Goal: Task Accomplishment & Management: Use online tool/utility

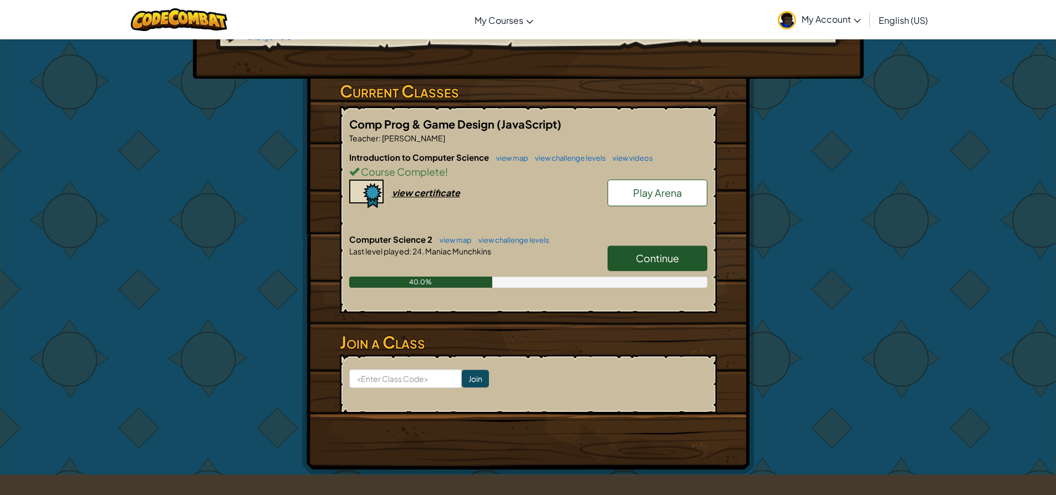
scroll to position [166, 0]
click at [610, 245] on link "Continue" at bounding box center [658, 258] width 100 height 26
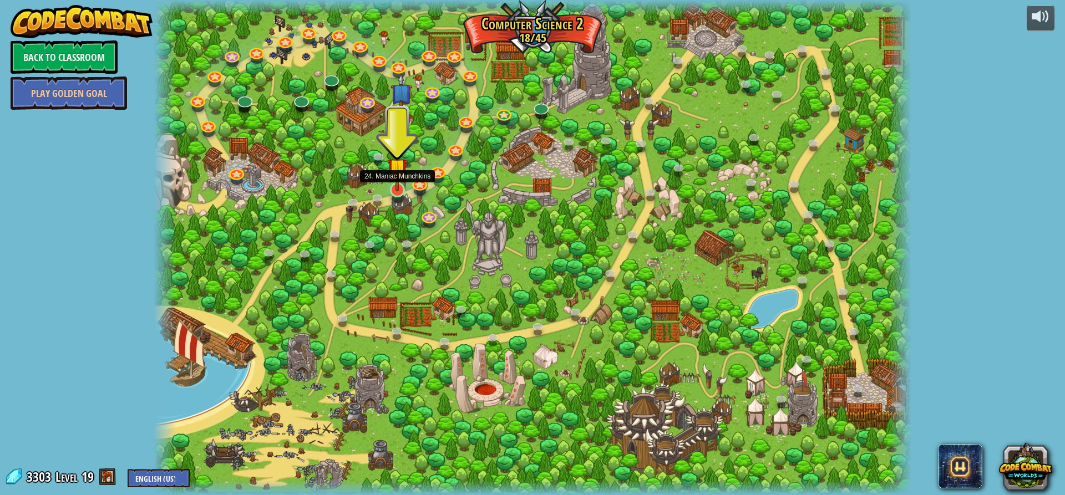
click at [395, 192] on div at bounding box center [397, 189] width 15 height 15
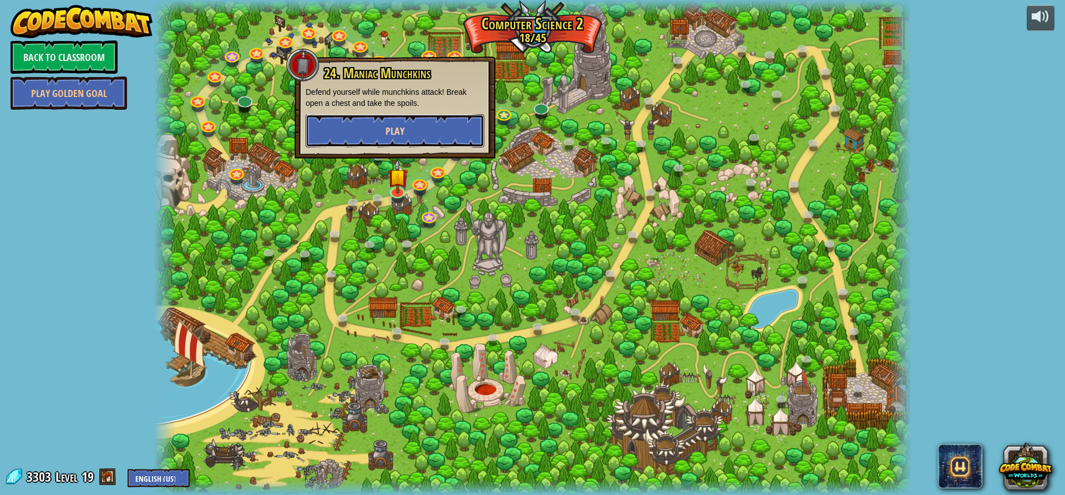
click at [415, 132] on button "Play" at bounding box center [395, 130] width 179 height 33
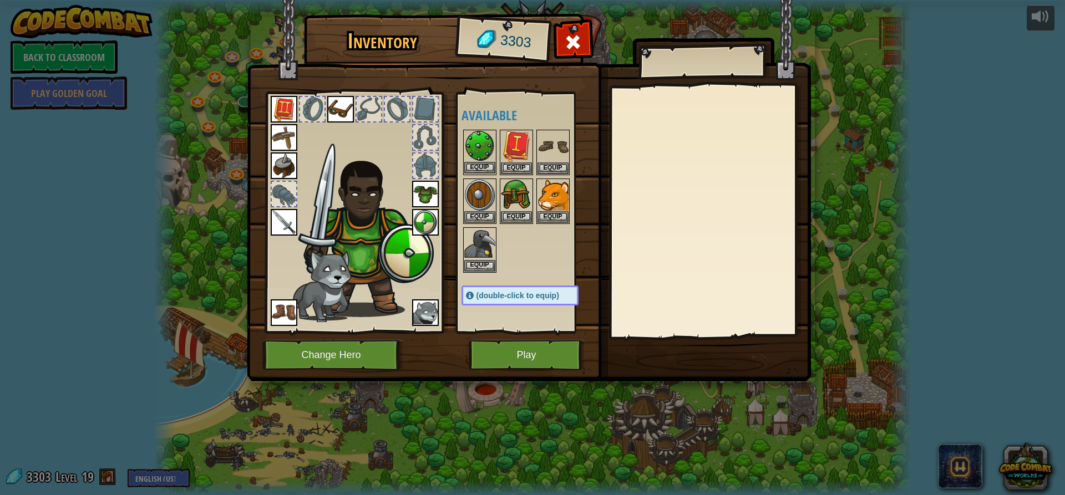
click at [488, 149] on img at bounding box center [479, 146] width 31 height 31
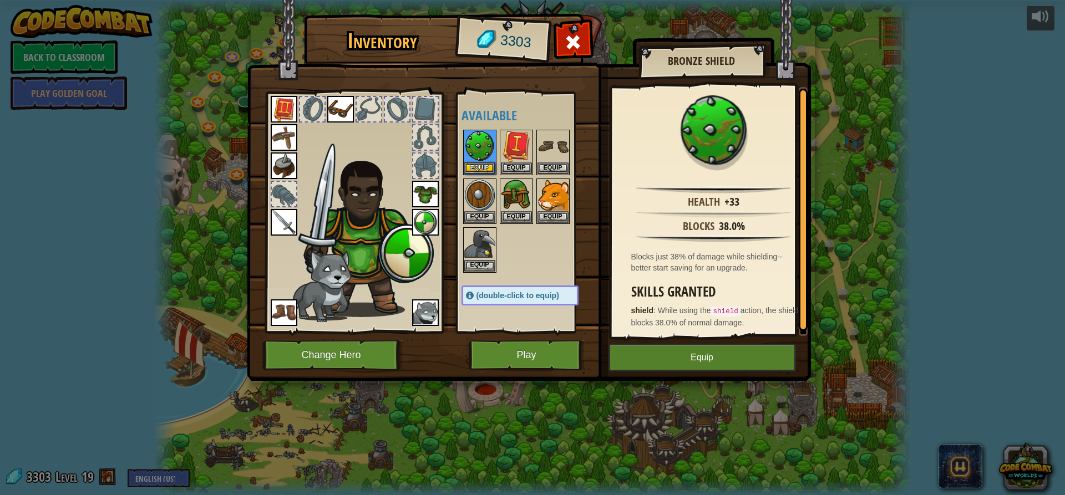
click at [431, 210] on img at bounding box center [425, 222] width 27 height 27
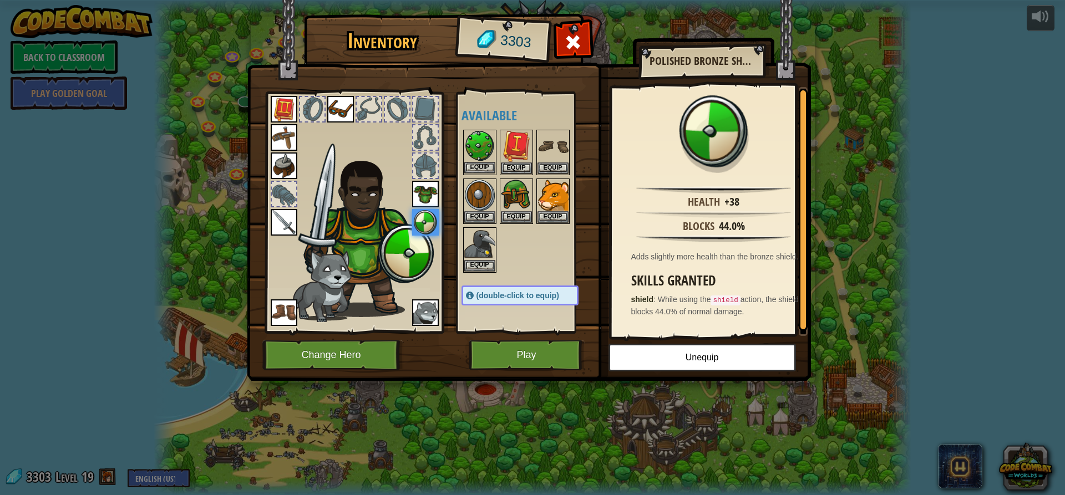
click at [480, 142] on img at bounding box center [479, 146] width 31 height 31
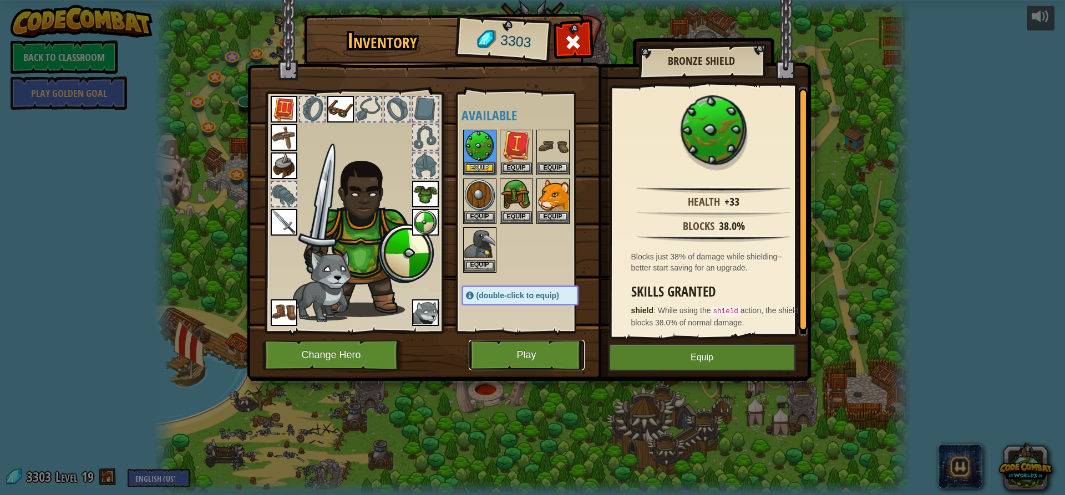
click at [516, 352] on button "Play" at bounding box center [527, 355] width 116 height 30
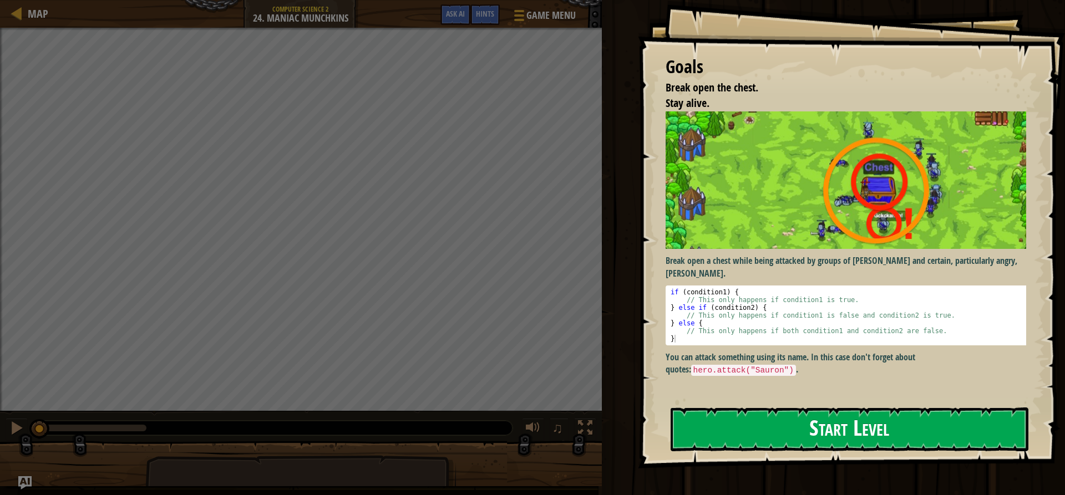
click at [779, 434] on button "Start Level" at bounding box center [849, 430] width 358 height 44
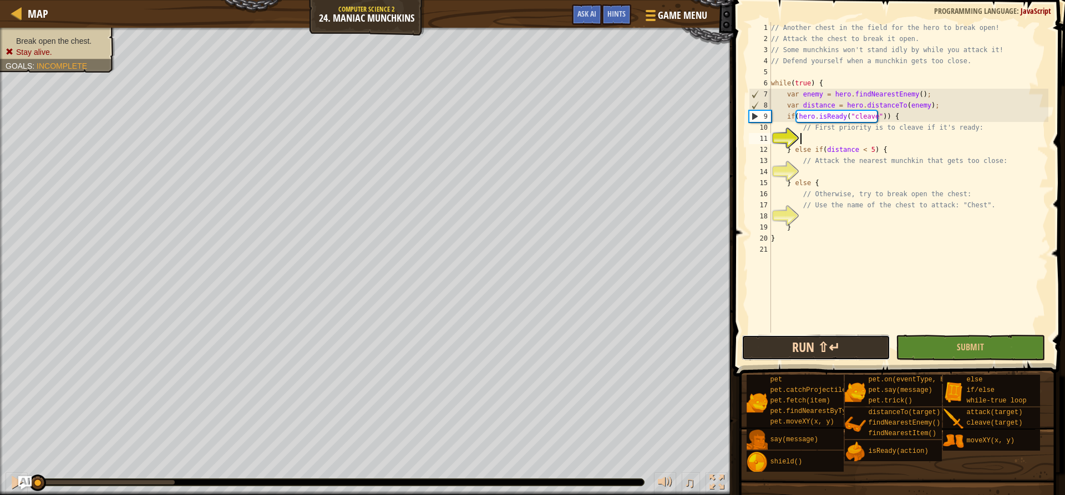
click at [857, 347] on button "Run ⇧↵" at bounding box center [815, 348] width 149 height 26
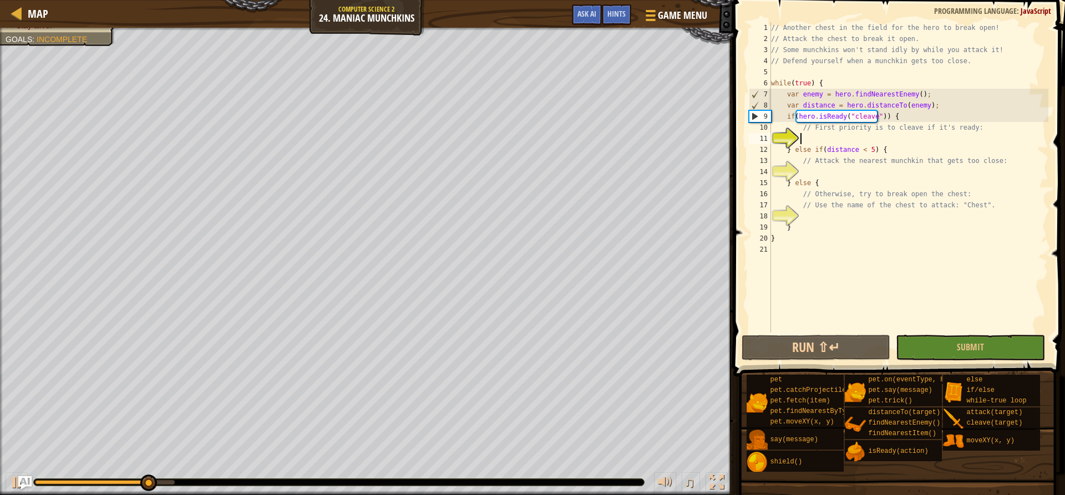
click at [855, 134] on div "// Another chest in the field for the hero to break open! // Attack the chest t…" at bounding box center [907, 188] width 279 height 333
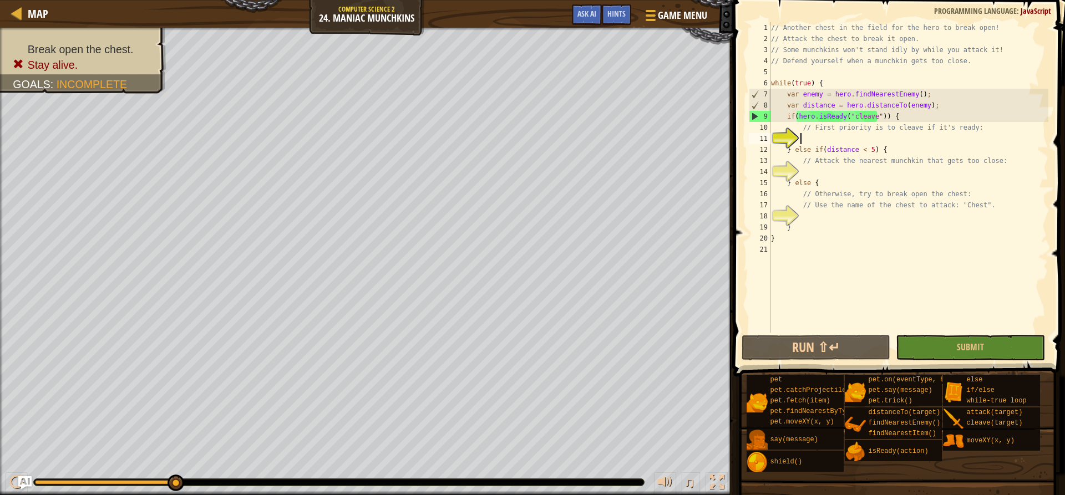
click at [832, 167] on div "// Another chest in the field for the hero to break open! // Attack the chest t…" at bounding box center [907, 188] width 279 height 333
click at [824, 179] on div "// Another chest in the field for the hero to break open! // Attack the chest t…" at bounding box center [907, 188] width 279 height 333
type textarea "} else {"
drag, startPoint x: 831, startPoint y: 170, endPoint x: 817, endPoint y: 173, distance: 14.3
click at [817, 173] on div "// Another chest in the field for the hero to break open! // Attack the chest t…" at bounding box center [907, 188] width 279 height 333
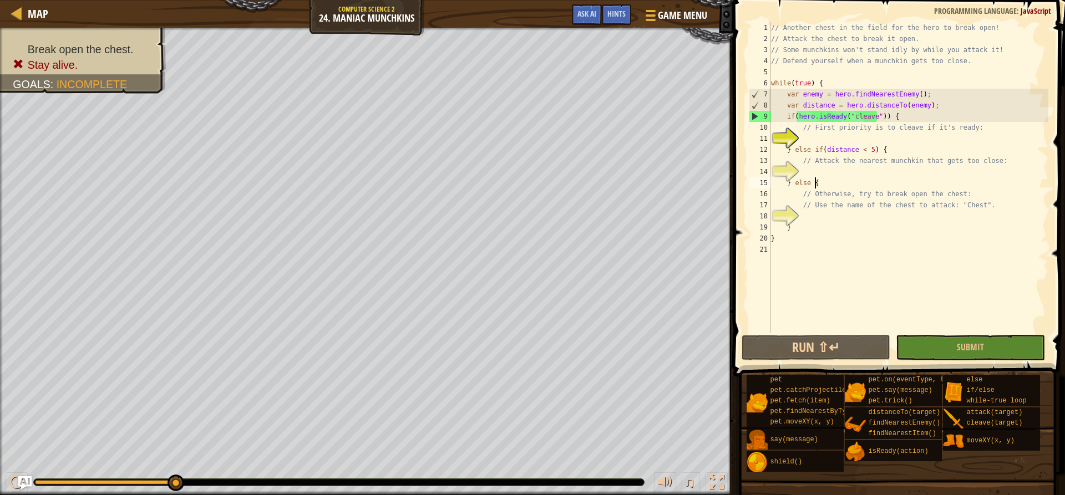
click at [847, 182] on div "// Another chest in the field for the hero to break open! // Attack the chest t…" at bounding box center [907, 188] width 279 height 333
type textarea "} else {"
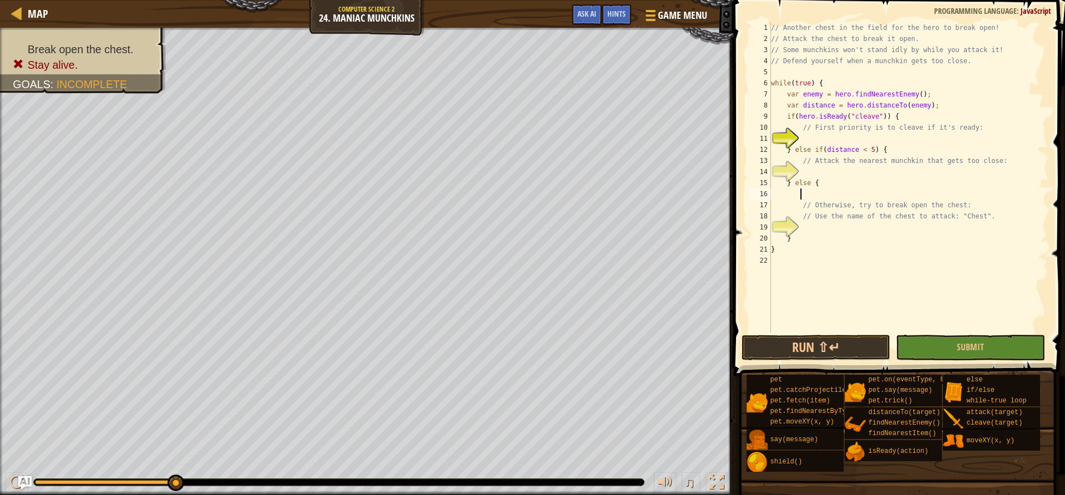
scroll to position [5, 2]
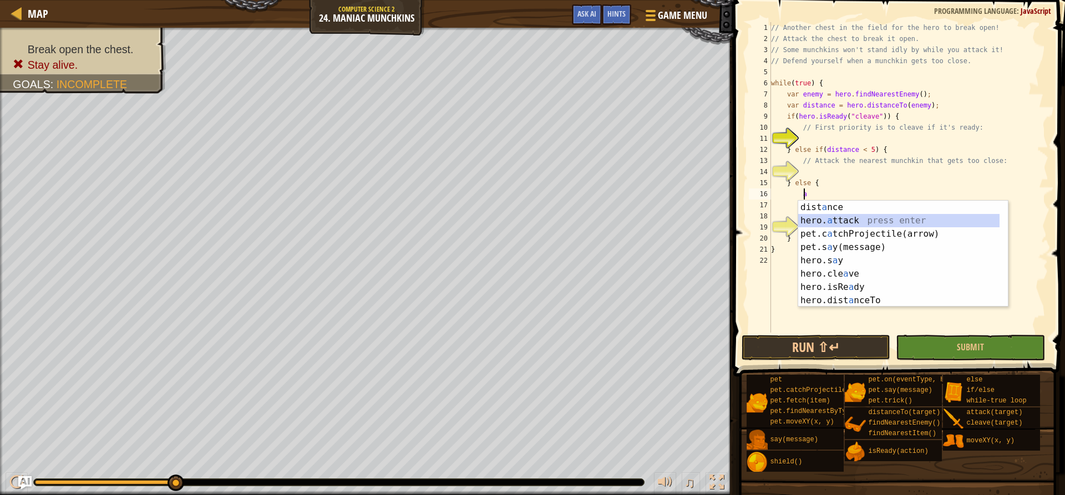
click at [837, 220] on div "dist a nce press enter hero. a ttack press enter pet.c a tchProjectile(arrow) p…" at bounding box center [898, 267] width 201 height 133
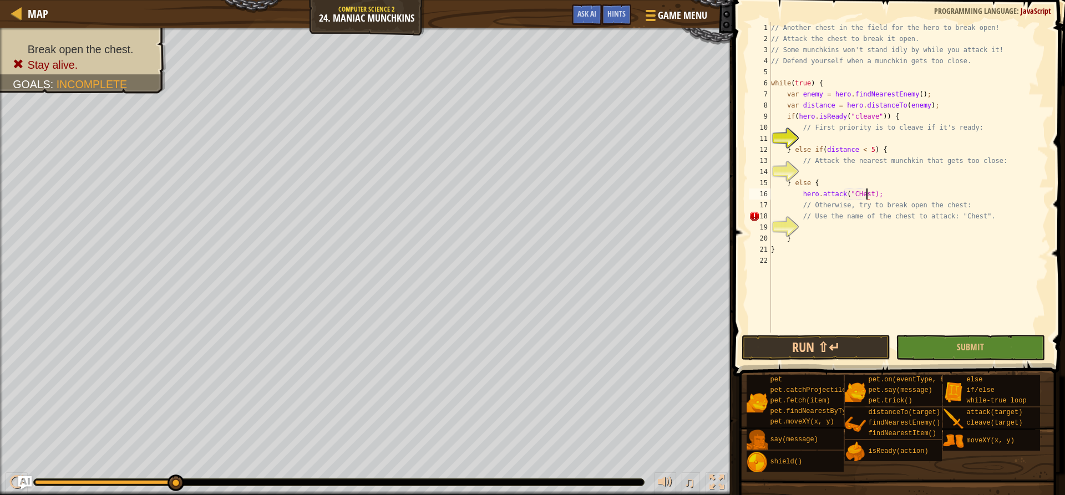
scroll to position [5, 8]
click at [855, 193] on div "// Another chest in the field for the hero to break open! // Attack the chest t…" at bounding box center [907, 188] width 279 height 333
click at [879, 148] on div "// Another chest in the field for the hero to break open! // Attack the chest t…" at bounding box center [907, 188] width 279 height 333
click at [786, 342] on button "Run ⇧↵" at bounding box center [815, 348] width 149 height 26
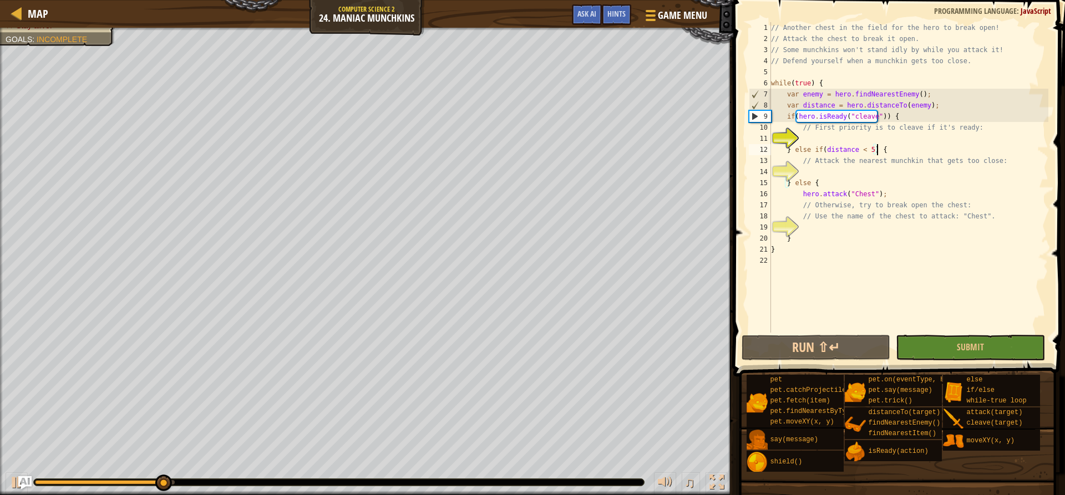
click at [899, 109] on div "// Another chest in the field for the hero to break open! // Attack the chest t…" at bounding box center [907, 188] width 279 height 333
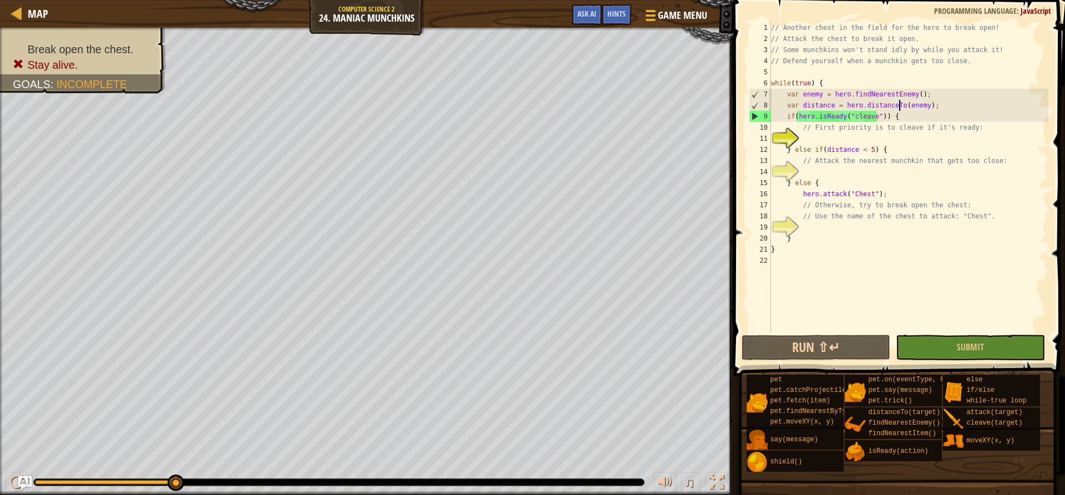
click at [940, 109] on div "// Another chest in the field for the hero to break open! // Attack the chest t…" at bounding box center [907, 188] width 279 height 333
click at [909, 106] on div "// Another chest in the field for the hero to break open! // Attack the chest t…" at bounding box center [907, 188] width 279 height 333
click at [824, 98] on div "// Another chest in the field for the hero to break open! // Attack the chest t…" at bounding box center [907, 188] width 279 height 333
click at [826, 102] on div "// Another chest in the field for the hero to break open! // Attack the chest t…" at bounding box center [907, 188] width 279 height 333
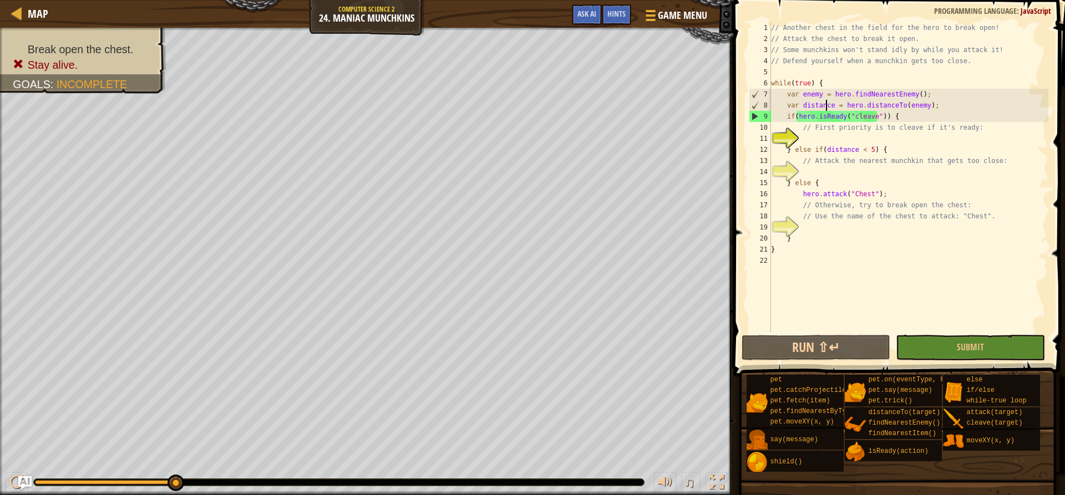
type textarea "var distance = hero.distanceTo(enemy);"
click at [828, 103] on div "// Another chest in the field for the hero to break open! // Attack the chest t…" at bounding box center [907, 188] width 279 height 333
click at [848, 135] on div "// Another chest in the field for the hero to break open! // Attack the chest t…" at bounding box center [907, 188] width 279 height 333
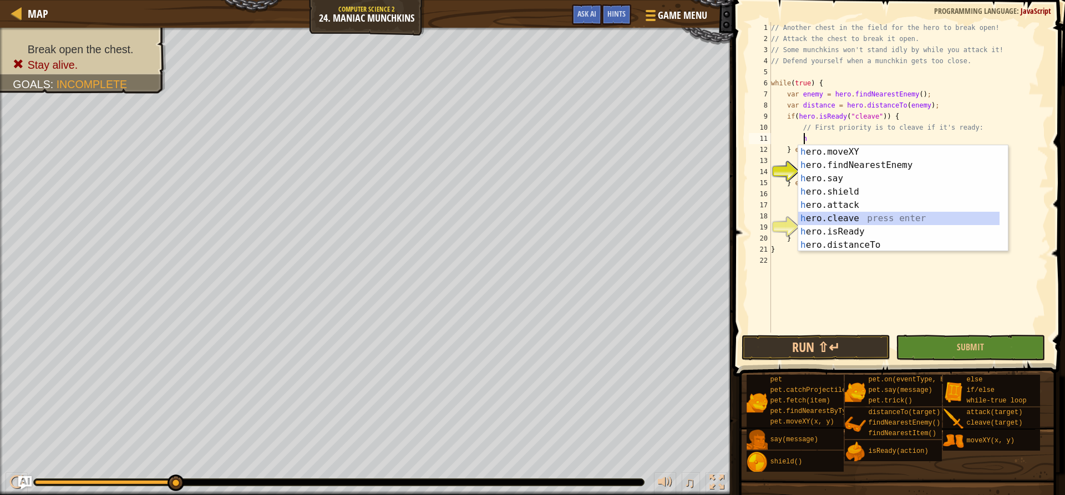
click at [837, 221] on div "h ero.moveXY press enter h ero.findNearestEnemy press enter h ero.say press ent…" at bounding box center [903, 211] width 210 height 133
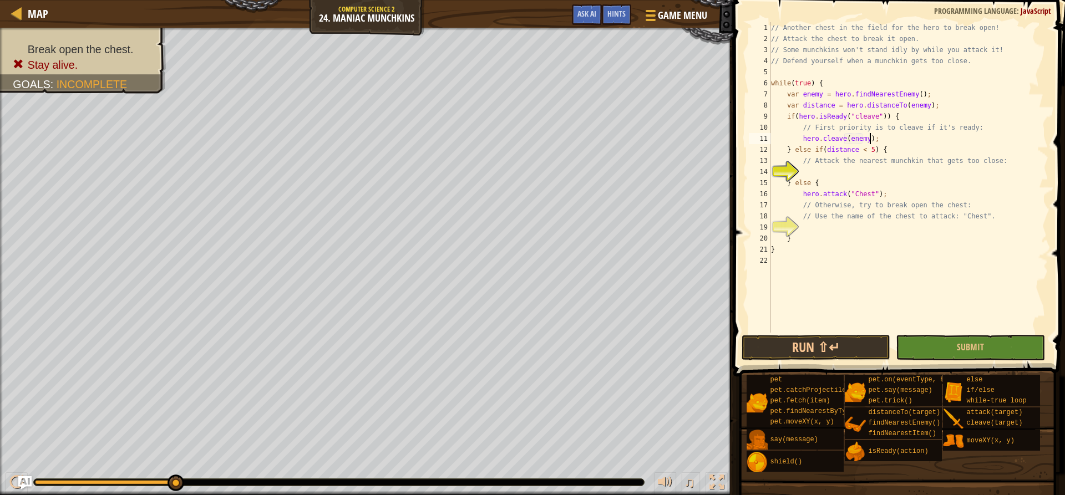
click at [881, 135] on div "// Another chest in the field for the hero to break open! // Attack the chest t…" at bounding box center [907, 188] width 279 height 333
click at [880, 146] on div "// Another chest in the field for the hero to break open! // Attack the chest t…" at bounding box center [907, 188] width 279 height 333
type textarea "} else if(distance < 5) {"
click at [873, 166] on div "// Another chest in the field for the hero to break open! // Attack the chest t…" at bounding box center [907, 188] width 279 height 333
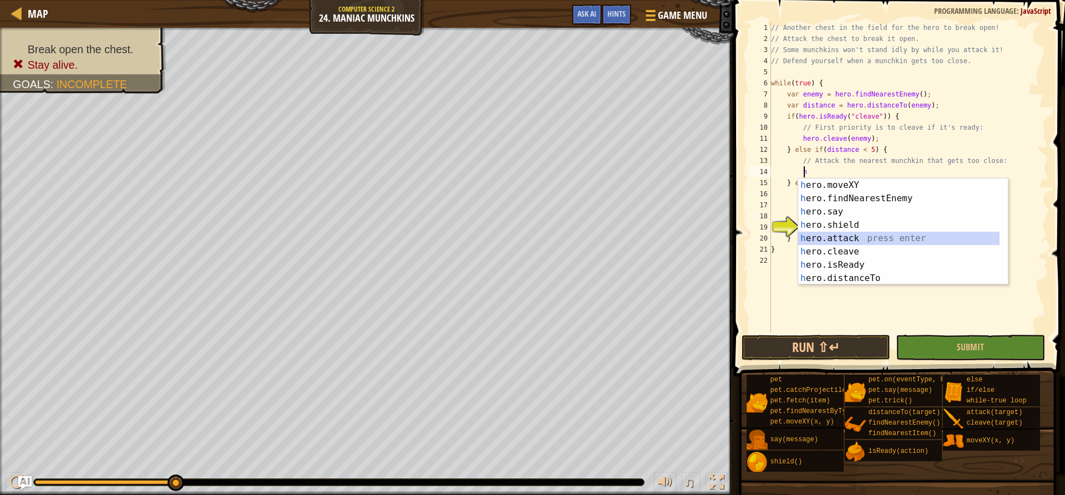
click at [840, 235] on div "h ero.moveXY press enter h ero.findNearestEnemy press enter h ero.say press ent…" at bounding box center [898, 245] width 201 height 133
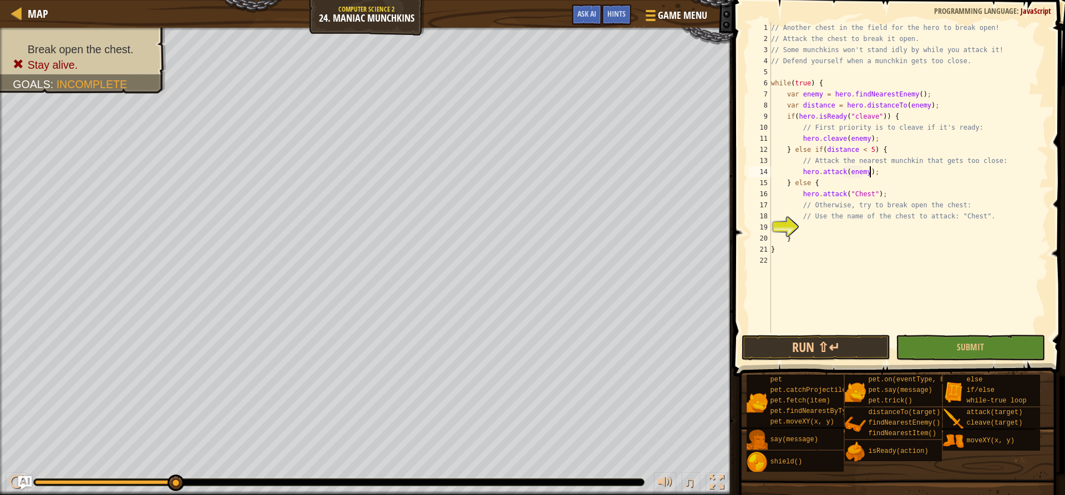
click at [919, 168] on div "// Another chest in the field for the hero to break open! // Attack the chest t…" at bounding box center [907, 188] width 279 height 333
type textarea "hero.attack(enemy);"
click at [823, 353] on button "Run ⇧↵" at bounding box center [815, 348] width 149 height 26
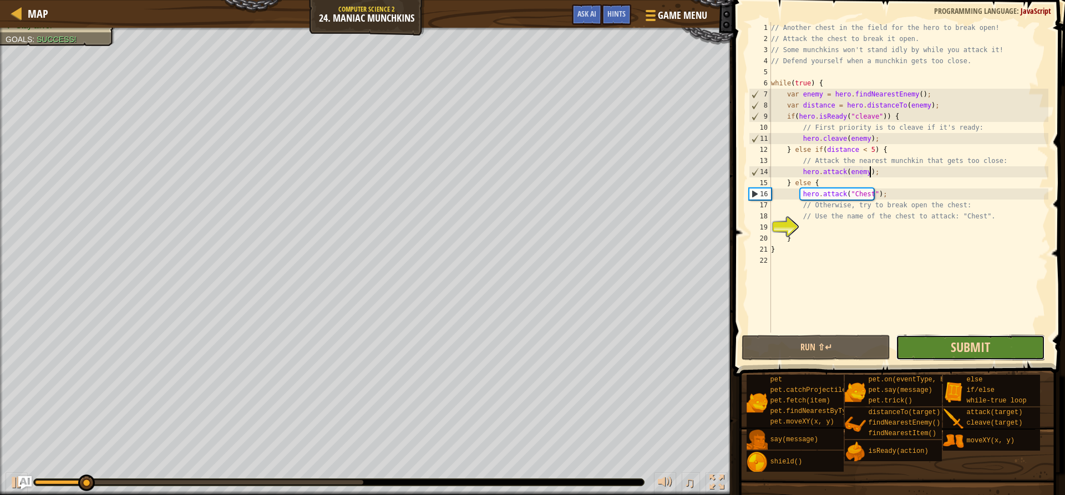
click at [950, 352] on button "Submit" at bounding box center [969, 348] width 149 height 26
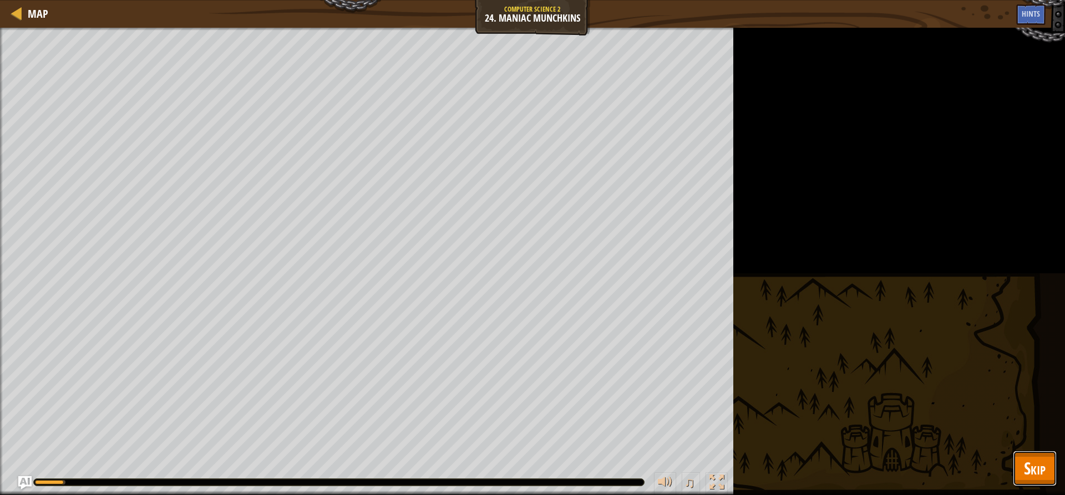
click at [1015, 477] on button "Skip" at bounding box center [1034, 468] width 44 height 35
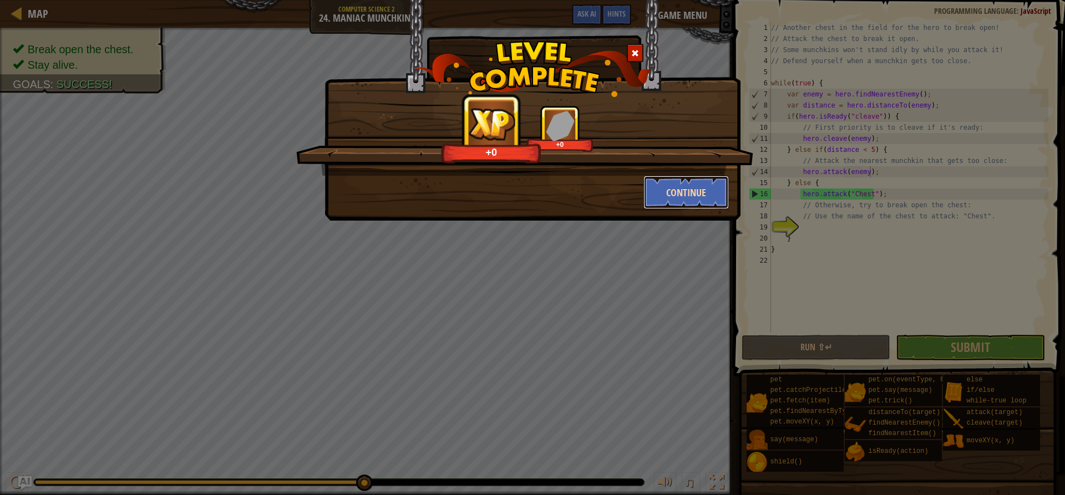
click at [706, 202] on button "Continue" at bounding box center [686, 192] width 86 height 33
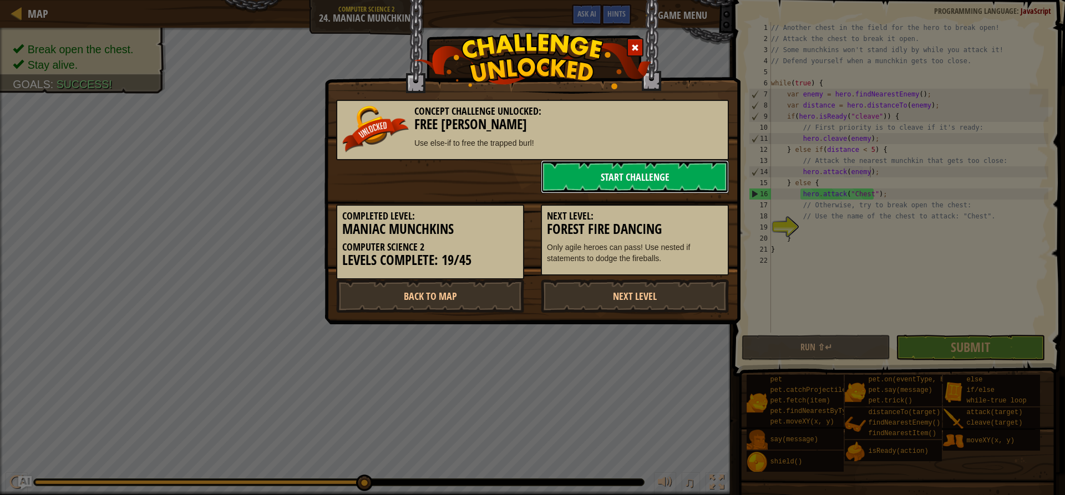
click at [705, 182] on link "Start Challenge" at bounding box center [635, 176] width 188 height 33
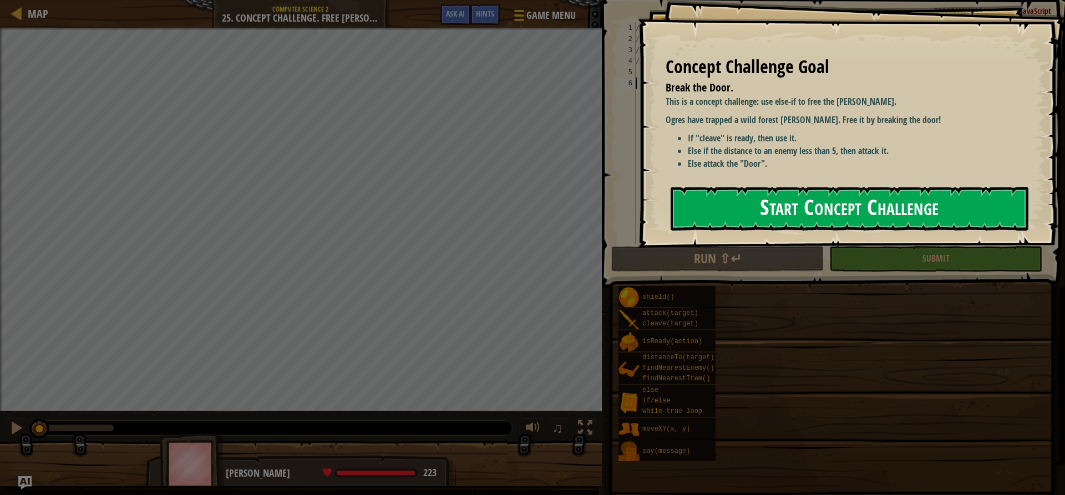
click at [863, 202] on button "Start Concept Challenge" at bounding box center [849, 209] width 358 height 44
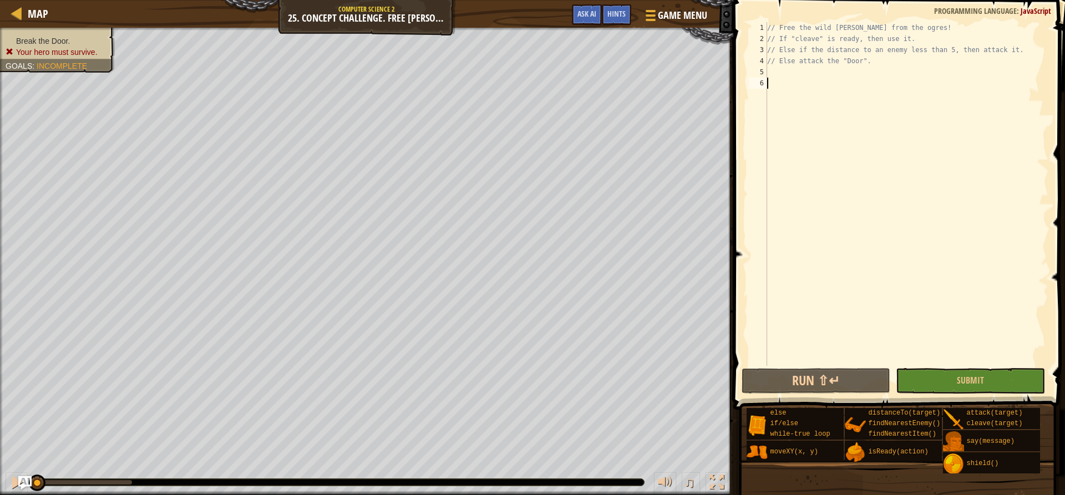
type textarea "h"
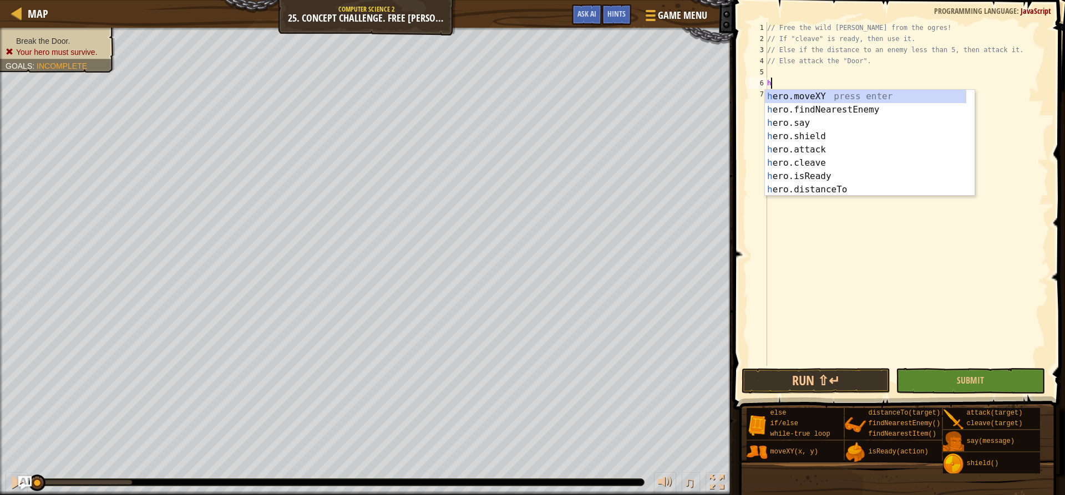
scroll to position [5, 0]
click at [836, 114] on div "h ero.moveXY press enter h ero.findNearestEnemy press enter h ero.say press ent…" at bounding box center [865, 156] width 201 height 133
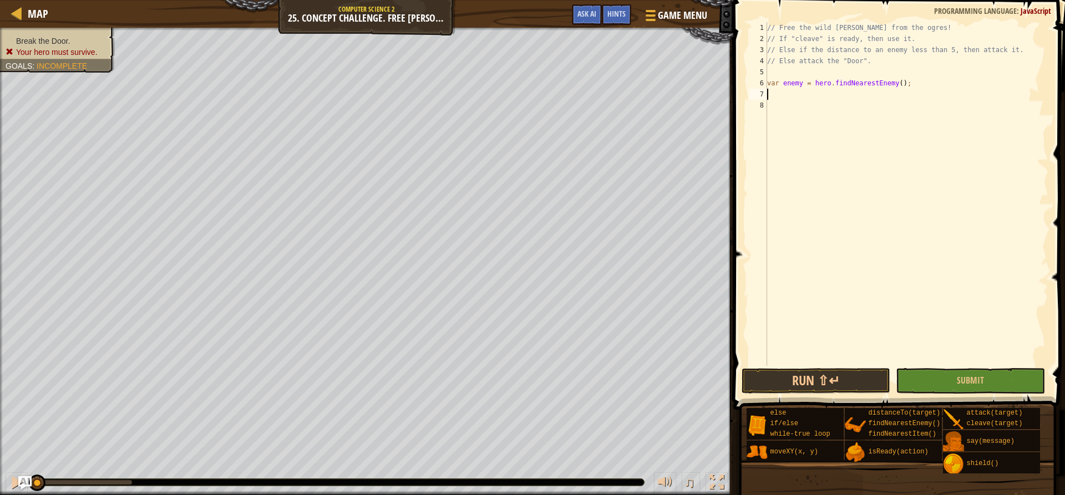
type textarea "h"
click at [813, 110] on div "if /else press enter" at bounding box center [870, 121] width 210 height 40
type textarea "if (enemy) {"
click at [824, 93] on div "// Free the wild [PERSON_NAME] from the ogres! // If "cleave" is ready, then us…" at bounding box center [908, 205] width 280 height 366
click at [806, 96] on div "// Free the wild [PERSON_NAME] from the ogres! // If "cleave" is ready, then us…" at bounding box center [908, 205] width 280 height 366
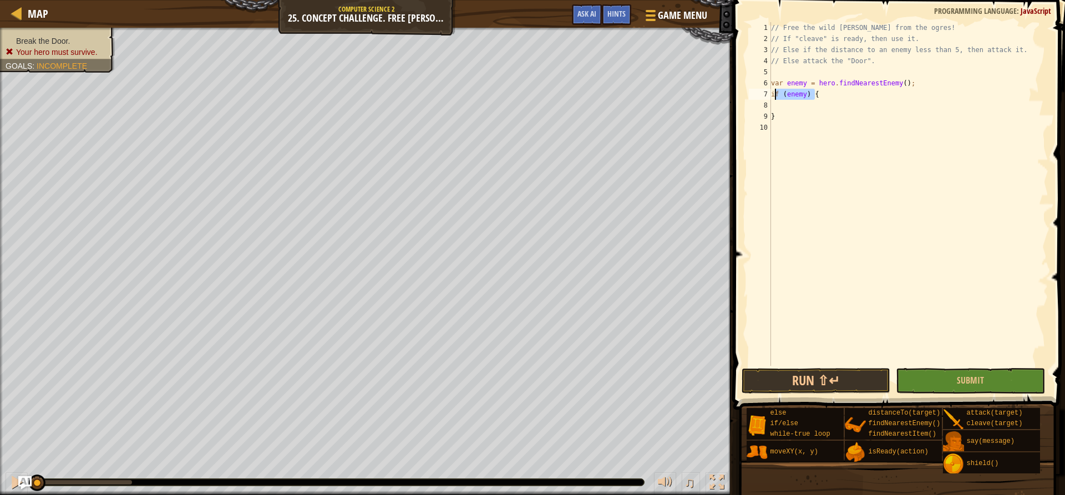
drag, startPoint x: 826, startPoint y: 94, endPoint x: 771, endPoint y: 97, distance: 55.0
click at [771, 97] on div "// Free the wild [PERSON_NAME] from the ogres! // If "cleave" is ready, then us…" at bounding box center [908, 205] width 280 height 366
click at [781, 121] on div "// Free the wild [PERSON_NAME] from the ogres! // If "cleave" is ready, then us…" at bounding box center [908, 205] width 280 height 366
type textarea "}"
click at [785, 94] on div "// Free the wild [PERSON_NAME] from the ogres! // If "cleave" is ready, then us…" at bounding box center [908, 205] width 280 height 366
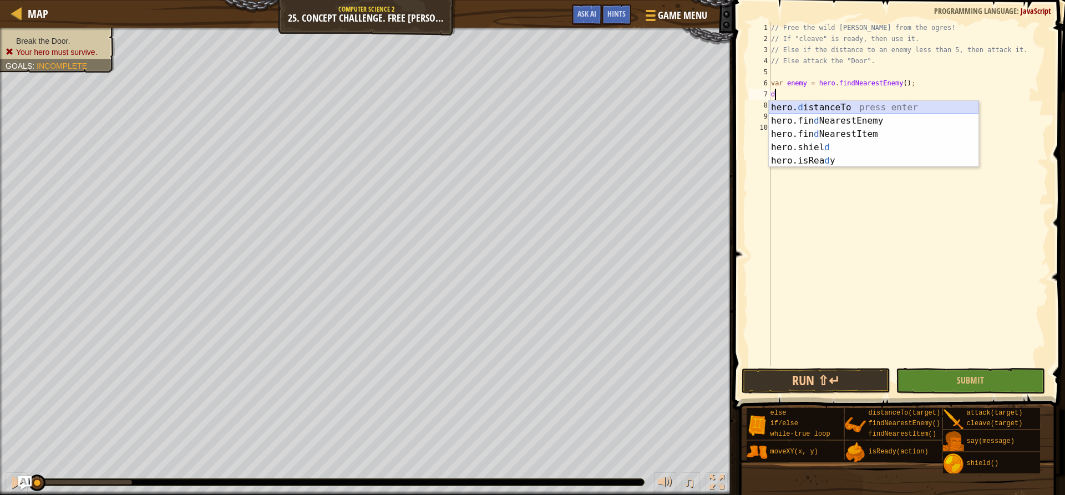
click at [782, 109] on div "hero. d istanceTo press enter hero.fin d NearestEnemy press enter hero.fin d Ne…" at bounding box center [873, 147] width 210 height 93
type textarea "var distance = hero.distanceTo(target);"
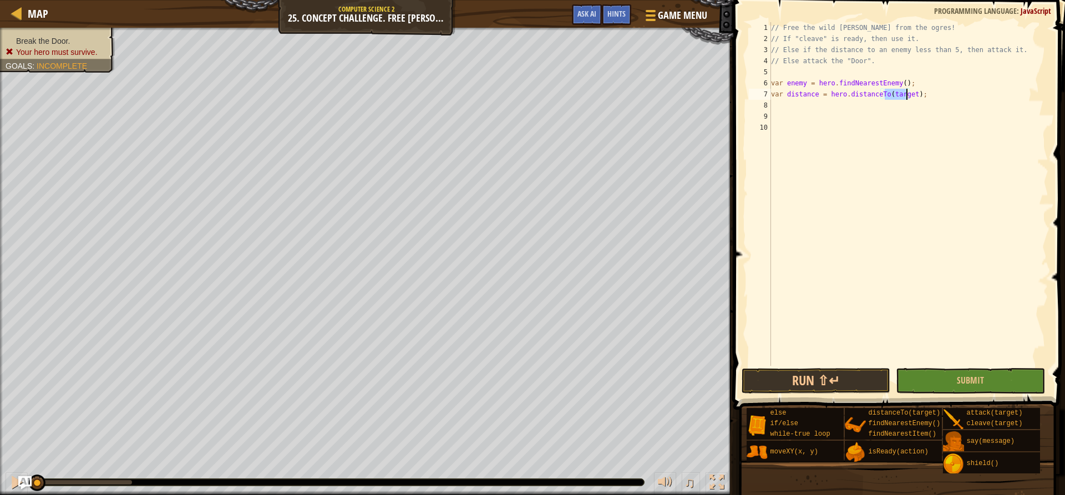
click at [791, 103] on div "// Free the wild [PERSON_NAME] from the ogres! // If "cleave" is ready, then us…" at bounding box center [908, 205] width 280 height 366
click at [897, 93] on div "// Free the wild [PERSON_NAME] from the ogres! // If "cleave" is ready, then us…" at bounding box center [908, 205] width 280 height 366
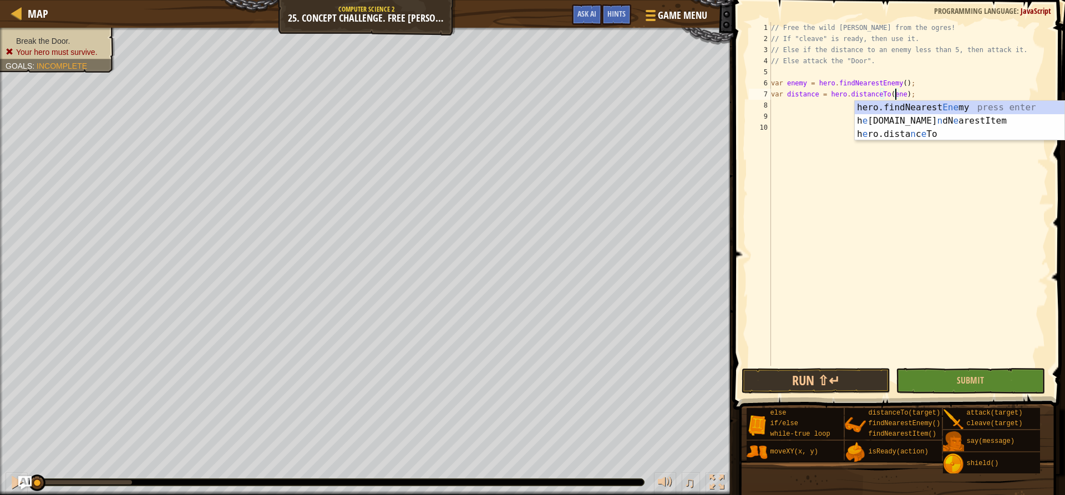
type textarea "var distance = hero.distanceTo(enemy);"
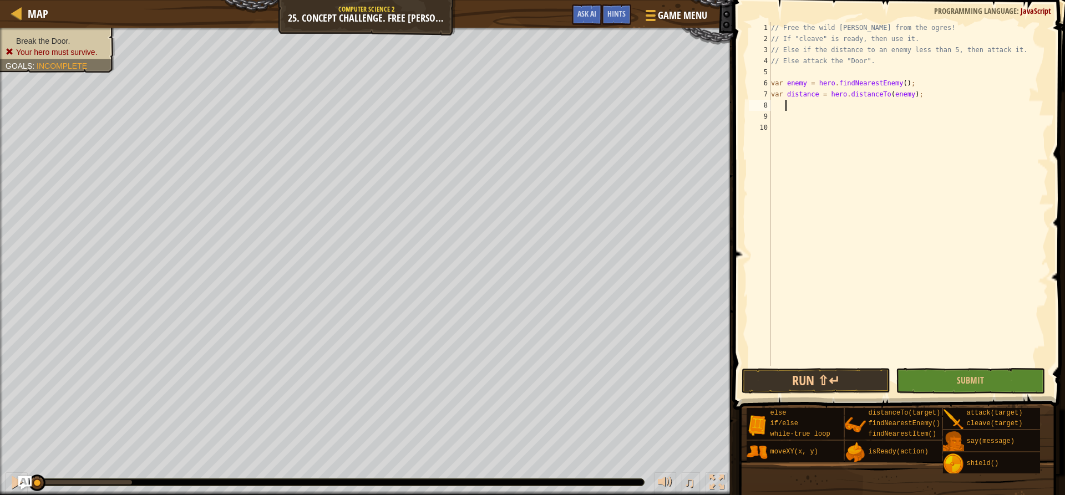
click at [850, 108] on div "// Free the wild [PERSON_NAME] from the ogres! // If "cleave" is ready, then us…" at bounding box center [908, 205] width 280 height 366
click at [920, 76] on div "// Free the wild [PERSON_NAME] from the ogres! // If "cleave" is ready, then us…" at bounding box center [908, 205] width 280 height 366
click at [818, 101] on div "// Free the wild [PERSON_NAME] from the ogres! // If "cleave" is ready, then us…" at bounding box center [908, 205] width 280 height 366
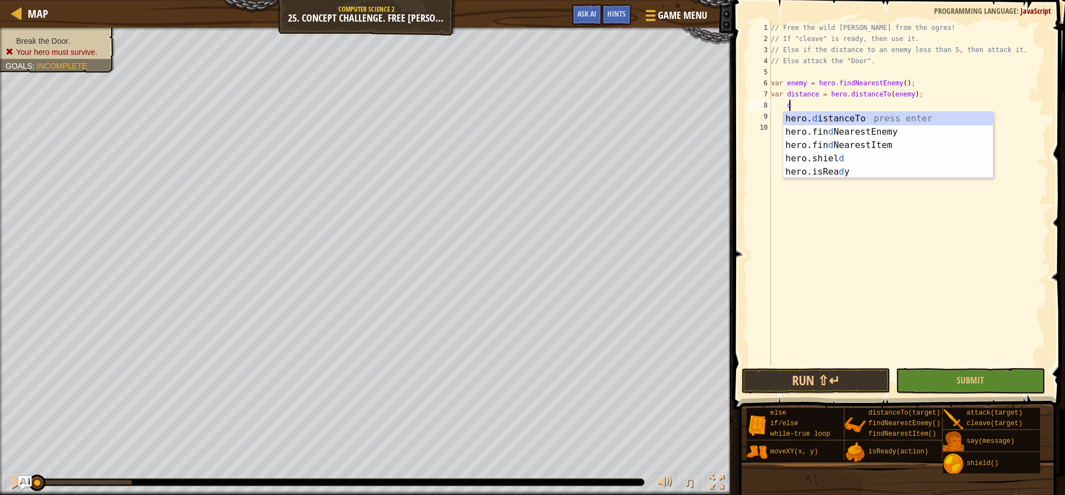
scroll to position [5, 1]
type textarea "d"
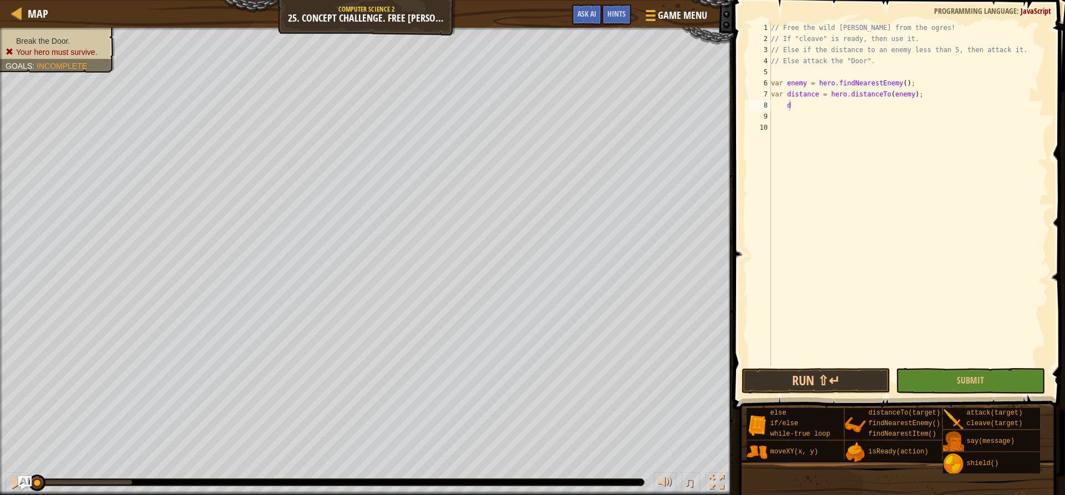
click at [737, 149] on span at bounding box center [900, 189] width 340 height 442
click at [794, 116] on div "if /else press enter" at bounding box center [873, 132] width 210 height 40
click at [806, 105] on div "// Free the wild [PERSON_NAME] from the ogres! // If "cleave" is ready, then us…" at bounding box center [908, 205] width 280 height 366
click at [799, 109] on div "// Free the wild [PERSON_NAME] from the ogres! // If "cleave" is ready, then us…" at bounding box center [908, 205] width 280 height 366
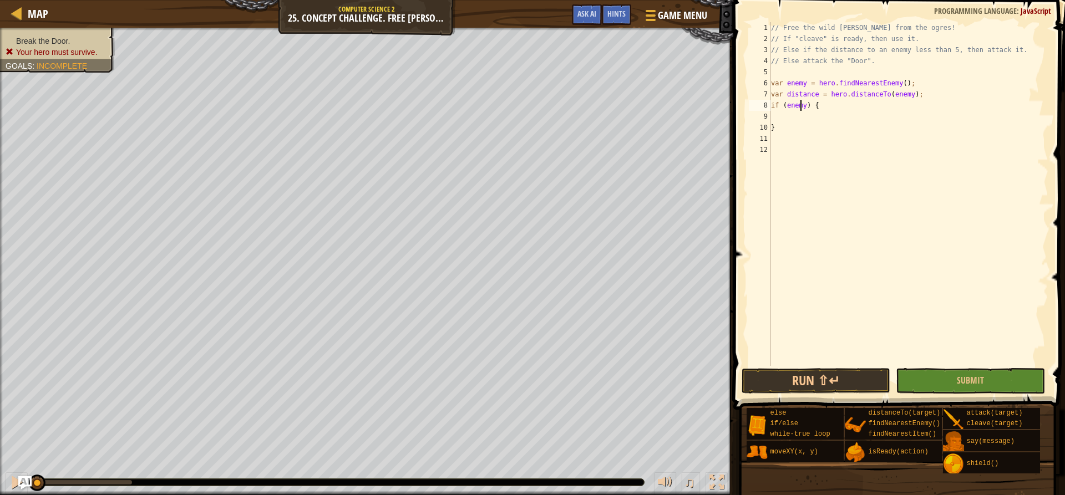
click at [799, 109] on div "// Free the wild [PERSON_NAME] from the ogres! // If "cleave" is ready, then us…" at bounding box center [908, 205] width 280 height 366
click at [866, 99] on div "// Free the wild [PERSON_NAME] from the ogres! // If "cleave" is ready, then us…" at bounding box center [908, 205] width 280 height 366
click at [862, 101] on div "// Free the wild [PERSON_NAME] from the ogres! // If "cleave" is ready, then us…" at bounding box center [908, 205] width 280 height 366
type textarea "if (distance < ) {"
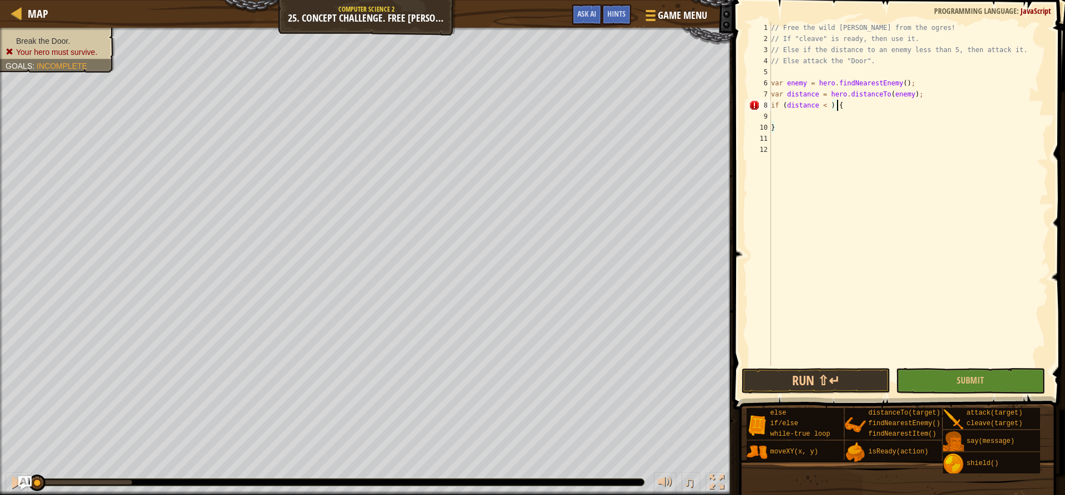
click at [841, 114] on div "// Free the wild [PERSON_NAME] from the ogres! // If "cleave" is ready, then us…" at bounding box center [908, 205] width 280 height 366
click at [828, 103] on div "// Free the wild [PERSON_NAME] from the ogres! // If "cleave" is ready, then us…" at bounding box center [908, 205] width 280 height 366
click at [816, 105] on div "// Free the wild [PERSON_NAME] from the ogres! // If "cleave" is ready, then us…" at bounding box center [908, 205] width 280 height 366
click at [821, 103] on div "// Free the wild [PERSON_NAME] from the ogres! // If "cleave" is ready, then us…" at bounding box center [908, 205] width 280 height 366
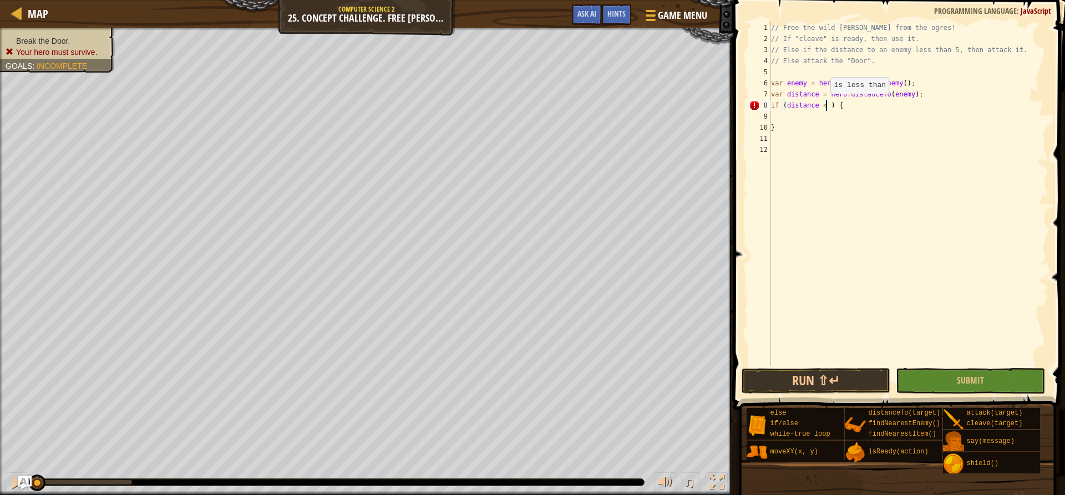
type textarea "if (distance < 5) {"
click at [823, 111] on div "// Free the wild [PERSON_NAME] from the ogres! // If "cleave" is ready, then us…" at bounding box center [908, 205] width 280 height 366
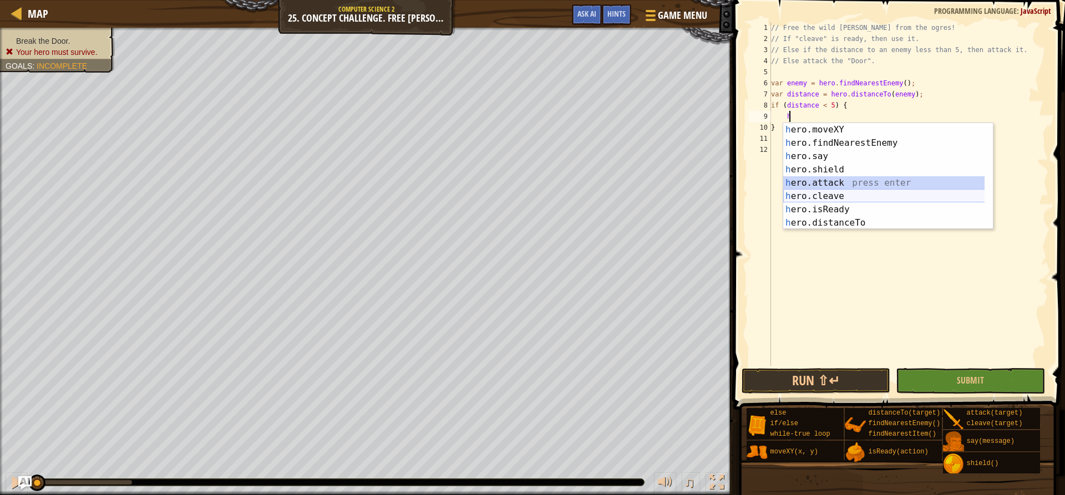
drag, startPoint x: 815, startPoint y: 189, endPoint x: 814, endPoint y: 195, distance: 5.7
click at [814, 195] on div "h ero.moveXY press enter h ero.findNearestEnemy press enter h ero.say press ent…" at bounding box center [888, 189] width 210 height 133
type textarea "hero.attack(enemy);"
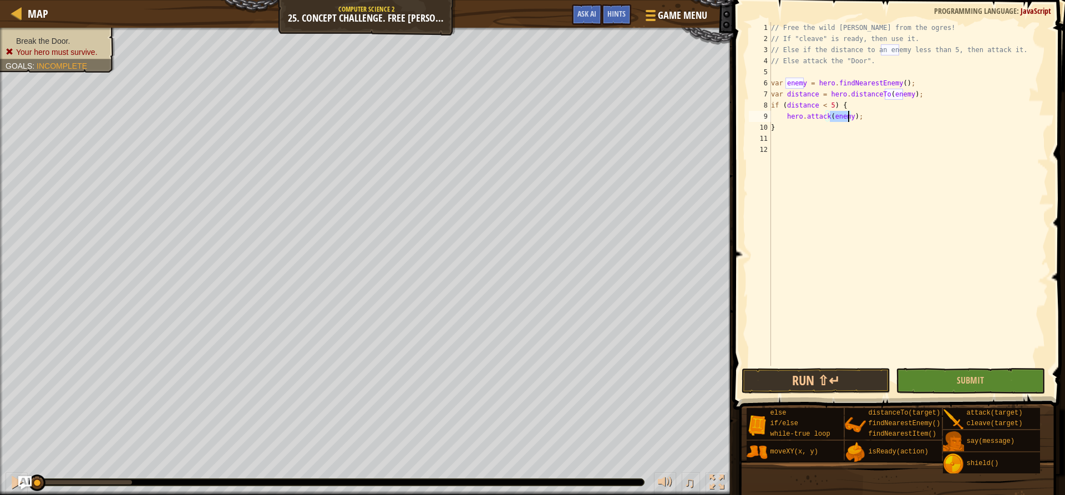
click at [814, 195] on div "// Free the wild [PERSON_NAME] from the ogres! // If "cleave" is ready, then us…" at bounding box center [908, 205] width 280 height 366
drag, startPoint x: 853, startPoint y: 118, endPoint x: 773, endPoint y: 116, distance: 80.4
click at [773, 116] on div "// Free the wild [PERSON_NAME] from the ogres! // If "cleave" is ready, then us…" at bounding box center [908, 205] width 280 height 366
type textarea "hero.attack(enemy);"
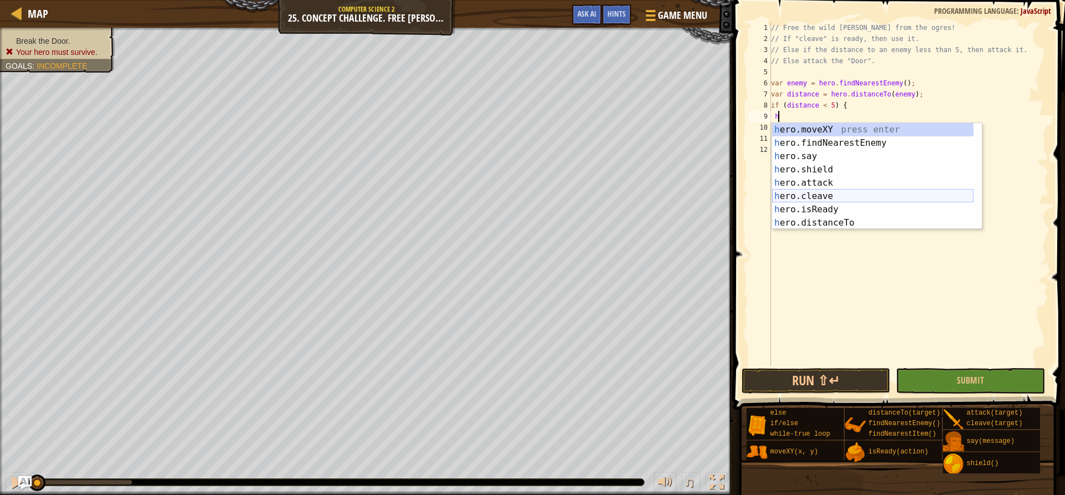
click at [838, 192] on div "h ero.moveXY press enter h ero.findNearestEnemy press enter h ero.say press ent…" at bounding box center [872, 189] width 201 height 133
type textarea "hero.cleave(enemy);"
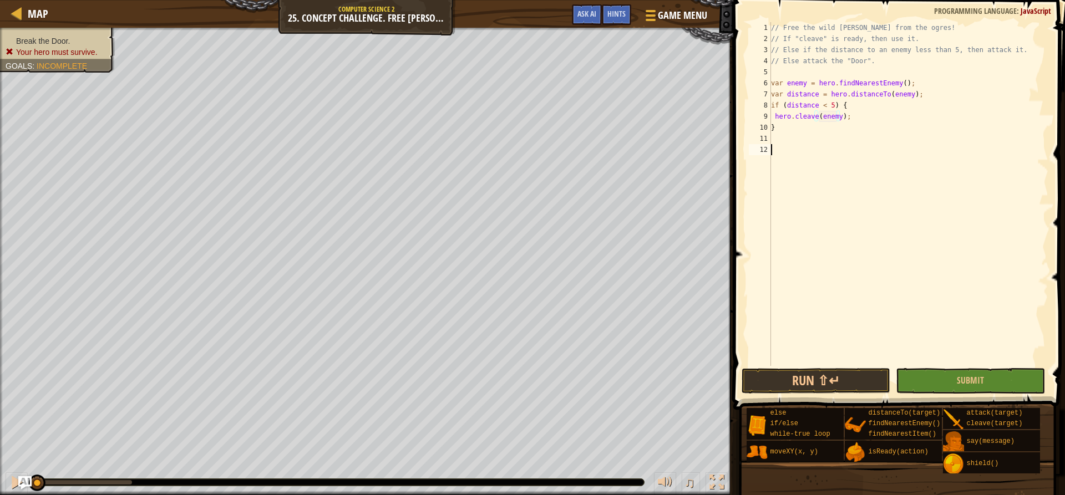
click at [801, 150] on div "// Free the wild [PERSON_NAME] from the ogres! // If "cleave" is ready, then us…" at bounding box center [908, 205] width 280 height 366
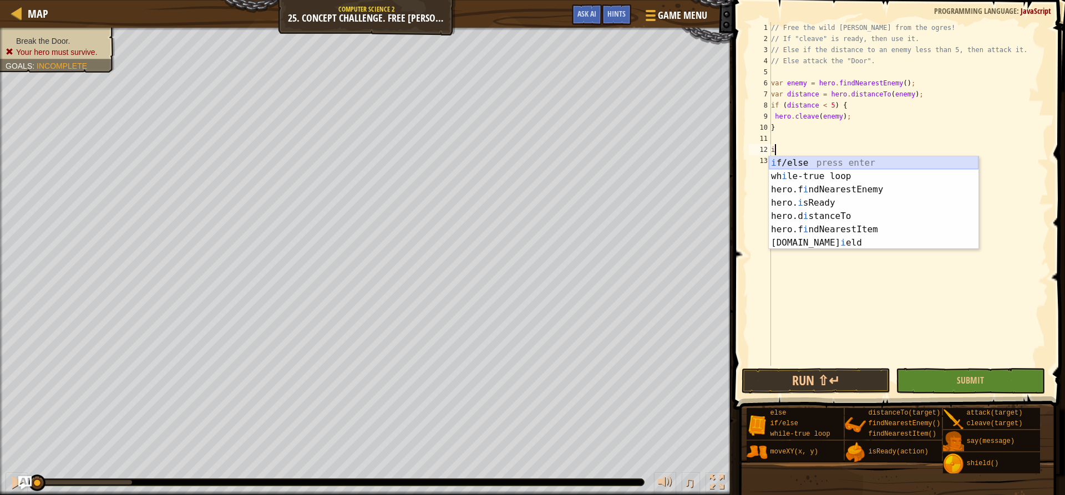
click at [796, 163] on div "i f/else press enter wh i le-true loop press enter hero.f i ndNearestEnemy pres…" at bounding box center [873, 216] width 210 height 120
type textarea "if (enemy) {"
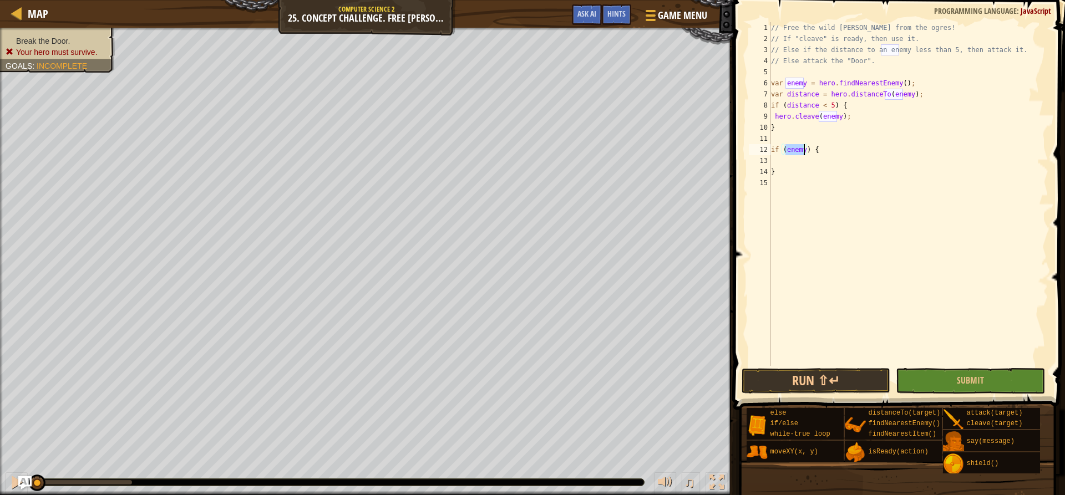
click at [819, 156] on div "// Free the wild [PERSON_NAME] from the ogres! // If "cleave" is ready, then us…" at bounding box center [908, 205] width 280 height 366
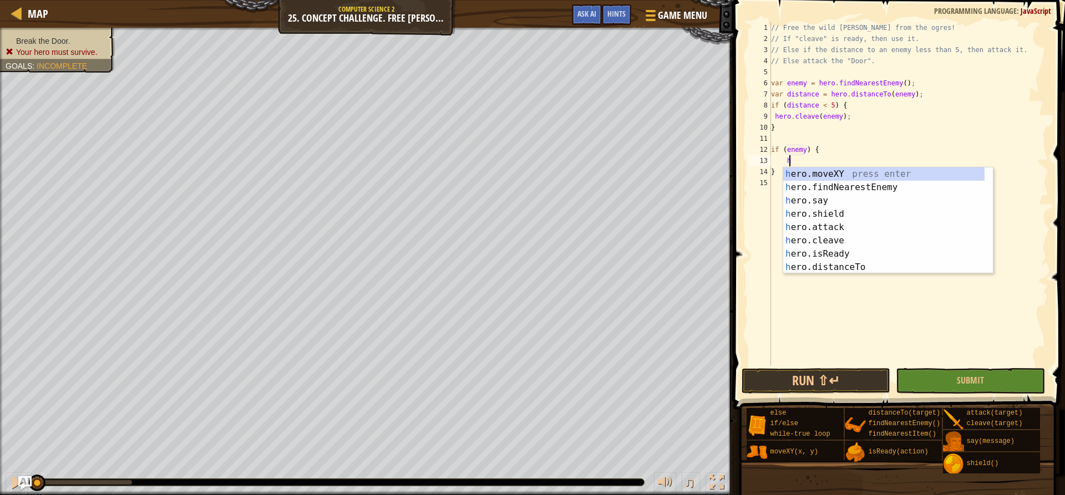
scroll to position [5, 1]
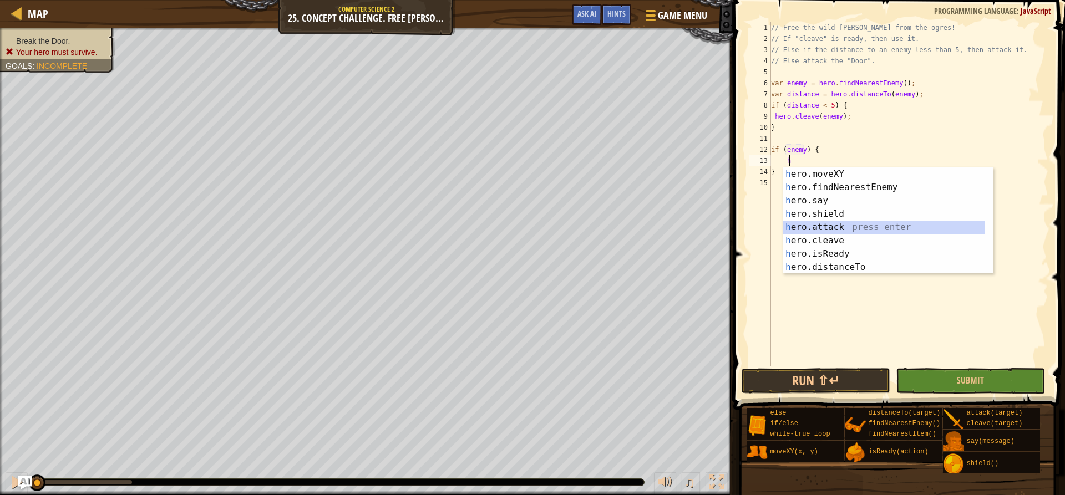
click at [801, 225] on div "h ero.moveXY press enter h ero.findNearestEnemy press enter h ero.say press ent…" at bounding box center [883, 233] width 201 height 133
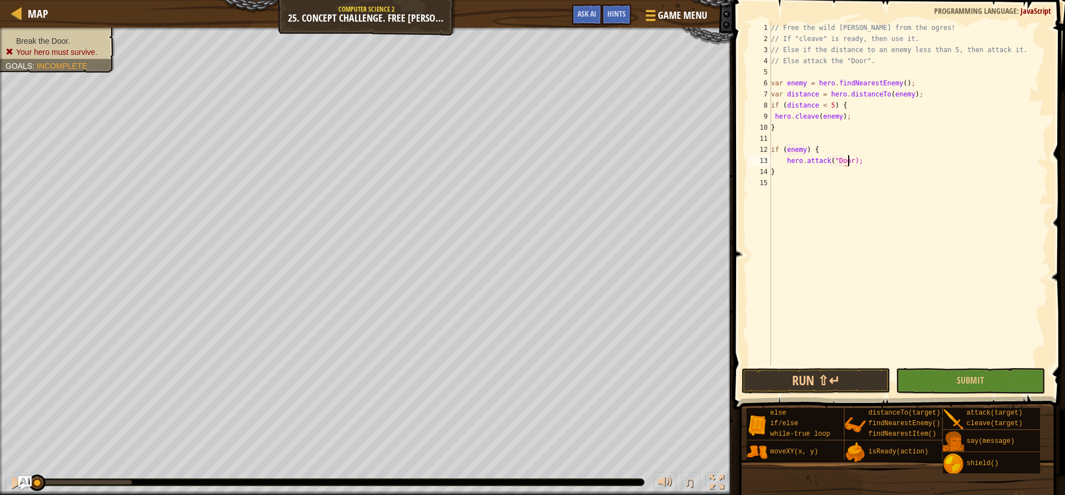
scroll to position [5, 7]
type textarea "hero.attack("Door");"
click at [804, 390] on button "Run ⇧↵" at bounding box center [815, 381] width 149 height 26
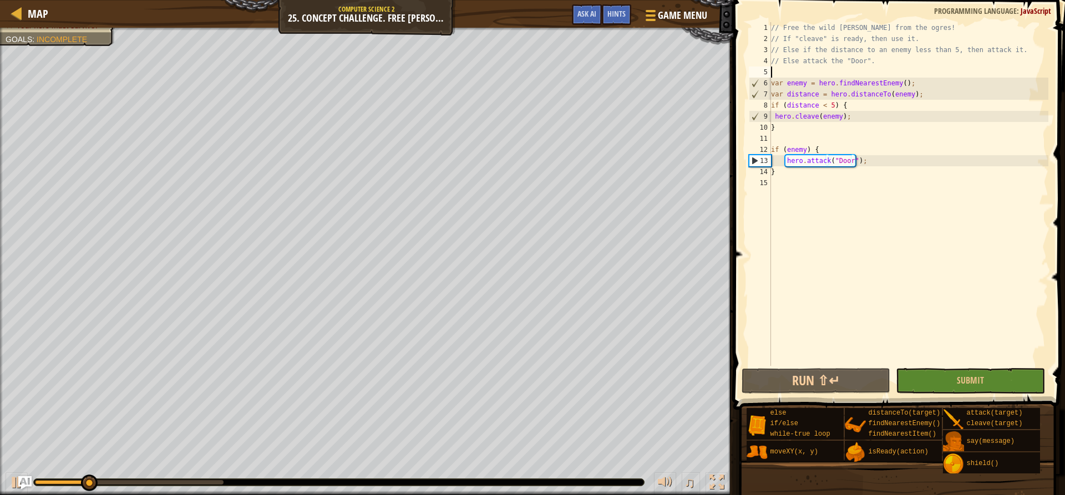
click at [843, 77] on div "// Free the wild [PERSON_NAME] from the ogres! // If "cleave" is ready, then us…" at bounding box center [908, 205] width 280 height 366
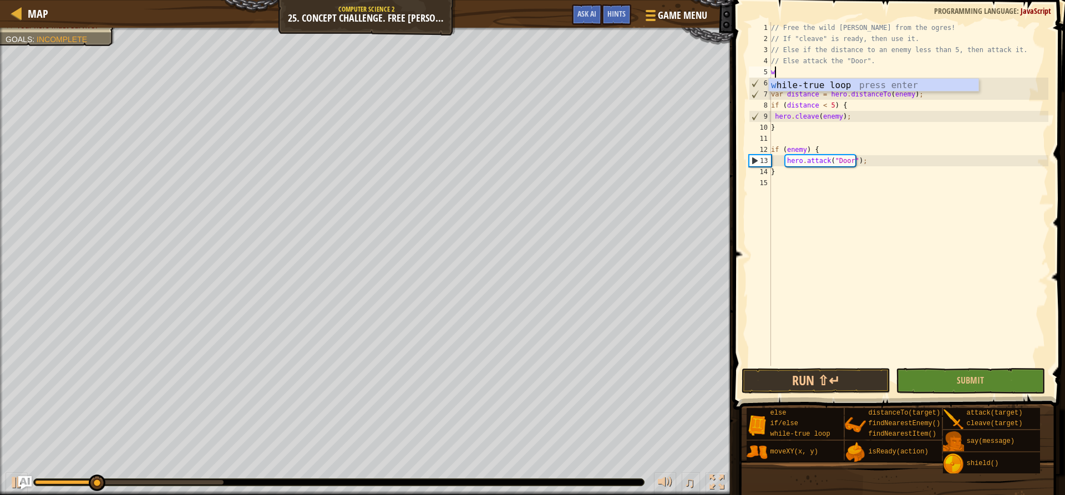
type textarea "wh"
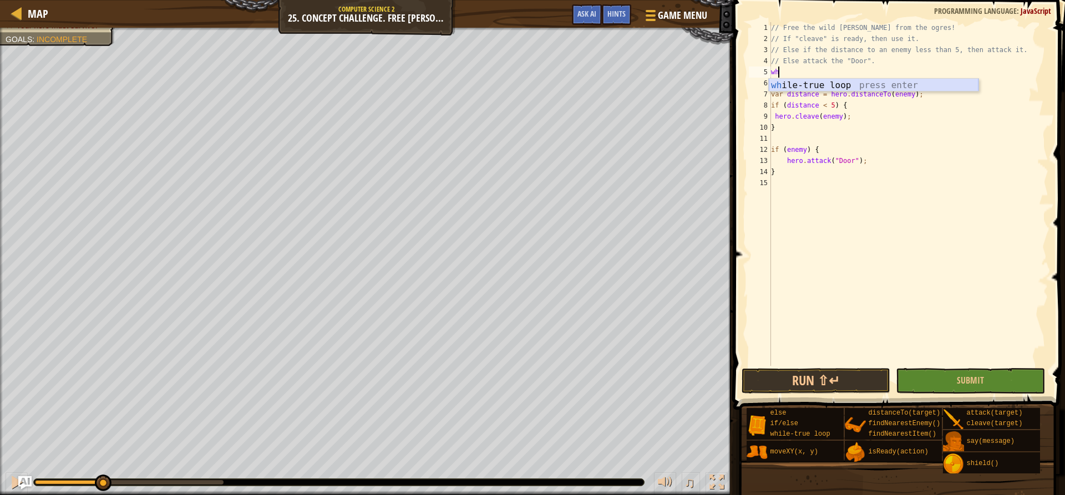
click at [846, 85] on div "wh ile-true loop press enter" at bounding box center [873, 99] width 210 height 40
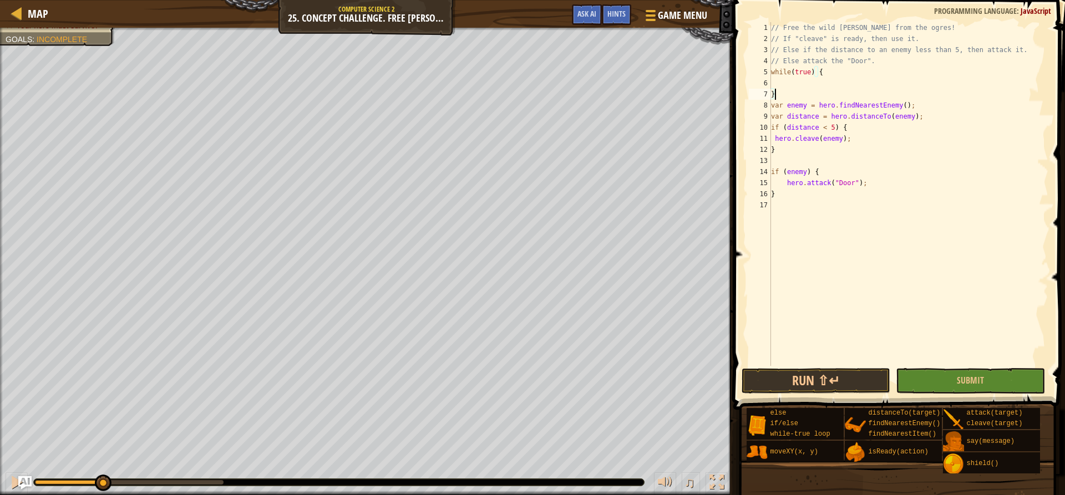
click at [798, 99] on div "// Free the wild [PERSON_NAME] from the ogres! // If "cleave" is ready, then us…" at bounding box center [908, 205] width 280 height 366
type textarea "}"
click at [786, 193] on div "// Free the wild [PERSON_NAME] from the ogres! // If "cleave" is ready, then us…" at bounding box center [908, 205] width 280 height 366
type textarea "}"
click at [809, 373] on button "Run ⇧↵" at bounding box center [815, 381] width 149 height 26
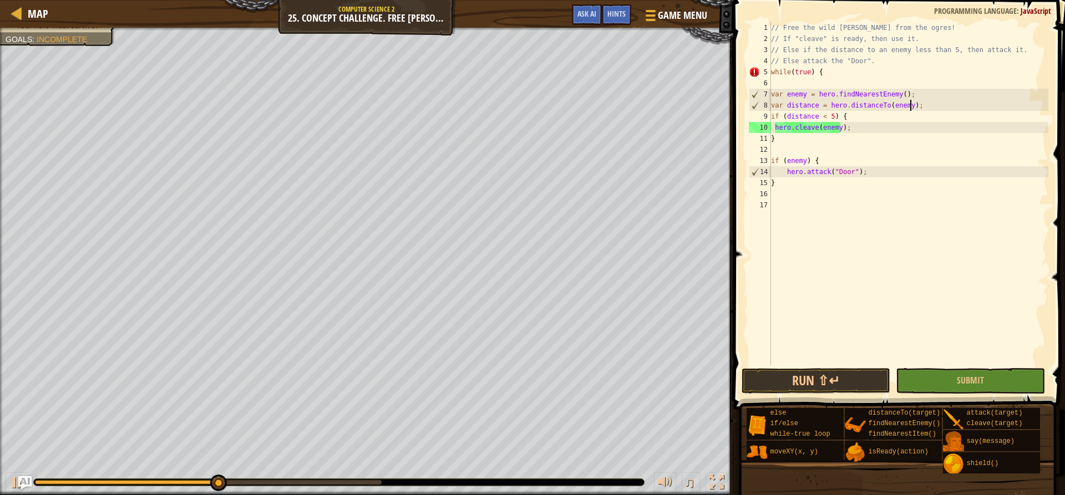
click at [920, 108] on div "// Free the wild [PERSON_NAME] from the ogres! // If "cleave" is ready, then us…" at bounding box center [908, 205] width 280 height 366
type textarea "var distance = hero.distanceTo(enemy);"
click at [837, 149] on div "// Free the wild [PERSON_NAME] from the ogres! // If "cleave" is ready, then us…" at bounding box center [908, 205] width 280 height 366
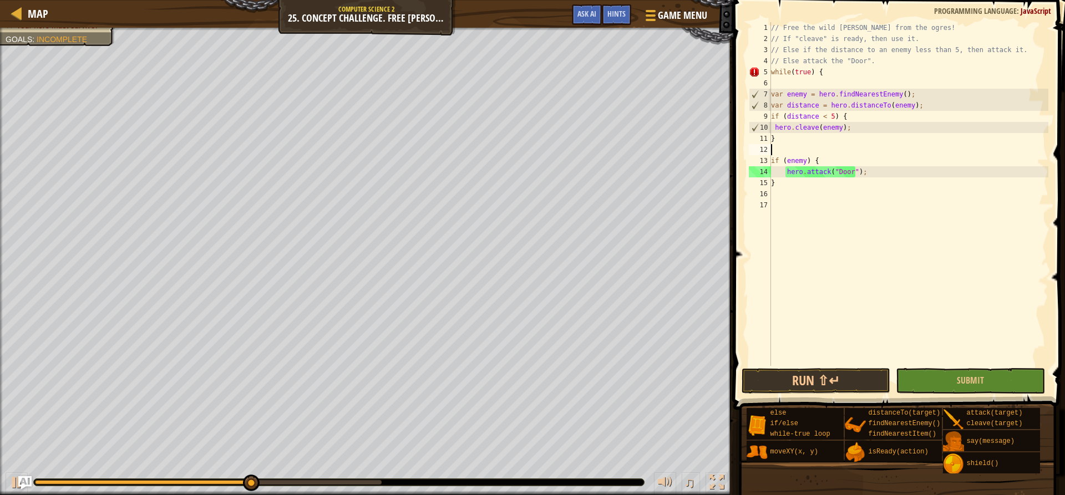
type textarea "}"
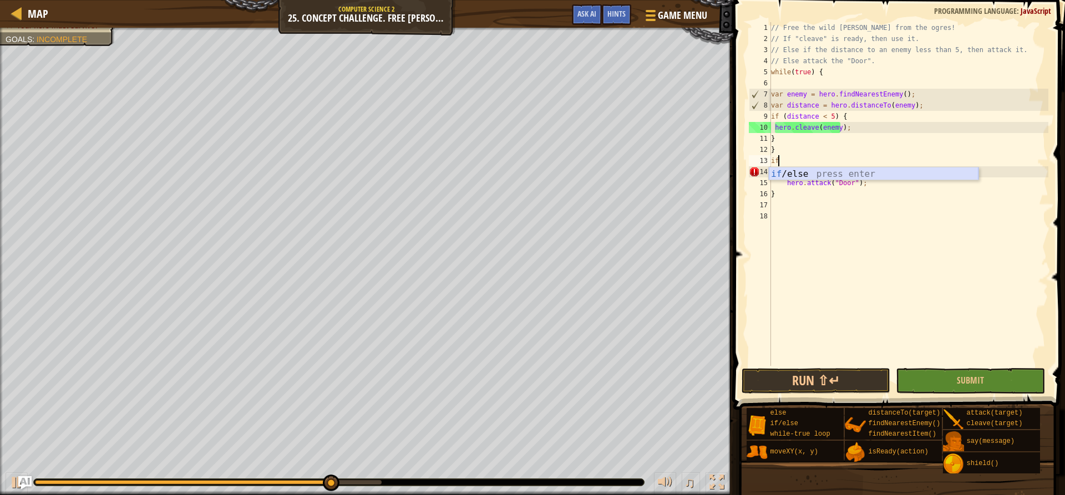
type textarea "i"
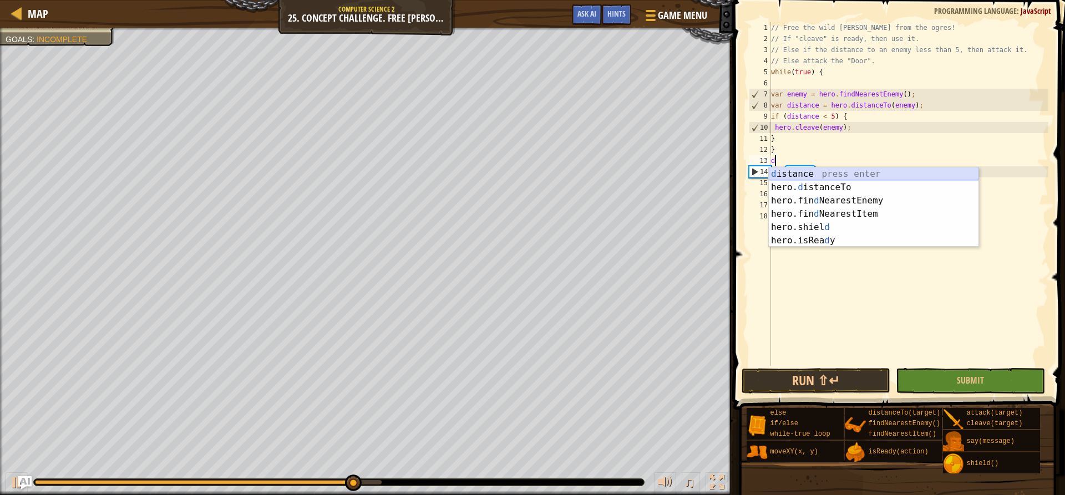
click at [827, 172] on div "d istance press enter hero. d istanceTo press enter hero.fin d NearestEnemy pre…" at bounding box center [873, 220] width 210 height 106
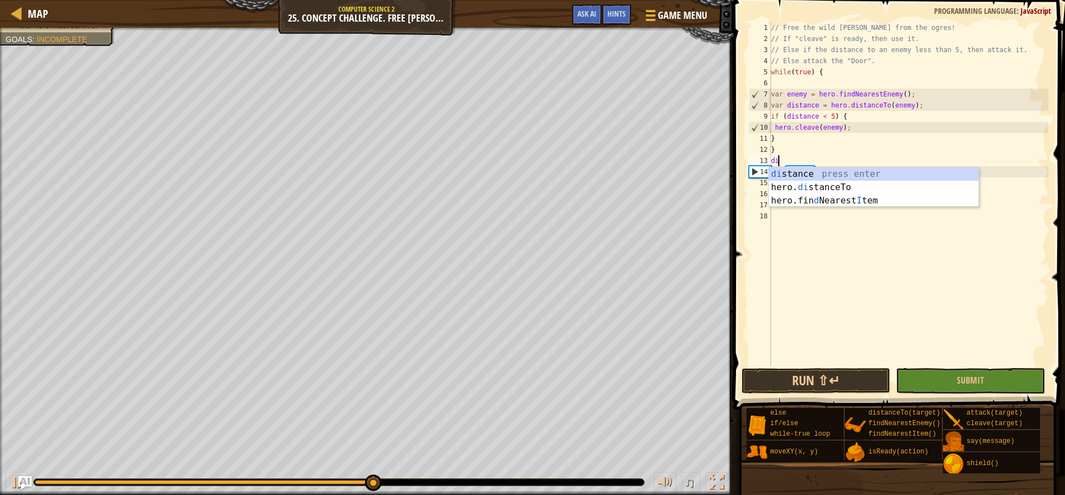
type textarea "d"
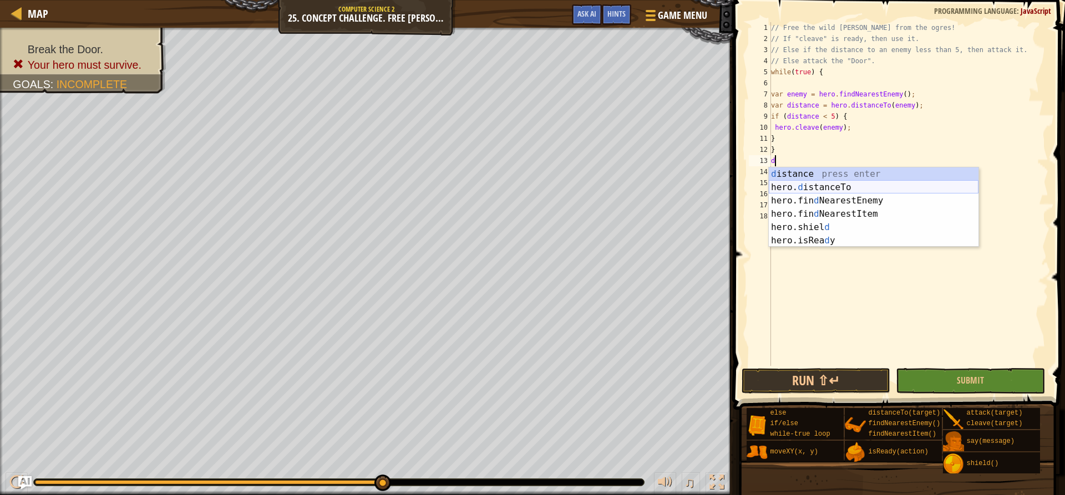
click at [815, 189] on div "d istance press enter hero. d istanceTo press enter hero.fin d NearestEnemy pre…" at bounding box center [873, 220] width 210 height 106
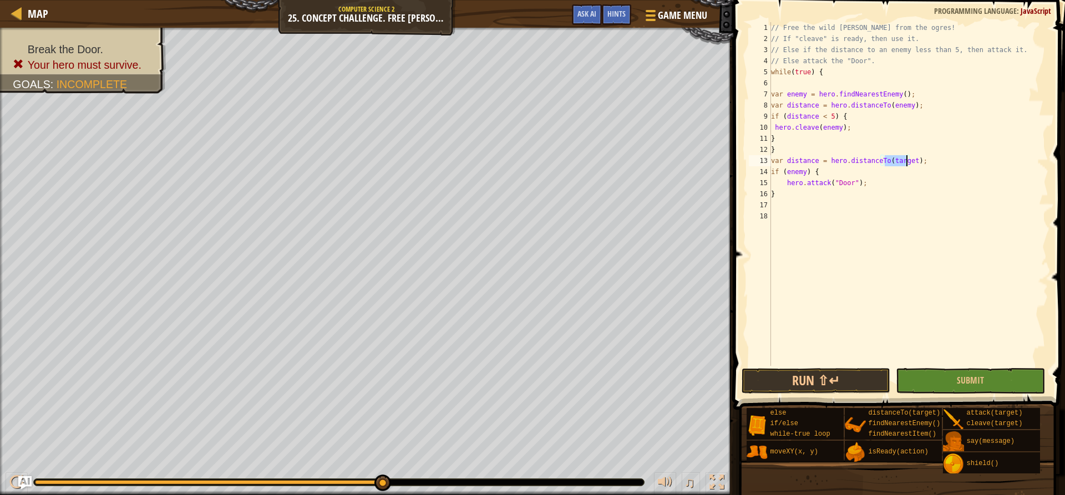
click at [896, 158] on div "// Free the wild [PERSON_NAME] from the ogres! // If "cleave" is ready, then us…" at bounding box center [907, 194] width 279 height 344
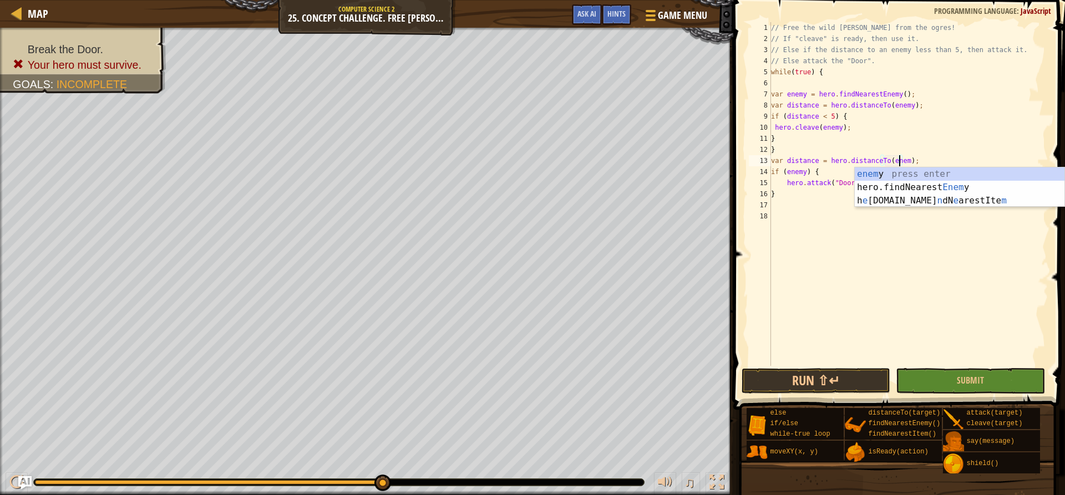
scroll to position [5, 11]
click at [856, 115] on div "// Free the wild [PERSON_NAME] from the ogres! // If "cleave" is ready, then us…" at bounding box center [908, 205] width 280 height 366
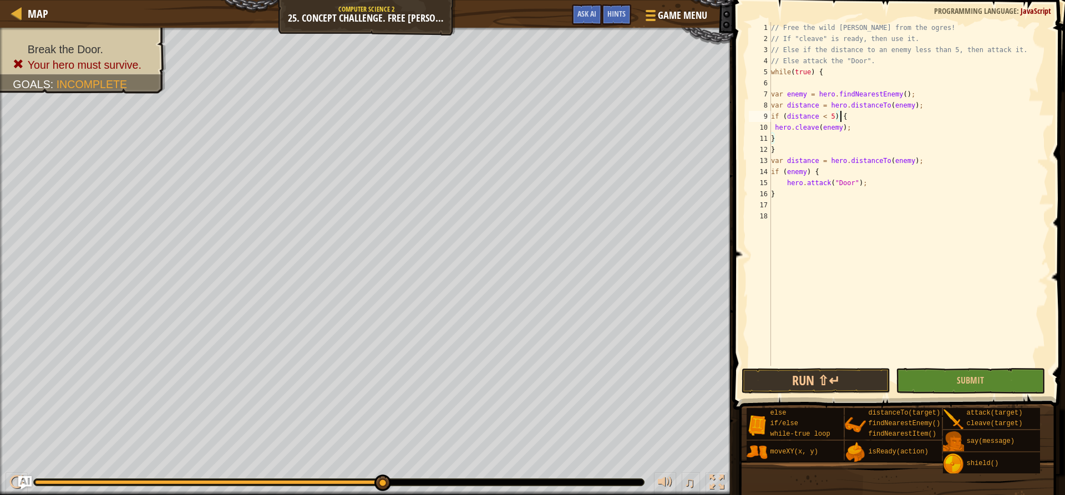
scroll to position [5, 5]
click at [848, 127] on div "// Free the wild [PERSON_NAME] from the ogres! // If "cleave" is ready, then us…" at bounding box center [908, 205] width 280 height 366
click at [852, 114] on div "// Free the wild [PERSON_NAME] from the ogres! // If "cleave" is ready, then us…" at bounding box center [908, 205] width 280 height 366
type textarea "if (distance < 5) {"
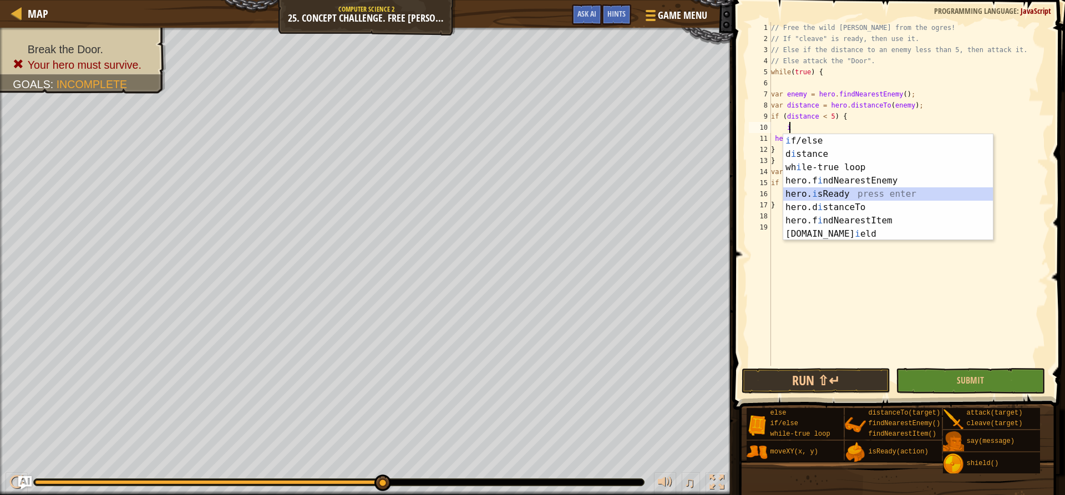
click at [826, 192] on div "i f/else press enter d i stance press enter wh i le-true loop press enter hero.…" at bounding box center [888, 200] width 210 height 133
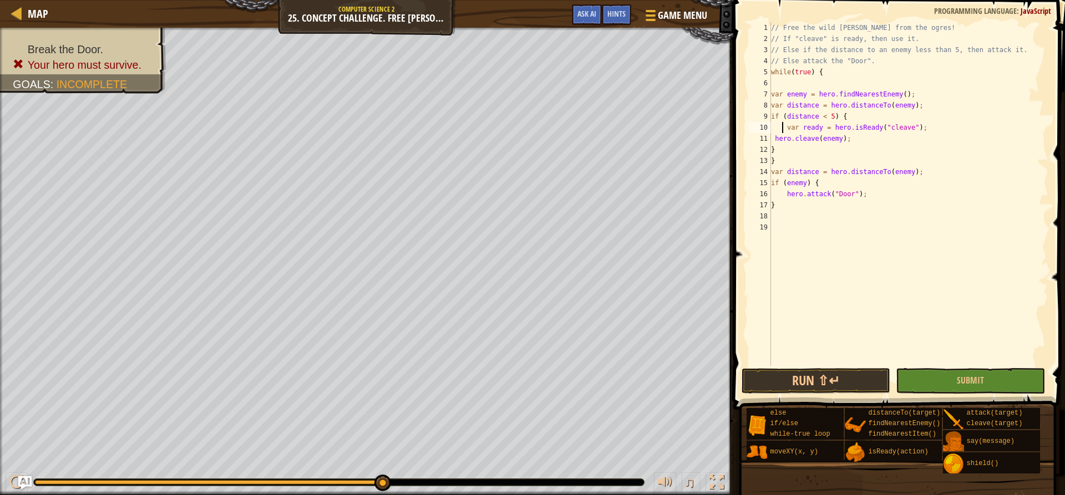
click at [781, 128] on div "// Free the wild [PERSON_NAME] from the ogres! // If "cleave" is ready, then us…" at bounding box center [908, 205] width 280 height 366
click at [802, 382] on button "Run ⇧↵" at bounding box center [815, 381] width 149 height 26
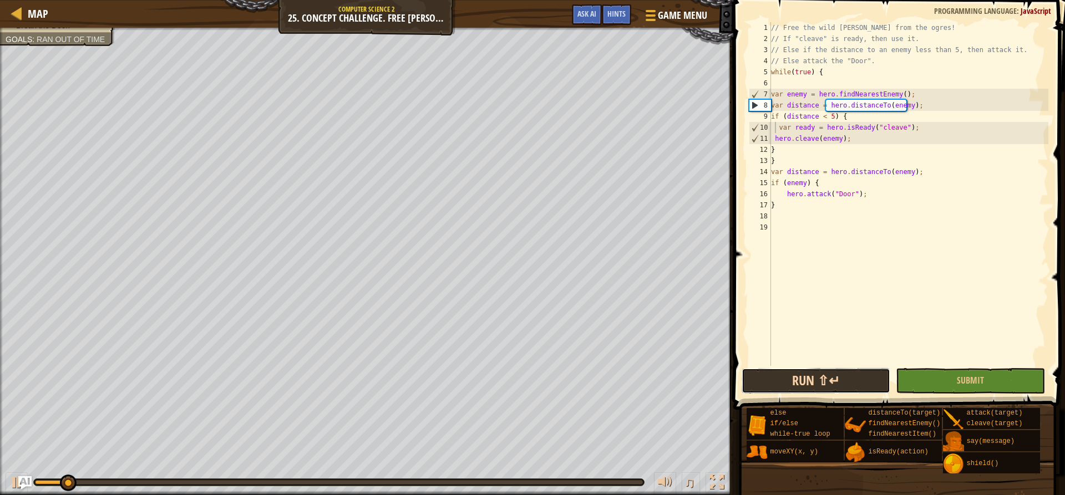
click at [794, 389] on button "Run ⇧↵" at bounding box center [815, 381] width 149 height 26
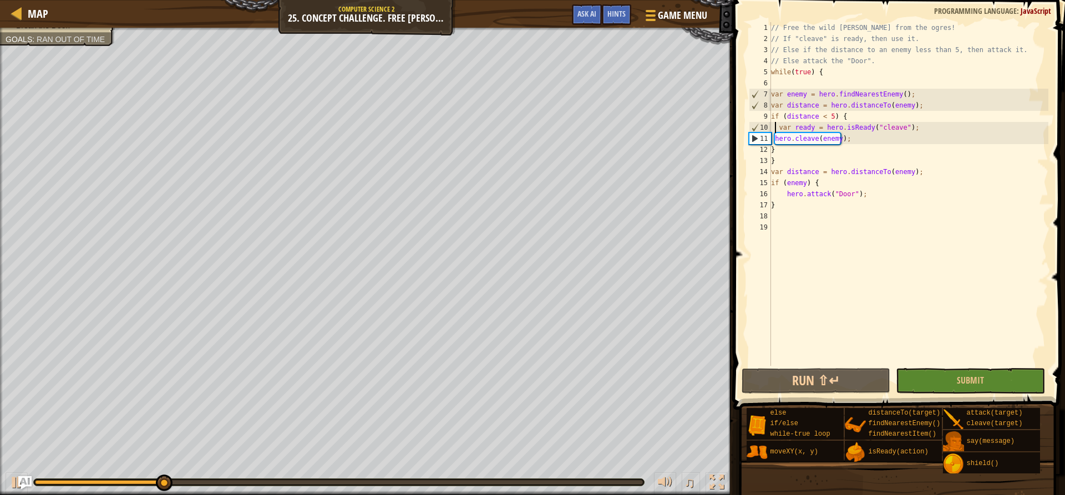
click at [789, 128] on div "// Free the wild [PERSON_NAME] from the ogres! // If "cleave" is ready, then us…" at bounding box center [908, 205] width 280 height 366
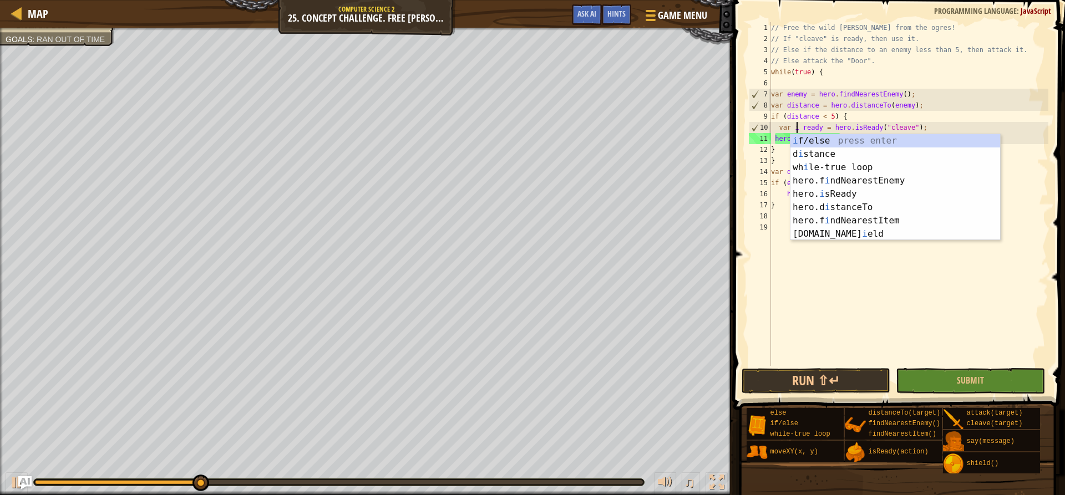
scroll to position [5, 3]
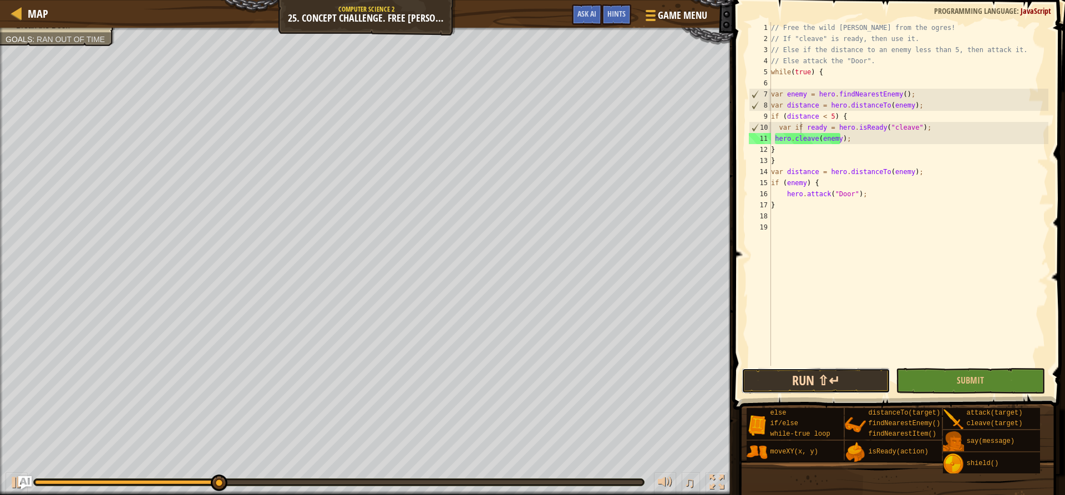
click at [827, 378] on button "Run ⇧↵" at bounding box center [815, 381] width 149 height 26
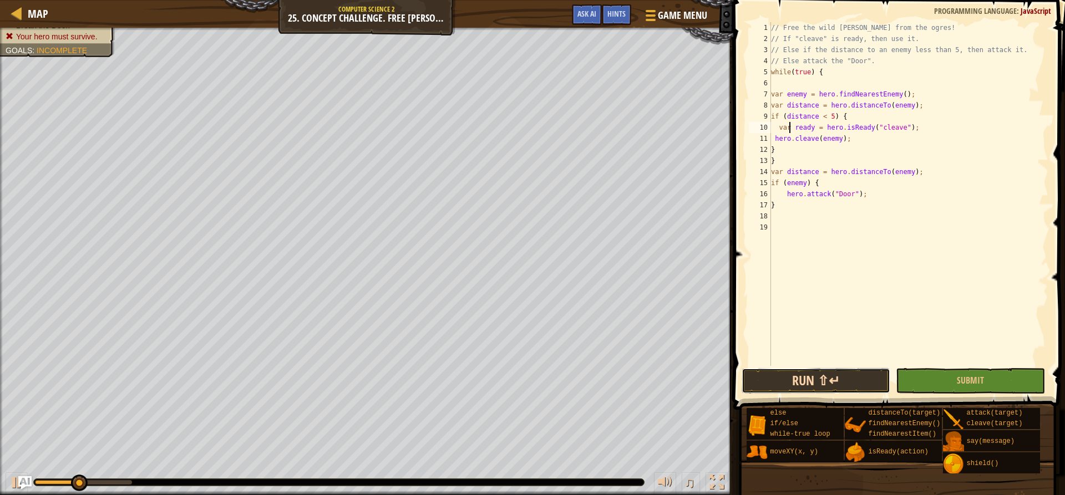
click at [825, 383] on button "Run ⇧↵" at bounding box center [815, 381] width 149 height 26
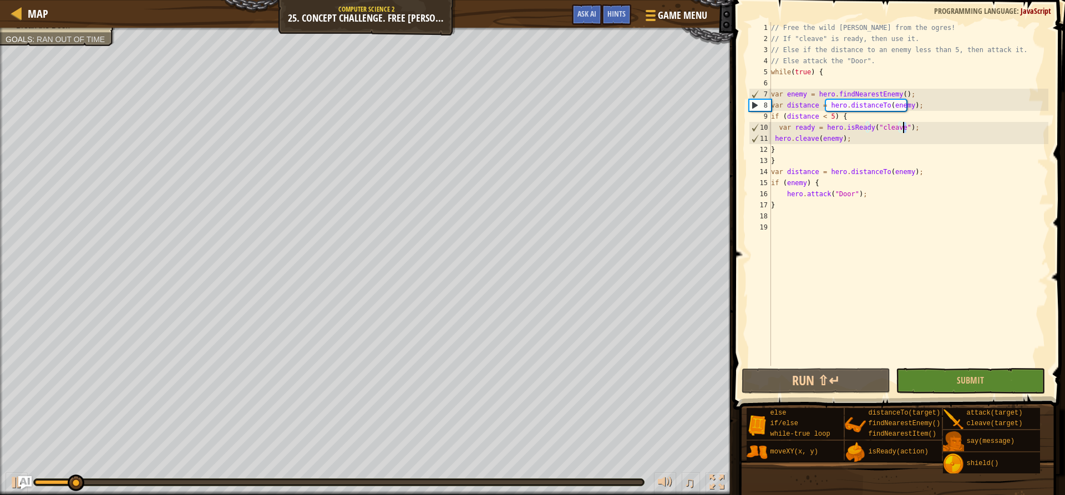
drag, startPoint x: 910, startPoint y: 125, endPoint x: 895, endPoint y: 128, distance: 15.3
click at [895, 128] on div "// Free the wild [PERSON_NAME] from the ogres! // If "cleave" is ready, then us…" at bounding box center [908, 205] width 280 height 366
click at [887, 162] on div "// Free the wild [PERSON_NAME] from the ogres! // If "cleave" is ready, then us…" at bounding box center [908, 205] width 280 height 366
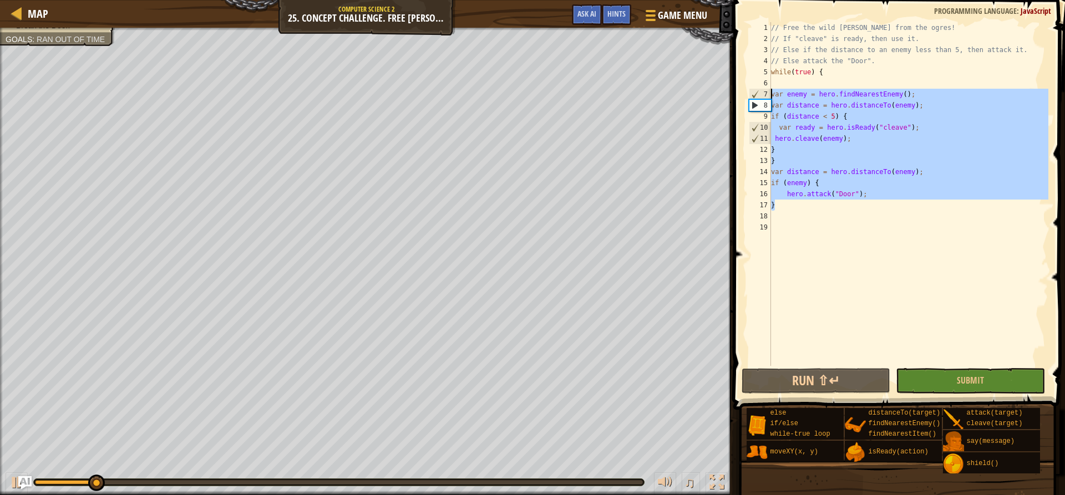
drag, startPoint x: 878, startPoint y: 205, endPoint x: 747, endPoint y: 88, distance: 175.5
click at [747, 88] on div "} 1 2 3 4 5 6 7 8 9 10 11 12 13 14 15 16 17 18 19 // Free the wild [PERSON_NAME…" at bounding box center [897, 194] width 302 height 344
type textarea "var enemy = hero.findNearestEnemy();"
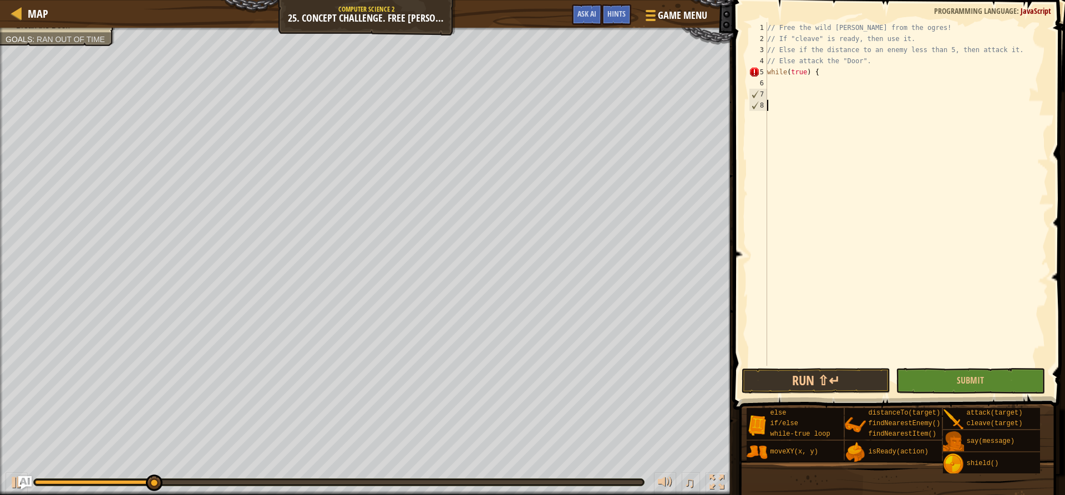
type textarea "}"
click at [797, 83] on div "// Free the wild [PERSON_NAME] from the ogres! // If "cleave" is ready, then us…" at bounding box center [906, 205] width 283 height 366
type textarea "h"
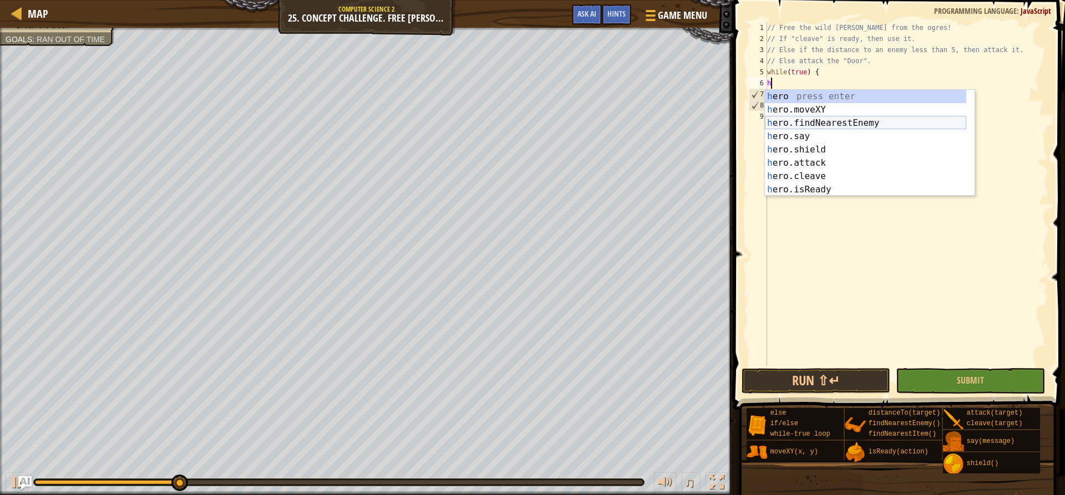
click at [786, 126] on div "h ero press enter h ero.moveXY press enter h ero.findNearestEnemy press enter h…" at bounding box center [865, 156] width 201 height 133
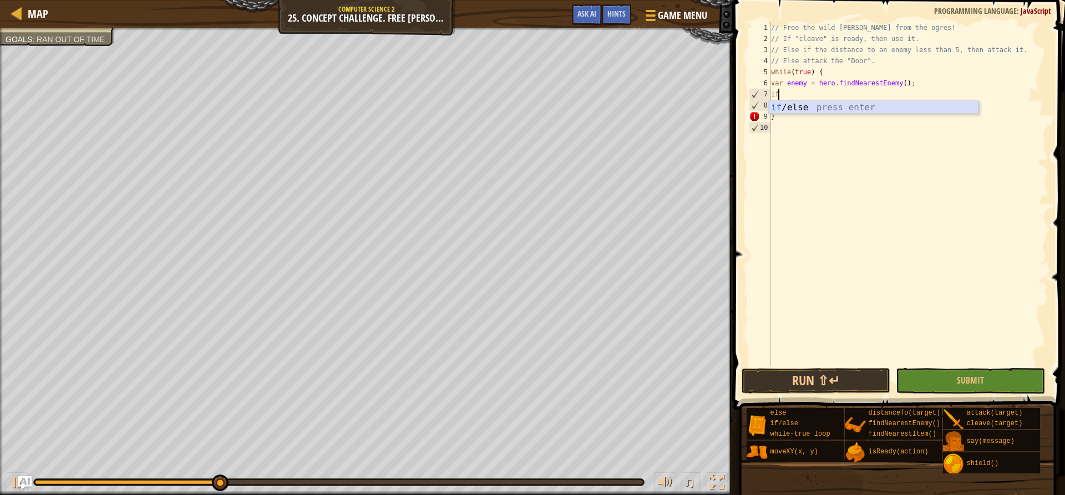
drag, startPoint x: 799, startPoint y: 102, endPoint x: 797, endPoint y: 113, distance: 11.2
click at [797, 113] on div "1 2 3 4 5 6 7 8 9 if /else press enter הההההההההההההההההההההההההההההההההההההההה…" at bounding box center [873, 106] width 211 height 13
click at [802, 106] on div "if /else press enter" at bounding box center [873, 121] width 210 height 40
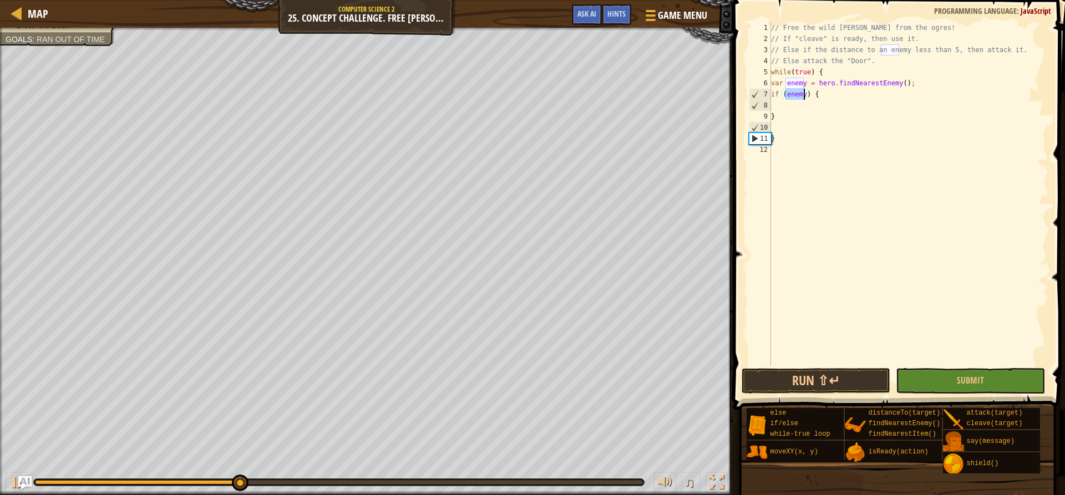
click at [795, 93] on div "// Free the wild [PERSON_NAME] from the ogres! // If "cleave" is ready, then us…" at bounding box center [907, 194] width 279 height 344
click at [795, 93] on div "// Free the wild [PERSON_NAME] from the ogres! // If "cleave" is ready, then us…" at bounding box center [908, 205] width 280 height 366
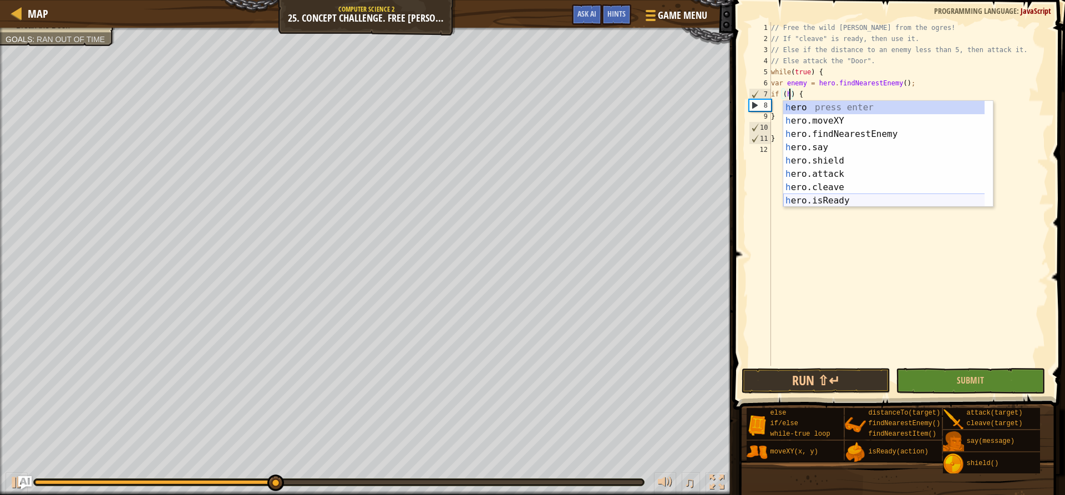
click at [834, 198] on div "h ero press enter h ero.moveXY press enter h ero.findNearestEnemy press enter h…" at bounding box center [888, 167] width 210 height 133
type textarea "if (hero.isReady("cleave")) {"
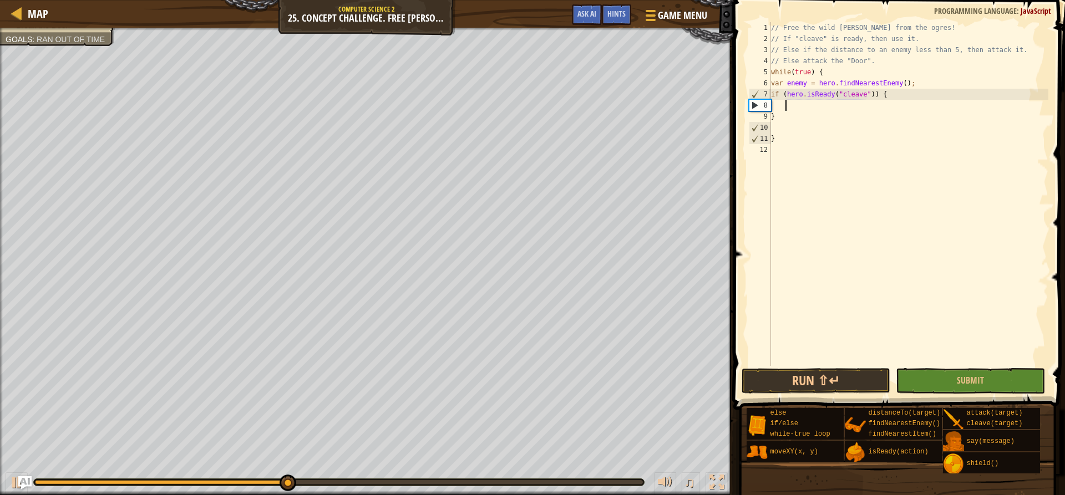
click at [880, 103] on div "// Free the wild [PERSON_NAME] from the ogres! // If "cleave" is ready, then us…" at bounding box center [908, 205] width 280 height 366
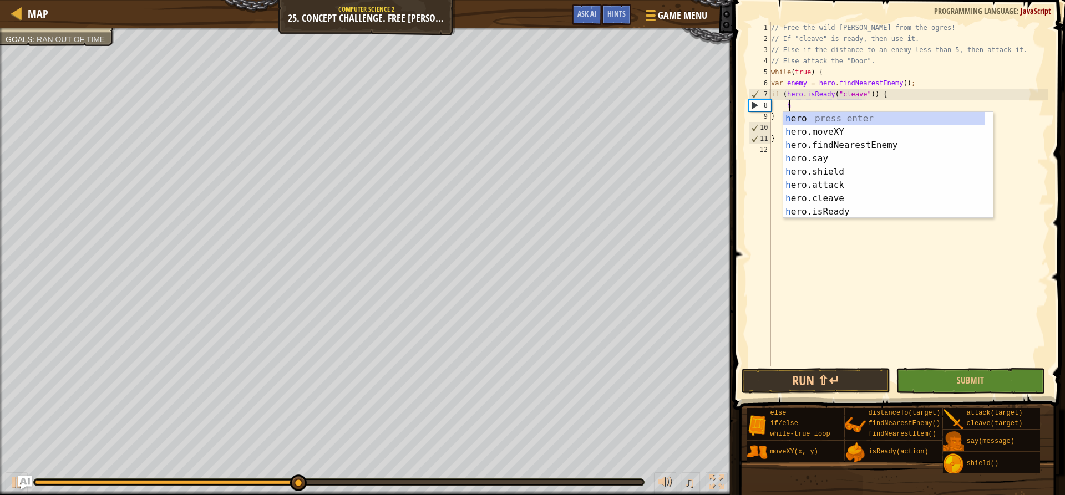
scroll to position [5, 1]
click at [843, 196] on div "h ero press enter h ero.moveXY press enter h ero.findNearestEnemy press enter h…" at bounding box center [883, 178] width 201 height 133
type textarea "hero.cleave(enemy);"
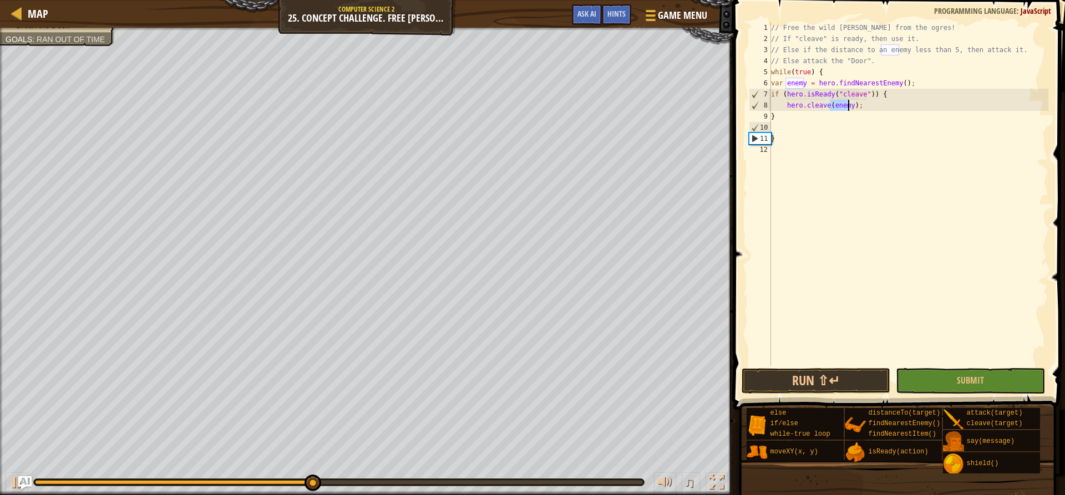
click at [869, 109] on div "// Free the wild [PERSON_NAME] from the ogres! // If "cleave" is ready, then us…" at bounding box center [908, 205] width 280 height 366
click at [839, 133] on div "// Free the wild [PERSON_NAME] from the ogres! // If "cleave" is ready, then us…" at bounding box center [908, 205] width 280 height 366
click at [791, 128] on div "// Free the wild [PERSON_NAME] from the ogres! // If "cleave" is ready, then us…" at bounding box center [908, 205] width 280 height 366
click at [782, 161] on div "// Free the wild [PERSON_NAME] from the ogres! // If "cleave" is ready, then us…" at bounding box center [908, 205] width 280 height 366
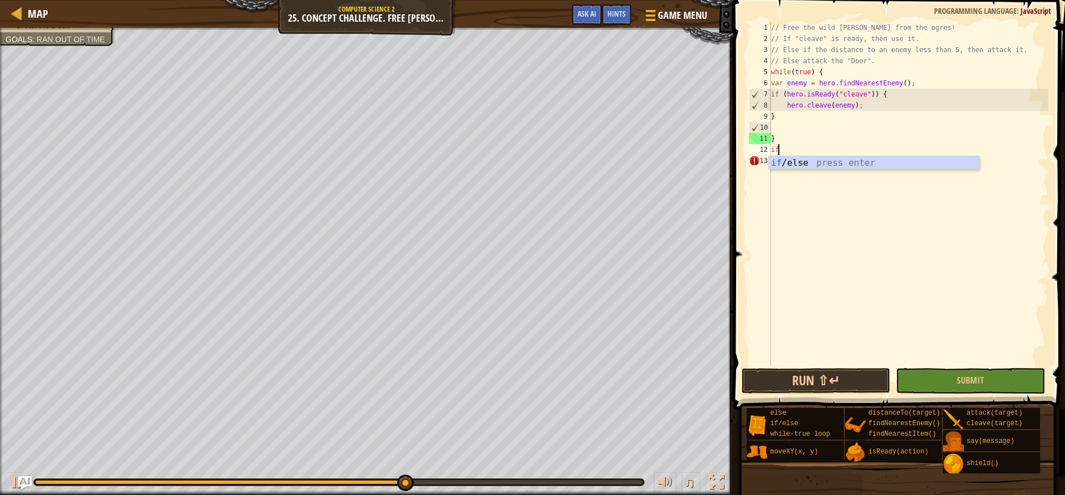
click at [782, 161] on div "if /else press enter" at bounding box center [873, 176] width 210 height 40
type textarea "if (enemy) {"
click at [790, 155] on div "// Free the wild [PERSON_NAME] from the ogres! // If "cleave" is ready, then us…" at bounding box center [908, 205] width 280 height 366
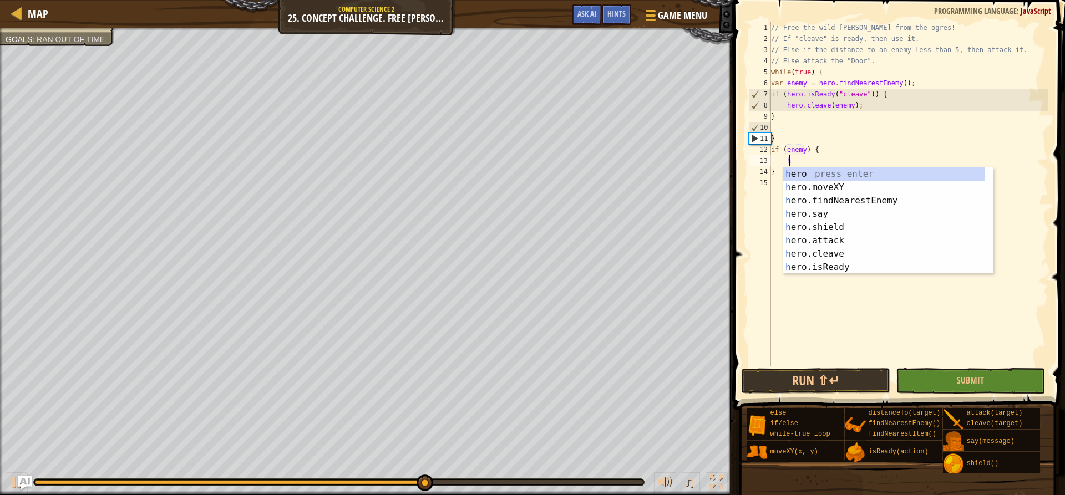
scroll to position [5, 1]
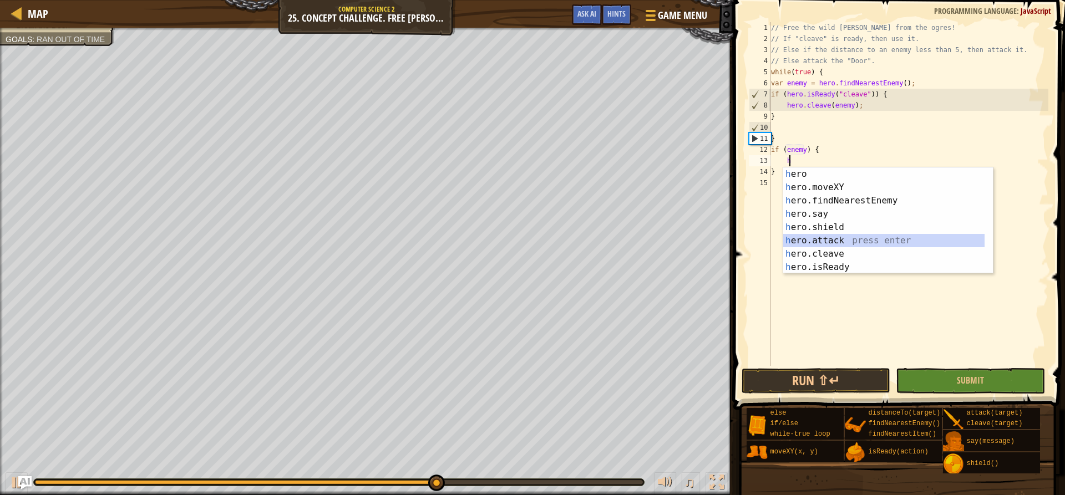
click at [842, 244] on div "h ero press enter h ero.moveXY press enter h ero.findNearestEnemy press enter h…" at bounding box center [888, 233] width 210 height 133
type textarea "hero.attack(enemy);"
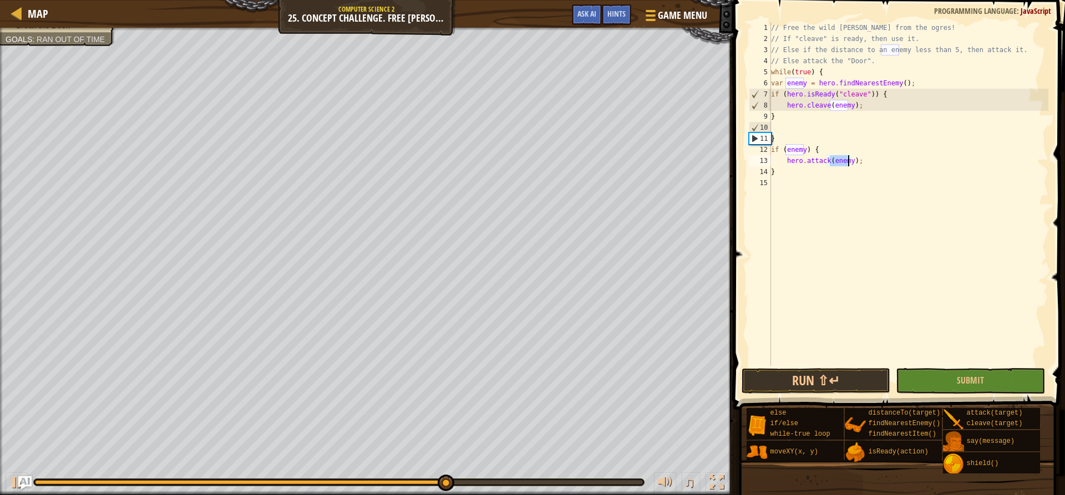
click at [803, 181] on div "// Free the wild [PERSON_NAME] from the ogres! // If "cleave" is ready, then us…" at bounding box center [908, 205] width 280 height 366
click at [833, 151] on div "// Free the wild [PERSON_NAME] from the ogres! // If "cleave" is ready, then us…" at bounding box center [908, 205] width 280 height 366
type textarea "if (enemy) {"
click at [805, 193] on div "// Free the wild [PERSON_NAME] from the ogres! // If "cleave" is ready, then us…" at bounding box center [908, 205] width 280 height 366
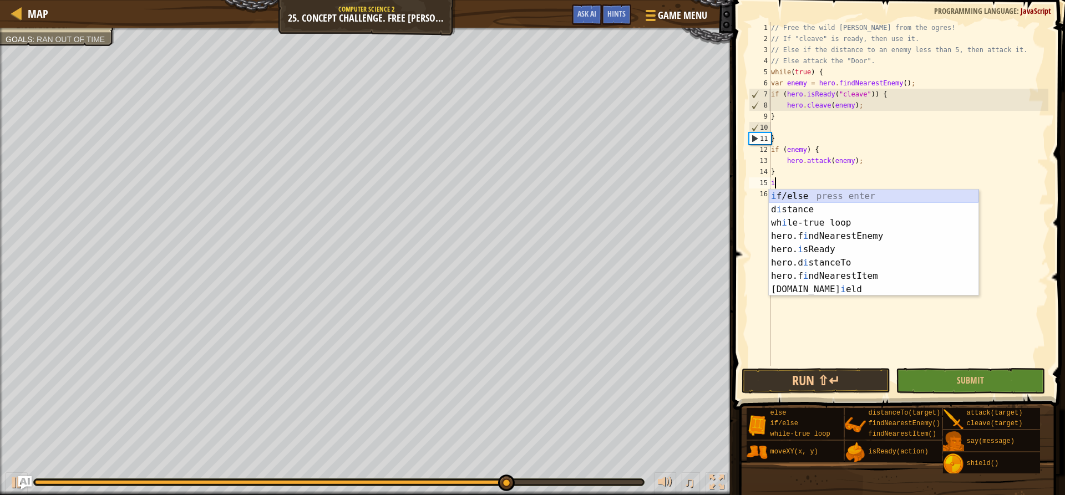
click at [805, 192] on div "i f/else press enter d i stance press enter wh i le-true loop press enter hero.…" at bounding box center [873, 256] width 210 height 133
type textarea "if (enemy) {"
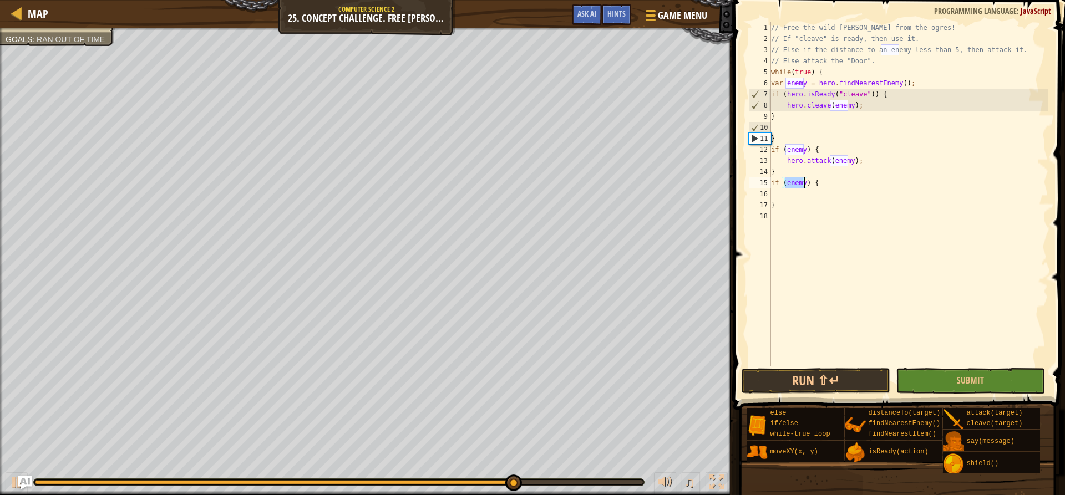
click at [803, 192] on div "// Free the wild [PERSON_NAME] from the ogres! // If "cleave" is ready, then us…" at bounding box center [908, 205] width 280 height 366
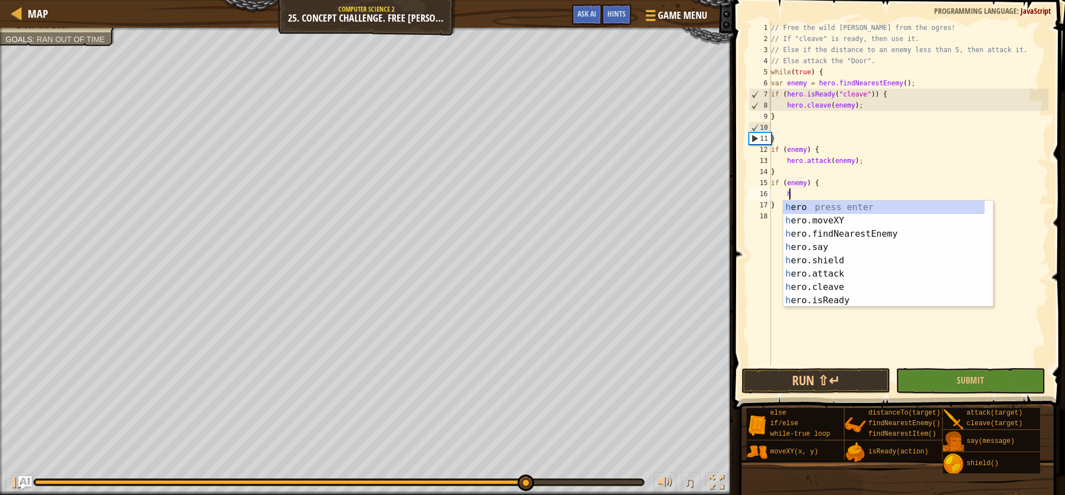
scroll to position [5, 1]
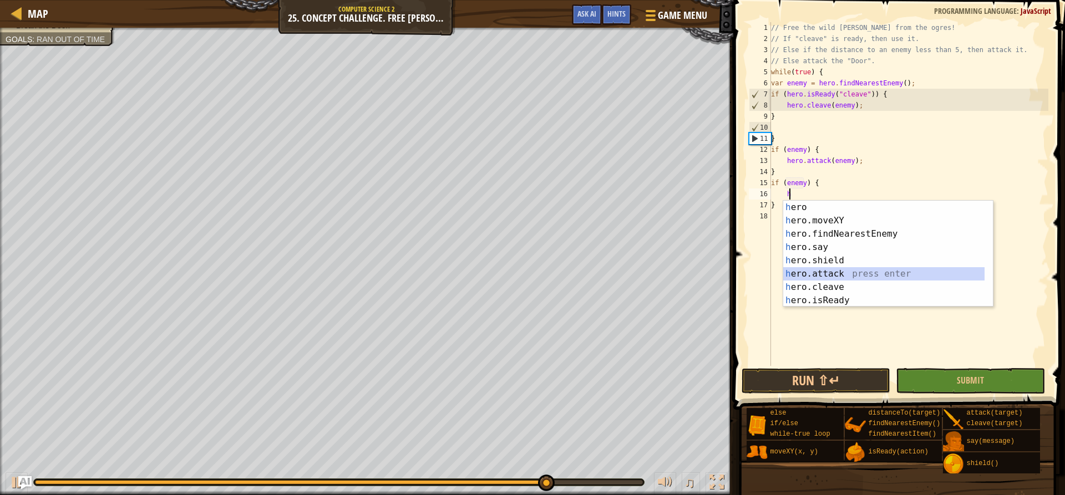
click at [834, 269] on div "h ero press enter h ero.moveXY press enter h ero.findNearestEnemy press enter h…" at bounding box center [883, 267] width 201 height 133
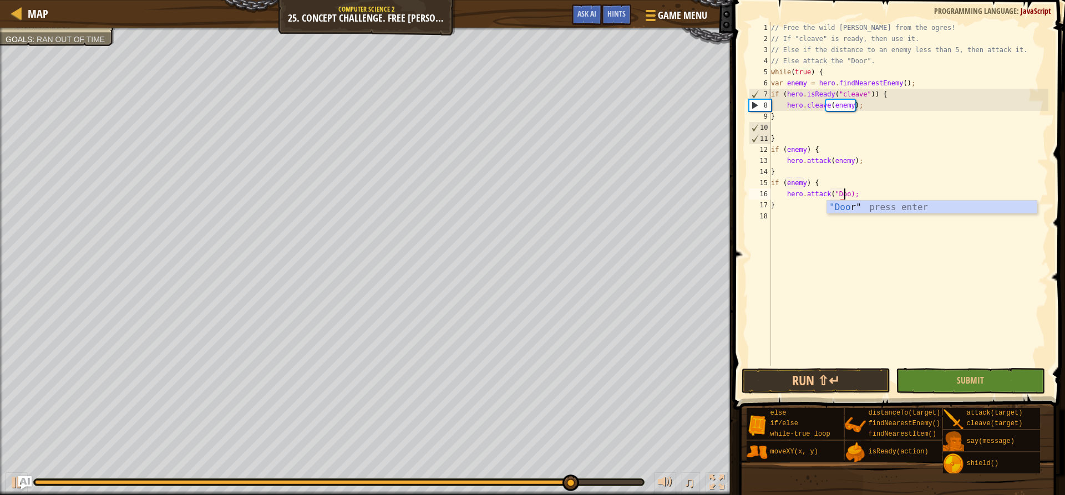
scroll to position [5, 7]
click at [832, 369] on button "Run ⇧↵" at bounding box center [815, 381] width 149 height 26
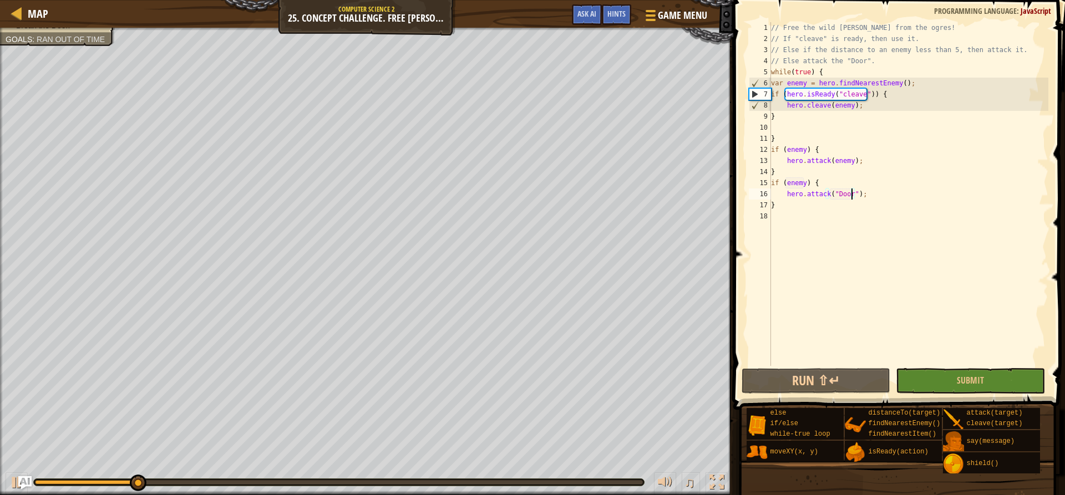
click at [917, 93] on div "// Free the wild [PERSON_NAME] from the ogres! // If "cleave" is ready, then us…" at bounding box center [908, 205] width 280 height 366
click at [917, 87] on div "// Free the wild [PERSON_NAME] from the ogres! // If "cleave" is ready, then us…" at bounding box center [908, 205] width 280 height 366
type textarea "var enemy = hero.findNearestEnemy();"
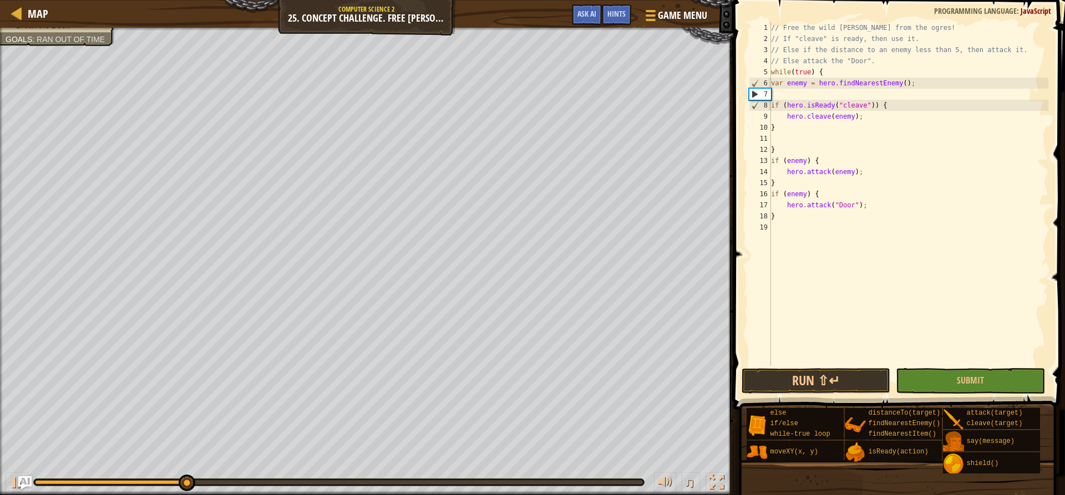
click at [887, 96] on div "// Free the wild [PERSON_NAME] from the ogres! // If "cleave" is ready, then us…" at bounding box center [908, 205] width 280 height 366
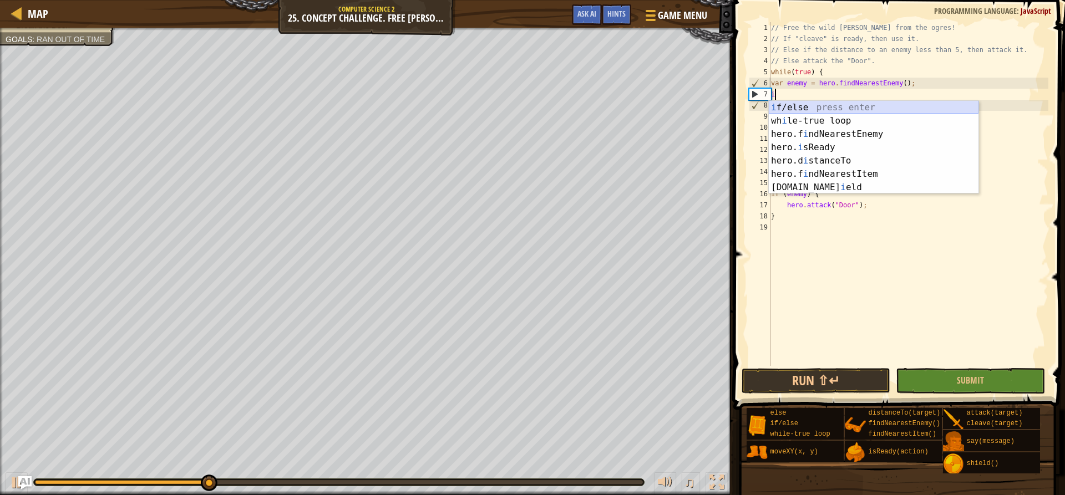
click at [883, 109] on div "i f/else press enter wh i le-true loop press enter hero.f i ndNearestEnemy pres…" at bounding box center [873, 161] width 210 height 120
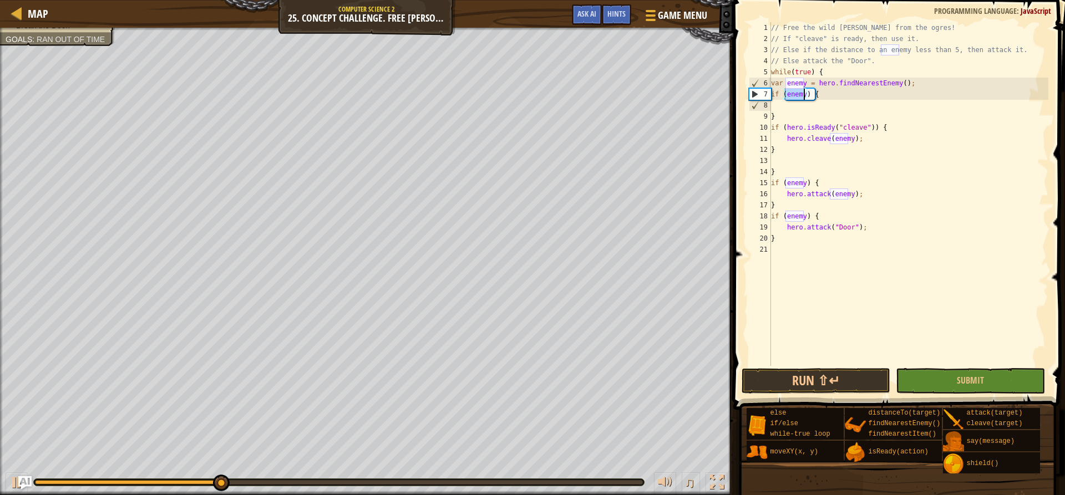
click at [799, 97] on div "// Free the wild [PERSON_NAME] from the ogres! // If "cleave" is ready, then us…" at bounding box center [907, 194] width 279 height 344
click at [798, 95] on div "// Free the wild [PERSON_NAME] from the ogres! // If "cleave" is ready, then us…" at bounding box center [908, 205] width 280 height 366
click at [799, 95] on div "// Free the wild [PERSON_NAME] from the ogres! // If "cleave" is ready, then us…" at bounding box center [908, 205] width 280 height 366
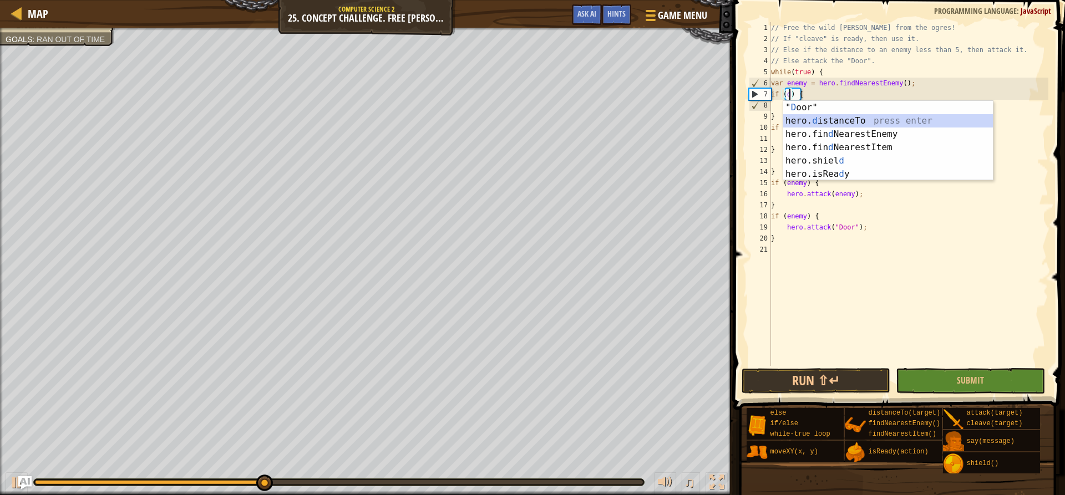
click at [814, 120] on div "" D oor" press enter hero. d istanceTo press enter hero.fin d NearestEnemy pres…" at bounding box center [888, 154] width 210 height 106
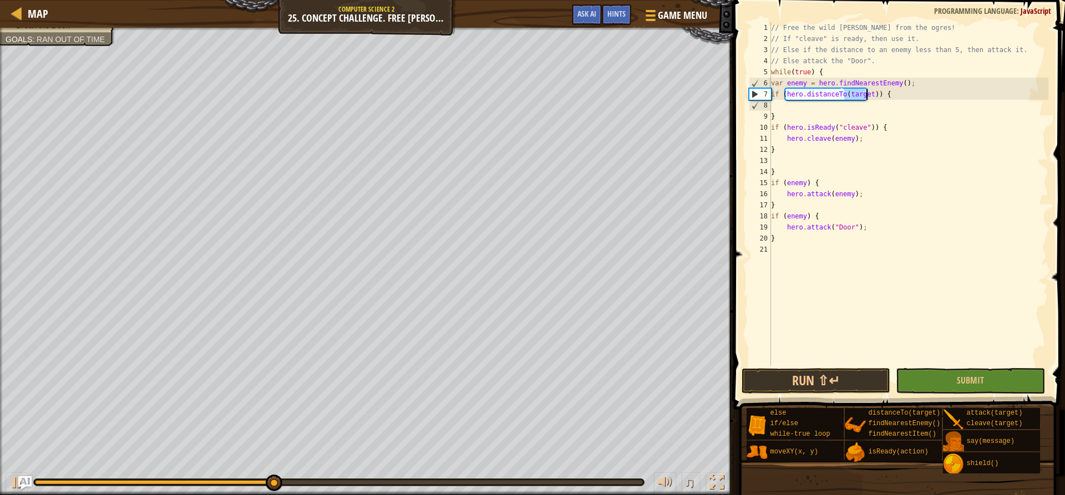
click at [865, 96] on div "// Free the wild [PERSON_NAME] from the ogres! // If "cleave" is ready, then us…" at bounding box center [907, 194] width 279 height 344
click at [865, 96] on div "// Free the wild [PERSON_NAME] from the ogres! // If "cleave" is ready, then us…" at bounding box center [908, 205] width 280 height 366
click at [857, 96] on div "// Free the wild [PERSON_NAME] from the ogres! // If "cleave" is ready, then us…" at bounding box center [907, 194] width 279 height 344
click at [857, 96] on div "// Free the wild [PERSON_NAME] from the ogres! // If "cleave" is ready, then us…" at bounding box center [908, 205] width 280 height 366
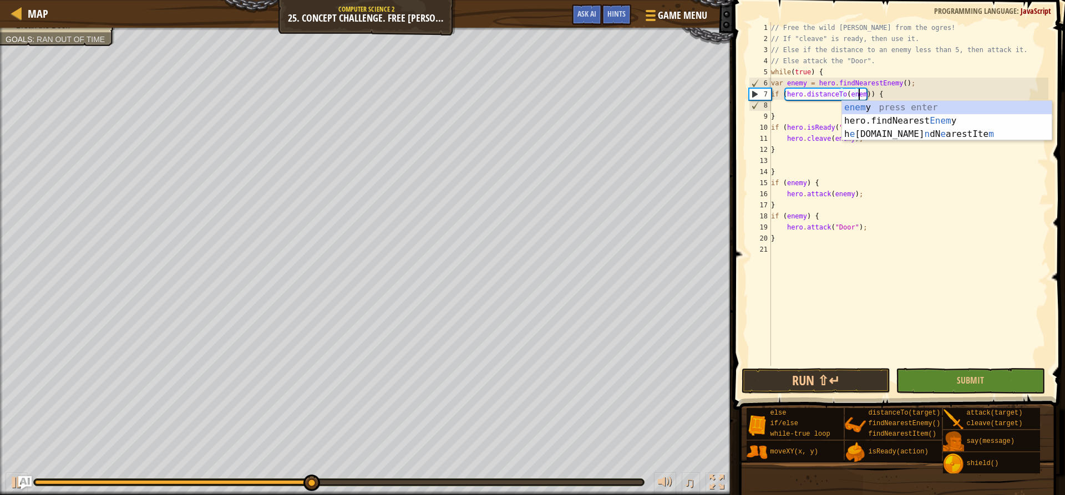
scroll to position [5, 8]
type textarea "if (hero.distanceTo(enemy)) {"
click at [821, 109] on div "// Free the wild [PERSON_NAME] from the ogres! // If "cleave" is ready, then us…" at bounding box center [908, 205] width 280 height 366
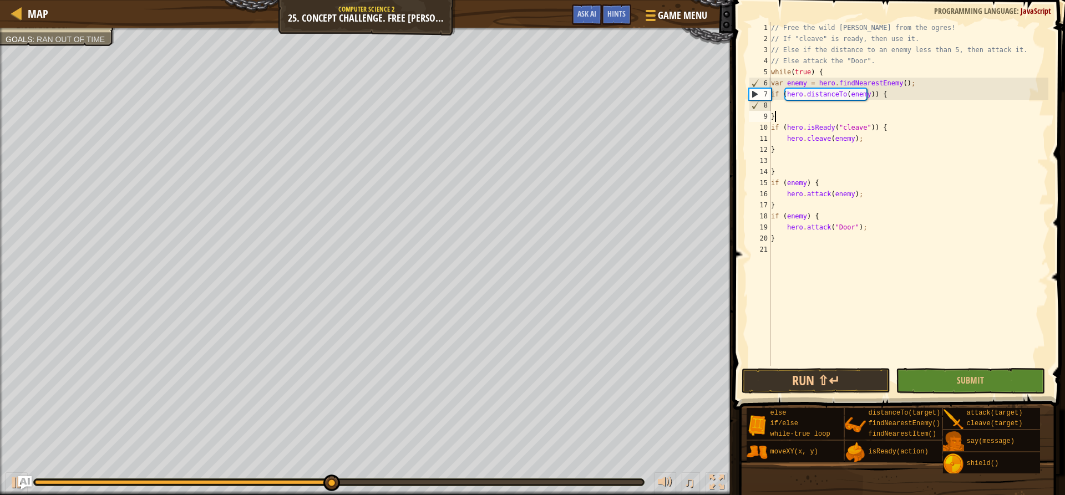
click at [815, 113] on div "// Free the wild [PERSON_NAME] from the ogres! // If "cleave" is ready, then us…" at bounding box center [908, 205] width 280 height 366
type textarea "}"
click at [804, 105] on div "// Free the wild [PERSON_NAME] from the ogres! // If "cleave" is ready, then us…" at bounding box center [908, 205] width 280 height 366
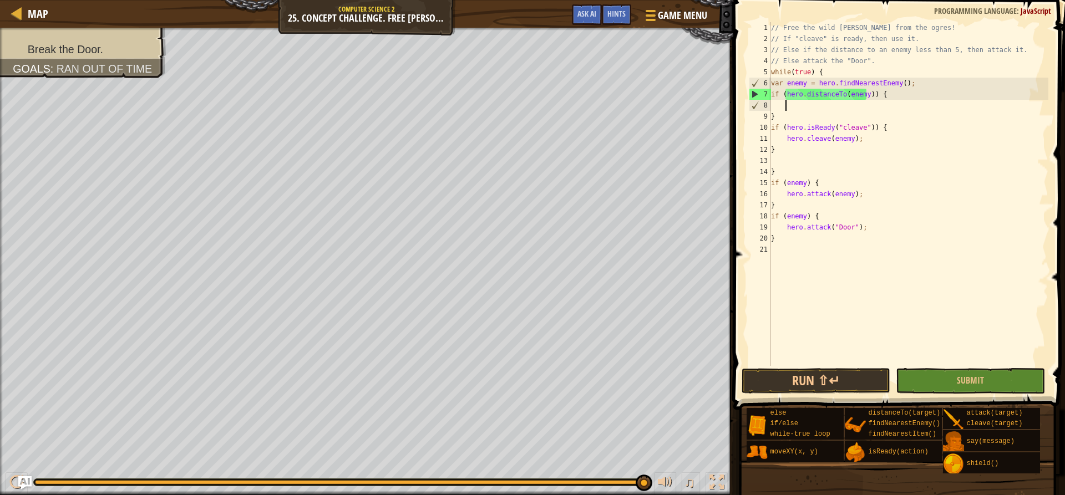
click at [837, 115] on div "// Free the wild [PERSON_NAME] from the ogres! // If "cleave" is ready, then us…" at bounding box center [907, 205] width 279 height 366
type textarea "}"
click at [837, 113] on div "// Free the wild [PERSON_NAME] from the ogres! // If "cleave" is ready, then us…" at bounding box center [907, 205] width 279 height 366
click at [841, 107] on div "// Free the wild [PERSON_NAME] from the ogres! // If "cleave" is ready, then us…" at bounding box center [907, 205] width 279 height 366
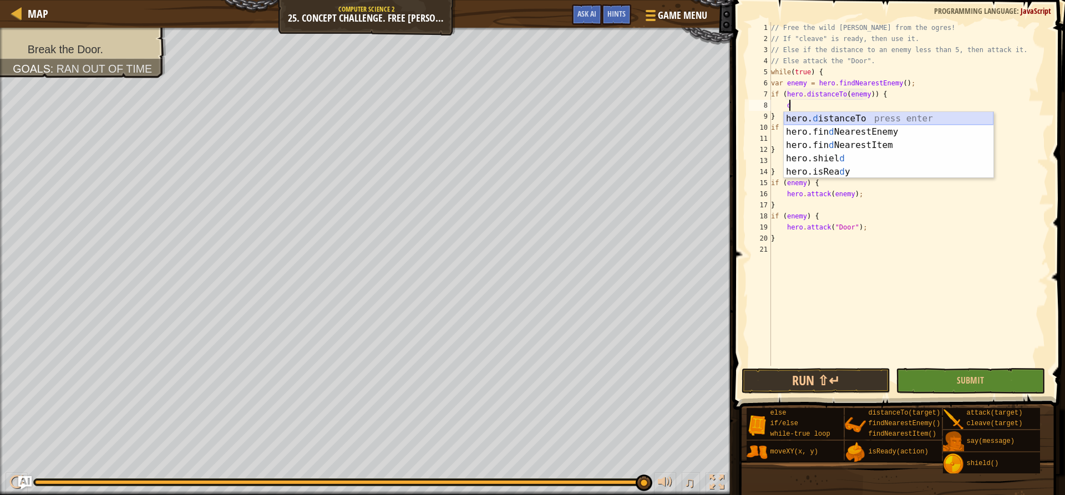
click at [857, 118] on div "hero. d istanceTo press enter hero.fin d NearestEnemy press enter hero.fin d Ne…" at bounding box center [888, 158] width 210 height 93
type textarea "var distance = hero.distanceTo(target);"
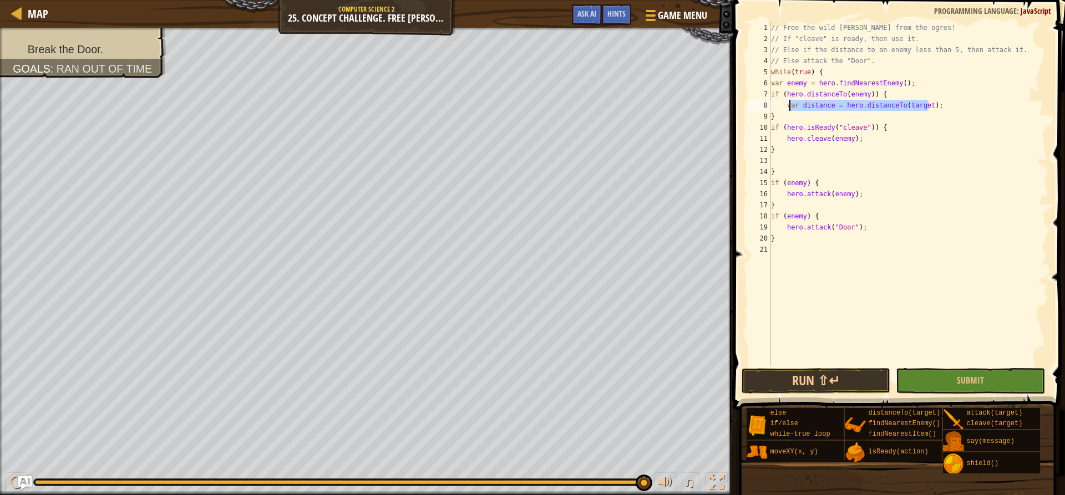
drag, startPoint x: 935, startPoint y: 108, endPoint x: 775, endPoint y: 104, distance: 160.8
click at [775, 104] on div "// Free the wild [PERSON_NAME] from the ogres! // If "cleave" is ready, then us…" at bounding box center [907, 205] width 279 height 366
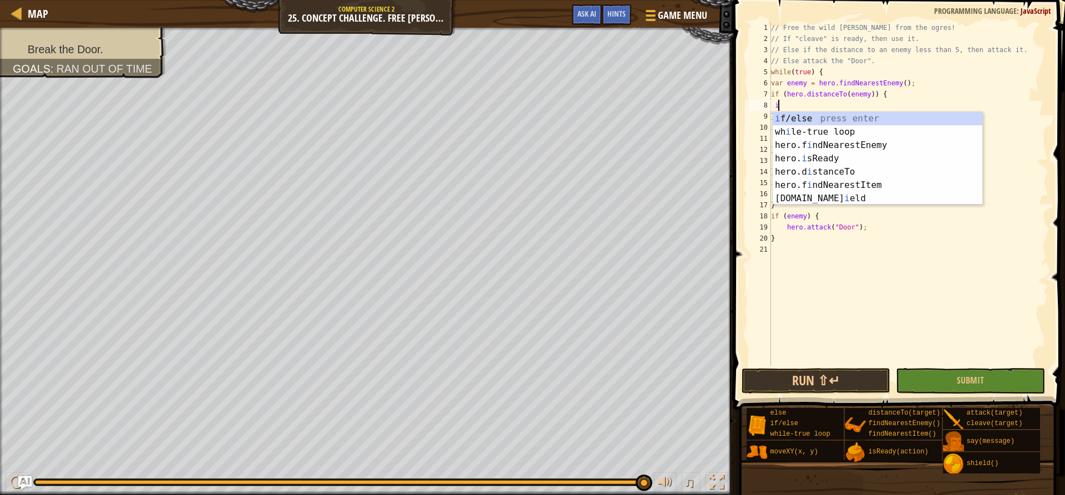
scroll to position [5, 1]
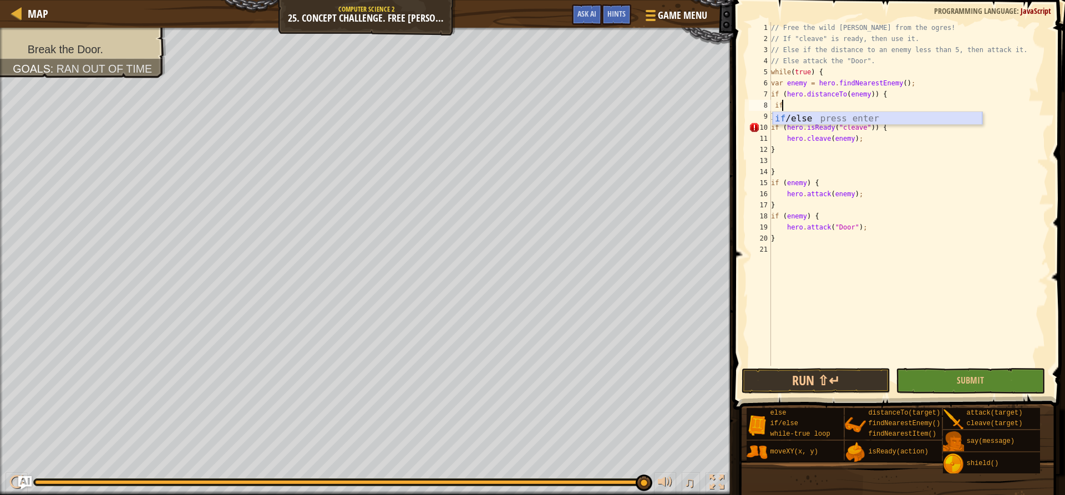
click at [798, 118] on div "if /else press enter" at bounding box center [877, 132] width 210 height 40
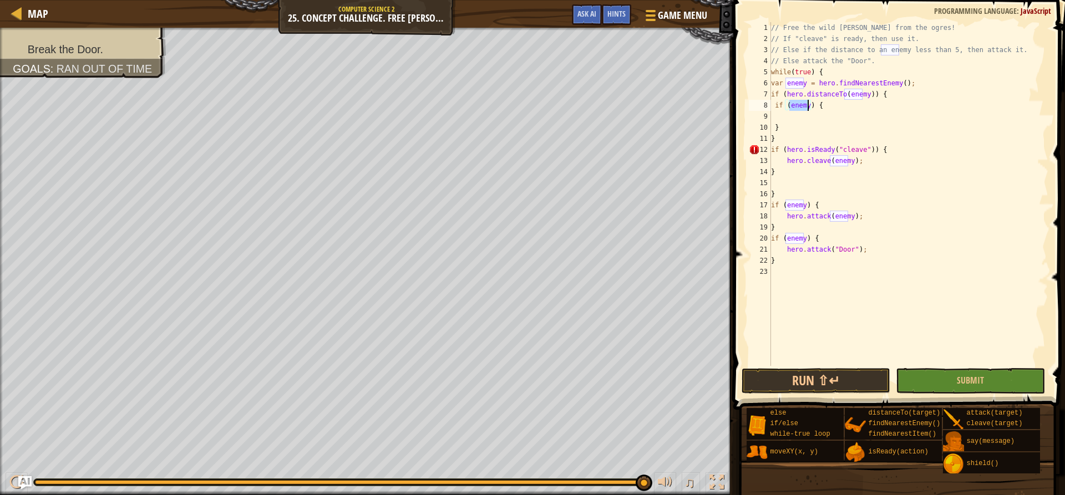
click at [800, 108] on div "// Free the wild [PERSON_NAME] from the ogres! // If "cleave" is ready, then us…" at bounding box center [907, 194] width 279 height 344
click at [800, 108] on div "// Free the wild [PERSON_NAME] from the ogres! // If "cleave" is ready, then us…" at bounding box center [907, 205] width 279 height 366
click at [987, 255] on div "// Free the wild [PERSON_NAME] from the ogres! // If "cleave" is ready, then us…" at bounding box center [907, 205] width 279 height 366
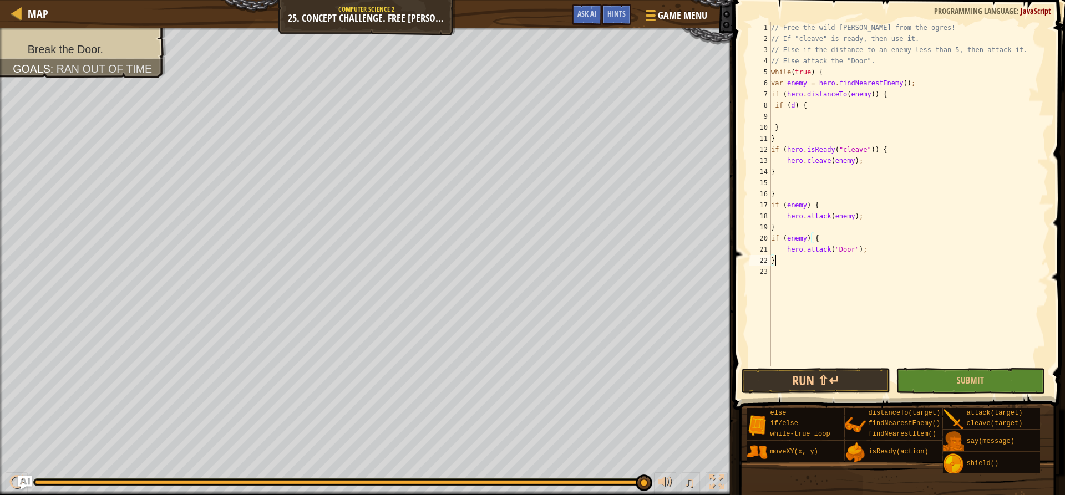
click at [822, 107] on div "// Free the wild [PERSON_NAME] from the ogres! // If "cleave" is ready, then us…" at bounding box center [907, 205] width 279 height 366
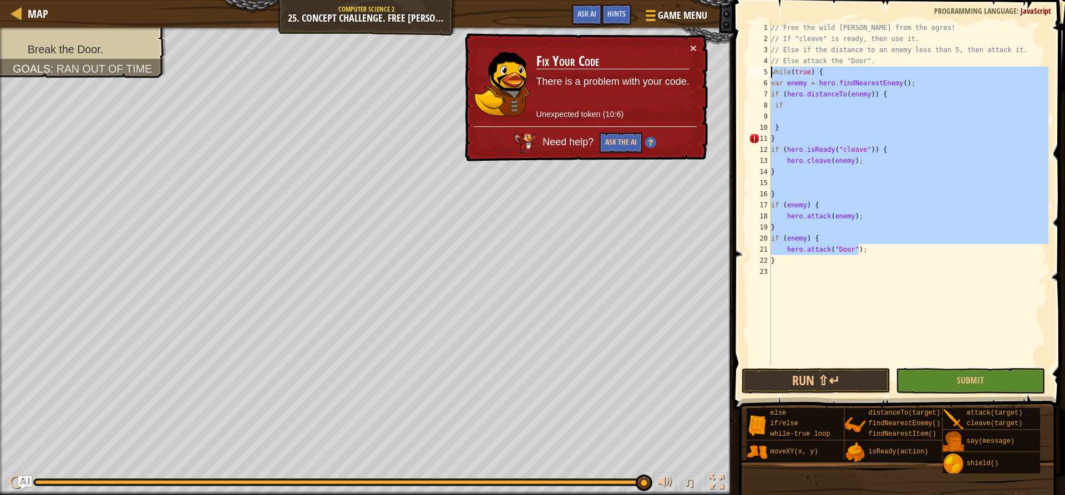
drag, startPoint x: 893, startPoint y: 248, endPoint x: 759, endPoint y: 68, distance: 224.7
click at [759, 68] on div "if 1 2 3 4 5 6 7 8 9 10 11 12 13 14 15 16 17 18 19 20 21 22 23 // Free the wild…" at bounding box center [897, 194] width 302 height 344
type textarea "while(true) { var enemy = hero.findNearestEnemy();"
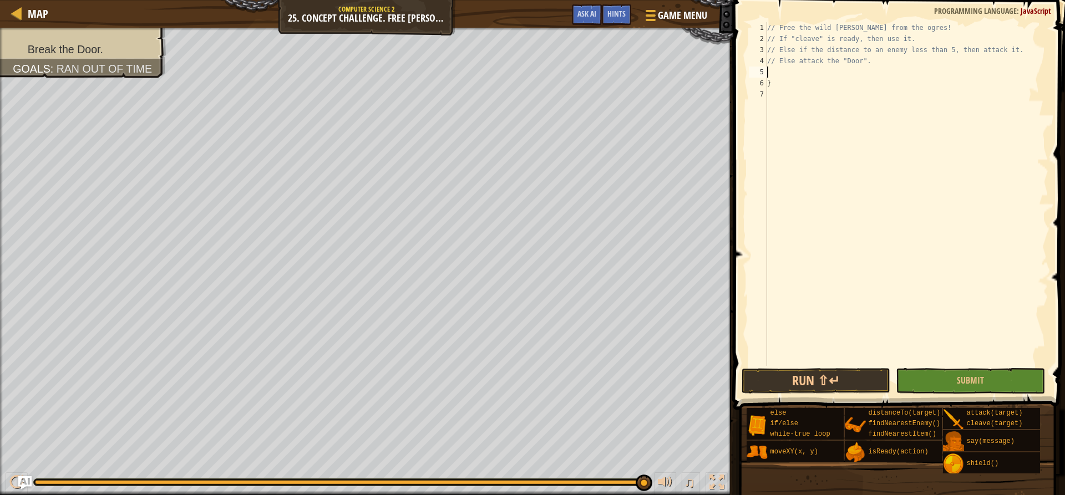
click at [787, 88] on div "// Free the wild [PERSON_NAME] from the ogres! // If "cleave" is ready, then us…" at bounding box center [906, 205] width 283 height 366
type textarea "}"
click at [790, 73] on div "// Free the wild [PERSON_NAME] from the ogres! // If "cleave" is ready, then us…" at bounding box center [906, 205] width 283 height 366
click at [788, 82] on div "// Free the wild [PERSON_NAME] from the ogres! // If "cleave" is ready, then us…" at bounding box center [906, 205] width 283 height 366
type textarea "}"
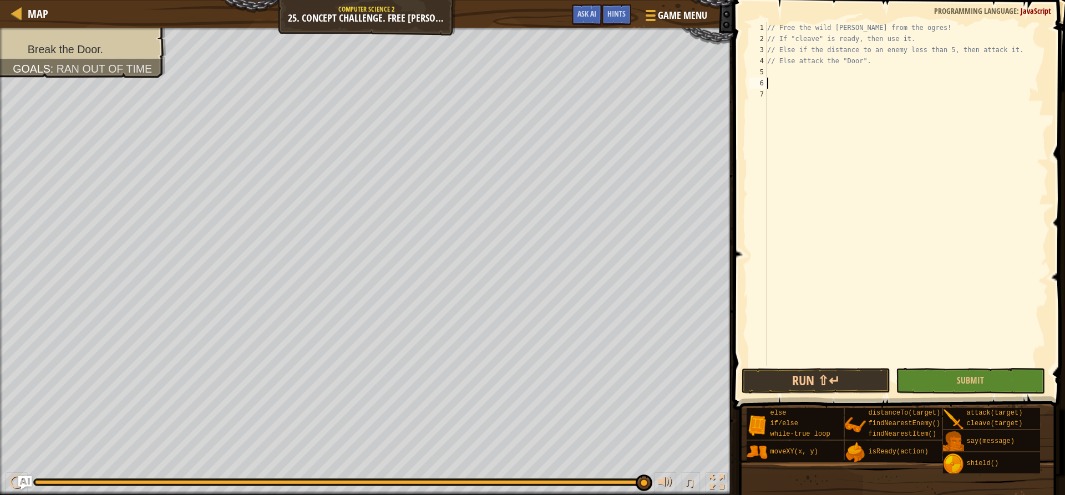
click at [788, 75] on div "// Free the wild [PERSON_NAME] from the ogres! // If "cleave" is ready, then us…" at bounding box center [906, 205] width 283 height 366
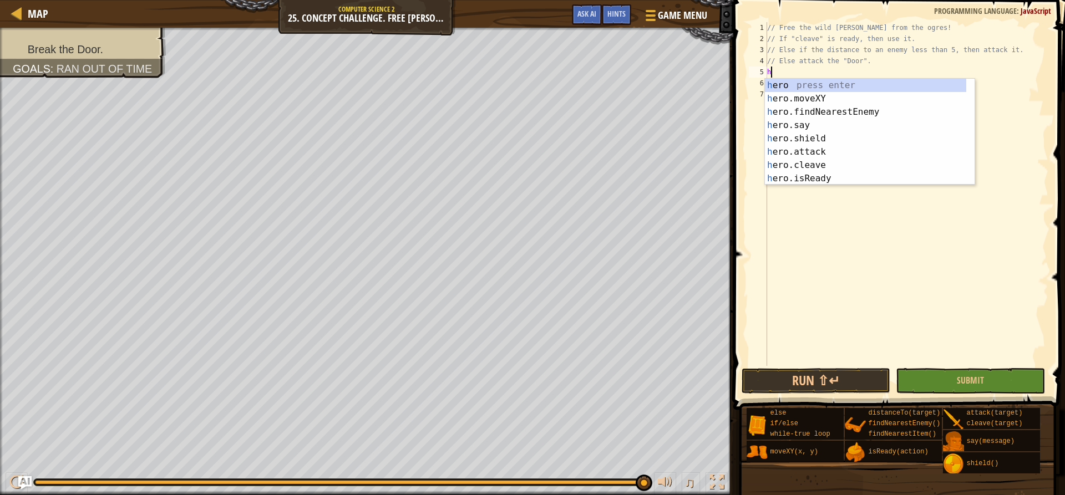
type textarea "h"
type textarea "w"
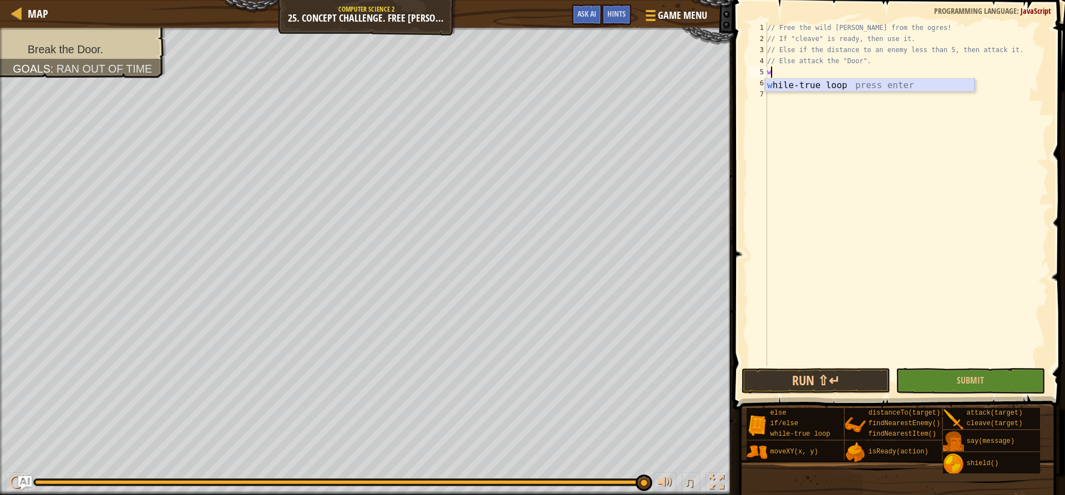
click at [913, 86] on div "w hile-true loop press enter" at bounding box center [870, 99] width 210 height 40
type textarea "h"
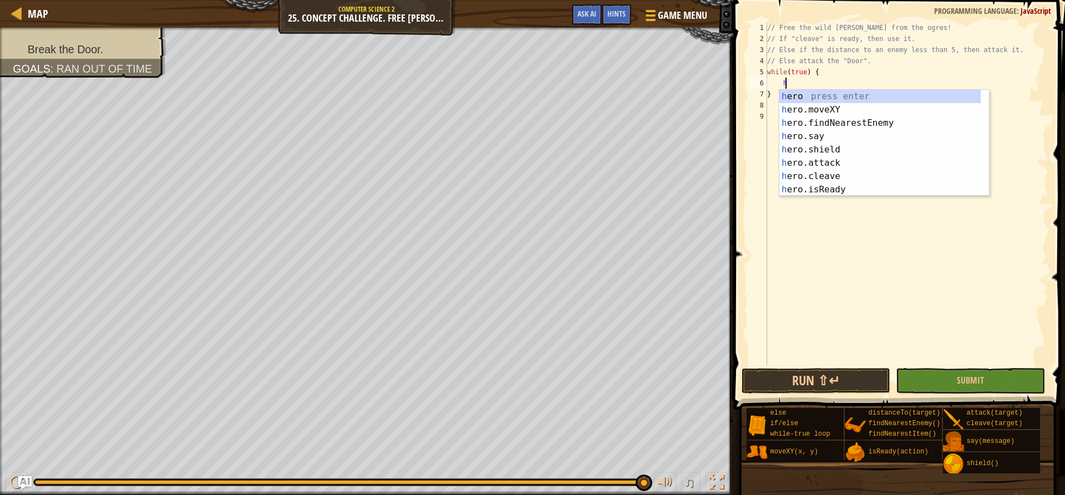
scroll to position [5, 1]
click at [852, 118] on div "h ero press enter h ero.moveXY press enter h ero.findNearestEnemy press enter h…" at bounding box center [884, 156] width 210 height 133
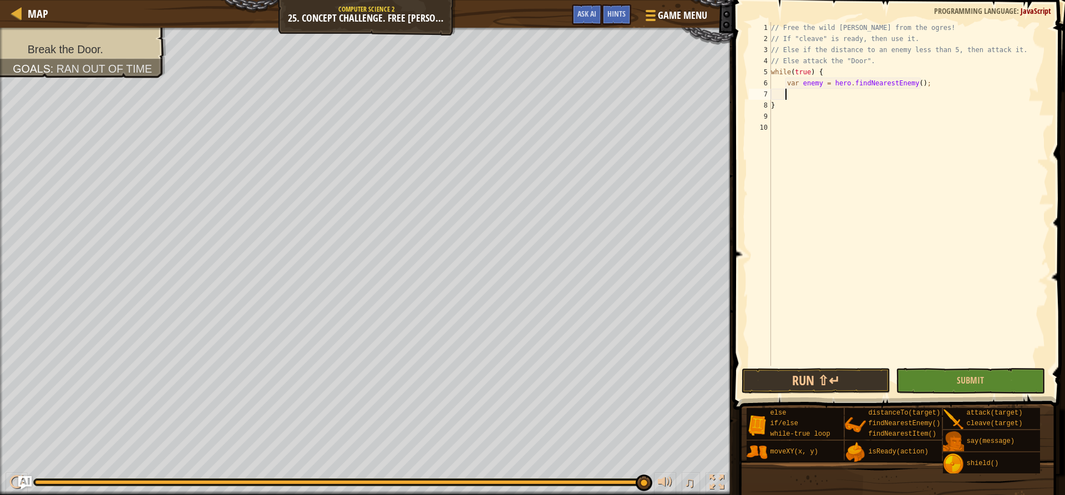
scroll to position [5, 1]
click at [923, 86] on div "// Free the wild [PERSON_NAME] from the ogres! // If "cleave" is ready, then us…" at bounding box center [908, 205] width 280 height 366
type textarea "var enemy = hero.findNearestEnemy();"
type textarea "o"
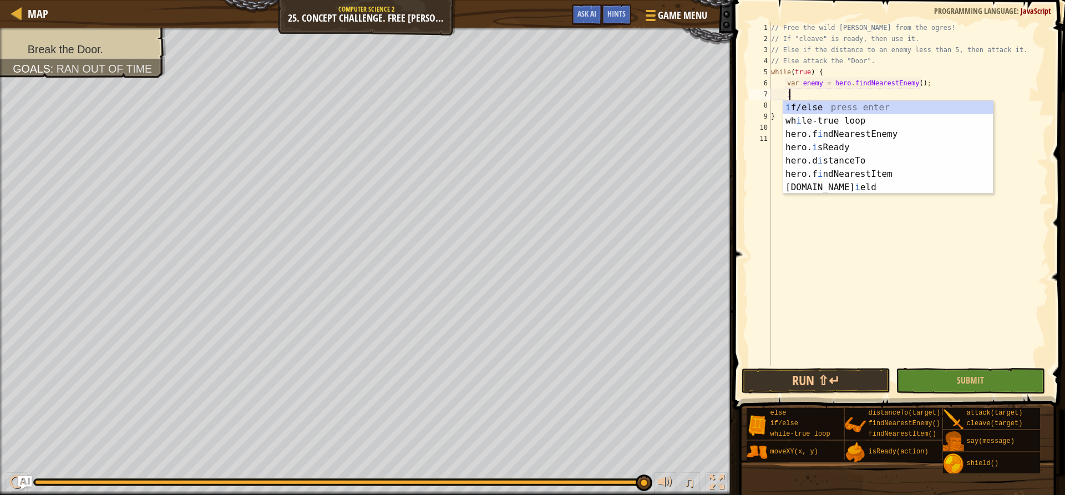
scroll to position [5, 1]
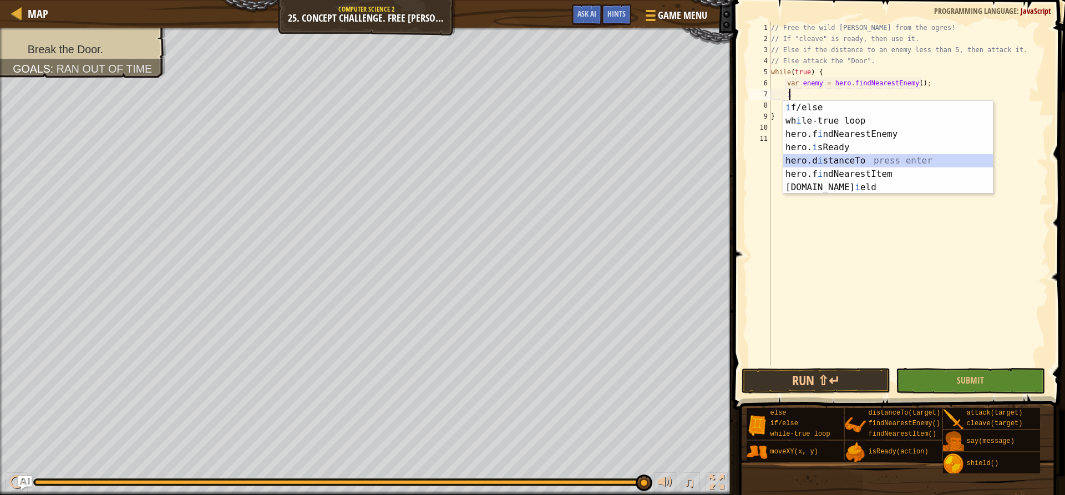
click at [861, 160] on div "i f/else press enter wh i le-true loop press enter hero.f i ndNearestEnemy pres…" at bounding box center [888, 161] width 210 height 120
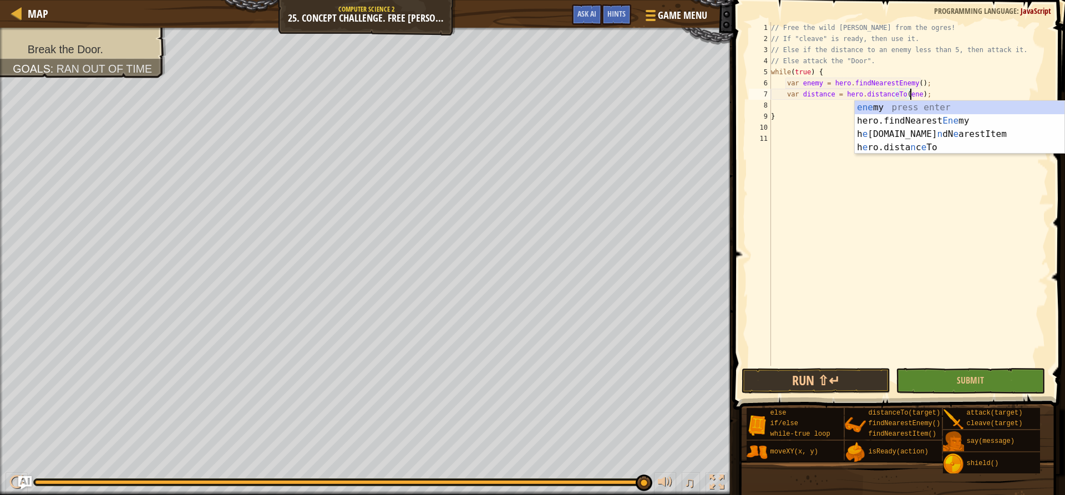
scroll to position [5, 12]
type textarea "var distance = hero.distanceTo(enemy);"
click at [816, 99] on div "// Free the wild [PERSON_NAME] from the ogres! // If "cleave" is ready, then us…" at bounding box center [908, 205] width 280 height 366
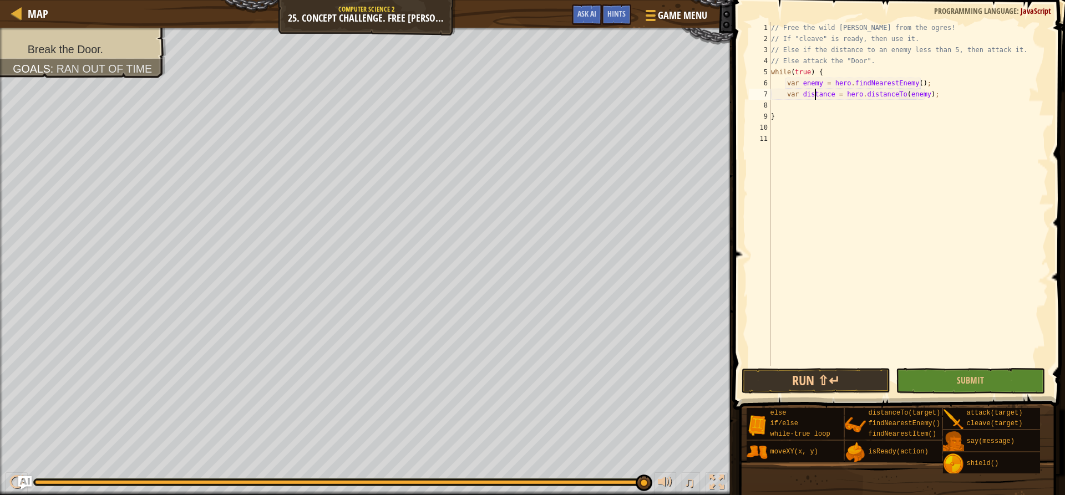
click at [826, 105] on div "// Free the wild [PERSON_NAME] from the ogres! // If "cleave" is ready, then us…" at bounding box center [908, 205] width 280 height 366
click at [827, 91] on div "// Free the wild [PERSON_NAME] from the ogres! // If "cleave" is ready, then us…" at bounding box center [908, 205] width 280 height 366
click at [829, 94] on div "// Free the wild [PERSON_NAME] from the ogres! // If "cleave" is ready, then us…" at bounding box center [908, 205] width 280 height 366
type textarea "var distance5 = hero.distanceTo(enemy);"
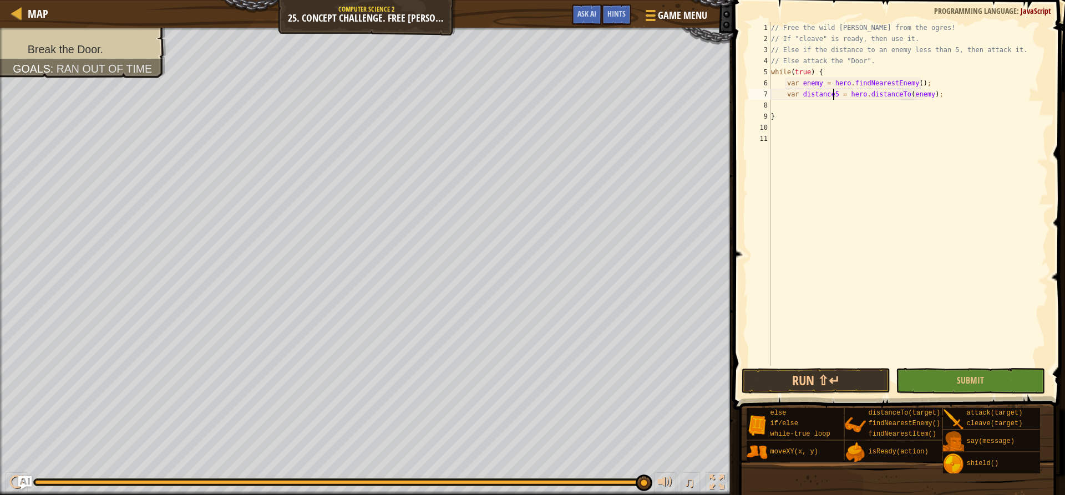
click at [838, 107] on div "// Free the wild [PERSON_NAME] from the ogres! // If "cleave" is ready, then us…" at bounding box center [908, 205] width 280 height 366
click at [874, 120] on div "if /else press enter" at bounding box center [888, 132] width 210 height 40
click at [811, 103] on div "// Free the wild [PERSON_NAME] from the ogres! // If "cleave" is ready, then us…" at bounding box center [907, 194] width 279 height 344
click at [811, 103] on div "// Free the wild [PERSON_NAME] from the ogres! // If "cleave" is ready, then us…" at bounding box center [908, 205] width 280 height 366
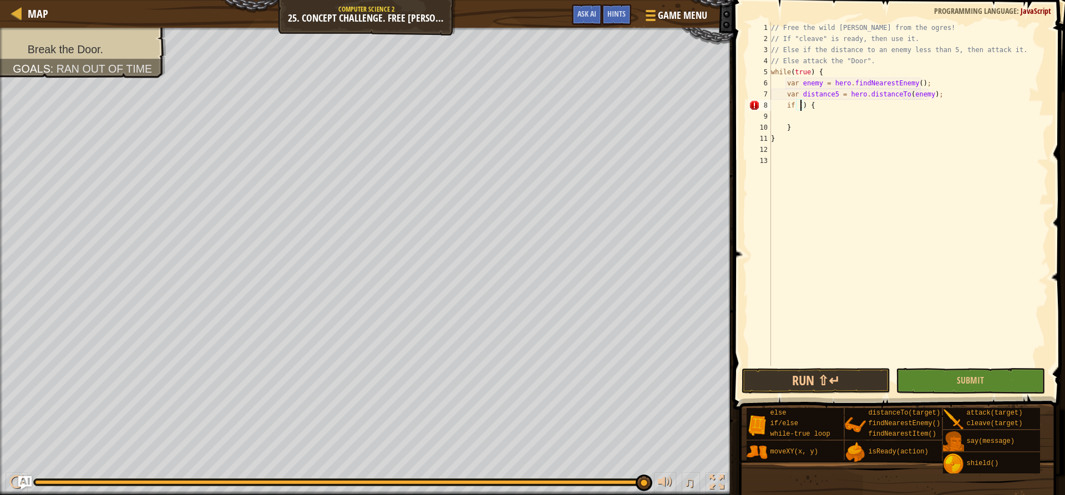
scroll to position [5, 3]
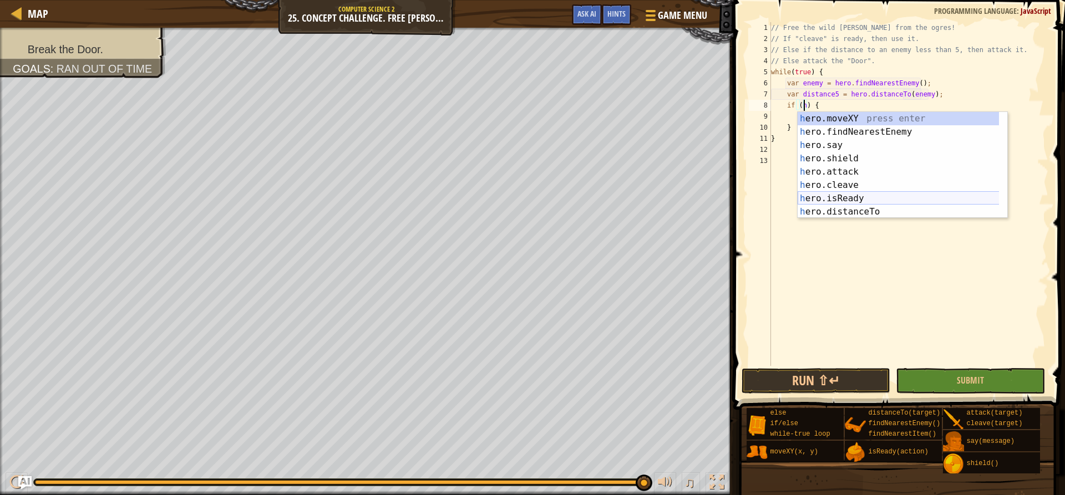
click at [814, 195] on div "h ero.moveXY press enter h ero.findNearestEnemy press enter h ero.say press ent…" at bounding box center [902, 178] width 210 height 133
type textarea "if (hero.isReady("cleave")) {"
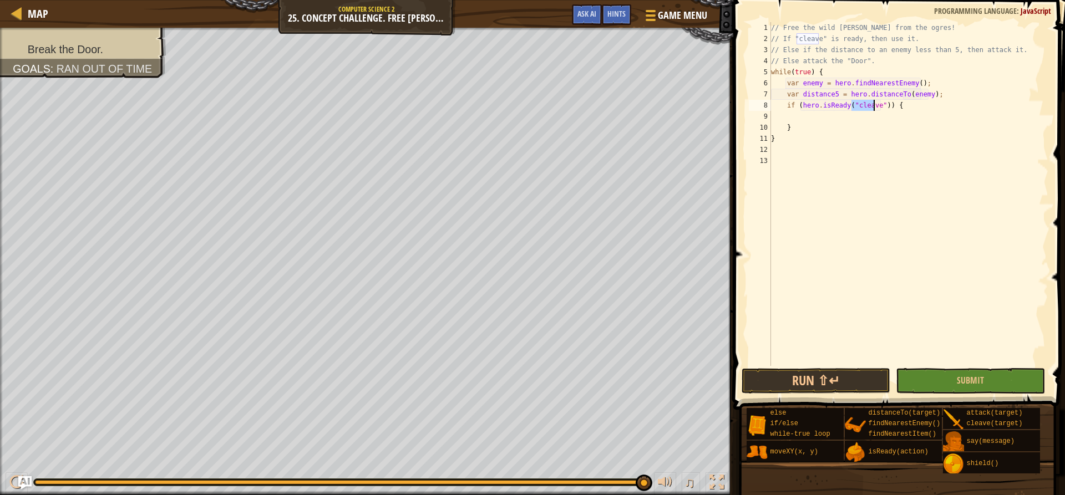
click at [867, 121] on div "// Free the wild [PERSON_NAME] from the ogres! // If "cleave" is ready, then us…" at bounding box center [908, 205] width 280 height 366
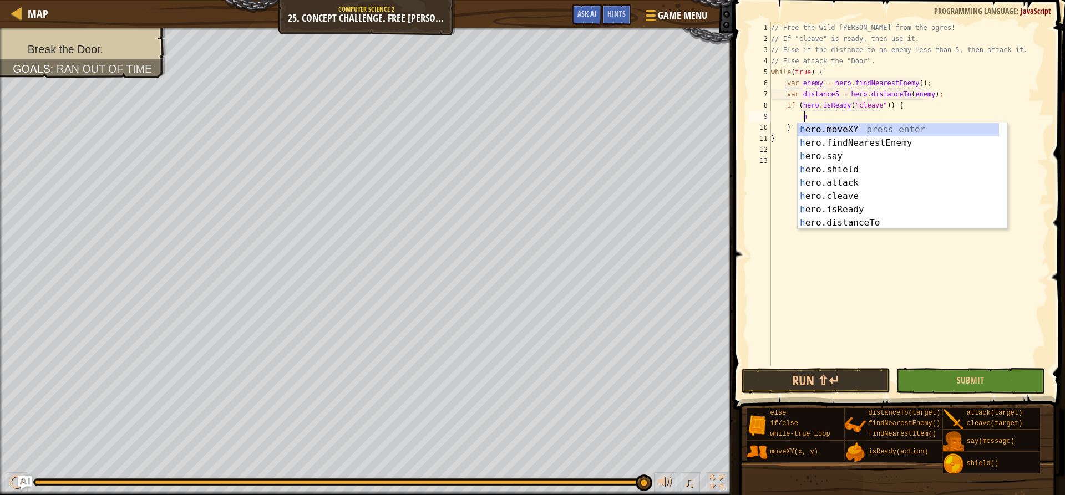
scroll to position [5, 2]
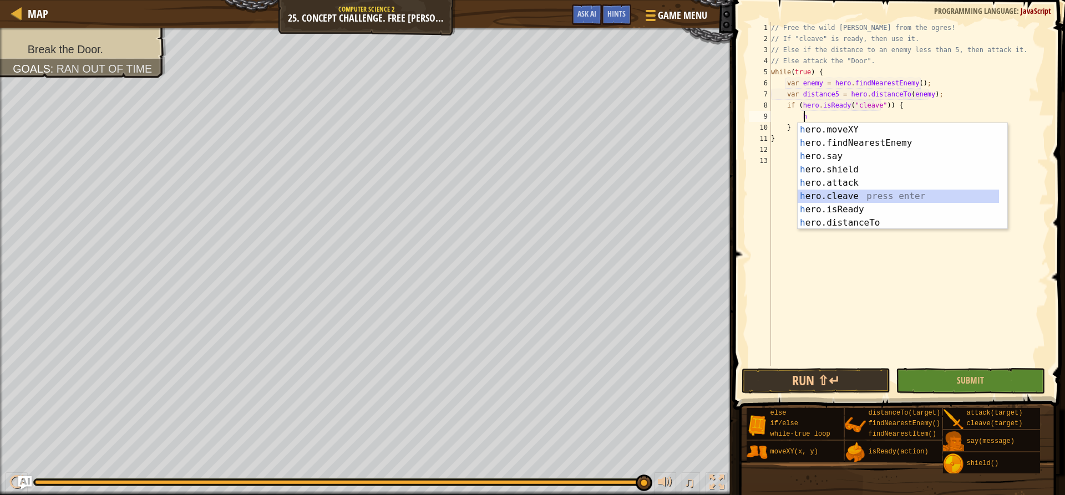
click at [859, 191] on div "h ero.moveXY press enter h ero.findNearestEnemy press enter h ero.say press ent…" at bounding box center [897, 189] width 201 height 133
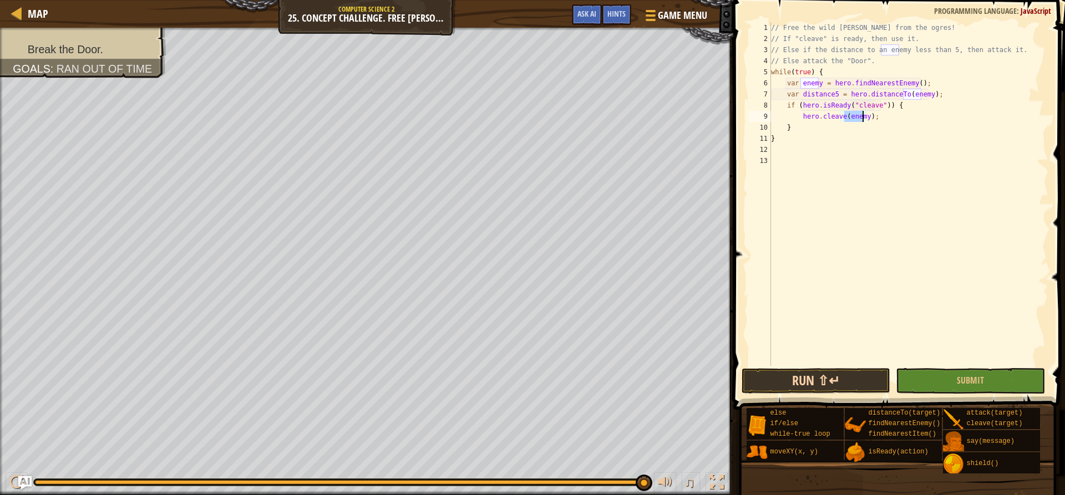
type textarea "hero.cleave(enemy);"
click at [812, 380] on button "Run ⇧↵" at bounding box center [815, 381] width 149 height 26
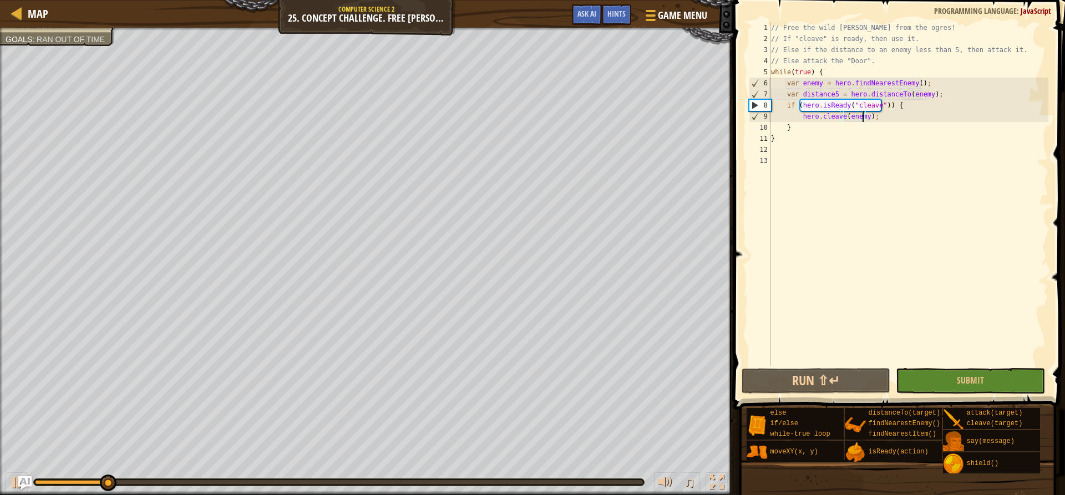
click at [856, 150] on div "// Free the wild [PERSON_NAME] from the ogres! // If "cleave" is ready, then us…" at bounding box center [908, 205] width 280 height 366
type textarea "e"
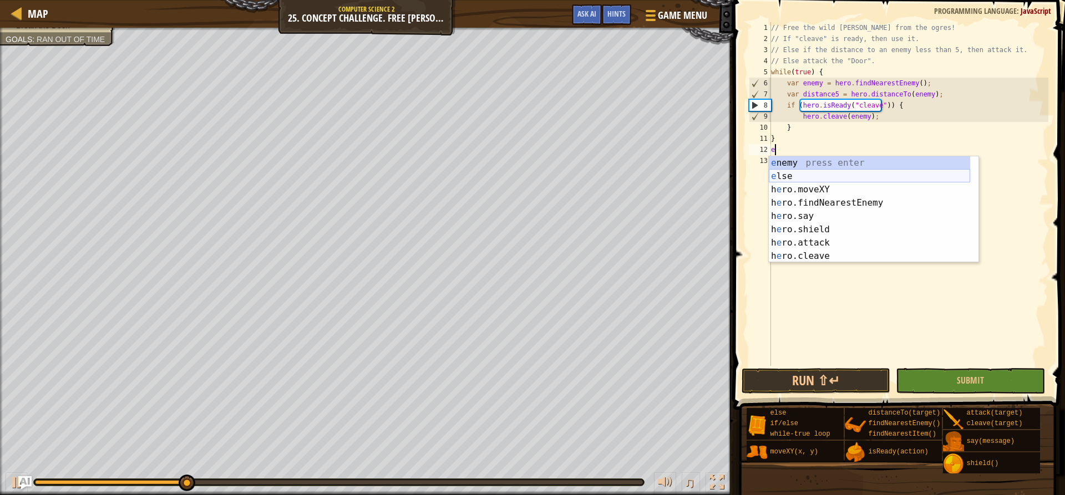
click at [839, 176] on div "e nemy press enter e lse press enter h e ro.moveXY press enter h e ro.findNeare…" at bounding box center [868, 222] width 201 height 133
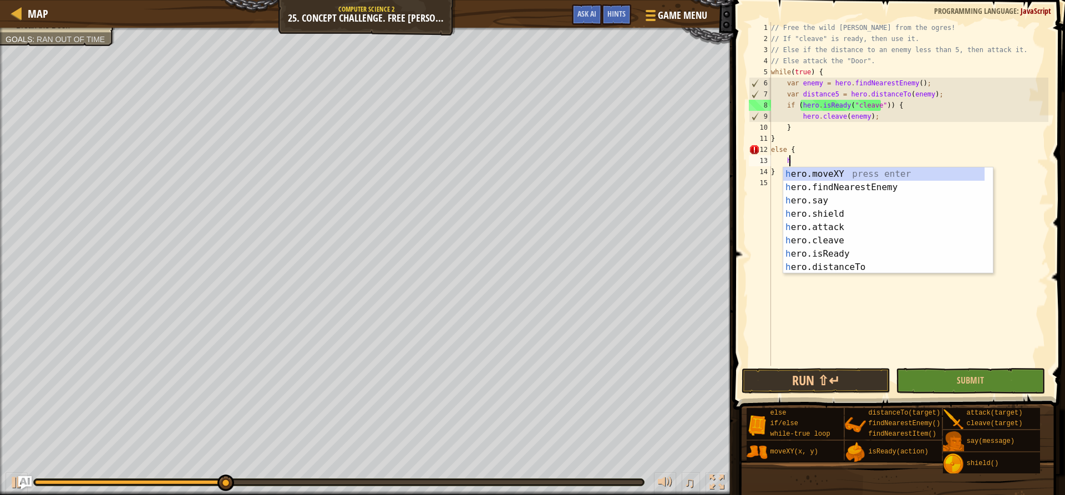
scroll to position [5, 1]
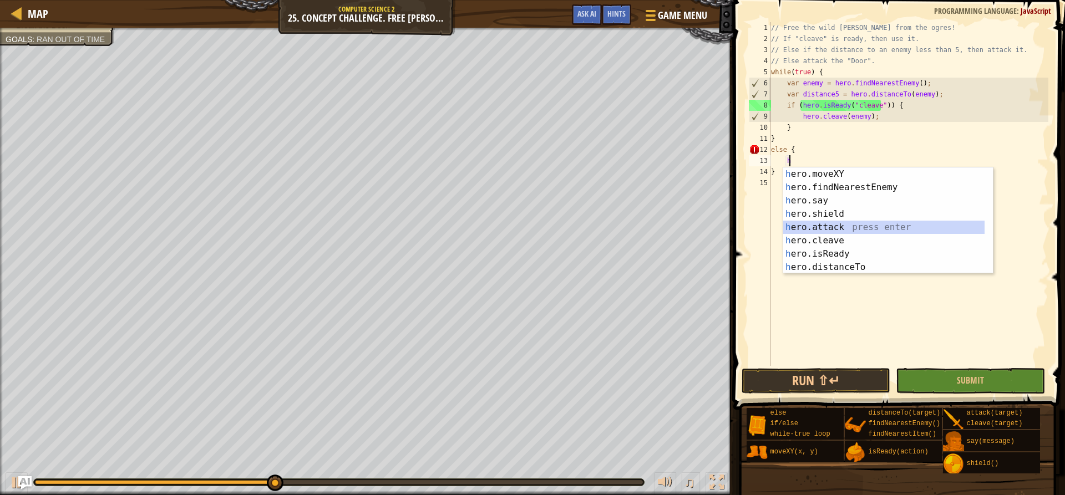
click at [841, 223] on div "h ero.moveXY press enter h ero.findNearestEnemy press enter h ero.say press ent…" at bounding box center [883, 233] width 201 height 133
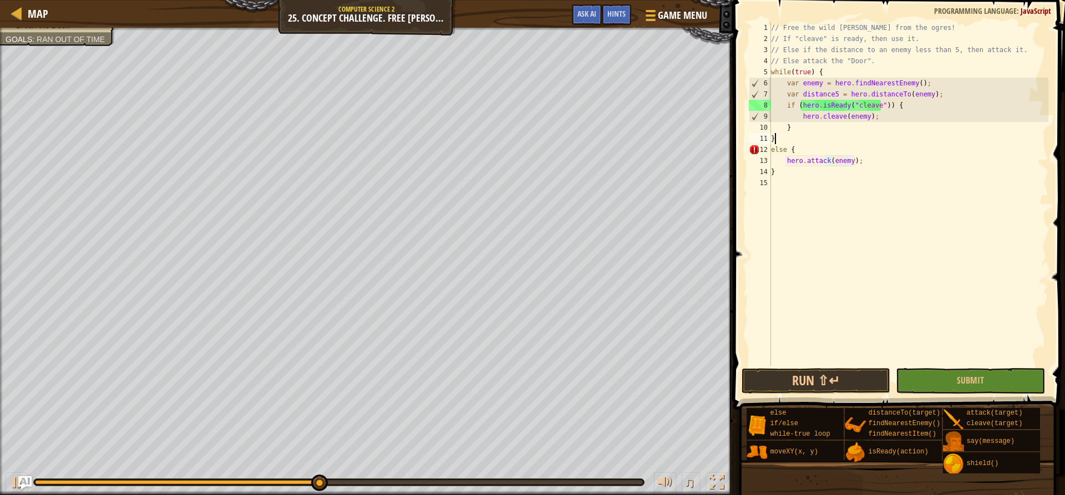
click at [834, 135] on div "// Free the wild [PERSON_NAME] from the ogres! // If "cleave" is ready, then us…" at bounding box center [908, 205] width 280 height 366
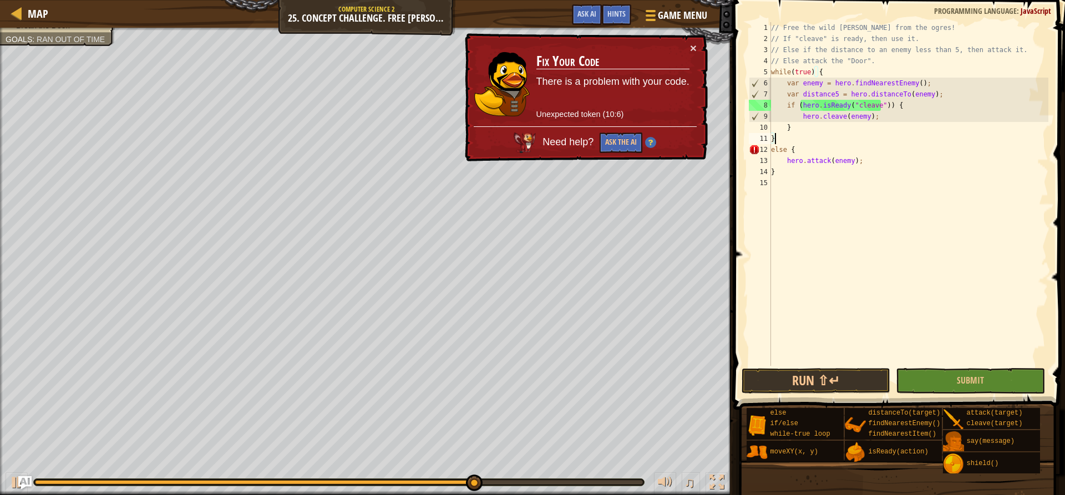
click at [847, 175] on div "// Free the wild [PERSON_NAME] from the ogres! // If "cleave" is ready, then us…" at bounding box center [908, 205] width 280 height 366
click at [852, 165] on div "// Free the wild [PERSON_NAME] from the ogres! // If "cleave" is ready, then us…" at bounding box center [908, 205] width 280 height 366
click at [840, 152] on div "// Free the wild [PERSON_NAME] from the ogres! // If "cleave" is ready, then us…" at bounding box center [908, 205] width 280 height 366
click at [838, 156] on div "// Free the wild [PERSON_NAME] from the ogres! // If "cleave" is ready, then us…" at bounding box center [908, 205] width 280 height 366
click at [757, 387] on button "Run ⇧↵" at bounding box center [815, 381] width 149 height 26
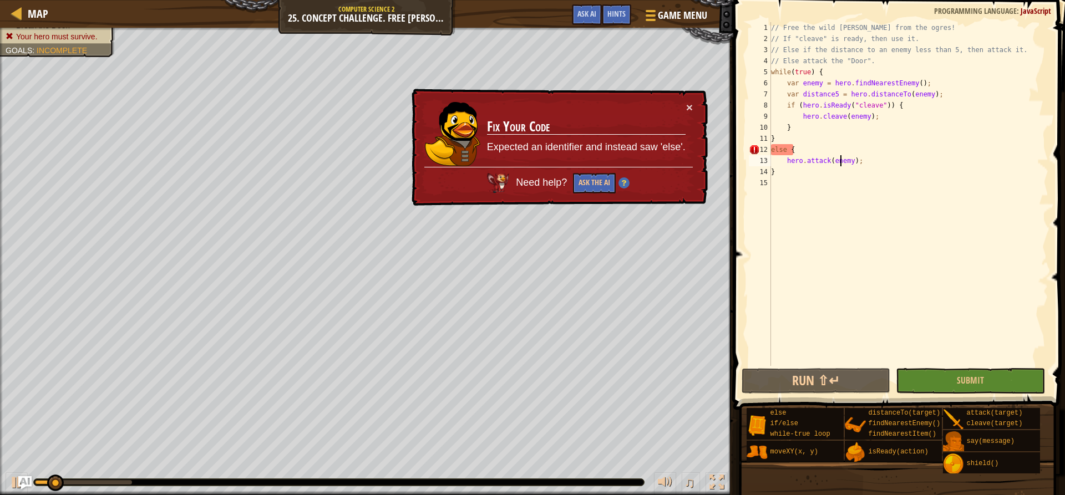
click at [839, 116] on div "// Free the wild [PERSON_NAME] from the ogres! // If "cleave" is ready, then us…" at bounding box center [908, 205] width 280 height 366
click at [586, 182] on button "Ask the AI" at bounding box center [594, 183] width 43 height 21
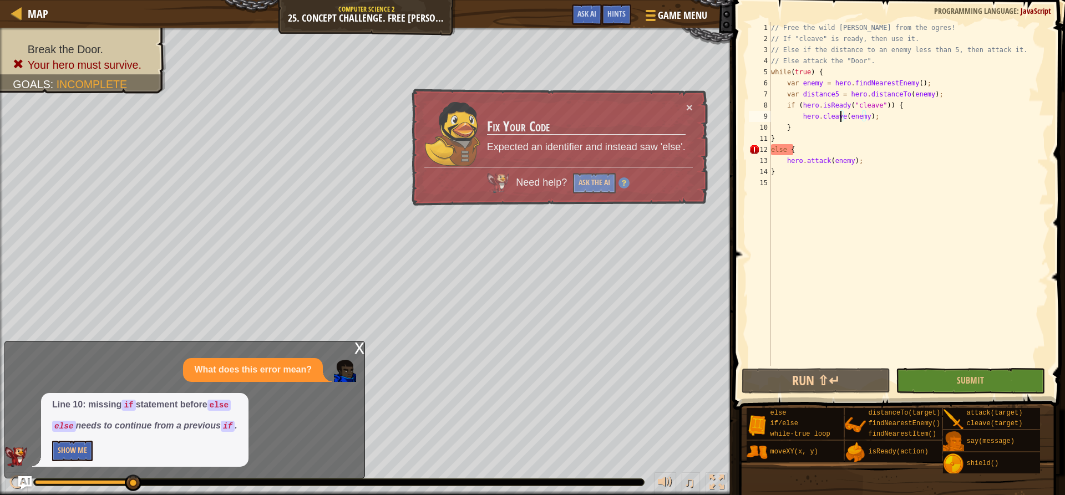
click at [770, 150] on div "12" at bounding box center [760, 149] width 22 height 11
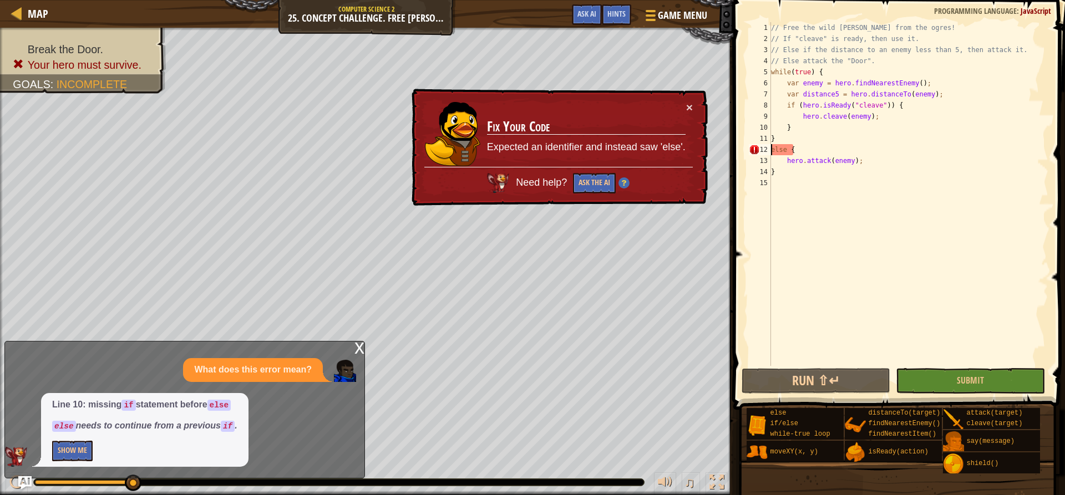
click at [795, 150] on div "// Free the wild [PERSON_NAME] from the ogres! // If "cleave" is ready, then us…" at bounding box center [908, 205] width 280 height 366
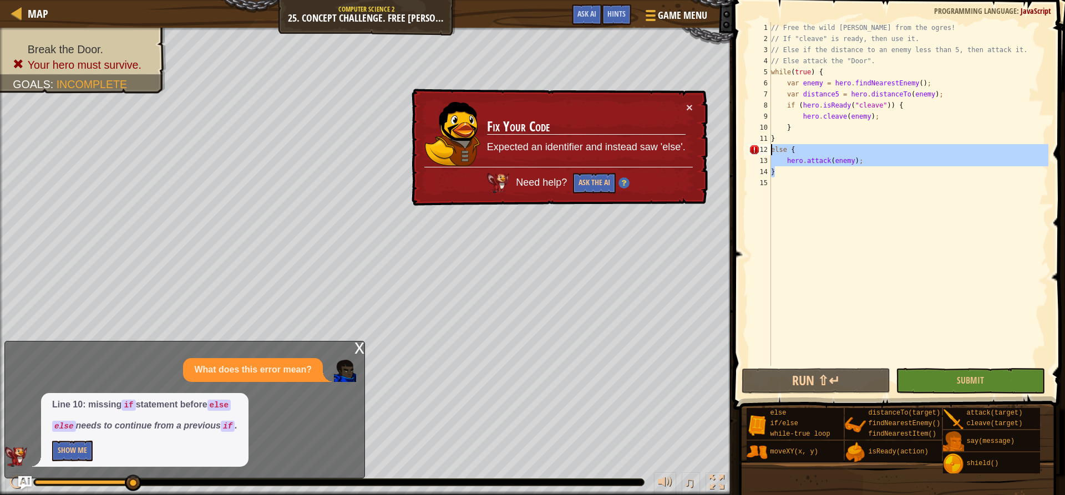
drag, startPoint x: 789, startPoint y: 170, endPoint x: 765, endPoint y: 148, distance: 33.0
click at [765, 148] on div "else { 1 2 3 4 5 6 7 8 9 10 11 12 13 14 15 // Free the wild [PERSON_NAME] from …" at bounding box center [897, 194] width 302 height 344
type textarea "else { hero.attack(enemy);"
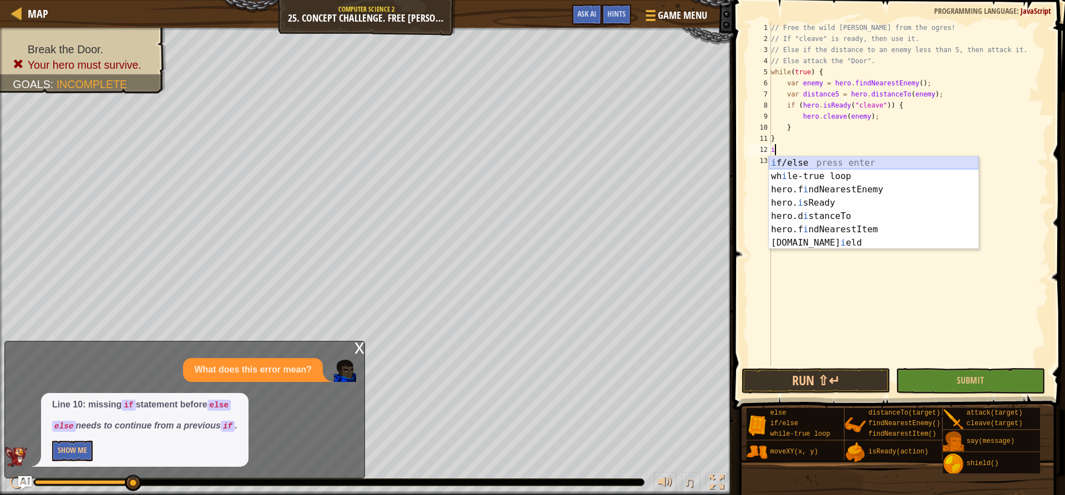
click at [785, 159] on div "i f/else press enter wh i le-true loop press enter hero.f i ndNearestEnemy pres…" at bounding box center [873, 216] width 210 height 120
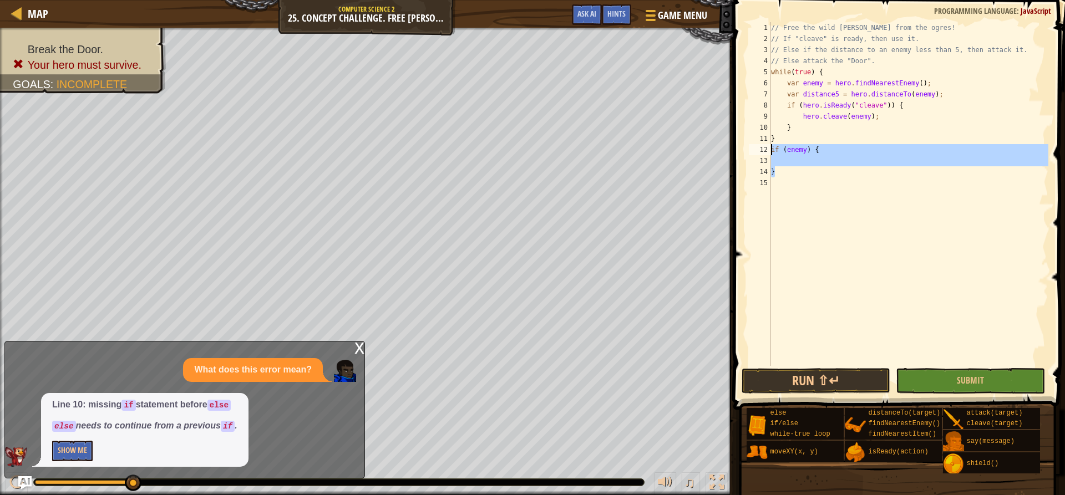
drag, startPoint x: 790, startPoint y: 172, endPoint x: 769, endPoint y: 151, distance: 29.4
click at [769, 151] on div "if (enemy) { 1 2 3 4 5 6 7 8 9 10 11 12 13 14 15 // Free the wild [PERSON_NAME]…" at bounding box center [897, 194] width 302 height 344
type textarea "if (enemy) {"
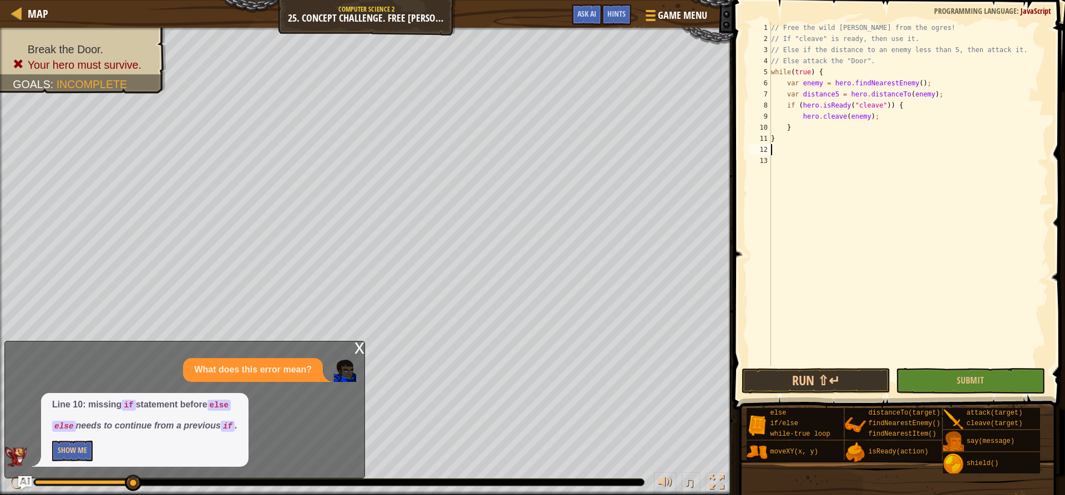
click at [797, 130] on div "// Free the wild [PERSON_NAME] from the ogres! // If "cleave" is ready, then us…" at bounding box center [908, 205] width 280 height 366
click at [892, 115] on div "// Free the wild [PERSON_NAME] from the ogres! // If "cleave" is ready, then us…" at bounding box center [908, 205] width 280 height 366
type textarea "hero.cleave(enemy);"
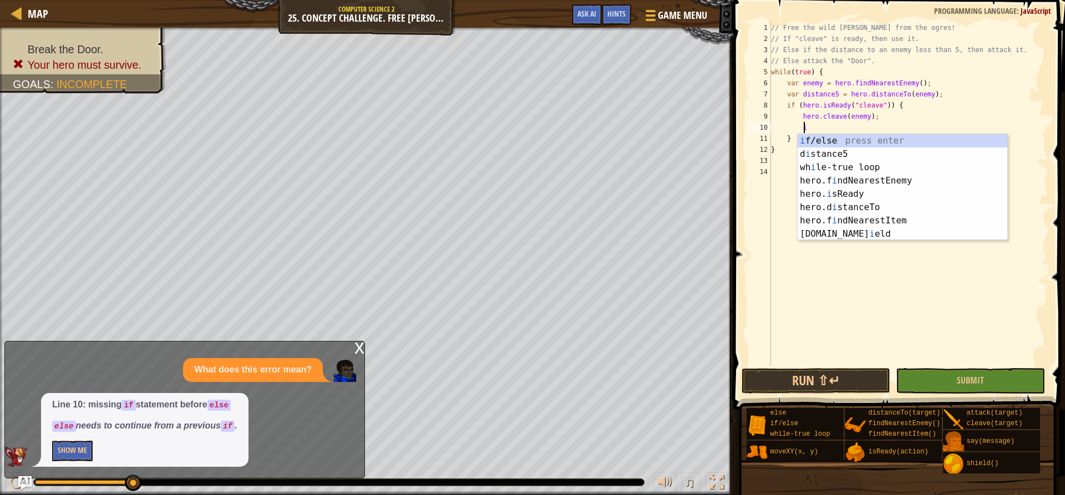
scroll to position [5, 2]
click at [877, 140] on div "i f/else press enter d i stance5 press enter wh i le-true loop press enter hero…" at bounding box center [902, 200] width 210 height 133
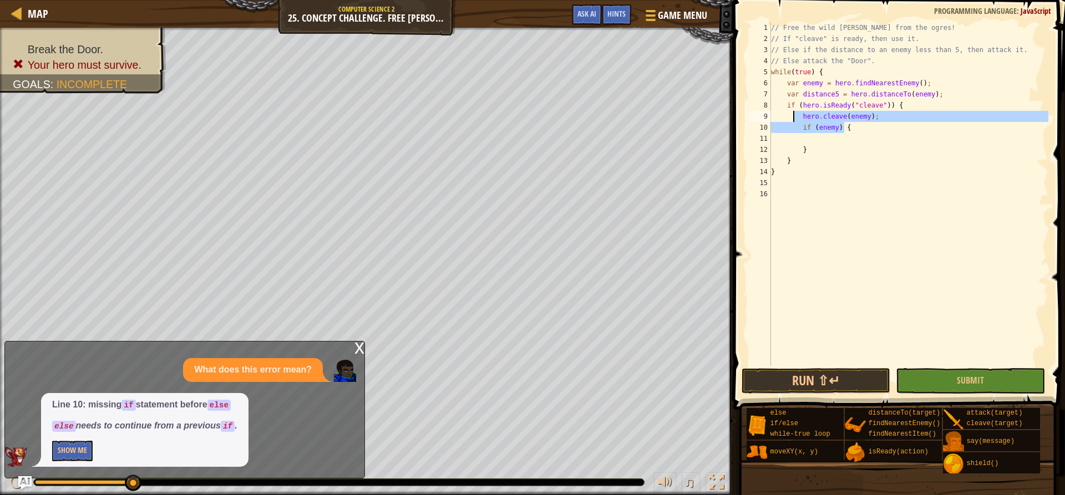
drag, startPoint x: 862, startPoint y: 128, endPoint x: 791, endPoint y: 114, distance: 72.3
click at [791, 114] on div "// Free the wild [PERSON_NAME] from the ogres! // If "cleave" is ready, then us…" at bounding box center [908, 205] width 280 height 366
type textarea "hero.cleave(enemy); if (enemy) {"
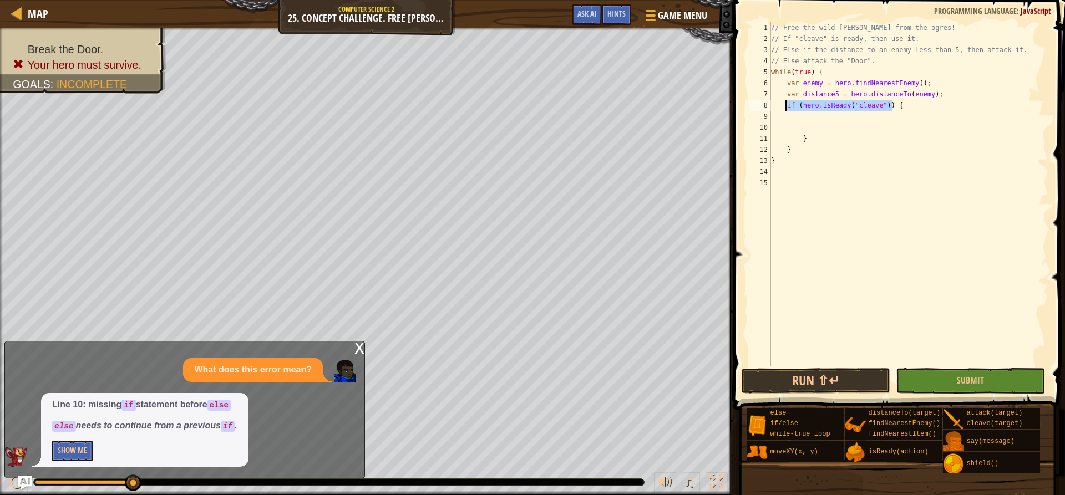
drag, startPoint x: 898, startPoint y: 110, endPoint x: 783, endPoint y: 106, distance: 114.8
click at [783, 106] on div "// Free the wild [PERSON_NAME] from the ogres! // If "cleave" is ready, then us…" at bounding box center [908, 205] width 280 height 366
type textarea "if (hero.isReady("cleave")) {"
click at [794, 121] on div "if /else press enter" at bounding box center [884, 132] width 210 height 40
click at [808, 105] on div "// Free the wild [PERSON_NAME] from the ogres! // If "cleave" is ready, then us…" at bounding box center [907, 194] width 279 height 344
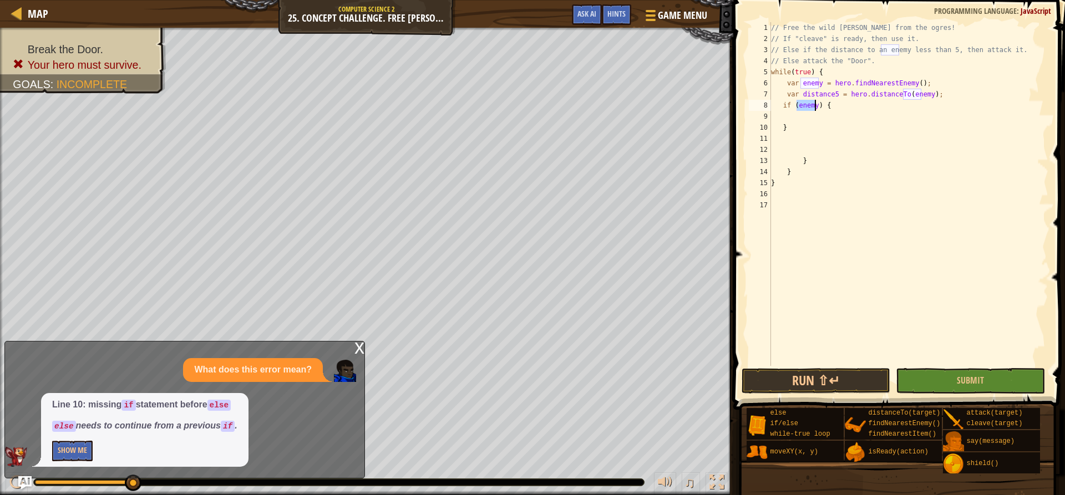
click at [808, 105] on div "// Free the wild [PERSON_NAME] from the ogres! // If "cleave" is ready, then us…" at bounding box center [908, 205] width 280 height 366
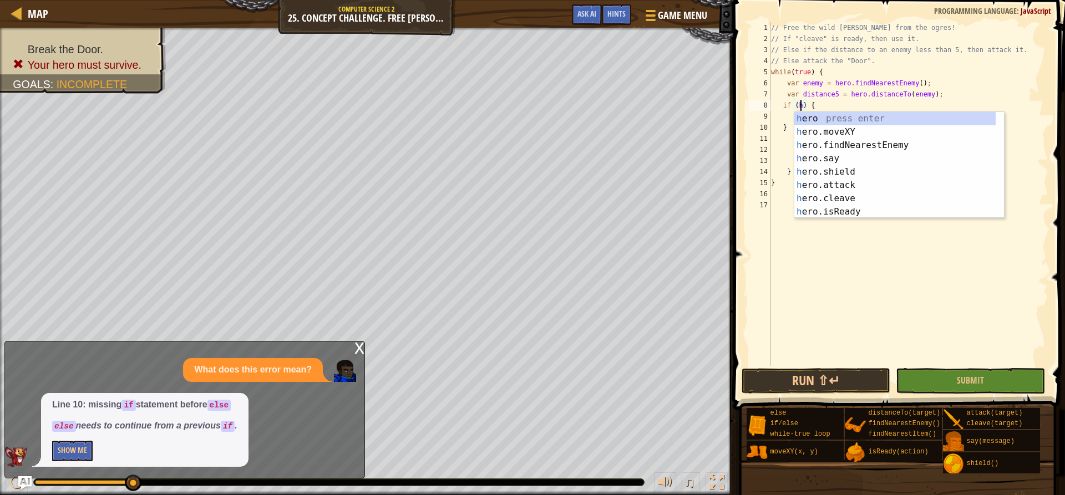
scroll to position [5, 3]
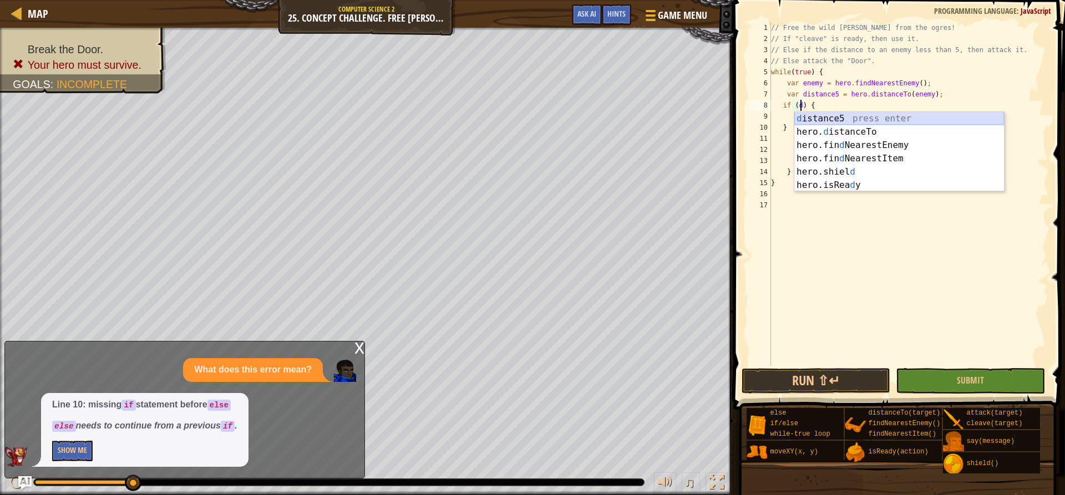
click at [872, 119] on div "d istance5 press enter hero. d istanceTo press enter hero.fin d NearestEnemy pr…" at bounding box center [899, 165] width 210 height 106
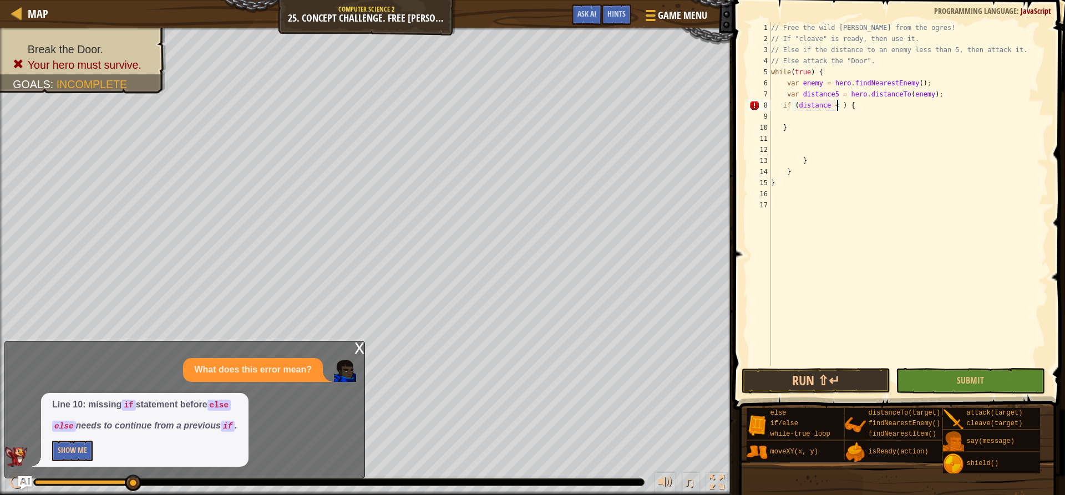
scroll to position [5, 6]
click at [833, 126] on div "// Free the wild [PERSON_NAME] from the ogres! // If "cleave" is ready, then us…" at bounding box center [908, 205] width 280 height 366
type textarea "}"
click at [830, 119] on div "// Free the wild [PERSON_NAME] from the ogres! // If "cleave" is ready, then us…" at bounding box center [908, 205] width 280 height 366
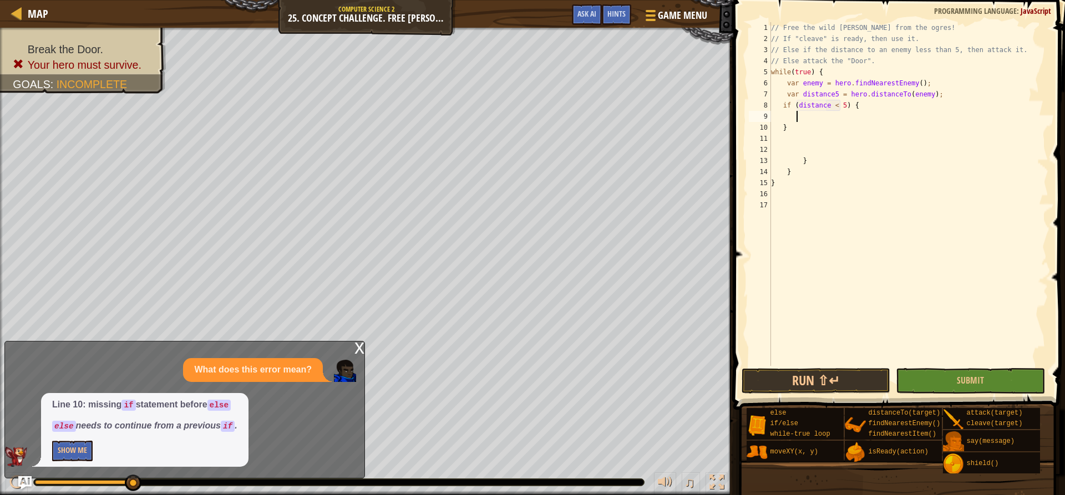
type textarea "h"
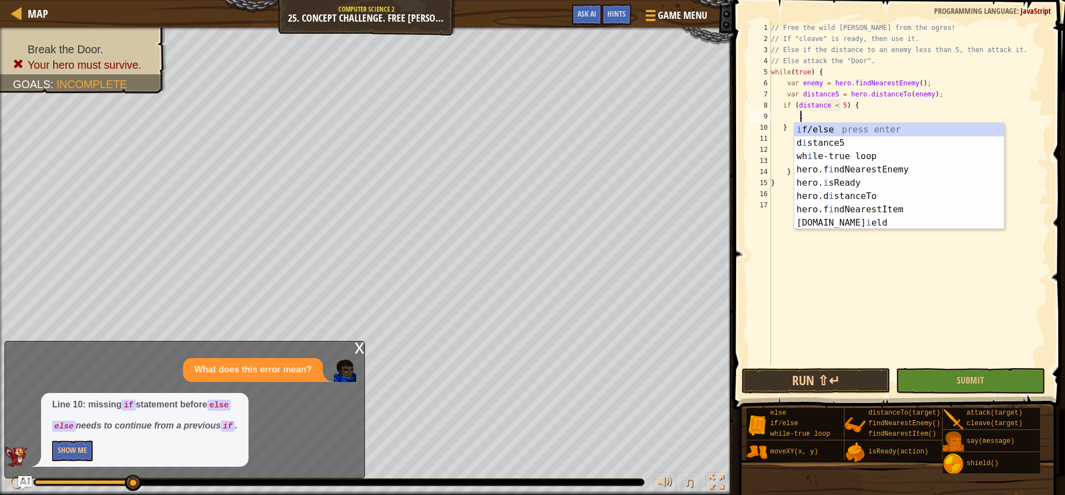
scroll to position [5, 2]
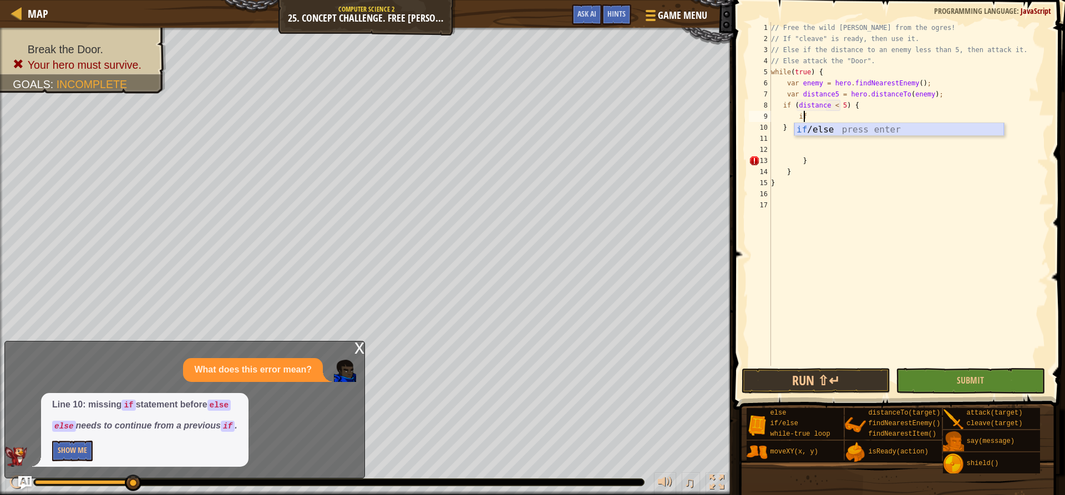
click at [850, 133] on div "if /else press enter" at bounding box center [899, 143] width 210 height 40
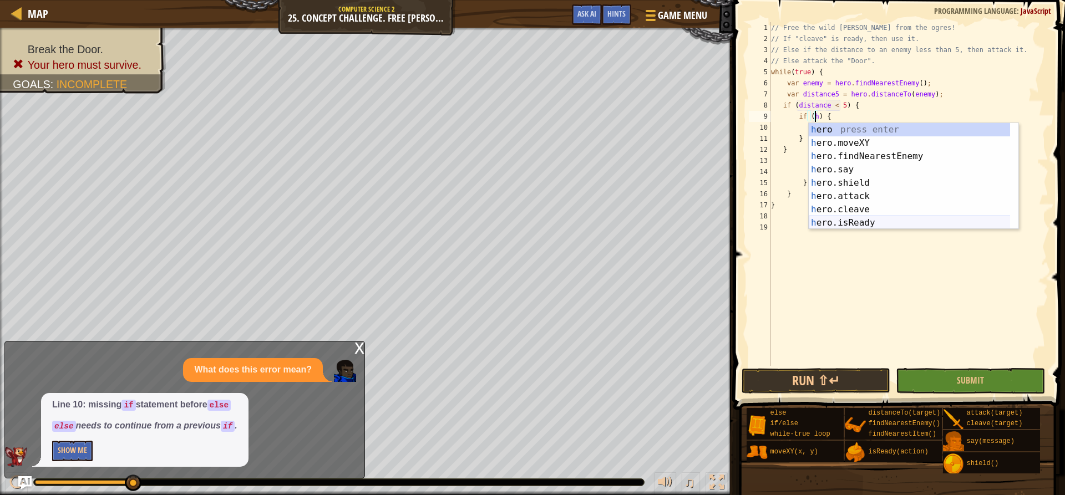
click at [842, 225] on div "h ero press enter h ero.moveXY press enter h ero.findNearestEnemy press enter h…" at bounding box center [913, 189] width 210 height 133
type textarea "if (hero.isReady("cleave")) {"
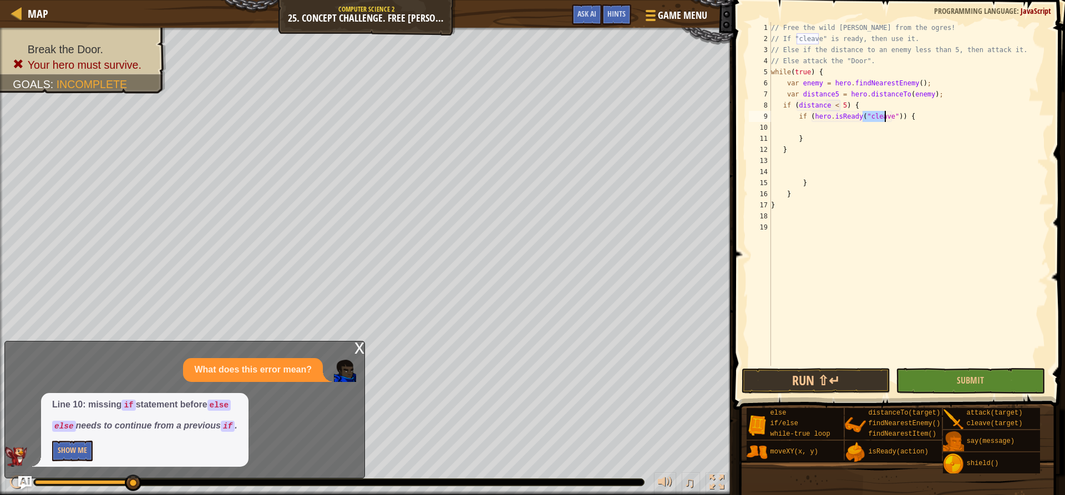
click at [842, 131] on div "// Free the wild [PERSON_NAME] from the ogres! // If "cleave" is ready, then us…" at bounding box center [908, 205] width 280 height 366
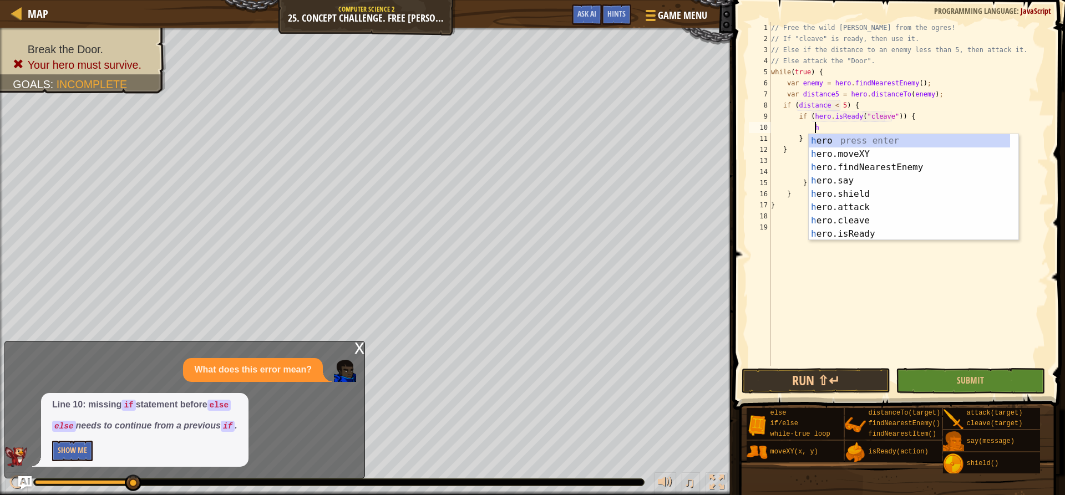
scroll to position [5, 3]
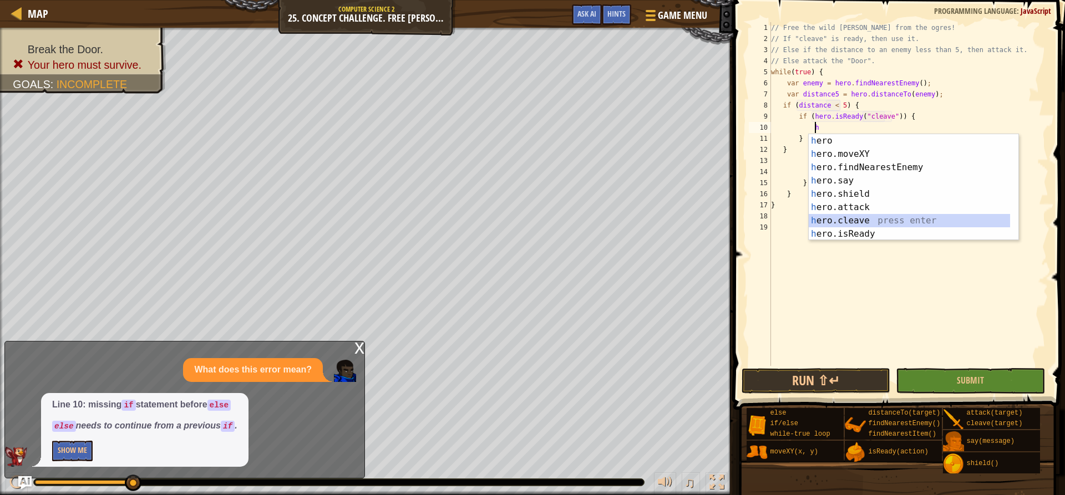
click at [841, 221] on div "h ero press enter h ero.moveXY press enter h ero.findNearestEnemy press enter h…" at bounding box center [908, 200] width 201 height 133
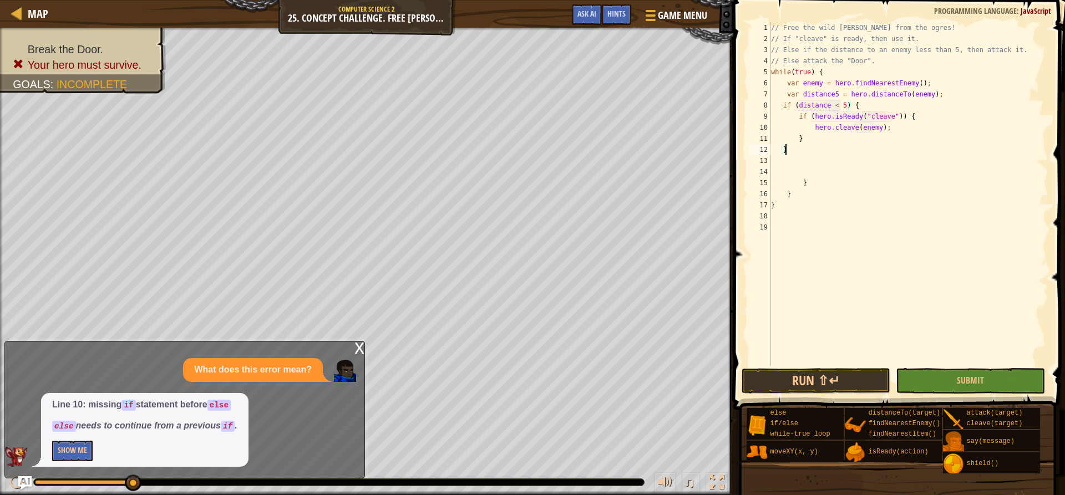
click at [801, 149] on div "// Free the wild [PERSON_NAME] from the ogres! // If "cleave" is ready, then us…" at bounding box center [908, 205] width 280 height 366
type textarea "}"
click at [792, 210] on div "// Free the wild [PERSON_NAME] from the ogres! // If "cleave" is ready, then us…" at bounding box center [908, 205] width 280 height 366
type textarea "}"
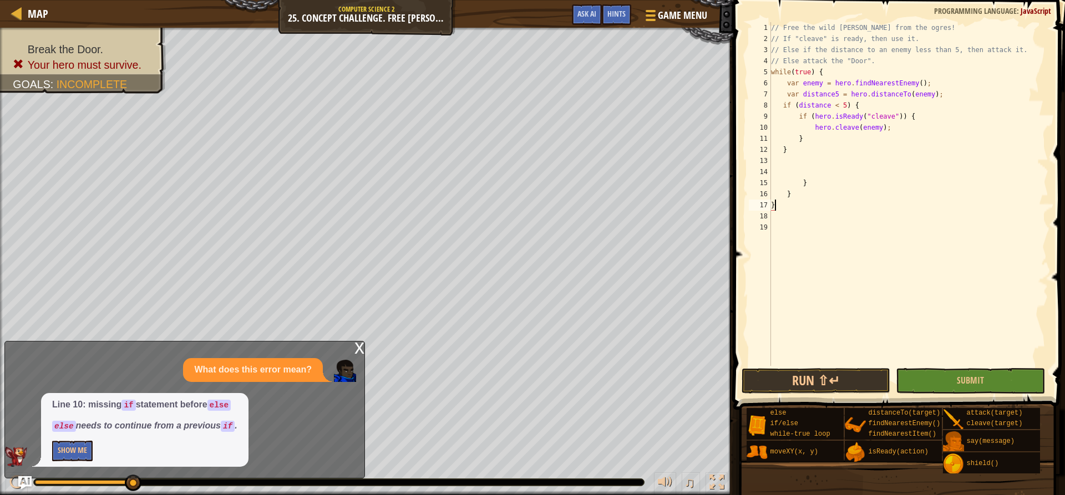
scroll to position [5, 0]
click at [793, 196] on div "// Free the wild [PERSON_NAME] from the ogres! // If "cleave" is ready, then us…" at bounding box center [908, 205] width 280 height 366
type textarea "}"
click at [810, 185] on div "// Free the wild [PERSON_NAME] from the ogres! // If "cleave" is ready, then us…" at bounding box center [908, 205] width 280 height 366
type textarea "}"
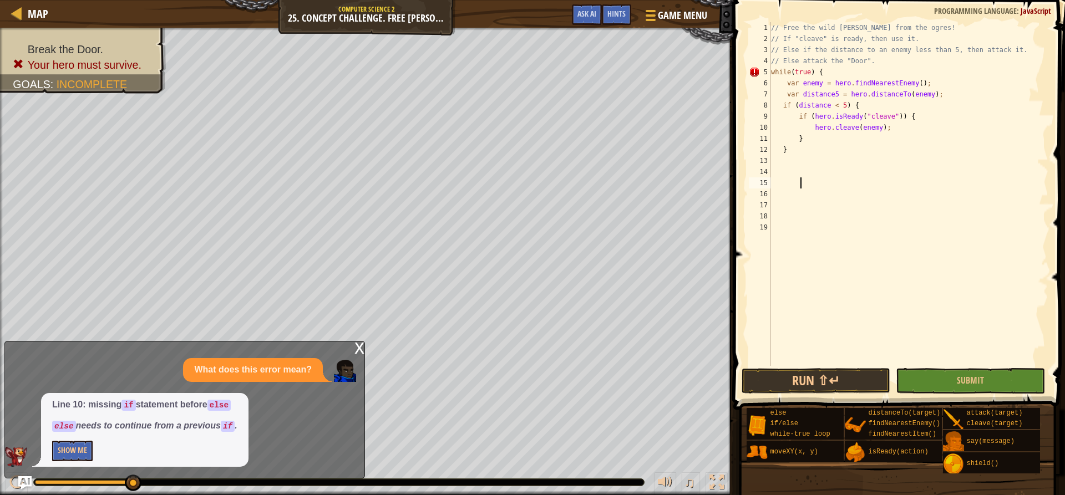
click at [797, 152] on div "// Free the wild [PERSON_NAME] from the ogres! // If "cleave" is ready, then us…" at bounding box center [908, 205] width 280 height 366
type textarea "}"
click at [801, 166] on div "// Free the wild [PERSON_NAME] from the ogres! // If "cleave" is ready, then us…" at bounding box center [908, 205] width 280 height 366
type textarea "}"
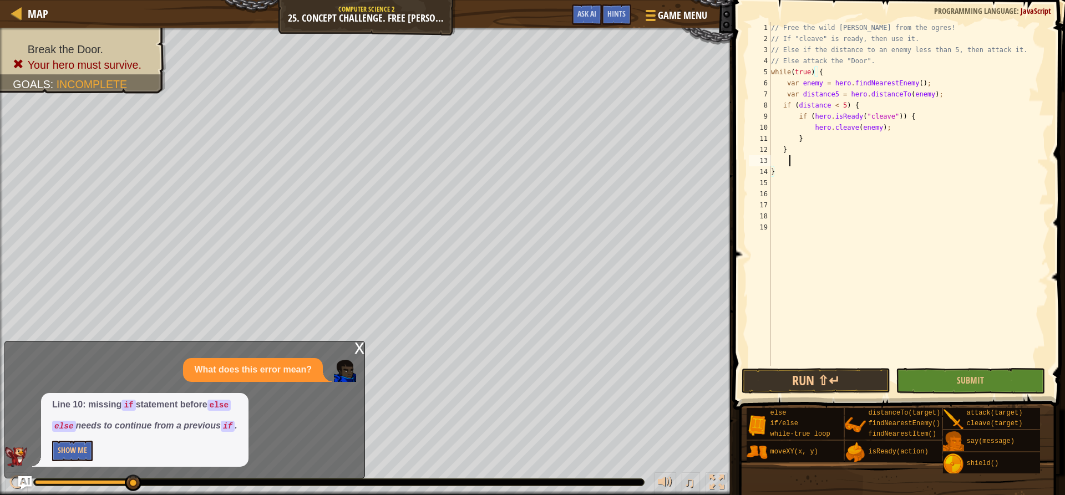
click at [802, 156] on div "// Free the wild [PERSON_NAME] from the ogres! // If "cleave" is ready, then us…" at bounding box center [908, 205] width 280 height 366
click at [803, 150] on div "// Free the wild [PERSON_NAME] from the ogres! // If "cleave" is ready, then us…" at bounding box center [908, 205] width 280 height 366
click at [842, 369] on button "Run ⇧↵" at bounding box center [815, 381] width 149 height 26
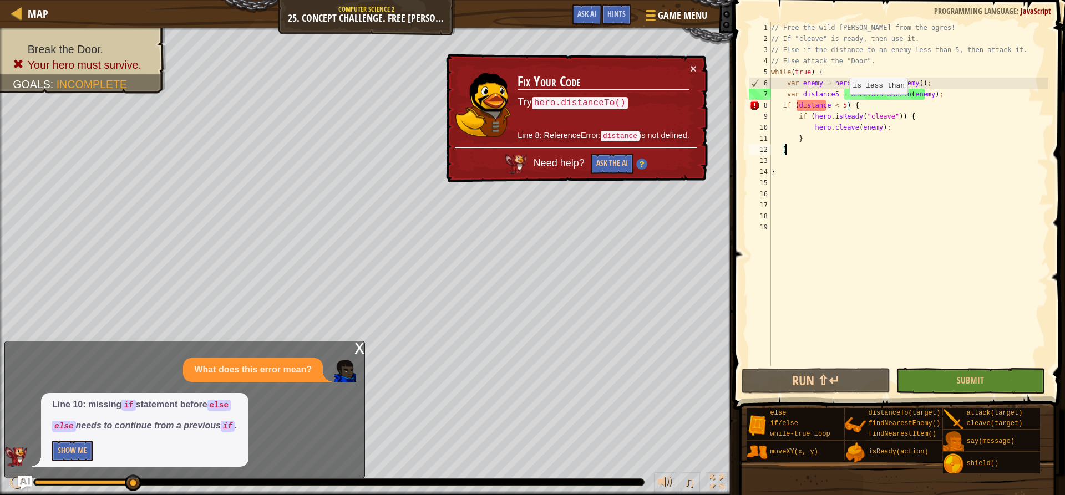
click at [844, 105] on div "// Free the wild [PERSON_NAME] from the ogres! // If "cleave" is ready, then us…" at bounding box center [908, 205] width 280 height 366
click at [842, 105] on div "// Free the wild [PERSON_NAME] from the ogres! // If "cleave" is ready, then us…" at bounding box center [908, 205] width 280 height 366
click at [824, 109] on div "// Free the wild [PERSON_NAME] from the ogres! // If "cleave" is ready, then us…" at bounding box center [908, 205] width 280 height 366
click at [819, 108] on div "// Free the wild [PERSON_NAME] from the ogres! // If "cleave" is ready, then us…" at bounding box center [908, 205] width 280 height 366
click at [822, 108] on div "// Free the wild [PERSON_NAME] from the ogres! // If "cleave" is ready, then us…" at bounding box center [908, 205] width 280 height 366
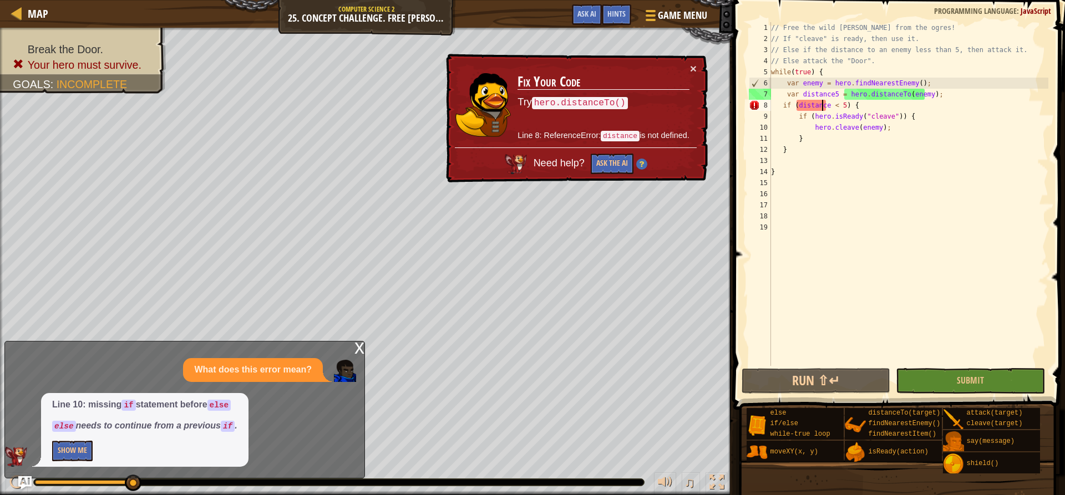
click at [825, 106] on div "// Free the wild [PERSON_NAME] from the ogres! // If "cleave" is ready, then us…" at bounding box center [908, 205] width 280 height 366
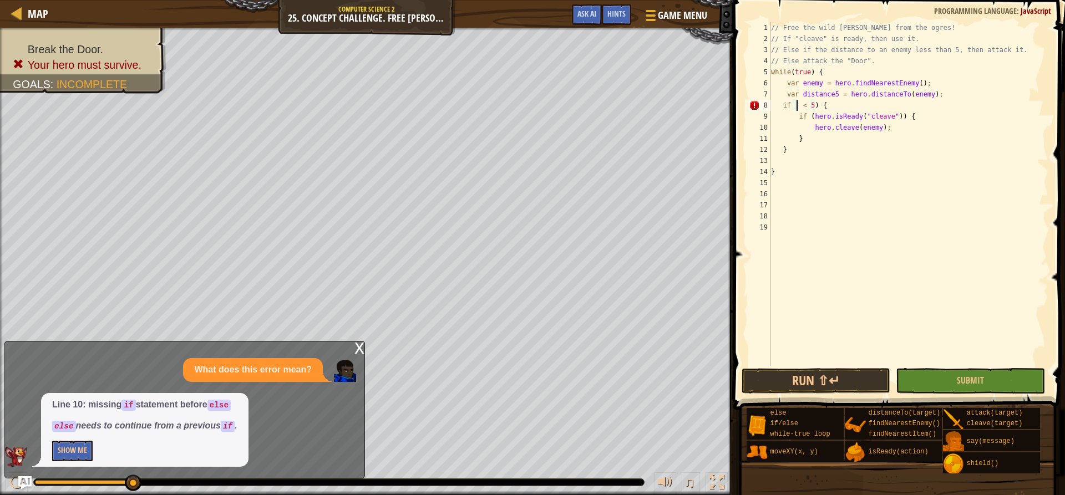
scroll to position [5, 3]
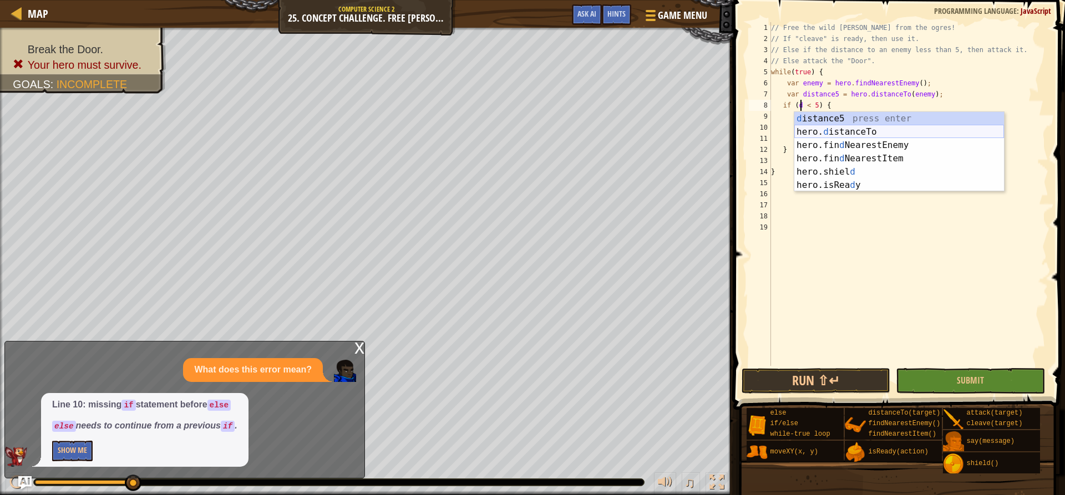
click at [867, 129] on div "d istance5 press enter hero. d istanceTo press enter hero.fin d NearestEnemy pr…" at bounding box center [899, 165] width 210 height 106
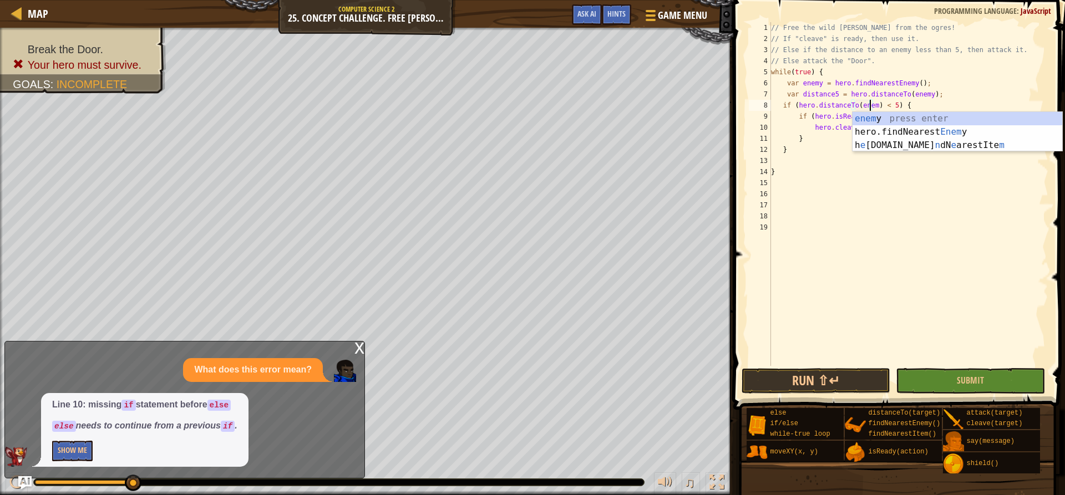
scroll to position [5, 9]
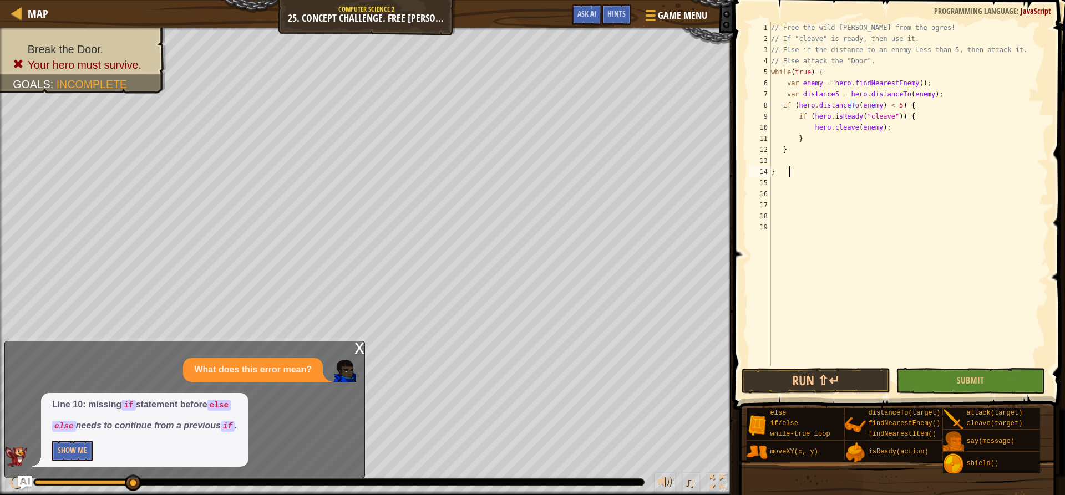
click at [826, 174] on div "// Free the wild [PERSON_NAME] from the ogres! // If "cleave" is ready, then us…" at bounding box center [908, 205] width 280 height 366
click at [844, 378] on button "Run ⇧↵" at bounding box center [815, 381] width 149 height 26
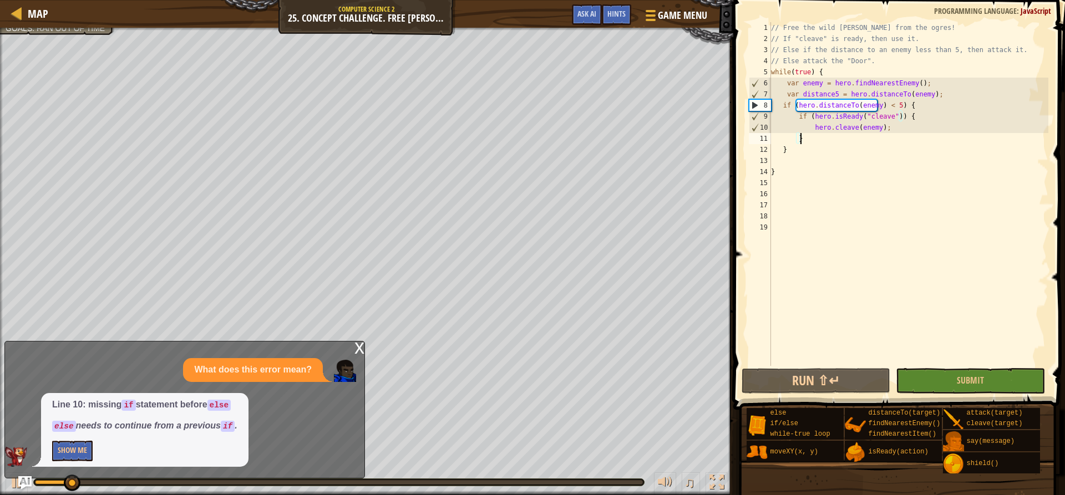
click at [865, 142] on div "// Free the wild [PERSON_NAME] from the ogres! // If "cleave" is ready, then us…" at bounding box center [908, 205] width 280 height 366
click at [861, 152] on div "// Free the wild [PERSON_NAME] from the ogres! // If "cleave" is ready, then us…" at bounding box center [908, 205] width 280 height 366
click at [843, 171] on div "// Free the wild [PERSON_NAME] from the ogres! // If "cleave" is ready, then us…" at bounding box center [908, 205] width 280 height 366
type textarea "}"
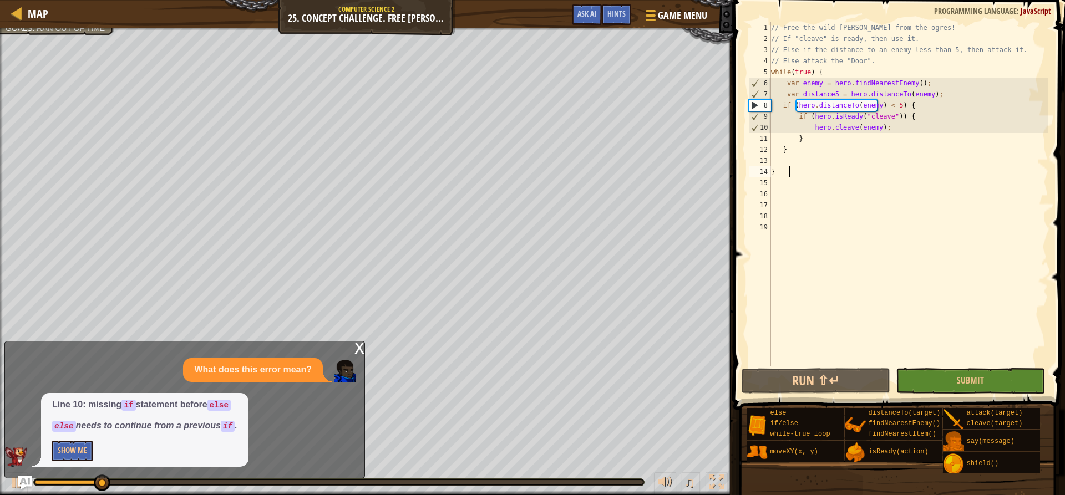
click at [802, 156] on div "// Free the wild [PERSON_NAME] from the ogres! // If "cleave" is ready, then us…" at bounding box center [908, 205] width 280 height 366
click at [793, 176] on div "// Free the wild [PERSON_NAME] from the ogres! // If "cleave" is ready, then us…" at bounding box center [908, 205] width 280 height 366
type textarea "}"
click at [788, 184] on div "// Free the wild [PERSON_NAME] from the ogres! // If "cleave" is ready, then us…" at bounding box center [908, 205] width 280 height 366
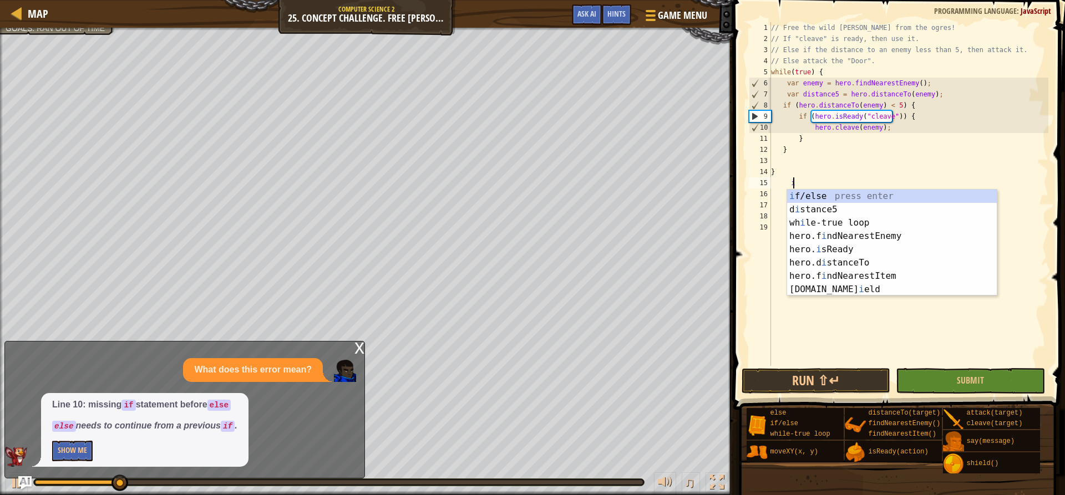
scroll to position [5, 2]
click at [811, 193] on div "i f/else press enter d i stance5 press enter wh i le-true loop press enter hero…" at bounding box center [892, 256] width 210 height 133
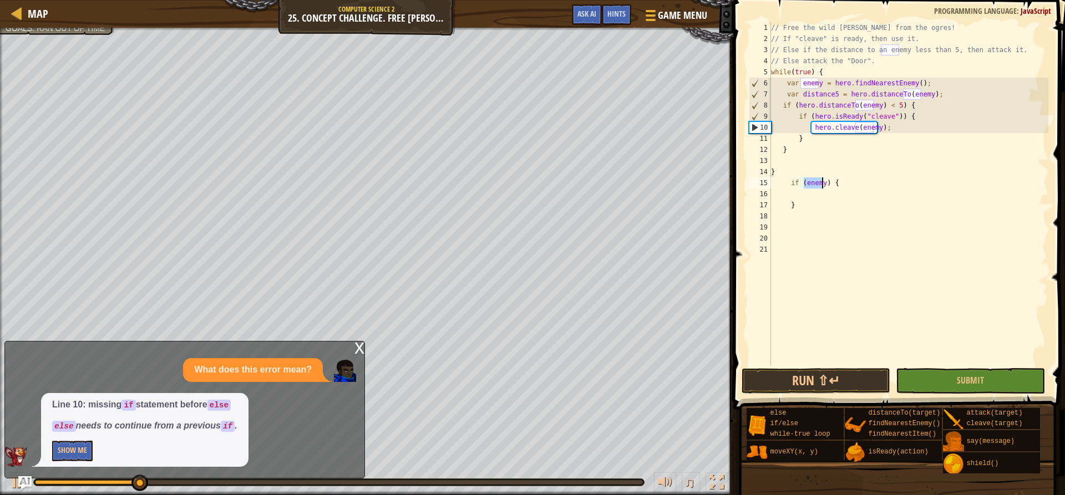
click at [811, 183] on div "// Free the wild [PERSON_NAME] from the ogres! // If "cleave" is ready, then us…" at bounding box center [907, 194] width 279 height 344
click at [837, 181] on div "// Free the wild [PERSON_NAME] from the ogres! // If "cleave" is ready, then us…" at bounding box center [908, 205] width 280 height 366
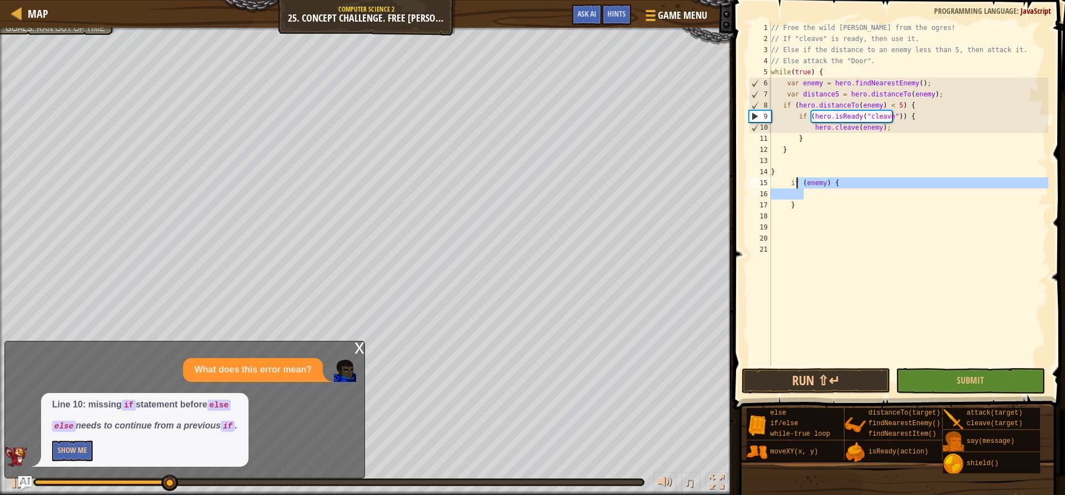
drag, startPoint x: 823, startPoint y: 198, endPoint x: 796, endPoint y: 185, distance: 30.3
click at [796, 185] on div "// Free the wild [PERSON_NAME] from the ogres! // If "cleave" is ready, then us…" at bounding box center [908, 205] width 280 height 366
type textarea "if (enemy) {"
click at [796, 194] on div "// Free the wild [PERSON_NAME] from the ogres! // If "cleave" is ready, then us…" at bounding box center [907, 194] width 279 height 344
drag, startPoint x: 798, startPoint y: 205, endPoint x: 781, endPoint y: 185, distance: 25.6
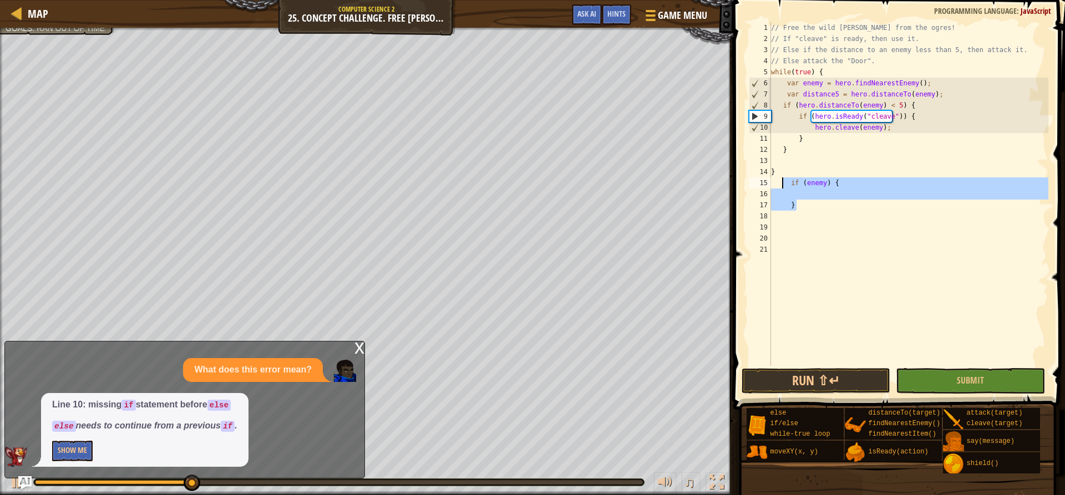
click at [781, 185] on div "// Free the wild [PERSON_NAME] from the ogres! // If "cleave" is ready, then us…" at bounding box center [908, 205] width 280 height 366
type textarea "if (enemy) {"
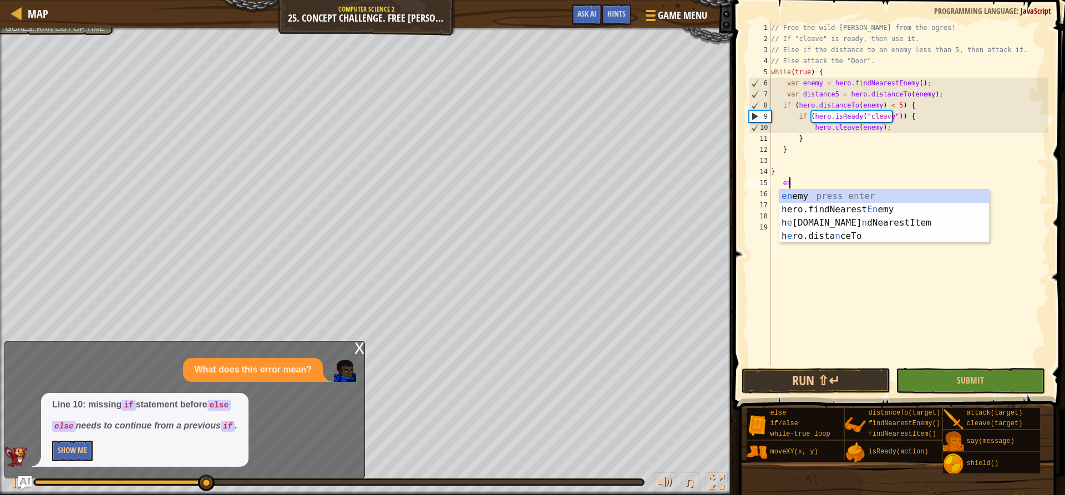
scroll to position [5, 2]
type textarea "e"
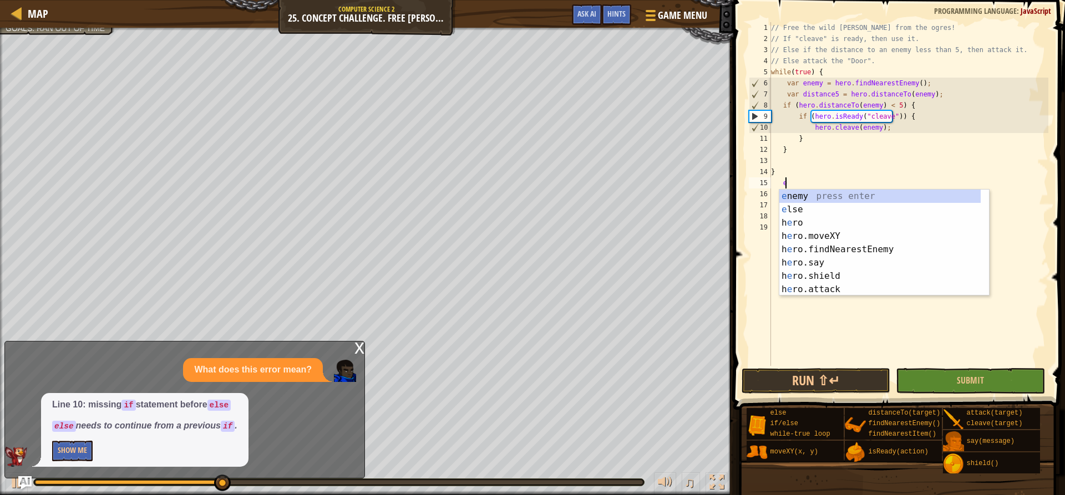
scroll to position [5, 1]
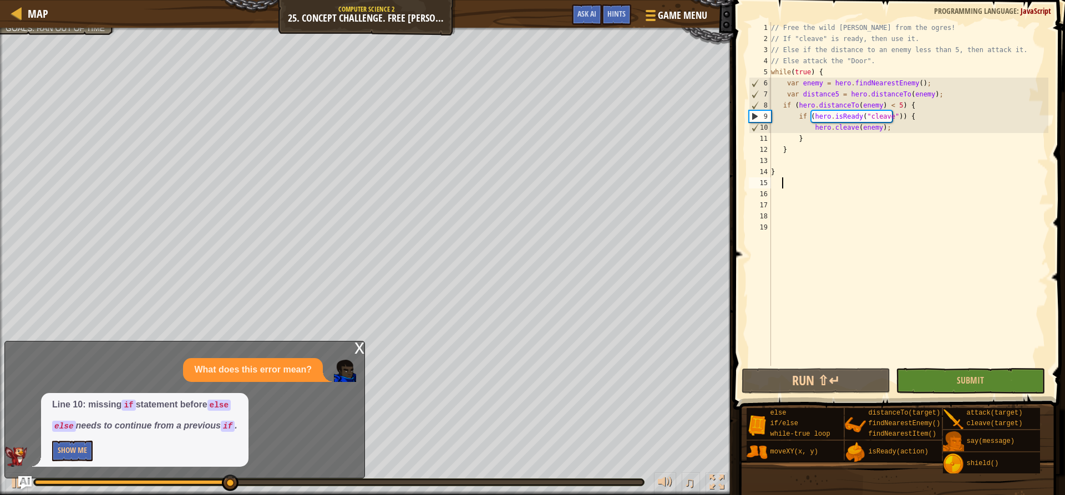
type textarea "e"
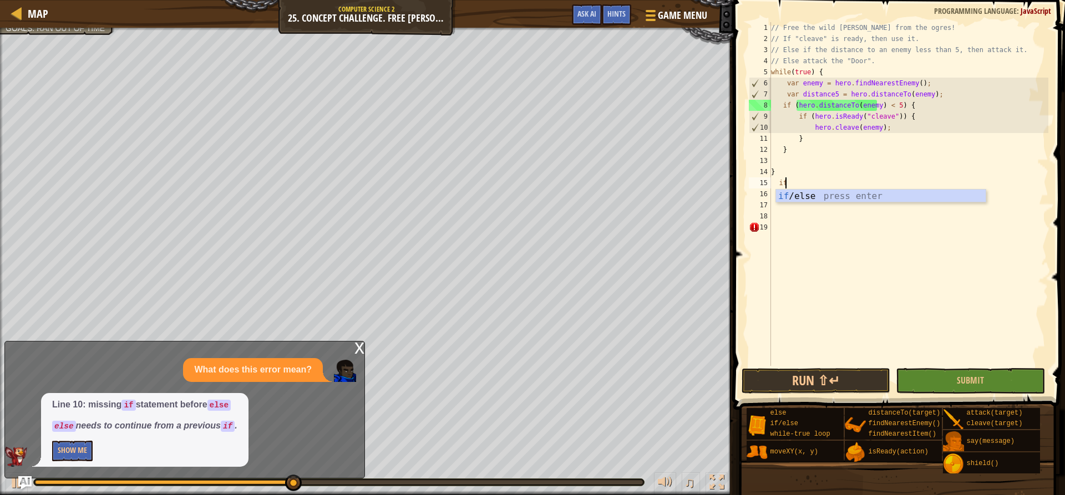
click at [813, 194] on div "if /else press enter" at bounding box center [881, 210] width 210 height 40
type textarea "if (enemy) {"
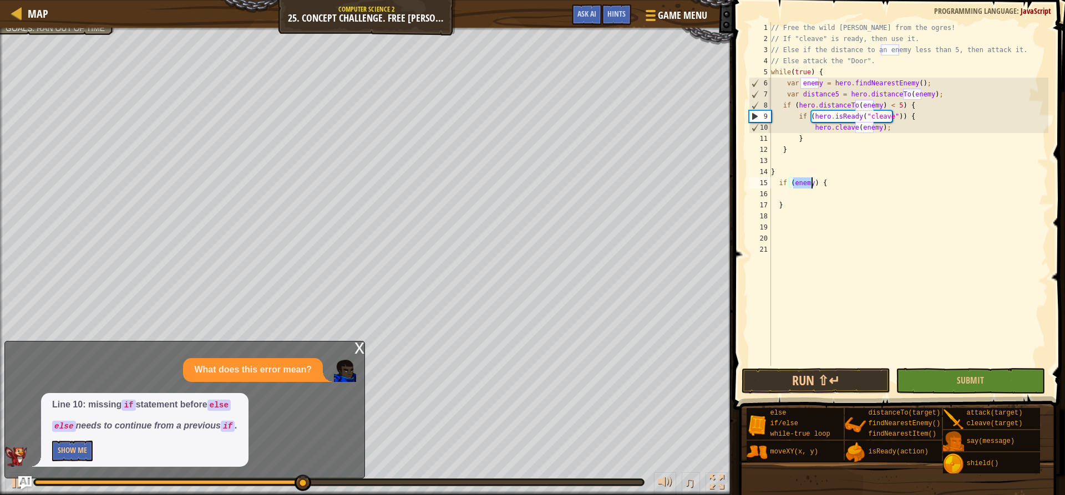
click at [812, 191] on div "// Free the wild [PERSON_NAME] from the ogres! // If "cleave" is ready, then us…" at bounding box center [908, 205] width 280 height 366
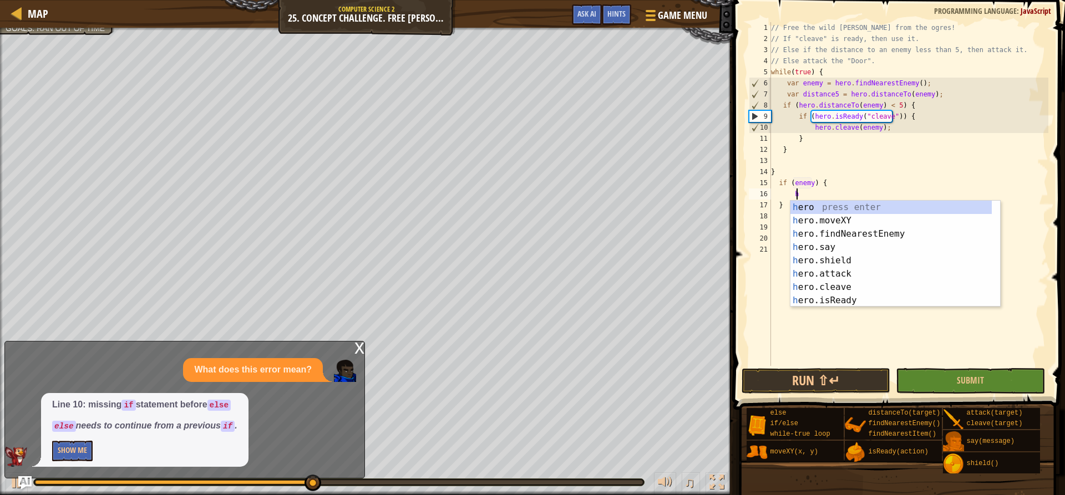
scroll to position [5, 2]
click at [843, 280] on div "h ero press enter h ero.moveXY press enter h ero.findNearestEnemy press enter h…" at bounding box center [895, 267] width 210 height 133
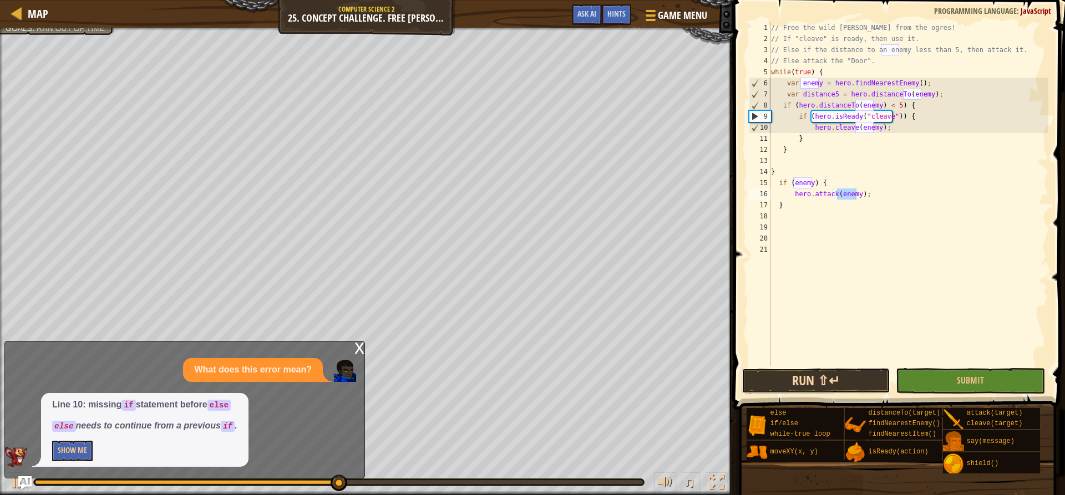
click at [831, 380] on button "Run ⇧↵" at bounding box center [815, 381] width 149 height 26
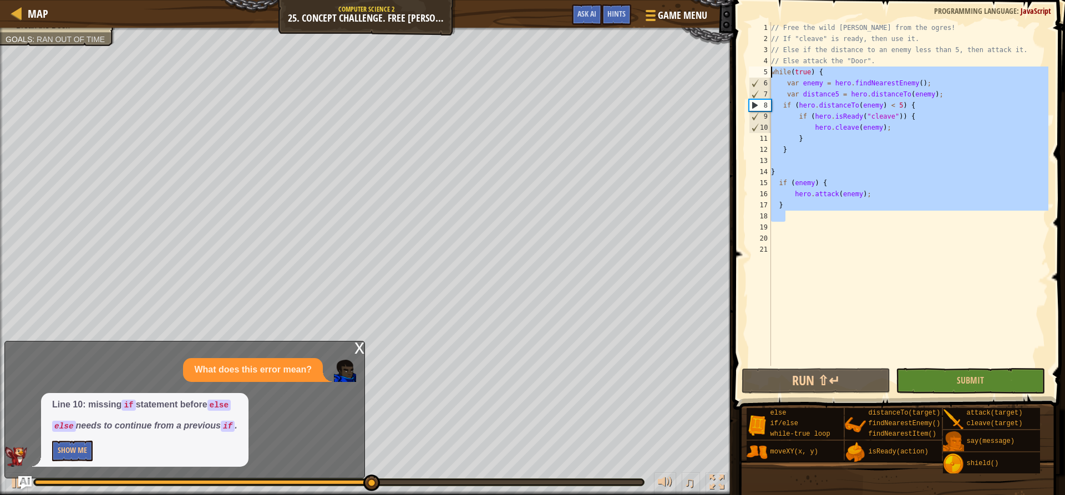
drag, startPoint x: 834, startPoint y: 217, endPoint x: 762, endPoint y: 75, distance: 159.2
click at [762, 75] on div "hero.attack(enemy); 1 2 3 4 5 6 7 8 9 10 11 12 13 14 15 16 17 18 19 20 21 // Fr…" at bounding box center [897, 194] width 302 height 344
type textarea "while(true) { var enemy = hero.findNearestEnemy();"
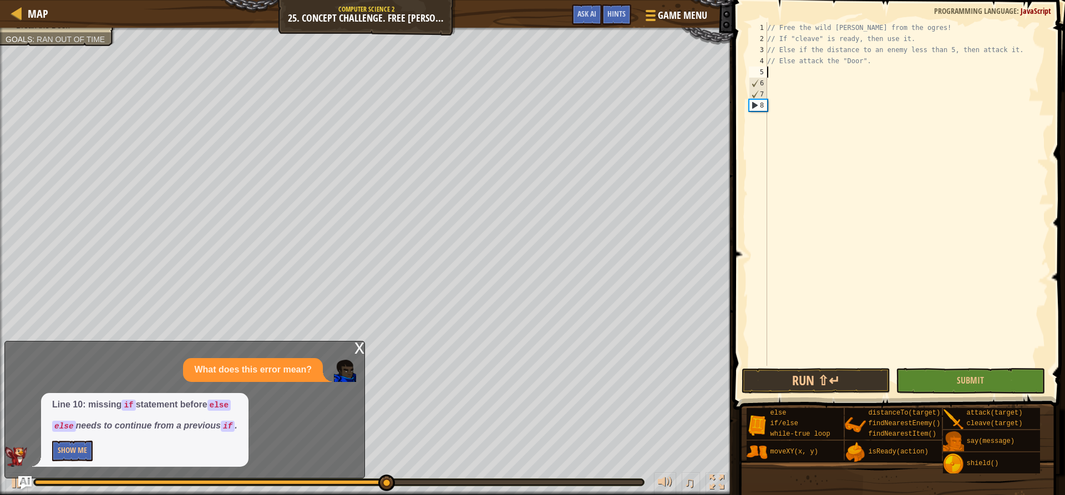
type textarea "w"
click at [833, 86] on div "w hile-true loop press enter" at bounding box center [870, 99] width 210 height 40
type textarea "h"
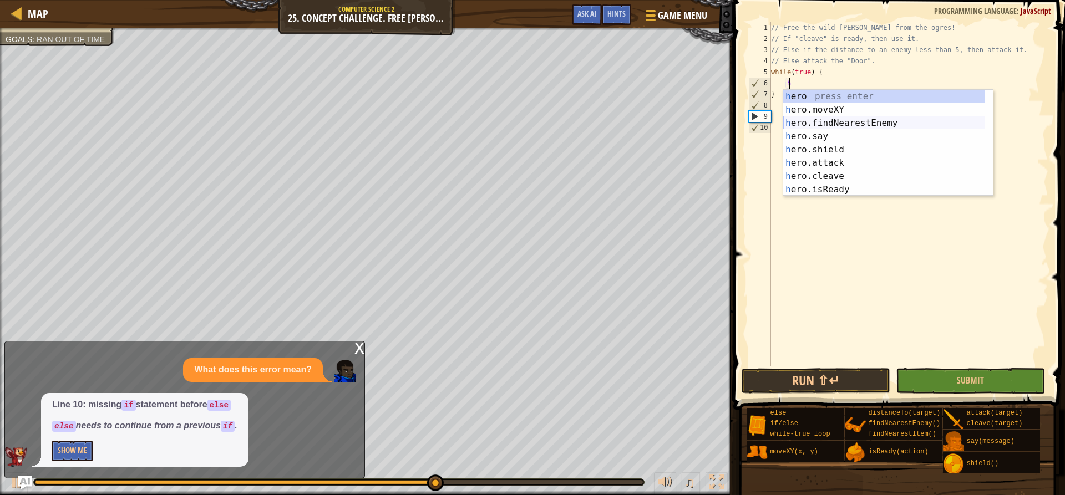
click at [861, 121] on div "h ero press enter h ero.moveXY press enter h ero.findNearestEnemy press enter h…" at bounding box center [888, 156] width 210 height 133
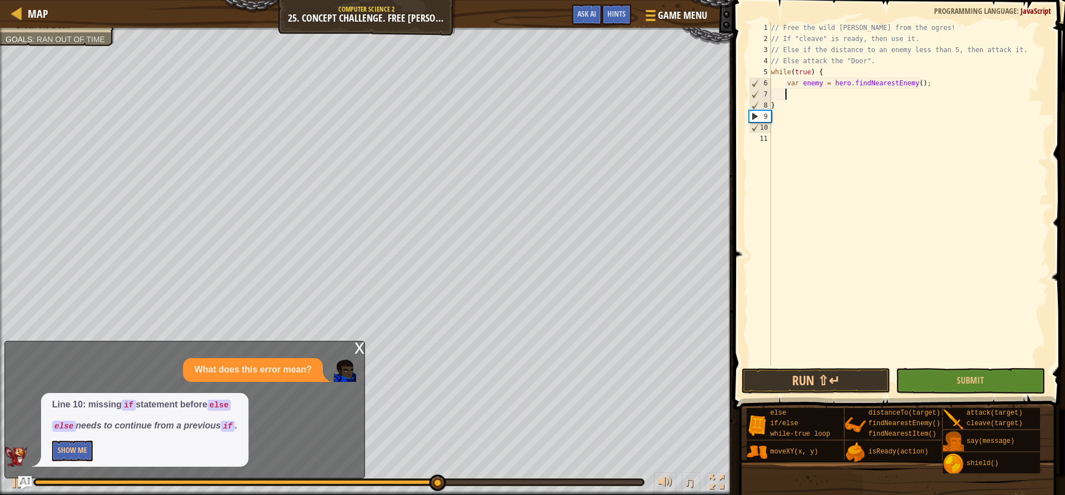
scroll to position [5, 1]
click at [832, 94] on div "// Free the wild [PERSON_NAME] from the ogres! // If "cleave" is ready, then us…" at bounding box center [908, 205] width 280 height 366
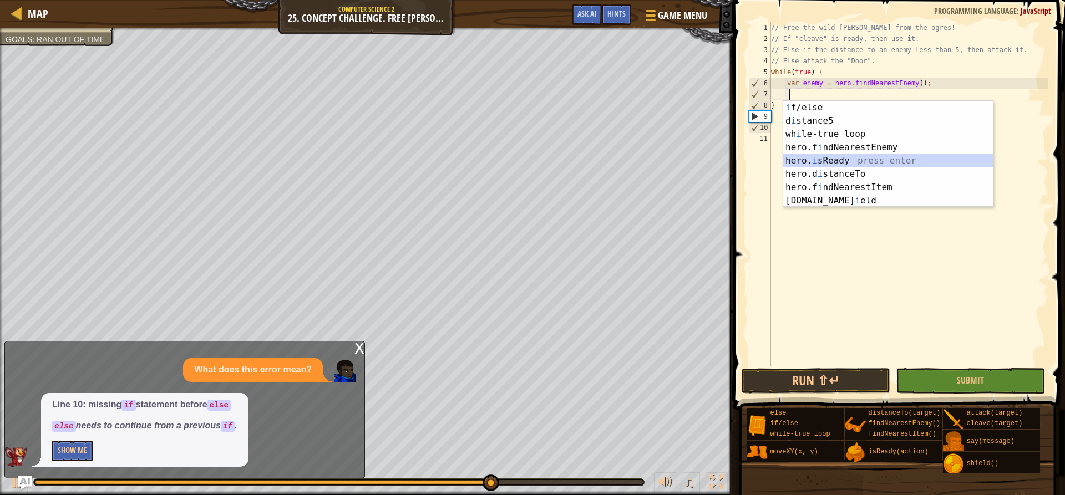
click at [822, 159] on div "i f/else press enter d i stance5 press enter wh i le-true loop press enter hero…" at bounding box center [888, 167] width 210 height 133
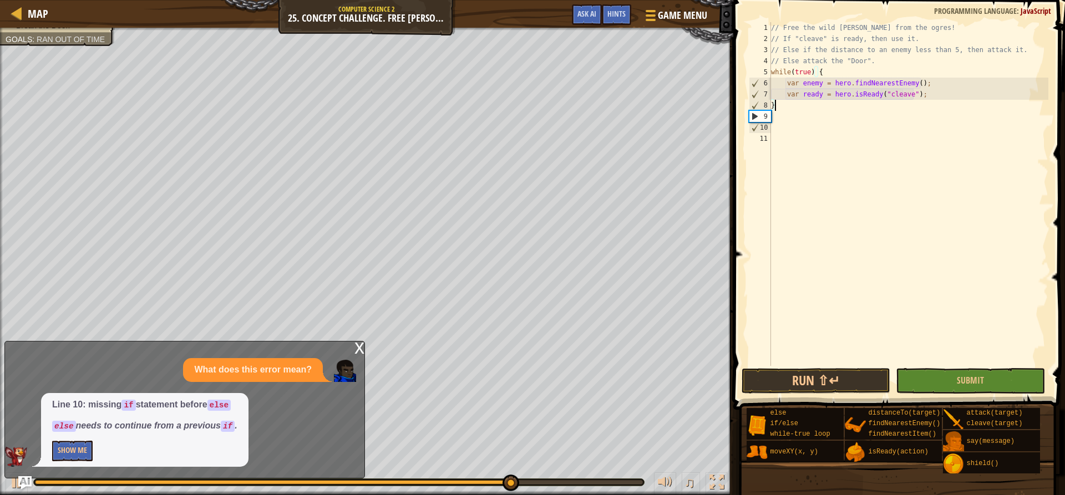
click at [910, 105] on div "// Free the wild [PERSON_NAME] from the ogres! // If "cleave" is ready, then us…" at bounding box center [908, 205] width 280 height 366
click at [931, 98] on div "// Free the wild [PERSON_NAME] from the ogres! // If "cleave" is ready, then us…" at bounding box center [908, 205] width 280 height 366
type textarea "var ready = hero.isReady("cleave");"
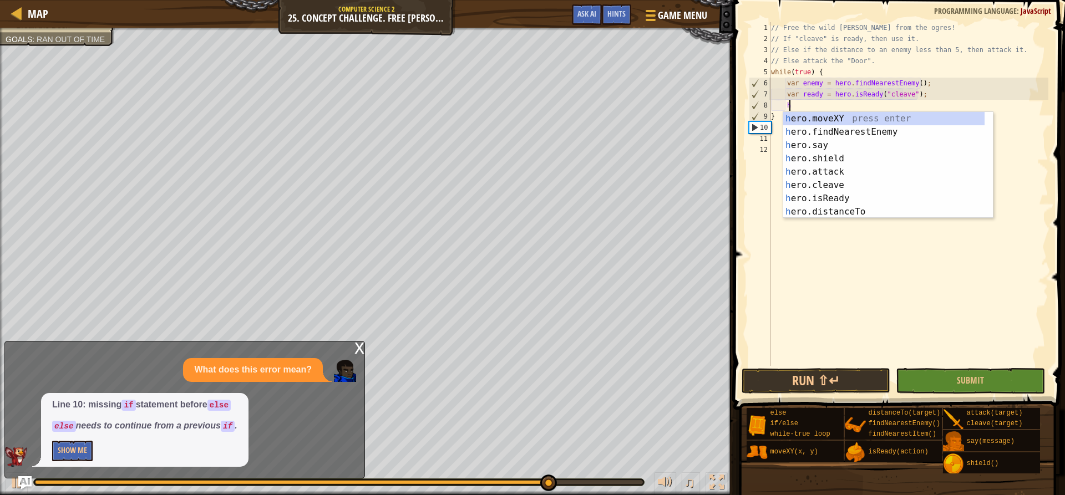
scroll to position [5, 1]
click at [836, 187] on div "h ero.moveXY press enter h ero.findNearestEnemy press enter h ero.say press ent…" at bounding box center [883, 178] width 201 height 133
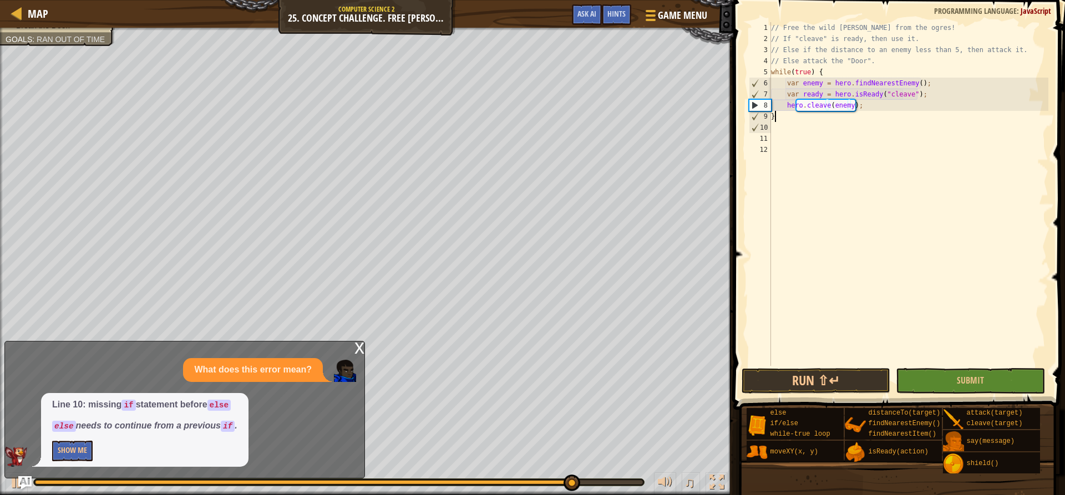
click at [850, 114] on div "// Free the wild [PERSON_NAME] from the ogres! // If "cleave" is ready, then us…" at bounding box center [908, 205] width 280 height 366
click at [875, 112] on div "// Free the wild [PERSON_NAME] from the ogres! // If "cleave" is ready, then us…" at bounding box center [908, 205] width 280 height 366
click at [878, 103] on div "// Free the wild [PERSON_NAME] from the ogres! // If "cleave" is ready, then us…" at bounding box center [908, 205] width 280 height 366
type textarea "hero.cleave(enemy);"
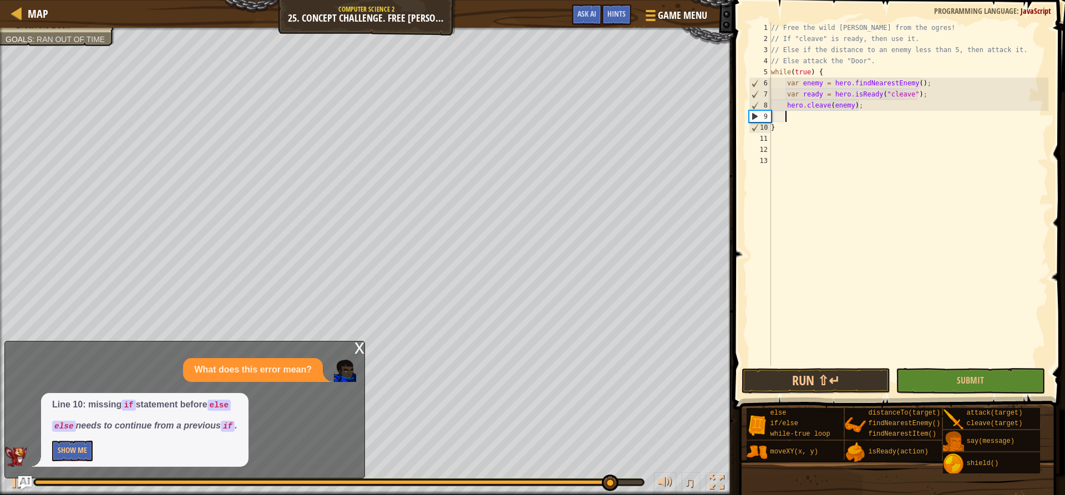
type textarea "e"
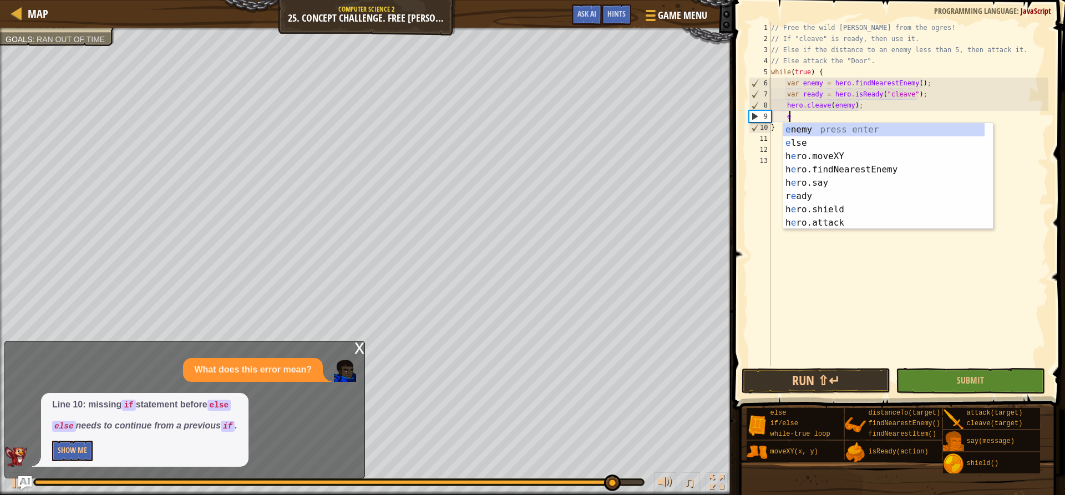
scroll to position [5, 1]
click at [795, 145] on div "e nemy press enter e lse press enter h e ro.moveXY press enter h e ro.findNeare…" at bounding box center [883, 189] width 201 height 133
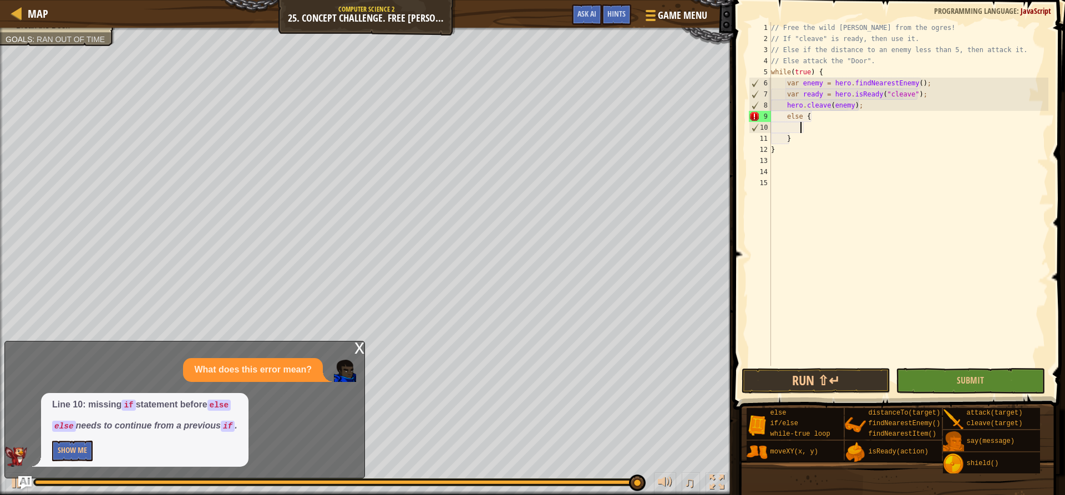
scroll to position [5, 2]
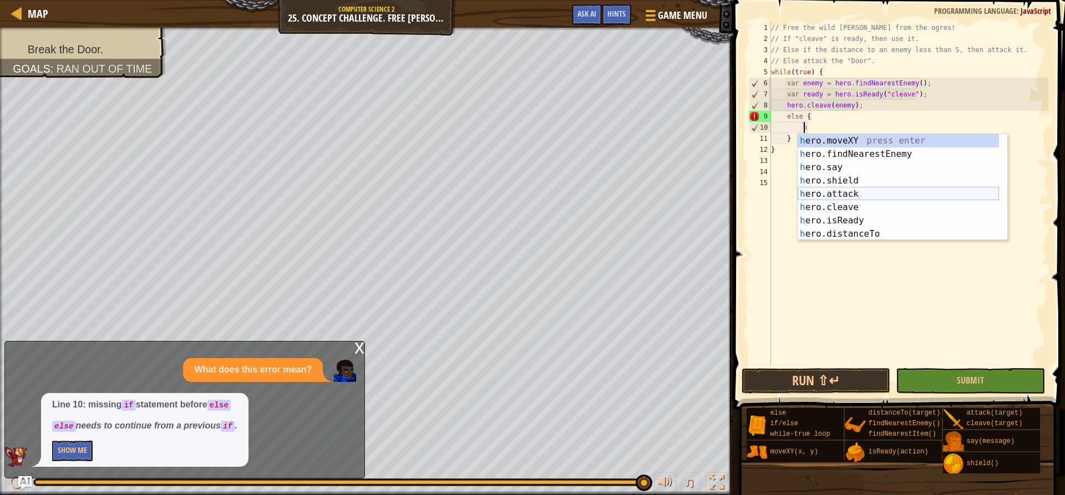
click at [836, 195] on div "h ero.moveXY press enter h ero.findNearestEnemy press enter h ero.say press ent…" at bounding box center [897, 200] width 201 height 133
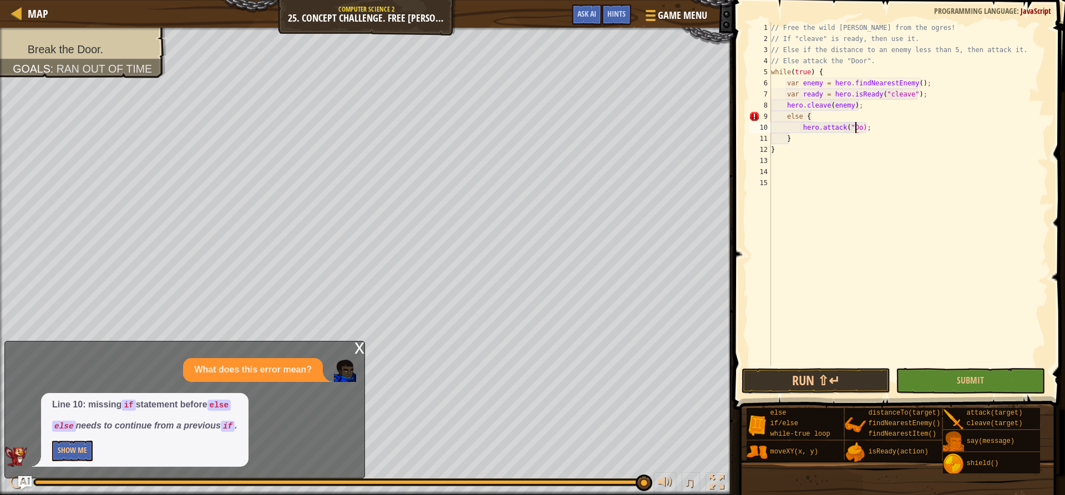
scroll to position [5, 8]
click at [782, 115] on div "// Free the wild [PERSON_NAME] from the ogres! // If "cleave" is ready, then us…" at bounding box center [908, 205] width 280 height 366
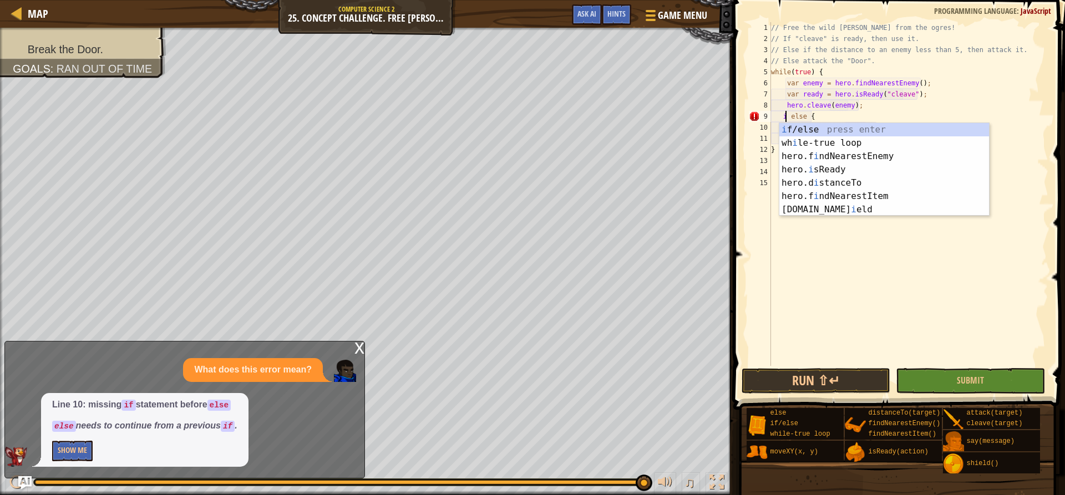
type textarea "if else {"
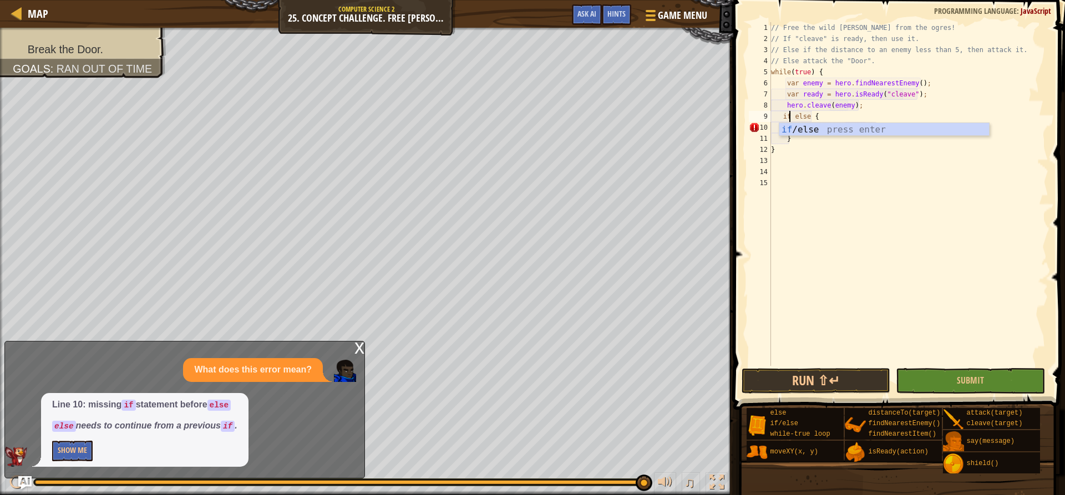
click at [798, 164] on div "// Free the wild [PERSON_NAME] from the ogres! // If "cleave" is ready, then us…" at bounding box center [908, 205] width 280 height 366
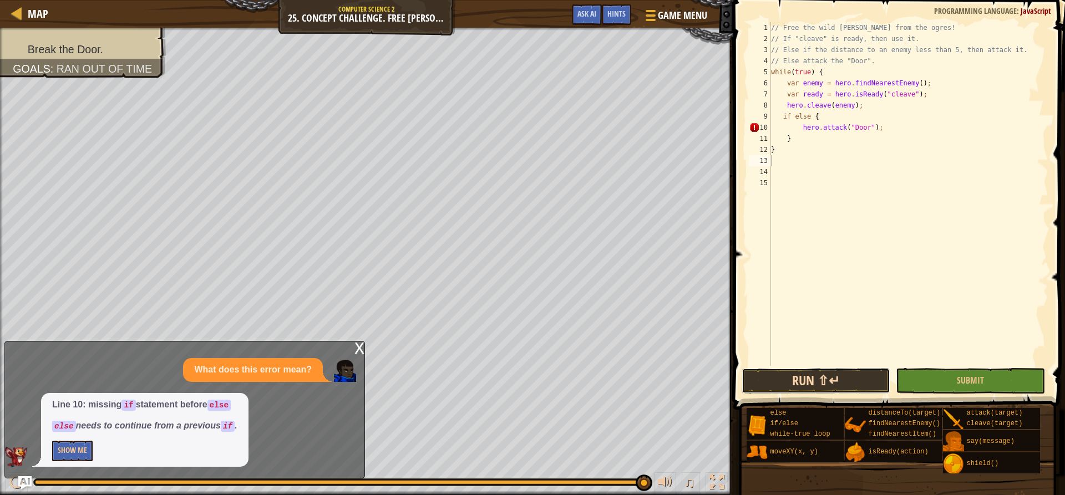
click at [824, 391] on button "Run ⇧↵" at bounding box center [815, 381] width 149 height 26
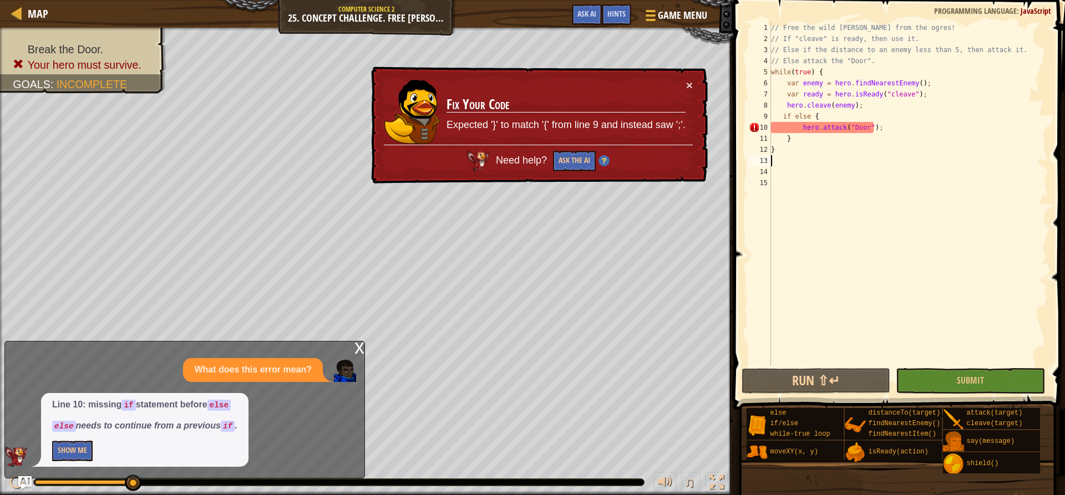
click at [878, 132] on div "// Free the wild [PERSON_NAME] from the ogres! // If "cleave" is ready, then us…" at bounding box center [908, 205] width 280 height 366
click at [806, 139] on div "// Free the wild [PERSON_NAME] from the ogres! // If "cleave" is ready, then us…" at bounding box center [908, 205] width 280 height 366
type textarea "}"
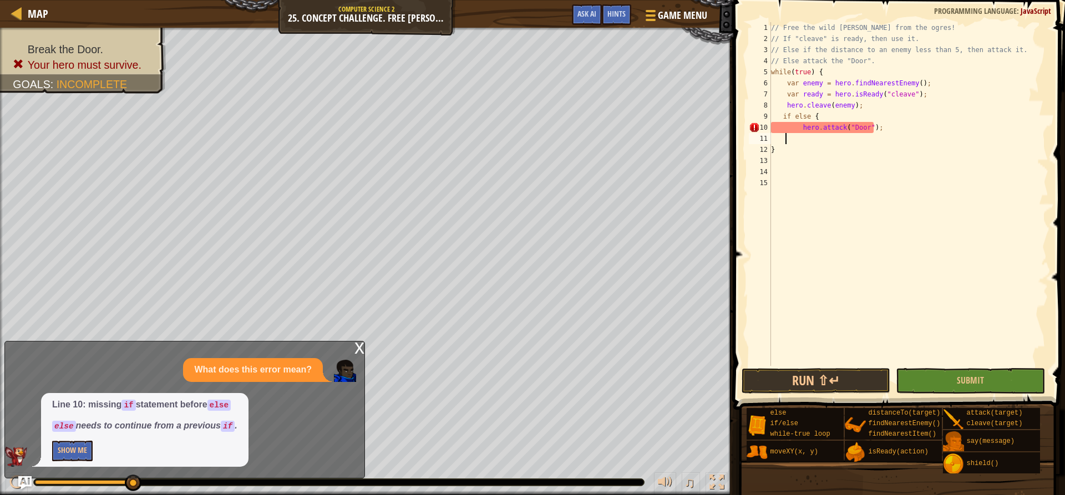
click at [882, 132] on div "// Free the wild [PERSON_NAME] from the ogres! // If "cleave" is ready, then us…" at bounding box center [908, 205] width 280 height 366
click at [779, 154] on div "// Free the wild [PERSON_NAME] from the ogres! // If "cleave" is ready, then us…" at bounding box center [908, 205] width 280 height 366
click at [817, 377] on button "Run ⇧↵" at bounding box center [815, 381] width 149 height 26
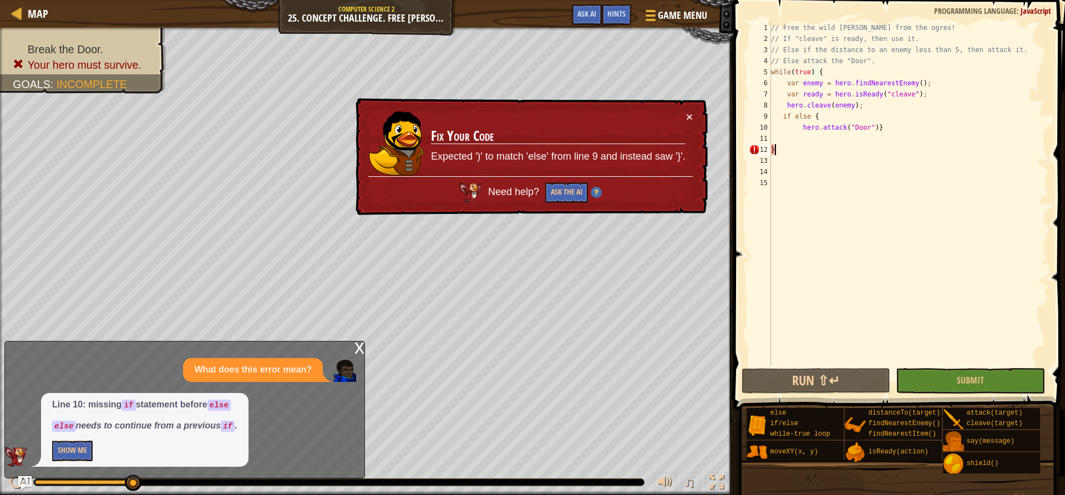
click at [775, 146] on div "// Free the wild [PERSON_NAME] from the ogres! // If "cleave" is ready, then us…" at bounding box center [908, 205] width 280 height 366
click at [837, 72] on div "// Free the wild [PERSON_NAME] from the ogres! // If "cleave" is ready, then us…" at bounding box center [908, 205] width 280 height 366
click at [819, 150] on div "// Free the wild [PERSON_NAME] from the ogres! // If "cleave" is ready, then us…" at bounding box center [908, 205] width 280 height 366
click at [868, 129] on div "// Free the wild [PERSON_NAME] from the ogres! // If "cleave" is ready, then us…" at bounding box center [908, 205] width 280 height 366
click at [877, 129] on div "// Free the wild [PERSON_NAME] from the ogres! // If "cleave" is ready, then us…" at bounding box center [908, 205] width 280 height 366
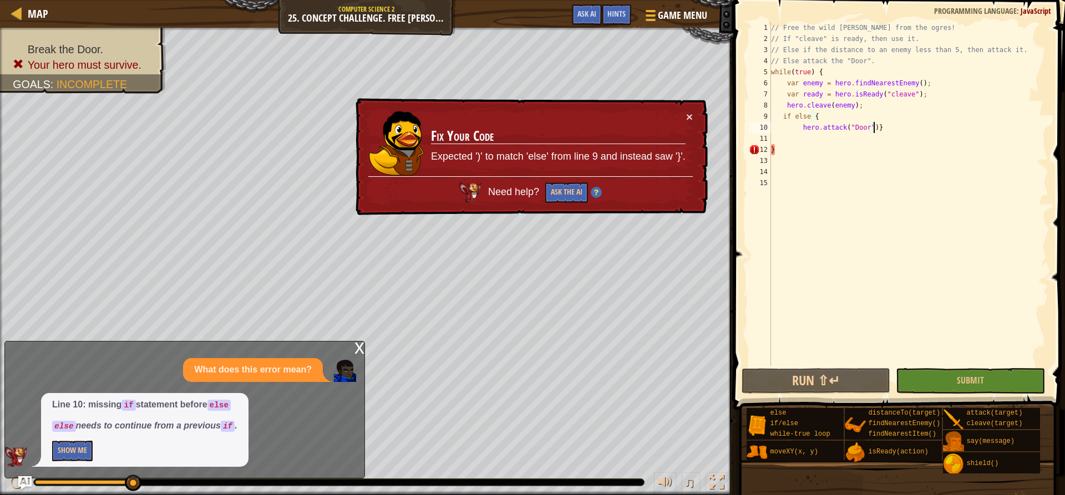
type textarea "hero.attack("Door")"
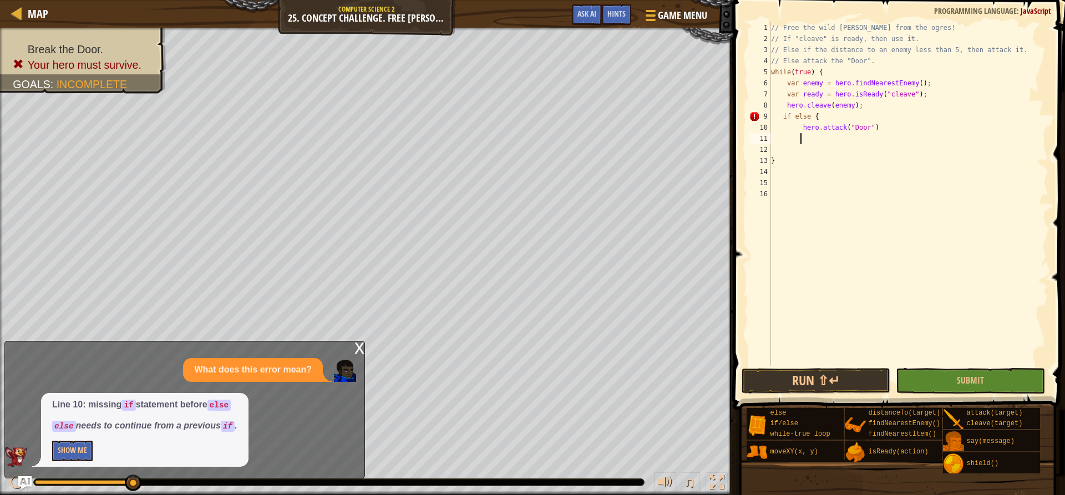
scroll to position [5, 2]
click at [796, 389] on button "Run ⇧↵" at bounding box center [815, 381] width 149 height 26
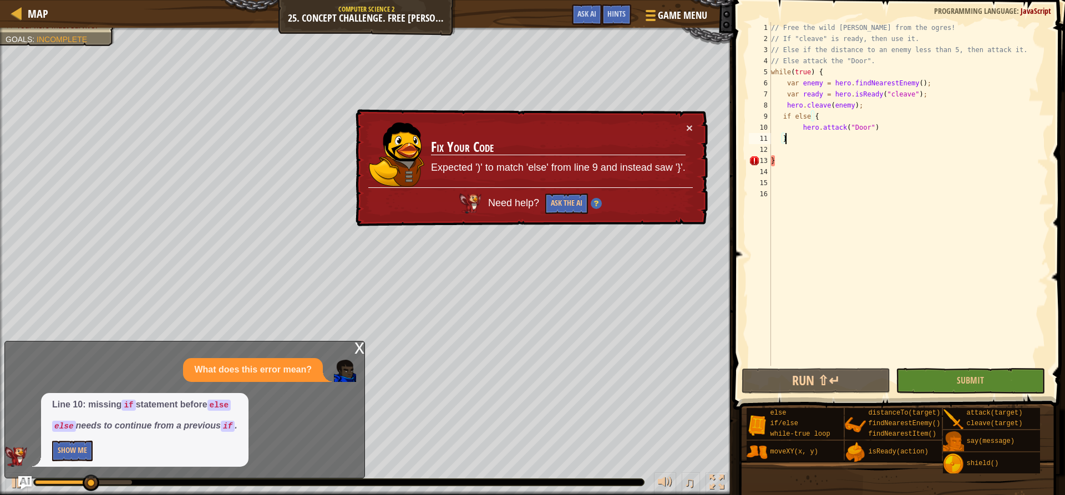
click at [871, 133] on div "// Free the wild [PERSON_NAME] from the ogres! // If "cleave" is ready, then us…" at bounding box center [908, 205] width 280 height 366
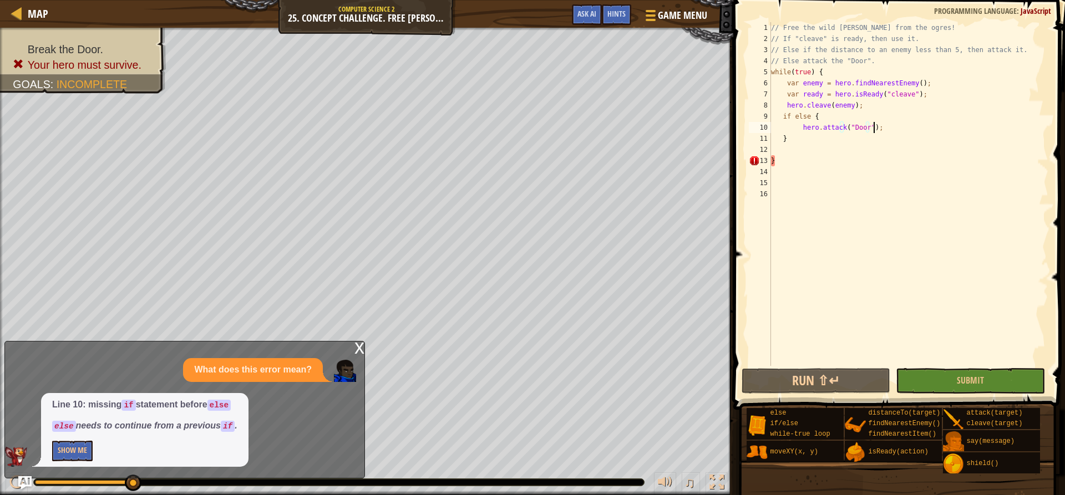
scroll to position [5, 8]
click at [844, 371] on button "Run ⇧↵" at bounding box center [815, 381] width 149 height 26
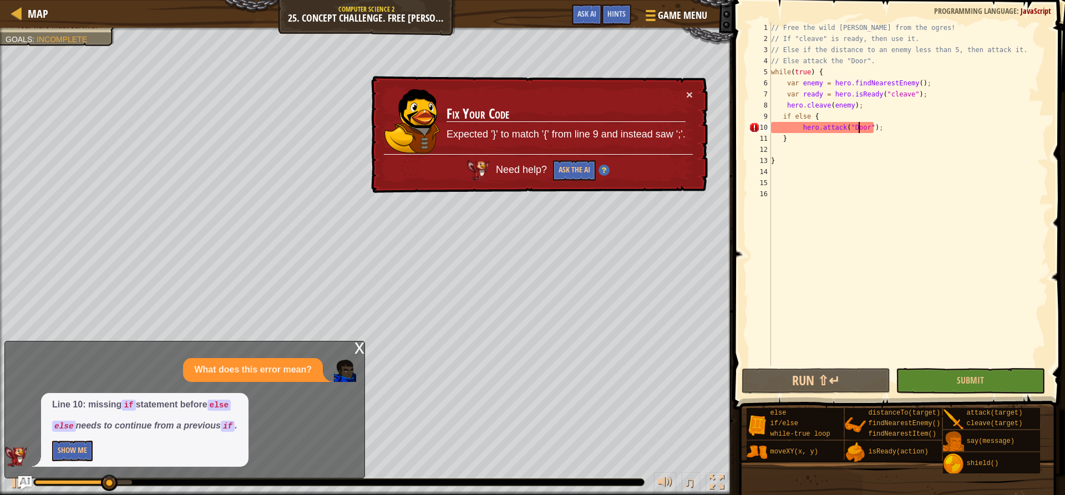
click at [860, 126] on div "// Free the wild [PERSON_NAME] from the ogres! // If "cleave" is ready, then us…" at bounding box center [908, 205] width 280 height 366
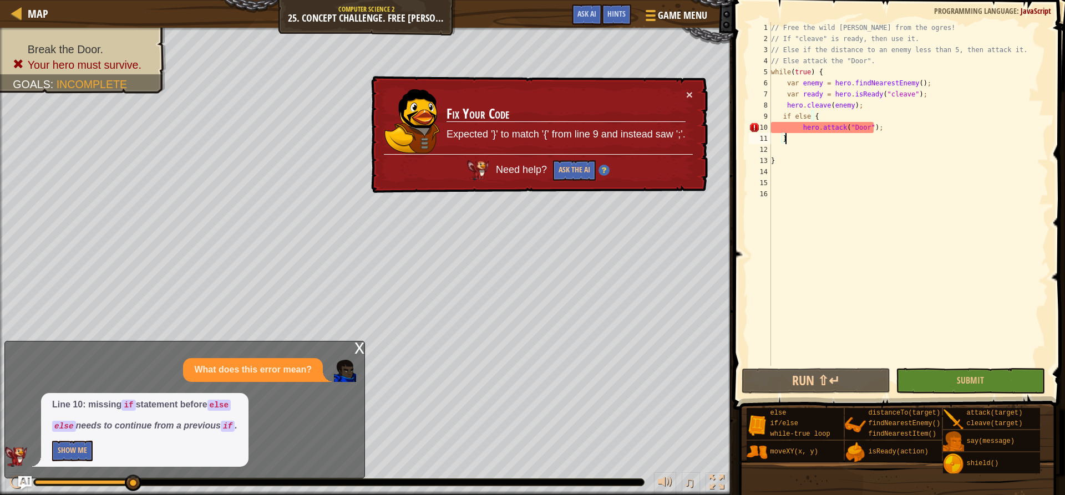
click at [796, 139] on div "// Free the wild [PERSON_NAME] from the ogres! // If "cleave" is ready, then us…" at bounding box center [908, 205] width 280 height 366
type textarea "}"
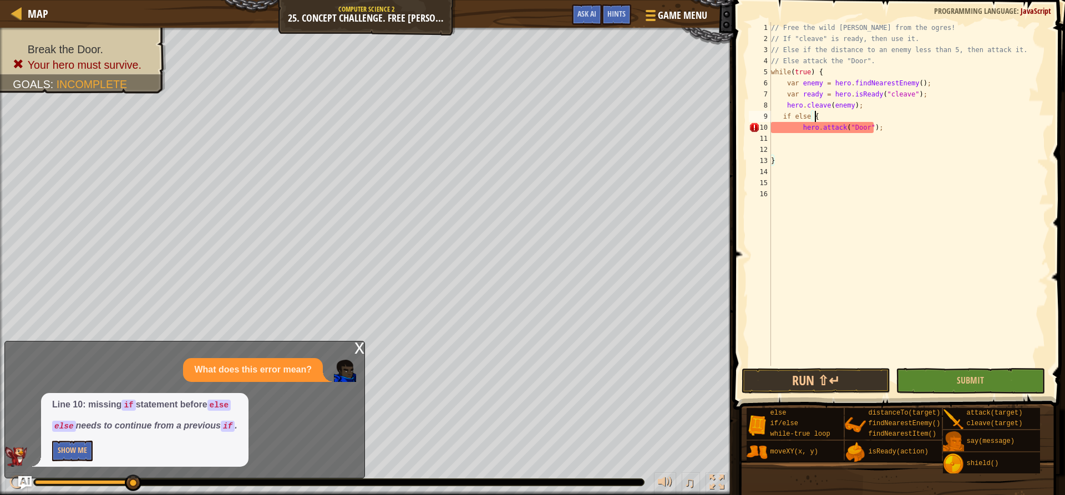
click at [896, 119] on div "// Free the wild [PERSON_NAME] from the ogres! // If "cleave" is ready, then us…" at bounding box center [908, 205] width 280 height 366
click at [895, 129] on div "// Free the wild [PERSON_NAME] from the ogres! // If "cleave" is ready, then us…" at bounding box center [908, 205] width 280 height 366
click at [845, 381] on button "Run ⇧↵" at bounding box center [815, 381] width 149 height 26
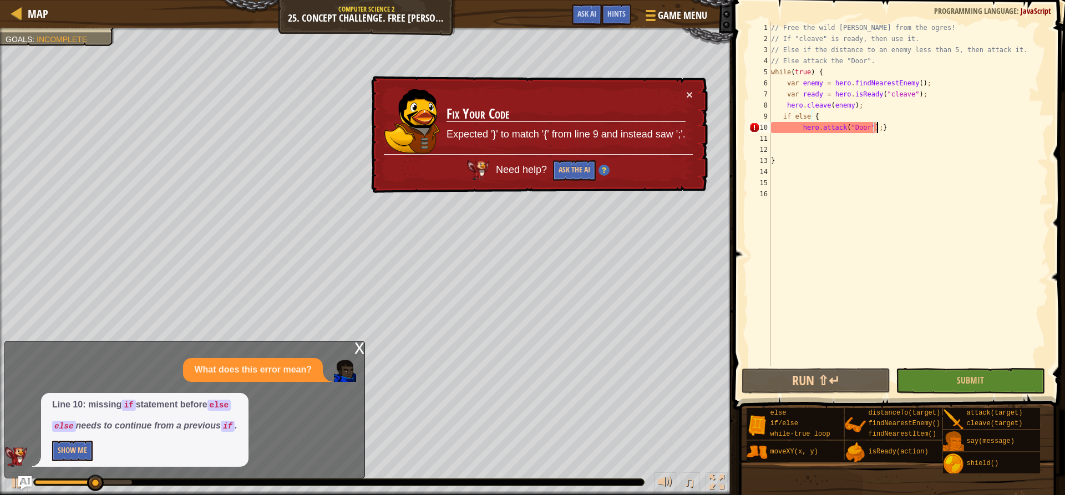
scroll to position [5, 8]
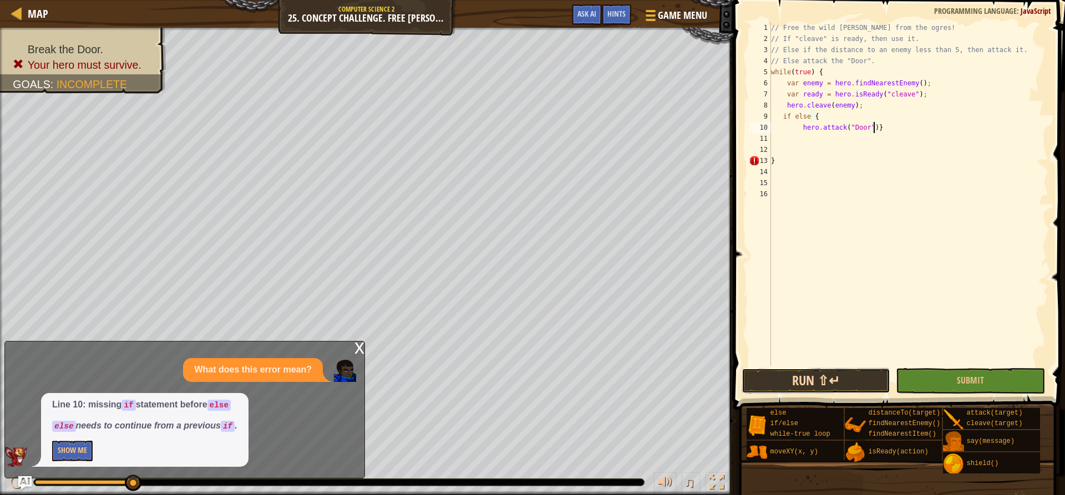
click at [815, 389] on button "Run ⇧↵" at bounding box center [815, 381] width 149 height 26
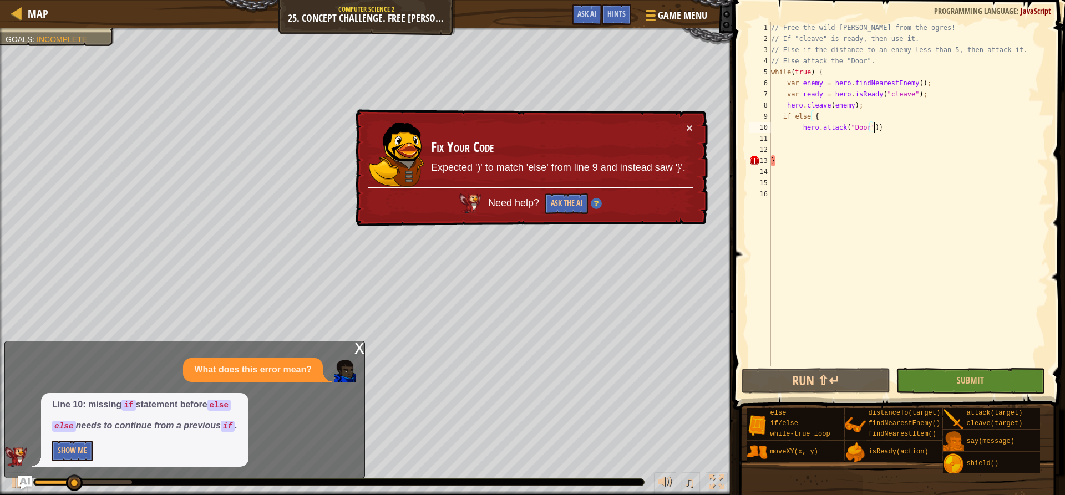
click at [802, 156] on div "// Free the wild [PERSON_NAME] from the ogres! // If "cleave" is ready, then us…" at bounding box center [908, 205] width 280 height 366
type textarea "}"
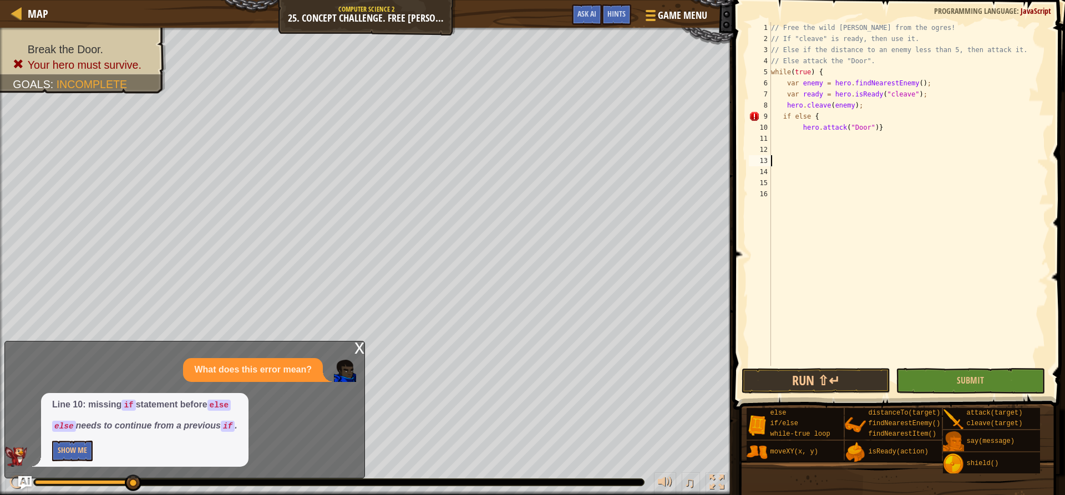
type textarea "0"
type textarea ")"
click at [832, 381] on button "Run ⇧↵" at bounding box center [815, 381] width 149 height 26
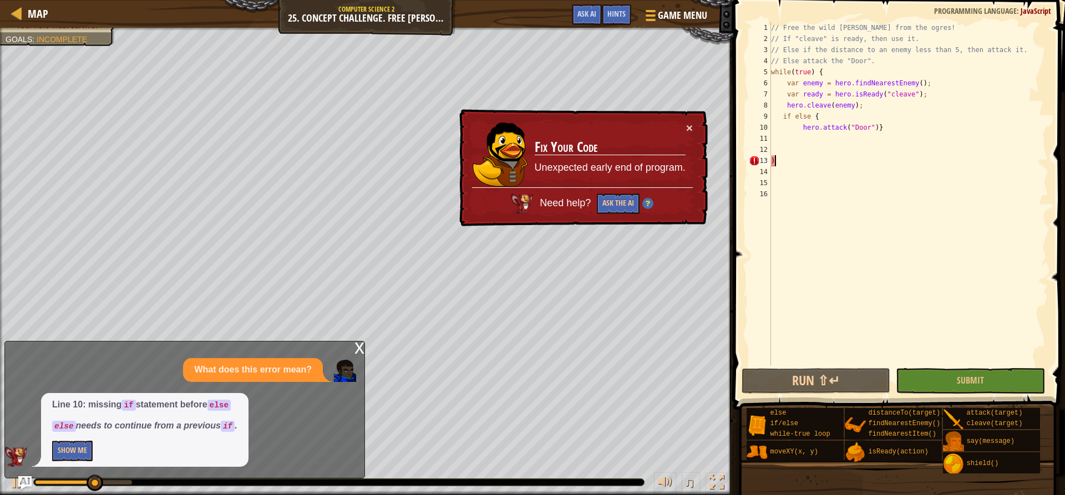
click at [831, 163] on div "// Free the wild [PERSON_NAME] from the ogres! // If "cleave" is ready, then us…" at bounding box center [908, 205] width 280 height 366
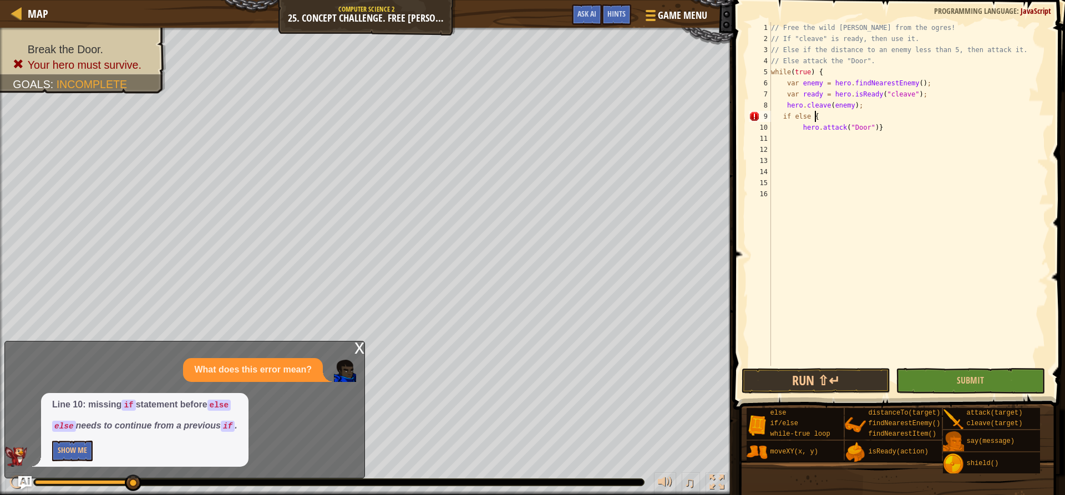
click at [841, 113] on div "// Free the wild [PERSON_NAME] from the ogres! // If "cleave" is ready, then us…" at bounding box center [908, 205] width 280 height 366
click at [802, 378] on button "Run ⇧↵" at bounding box center [815, 381] width 149 height 26
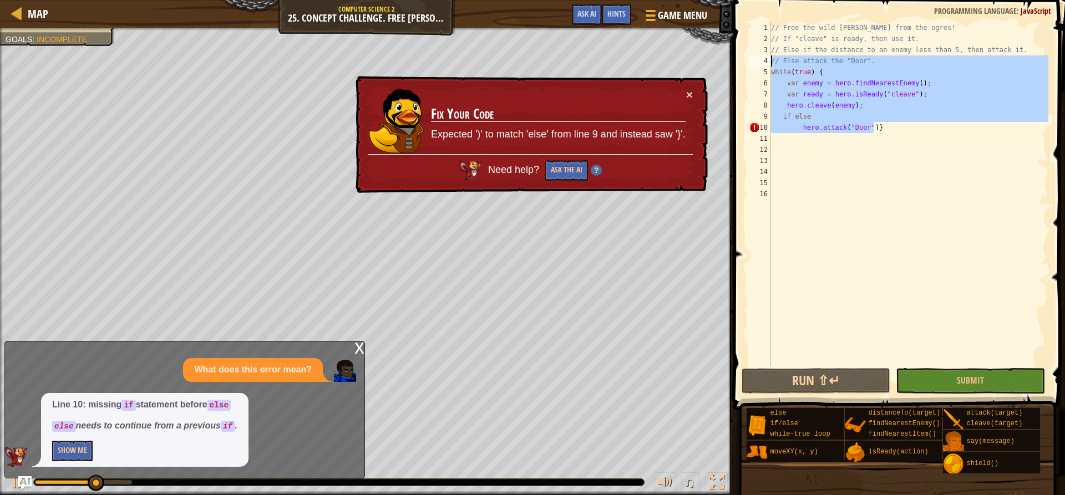
click at [715, 56] on div "Map Computer Science 2 25. Concept Challenge. Free [PERSON_NAME] Game Menu Done…" at bounding box center [532, 247] width 1065 height 495
type textarea "// Else attack the "Door". while(true) {"
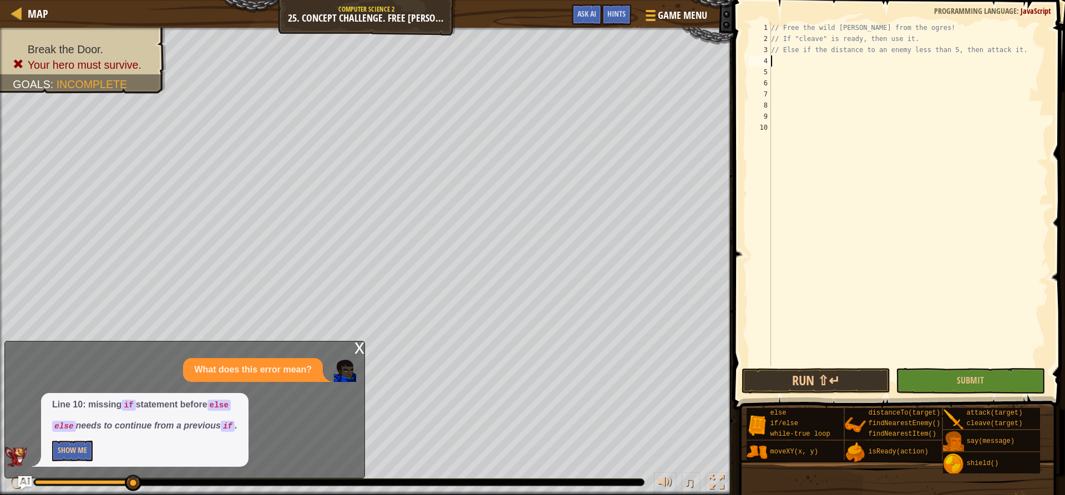
type textarea "w"
click at [819, 73] on div "w hile-true loop press enter" at bounding box center [873, 88] width 210 height 40
type textarea "h"
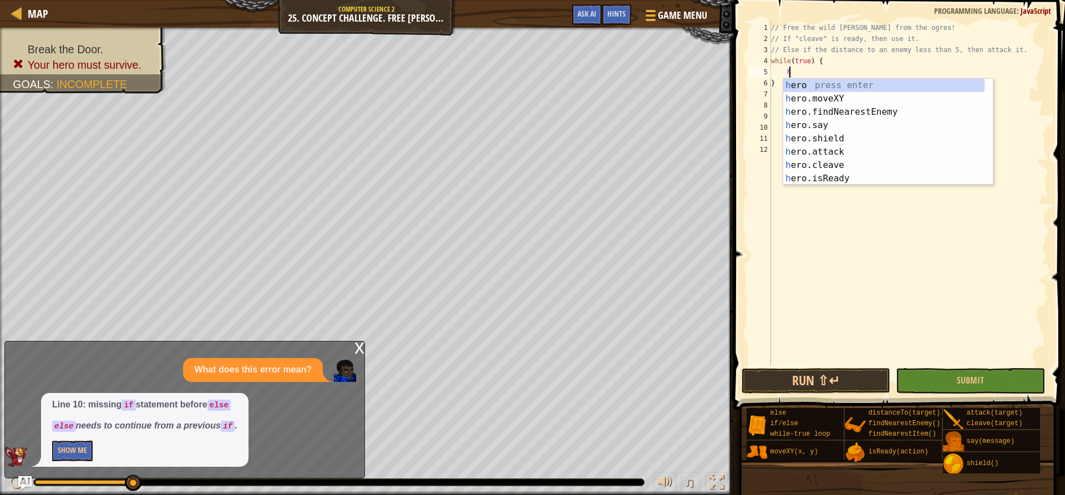
scroll to position [5, 1]
click at [906, 110] on div "h ero press enter h ero.moveXY press enter h ero.findNearestEnemy press enter h…" at bounding box center [888, 145] width 210 height 133
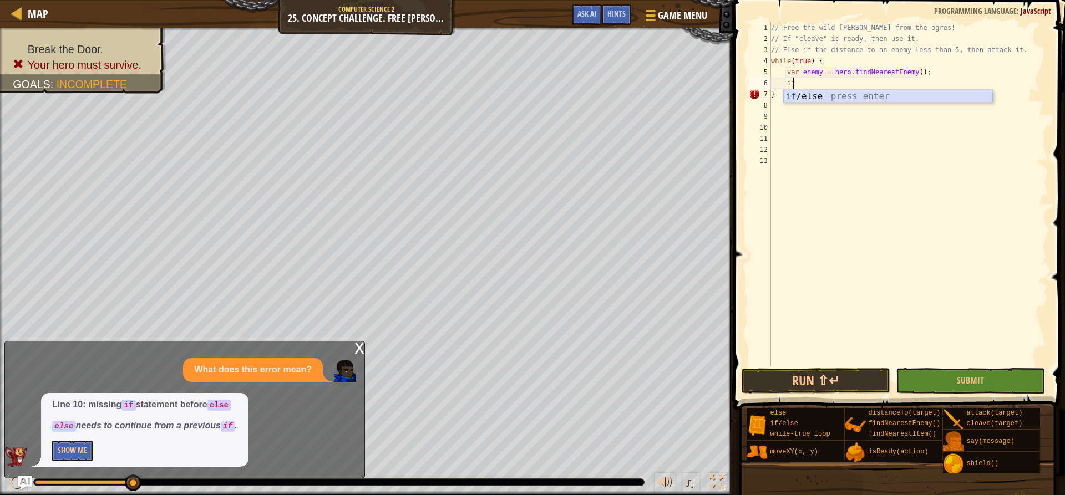
type textarea "i"
click at [852, 97] on div "// Free the wild [PERSON_NAME] from the ogres! // If "cleave" is ready, then us…" at bounding box center [908, 205] width 280 height 366
click at [849, 93] on div "// Free the wild [PERSON_NAME] from the ogres! // If "cleave" is ready, then us…" at bounding box center [908, 205] width 280 height 366
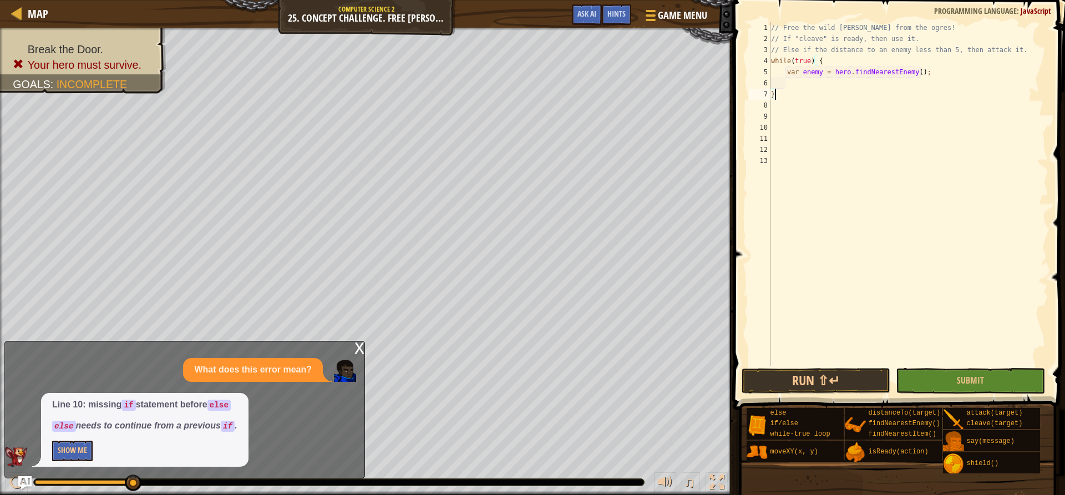
click at [849, 89] on div "// Free the wild [PERSON_NAME] from the ogres! // If "cleave" is ready, then us…" at bounding box center [908, 205] width 280 height 366
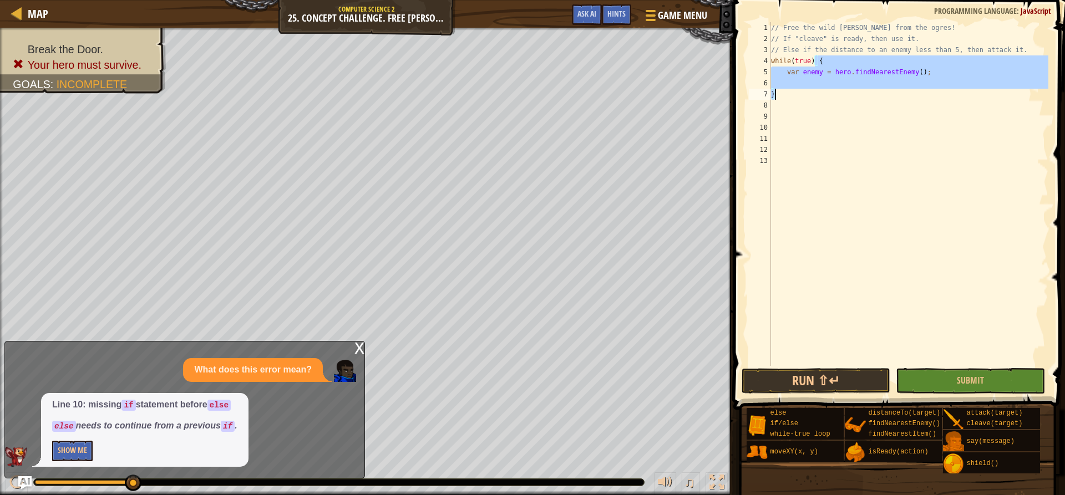
click at [849, 89] on div "// Free the wild [PERSON_NAME] from the ogres! // If "cleave" is ready, then us…" at bounding box center [908, 205] width 280 height 366
type textarea "}"
click at [841, 84] on div "// Free the wild [PERSON_NAME] from the ogres! // If "cleave" is ready, then us…" at bounding box center [907, 194] width 279 height 344
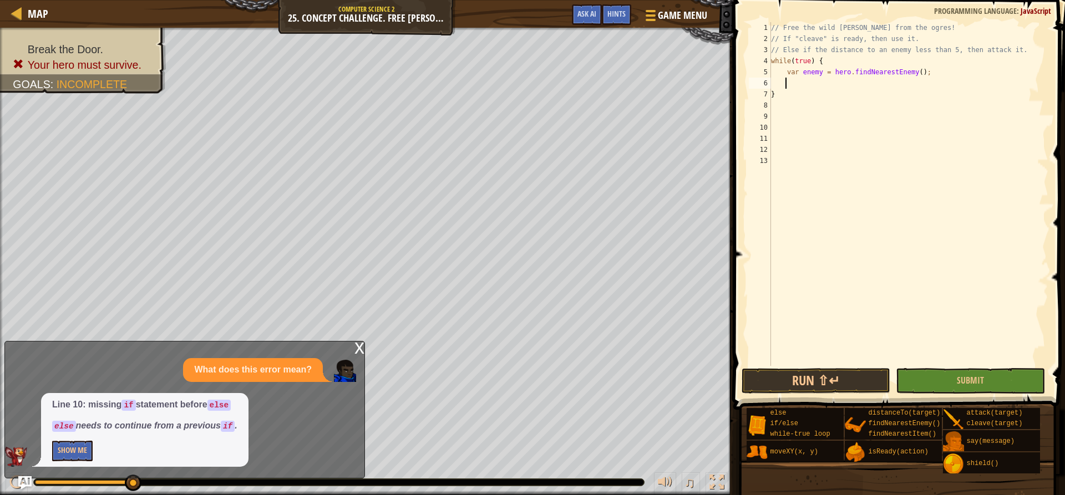
scroll to position [5, 1]
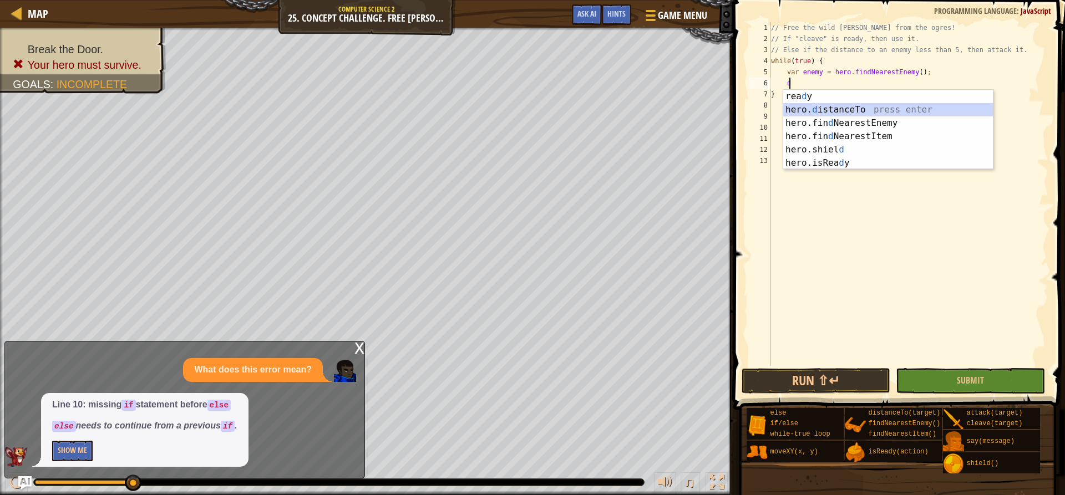
click at [818, 111] on div "[PERSON_NAME] press enter hero. d istanceTo press enter hero.fin d NearestEnemy…" at bounding box center [888, 143] width 210 height 106
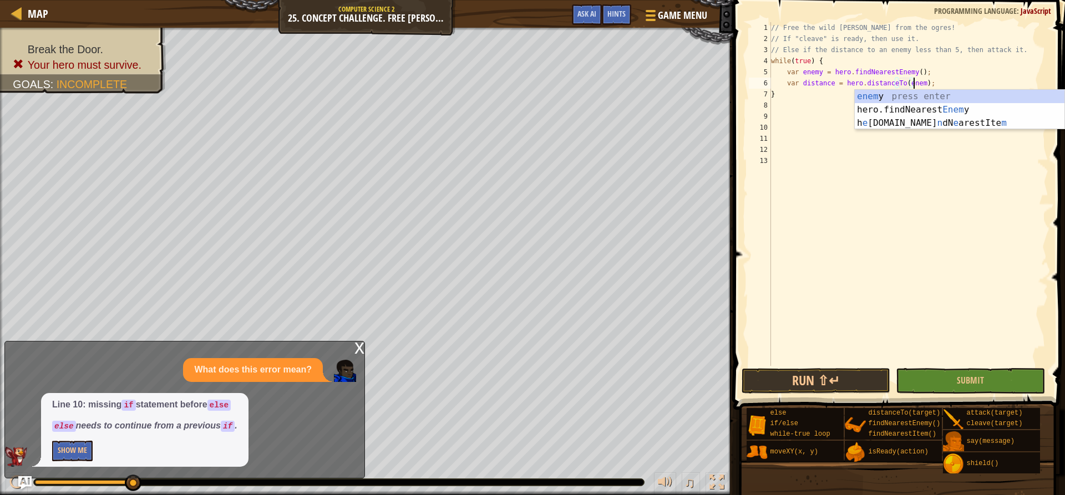
scroll to position [5, 12]
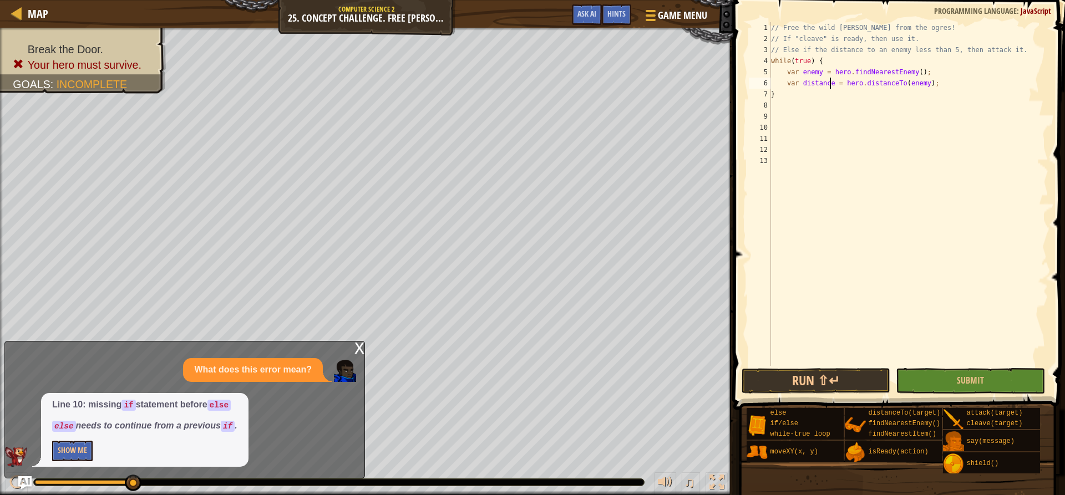
click at [829, 88] on div "// Free the wild [PERSON_NAME] from the ogres! // If "cleave" is ready, then us…" at bounding box center [908, 205] width 280 height 366
type textarea "var distance5 = hero.distanceTo(enemy);"
click at [942, 85] on div "// Free the wild [PERSON_NAME] from the ogres! // If "cleave" is ready, then us…" at bounding box center [908, 205] width 280 height 366
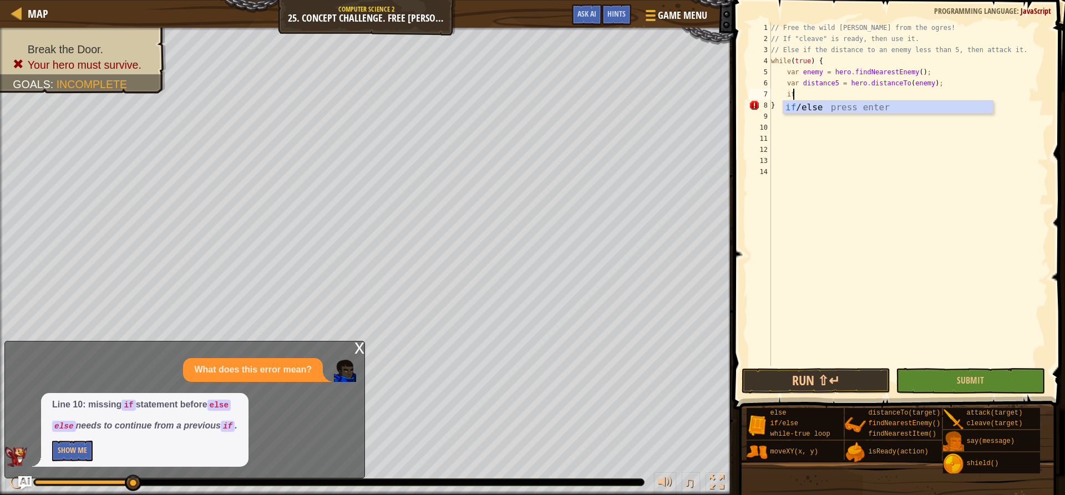
click at [849, 113] on div "if /else press enter" at bounding box center [888, 121] width 210 height 40
click at [810, 94] on div "// Free the wild [PERSON_NAME] from the ogres! // If "cleave" is ready, then us…" at bounding box center [907, 194] width 279 height 344
click at [810, 94] on div "// Free the wild [PERSON_NAME] from the ogres! // If "cleave" is ready, then us…" at bounding box center [908, 205] width 280 height 366
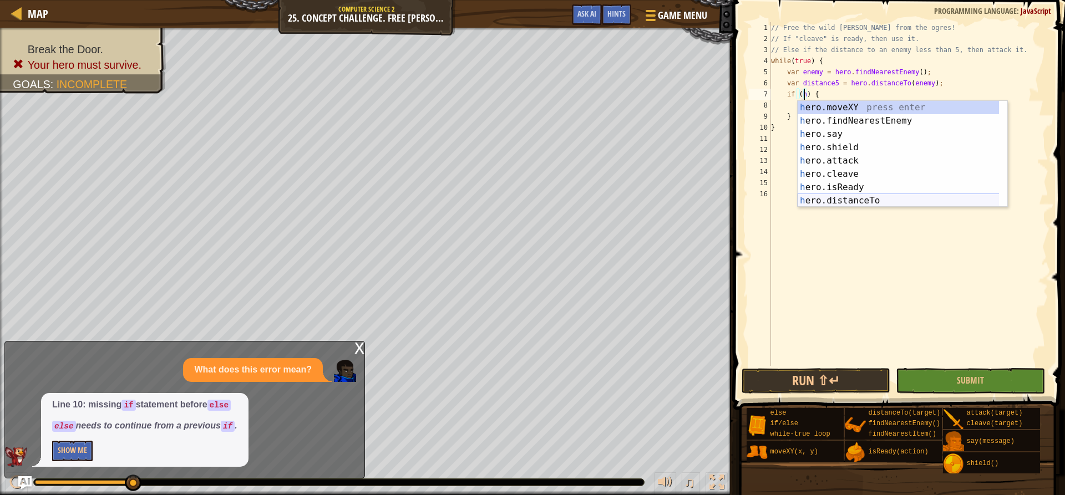
click at [866, 196] on div "h ero.moveXY press enter h ero.findNearestEnemy press enter h ero.say press ent…" at bounding box center [902, 167] width 210 height 133
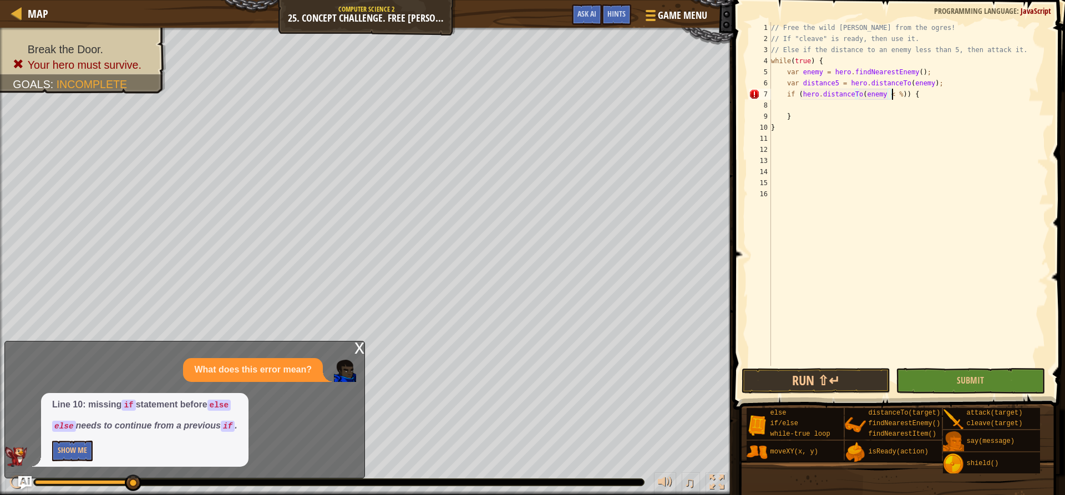
scroll to position [5, 11]
type textarea "if (hero.distanceTo(enemy < 5)) {"
click at [803, 108] on div "// Free the wild [PERSON_NAME] from the ogres! // If "cleave" is ready, then us…" at bounding box center [908, 205] width 280 height 366
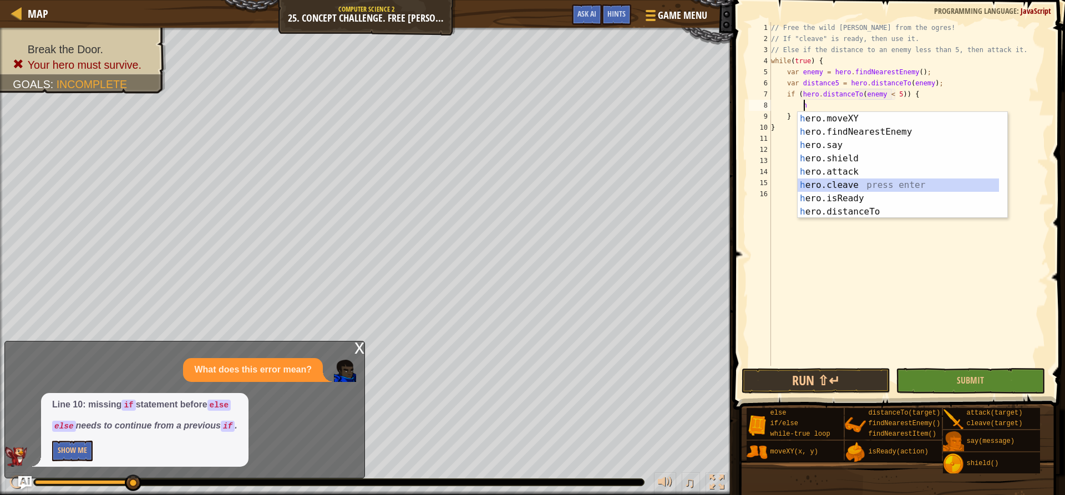
click at [863, 183] on div "h ero.moveXY press enter h ero.findNearestEnemy press enter h ero.say press ent…" at bounding box center [902, 178] width 210 height 133
type textarea "hero.cleave(enemy);"
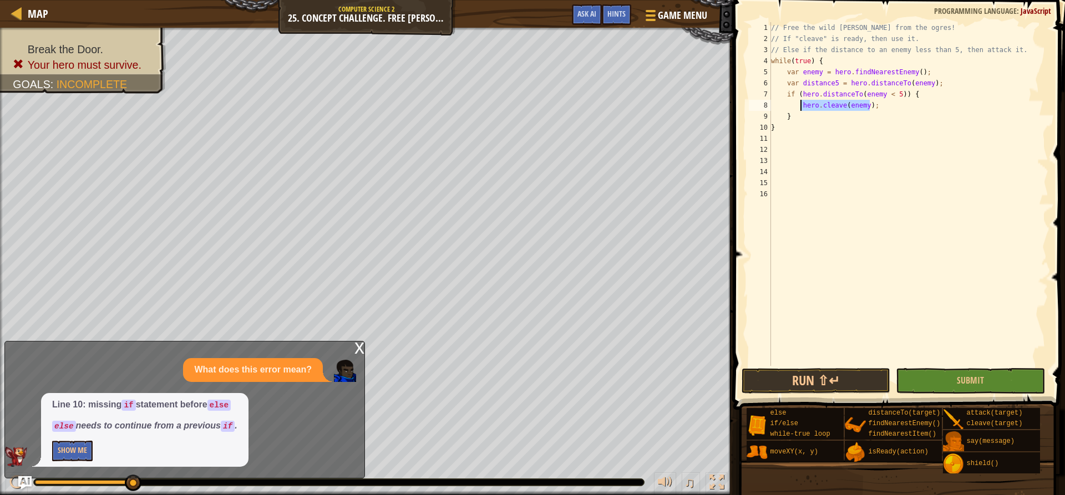
drag, startPoint x: 880, startPoint y: 104, endPoint x: 799, endPoint y: 104, distance: 81.5
click at [799, 104] on div "// Free the wild [PERSON_NAME] from the ogres! // If "cleave" is ready, then us…" at bounding box center [908, 205] width 280 height 366
type textarea "e"
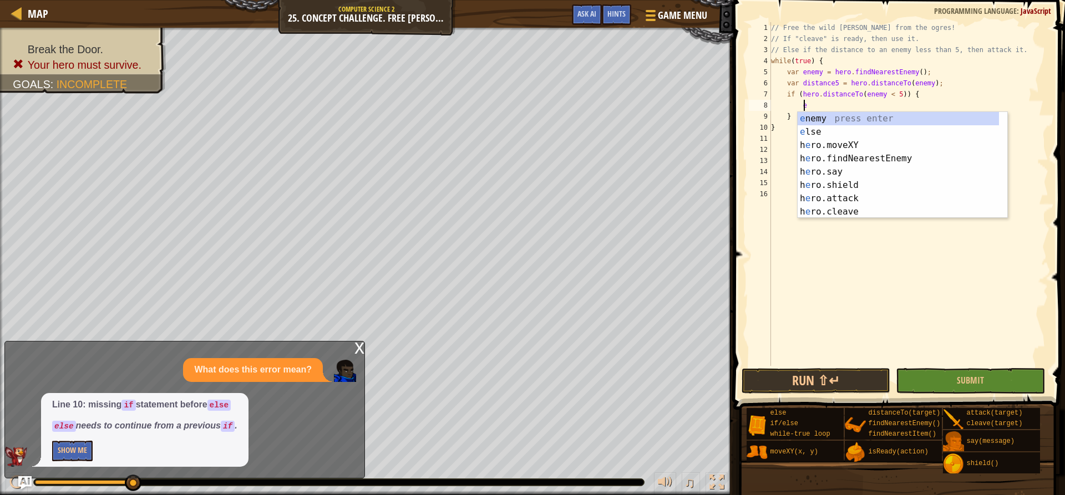
scroll to position [5, 2]
drag, startPoint x: 818, startPoint y: 129, endPoint x: 819, endPoint y: 103, distance: 26.6
click at [819, 0] on body "Map Computer Science 2 25. Concept Challenge. Free [PERSON_NAME] Game Menu Done…" at bounding box center [532, 0] width 1065 height 0
click at [819, 103] on div "// Free the wild [PERSON_NAME] from the ogres! // If "cleave" is ready, then us…" at bounding box center [908, 205] width 280 height 366
click at [819, 114] on div "i f/else press enter d i stance5 press enter wh i le-true loop press enter hero…" at bounding box center [902, 178] width 210 height 133
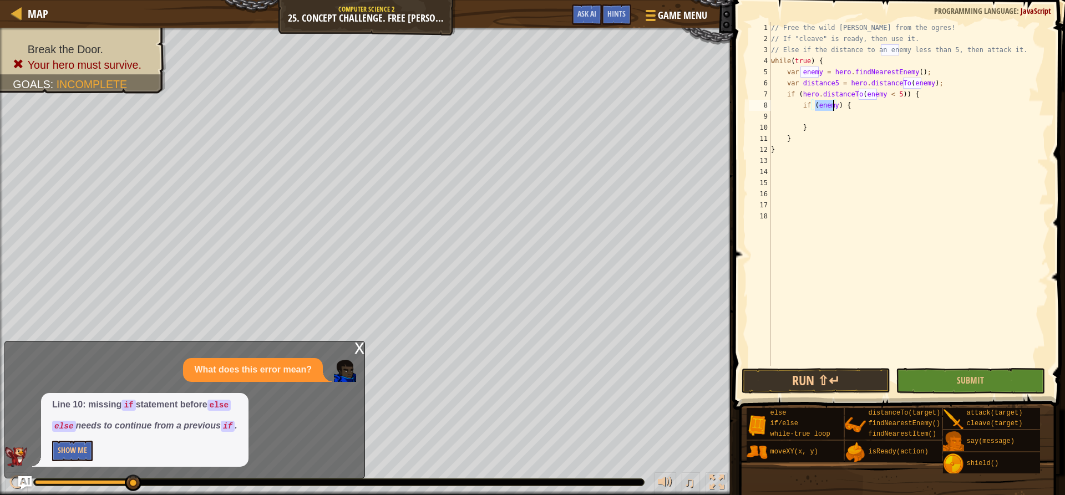
click at [825, 108] on div "// Free the wild [PERSON_NAME] from the ogres! // If "cleave" is ready, then us…" at bounding box center [907, 194] width 279 height 344
click at [825, 108] on div "// Free the wild [PERSON_NAME] from the ogres! // If "cleave" is ready, then us…" at bounding box center [908, 205] width 280 height 366
click at [825, 108] on div "// Free the wild [PERSON_NAME] from the ogres! // If "cleave" is ready, then us…" at bounding box center [907, 194] width 279 height 344
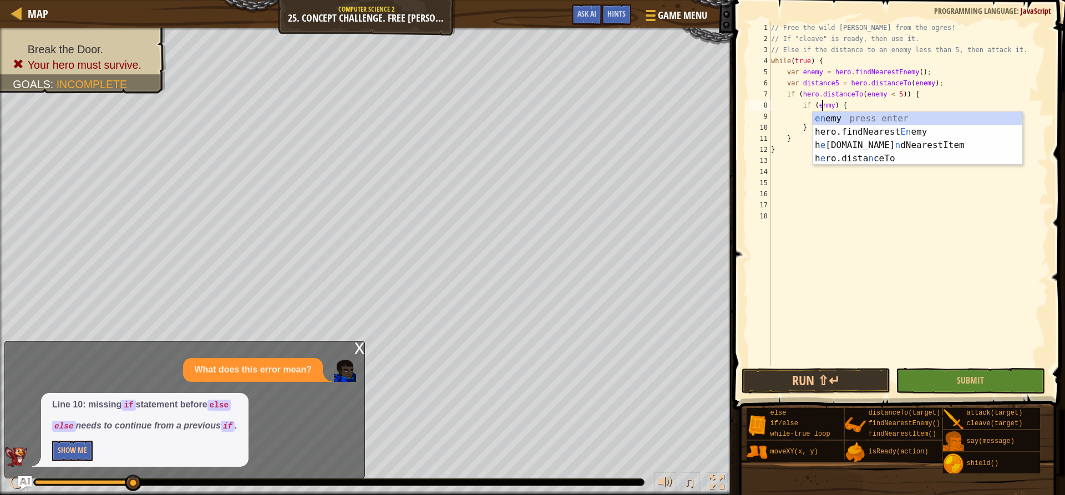
click at [829, 104] on div "// Free the wild [PERSON_NAME] from the ogres! // If "cleave" is ready, then us…" at bounding box center [908, 205] width 280 height 366
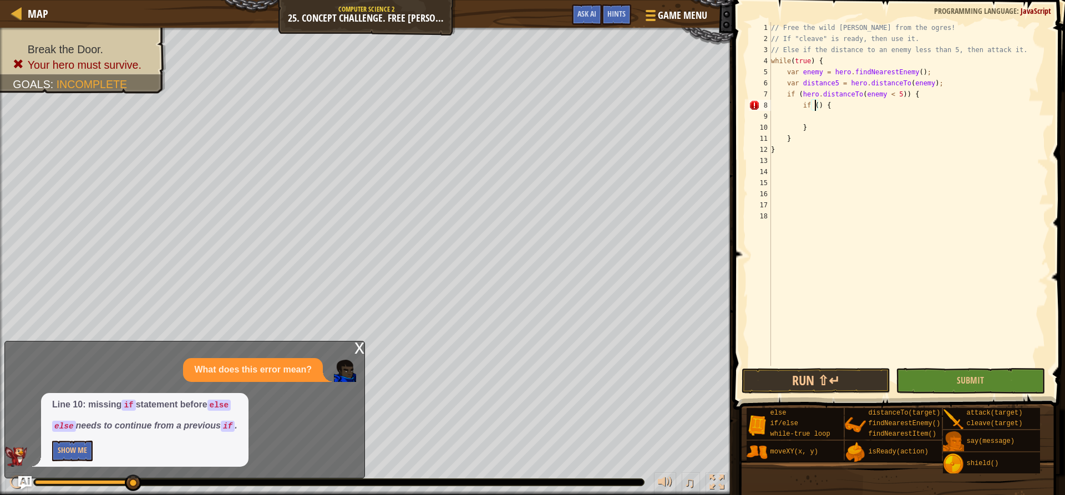
scroll to position [5, 4]
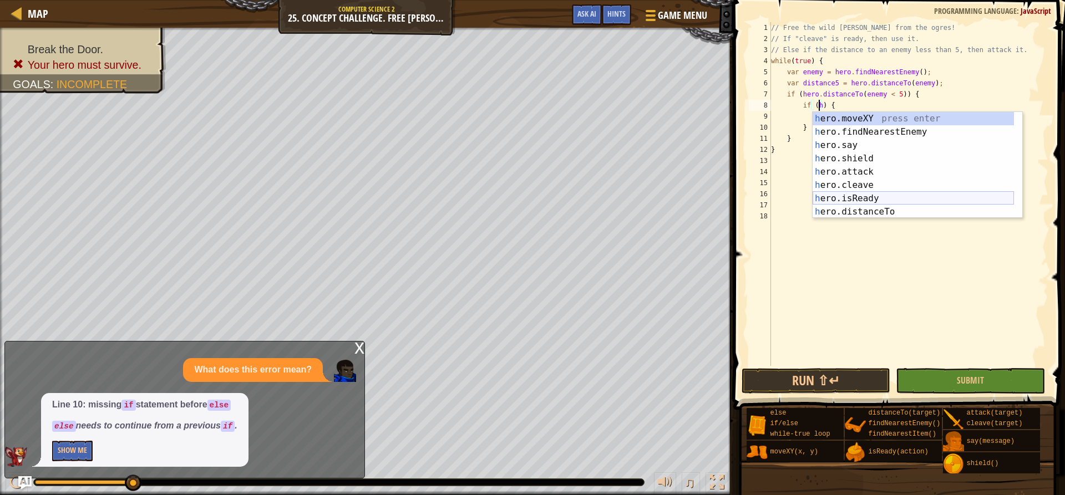
click at [854, 197] on div "h ero.moveXY press enter h ero.findNearestEnemy press enter h ero.say press ent…" at bounding box center [912, 178] width 201 height 133
type textarea "if (hero.isReady("cleave")) {"
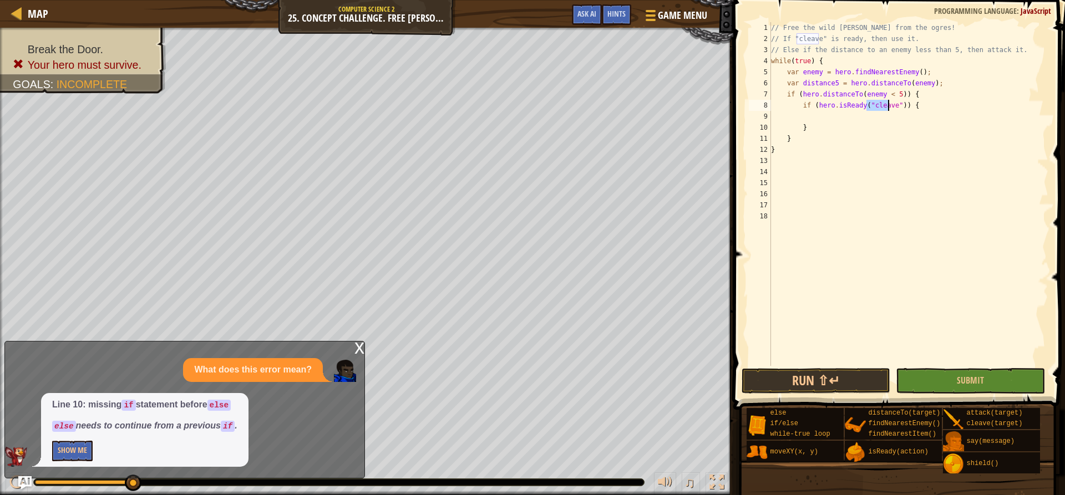
click at [870, 118] on div "// Free the wild [PERSON_NAME] from the ogres! // If "cleave" is ready, then us…" at bounding box center [908, 205] width 280 height 366
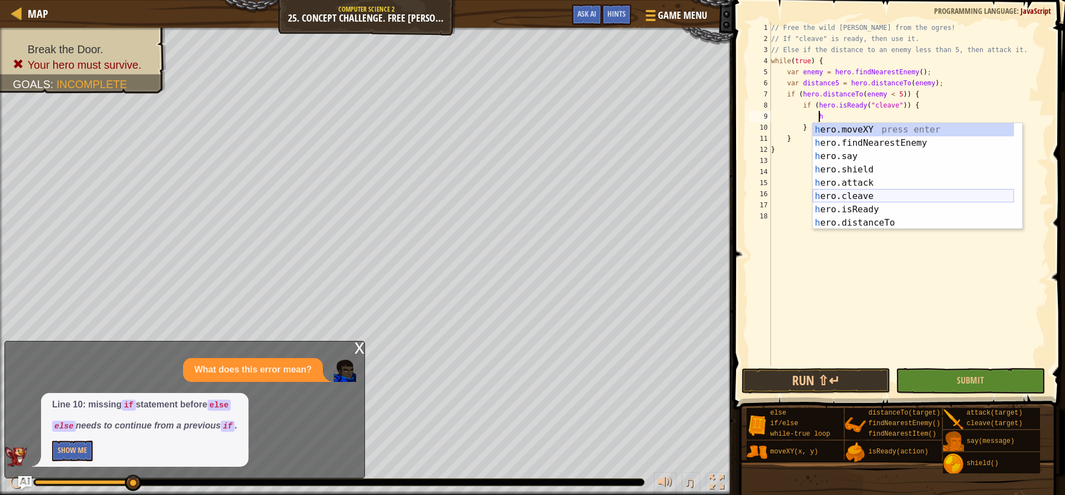
click at [849, 192] on div "h ero.moveXY press enter h ero.findNearestEnemy press enter h ero.say press ent…" at bounding box center [912, 189] width 201 height 133
type textarea "hero.cleave(enemy);"
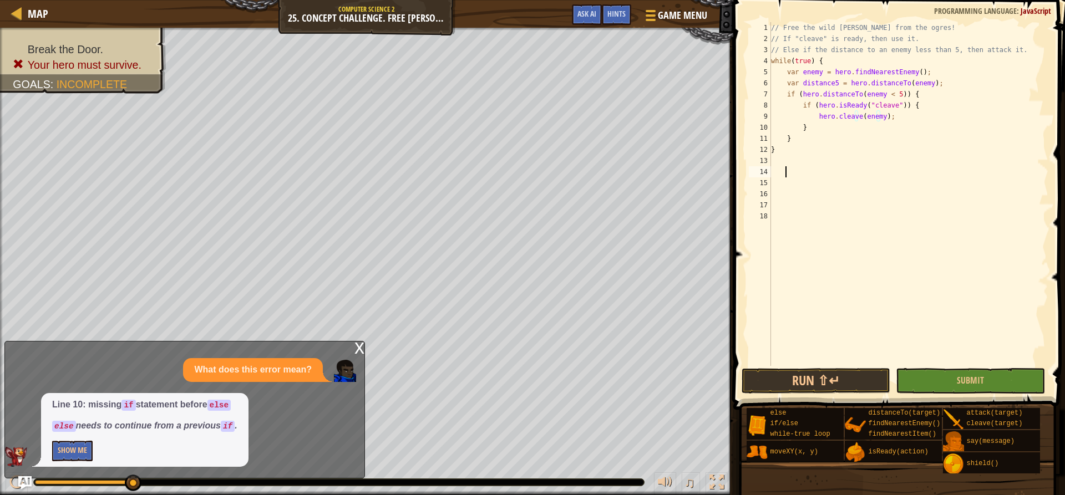
click at [812, 167] on div "// Free the wild [PERSON_NAME] from the ogres! // If "cleave" is ready, then us…" at bounding box center [908, 205] width 280 height 366
type textarea "e"
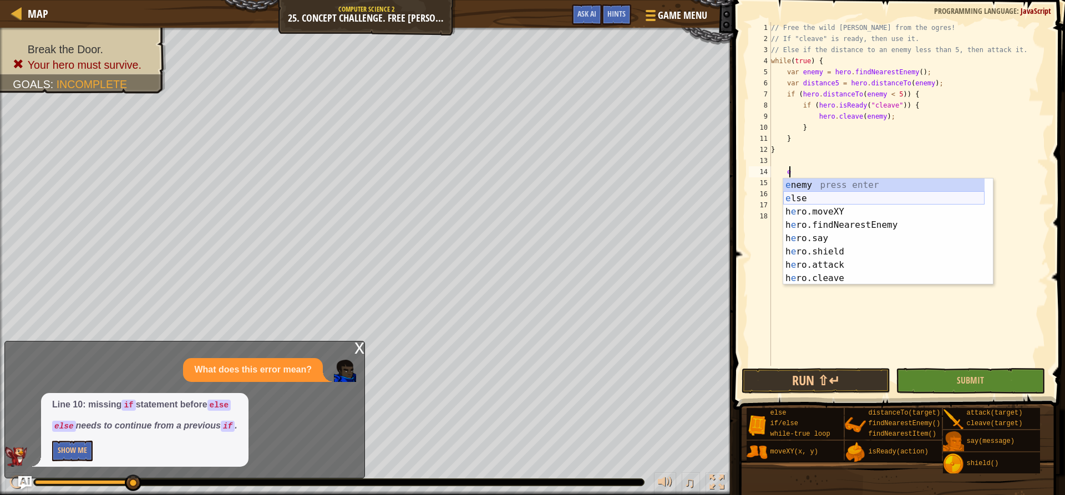
click at [828, 199] on div "e nemy press enter e lse press enter h e ro.moveXY press enter h e ro.findNeare…" at bounding box center [883, 245] width 201 height 133
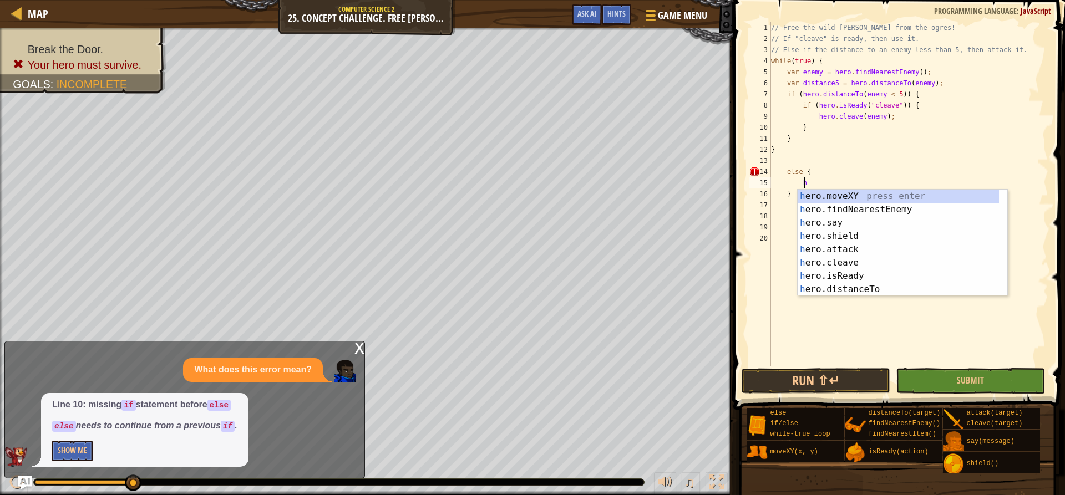
scroll to position [5, 2]
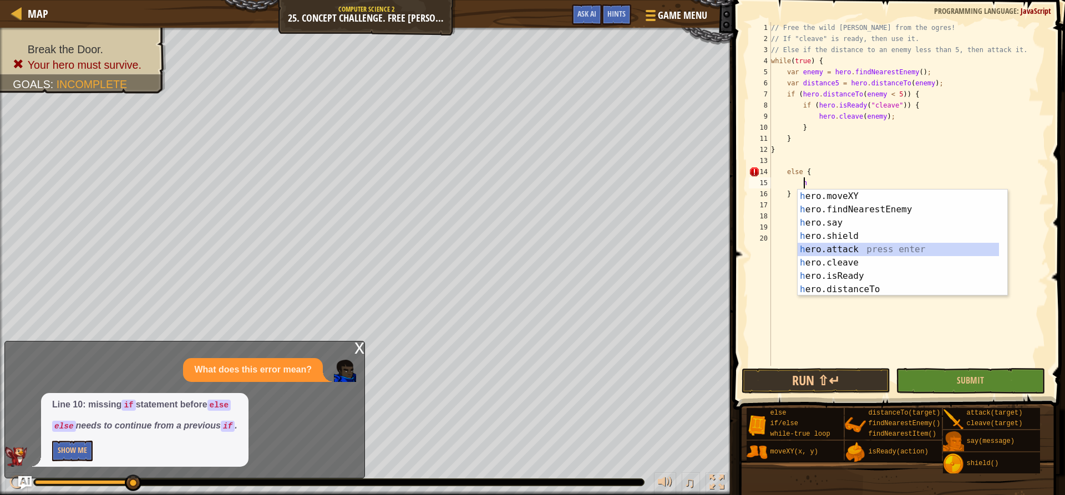
click at [853, 245] on div "h ero.moveXY press enter h ero.findNearestEnemy press enter h ero.say press ent…" at bounding box center [897, 256] width 201 height 133
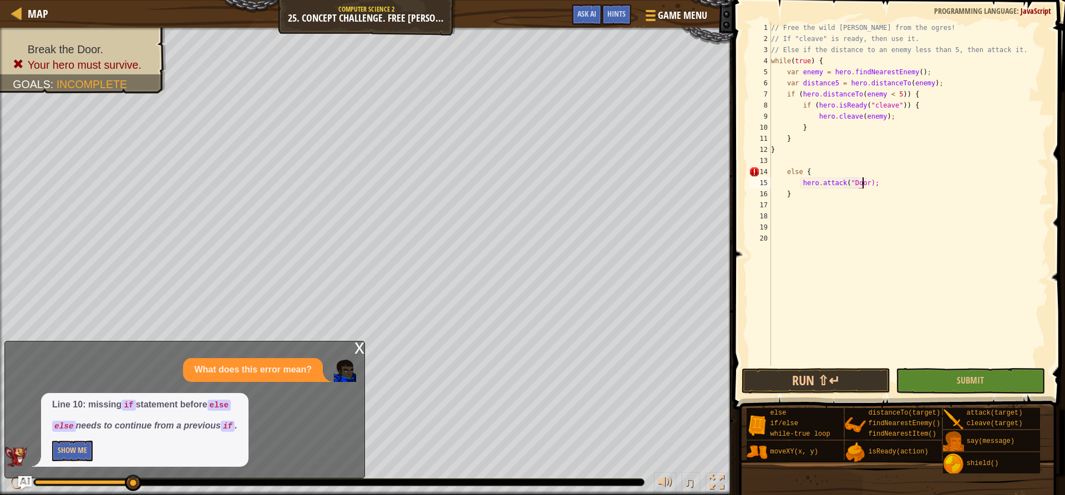
scroll to position [5, 8]
click at [838, 385] on button "Run ⇧↵" at bounding box center [815, 381] width 149 height 26
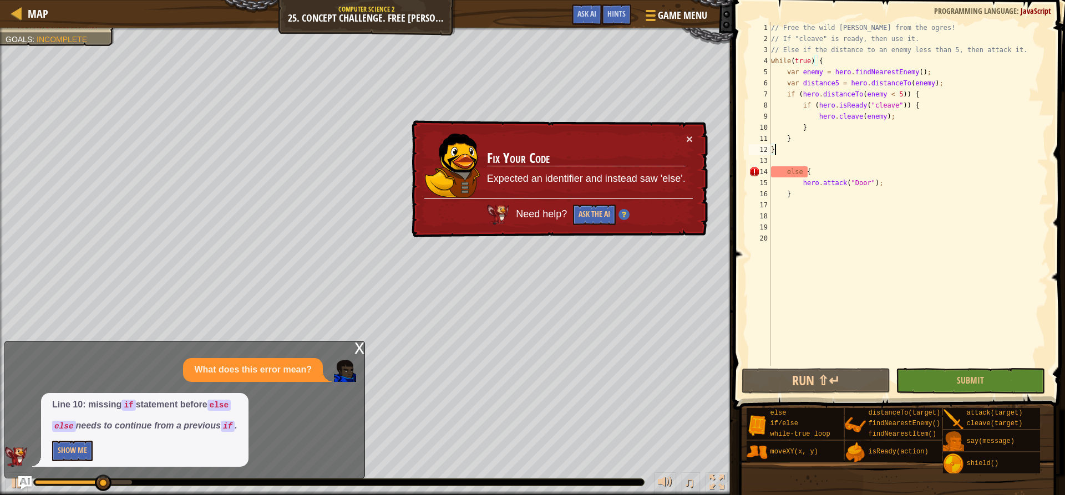
click at [781, 145] on div "// Free the wild [PERSON_NAME] from the ogres! // If "cleave" is ready, then us…" at bounding box center [908, 205] width 280 height 366
click at [785, 173] on div "// Free the wild [PERSON_NAME] from the ogres! // If "cleave" is ready, then us…" at bounding box center [908, 205] width 280 height 366
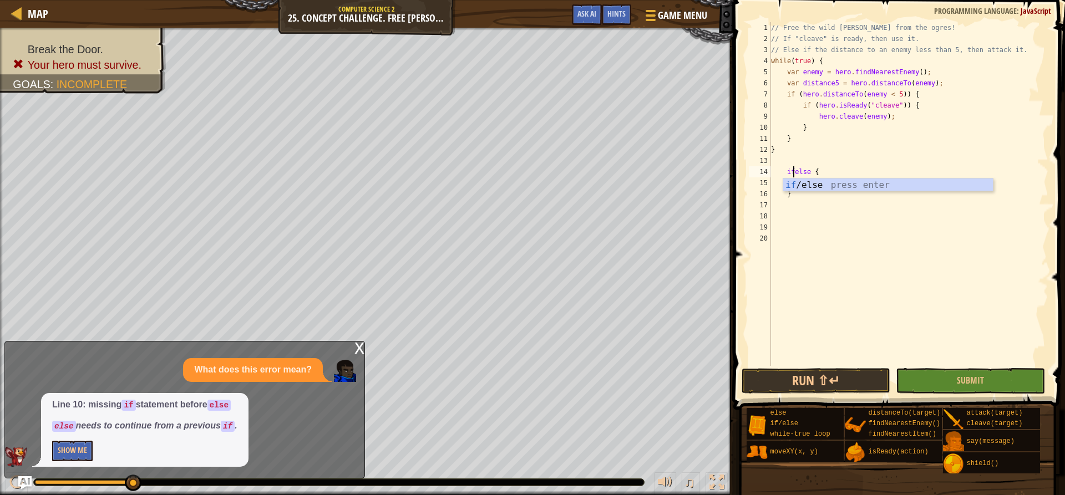
scroll to position [5, 2]
click at [804, 375] on button "Run ⇧↵" at bounding box center [815, 381] width 149 height 26
click at [846, 135] on div "// Free the wild [PERSON_NAME] from the ogres! // If "cleave" is ready, then us…" at bounding box center [908, 205] width 280 height 366
type textarea "}"
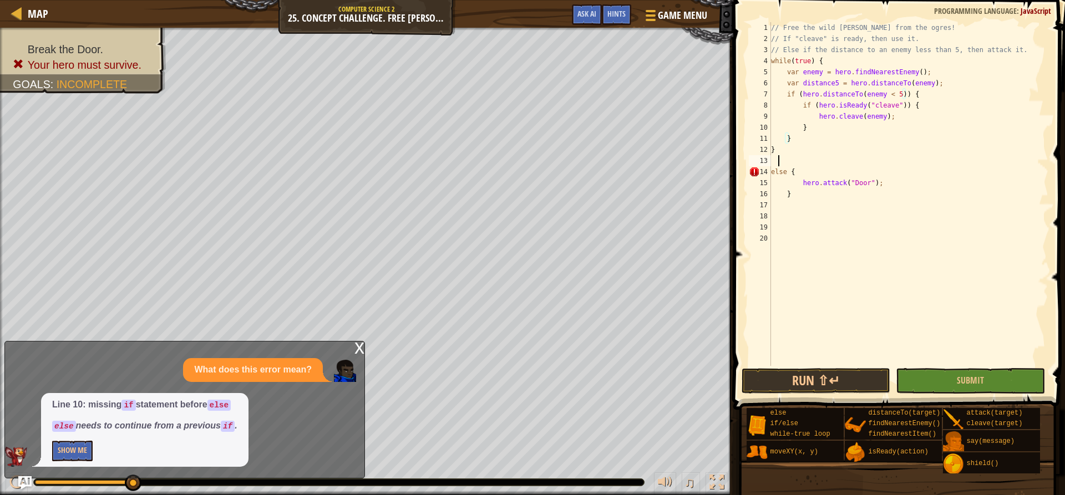
click at [777, 164] on div "// Free the wild [PERSON_NAME] from the ogres! // If "cleave" is ready, then us…" at bounding box center [908, 205] width 280 height 366
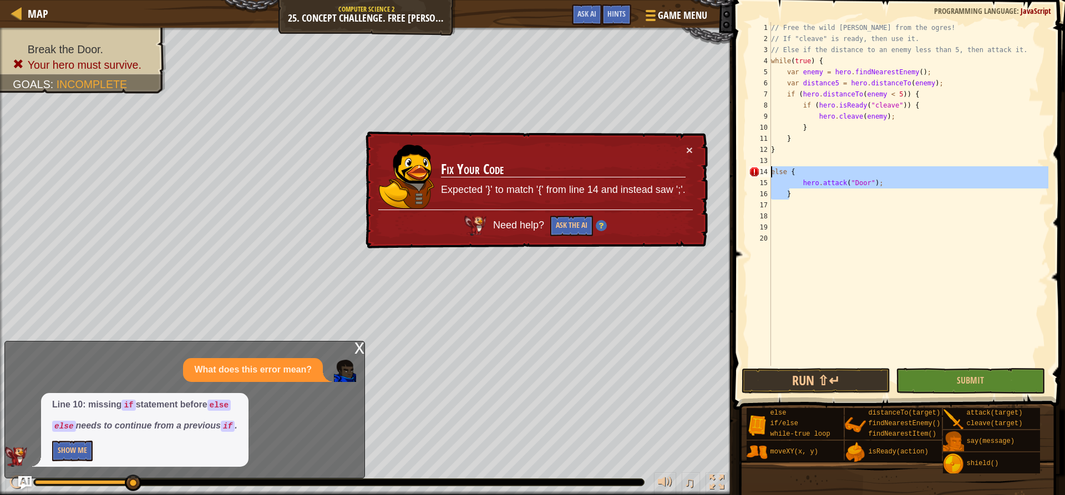
drag, startPoint x: 807, startPoint y: 196, endPoint x: 766, endPoint y: 173, distance: 46.7
click at [766, 173] on div "1 2 3 4 5 6 7 8 9 10 11 12 13 14 15 16 17 18 19 20 // Free the wild [PERSON_NAM…" at bounding box center [897, 194] width 302 height 344
type textarea "else { hero.attack("Door");"
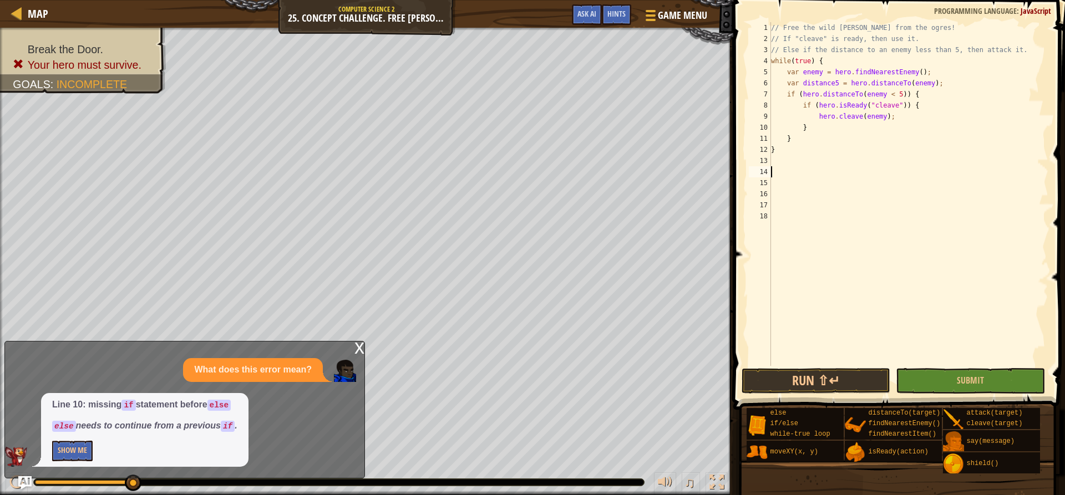
click at [795, 145] on div "// Free the wild [PERSON_NAME] from the ogres! // If "cleave" is ready, then us…" at bounding box center [908, 205] width 280 height 366
click at [814, 124] on div "// Free the wild [PERSON_NAME] from the ogres! // If "cleave" is ready, then us…" at bounding box center [908, 205] width 280 height 366
click at [902, 118] on div "// Free the wild [PERSON_NAME] from the ogres! // If "cleave" is ready, then us…" at bounding box center [908, 205] width 280 height 366
type textarea "hero.cleave(enemy);"
type textarea "e"
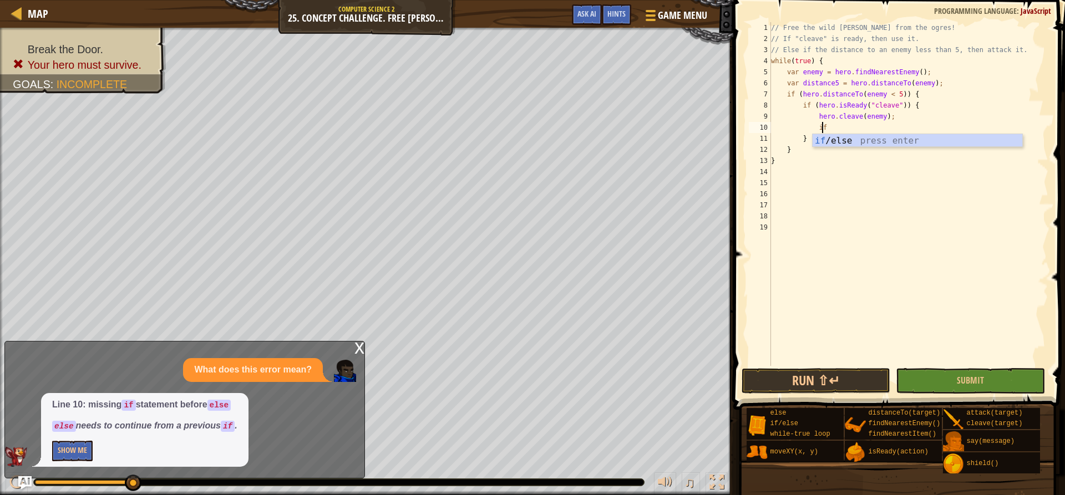
scroll to position [5, 4]
click at [866, 142] on div "if /else press enter" at bounding box center [917, 154] width 210 height 40
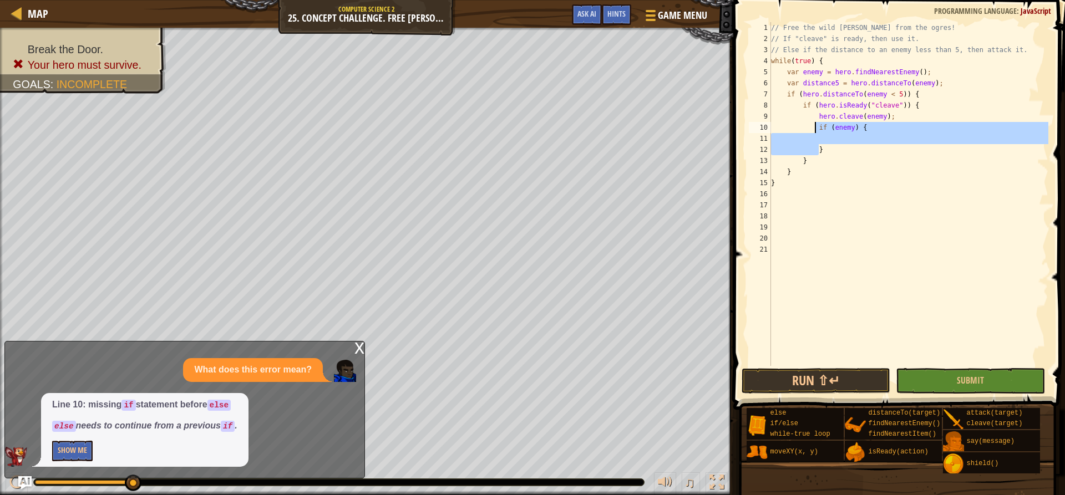
drag, startPoint x: 826, startPoint y: 152, endPoint x: 813, endPoint y: 124, distance: 31.3
click at [813, 124] on div "// Free the wild [PERSON_NAME] from the ogres! // If "cleave" is ready, then us…" at bounding box center [908, 205] width 280 height 366
type textarea "if (enemy) {"
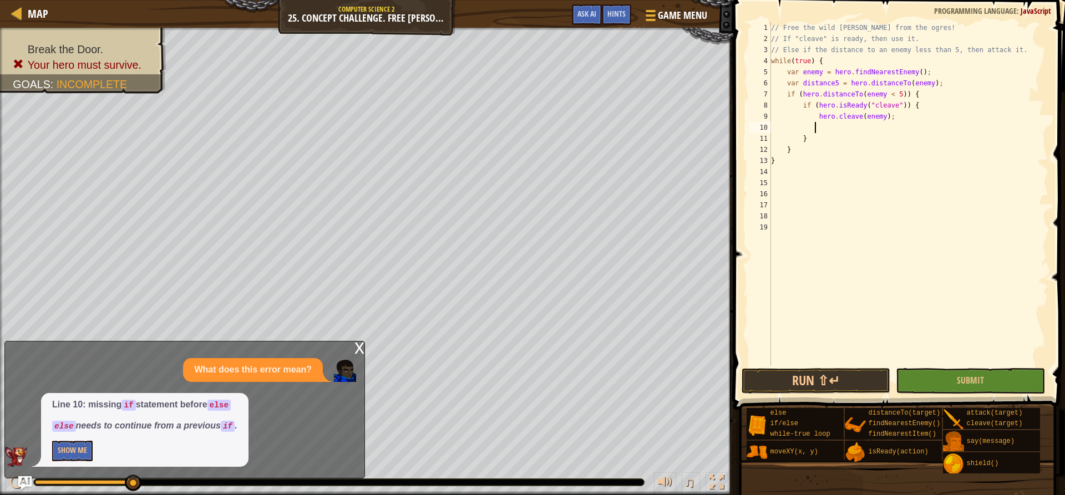
type textarea "e"
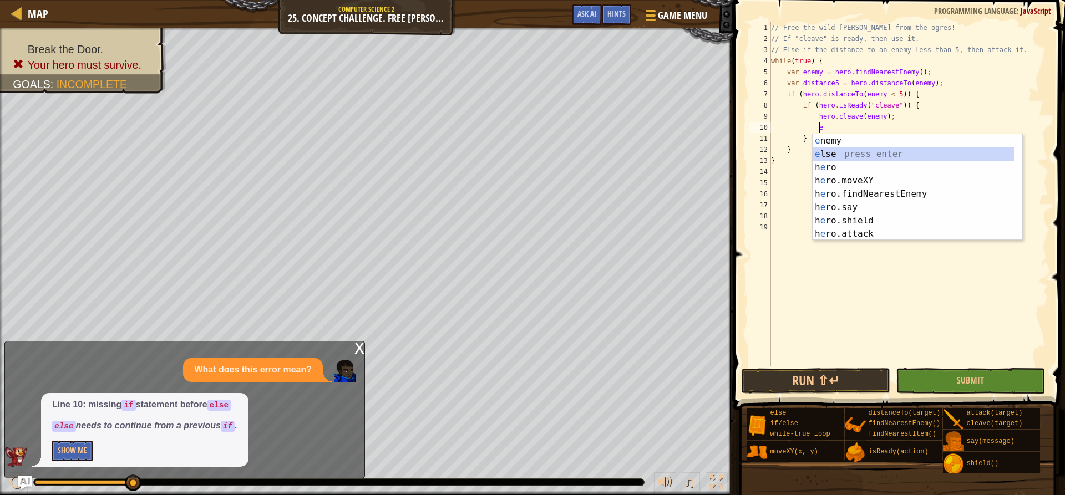
click at [834, 150] on div "e nemy press enter e lse press enter h e ro press enter h e ro.moveXY press ent…" at bounding box center [917, 200] width 210 height 133
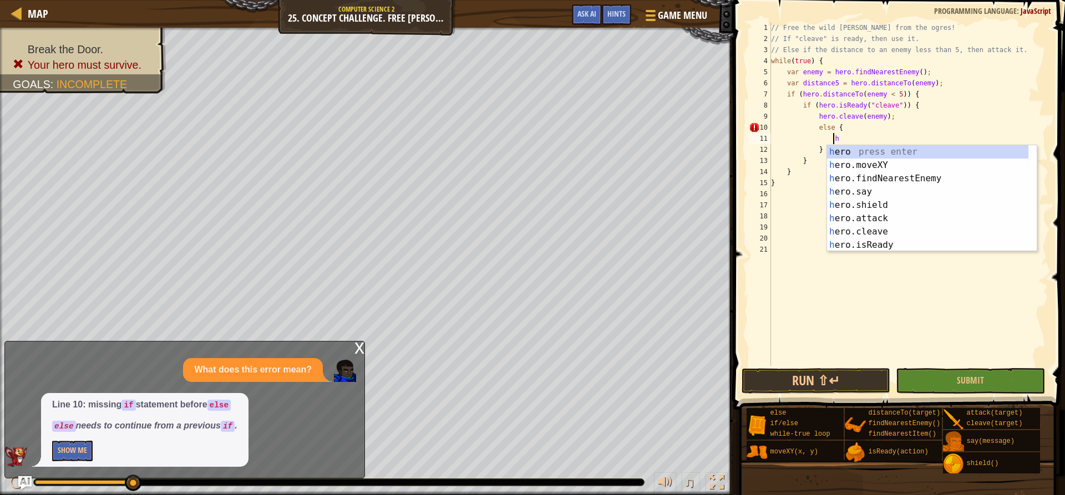
scroll to position [5, 4]
click at [866, 220] on div "h ero press enter h ero.moveXY press enter h ero.findNearestEnemy press enter h…" at bounding box center [927, 211] width 201 height 133
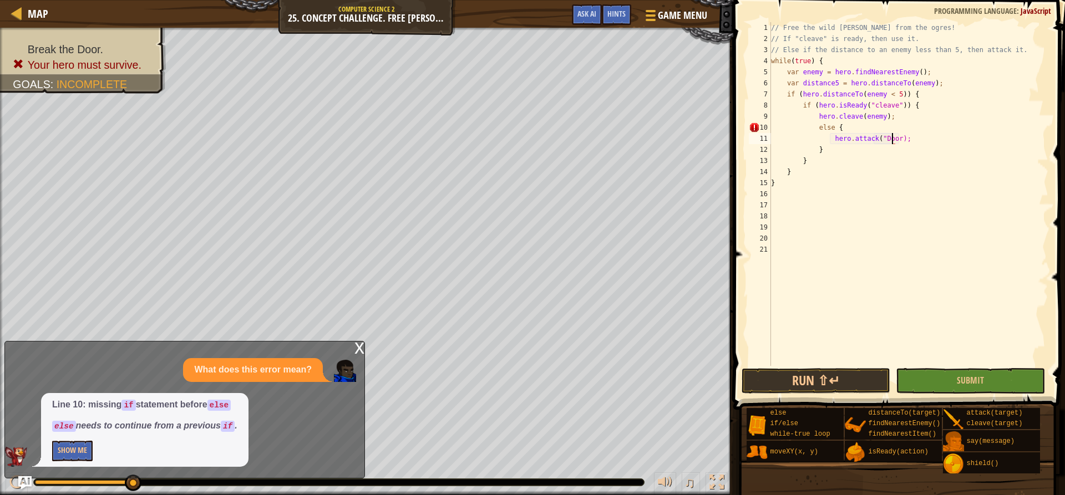
scroll to position [5, 11]
click at [800, 376] on button "Run ⇧↵" at bounding box center [815, 381] width 149 height 26
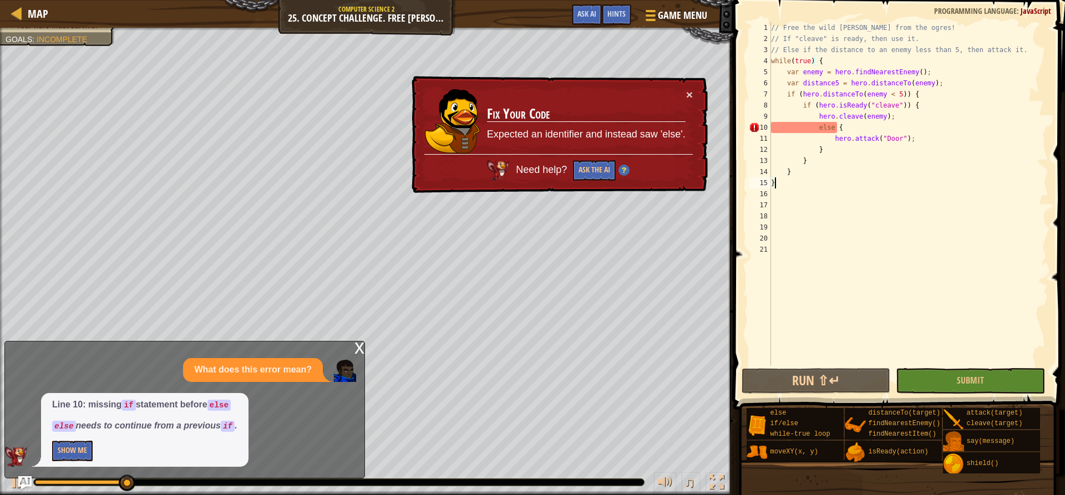
click at [787, 184] on div "// Free the wild [PERSON_NAME] from the ogres! // If "cleave" is ready, then us…" at bounding box center [908, 205] width 280 height 366
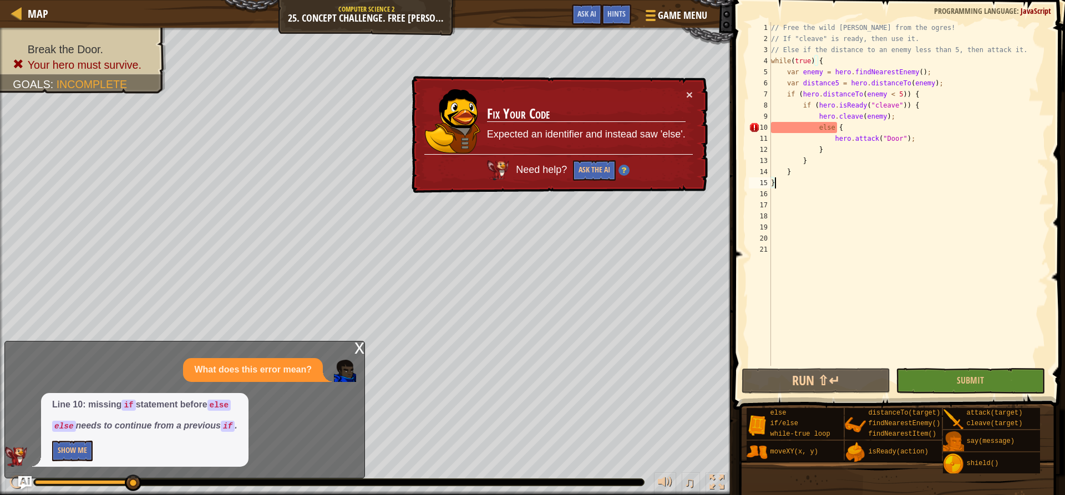
scroll to position [5, 0]
click at [886, 130] on div "// Free the wild [PERSON_NAME] from the ogres! // If "cleave" is ready, then us…" at bounding box center [908, 205] width 280 height 366
click at [894, 136] on div "// Free the wild [PERSON_NAME] from the ogres! // If "cleave" is ready, then us…" at bounding box center [908, 205] width 280 height 366
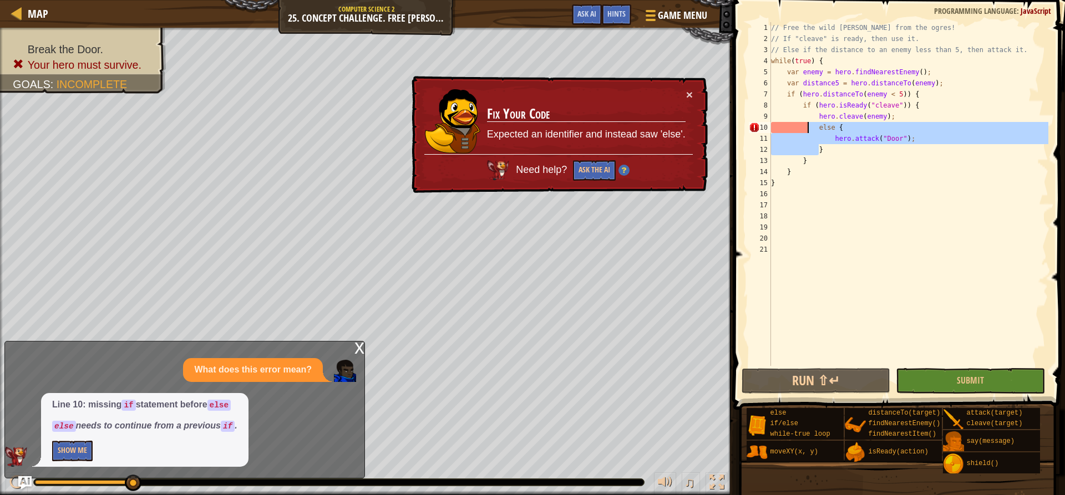
drag, startPoint x: 827, startPoint y: 154, endPoint x: 806, endPoint y: 125, distance: 36.5
click at [806, 125] on div "// Free the wild [PERSON_NAME] from the ogres! // If "cleave" is ready, then us…" at bounding box center [908, 205] width 280 height 366
type textarea "else { hero.attack("Door");"
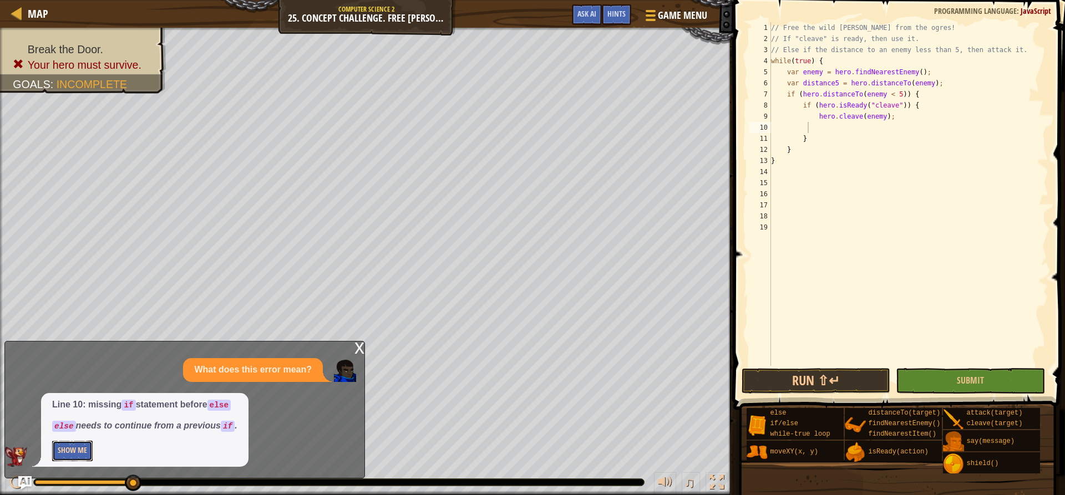
click at [78, 451] on button "Show Me" at bounding box center [72, 451] width 40 height 21
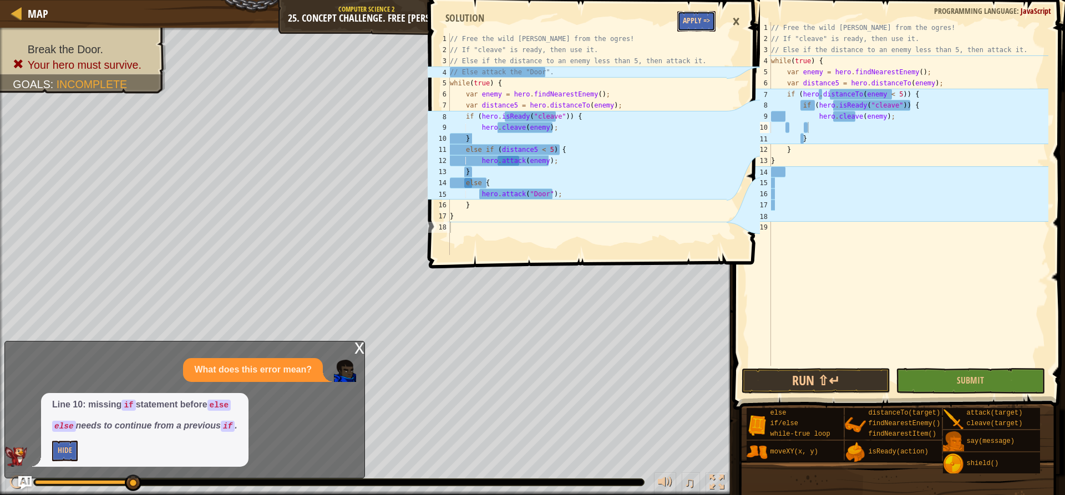
click at [680, 21] on button "Apply =>" at bounding box center [696, 21] width 38 height 21
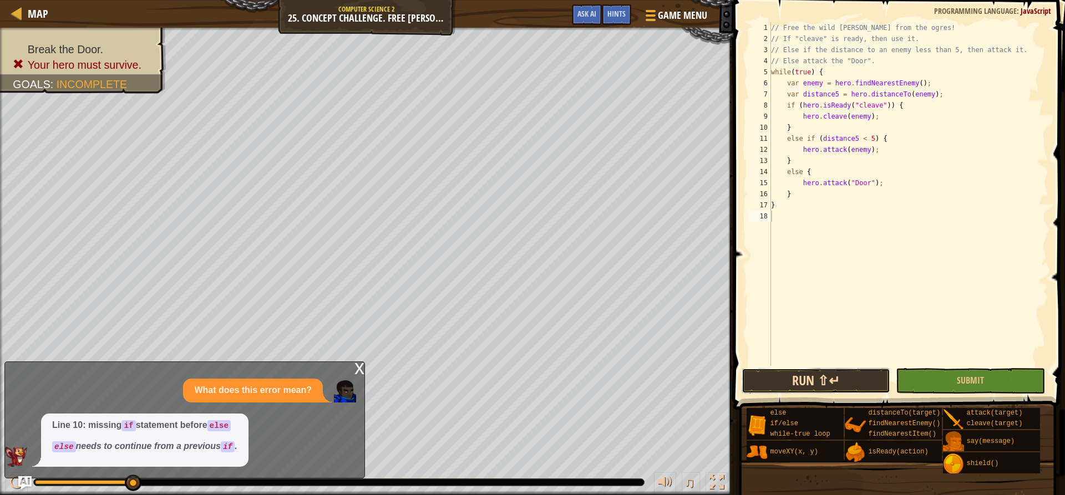
click at [805, 378] on button "Run ⇧↵" at bounding box center [815, 381] width 149 height 26
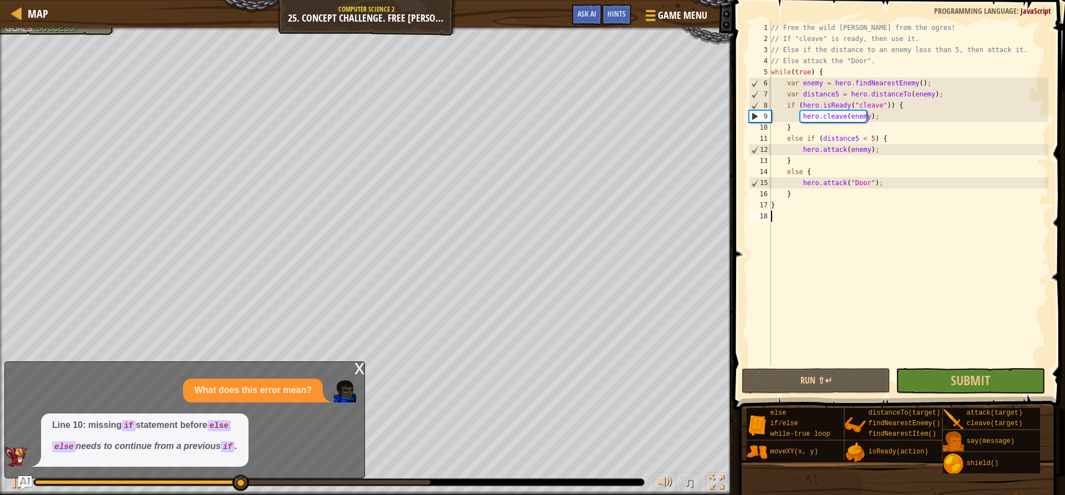
click at [929, 364] on div "// Free the wild [PERSON_NAME] from the ogres! // If "cleave" is ready, then us…" at bounding box center [907, 205] width 279 height 366
click at [936, 388] on button "Submit" at bounding box center [969, 381] width 149 height 26
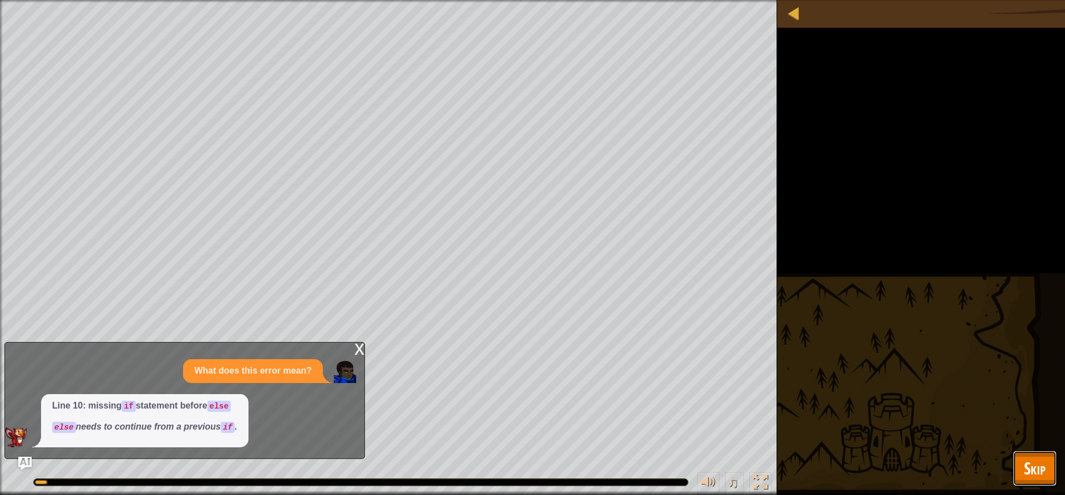
click at [1024, 462] on span "Skip" at bounding box center [1035, 468] width 22 height 23
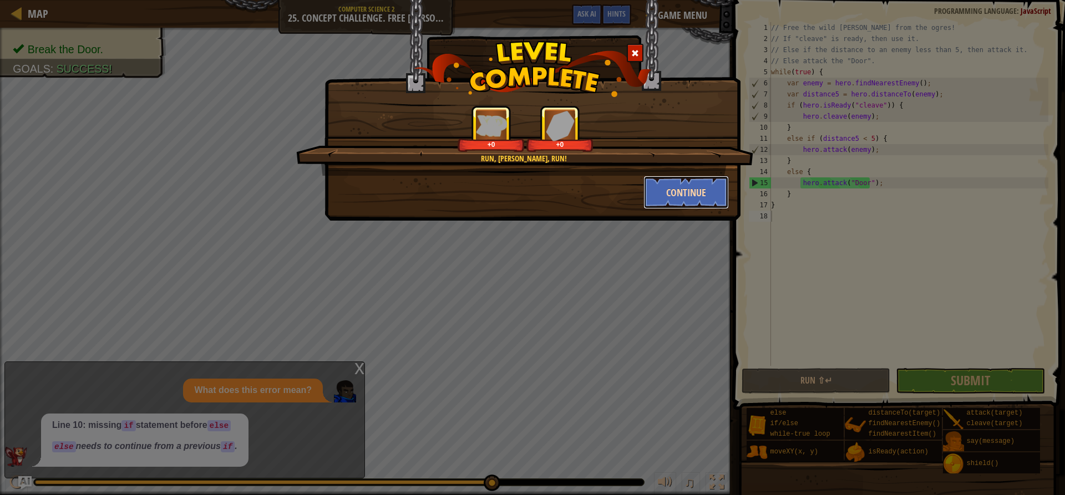
click at [710, 190] on button "Continue" at bounding box center [686, 192] width 86 height 33
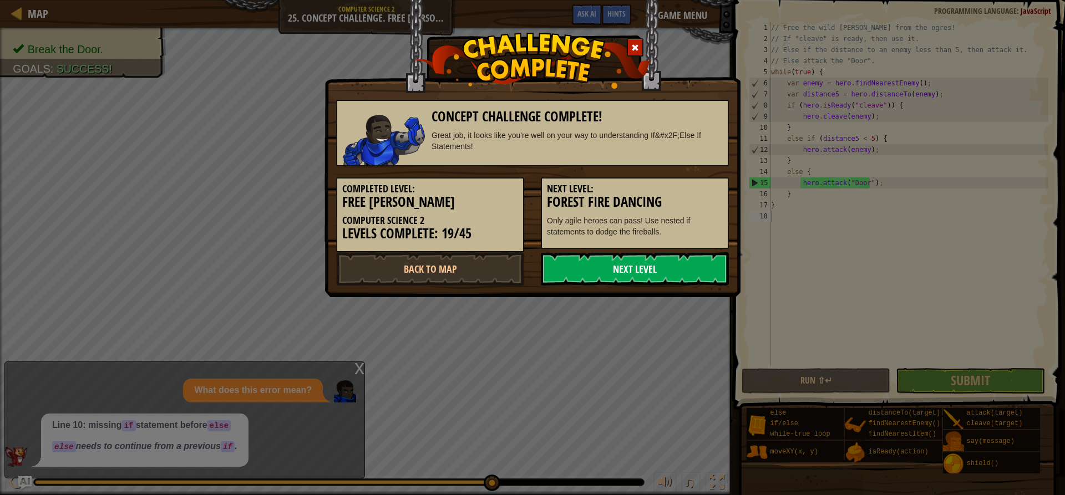
click at [601, 272] on link "Next Level" at bounding box center [635, 268] width 188 height 33
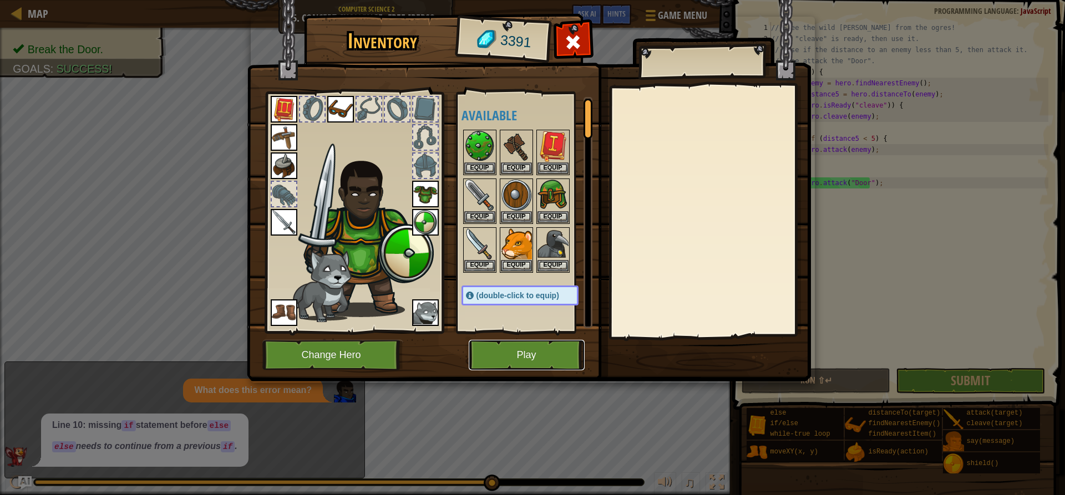
click at [536, 355] on button "Play" at bounding box center [527, 355] width 116 height 30
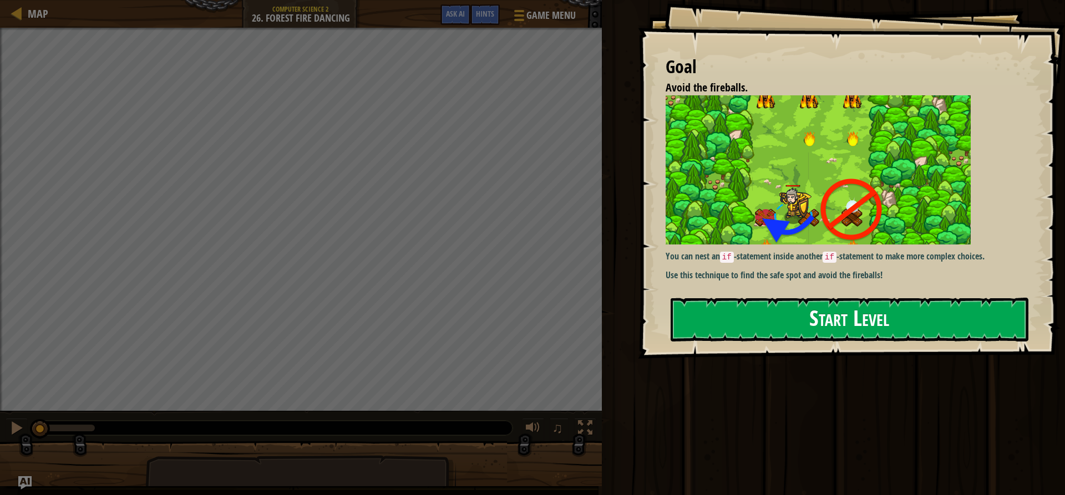
click at [757, 324] on button "Start Level" at bounding box center [849, 320] width 358 height 44
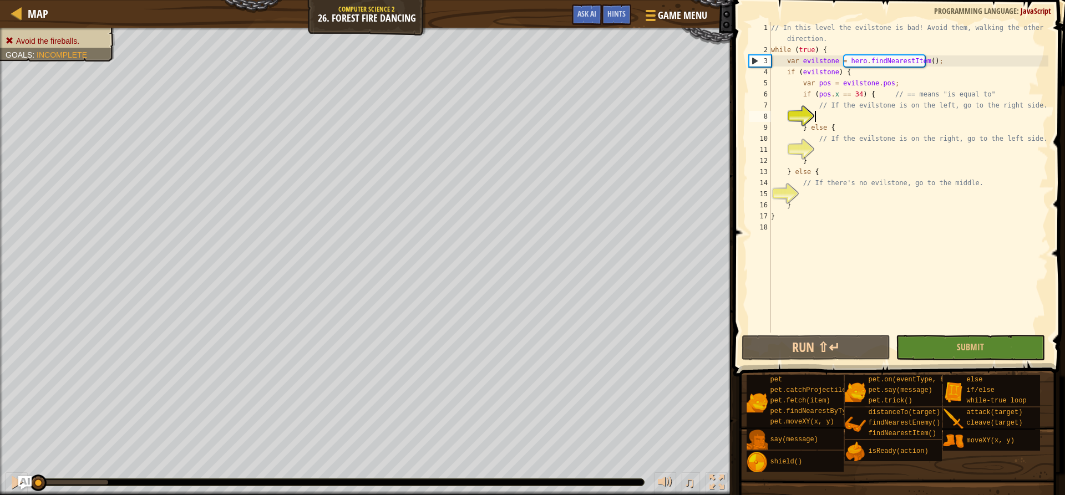
click at [842, 145] on div "// In this level the evilstone is bad! Avoid them, walking the other direction.…" at bounding box center [907, 194] width 279 height 344
click at [843, 139] on div "// In this level the evilstone is bad! Avoid them, walking the other direction.…" at bounding box center [907, 194] width 279 height 344
type textarea "// If the evilstone is on the right, go to the left side."
click at [838, 147] on div "// In this level the evilstone is bad! Avoid them, walking the other direction.…" at bounding box center [907, 194] width 279 height 344
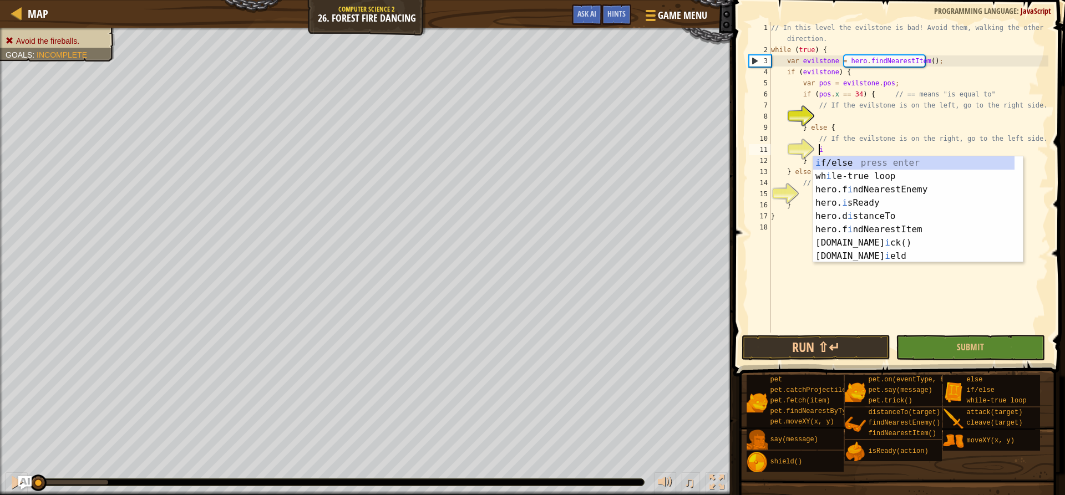
scroll to position [5, 3]
click at [864, 163] on div "i f/else press enter wh i le-true loop press enter hero.f i ndNearestEnemy pres…" at bounding box center [913, 222] width 201 height 133
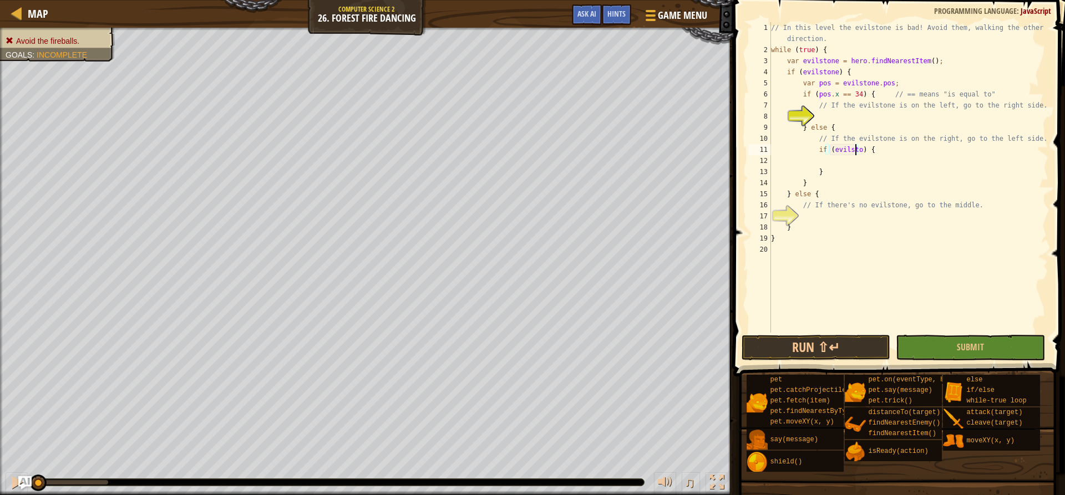
scroll to position [5, 8]
type textarea "if (evilstone) {"
click at [852, 160] on div "// In this level the evilstone is bad! Avoid them, walking the other direction.…" at bounding box center [907, 194] width 279 height 344
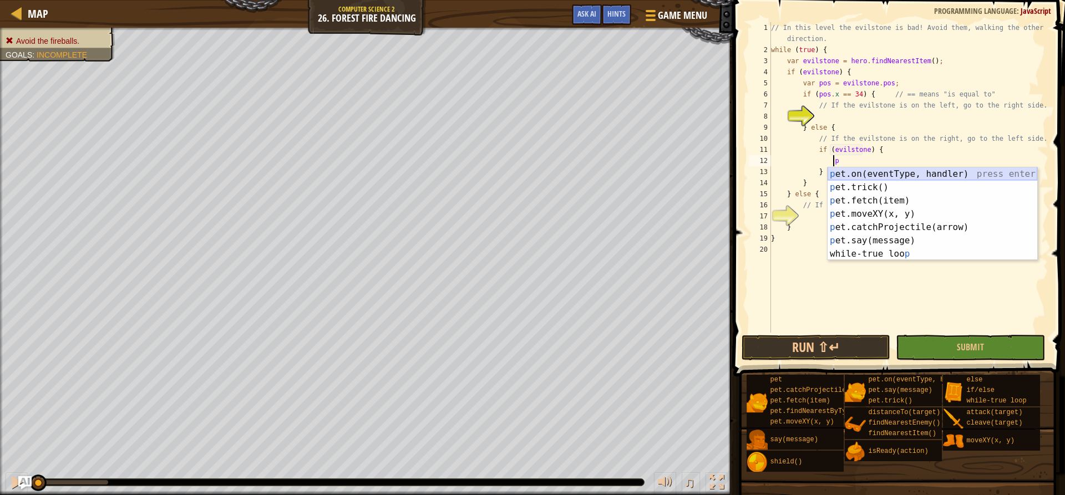
scroll to position [5, 5]
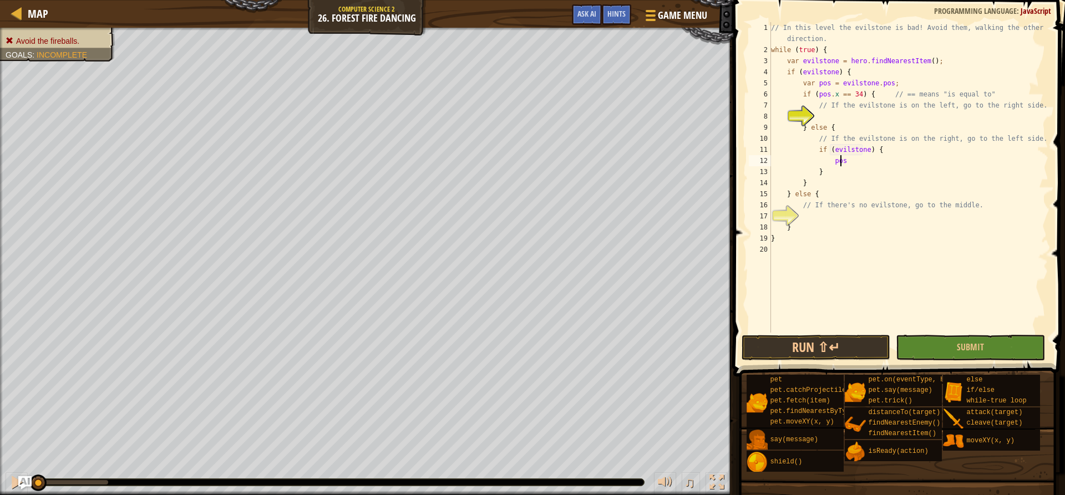
type textarea "p"
click at [856, 169] on div "if /else press enter" at bounding box center [932, 187] width 210 height 40
click at [842, 134] on div "// In this level the evilstone is bad! Avoid them, walking the other direction.…" at bounding box center [907, 194] width 279 height 344
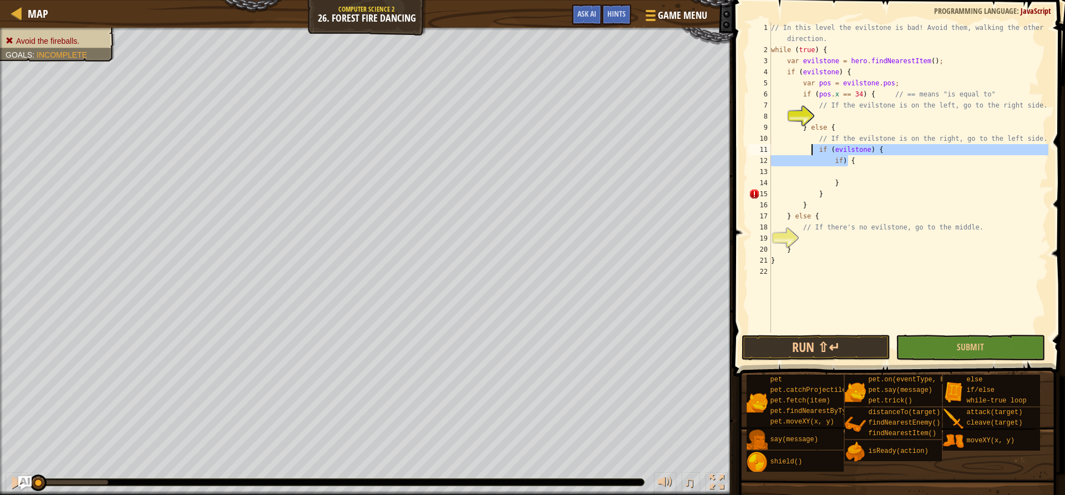
drag, startPoint x: 854, startPoint y: 161, endPoint x: 812, endPoint y: 155, distance: 43.2
click at [812, 155] on div "// In this level the evilstone is bad! Avoid them, walking the other direction.…" at bounding box center [907, 194] width 279 height 344
type textarea "if (evilstone) { if) {"
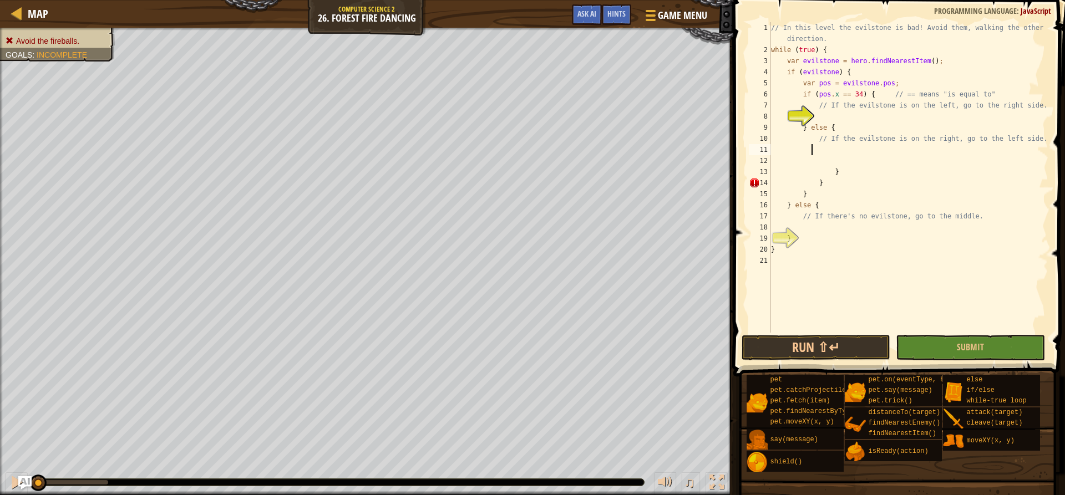
scroll to position [5, 3]
click at [863, 340] on button "Run ⇧↵" at bounding box center [815, 348] width 149 height 26
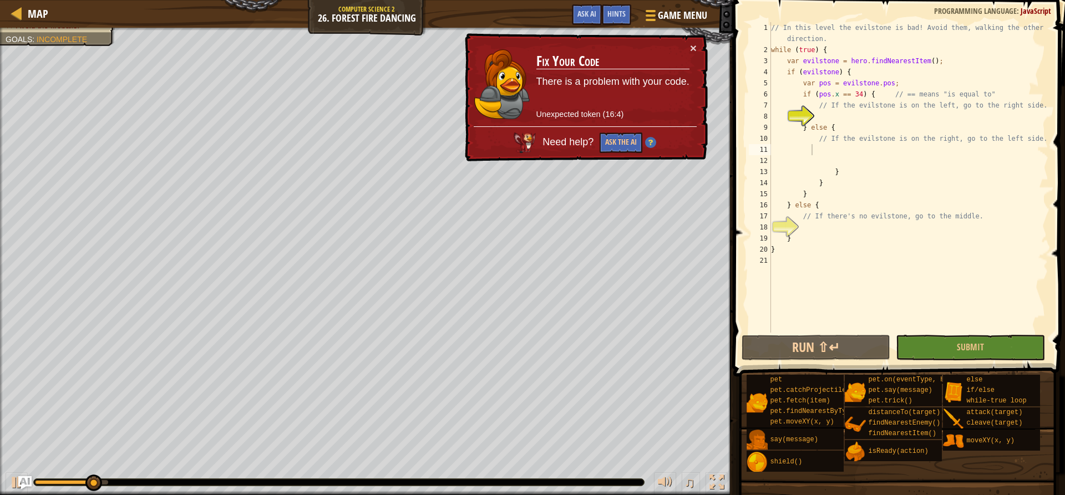
click at [686, 42] on div "× Fix Your Code There is a problem with your code. Unexpected token (16:4) Need…" at bounding box center [584, 97] width 245 height 129
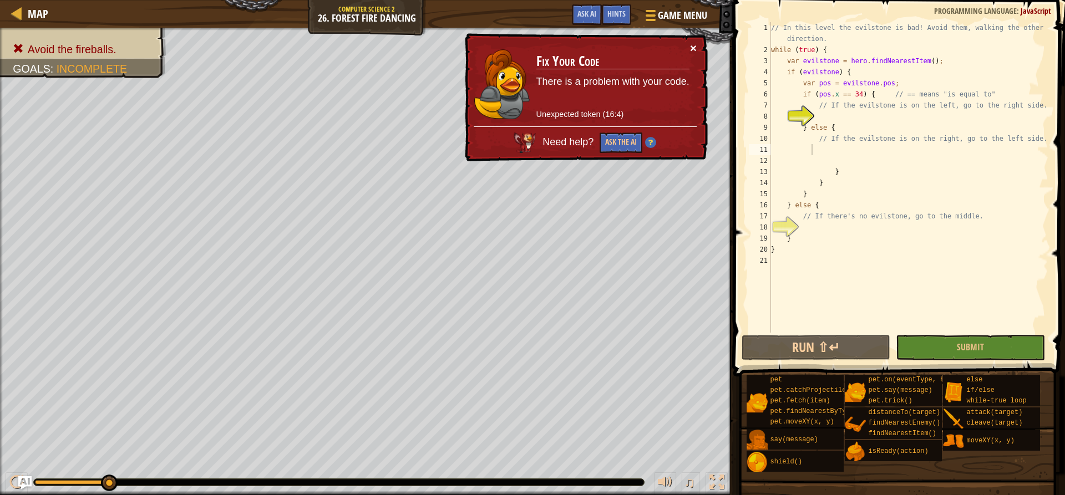
click at [694, 44] on button "×" at bounding box center [693, 48] width 7 height 12
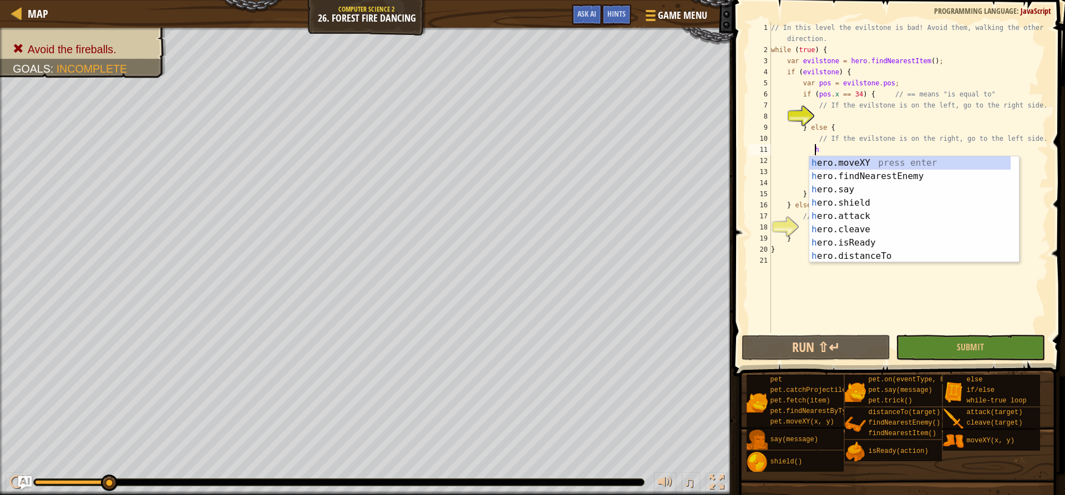
scroll to position [5, 3]
click at [870, 160] on div "h ero.moveXY press enter h ero.findNearestEnemy press enter h ero.say press ent…" at bounding box center [914, 222] width 210 height 133
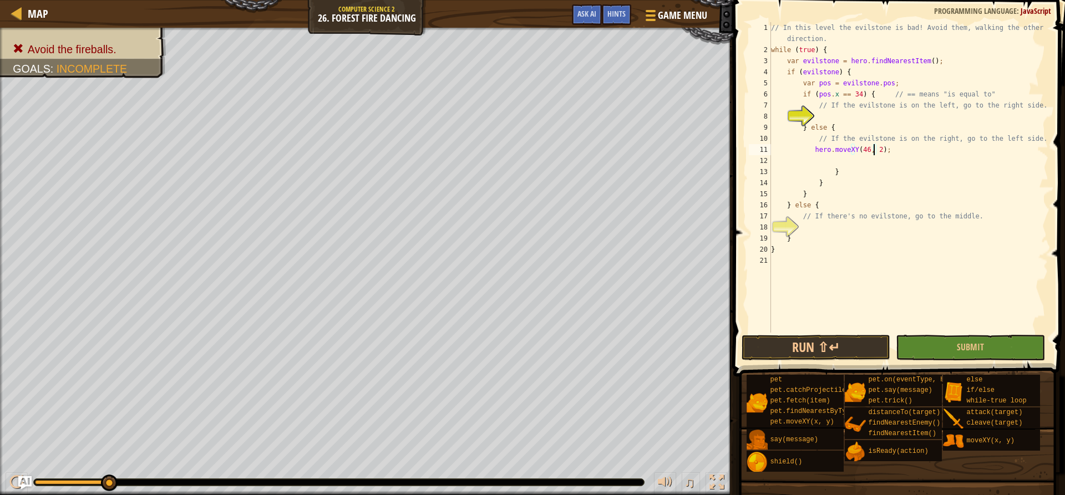
scroll to position [5, 9]
type textarea "hero.moveXY(46, 22);"
click at [787, 357] on button "Run ⇧↵" at bounding box center [815, 348] width 149 height 26
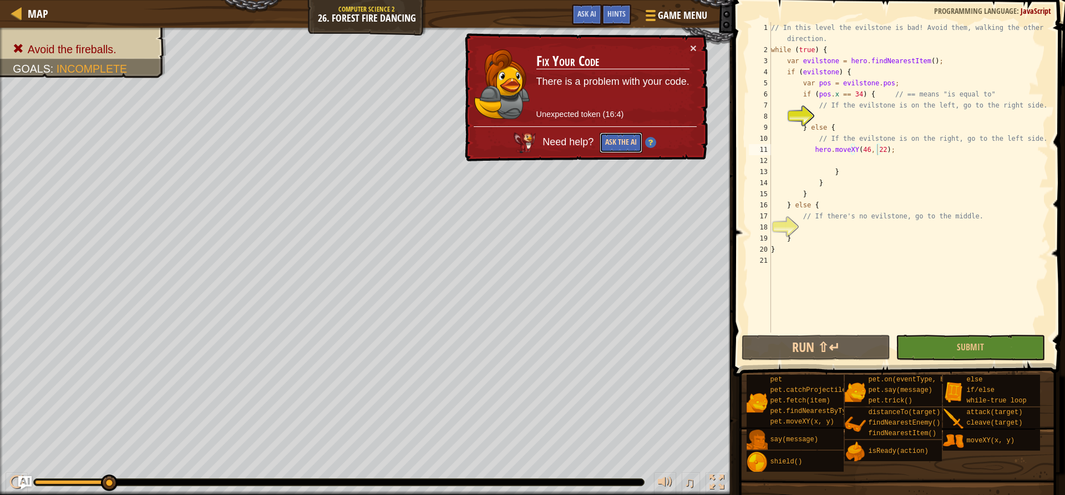
click at [623, 148] on button "Ask the AI" at bounding box center [620, 143] width 43 height 21
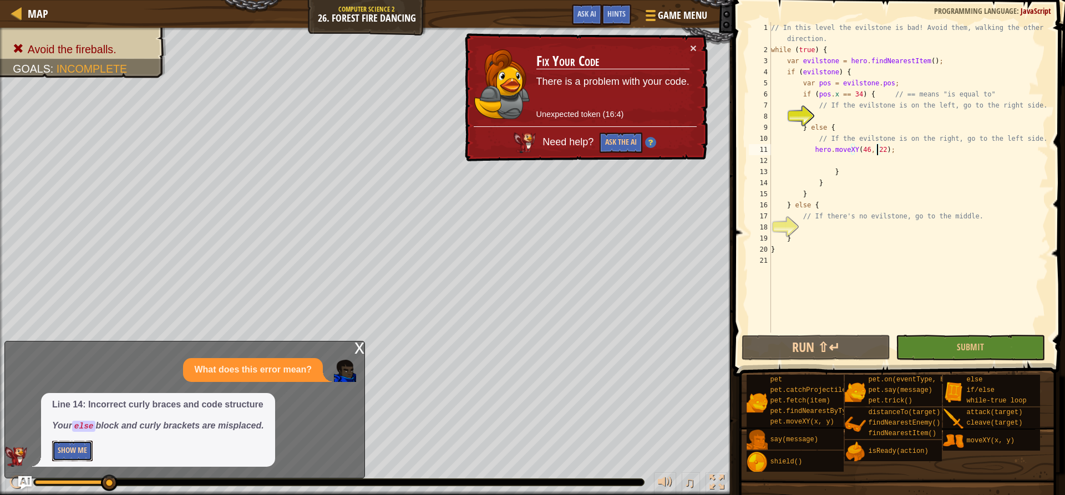
click at [69, 450] on button "Show Me" at bounding box center [72, 451] width 40 height 21
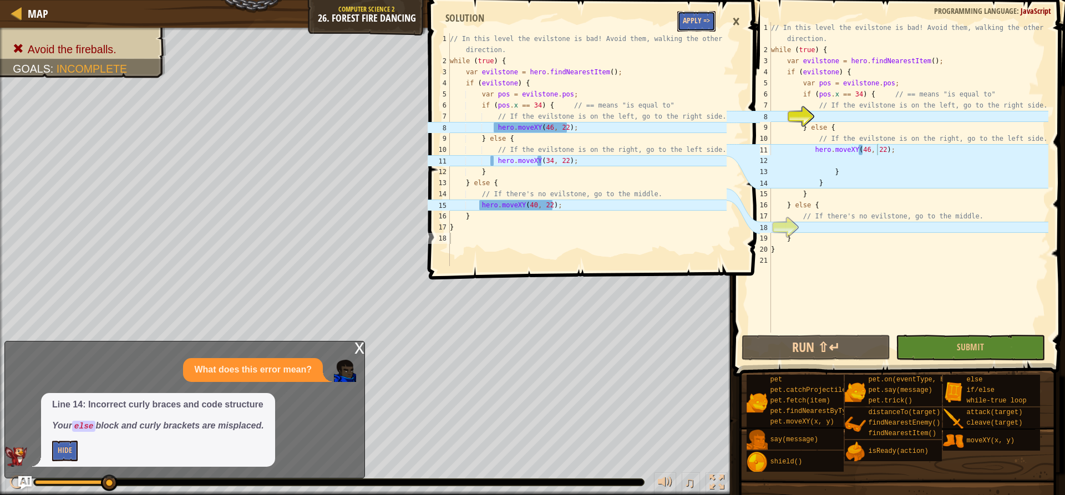
click at [706, 22] on button "Apply =>" at bounding box center [696, 21] width 38 height 21
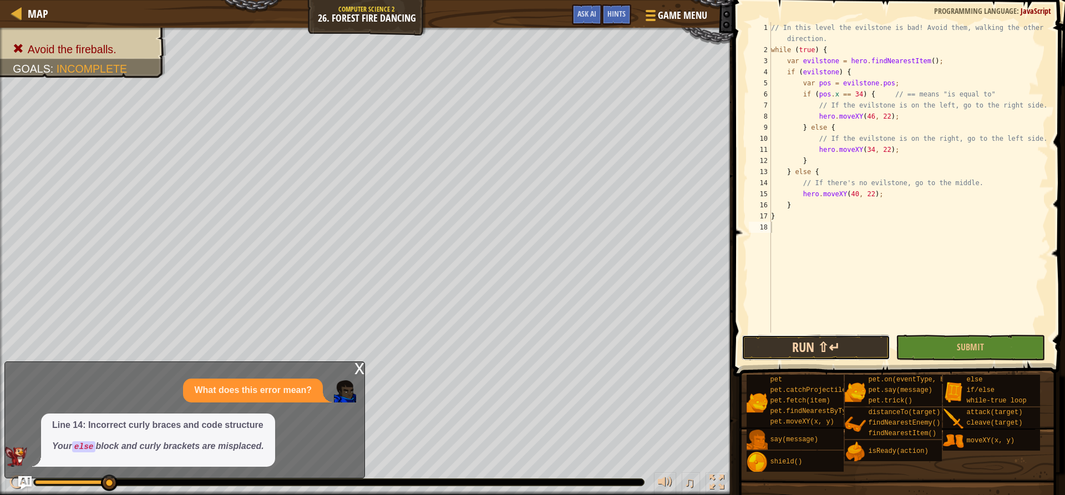
click at [810, 349] on button "Run ⇧↵" at bounding box center [815, 348] width 149 height 26
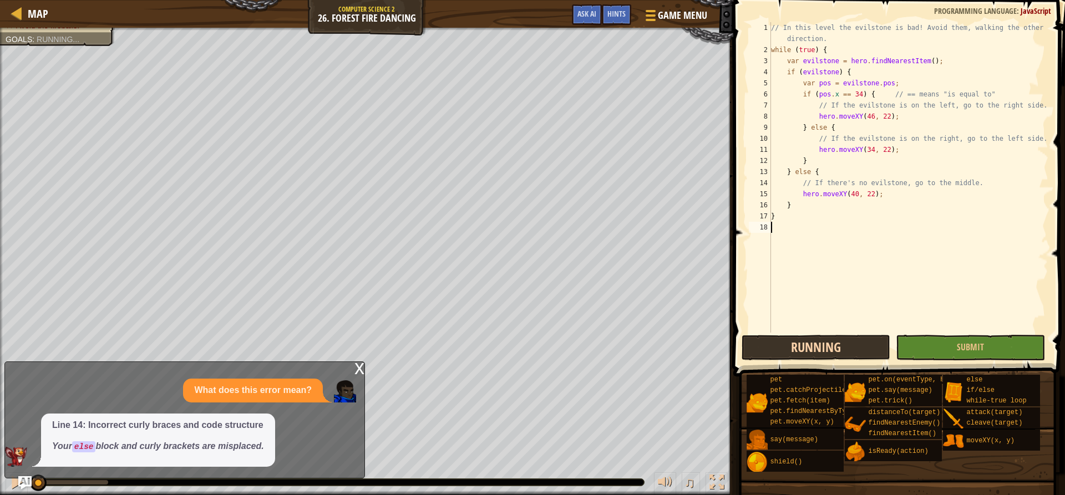
scroll to position [5, 0]
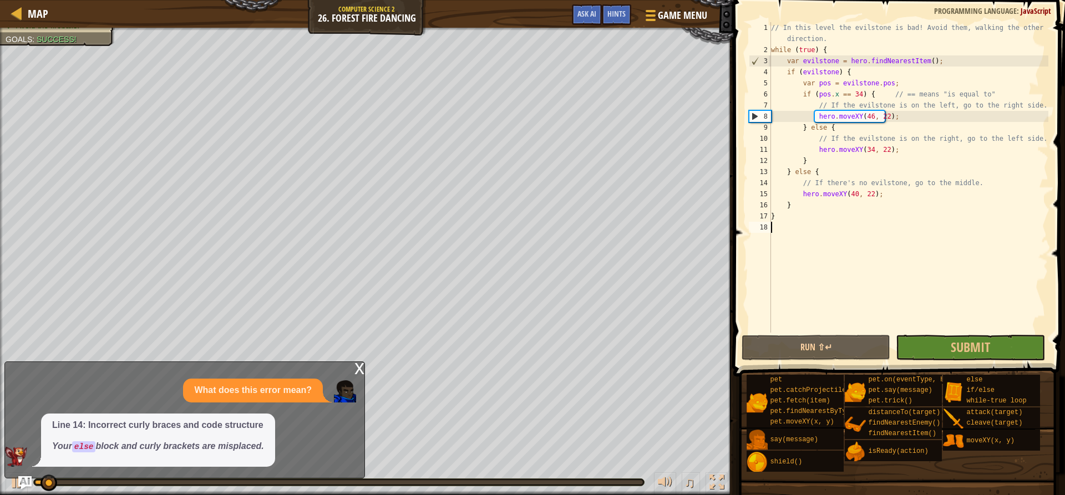
click at [944, 360] on span at bounding box center [900, 172] width 340 height 409
click at [948, 354] on button "Submit" at bounding box center [969, 348] width 149 height 26
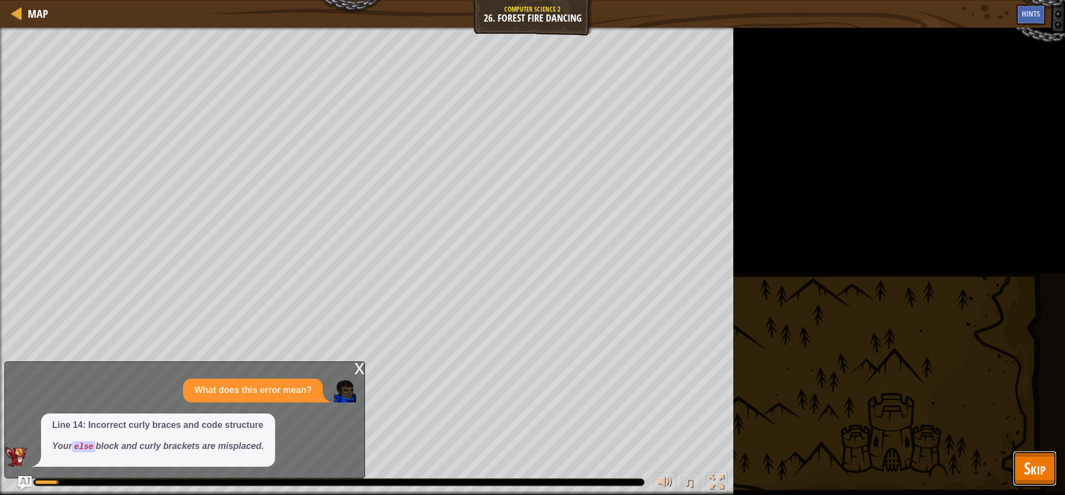
click at [1032, 455] on button "Skip" at bounding box center [1034, 468] width 44 height 35
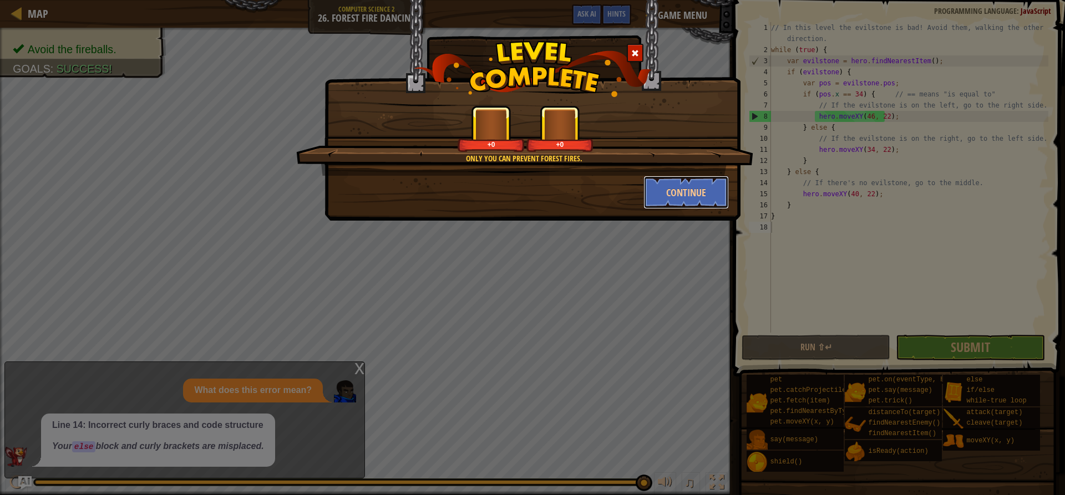
click at [717, 197] on button "Continue" at bounding box center [686, 192] width 86 height 33
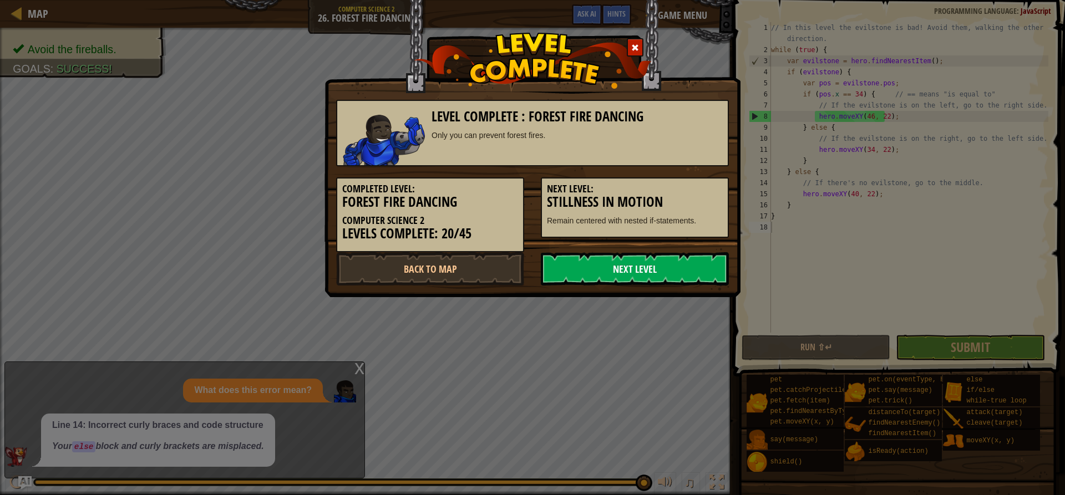
click at [679, 268] on link "Next Level" at bounding box center [635, 268] width 188 height 33
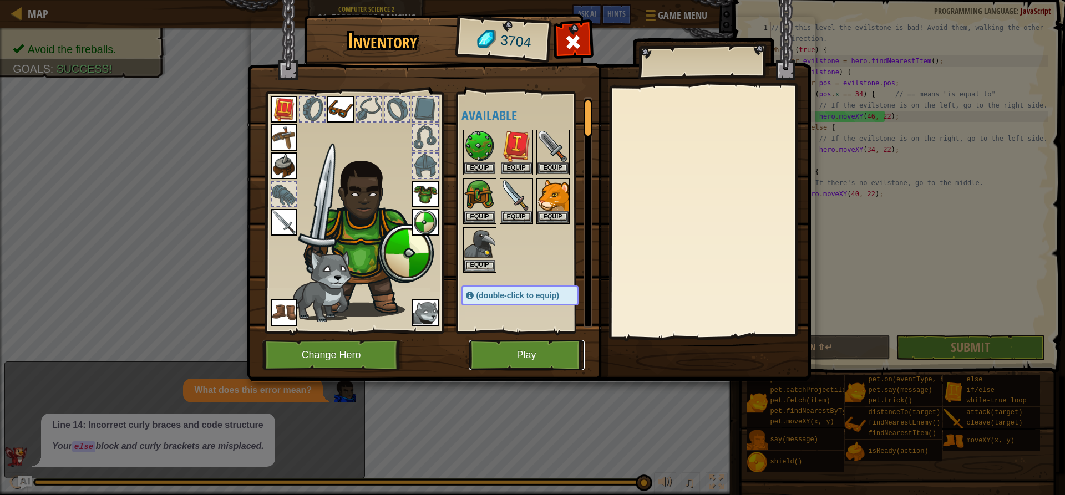
click at [557, 346] on button "Play" at bounding box center [527, 355] width 116 height 30
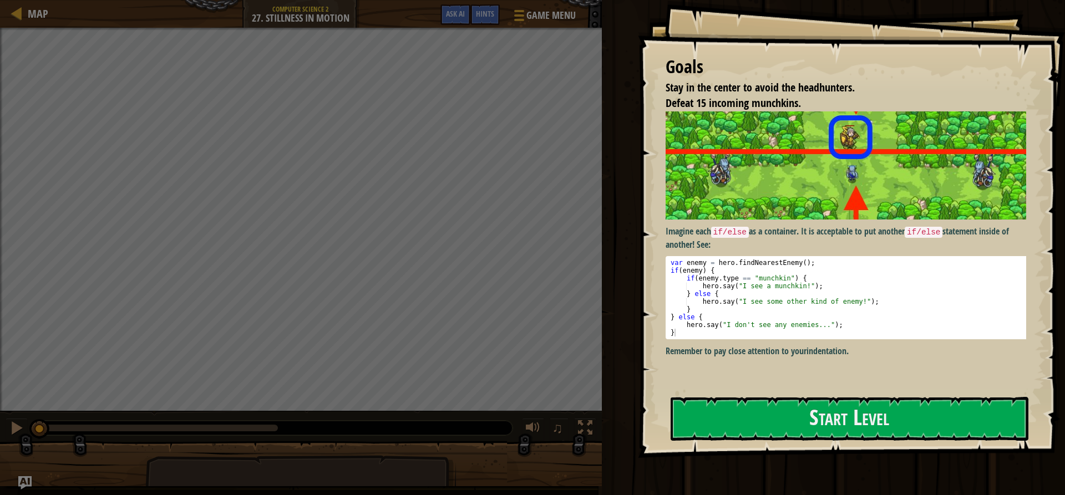
click at [812, 388] on div "Goals Stay in the center to avoid the headhunters. Defeat 15 incoming munchkins…" at bounding box center [851, 229] width 427 height 458
click at [802, 404] on button "Start Level" at bounding box center [849, 419] width 358 height 44
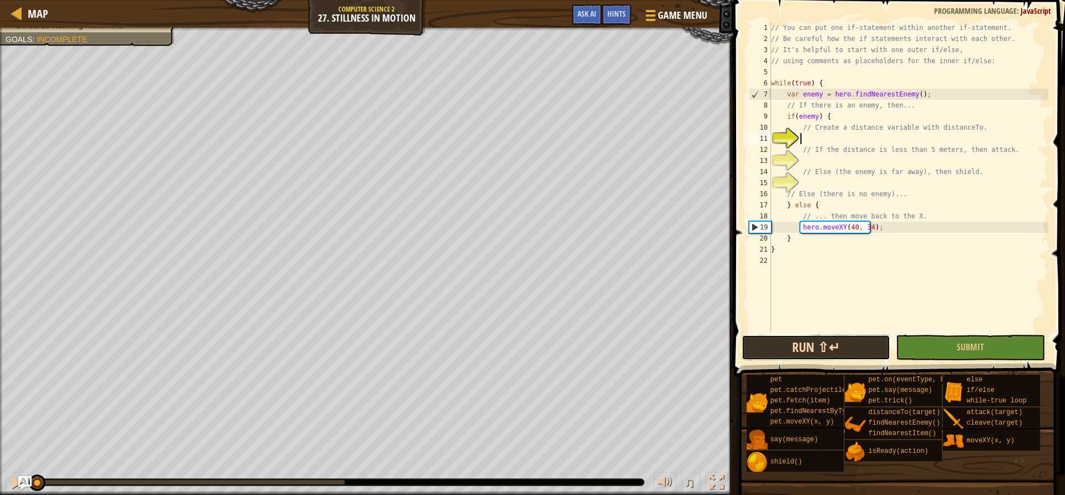
click at [772, 344] on button "Run ⇧↵" at bounding box center [815, 348] width 149 height 26
click at [771, 351] on button "Run ⇧↵" at bounding box center [815, 348] width 149 height 26
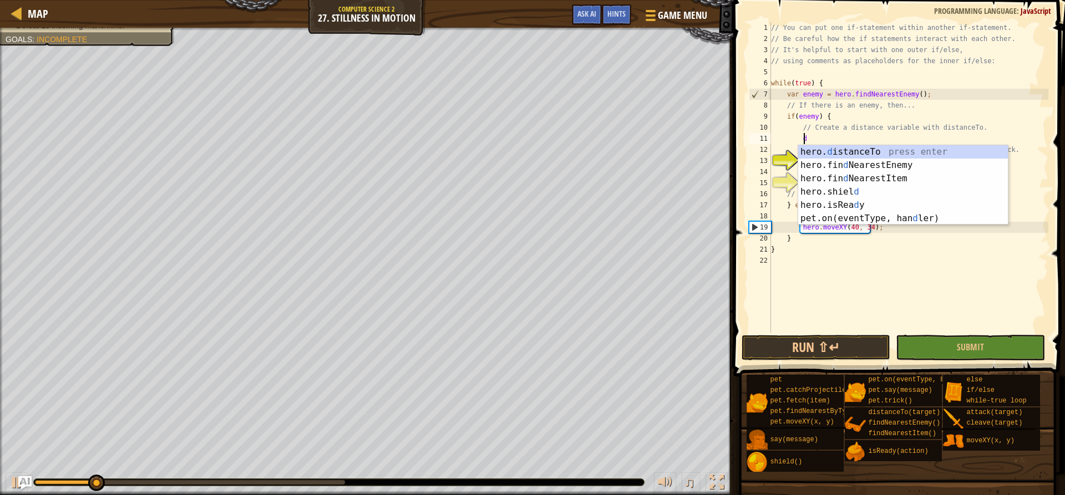
scroll to position [5, 2]
click at [901, 152] on div "hero. d istanceTo press enter hero.fin d NearestEnemy press enter hero.fin d Ne…" at bounding box center [903, 198] width 210 height 106
type textarea "var distance = hero.distanceTo(target);"
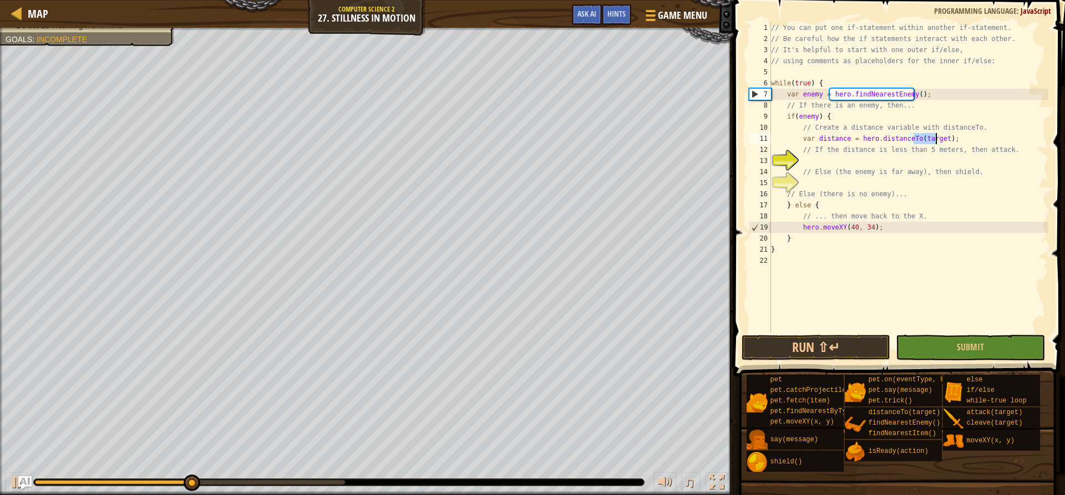
click at [900, 158] on div "// You can put one if-statement within another if-statement. // Be careful how …" at bounding box center [907, 188] width 279 height 333
click at [922, 140] on div "// You can put one if-statement within another if-statement. // Be careful how …" at bounding box center [907, 188] width 279 height 333
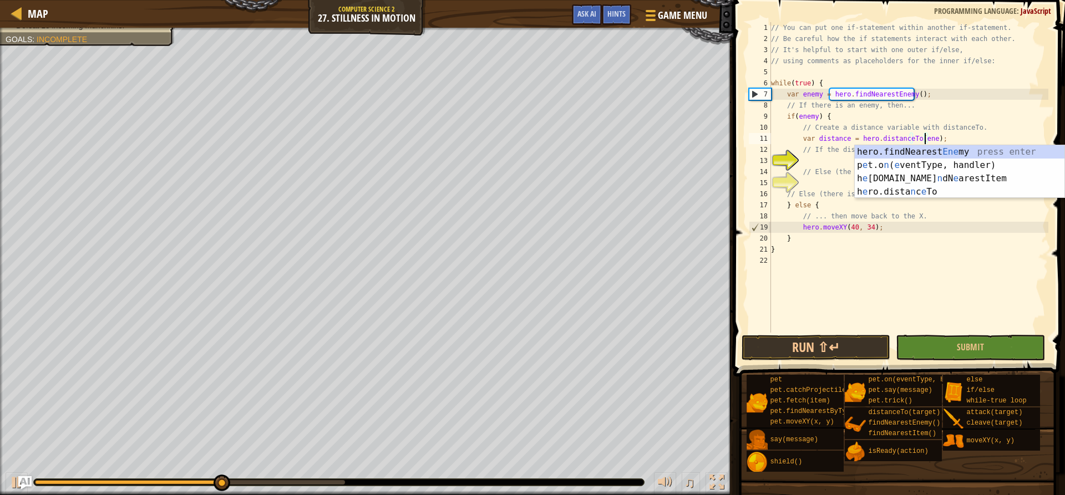
scroll to position [5, 13]
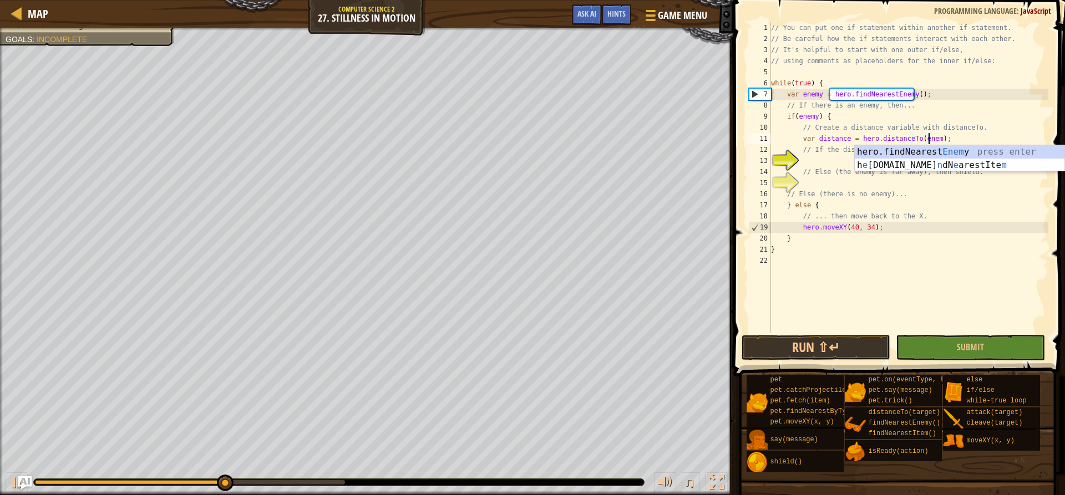
type textarea "var distance = hero.distanceTo(enemy);"
drag, startPoint x: 853, startPoint y: 156, endPoint x: 833, endPoint y: 158, distance: 20.0
click at [841, 157] on div "// You can put one if-statement within another if-statement. // Be careful how …" at bounding box center [907, 188] width 279 height 333
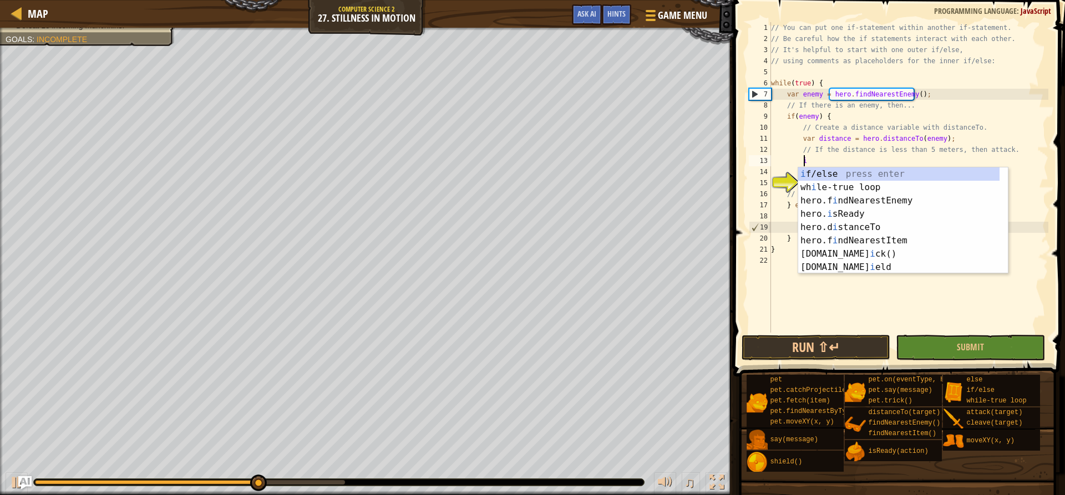
scroll to position [5, 3]
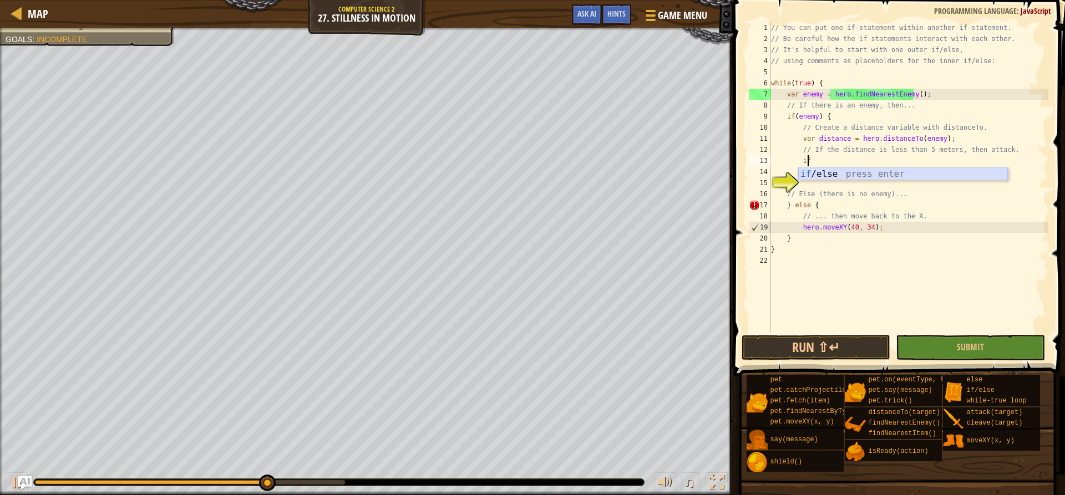
click at [828, 170] on div "if /else press enter" at bounding box center [903, 187] width 210 height 40
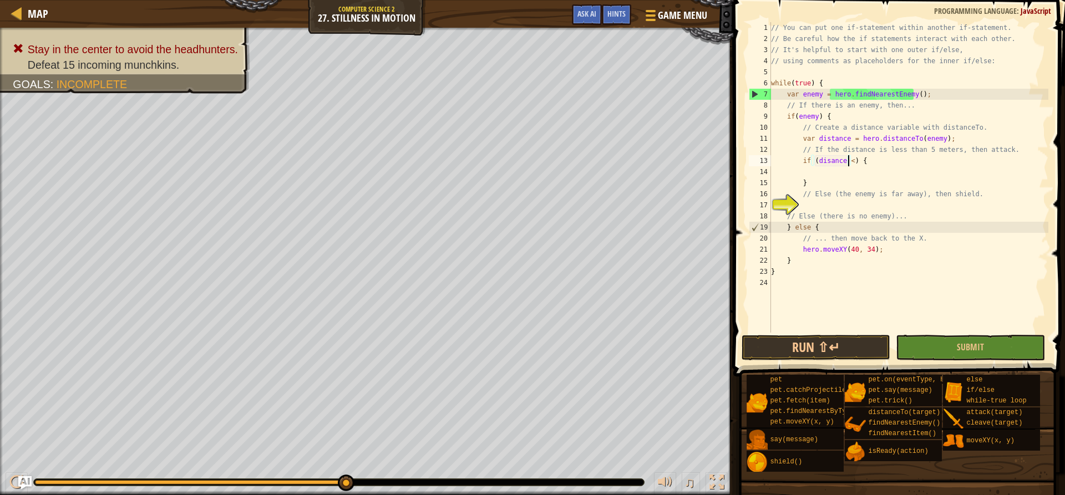
scroll to position [5, 7]
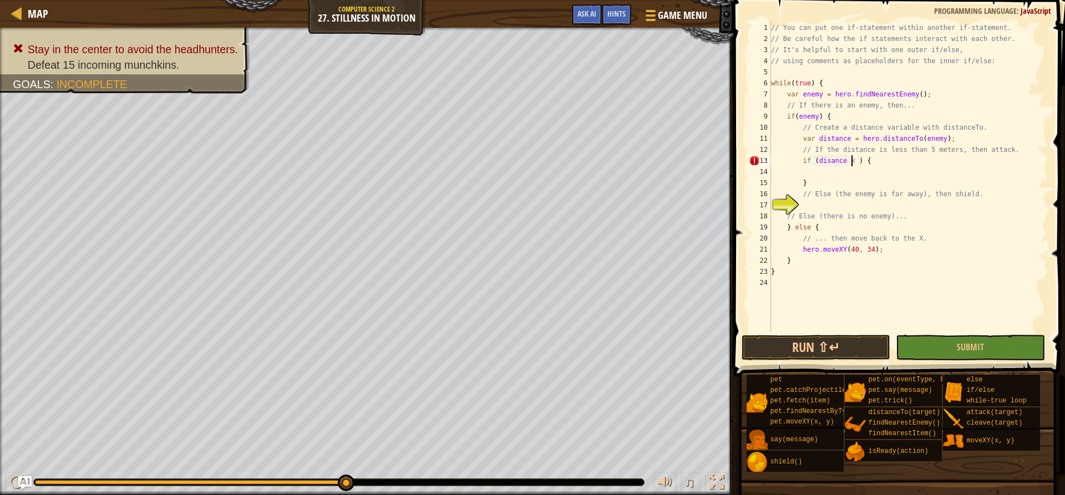
type textarea "if (disance < 5) {"
click at [827, 176] on div "// You can put one if-statement within another if-statement. // Be careful how …" at bounding box center [907, 188] width 279 height 333
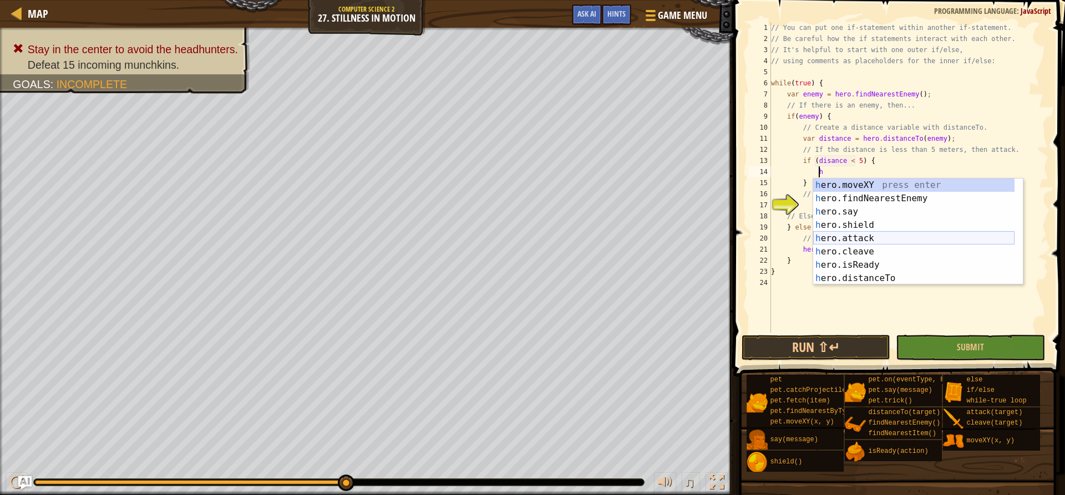
click at [866, 237] on div "h ero.moveXY press enter h ero.findNearestEnemy press enter h ero.say press ent…" at bounding box center [913, 245] width 201 height 133
type textarea "hero.attack(enemy);"
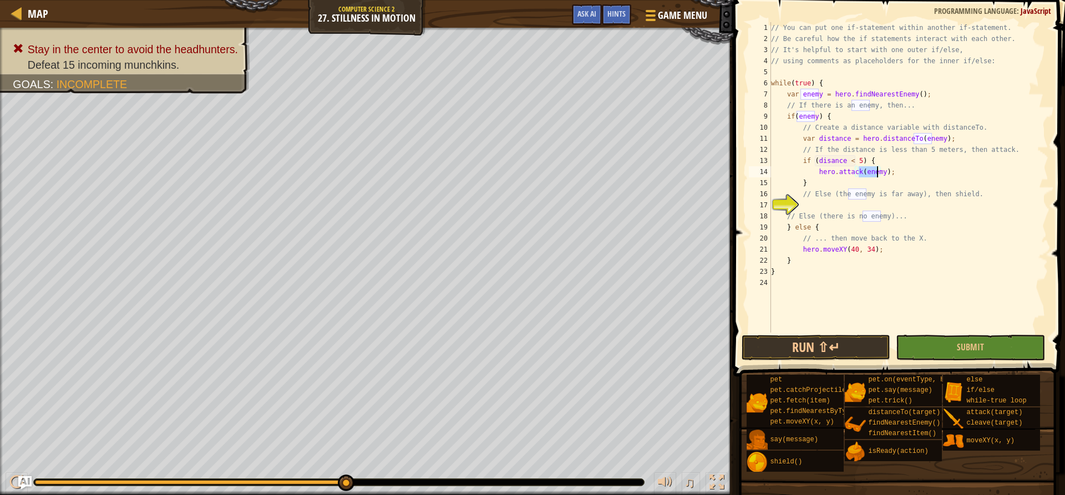
click at [834, 206] on div "// You can put one if-statement within another if-statement. // Be careful how …" at bounding box center [907, 188] width 279 height 333
type textarea "e"
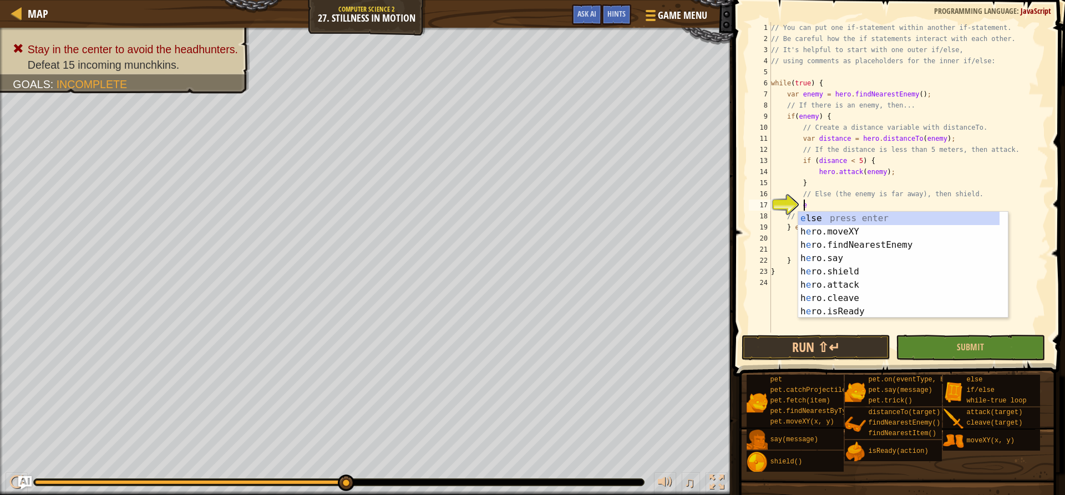
scroll to position [5, 2]
click at [930, 212] on div "e lse press enter h e ro.moveXY press enter h e ro.findNearestEnemy press enter…" at bounding box center [898, 278] width 201 height 133
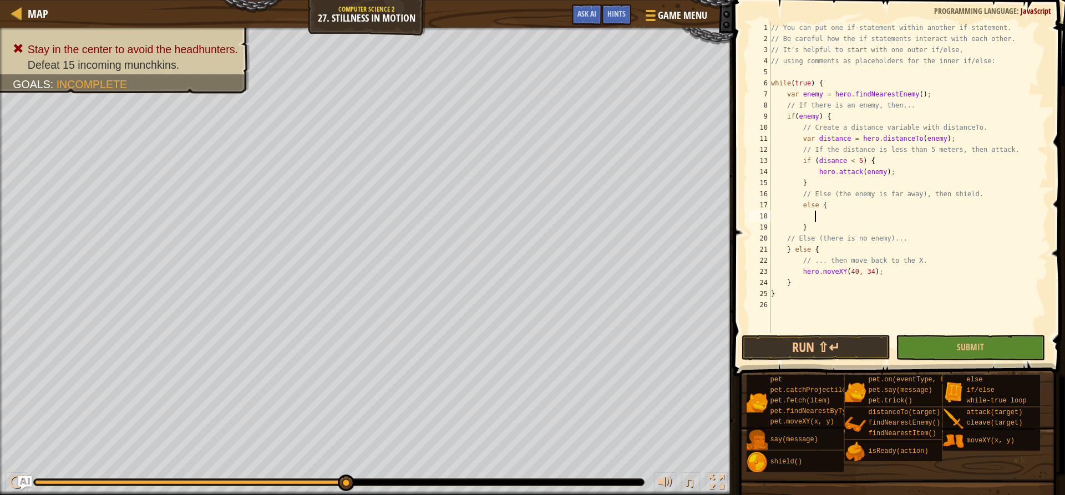
type textarea "h"
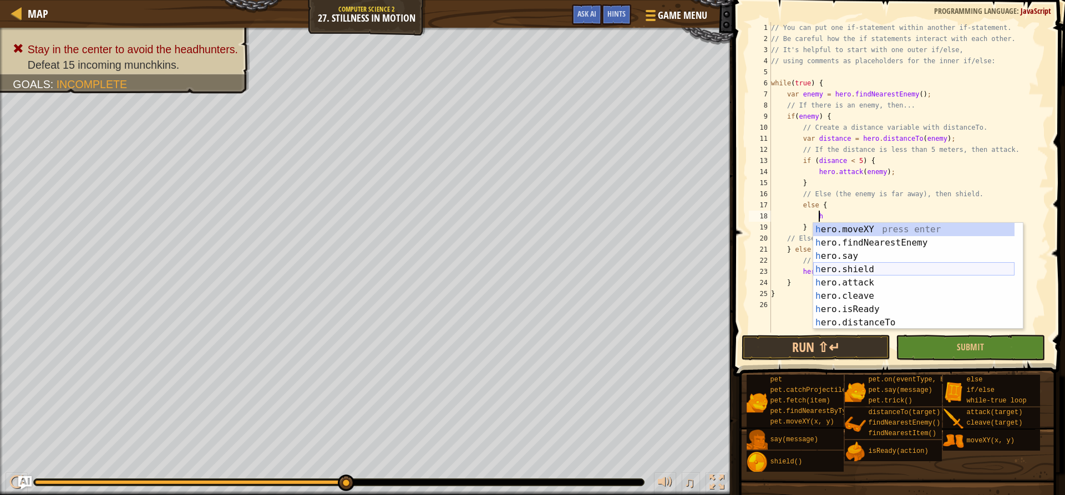
click at [873, 266] on div "h ero.moveXY press enter h ero.findNearestEnemy press enter h ero.say press ent…" at bounding box center [913, 289] width 201 height 133
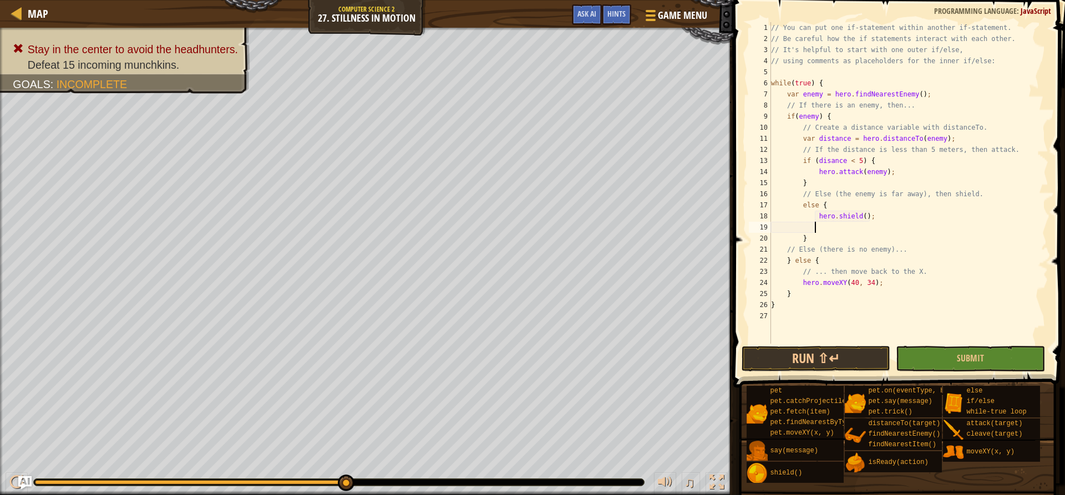
click at [852, 258] on div "// You can put one if-statement within another if-statement. // Be careful how …" at bounding box center [907, 194] width 279 height 344
click at [819, 364] on button "Run ⇧↵" at bounding box center [815, 359] width 149 height 26
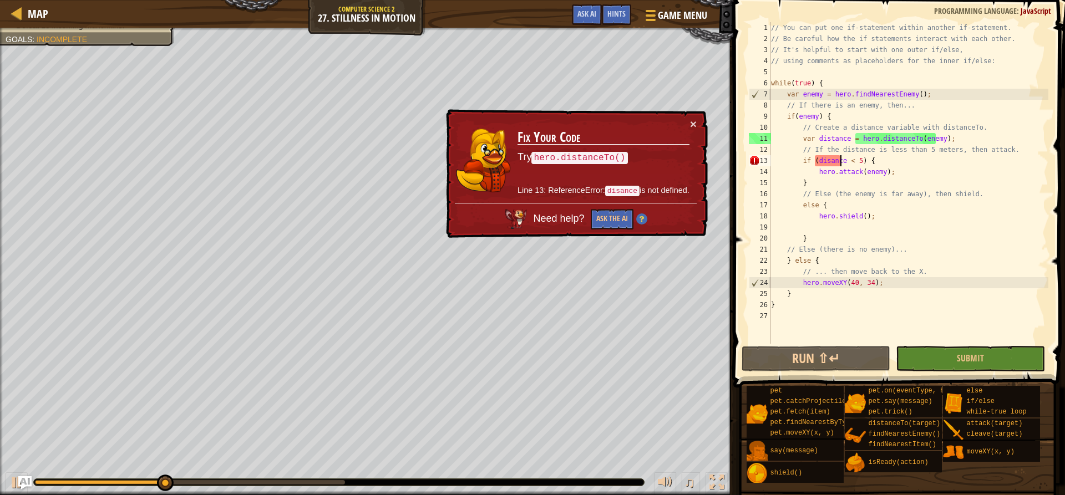
click at [841, 160] on div "// You can put one if-statement within another if-statement. // Be careful how …" at bounding box center [907, 194] width 279 height 344
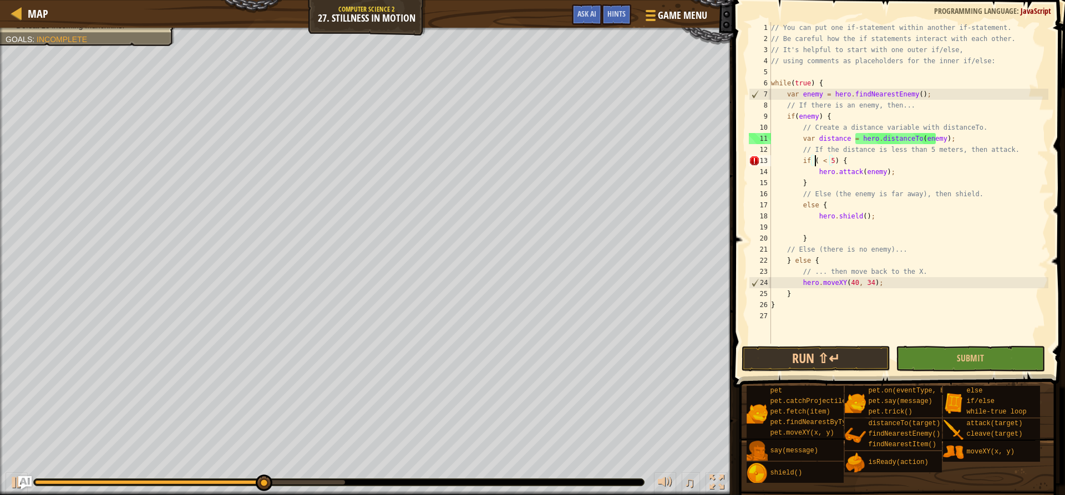
scroll to position [5, 4]
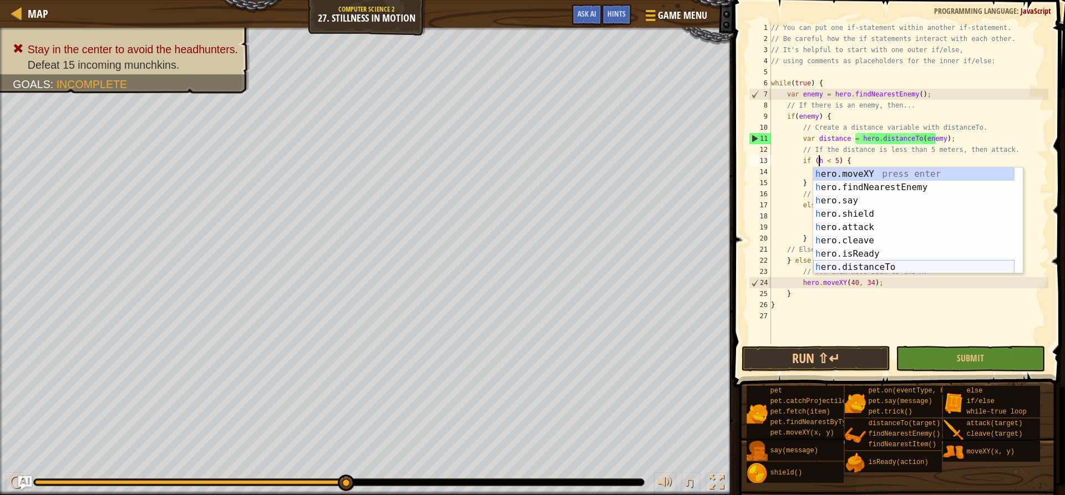
click at [859, 266] on div "h ero.moveXY press enter h ero.findNearestEnemy press enter h ero.say press ent…" at bounding box center [913, 233] width 201 height 133
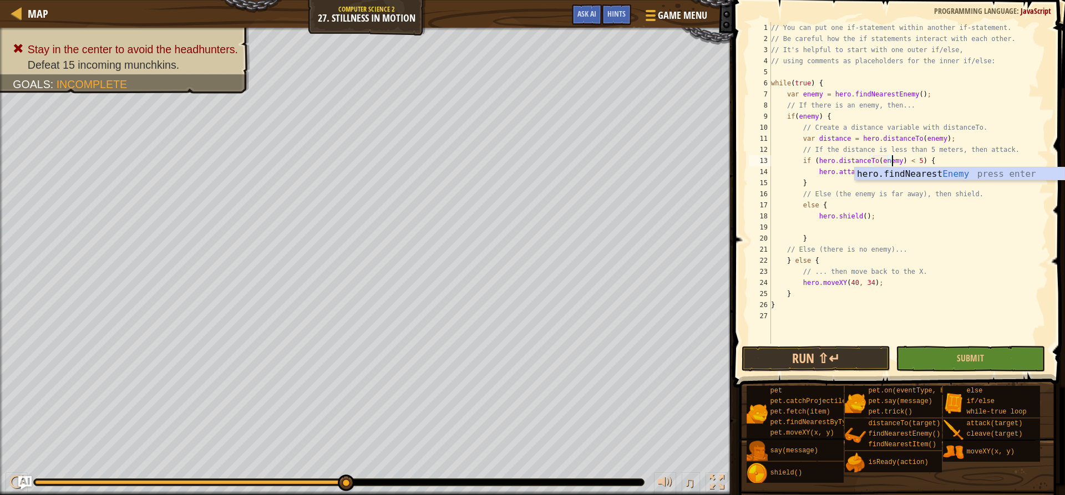
scroll to position [5, 11]
click at [807, 348] on button "Run ⇧↵" at bounding box center [815, 359] width 149 height 26
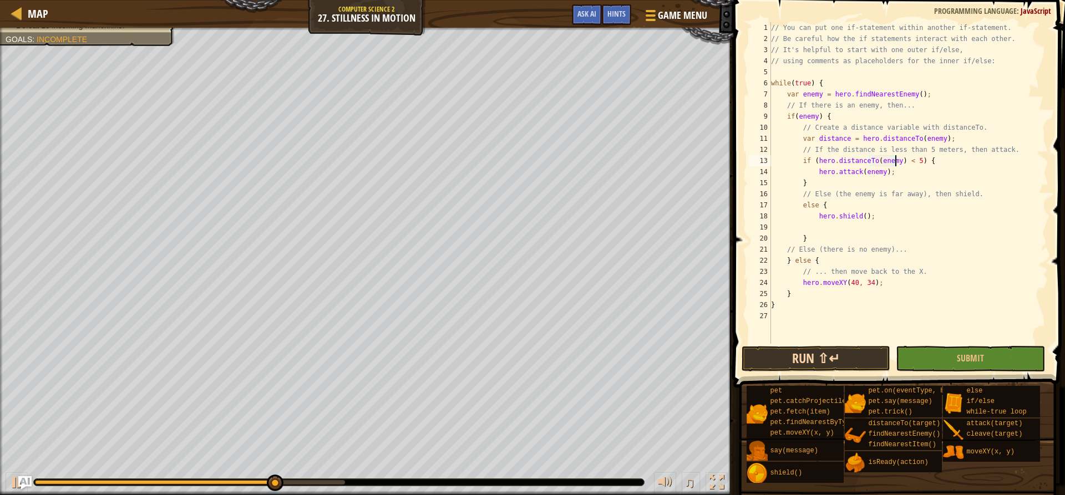
type textarea "if (hero.distanceTo(enemy) < 5) {"
click at [849, 355] on button "Run ⇧↵" at bounding box center [815, 359] width 149 height 26
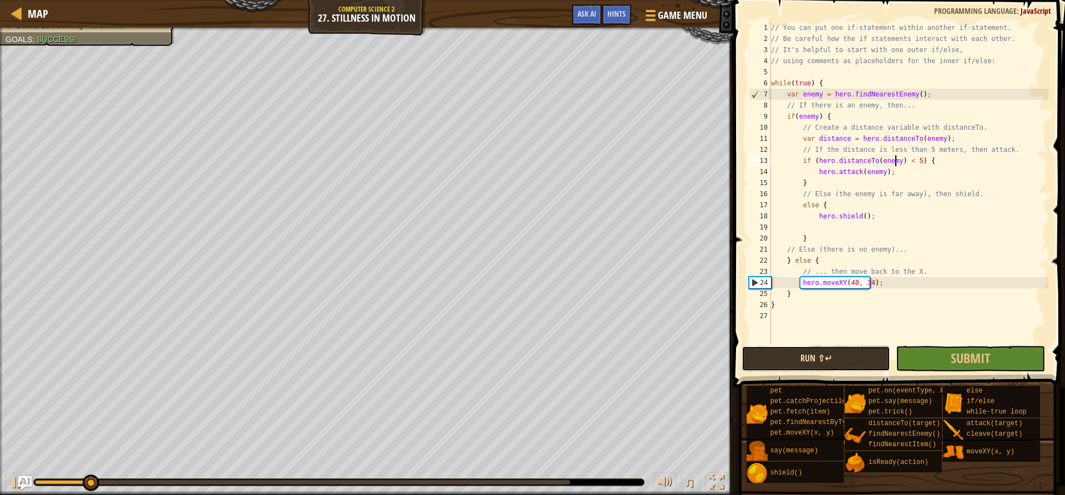
click at [853, 356] on button "Run ⇧↵" at bounding box center [815, 359] width 149 height 26
click at [923, 355] on button "Submit" at bounding box center [969, 359] width 149 height 26
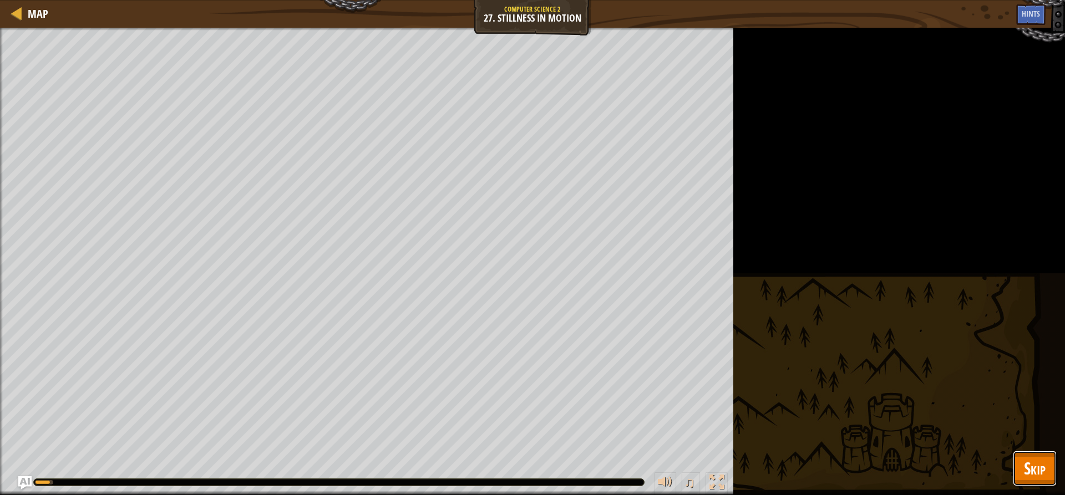
click at [1038, 462] on span "Skip" at bounding box center [1035, 468] width 22 height 23
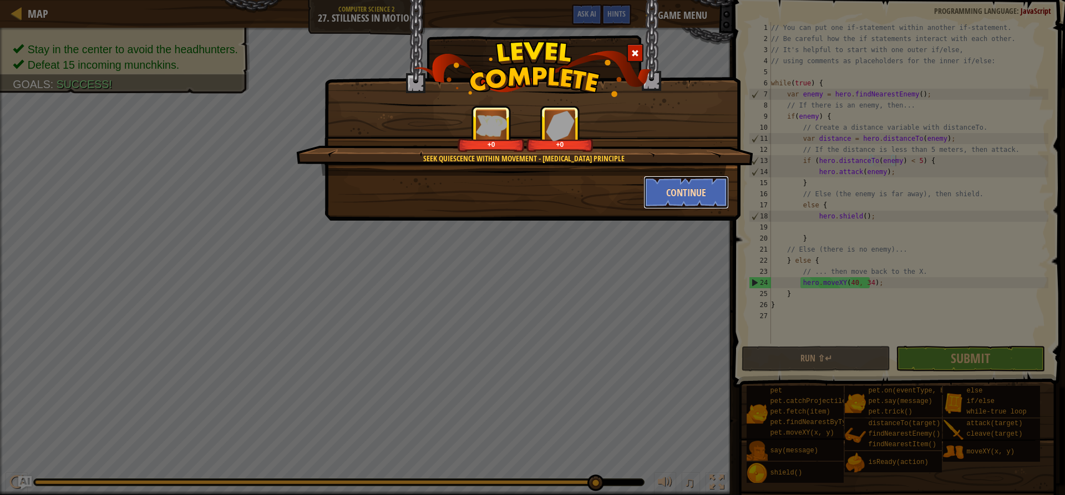
click at [686, 188] on button "Continue" at bounding box center [686, 192] width 86 height 33
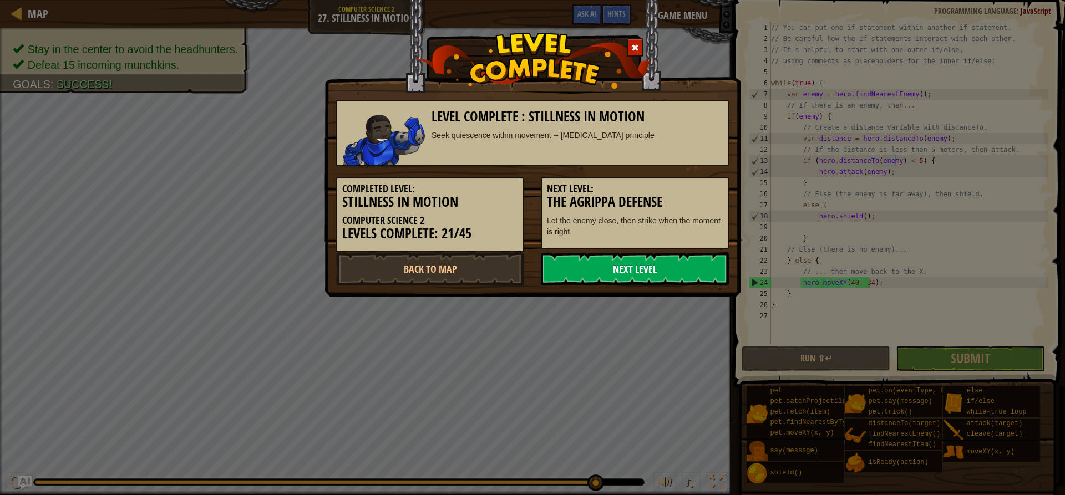
click at [652, 277] on link "Next Level" at bounding box center [635, 268] width 188 height 33
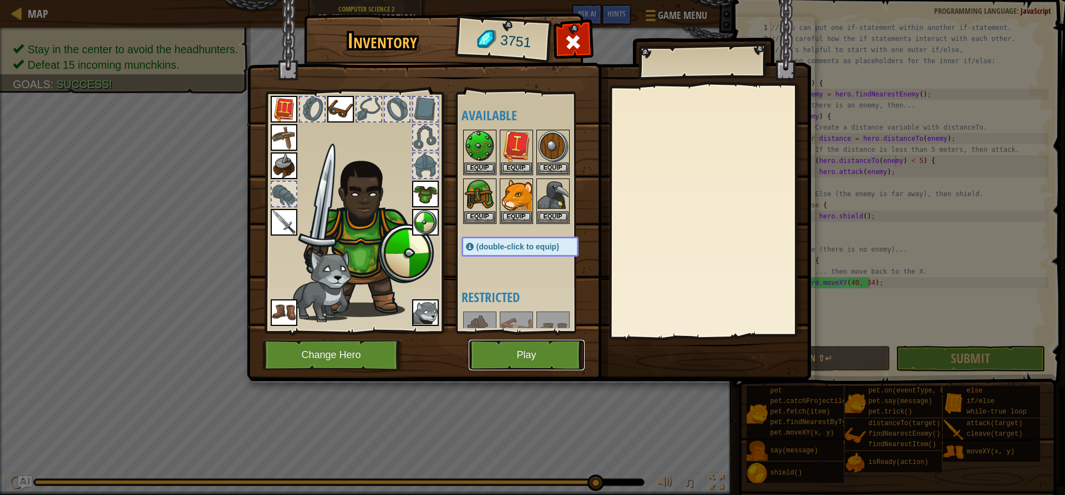
click at [515, 360] on button "Play" at bounding box center [527, 355] width 116 height 30
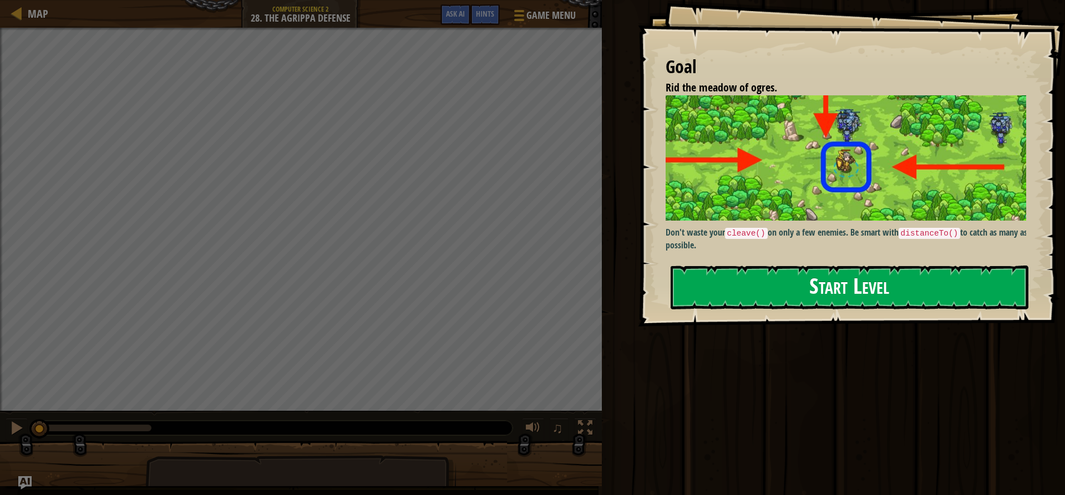
click at [831, 288] on button "Start Level" at bounding box center [849, 288] width 358 height 44
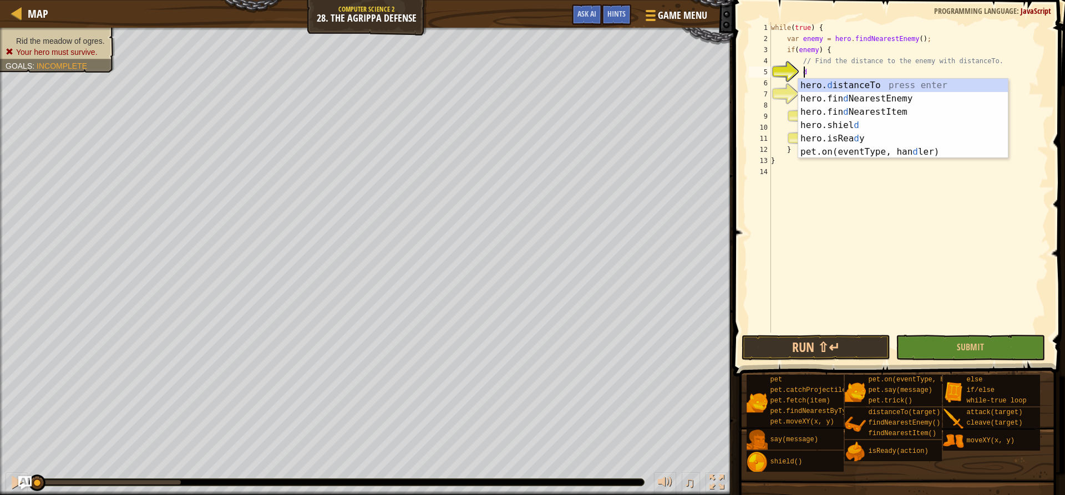
scroll to position [5, 2]
click at [869, 84] on div "hero. d istanceTo press enter hero.fin d NearestEnemy press enter hero.fin d Ne…" at bounding box center [903, 132] width 210 height 106
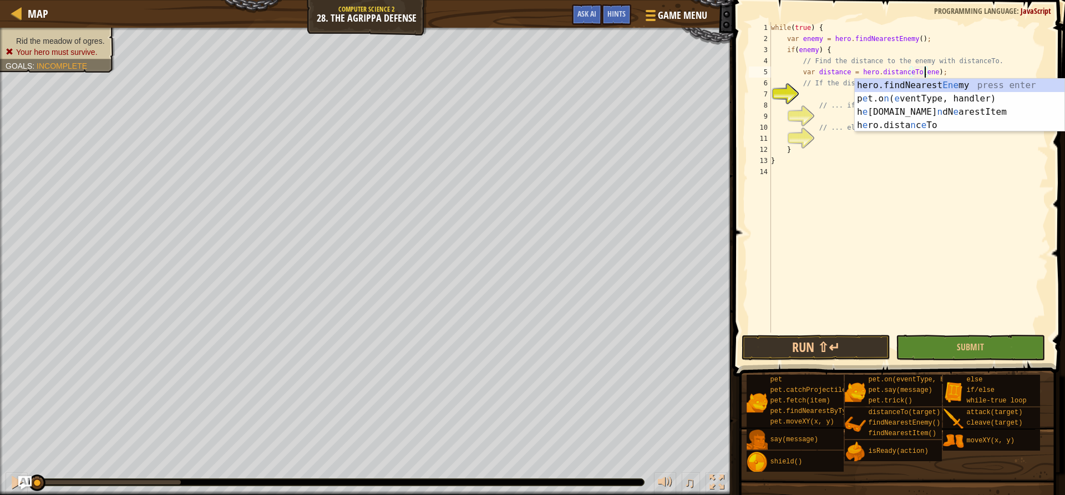
scroll to position [5, 13]
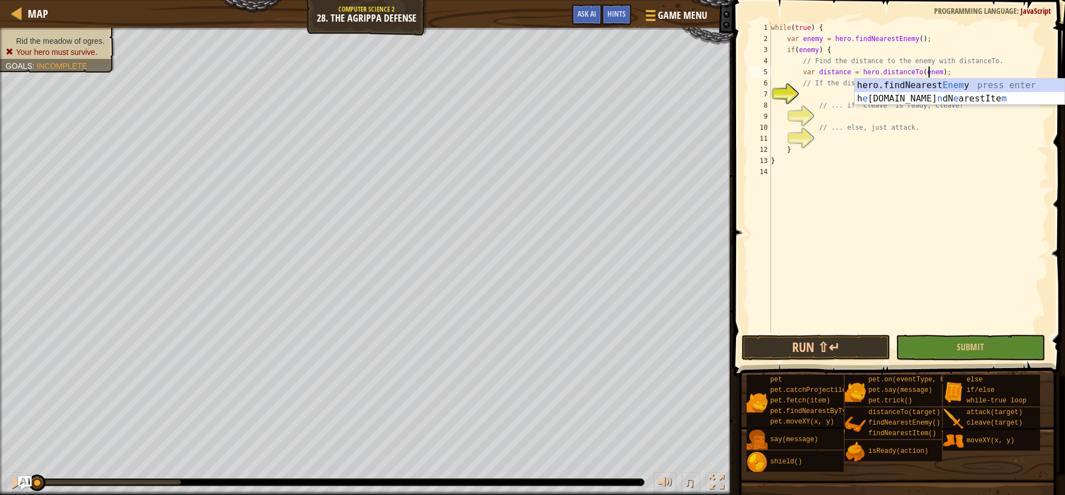
type textarea "var distance = hero.distanceTo(enemy);"
click at [823, 90] on div "while ( true ) { var enemy = hero . findNearestEnemy ( ) ; if ( enemy ) { // Fi…" at bounding box center [907, 188] width 279 height 333
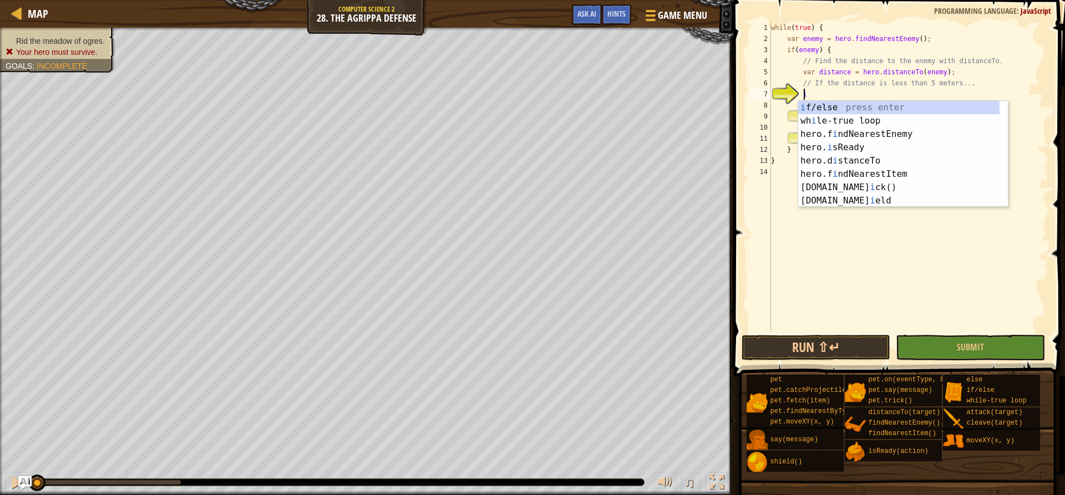
scroll to position [5, 3]
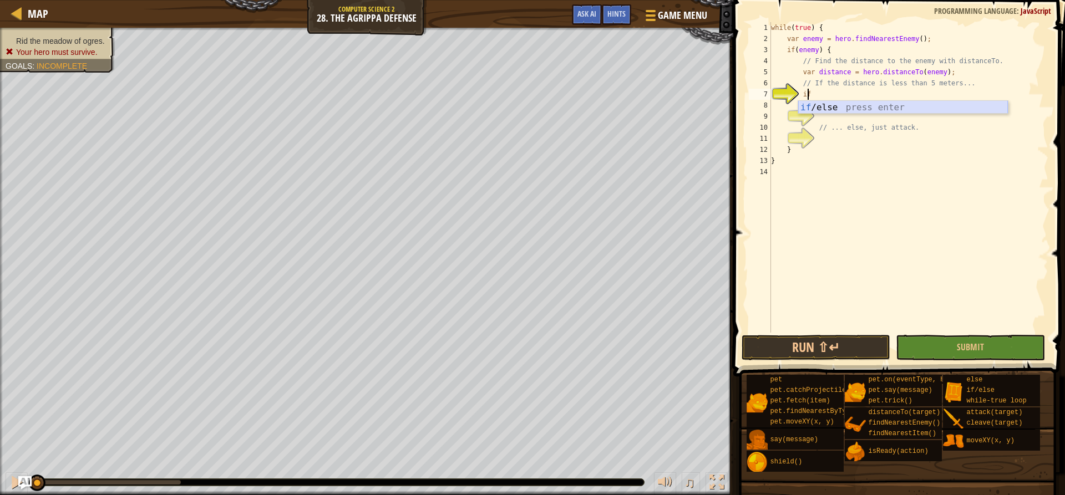
click at [861, 110] on div "if /else press enter" at bounding box center [903, 121] width 210 height 40
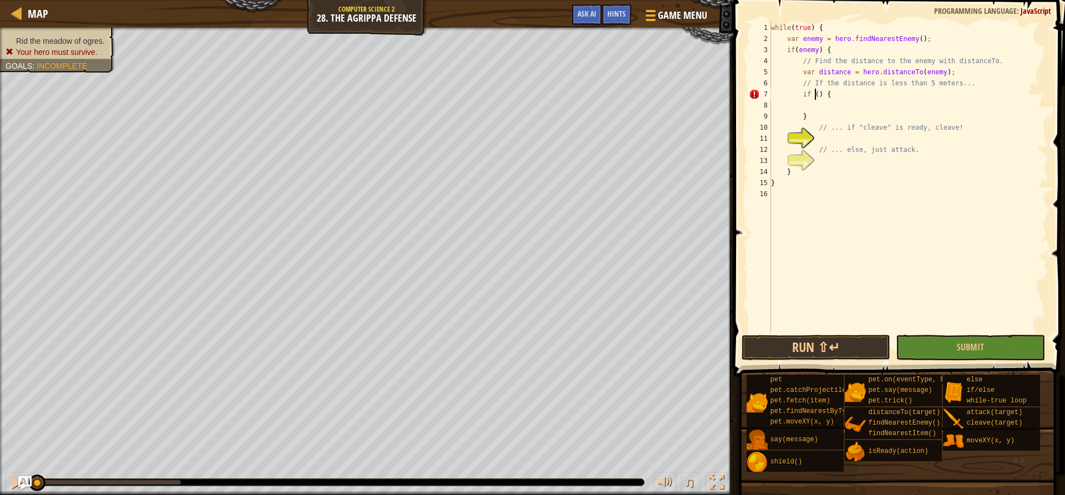
scroll to position [5, 4]
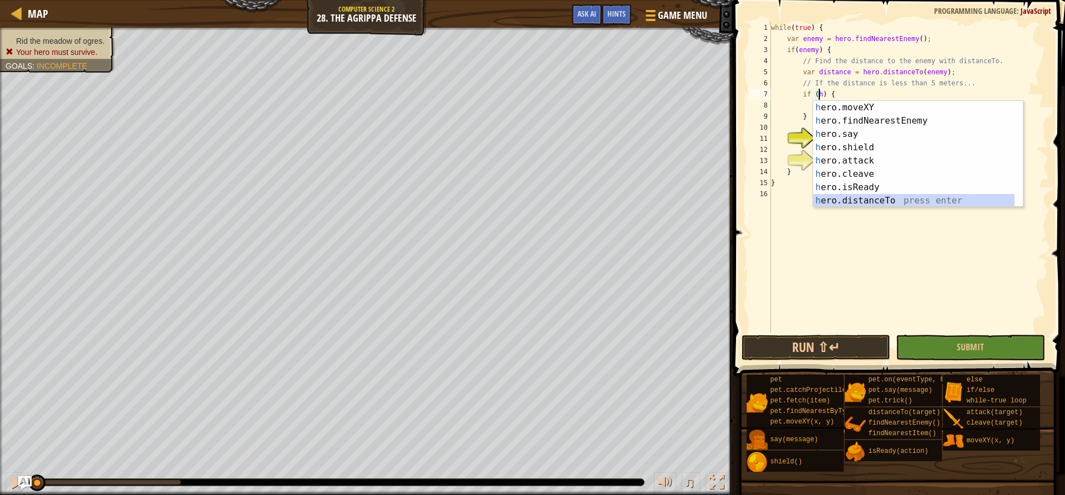
click at [864, 197] on div "h ero.moveXY press enter h ero.findNearestEnemy press enter h ero.say press ent…" at bounding box center [913, 167] width 201 height 133
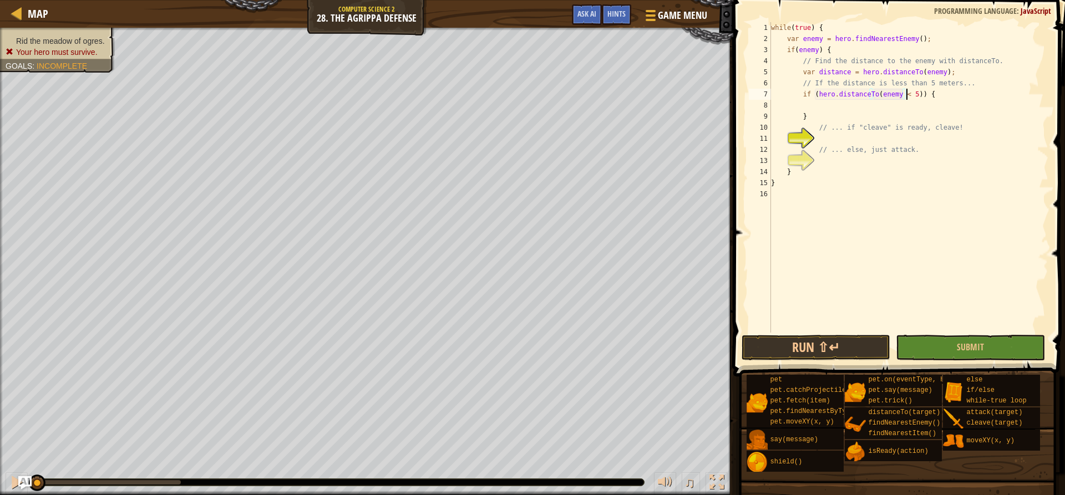
scroll to position [5, 12]
click at [847, 111] on div "while ( true ) { var enemy = hero . findNearestEnemy ( ) ; if ( enemy ) { // Fi…" at bounding box center [907, 188] width 279 height 333
type textarea "}"
click at [849, 108] on div "while ( true ) { var enemy = hero . findNearestEnemy ( ) ; if ( enemy ) { // Fi…" at bounding box center [907, 188] width 279 height 333
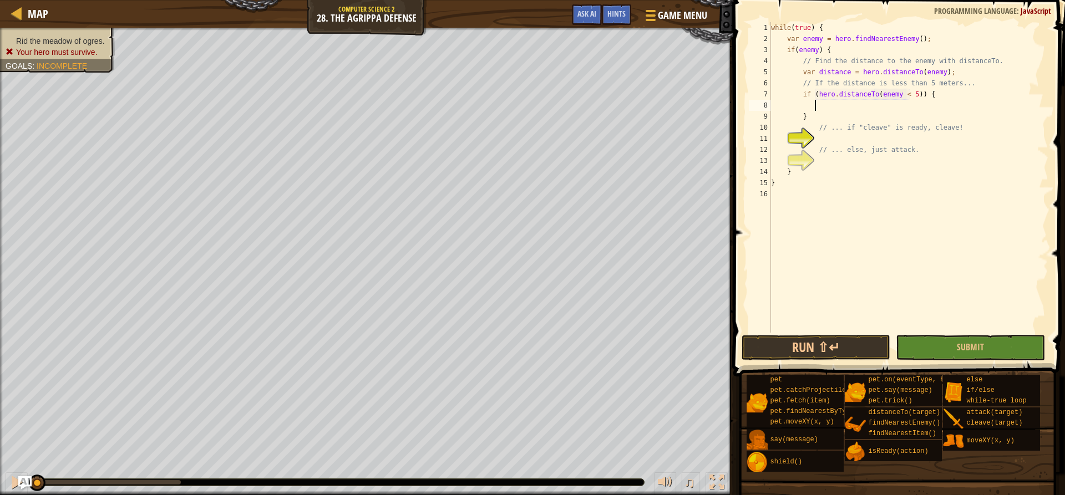
click at [839, 133] on div "while ( true ) { var enemy = hero . findNearestEnemy ( ) ; if ( enemy ) { // Fi…" at bounding box center [907, 188] width 279 height 333
type textarea "// ... if "cleave" is ready, cleave!"
click at [836, 134] on div "while ( true ) { var enemy = hero . findNearestEnemy ( ) ; if ( enemy ) { // Fi…" at bounding box center [907, 188] width 279 height 333
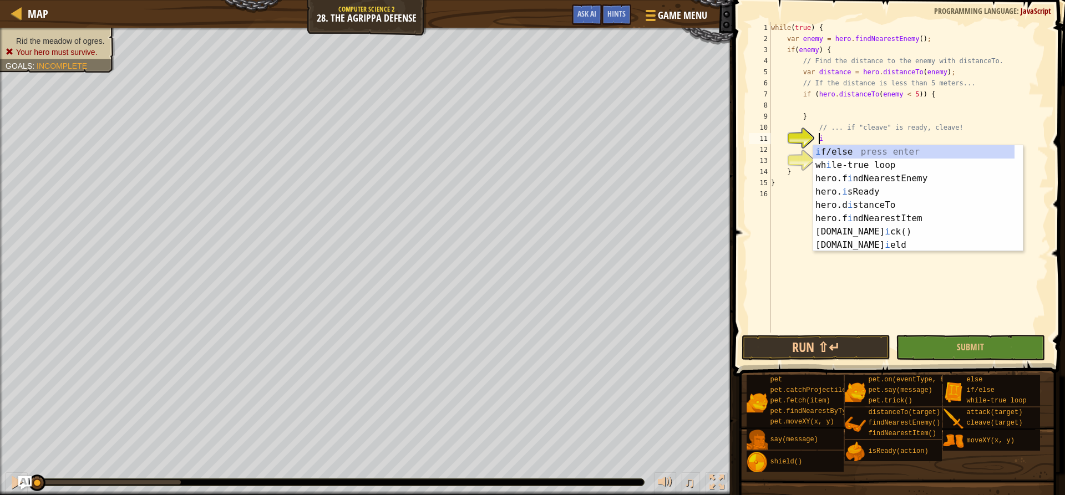
scroll to position [5, 3]
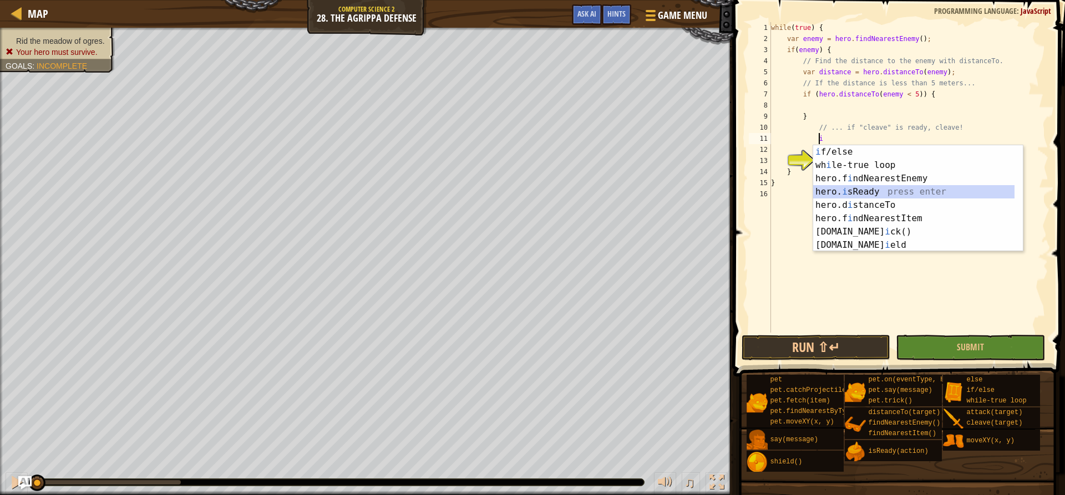
click at [889, 190] on div "i f/else press enter wh i le-true loop press enter hero.f i ndNearestEnemy pres…" at bounding box center [918, 211] width 210 height 133
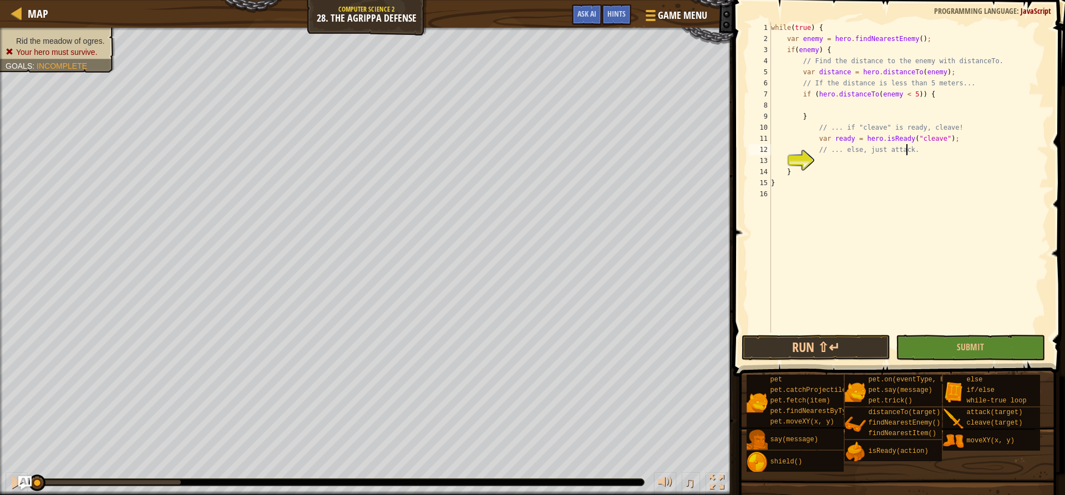
click at [916, 147] on div "while ( true ) { var enemy = hero . findNearestEnemy ( ) ; if ( enemy ) { // Fi…" at bounding box center [907, 188] width 279 height 333
click at [933, 142] on div "while ( true ) { var enemy = hero . findNearestEnemy ( ) ; if ( enemy ) { // Fi…" at bounding box center [907, 188] width 279 height 333
type textarea "var ready = hero.isReady("cleave");"
click at [941, 141] on div "while ( true ) { var enemy = hero . findNearestEnemy ( ) ; if ( enemy ) { // Fi…" at bounding box center [907, 188] width 279 height 333
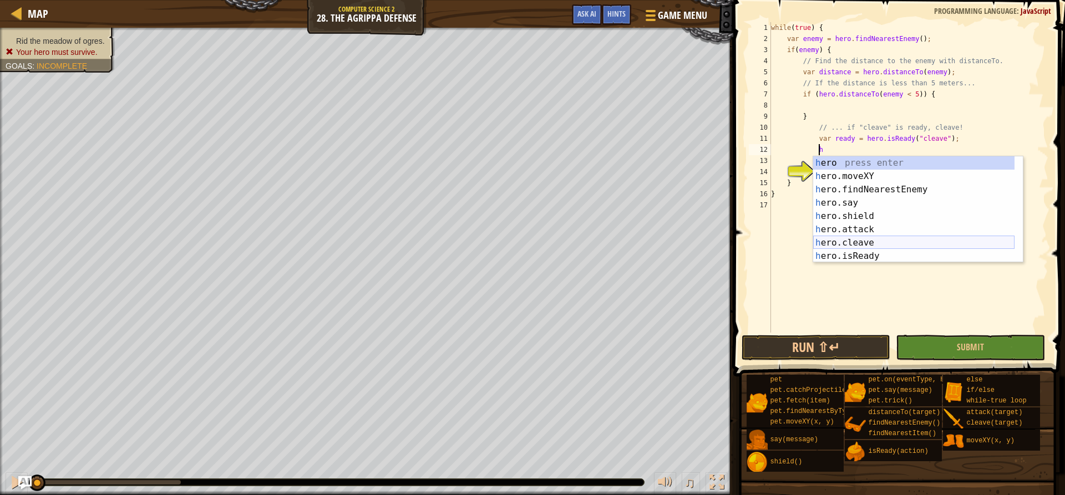
click at [874, 242] on div "h ero press enter h ero.moveXY press enter h ero.findNearestEnemy press enter h…" at bounding box center [913, 222] width 201 height 133
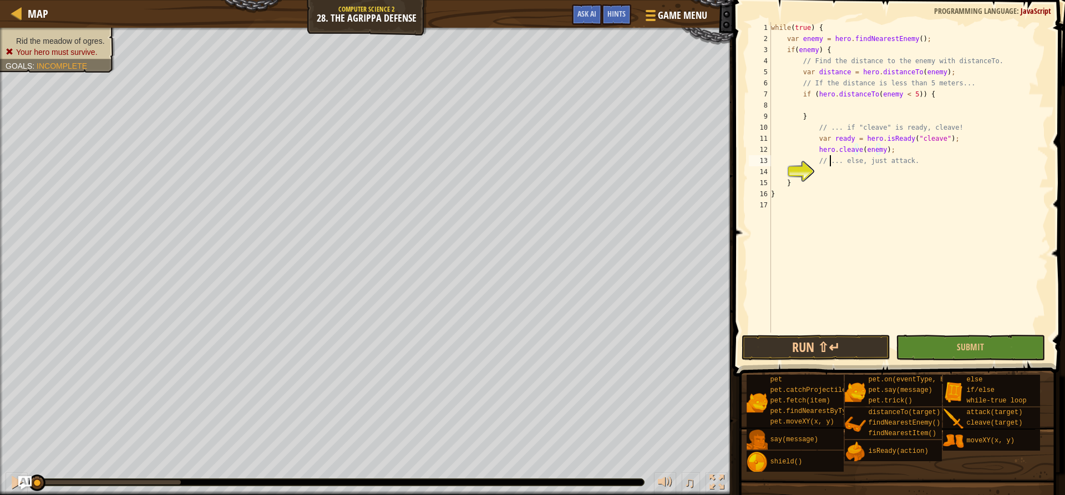
click at [828, 161] on div "while ( true ) { var enemy = hero . findNearestEnemy ( ) ; if ( enemy ) { // Fi…" at bounding box center [907, 188] width 279 height 333
type textarea "// ... else, just attack."
click at [831, 173] on div "while ( true ) { var enemy = hero . findNearestEnemy ( ) ; if ( enemy ) { // Fi…" at bounding box center [907, 188] width 279 height 333
type textarea "e"
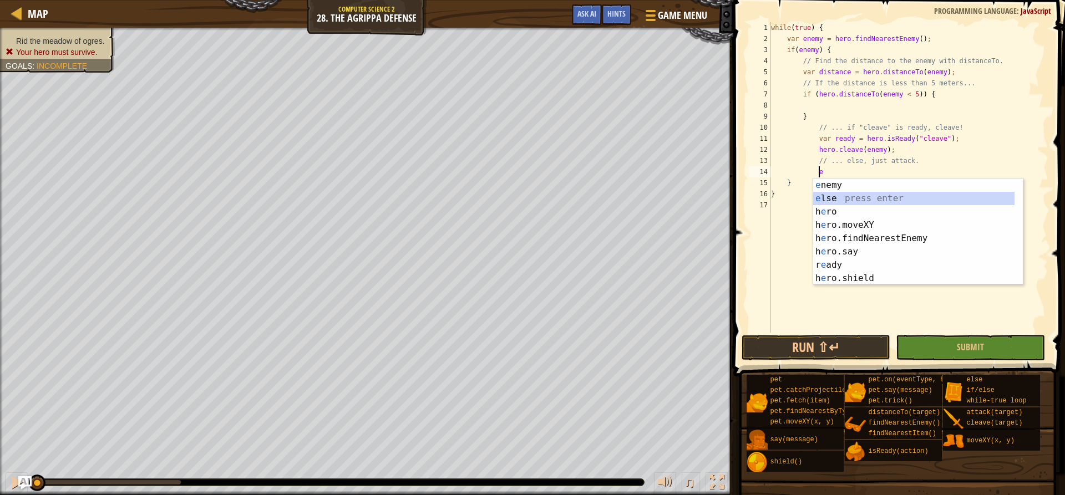
click at [843, 195] on div "e nemy press enter e lse press enter h e ro press enter h e ro.moveXY press ent…" at bounding box center [913, 245] width 201 height 133
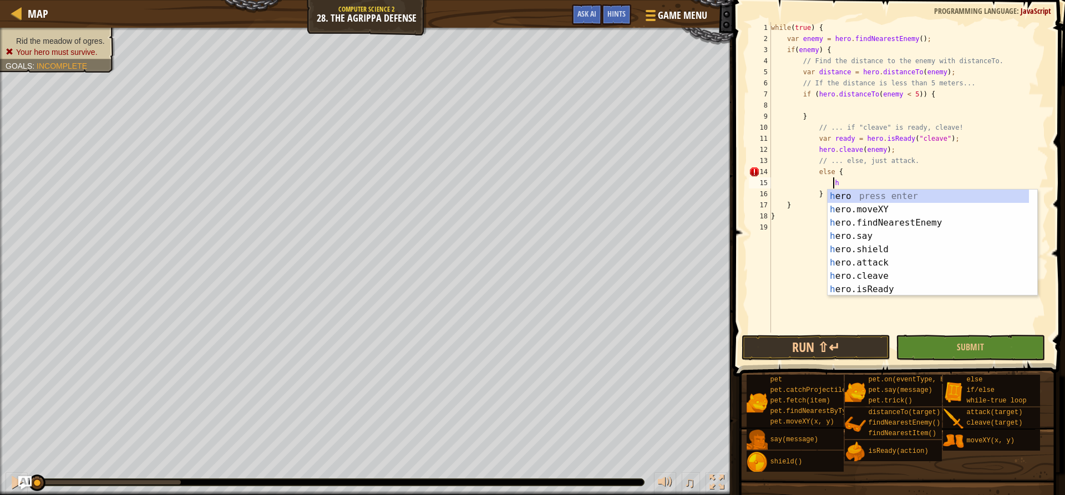
scroll to position [5, 4]
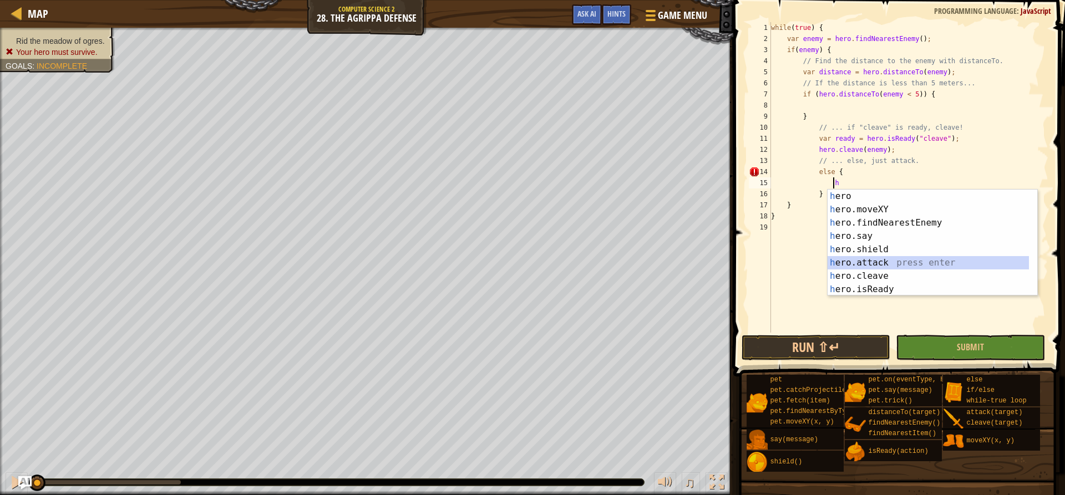
click at [858, 258] on div "h ero press enter h ero.moveXY press enter h ero.findNearestEnemy press enter h…" at bounding box center [927, 256] width 201 height 133
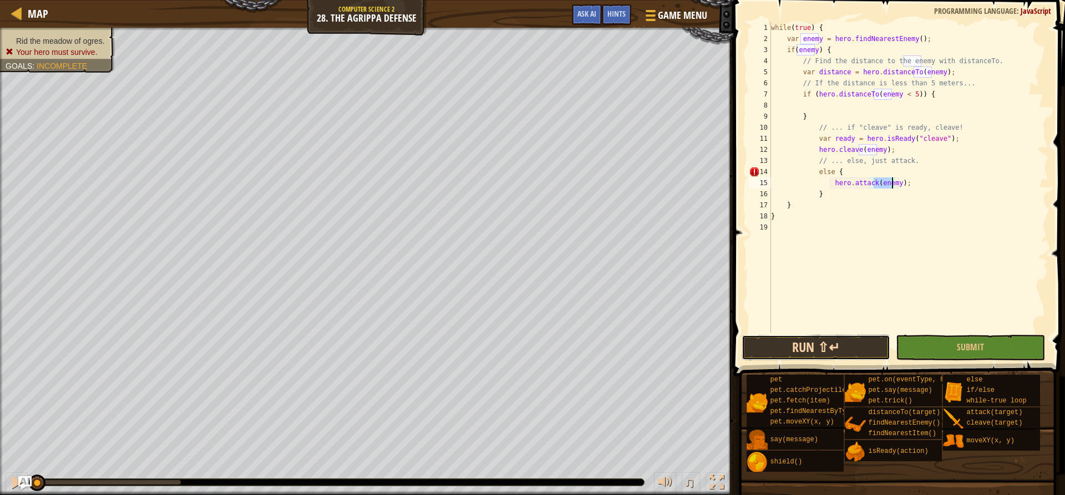
click at [823, 350] on button "Run ⇧↵" at bounding box center [815, 348] width 149 height 26
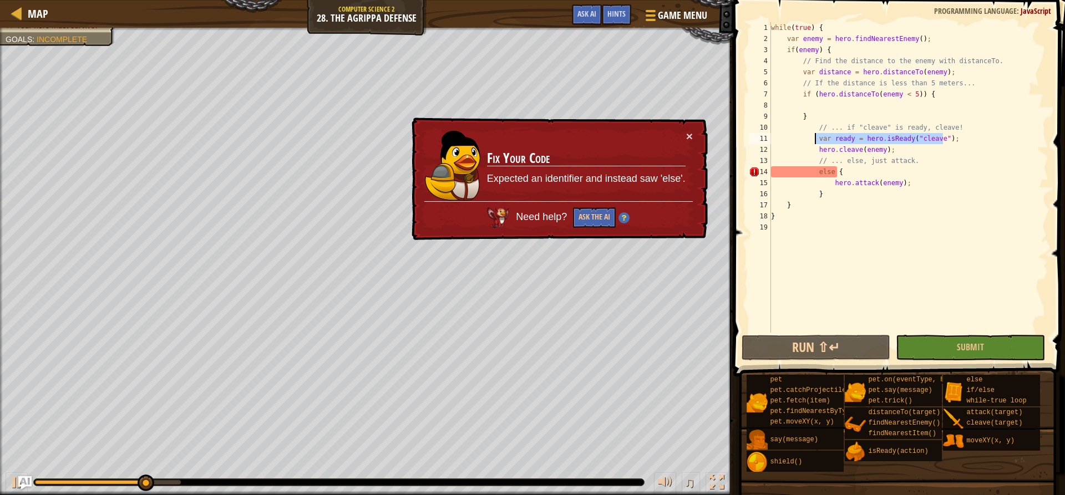
drag, startPoint x: 949, startPoint y: 142, endPoint x: 814, endPoint y: 140, distance: 134.2
click at [814, 140] on div "while ( true ) { var enemy = hero . findNearestEnemy ( ) ; if ( enemy ) { // Fi…" at bounding box center [907, 188] width 279 height 333
type textarea "var ready = hero.isReady("cleave");"
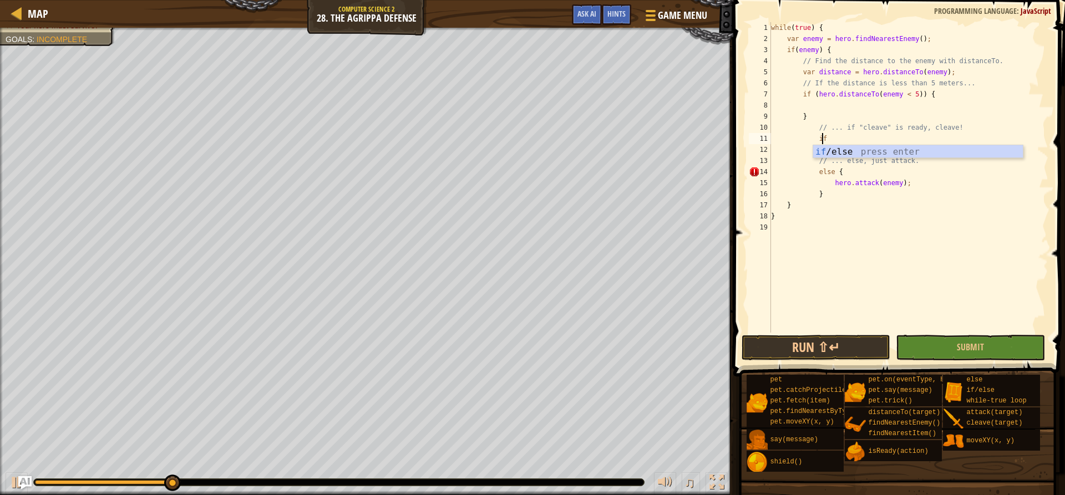
scroll to position [5, 4]
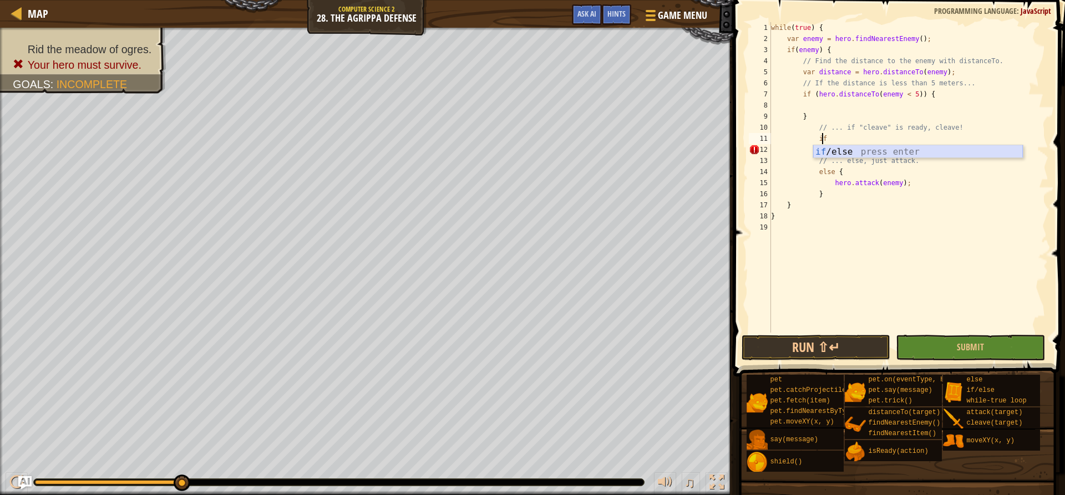
click at [829, 153] on div "if /else press enter" at bounding box center [918, 165] width 210 height 40
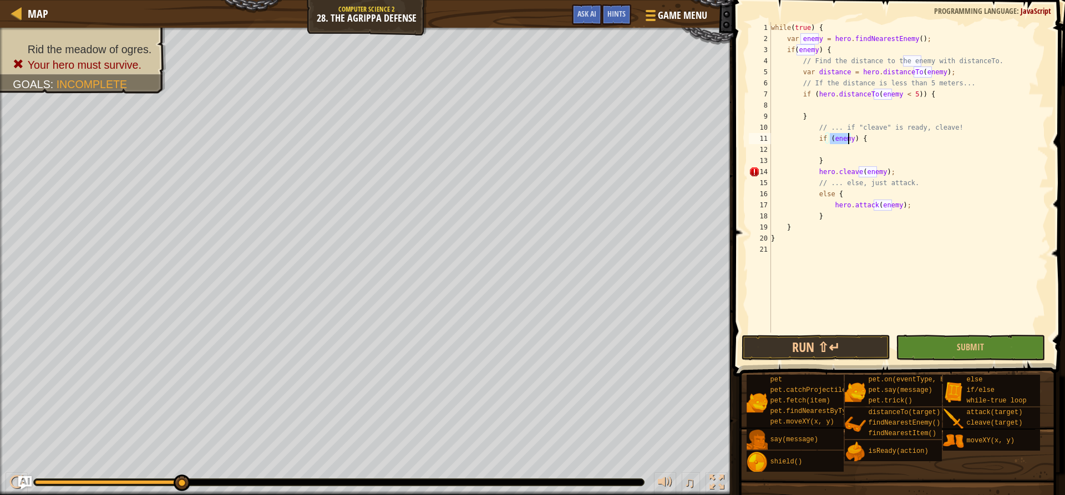
click at [836, 144] on div "while ( true ) { var enemy = hero . findNearestEnemy ( ) ; if ( enemy ) { // Fi…" at bounding box center [907, 177] width 279 height 310
click at [836, 144] on div "while ( true ) { var enemy = hero . findNearestEnemy ( ) ; if ( enemy ) { // Fi…" at bounding box center [907, 188] width 279 height 333
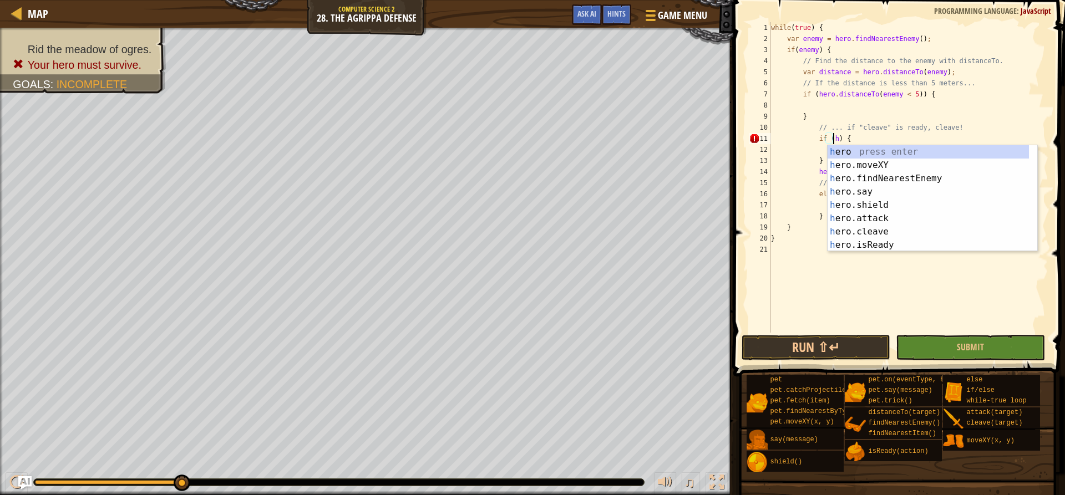
scroll to position [5, 6]
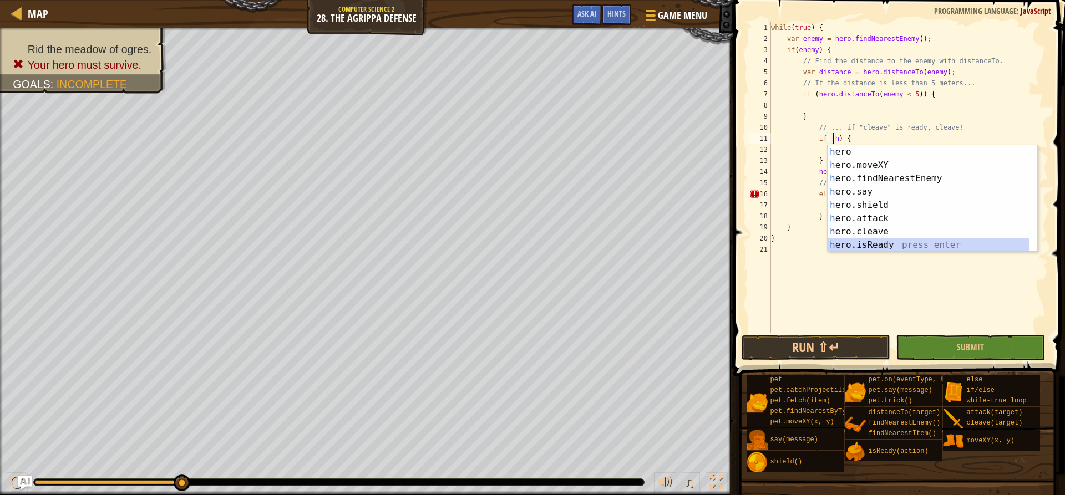
click at [875, 243] on div "h ero press enter h ero.moveXY press enter h ero.findNearestEnemy press enter h…" at bounding box center [932, 211] width 210 height 133
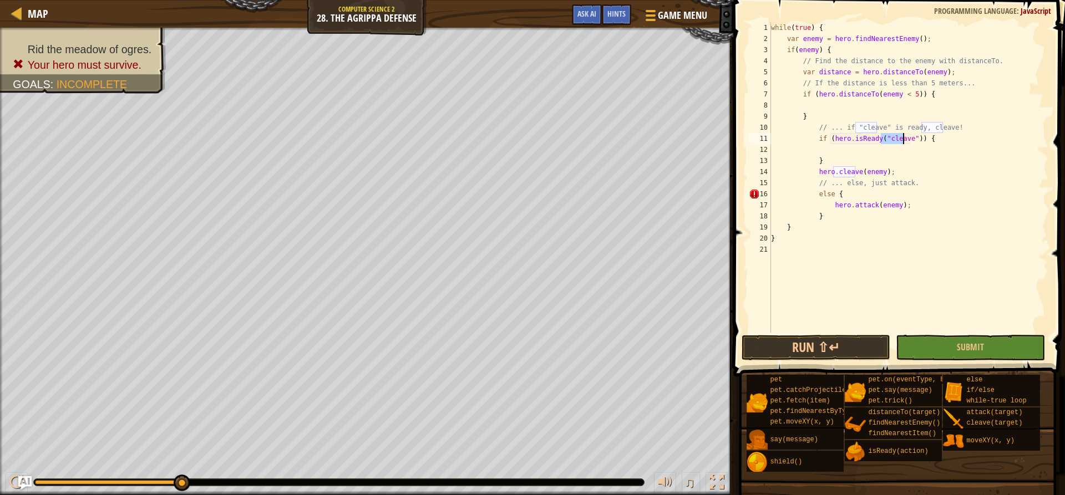
click at [880, 237] on div "while ( true ) { var enemy = hero . findNearestEnemy ( ) ; if ( enemy ) { // Fi…" at bounding box center [907, 188] width 279 height 333
drag, startPoint x: 885, startPoint y: 169, endPoint x: 813, endPoint y: 172, distance: 72.2
click at [813, 172] on div "while ( true ) { var enemy = hero . findNearestEnemy ( ) ; if ( enemy ) { // Fi…" at bounding box center [907, 188] width 279 height 333
type textarea "hero.cleave(enemy);"
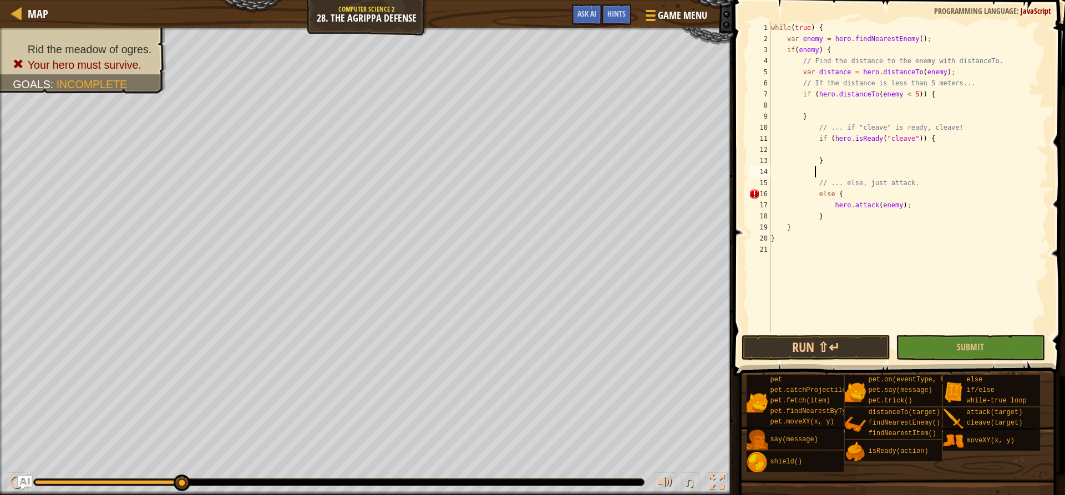
click at [837, 150] on div "while ( true ) { var enemy = hero . findNearestEnemy ( ) ; if ( enemy ) { // Fi…" at bounding box center [907, 188] width 279 height 333
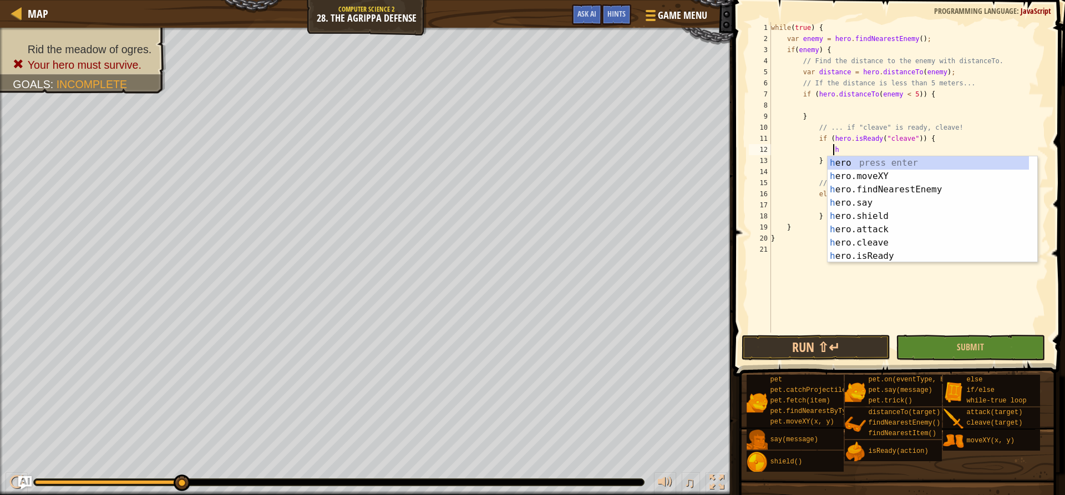
scroll to position [5, 4]
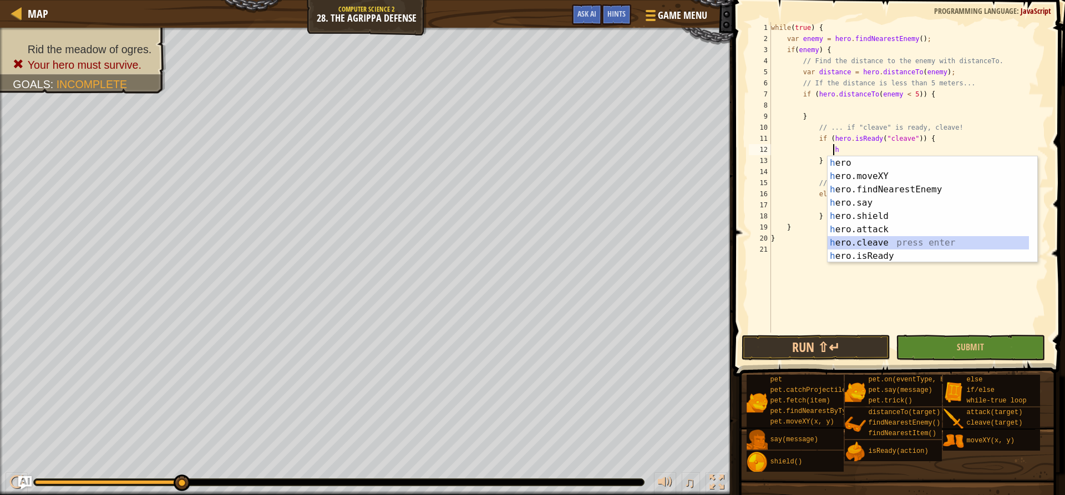
click at [869, 242] on div "h ero press enter h ero.moveXY press enter h ero.findNearestEnemy press enter h…" at bounding box center [927, 222] width 201 height 133
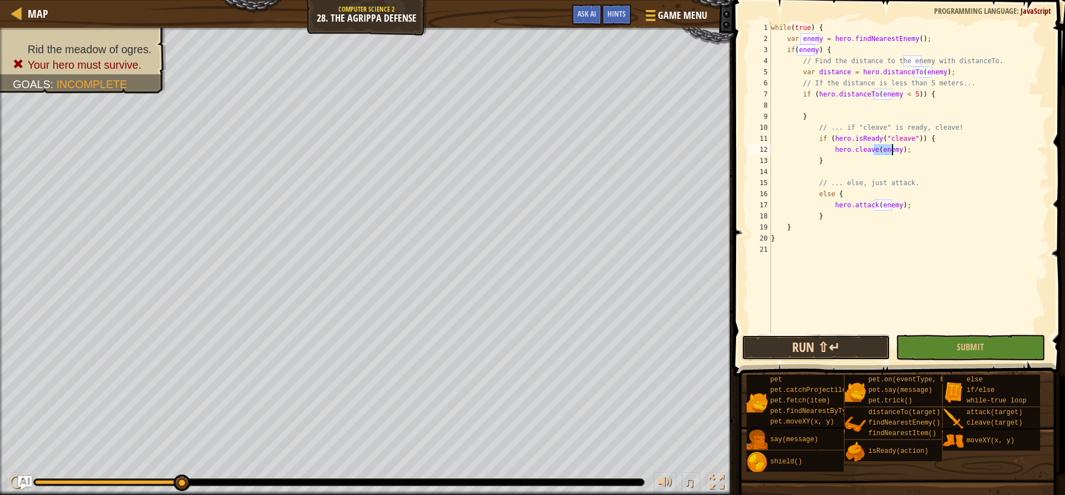
click at [843, 337] on button "Run ⇧↵" at bounding box center [815, 348] width 149 height 26
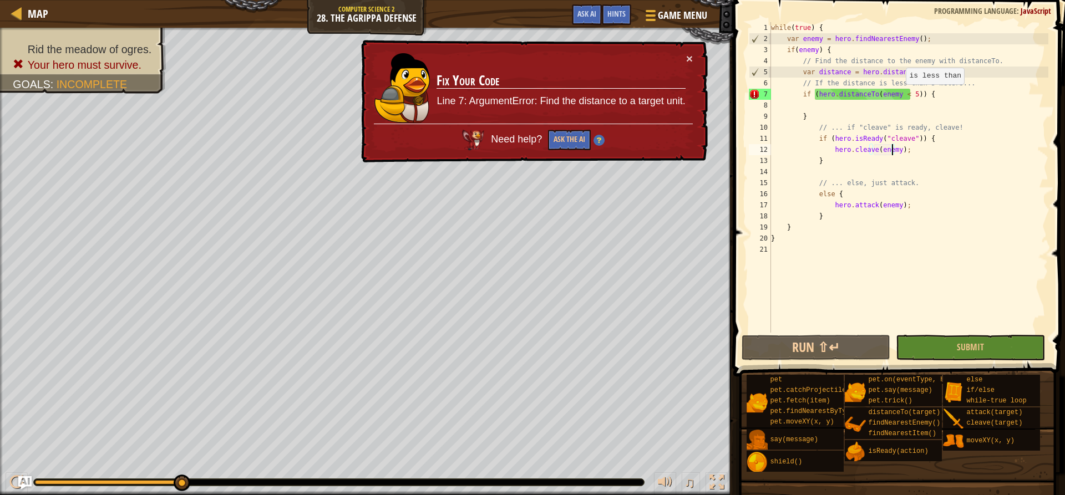
click at [900, 95] on div "while ( true ) { var enemy = hero . findNearestEnemy ( ) ; if ( enemy ) { // Fi…" at bounding box center [907, 188] width 279 height 333
click at [905, 93] on div "while ( true ) { var enemy = hero . findNearestEnemy ( ) ; if ( enemy ) { // Fi…" at bounding box center [907, 188] width 279 height 333
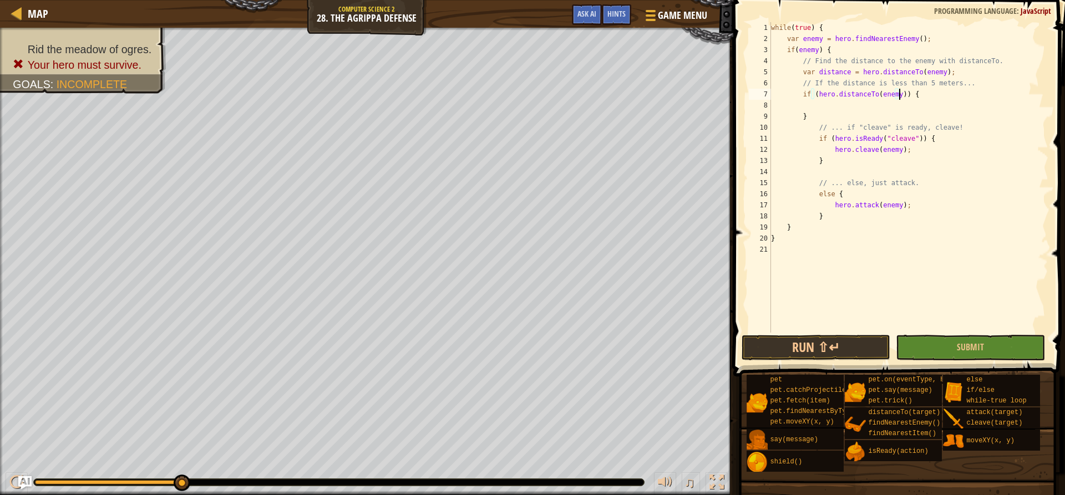
click at [898, 93] on div "while ( true ) { var enemy = hero . findNearestEnemy ( ) ; if ( enemy ) { // Fi…" at bounding box center [907, 188] width 279 height 333
click at [894, 96] on div "while ( true ) { var enemy = hero . findNearestEnemy ( ) ; if ( enemy ) { // Fi…" at bounding box center [907, 188] width 279 height 333
drag, startPoint x: 814, startPoint y: 365, endPoint x: 813, endPoint y: 349, distance: 15.6
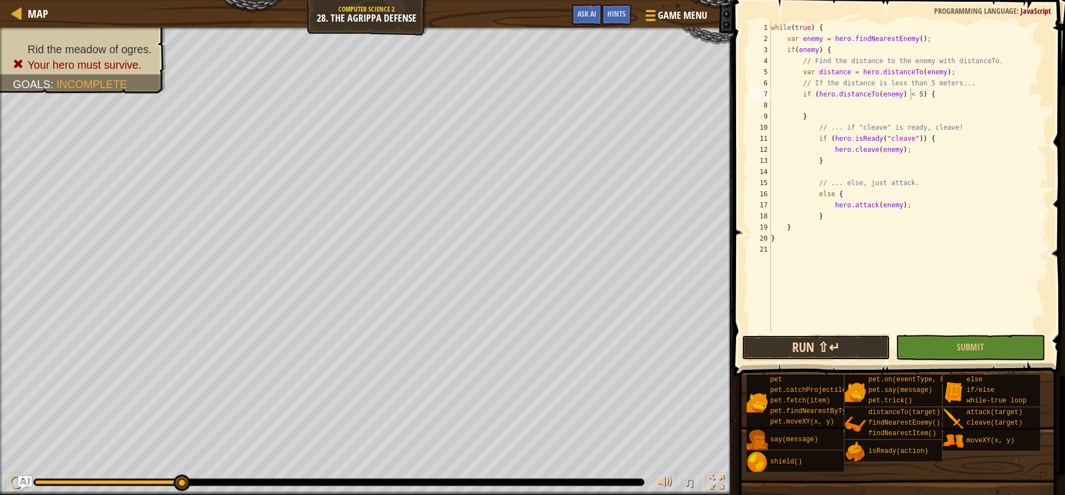
click at [813, 349] on button "Run ⇧↵" at bounding box center [815, 348] width 149 height 26
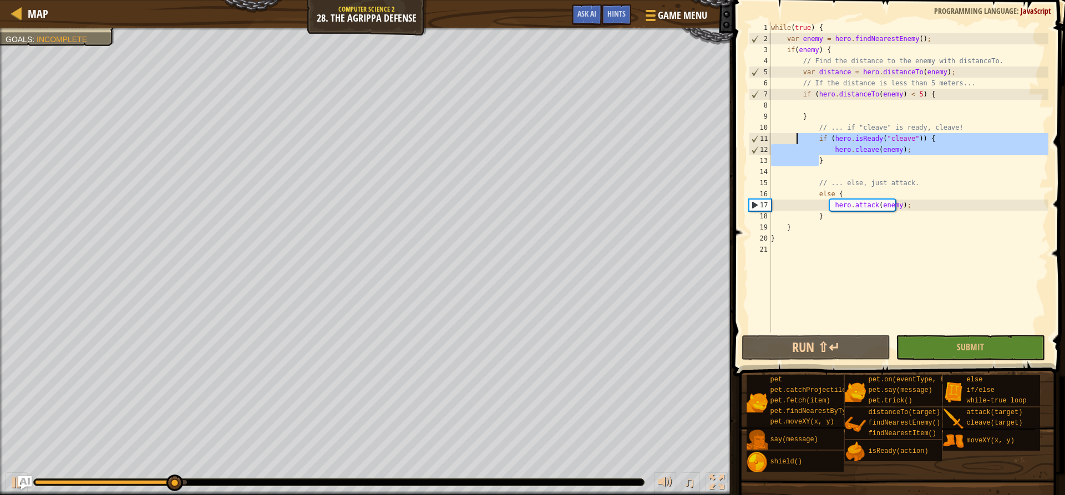
drag, startPoint x: 825, startPoint y: 162, endPoint x: 796, endPoint y: 137, distance: 38.5
click at [796, 137] on div "while ( true ) { var enemy = hero . findNearestEnemy ( ) ; if ( enemy ) { // Fi…" at bounding box center [907, 188] width 279 height 333
type textarea "if (hero.isReady("cleave")) { hero.cleave(enemy);"
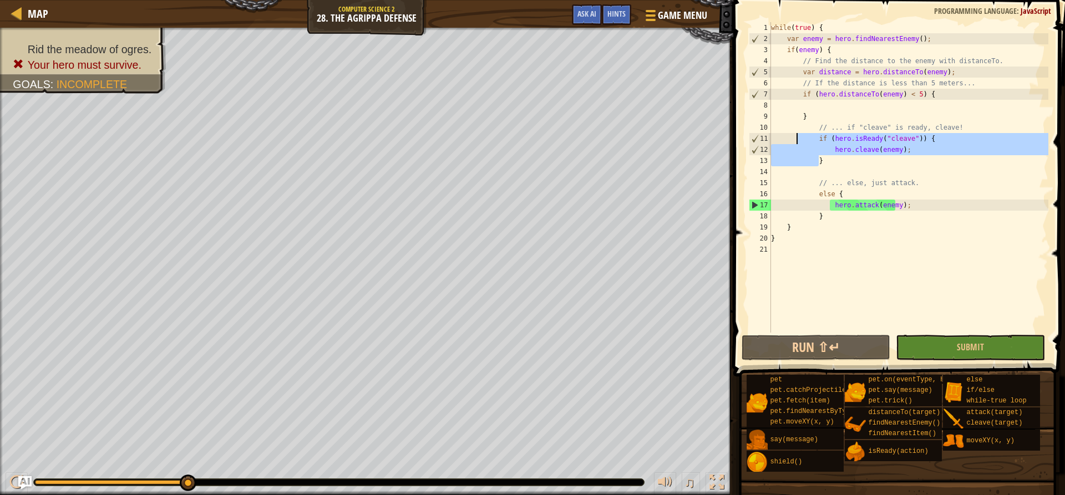
click at [813, 103] on div "while ( true ) { var enemy = hero . findNearestEnemy ( ) ; if ( enemy ) { // Fi…" at bounding box center [907, 188] width 279 height 333
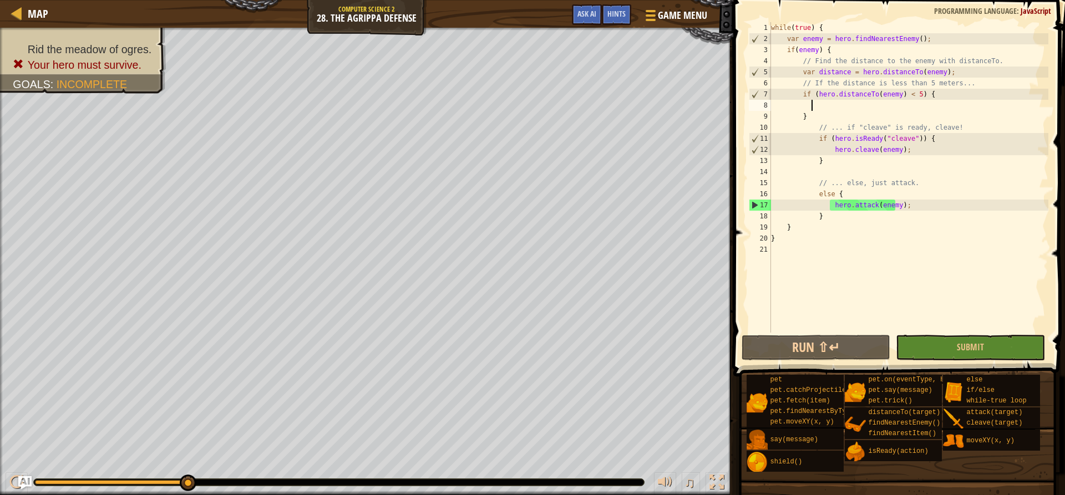
scroll to position [5, 3]
paste textarea "}"
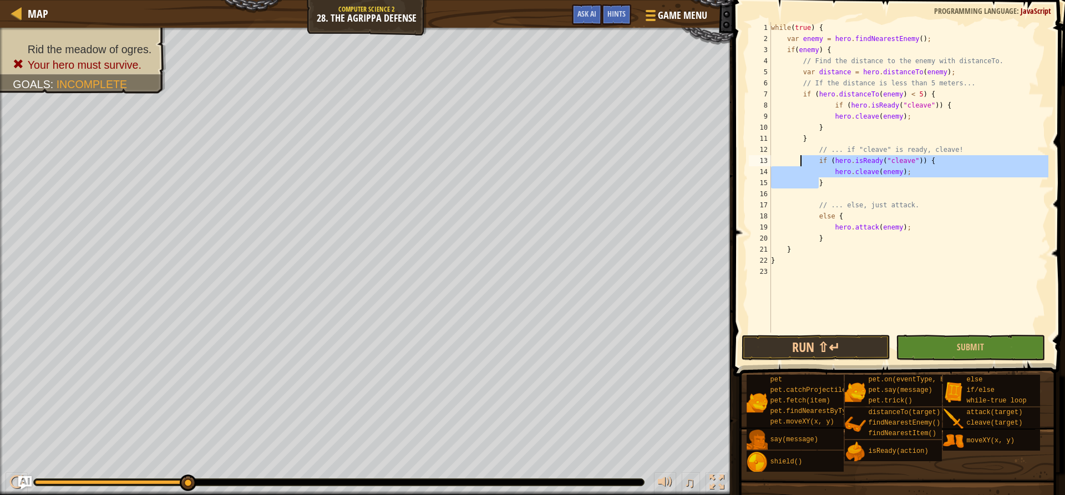
drag, startPoint x: 821, startPoint y: 186, endPoint x: 799, endPoint y: 165, distance: 30.6
click at [799, 165] on div "while ( true ) { var enemy = hero . findNearestEnemy ( ) ; if ( enemy ) { // Fi…" at bounding box center [907, 188] width 279 height 333
type textarea "if (hero.isReady("cleave")) { hero.cleave(enemy);"
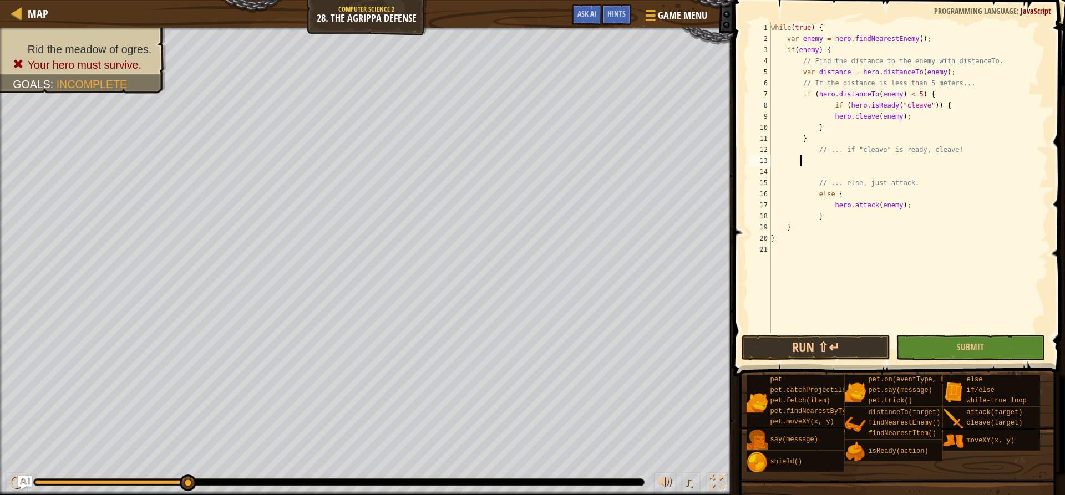
scroll to position [5, 2]
click at [838, 344] on button "Run ⇧↵" at bounding box center [815, 348] width 149 height 26
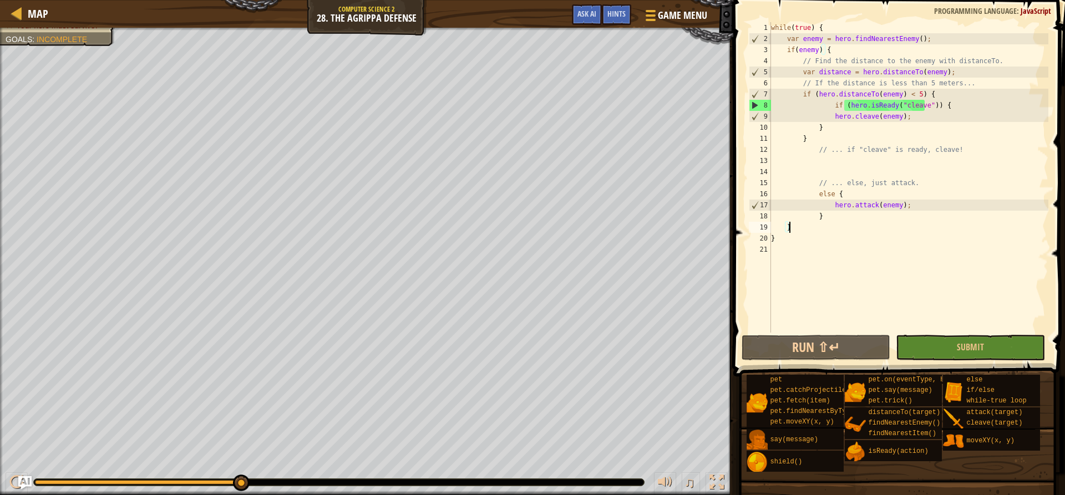
click at [829, 226] on div "while ( true ) { var enemy = hero . findNearestEnemy ( ) ; if ( enemy ) { // Fi…" at bounding box center [907, 188] width 279 height 333
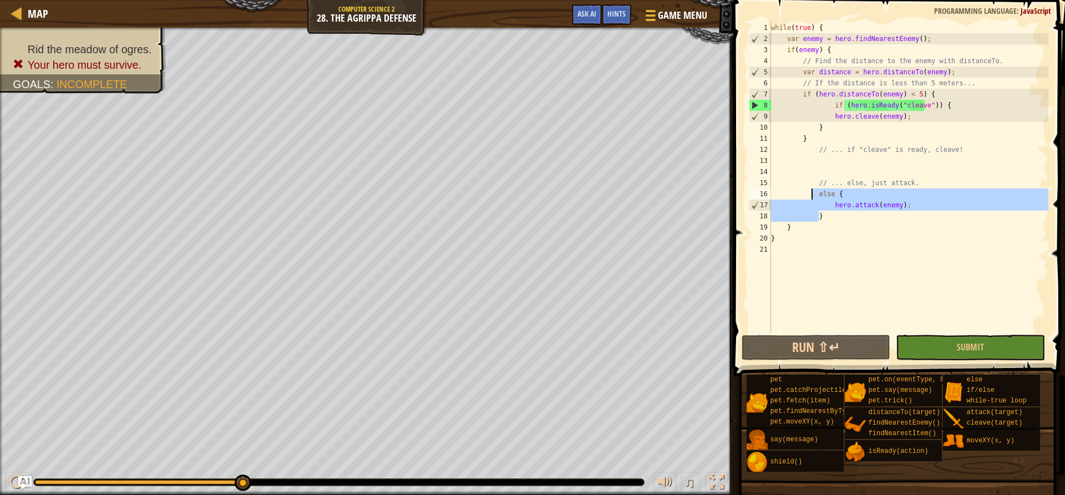
drag, startPoint x: 851, startPoint y: 221, endPoint x: 810, endPoint y: 194, distance: 49.2
click at [810, 194] on div "while ( true ) { var enemy = hero . findNearestEnemy ( ) ; if ( enemy ) { // Fi…" at bounding box center [907, 188] width 279 height 333
type textarea "else { hero.attack(enemy);"
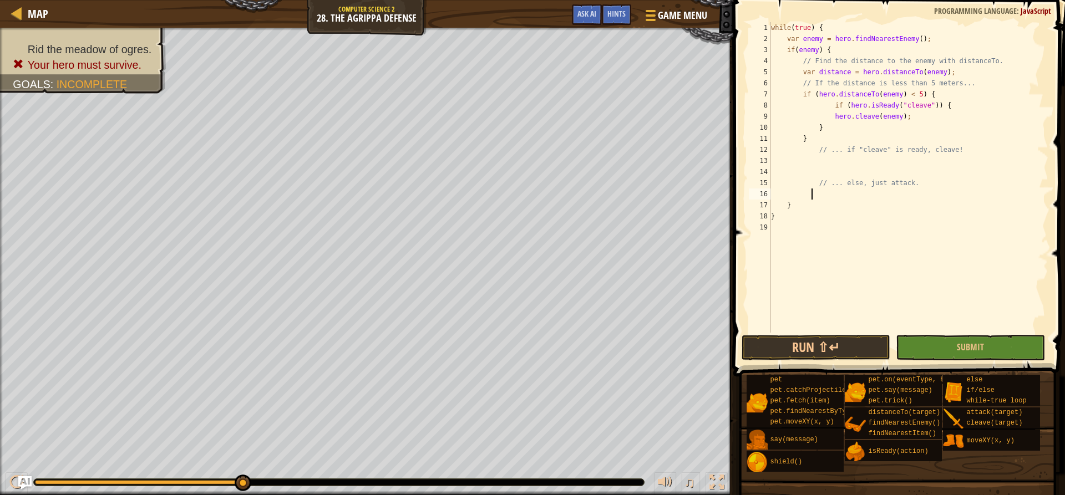
click at [869, 165] on div "while ( true ) { var enemy = hero . findNearestEnemy ( ) ; if ( enemy ) { // Fi…" at bounding box center [907, 188] width 279 height 333
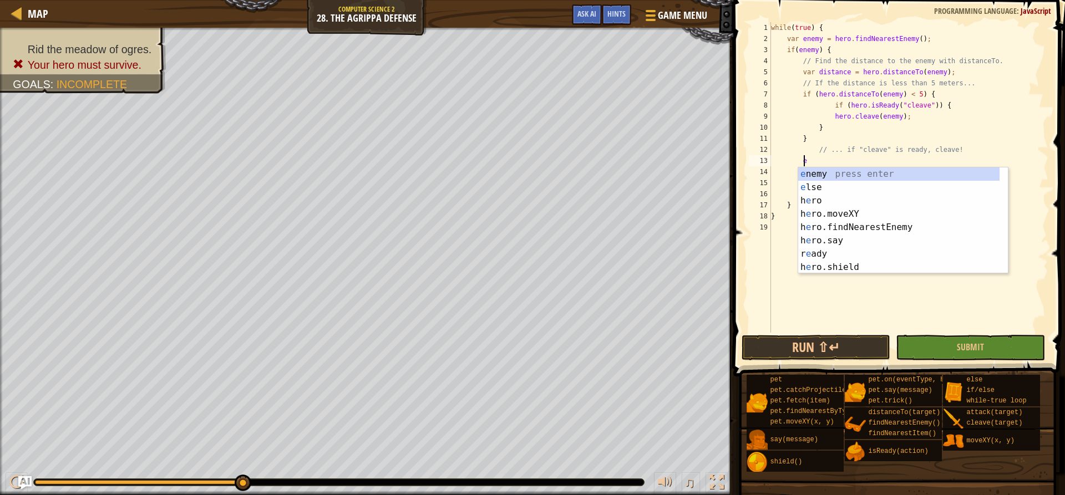
click at [869, 167] on div "e nemy press enter e lse press enter h e ro press enter h e ro.moveXY press ent…" at bounding box center [903, 233] width 210 height 133
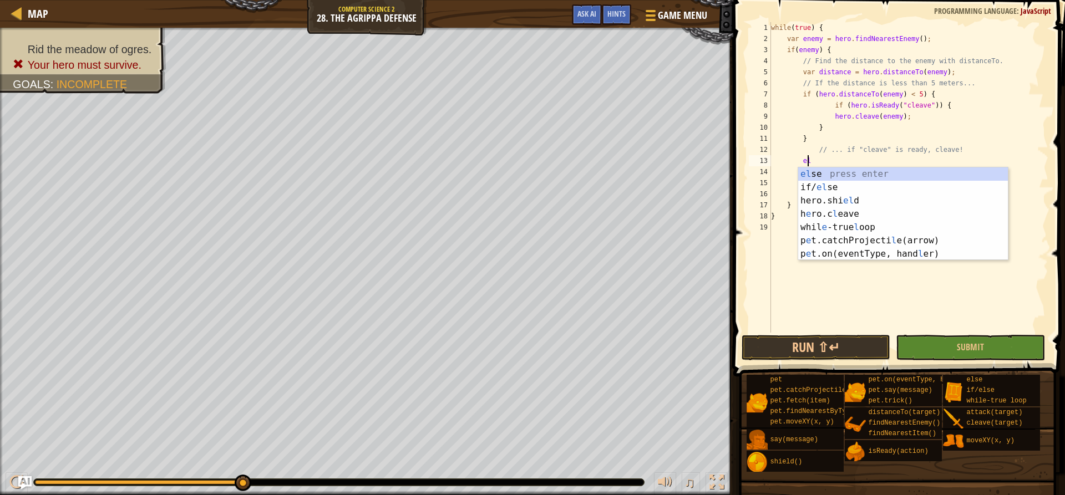
scroll to position [5, 3]
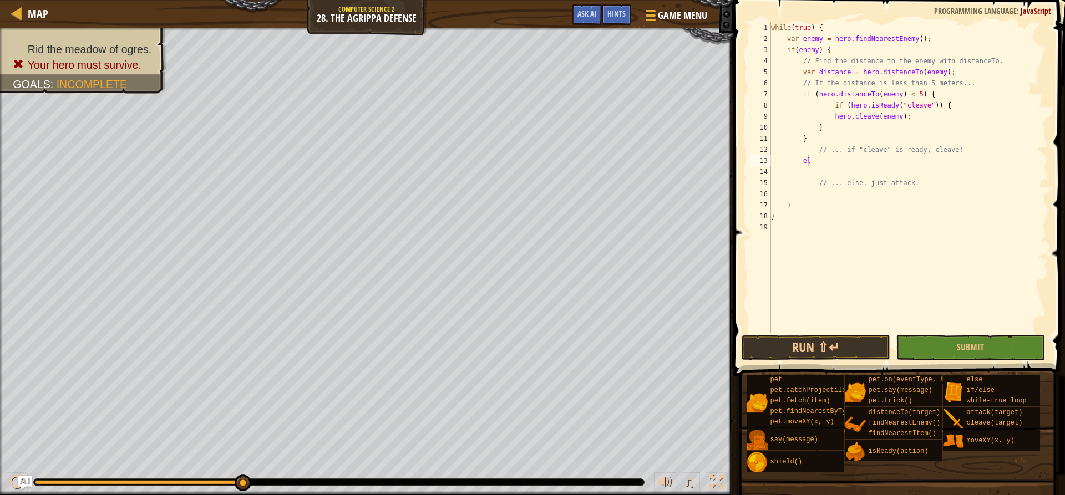
click at [868, 0] on body "Map Computer Science 2 28. The Agrippa Defense Game Menu Done Hints Ask AI 1 הה…" at bounding box center [532, 0] width 1065 height 0
click at [841, 157] on div "while ( true ) { var enemy = hero . findNearestEnemy ( ) ; if ( enemy ) { // Fi…" at bounding box center [907, 188] width 279 height 333
type textarea "els"
click at [822, 176] on div "els e press enter if/ els e press enter" at bounding box center [903, 193] width 210 height 53
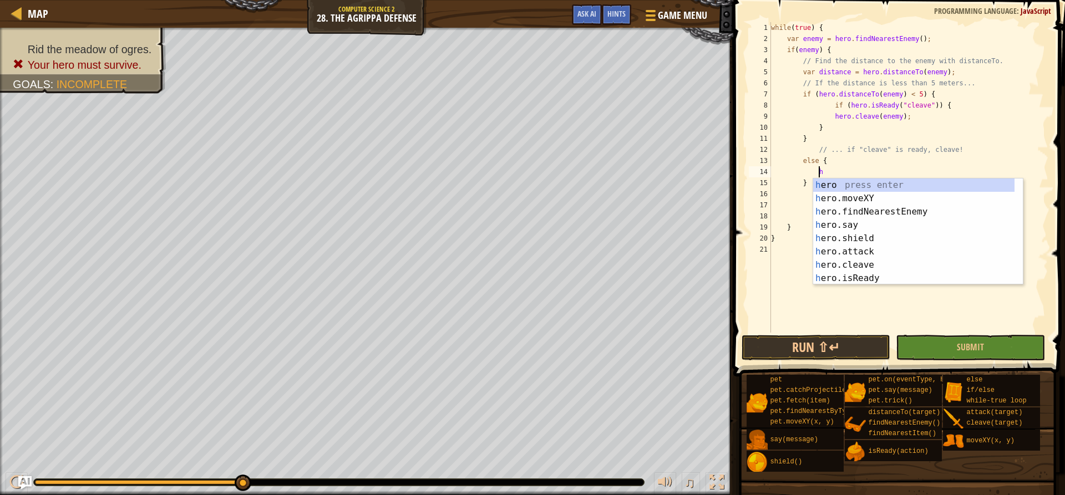
scroll to position [5, 3]
click at [830, 248] on div "h ero press enter h ero.moveXY press enter h ero.findNearestEnemy press enter h…" at bounding box center [918, 245] width 210 height 133
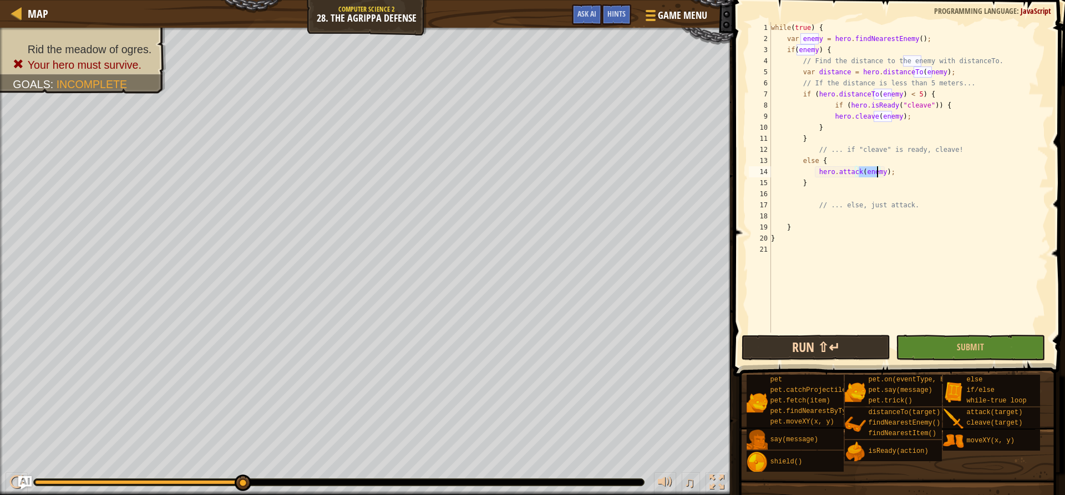
type textarea "hero.attack(enemy);"
click at [803, 354] on button "Run ⇧↵" at bounding box center [815, 348] width 149 height 26
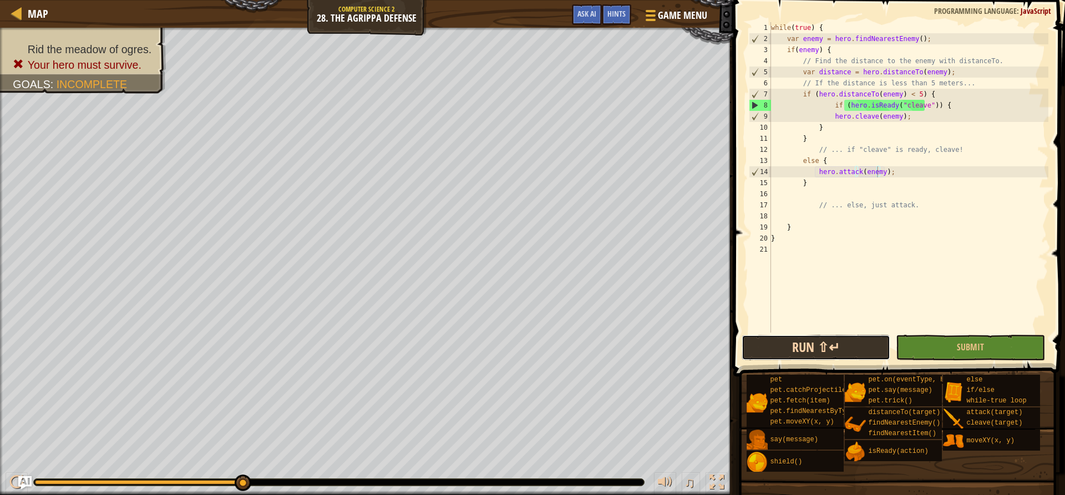
click at [841, 342] on button "Run ⇧↵" at bounding box center [815, 348] width 149 height 26
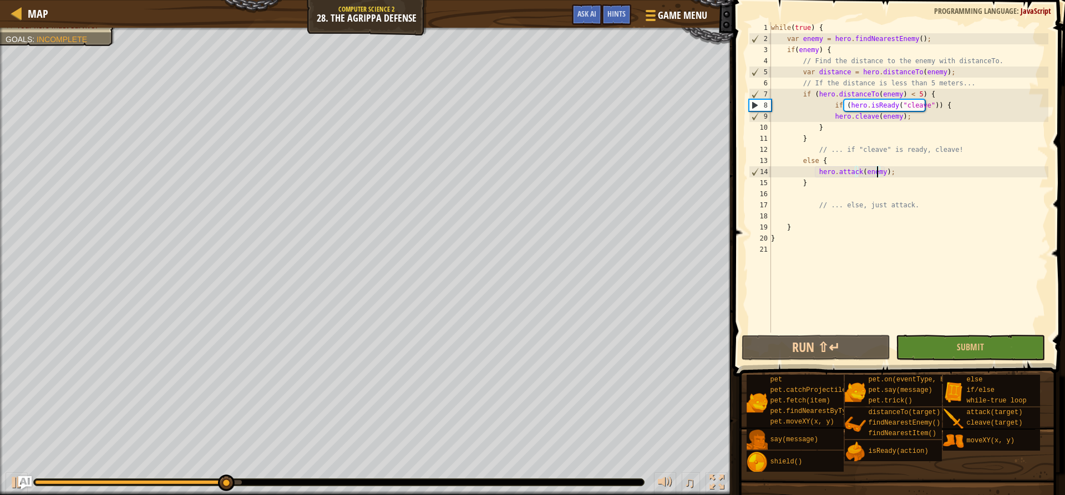
click at [788, 250] on div "while ( true ) { var enemy = hero . findNearestEnemy ( ) ; if ( enemy ) { // Fi…" at bounding box center [907, 188] width 279 height 333
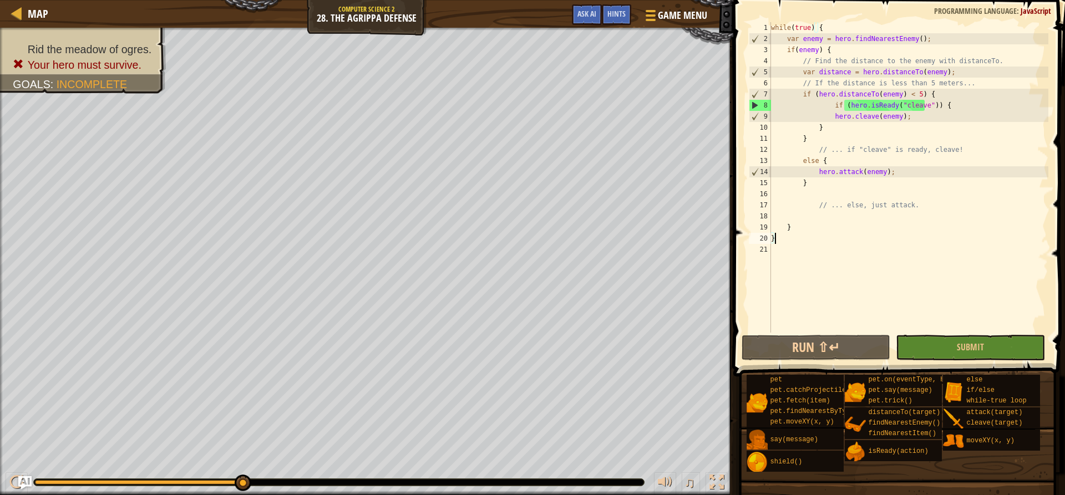
click at [790, 240] on div "while ( true ) { var enemy = hero . findNearestEnemy ( ) ; if ( enemy ) { // Fi…" at bounding box center [907, 188] width 279 height 333
type textarea "}"
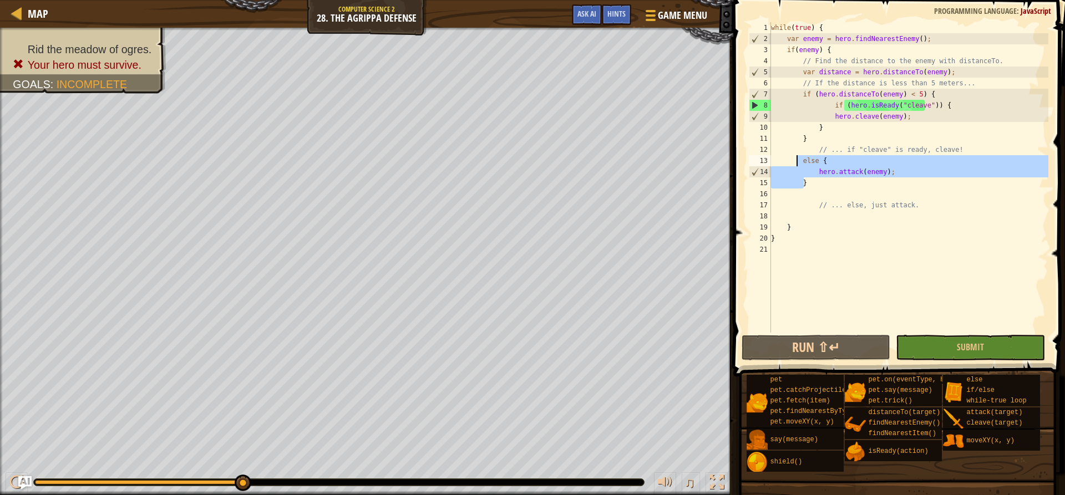
drag, startPoint x: 824, startPoint y: 184, endPoint x: 796, endPoint y: 159, distance: 37.3
click at [796, 159] on div "while ( true ) { var enemy = hero . findNearestEnemy ( ) ; if ( enemy ) { // Fi…" at bounding box center [907, 188] width 279 height 333
type textarea "else { hero.attack(enemy);"
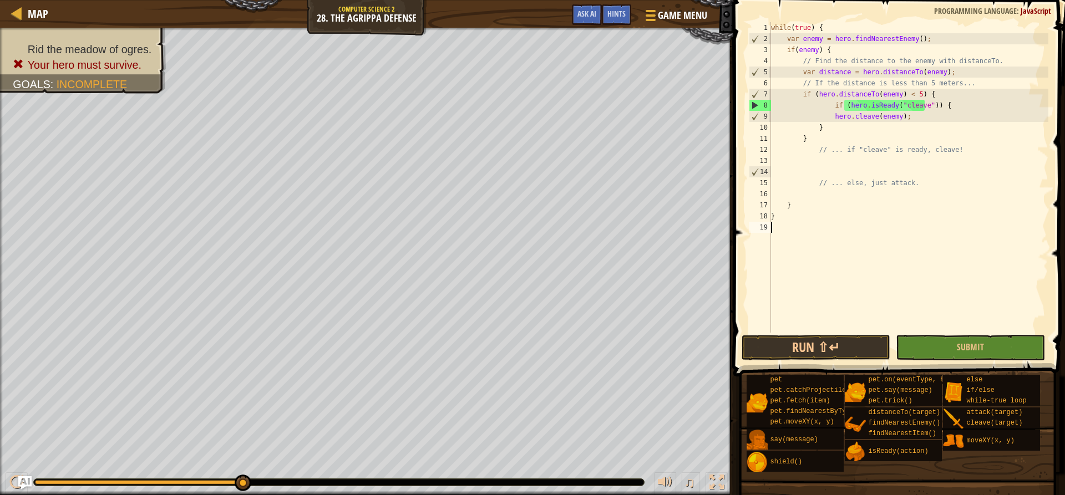
click at [782, 228] on div "while ( true ) { var enemy = hero . findNearestEnemy ( ) ; if ( enemy ) { // Fi…" at bounding box center [907, 188] width 279 height 333
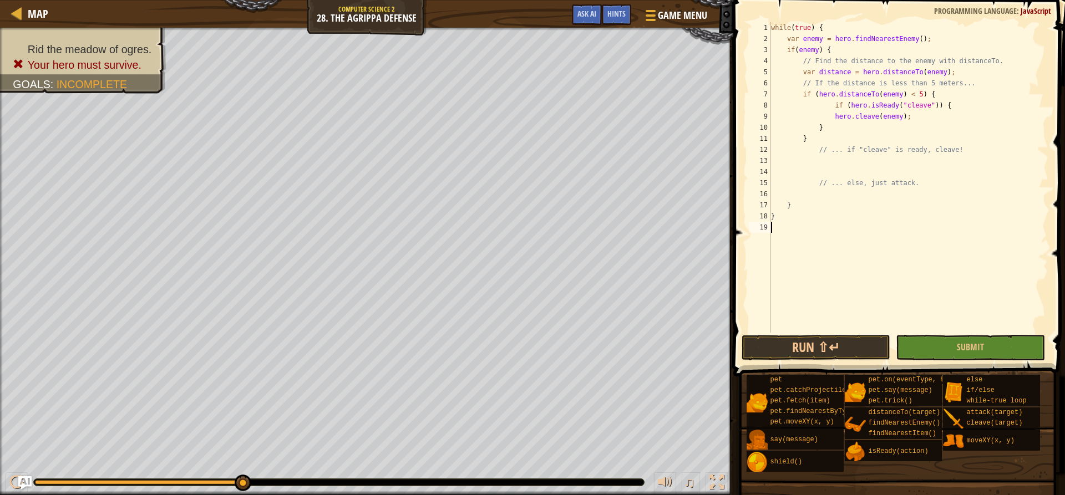
type textarea "e"
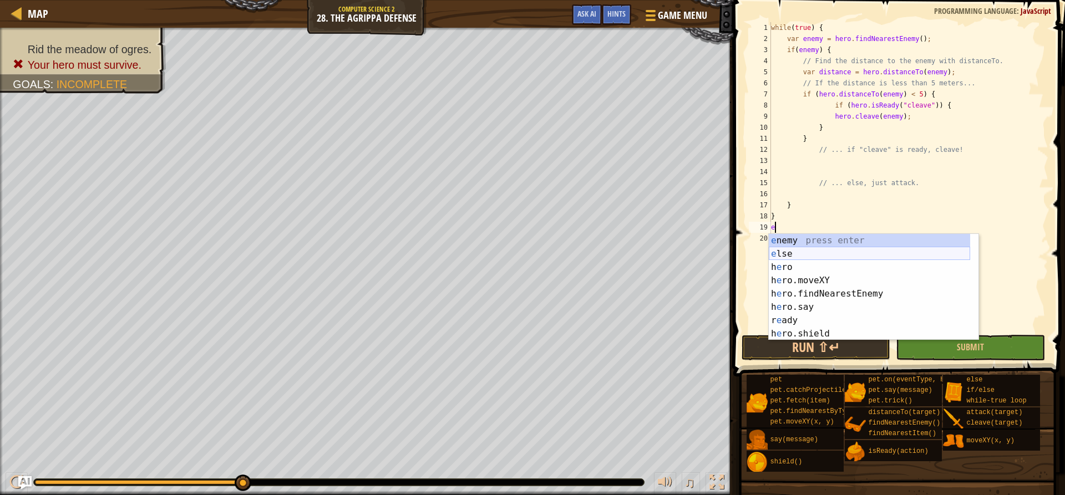
click at [795, 251] on div "e nemy press enter e lse press enter h e ro press enter h e ro.moveXY press ent…" at bounding box center [868, 300] width 201 height 133
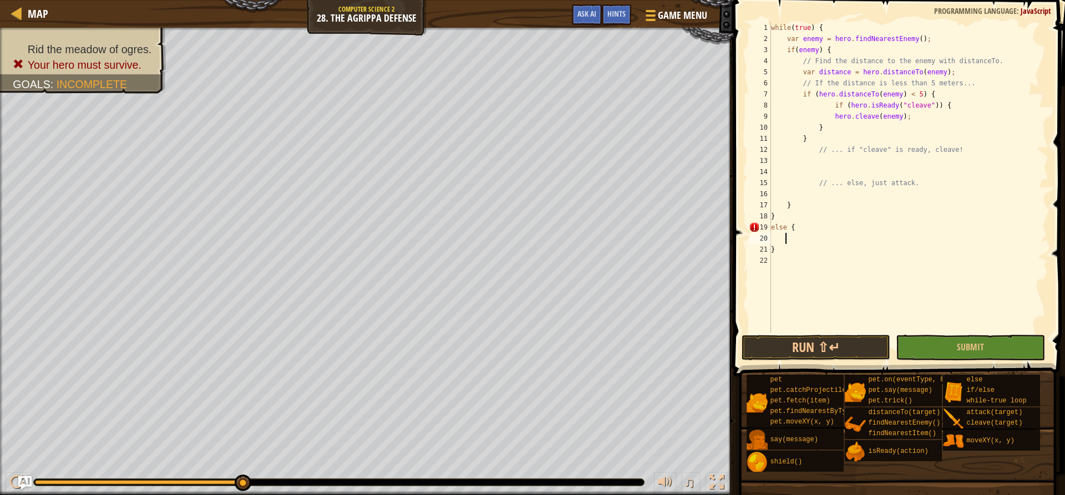
scroll to position [5, 1]
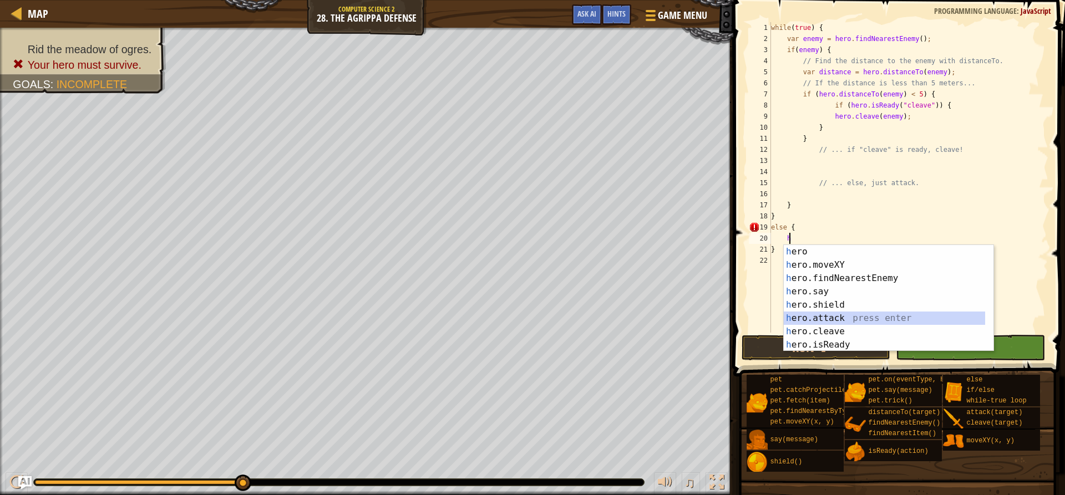
click at [832, 317] on div "h ero press enter h ero.moveXY press enter h ero.findNearestEnemy press enter h…" at bounding box center [883, 311] width 201 height 133
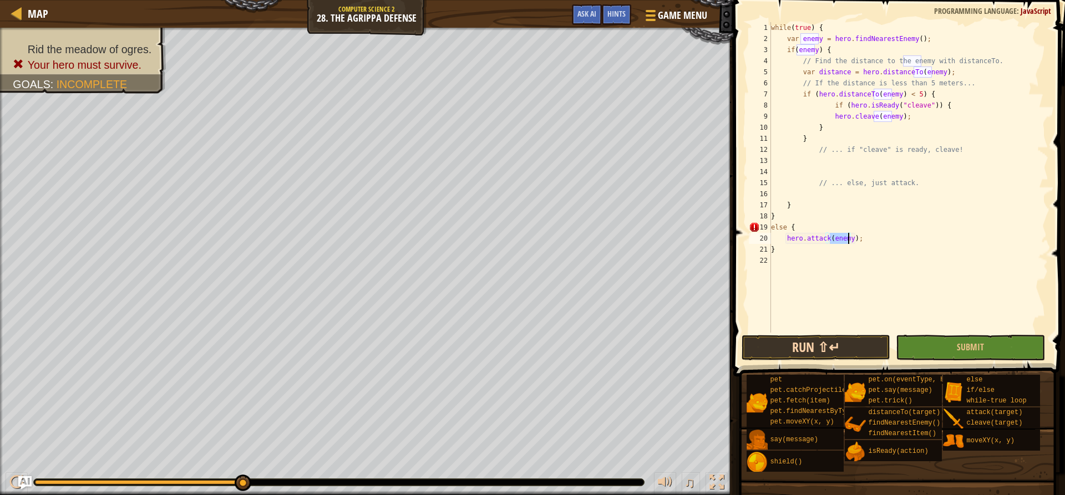
type textarea "hero.attack(enemy);"
click at [823, 345] on button "Run ⇧↵" at bounding box center [815, 348] width 149 height 26
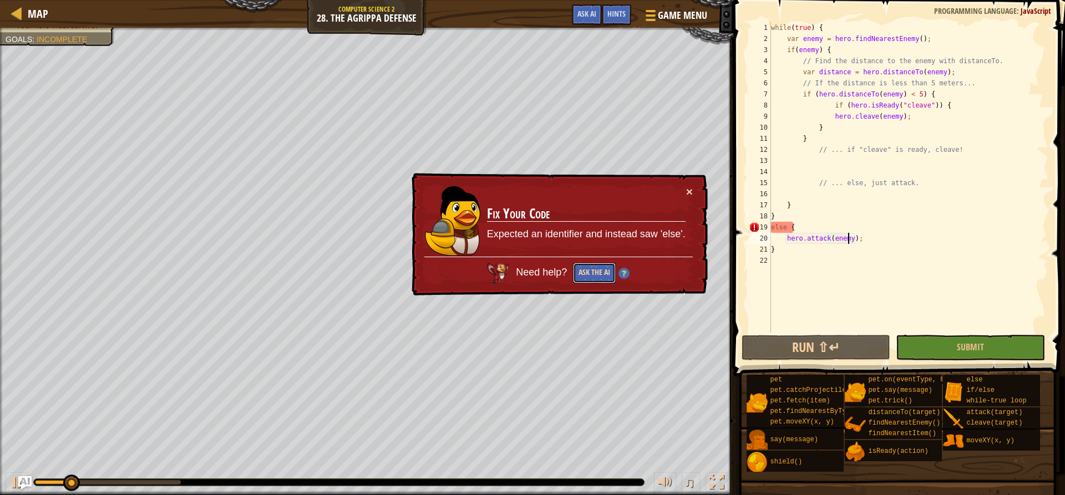
click at [587, 265] on button "Ask the AI" at bounding box center [594, 273] width 43 height 21
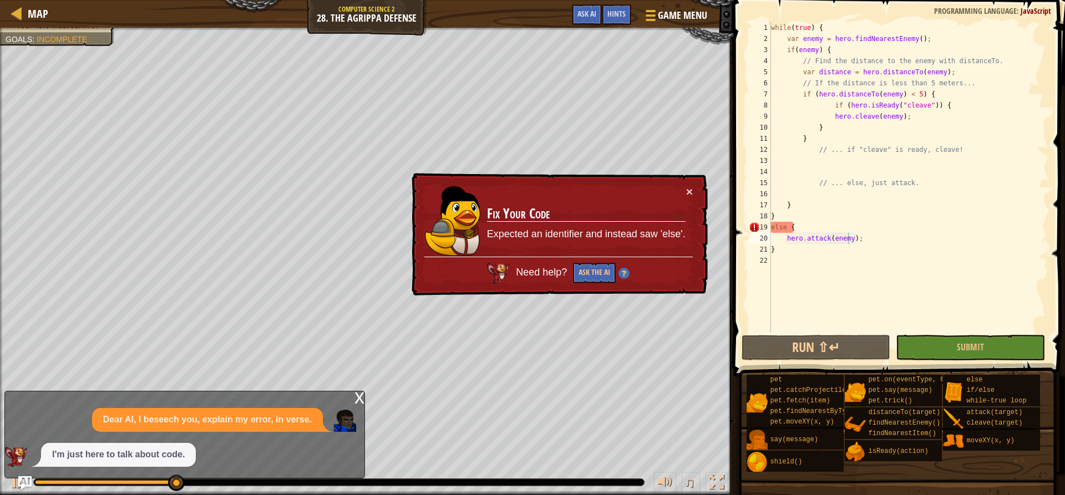
click at [239, 428] on div "Dear AI, I beseech you, explain my error, in verse." at bounding box center [207, 420] width 231 height 24
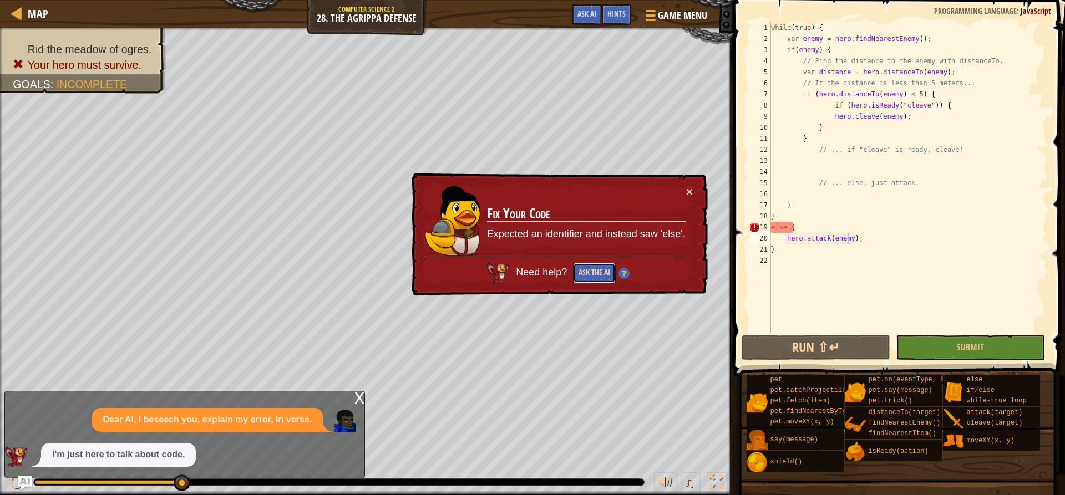
click at [594, 279] on button "Ask the AI" at bounding box center [594, 273] width 43 height 21
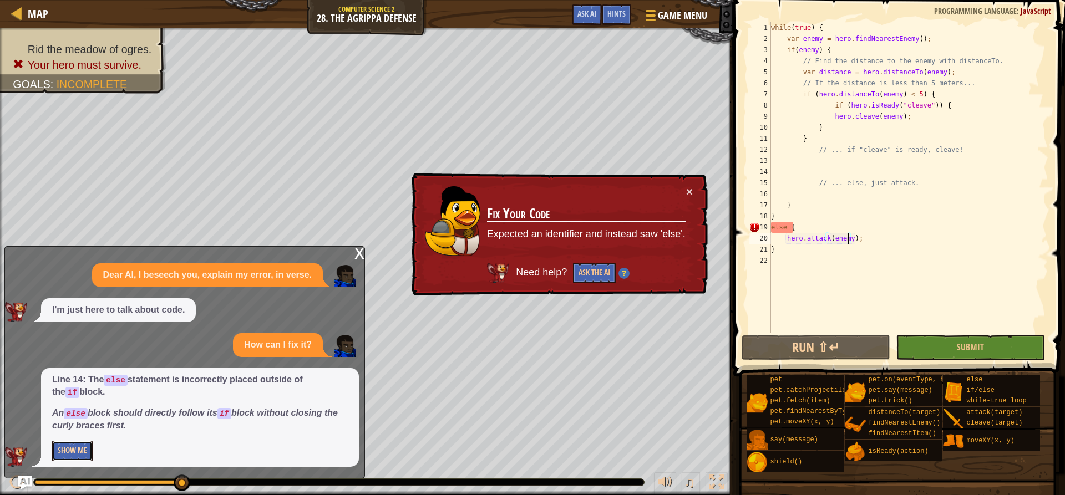
click at [81, 446] on button "Show Me" at bounding box center [72, 451] width 40 height 21
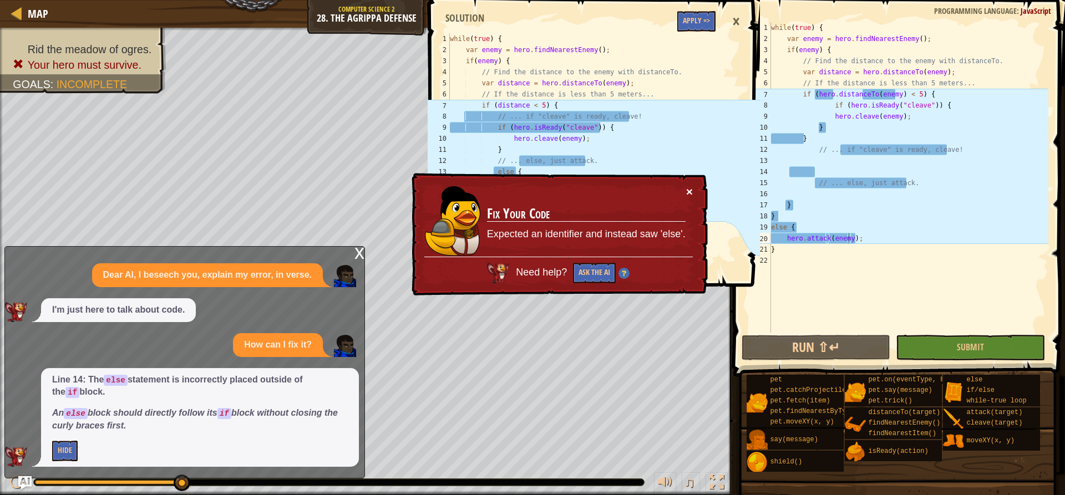
click at [687, 192] on button "×" at bounding box center [689, 192] width 7 height 12
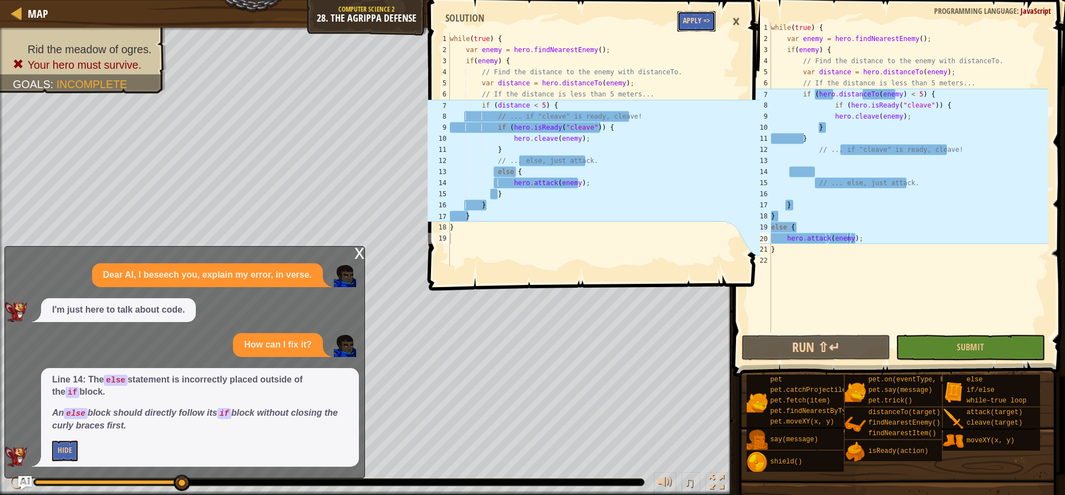
click at [691, 27] on button "Apply =>" at bounding box center [696, 21] width 38 height 21
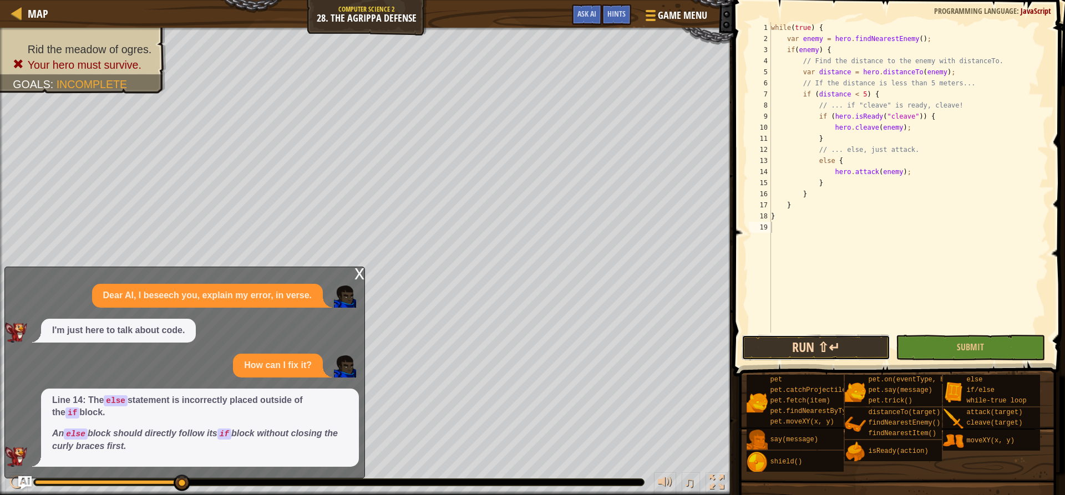
click at [849, 350] on button "Run ⇧↵" at bounding box center [815, 348] width 149 height 26
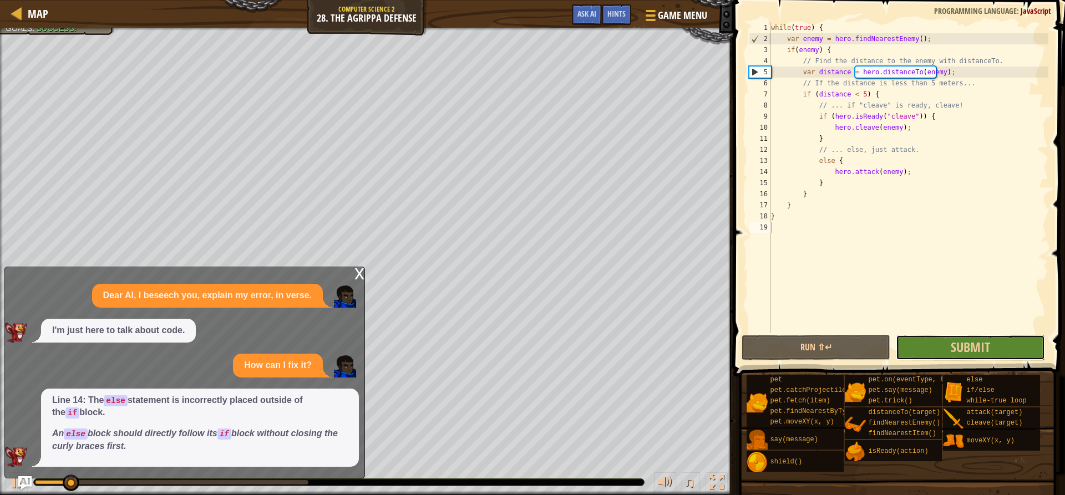
click at [946, 348] on button "Submit" at bounding box center [969, 348] width 149 height 26
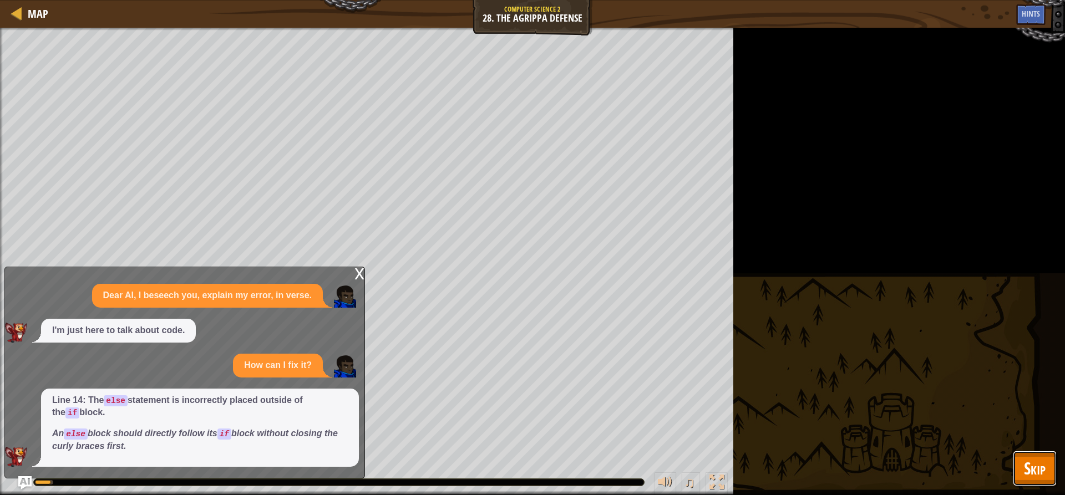
click at [1032, 467] on span "Skip" at bounding box center [1035, 468] width 22 height 23
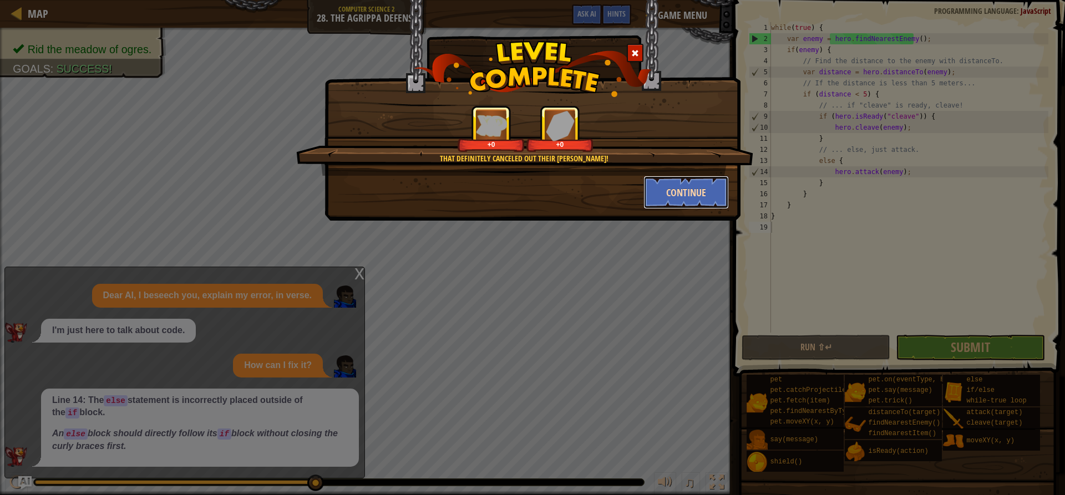
click at [698, 194] on button "Continue" at bounding box center [686, 192] width 86 height 33
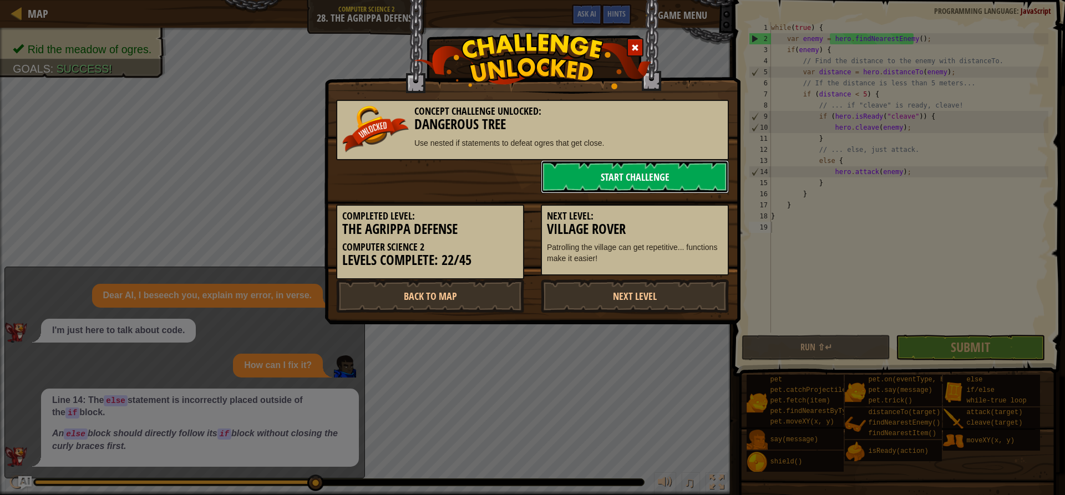
click at [676, 172] on link "Start Challenge" at bounding box center [635, 176] width 188 height 33
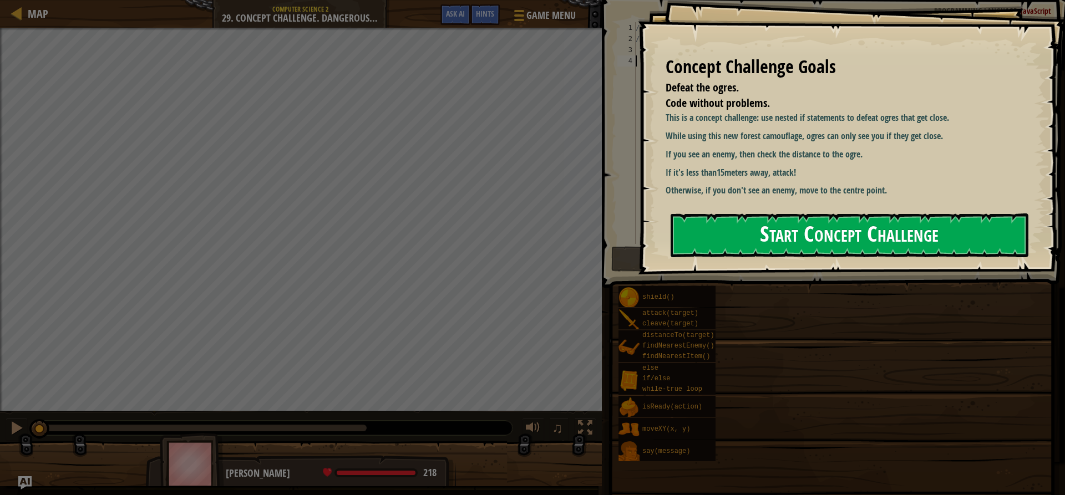
click at [772, 213] on button "Start Concept Challenge" at bounding box center [849, 235] width 358 height 44
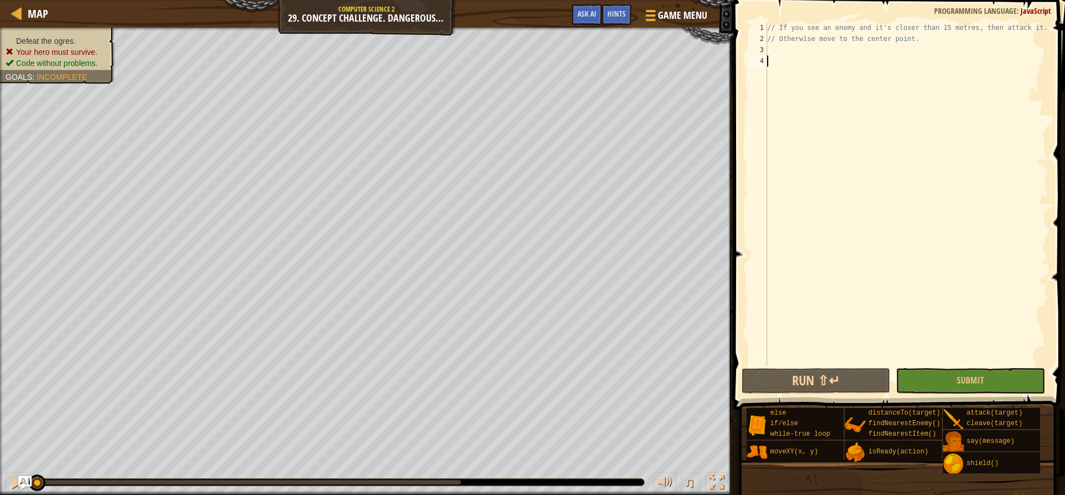
type textarea "h"
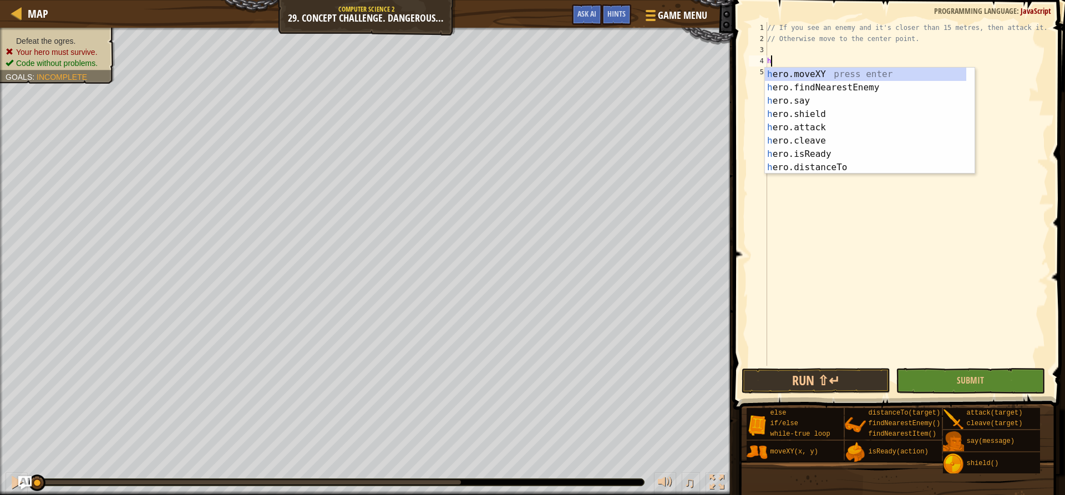
scroll to position [5, 0]
click at [785, 92] on div "h ero.moveXY press enter h ero.findNearestEnemy press enter h ero.say press ent…" at bounding box center [865, 134] width 201 height 133
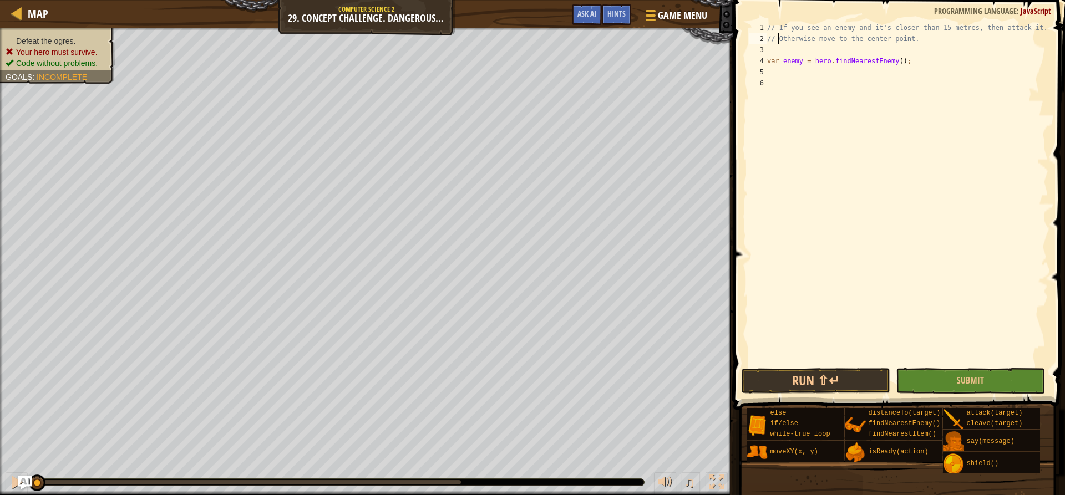
click at [778, 39] on div "// If you see an enemy and it's closer than 15 metres, then attack it. // Other…" at bounding box center [906, 205] width 283 height 366
type textarea "// Otherwise move to the center point."
click at [772, 49] on div "// If you see an enemy and it's closer than 15 metres, then attack it. // Other…" at bounding box center [906, 205] width 283 height 366
type textarea "w"
click at [803, 64] on div "w hile-true loop press enter" at bounding box center [870, 77] width 210 height 40
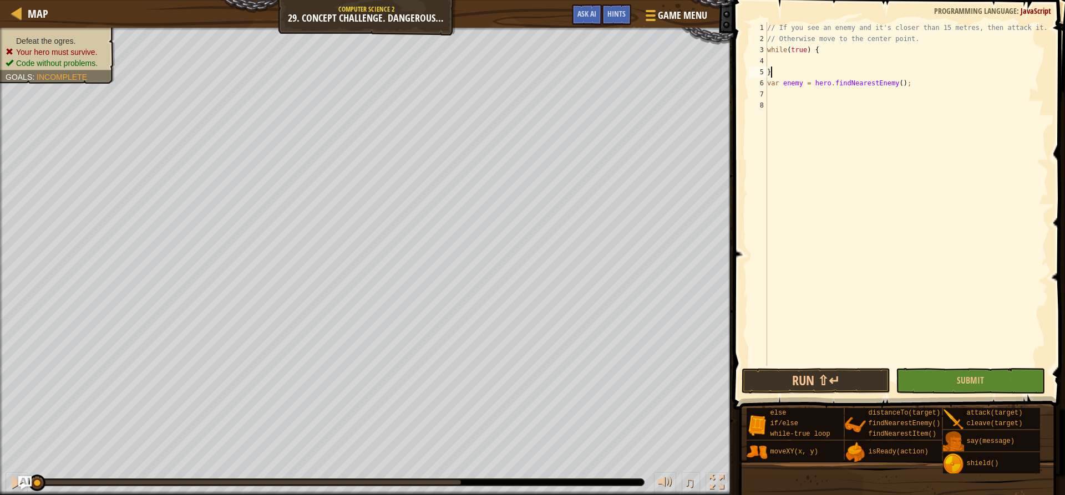
click at [782, 70] on div "// If you see an enemy and it's closer than 15 metres, then attack it. // Other…" at bounding box center [906, 205] width 283 height 366
type textarea "}"
click at [778, 95] on div "// If you see an enemy and it's closer than 15 metres, then attack it. // Other…" at bounding box center [906, 205] width 283 height 366
click at [776, 103] on div "// If you see an enemy and it's closer than 15 metres, then attack it. // Other…" at bounding box center [906, 205] width 283 height 366
type textarea "}"
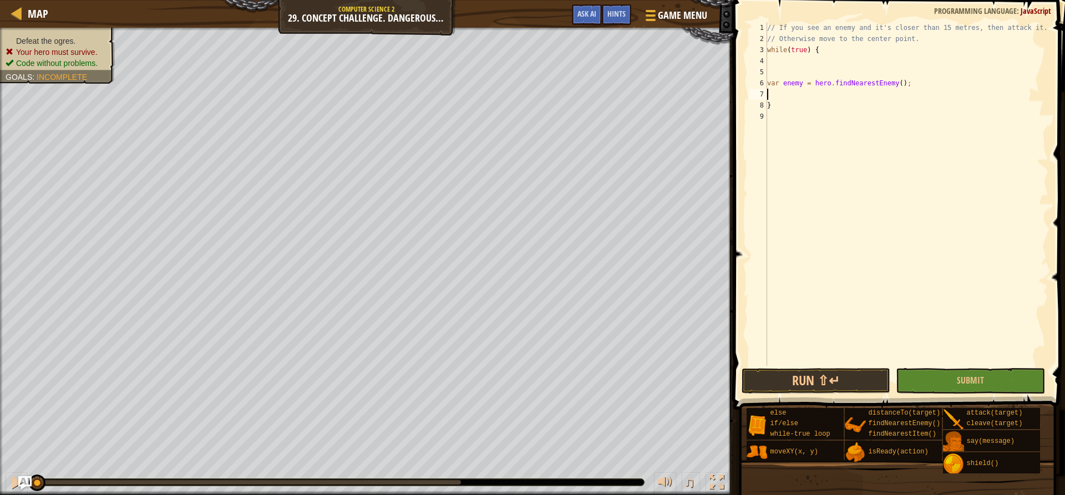
click at [816, 90] on div "// If you see an enemy and it's closer than 15 metres, then attack it. // Other…" at bounding box center [906, 205] width 283 height 366
click at [775, 74] on div "// If you see an enemy and it's closer than 15 metres, then attack it. // Other…" at bounding box center [906, 205] width 283 height 366
type textarea "while(true) {"
click at [778, 73] on div "// If you see an enemy and it's closer than 15 metres, then attack it. // Other…" at bounding box center [906, 205] width 283 height 366
click at [791, 80] on div "if /else press enter" at bounding box center [870, 99] width 210 height 40
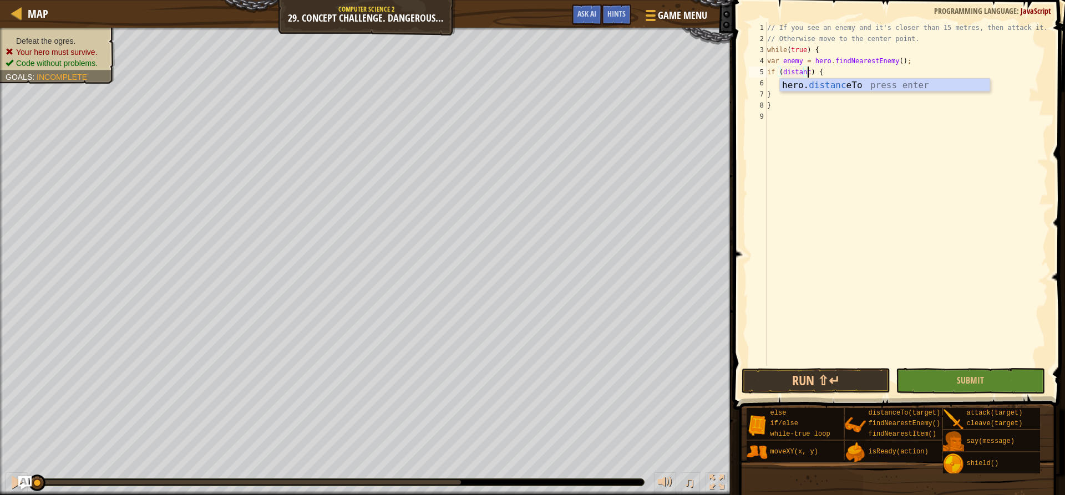
scroll to position [5, 4]
click at [791, 80] on div "hero. distance To press enter" at bounding box center [885, 99] width 210 height 40
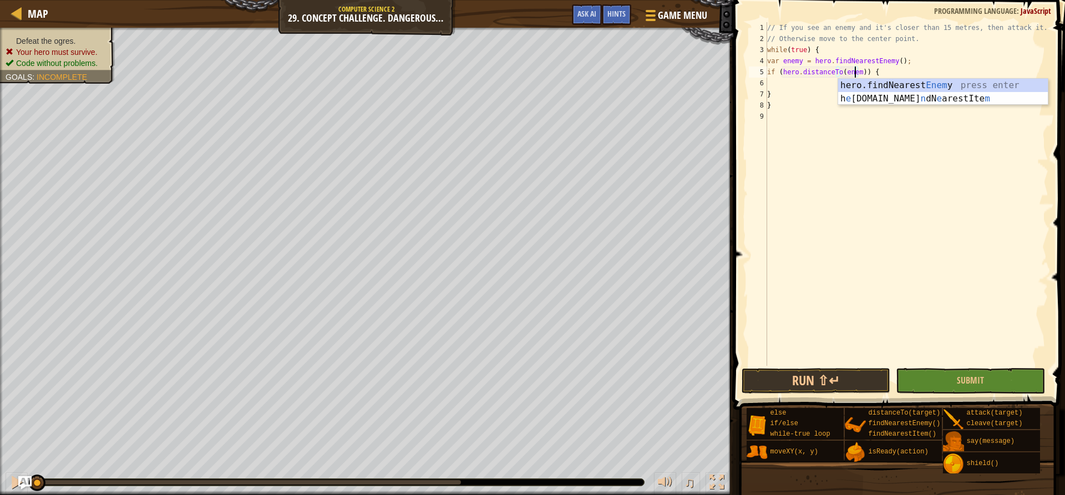
scroll to position [5, 8]
drag, startPoint x: 866, startPoint y: 69, endPoint x: 854, endPoint y: 79, distance: 14.6
click at [865, 69] on div "// If you see an enemy and it's closer than 15 metres, then attack it. // Other…" at bounding box center [906, 205] width 283 height 366
click at [863, 71] on div "// If you see an enemy and it's closer than 15 metres, then attack it. // Other…" at bounding box center [906, 205] width 283 height 366
type textarea "if (hero.distanceTo(enemy) < 5) {"
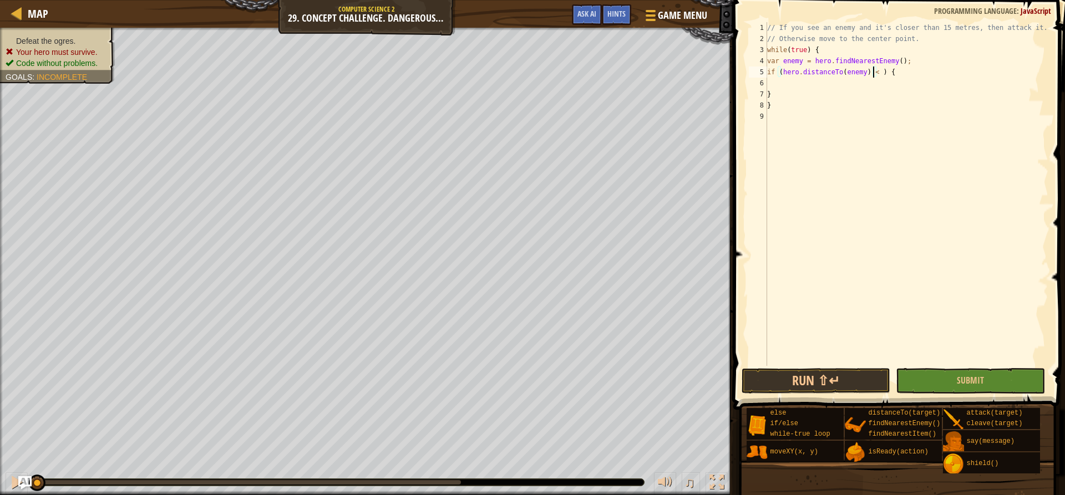
scroll to position [5, 9]
click at [805, 84] on div "// If you see an enemy and it's closer than 15 metres, then attack it. // Other…" at bounding box center [906, 205] width 283 height 366
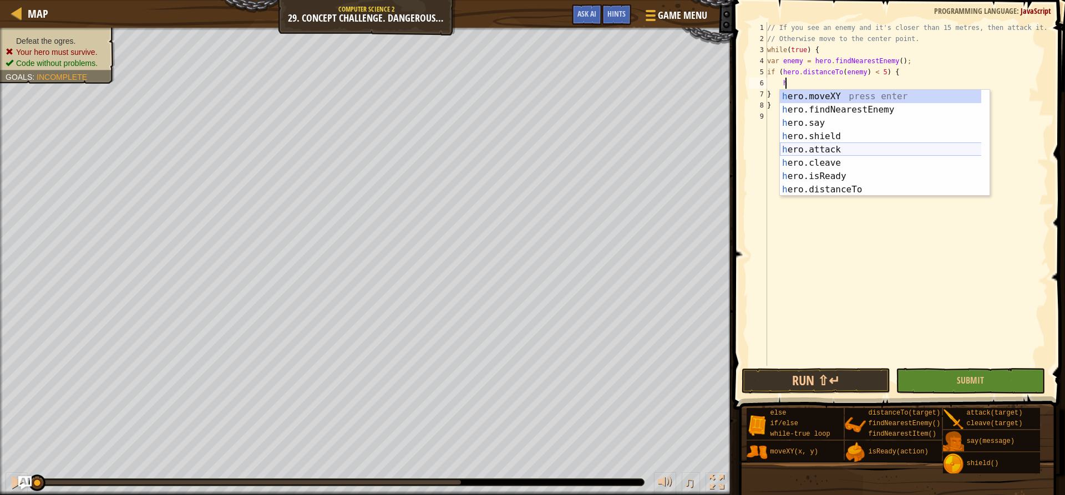
click at [828, 145] on div "h ero.moveXY press enter h ero.findNearestEnemy press enter h ero.say press ent…" at bounding box center [885, 156] width 210 height 133
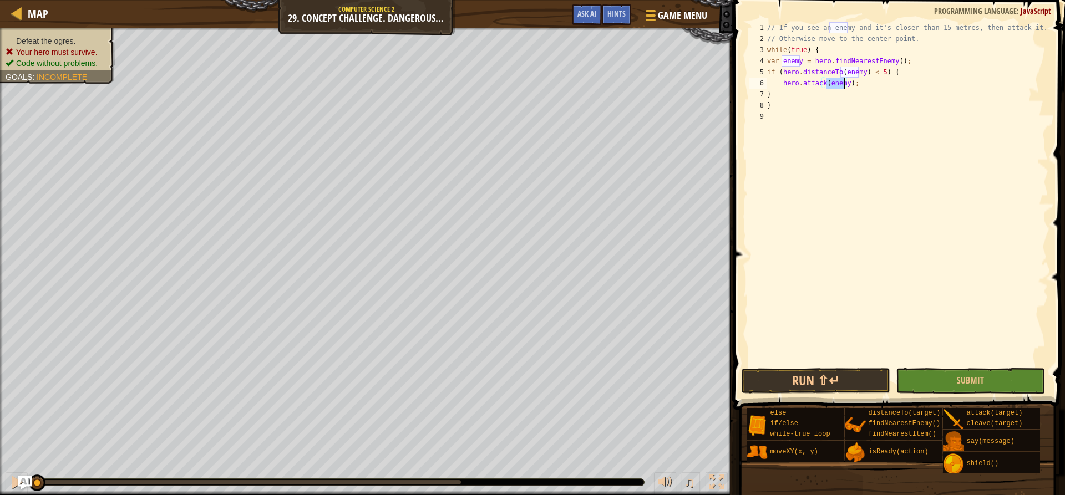
click at [863, 86] on div "// If you see an enemy and it's closer than 15 metres, then attack it. // Other…" at bounding box center [906, 205] width 283 height 366
click at [836, 95] on div "// If you see an enemy and it's closer than 15 metres, then attack it. // Other…" at bounding box center [906, 205] width 283 height 366
type textarea "}"
type textarea "e"
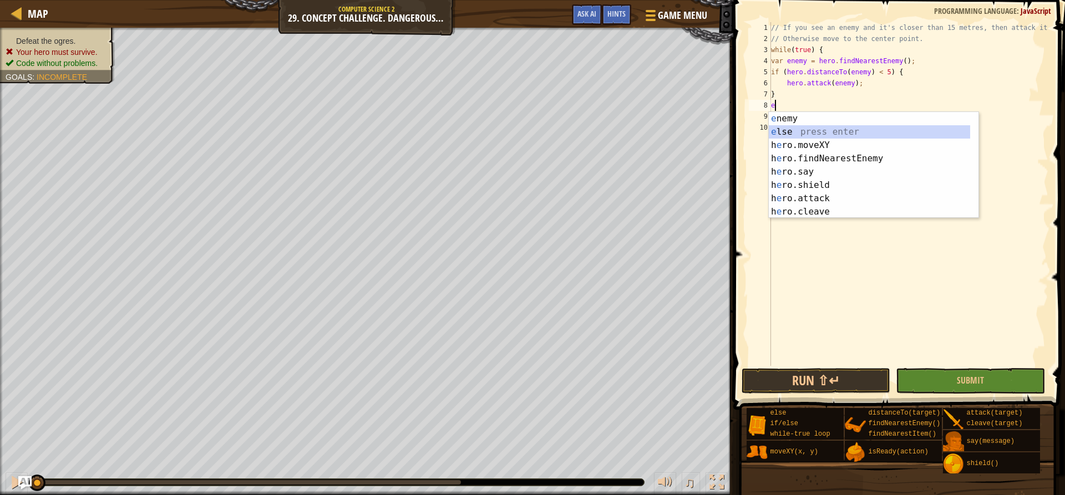
click at [817, 129] on div "e nemy press enter e lse press enter h e ro.moveXY press enter h e ro.findNeare…" at bounding box center [868, 178] width 201 height 133
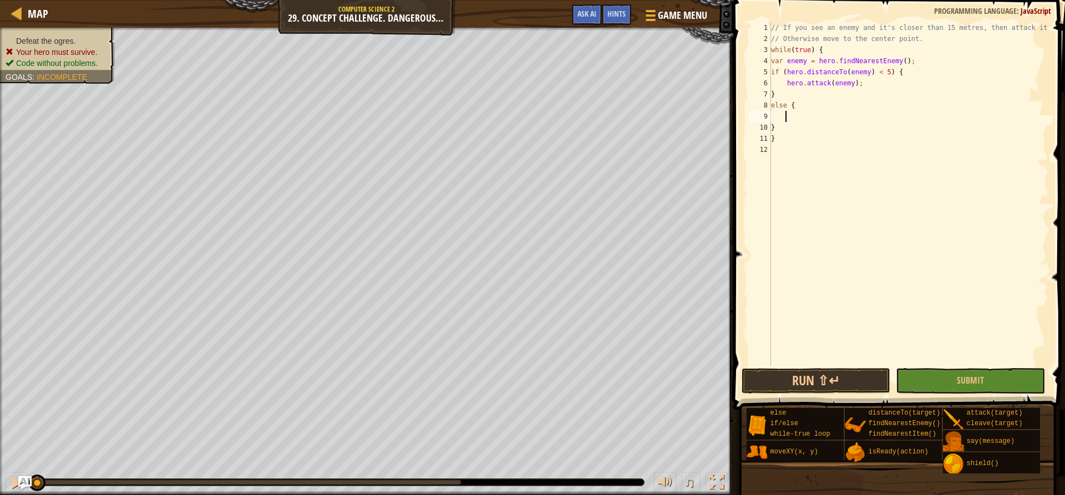
scroll to position [5, 1]
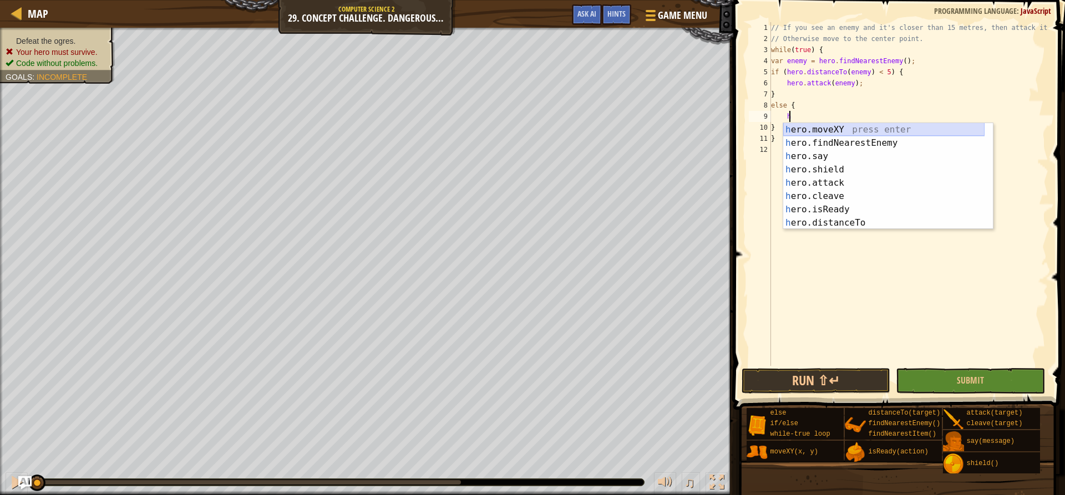
click at [836, 128] on div "h ero.moveXY press enter h ero.findNearestEnemy press enter h ero.say press ent…" at bounding box center [883, 189] width 201 height 133
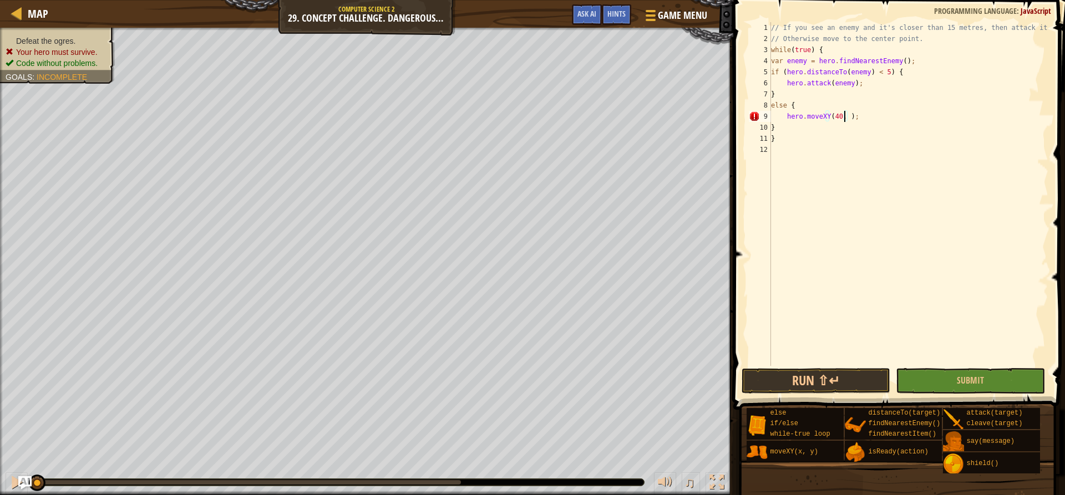
scroll to position [5, 7]
click at [777, 376] on button "Run ⇧↵" at bounding box center [815, 381] width 149 height 26
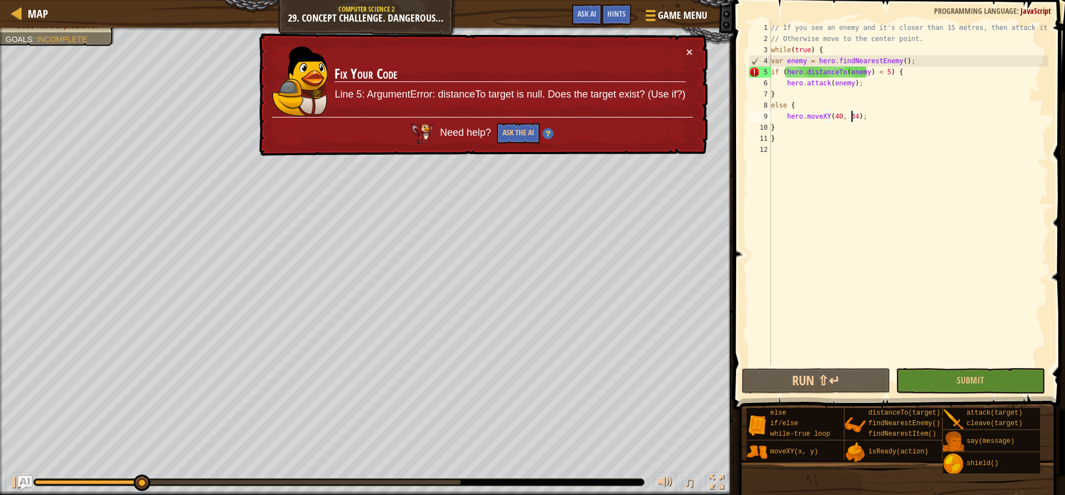
click at [914, 62] on div "// If you see an enemy and it's closer than 15 metres, then attack it. // Other…" at bounding box center [908, 205] width 280 height 366
click at [876, 77] on div "// If you see an enemy and it's closer than 15 metres, then attack it. // Other…" at bounding box center [908, 205] width 280 height 366
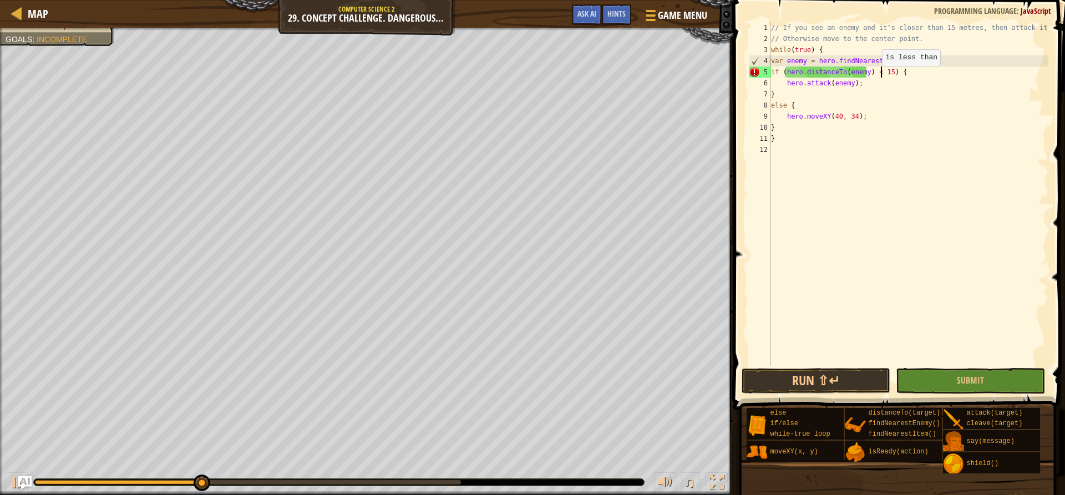
scroll to position [5, 9]
click at [908, 67] on div "// If you see an enemy and it's closer than 15 metres, then attack it. // Other…" at bounding box center [908, 205] width 280 height 366
click at [778, 372] on button "Run ⇧↵" at bounding box center [815, 381] width 149 height 26
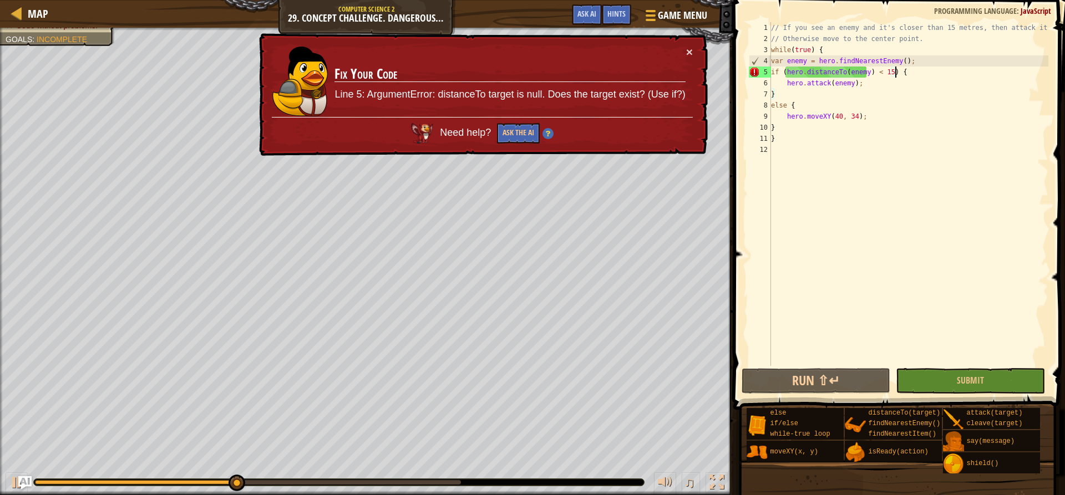
click at [921, 67] on div "// If you see an enemy and it's closer than 15 metres, then attack it. // Other…" at bounding box center [908, 205] width 280 height 366
click at [513, 131] on button "Ask the AI" at bounding box center [518, 133] width 43 height 21
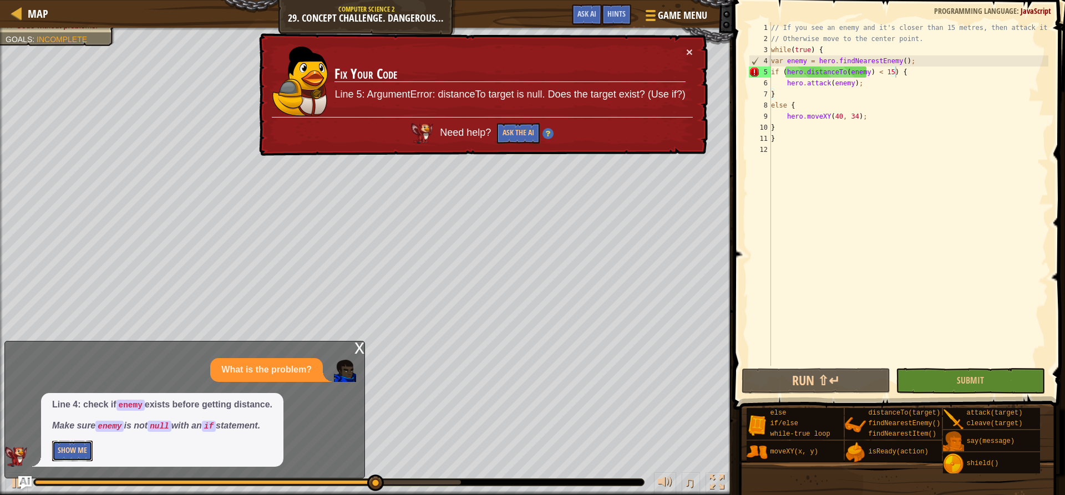
click at [75, 452] on button "Show Me" at bounding box center [72, 451] width 40 height 21
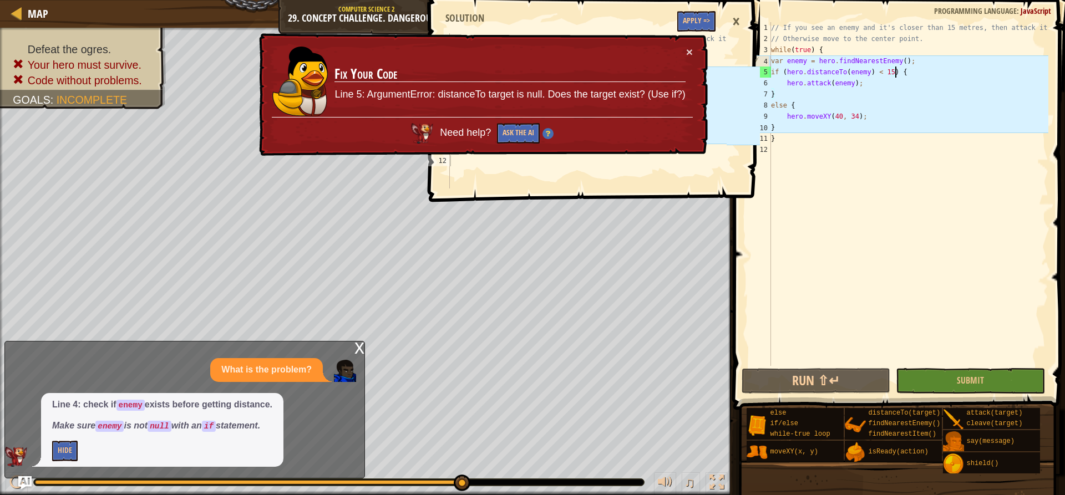
click at [684, 53] on td "Fix Your Code Line 5: ArgumentError: distanceTo target is null. Does the target…" at bounding box center [510, 81] width 352 height 71
click at [685, 49] on td "Fix Your Code Line 5: ArgumentError: distanceTo target is null. Does the target…" at bounding box center [510, 81] width 352 height 71
click at [702, 50] on div "× Fix Your Code Line 5: ArgumentError: distanceTo target is null. Does the targ…" at bounding box center [482, 94] width 451 height 123
click at [694, 52] on div "× Fix Your Code Line 5: ArgumentError: distanceTo target is null. Does the targ…" at bounding box center [482, 94] width 451 height 123
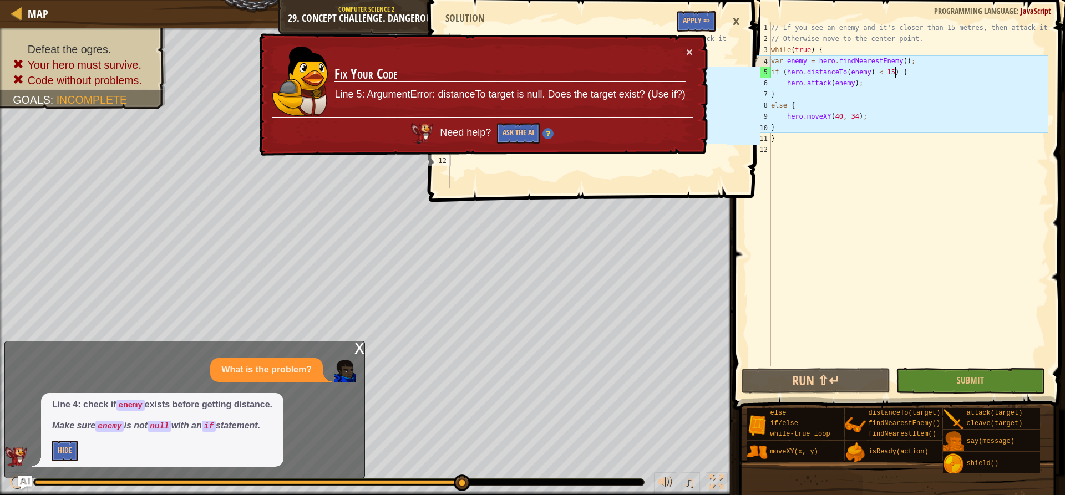
click at [693, 53] on div "× Fix Your Code Line 5: ArgumentError: distanceTo target is null. Does the targ…" at bounding box center [482, 94] width 451 height 123
click at [688, 53] on button "×" at bounding box center [689, 52] width 7 height 12
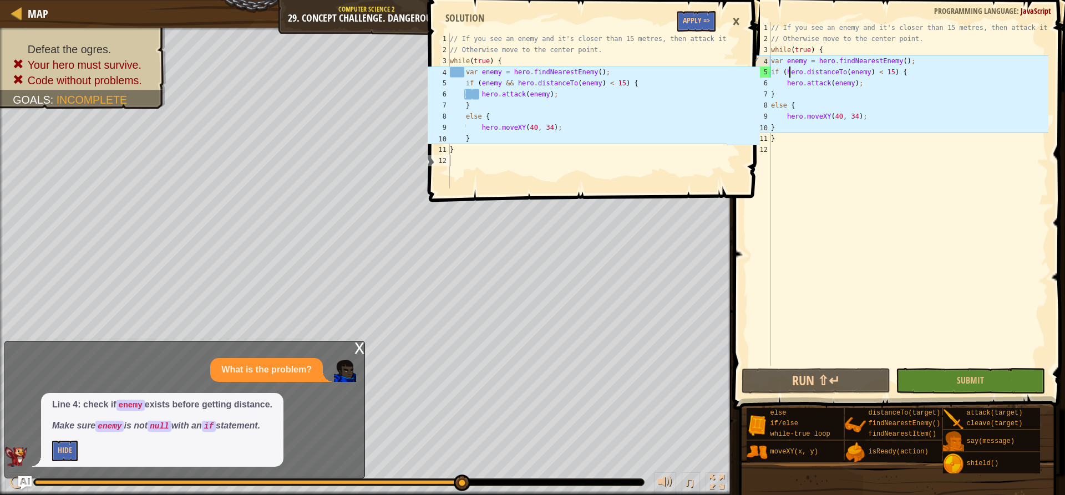
click at [788, 71] on div "// If you see an enemy and it's closer than 15 metres, then attack it. // Other…" at bounding box center [907, 205] width 279 height 366
click at [781, 74] on div "// If you see an enemy and it's closer than 15 metres, then attack it. // Other…" at bounding box center [907, 205] width 279 height 366
click at [782, 72] on div "// If you see an enemy and it's closer than 15 metres, then attack it. // Other…" at bounding box center [907, 205] width 279 height 366
type textarea "if (enemy && hero.distanceTo(enemy) < 15) {"
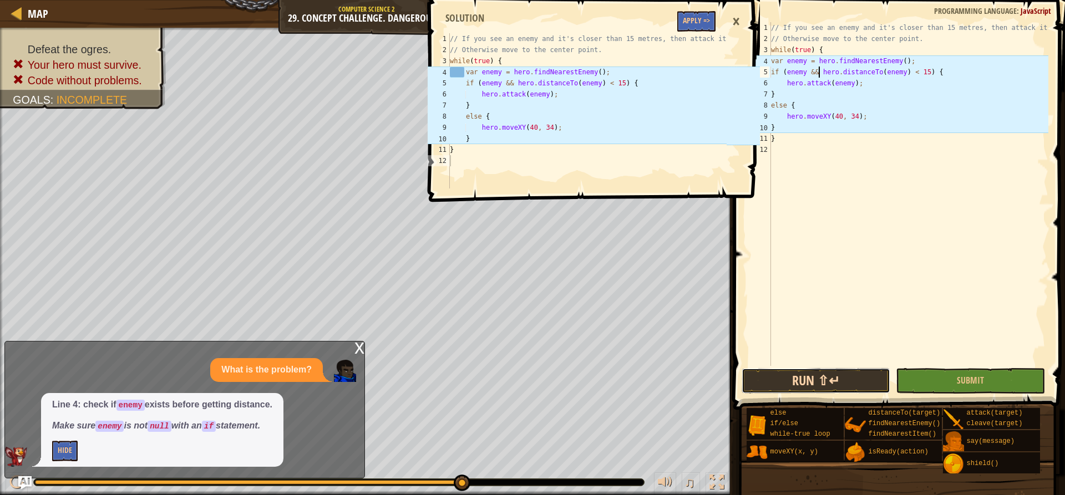
click at [802, 376] on button "Run ⇧↵" at bounding box center [815, 381] width 149 height 26
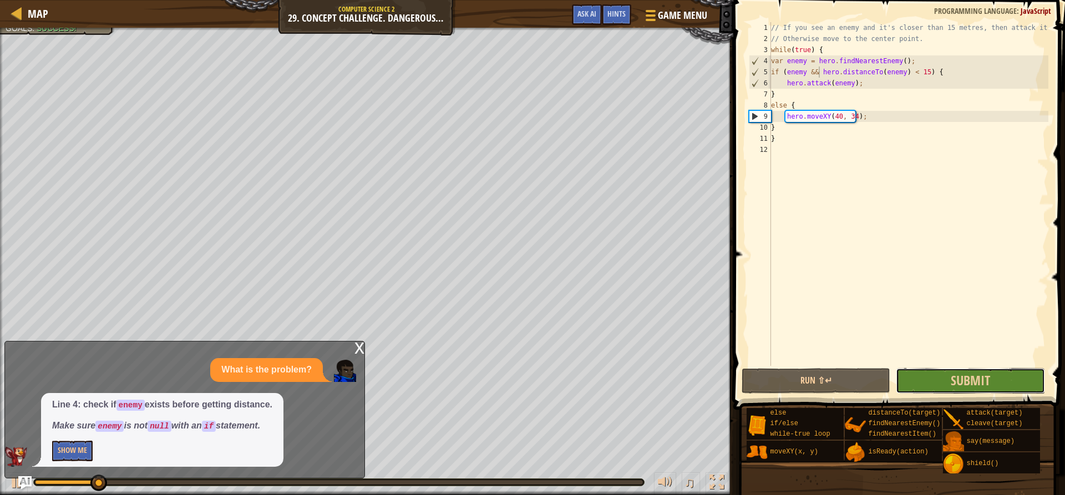
click at [1000, 375] on button "Submit" at bounding box center [969, 381] width 149 height 26
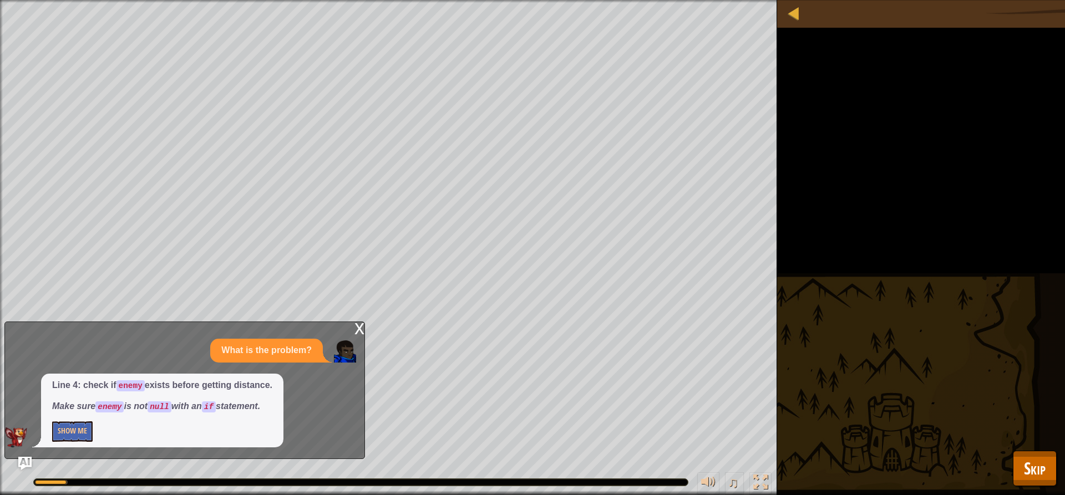
click at [364, 328] on div "x" at bounding box center [359, 327] width 10 height 11
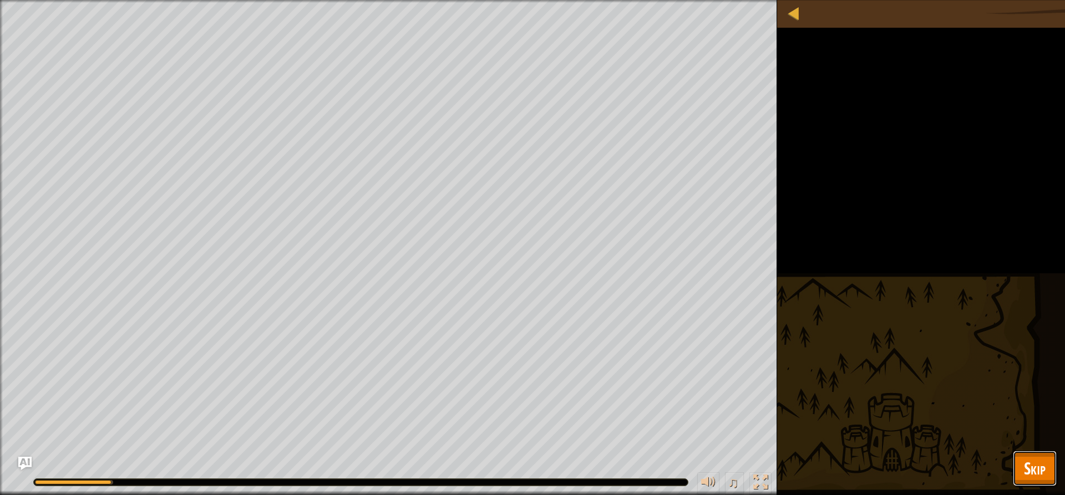
click at [1038, 469] on span "Skip" at bounding box center [1035, 468] width 22 height 23
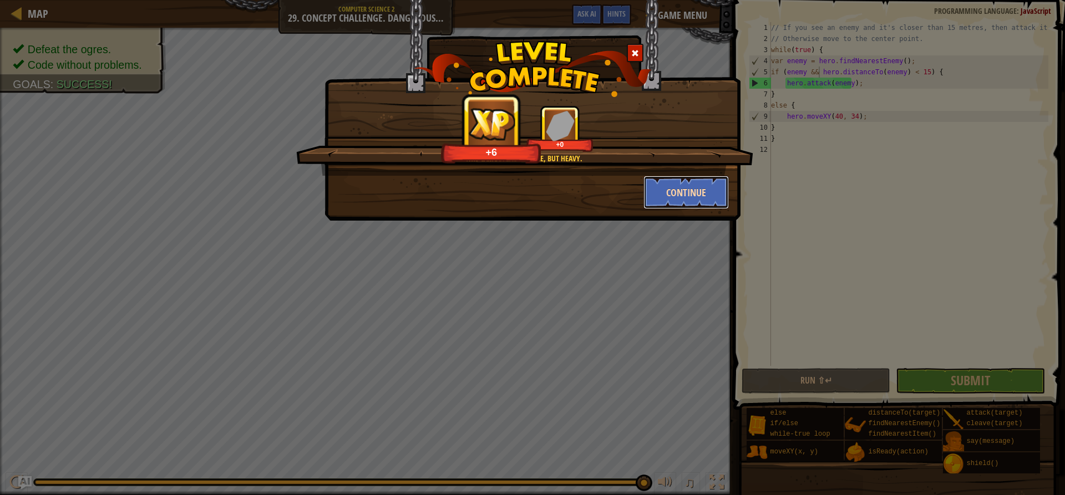
click at [683, 192] on button "Continue" at bounding box center [686, 192] width 86 height 33
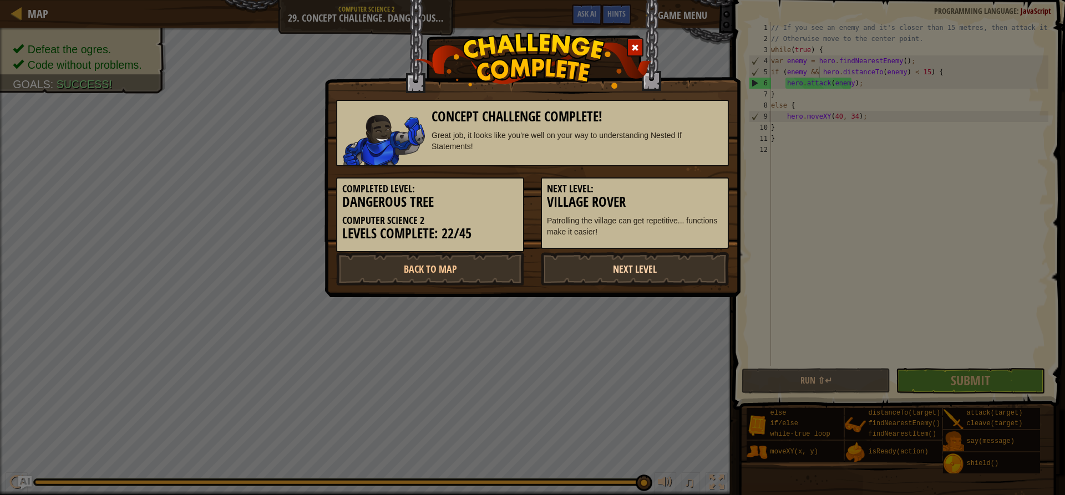
click at [624, 260] on link "Next Level" at bounding box center [635, 268] width 188 height 33
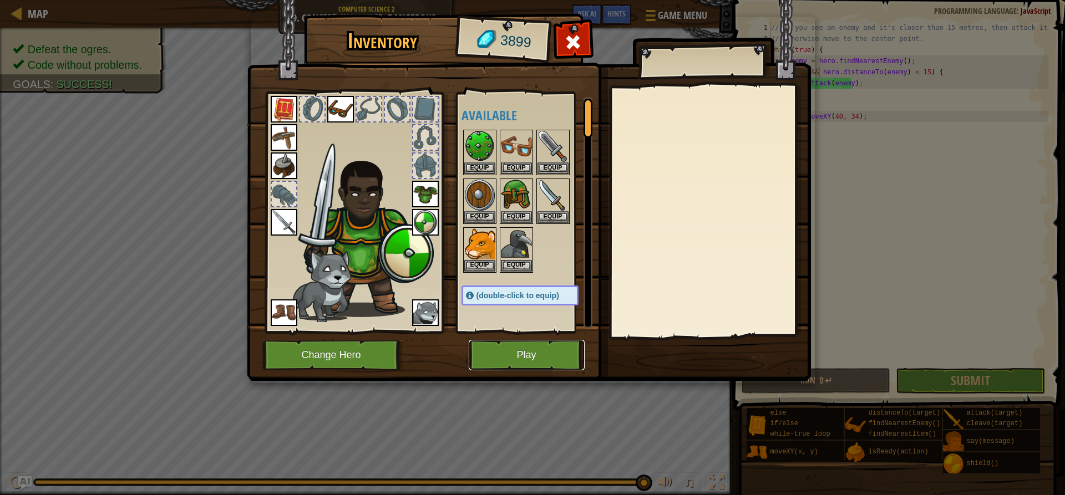
click at [567, 351] on button "Play" at bounding box center [527, 355] width 116 height 30
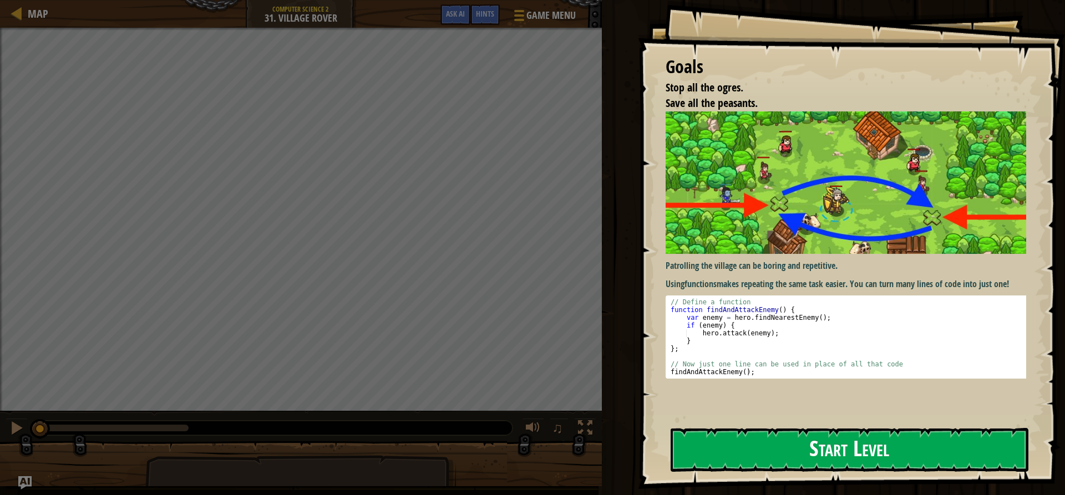
click at [757, 445] on button "Start Level" at bounding box center [849, 450] width 358 height 44
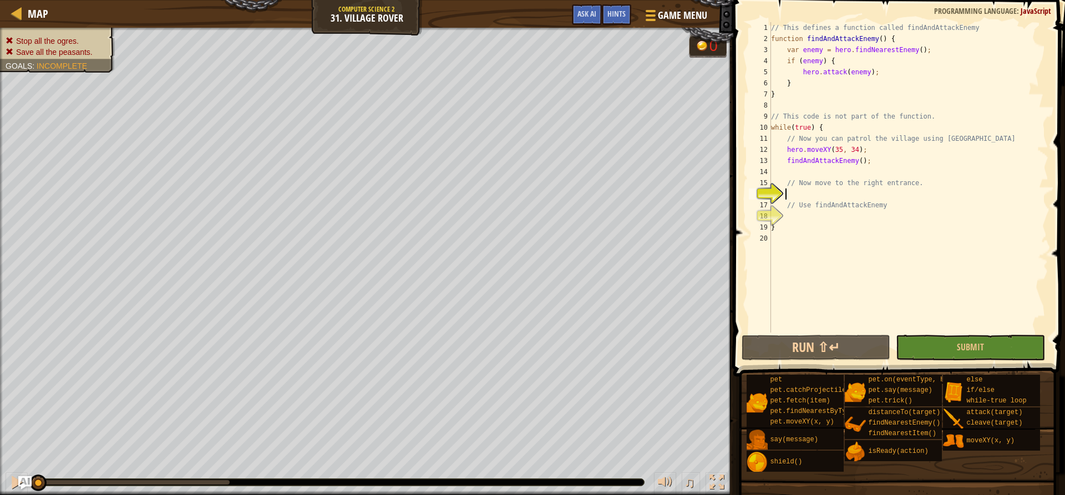
scroll to position [5, 1]
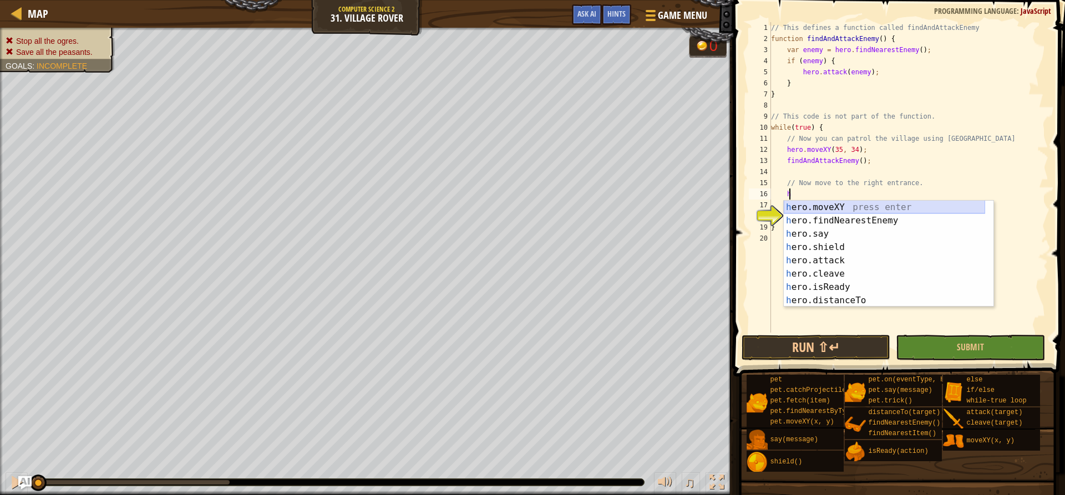
click at [836, 208] on div "h ero.moveXY press enter h ero.findNearestEnemy press enter h ero.say press ent…" at bounding box center [883, 267] width 201 height 133
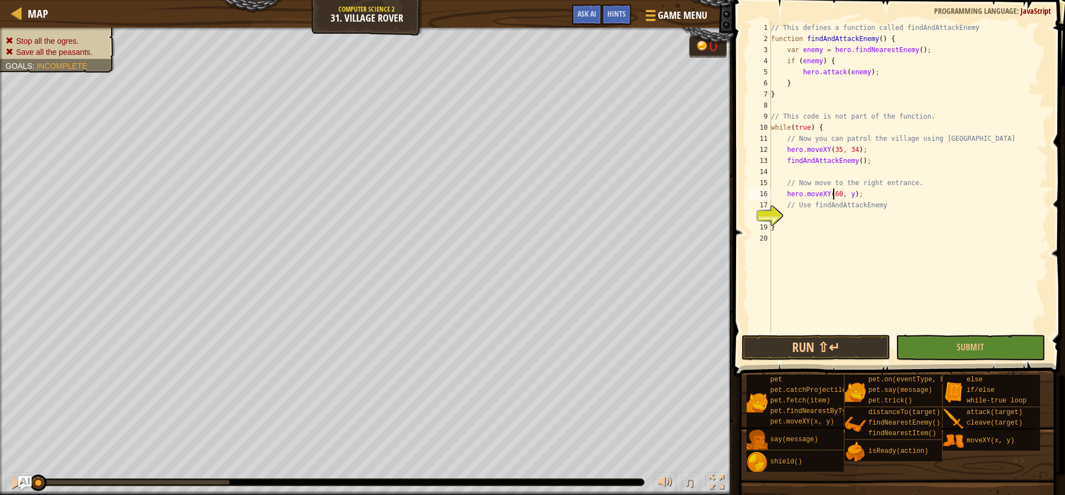
type textarea "// Use findAndAttackEnemy"
type textarea "hero.moveXY(60, 31);"
click at [819, 217] on div "// This defines a function called findAndAttackEnemy function findAndAttackEnem…" at bounding box center [907, 188] width 279 height 333
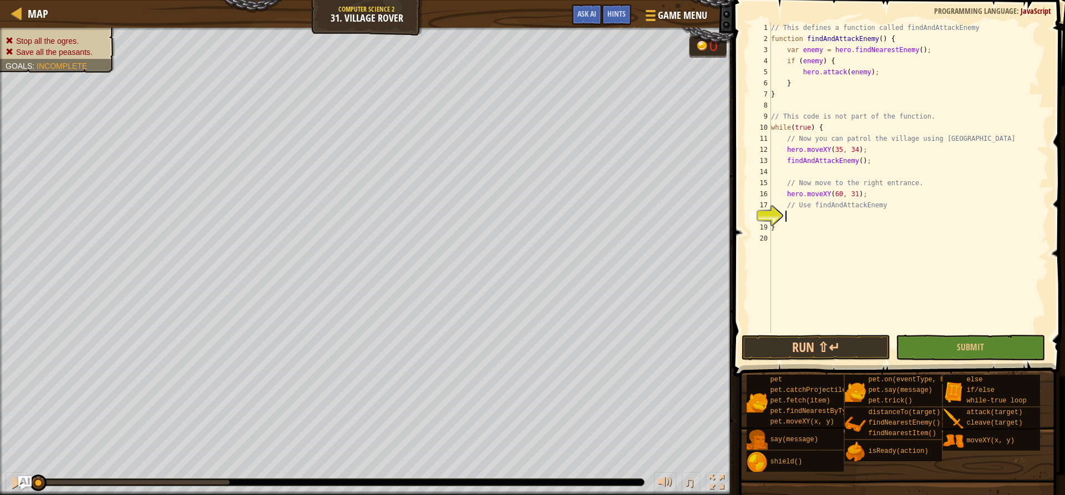
type textarea "h"
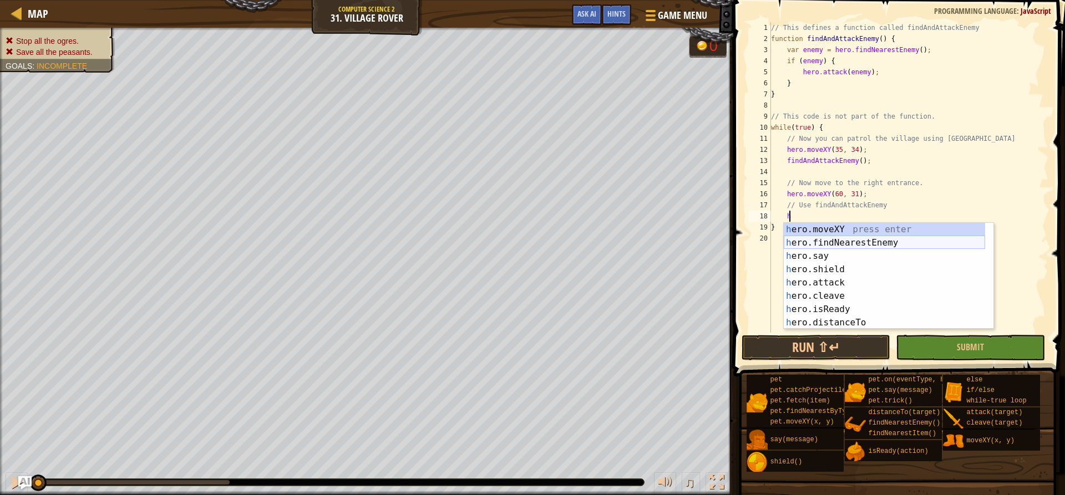
click at [846, 242] on div "h ero.moveXY press enter h ero.findNearestEnemy press enter h ero.say press ent…" at bounding box center [883, 289] width 201 height 133
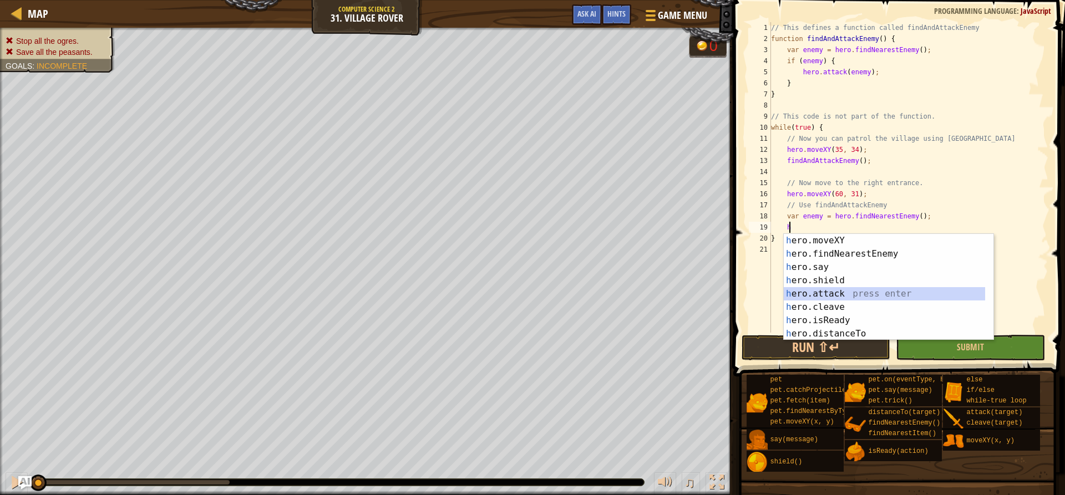
click at [848, 296] on div "h ero.moveXY press enter h ero.findNearestEnemy press enter h ero.say press ent…" at bounding box center [883, 300] width 201 height 133
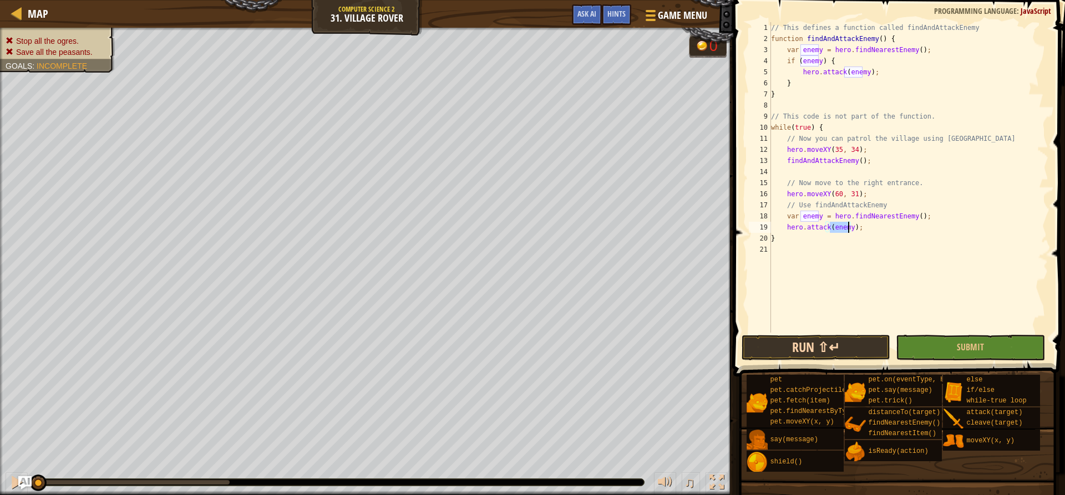
type textarea "hero.attack(enemy);"
click at [837, 337] on button "Run ⇧↵" at bounding box center [815, 348] width 149 height 26
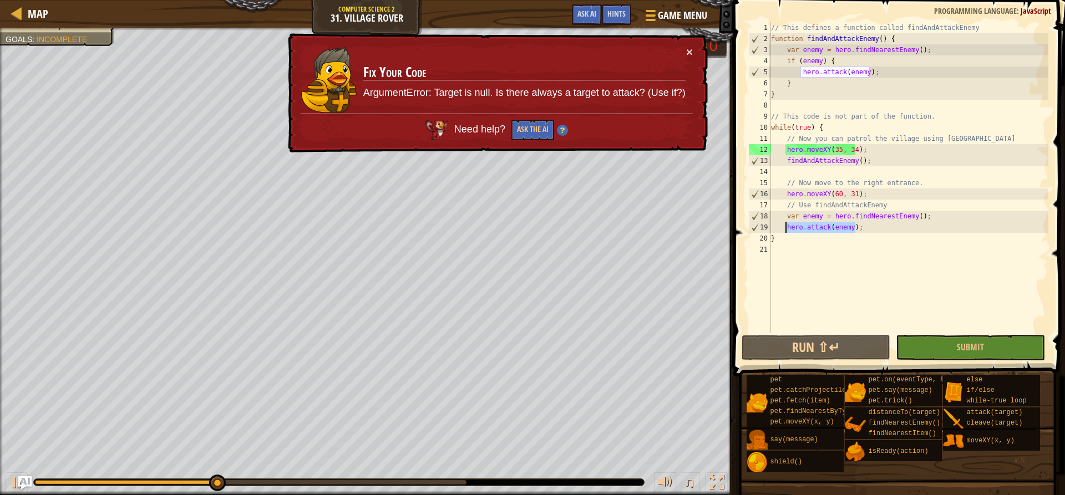
drag, startPoint x: 875, startPoint y: 231, endPoint x: 786, endPoint y: 230, distance: 89.3
click at [786, 230] on div "// This defines a function called findAndAttackEnemy function findAndAttackEnem…" at bounding box center [907, 188] width 279 height 333
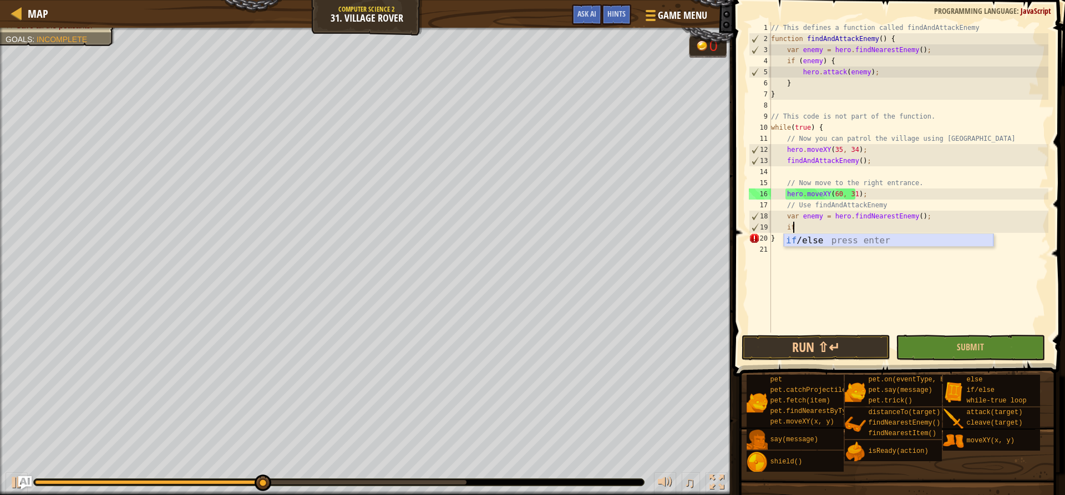
click at [823, 244] on div "if /else press enter" at bounding box center [888, 254] width 210 height 40
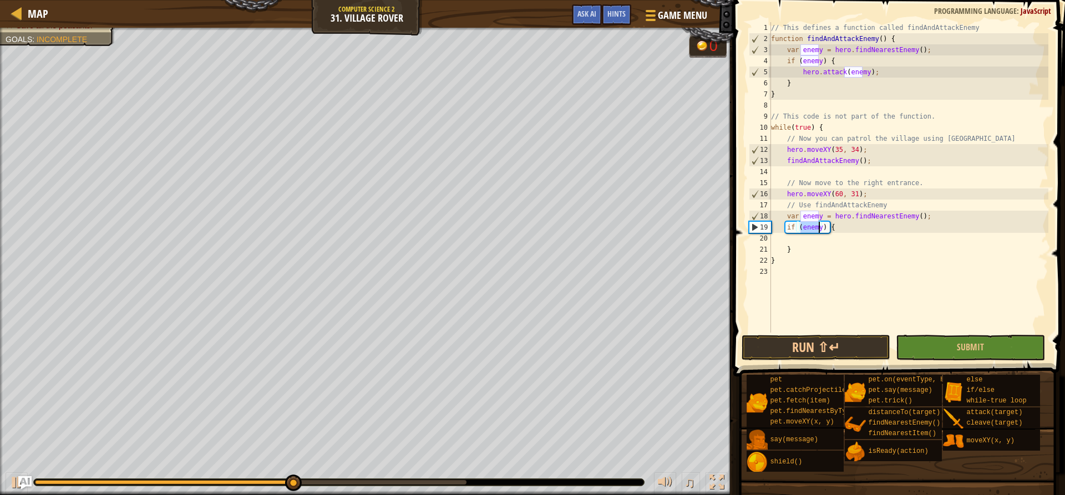
click at [815, 230] on div "// This defines a function called findAndAttackEnemy function findAndAttackEnem…" at bounding box center [907, 177] width 279 height 310
click at [816, 228] on div "// This defines a function called findAndAttackEnemy function findAndAttackEnem…" at bounding box center [907, 188] width 279 height 333
click at [816, 227] on div "// This defines a function called findAndAttackEnemy function findAndAttackEnem…" at bounding box center [907, 188] width 279 height 333
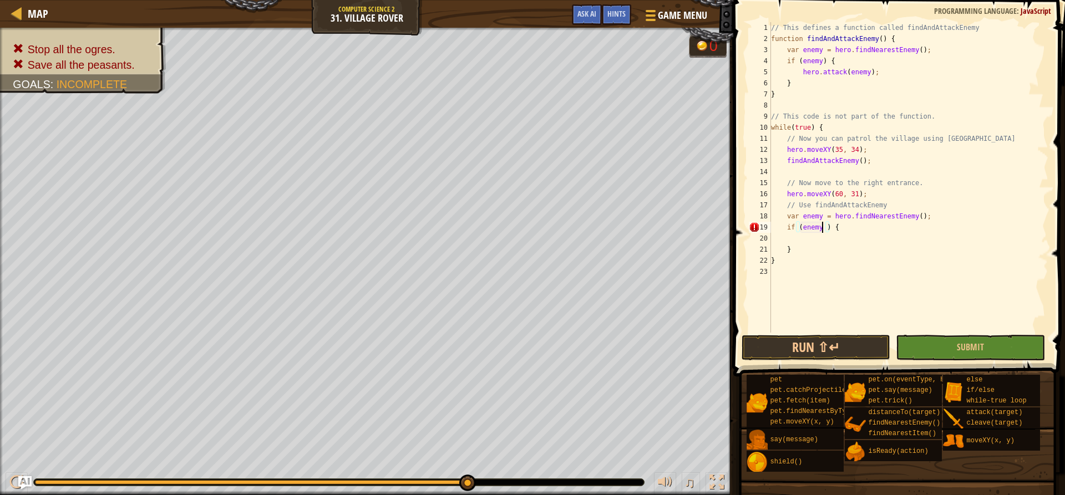
scroll to position [5, 4]
type textarea "if (enemy) {"
click at [782, 239] on div "// This defines a function called findAndAttackEnemy function findAndAttackEnem…" at bounding box center [907, 188] width 279 height 333
click at [790, 237] on div "// This defines a function called findAndAttackEnemy function findAndAttackEnem…" at bounding box center [907, 188] width 279 height 333
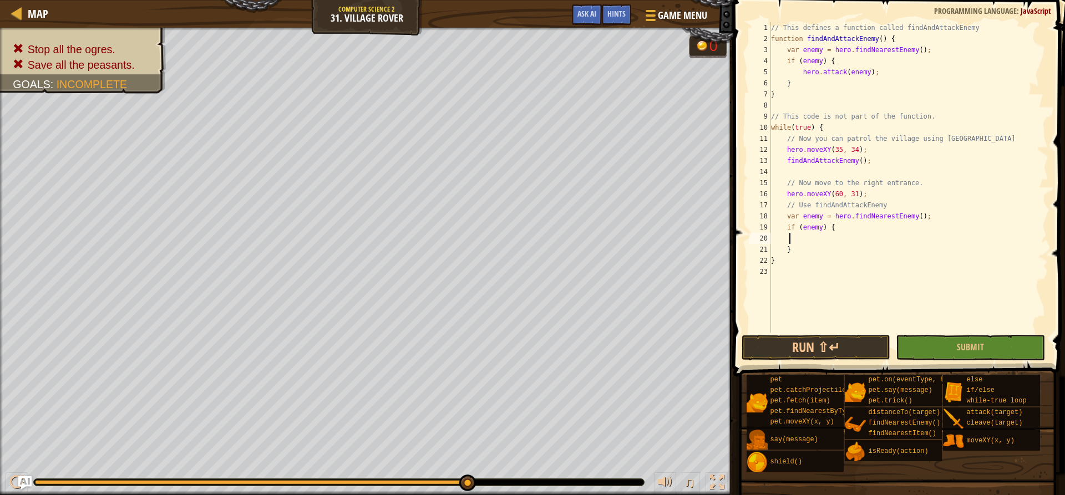
scroll to position [5, 2]
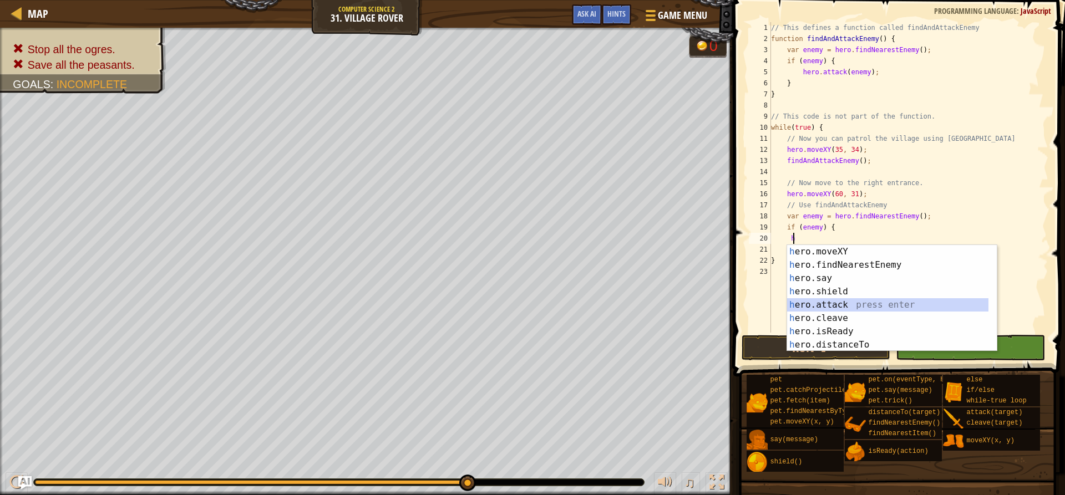
click at [847, 299] on div "h ero.moveXY press enter h ero.findNearestEnemy press enter h ero.say press ent…" at bounding box center [892, 311] width 210 height 133
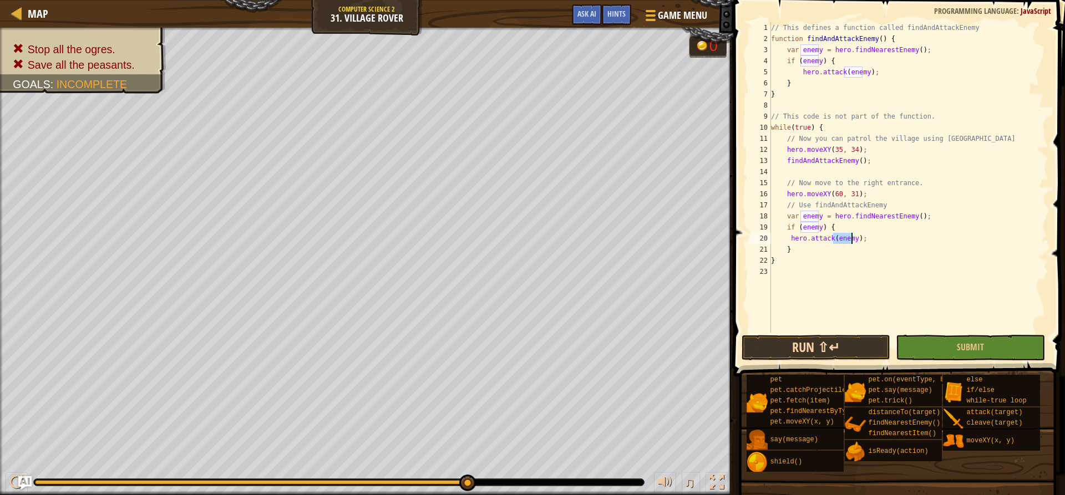
type textarea "hero.attack(enemy);"
click at [836, 339] on button "Run ⇧↵" at bounding box center [815, 348] width 149 height 26
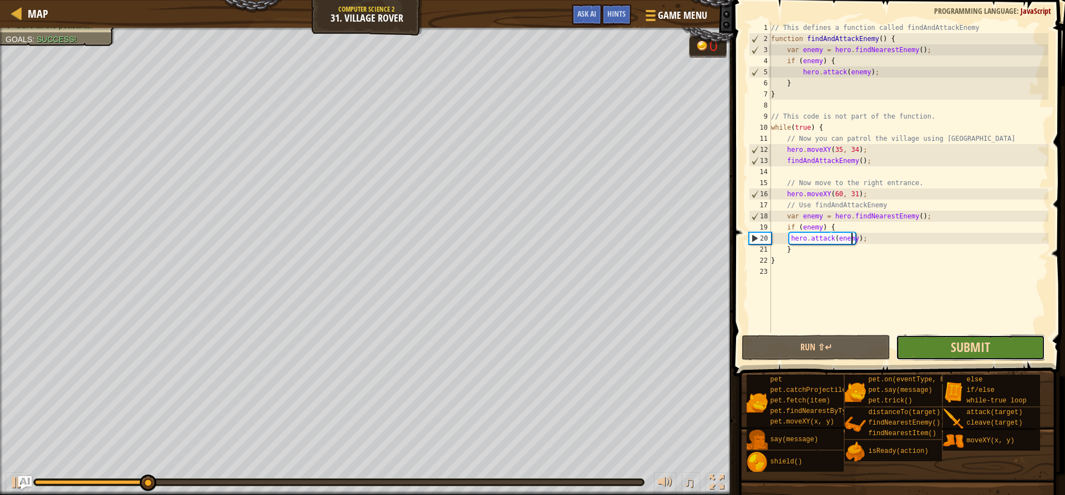
click at [956, 354] on span "Submit" at bounding box center [969, 347] width 39 height 18
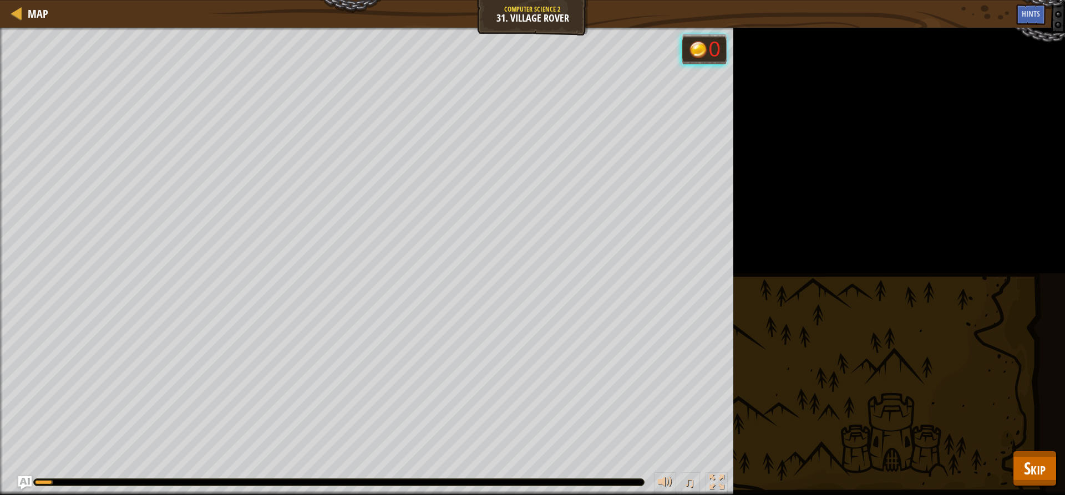
click at [1004, 462] on div "Stop all the ogres. Save all the peasants. Goals : Running... 0 ♫ [PERSON_NAME]…" at bounding box center [532, 261] width 1065 height 467
click at [1010, 461] on div "Stop all the ogres. Save all the peasants. Goals : Running... 0 ♫ [PERSON_NAME]…" at bounding box center [532, 261] width 1065 height 467
click at [1025, 461] on span "Skip" at bounding box center [1035, 468] width 22 height 23
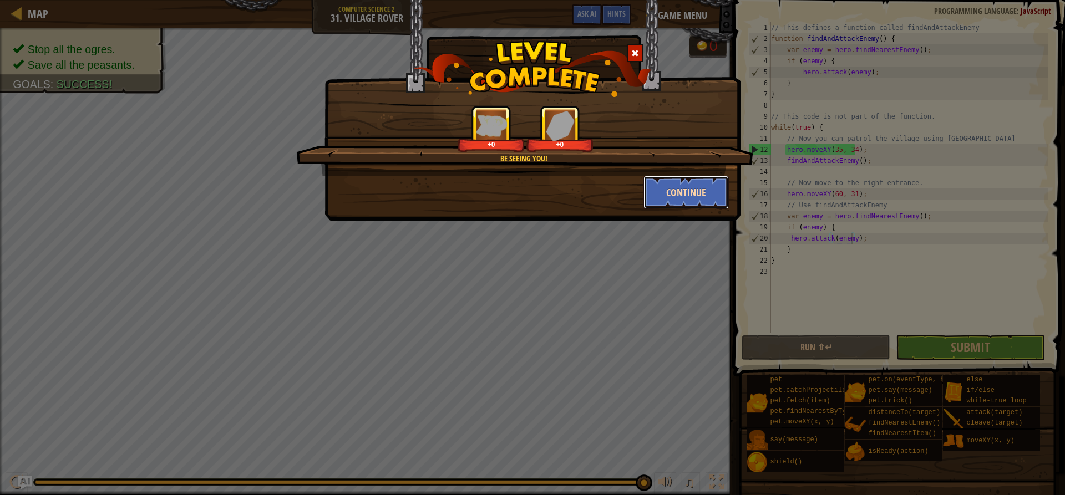
click at [696, 204] on button "Continue" at bounding box center [686, 192] width 86 height 33
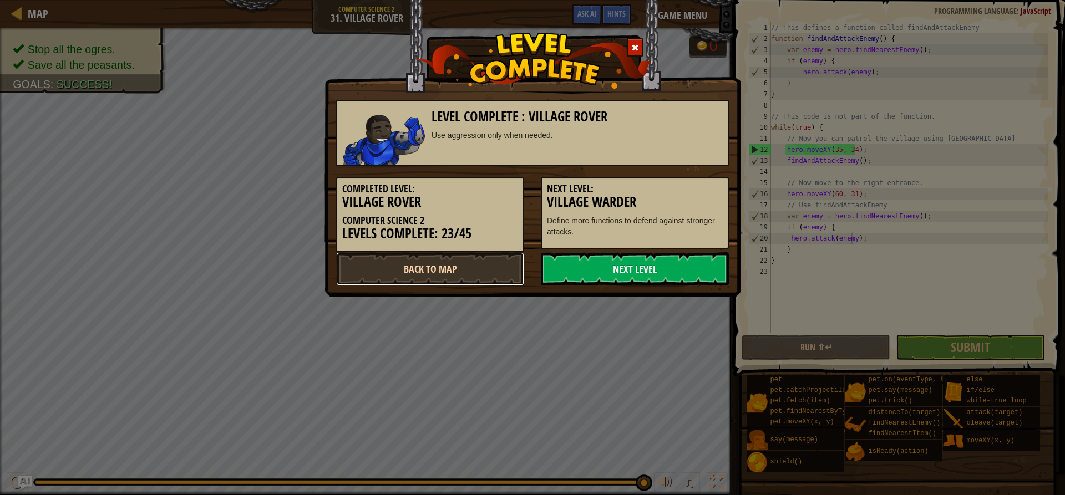
click at [460, 271] on link "Back to Map" at bounding box center [430, 268] width 188 height 33
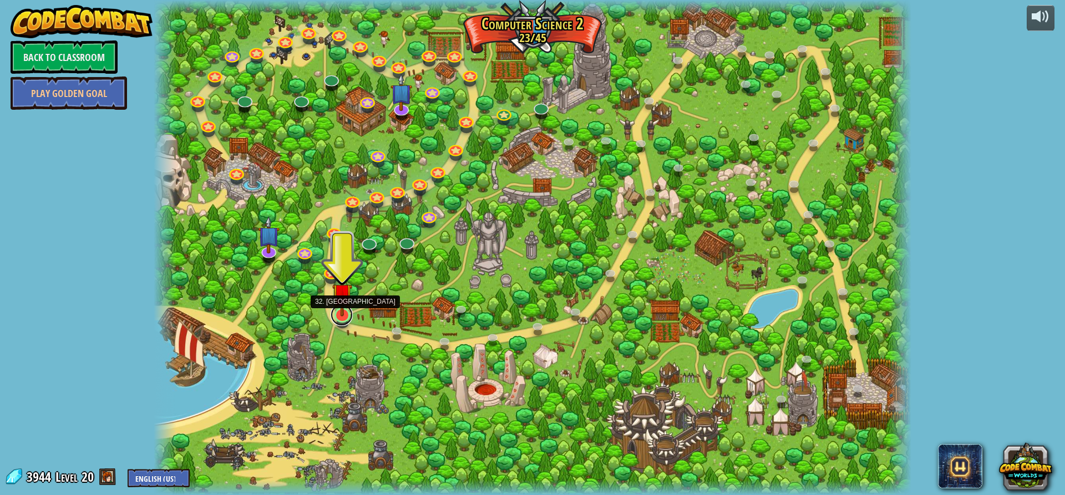
click at [346, 323] on link at bounding box center [341, 315] width 22 height 22
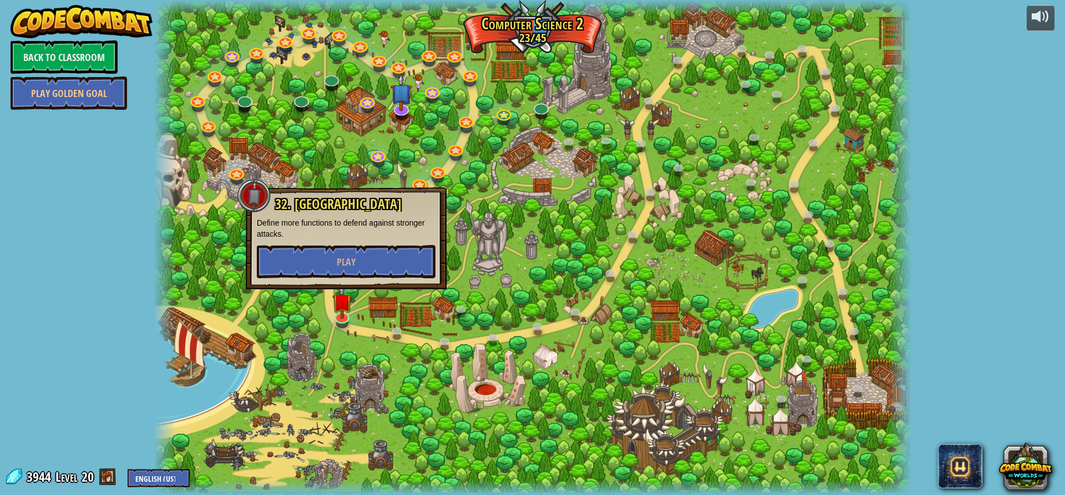
click at [461, 334] on div at bounding box center [532, 247] width 757 height 495
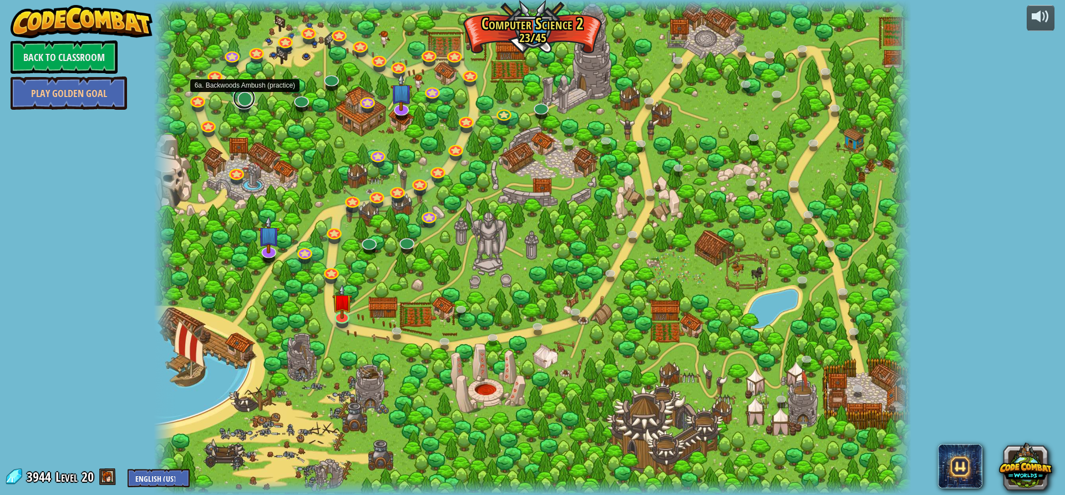
click at [249, 95] on link at bounding box center [244, 98] width 22 height 22
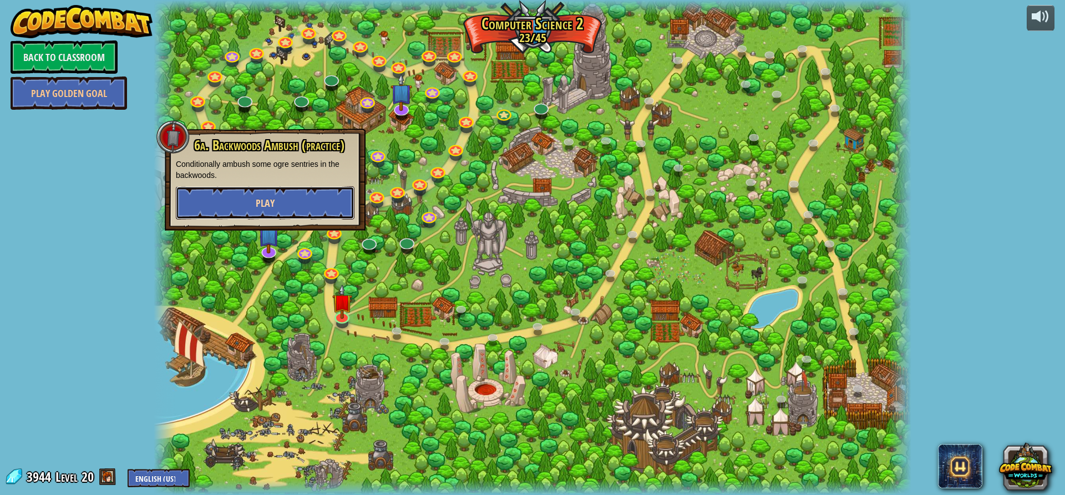
click at [305, 198] on button "Play" at bounding box center [265, 202] width 179 height 33
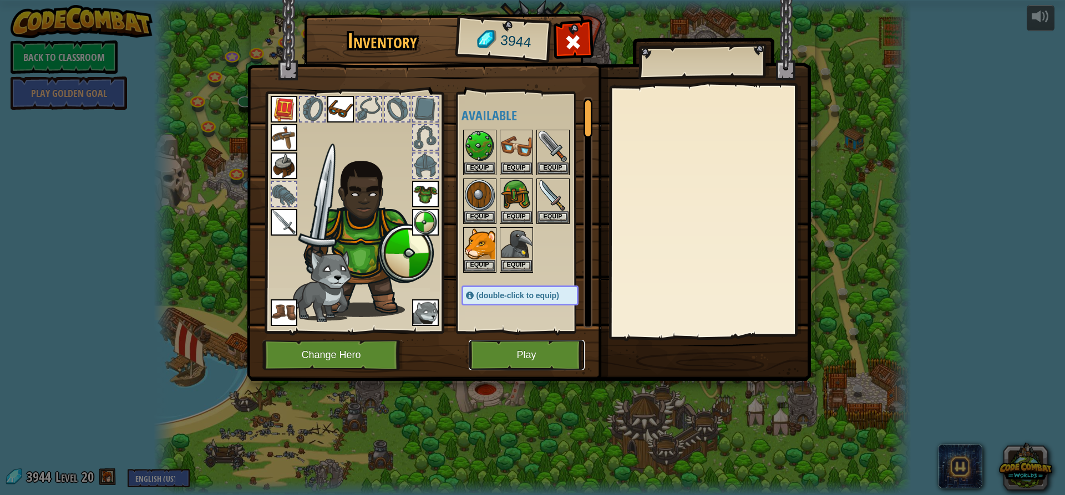
click at [518, 351] on button "Play" at bounding box center [527, 355] width 116 height 30
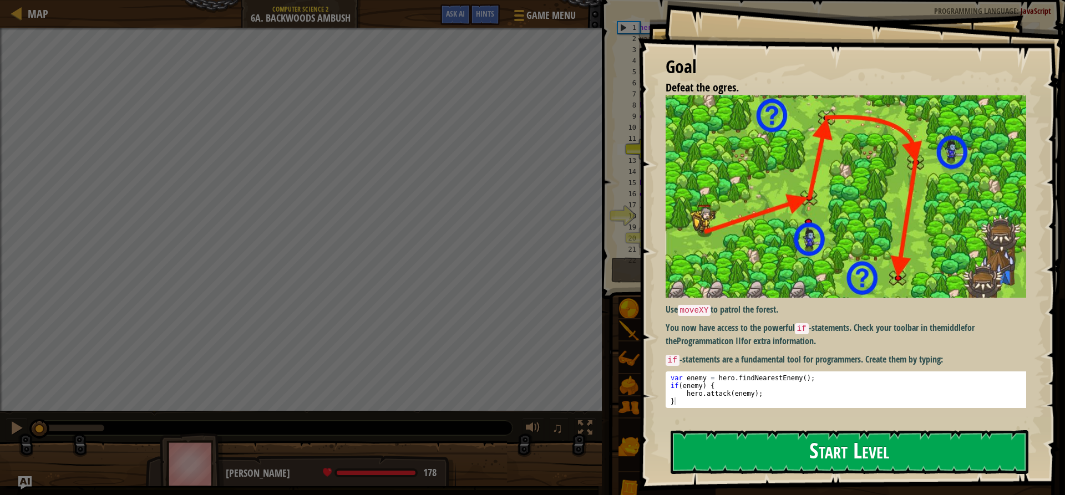
click at [898, 434] on button "Start Level" at bounding box center [849, 452] width 358 height 44
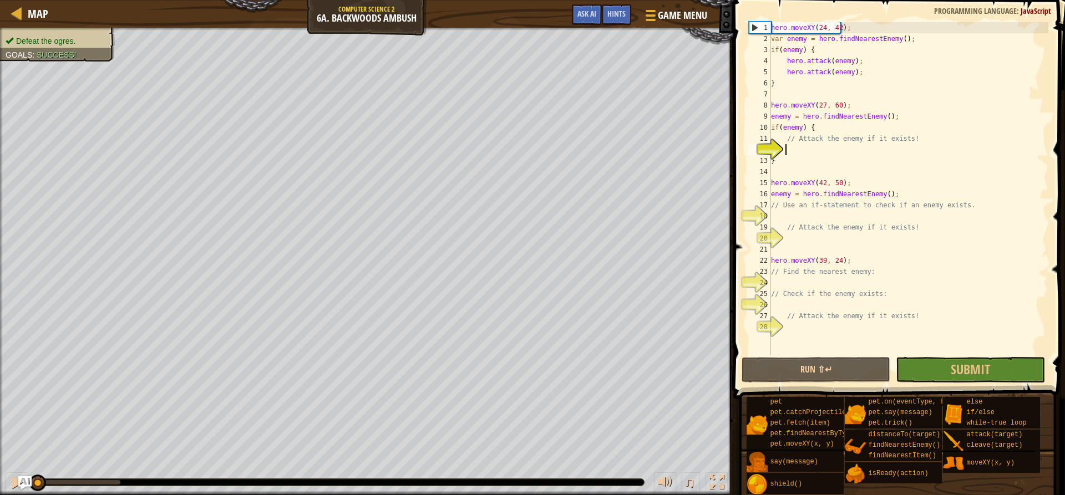
type textarea "i"
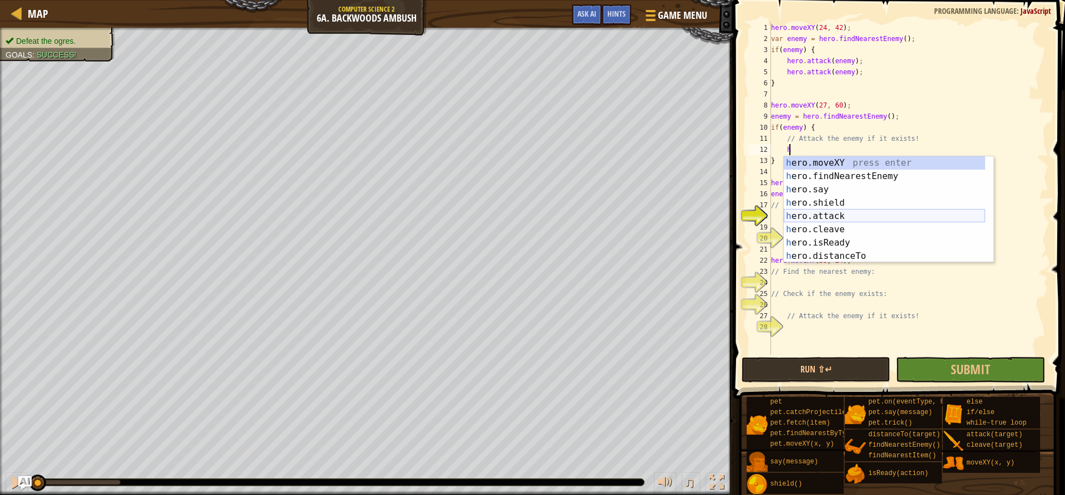
click at [854, 221] on div "h ero.moveXY press enter h ero.findNearestEnemy press enter h ero.say press ent…" at bounding box center [883, 222] width 201 height 133
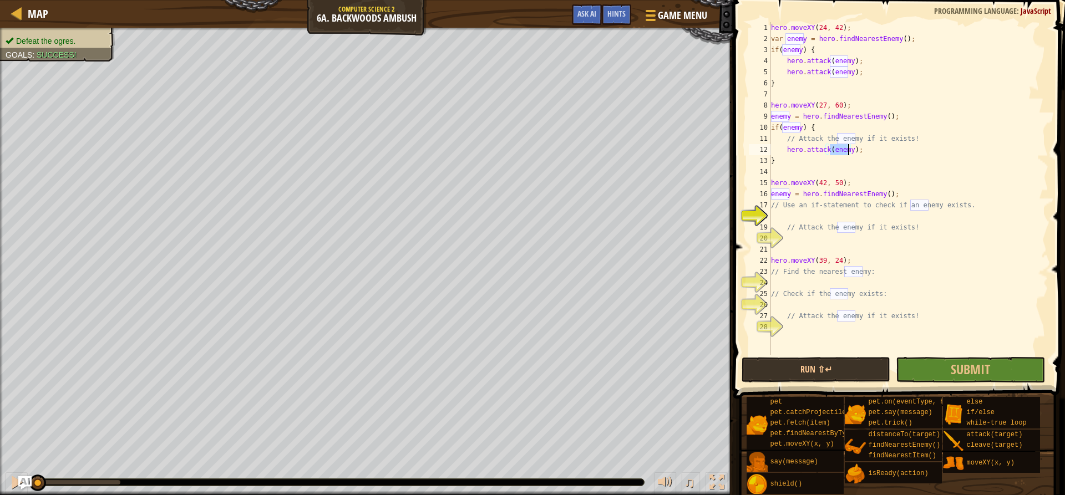
click at [852, 209] on div "hero . moveXY ( 24 , 42 ) ; var enemy = hero . findNearestEnemy ( ) ; if ( enem…" at bounding box center [907, 199] width 279 height 355
type textarea "// Use an if-statement to check if an enemy exists."
click at [852, 213] on div "hero . moveXY ( 24 , 42 ) ; var enemy = hero . findNearestEnemy ( ) ; if ( enem…" at bounding box center [907, 199] width 279 height 355
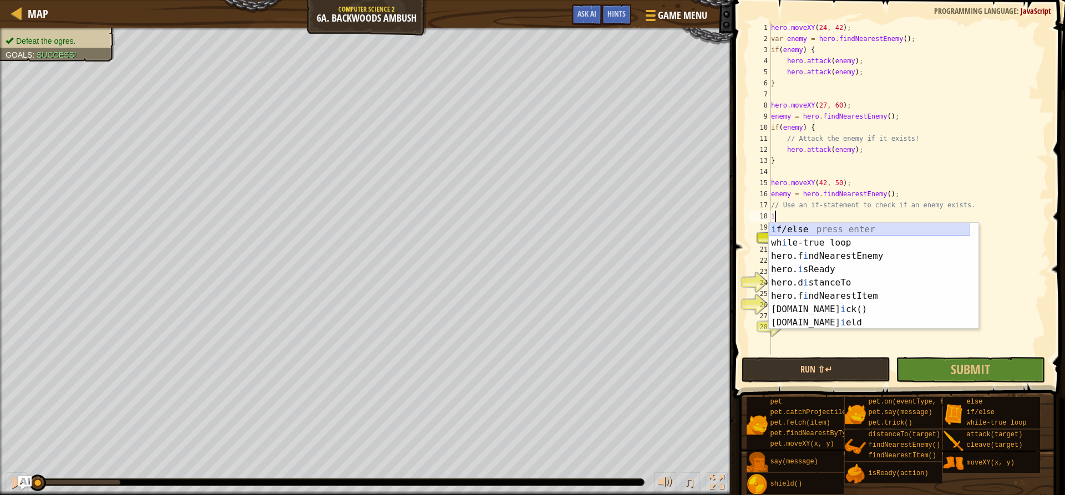
click at [852, 226] on div "i f/else press enter wh i le-true loop press enter hero.f i ndNearestEnemy pres…" at bounding box center [868, 289] width 201 height 133
type textarea "if (enemy) {"
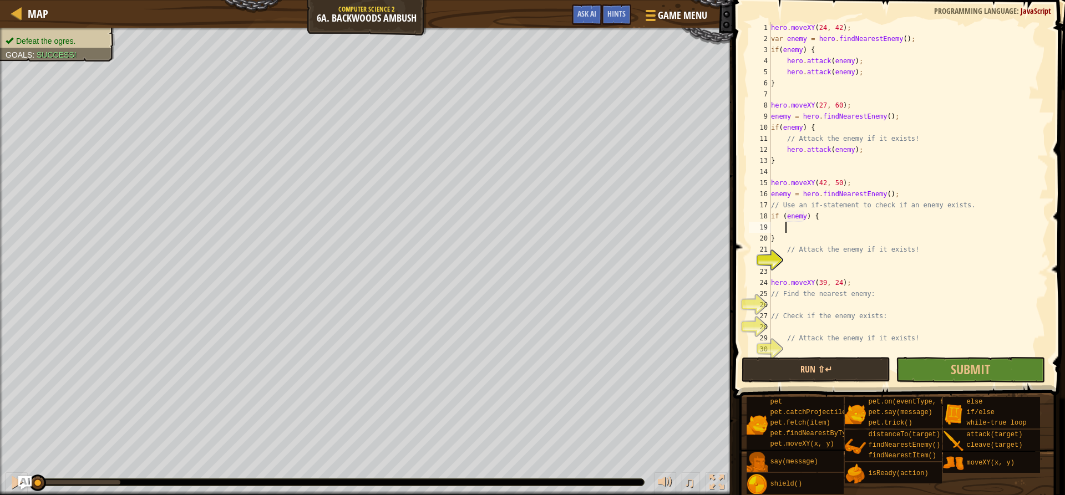
click at [852, 228] on div "hero . moveXY ( 24 , 42 ) ; var enemy = hero . findNearestEnemy ( ) ; if ( enem…" at bounding box center [907, 199] width 279 height 355
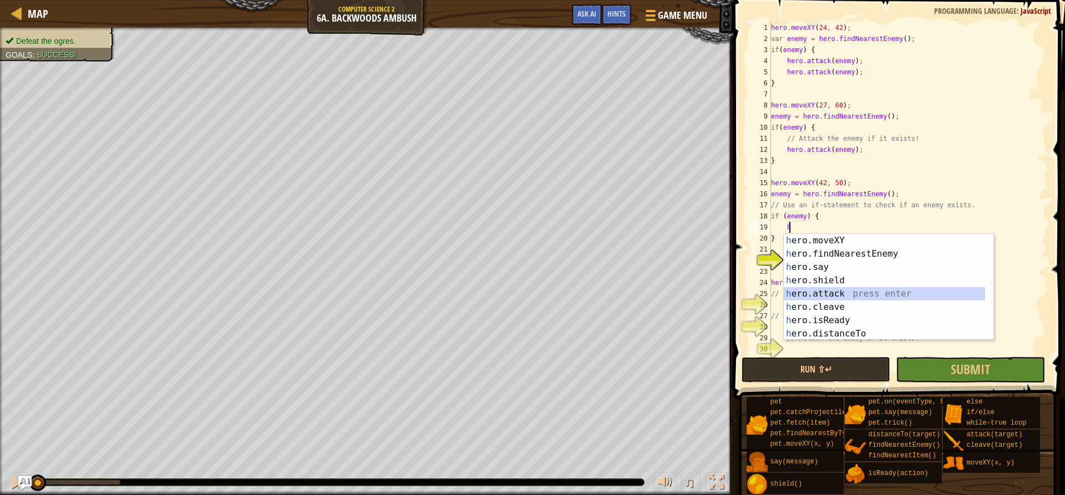
click at [846, 297] on div "h ero.moveXY press enter h ero.findNearestEnemy press enter h ero.say press ent…" at bounding box center [883, 300] width 201 height 133
type textarea "hero.attack(enemy);"
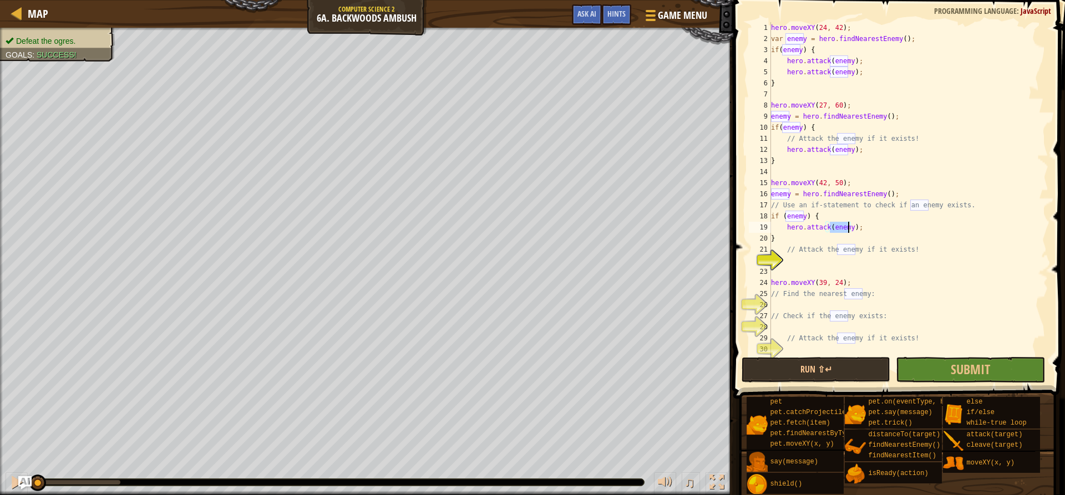
click at [836, 302] on div "hero . moveXY ( 24 , 42 ) ; var enemy = hero . findNearestEnemy ( ) ; if ( enem…" at bounding box center [907, 199] width 279 height 355
type textarea "h"
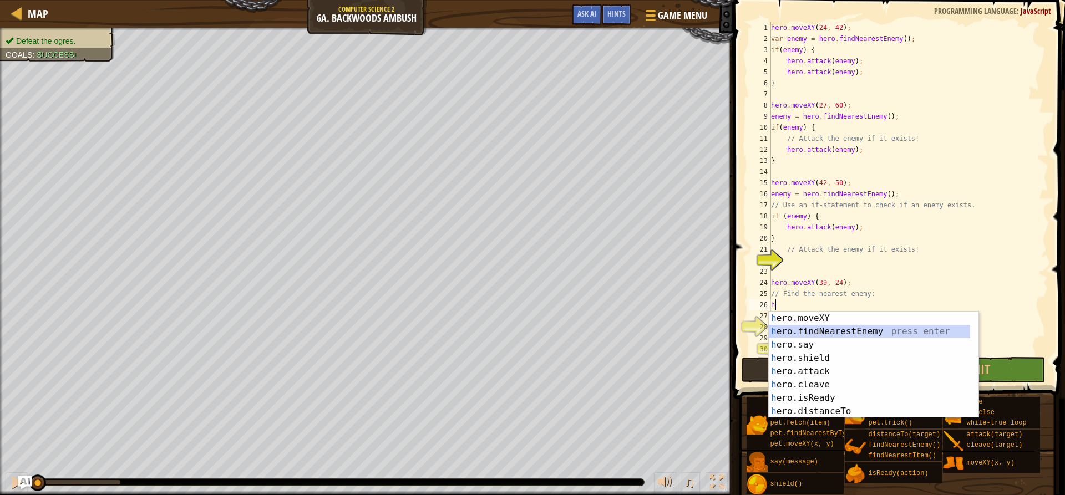
click at [836, 325] on div "h ero.moveXY press enter h ero.findNearestEnemy press enter h ero.say press ent…" at bounding box center [868, 378] width 201 height 133
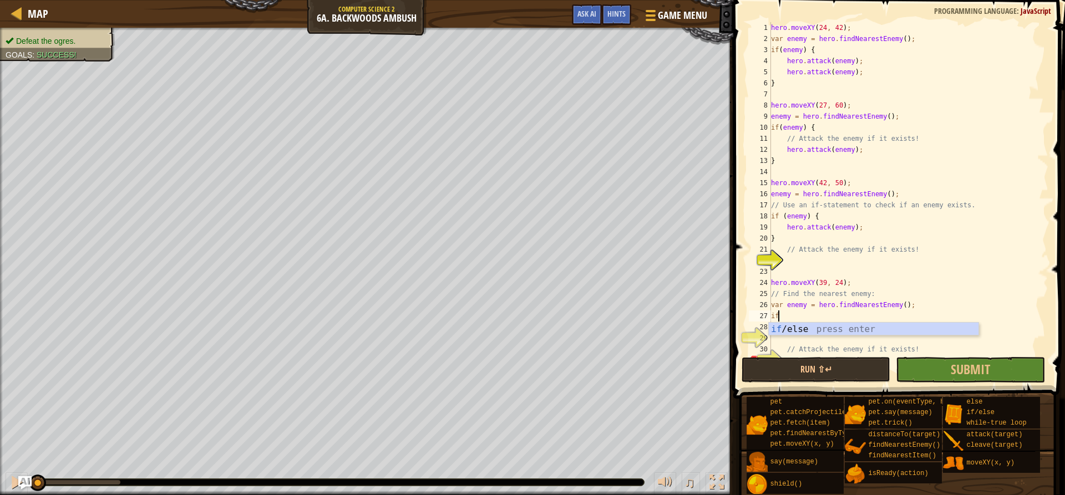
click at [835, 323] on div "if /else press enter" at bounding box center [873, 343] width 210 height 40
type textarea "if (enemy) {"
click at [831, 325] on div "hero . moveXY ( 24 , 42 ) ; var enemy = hero . findNearestEnemy ( ) ; if ( enem…" at bounding box center [903, 199] width 271 height 355
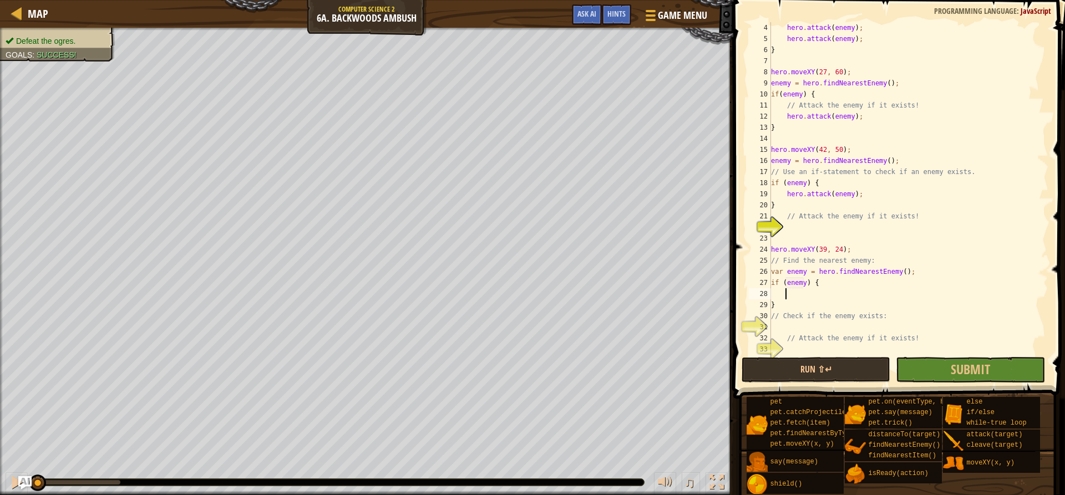
scroll to position [5, 1]
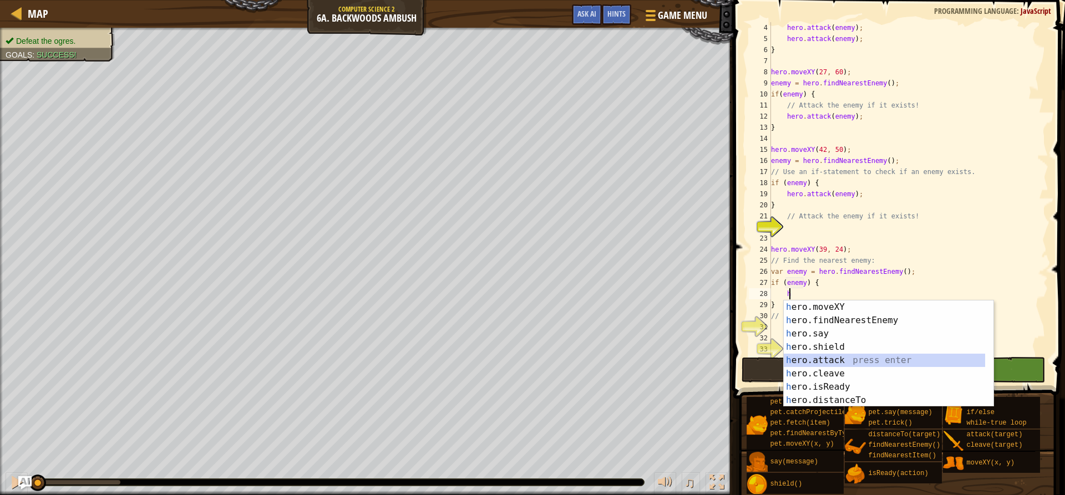
click at [828, 358] on div "h ero.moveXY press enter h ero.findNearestEnemy press enter h ero.say press ent…" at bounding box center [888, 367] width 210 height 133
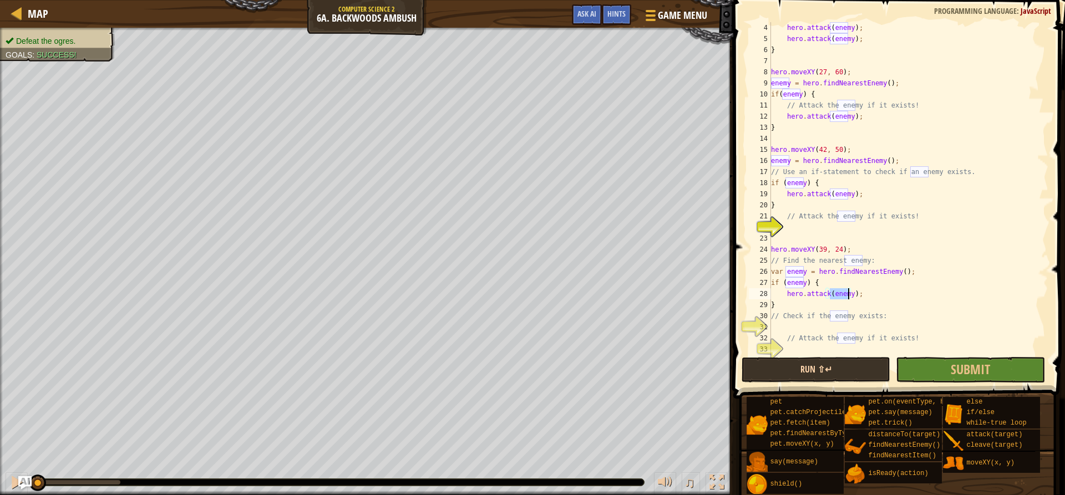
type textarea "hero.attack(enemy);"
click at [829, 373] on button "Run ⇧↵" at bounding box center [815, 370] width 149 height 26
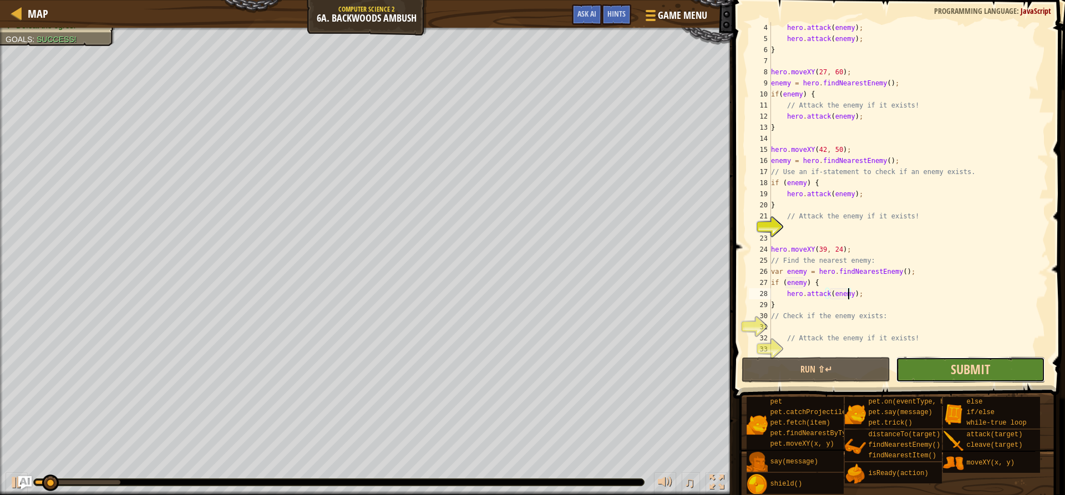
click at [963, 378] on span "Submit" at bounding box center [969, 369] width 39 height 18
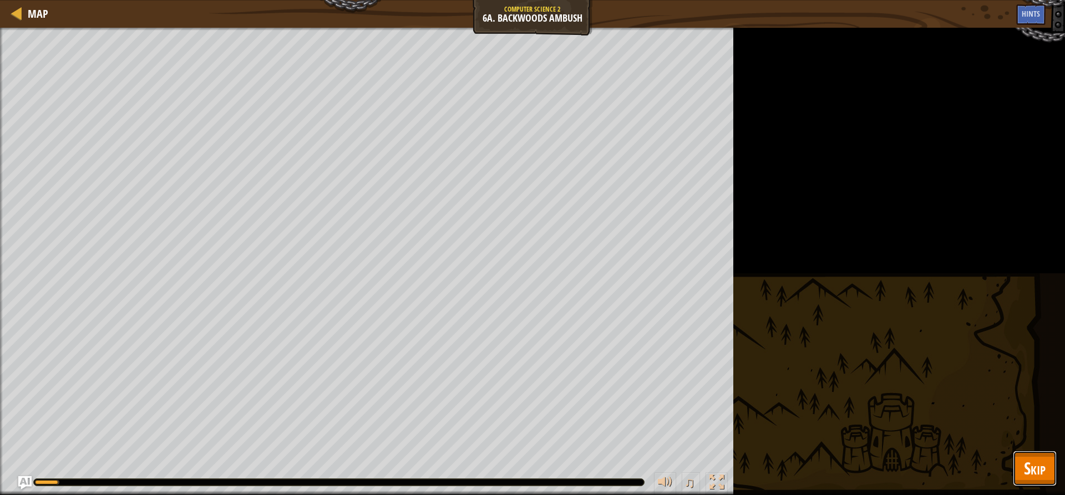
click at [1030, 460] on span "Skip" at bounding box center [1035, 468] width 22 height 23
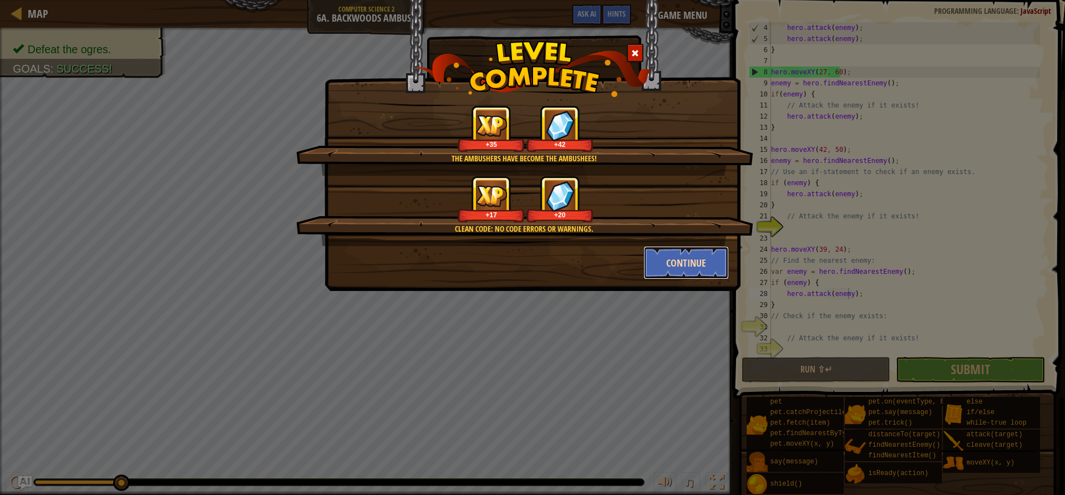
click at [698, 264] on button "Continue" at bounding box center [686, 262] width 86 height 33
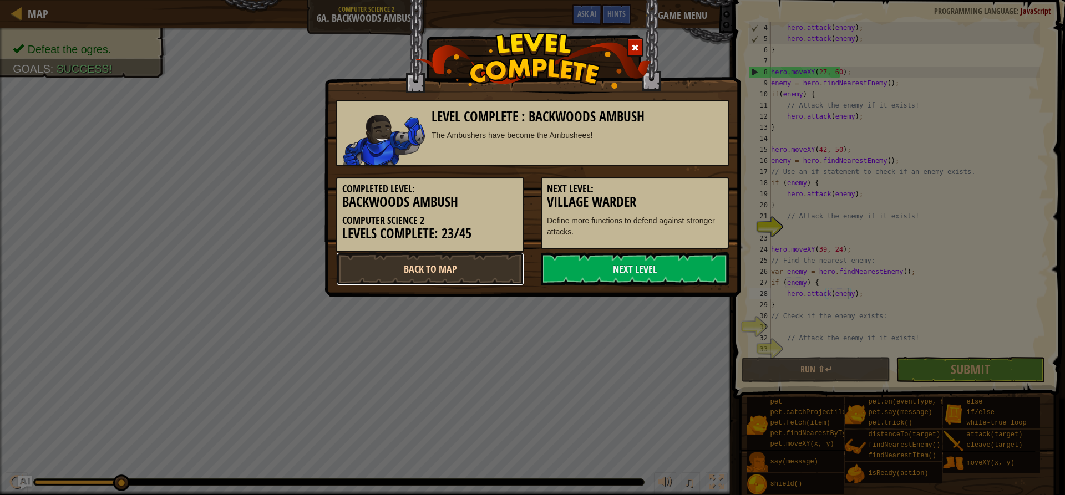
click at [512, 262] on link "Back to Map" at bounding box center [430, 268] width 188 height 33
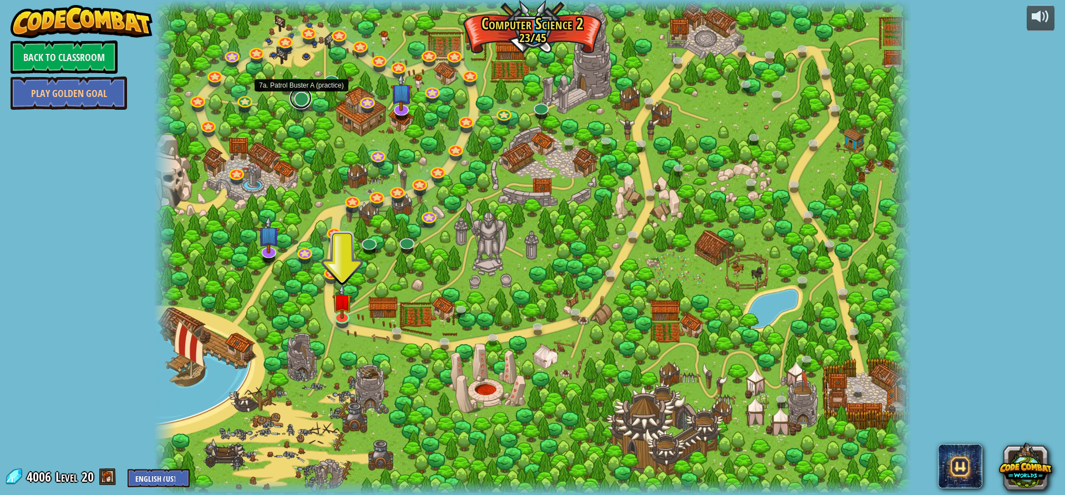
click at [303, 99] on link at bounding box center [300, 98] width 22 height 22
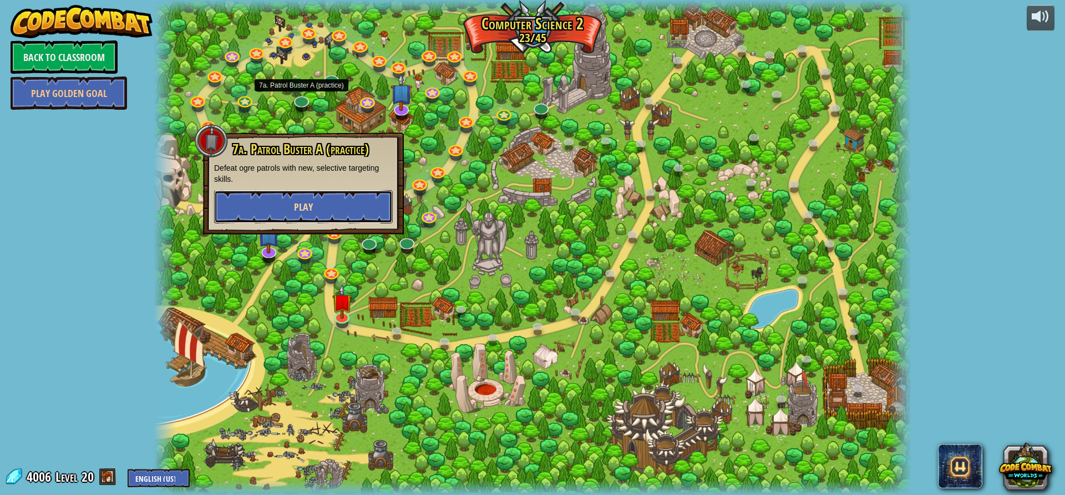
click at [372, 208] on button "Play" at bounding box center [303, 206] width 179 height 33
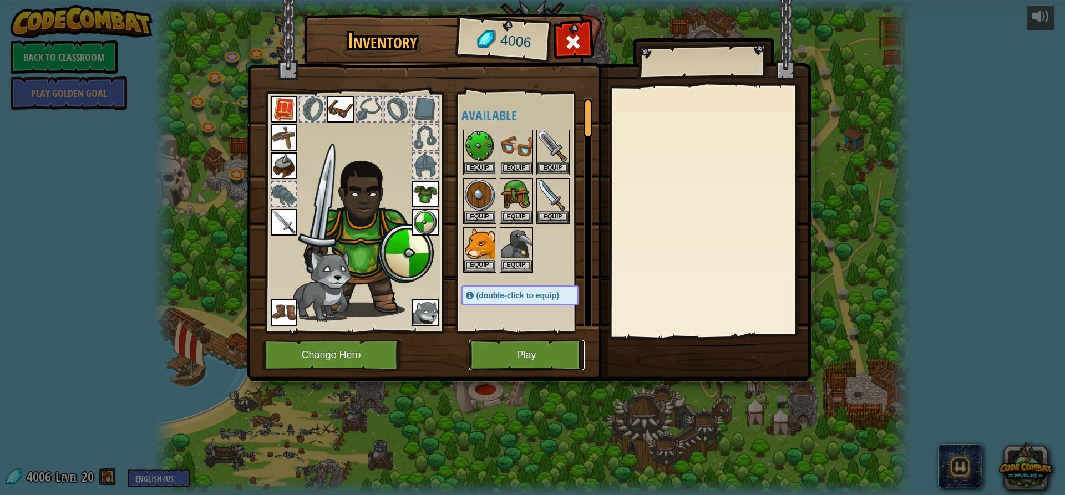
click at [547, 362] on button "Play" at bounding box center [527, 355] width 116 height 30
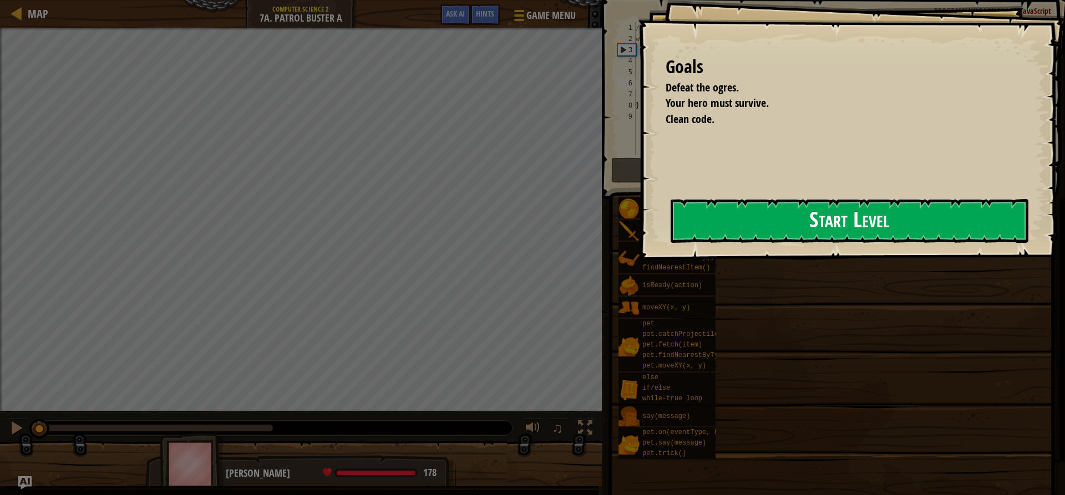
drag, startPoint x: 781, startPoint y: 221, endPoint x: 782, endPoint y: 227, distance: 5.6
click at [782, 227] on button "Start Level" at bounding box center [849, 221] width 358 height 44
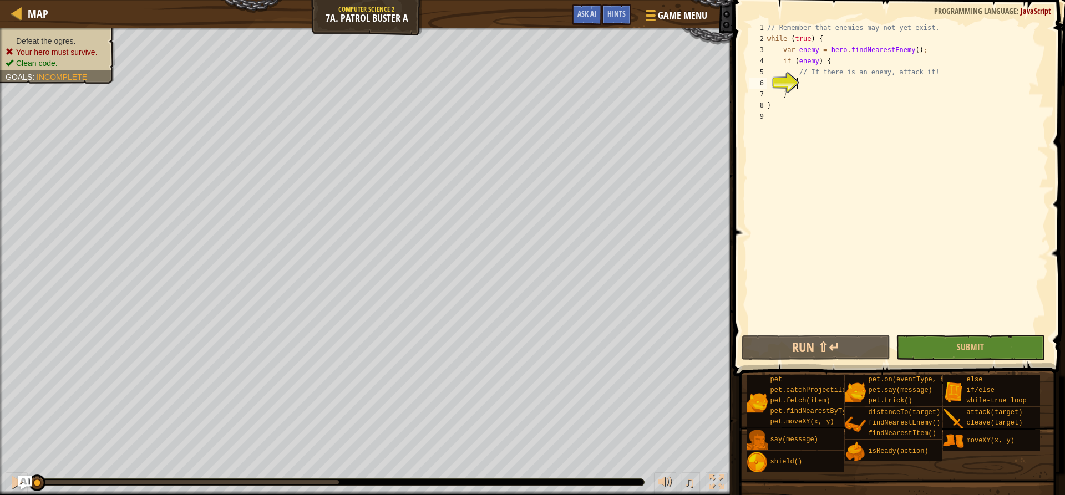
scroll to position [5, 2]
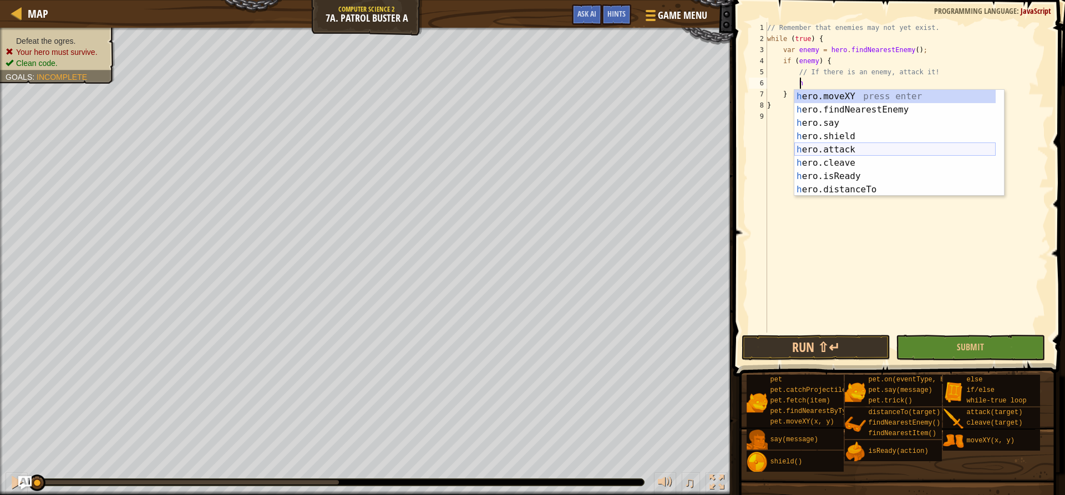
click at [874, 154] on div "h ero.moveXY press enter h ero.findNearestEnemy press enter h ero.say press ent…" at bounding box center [894, 156] width 201 height 133
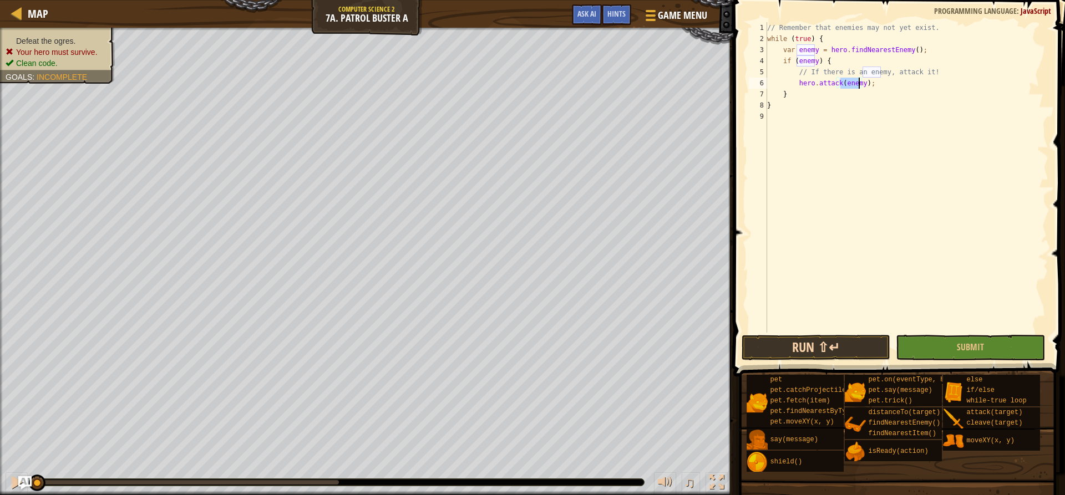
type textarea "hero.attack(enemy);"
click at [829, 338] on button "Run ⇧↵" at bounding box center [815, 348] width 149 height 26
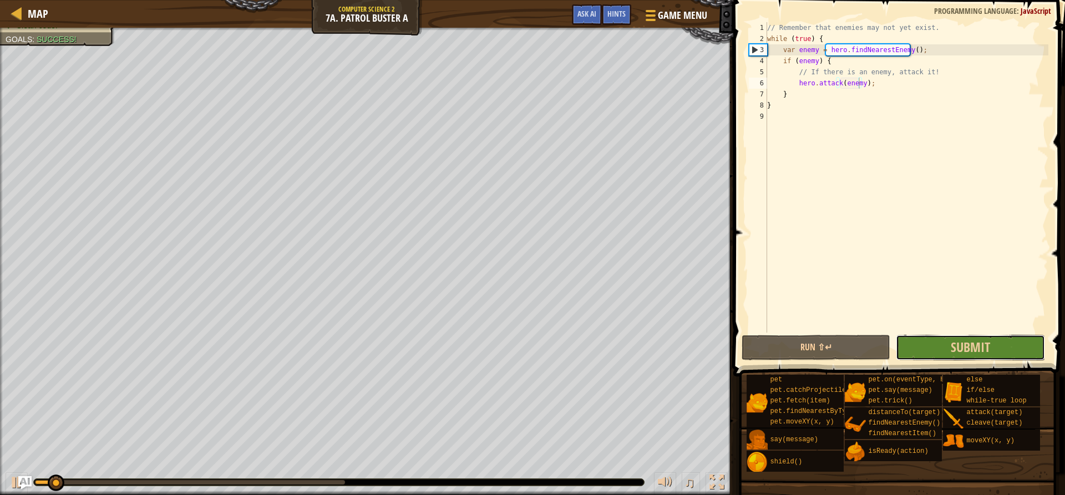
click at [974, 357] on button "Submit" at bounding box center [969, 348] width 149 height 26
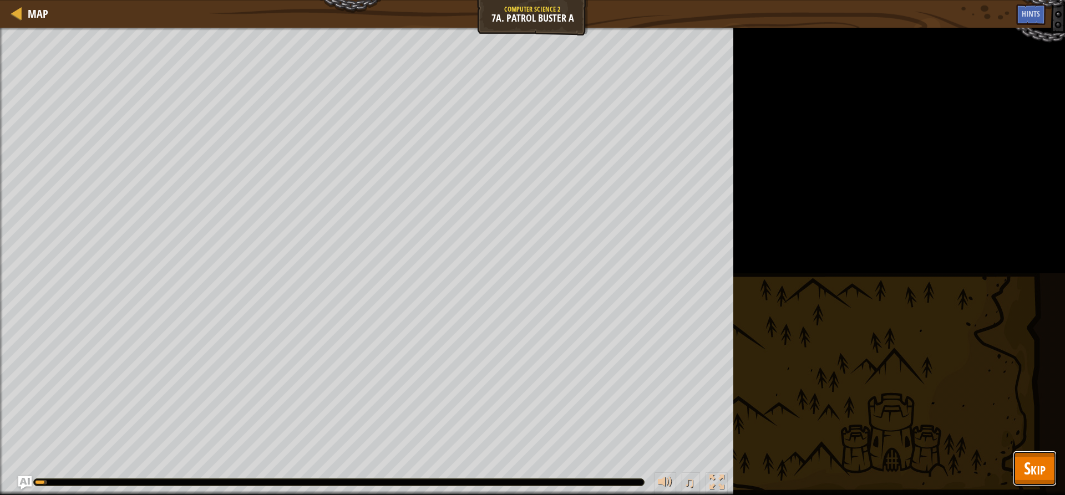
click at [1024, 465] on span "Skip" at bounding box center [1035, 468] width 22 height 23
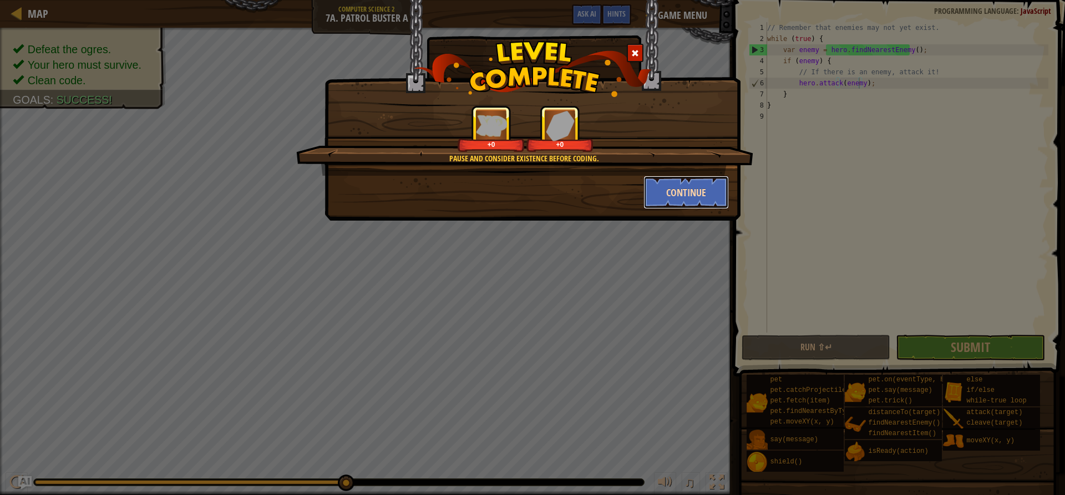
click at [661, 194] on button "Continue" at bounding box center [686, 192] width 86 height 33
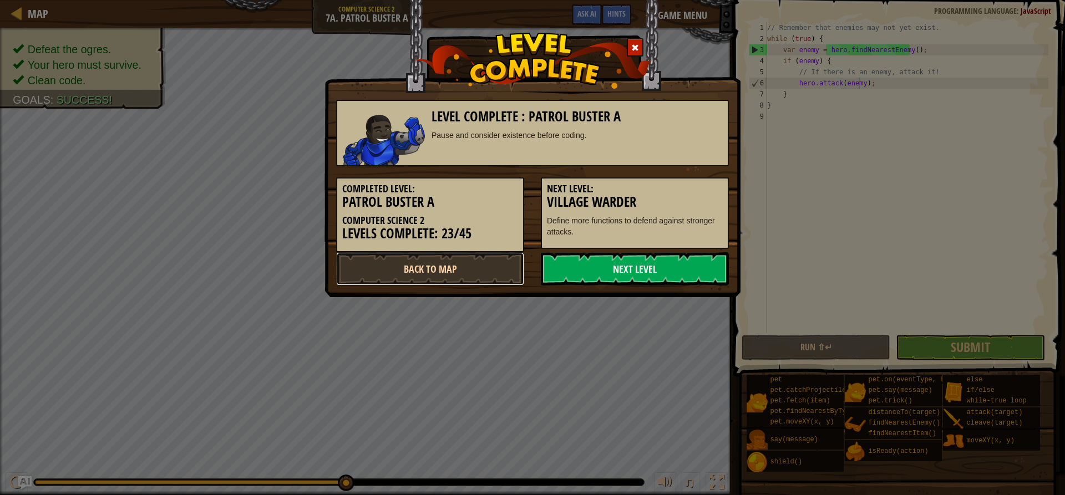
click at [430, 257] on link "Back to Map" at bounding box center [430, 268] width 188 height 33
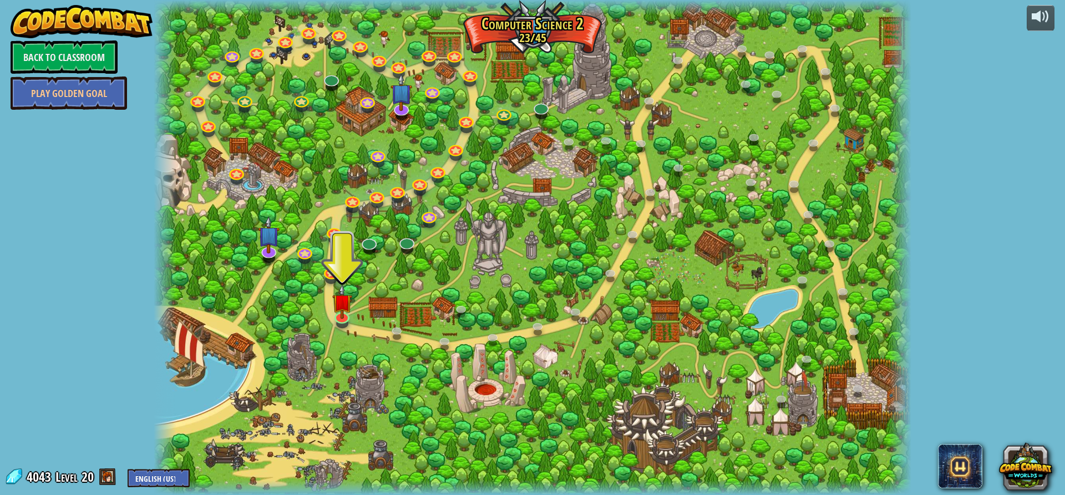
click at [319, 92] on div at bounding box center [532, 247] width 757 height 495
click at [333, 80] on link at bounding box center [330, 76] width 22 height 22
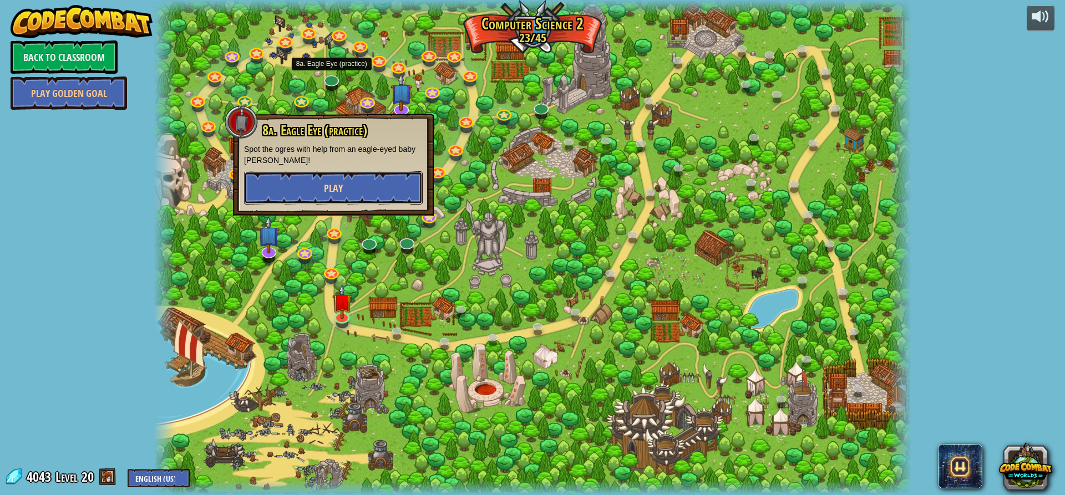
click at [306, 195] on button "Play" at bounding box center [333, 187] width 179 height 33
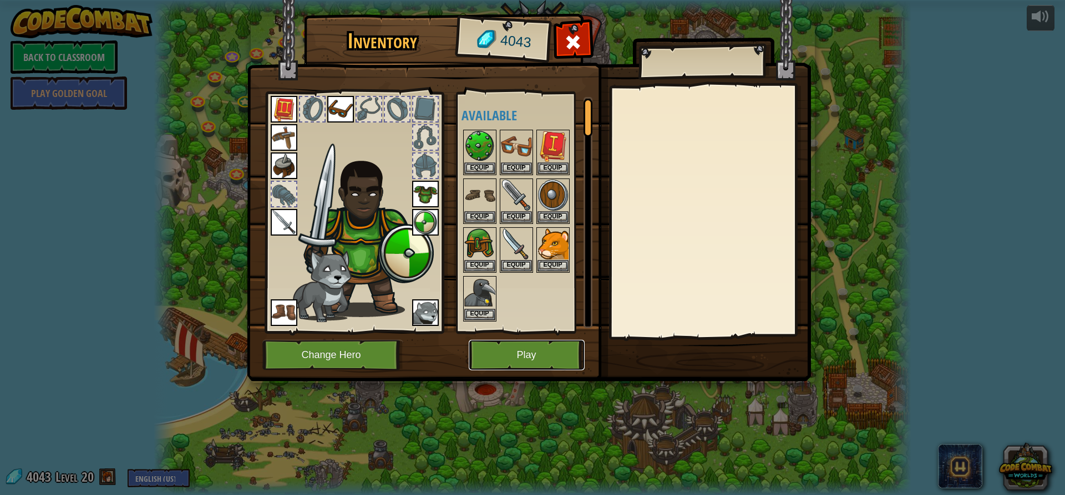
click at [552, 363] on button "Play" at bounding box center [527, 355] width 116 height 30
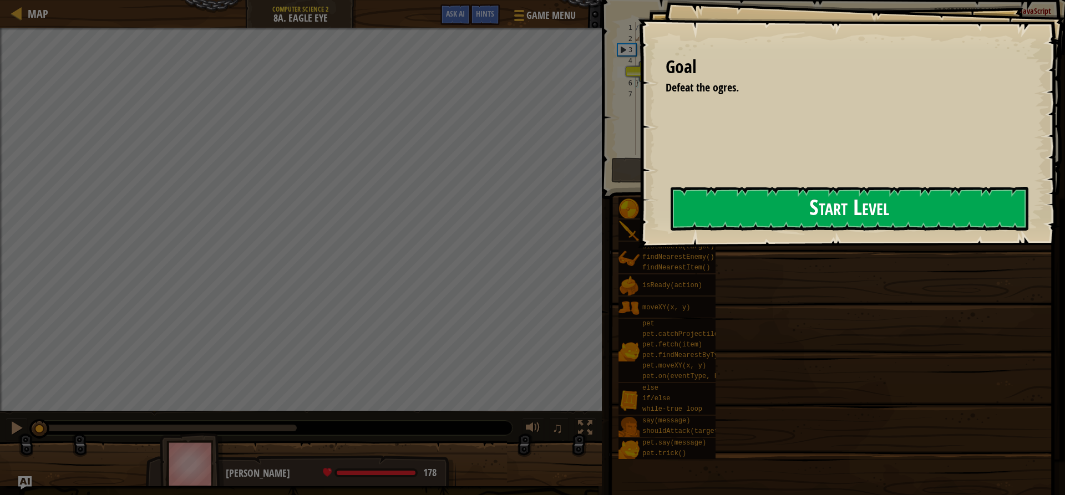
click at [671, 200] on button "Start Level" at bounding box center [849, 209] width 358 height 44
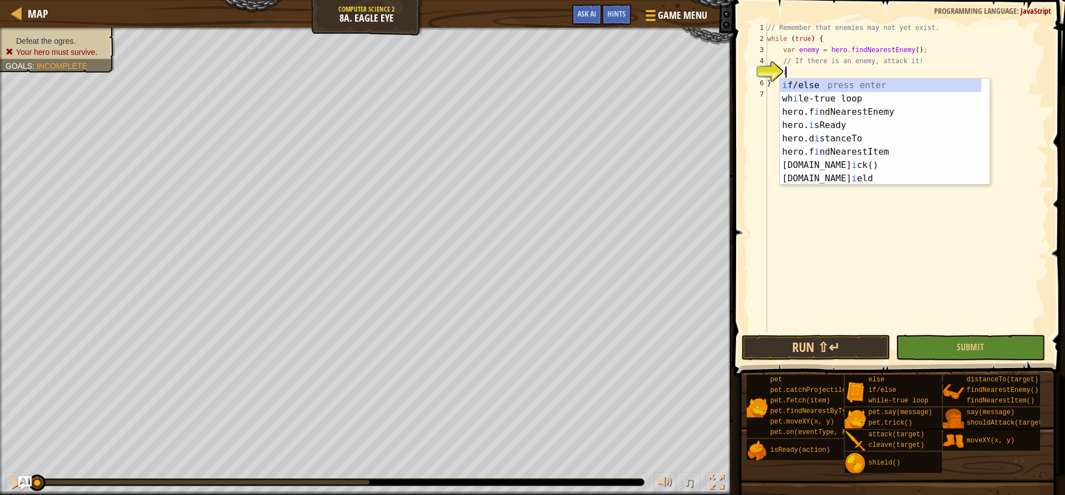
scroll to position [5, 1]
click at [786, 82] on div "i f/else press enter wh i le-true loop press enter hero.f i ndNearestEnemy pres…" at bounding box center [880, 145] width 201 height 133
type textarea "if (enemy) {"
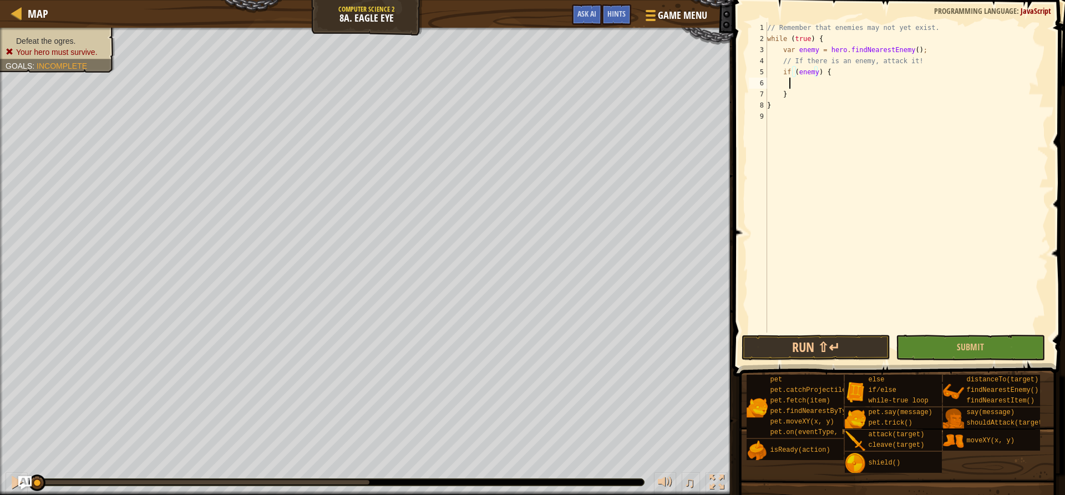
click at [788, 87] on div "// Remember that enemies may not yet exist. while ( true ) { var enemy = hero .…" at bounding box center [906, 188] width 283 height 333
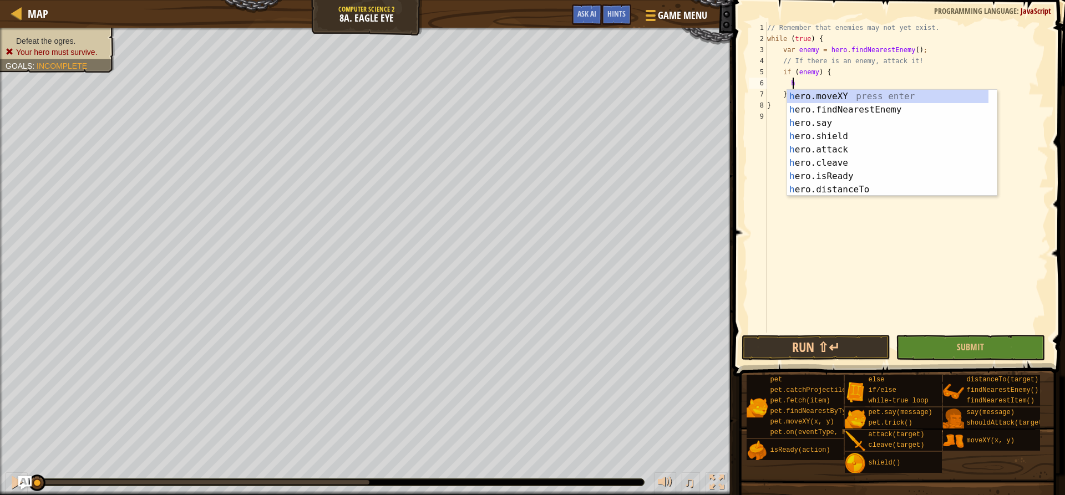
scroll to position [5, 2]
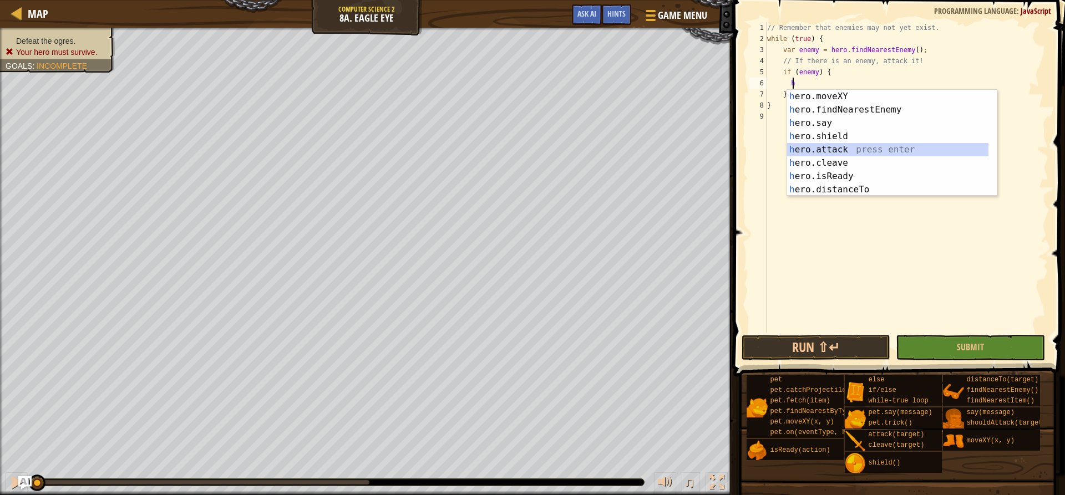
click at [813, 144] on div "h ero.moveXY press enter h ero.findNearestEnemy press enter h ero.say press ent…" at bounding box center [887, 156] width 201 height 133
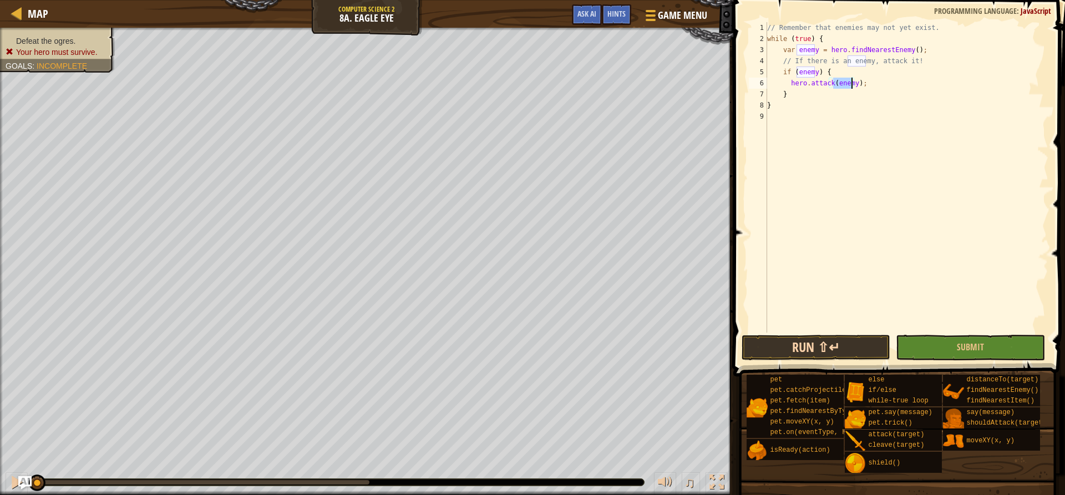
type textarea "hero.attack(enemy);"
click at [813, 342] on button "Run ⇧↵" at bounding box center [815, 348] width 149 height 26
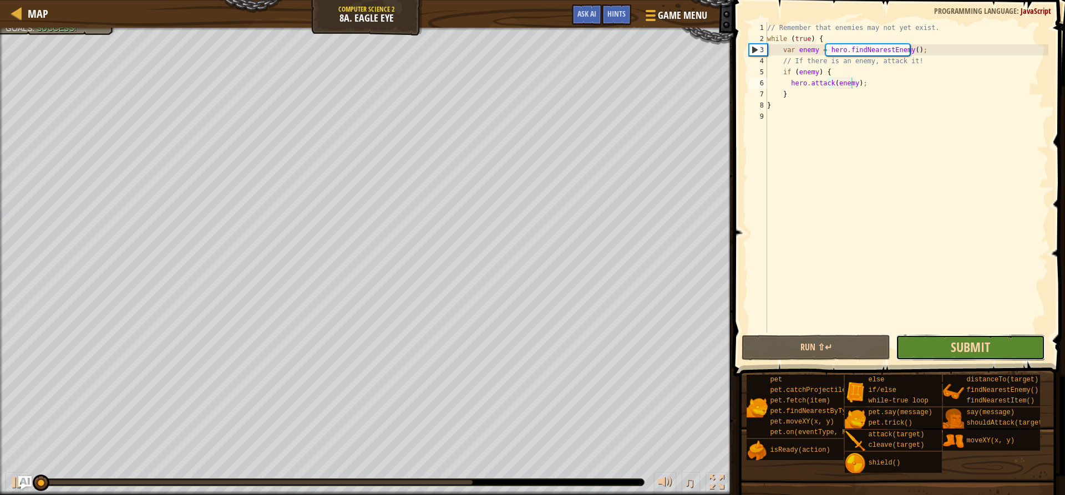
click at [951, 347] on span "Submit" at bounding box center [969, 347] width 39 height 18
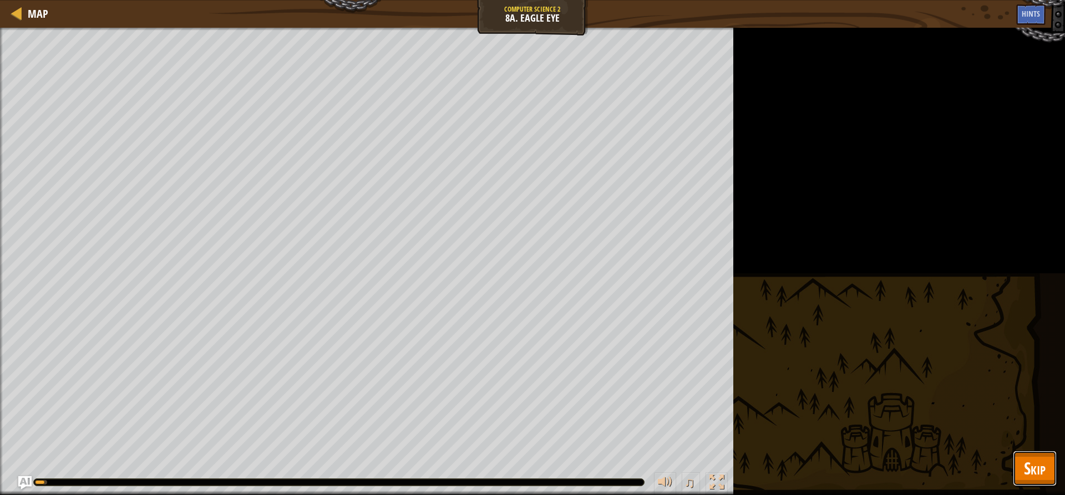
click at [1050, 481] on button "Skip" at bounding box center [1034, 468] width 44 height 35
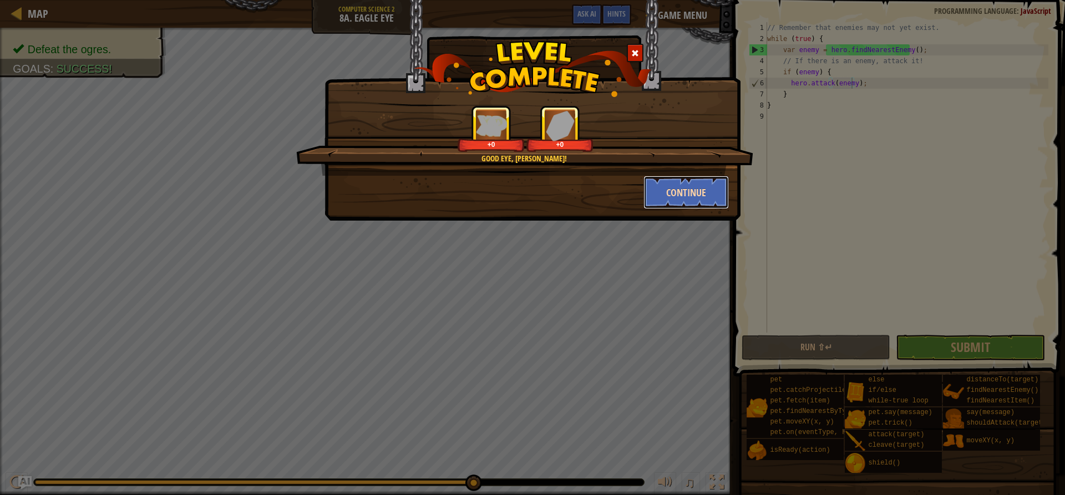
click at [689, 202] on button "Continue" at bounding box center [686, 192] width 86 height 33
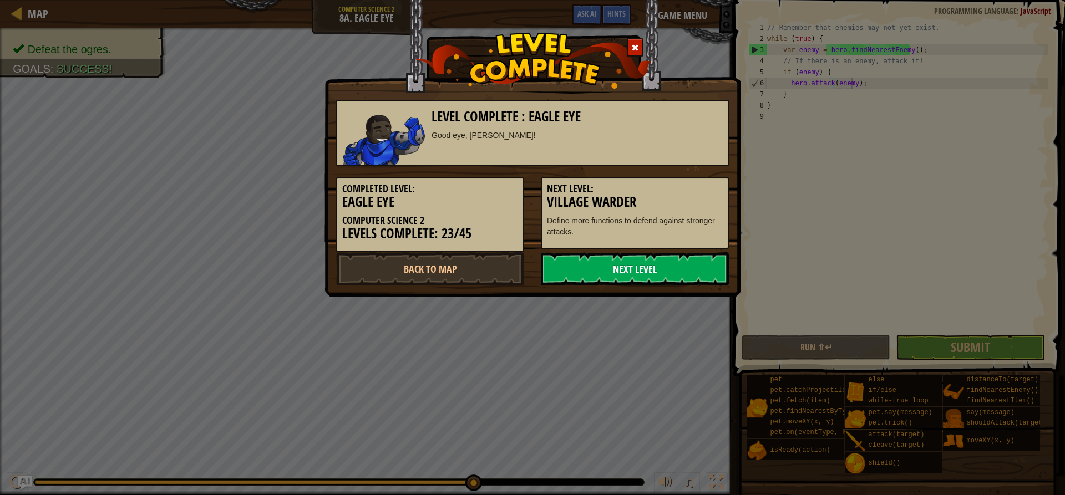
click at [642, 260] on link "Next Level" at bounding box center [635, 268] width 188 height 33
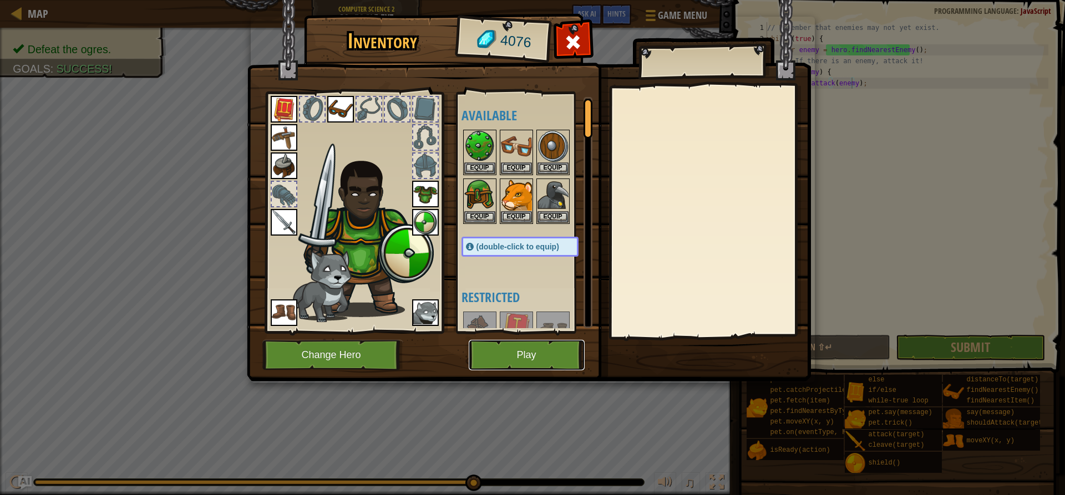
click at [531, 352] on button "Play" at bounding box center [527, 355] width 116 height 30
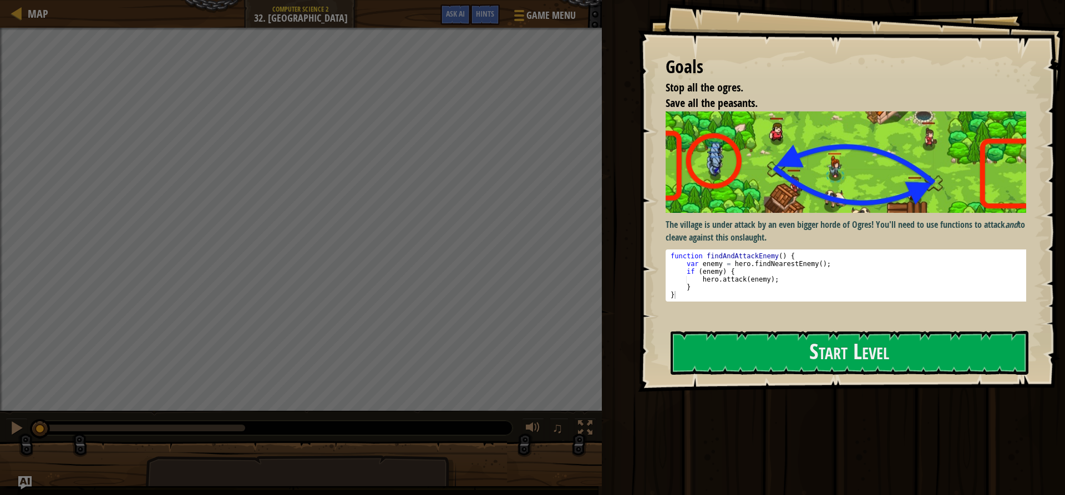
click at [726, 203] on img at bounding box center [849, 161] width 369 height 101
click at [740, 379] on div "Goals Stop all the ogres. Save all the peasants. The village is under attack by…" at bounding box center [851, 196] width 427 height 392
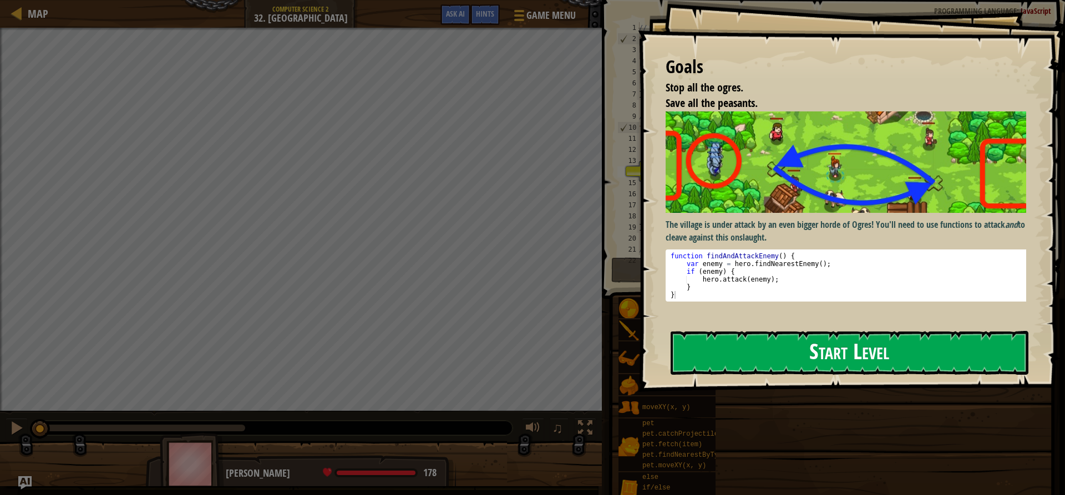
click at [752, 343] on button "Start Level" at bounding box center [849, 353] width 358 height 44
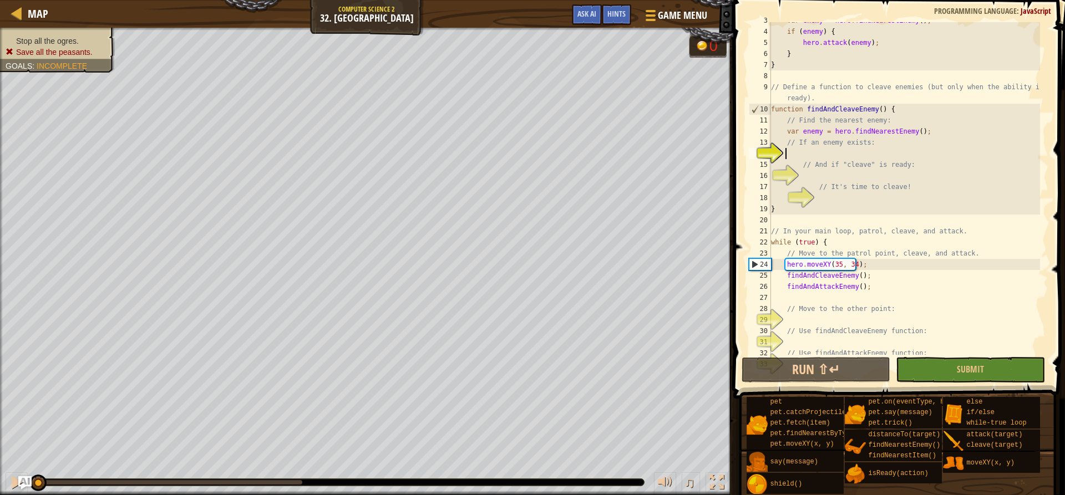
scroll to position [39, 0]
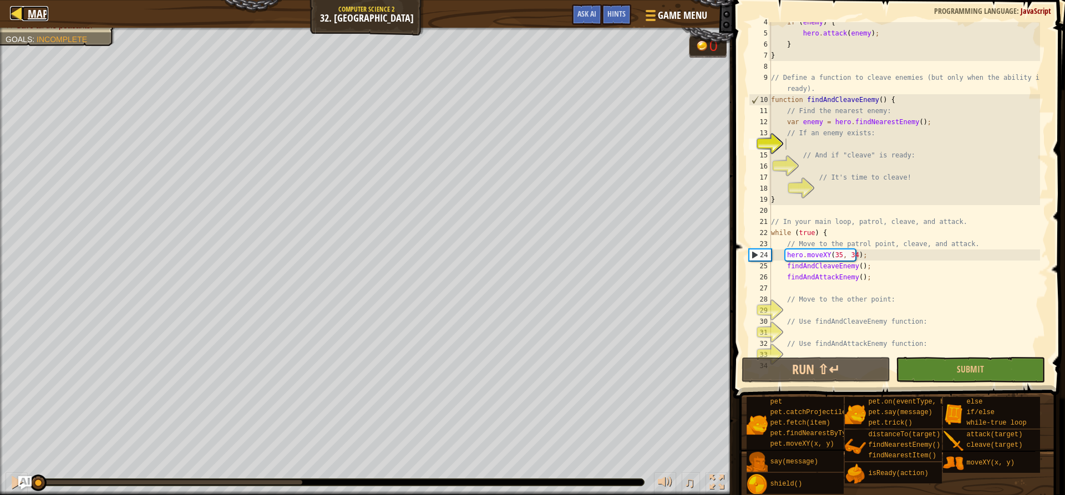
click at [34, 14] on span "Map" at bounding box center [38, 13] width 21 height 15
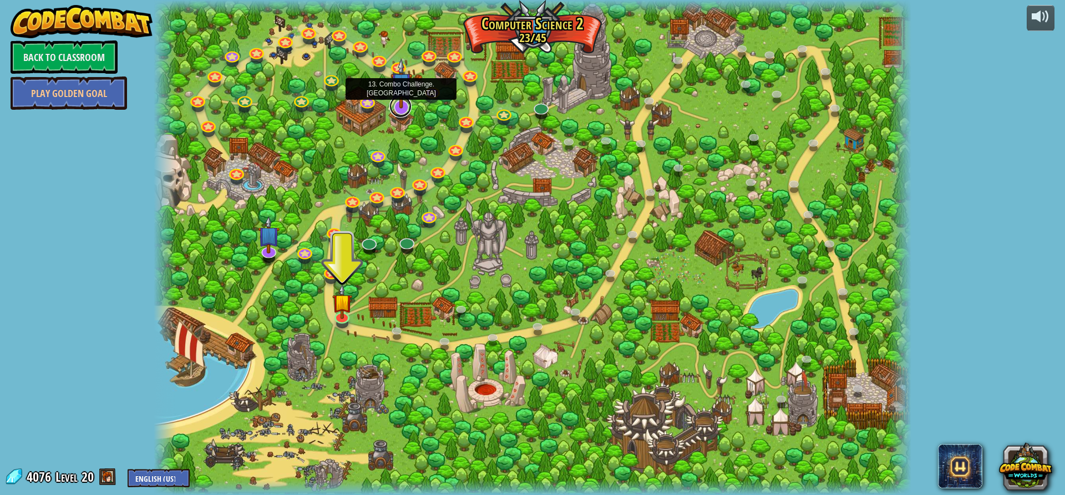
click at [406, 109] on link at bounding box center [400, 106] width 22 height 22
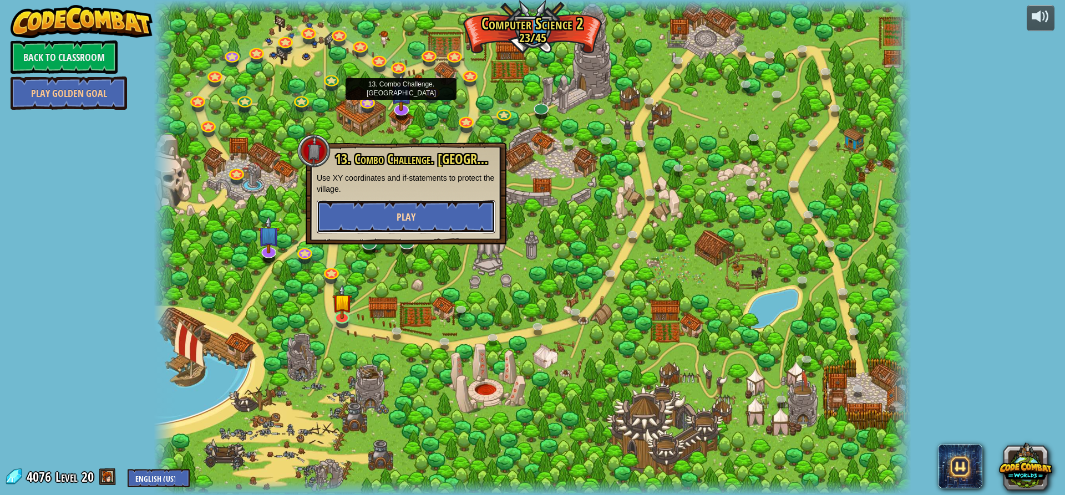
click at [405, 201] on button "Play" at bounding box center [406, 216] width 179 height 33
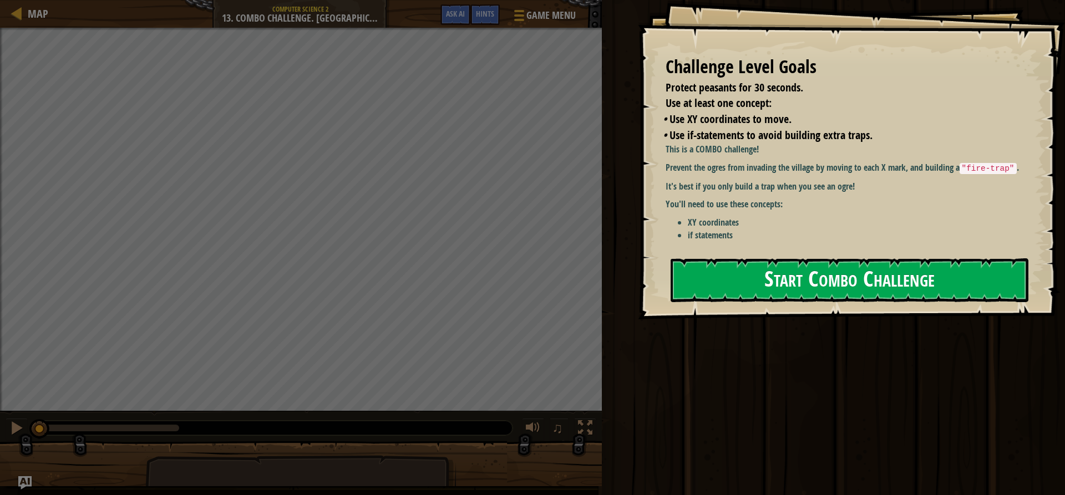
click at [806, 264] on button "Start Combo Challenge" at bounding box center [849, 280] width 358 height 44
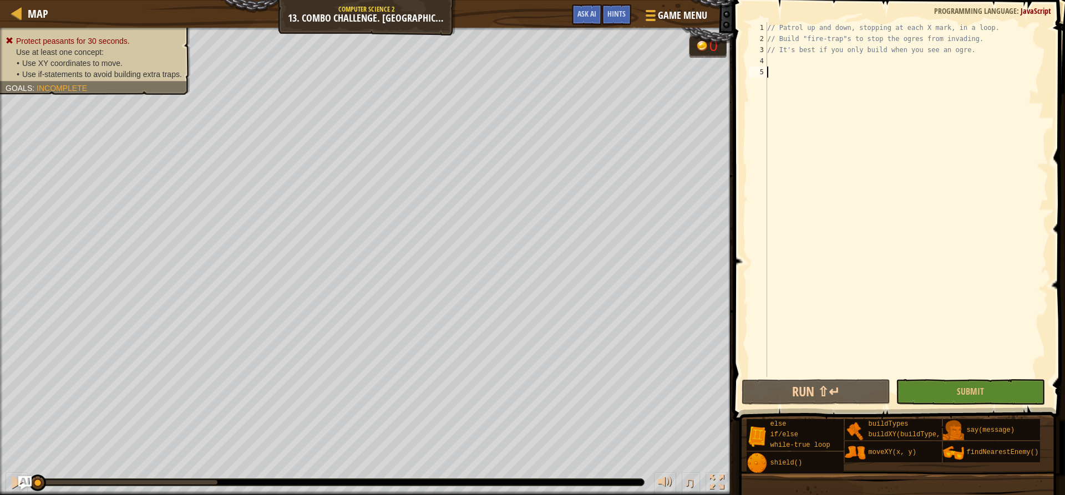
click at [872, 64] on div "// Patrol up and down, stopping at each X mark, in a loop. // Build "fire-trap"…" at bounding box center [906, 210] width 283 height 377
type textarea "w"
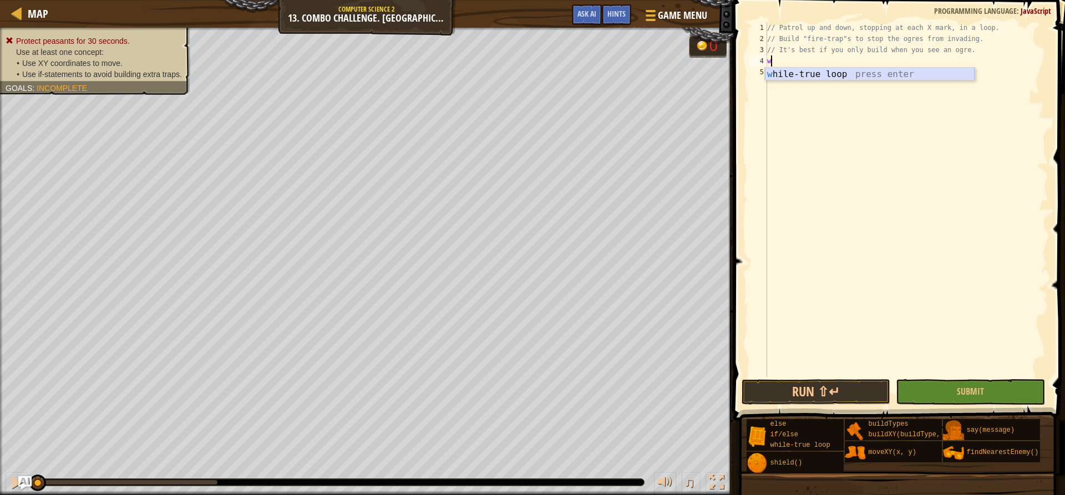
click at [885, 69] on div "w hile-true loop press enter" at bounding box center [870, 88] width 210 height 40
click at [875, 74] on div "// Patrol up and down, stopping at each X mark, in a loop. // Build "fire-trap"…" at bounding box center [906, 210] width 283 height 377
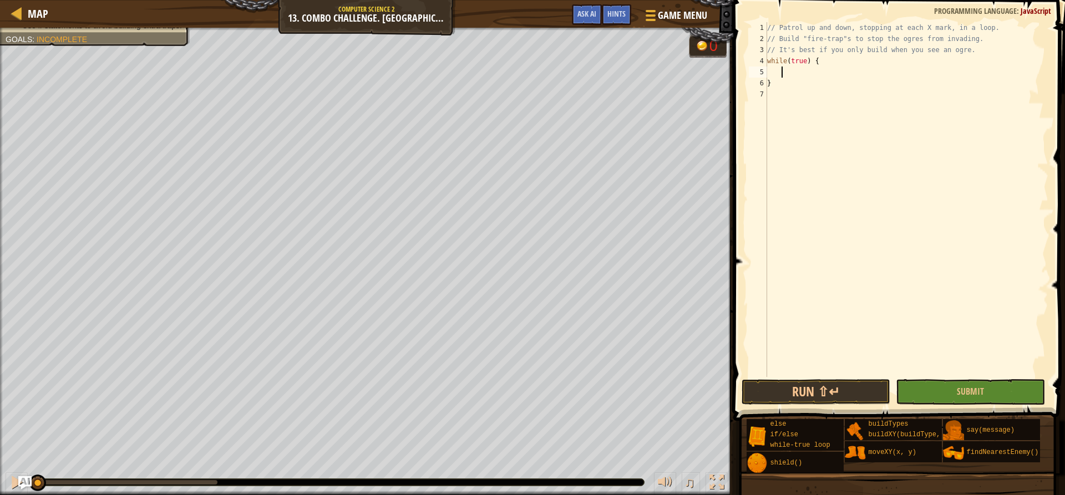
scroll to position [5, 1]
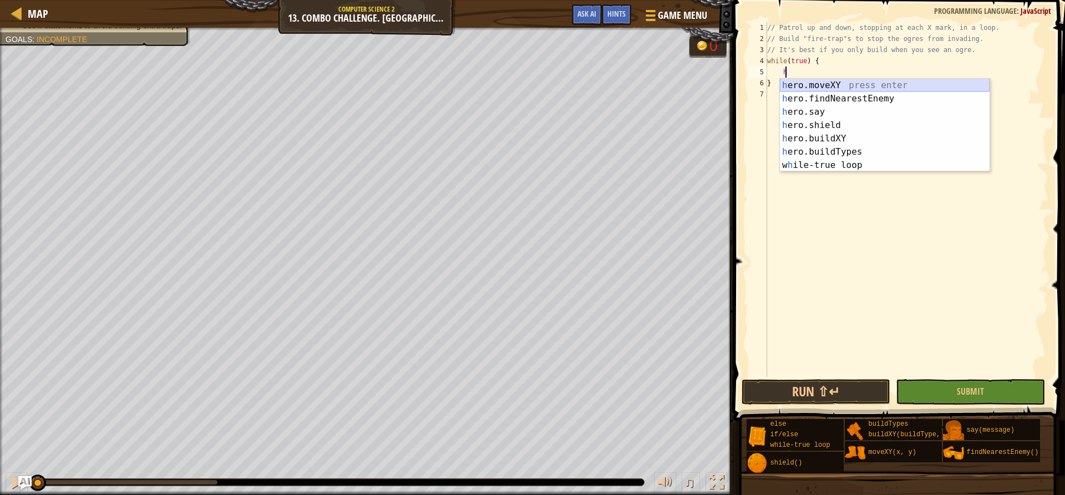
click at [878, 88] on div "h ero.moveXY press enter h ero.findNearestEnemy press enter h ero.say press ent…" at bounding box center [885, 139] width 210 height 120
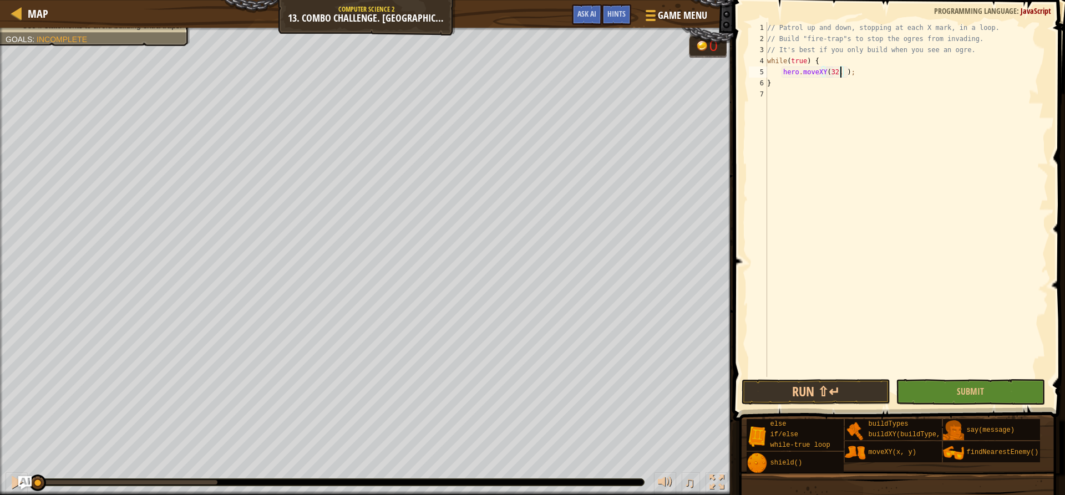
scroll to position [5, 7]
click at [857, 78] on div "// Patrol up and down, stopping at each X mark, in a loop. // Build "fire-trap"…" at bounding box center [906, 210] width 283 height 377
click at [863, 74] on div "// Patrol up and down, stopping at each X mark, in a loop. // Build "fire-trap"…" at bounding box center [906, 210] width 283 height 377
type textarea "hero.moveXY(32, 52);"
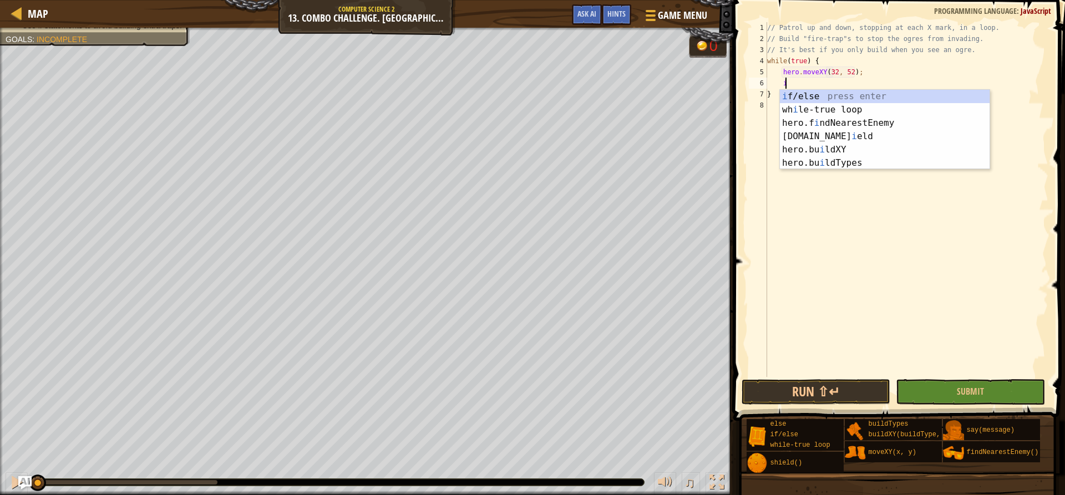
scroll to position [5, 1]
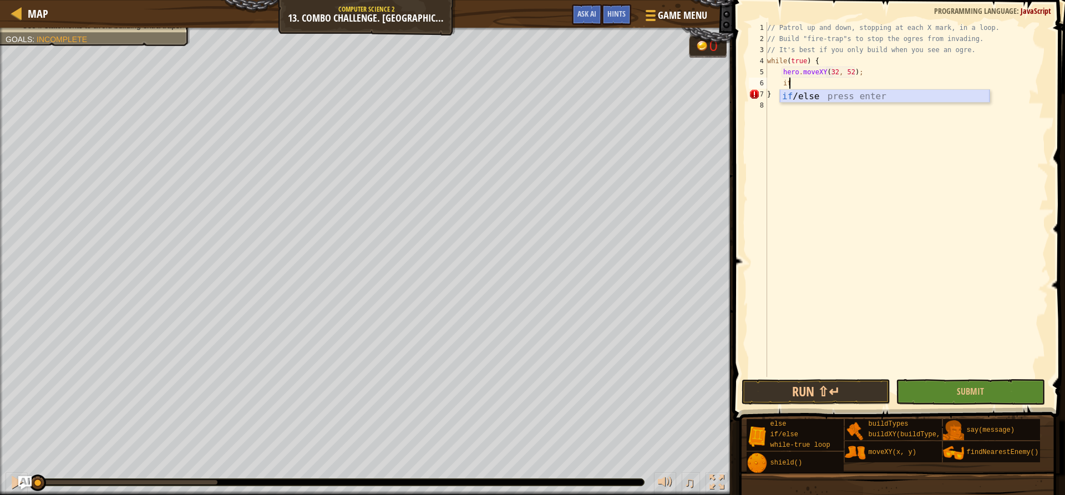
click at [856, 99] on div "if /else press enter" at bounding box center [885, 110] width 210 height 40
type textarea "if (enemy) {"
click at [823, 94] on div "// Patrol up and down, stopping at each X mark, in a loop. // Build "fire-trap"…" at bounding box center [908, 210] width 280 height 377
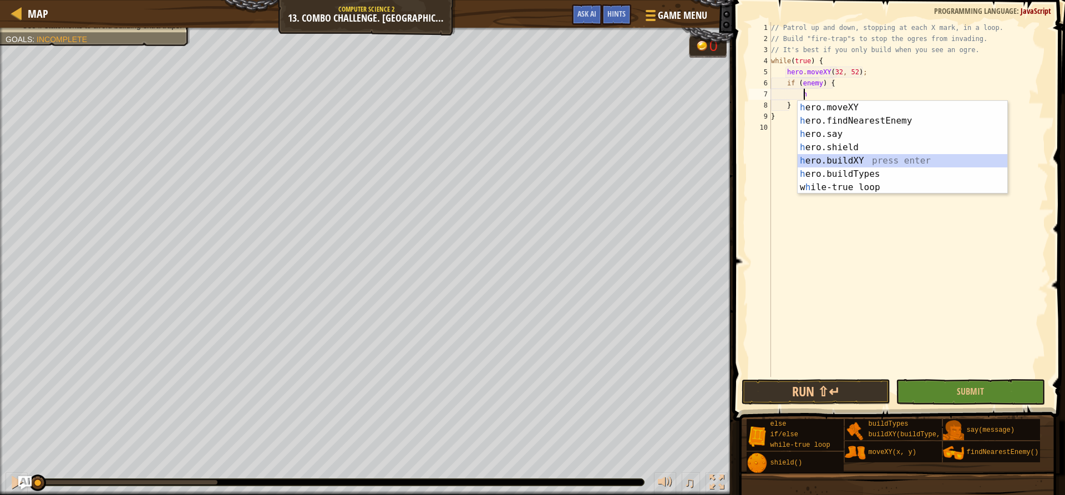
click at [847, 165] on div "h ero.moveXY press enter h ero.findNearestEnemy press enter h ero.say press ent…" at bounding box center [902, 161] width 210 height 120
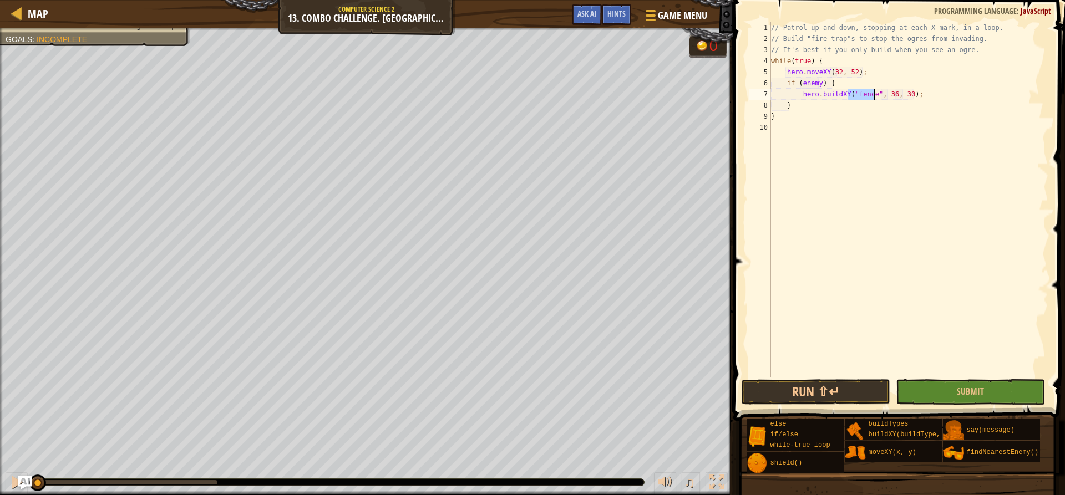
drag, startPoint x: 861, startPoint y: 88, endPoint x: 855, endPoint y: 86, distance: 5.8
drag, startPoint x: 855, startPoint y: 86, endPoint x: 832, endPoint y: 95, distance: 24.7
click at [832, 94] on div "// Patrol up and down, stopping at each X mark, in a loop. // Build "fire-trap"…" at bounding box center [908, 210] width 280 height 377
click at [864, 95] on div "// Patrol up and down, stopping at each X mark, in a loop. // Build "fire-trap"…" at bounding box center [908, 210] width 280 height 377
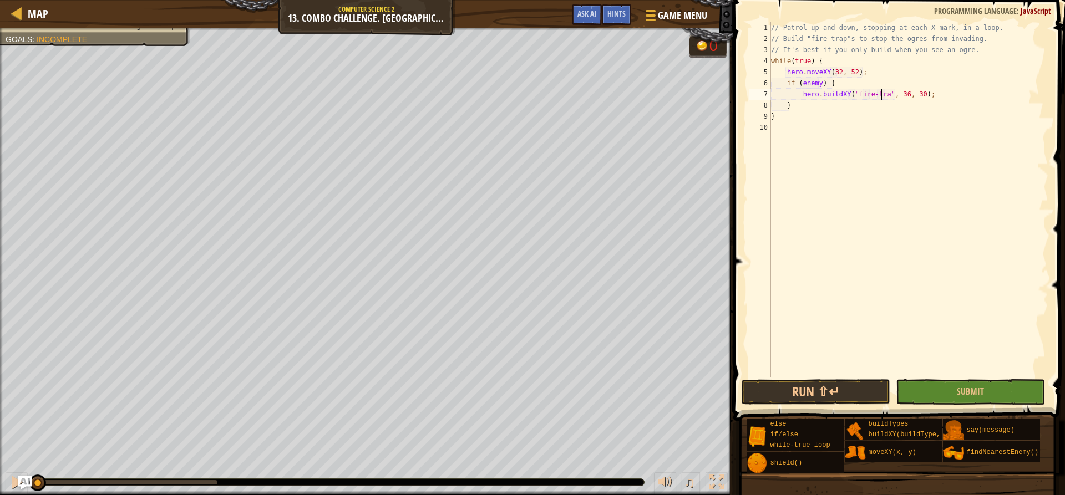
scroll to position [5, 10]
click at [902, 97] on div "// Patrol up and down, stopping at each X mark, in a loop. // Build "fire-trap"…" at bounding box center [908, 210] width 280 height 377
click at [916, 93] on div "// Patrol up and down, stopping at each X mark, in a loop. // Build "fire-trap"…" at bounding box center [908, 210] width 280 height 377
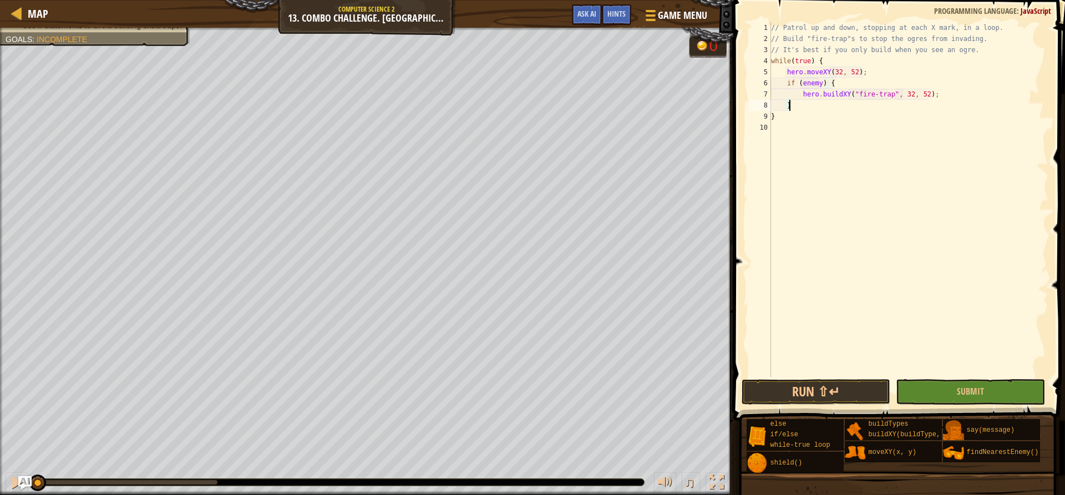
click at [790, 104] on div "// Patrol up and down, stopping at each X mark, in a loop. // Build "fire-trap"…" at bounding box center [908, 210] width 280 height 377
type textarea "}"
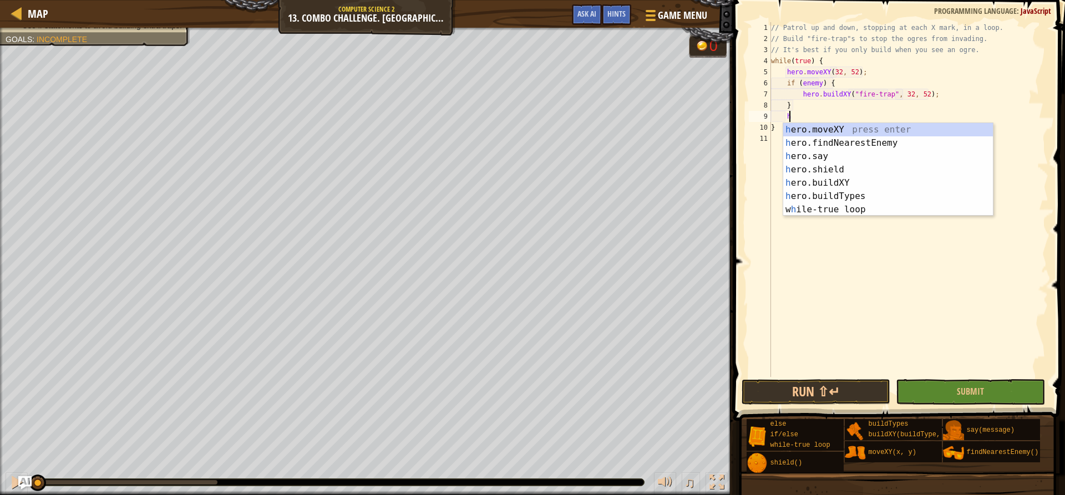
scroll to position [5, 1]
click at [829, 128] on div "h ero.moveXY press enter h ero.findNearestEnemy press enter h ero.say press ent…" at bounding box center [888, 183] width 210 height 120
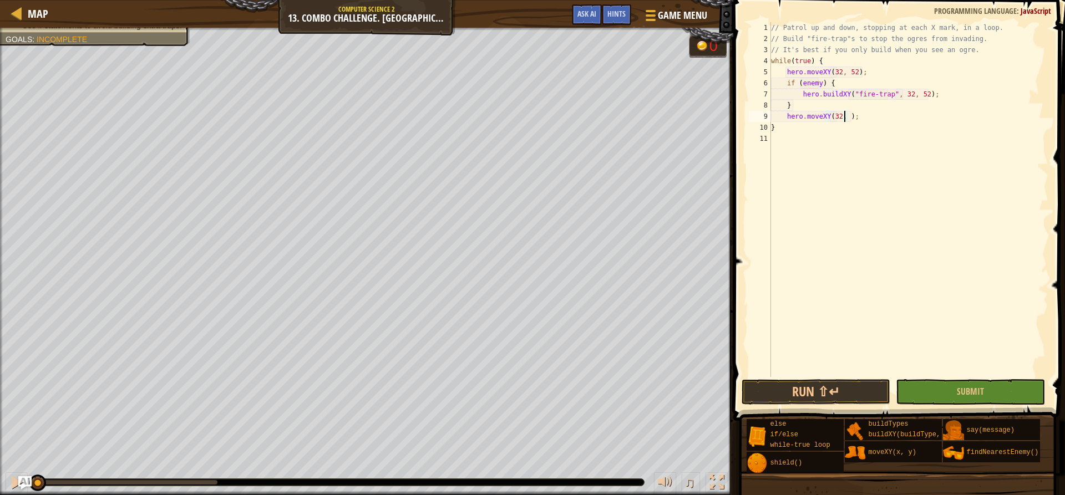
scroll to position [5, 7]
type textarea "hero.moveXY(32, 34);"
click at [879, 116] on div "// Patrol up and down, stopping at each X mark, in a loop. // Build "fire-trap"…" at bounding box center [908, 210] width 280 height 377
click at [885, 72] on div "// Patrol up and down, stopping at each X mark, in a loop. // Build "fire-trap"…" at bounding box center [908, 210] width 280 height 377
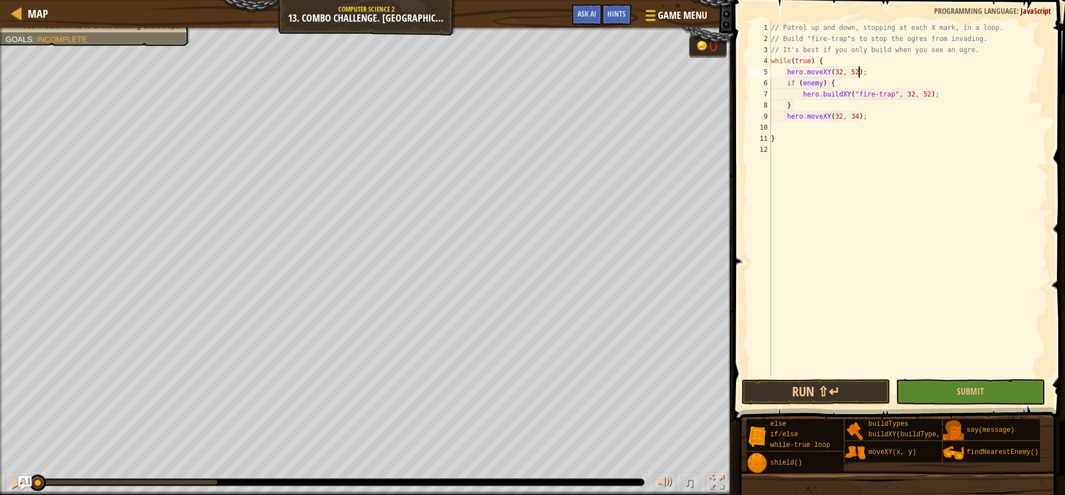
type textarea "hero.moveXY(32, 52);"
type textarea "h"
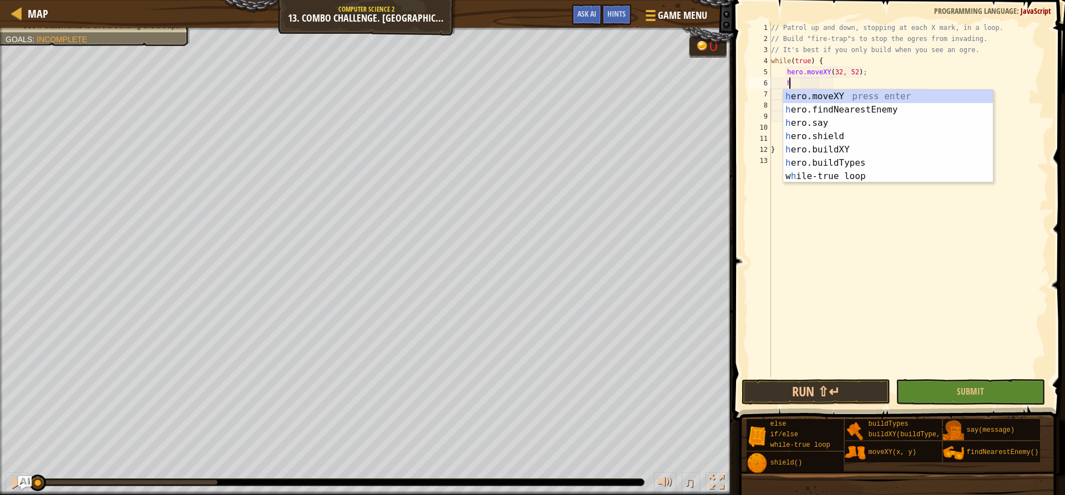
scroll to position [5, 1]
click at [872, 104] on div "h ero.moveXY press enter h ero.findNearestEnemy press enter h ero.say press ent…" at bounding box center [888, 150] width 210 height 120
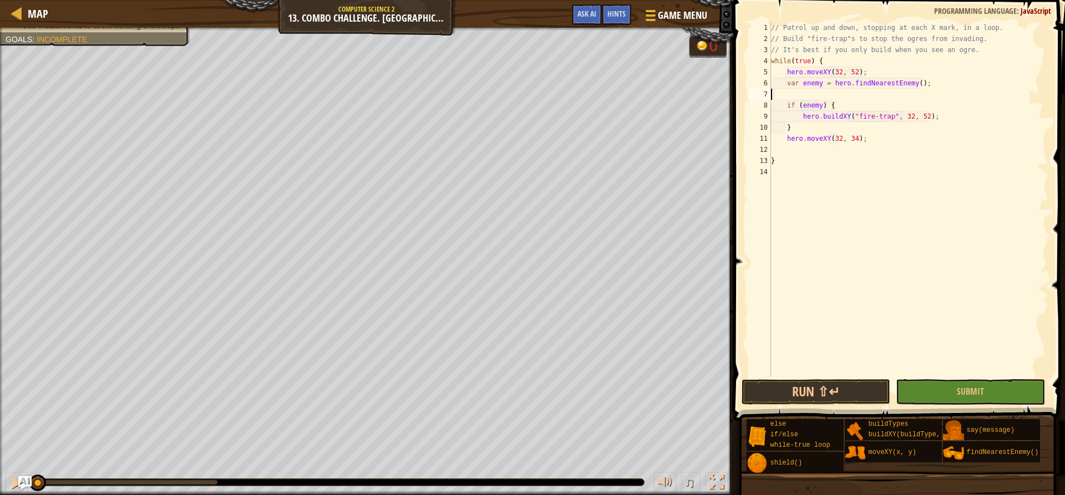
scroll to position [5, 0]
click at [835, 113] on div "// Patrol up and down, stopping at each X mark, in a loop. // Build "fire-trap"…" at bounding box center [908, 210] width 280 height 377
type textarea "}"
click at [859, 136] on div "// Patrol up and down, stopping at each X mark, in a loop. // Build "fire-trap"…" at bounding box center [908, 210] width 280 height 377
type textarea "h"
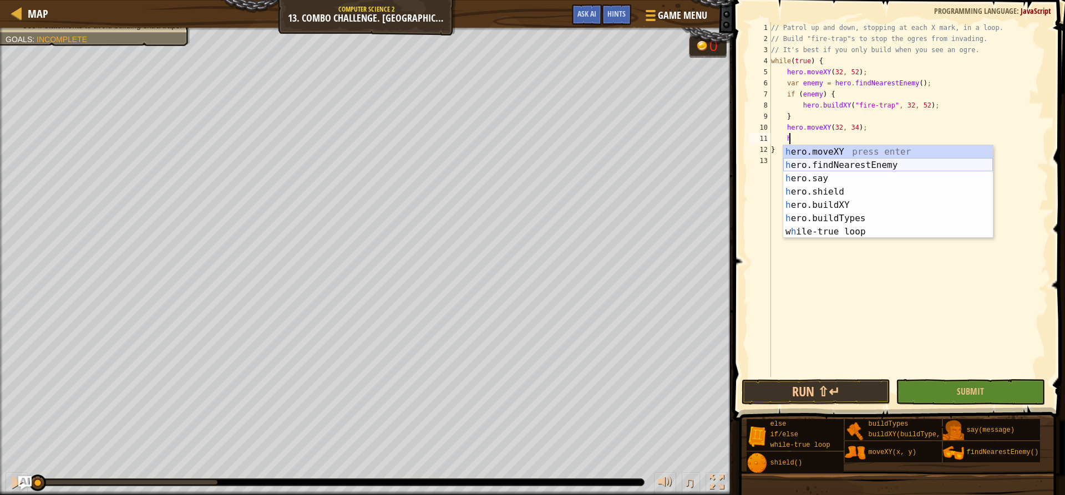
click at [848, 159] on div "h ero.moveXY press enter h ero.findNearestEnemy press enter h ero.say press ent…" at bounding box center [888, 205] width 210 height 120
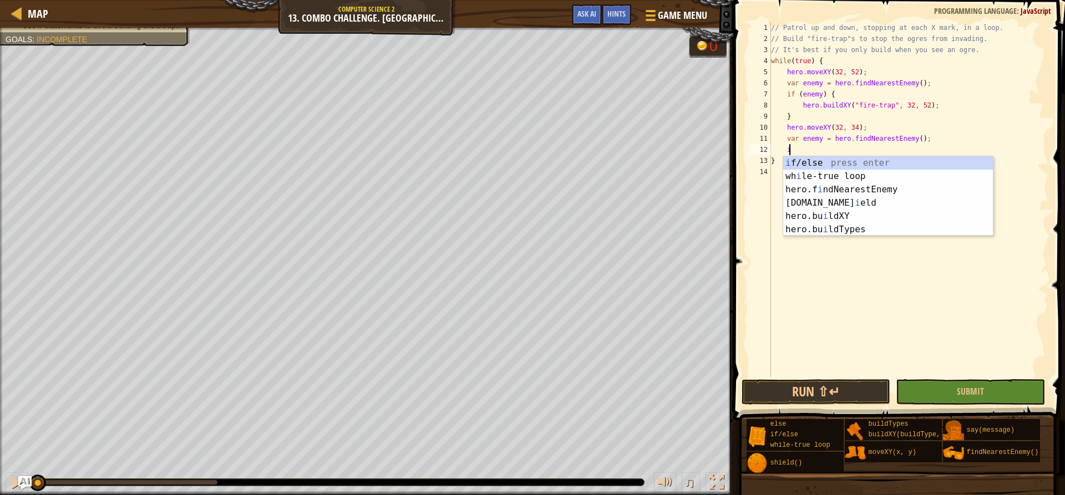
scroll to position [5, 1]
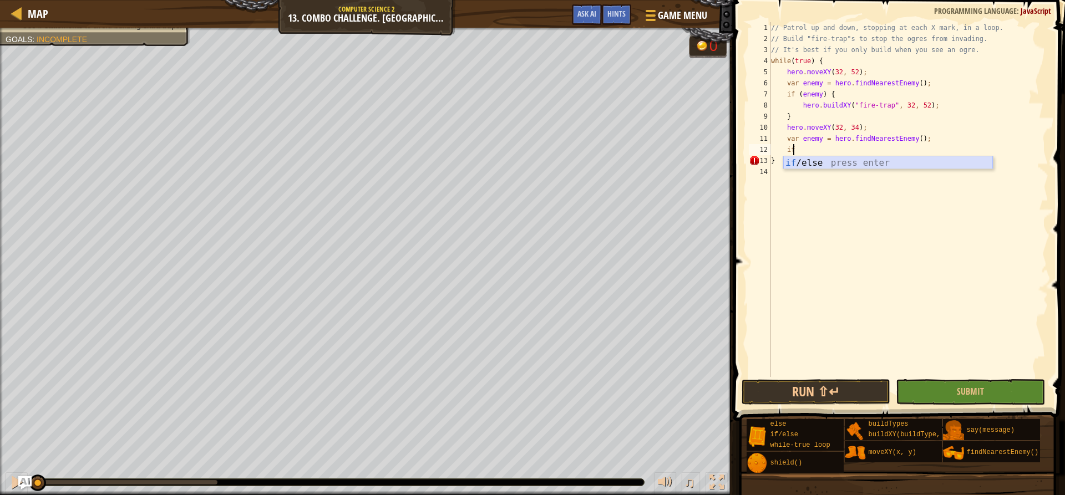
click at [808, 159] on div "if /else press enter" at bounding box center [888, 176] width 210 height 40
type textarea "if (enemy) {"
click at [808, 159] on div "// Patrol up and down, stopping at each X mark, in a loop. // Build "fire-trap"…" at bounding box center [908, 210] width 280 height 377
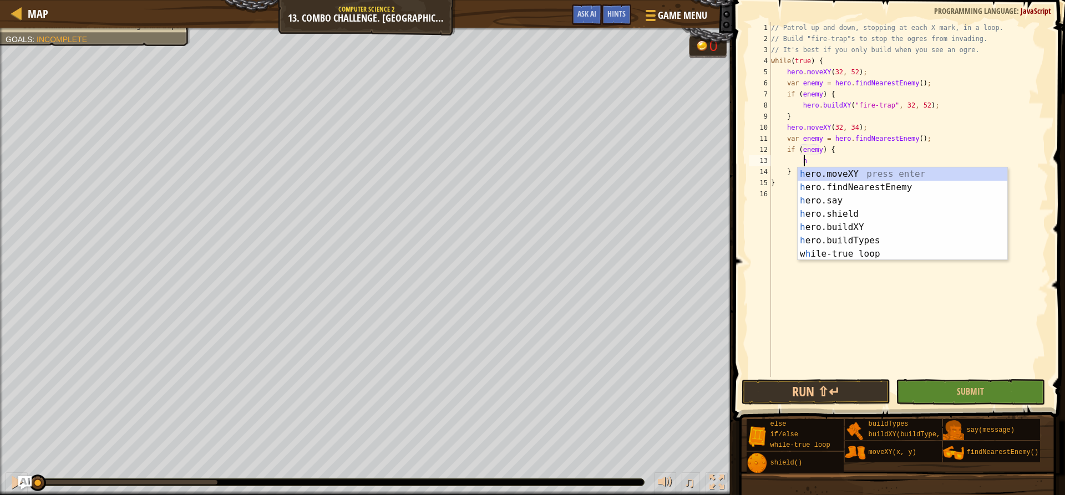
scroll to position [5, 2]
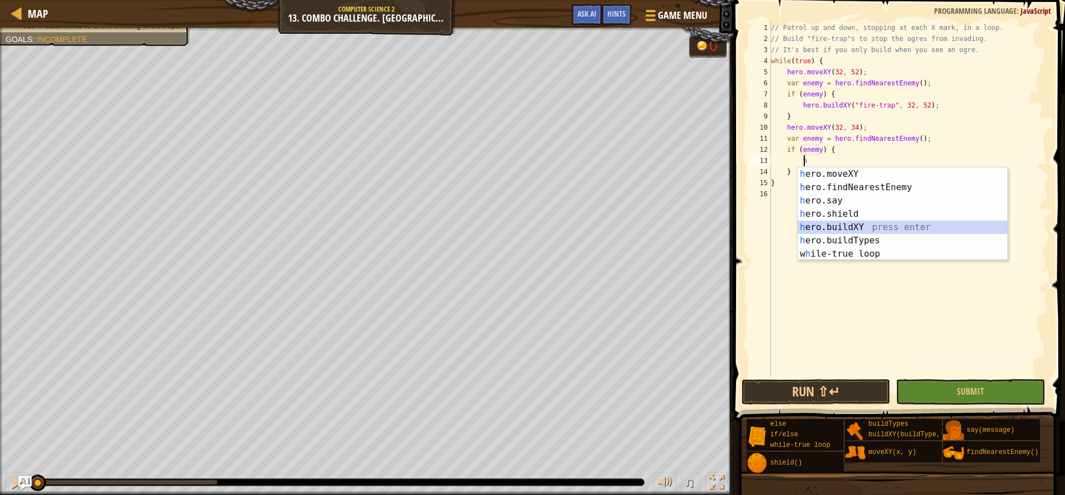
click at [828, 228] on div "h ero.moveXY press enter h ero.findNearestEnemy press enter h ero.say press ent…" at bounding box center [902, 227] width 210 height 120
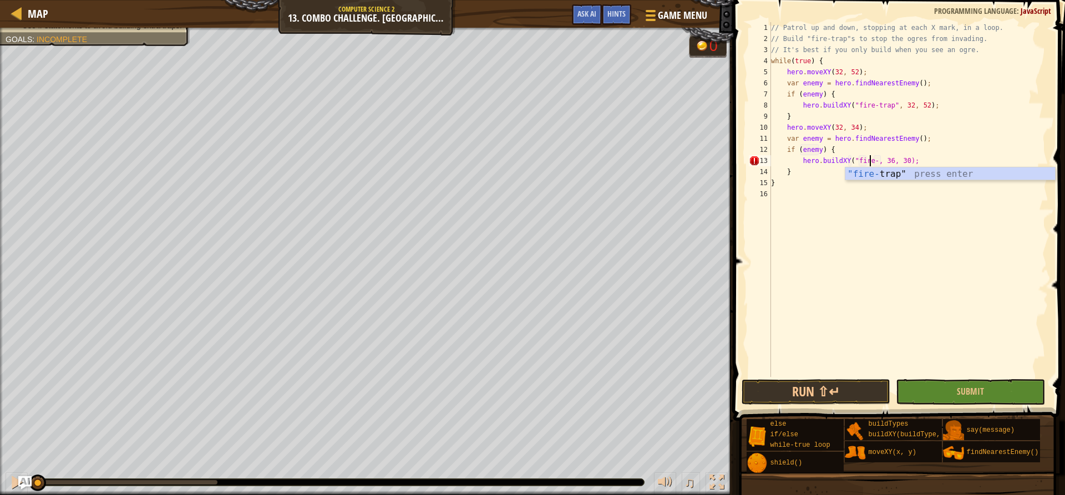
scroll to position [5, 9]
click at [940, 177] on div ""fire- trap" press enter" at bounding box center [950, 187] width 210 height 40
click at [902, 162] on div "// Patrol up and down, stopping at each X mark, in a loop. // Build "fire-trap"…" at bounding box center [908, 210] width 280 height 377
click at [913, 169] on div "// Patrol up and down, stopping at each X mark, in a loop. // Build "fire-trap"…" at bounding box center [908, 210] width 280 height 377
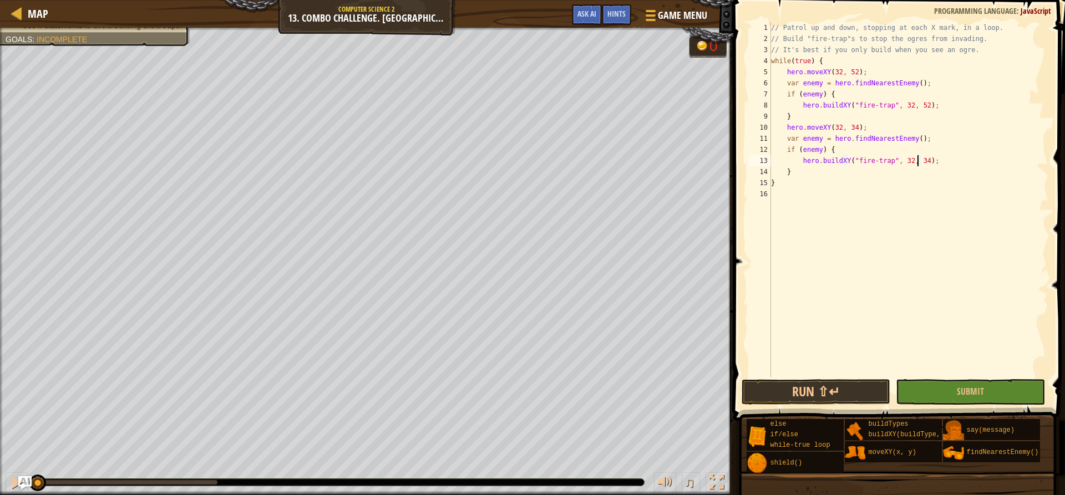
type textarea "}"
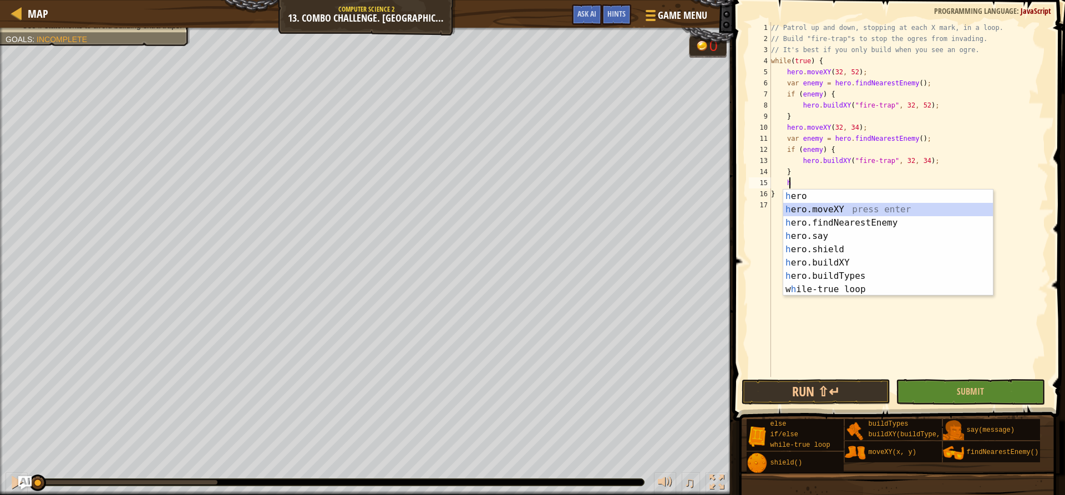
click at [840, 211] on div "h ero press enter h ero.moveXY press enter h ero.findNearestEnemy press enter h…" at bounding box center [888, 256] width 210 height 133
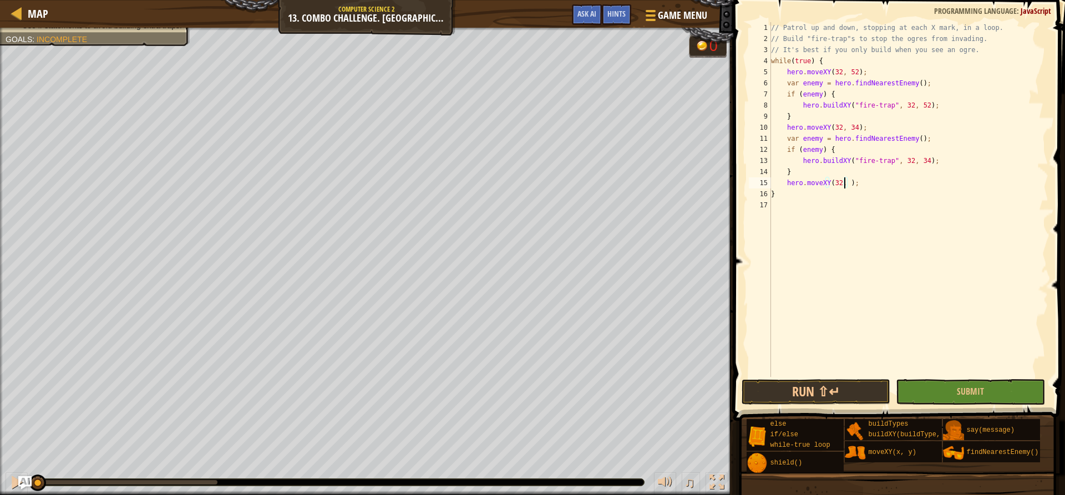
scroll to position [5, 7]
click at [796, 194] on div "// Patrol up and down, stopping at each X mark, in a loop. // Build "fire-trap"…" at bounding box center [908, 210] width 280 height 377
click at [880, 179] on div "// Patrol up and down, stopping at each X mark, in a loop. // Build "fire-trap"…" at bounding box center [908, 210] width 280 height 377
type textarea "hero.moveXY(32, 16);"
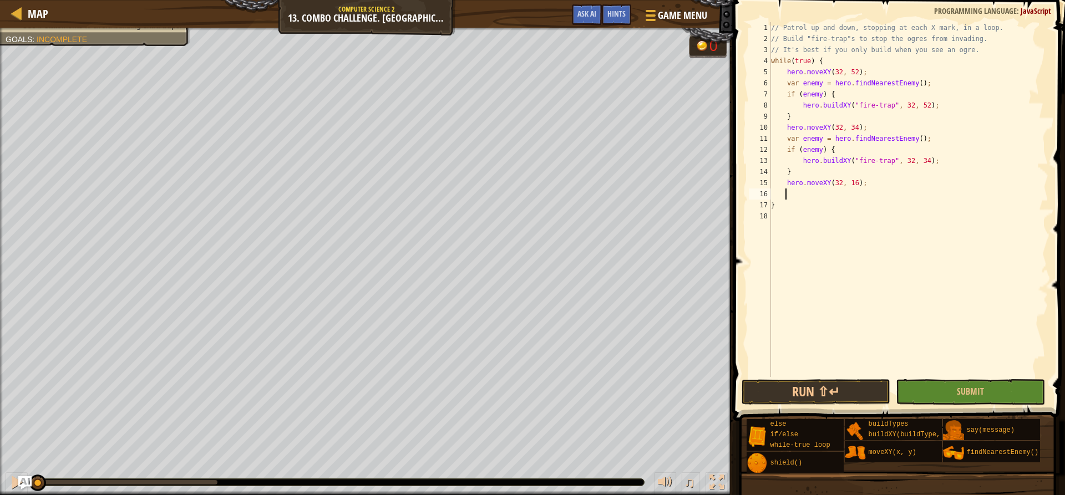
type textarea "h"
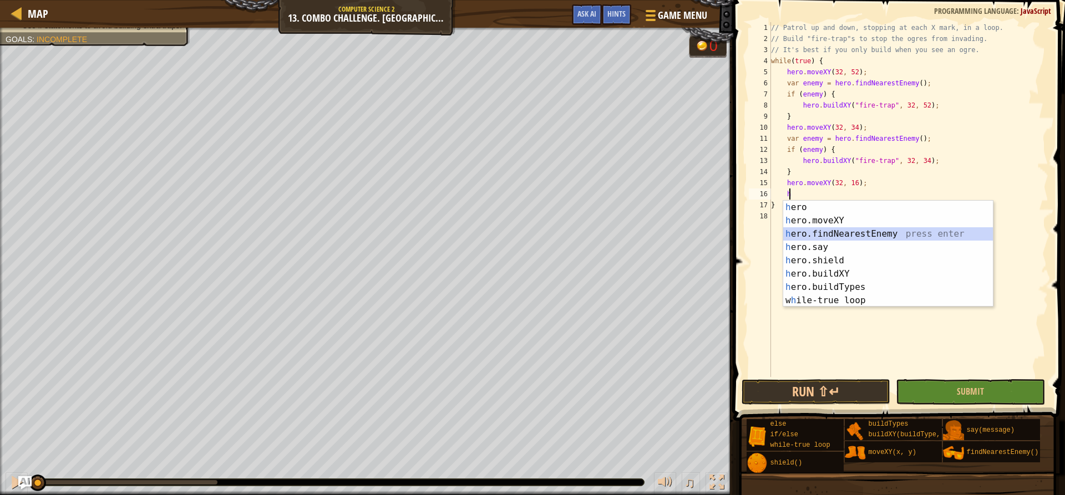
click at [873, 235] on div "h ero press enter h ero.moveXY press enter h ero.findNearestEnemy press enter h…" at bounding box center [888, 267] width 210 height 133
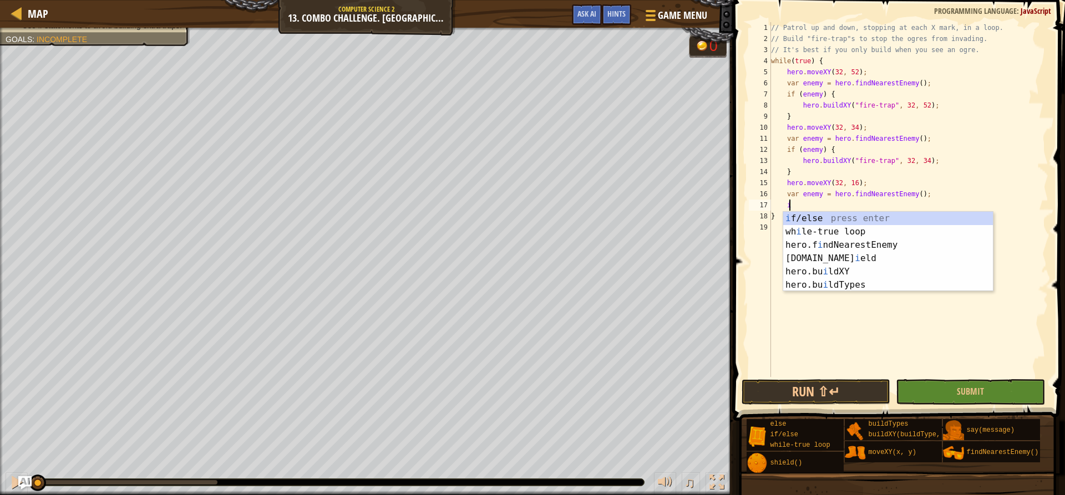
scroll to position [5, 1]
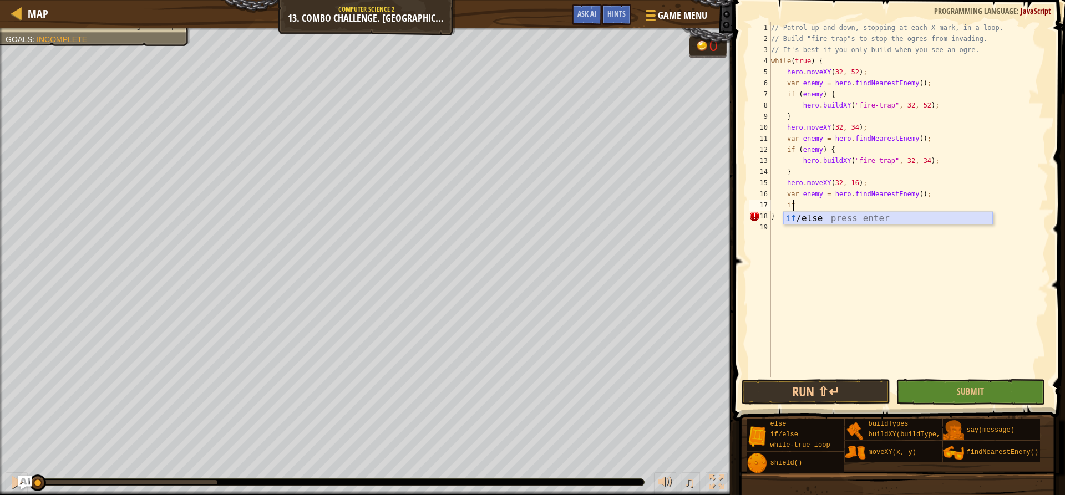
click at [865, 220] on div "if /else press enter" at bounding box center [888, 232] width 210 height 40
click at [833, 225] on div "// Patrol up and down, stopping at each X mark, in a loop. // Build "fire-trap"…" at bounding box center [908, 210] width 280 height 377
type textarea "}"
click at [832, 217] on div "// Patrol up and down, stopping at each X mark, in a loop. // Build "fire-trap"…" at bounding box center [908, 210] width 280 height 377
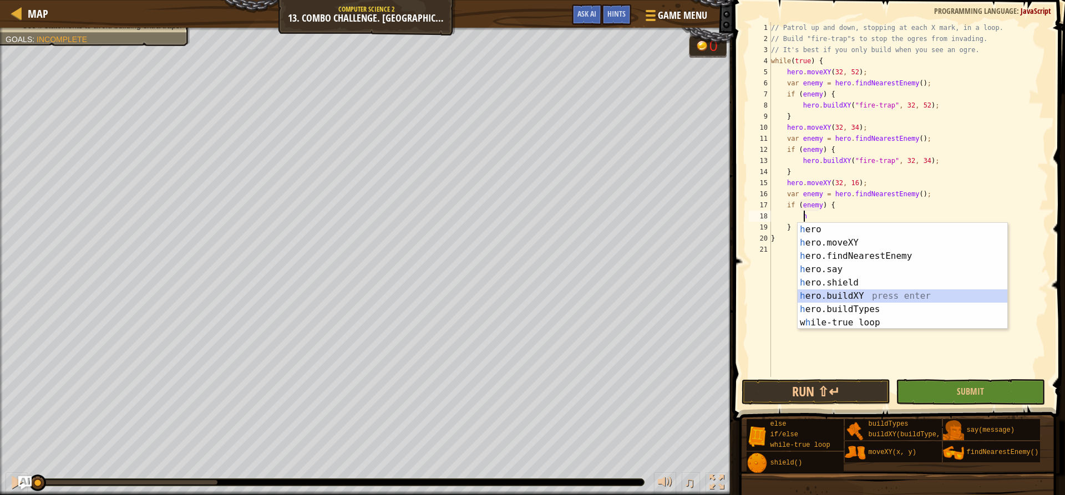
click at [859, 289] on div "h ero press enter h ero.moveXY press enter h ero.findNearestEnemy press enter h…" at bounding box center [902, 289] width 210 height 133
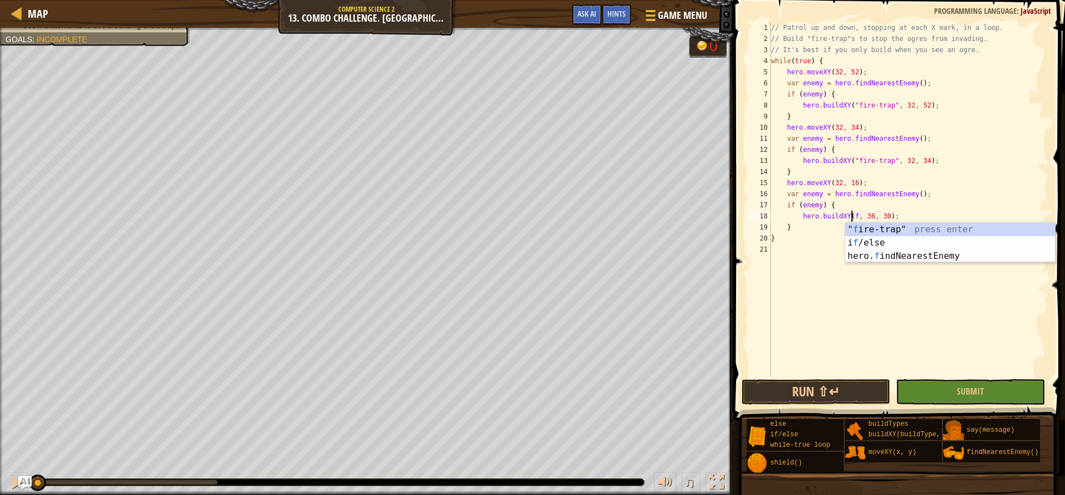
scroll to position [5, 7]
click at [893, 228] on div "" f ire-trap" press enter i f /else press enter hero. f indNearestEnemy press e…" at bounding box center [950, 256] width 210 height 67
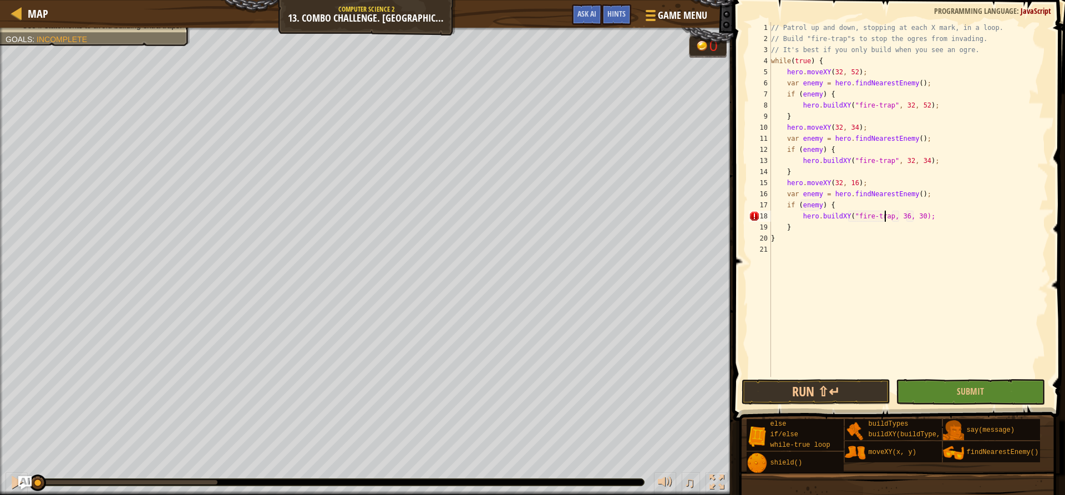
click at [897, 215] on div "// Patrol up and down, stopping at each X mark, in a loop. // Build "fire-trap"…" at bounding box center [908, 210] width 280 height 377
type textarea "hero.buildXY("fire-trap", 32, 16);"
click at [852, 388] on button "Run ⇧↵" at bounding box center [815, 392] width 149 height 26
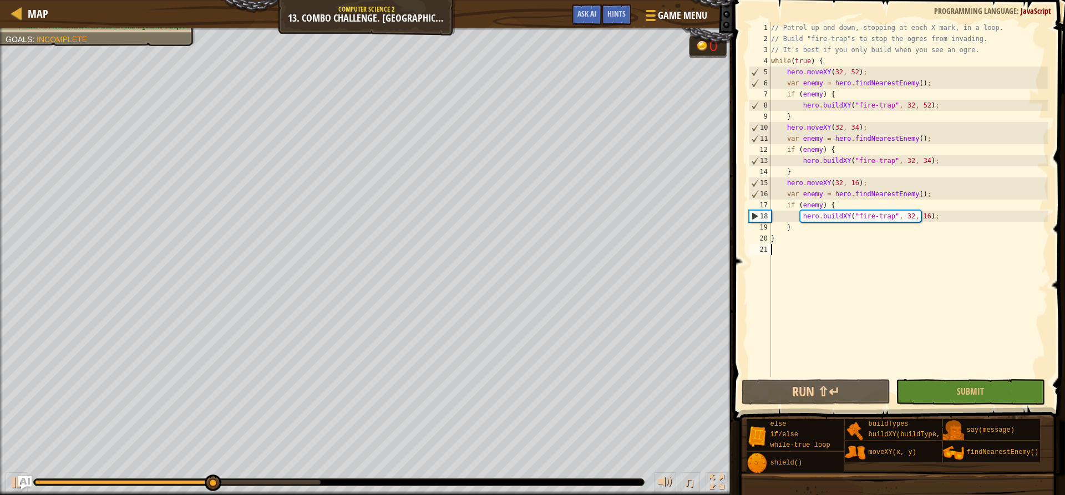
click at [818, 251] on div "// Patrol up and down, stopping at each X mark, in a loop. // Build "fire-trap"…" at bounding box center [908, 210] width 280 height 377
type textarea "e"
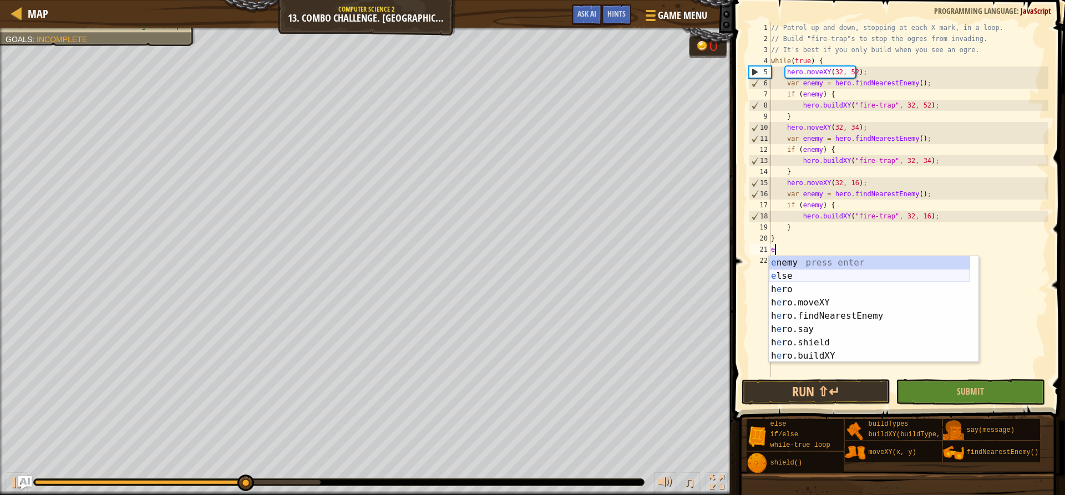
click at [807, 277] on div "e nemy press enter e lse press enter h e ro press enter h e ro.moveXY press ent…" at bounding box center [868, 322] width 201 height 133
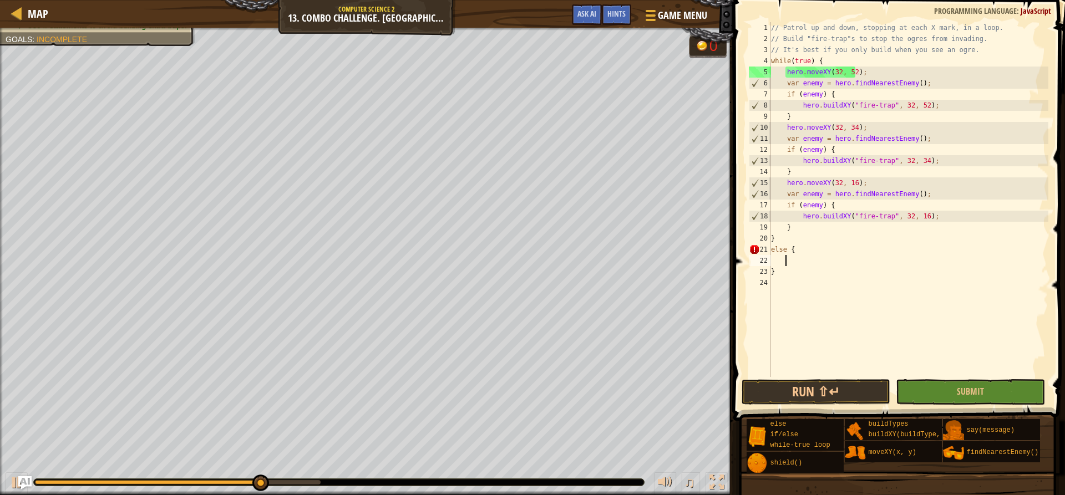
scroll to position [5, 1]
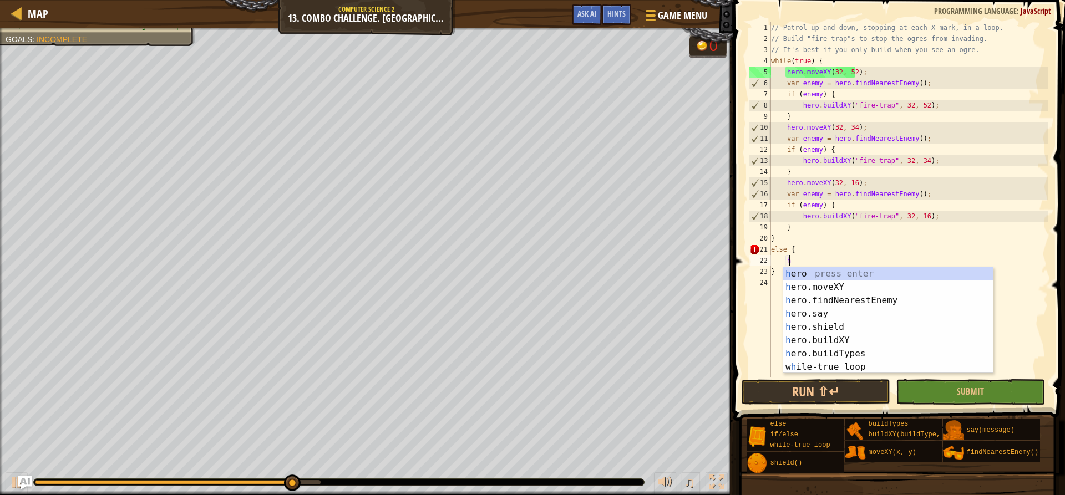
click at [776, 274] on div "// Patrol up and down, stopping at each X mark, in a loop. // Build "fire-trap"…" at bounding box center [908, 210] width 280 height 377
type textarea "}"
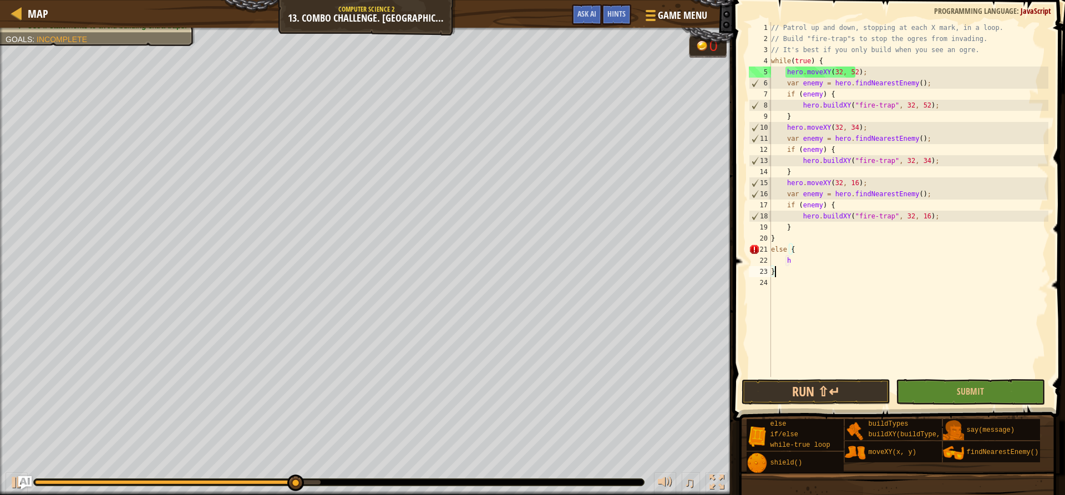
scroll to position [5, 0]
type textarea "h"
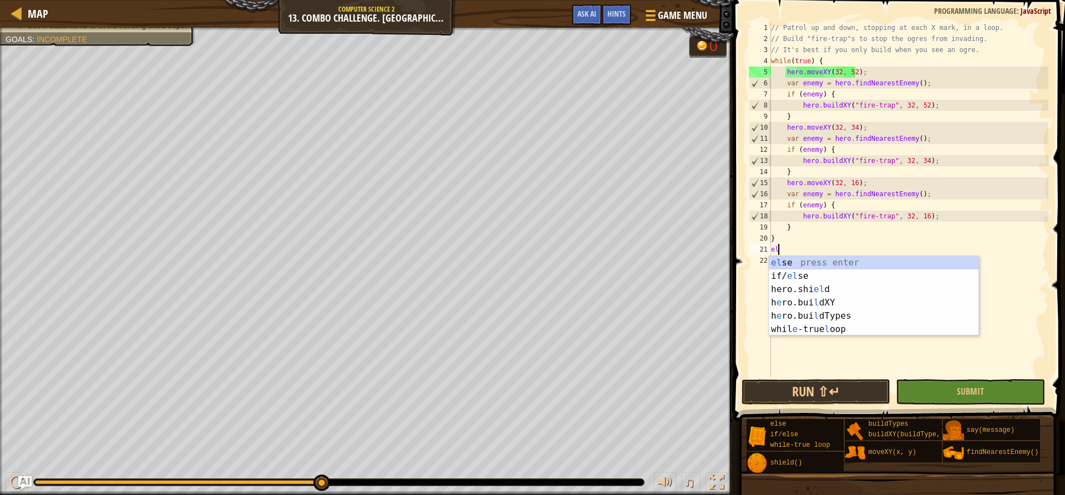
type textarea "e"
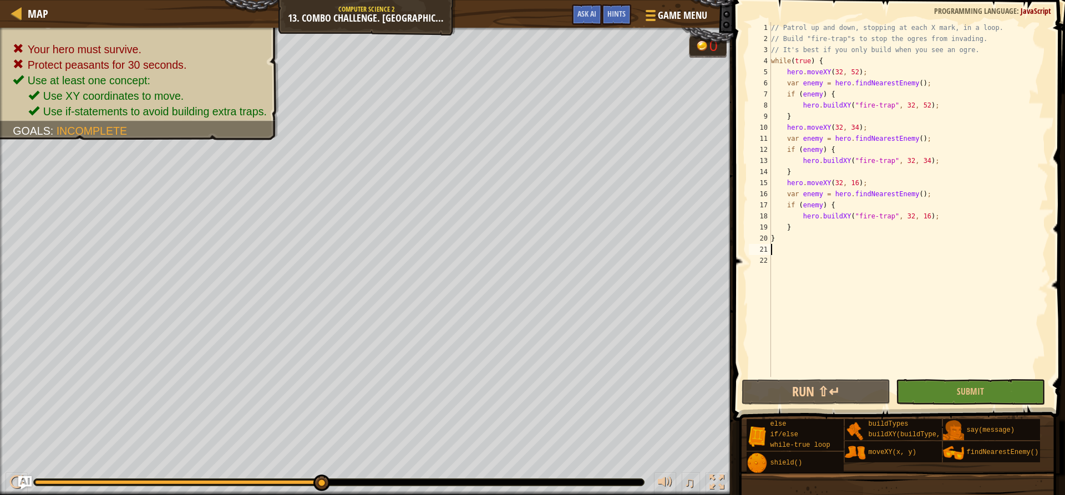
click at [814, 231] on div "// Patrol up and down, stopping at each X mark, in a loop. // Build "fire-trap"…" at bounding box center [908, 210] width 280 height 377
type textarea "}"
type textarea "e"
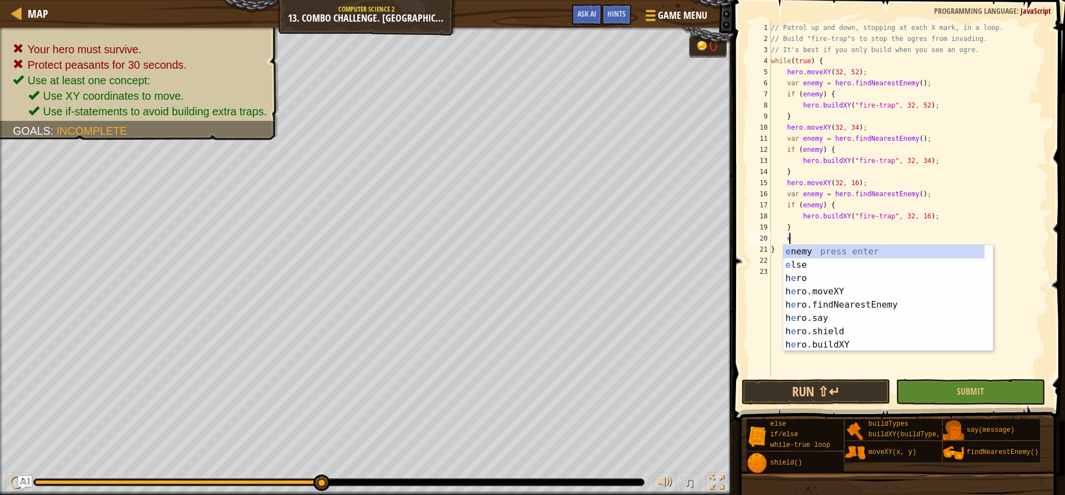
scroll to position [5, 1]
click at [813, 259] on div "e nemy press enter e lse press enter h e ro press enter h e ro.moveXY press ent…" at bounding box center [883, 311] width 201 height 133
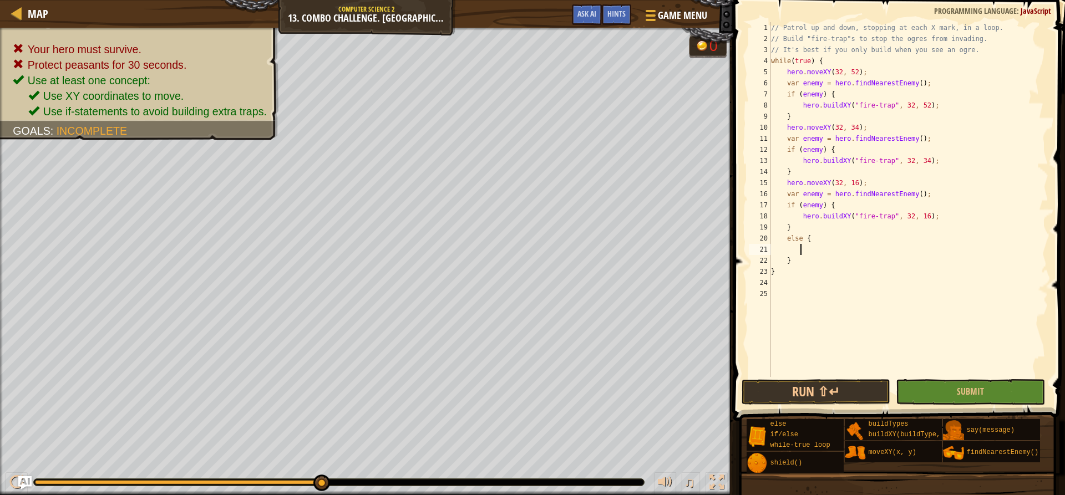
type textarea "h"
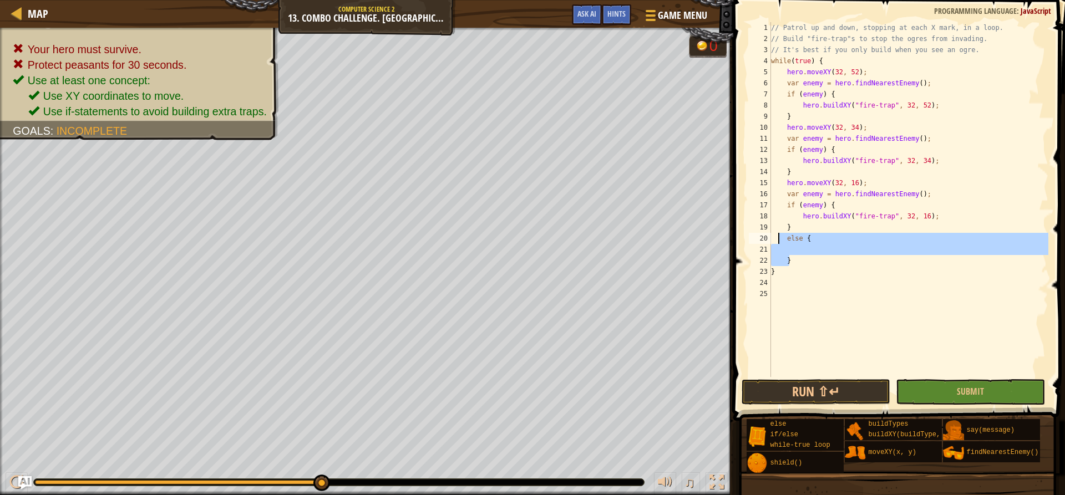
drag, startPoint x: 804, startPoint y: 259, endPoint x: 778, endPoint y: 241, distance: 31.7
click at [778, 241] on div "// Patrol up and down, stopping at each X mark, in a loop. // Build "fire-trap"…" at bounding box center [908, 210] width 280 height 377
type textarea "else {"
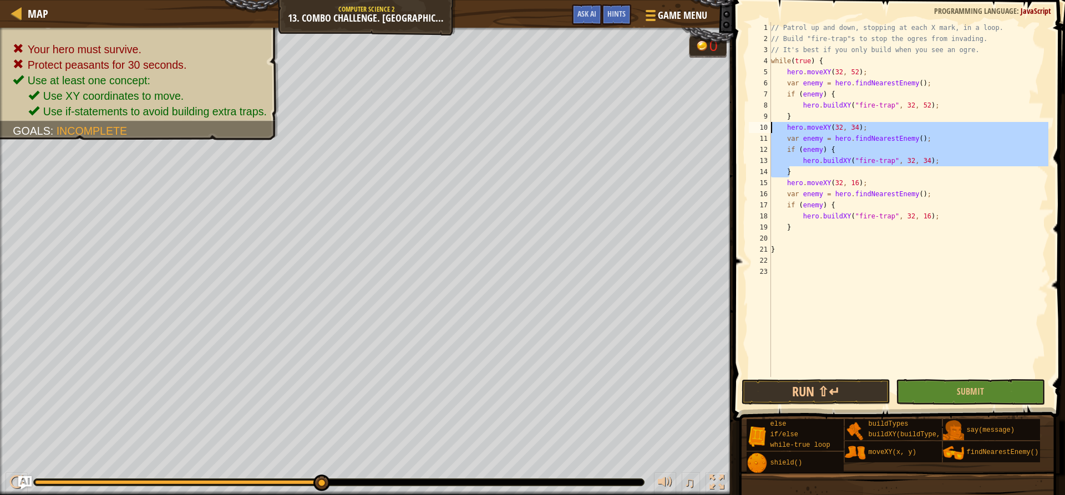
drag, startPoint x: 806, startPoint y: 177, endPoint x: 767, endPoint y: 126, distance: 63.8
click at [767, 126] on div "1 2 3 4 5 6 7 8 9 10 11 12 13 14 15 16 17 18 19 20 21 22 23 // Patrol up and do…" at bounding box center [897, 199] width 302 height 355
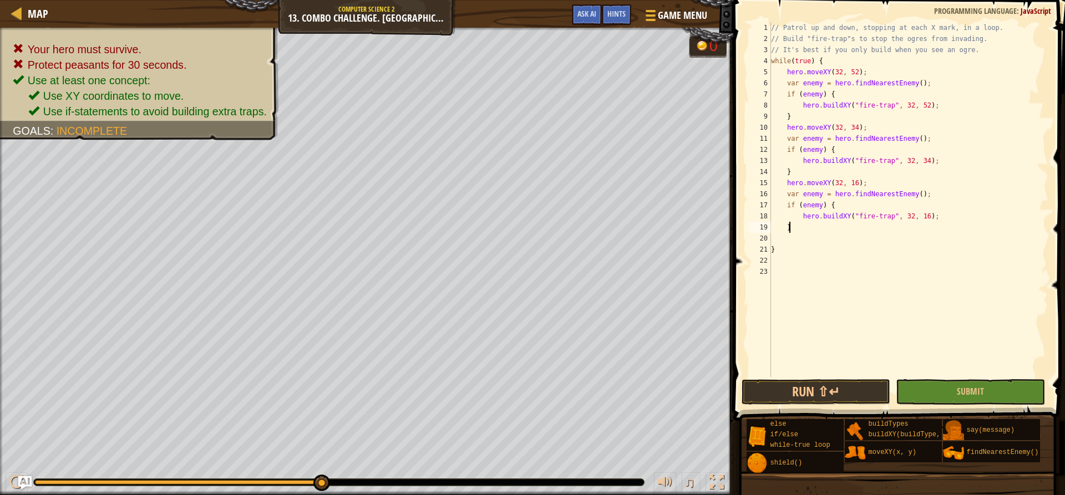
click at [953, 225] on div "// Patrol up and down, stopping at each X mark, in a loop. // Build "fire-trap"…" at bounding box center [908, 210] width 280 height 377
type textarea "}"
paste textarea "}"
type textarea "}"
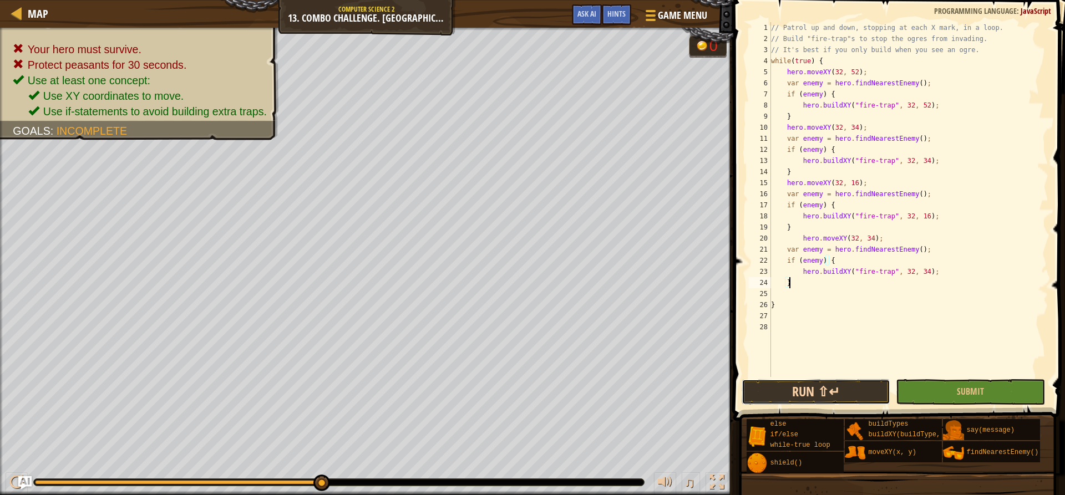
click at [832, 393] on button "Run ⇧↵" at bounding box center [815, 392] width 149 height 26
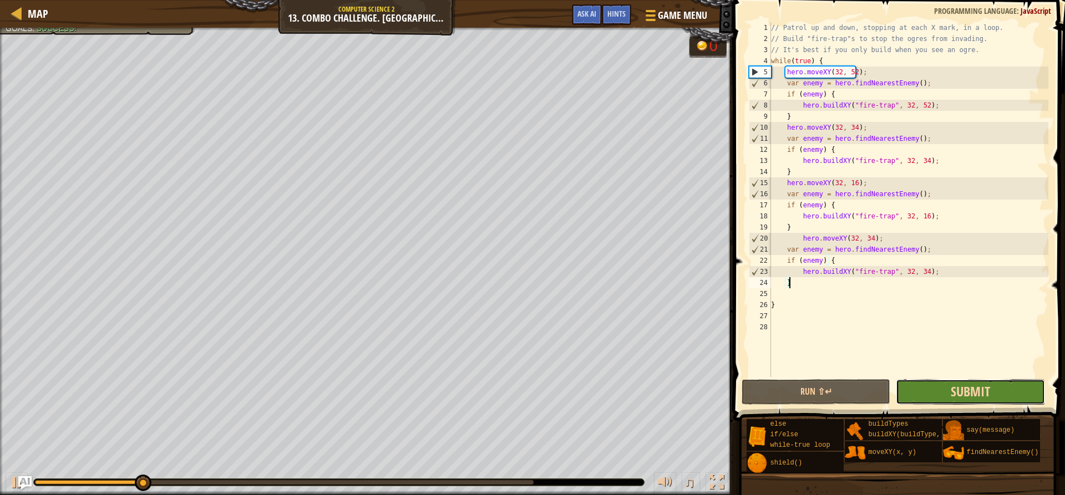
click at [969, 389] on span "Submit" at bounding box center [969, 392] width 39 height 18
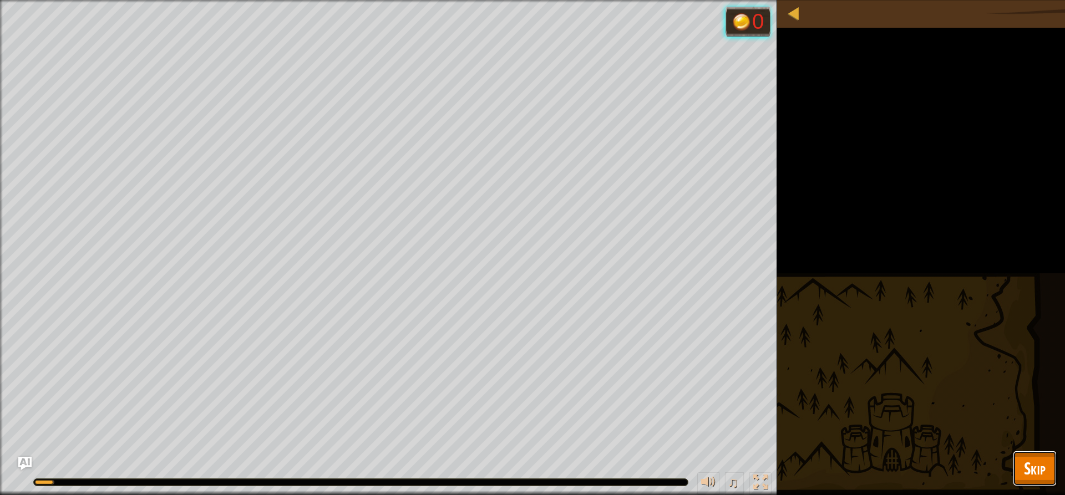
click at [1040, 478] on span "Skip" at bounding box center [1035, 468] width 22 height 23
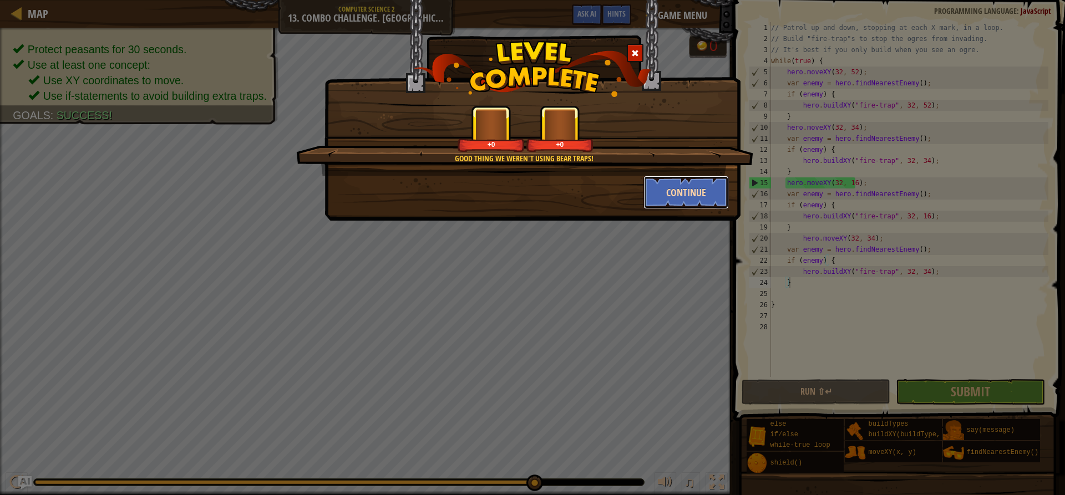
click at [649, 189] on button "Continue" at bounding box center [686, 192] width 86 height 33
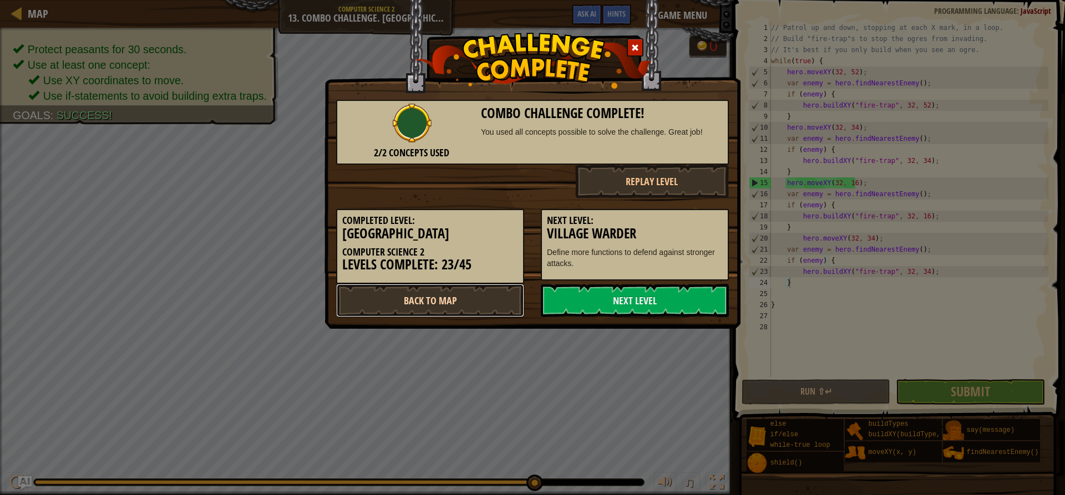
click at [475, 309] on link "Back to Map" at bounding box center [430, 300] width 188 height 33
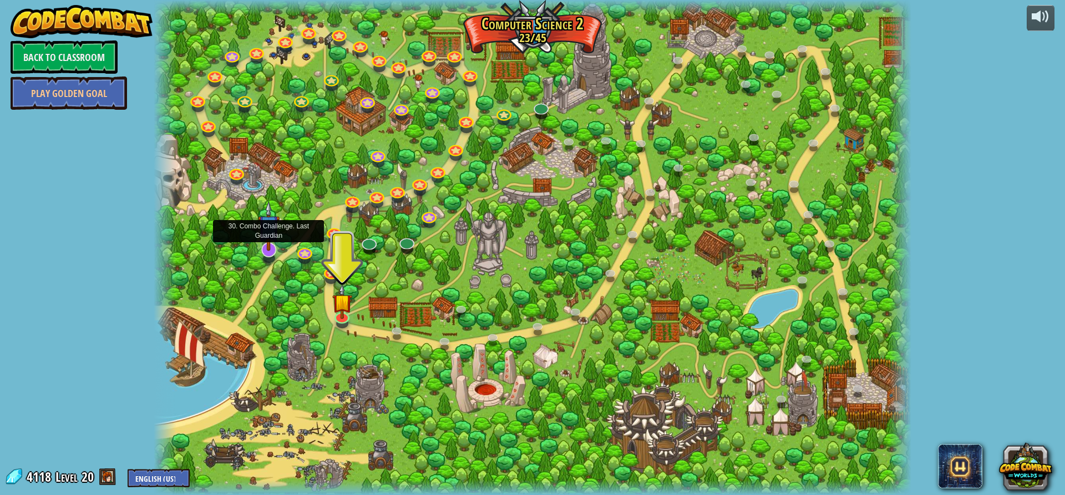
click at [266, 242] on img at bounding box center [269, 226] width 22 height 50
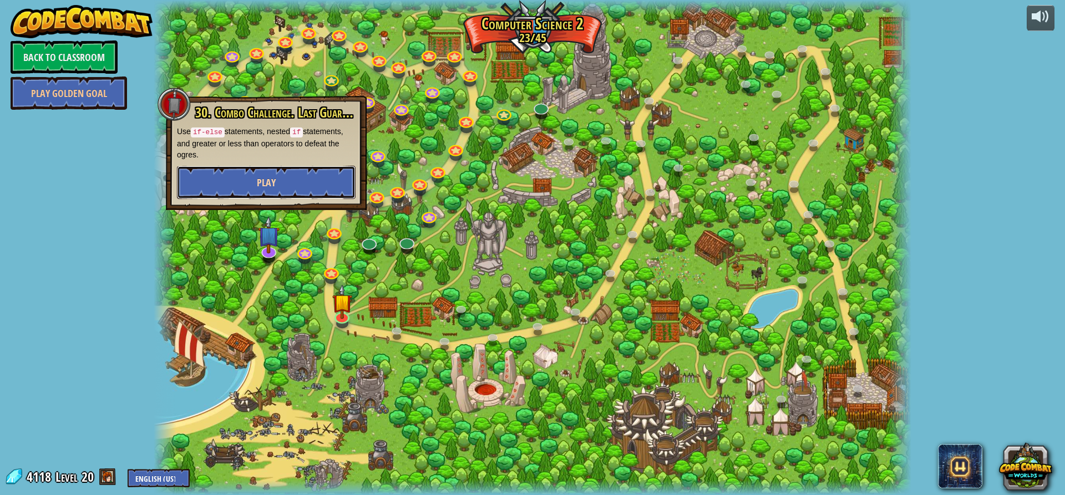
click at [313, 187] on button "Play" at bounding box center [266, 182] width 179 height 33
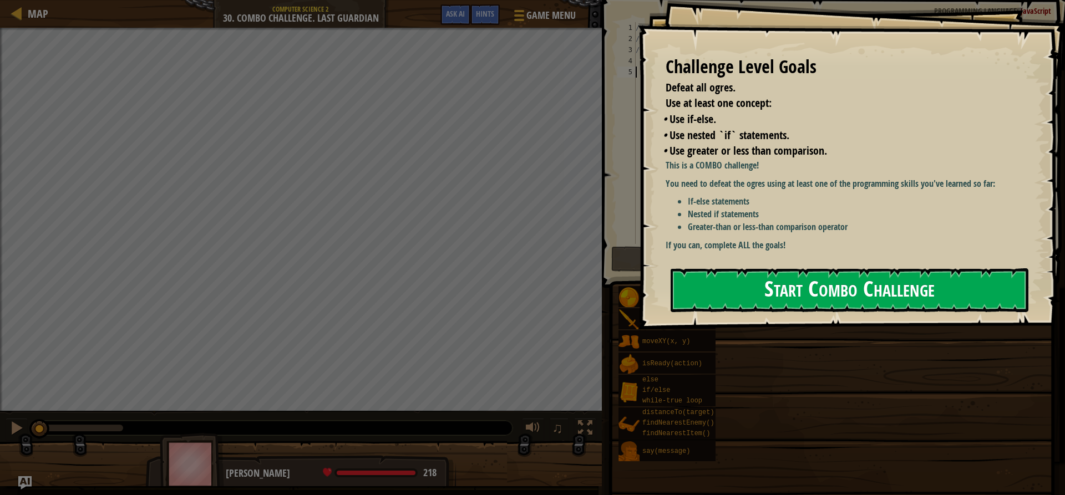
click at [733, 268] on button "Start Combo Challenge" at bounding box center [849, 290] width 358 height 44
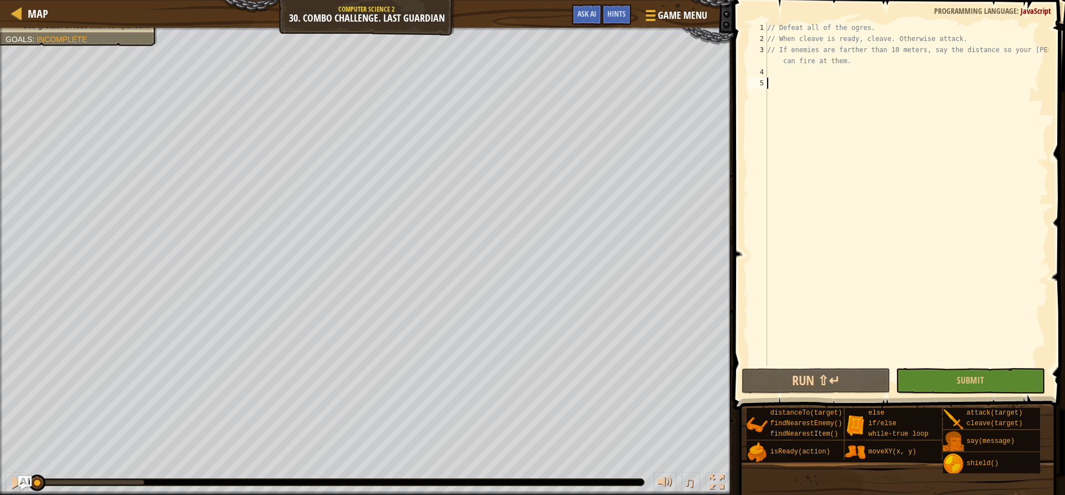
type textarea "w"
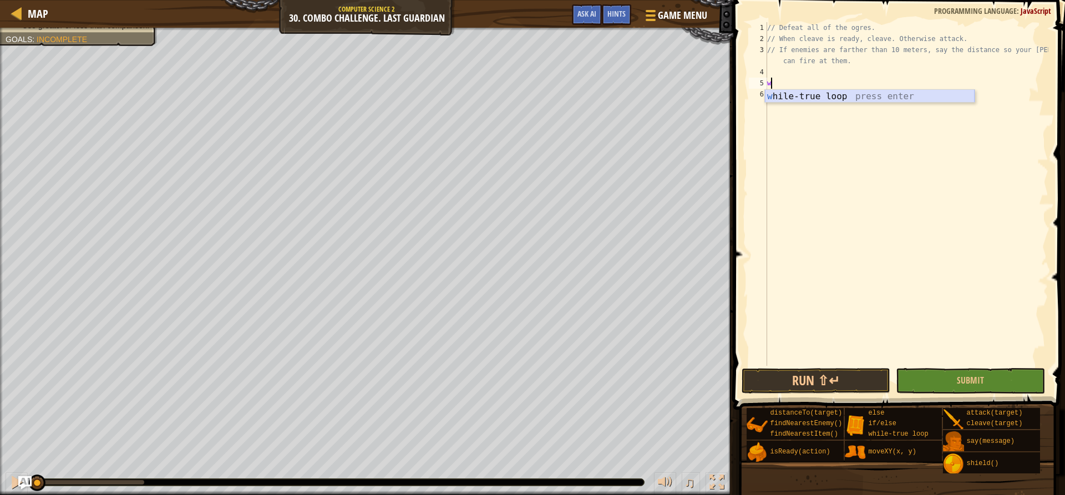
click at [804, 91] on div "w hile-true loop press enter" at bounding box center [870, 110] width 210 height 40
type textarea "h"
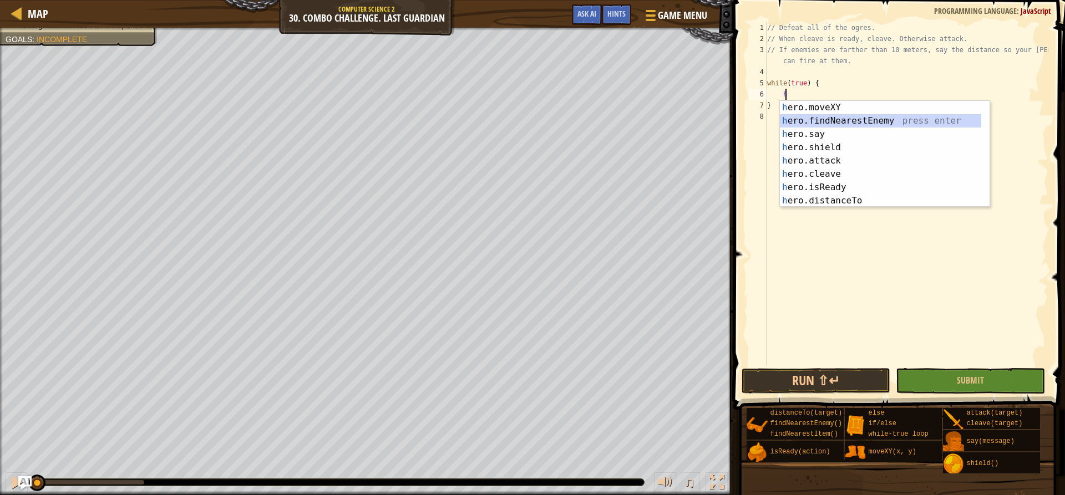
click at [836, 118] on div "h ero.moveXY press enter h ero.findNearestEnemy press enter h ero.say press ent…" at bounding box center [880, 167] width 201 height 133
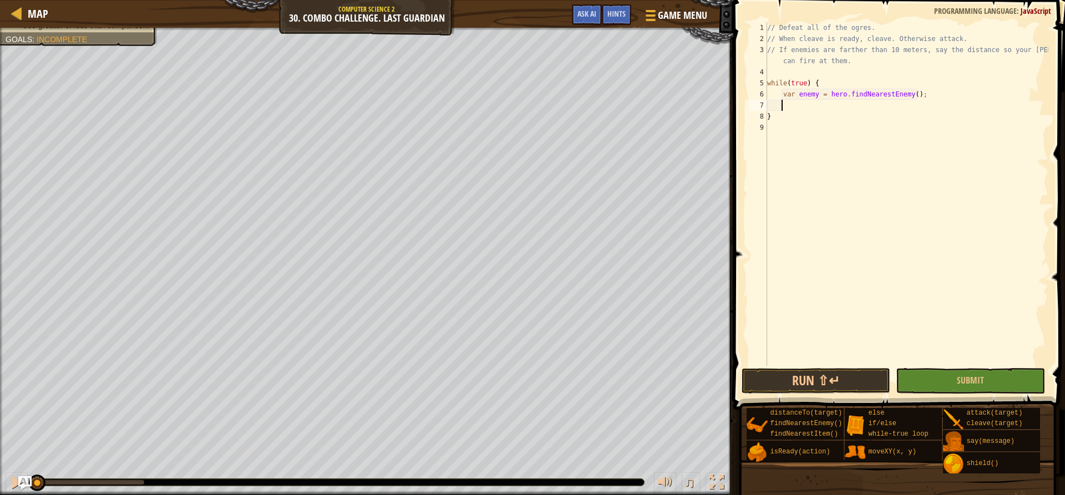
type textarea "h"
click at [806, 115] on div "if /else press enter" at bounding box center [885, 132] width 210 height 40
click at [808, 105] on div "// Defeat all of the ogres. // When cleave is ready, cleave. Otherwise attack. …" at bounding box center [907, 194] width 279 height 344
click at [808, 105] on div "// Defeat all of the ogres. // When cleave is ready, cleave. Otherwise attack. …" at bounding box center [908, 205] width 280 height 366
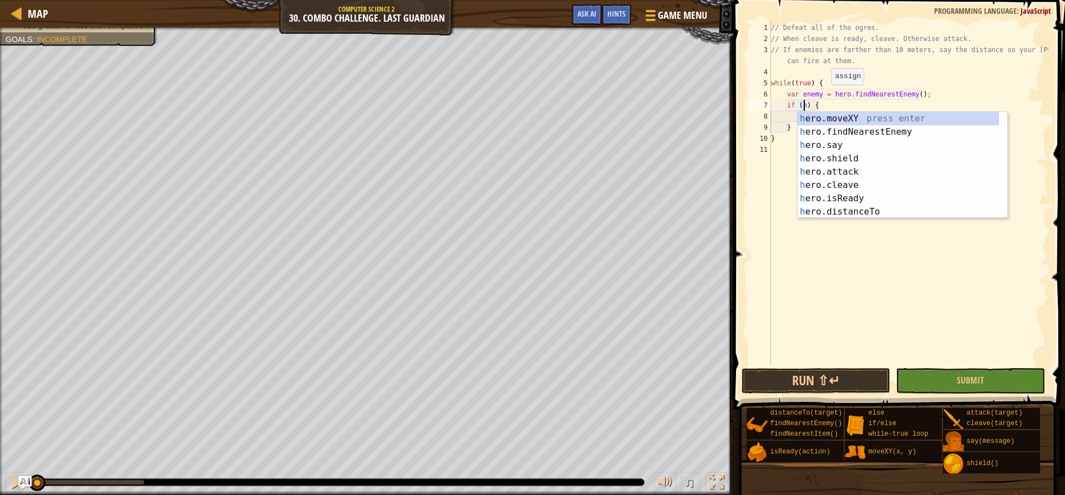
scroll to position [5, 3]
click at [828, 196] on div "h ero.moveXY press enter h ero.findNearestEnemy press enter h ero.say press ent…" at bounding box center [902, 178] width 210 height 133
type textarea "if (hero.isReady("cleave")) {"
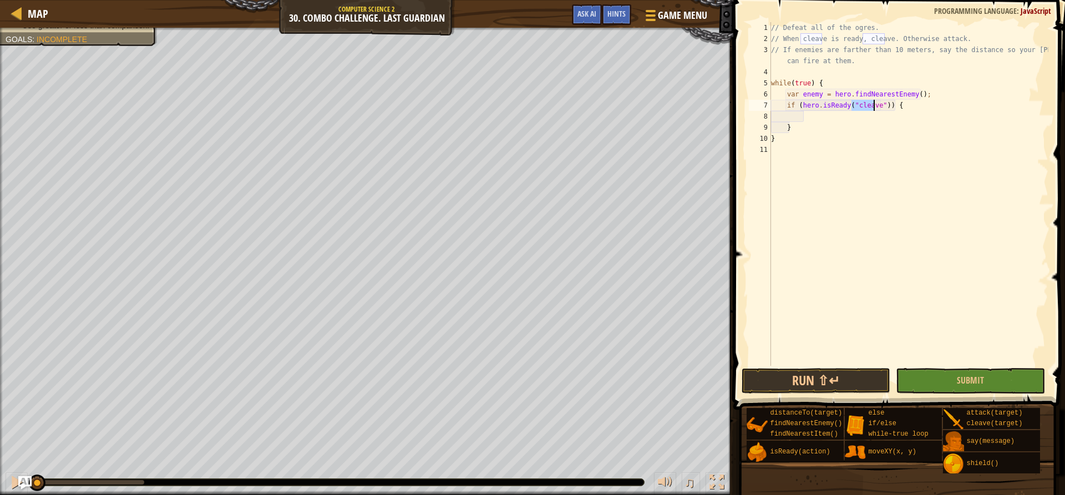
click at [851, 115] on div "// Defeat all of the ogres. // When cleave is ready, cleave. Otherwise attack. …" at bounding box center [908, 205] width 280 height 366
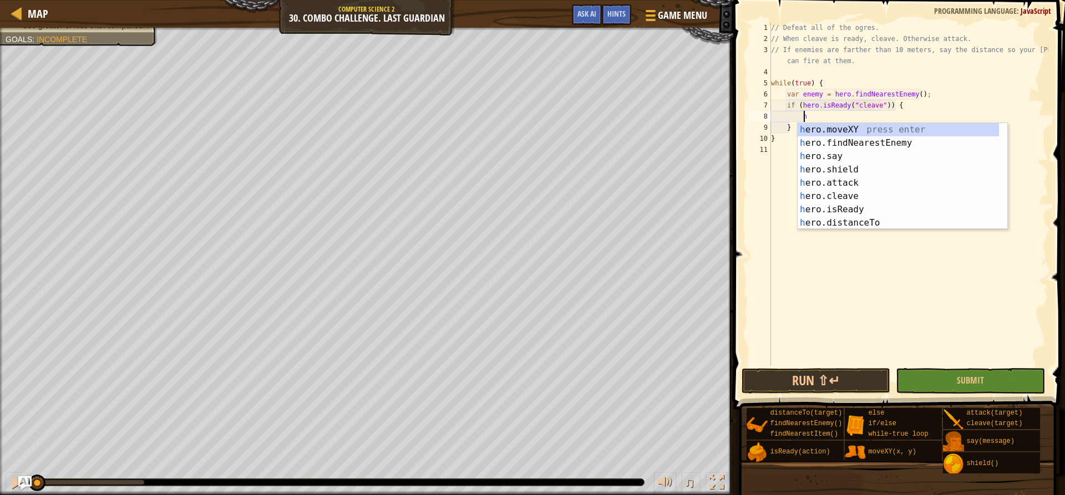
scroll to position [5, 2]
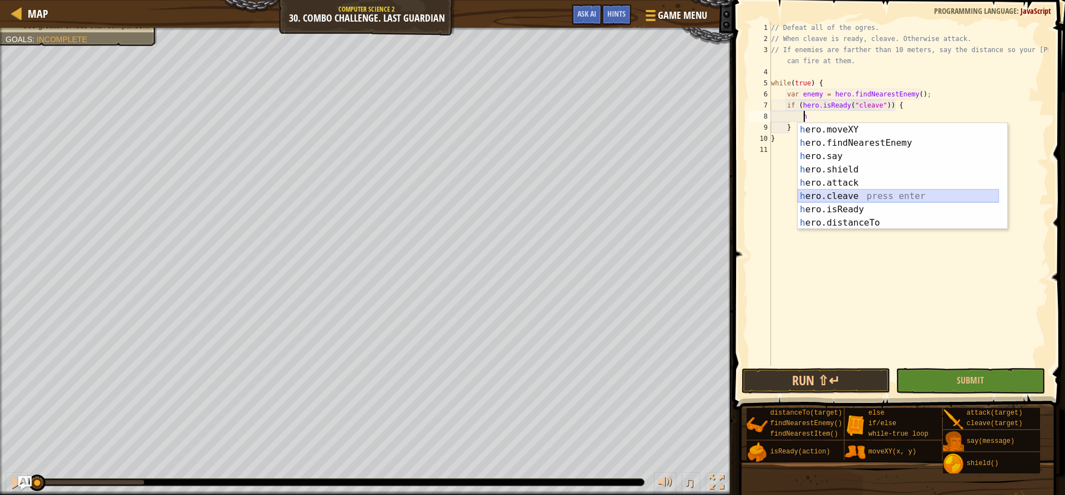
click at [850, 191] on div "h ero.moveXY press enter h ero.findNearestEnemy press enter h ero.say press ent…" at bounding box center [897, 189] width 201 height 133
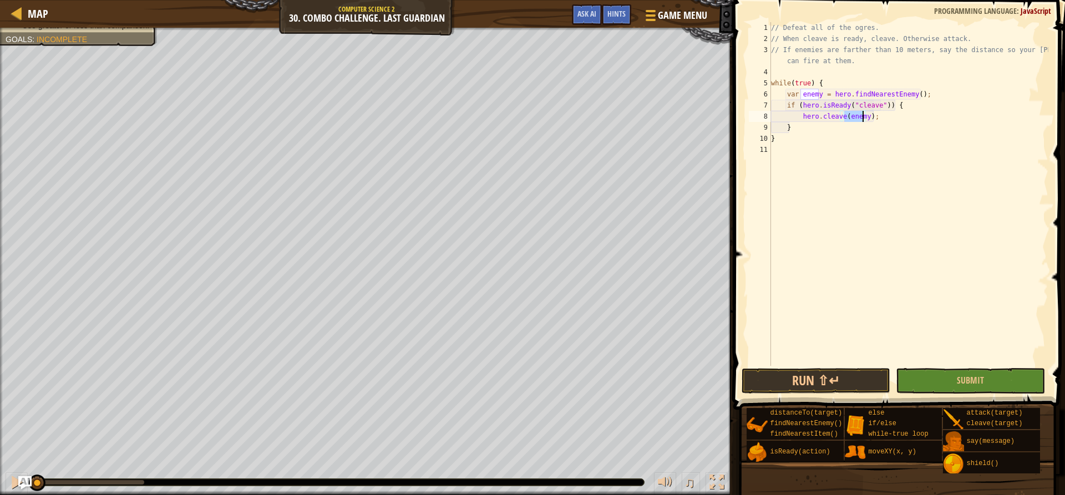
click at [826, 135] on div "// Defeat all of the ogres. // When cleave is ready, cleave. Otherwise attack. …" at bounding box center [908, 205] width 280 height 366
click at [827, 130] on div "// Defeat all of the ogres. // When cleave is ready, cleave. Otherwise attack. …" at bounding box center [908, 205] width 280 height 366
type textarea "}"
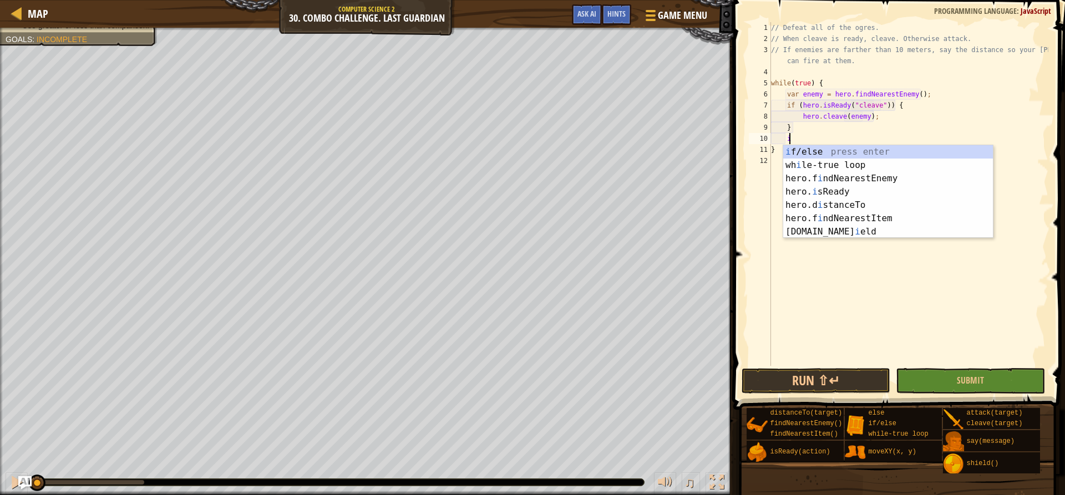
scroll to position [5, 1]
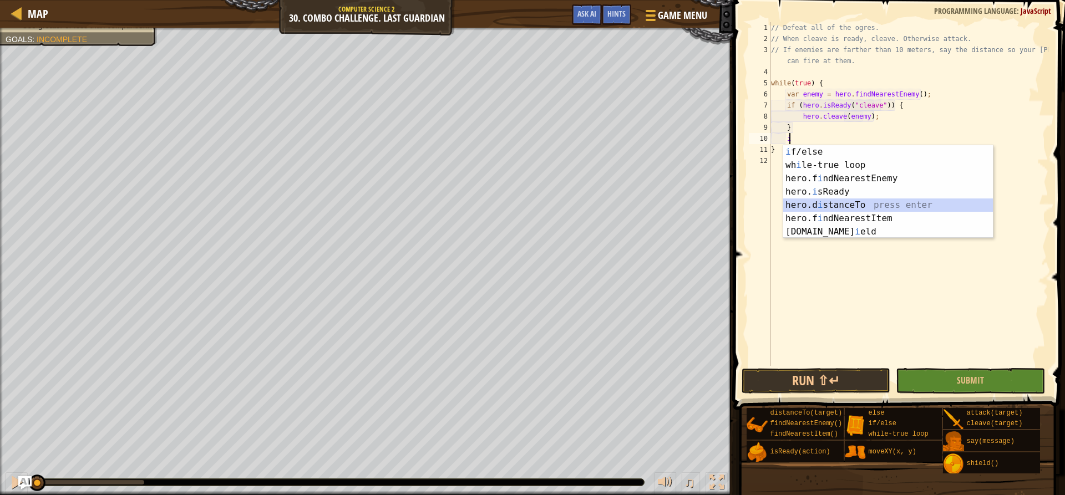
click at [849, 210] on div "i f/else press enter wh i le-true loop press enter hero.f i ndNearestEnemy pres…" at bounding box center [888, 205] width 210 height 120
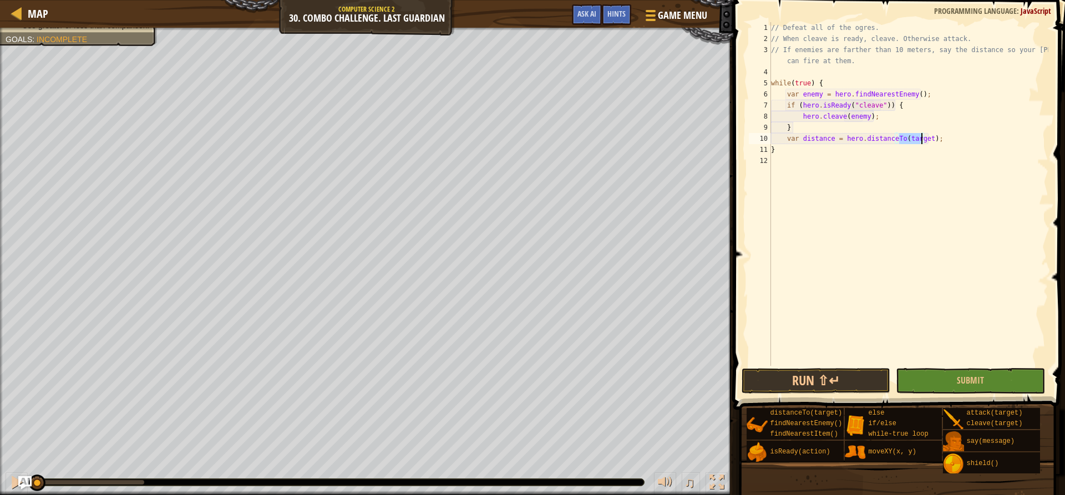
click at [910, 138] on div "// Defeat all of the ogres. // When cleave is ready, cleave. Otherwise attack. …" at bounding box center [907, 194] width 279 height 344
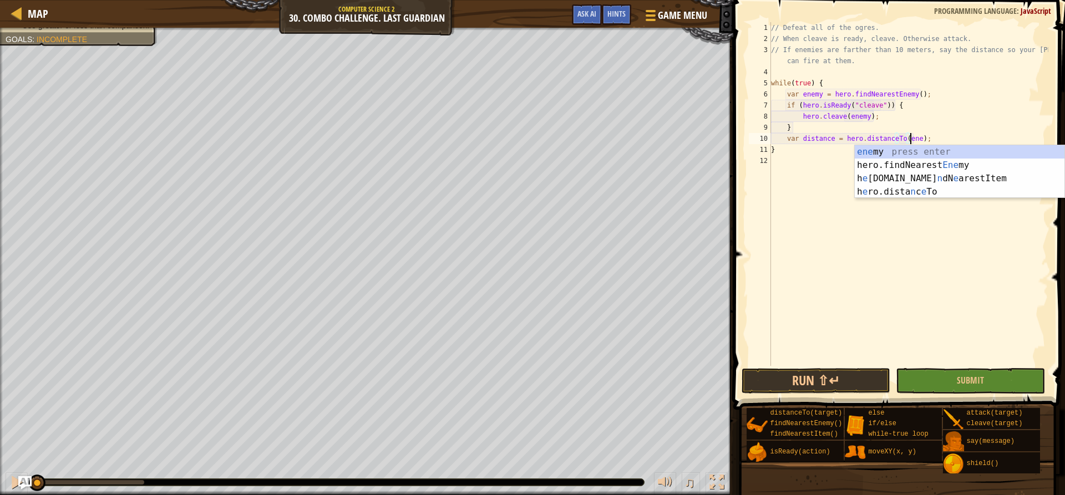
scroll to position [5, 12]
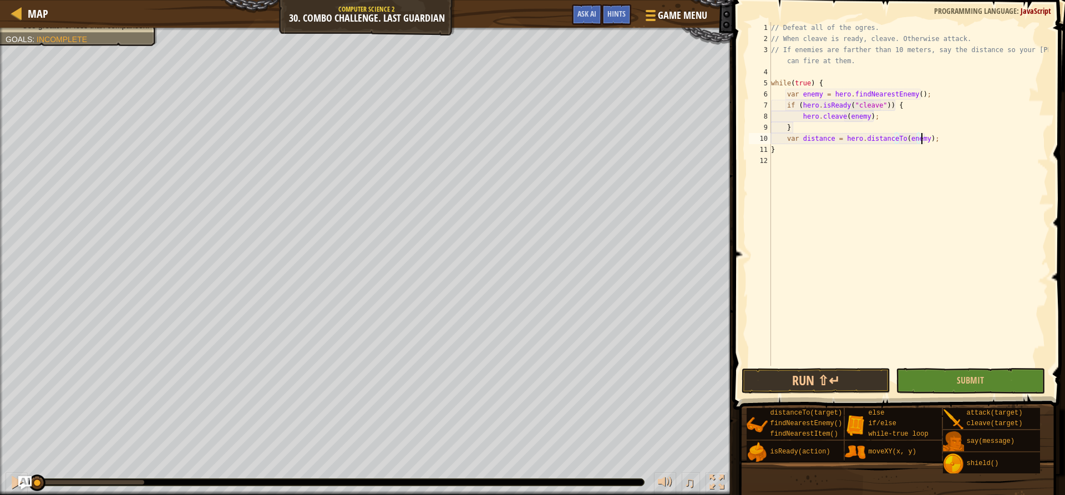
click at [830, 141] on div "// Defeat all of the ogres. // When cleave is ready, cleave. Otherwise attack. …" at bounding box center [908, 205] width 280 height 366
click at [936, 130] on div "// Defeat all of the ogres. // When cleave is ready, cleave. Otherwise attack. …" at bounding box center [908, 205] width 280 height 366
click at [938, 139] on div "// Defeat all of the ogres. // When cleave is ready, cleave. Otherwise attack. …" at bounding box center [908, 205] width 280 height 366
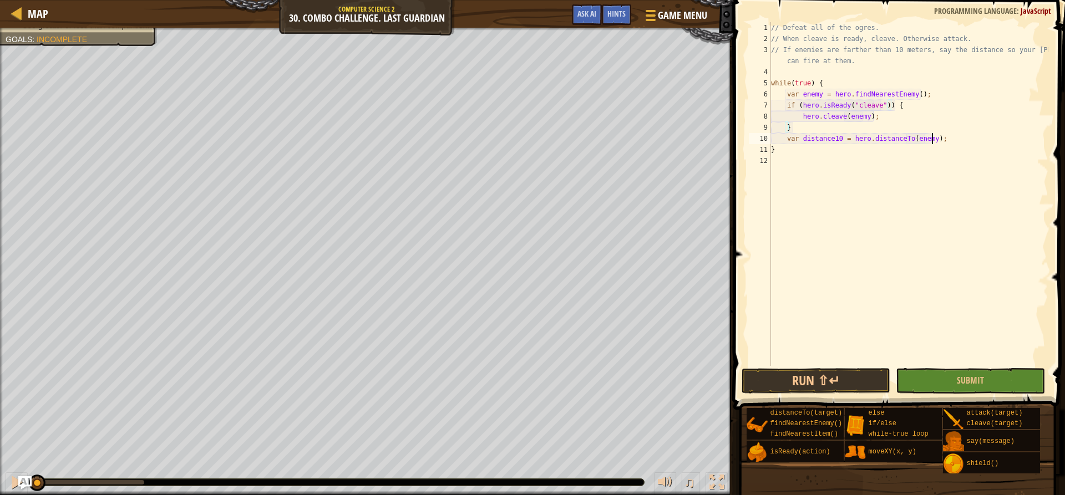
type textarea "var distance10 = hero.distanceTo(enemy);"
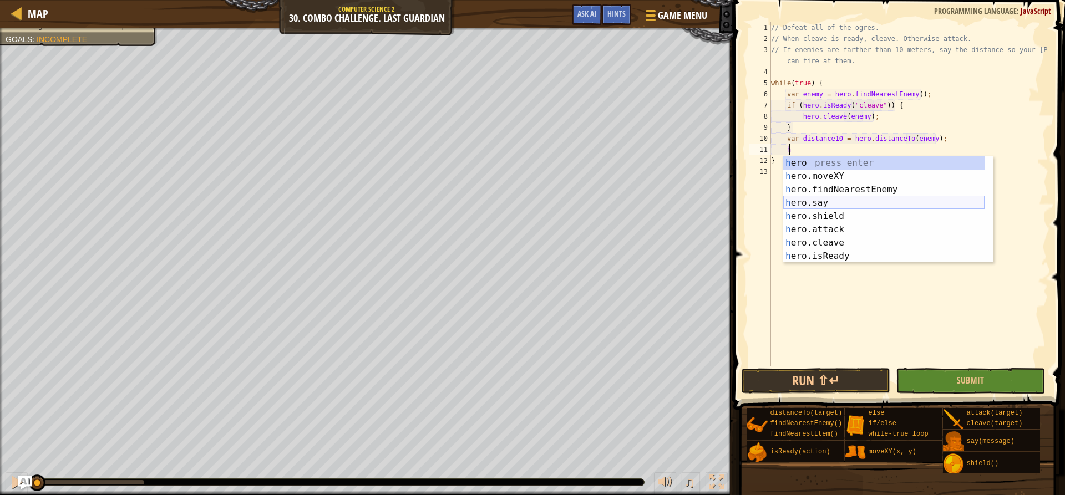
click at [857, 201] on div "h ero press enter h ero.moveXY press enter h ero.findNearestEnemy press enter h…" at bounding box center [883, 222] width 201 height 133
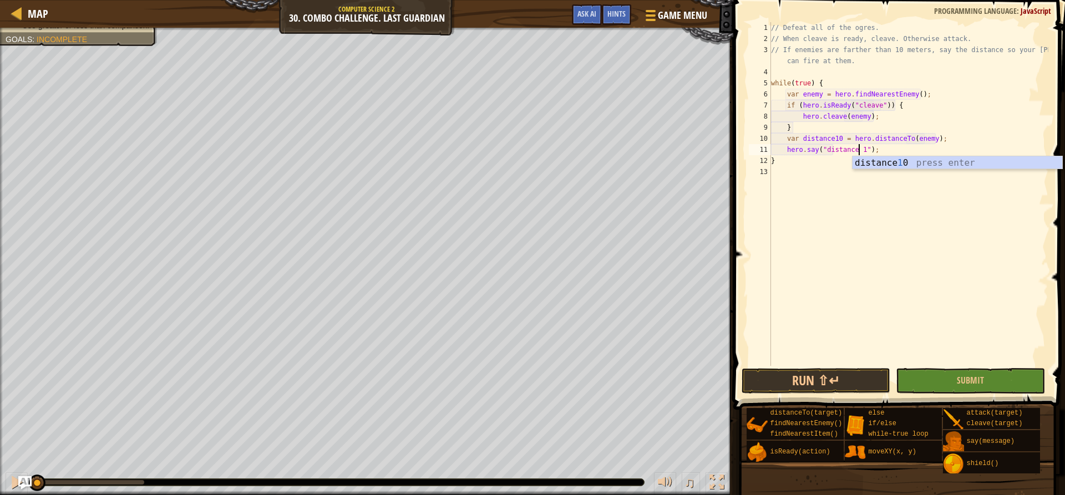
scroll to position [5, 8]
click at [832, 379] on button "Run ⇧↵" at bounding box center [815, 381] width 149 height 26
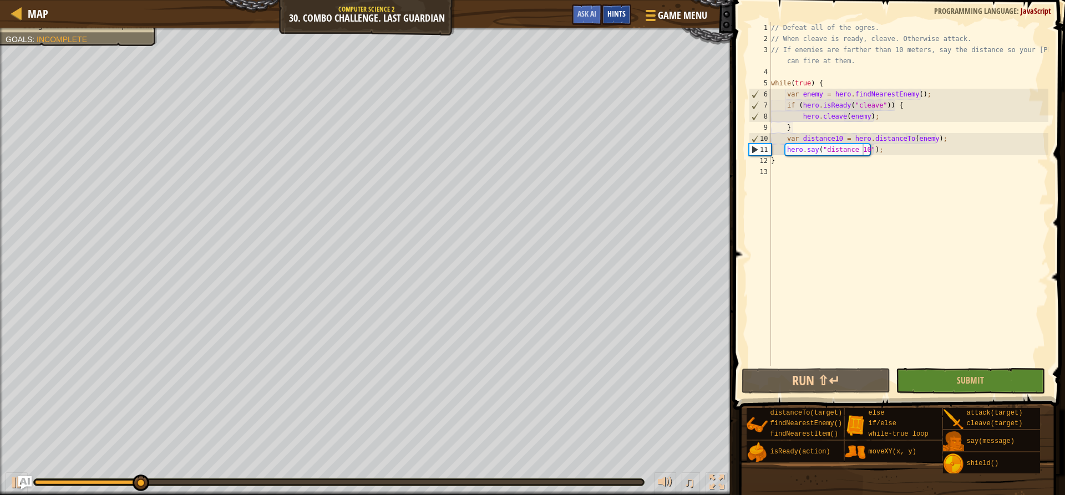
click at [618, 21] on div "Hints" at bounding box center [616, 14] width 29 height 21
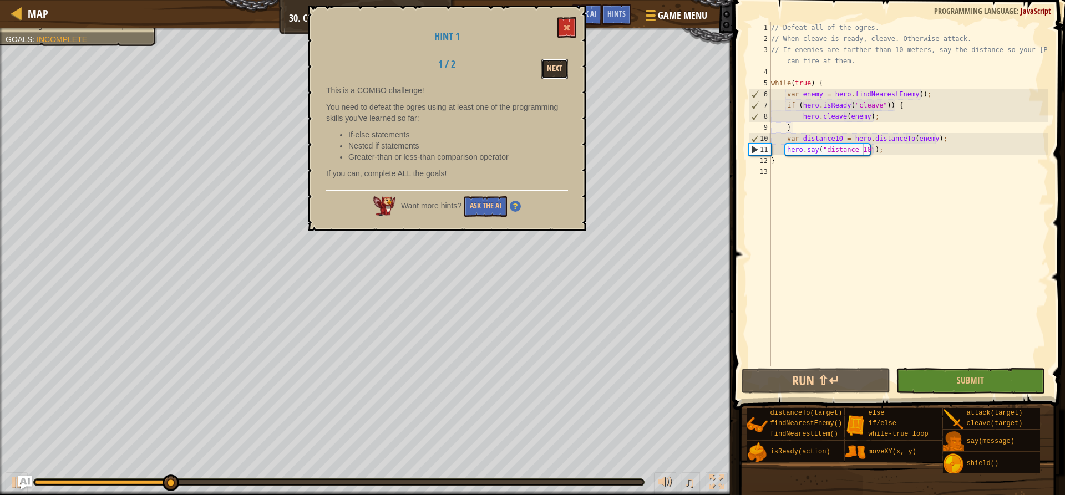
click at [551, 70] on button "Next" at bounding box center [554, 69] width 27 height 21
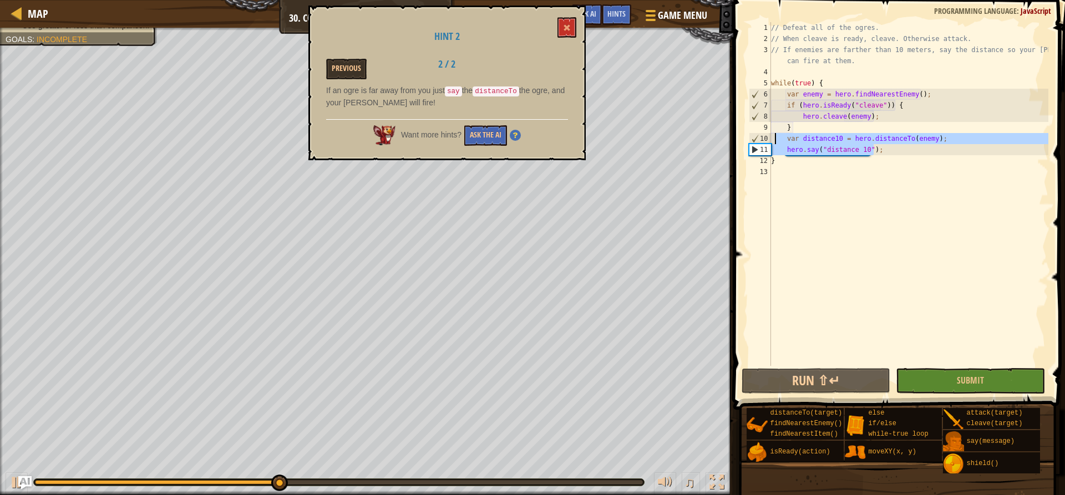
drag, startPoint x: 893, startPoint y: 151, endPoint x: 775, endPoint y: 142, distance: 118.4
click at [775, 142] on div "// Defeat all of the ogres. // When cleave is ready, cleave. Otherwise attack. …" at bounding box center [908, 205] width 280 height 366
type textarea "var distance10 = hero.distanceTo(enemy); hero.say("distance 10");"
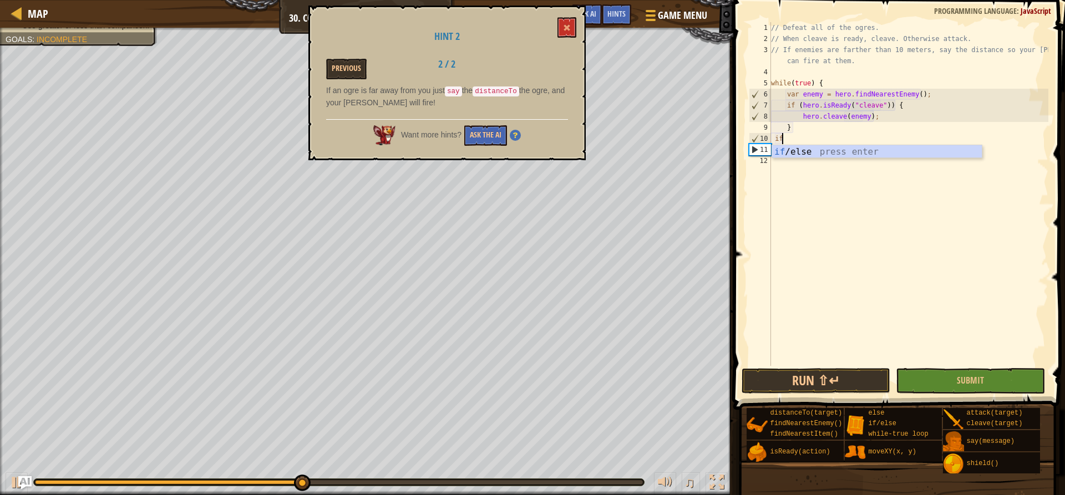
scroll to position [5, 1]
click at [808, 156] on div "if /else press enter" at bounding box center [877, 165] width 210 height 40
click at [798, 140] on div "// Defeat all of the ogres. // When cleave is ready, cleave. Otherwise attack. …" at bounding box center [907, 194] width 279 height 344
click at [798, 140] on div "// Defeat all of the ogres. // When cleave is ready, cleave. Otherwise attack. …" at bounding box center [908, 205] width 280 height 366
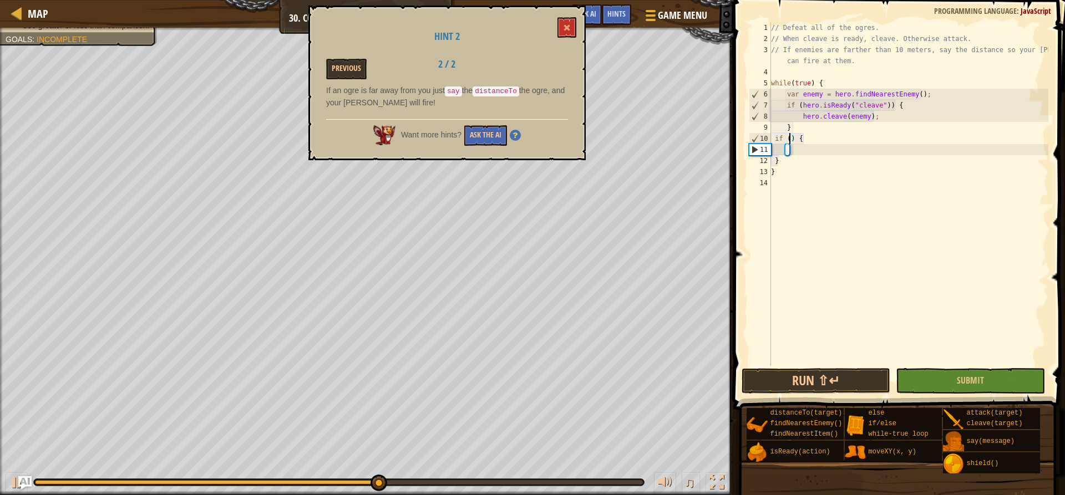
scroll to position [5, 2]
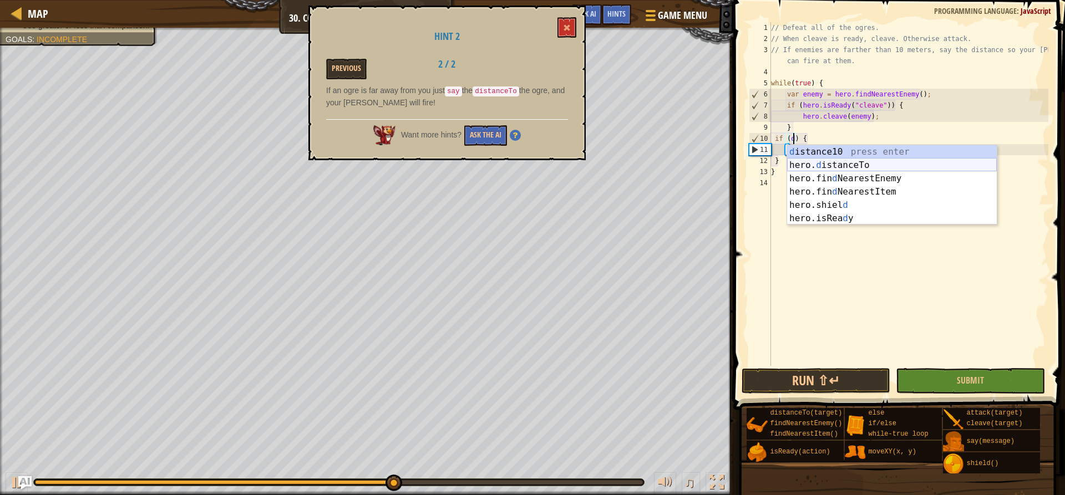
click at [867, 165] on div "d istance10 press enter hero. d istanceTo press enter hero.fin d NearestEnemy p…" at bounding box center [892, 198] width 210 height 106
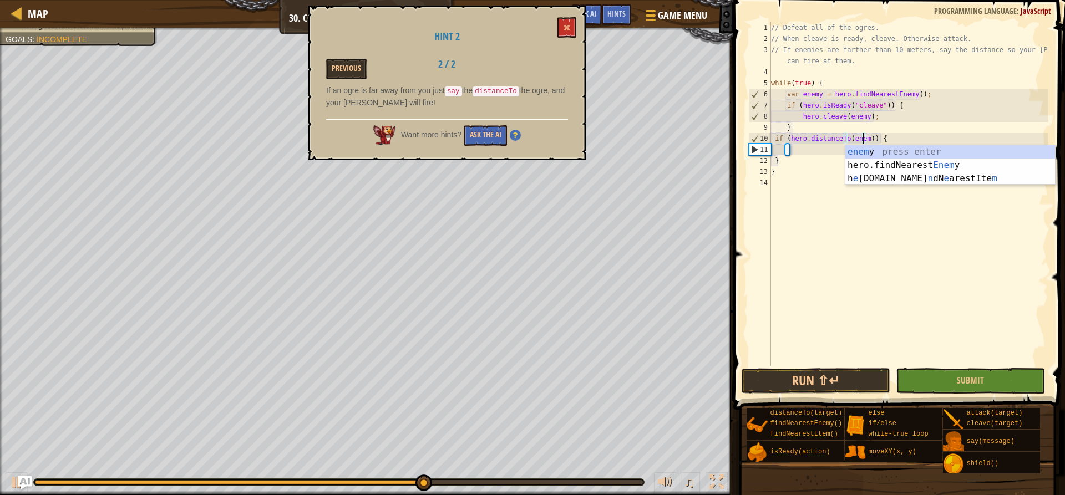
scroll to position [5, 8]
click at [869, 135] on div "// Defeat all of the ogres. // When cleave is ready, cleave. Otherwise attack. …" at bounding box center [908, 205] width 280 height 366
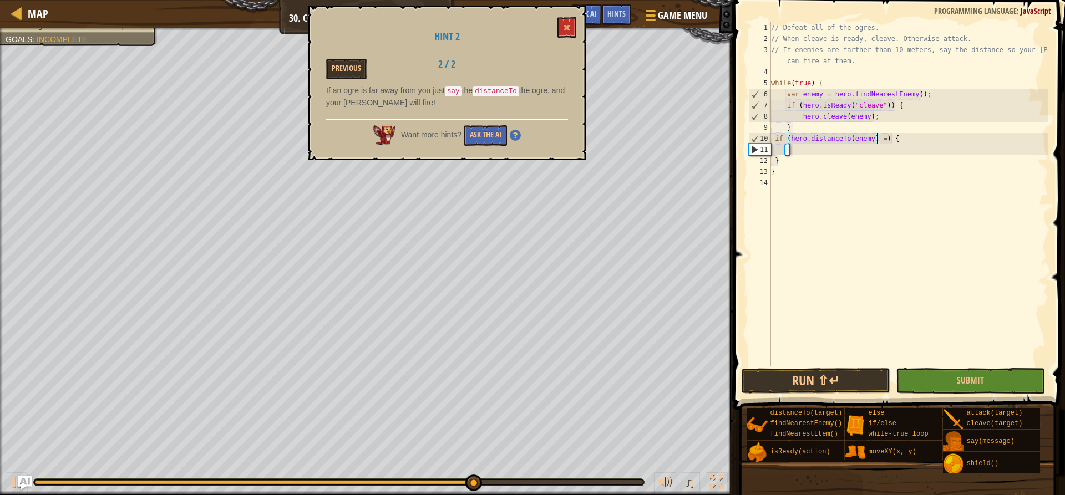
scroll to position [5, 9]
type textarea "if (hero.distanceTo(enemy) = 10) {"
click at [829, 140] on div "// Defeat all of the ogres. // When cleave is ready, cleave. Otherwise attack. …" at bounding box center [908, 205] width 280 height 366
drag, startPoint x: 827, startPoint y: 145, endPoint x: 819, endPoint y: 151, distance: 9.9
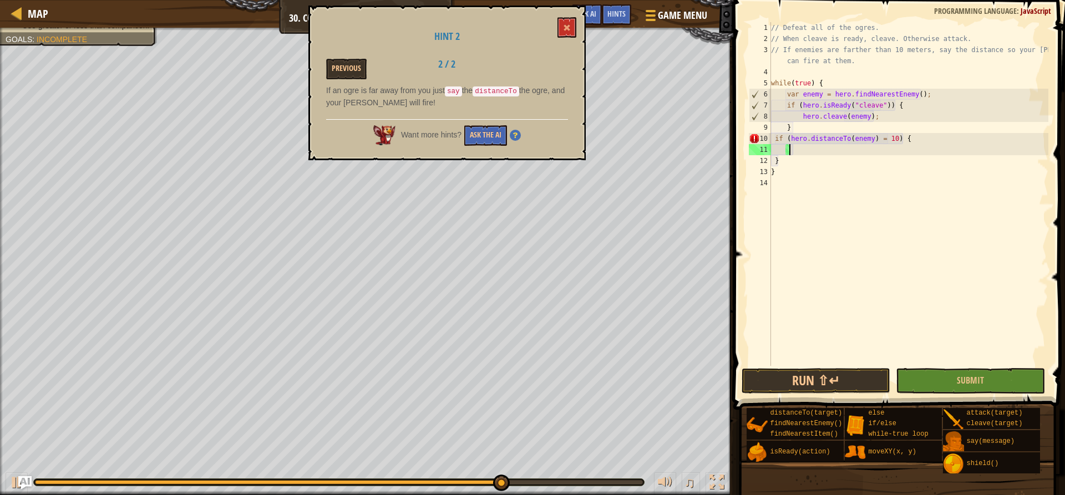
click at [825, 146] on div "// Defeat all of the ogres. // When cleave is ready, cleave. Otherwise attack. …" at bounding box center [908, 205] width 280 height 366
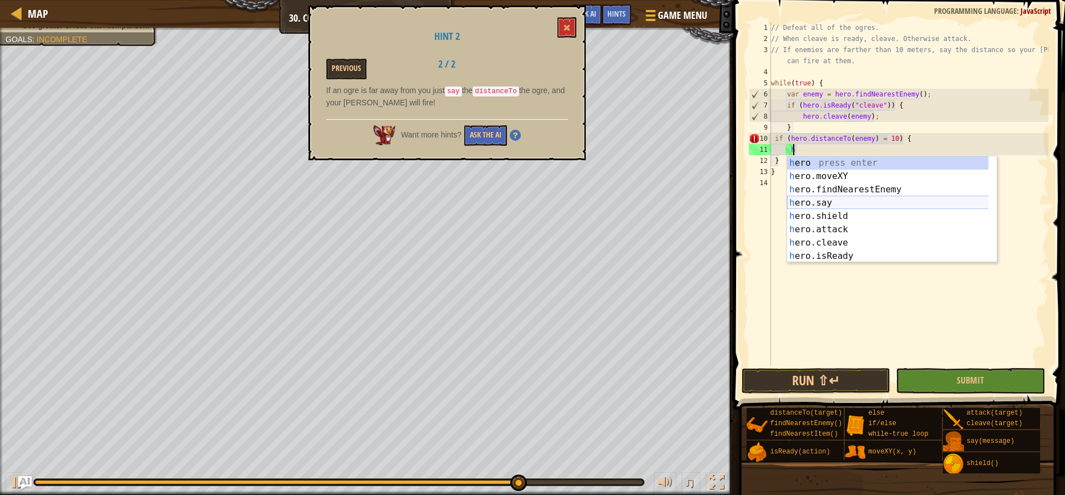
click at [847, 202] on div "h ero press enter h ero.moveXY press enter h ero.findNearestEnemy press enter h…" at bounding box center [892, 222] width 210 height 133
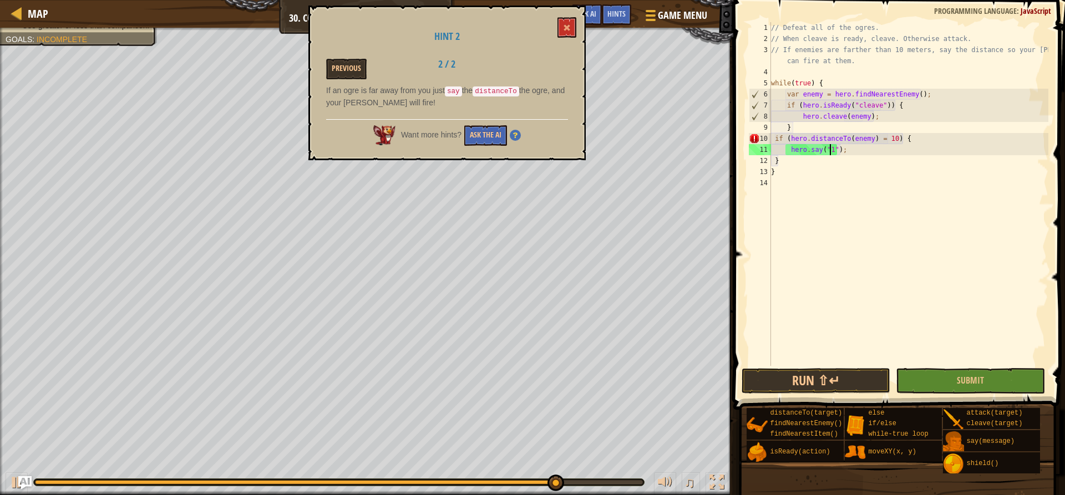
scroll to position [5, 6]
click at [818, 378] on button "Run ⇧↵" at bounding box center [815, 381] width 149 height 26
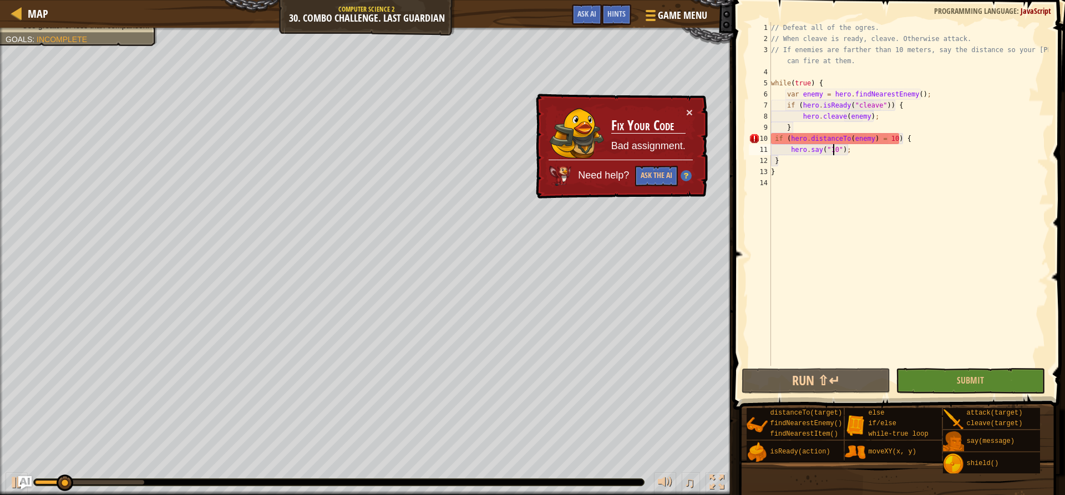
click at [873, 139] on div "// Defeat all of the ogres. // When cleave is ready, cleave. Otherwise attack. …" at bounding box center [908, 205] width 280 height 366
click at [877, 138] on div "// Defeat all of the ogres. // When cleave is ready, cleave. Otherwise attack. …" at bounding box center [908, 205] width 280 height 366
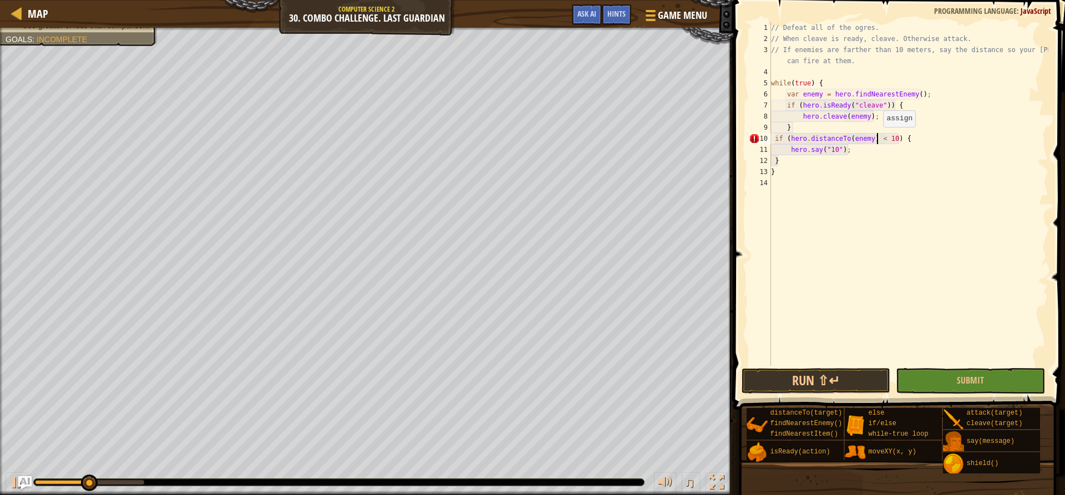
scroll to position [5, 9]
click at [817, 369] on button "Run ⇧↵" at bounding box center [815, 381] width 149 height 26
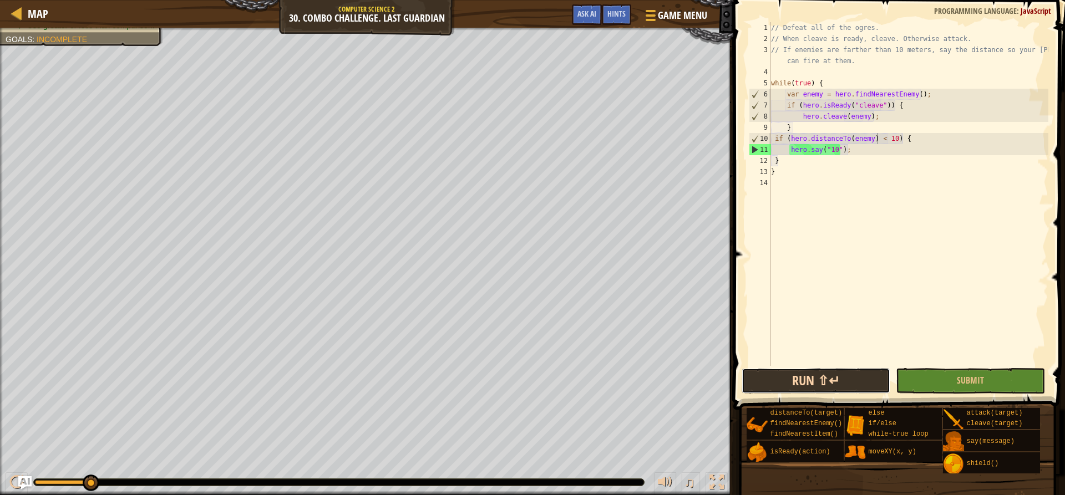
click at [852, 384] on button "Run ⇧↵" at bounding box center [815, 381] width 149 height 26
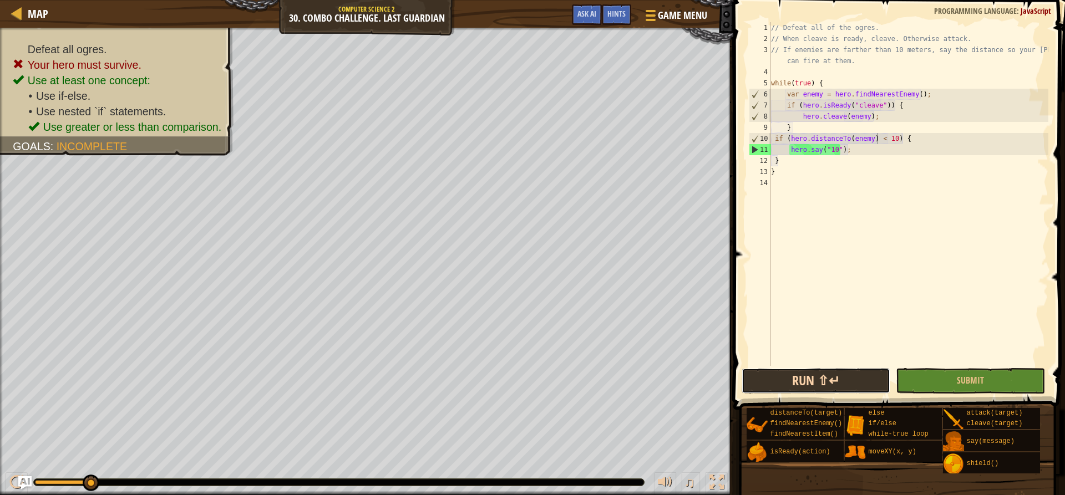
click at [856, 369] on button "Run ⇧↵" at bounding box center [815, 381] width 149 height 26
click at [844, 366] on span at bounding box center [900, 189] width 340 height 442
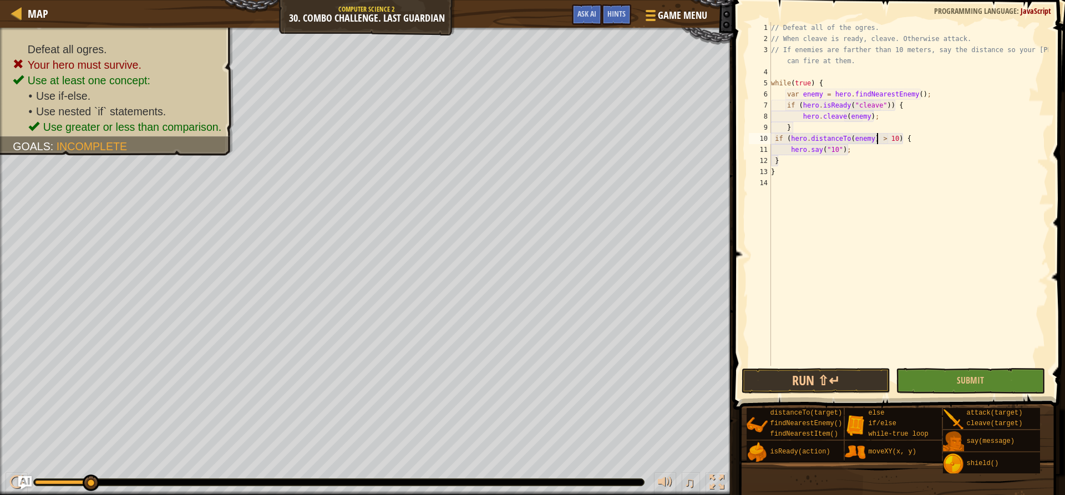
click at [831, 151] on div "// Defeat all of the ogres. // When cleave is ready, cleave. Otherwise attack. …" at bounding box center [908, 205] width 280 height 366
click at [805, 388] on button "Run ⇧↵" at bounding box center [815, 381] width 149 height 26
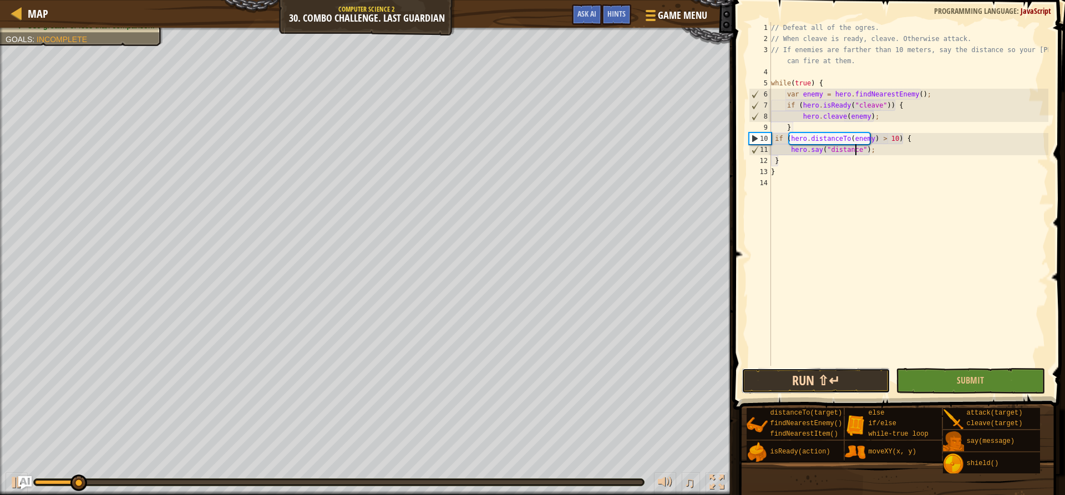
click at [802, 385] on button "Run ⇧↵" at bounding box center [815, 381] width 149 height 26
click at [827, 379] on button "Run ⇧↵" at bounding box center [815, 381] width 149 height 26
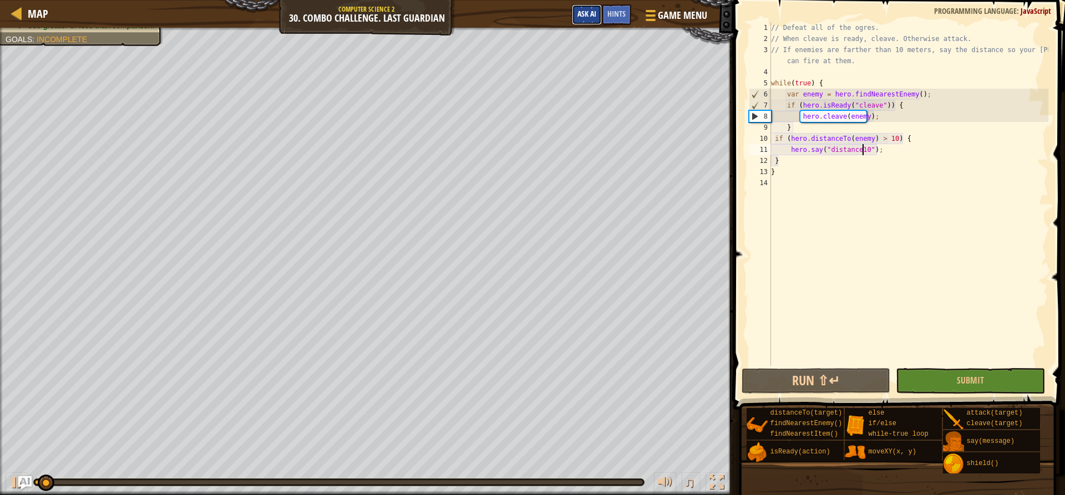
click at [579, 16] on span "Ask AI" at bounding box center [586, 13] width 19 height 11
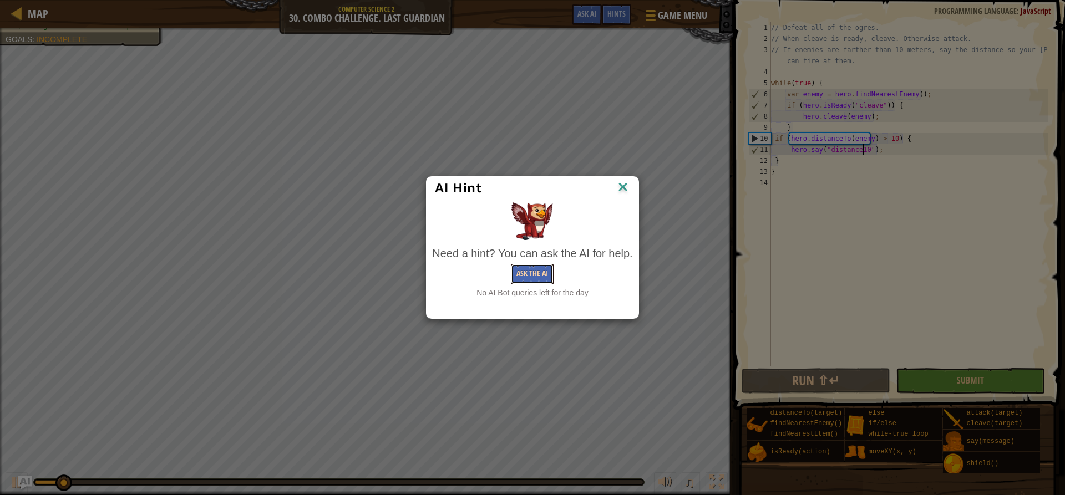
click at [546, 269] on button "Ask the AI" at bounding box center [532, 274] width 43 height 21
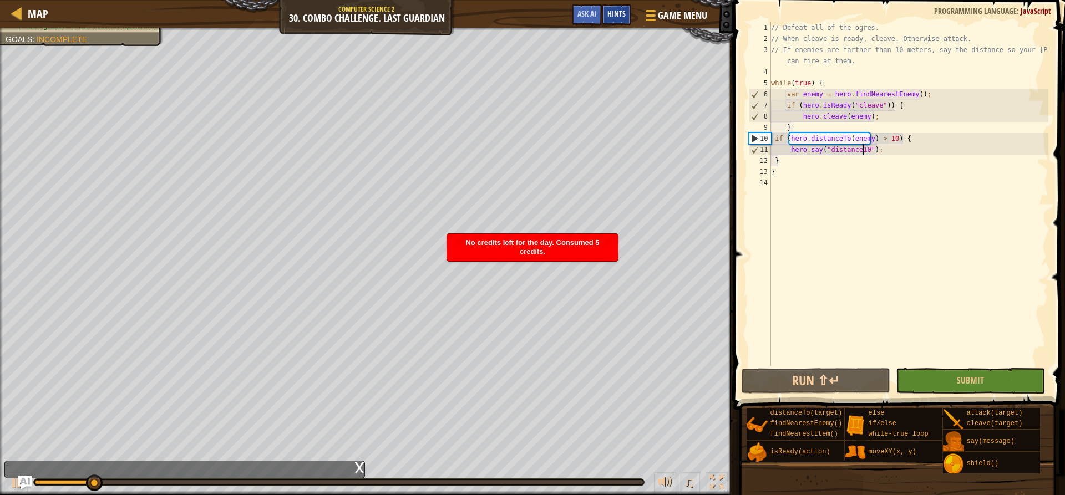
click at [619, 8] on div "Hints" at bounding box center [616, 14] width 29 height 21
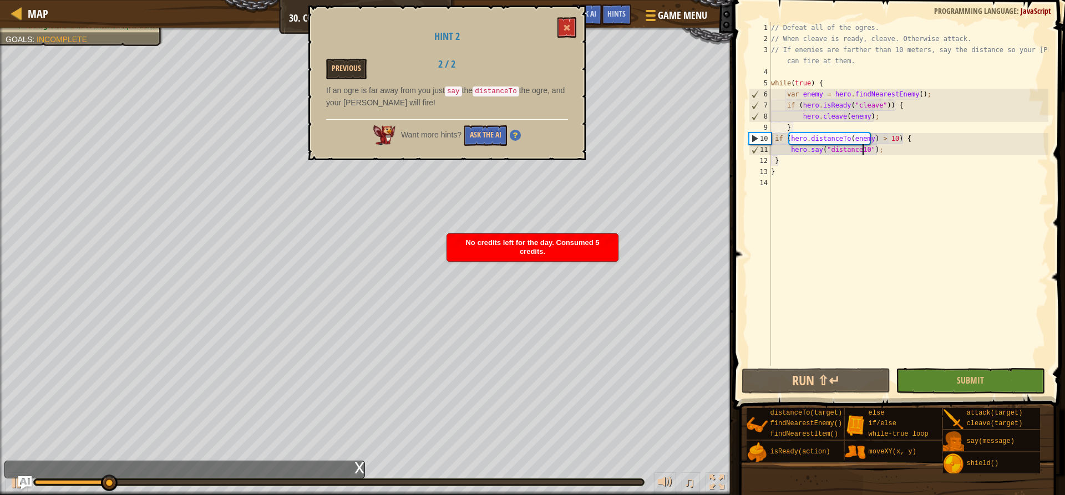
click at [478, 121] on div "Want more hints? Ask the AI" at bounding box center [447, 132] width 242 height 27
click at [478, 126] on button "Ask the AI" at bounding box center [485, 135] width 43 height 21
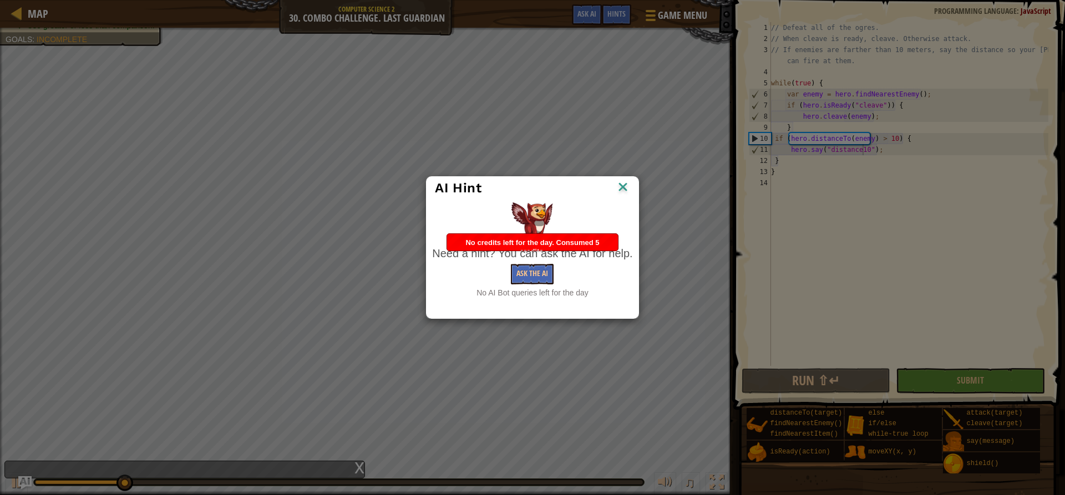
click at [622, 182] on img at bounding box center [622, 188] width 14 height 17
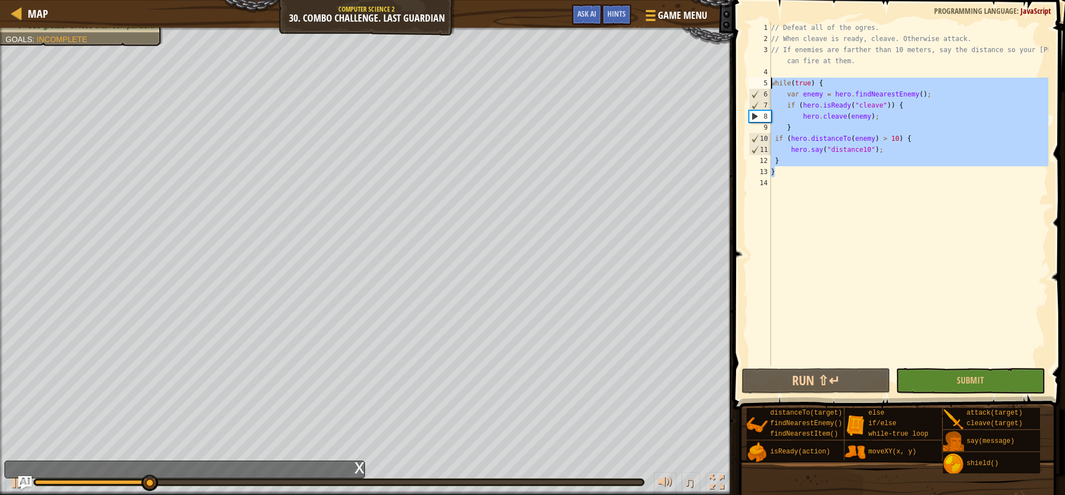
drag, startPoint x: 794, startPoint y: 172, endPoint x: 765, endPoint y: 82, distance: 95.0
click at [765, 82] on div "hero.say("distance10"); 1 2 3 4 5 6 7 8 9 10 11 12 13 14 // Defeat all of the o…" at bounding box center [897, 194] width 302 height 344
type textarea "\"
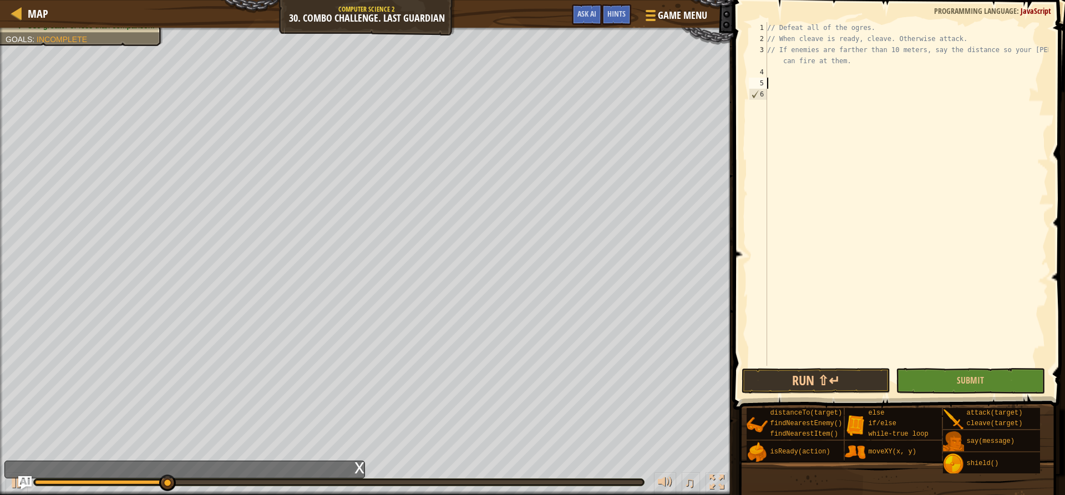
click at [777, 72] on div "// Defeat all of the ogres. // When cleave is ready, cleave. Otherwise attack. …" at bounding box center [906, 205] width 283 height 366
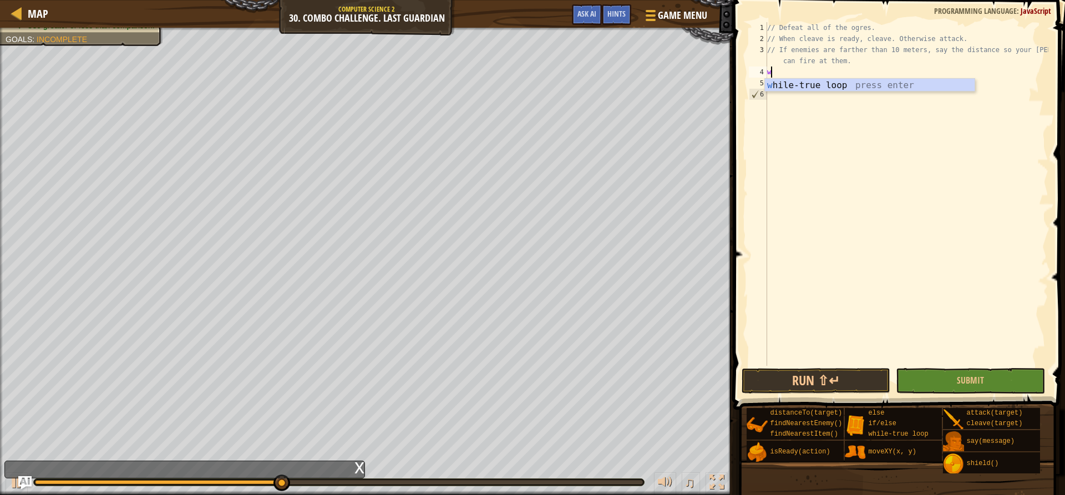
type textarea "wh"
click at [795, 81] on div "wh ile-true loop press enter" at bounding box center [870, 99] width 210 height 40
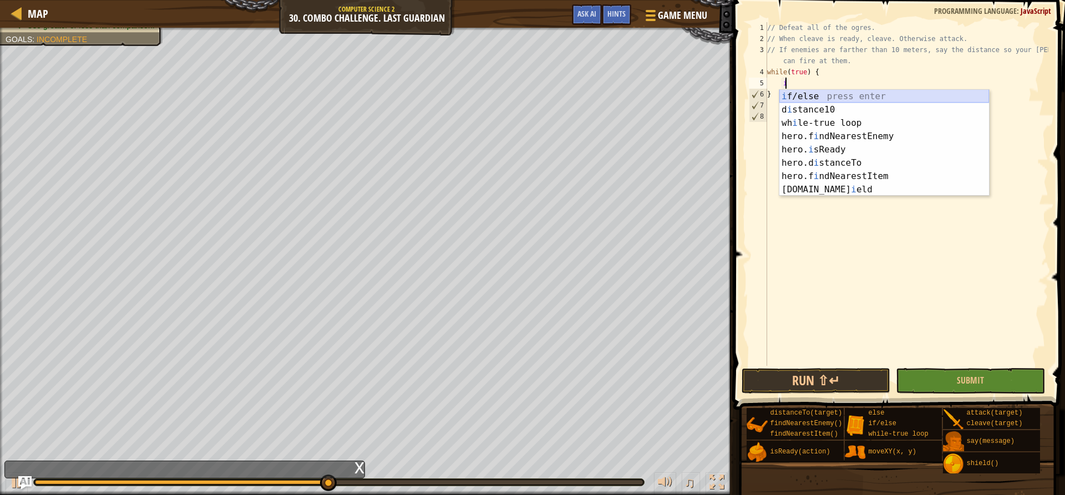
click at [788, 97] on div "i f/else press enter d i stance10 press enter wh i le-true loop press enter her…" at bounding box center [884, 156] width 210 height 133
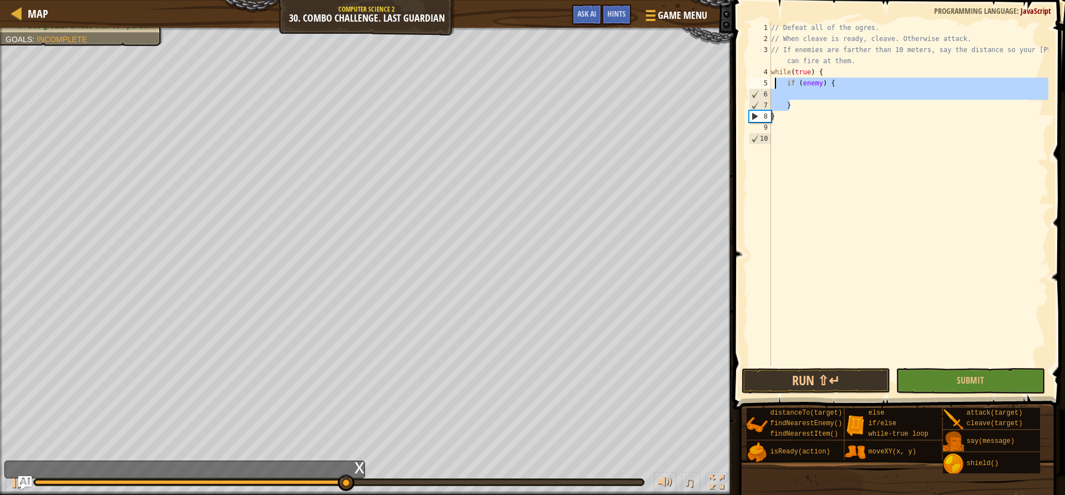
drag, startPoint x: 807, startPoint y: 110, endPoint x: 775, endPoint y: 86, distance: 39.9
click at [775, 86] on div "// Defeat all of the ogres. // When cleave is ready, cleave. Otherwise attack. …" at bounding box center [908, 205] width 280 height 366
type textarea "if (enemy) {"
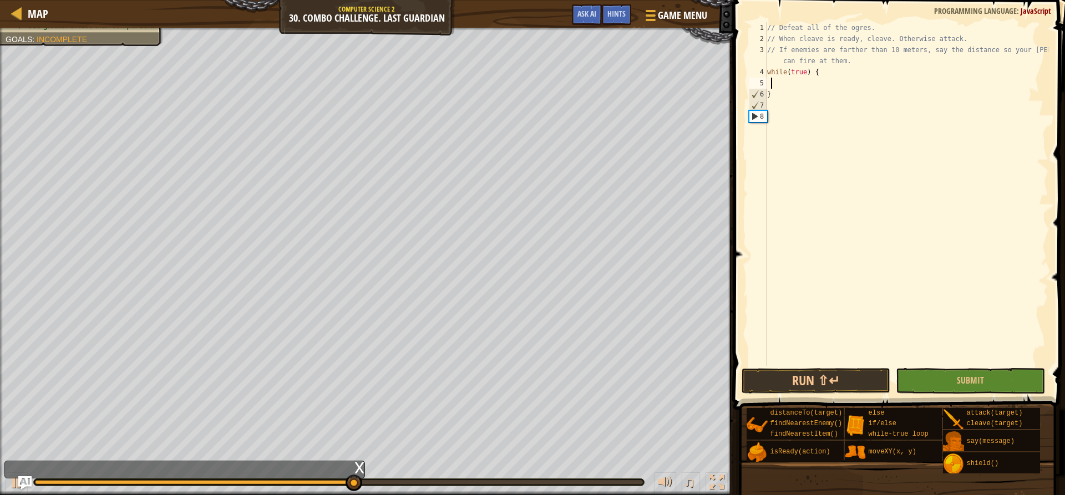
scroll to position [5, 0]
type textarea "h"
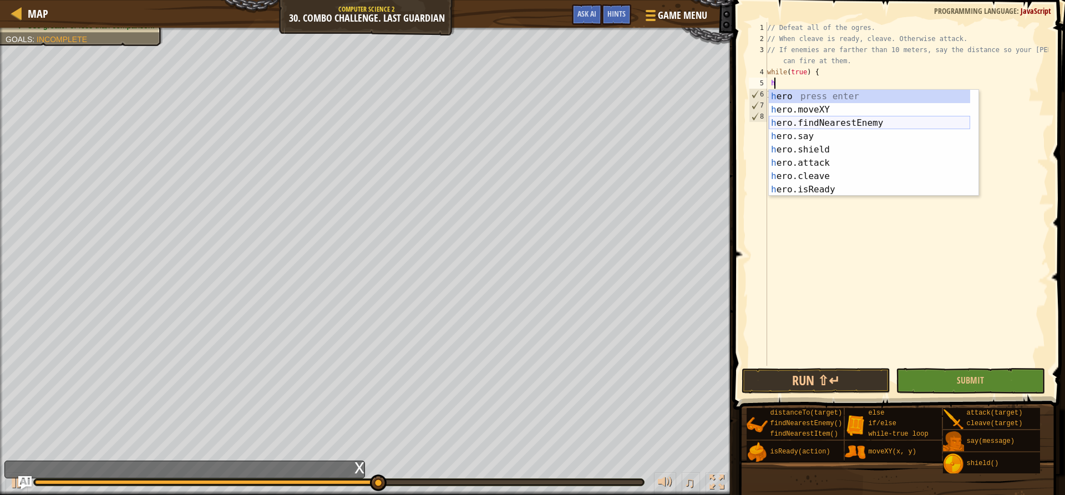
click at [812, 121] on div "h ero press enter h ero.moveXY press enter h ero.findNearestEnemy press enter h…" at bounding box center [868, 156] width 201 height 133
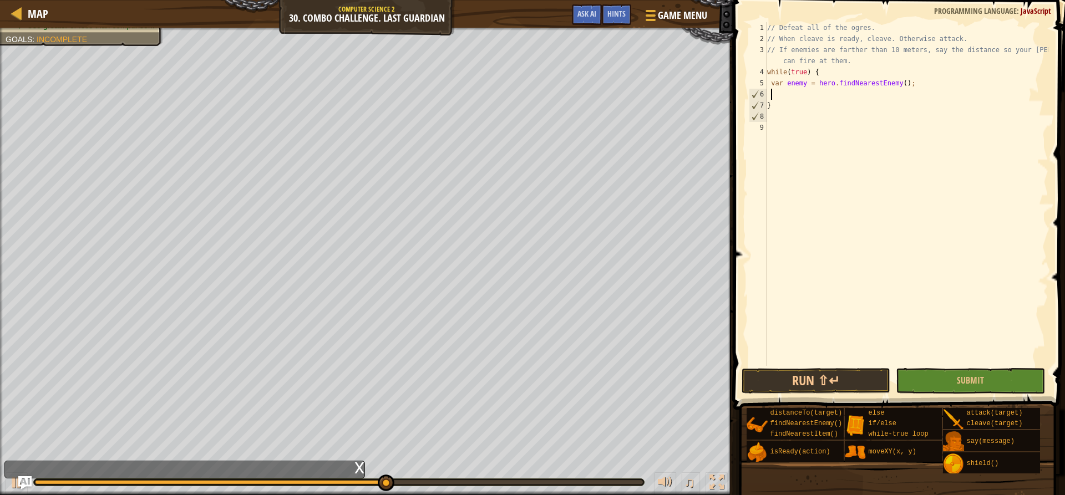
click at [813, 98] on div "// Defeat all of the ogres. // When cleave is ready, cleave. Otherwise attack. …" at bounding box center [906, 205] width 283 height 366
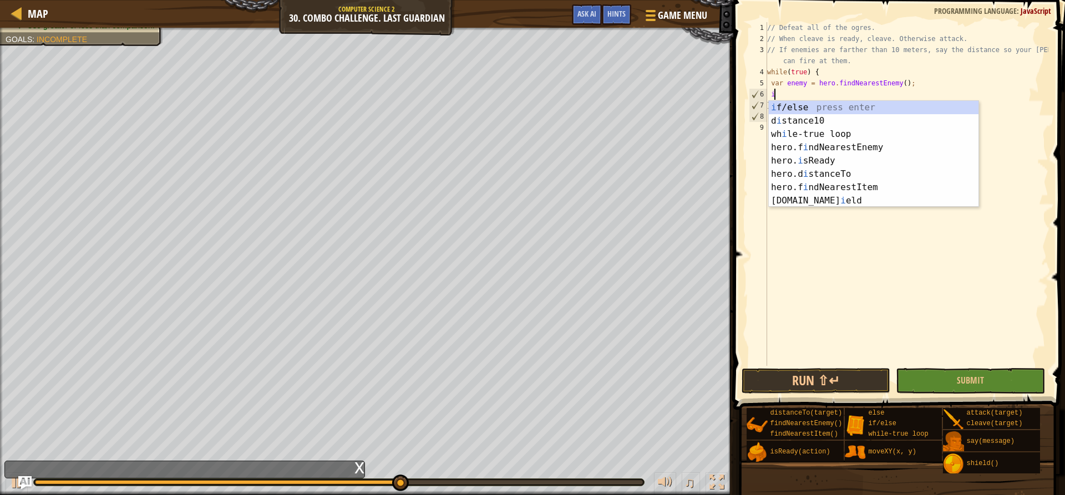
scroll to position [5, 1]
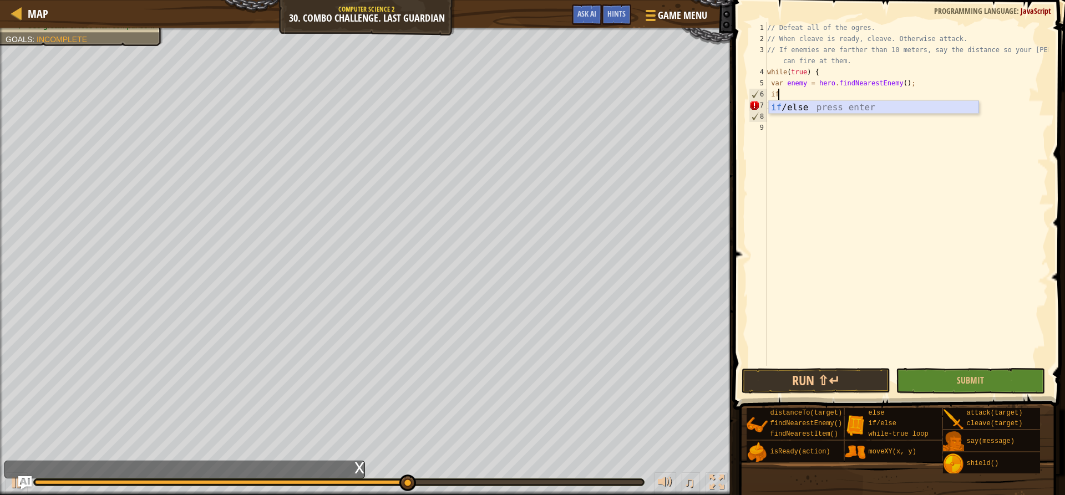
click at [807, 104] on div "if /else press enter" at bounding box center [873, 121] width 210 height 40
type textarea "if (enemy) {"
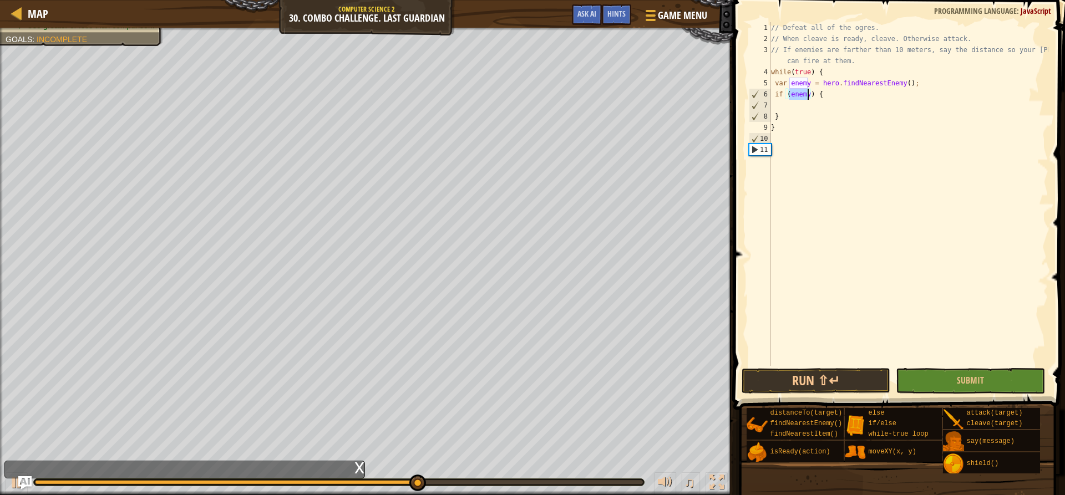
click at [805, 104] on div "// Defeat all of the ogres. // When cleave is ready, cleave. Otherwise attack. …" at bounding box center [908, 205] width 280 height 366
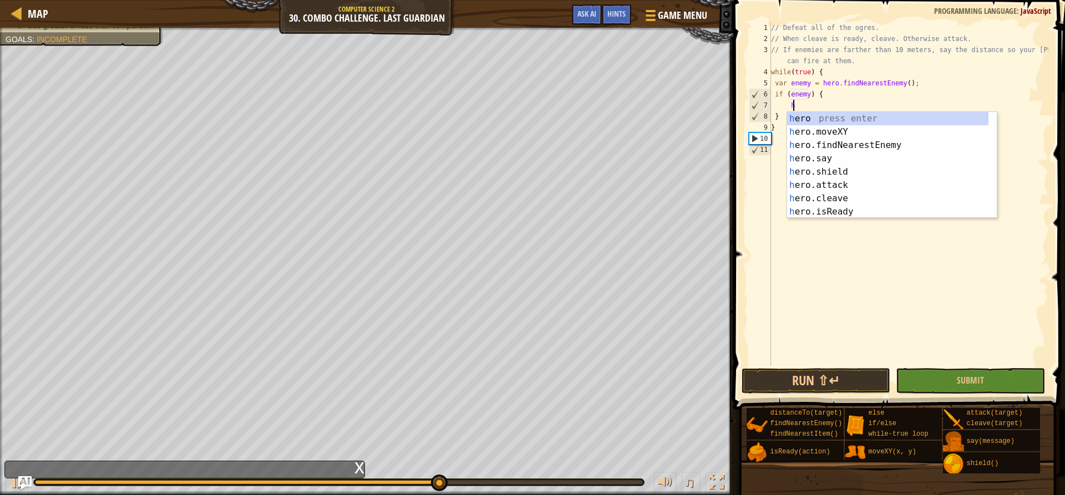
click at [806, 96] on div "// Defeat all of the ogres. // When cleave is ready, cleave. Otherwise attack. …" at bounding box center [908, 205] width 280 height 366
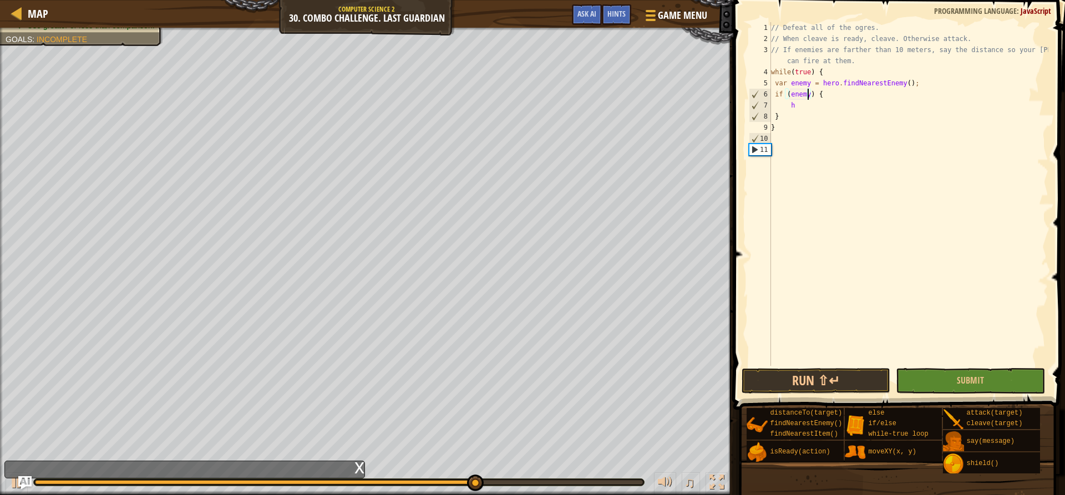
click at [799, 107] on div "// Defeat all of the ogres. // When cleave is ready, cleave. Otherwise attack. …" at bounding box center [908, 205] width 280 height 366
type textarea "h"
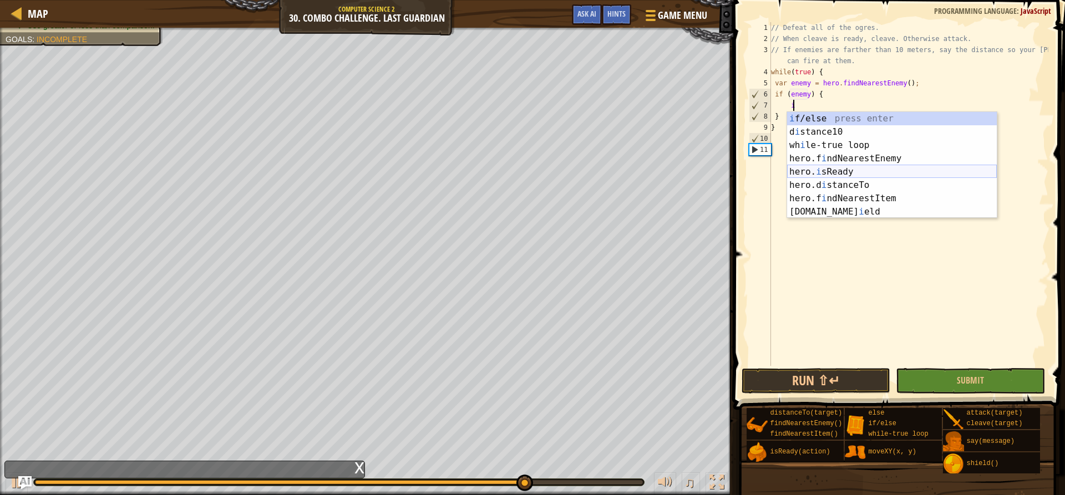
click at [844, 171] on div "i f/else press enter d i stance10 press enter wh i le-true loop press enter her…" at bounding box center [892, 178] width 210 height 133
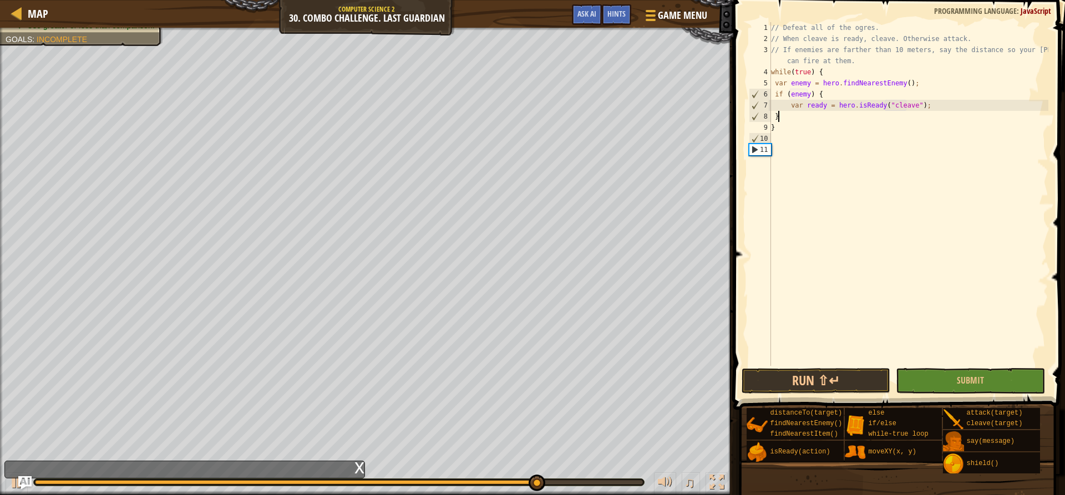
click at [880, 114] on div "// Defeat all of the ogres. // When cleave is ready, cleave. Otherwise attack. …" at bounding box center [908, 205] width 280 height 366
click at [933, 103] on div "// Defeat all of the ogres. // When cleave is ready, cleave. Otherwise attack. …" at bounding box center [908, 205] width 280 height 366
type textarea "var ready = hero.isReady("cleave");"
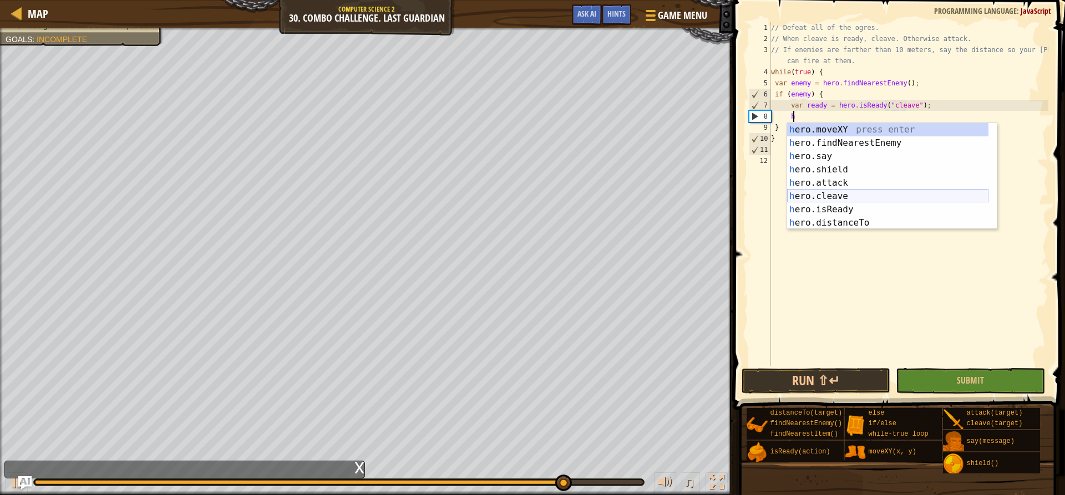
click at [846, 193] on div "h ero.moveXY press enter h ero.findNearestEnemy press enter h ero.say press ent…" at bounding box center [887, 189] width 201 height 133
type textarea "hero.cleave(enemy);"
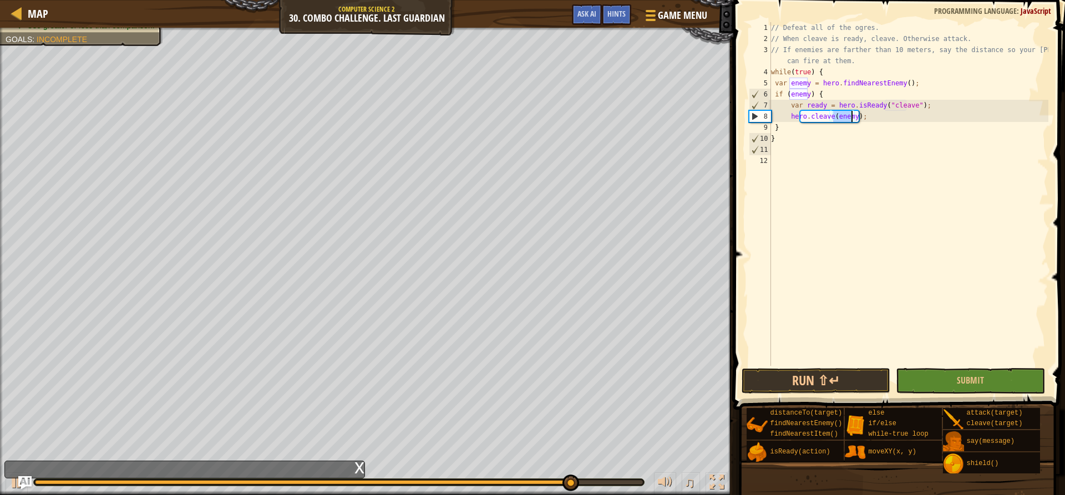
click at [818, 145] on div "// Defeat all of the ogres. // When cleave is ready, cleave. Otherwise attack. …" at bounding box center [908, 205] width 280 height 366
click at [825, 131] on div "// Defeat all of the ogres. // When cleave is ready, cleave. Otherwise attack. …" at bounding box center [908, 205] width 280 height 366
type textarea "}"
type textarea "e"
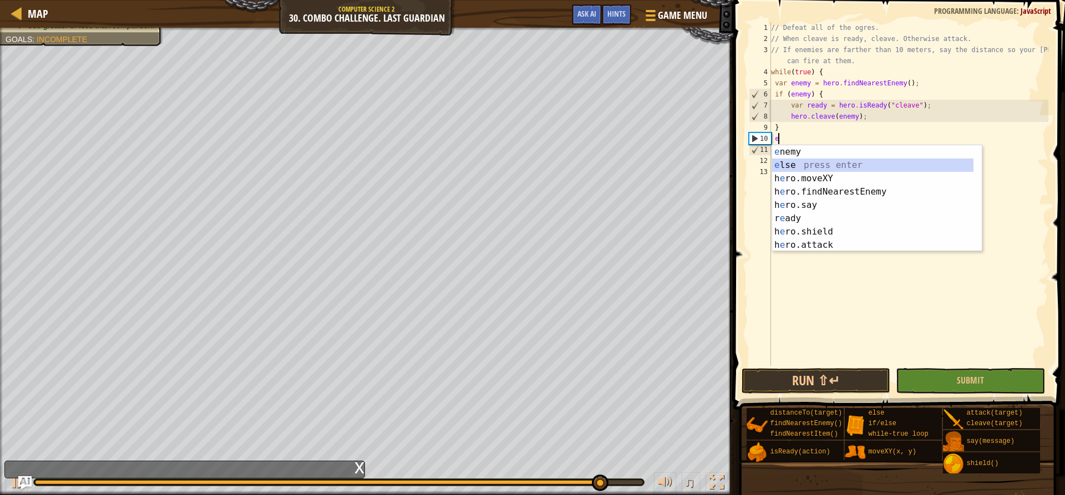
click at [781, 161] on div "e nemy press enter e lse press enter h e ro.moveXY press enter h e ro.findNeare…" at bounding box center [872, 211] width 201 height 133
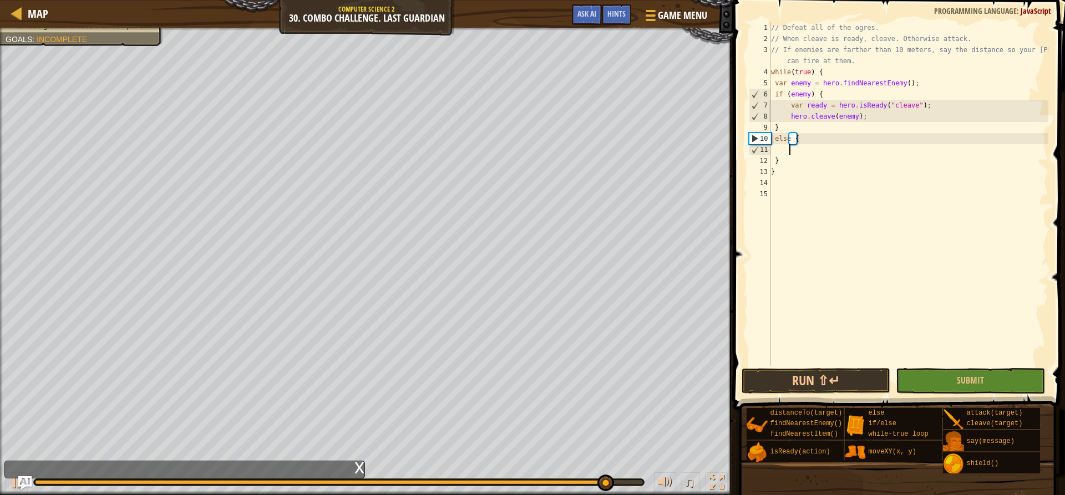
click at [781, 161] on div "// Defeat all of the ogres. // When cleave is ready, cleave. Otherwise attack. …" at bounding box center [908, 205] width 280 height 366
type textarea "}"
click at [785, 156] on div "// Defeat all of the ogres. // When cleave is ready, cleave. Otherwise attack. …" at bounding box center [908, 205] width 280 height 366
click at [786, 154] on div "// Defeat all of the ogres. // When cleave is ready, cleave. Otherwise attack. …" at bounding box center [908, 205] width 280 height 366
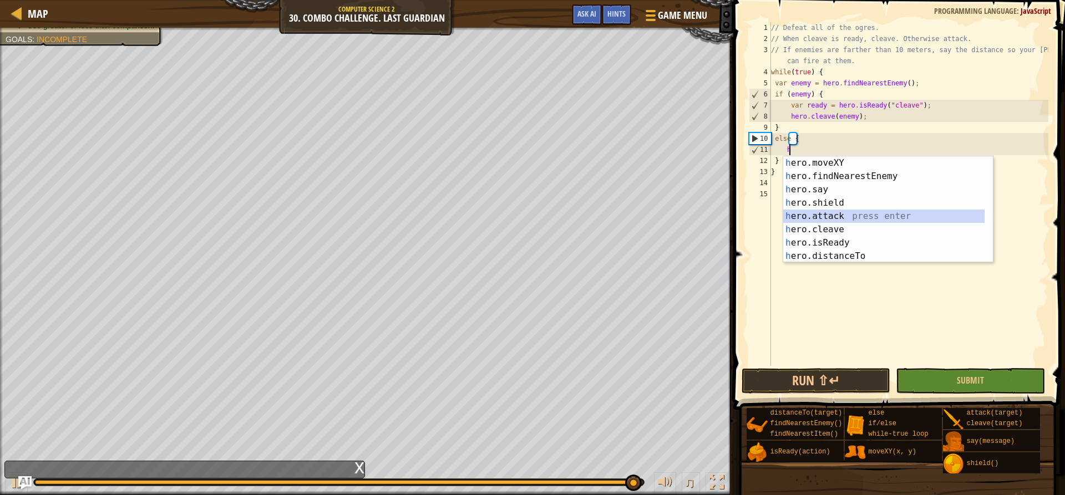
click at [838, 218] on div "h ero.moveXY press enter h ero.findNearestEnemy press enter h ero.say press ent…" at bounding box center [883, 222] width 201 height 133
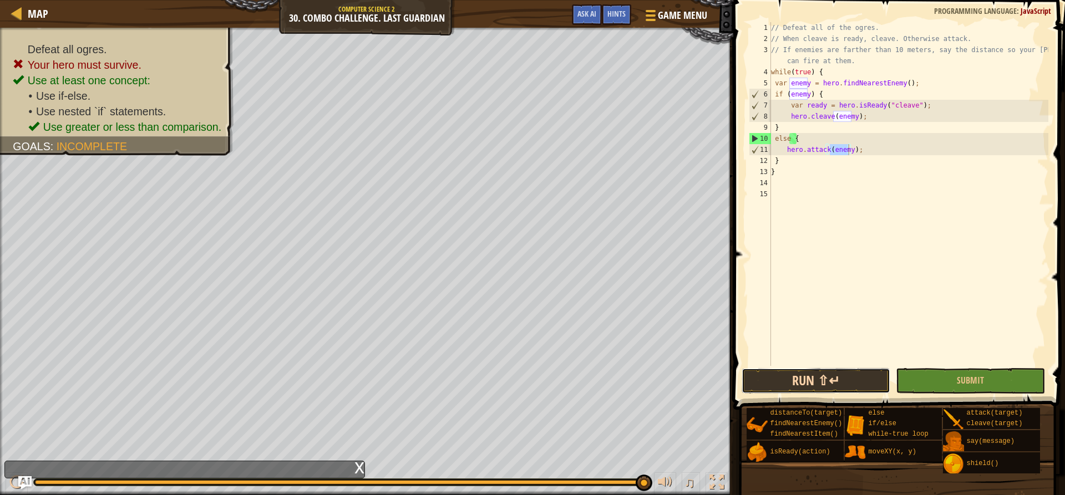
click at [807, 379] on button "Run ⇧↵" at bounding box center [815, 381] width 149 height 26
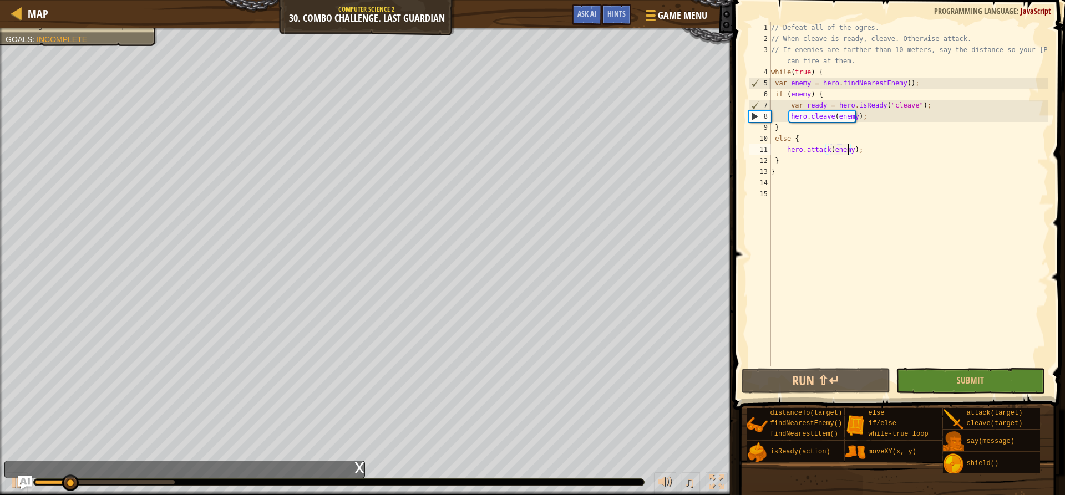
click at [890, 121] on div "// Defeat all of the ogres. // When cleave is ready, cleave. Otherwise attack. …" at bounding box center [908, 205] width 280 height 366
drag, startPoint x: 885, startPoint y: 145, endPoint x: 885, endPoint y: 152, distance: 6.7
click at [885, 146] on div "// Defeat all of the ogres. // When cleave is ready, cleave. Otherwise attack. …" at bounding box center [908, 205] width 280 height 366
type textarea "hero.attack(enemy);"
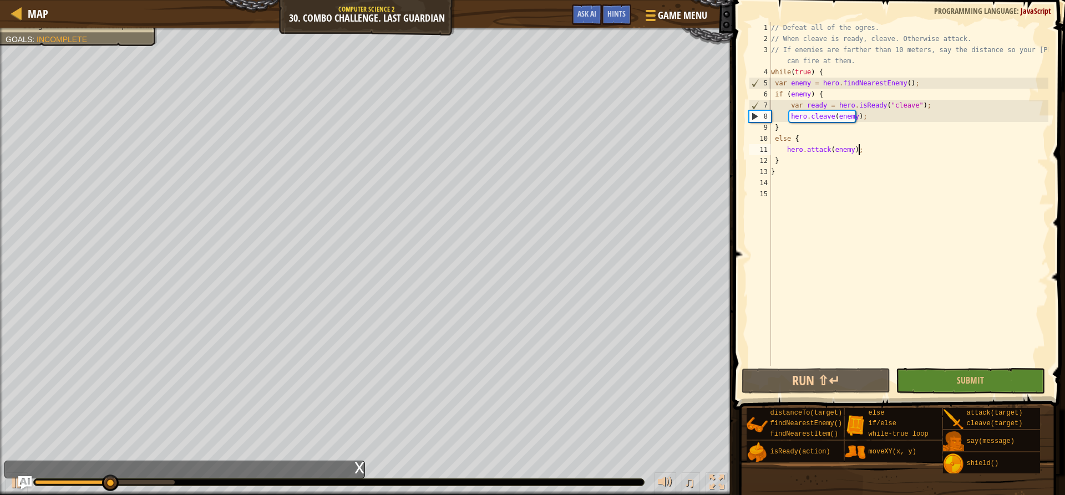
click at [816, 165] on div "// Defeat all of the ogres. // When cleave is ready, cleave. Otherwise attack. …" at bounding box center [908, 205] width 280 height 366
type textarea "}"
type textarea "h"
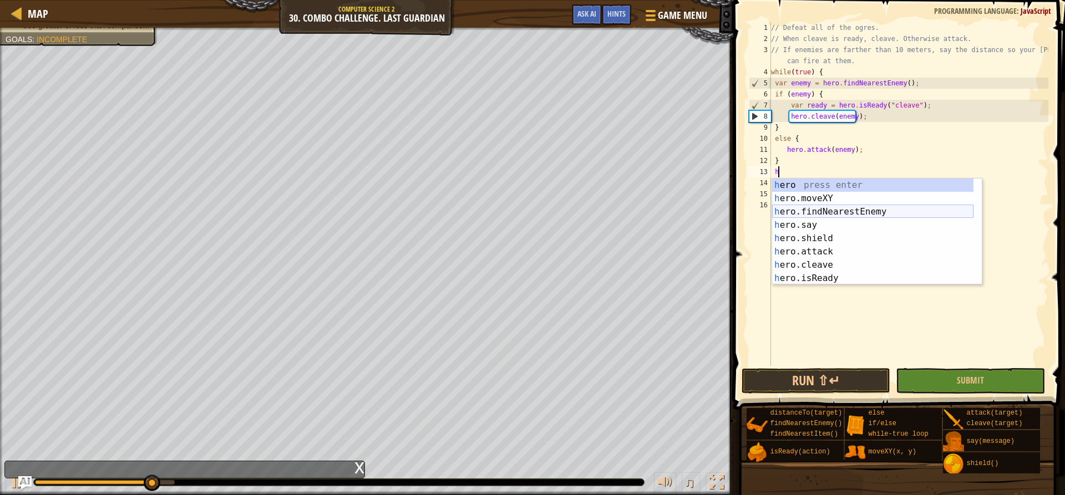
click at [838, 215] on div "h ero press enter h ero.moveXY press enter h ero.findNearestEnemy press enter h…" at bounding box center [872, 245] width 201 height 133
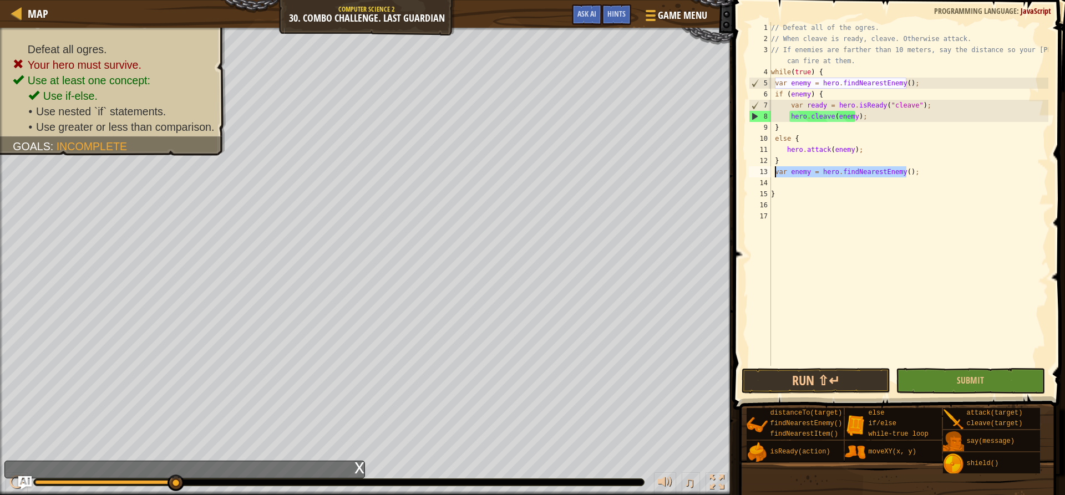
drag, startPoint x: 915, startPoint y: 174, endPoint x: 773, endPoint y: 174, distance: 141.4
click at [773, 174] on div "// Defeat all of the ogres. // When cleave is ready, cleave. Otherwise attack. …" at bounding box center [908, 205] width 280 height 366
type textarea "var enemy = hero.findNearestEnemy();"
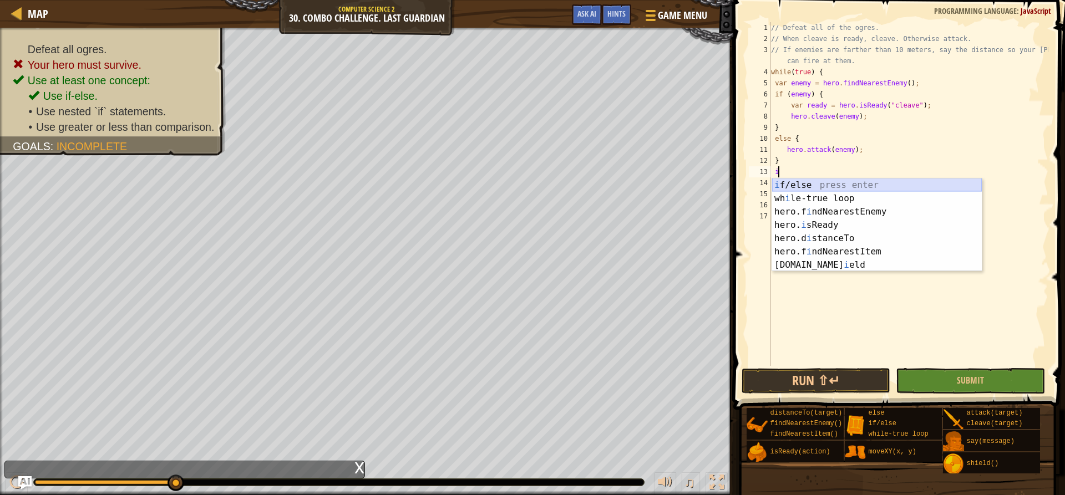
click at [795, 181] on div "i f/else press enter wh i le-true loop press enter hero.f i ndNearestEnemy pres…" at bounding box center [877, 239] width 210 height 120
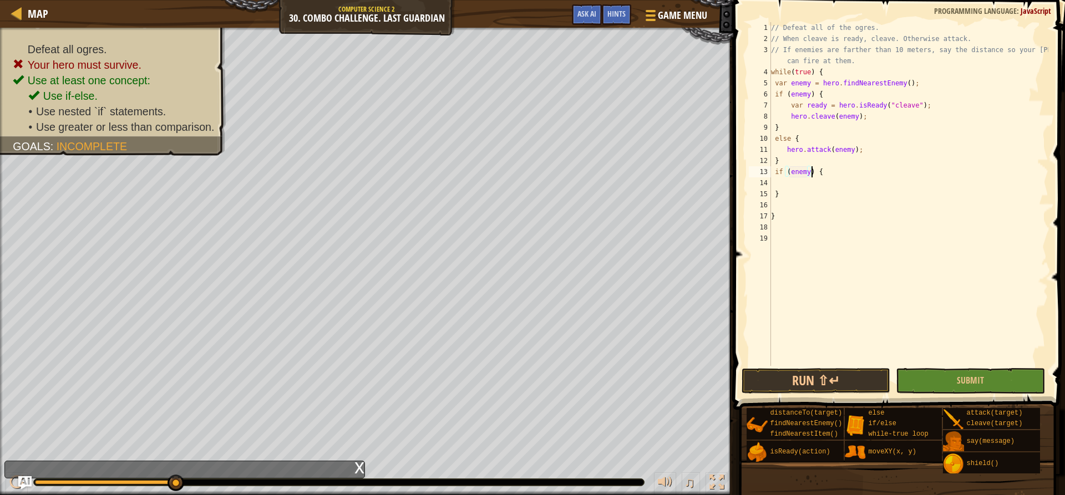
click at [809, 174] on div "// Defeat all of the ogres. // When cleave is ready, cleave. Otherwise attack. …" at bounding box center [908, 205] width 280 height 366
click at [805, 174] on div "// Defeat all of the ogres. // When cleave is ready, cleave. Otherwise attack. …" at bounding box center [908, 205] width 280 height 366
type textarea "if (distance > 10) {"
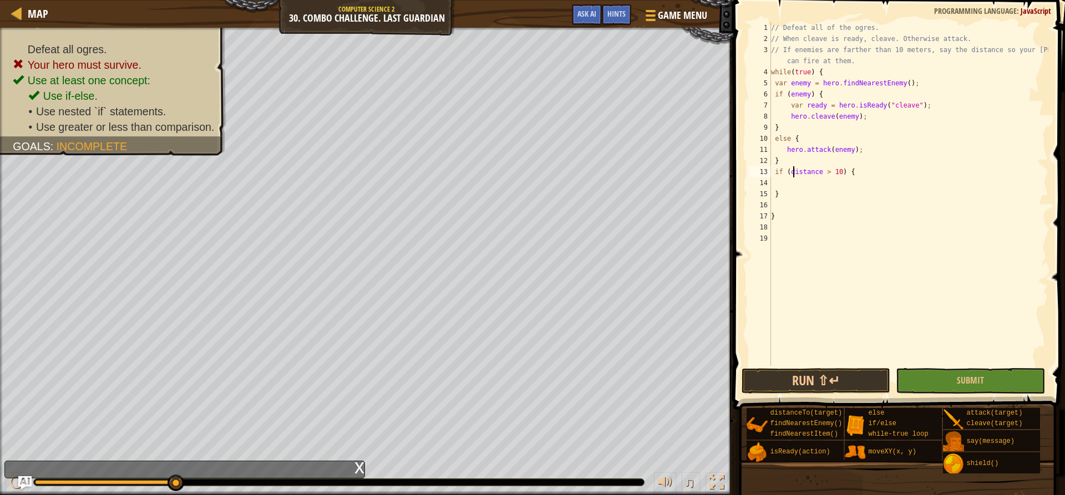
click at [791, 176] on div "// Defeat all of the ogres. // When cleave is ready, cleave. Otherwise attack. …" at bounding box center [908, 205] width 280 height 366
click at [791, 180] on div "// Defeat all of the ogres. // When cleave is ready, cleave. Otherwise attack. …" at bounding box center [908, 205] width 280 height 366
click at [787, 174] on div "// Defeat all of the ogres. // When cleave is ready, cleave. Otherwise attack. …" at bounding box center [908, 205] width 280 height 366
click at [794, 163] on div "// Defeat all of the ogres. // When cleave is ready, cleave. Otherwise attack. …" at bounding box center [908, 205] width 280 height 366
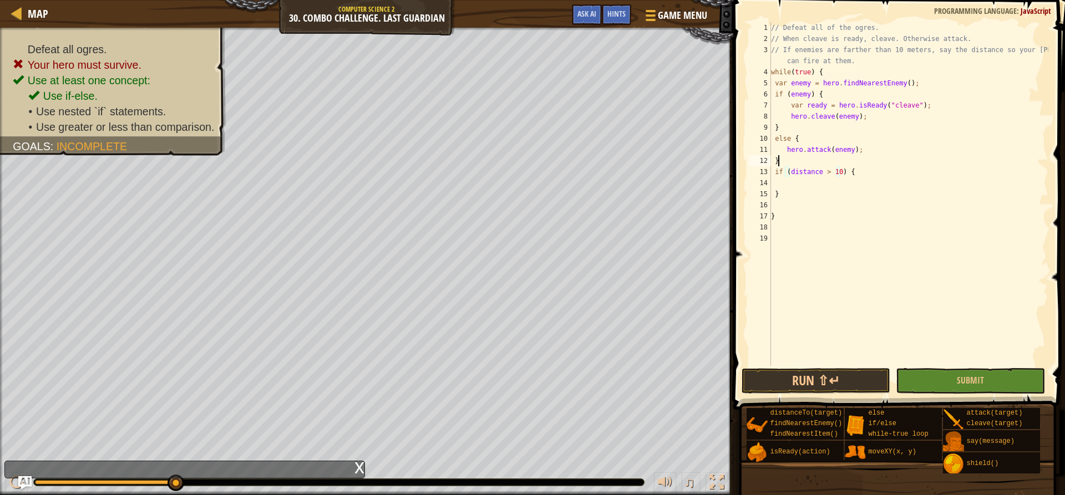
type textarea "}"
type textarea "h"
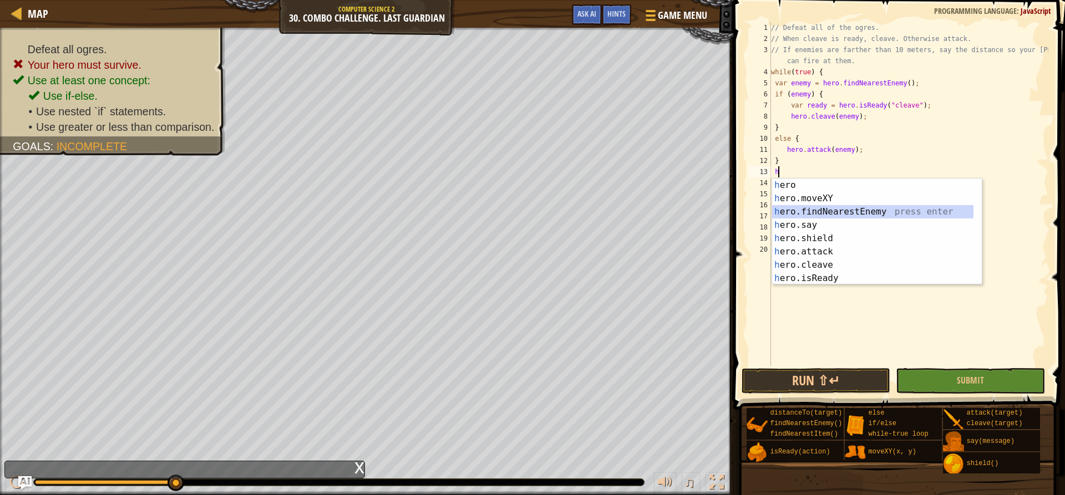
click at [814, 205] on div "h ero press enter h ero.moveXY press enter h ero.findNearestEnemy press enter h…" at bounding box center [877, 245] width 210 height 133
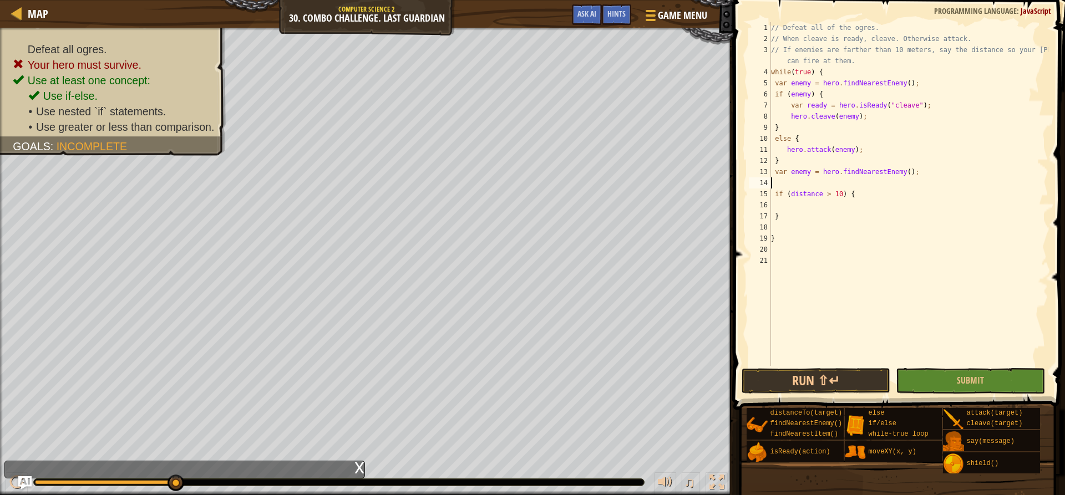
type textarea "var enemy = hero.findNearestEnemy();"
drag, startPoint x: 927, startPoint y: 169, endPoint x: 755, endPoint y: 167, distance: 172.4
click at [755, 167] on div "var enemy = hero.findNearestEnemy(); 1 2 3 4 5 6 7 8 9 10 11 12 13 14 15 16 17 …" at bounding box center [897, 194] width 302 height 344
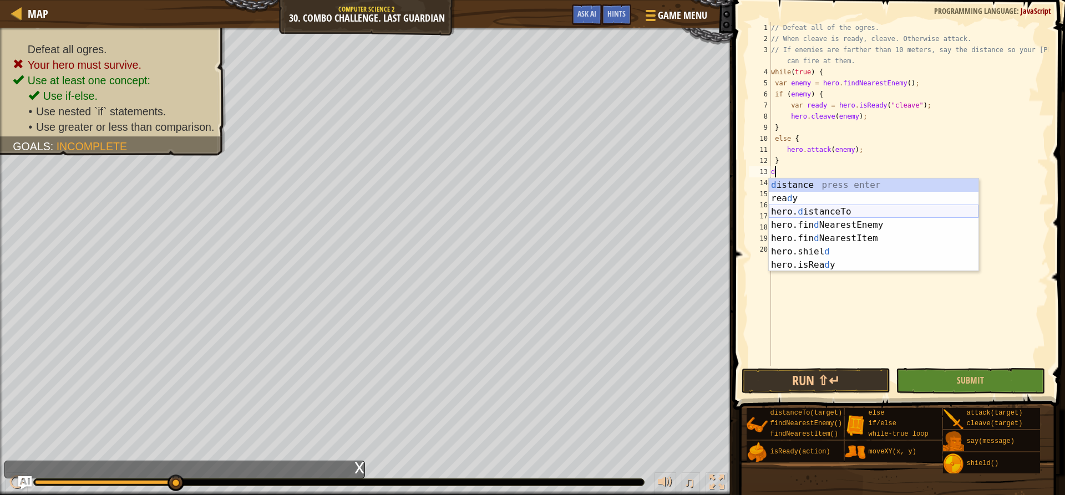
click at [818, 212] on div "d istance press enter rea d y press enter hero. d istanceTo press enter hero.fi…" at bounding box center [873, 239] width 210 height 120
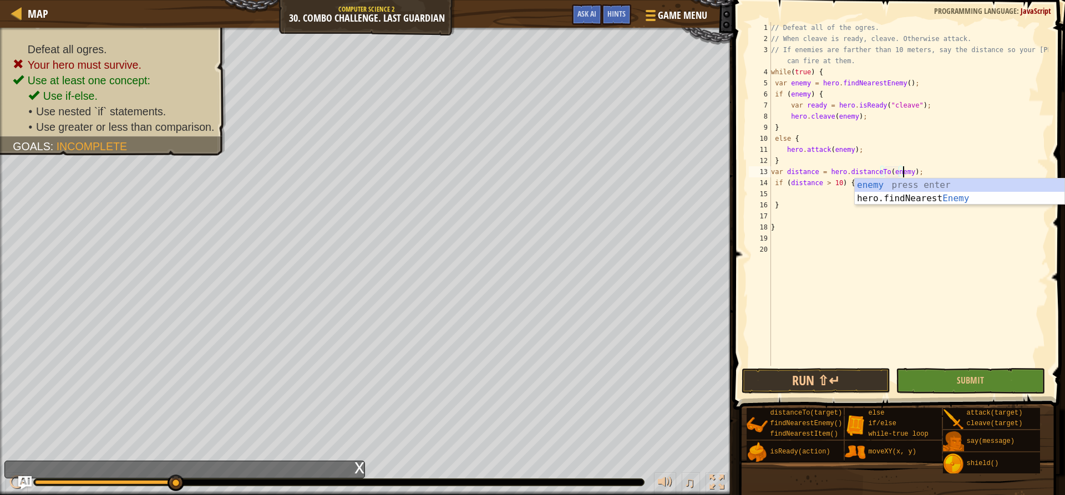
type textarea "var distance = hero.distanceTo(enemy);"
click at [839, 191] on div "// Defeat all of the ogres. // When cleave is ready, cleave. Otherwise attack. …" at bounding box center [908, 205] width 280 height 366
type textarea "j"
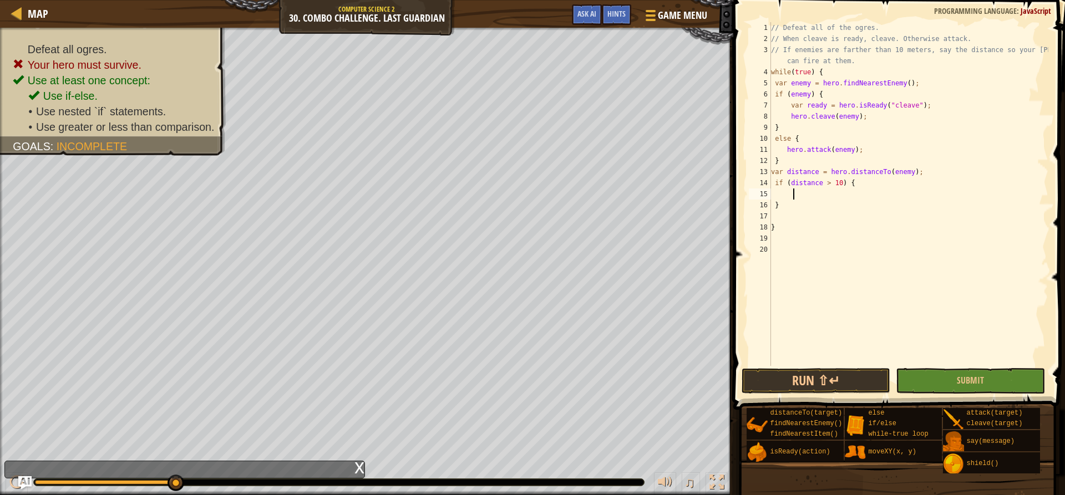
scroll to position [5, 2]
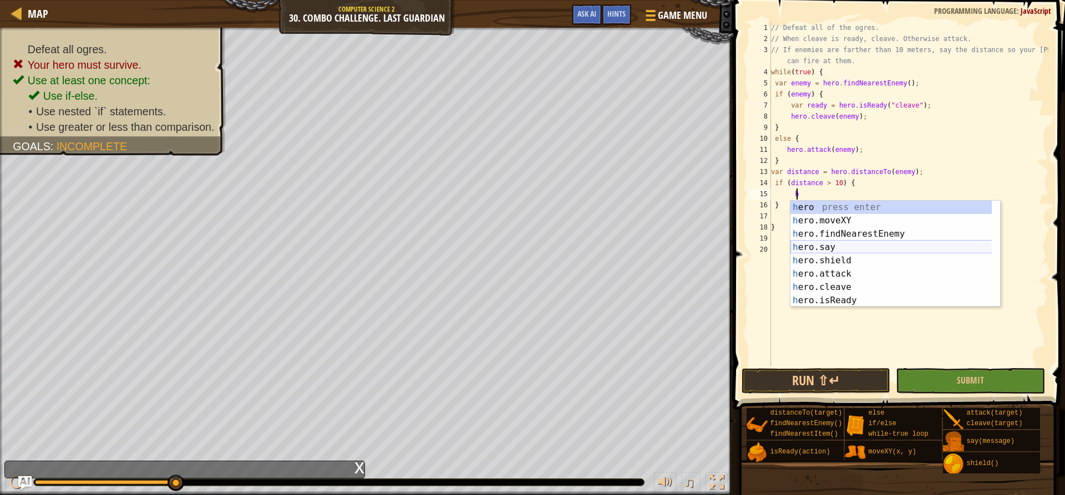
click at [818, 246] on div "h ero press enter h ero.moveXY press enter h ero.findNearestEnemy press enter h…" at bounding box center [895, 267] width 210 height 133
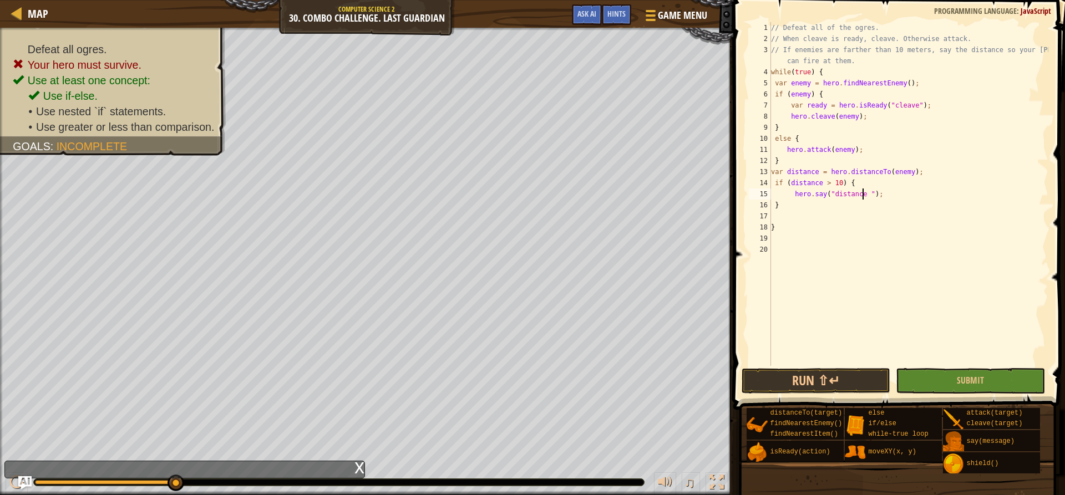
scroll to position [5, 8]
click at [782, 369] on button "Run ⇧↵" at bounding box center [815, 381] width 149 height 26
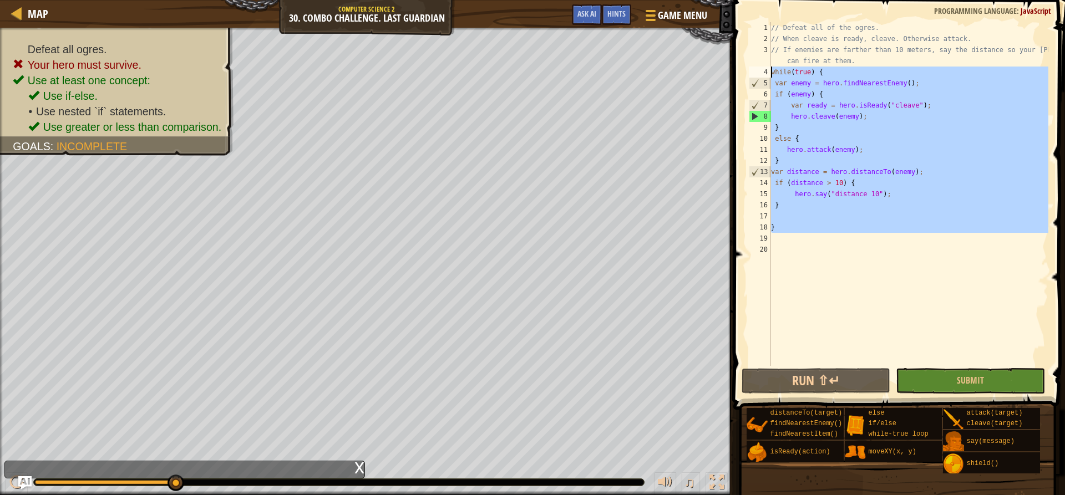
drag, startPoint x: 791, startPoint y: 235, endPoint x: 752, endPoint y: 74, distance: 165.4
click at [752, 74] on div "hero.say("distance 10"); 1 2 3 4 5 6 7 8 9 10 11 12 13 14 15 16 17 18 19 20 // …" at bounding box center [897, 194] width 302 height 344
type textarea "while(true) { var enemy = hero.findNearestEnemy();"
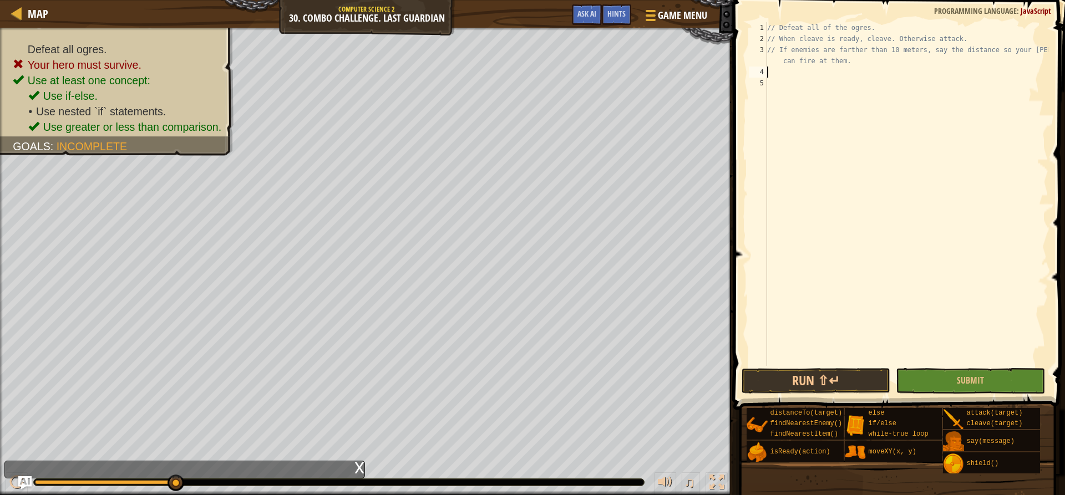
type textarea "w"
click at [788, 85] on div "w hile-true loop press enter" at bounding box center [870, 99] width 210 height 40
click at [789, 81] on div "// Defeat all of the ogres. // When cleave is ready, cleave. Otherwise attack. …" at bounding box center [906, 205] width 283 height 366
type textarea "h"
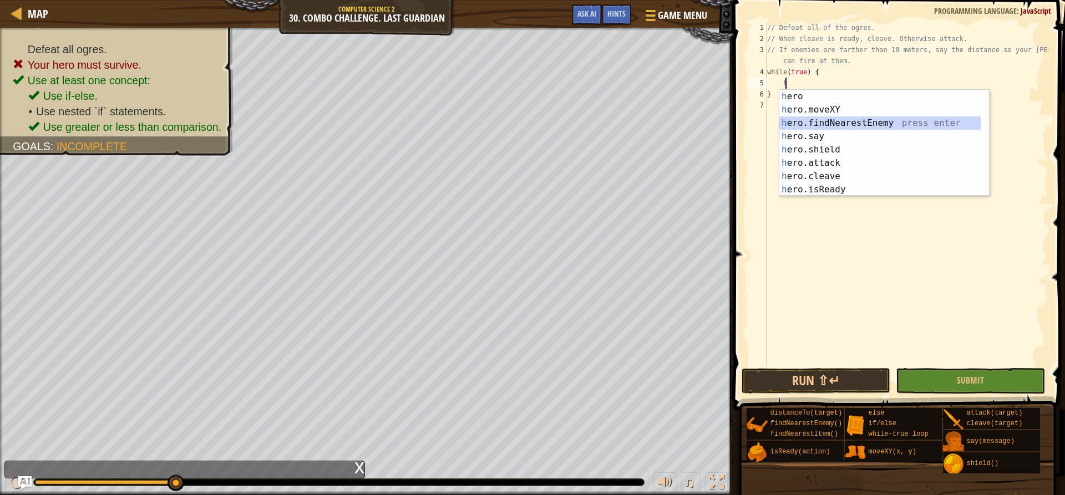
click at [827, 125] on div "h ero press enter h ero.moveXY press enter h ero.findNearestEnemy press enter h…" at bounding box center [884, 156] width 210 height 133
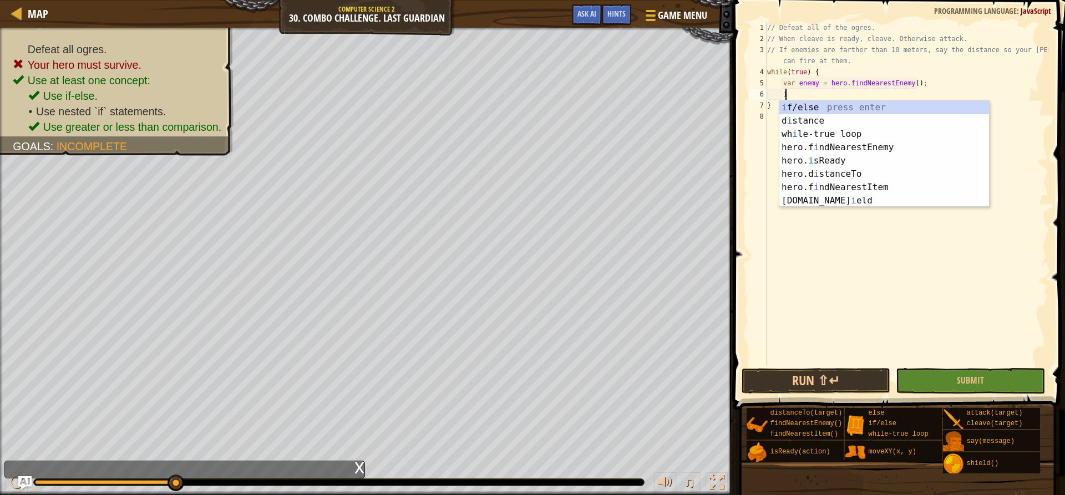
scroll to position [5, 1]
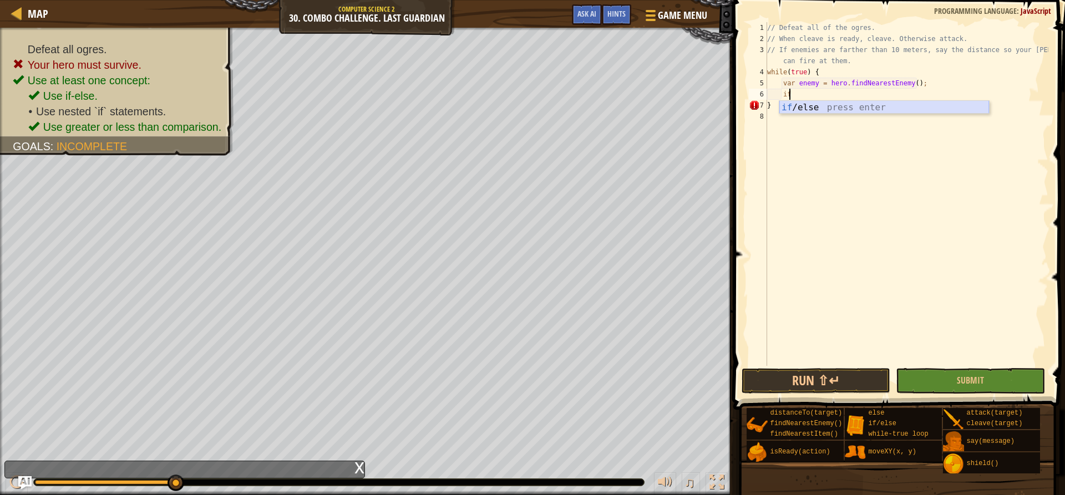
click at [827, 103] on div "if /else press enter" at bounding box center [884, 121] width 210 height 40
type textarea "if (enemy) {"
click at [818, 94] on div "// Defeat all of the ogres. // When cleave is ready, cleave. Otherwise attack. …" at bounding box center [907, 194] width 279 height 344
click at [816, 101] on div "// Defeat all of the ogres. // When cleave is ready, cleave. Otherwise attack. …" at bounding box center [908, 205] width 280 height 366
click at [812, 94] on div "// Defeat all of the ogres. // When cleave is ready, cleave. Otherwise attack. …" at bounding box center [908, 205] width 280 height 366
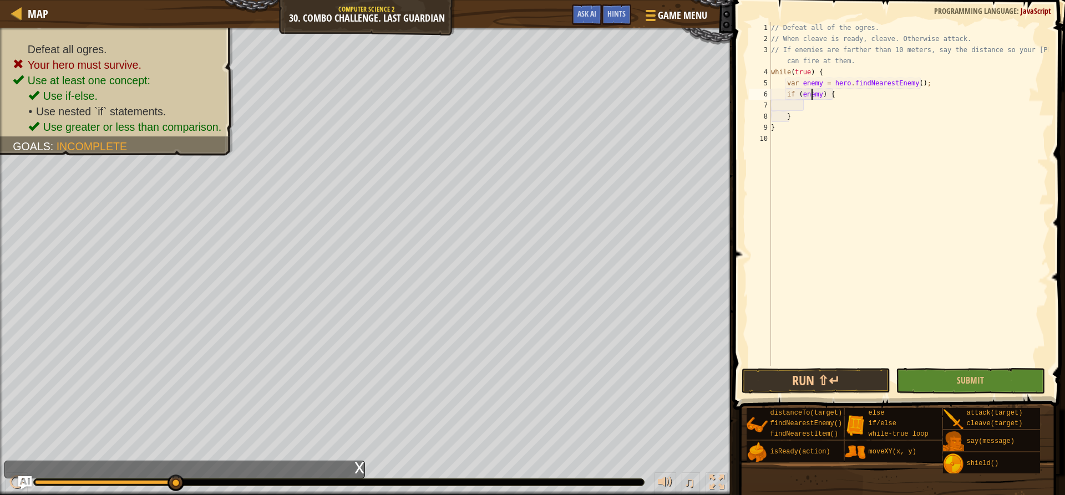
click at [812, 94] on div "// Defeat all of the ogres. // When cleave is ready, cleave. Otherwise attack. …" at bounding box center [908, 205] width 280 height 366
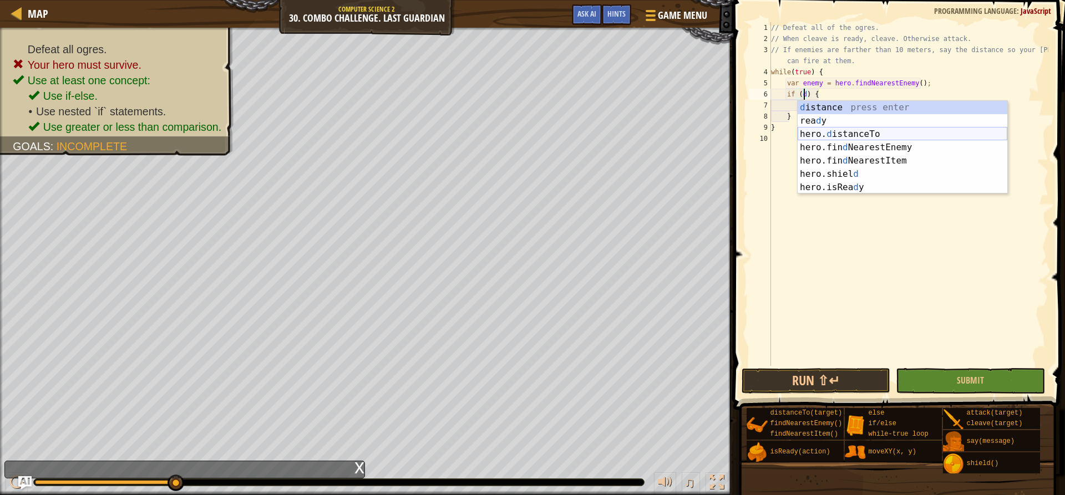
click at [819, 138] on div "d istance press enter rea d y press enter hero. d istanceTo press enter hero.fi…" at bounding box center [902, 161] width 210 height 120
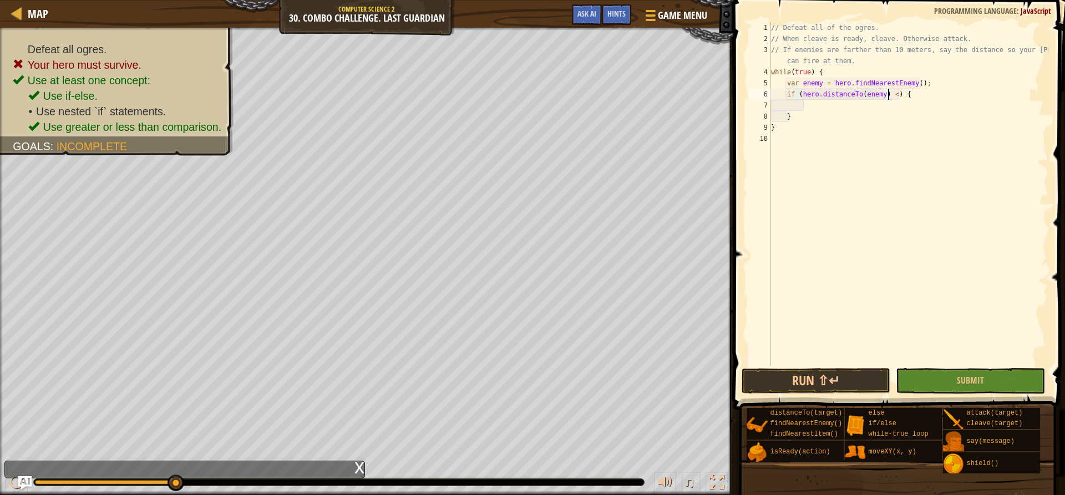
scroll to position [5, 10]
type textarea "if (hero.distanceTo(enemy) < 10) {"
click at [807, 104] on div "// Defeat all of the ogres. // When cleave is ready, cleave. Otherwise attack. …" at bounding box center [908, 205] width 280 height 366
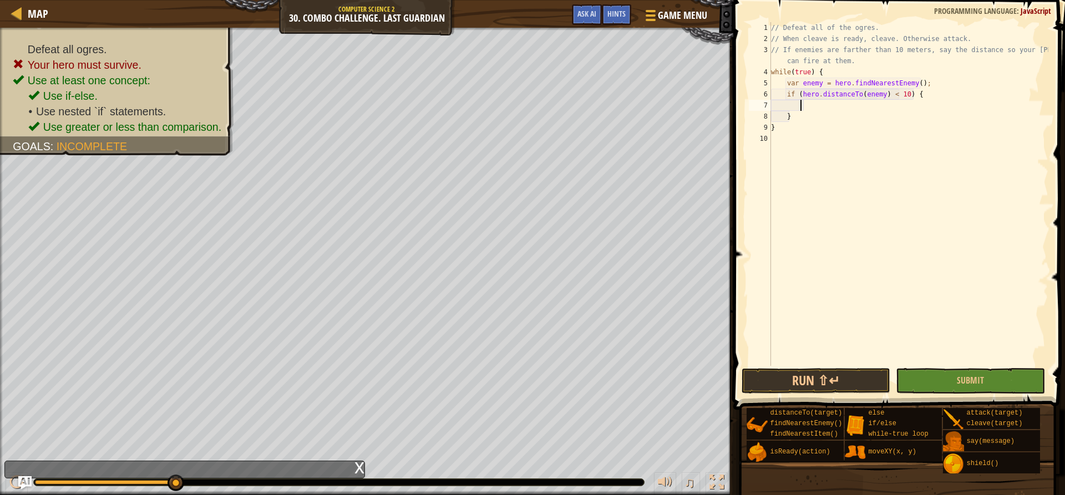
type textarea "h"
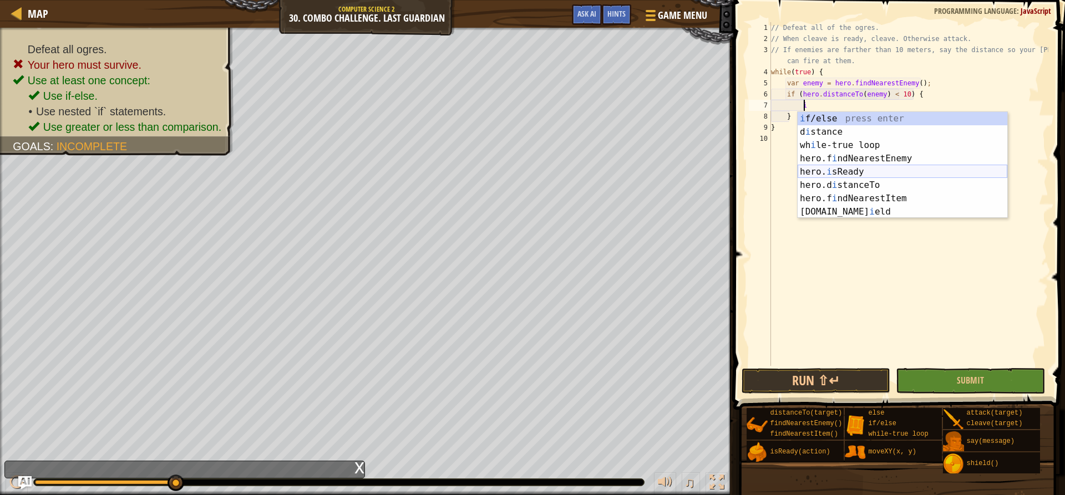
click at [840, 169] on div "i f/else press enter d i stance press enter wh i le-true loop press enter hero.…" at bounding box center [902, 178] width 210 height 133
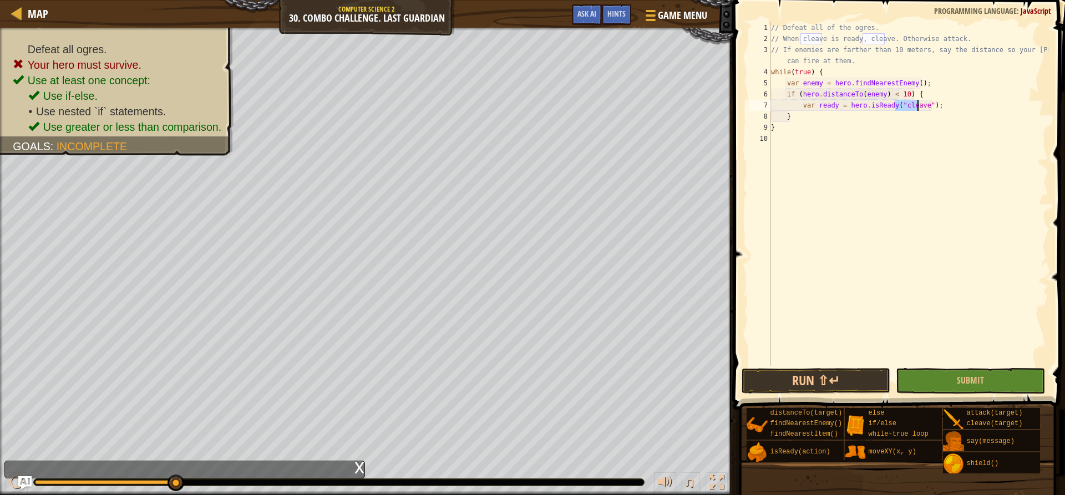
click at [892, 114] on div "// Defeat all of the ogres. // When cleave is ready, cleave. Otherwise attack. …" at bounding box center [908, 205] width 280 height 366
click at [942, 106] on div "// Defeat all of the ogres. // When cleave is ready, cleave. Otherwise attack. …" at bounding box center [908, 205] width 280 height 366
type textarea "var ready = hero.isReady("cleave");"
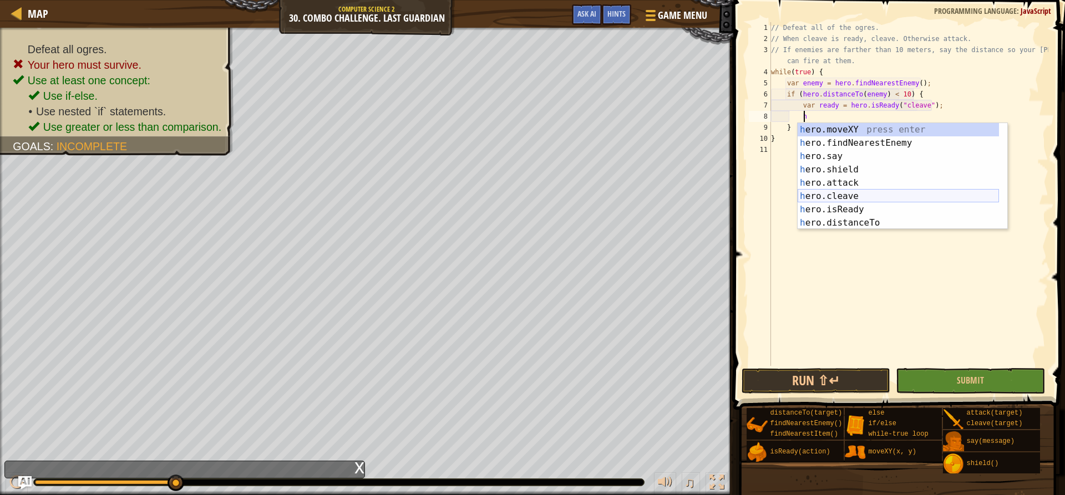
click at [855, 197] on div "h ero.moveXY press enter h ero.findNearestEnemy press enter h ero.say press ent…" at bounding box center [897, 189] width 201 height 133
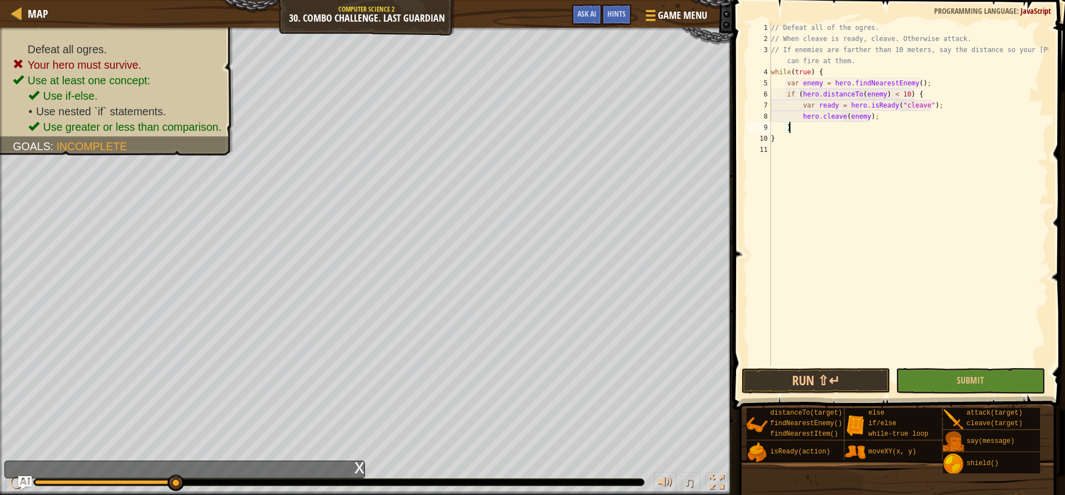
click at [873, 124] on div "// Defeat all of the ogres. // When cleave is ready, cleave. Otherwise attack. …" at bounding box center [908, 205] width 280 height 366
type textarea "}"
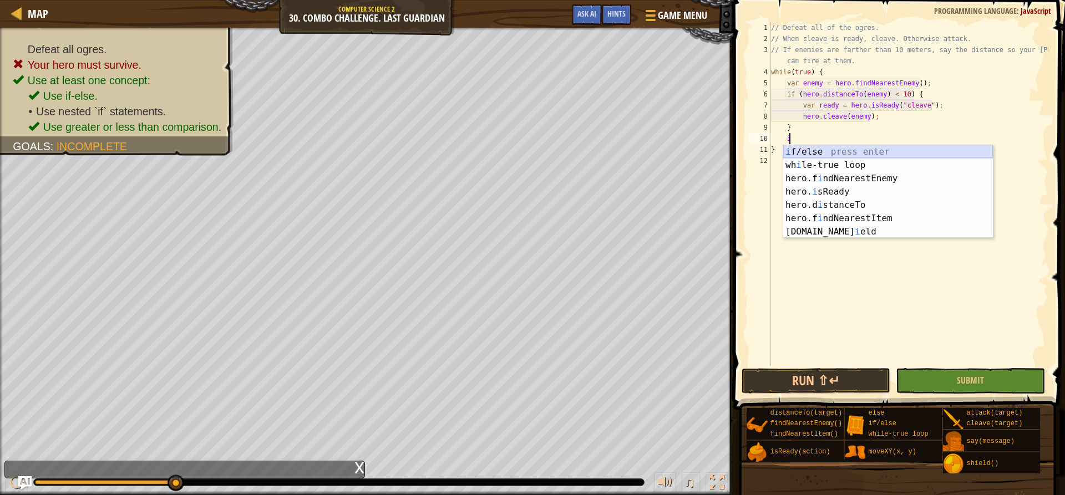
click at [836, 149] on div "i f/else press enter wh i le-true loop press enter hero.f i ndNearestEnemy pres…" at bounding box center [888, 205] width 210 height 120
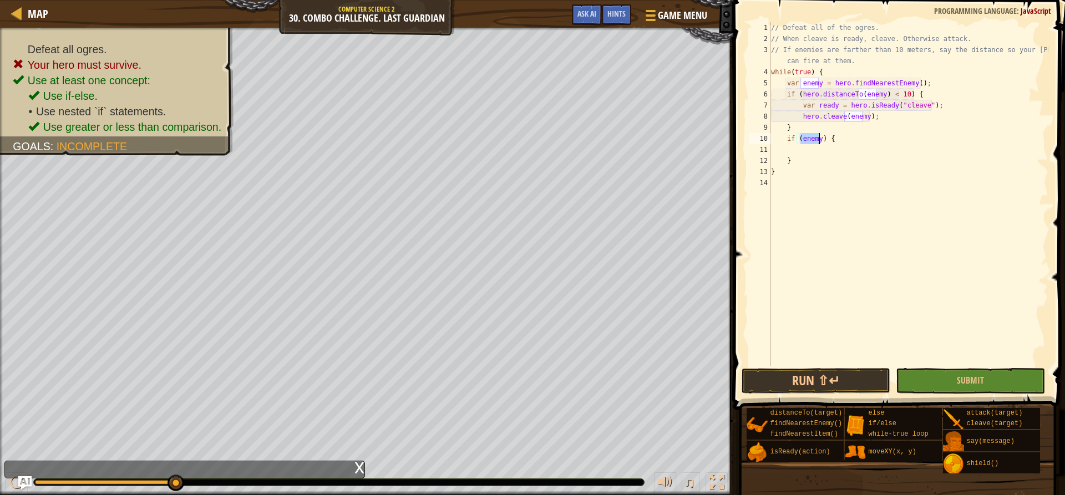
click at [814, 137] on div "// Defeat all of the ogres. // When cleave is ready, cleave. Otherwise attack. …" at bounding box center [907, 194] width 279 height 344
click at [817, 135] on div "// Defeat all of the ogres. // When cleave is ready, cleave. Otherwise attack. …" at bounding box center [908, 205] width 280 height 366
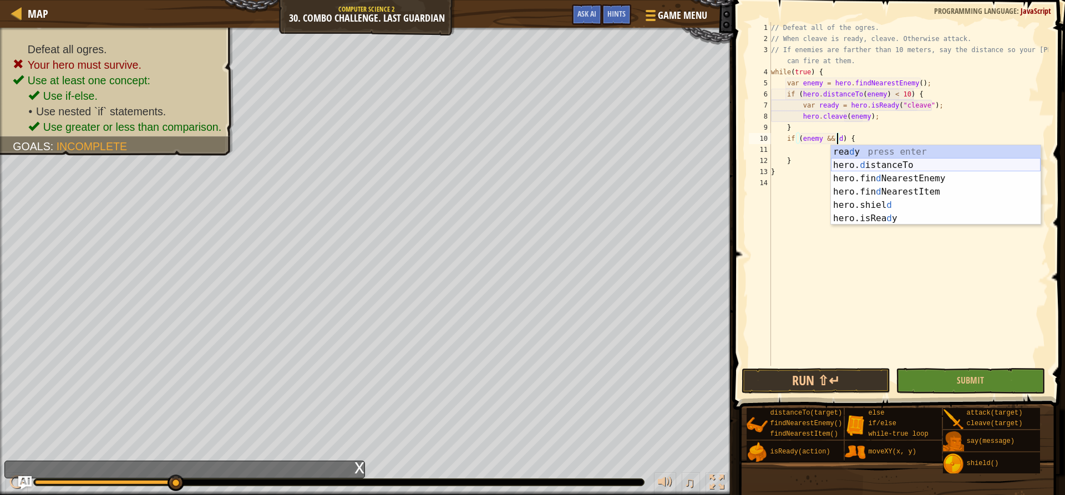
click at [903, 170] on div "[PERSON_NAME] press enter hero. d istanceTo press enter hero.fin d NearestEnemy…" at bounding box center [936, 198] width 210 height 106
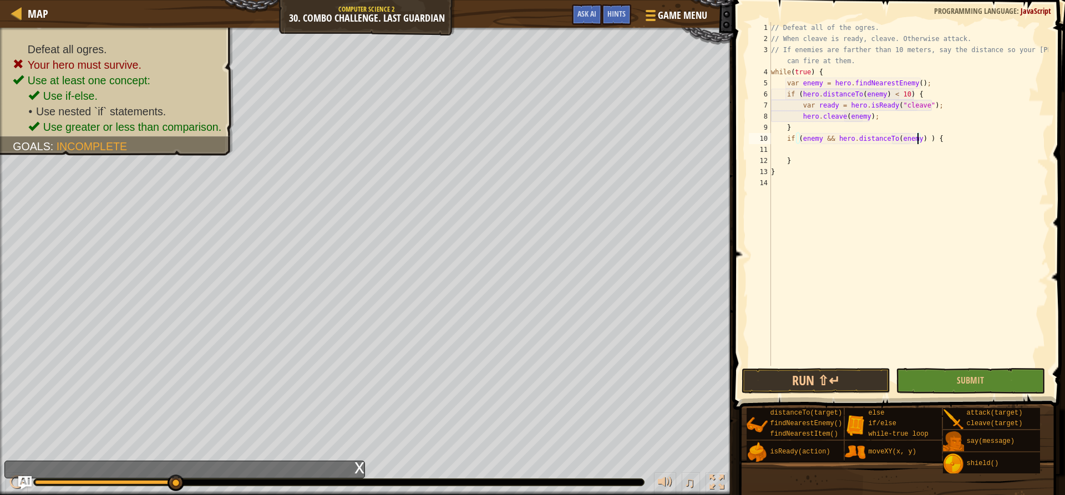
scroll to position [5, 13]
type textarea "if (enemy && hero.distanceTo(enemy) > 10) {"
click at [849, 150] on div "// Defeat all of the ogres. // When cleave is ready, cleave. Otherwise attack. …" at bounding box center [908, 205] width 280 height 366
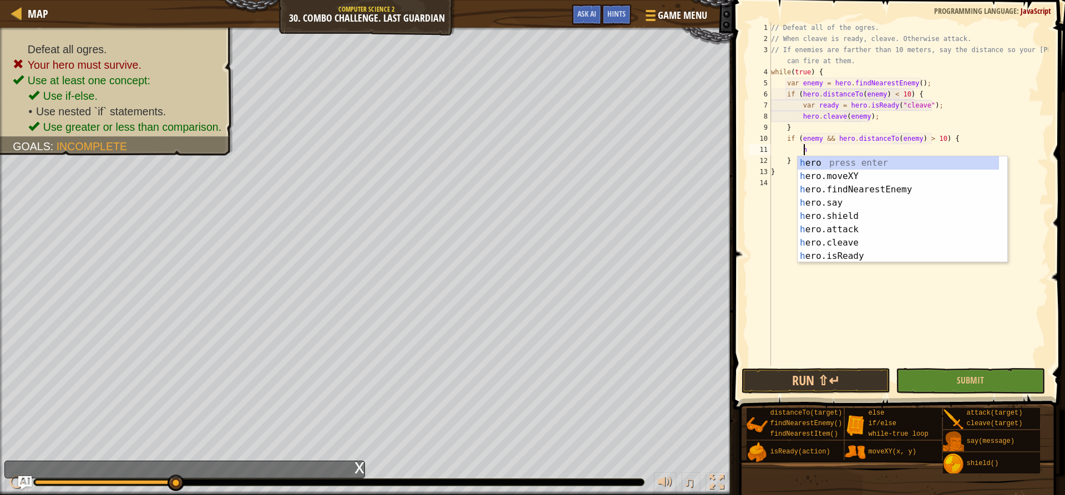
scroll to position [5, 2]
click at [850, 208] on div "h ero press enter h ero.moveXY press enter h ero.findNearestEnemy press enter h…" at bounding box center [902, 222] width 210 height 133
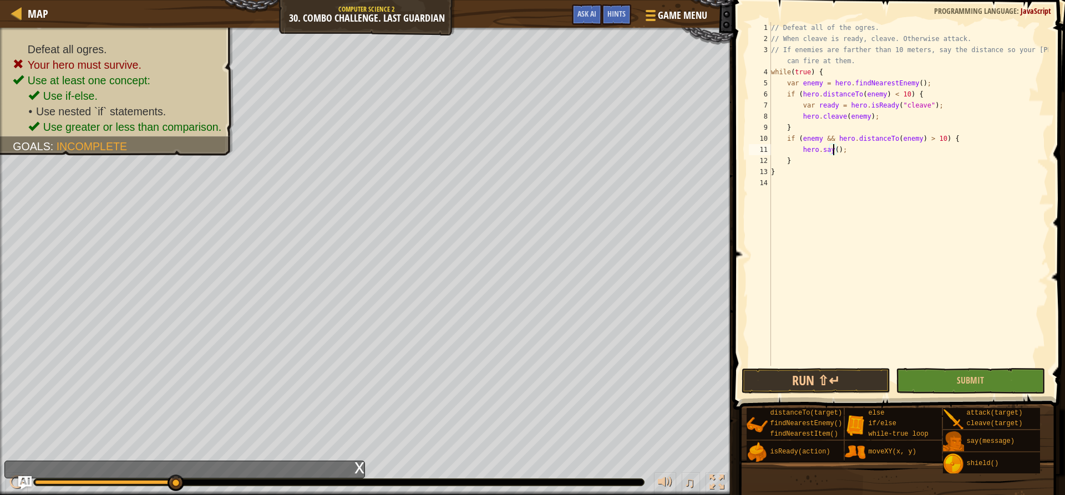
scroll to position [5, 6]
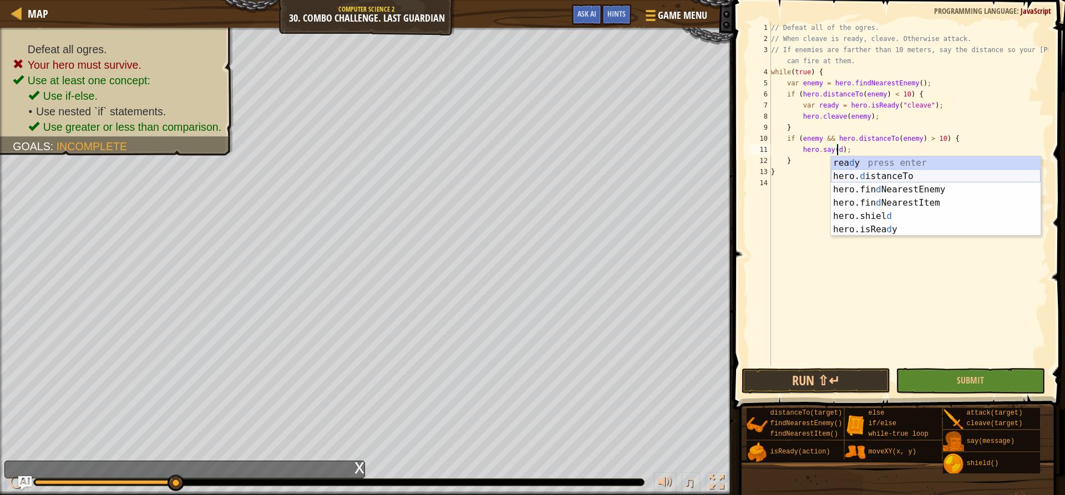
click at [913, 179] on div "[PERSON_NAME] press enter hero. d istanceTo press enter hero.fin d NearestEnemy…" at bounding box center [936, 209] width 210 height 106
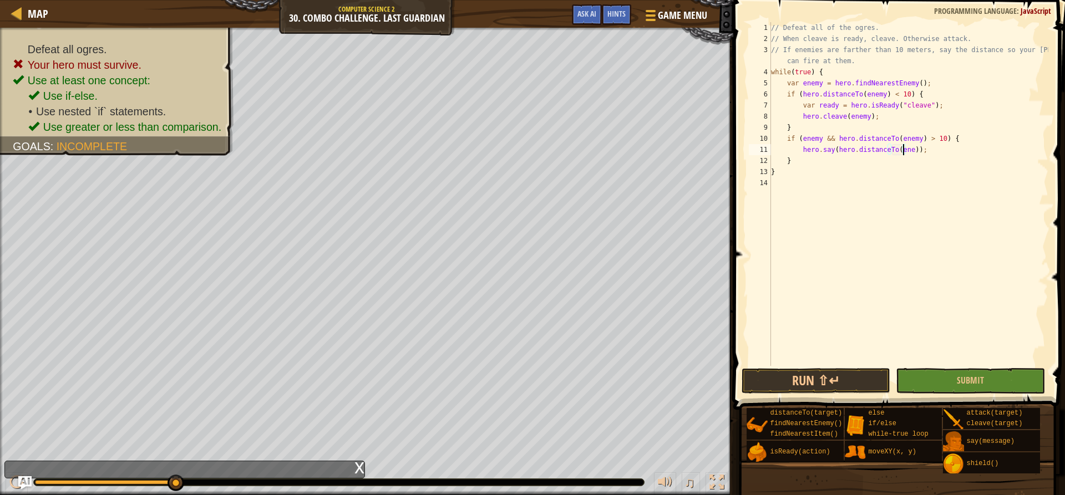
scroll to position [5, 12]
click at [820, 370] on button "Run ⇧↵" at bounding box center [815, 381] width 149 height 26
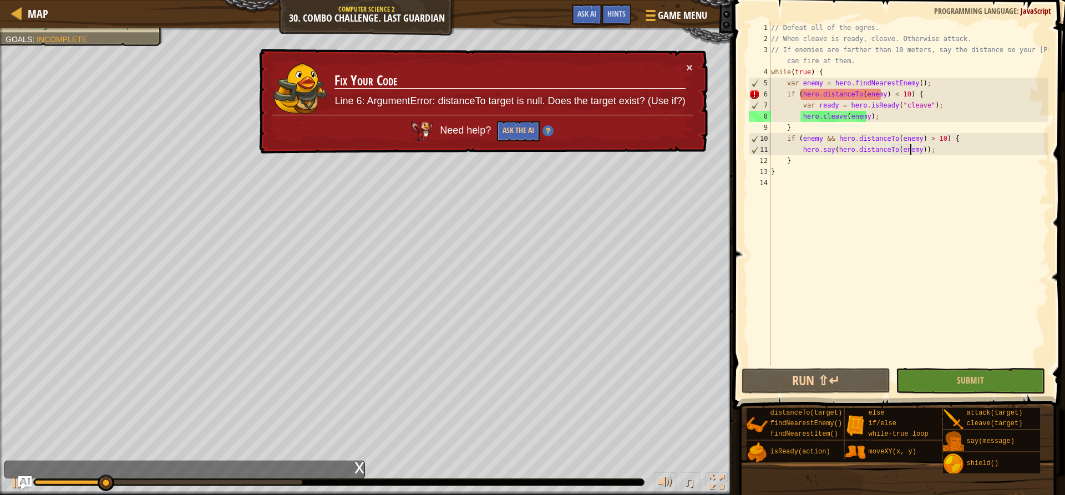
click at [937, 86] on div "// Defeat all of the ogres. // When cleave is ready, cleave. Otherwise attack. …" at bounding box center [908, 205] width 280 height 366
type textarea "var enemy = hero.findNearestEnemy();"
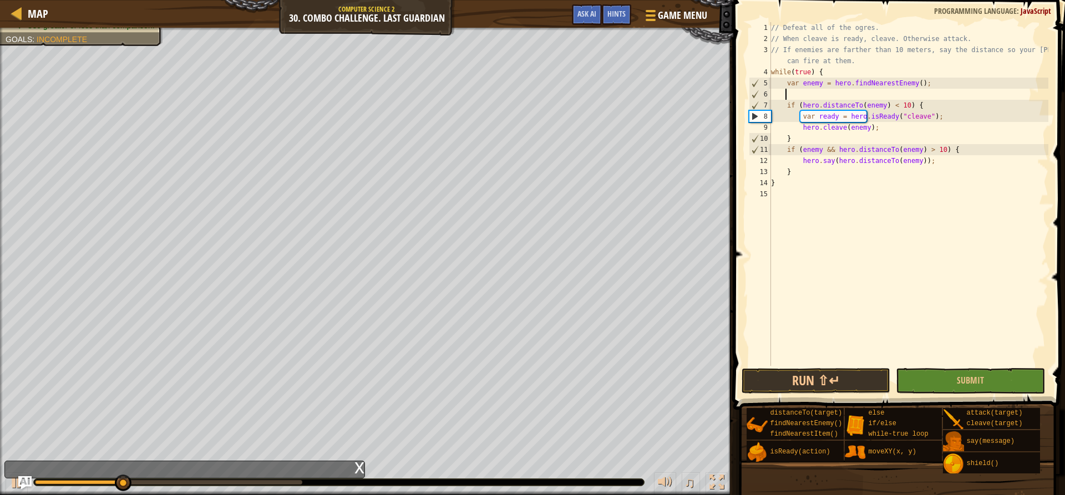
scroll to position [5, 1]
click at [902, 108] on div "if /else press enter" at bounding box center [888, 121] width 210 height 40
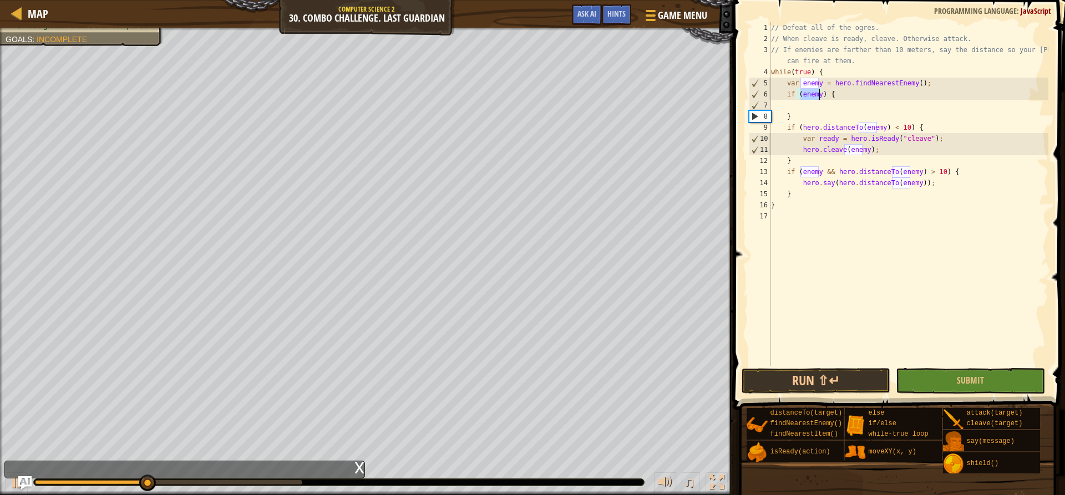
click at [837, 119] on div "// Defeat all of the ogres. // When cleave is ready, cleave. Otherwise attack. …" at bounding box center [908, 205] width 280 height 366
type textarea "}"
click at [875, 157] on div "// Defeat all of the ogres. // When cleave is ready, cleave. Otherwise attack. …" at bounding box center [908, 205] width 280 height 366
click at [880, 151] on div "// Defeat all of the ogres. // When cleave is ready, cleave. Otherwise attack. …" at bounding box center [908, 205] width 280 height 366
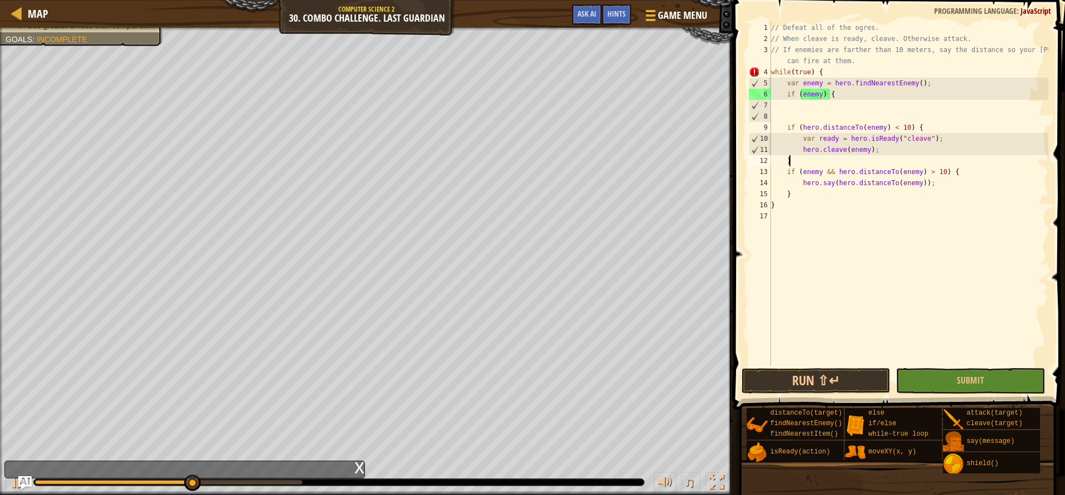
click at [877, 160] on div "// Defeat all of the ogres. // When cleave is ready, cleave. Otherwise attack. …" at bounding box center [908, 205] width 280 height 366
type textarea "}"
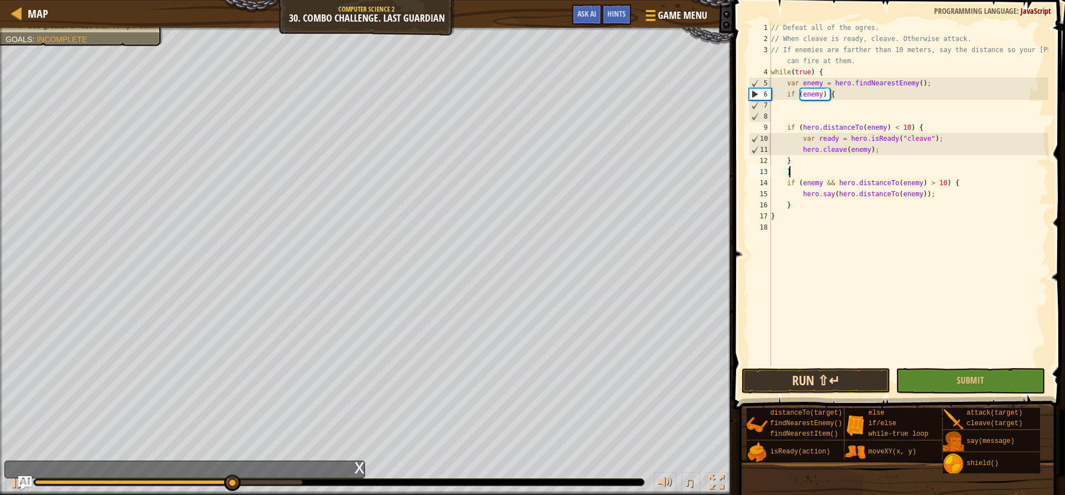
type textarea "}"
click at [815, 378] on button "Run ⇧↵" at bounding box center [815, 381] width 149 height 26
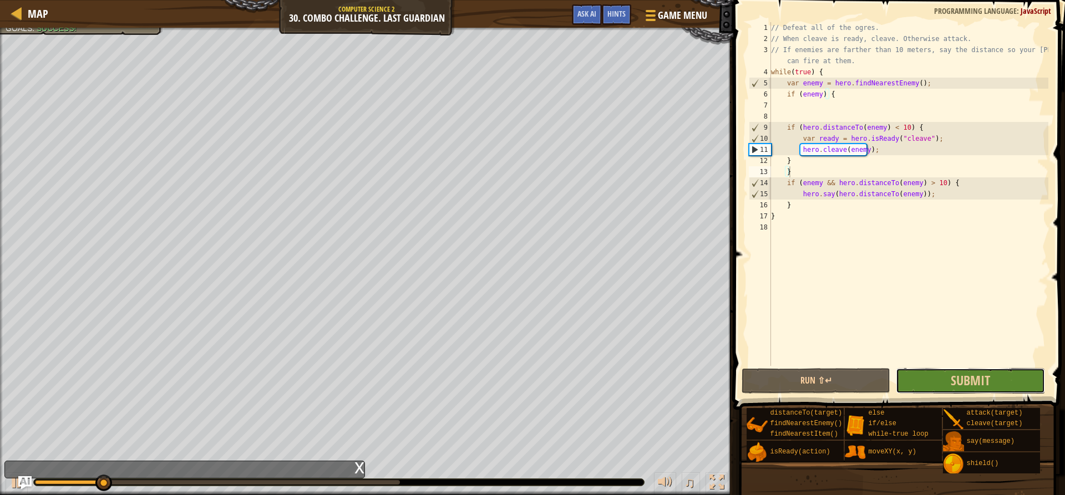
click at [933, 375] on button "Submit" at bounding box center [969, 381] width 149 height 26
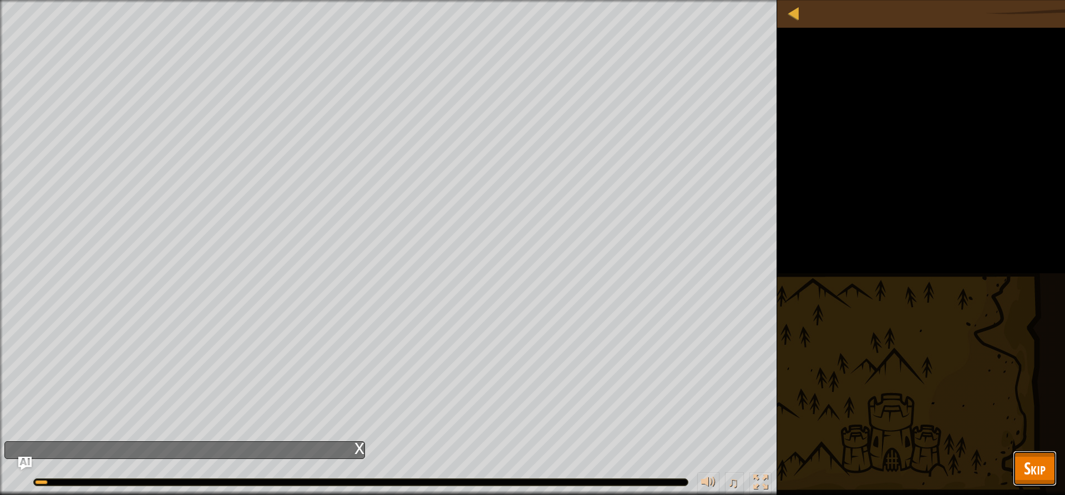
click at [1015, 462] on button "Skip" at bounding box center [1034, 468] width 44 height 35
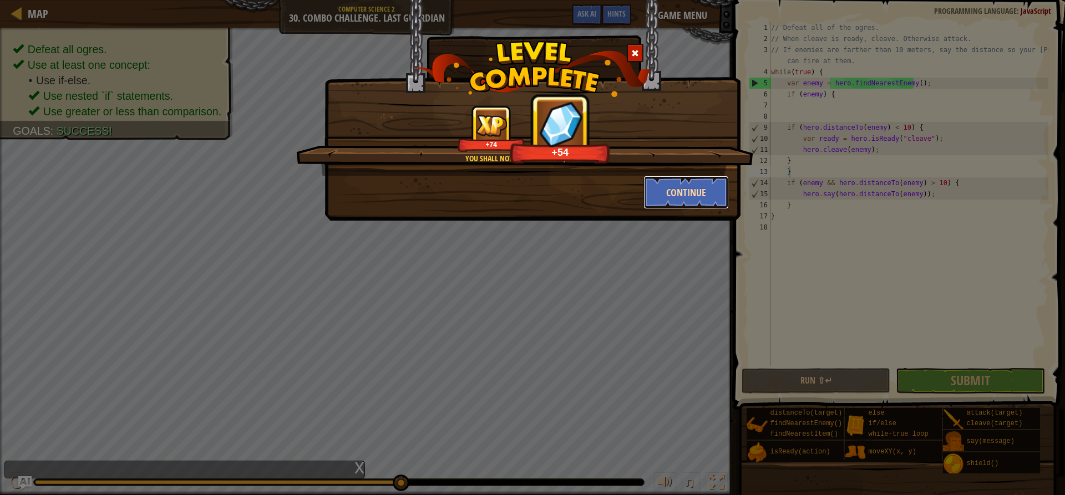
click at [672, 196] on button "Continue" at bounding box center [686, 192] width 86 height 33
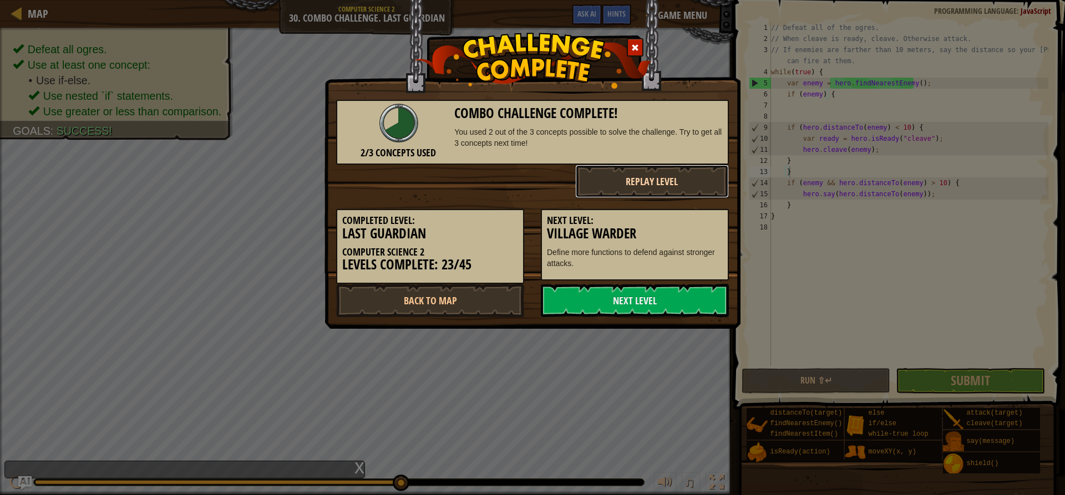
click at [701, 186] on button "Replay Level" at bounding box center [652, 181] width 154 height 33
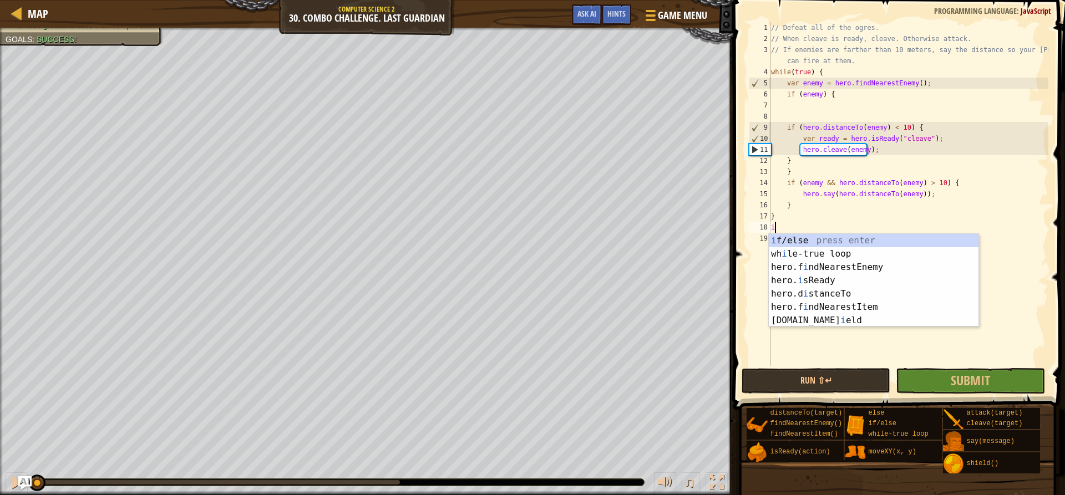
scroll to position [5, 0]
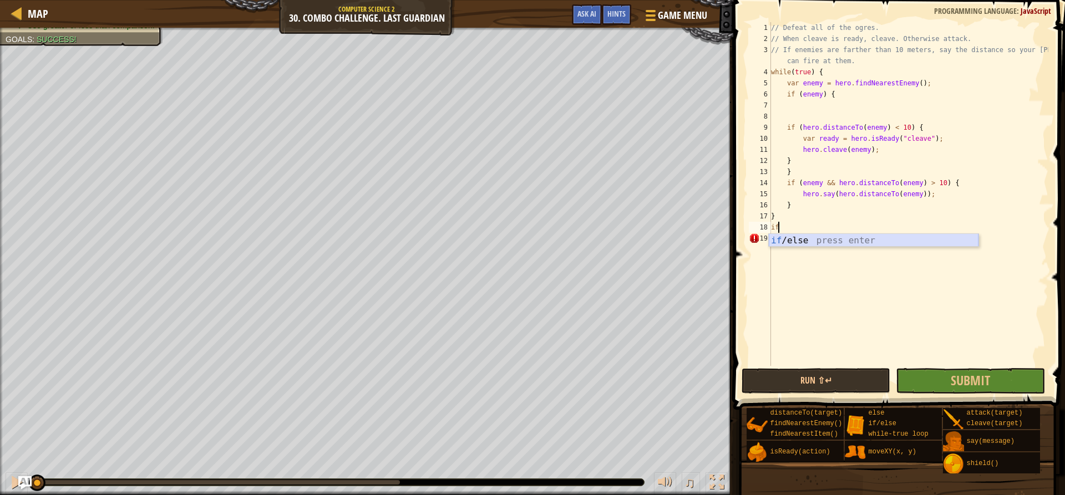
click at [801, 237] on div "if /else press enter" at bounding box center [873, 254] width 210 height 40
type textarea "if (enemy) {"
click at [800, 238] on div "// Defeat all of the ogres. // When cleave is ready, cleave. Otherwise attack. …" at bounding box center [907, 205] width 279 height 366
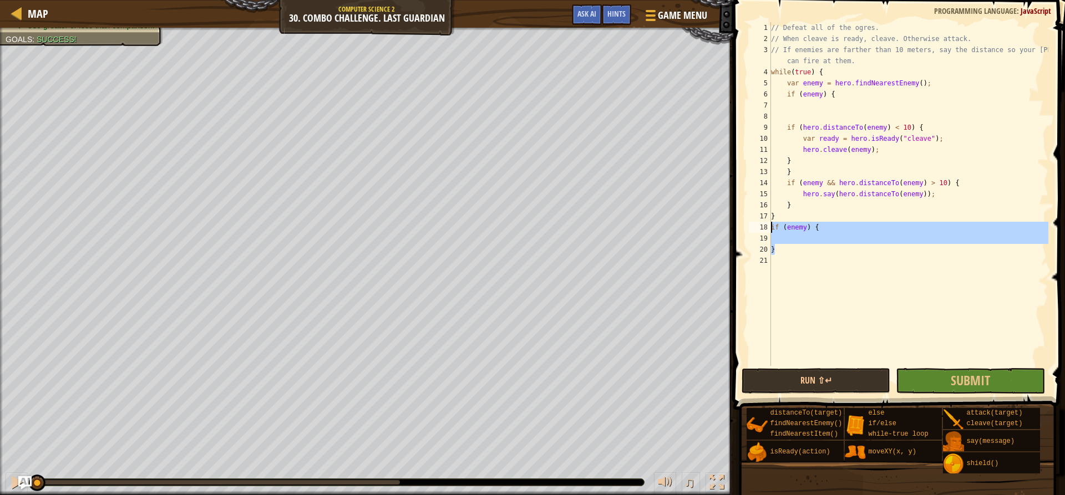
drag, startPoint x: 777, startPoint y: 251, endPoint x: 772, endPoint y: 230, distance: 21.7
click at [772, 230] on div "// Defeat all of the ogres. // When cleave is ready, cleave. Otherwise attack. …" at bounding box center [907, 205] width 279 height 366
type textarea "if (enemy) {"
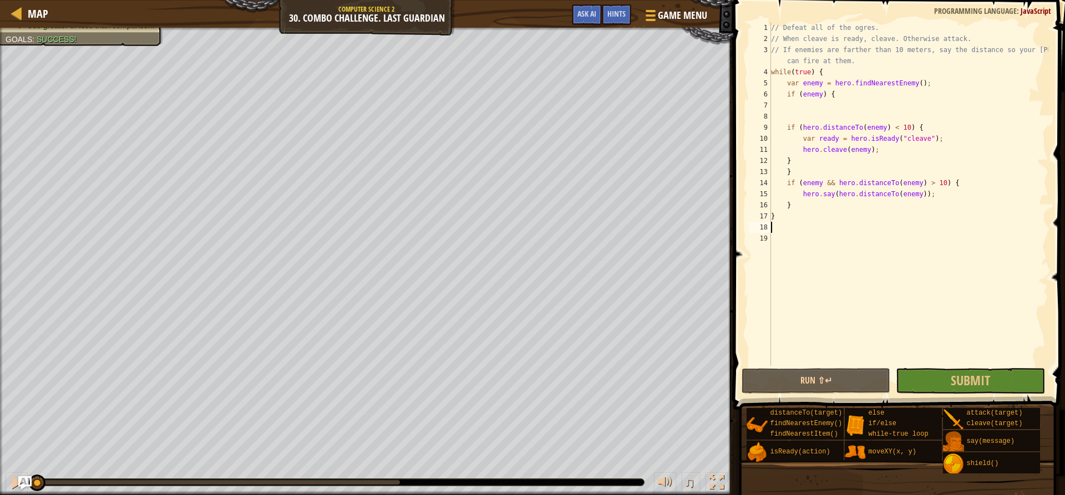
click at [783, 117] on div "// Defeat all of the ogres. // When cleave is ready, cleave. Otherwise attack. …" at bounding box center [907, 205] width 279 height 366
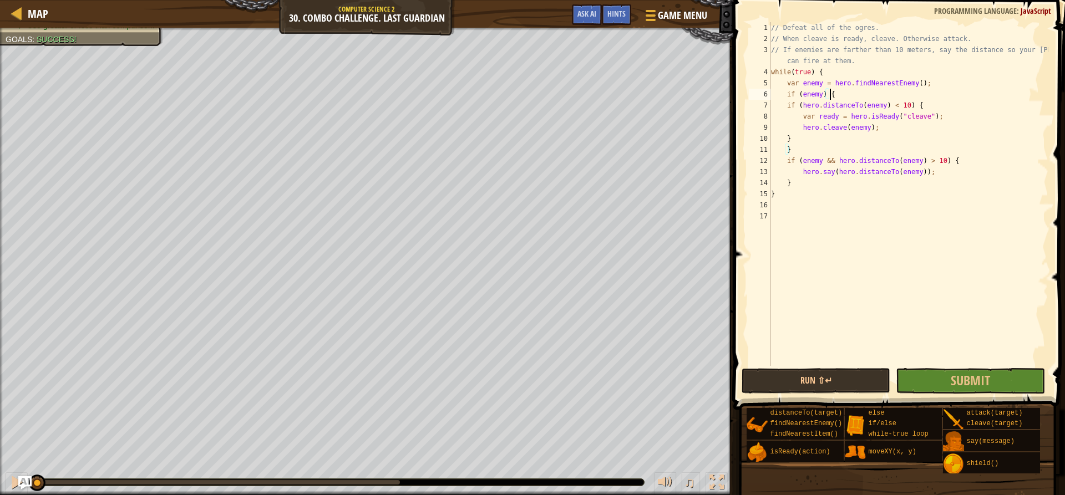
drag, startPoint x: 829, startPoint y: 123, endPoint x: 827, endPoint y: 129, distance: 6.3
click at [828, 124] on div "// Defeat all of the ogres. // When cleave is ready, cleave. Otherwise attack. …" at bounding box center [907, 205] width 279 height 366
click at [836, 199] on div "// Defeat all of the ogres. // When cleave is ready, cleave. Otherwise attack. …" at bounding box center [907, 205] width 279 height 366
type textarea "}"
click at [816, 207] on div "// Defeat all of the ogres. // When cleave is ready, cleave. Otherwise attack. …" at bounding box center [907, 205] width 279 height 366
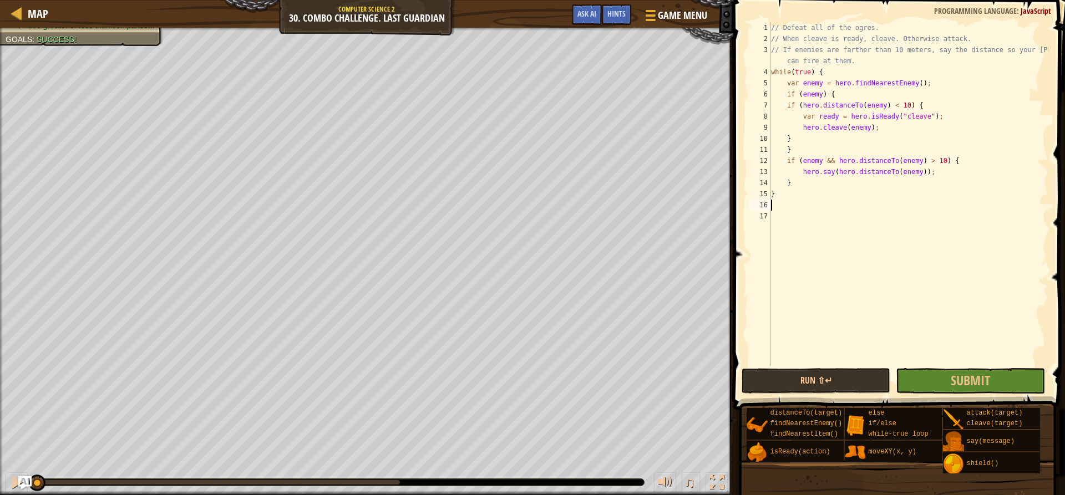
type textarea "e"
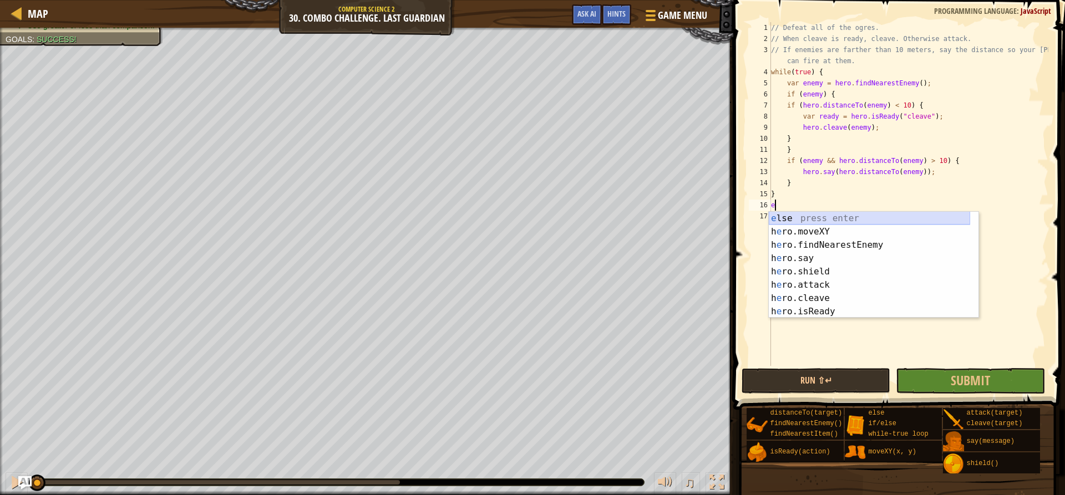
click at [812, 220] on div "e lse press enter h e ro.moveXY press enter h e ro.findNearestEnemy press enter…" at bounding box center [868, 278] width 201 height 133
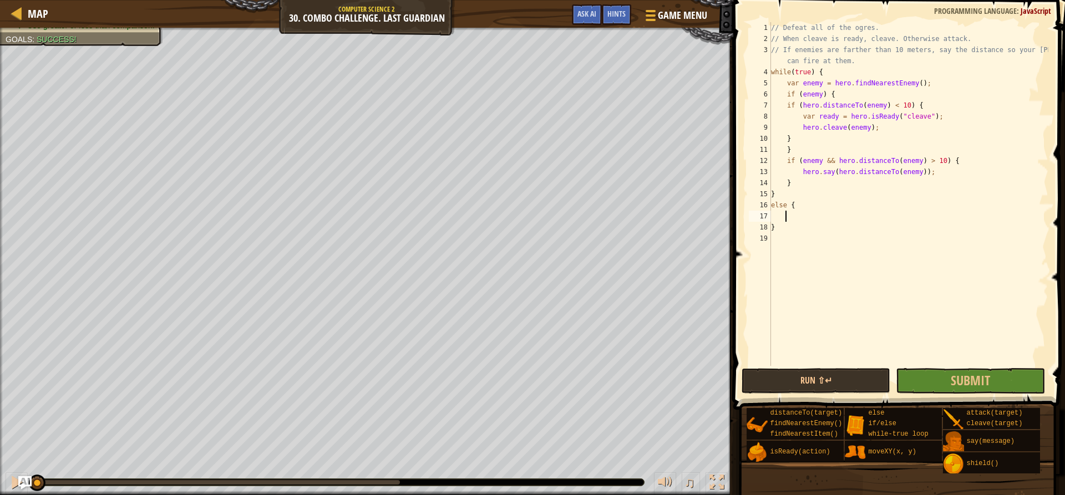
click at [812, 220] on div "// Defeat all of the ogres. // When cleave is ready, cleave. Otherwise attack. …" at bounding box center [907, 205] width 279 height 366
click at [812, 220] on div "// Defeat all of the ogres. // When cleave is ready, cleave. Otherwise attack. …" at bounding box center [907, 194] width 279 height 344
click at [786, 209] on div "// Defeat all of the ogres. // When cleave is ready, cleave. Otherwise attack. …" at bounding box center [907, 205] width 279 height 366
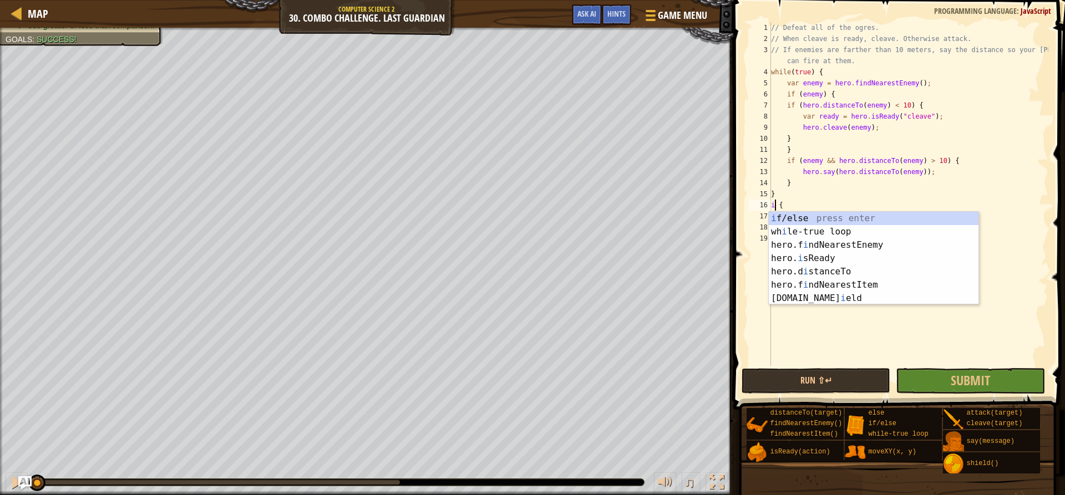
scroll to position [5, 1]
click at [788, 216] on div "i f/else press enter wh i le-true loop press enter hero.f i ndNearestEnemy pres…" at bounding box center [873, 272] width 210 height 120
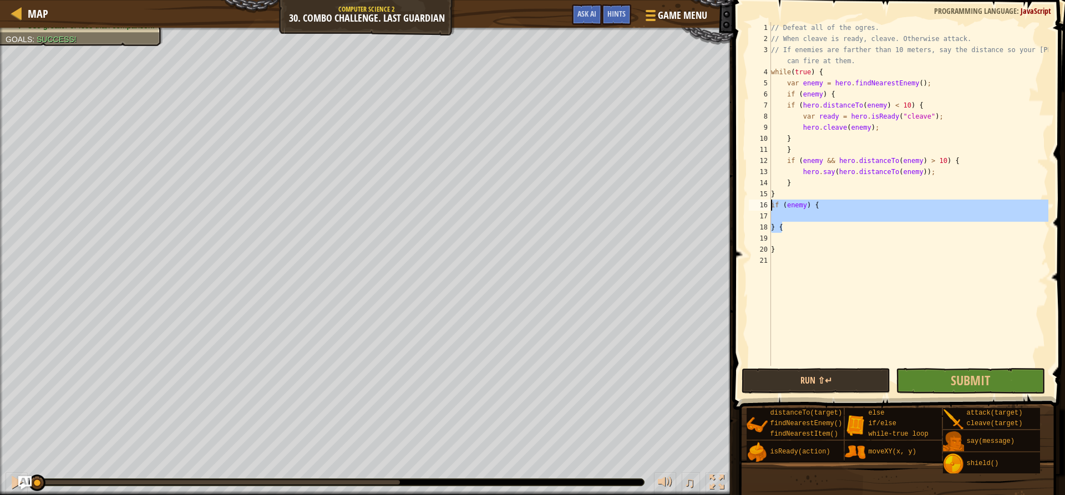
drag, startPoint x: 787, startPoint y: 232, endPoint x: 770, endPoint y: 206, distance: 30.9
click at [770, 206] on div "if (enemy) { 1 2 3 4 5 6 7 8 9 10 11 12 13 14 15 16 17 18 19 20 21 // Defeat al…" at bounding box center [897, 194] width 302 height 344
type textarea "if (enemy) {"
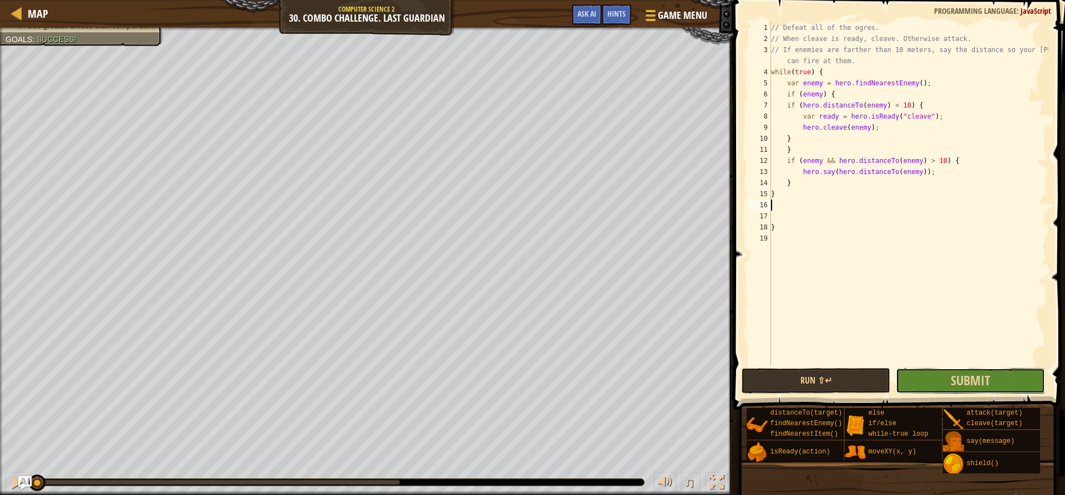
click at [930, 378] on button "Submit" at bounding box center [969, 381] width 149 height 26
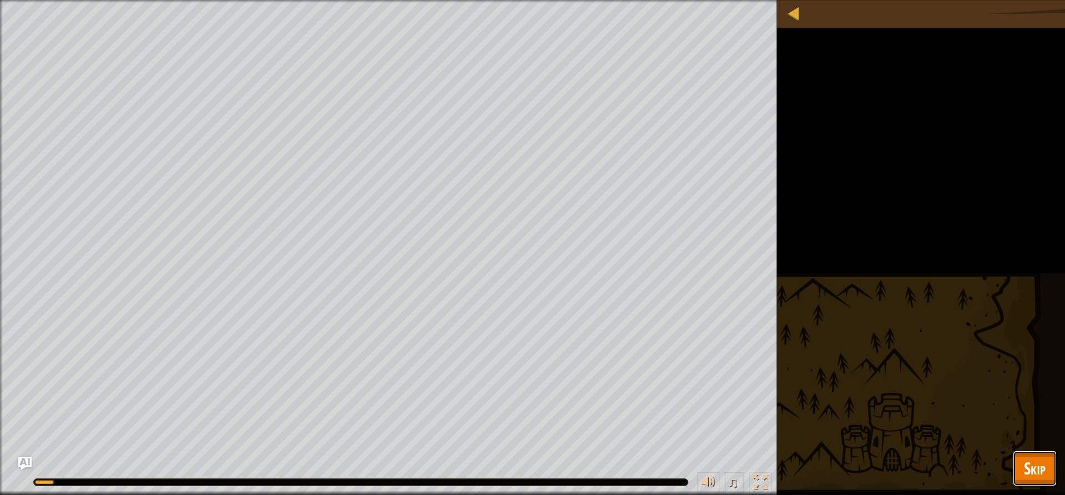
click at [1025, 470] on span "Skip" at bounding box center [1035, 468] width 22 height 23
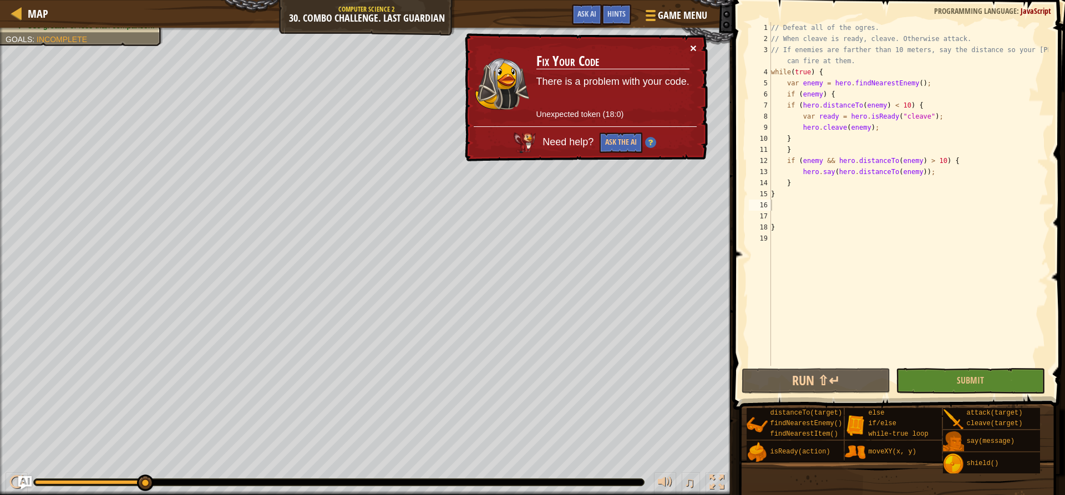
click at [694, 48] on button "×" at bounding box center [693, 48] width 7 height 12
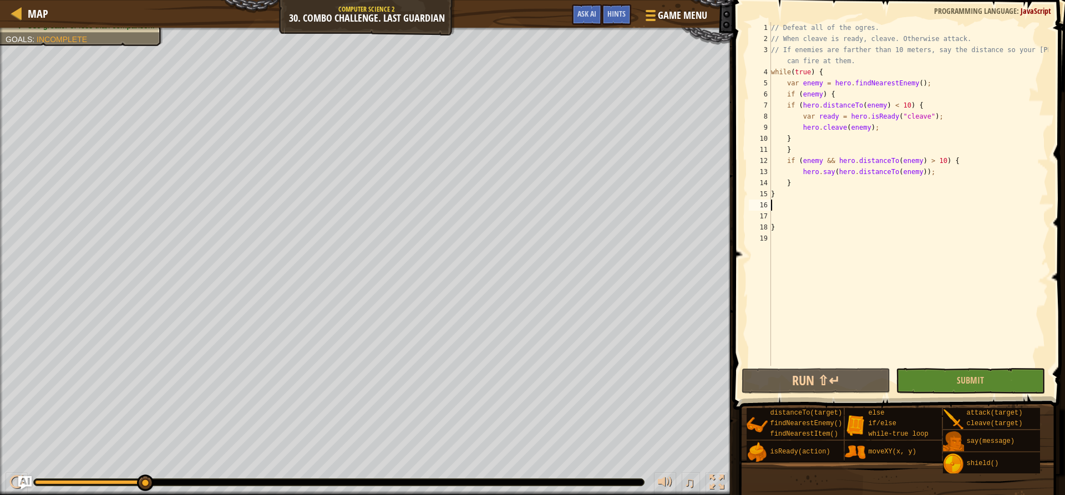
click at [50, 23] on div "Map Computer Science 2 30. Combo Challenge. Last Guardian Game Menu Done Hints …" at bounding box center [366, 14] width 733 height 28
click at [43, 18] on span "Map" at bounding box center [38, 13] width 21 height 15
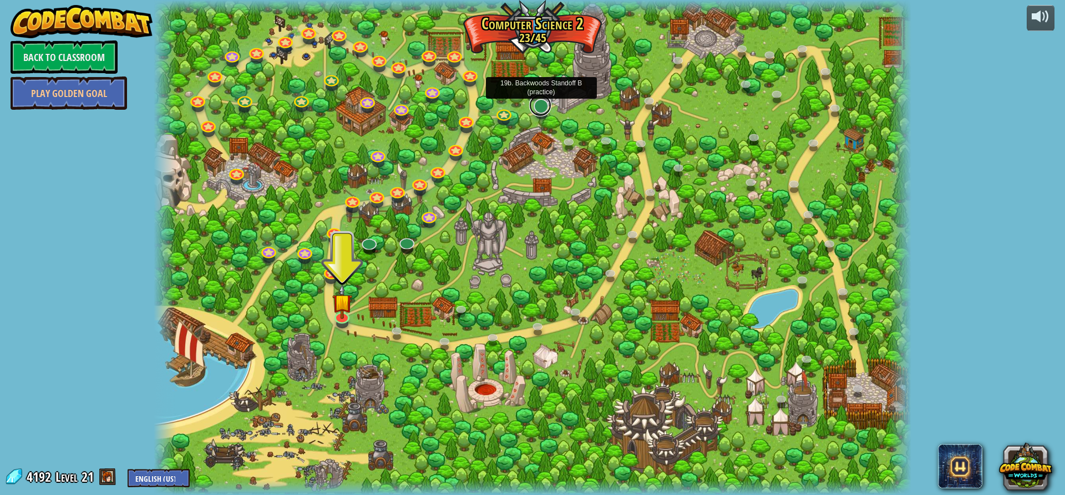
click at [533, 106] on link at bounding box center [540, 105] width 22 height 22
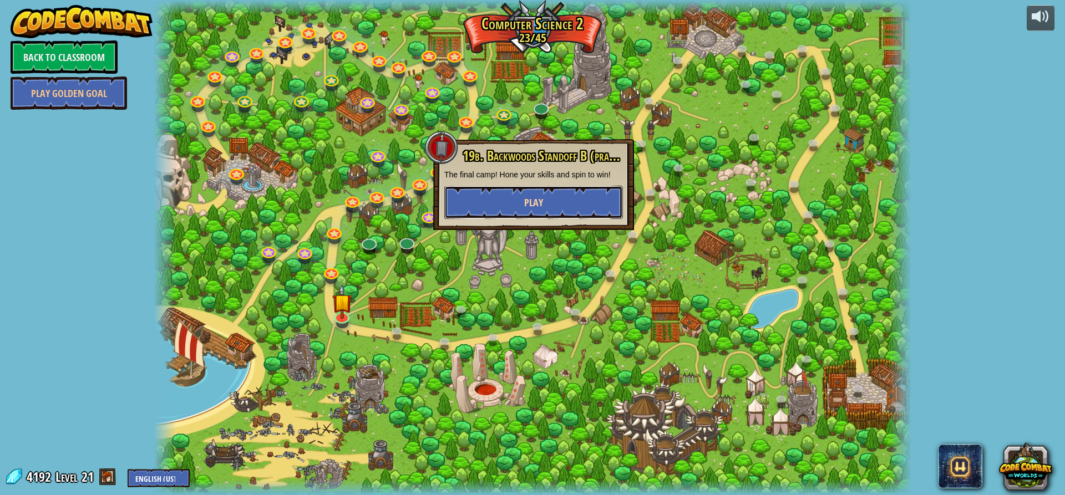
click at [540, 207] on span "Play" at bounding box center [533, 203] width 19 height 14
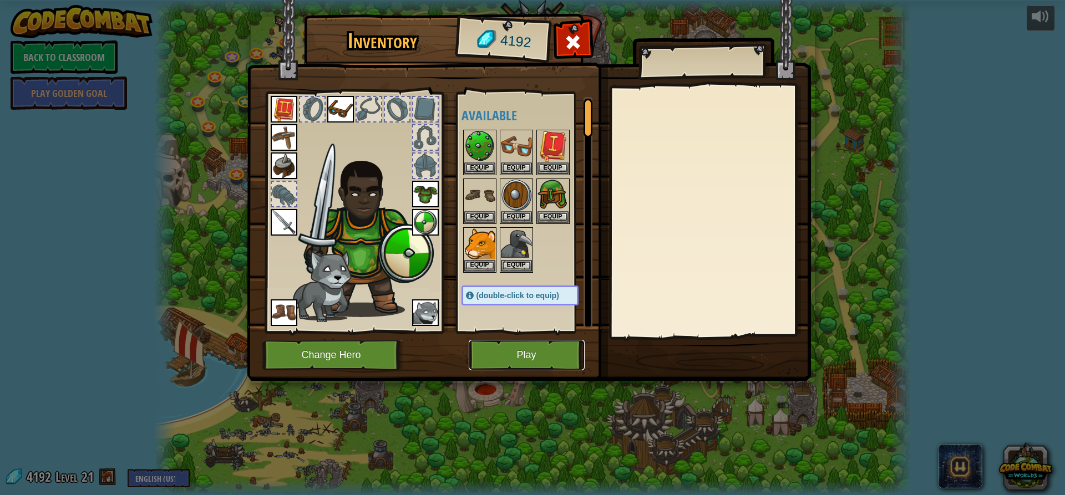
click at [542, 346] on button "Play" at bounding box center [527, 355] width 116 height 30
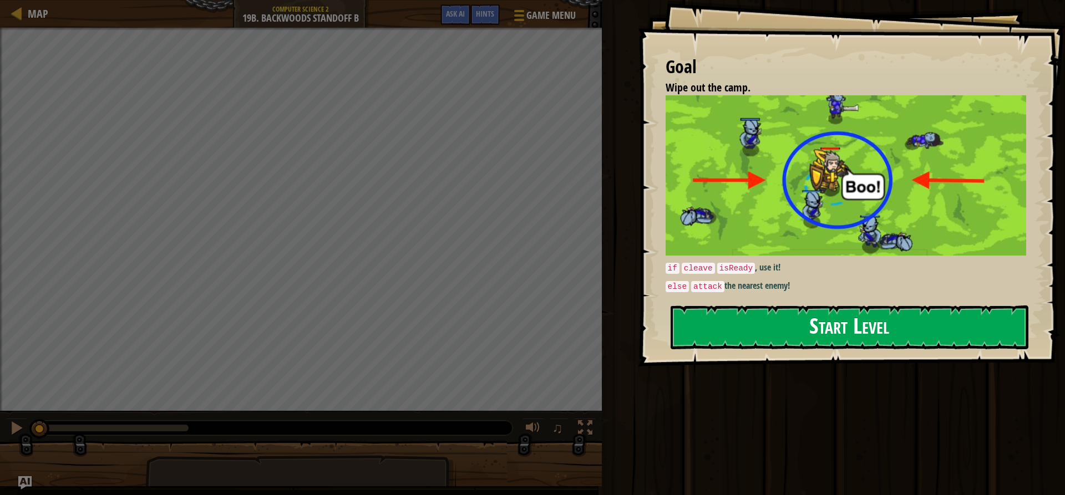
click at [769, 324] on button "Start Level" at bounding box center [849, 328] width 358 height 44
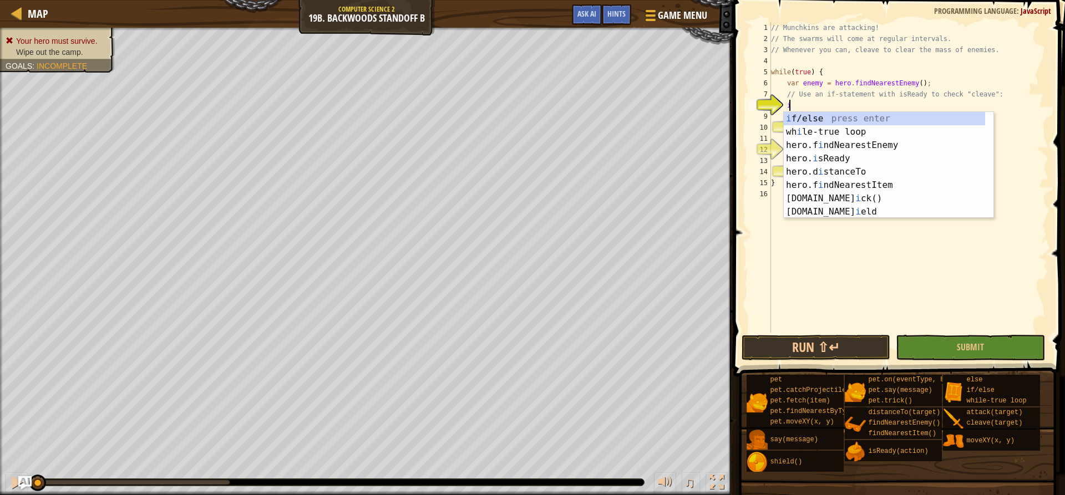
scroll to position [5, 1]
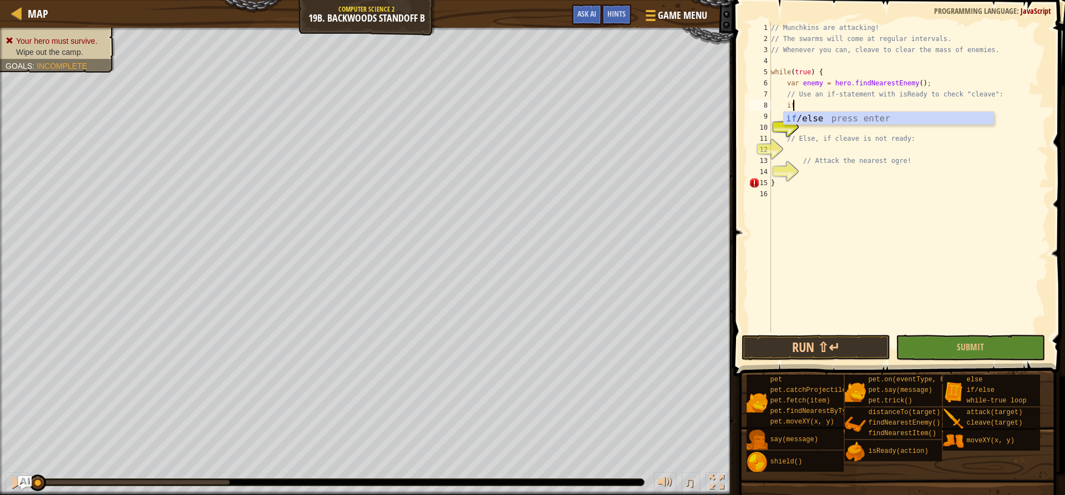
click at [908, 120] on div "if /else press enter" at bounding box center [888, 132] width 210 height 40
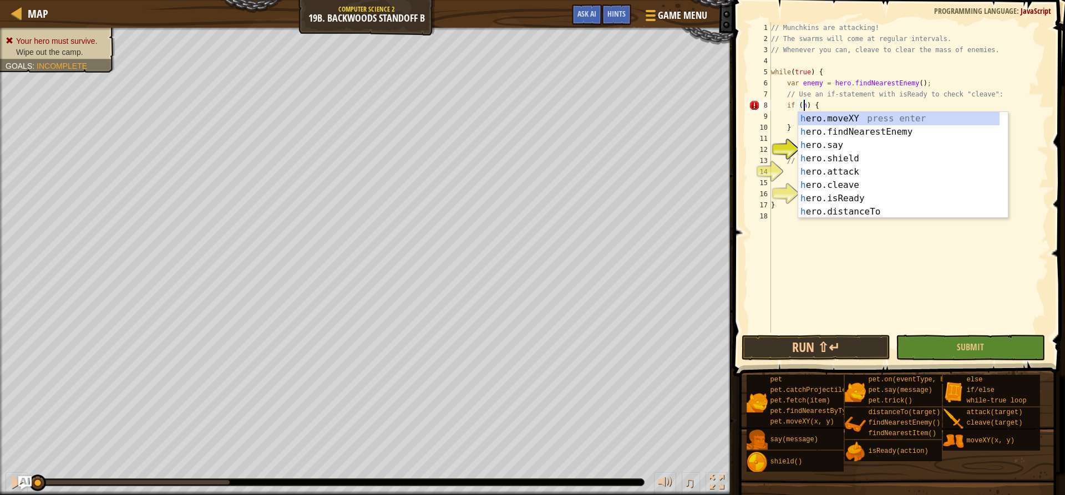
scroll to position [5, 3]
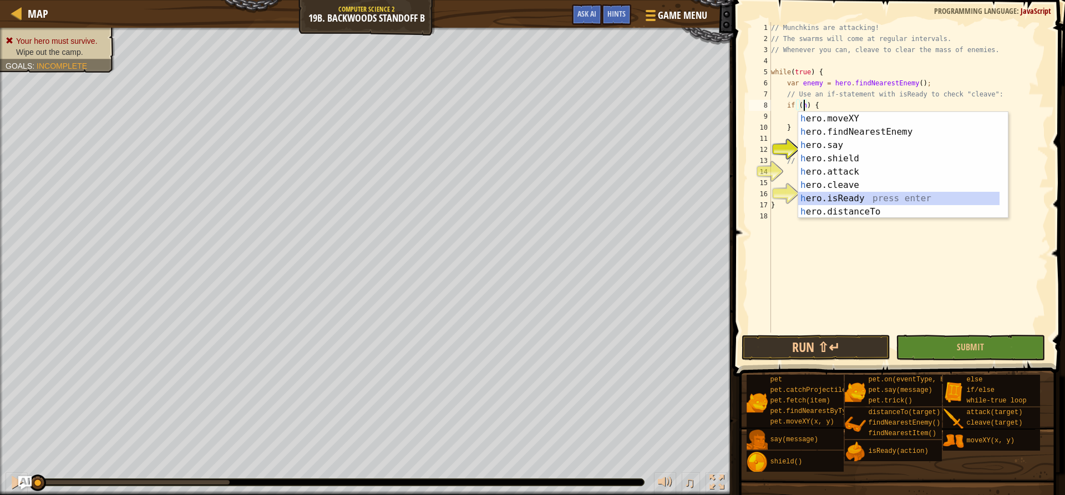
click at [852, 192] on div "h ero.moveXY press enter h ero.findNearestEnemy press enter h ero.say press ent…" at bounding box center [898, 178] width 201 height 133
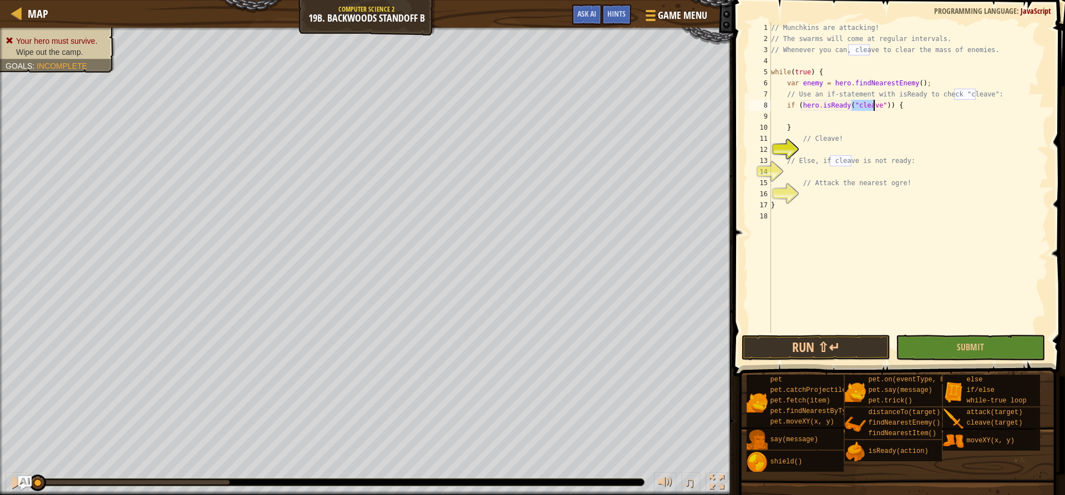
click at [861, 127] on div "// Munchkins are attacking! // The swarms will come at regular intervals. // Wh…" at bounding box center [907, 188] width 279 height 333
type textarea "}"
click at [861, 123] on div "// Munchkins are attacking! // The swarms will come at regular intervals. // Wh…" at bounding box center [907, 188] width 279 height 333
click at [859, 116] on div "// Munchkins are attacking! // The swarms will come at regular intervals. // Wh…" at bounding box center [907, 188] width 279 height 333
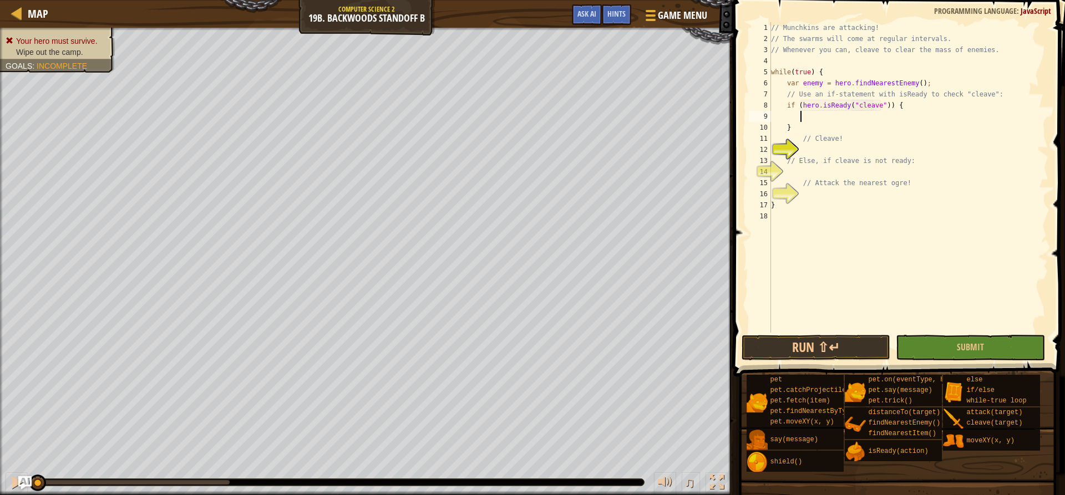
scroll to position [5, 2]
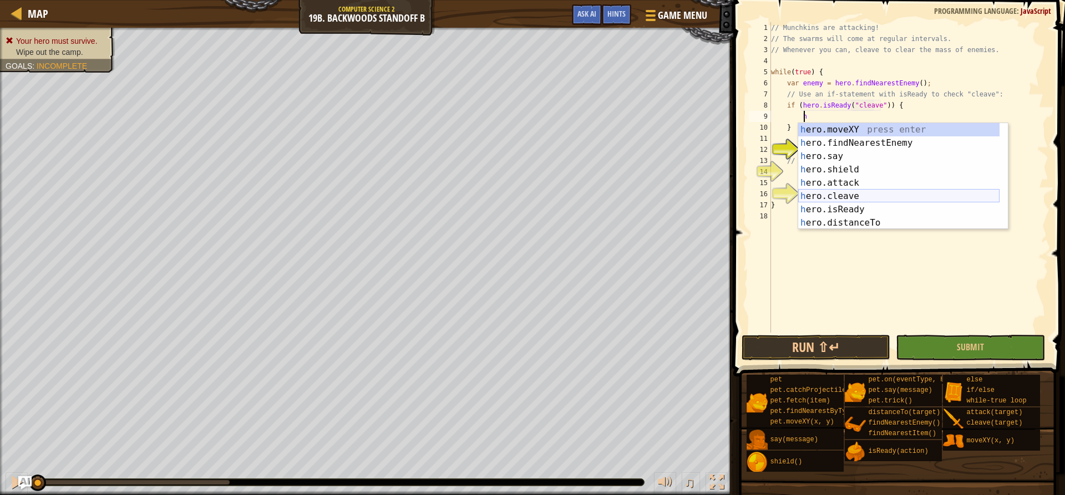
click at [818, 195] on div "h ero.moveXY press enter h ero.findNearestEnemy press enter h ero.say press ent…" at bounding box center [898, 189] width 201 height 133
type textarea "hero.cleave(enemy);"
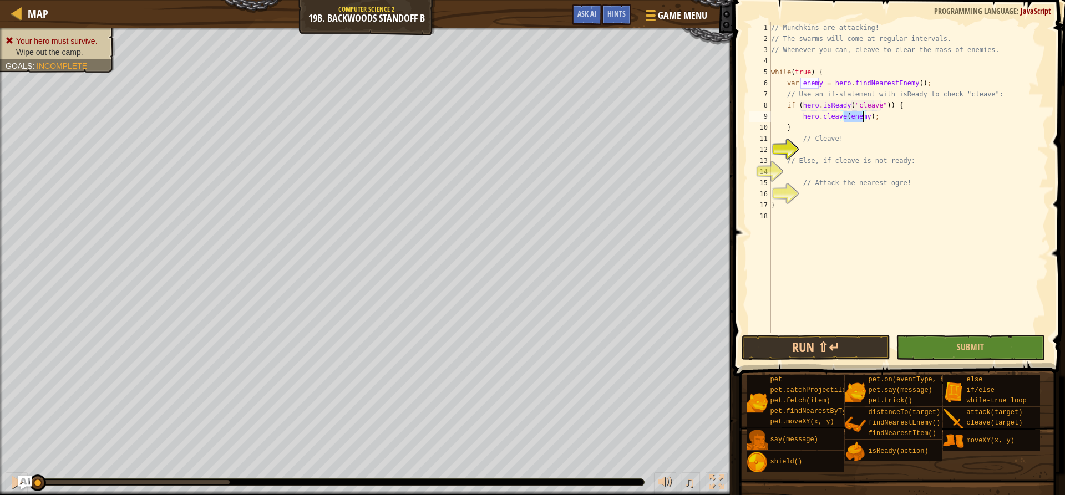
click at [849, 144] on div "// Munchkins are attacking! // The swarms will come at regular intervals. // Wh…" at bounding box center [907, 188] width 279 height 333
type textarea "e"
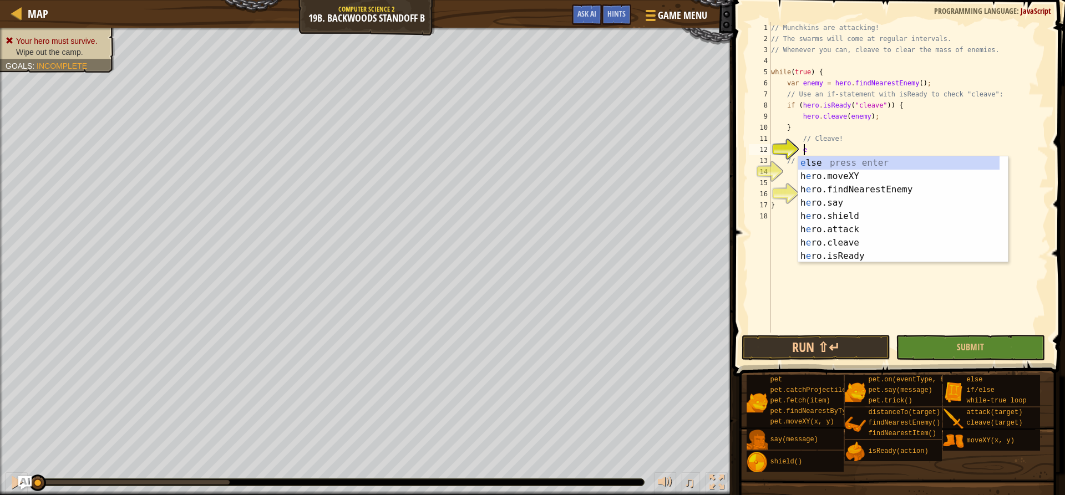
scroll to position [5, 2]
click at [831, 164] on div "e lse press enter h e ro.moveXY press enter h e ro.findNearestEnemy press enter…" at bounding box center [898, 222] width 201 height 133
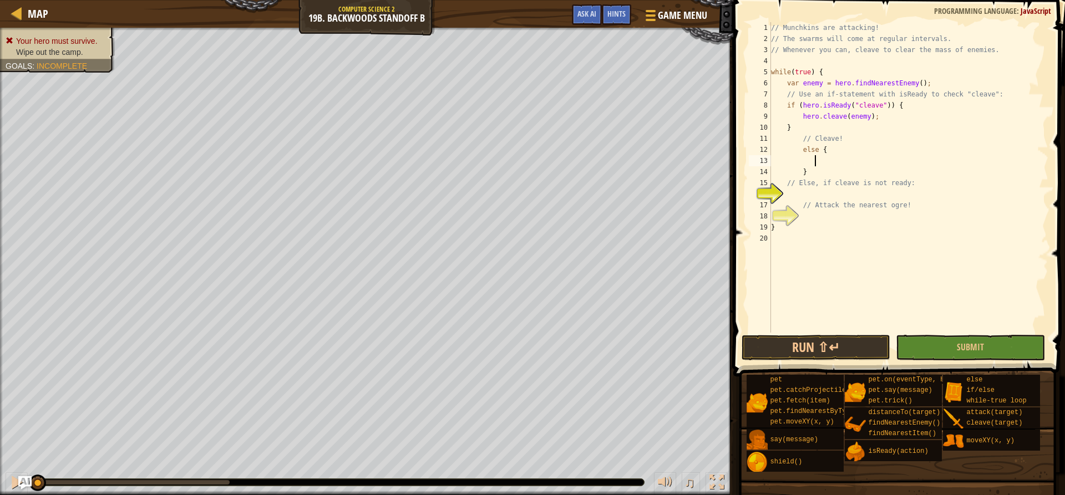
type textarea "h"
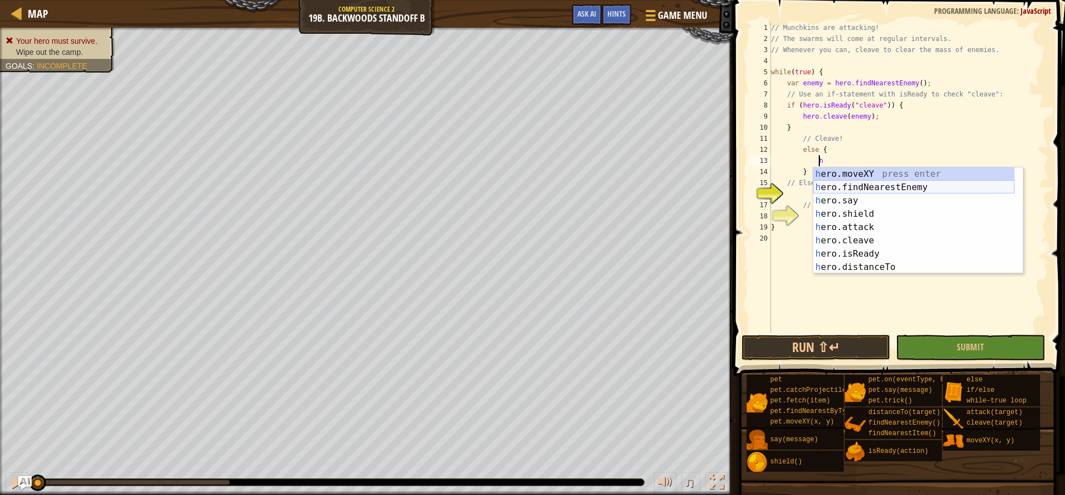
click at [886, 182] on div "h ero.moveXY press enter h ero.findNearestEnemy press enter h ero.say press ent…" at bounding box center [913, 233] width 201 height 133
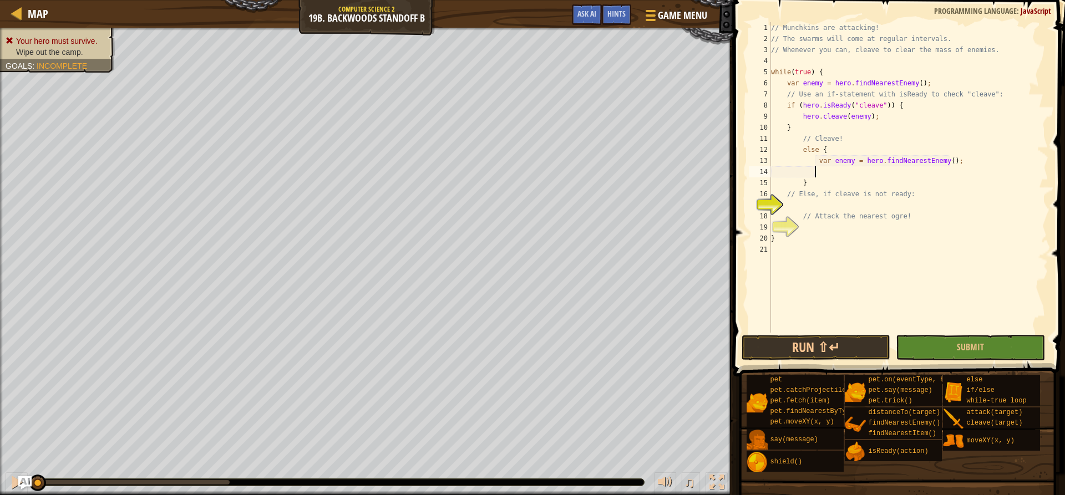
type textarea "h"
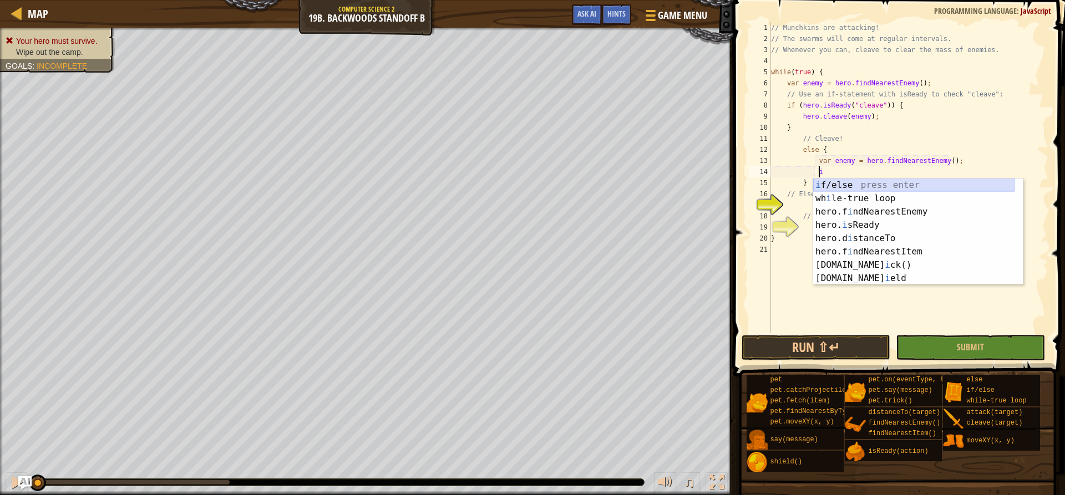
click at [838, 181] on div "i f/else press enter wh i le-true loop press enter hero.f i ndNearestEnemy pres…" at bounding box center [913, 245] width 201 height 133
type textarea "if (enemy) {"
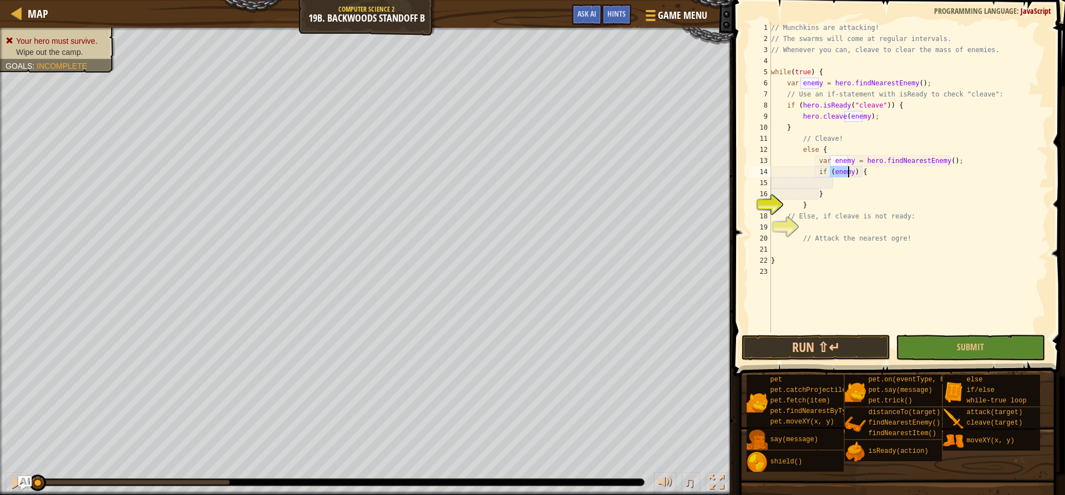
click at [838, 181] on div "// Munchkins are attacking! // The swarms will come at regular intervals. // Wh…" at bounding box center [907, 188] width 279 height 333
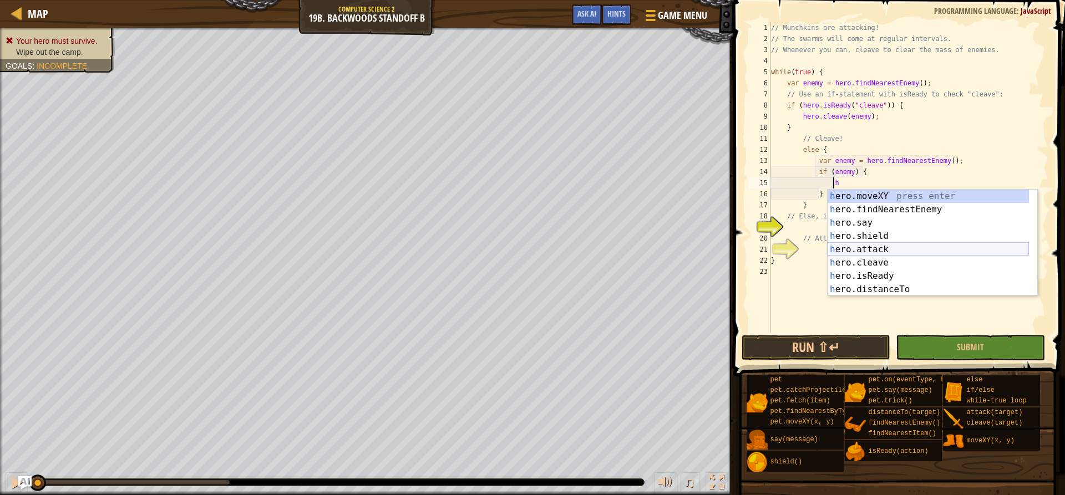
click at [856, 252] on div "h ero.moveXY press enter h ero.findNearestEnemy press enter h ero.say press ent…" at bounding box center [927, 256] width 201 height 133
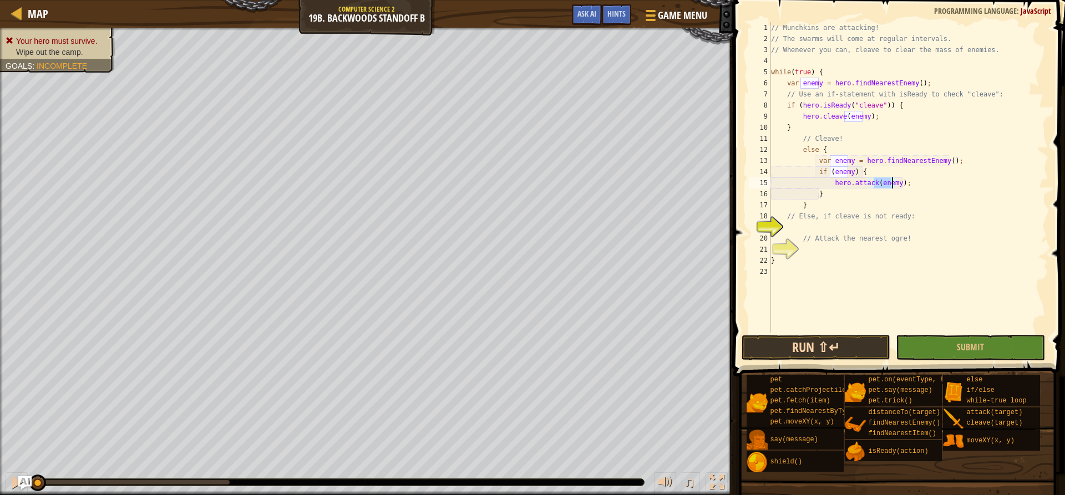
type textarea "hero.attack(enemy);"
click at [823, 343] on button "Run ⇧↵" at bounding box center [815, 348] width 149 height 26
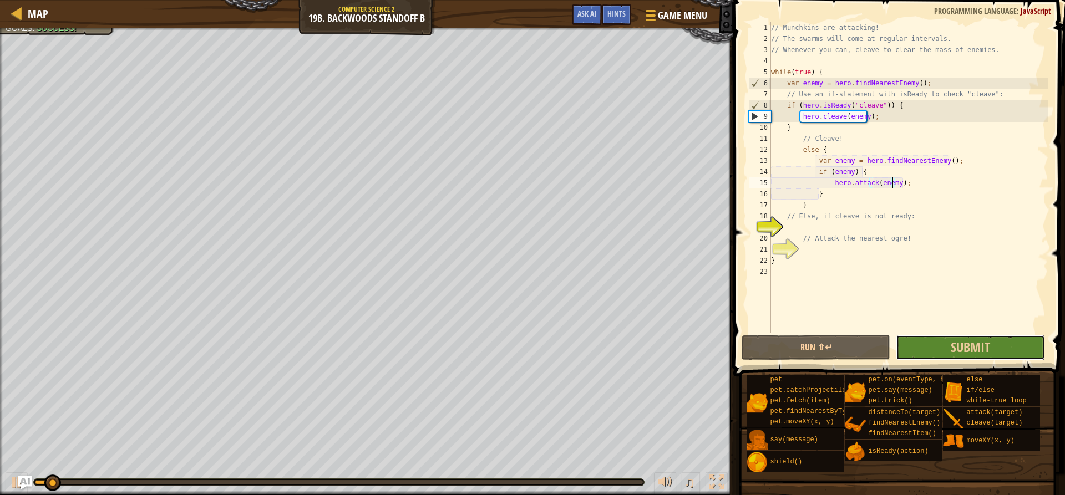
click at [930, 349] on button "Submit" at bounding box center [969, 348] width 149 height 26
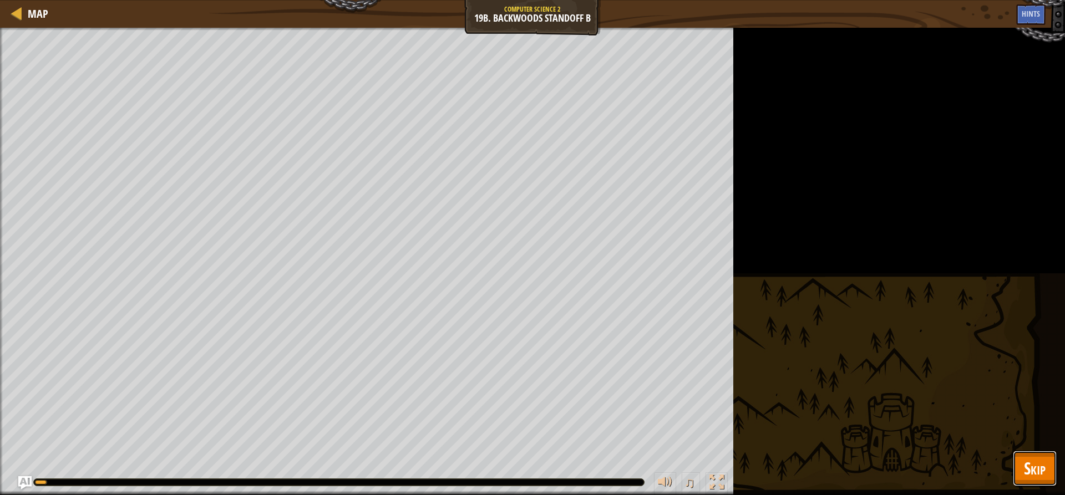
click at [1029, 463] on span "Skip" at bounding box center [1035, 468] width 22 height 23
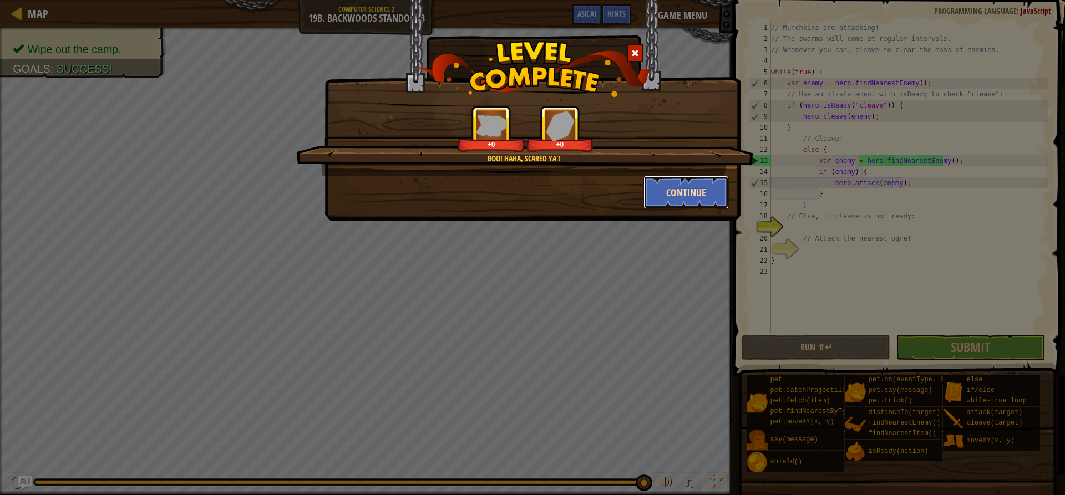
drag, startPoint x: 670, startPoint y: 197, endPoint x: 639, endPoint y: 338, distance: 143.6
click at [670, 197] on button "Continue" at bounding box center [686, 192] width 86 height 33
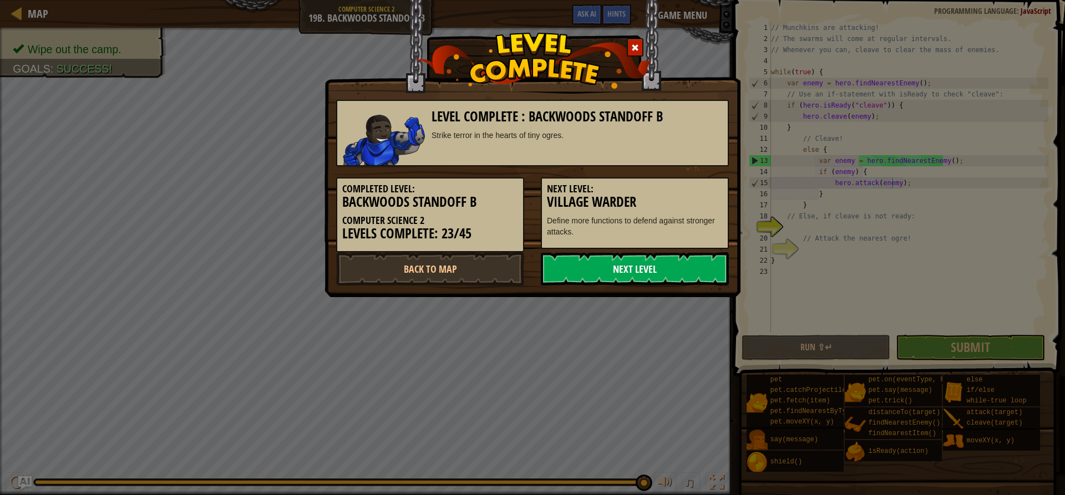
click at [632, 269] on link "Next Level" at bounding box center [635, 268] width 188 height 33
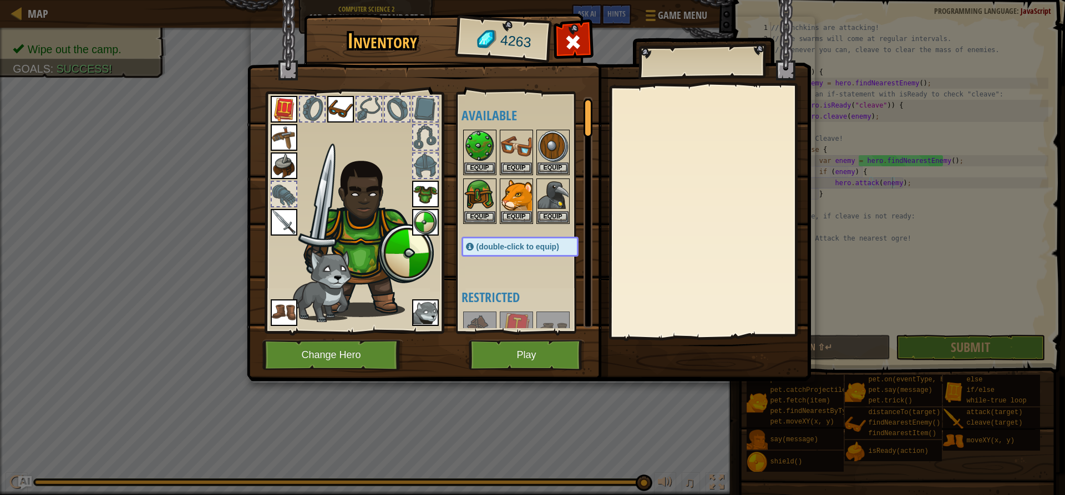
click at [35, 27] on div "Inventory 4263 Available Equip Equip Equip Equip Equip Equip Equip Equip Equip …" at bounding box center [532, 247] width 1065 height 495
click at [556, 45] on div at bounding box center [573, 45] width 35 height 35
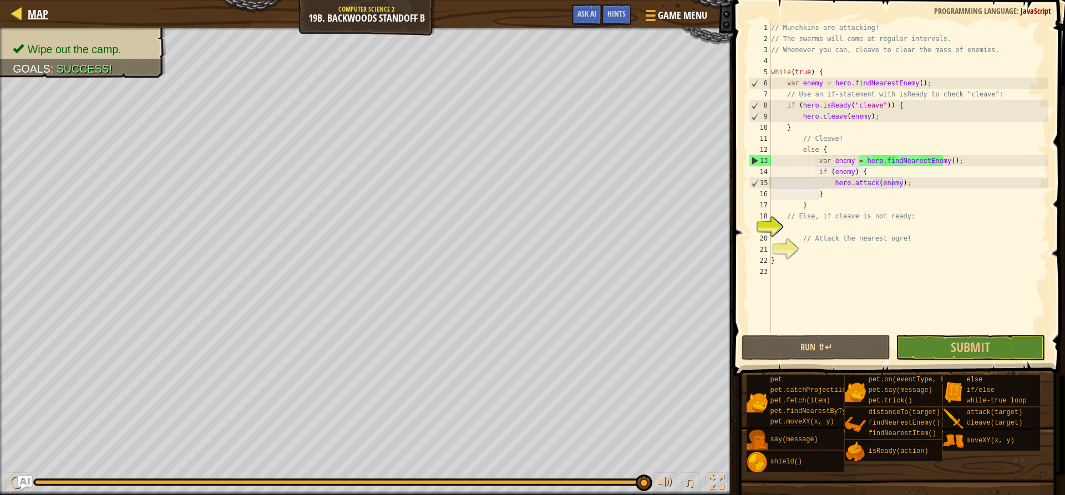
click at [29, 23] on div "Map" at bounding box center [35, 14] width 26 height 28
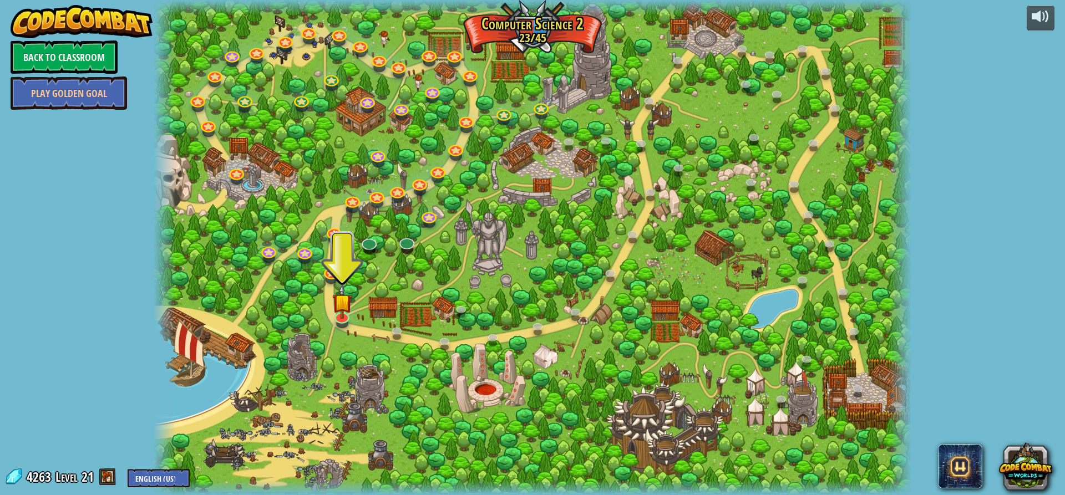
click at [459, 106] on div at bounding box center [532, 247] width 757 height 495
click at [368, 240] on link at bounding box center [368, 241] width 22 height 22
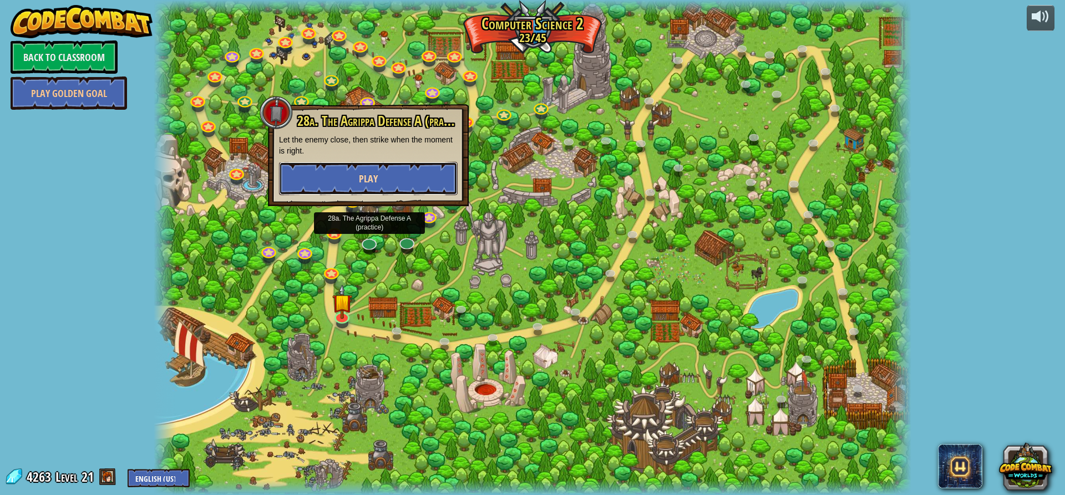
click at [398, 188] on button "Play" at bounding box center [368, 178] width 179 height 33
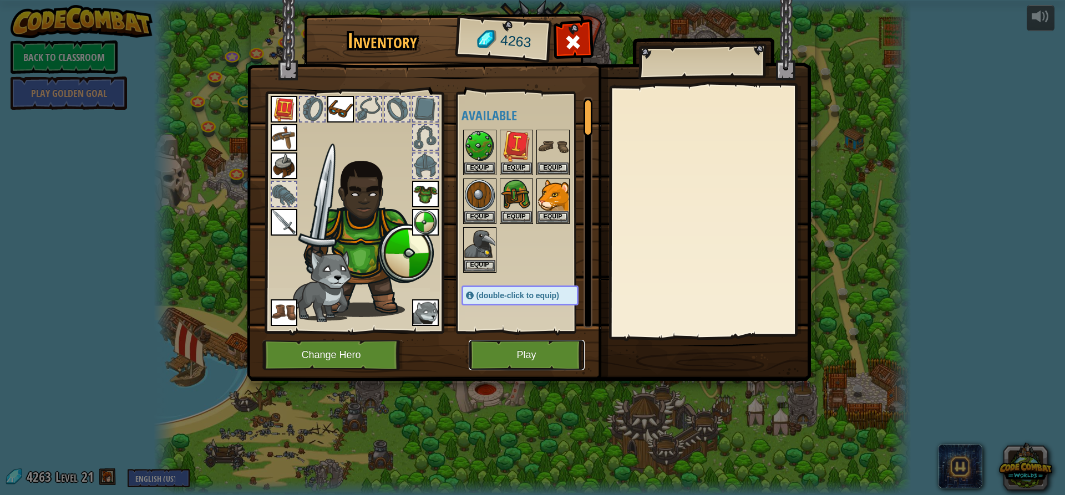
click at [531, 352] on button "Play" at bounding box center [527, 355] width 116 height 30
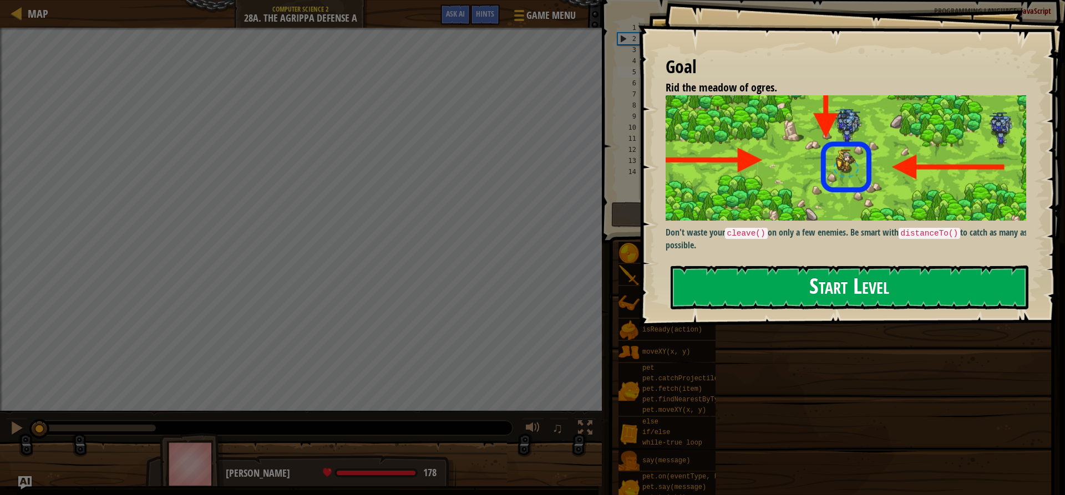
click at [863, 289] on button "Start Level" at bounding box center [849, 288] width 358 height 44
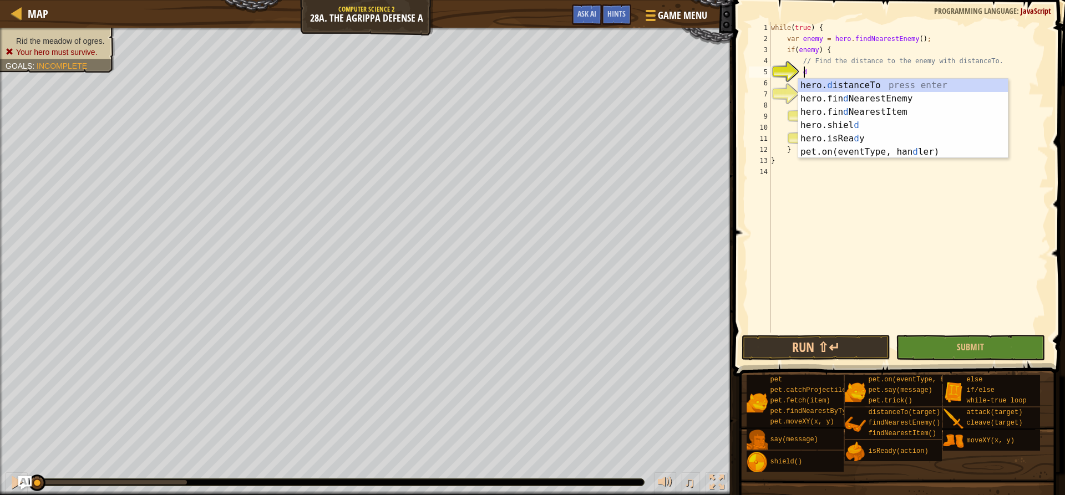
scroll to position [5, 2]
click at [846, 81] on div "hero. d istanceTo press enter hero.fin d NearestEnemy press enter hero.fin d Ne…" at bounding box center [903, 132] width 210 height 106
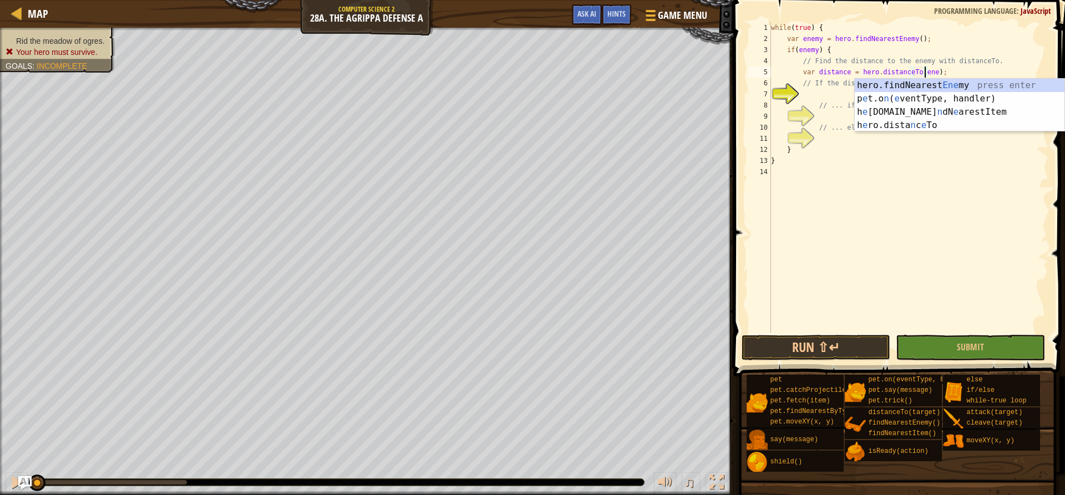
scroll to position [5, 13]
type textarea "var distance = hero.distanceTo(enemy);"
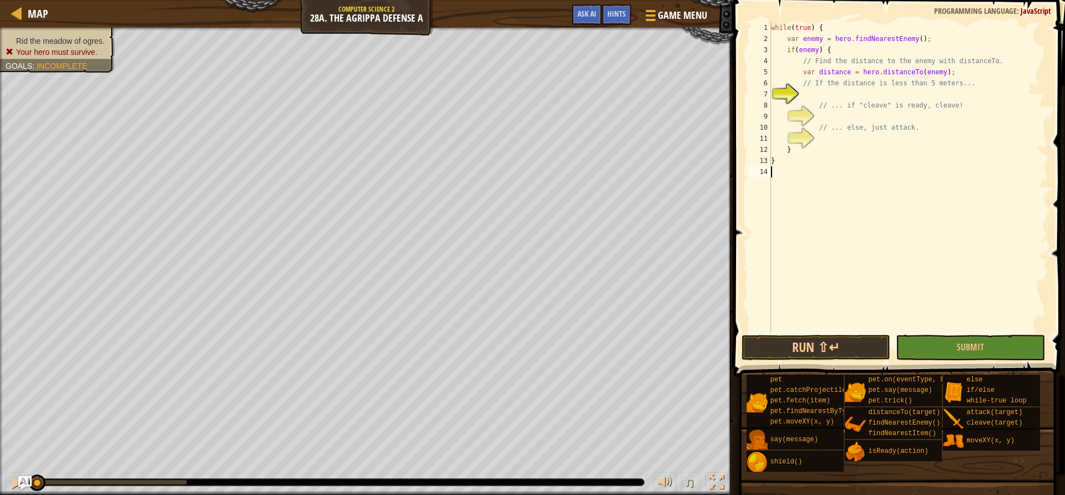
click at [950, 196] on div "while ( true ) { var enemy = hero . findNearestEnemy ( ) ; if ( enemy ) { // Fi…" at bounding box center [907, 188] width 279 height 333
click at [890, 88] on div "while ( true ) { var enemy = hero . findNearestEnemy ( ) ; if ( enemy ) { // Fi…" at bounding box center [907, 188] width 279 height 333
click at [948, 74] on div "while ( true ) { var enemy = hero . findNearestEnemy ( ) ; if ( enemy ) { // Fi…" at bounding box center [907, 188] width 279 height 333
type textarea "var distance = hero.distanceTo(enemy);"
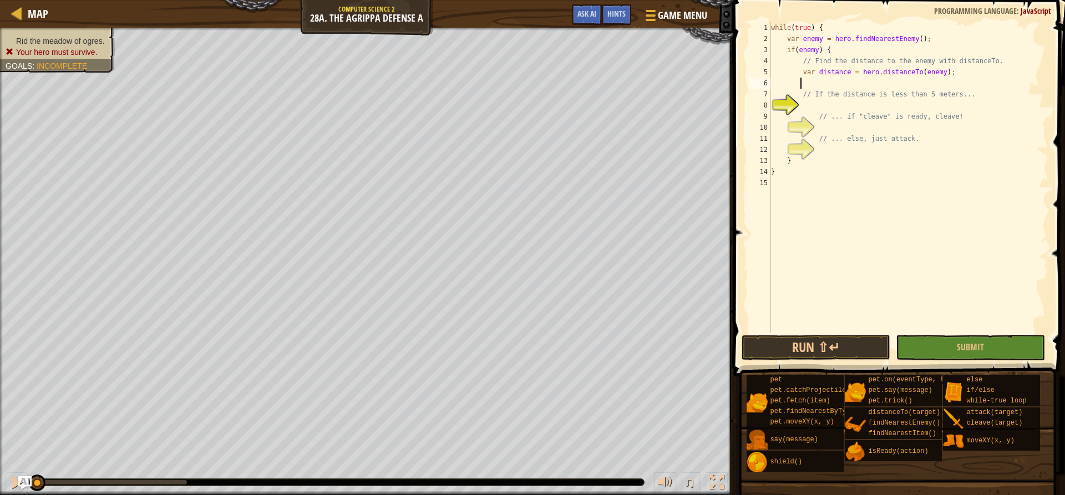
scroll to position [5, 2]
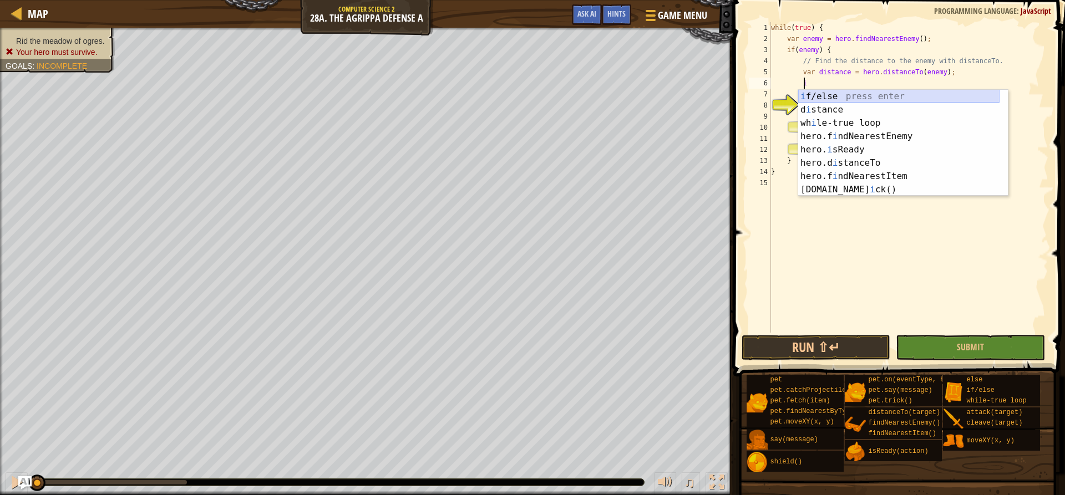
click at [899, 92] on div "i f/else press enter d i stance press enter wh i le-true loop press enter hero.…" at bounding box center [898, 156] width 201 height 133
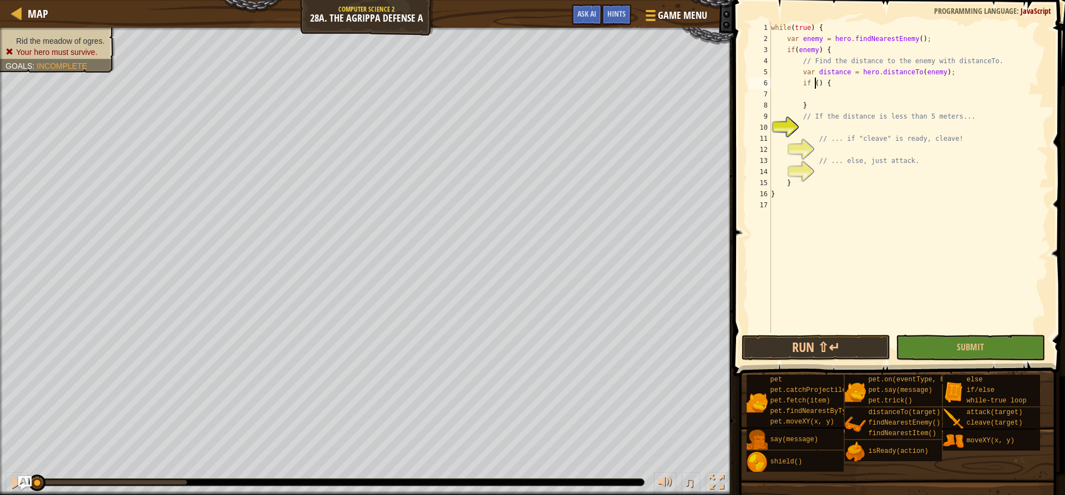
scroll to position [5, 4]
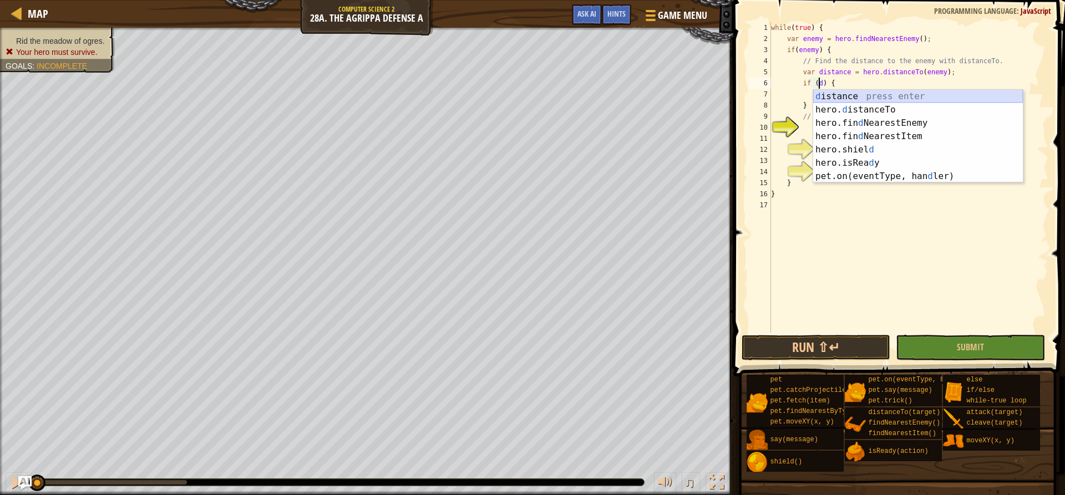
click at [864, 94] on div "d istance press enter hero. d istanceTo press enter hero.fin d NearestEnemy pre…" at bounding box center [918, 150] width 210 height 120
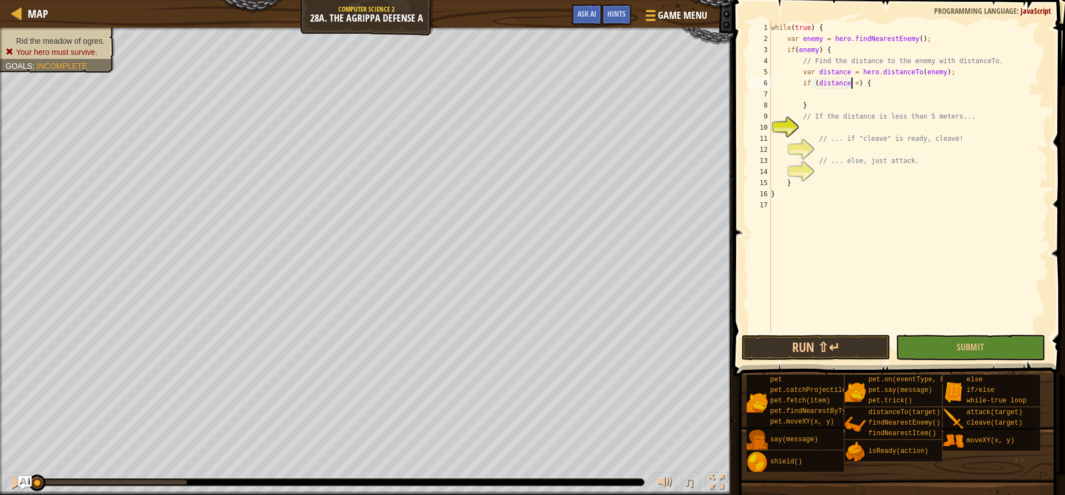
scroll to position [5, 7]
type textarea "if (distance < 5) {"
click at [821, 91] on div "while ( true ) { var enemy = hero . findNearestEnemy ( ) ; if ( enemy ) { // Fi…" at bounding box center [907, 188] width 279 height 333
type textarea "h"
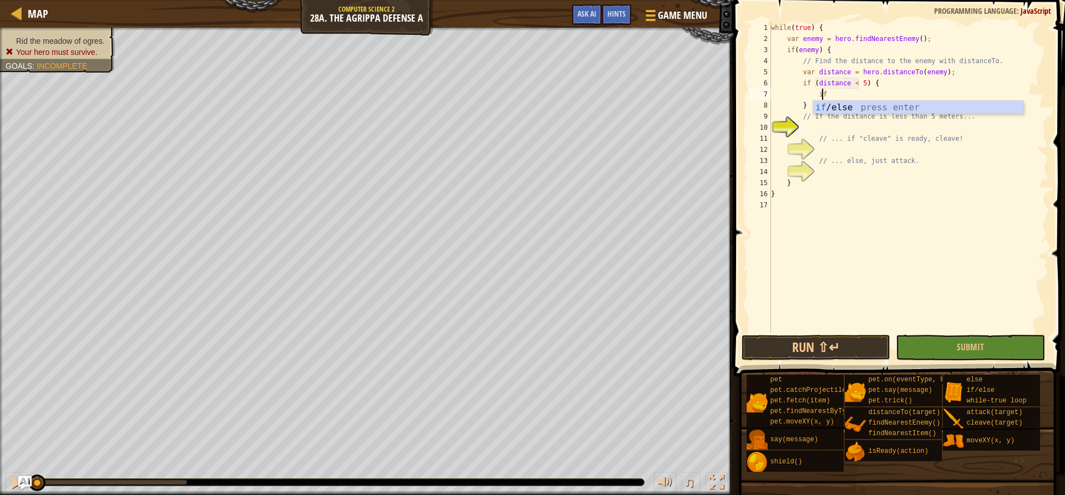
scroll to position [5, 4]
click at [842, 0] on body "Map Computer Science 2 28a. The Agrippa Defense A Game Menu Done Hints Ask AI 1…" at bounding box center [532, 0] width 1065 height 0
click at [838, 97] on div "while ( true ) { var enemy = hero . findNearestEnemy ( ) ; if ( enemy ) { // Fi…" at bounding box center [907, 188] width 279 height 333
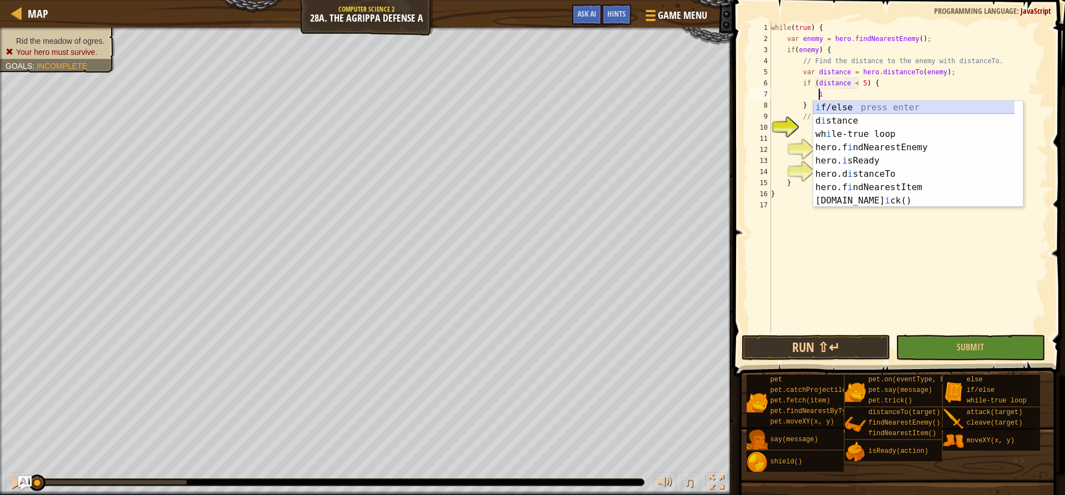
click at [848, 107] on div "i f/else press enter d i stance press enter wh i le-true loop press enter hero.…" at bounding box center [918, 167] width 210 height 133
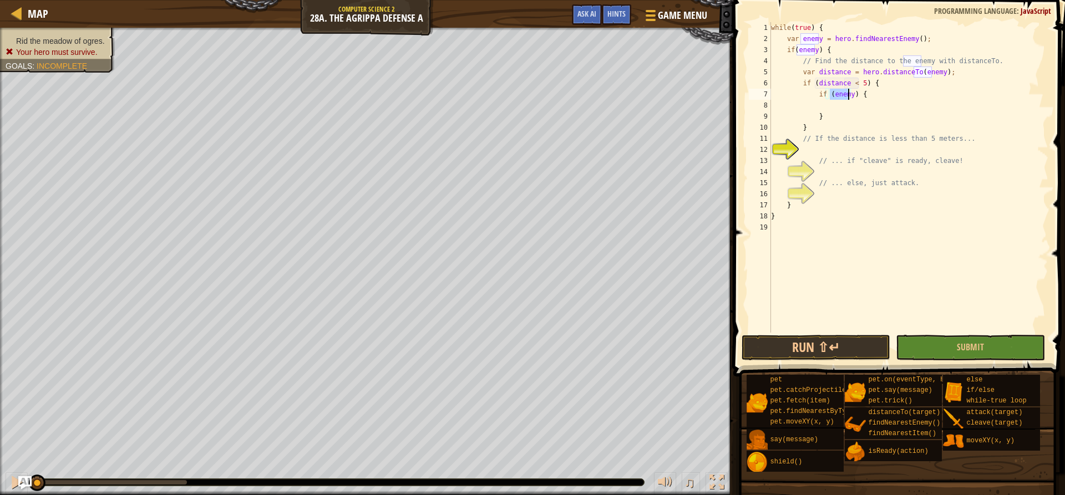
click at [847, 98] on div "while ( true ) { var enemy = hero . findNearestEnemy ( ) ; if ( enemy ) { // Fi…" at bounding box center [907, 177] width 279 height 310
click at [847, 98] on div "while ( true ) { var enemy = hero . findNearestEnemy ( ) ; if ( enemy ) { // Fi…" at bounding box center [907, 188] width 279 height 333
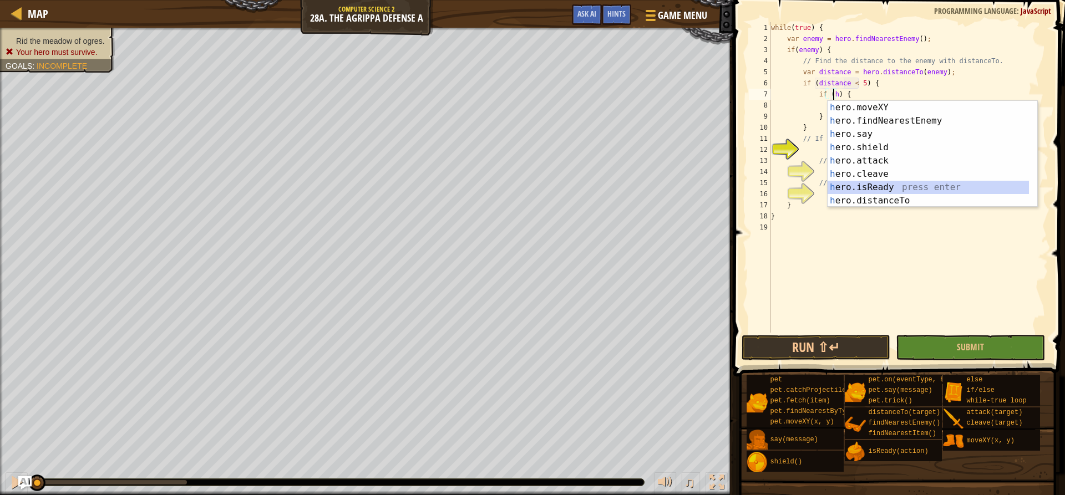
click at [869, 185] on div "h ero.moveXY press enter h ero.findNearestEnemy press enter h ero.say press ent…" at bounding box center [927, 167] width 201 height 133
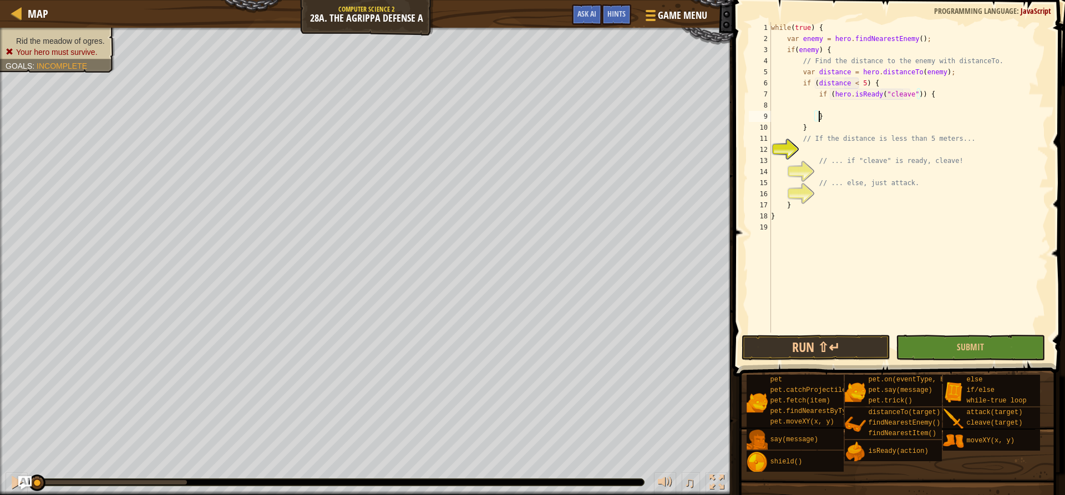
click at [877, 113] on div "while ( true ) { var enemy = hero . findNearestEnemy ( ) ; if ( enemy ) { // Fi…" at bounding box center [907, 188] width 279 height 333
type textarea "}"
click at [879, 110] on div "while ( true ) { var enemy = hero . findNearestEnemy ( ) ; if ( enemy ) { // Fi…" at bounding box center [907, 188] width 279 height 333
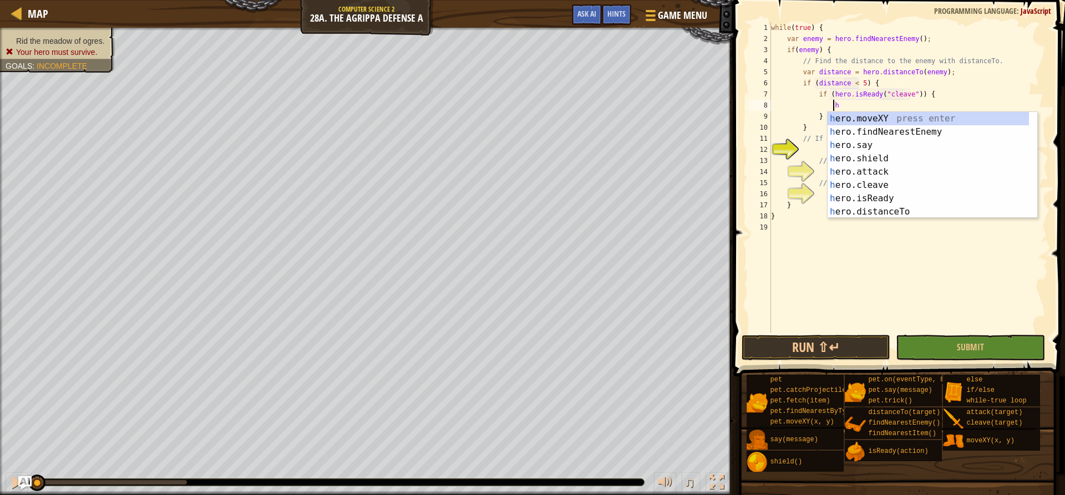
scroll to position [5, 4]
click at [878, 181] on div "h ero.moveXY press enter h ero.findNearestEnemy press enter h ero.say press ent…" at bounding box center [927, 178] width 201 height 133
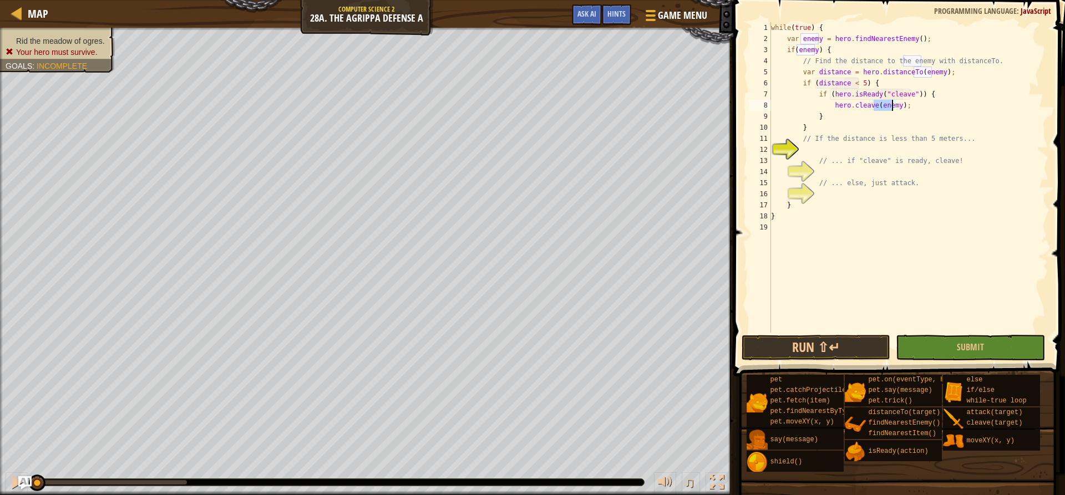
click at [894, 141] on div "while ( true ) { var enemy = hero . findNearestEnemy ( ) ; if ( enemy ) { // Fi…" at bounding box center [907, 188] width 279 height 333
click at [891, 131] on div "while ( true ) { var enemy = hero . findNearestEnemy ( ) ; if ( enemy ) { // Fi…" at bounding box center [907, 188] width 279 height 333
type textarea "}"
type textarea "e"
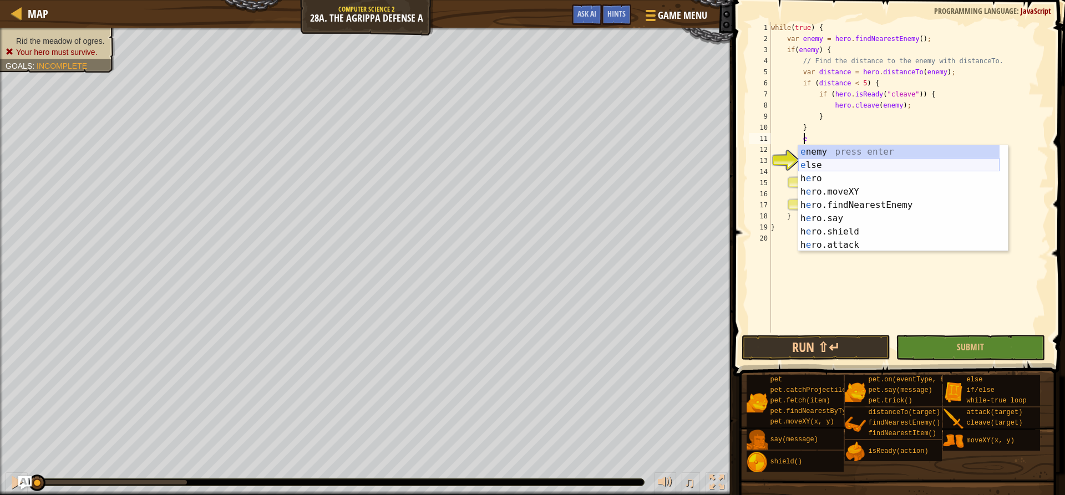
click at [874, 164] on div "e nemy press enter e lse press enter h e ro press enter h e ro.moveXY press ent…" at bounding box center [898, 211] width 201 height 133
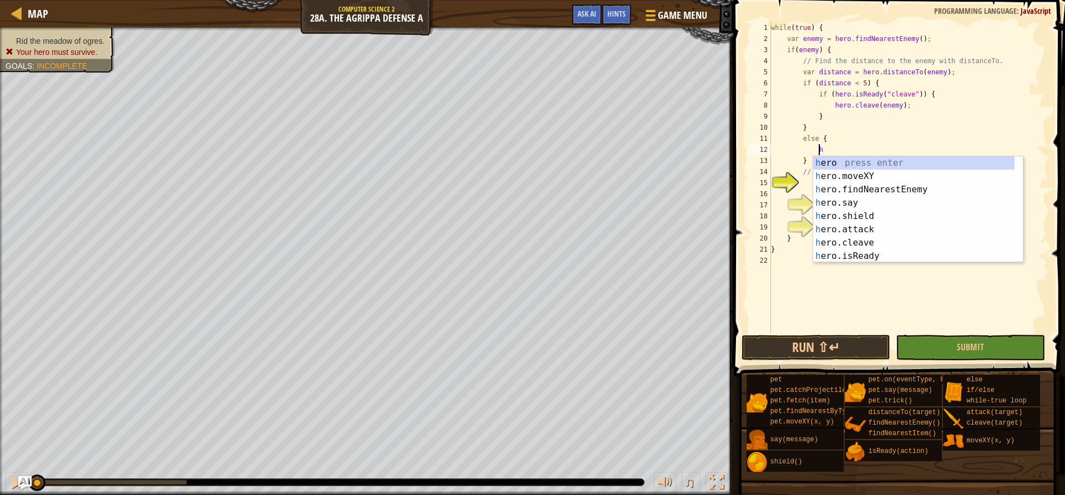
scroll to position [5, 3]
click at [873, 230] on div "h ero press enter h ero.moveXY press enter h ero.findNearestEnemy press enter h…" at bounding box center [913, 222] width 201 height 133
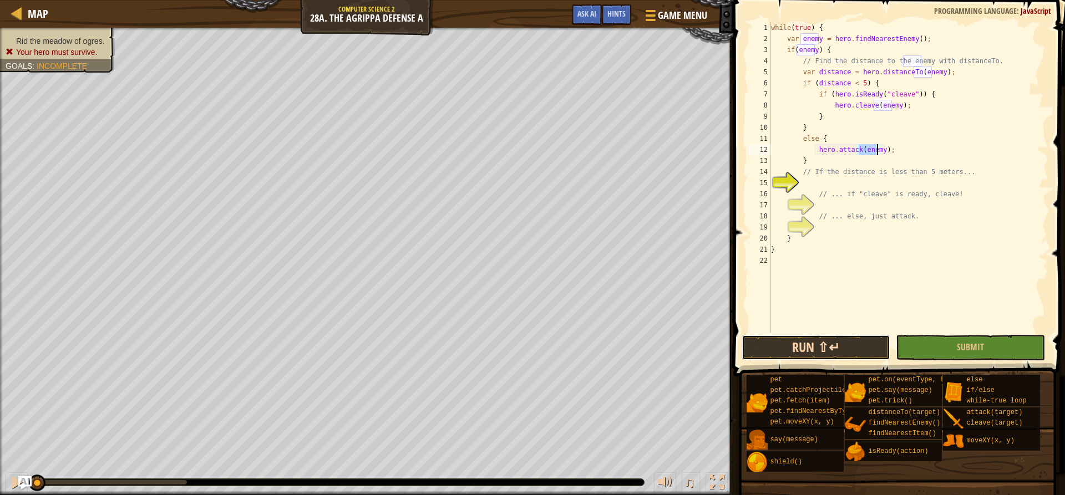
click at [823, 349] on button "Run ⇧↵" at bounding box center [815, 348] width 149 height 26
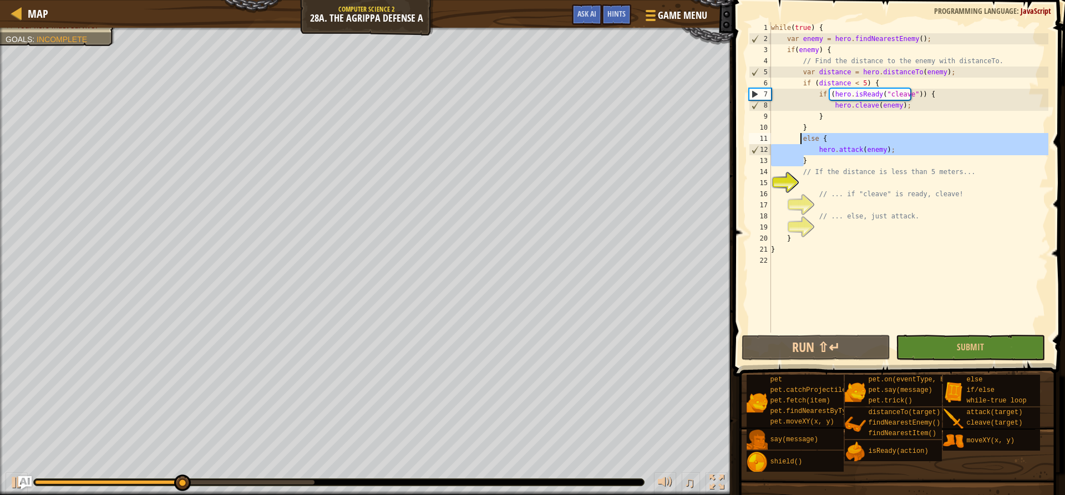
drag, startPoint x: 824, startPoint y: 166, endPoint x: 798, endPoint y: 136, distance: 38.9
click at [798, 136] on div "while ( true ) { var enemy = hero . findNearestEnemy ( ) ; if ( enemy ) { // Fi…" at bounding box center [907, 188] width 279 height 333
type textarea "else { hero.attack(enemy);"
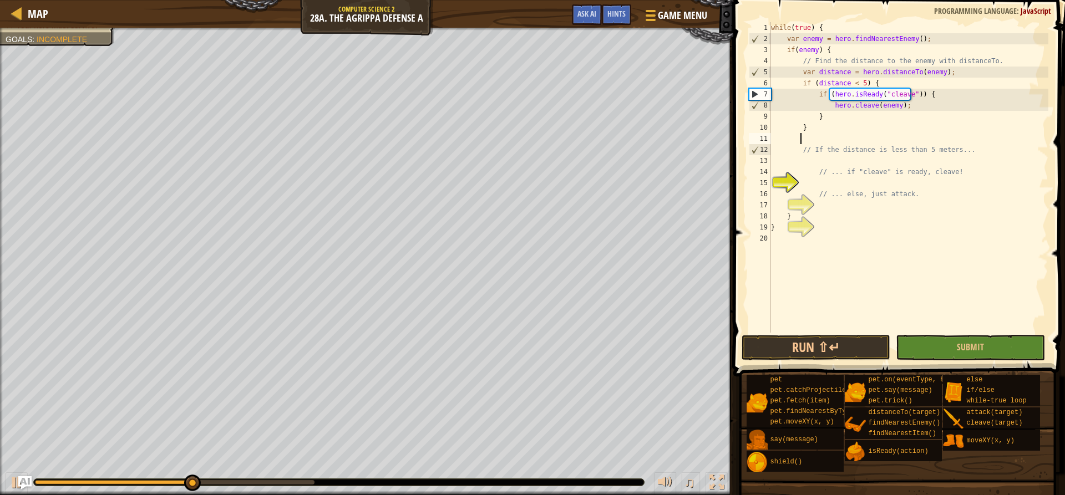
scroll to position [5, 2]
click at [832, 114] on div "while ( true ) { var enemy = hero . findNearestEnemy ( ) ; if ( enemy ) { // Fi…" at bounding box center [907, 188] width 279 height 333
type textarea "}"
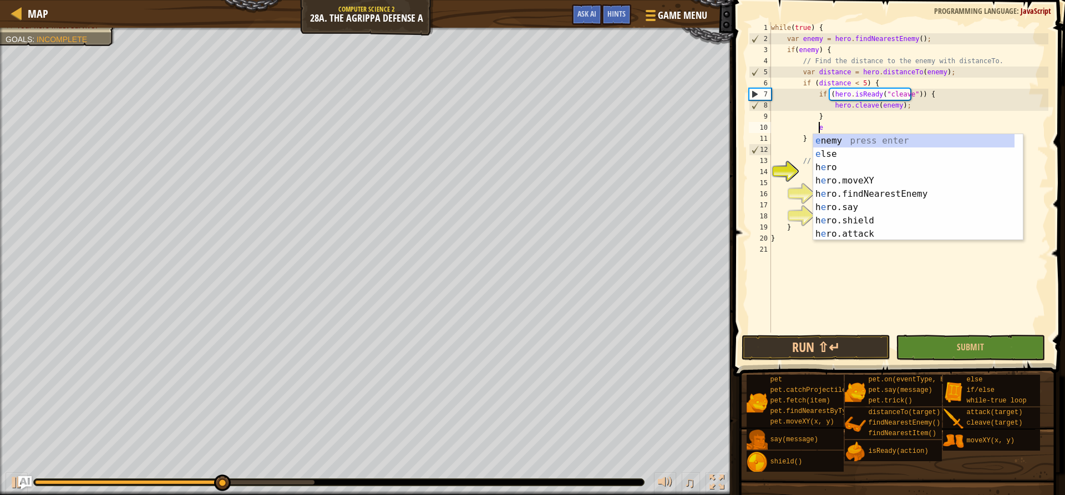
type textarea "es"
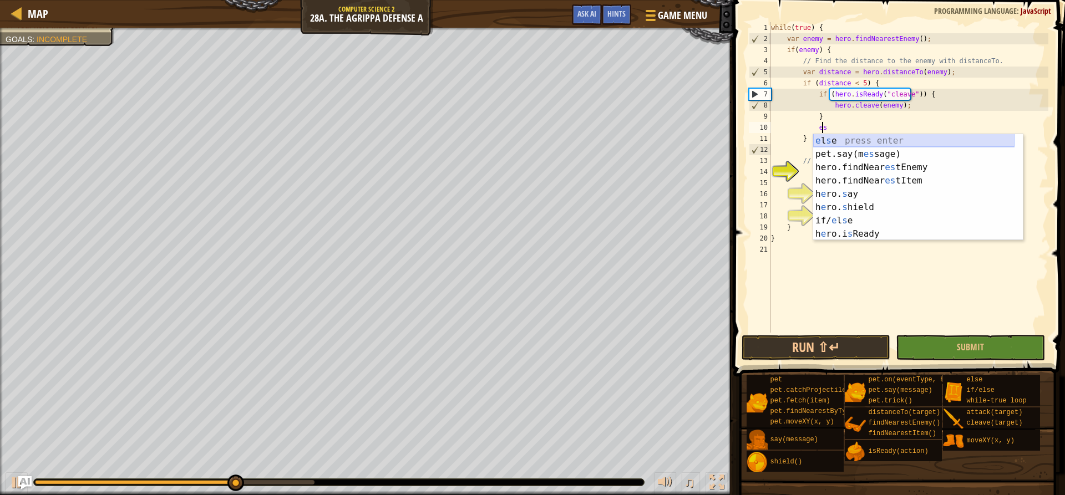
click at [850, 139] on div "e l s e press enter pet.say(m es sage) press enter hero.findNear es tEnemy pres…" at bounding box center [913, 200] width 201 height 133
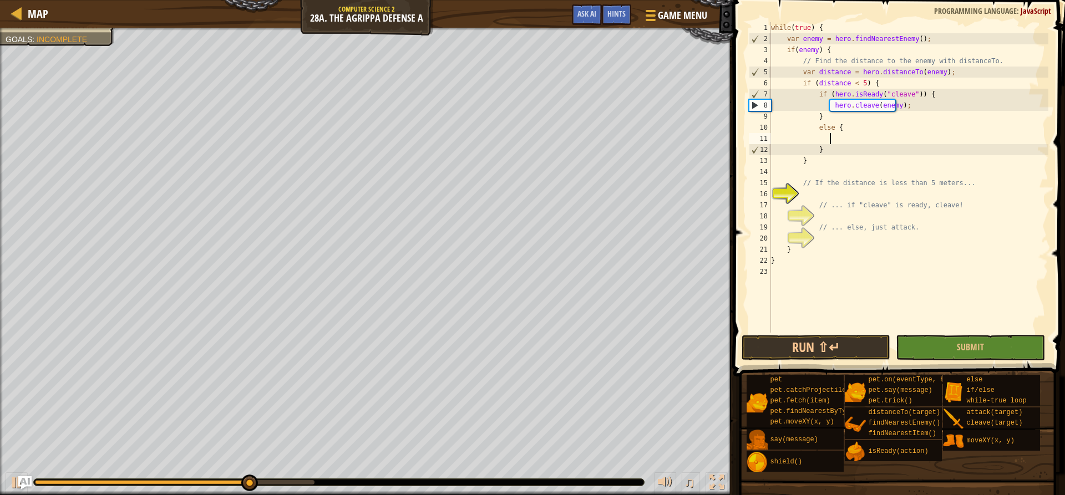
scroll to position [5, 4]
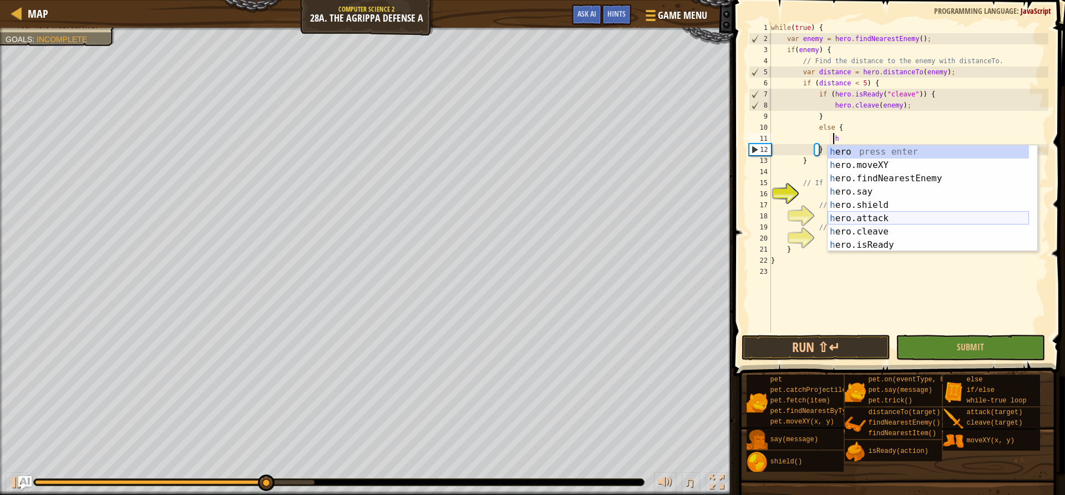
click at [865, 218] on div "h ero press enter h ero.moveXY press enter h ero.findNearestEnemy press enter h…" at bounding box center [927, 211] width 201 height 133
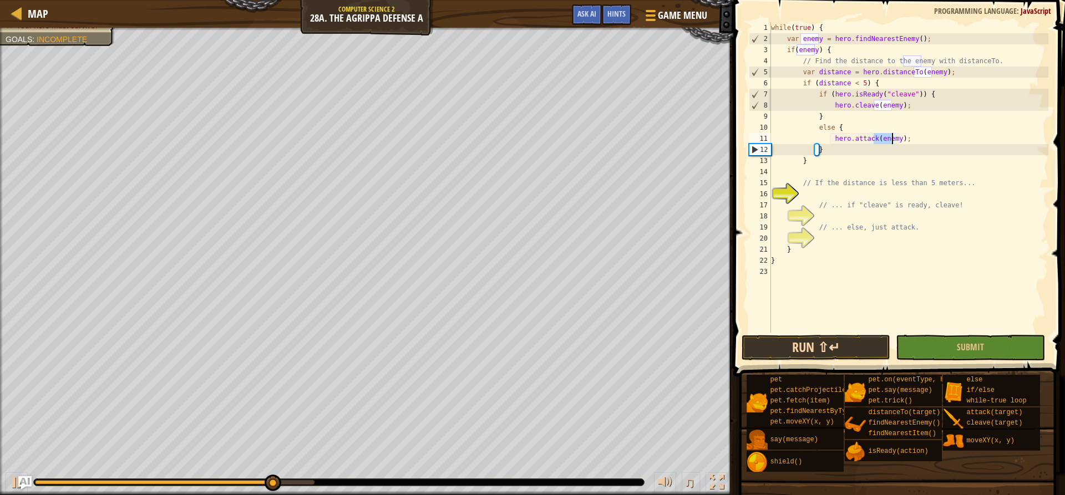
type textarea "hero.attack(enemy);"
click at [841, 340] on button "Run ⇧↵" at bounding box center [815, 348] width 149 height 26
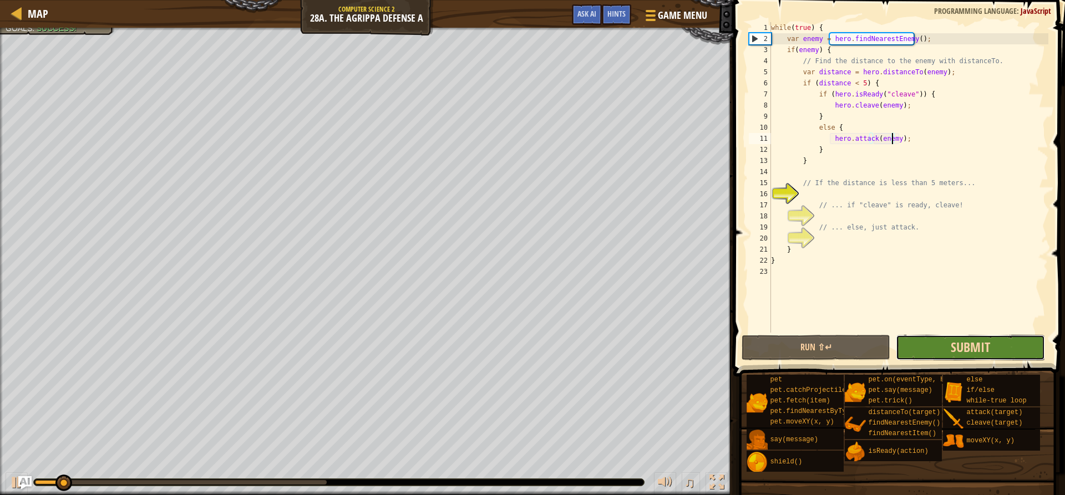
click at [971, 351] on span "Submit" at bounding box center [969, 347] width 39 height 18
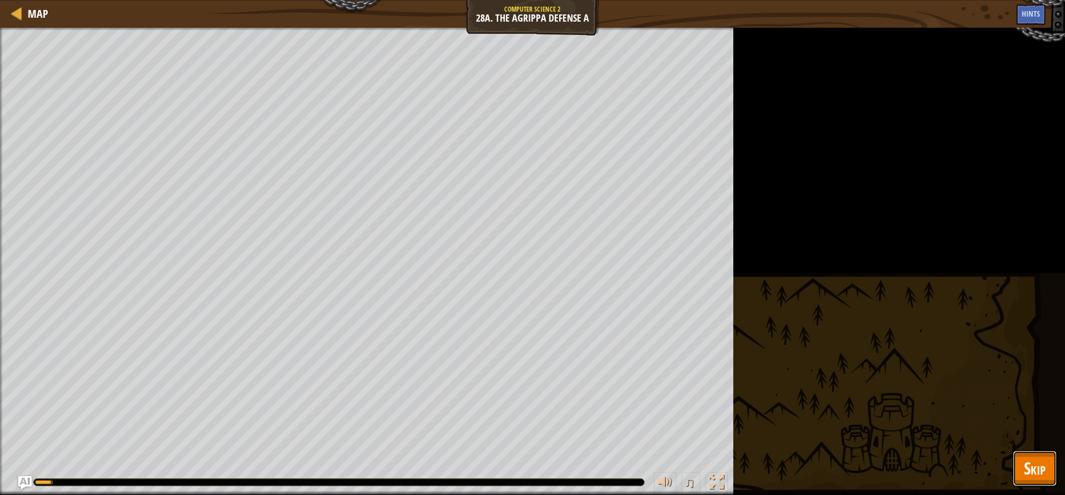
click at [1049, 458] on button "Skip" at bounding box center [1034, 468] width 44 height 35
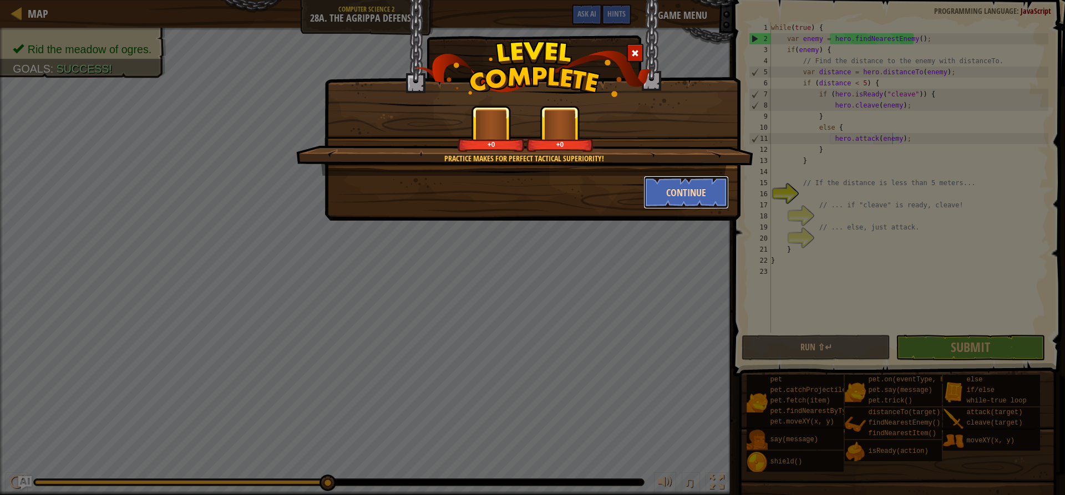
click at [688, 200] on button "Continue" at bounding box center [686, 192] width 86 height 33
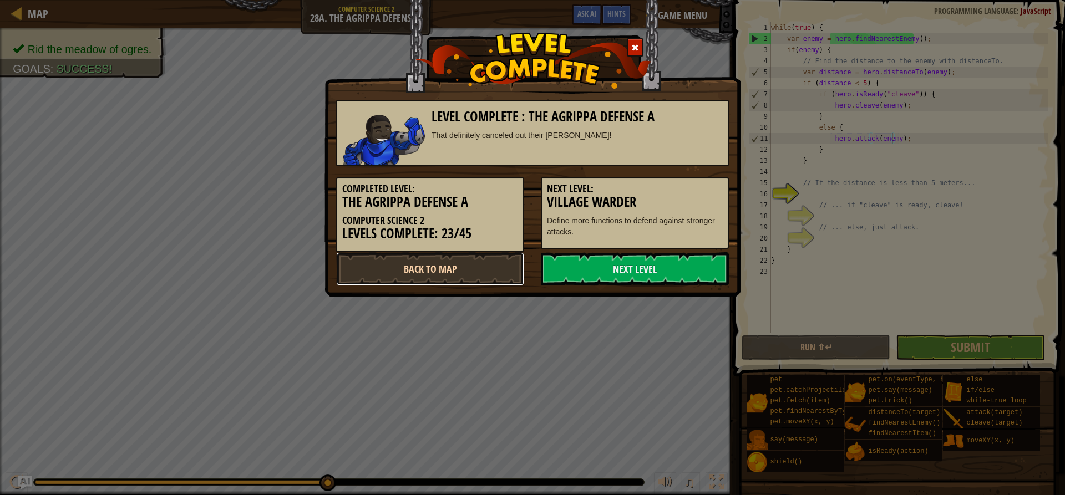
click at [424, 263] on link "Back to Map" at bounding box center [430, 268] width 188 height 33
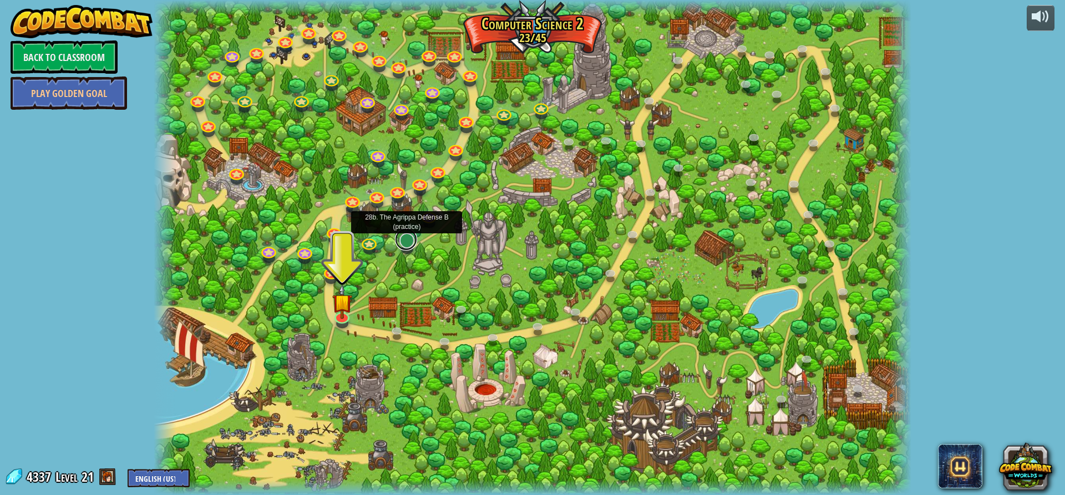
click at [411, 241] on link at bounding box center [406, 239] width 22 height 22
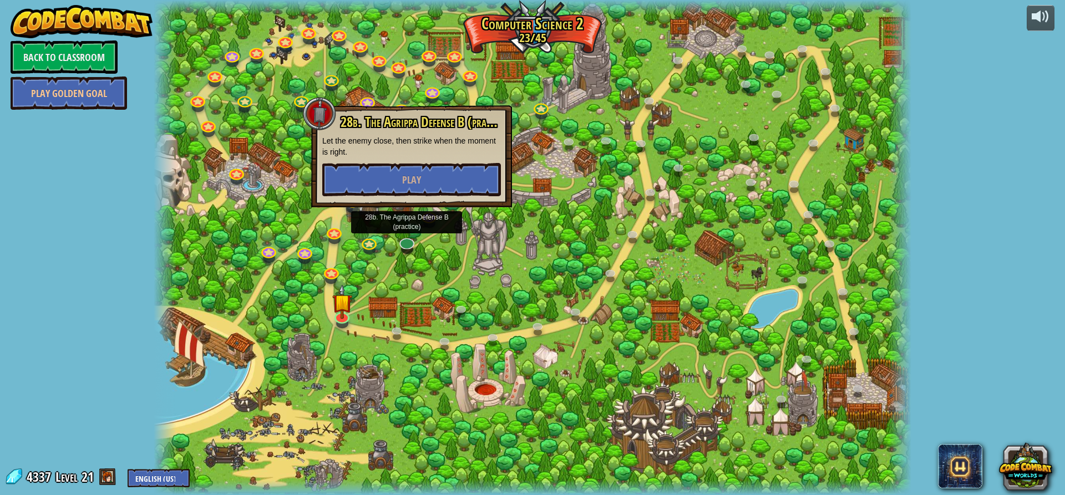
click at [588, 342] on div at bounding box center [532, 247] width 757 height 495
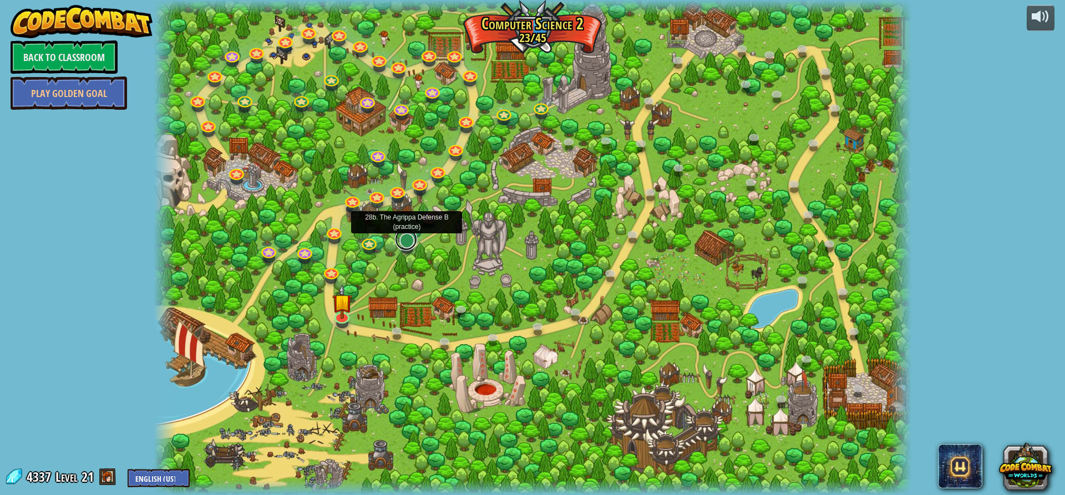
click at [410, 244] on link at bounding box center [406, 239] width 22 height 22
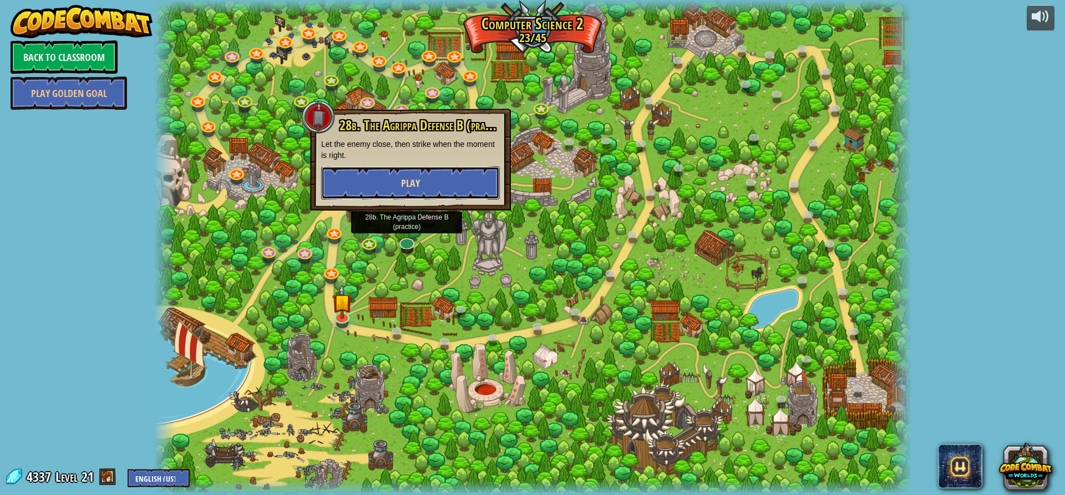
click at [390, 181] on button "Play" at bounding box center [410, 182] width 179 height 33
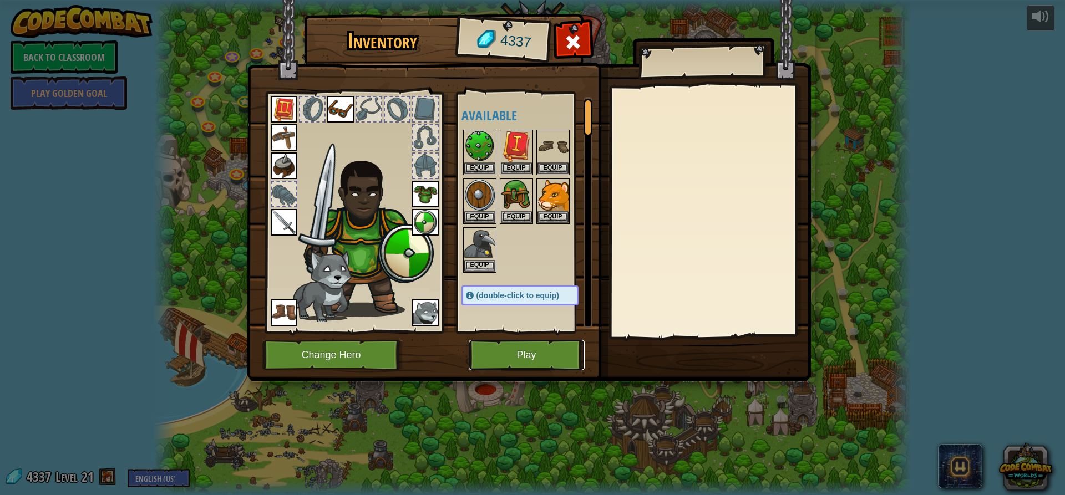
click at [539, 361] on button "Play" at bounding box center [527, 355] width 116 height 30
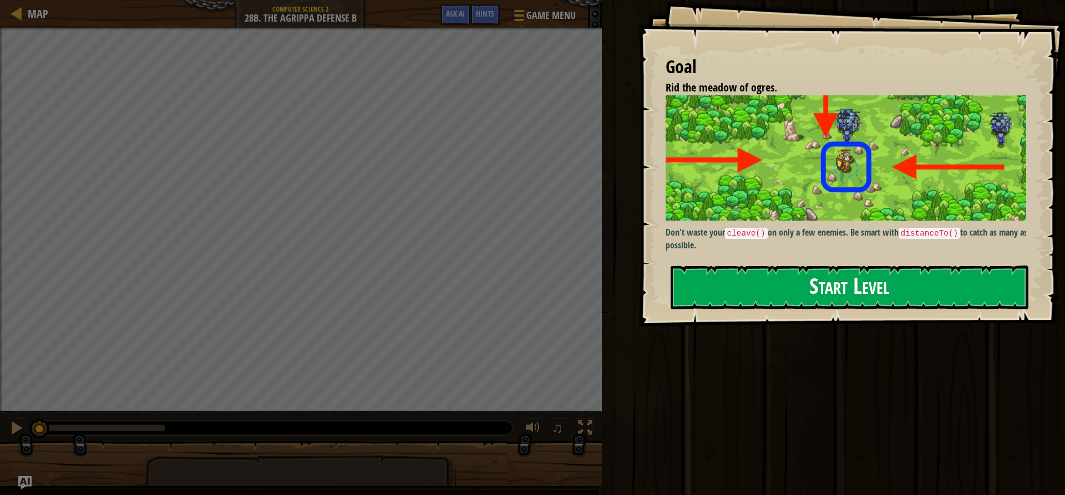
click at [802, 276] on button "Start Level" at bounding box center [849, 288] width 358 height 44
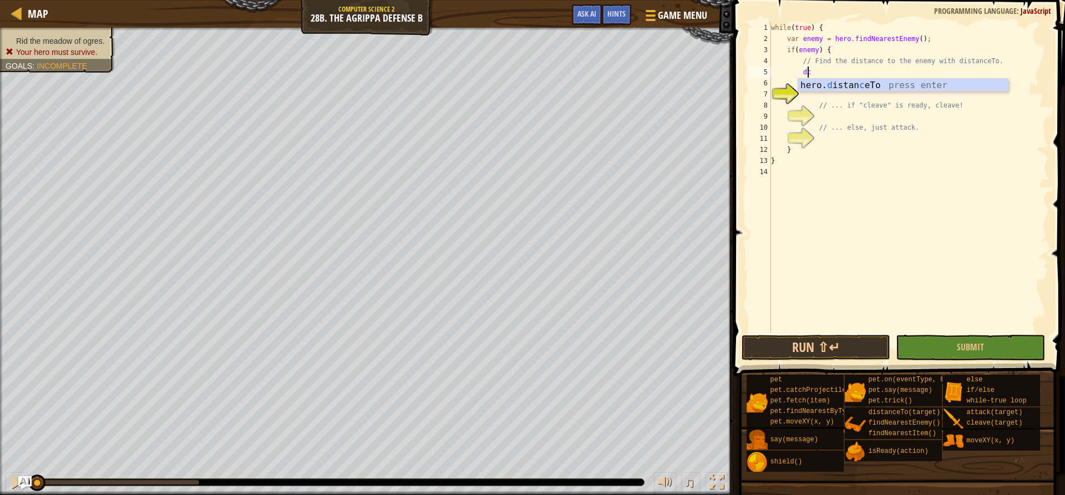
scroll to position [5, 2]
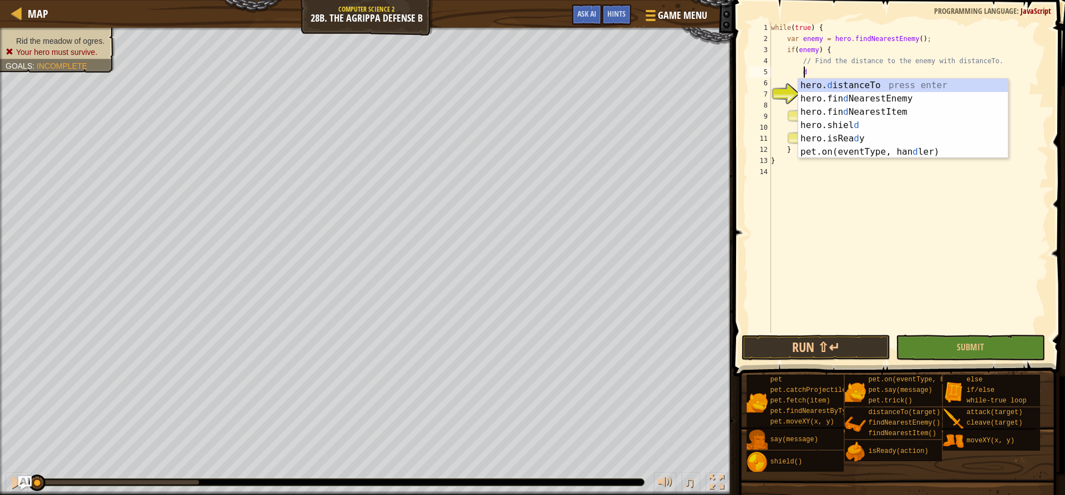
click at [890, 82] on div "hero. d istanceTo press enter hero.fin d NearestEnemy press enter hero.fin d Ne…" at bounding box center [903, 132] width 210 height 106
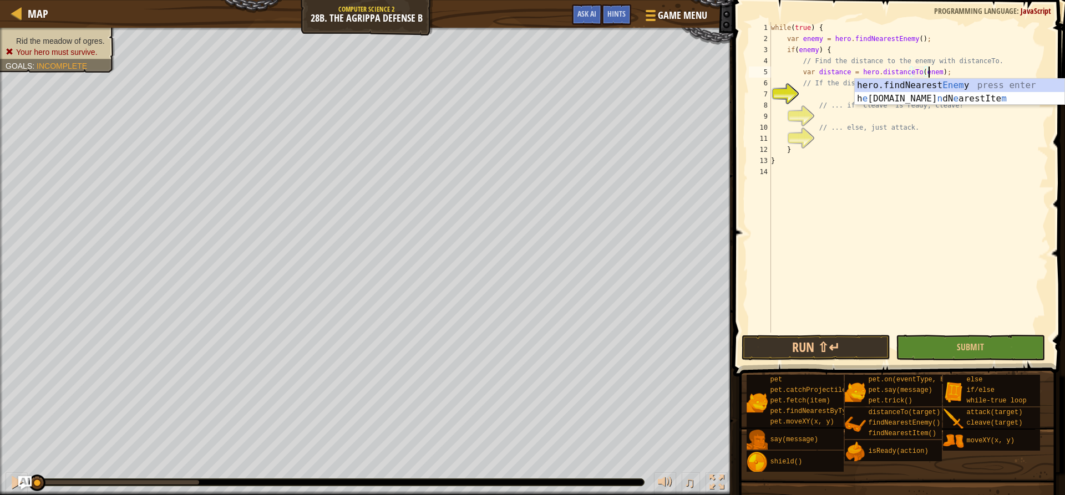
scroll to position [5, 13]
type textarea "var distance = hero.distanceTo(enemy);"
click at [995, 75] on div "while ( true ) { var enemy = hero . findNearestEnemy ( ) ; if ( enemy ) { // Fi…" at bounding box center [907, 188] width 279 height 333
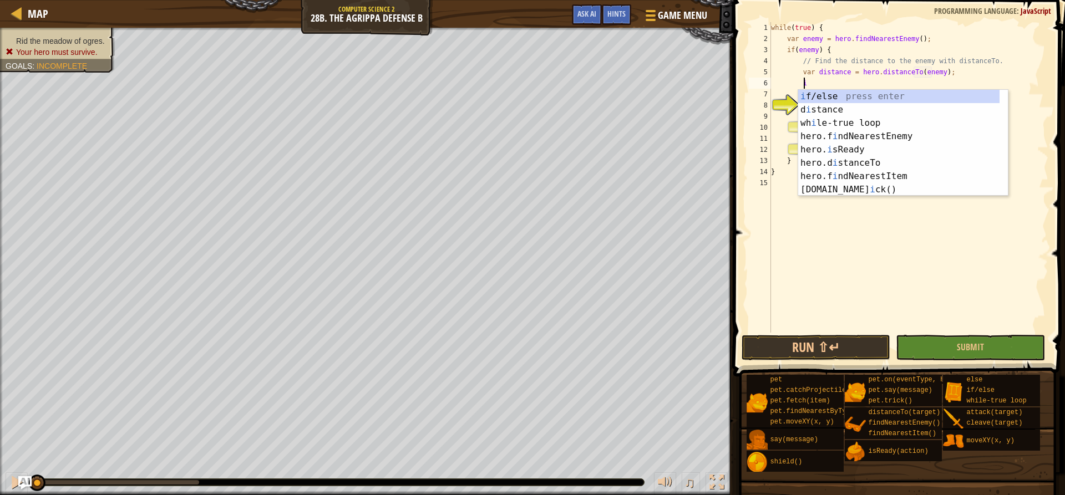
scroll to position [5, 3]
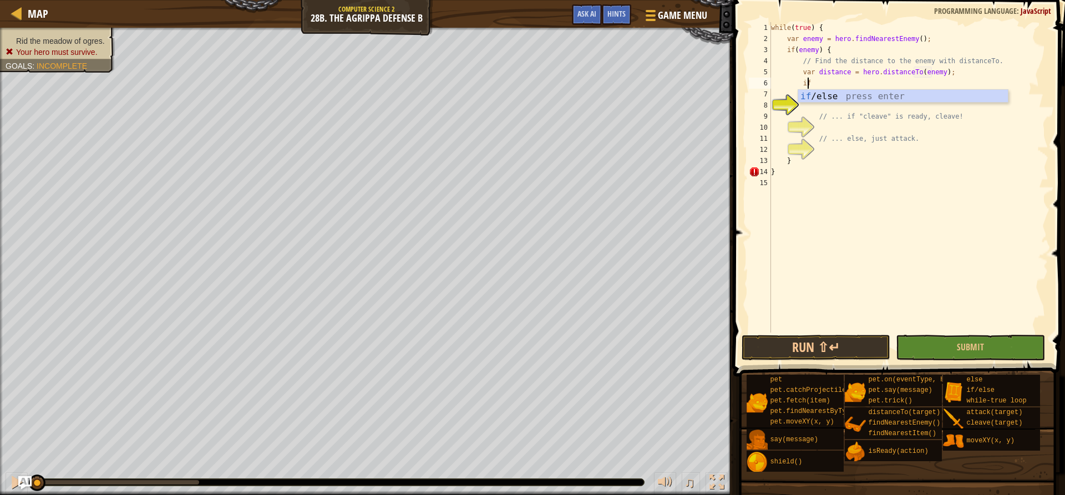
click at [917, 99] on div "if /else press enter" at bounding box center [903, 110] width 210 height 40
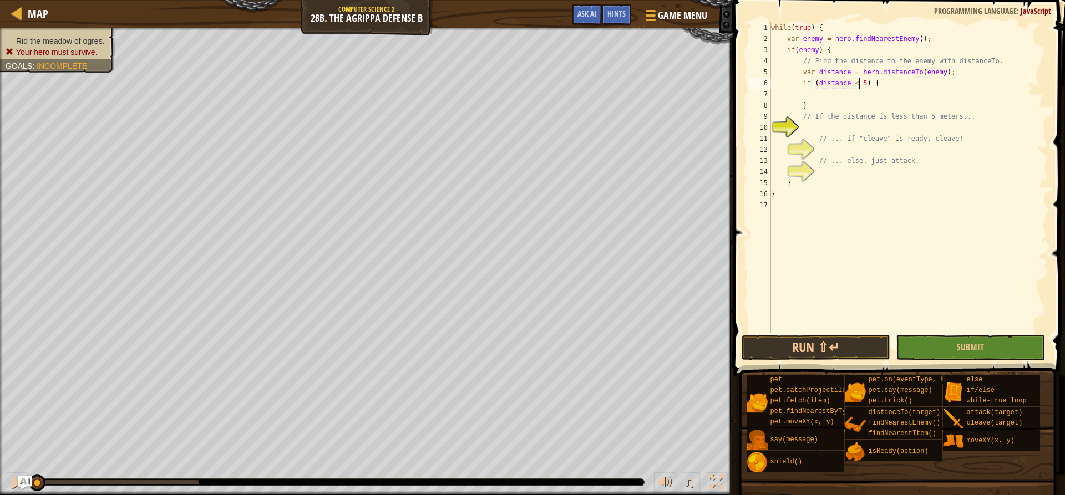
scroll to position [5, 8]
click at [834, 103] on div "while ( true ) { var enemy = hero . findNearestEnemy ( ) ; if ( enemy ) { // Fi…" at bounding box center [907, 188] width 279 height 333
type textarea "}"
click at [837, 96] on div "while ( true ) { var enemy = hero . findNearestEnemy ( ) ; if ( enemy ) { // Fi…" at bounding box center [907, 188] width 279 height 333
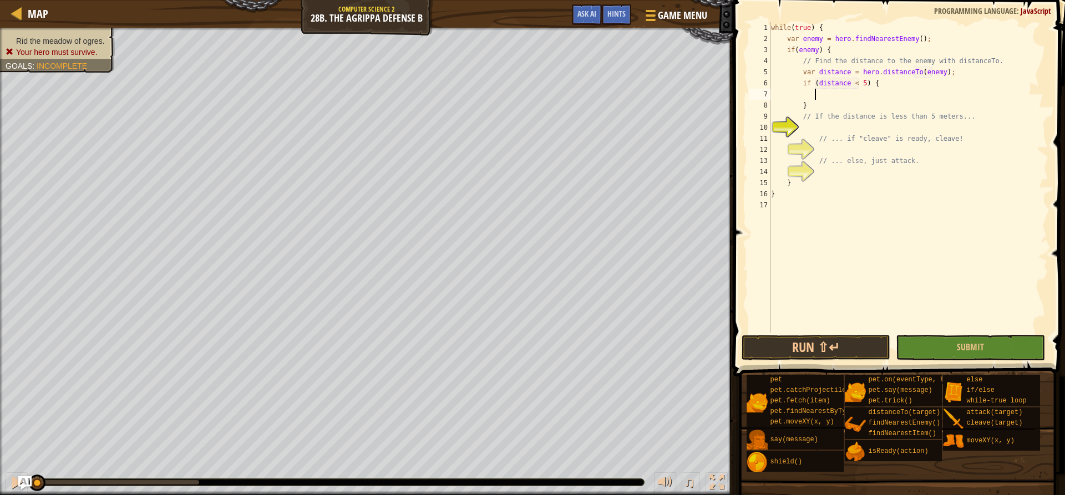
type textarea "i"
click at [863, 110] on div "if /else press enter" at bounding box center [918, 121] width 210 height 40
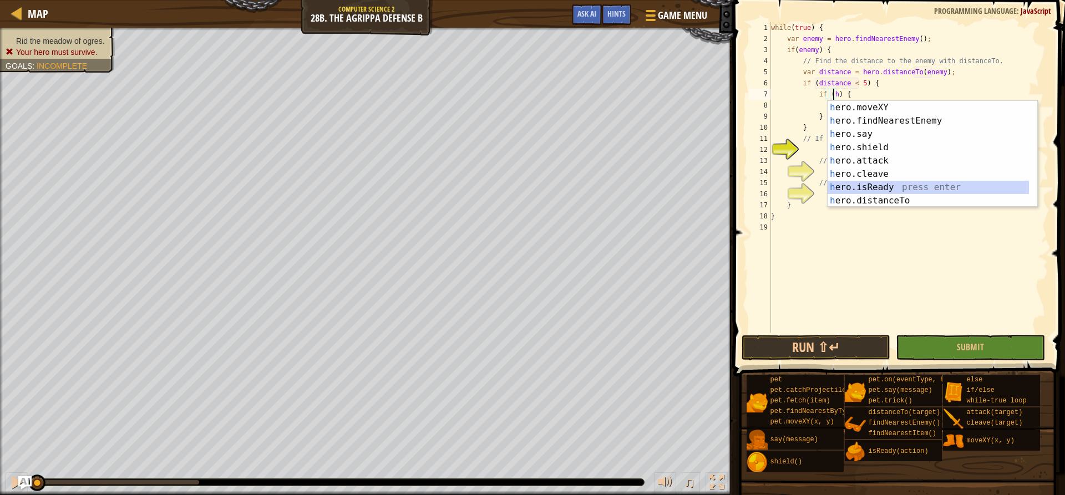
click at [882, 185] on div "h ero.moveXY press enter h ero.findNearestEnemy press enter h ero.say press ent…" at bounding box center [932, 167] width 210 height 133
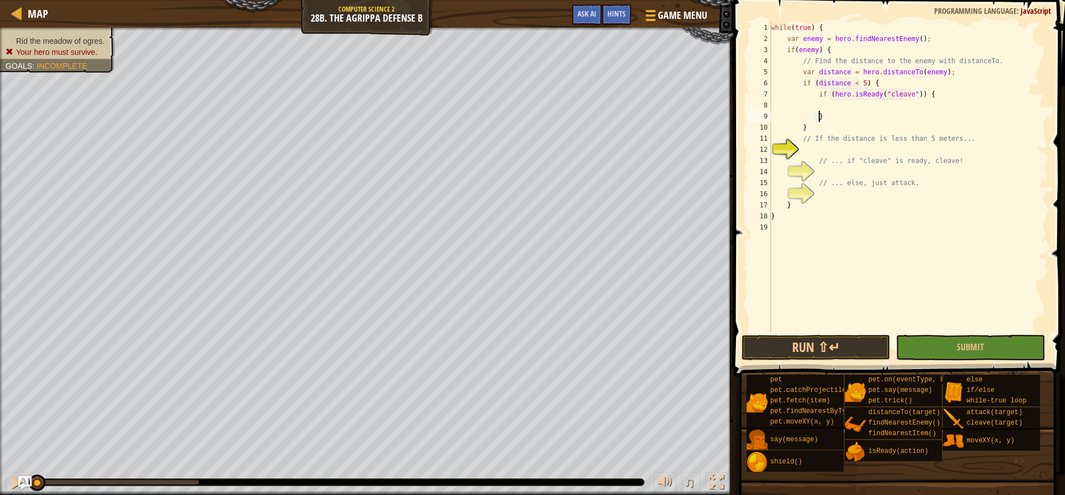
click at [885, 112] on div "while ( true ) { var enemy = hero . findNearestEnemy ( ) ; if ( enemy ) { // Fi…" at bounding box center [907, 188] width 279 height 333
click at [890, 99] on div "while ( true ) { var enemy = hero . findNearestEnemy ( ) ; if ( enemy ) { // Fi…" at bounding box center [907, 188] width 279 height 333
type textarea "if (hero.isReady("cleave")) {"
click at [891, 106] on div "while ( true ) { var enemy = hero . findNearestEnemy ( ) ; if ( enemy ) { // Fi…" at bounding box center [907, 188] width 279 height 333
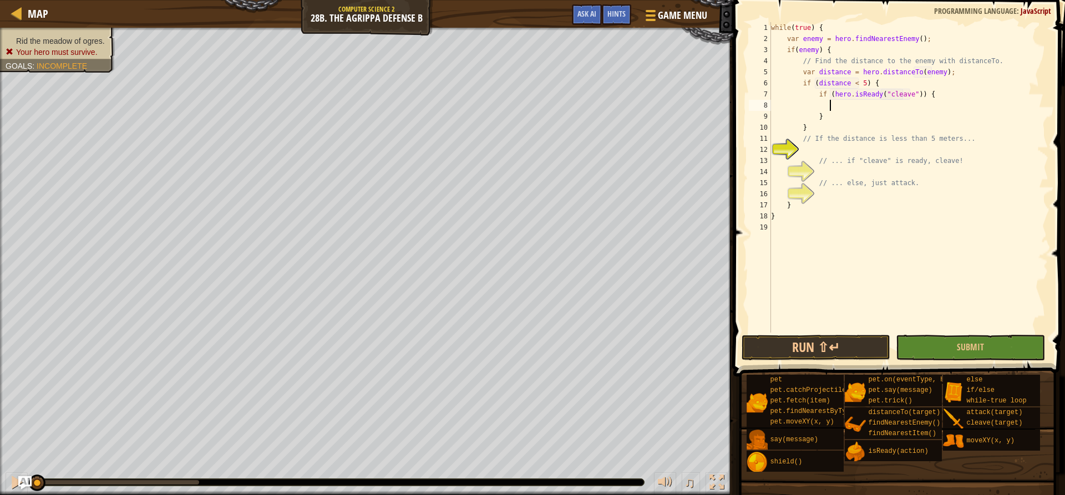
scroll to position [5, 4]
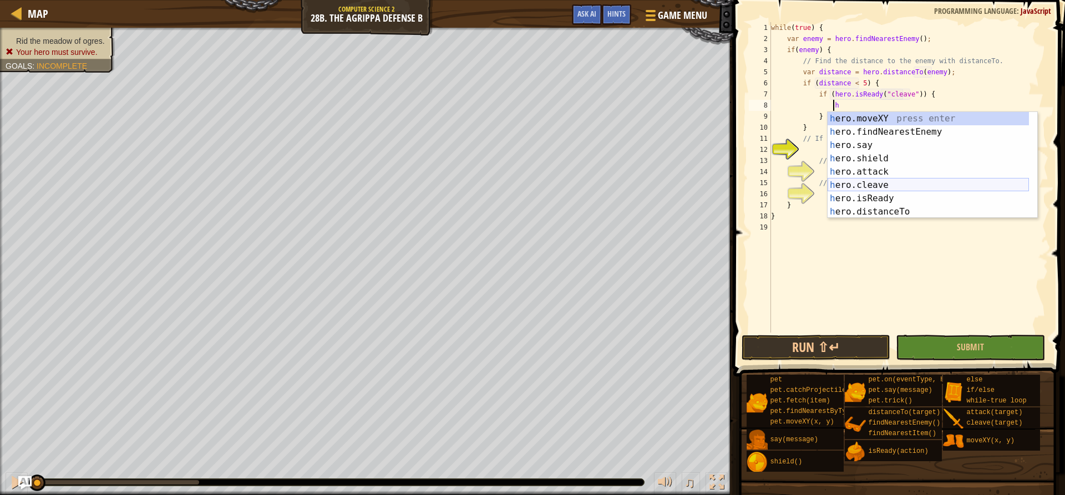
click at [904, 180] on div "h ero.moveXY press enter h ero.findNearestEnemy press enter h ero.say press ent…" at bounding box center [927, 178] width 201 height 133
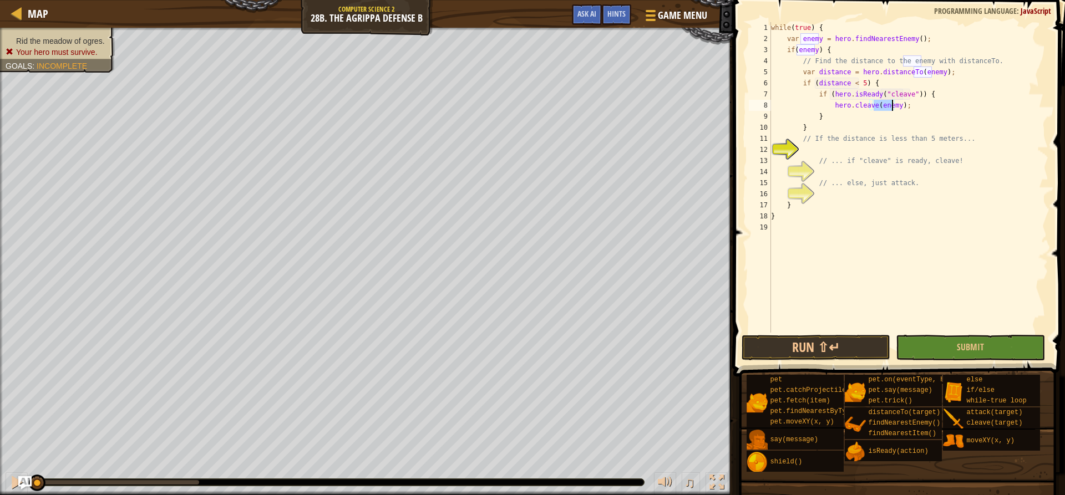
click at [863, 127] on div "while ( true ) { var enemy = hero . findNearestEnemy ( ) ; if ( enemy ) { // Fi…" at bounding box center [907, 188] width 279 height 333
click at [857, 119] on div "while ( true ) { var enemy = hero . findNearestEnemy ( ) ; if ( enemy ) { // Fi…" at bounding box center [907, 188] width 279 height 333
type textarea "}"
type textarea "e"
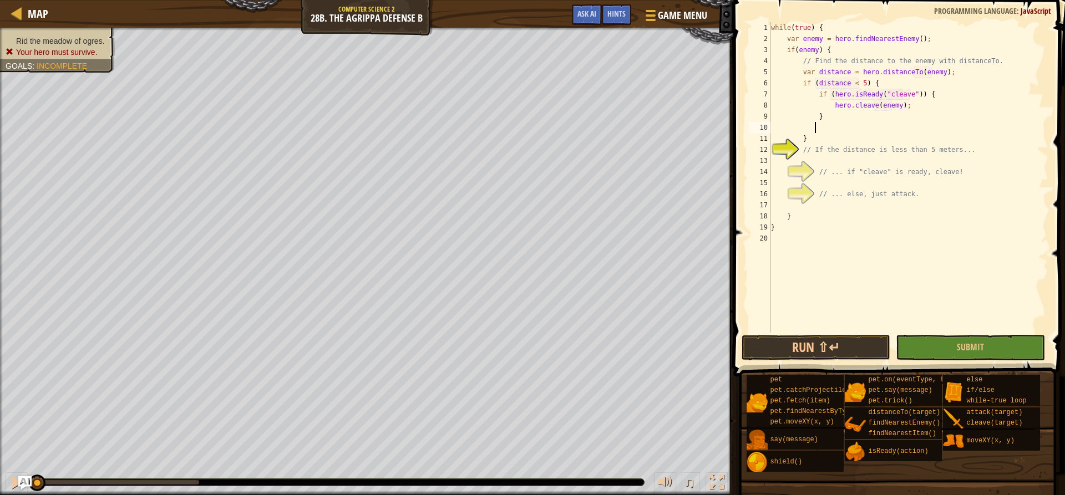
scroll to position [5, 3]
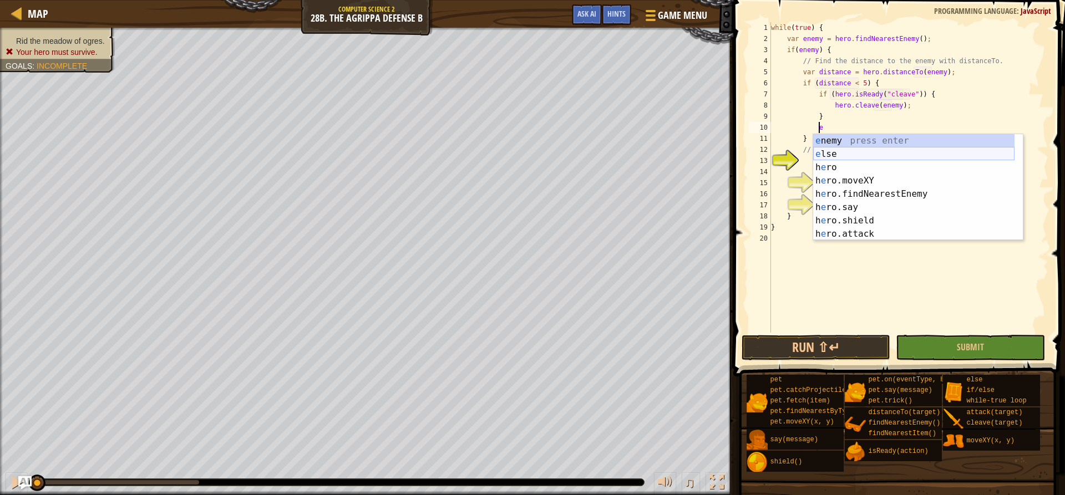
click at [855, 160] on div "e nemy press enter e lse press enter h e ro press enter h e ro.moveXY press ent…" at bounding box center [913, 200] width 201 height 133
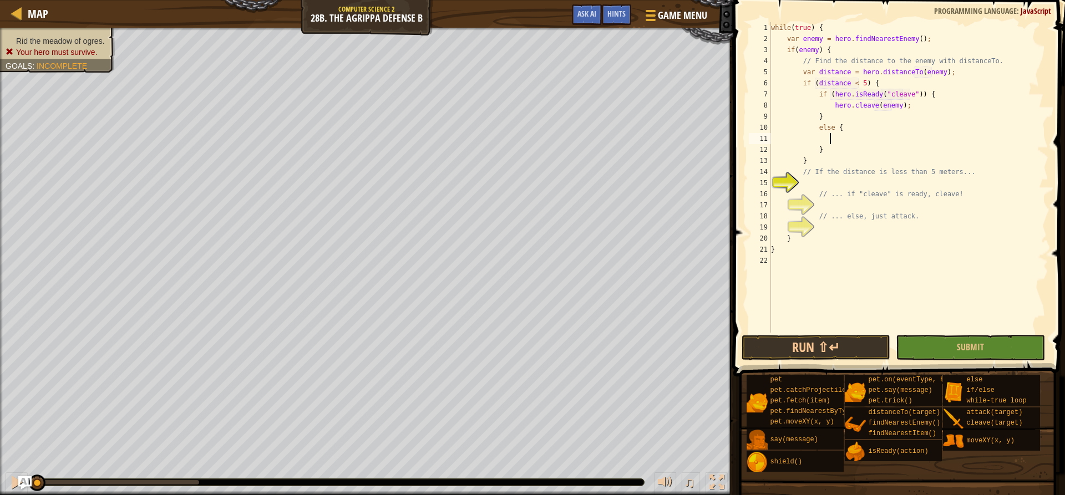
scroll to position [5, 4]
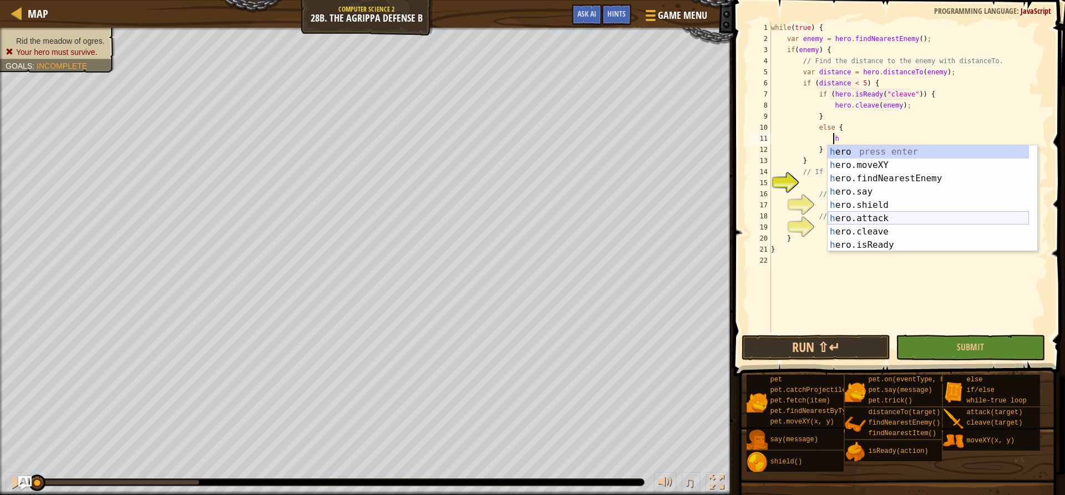
click at [868, 220] on div "h ero press enter h ero.moveXY press enter h ero.findNearestEnemy press enter h…" at bounding box center [927, 211] width 201 height 133
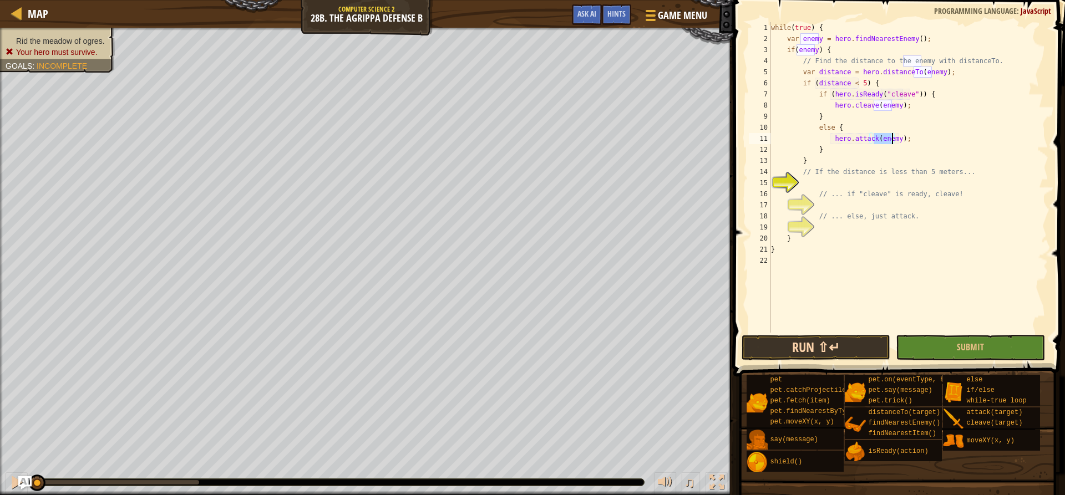
type textarea "hero.attack(enemy);"
click at [842, 357] on button "Run ⇧↵" at bounding box center [815, 348] width 149 height 26
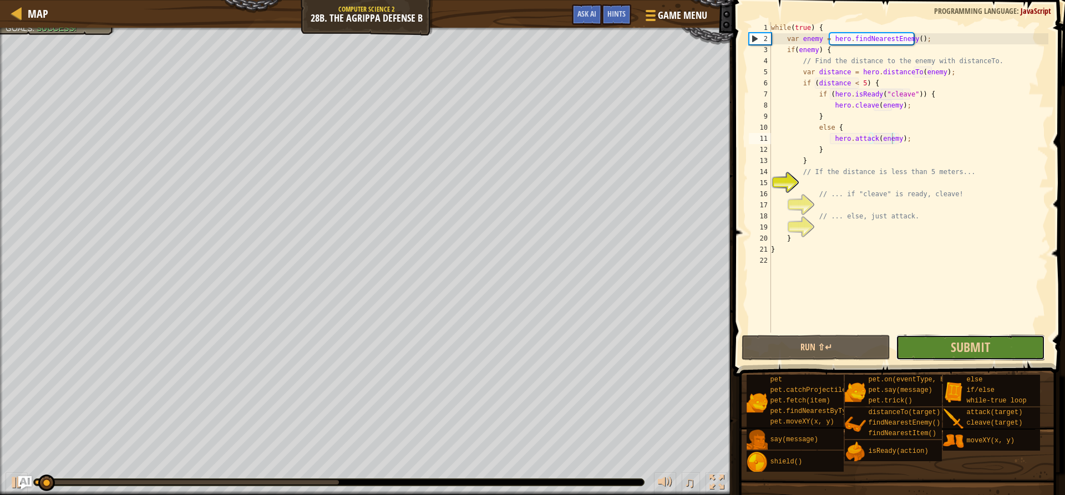
click at [943, 350] on button "Submit" at bounding box center [969, 348] width 149 height 26
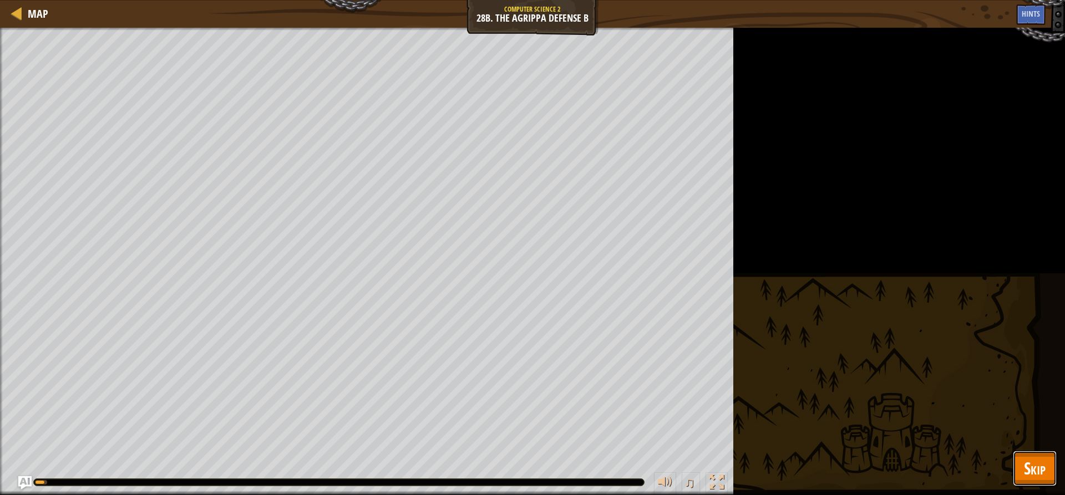
click at [1026, 465] on span "Skip" at bounding box center [1035, 468] width 22 height 23
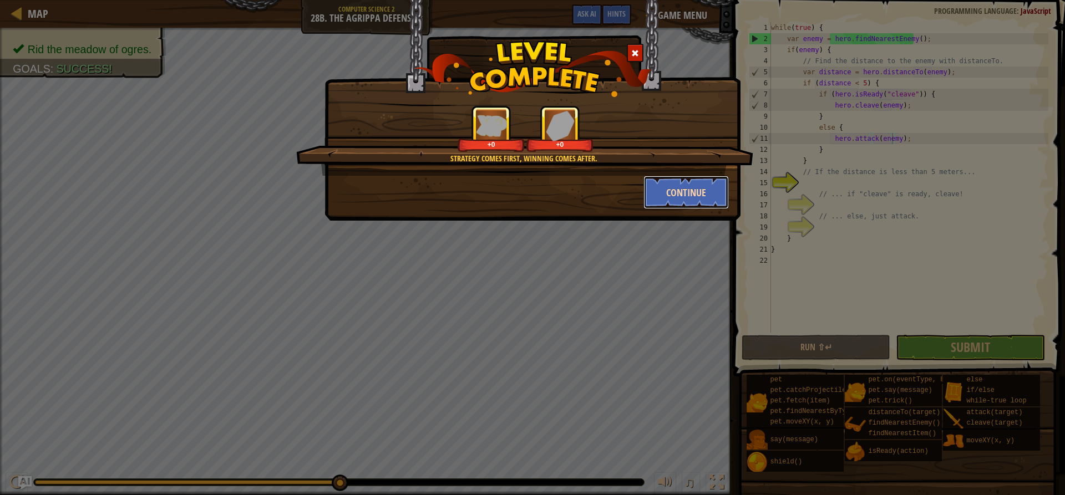
click at [691, 198] on button "Continue" at bounding box center [686, 192] width 86 height 33
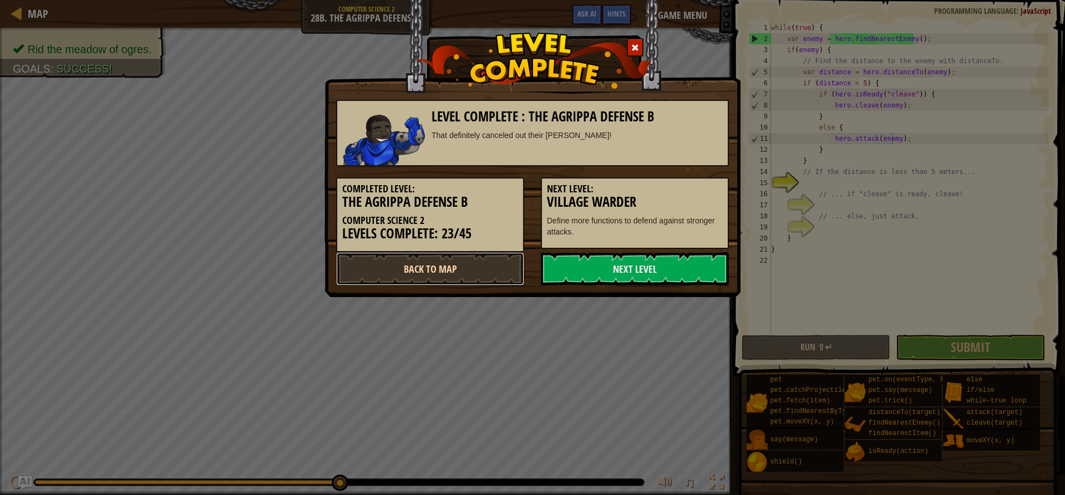
click at [464, 266] on link "Back to Map" at bounding box center [430, 268] width 188 height 33
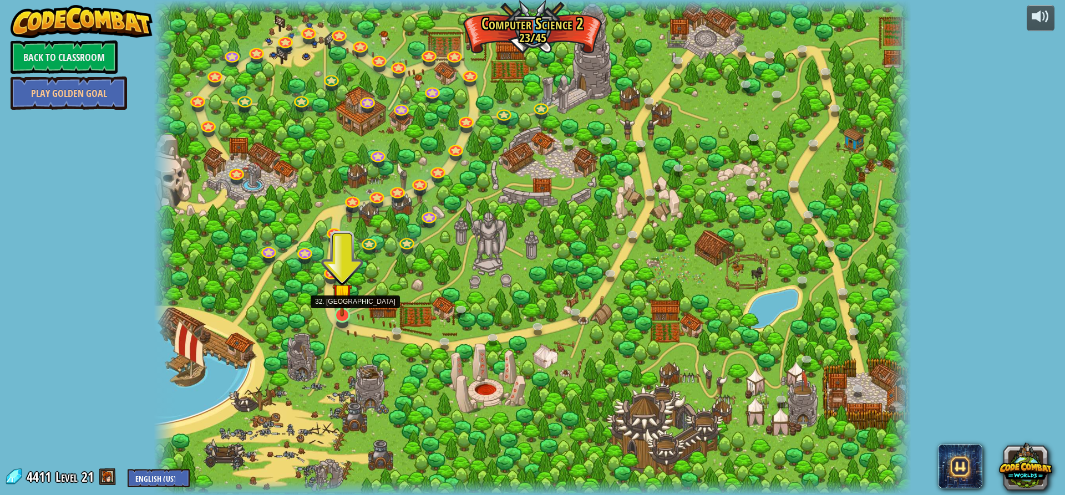
click at [350, 309] on img at bounding box center [342, 294] width 20 height 46
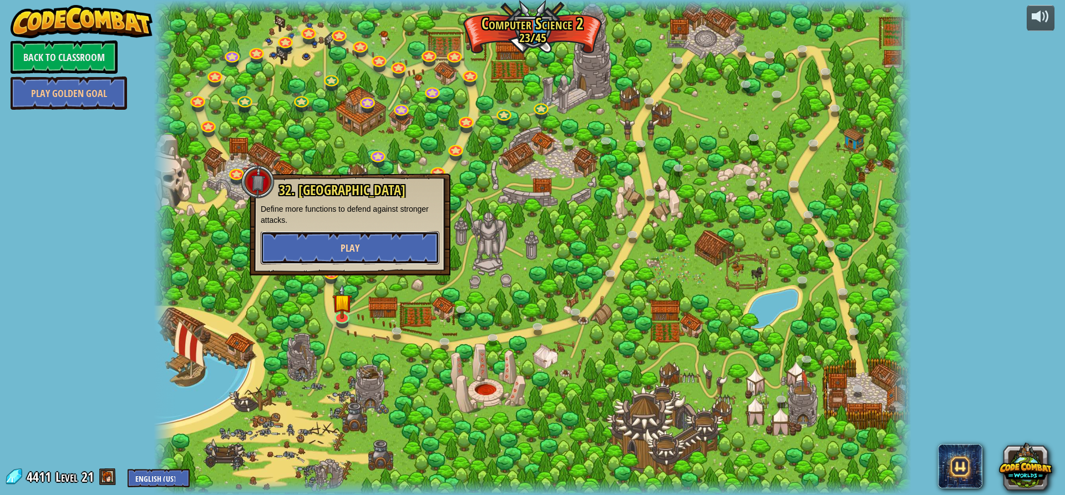
click at [376, 242] on button "Play" at bounding box center [350, 247] width 179 height 33
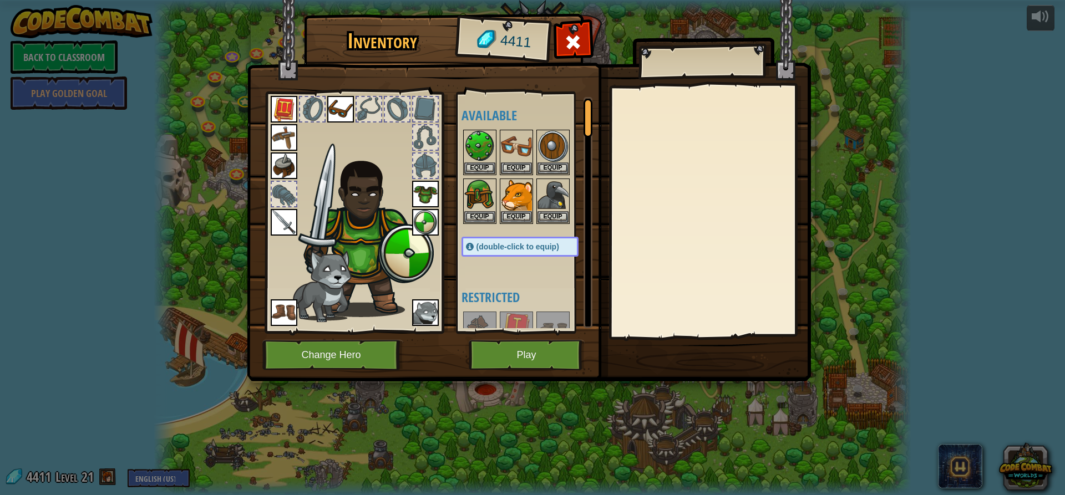
click at [527, 374] on img at bounding box center [529, 180] width 564 height 403
click at [532, 363] on button "Play" at bounding box center [527, 355] width 116 height 30
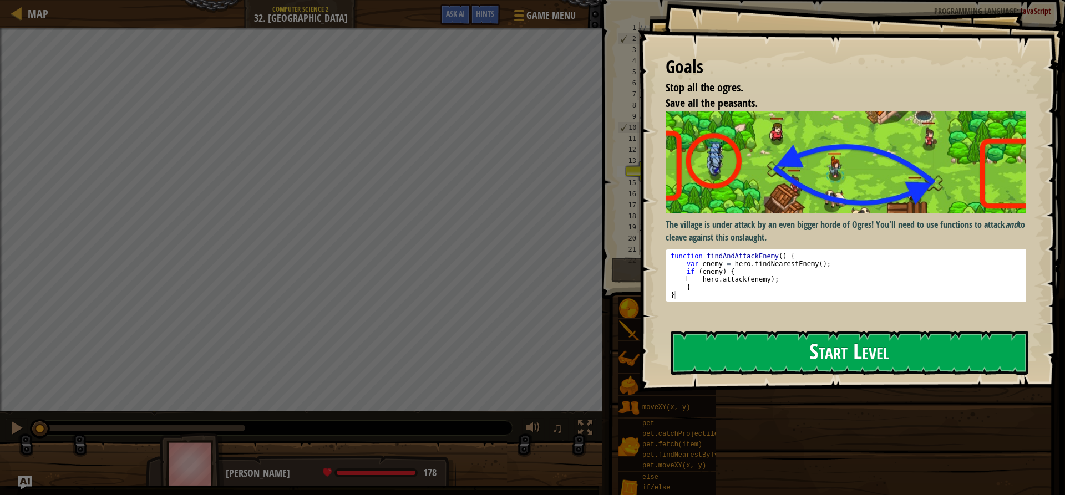
click at [788, 365] on button "Start Level" at bounding box center [849, 353] width 358 height 44
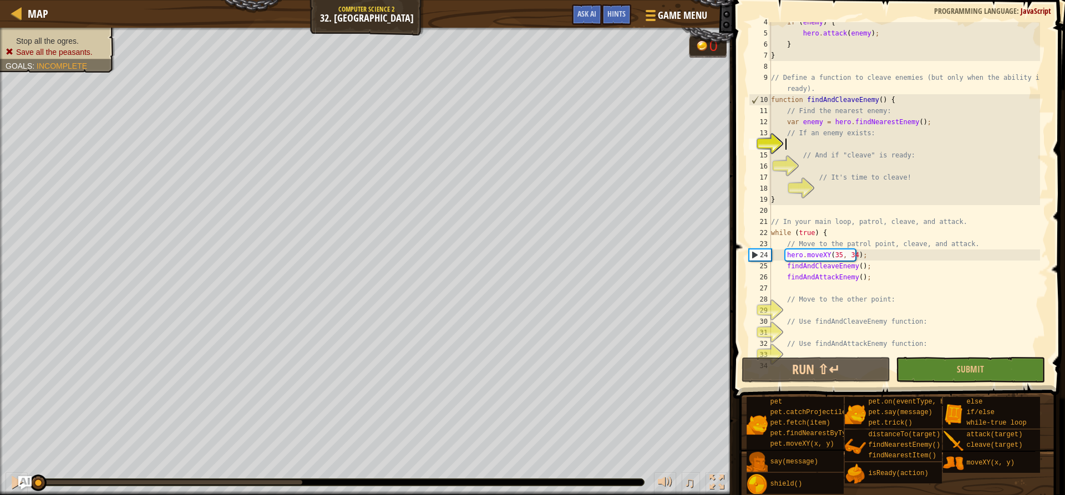
scroll to position [5, 1]
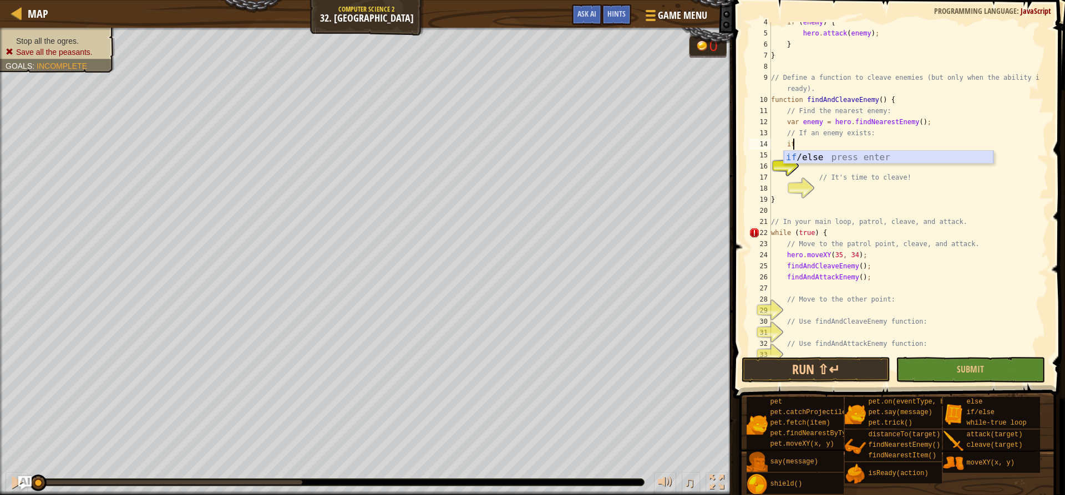
click at [837, 157] on div "if /else press enter" at bounding box center [888, 171] width 210 height 40
type textarea "if (enemy) {"
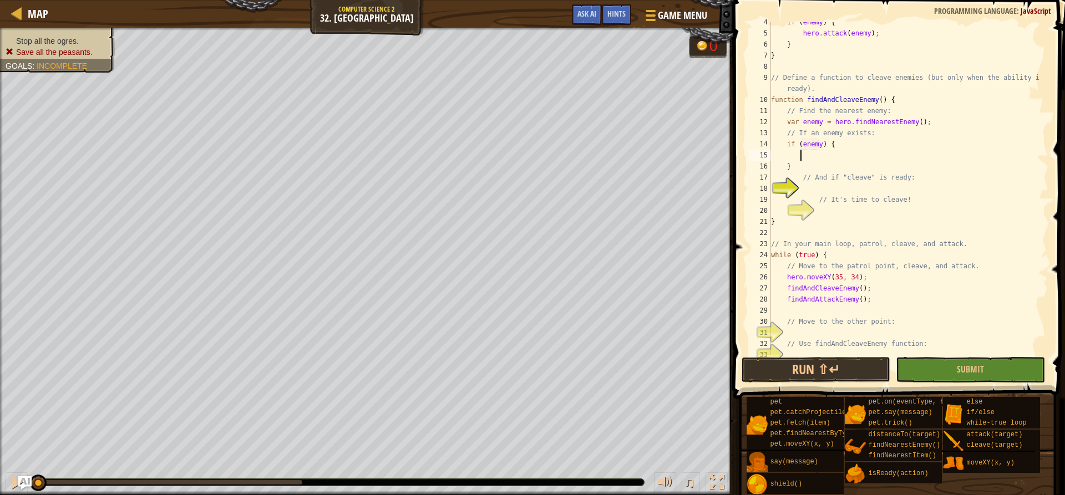
click at [844, 153] on div "if ( enemy ) { hero . attack ( enemy ) ; } } // Define a function to cleave ene…" at bounding box center [903, 194] width 271 height 355
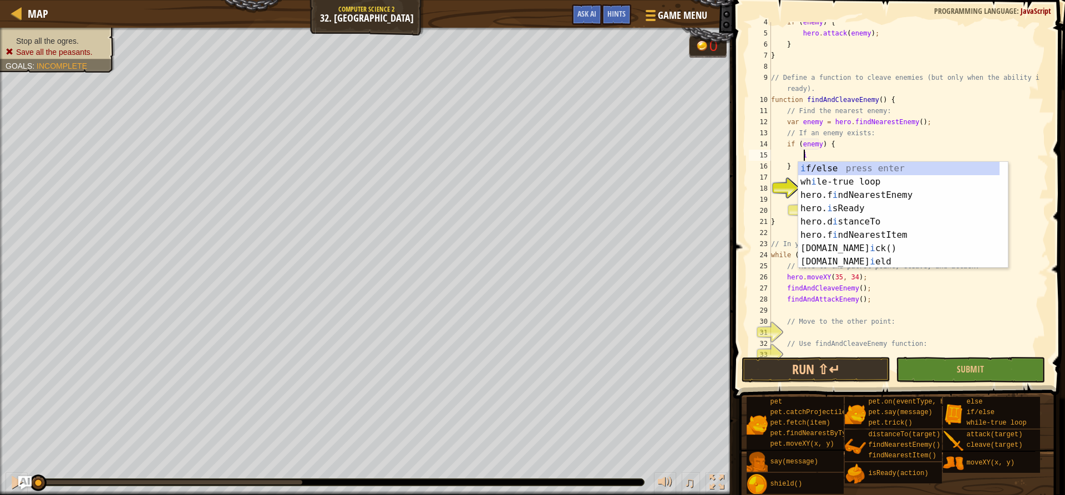
scroll to position [5, 3]
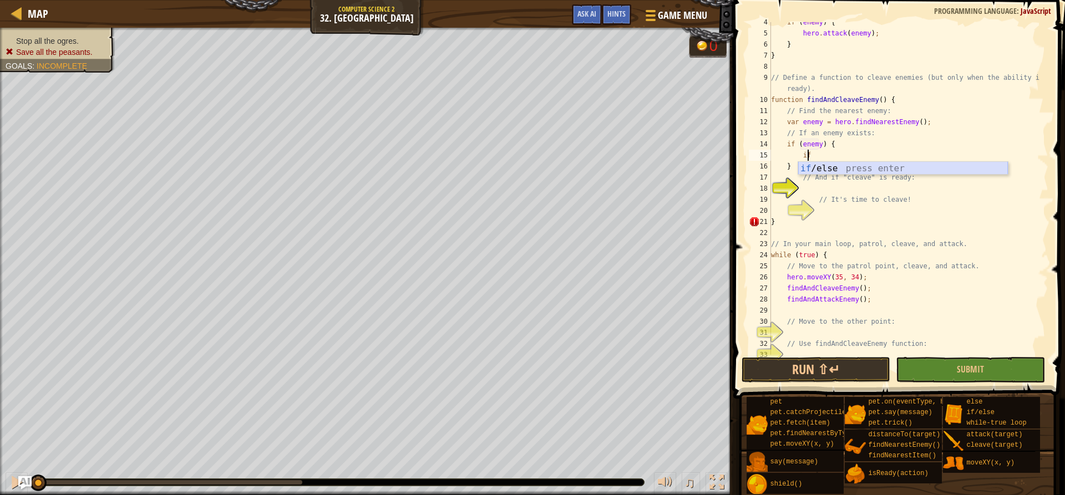
click at [844, 164] on div "if /else press enter" at bounding box center [903, 182] width 210 height 40
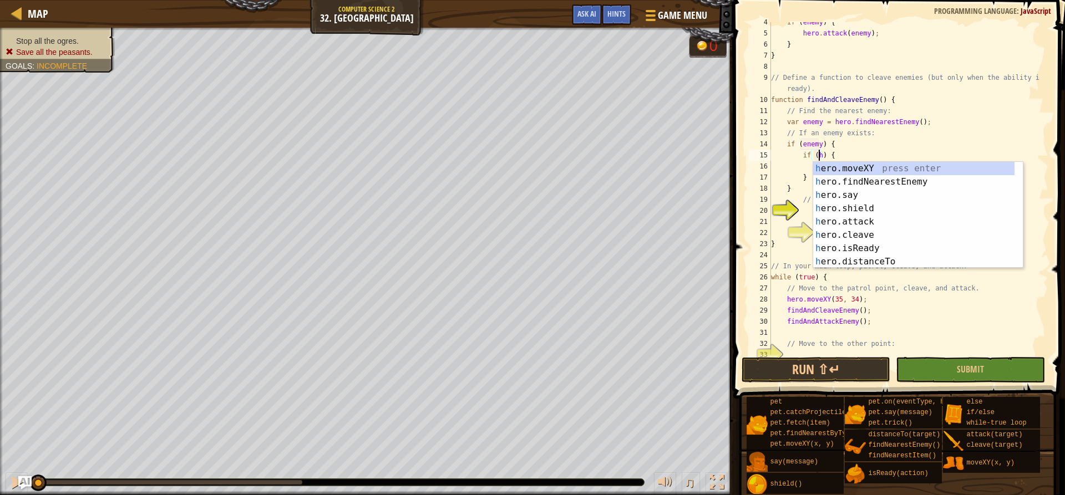
scroll to position [5, 4]
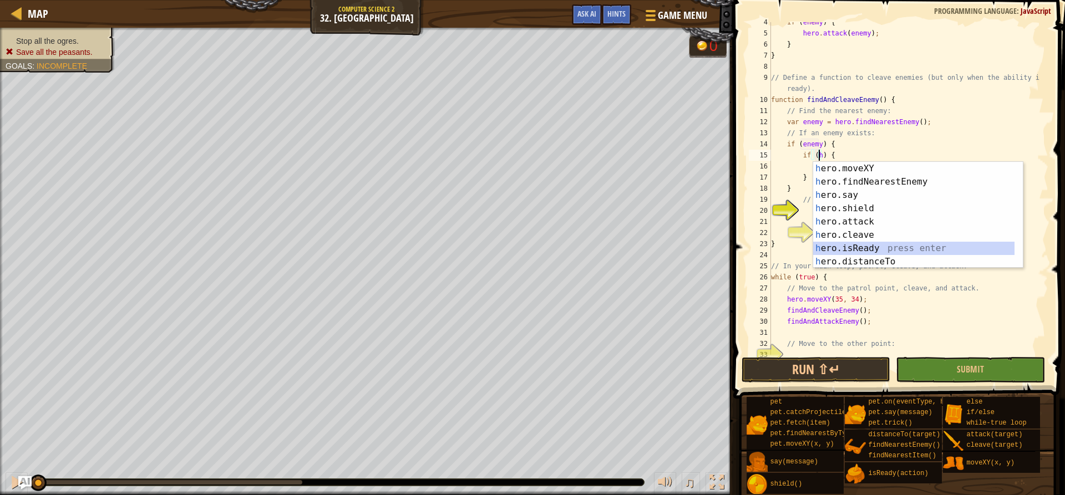
click at [890, 242] on div "h ero.moveXY press enter h ero.findNearestEnemy press enter h ero.say press ent…" at bounding box center [913, 228] width 201 height 133
type textarea "if (hero.isReady("cleave")) {"
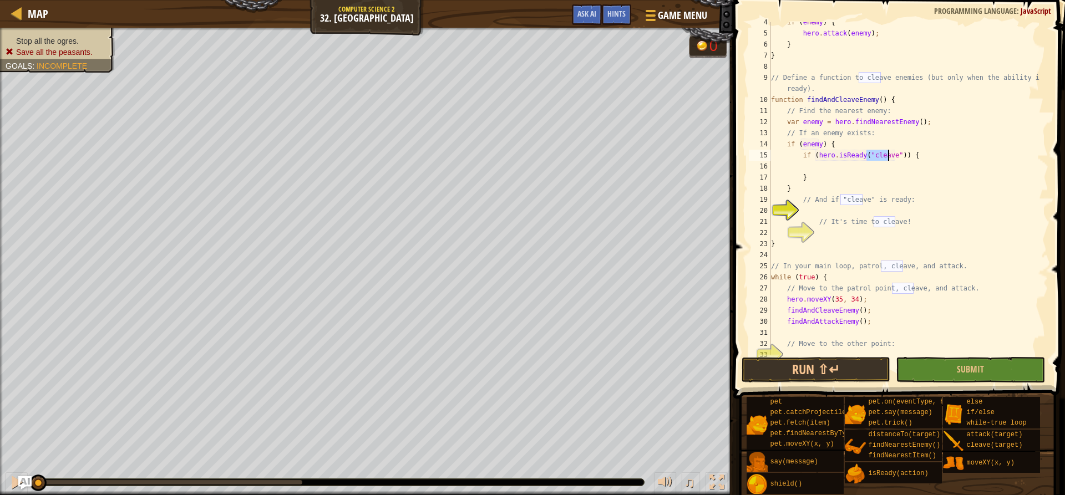
click at [887, 167] on div "if ( enemy ) { hero . attack ( enemy ) ; } } // Define a function to cleave ene…" at bounding box center [903, 194] width 271 height 355
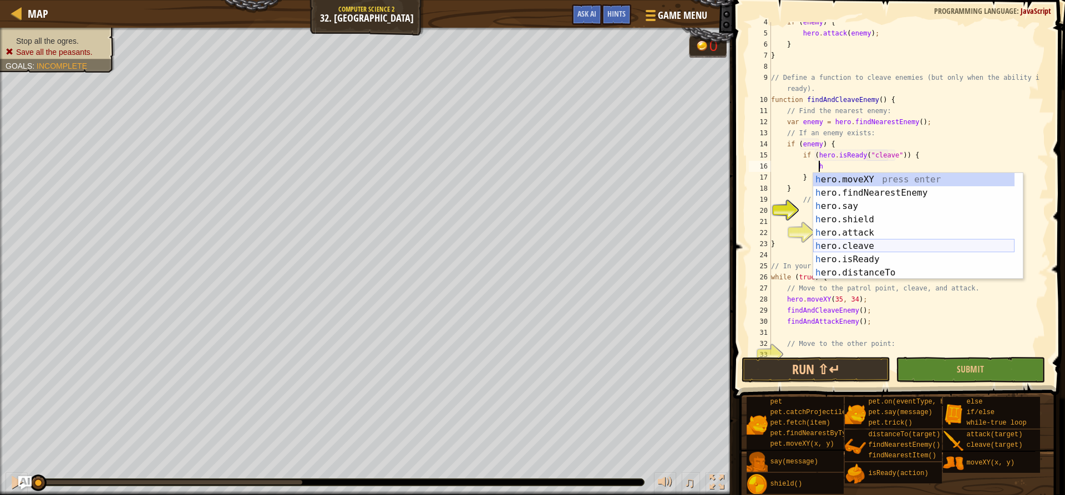
click at [871, 247] on div "h ero.moveXY press enter h ero.findNearestEnemy press enter h ero.say press ent…" at bounding box center [913, 239] width 201 height 133
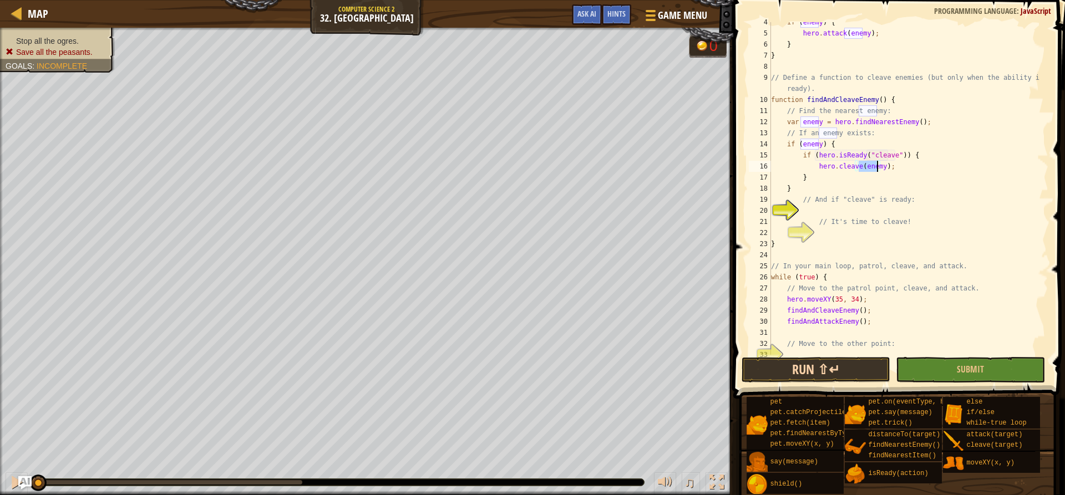
type textarea "hero.cleave(enemy);"
click at [810, 366] on button "Run ⇧↵" at bounding box center [815, 370] width 149 height 26
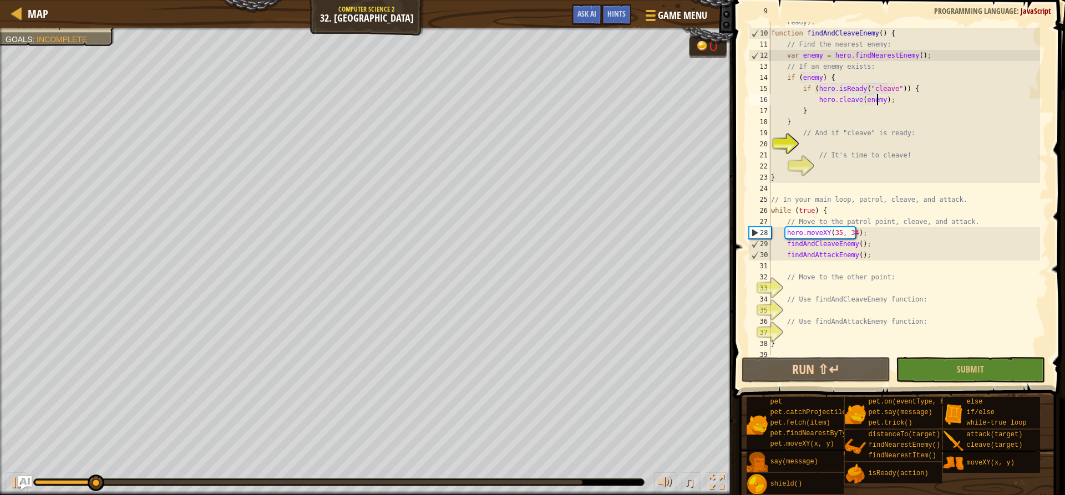
scroll to position [111, 0]
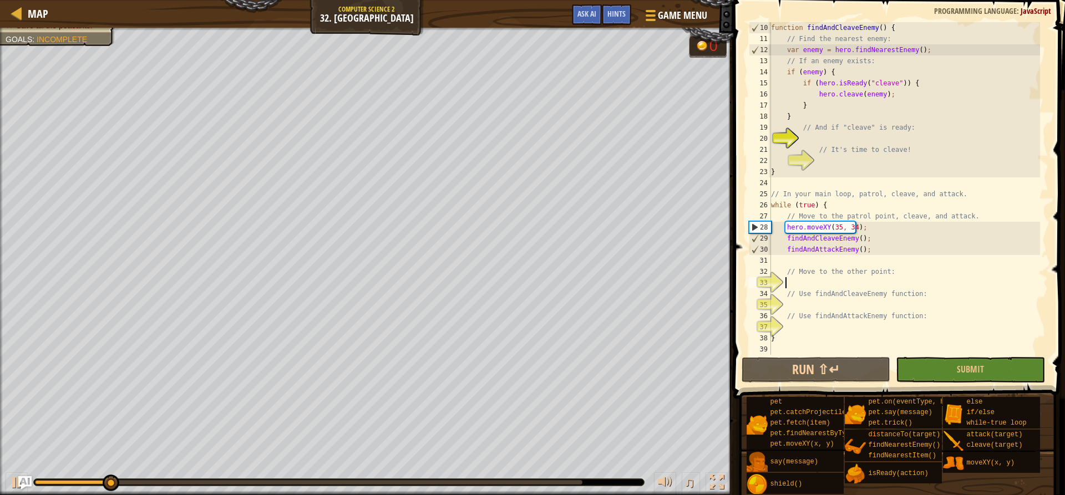
click at [833, 288] on div "function findAndCleaveEnemy ( ) { // Find the nearest enemy: var enemy = hero .…" at bounding box center [903, 199] width 271 height 355
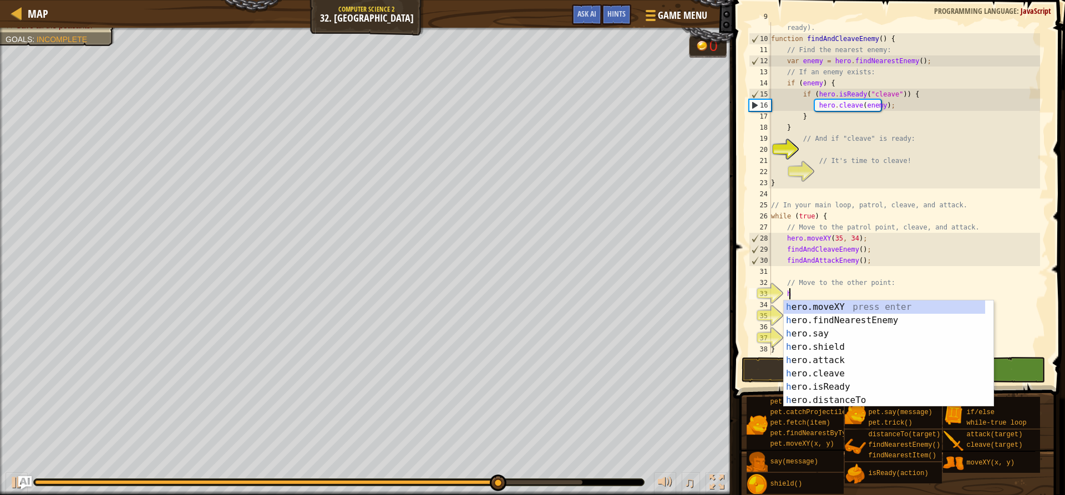
scroll to position [5, 1]
drag, startPoint x: 826, startPoint y: 307, endPoint x: 818, endPoint y: 307, distance: 7.8
click at [826, 307] on div "h ero.moveXY press enter h ero.findNearestEnemy press enter h ero.say press ent…" at bounding box center [883, 367] width 201 height 133
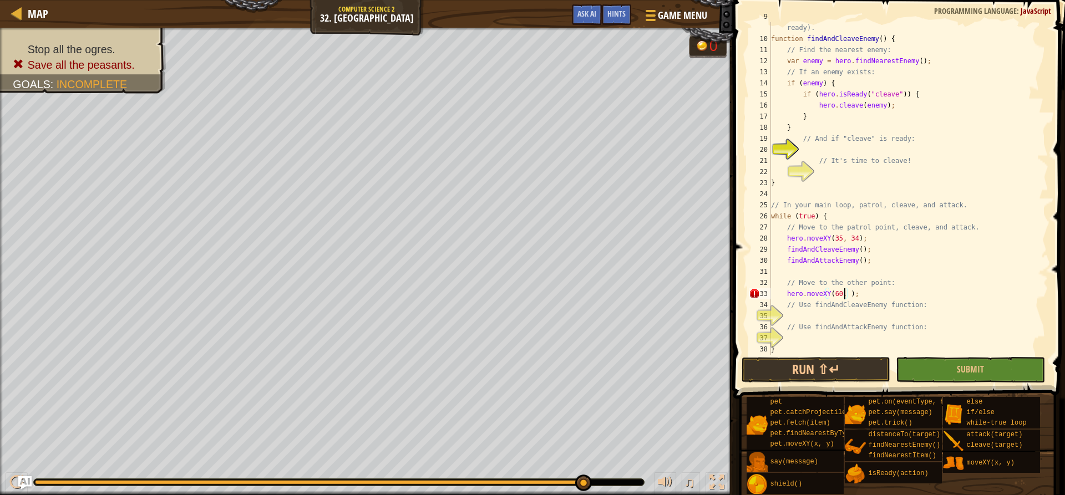
scroll to position [5, 7]
type textarea "hero.moveXY(60, 31);"
click at [833, 316] on div "// Define a function to cleave enemies (but only when the ability is ready). fu…" at bounding box center [903, 194] width 271 height 366
type textarea "f"
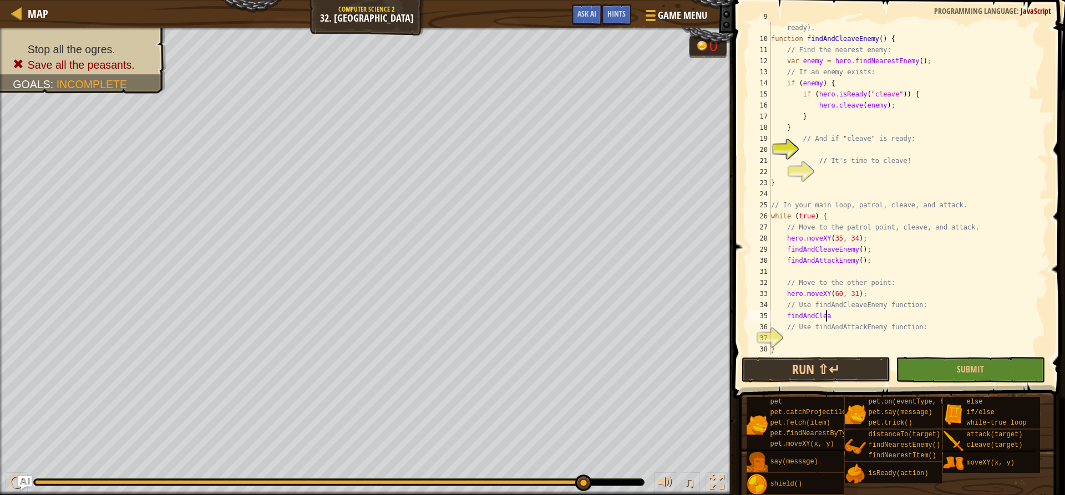
scroll to position [5, 2]
type textarea "f"
type textarea "// Use findAndCleaveEnemy function:"
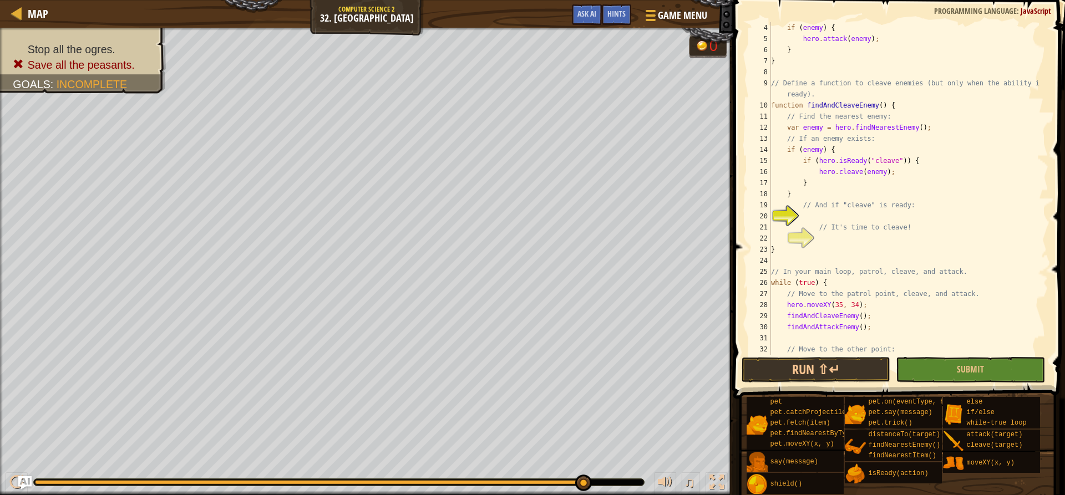
scroll to position [0, 0]
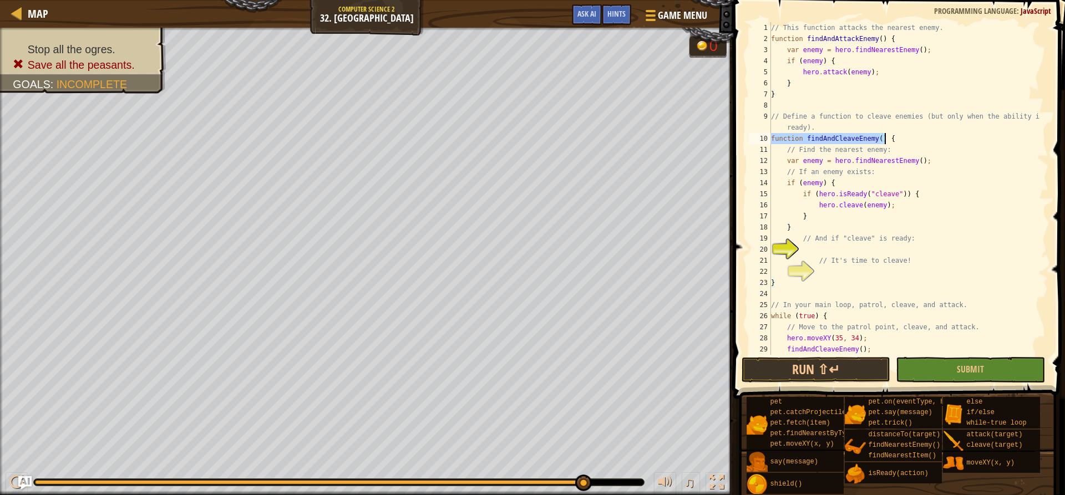
drag, startPoint x: 771, startPoint y: 136, endPoint x: 893, endPoint y: 136, distance: 122.0
click at [893, 136] on div "// This function attacks the nearest enemy. function findAndAttackEnemy ( ) { v…" at bounding box center [903, 199] width 271 height 355
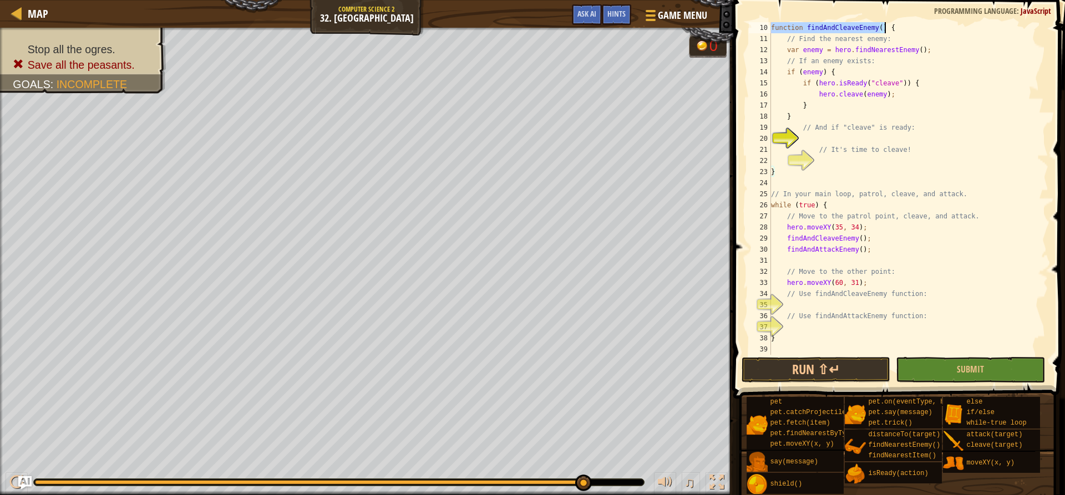
scroll to position [111, 0]
click at [844, 298] on div "function findAndCleaveEnemy ( ) { // Find the nearest enemy: var enemy = hero .…" at bounding box center [903, 199] width 271 height 355
type textarea "// Use findAndCleaveEnemy function:"
click at [843, 306] on div "function findAndCleaveEnemy ( ) { // Find the nearest enemy: var enemy = hero .…" at bounding box center [903, 199] width 271 height 355
type textarea "f"
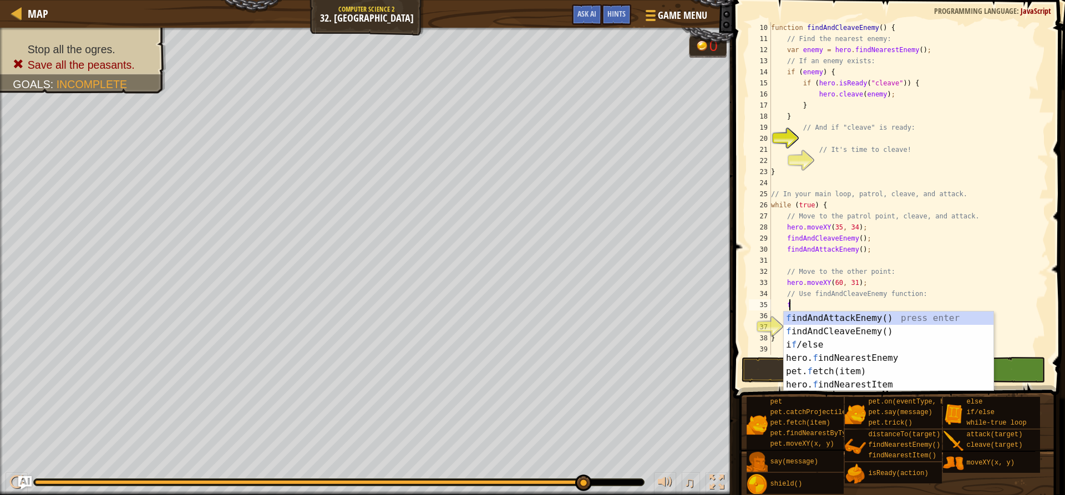
scroll to position [5, 1]
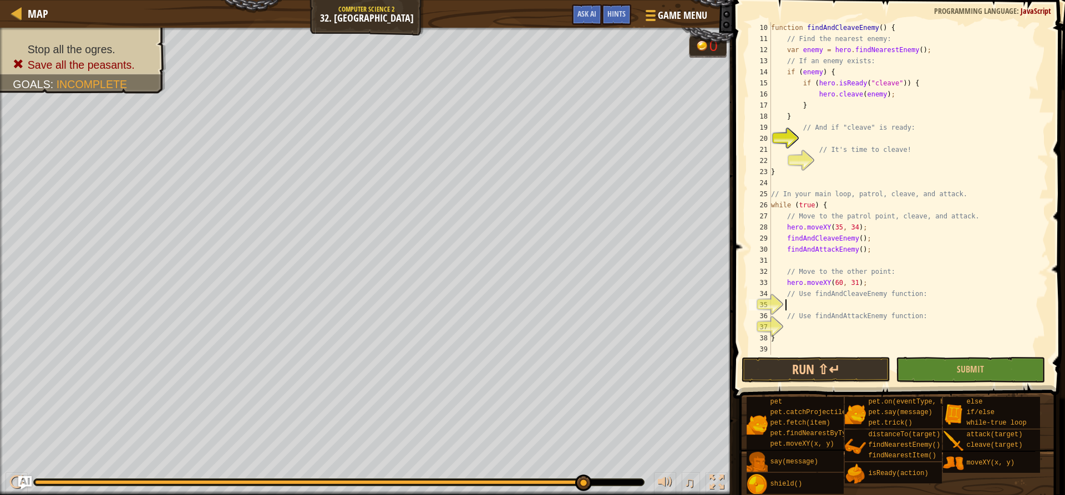
type textarea "f"
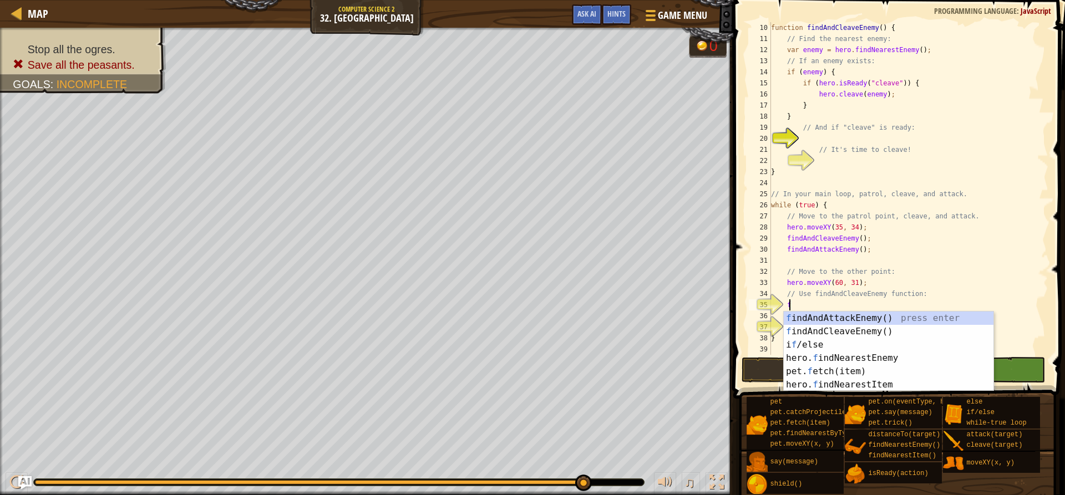
scroll to position [5, 1]
click at [868, 330] on div "f indAndAttackEnemy() press enter f indAndCleaveEnemy() press enter i f /else p…" at bounding box center [888, 365] width 210 height 106
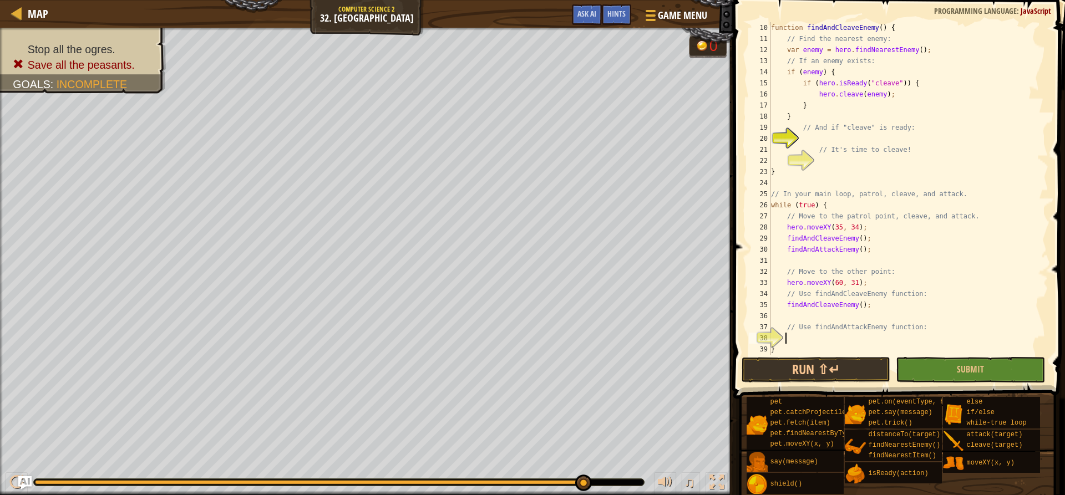
click at [832, 337] on div "function findAndCleaveEnemy ( ) { // Find the nearest enemy: var enemy = hero .…" at bounding box center [903, 199] width 271 height 355
type textarea "f"
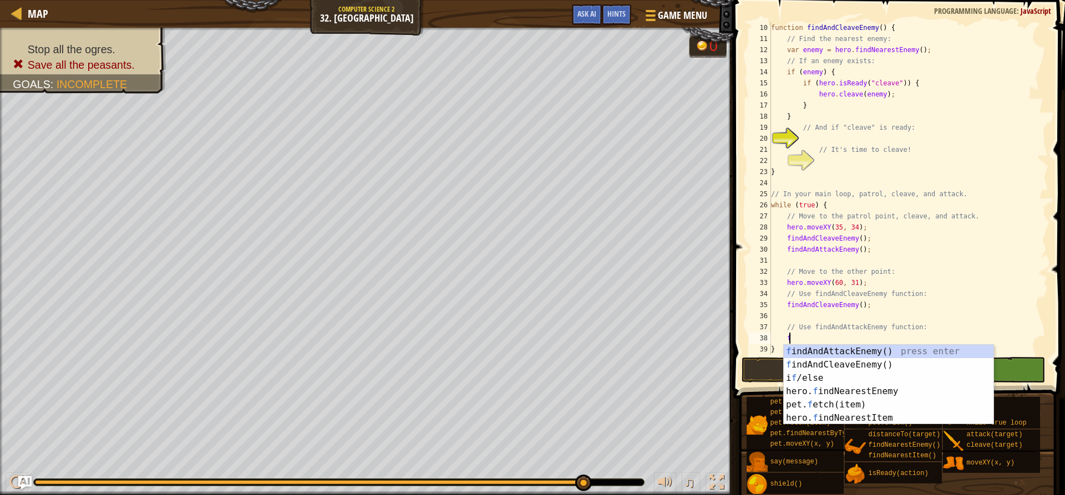
click at [847, 345] on div "f indAndAttackEnemy() press enter f indAndCleaveEnemy() press enter i f /else p…" at bounding box center [888, 398] width 210 height 106
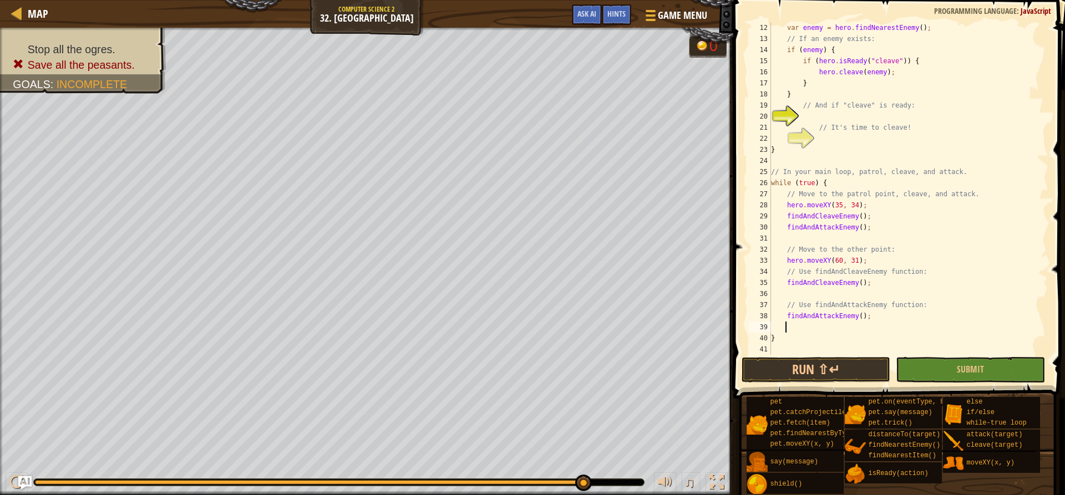
scroll to position [133, 0]
click at [850, 360] on button "Run ⇧↵" at bounding box center [815, 370] width 149 height 26
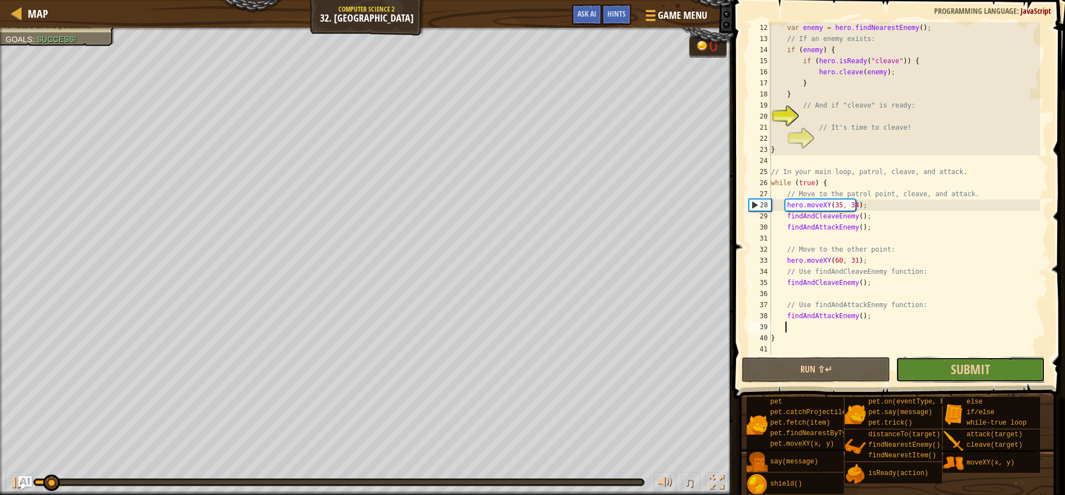
click at [906, 368] on button "Submit" at bounding box center [969, 370] width 149 height 26
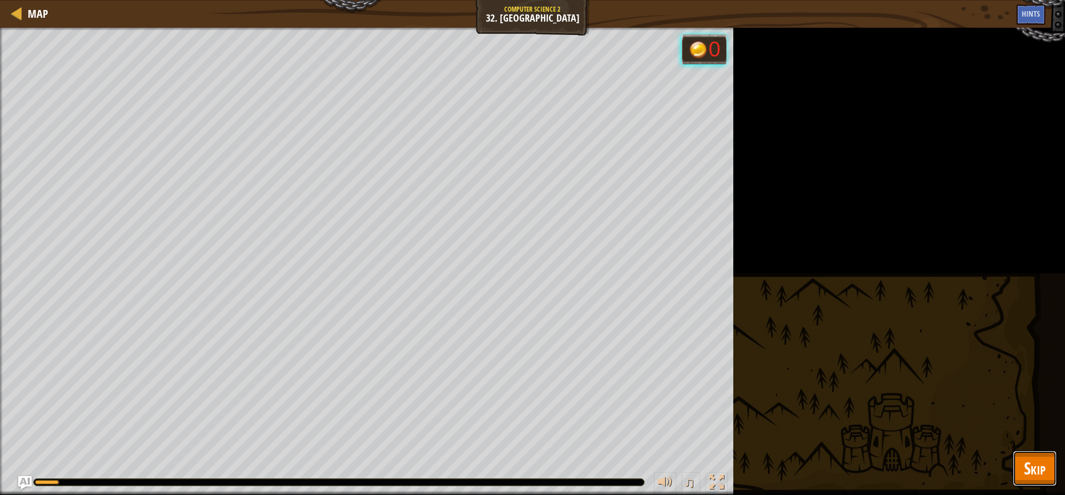
click at [1032, 466] on span "Skip" at bounding box center [1035, 468] width 22 height 23
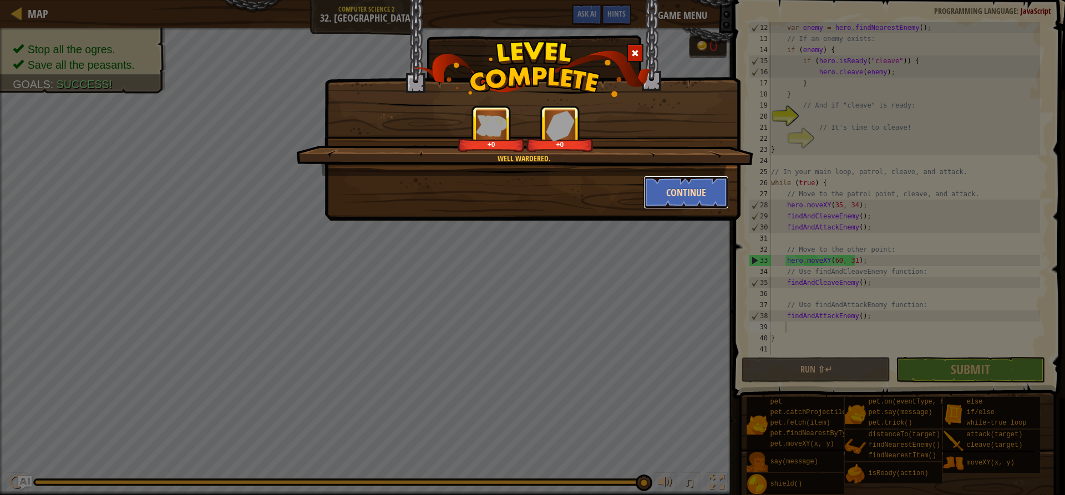
click at [651, 186] on button "Continue" at bounding box center [686, 192] width 86 height 33
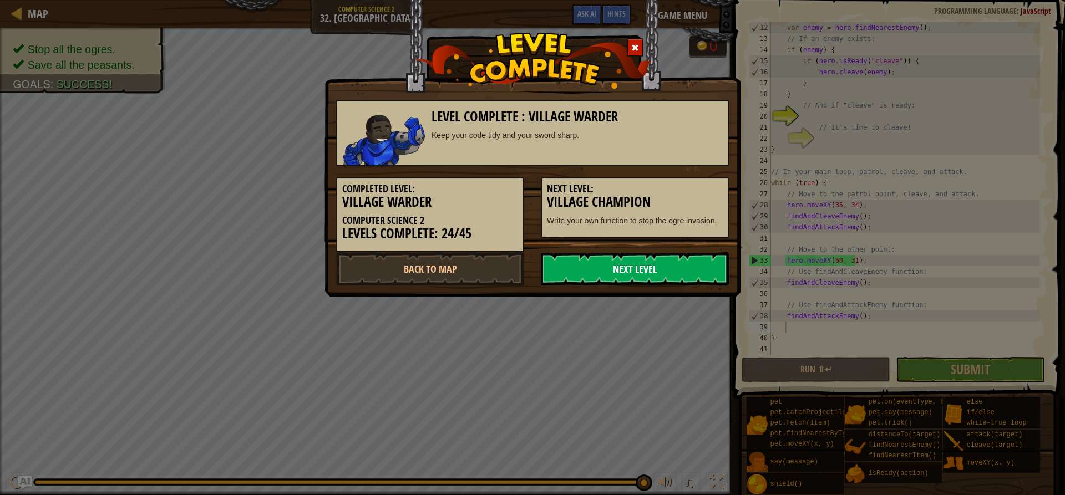
click at [610, 277] on link "Next Level" at bounding box center [635, 268] width 188 height 33
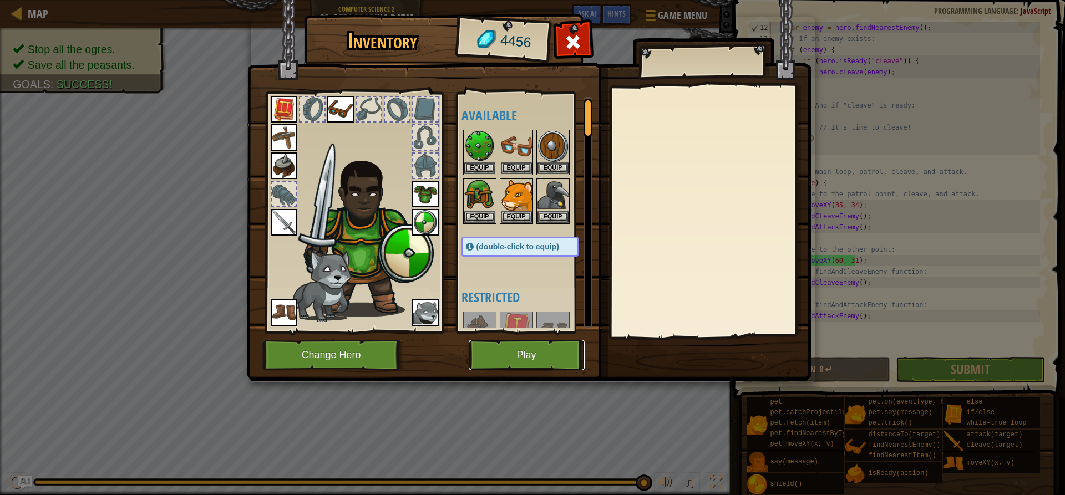
click at [524, 358] on button "Play" at bounding box center [527, 355] width 116 height 30
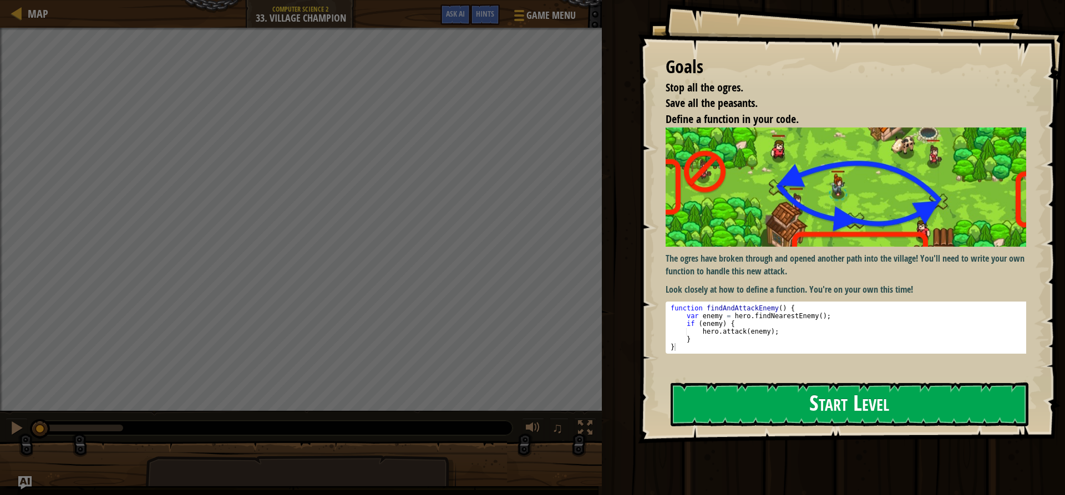
click at [824, 418] on button "Start Level" at bounding box center [849, 405] width 358 height 44
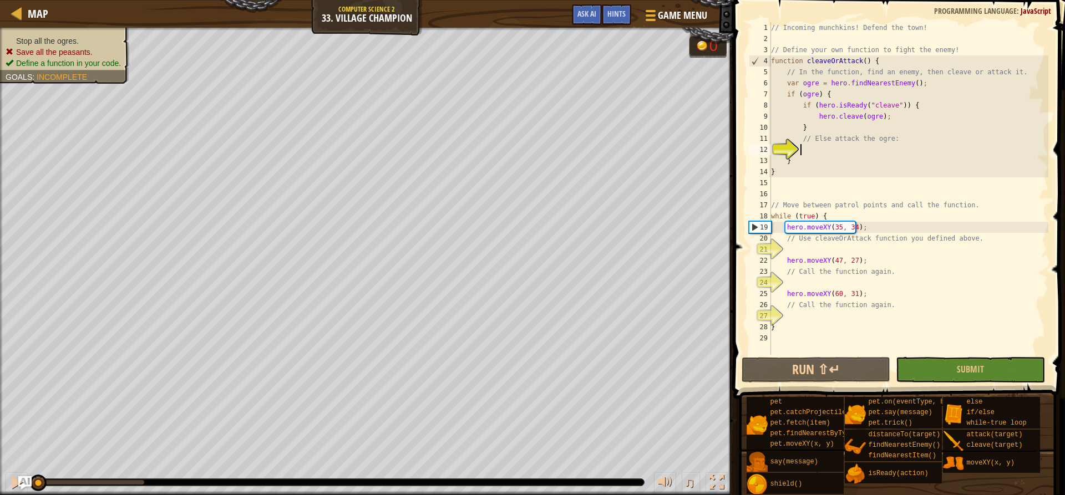
type textarea "e"
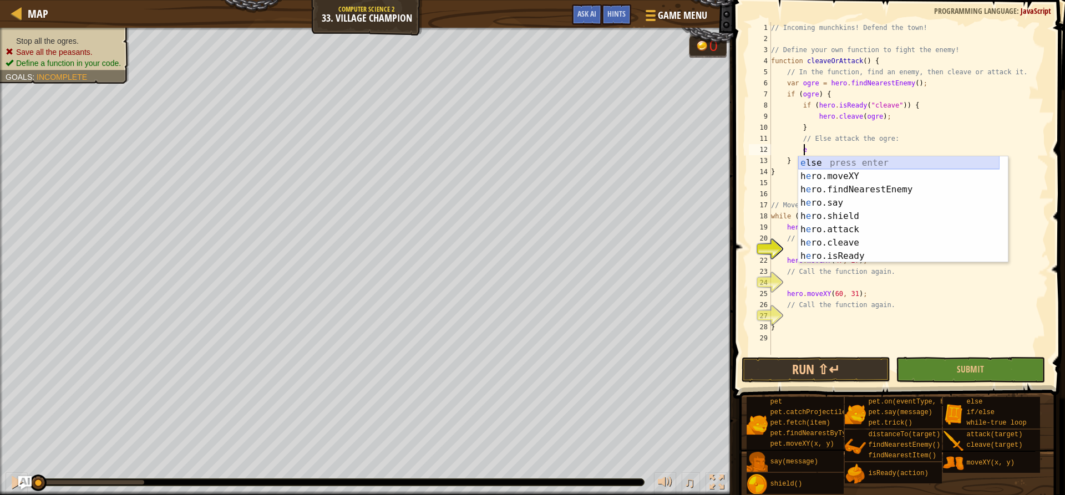
click at [844, 166] on div "e lse press enter h e ro.moveXY press enter h e ro.findNearestEnemy press enter…" at bounding box center [898, 222] width 201 height 133
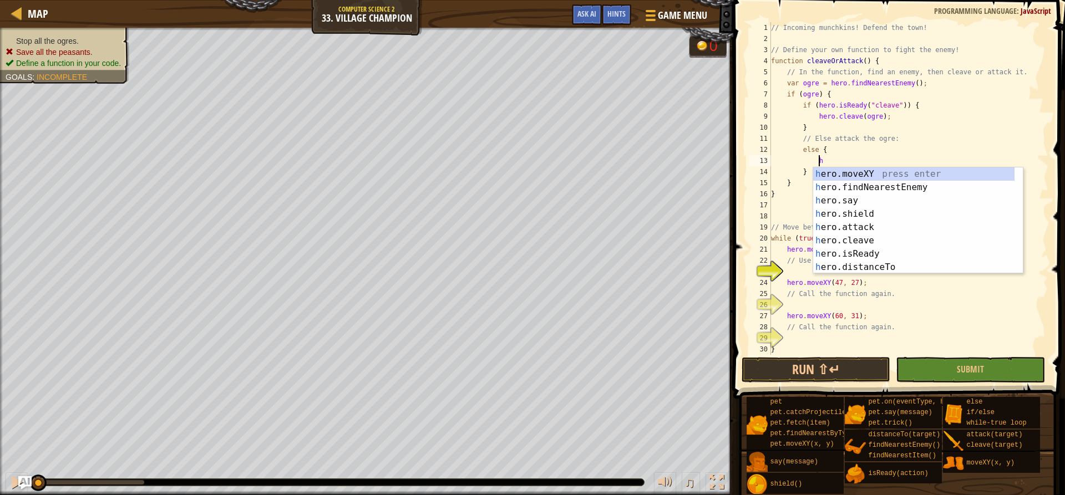
scroll to position [5, 3]
click at [864, 231] on div "h ero.moveXY press enter h ero.findNearestEnemy press enter h ero.say press ent…" at bounding box center [913, 233] width 201 height 133
type textarea "hero.attack(enemy);"
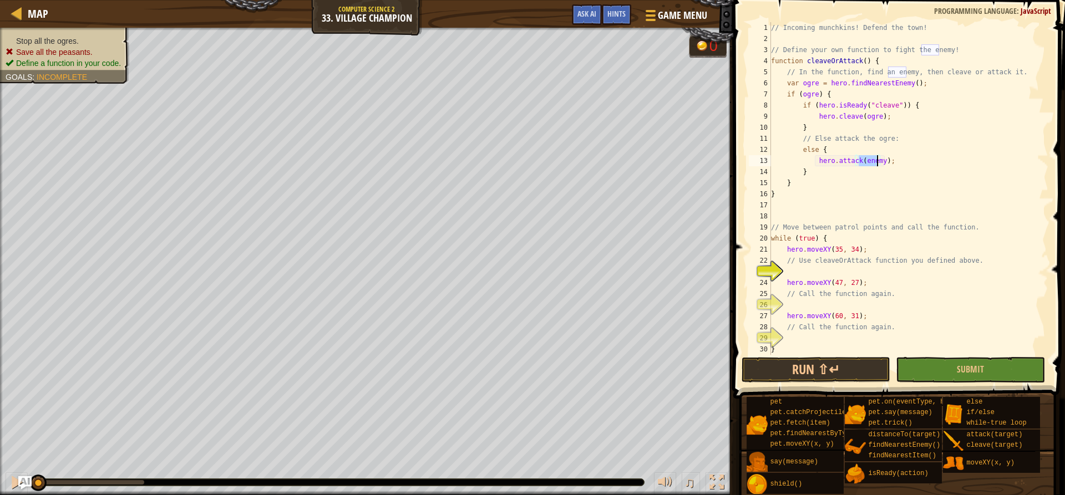
click at [861, 277] on div "// Incoming munchkins! Defend the town! // Define your own function to fight th…" at bounding box center [903, 199] width 271 height 355
type textarea "c"
type textarea "a"
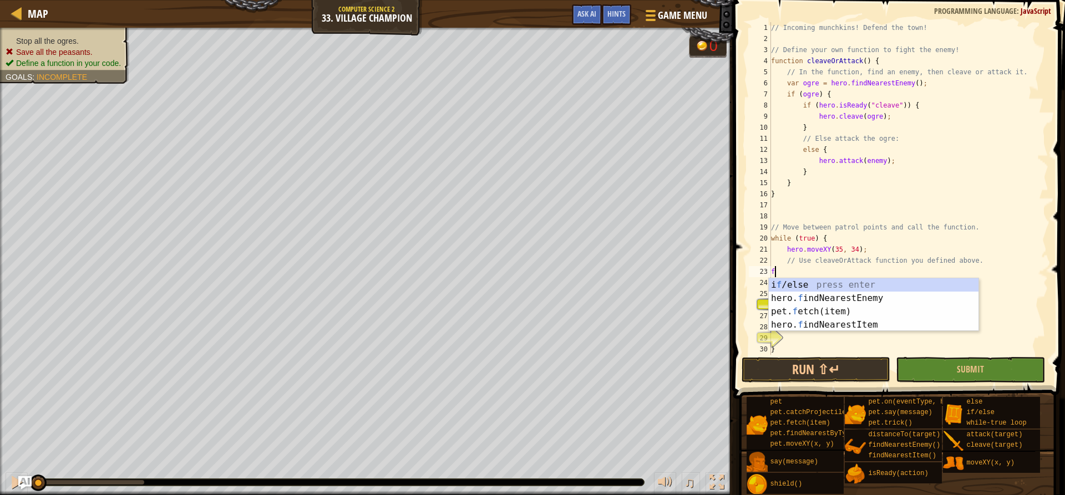
type textarea "f"
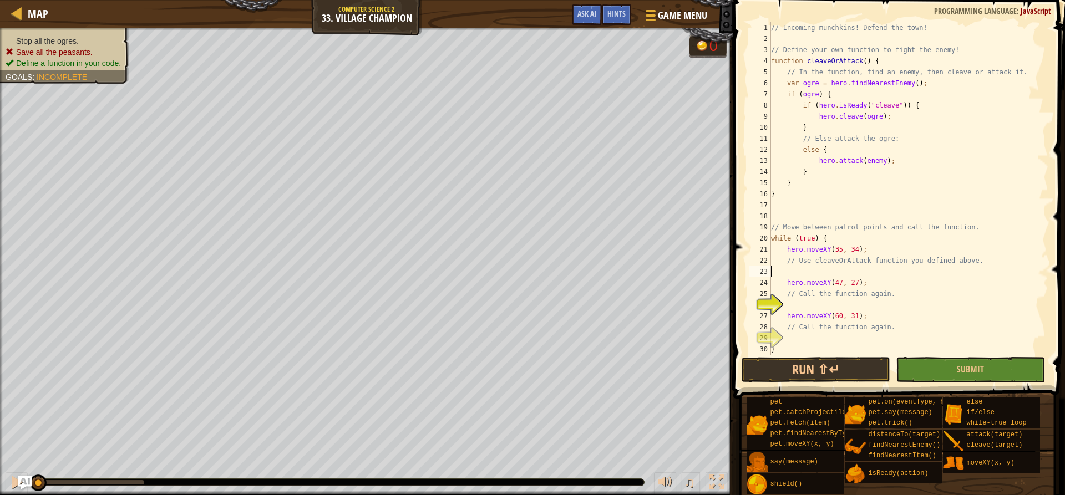
click at [826, 262] on div "// Incoming munchkins! Defend the town! // Define your own function to fight th…" at bounding box center [903, 199] width 271 height 355
type textarea "// Use cleaveOrAttack function you defined above."
click at [831, 271] on div "// Incoming munchkins! Defend the town! // Define your own function to fight th…" at bounding box center [903, 199] width 271 height 355
type textarea "f"
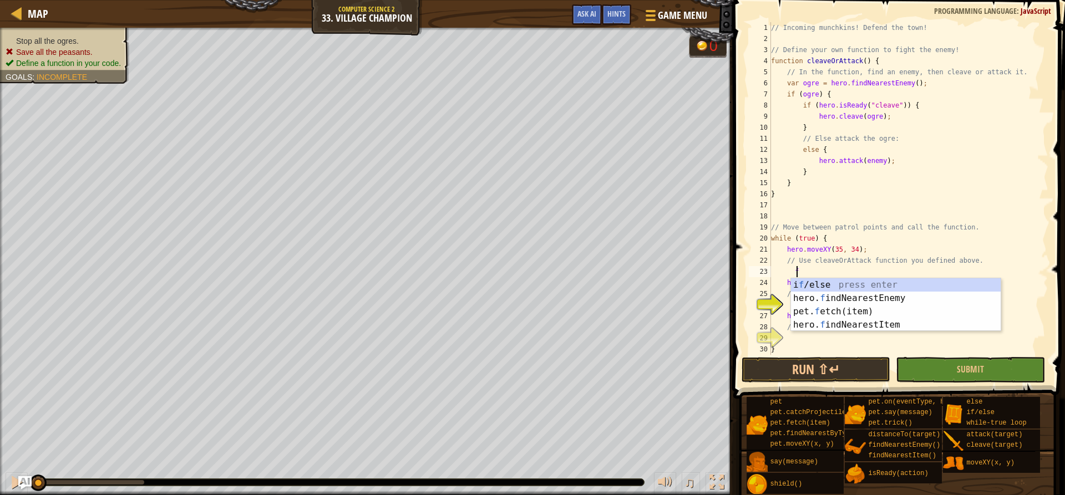
scroll to position [5, 1]
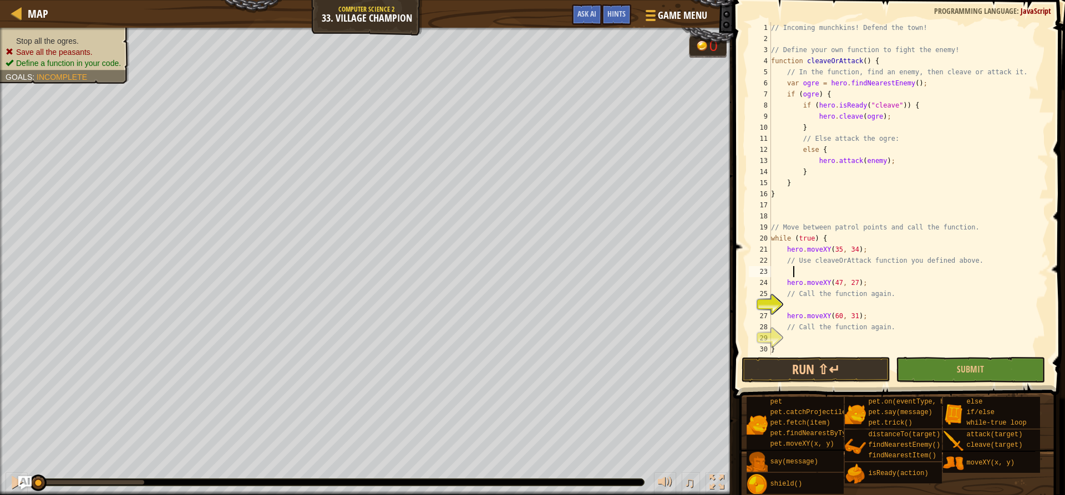
type textarea "h"
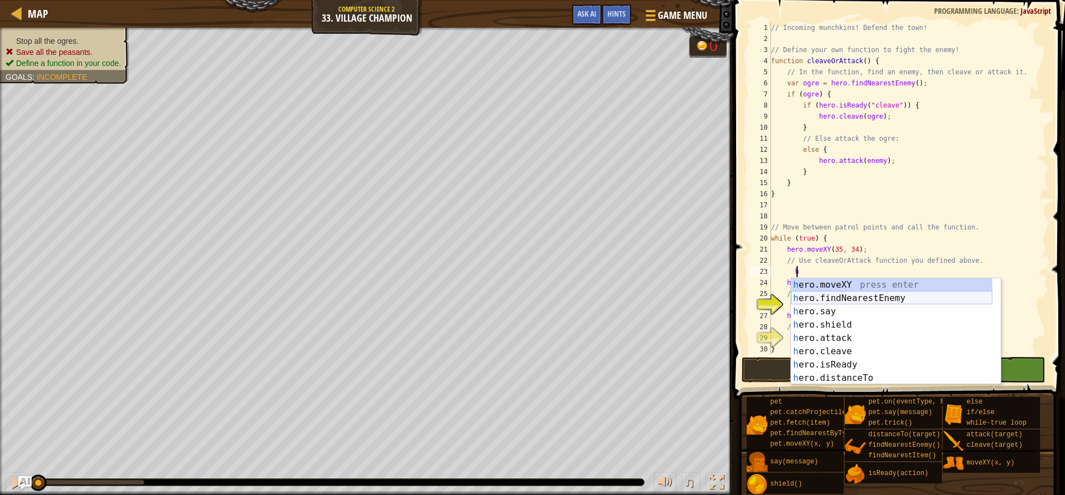
click at [857, 302] on div "h ero.moveXY press enter h ero.findNearestEnemy press enter h ero.say press ent…" at bounding box center [891, 344] width 201 height 133
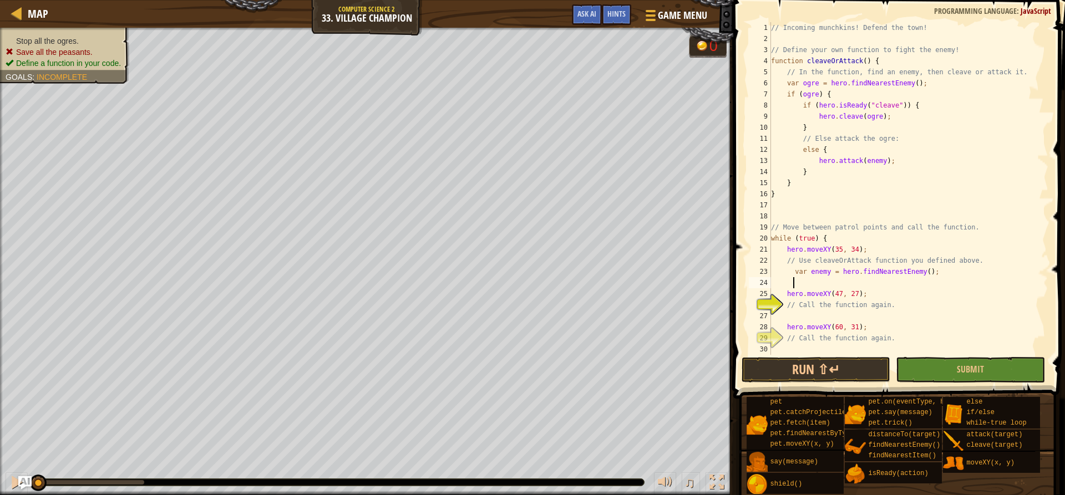
scroll to position [5, 1]
type textarea "f"
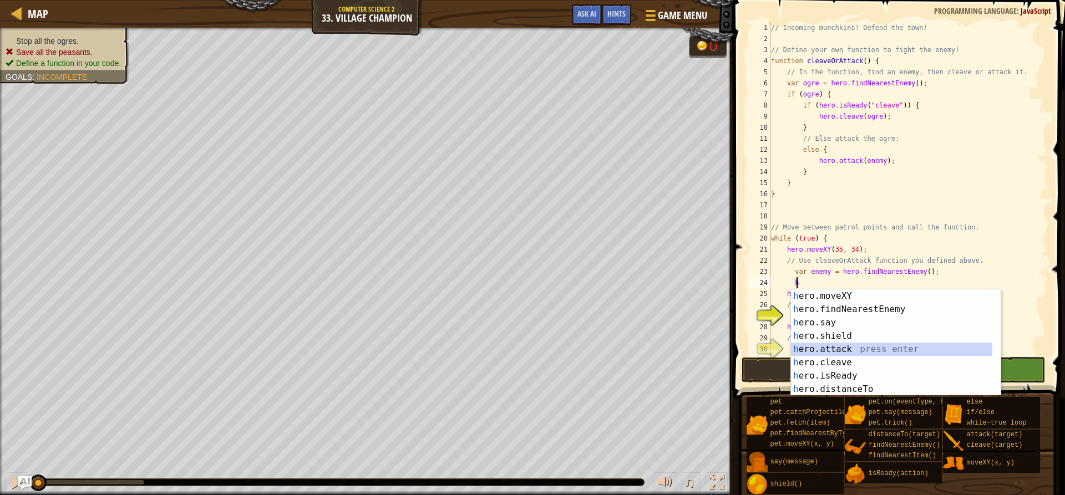
click at [845, 343] on div "h ero.moveXY press enter h ero.findNearestEnemy press enter h ero.say press ent…" at bounding box center [891, 355] width 201 height 133
type textarea "hero.attack(enemy);"
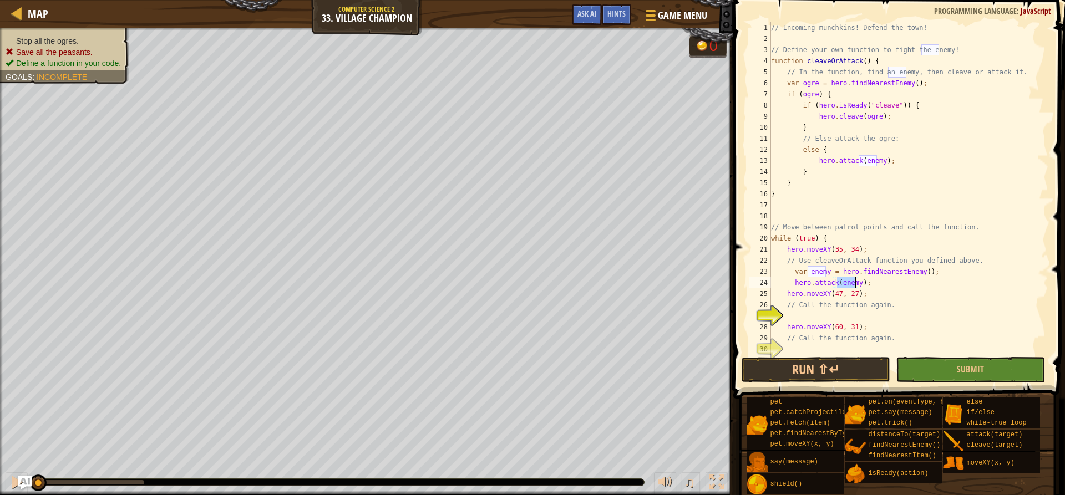
click at [840, 315] on div "// Incoming munchkins! Defend the town! // Define your own function to fight th…" at bounding box center [903, 199] width 271 height 355
type textarea "h"
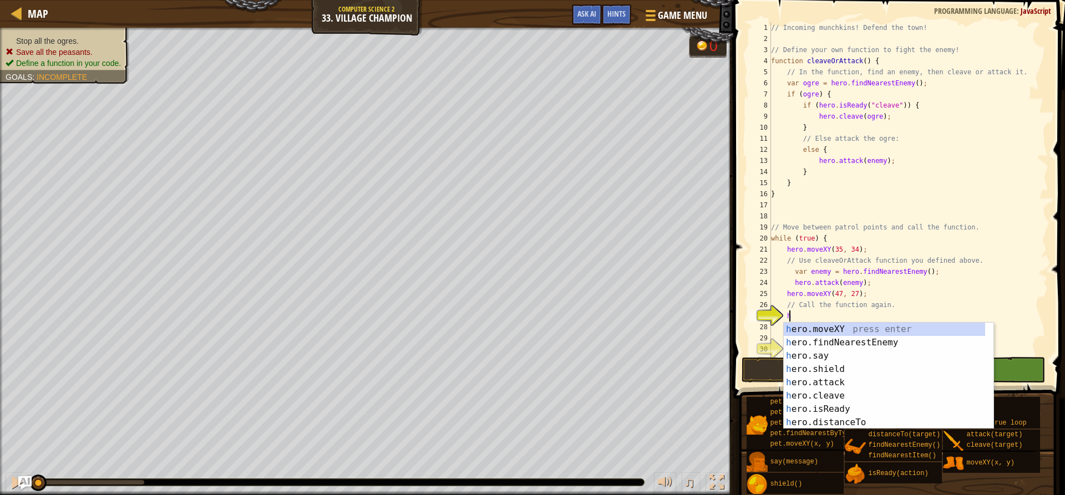
scroll to position [5, 1]
click at [836, 338] on div "h ero.moveXY press enter h ero.findNearestEnemy press enter h ero.say press ent…" at bounding box center [883, 389] width 201 height 133
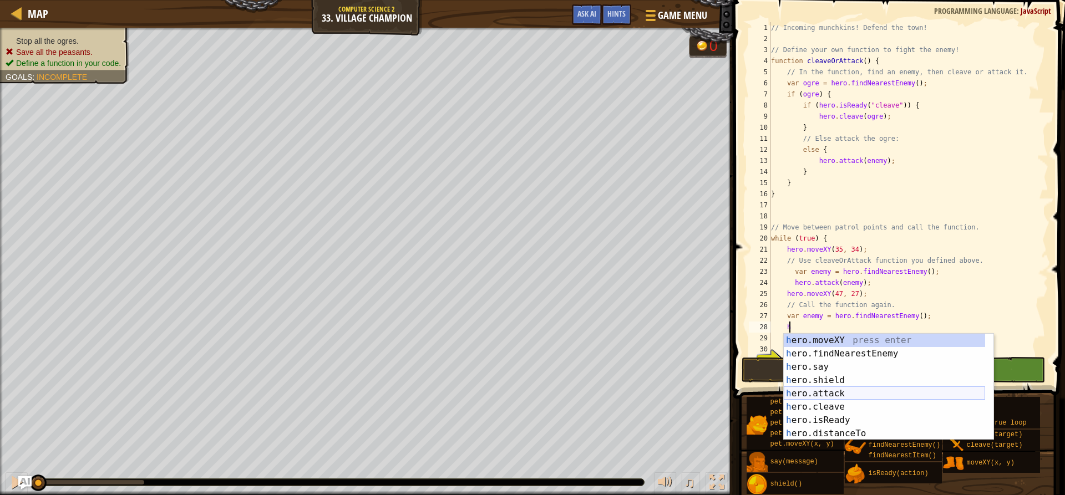
click at [841, 398] on div "h ero.moveXY press enter h ero.findNearestEnemy press enter h ero.say press ent…" at bounding box center [883, 400] width 201 height 133
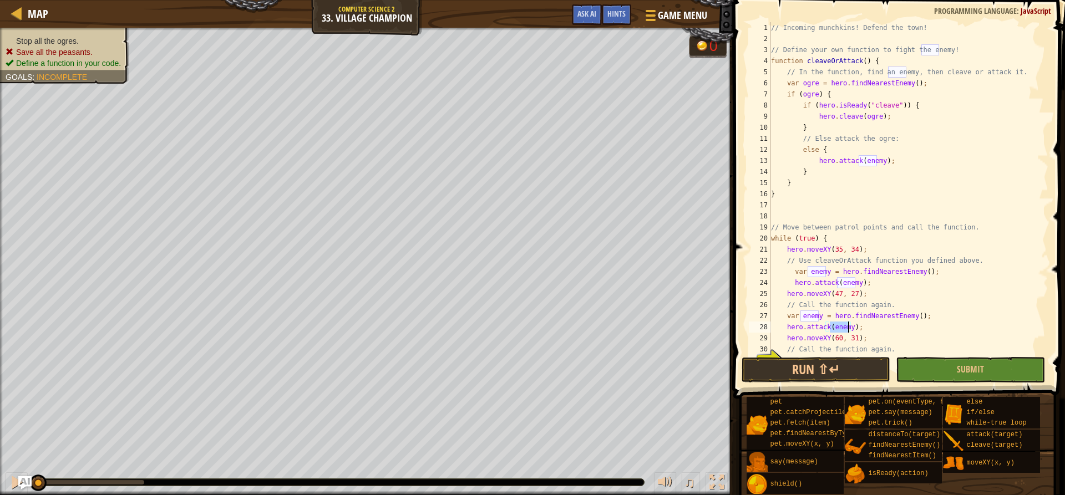
scroll to position [33, 0]
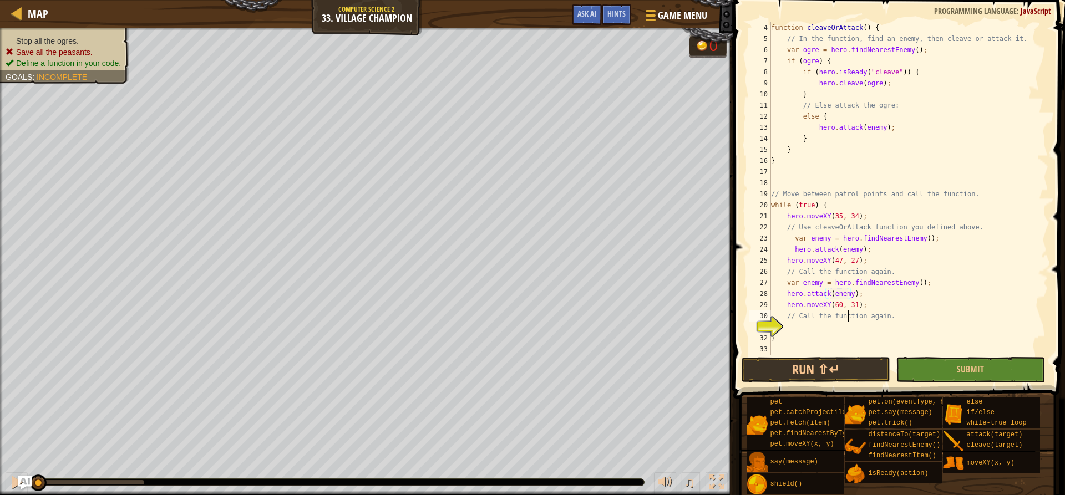
click at [849, 318] on div "function cleaveOrAttack ( ) { // In the function, find an enemy, then cleave or…" at bounding box center [903, 199] width 271 height 355
type textarea "// Call the function again."
click at [845, 328] on div "function cleaveOrAttack ( ) { // In the function, find an enemy, then cleave or…" at bounding box center [903, 199] width 271 height 355
type textarea "h"
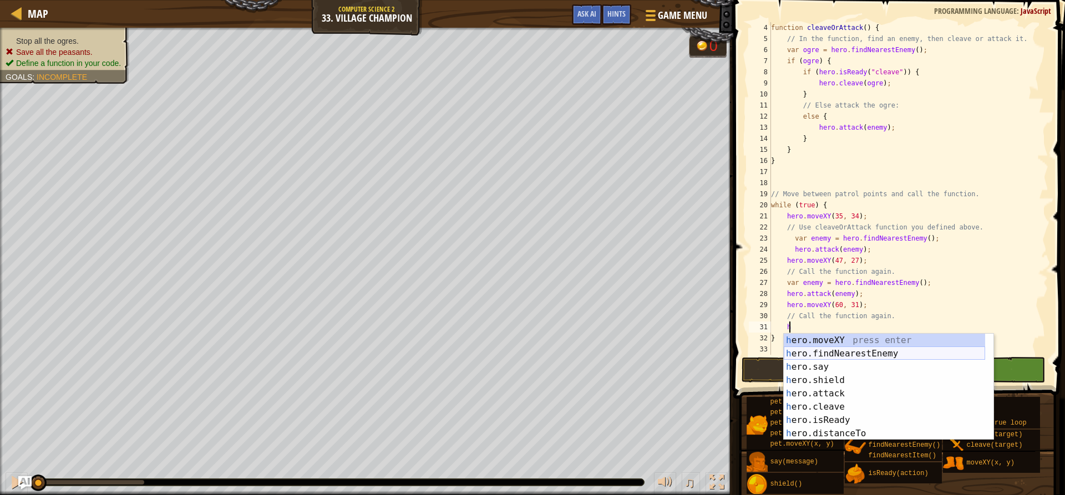
click at [839, 355] on div "h ero.moveXY press enter h ero.findNearestEnemy press enter h ero.say press ent…" at bounding box center [883, 400] width 201 height 133
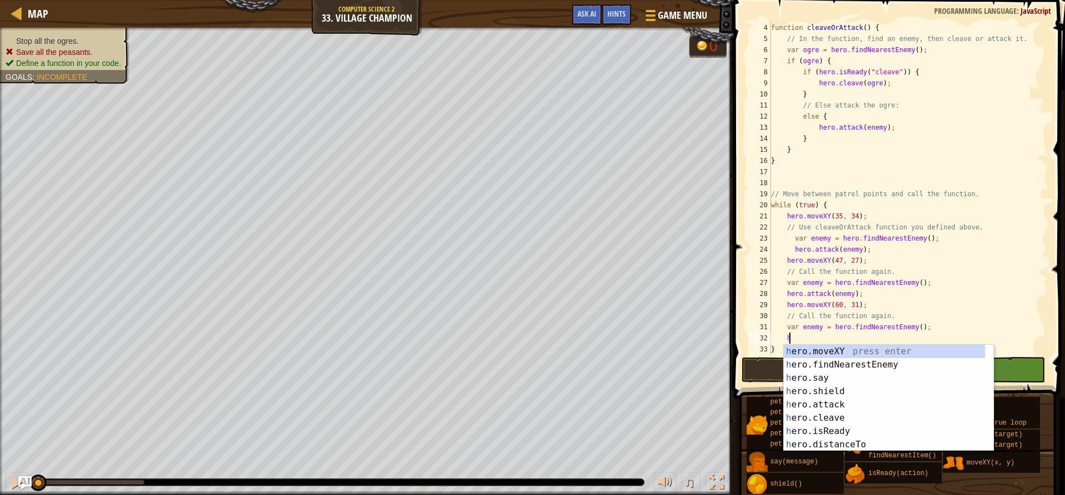
scroll to position [5, 1]
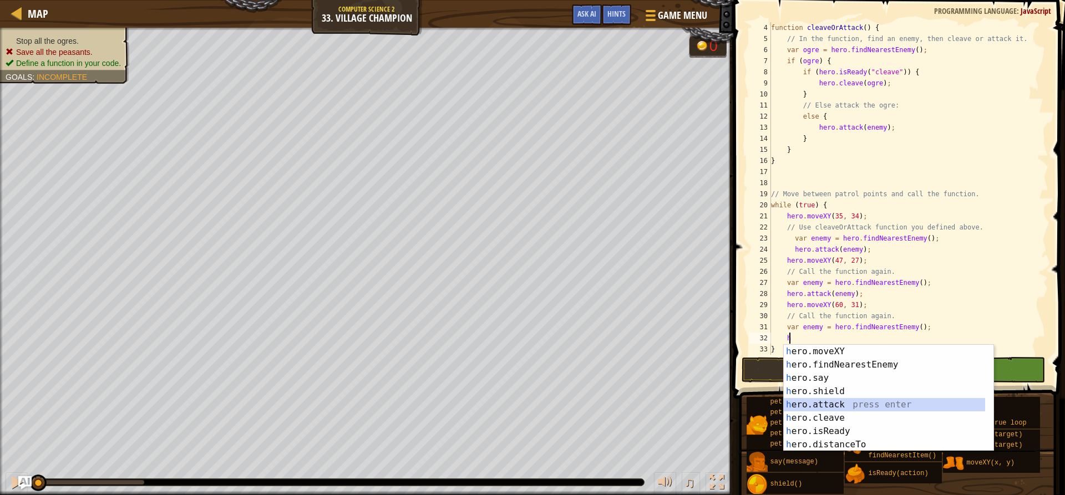
click at [834, 401] on div "h ero.moveXY press enter h ero.findNearestEnemy press enter h ero.say press ent…" at bounding box center [883, 411] width 201 height 133
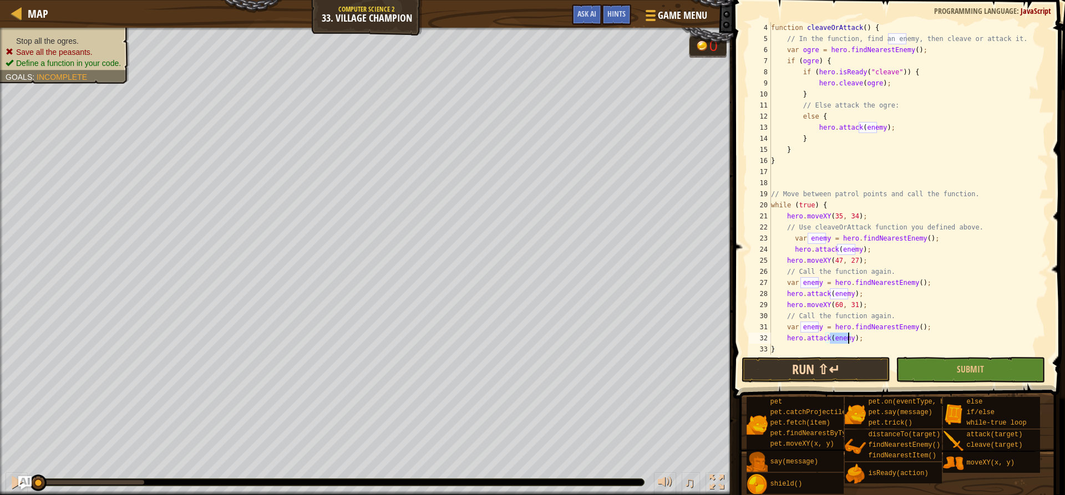
type textarea "hero.attack(enemy);"
click at [864, 369] on button "Run ⇧↵" at bounding box center [815, 370] width 149 height 26
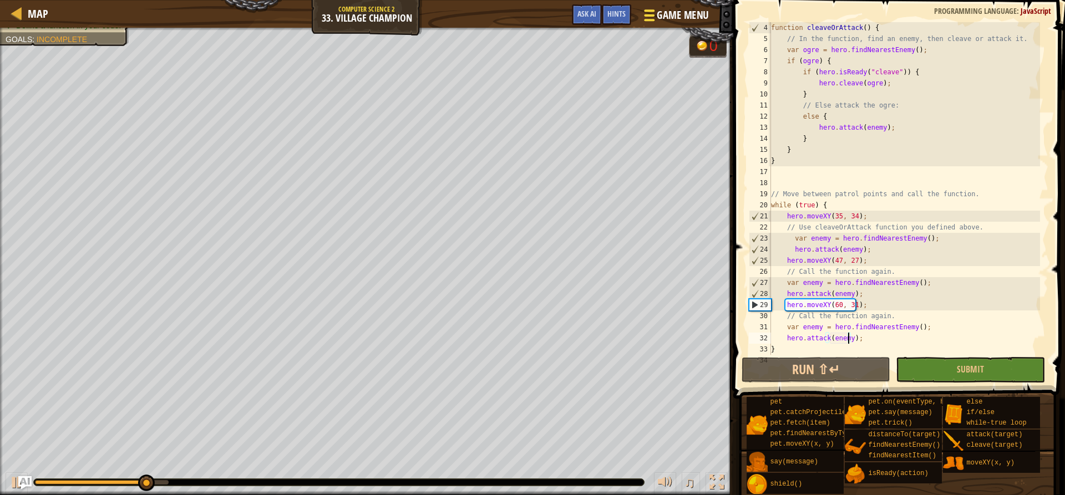
click at [671, 9] on span "Game Menu" at bounding box center [683, 15] width 52 height 15
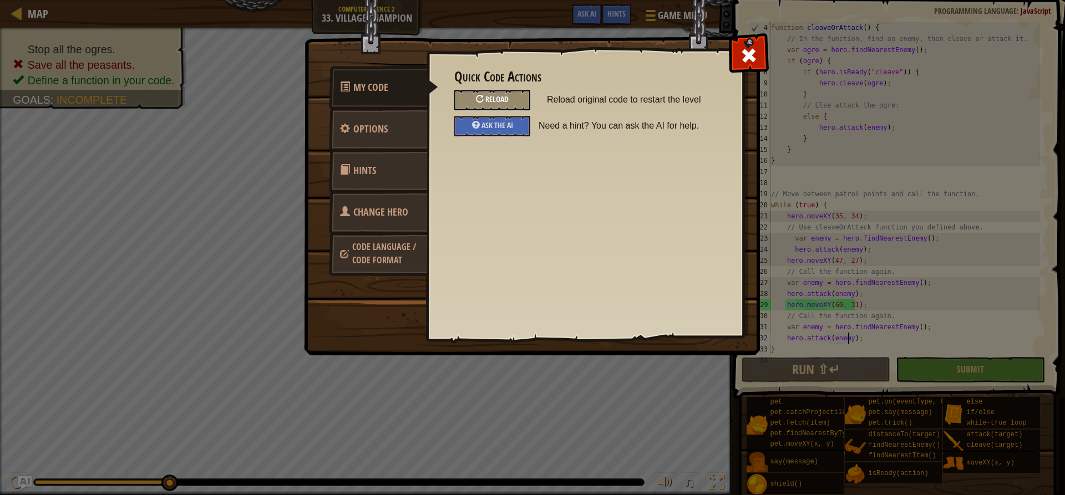
click at [515, 95] on div "Reload" at bounding box center [492, 100] width 76 height 21
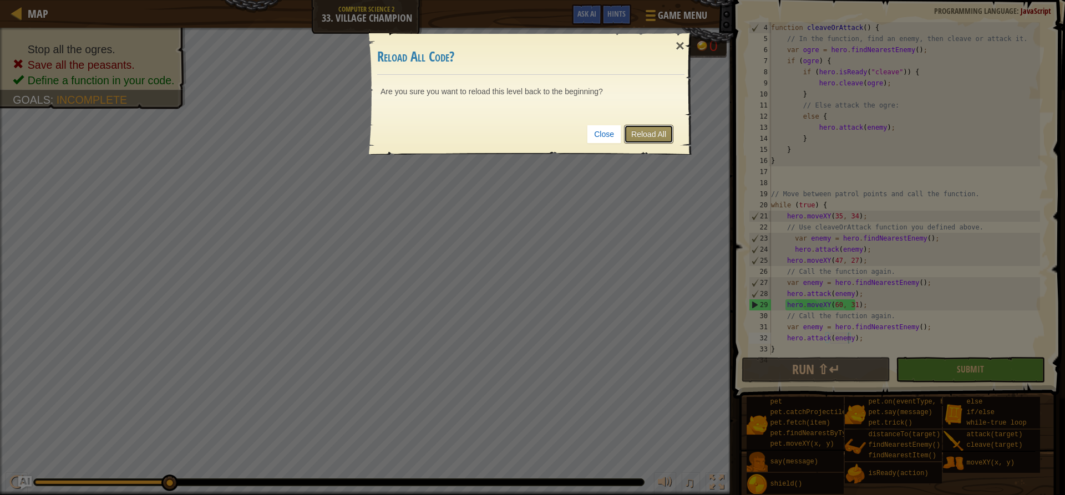
click at [648, 125] on link "Reload All" at bounding box center [648, 134] width 49 height 19
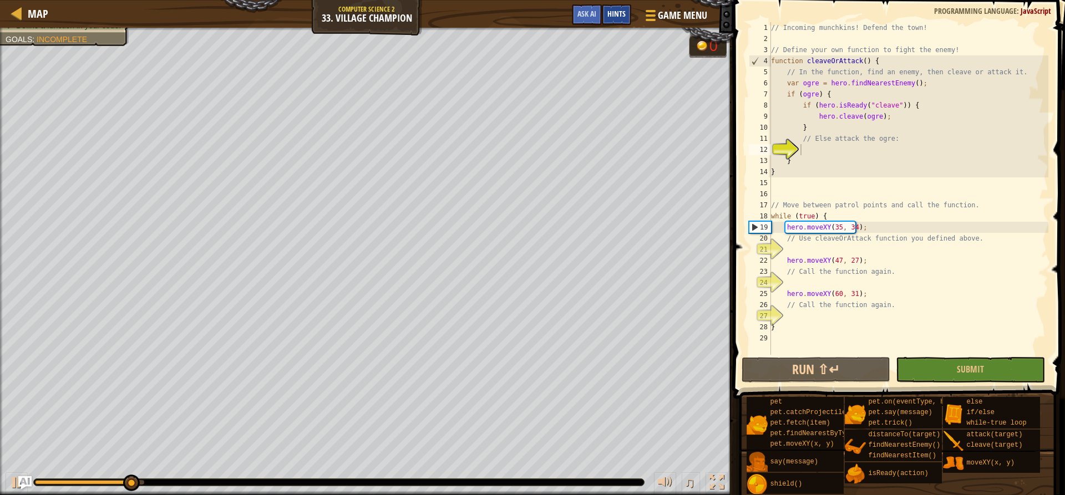
click at [612, 8] on div "Hints" at bounding box center [616, 14] width 29 height 21
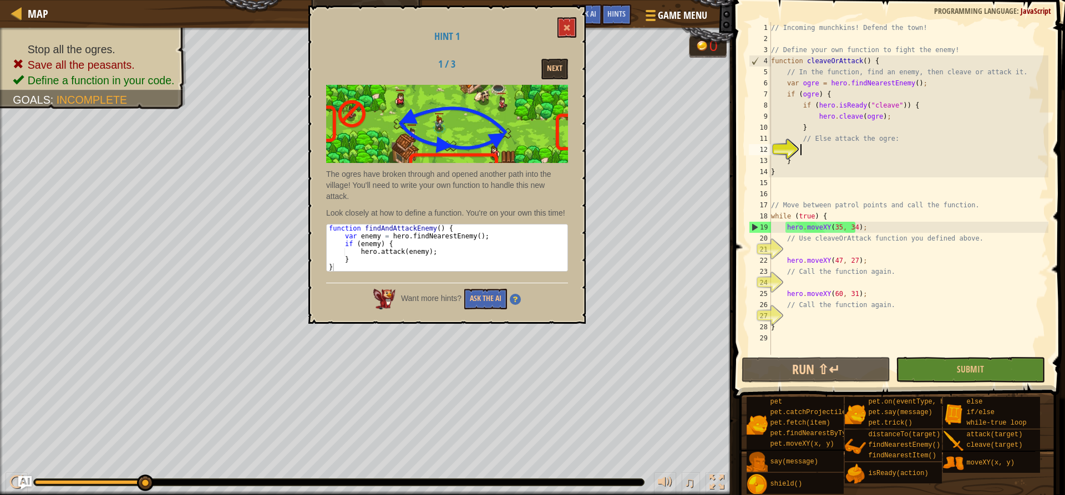
click at [853, 245] on div "// Incoming munchkins! Defend the town! // Define your own function to fight th…" at bounding box center [907, 199] width 279 height 355
type textarea "f"
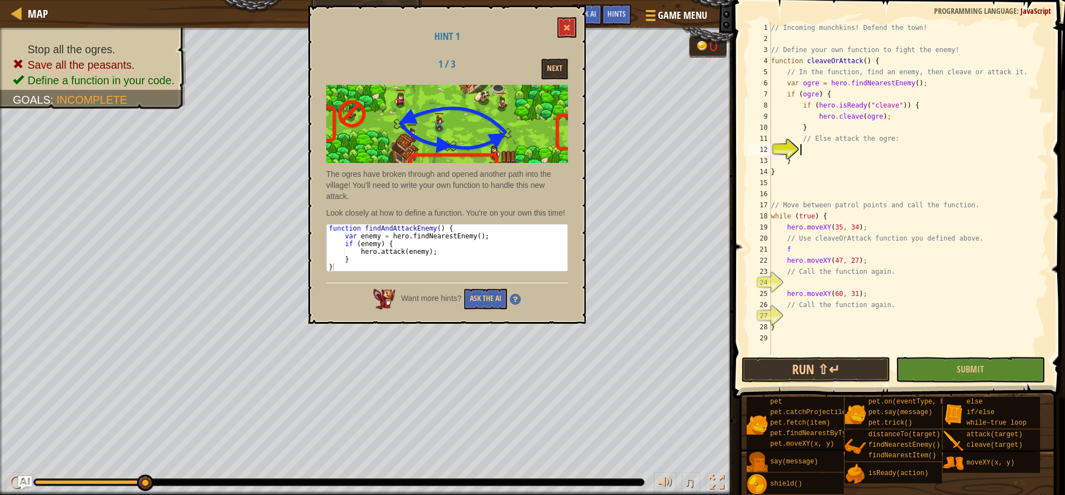
click at [888, 152] on div "// Incoming munchkins! Defend the town! // Define your own function to fight th…" at bounding box center [907, 199] width 279 height 355
type textarea "e"
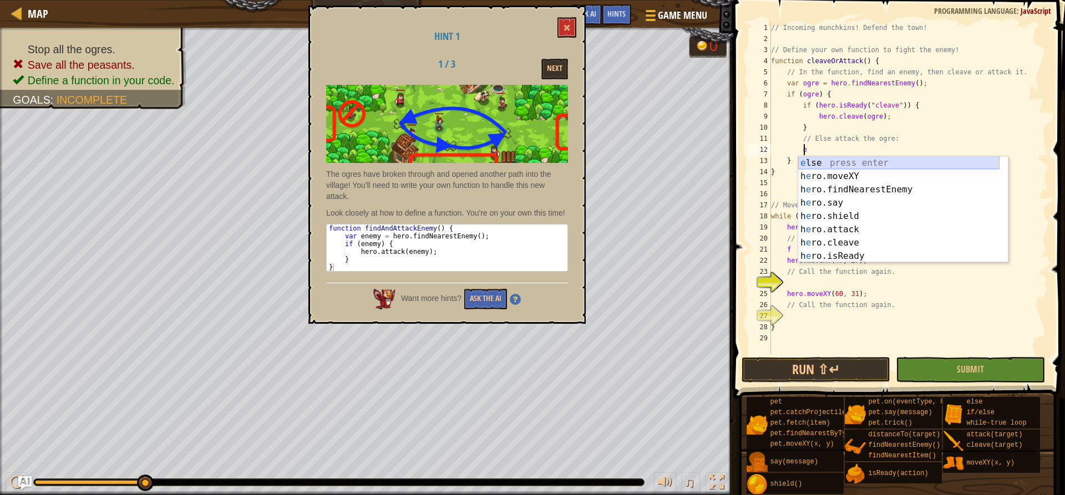
click at [866, 161] on div "e lse press enter h e ro.moveXY press enter h e ro.findNearestEnemy press enter…" at bounding box center [898, 222] width 201 height 133
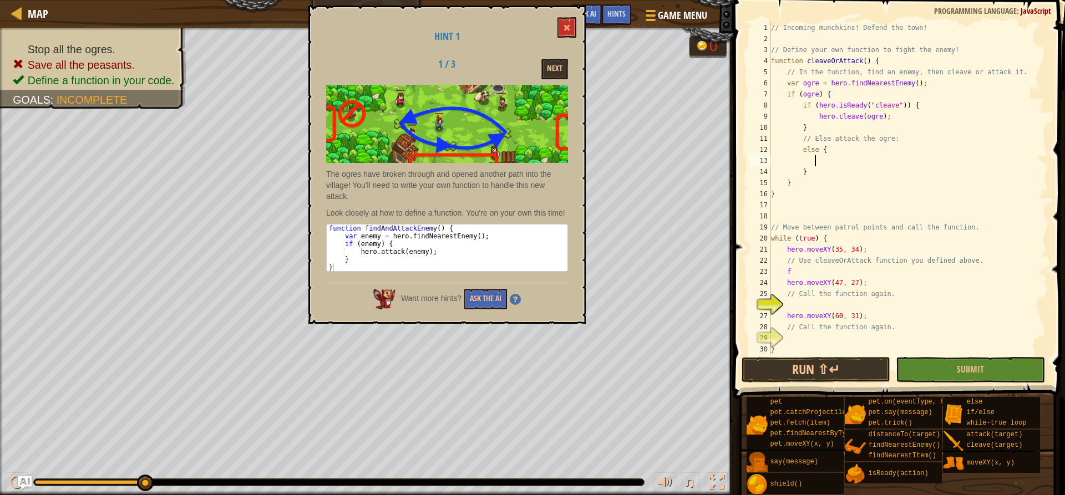
scroll to position [5, 3]
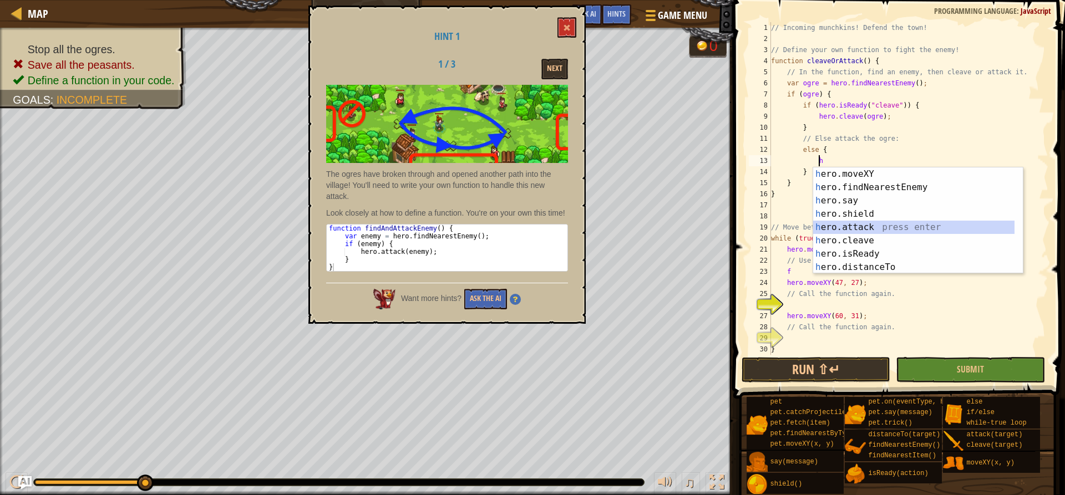
click at [864, 223] on div "h ero.moveXY press enter h ero.findNearestEnemy press enter h ero.say press ent…" at bounding box center [913, 233] width 201 height 133
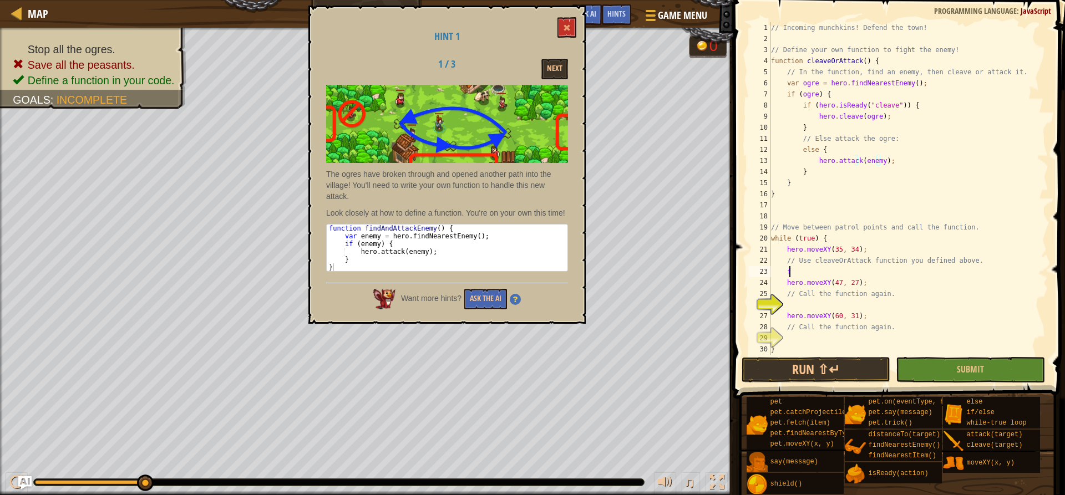
click at [825, 272] on div "// Incoming munchkins! Defend the town! // Define your own function to fight th…" at bounding box center [903, 199] width 271 height 355
type textarea "f"
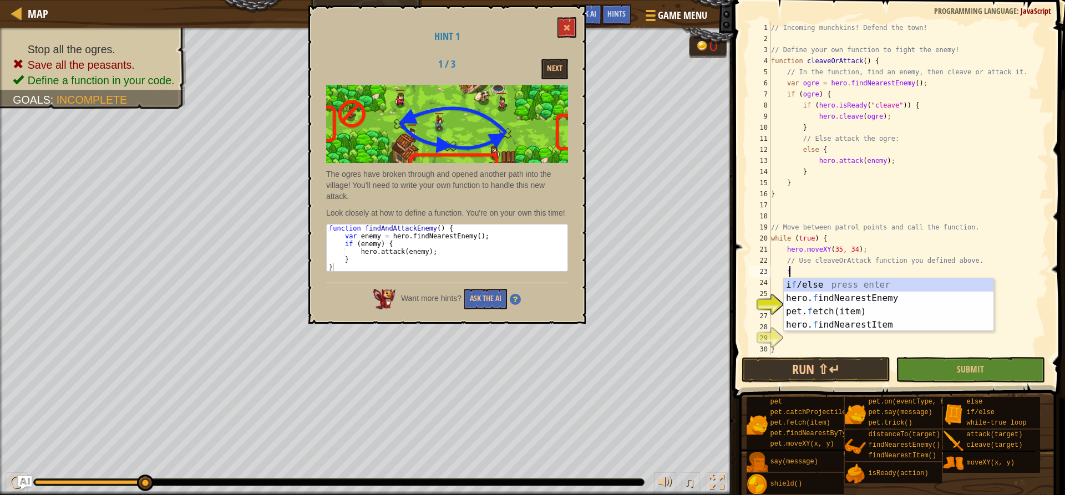
scroll to position [5, 1]
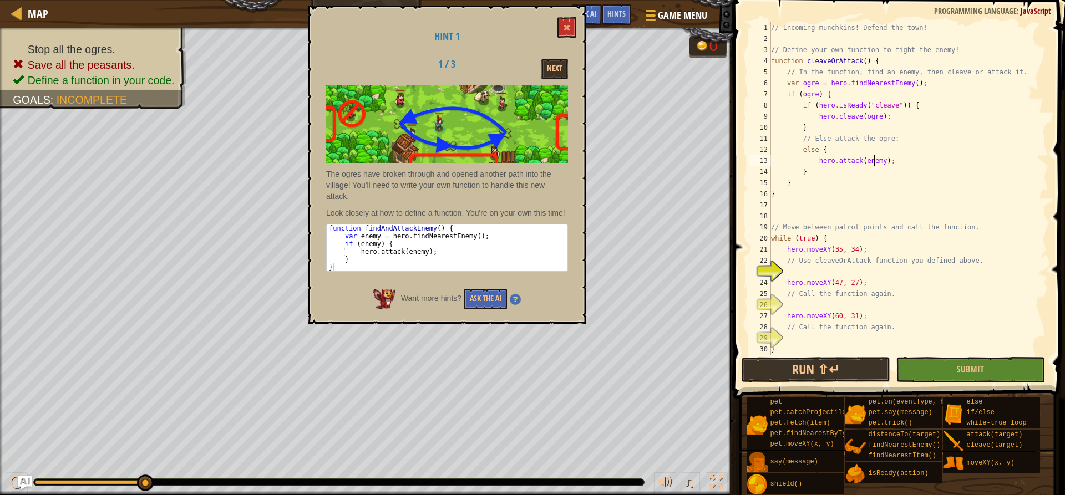
click at [872, 160] on div "// Incoming munchkins! Defend the town! // Define your own function to fight th…" at bounding box center [903, 199] width 271 height 355
type textarea "hero.attack(ogre);"
click at [809, 269] on div "// Incoming munchkins! Defend the town! // Define your own function to fight th…" at bounding box center [903, 199] width 271 height 355
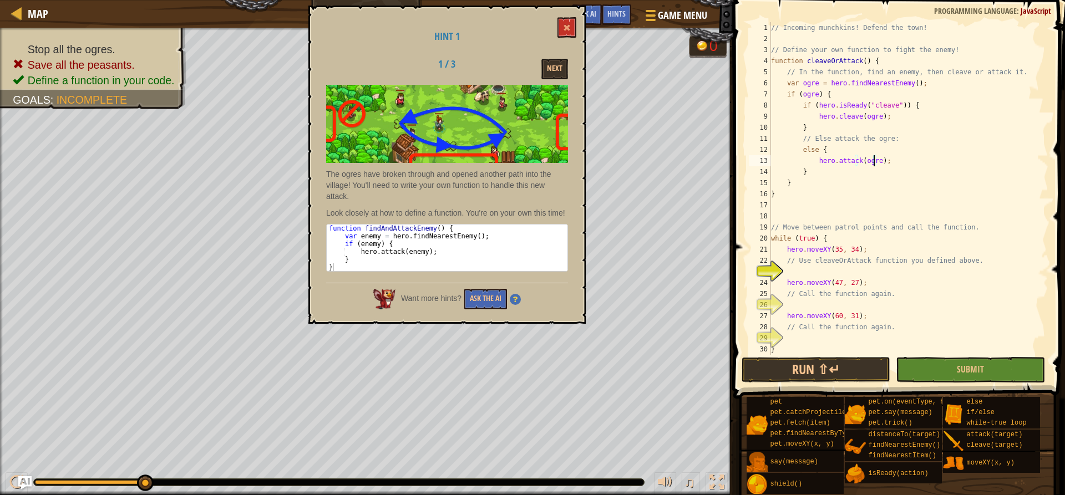
scroll to position [5, 1]
drag, startPoint x: 1011, startPoint y: 70, endPoint x: 769, endPoint y: 73, distance: 242.3
click at [769, 73] on div "1 2 3 4 5 6 7 8 9 10 11 12 13 14 15 16 17 18 19 20 21 22 23 24 25 26 27 28 29 3…" at bounding box center [897, 188] width 302 height 333
type textarea "// In the function, find an enemy, then cleave or attack it."
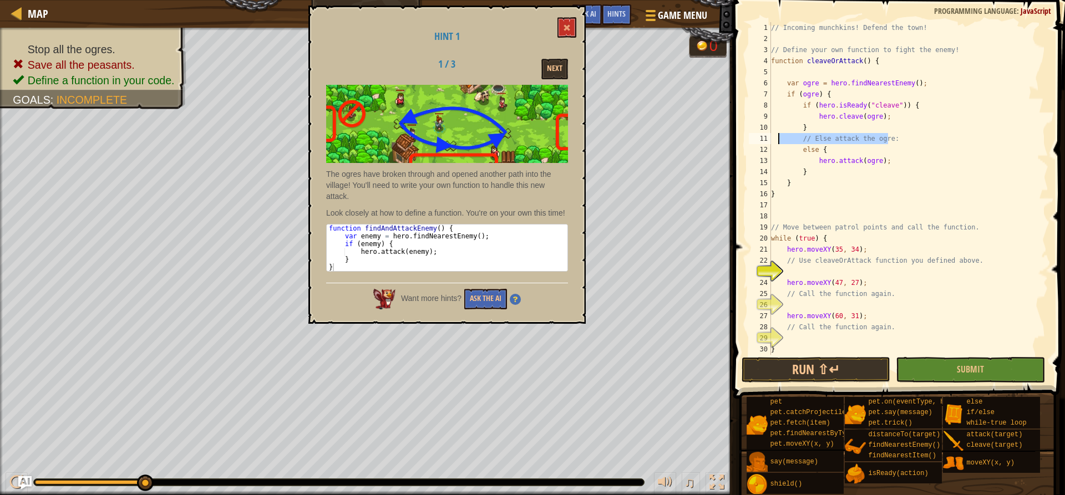
drag, startPoint x: 895, startPoint y: 139, endPoint x: 777, endPoint y: 139, distance: 118.1
click at [777, 139] on div "// Incoming munchkins! Defend the town! // Define your own function to fight th…" at bounding box center [903, 199] width 271 height 355
type textarea "}"
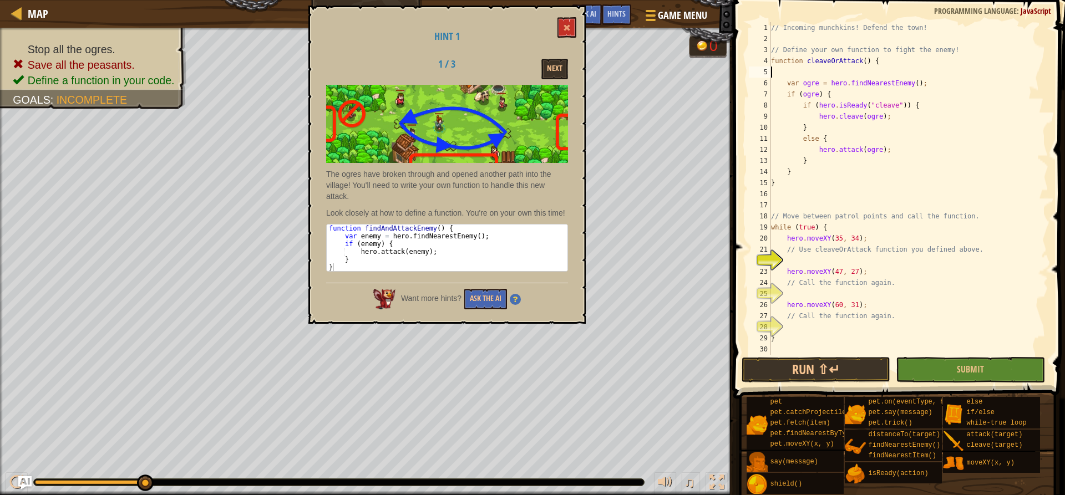
click at [776, 74] on div "// Incoming munchkins! Defend the town! // Define your own function to fight th…" at bounding box center [907, 199] width 279 height 355
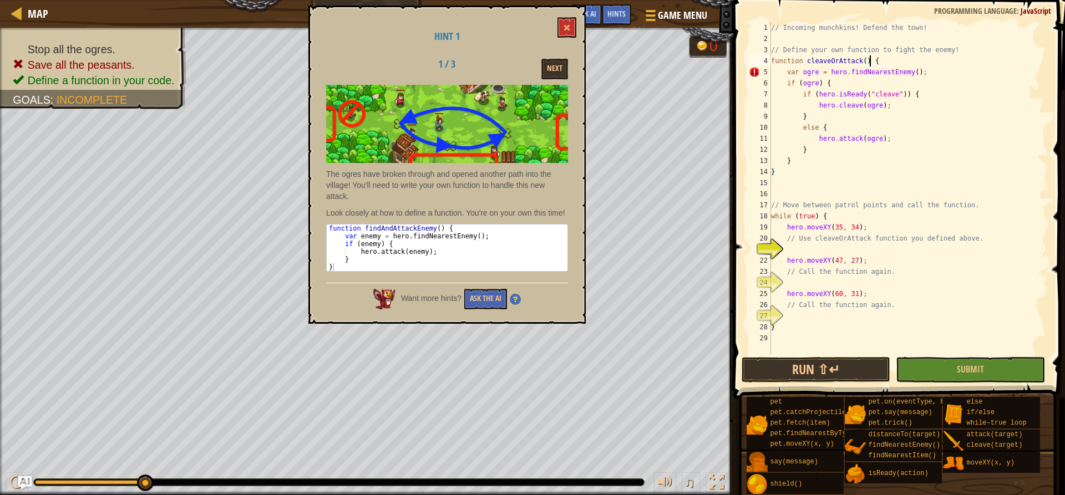
scroll to position [5, 8]
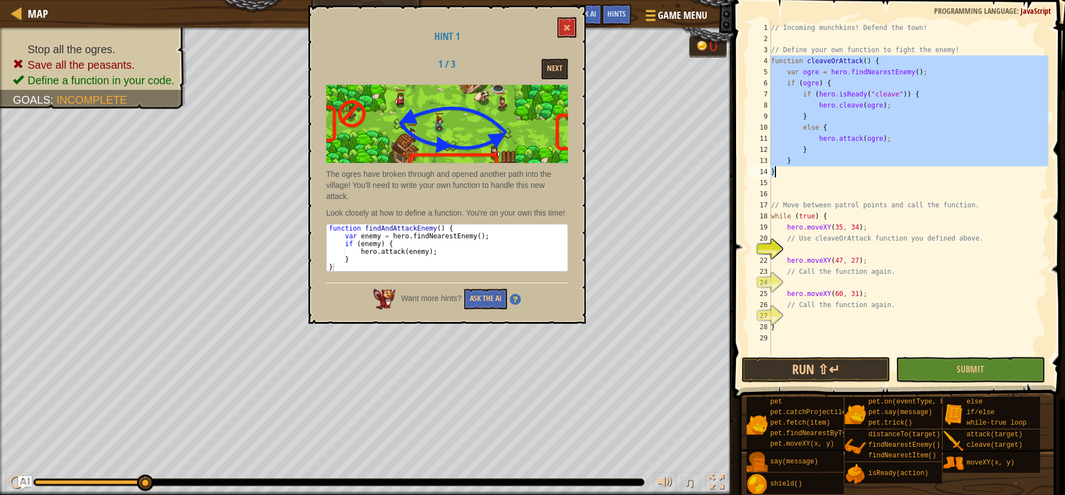
drag, startPoint x: 771, startPoint y: 62, endPoint x: 852, endPoint y: 166, distance: 132.4
click at [852, 166] on div "// Incoming munchkins! Defend the town! // Define your own function to fight th…" at bounding box center [907, 199] width 279 height 355
type textarea "} }"
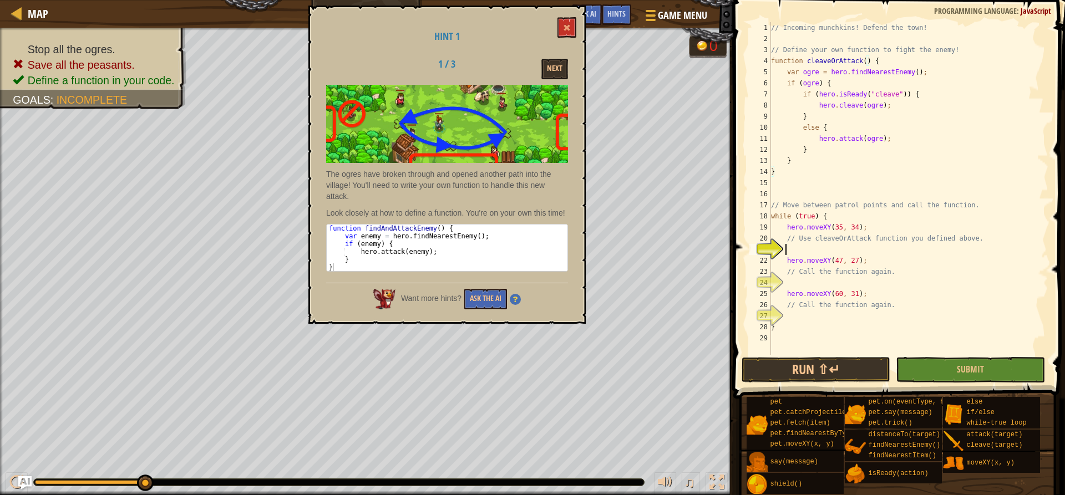
click at [833, 248] on div "// Incoming munchkins! Defend the town! // Define your own function to fight th…" at bounding box center [907, 199] width 279 height 355
paste textarea "}"
type textarea "}"
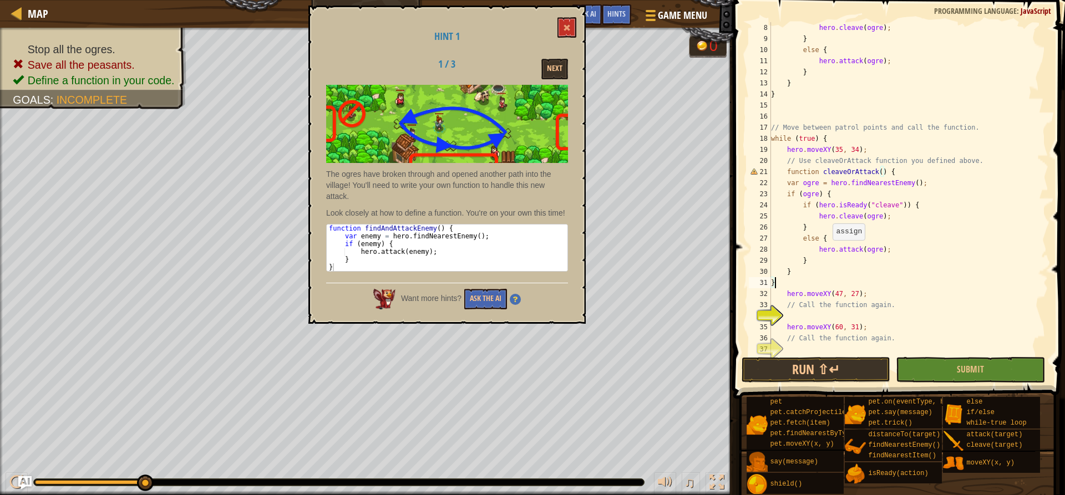
scroll to position [100, 0]
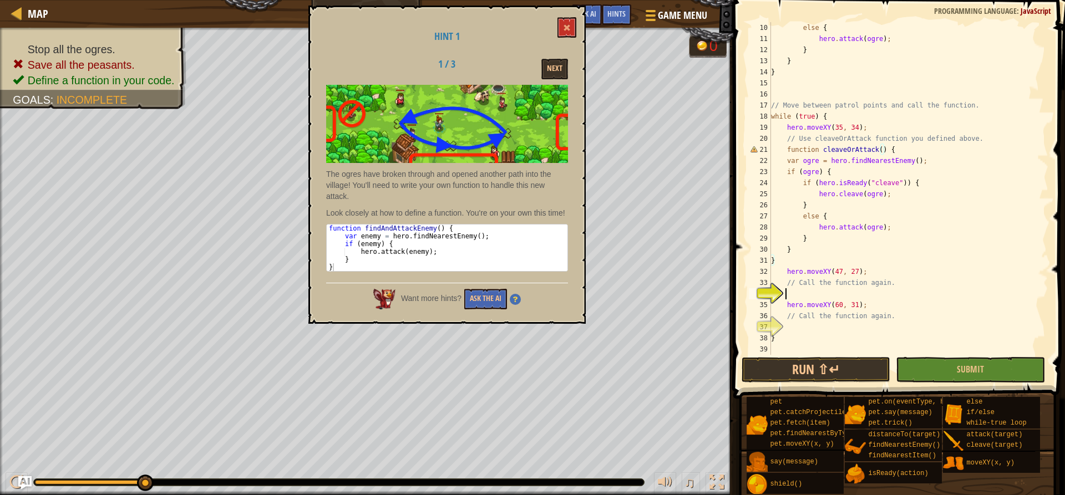
click at [817, 288] on div "else { hero . attack ( ogre ) ; } } } // Move between patrol points and call th…" at bounding box center [903, 199] width 271 height 355
paste textarea "}"
type textarea "}"
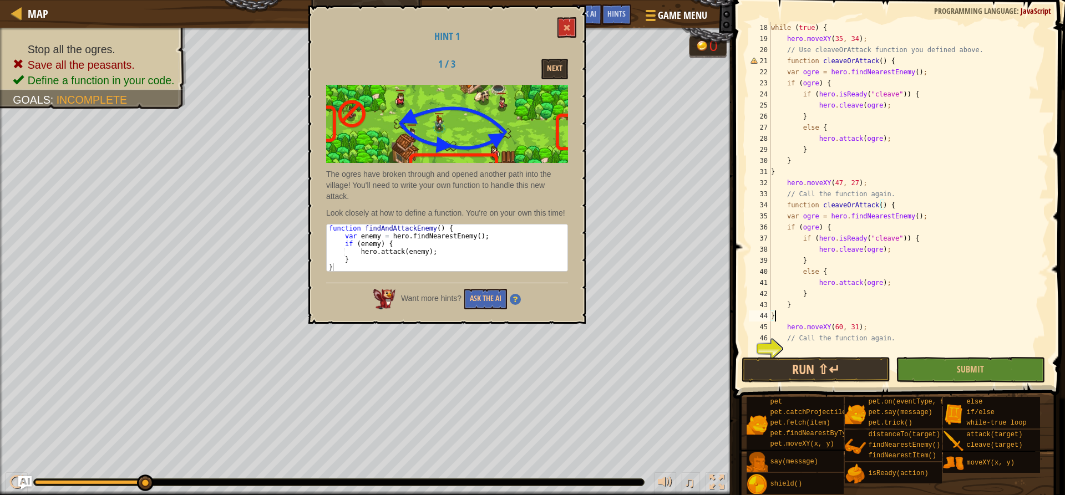
scroll to position [211, 0]
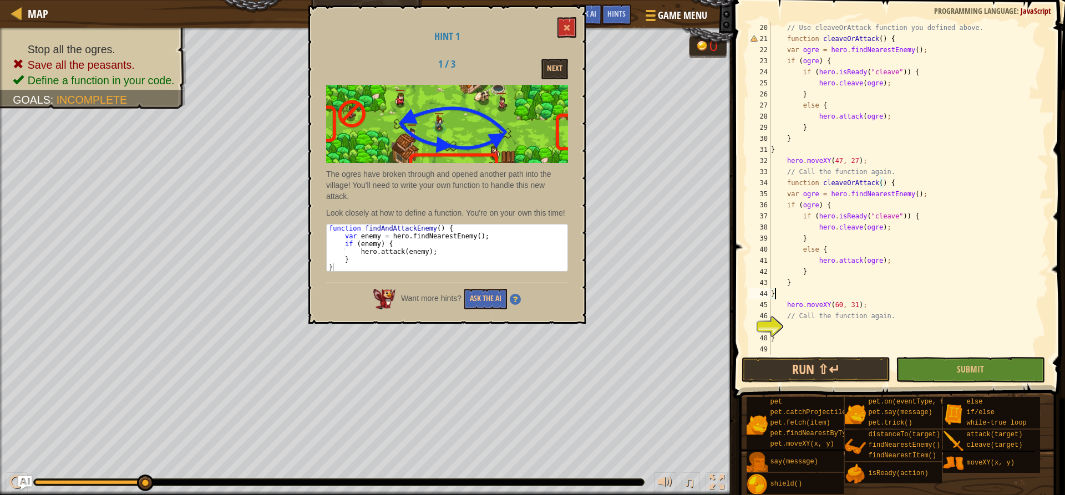
click at [816, 332] on div "// Use cleaveOrAttack function you defined above. function cleaveOrAttack ( ) {…" at bounding box center [903, 199] width 271 height 355
paste textarea "}"
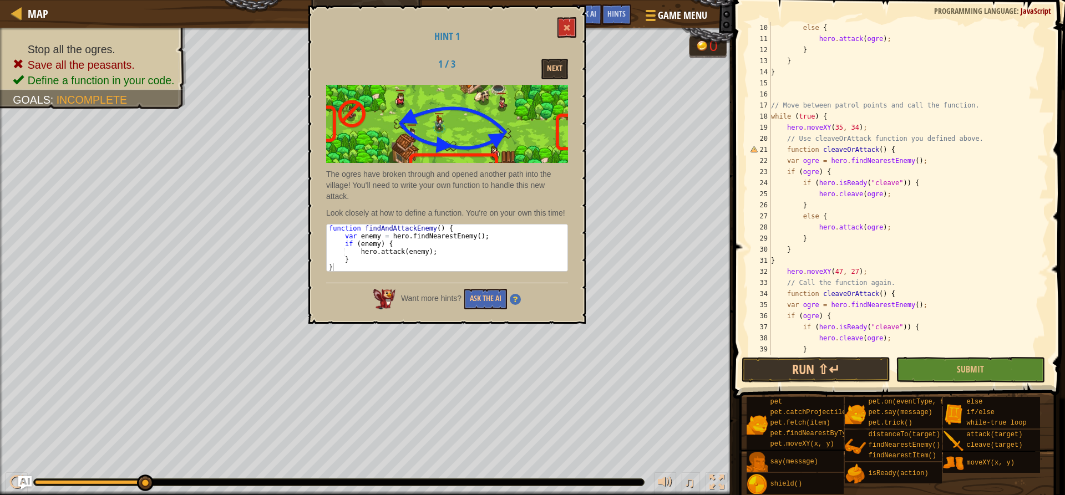
scroll to position [100, 0]
click at [802, 151] on div "else { hero . attack ( ogre ) ; } } } // Move between patrol points and call th…" at bounding box center [903, 199] width 271 height 355
click at [568, 21] on button at bounding box center [566, 27] width 19 height 21
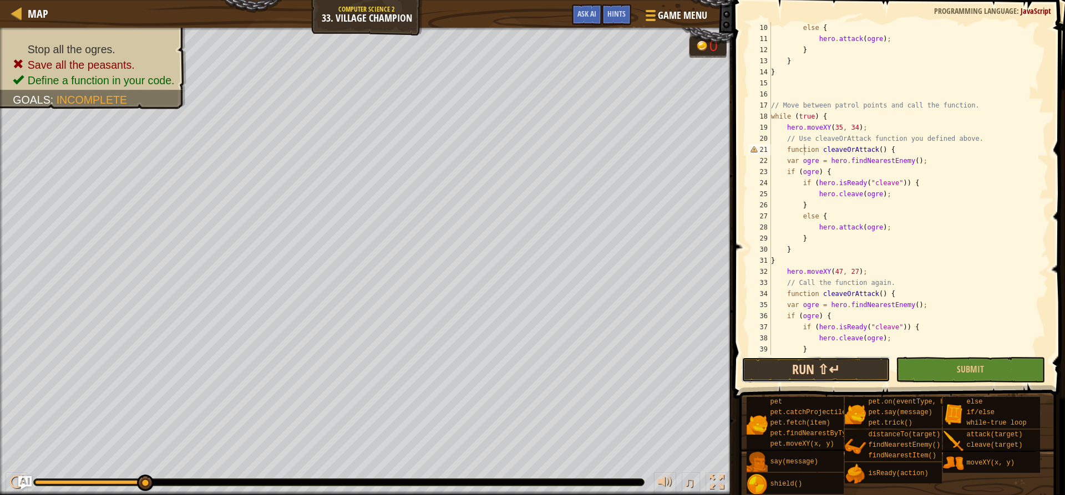
click at [877, 373] on button "Run ⇧↵" at bounding box center [815, 370] width 149 height 26
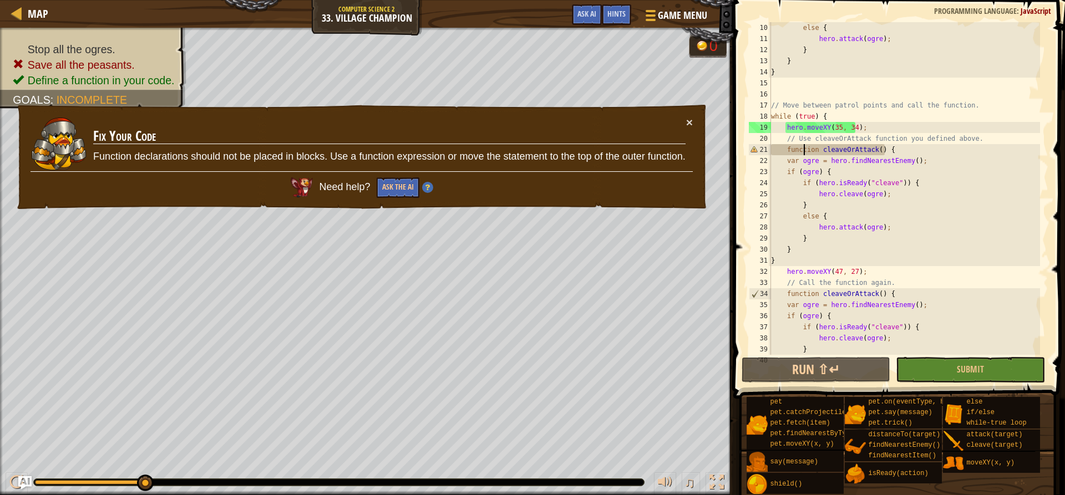
click at [431, 187] on img at bounding box center [427, 187] width 11 height 11
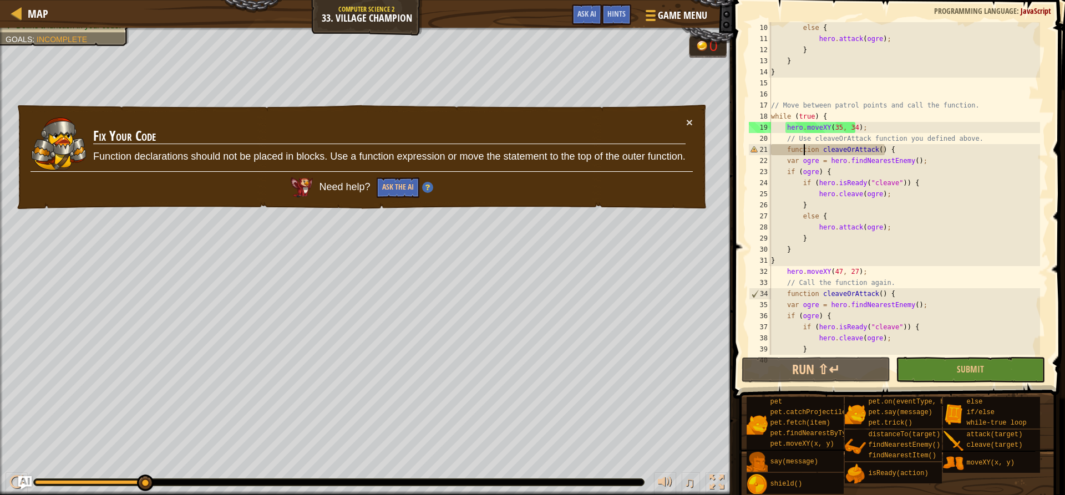
click at [798, 151] on div "else { hero . attack ( ogre ) ; } } } // Move between patrol points and call th…" at bounding box center [903, 199] width 271 height 355
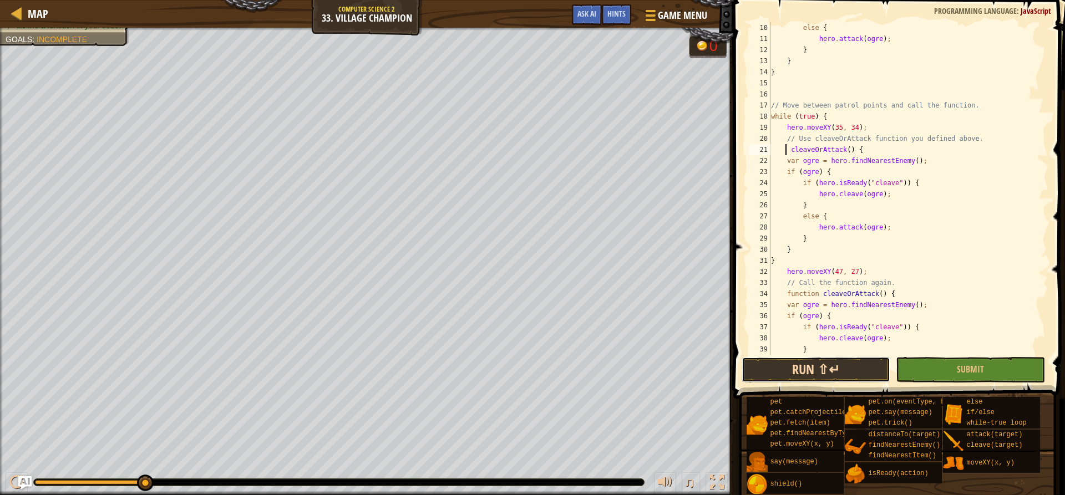
click at [807, 378] on button "Run ⇧↵" at bounding box center [815, 370] width 149 height 26
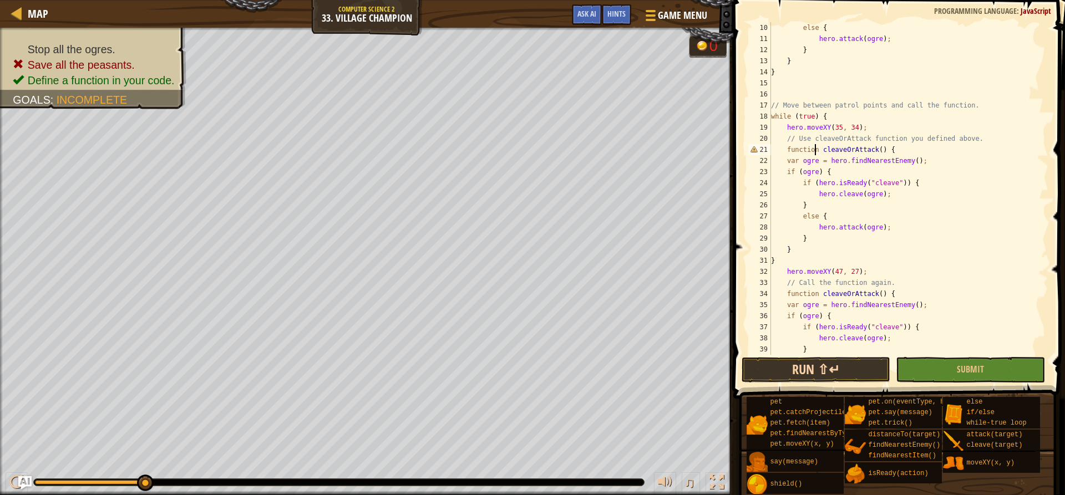
type textarea "function cleaveOrAttack() {"
click at [833, 374] on button "Run ⇧↵" at bounding box center [815, 370] width 149 height 26
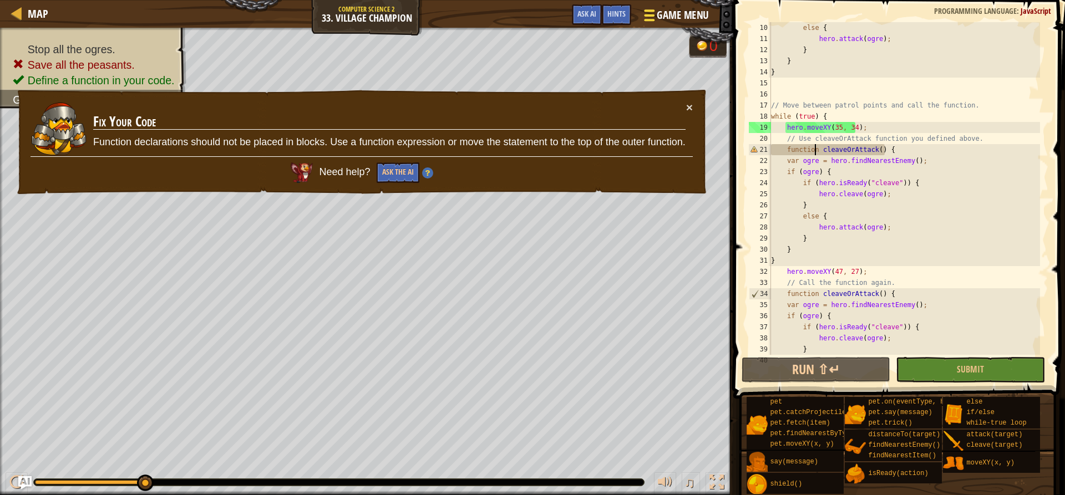
click at [637, 16] on button "Game Menu" at bounding box center [675, 17] width 81 height 27
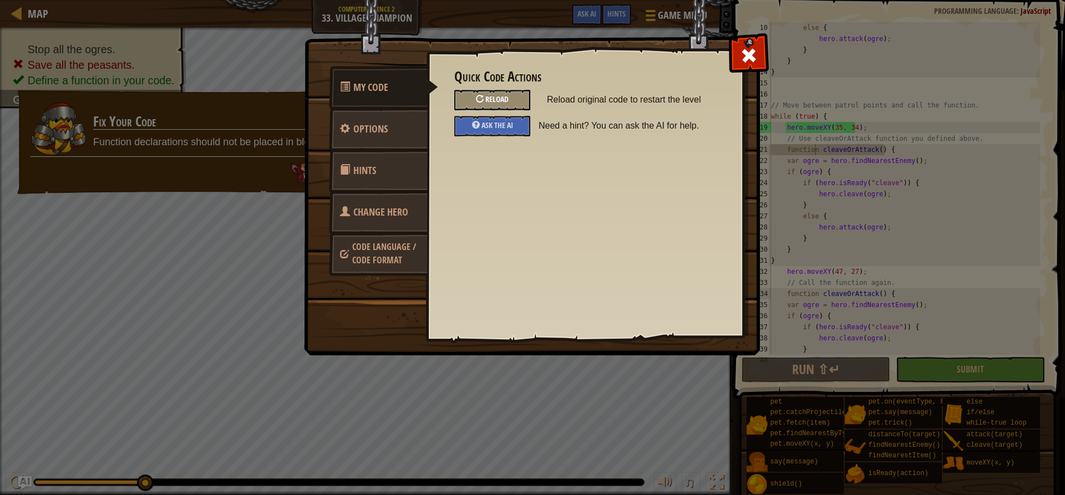
click at [495, 101] on span "Reload" at bounding box center [496, 99] width 23 height 11
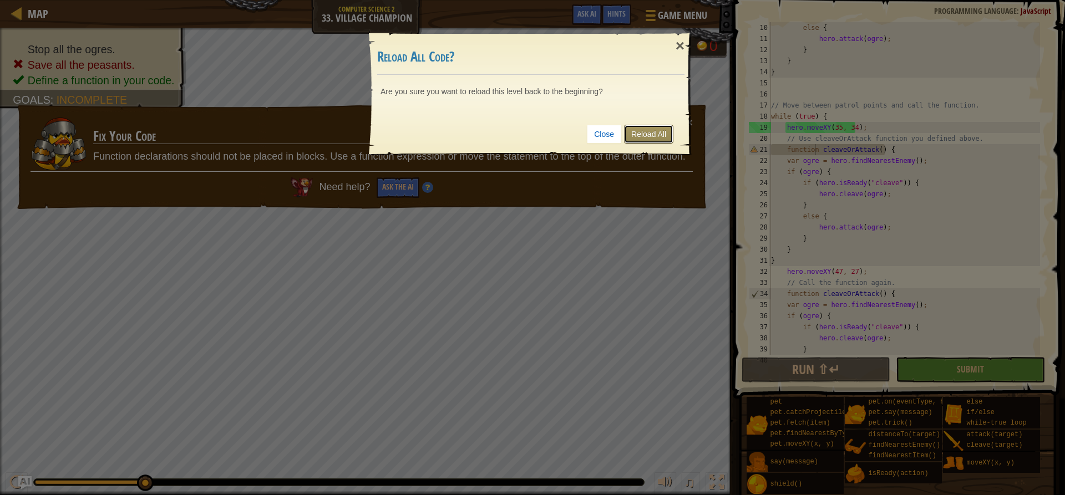
click at [635, 134] on link "Reload All" at bounding box center [648, 134] width 49 height 19
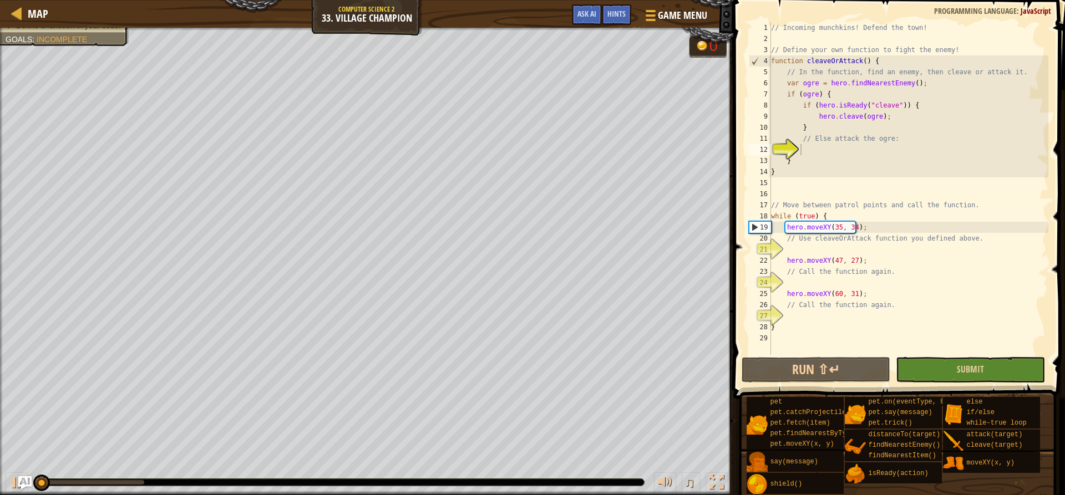
scroll to position [5, 2]
type textarea "e"
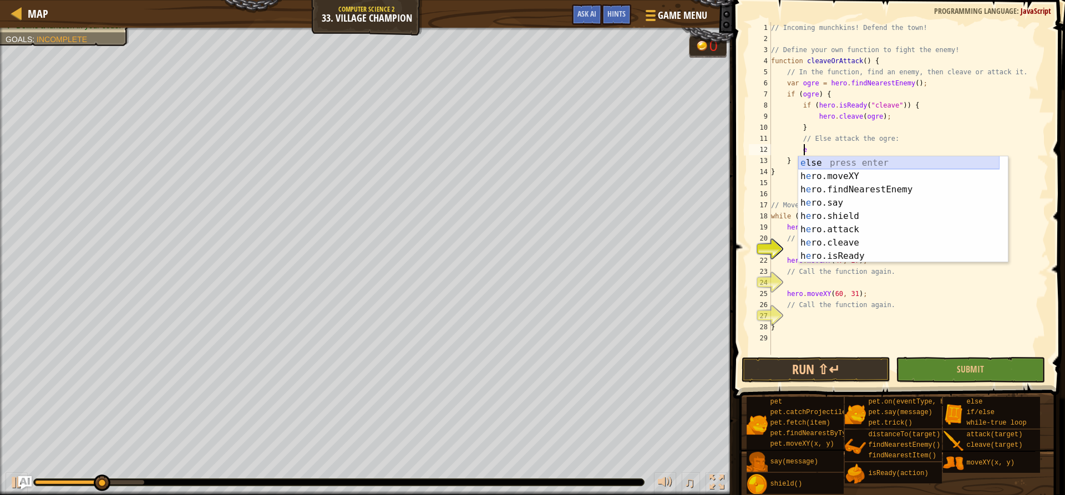
click at [849, 160] on div "e lse press enter h e ro.moveXY press enter h e ro.findNearestEnemy press enter…" at bounding box center [898, 222] width 201 height 133
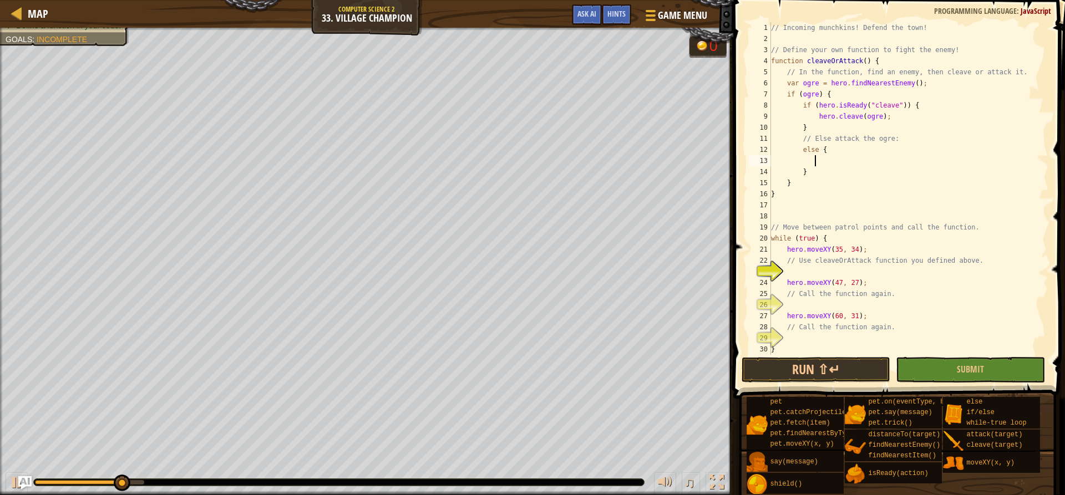
scroll to position [5, 3]
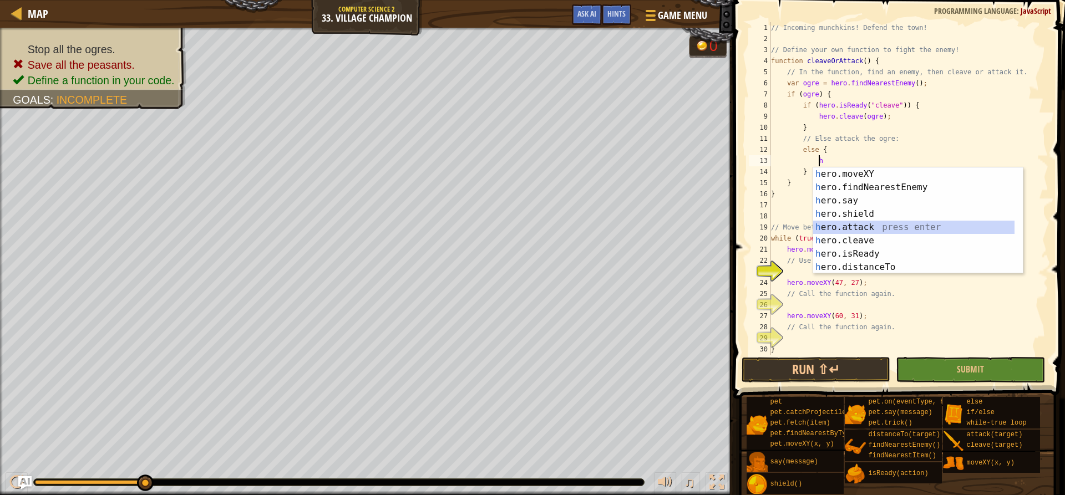
click at [857, 226] on div "h ero.moveXY press enter h ero.findNearestEnemy press enter h ero.say press ent…" at bounding box center [913, 233] width 201 height 133
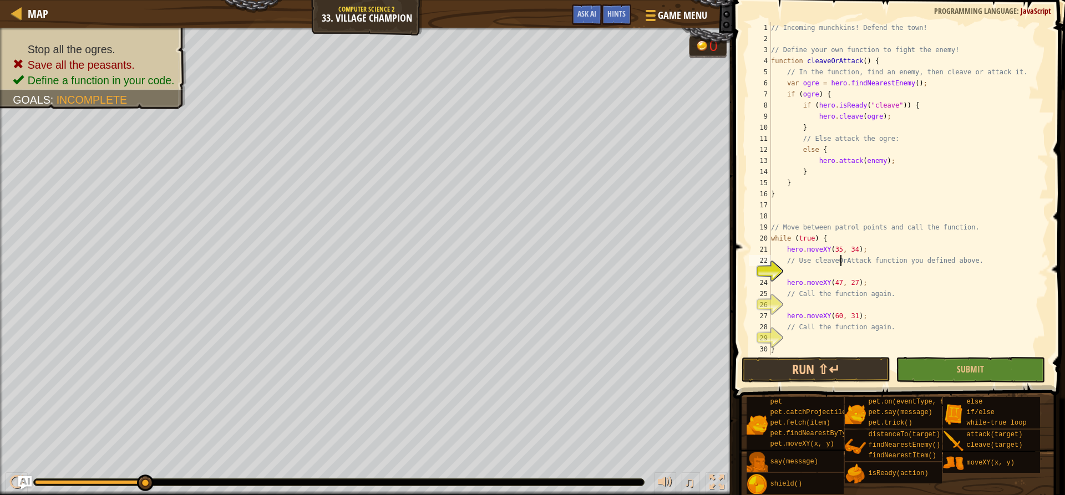
click at [840, 261] on div "// Incoming munchkins! Defend the town! // Define your own function to fight th…" at bounding box center [903, 199] width 271 height 355
type textarea "// Use cleaveOrAttack function you defined above."
click at [840, 265] on div "// Incoming munchkins! Defend the town! // Define your own function to fight th…" at bounding box center [903, 199] width 271 height 355
drag, startPoint x: 840, startPoint y: 266, endPoint x: 836, endPoint y: 275, distance: 9.7
click at [836, 274] on div "// Incoming munchkins! Defend the town! // Define your own function to fight th…" at bounding box center [903, 199] width 271 height 355
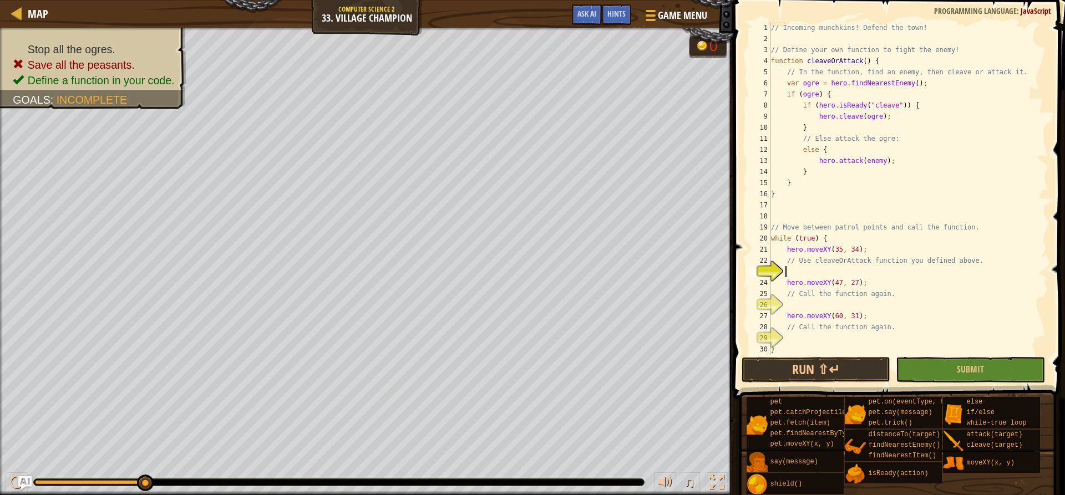
scroll to position [5, 1]
click at [623, 9] on div "Hints" at bounding box center [616, 14] width 29 height 21
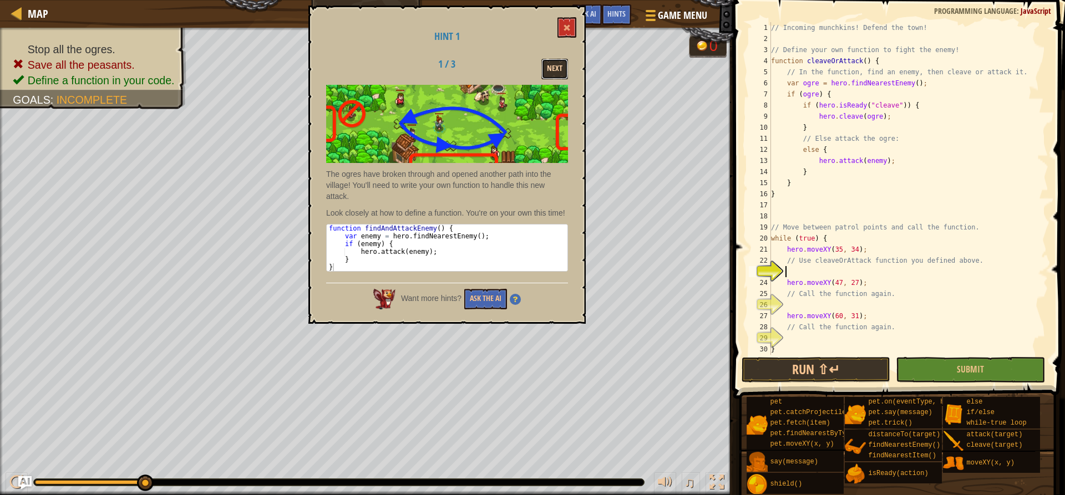
click at [562, 66] on button "Next" at bounding box center [554, 69] width 27 height 21
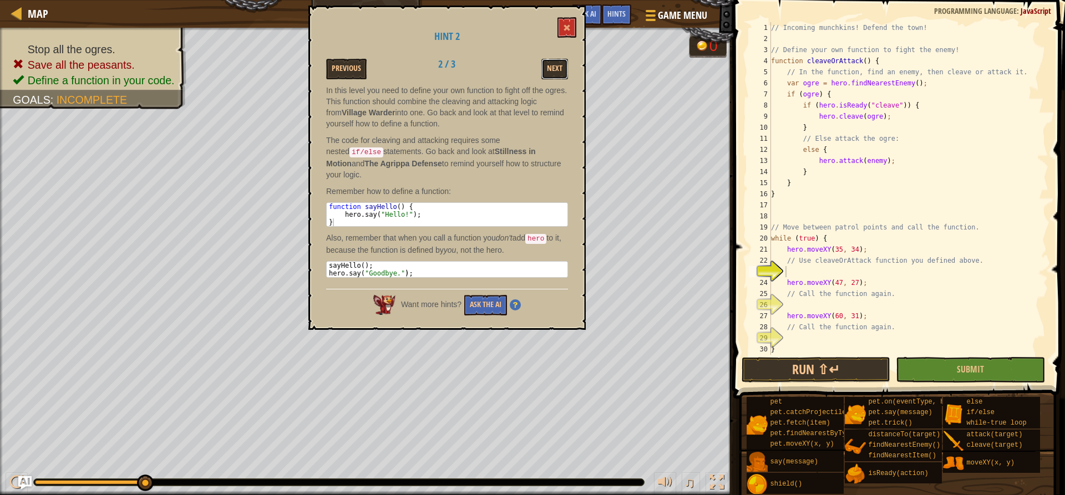
click at [562, 66] on button "Next" at bounding box center [554, 69] width 27 height 21
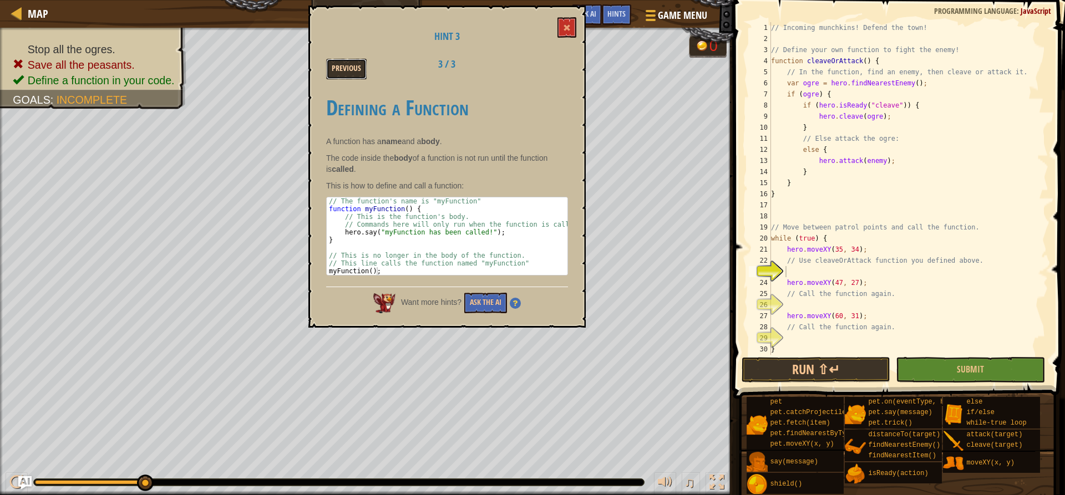
click at [353, 60] on button "Previous" at bounding box center [346, 69] width 40 height 21
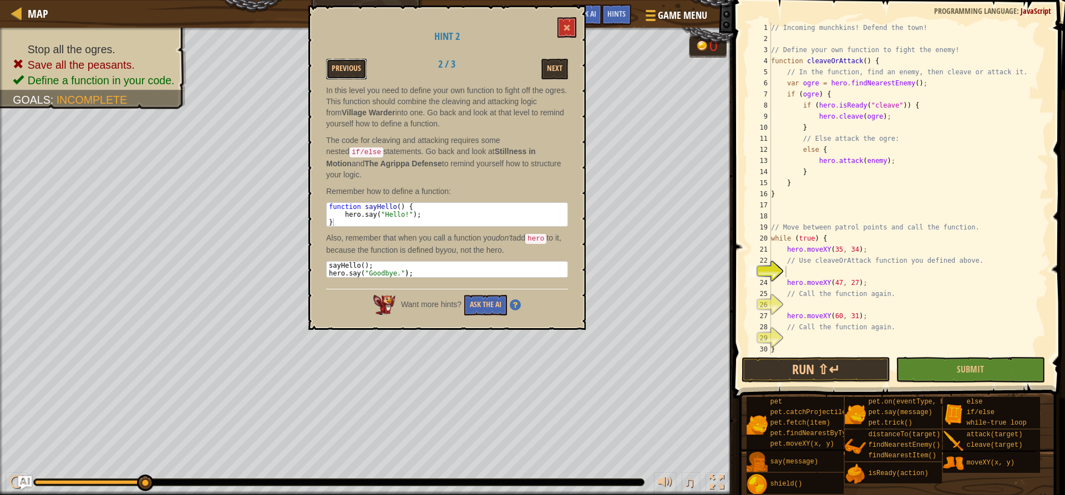
click at [353, 60] on button "Previous" at bounding box center [346, 69] width 40 height 21
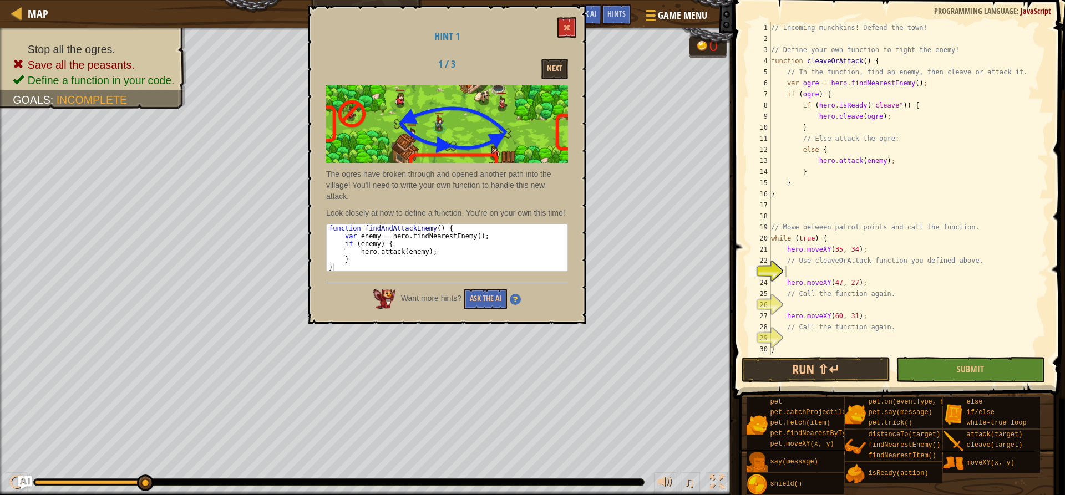
click at [872, 161] on div "// Incoming munchkins! Defend the town! // Define your own function to fight th…" at bounding box center [903, 199] width 271 height 355
click at [874, 259] on div "// Incoming munchkins! Defend the town! // Define your own function to fight th…" at bounding box center [903, 199] width 271 height 355
click at [867, 266] on div "// Incoming munchkins! Defend the town! // Define your own function to fight th…" at bounding box center [903, 199] width 271 height 355
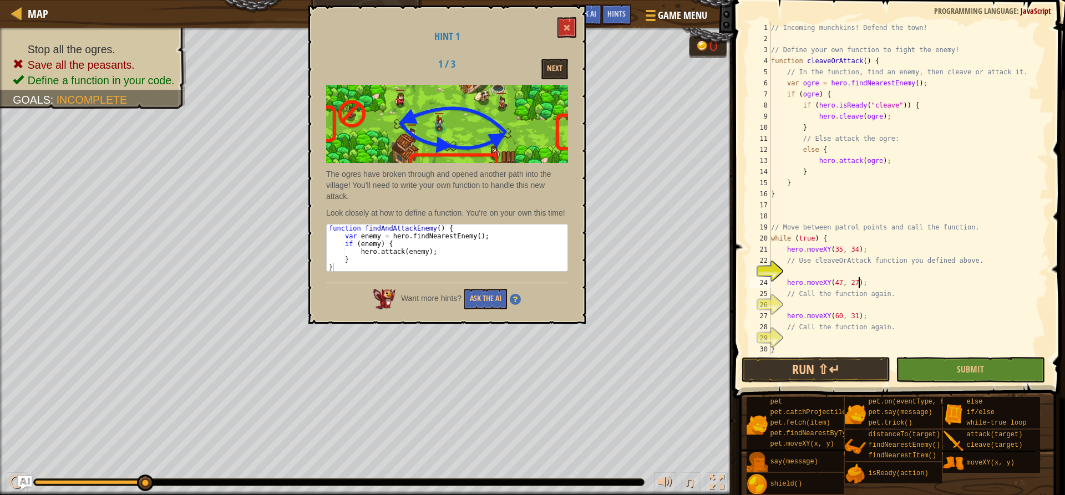
click at [863, 278] on div "// Incoming munchkins! Defend the town! // Define your own function to fight th…" at bounding box center [903, 199] width 271 height 355
type textarea "hero.moveXY(47, 27);"
click at [867, 271] on div "// Incoming munchkins! Defend the town! // Define your own function to fight th…" at bounding box center [903, 199] width 271 height 355
type textarea "c"
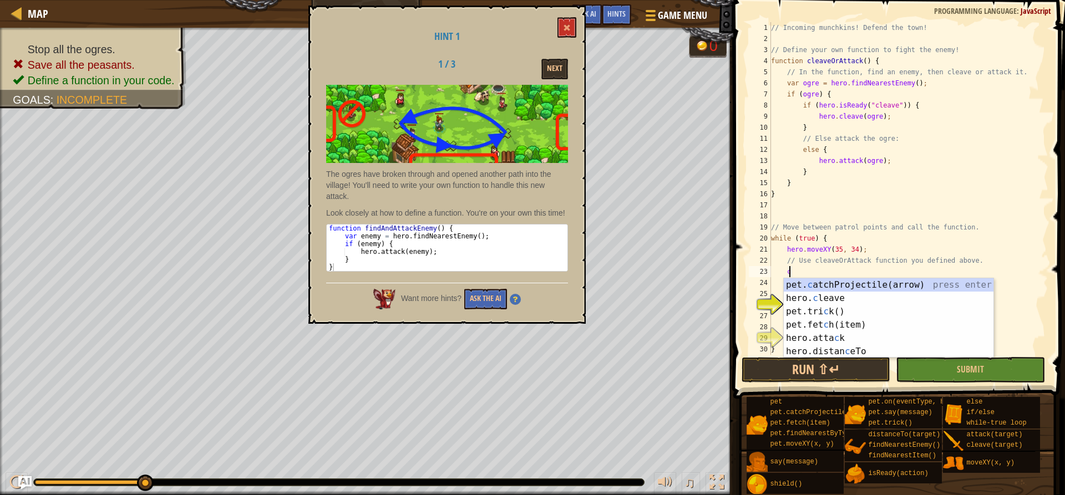
scroll to position [5, 1]
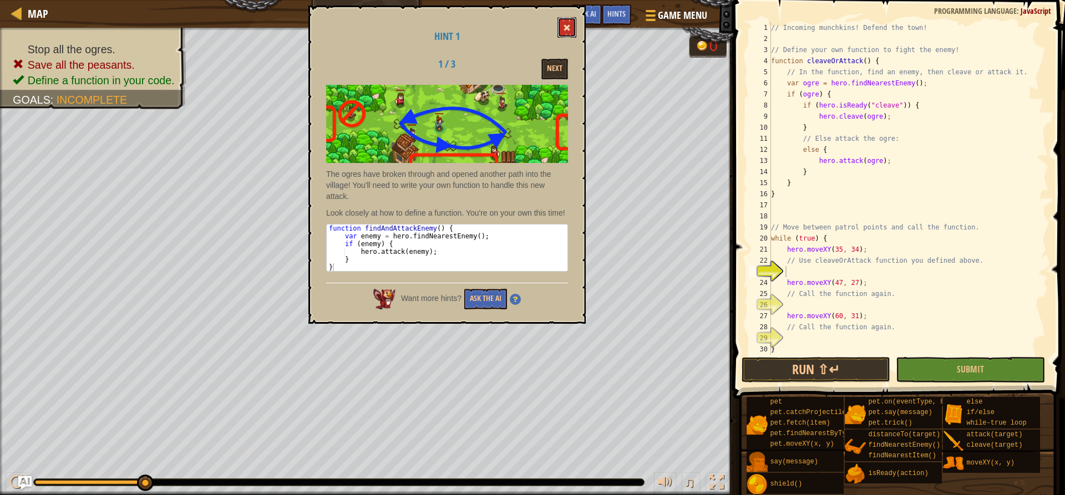
click at [566, 24] on span at bounding box center [567, 28] width 8 height 8
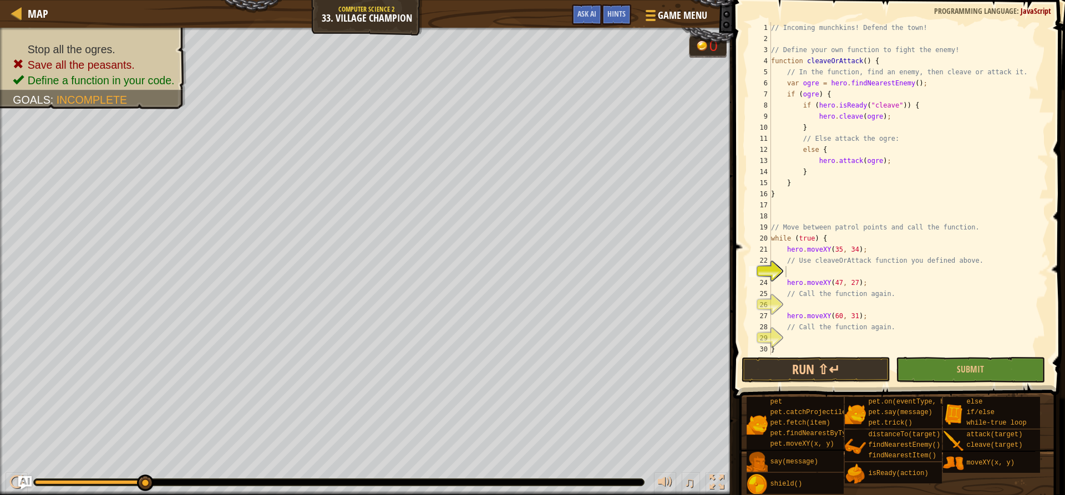
click at [854, 276] on div "// Incoming munchkins! Defend the town! // Define your own function to fight th…" at bounding box center [903, 199] width 271 height 355
type textarea "cleaveOrAttack"
click at [803, 309] on div "// Incoming munchkins! Defend the town! // Define your own function to fight th…" at bounding box center [903, 199] width 271 height 355
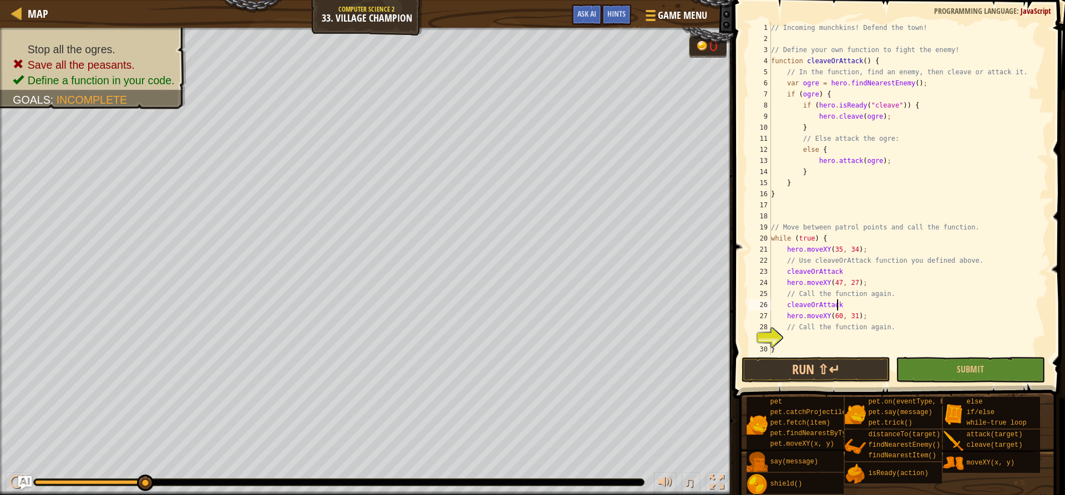
click at [816, 330] on div "// Incoming munchkins! Defend the town! // Define your own function to fight th…" at bounding box center [903, 199] width 271 height 355
type textarea "// Call the function again."
click at [816, 334] on div "// Incoming munchkins! Defend the town! // Define your own function to fight th…" at bounding box center [903, 199] width 271 height 355
click at [841, 368] on button "Run ⇧↵" at bounding box center [815, 370] width 149 height 26
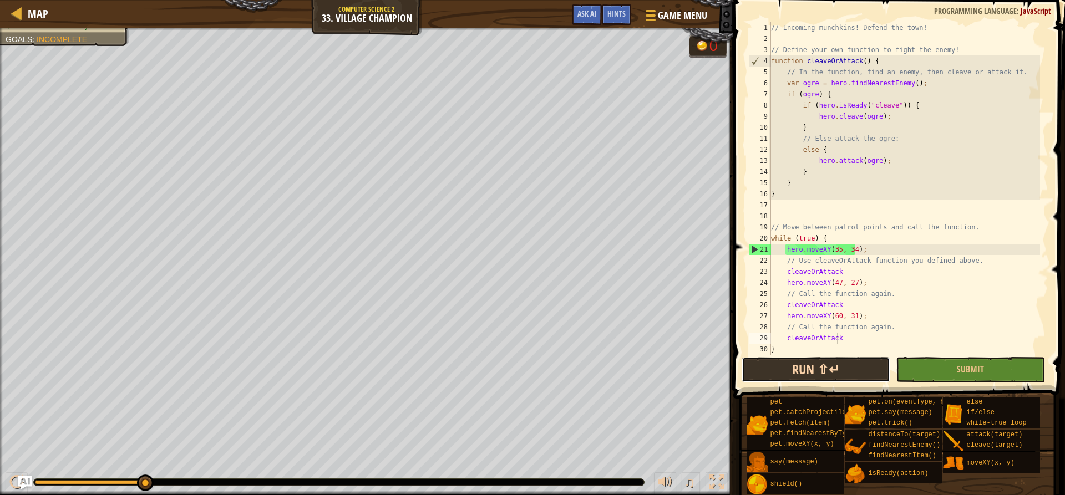
click at [817, 358] on button "Run ⇧↵" at bounding box center [815, 370] width 149 height 26
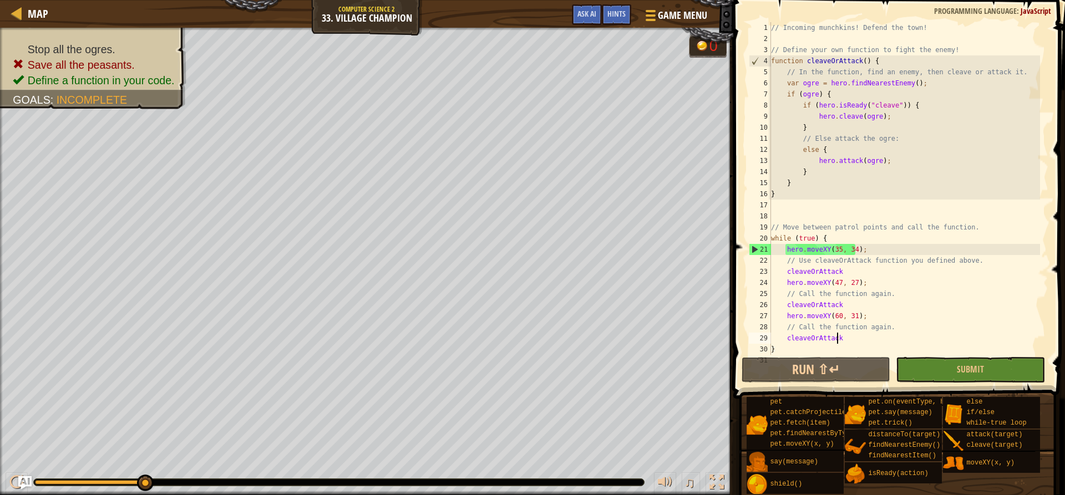
click at [852, 274] on div "// Incoming munchkins! Defend the town! // Define your own function to fight th…" at bounding box center [903, 199] width 271 height 355
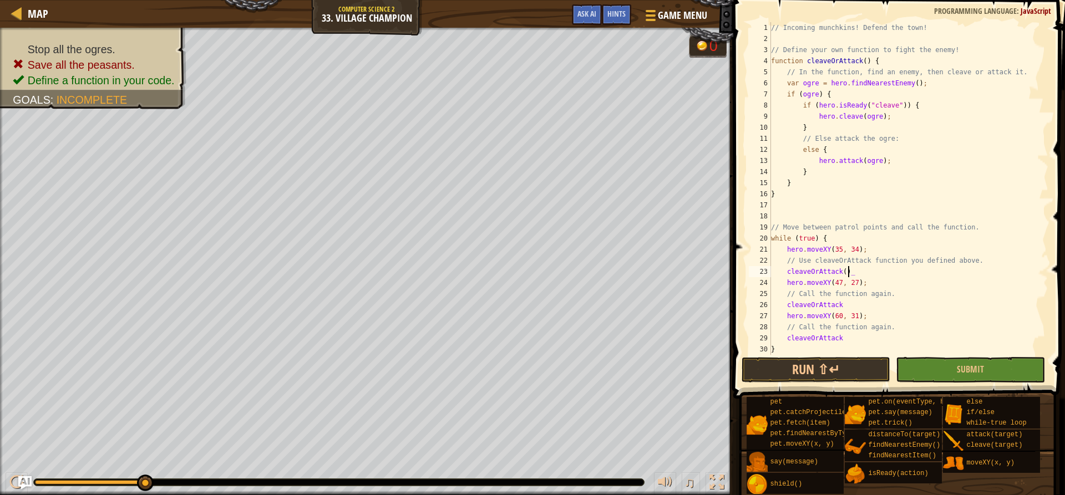
click at [850, 304] on div "// Incoming munchkins! Defend the town! // Define your own function to fight th…" at bounding box center [903, 199] width 271 height 355
click at [852, 331] on div "// Incoming munchkins! Defend the town! // Define your own function to fight th…" at bounding box center [903, 199] width 271 height 355
click at [853, 335] on div "// Incoming munchkins! Defend the town! // Define your own function to fight th…" at bounding box center [903, 199] width 271 height 355
click at [849, 371] on button "Run ⇧↵" at bounding box center [815, 370] width 149 height 26
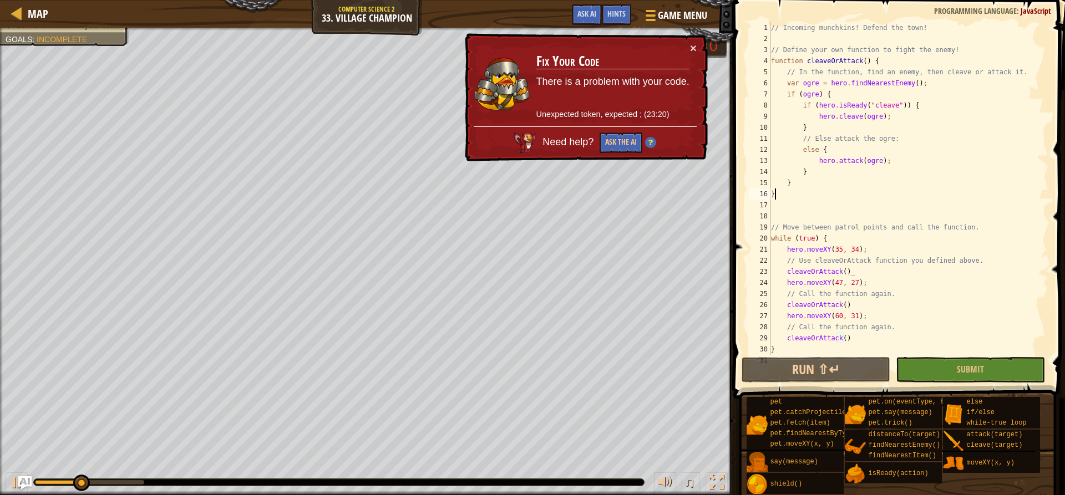
click at [836, 195] on div "// Incoming munchkins! Defend the town! // Define your own function to fight th…" at bounding box center [903, 199] width 271 height 355
type textarea "}"
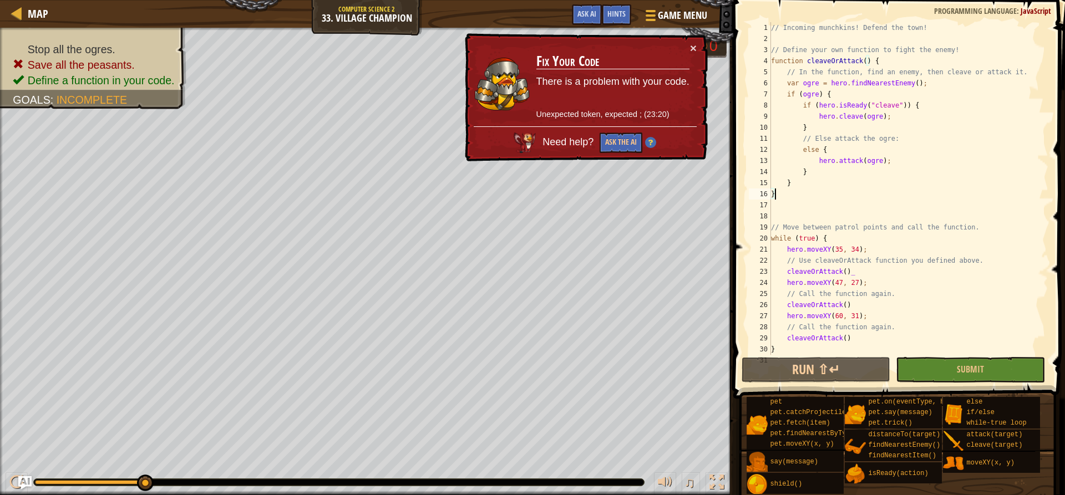
click at [606, 136] on button "Ask the AI" at bounding box center [620, 143] width 43 height 21
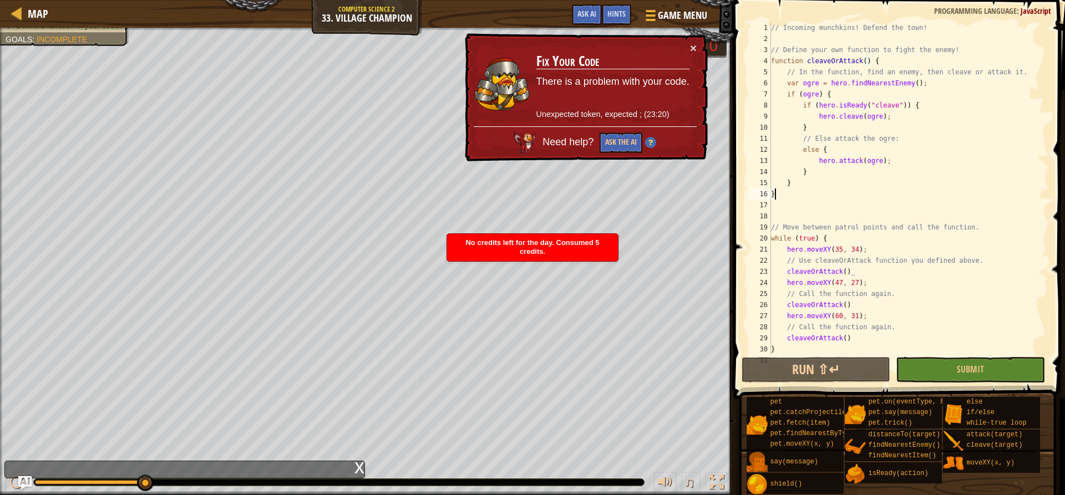
drag, startPoint x: 898, startPoint y: 162, endPoint x: 0, endPoint y: 193, distance: 898.7
click at [695, 50] on button "×" at bounding box center [693, 48] width 7 height 12
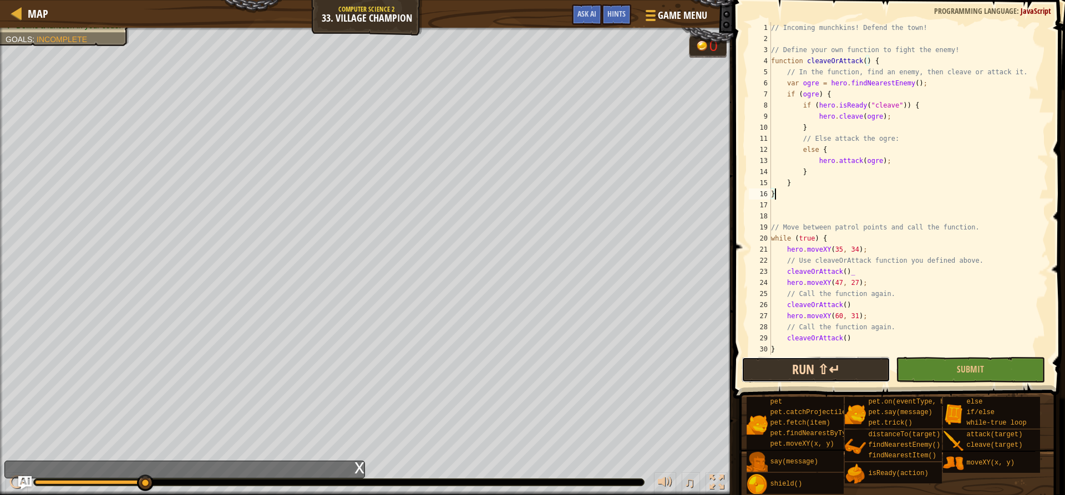
click at [830, 359] on button "Run ⇧↵" at bounding box center [815, 370] width 149 height 26
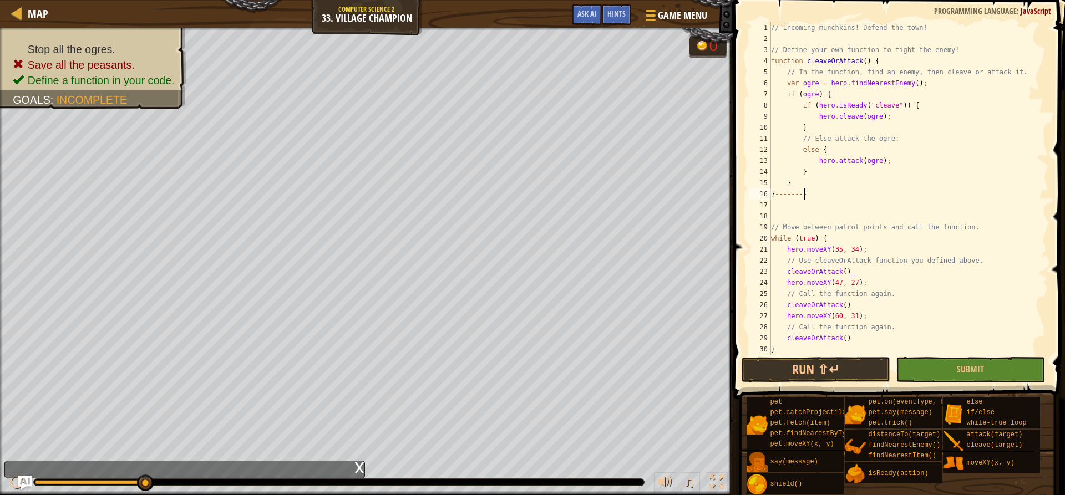
scroll to position [5, 1]
type textarea "}"
click at [825, 360] on button "Run ⇧↵" at bounding box center [815, 370] width 149 height 26
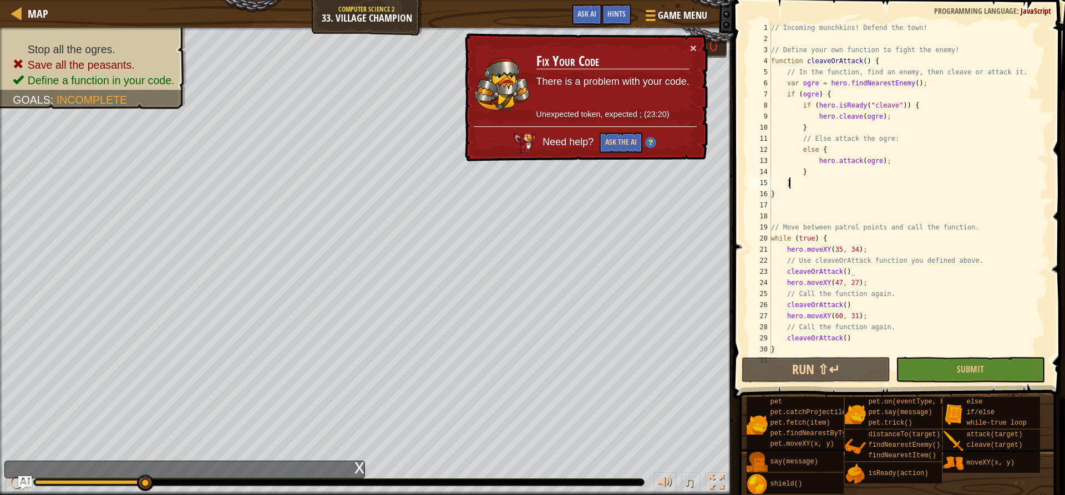
click at [805, 181] on div "// Incoming munchkins! Defend the town! // Define your own function to fight th…" at bounding box center [903, 199] width 271 height 355
type textarea "}"
click at [792, 200] on div "// Incoming munchkins! Defend the town! // Define your own function to fight th…" at bounding box center [903, 199] width 271 height 355
click at [793, 196] on div "// Incoming munchkins! Defend the town! // Define your own function to fight th…" at bounding box center [903, 199] width 271 height 355
type textarea "}"
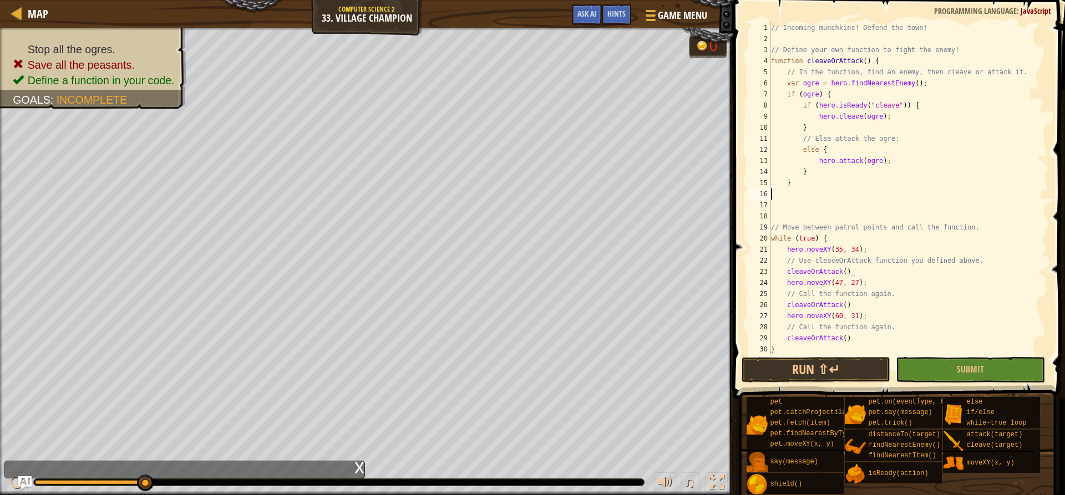
click at [801, 188] on div "// Incoming munchkins! Defend the town! // Define your own function to fight th…" at bounding box center [903, 199] width 271 height 355
type textarea "}}"
click at [810, 358] on button "Run ⇧↵" at bounding box center [815, 370] width 149 height 26
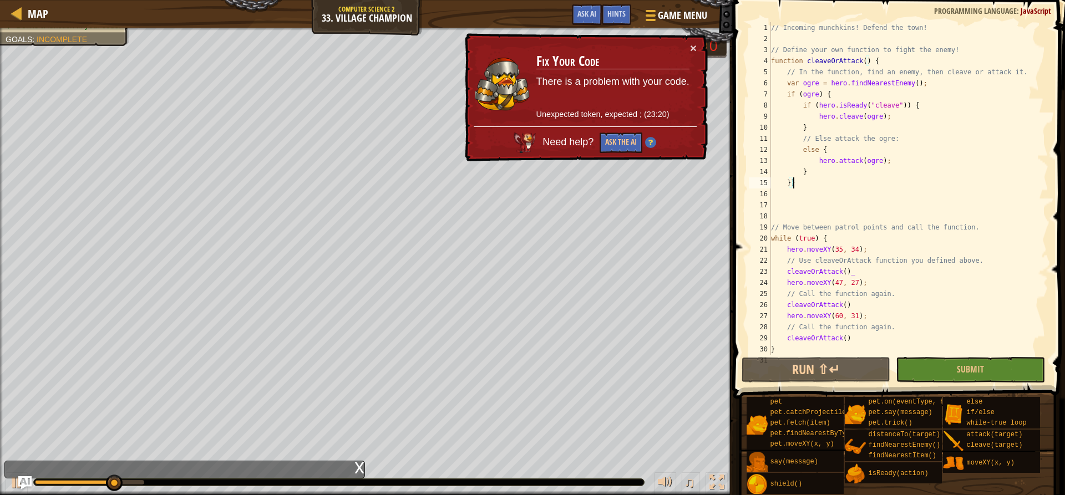
click at [817, 190] on div "// Incoming munchkins! Defend the town! // Define your own function to fight th…" at bounding box center [903, 199] width 271 height 355
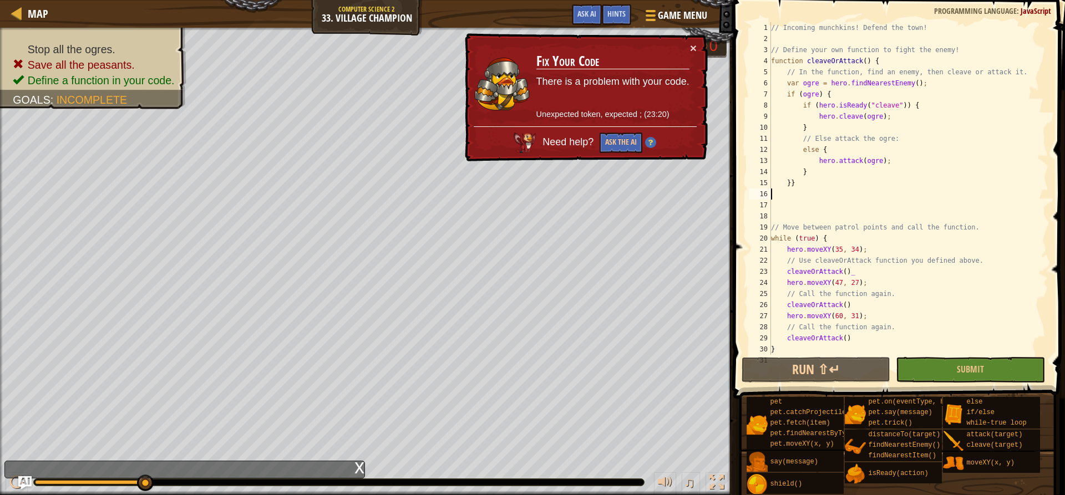
click at [800, 189] on div "// Incoming munchkins! Defend the town! // Define your own function to fight th…" at bounding box center [903, 199] width 271 height 355
click at [802, 184] on div "// Incoming munchkins! Defend the town! // Define your own function to fight th…" at bounding box center [903, 199] width 271 height 355
type textarea "}"
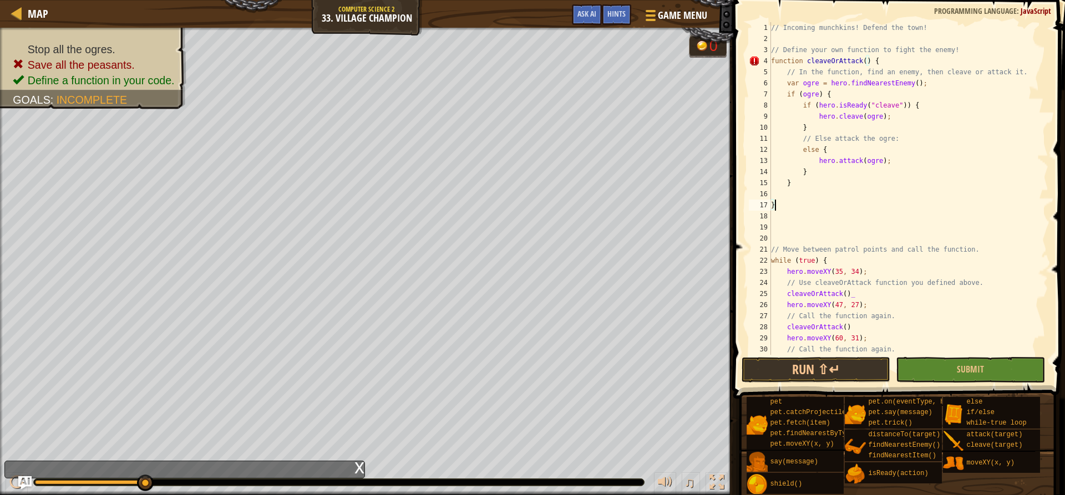
scroll to position [5, 1]
click at [788, 365] on button "Run ⇧↵" at bounding box center [815, 370] width 149 height 26
type textarea "}"
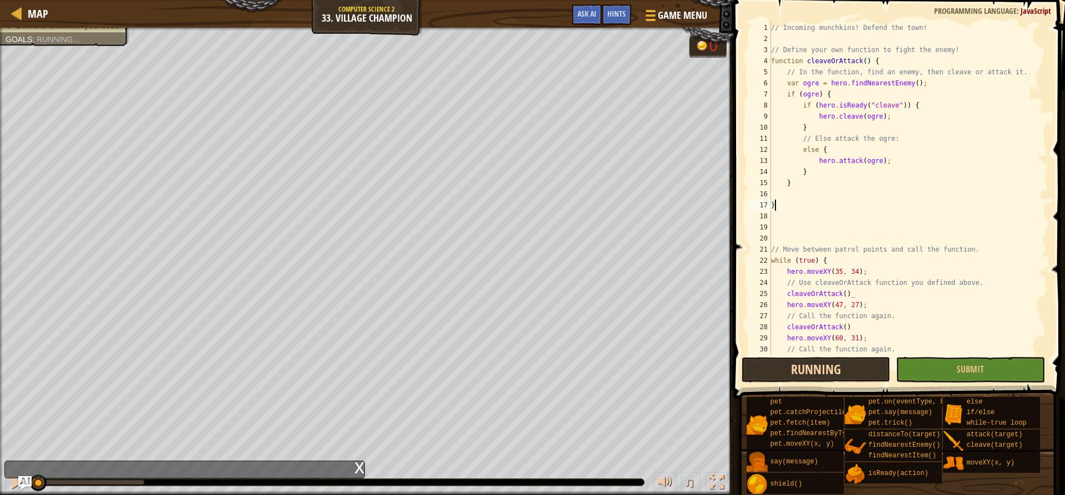
scroll to position [5, 0]
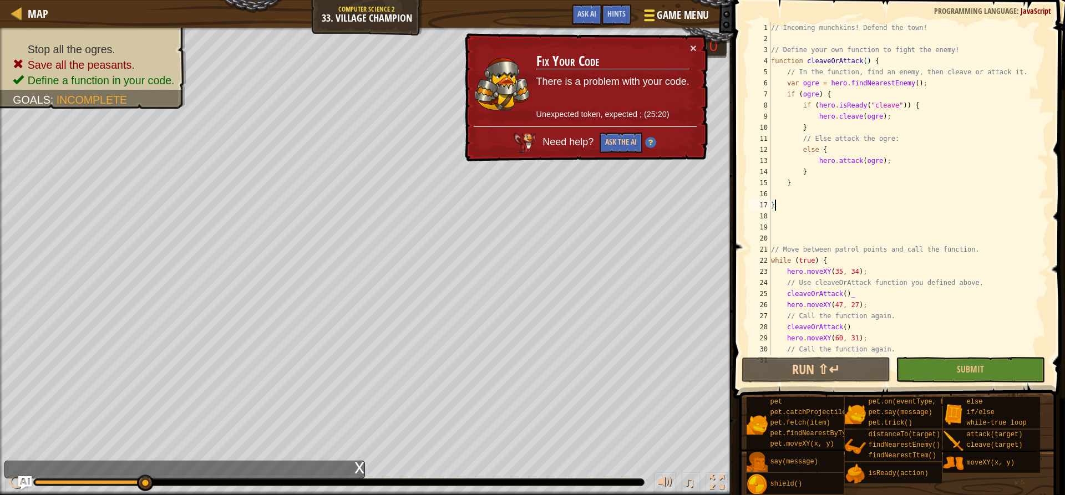
click at [646, 11] on span at bounding box center [649, 10] width 11 height 2
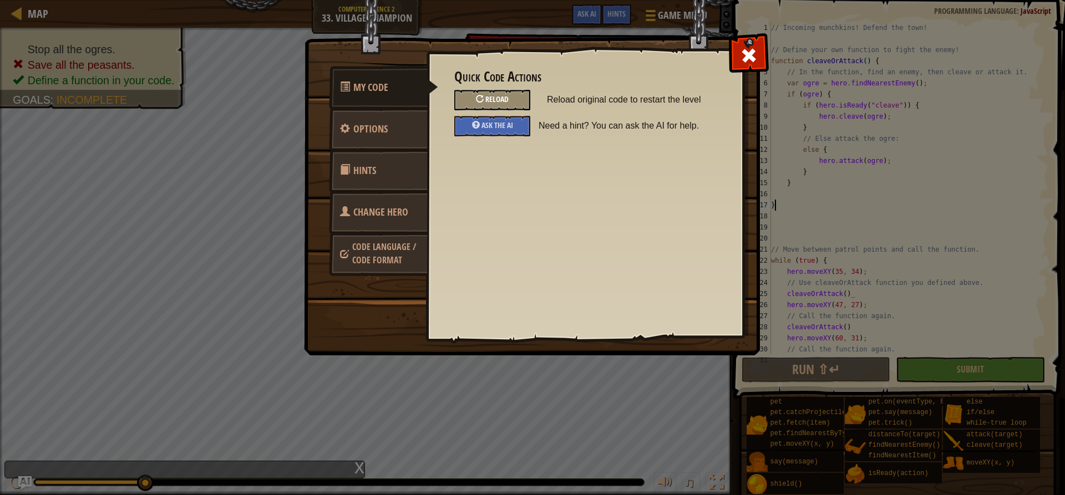
click at [500, 98] on span "Reload" at bounding box center [496, 99] width 23 height 11
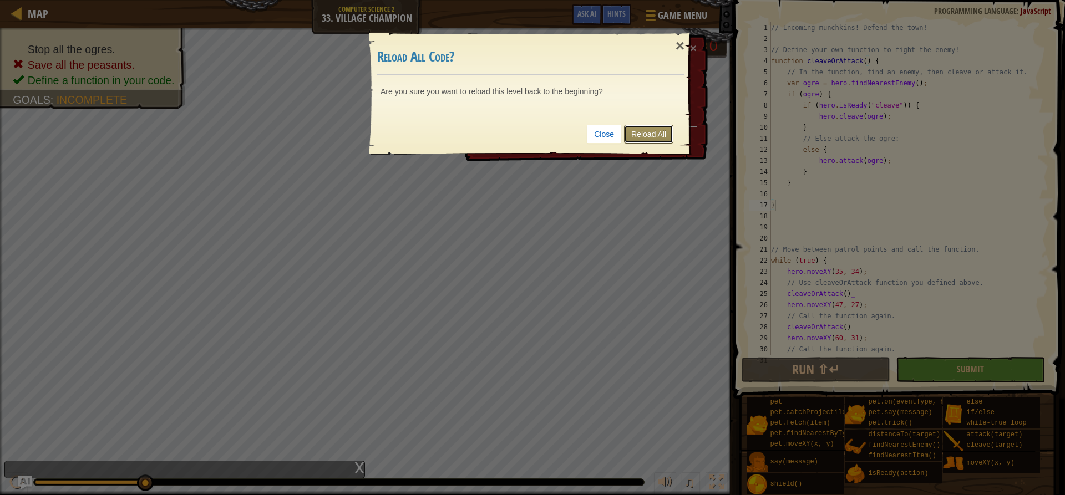
click at [657, 129] on link "Reload All" at bounding box center [648, 134] width 49 height 19
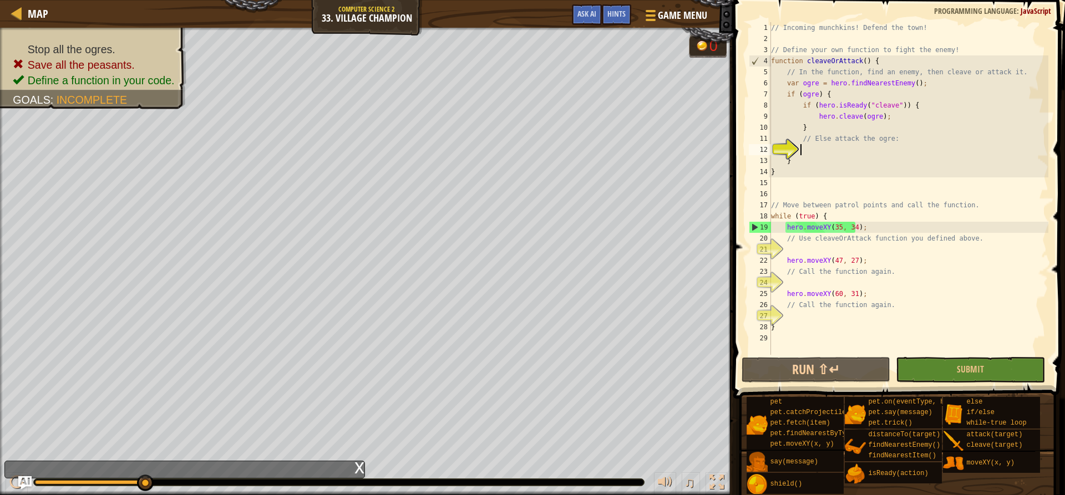
type textarea "e"
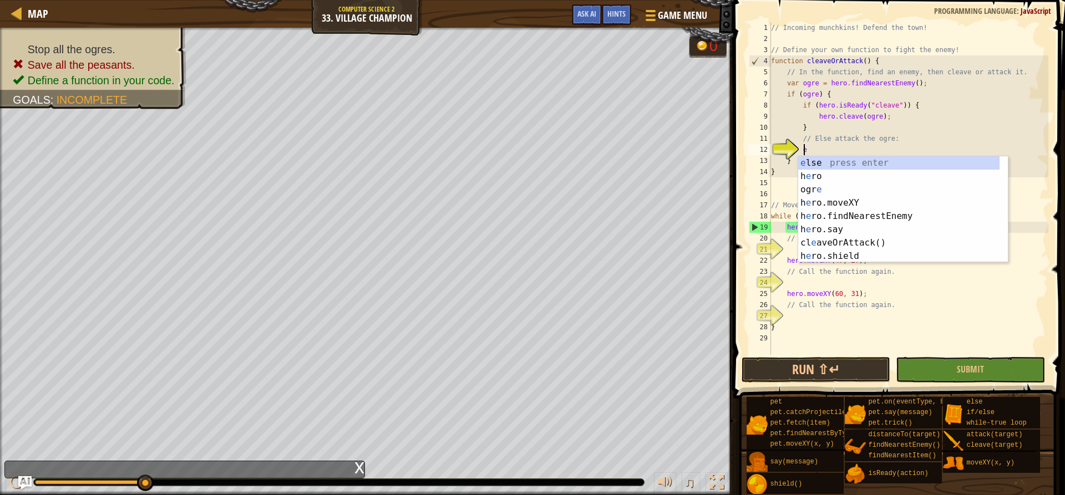
scroll to position [5, 2]
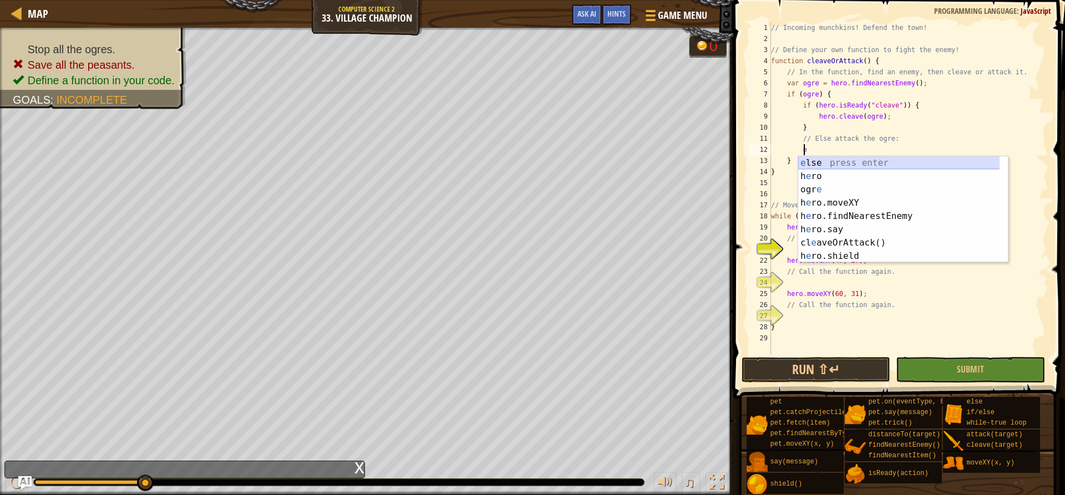
click at [823, 161] on div "e lse press enter h e ro press enter ogr e press enter h e ro.moveXY press ente…" at bounding box center [903, 222] width 210 height 133
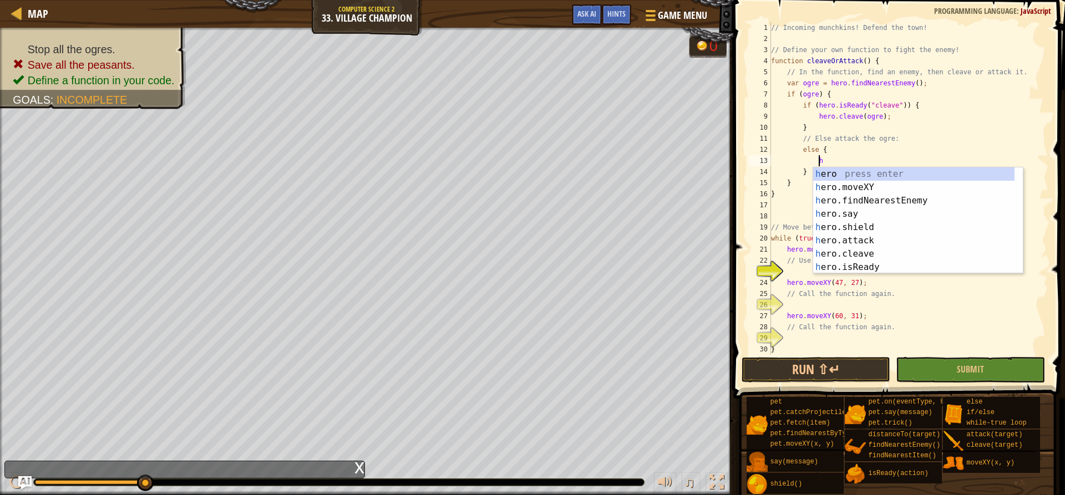
scroll to position [5, 3]
click at [850, 242] on div "h ero press enter h ero.moveXY press enter h ero.findNearestEnemy press enter h…" at bounding box center [913, 233] width 201 height 133
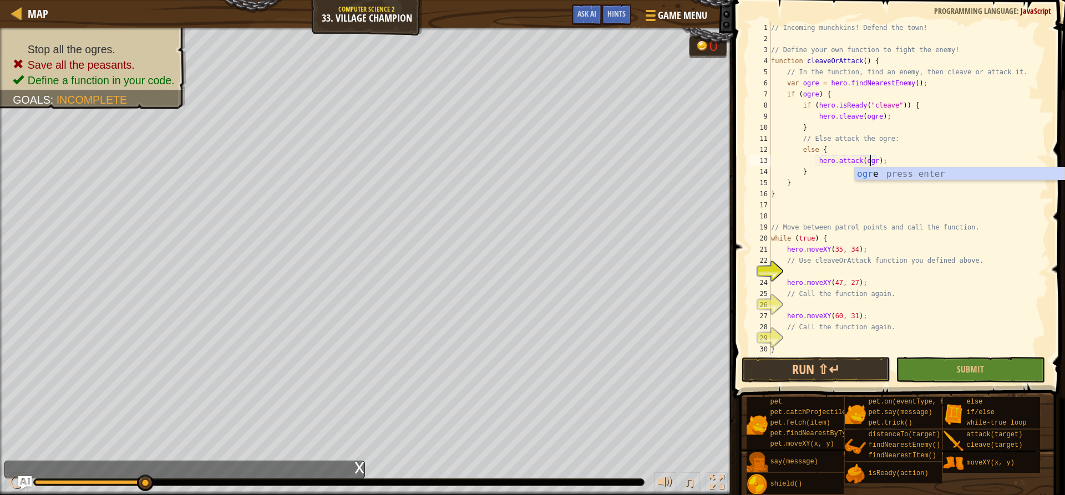
type textarea "hero.attack(ogre);"
click at [815, 207] on div "// Incoming munchkins! Defend the town! // Define your own function to fight th…" at bounding box center [903, 199] width 271 height 355
click at [798, 273] on div "// Incoming munchkins! Defend the town! // Define your own function to fight th…" at bounding box center [903, 199] width 271 height 355
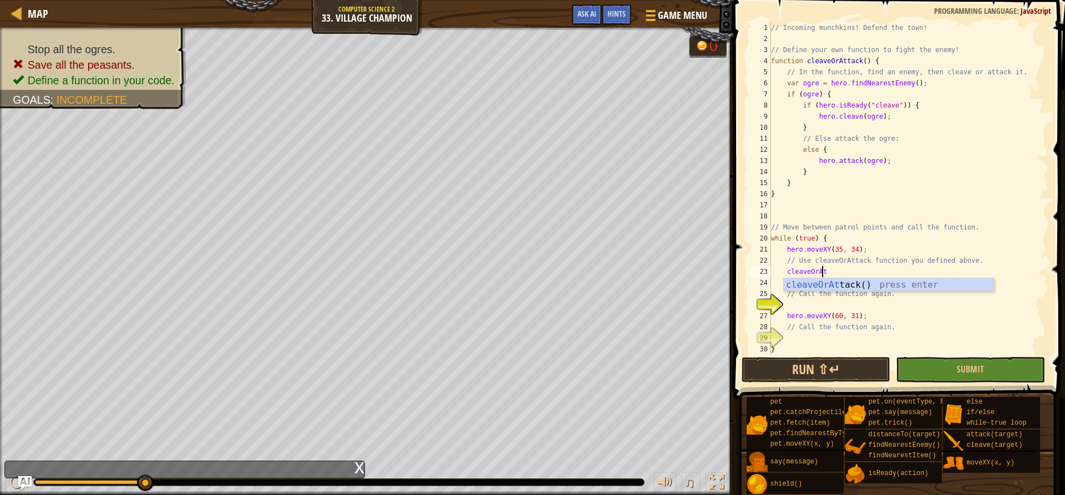
type textarea "cleaveOrAttc"
click at [814, 286] on div "cleaveOrAtt a c k() press enter" at bounding box center [888, 298] width 210 height 40
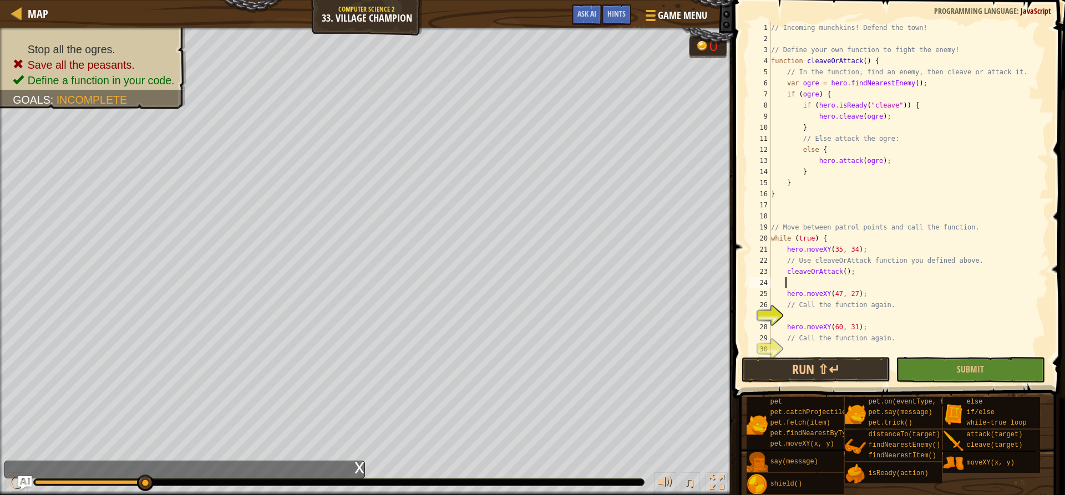
scroll to position [5, 0]
type textarea "cleaveOrAttack();"
click at [809, 307] on div "// Incoming munchkins! Defend the town! // Define your own function to fight th…" at bounding box center [903, 199] width 271 height 355
type textarea "c"
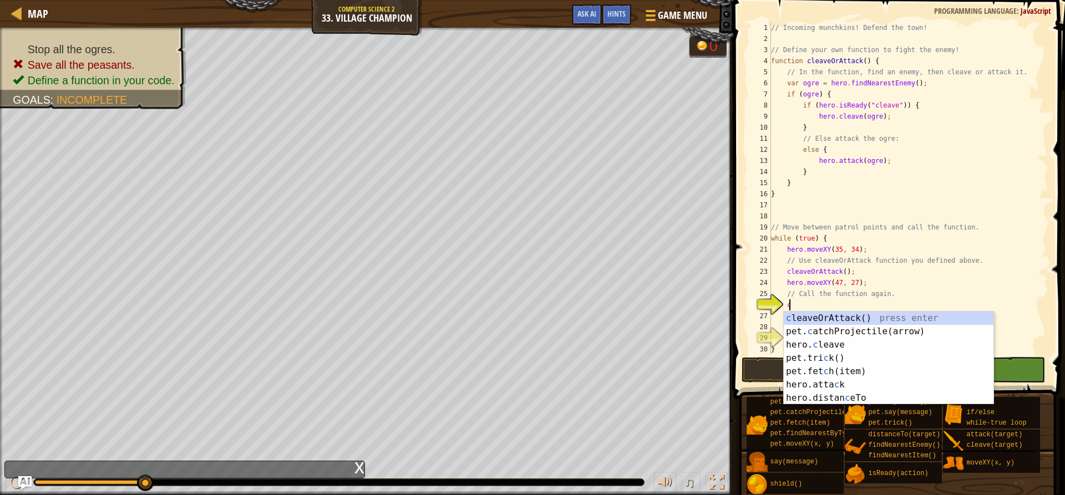
scroll to position [5, 1]
click at [817, 319] on div "c leaveOrAttack() press enter pet. c atchProjectile(arrow) press enter hero. c …" at bounding box center [888, 372] width 210 height 120
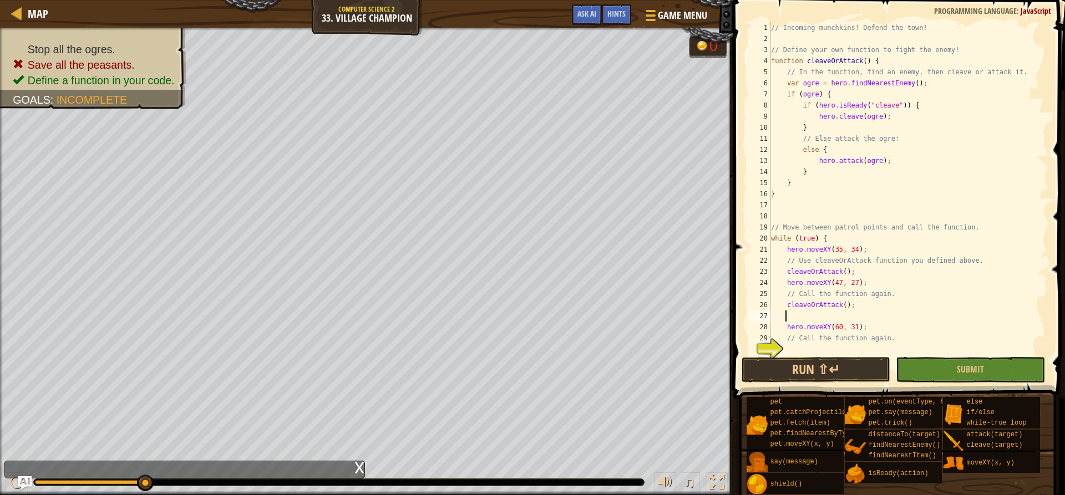
scroll to position [5, 0]
type textarea "cleaveOrAttack();"
click at [812, 334] on div "// Incoming munchkins! Defend the town! // Define your own function to fight th…" at bounding box center [903, 199] width 271 height 355
type textarea "c"
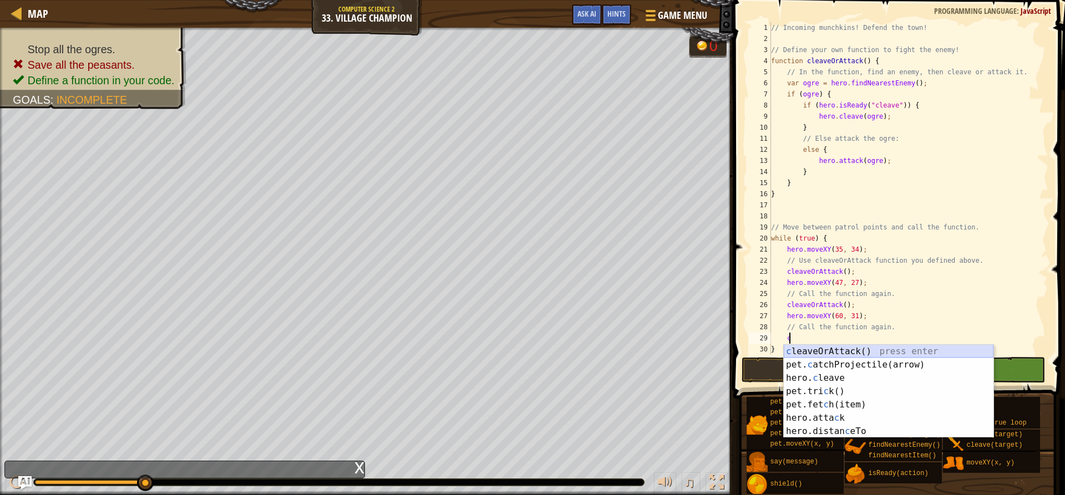
click at [811, 350] on div "c leaveOrAttack() press enter pet. c atchProjectile(arrow) press enter hero. c …" at bounding box center [888, 405] width 210 height 120
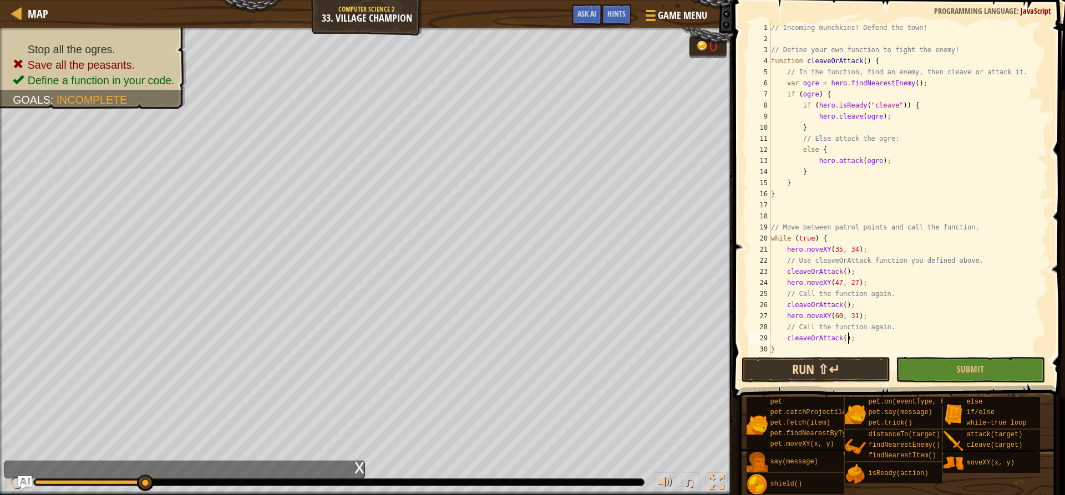
type textarea "cleaveOrAttack();"
click at [802, 369] on button "Run ⇧↵" at bounding box center [815, 370] width 149 height 26
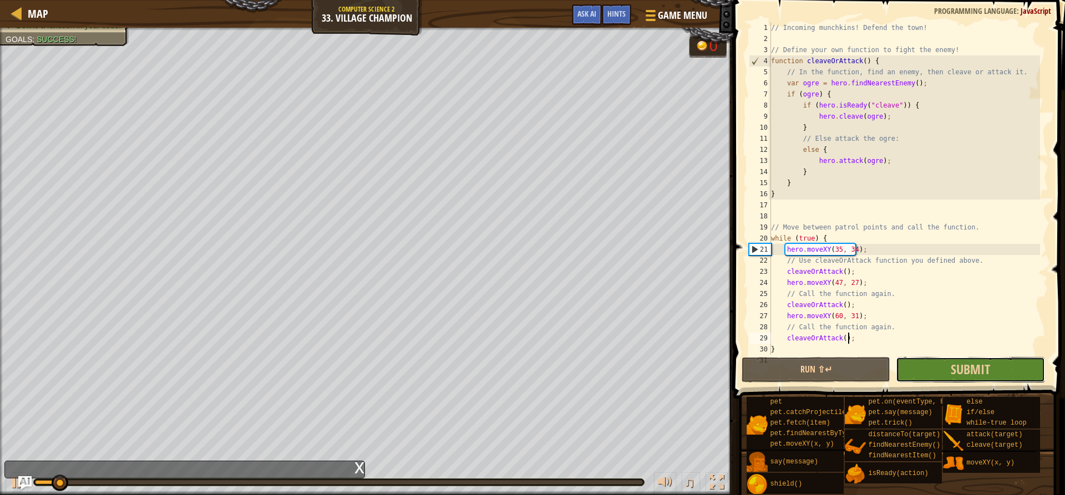
click at [950, 373] on button "Submit" at bounding box center [969, 370] width 149 height 26
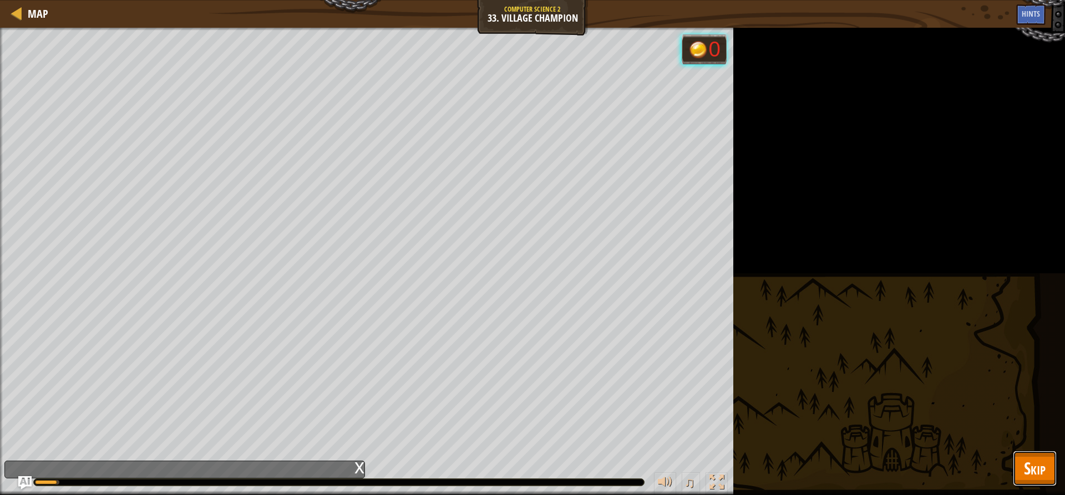
click at [1028, 466] on span "Skip" at bounding box center [1035, 468] width 22 height 23
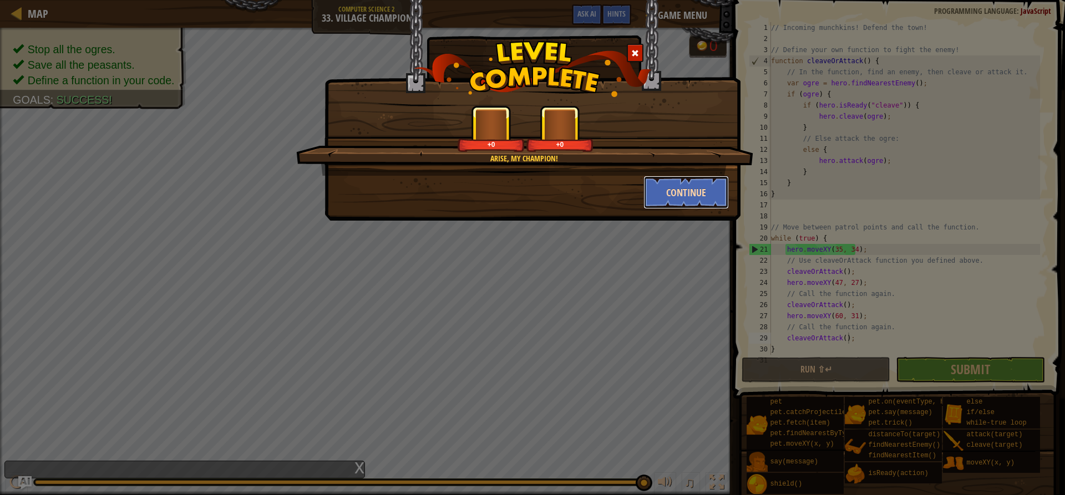
click at [705, 194] on button "Continue" at bounding box center [686, 192] width 86 height 33
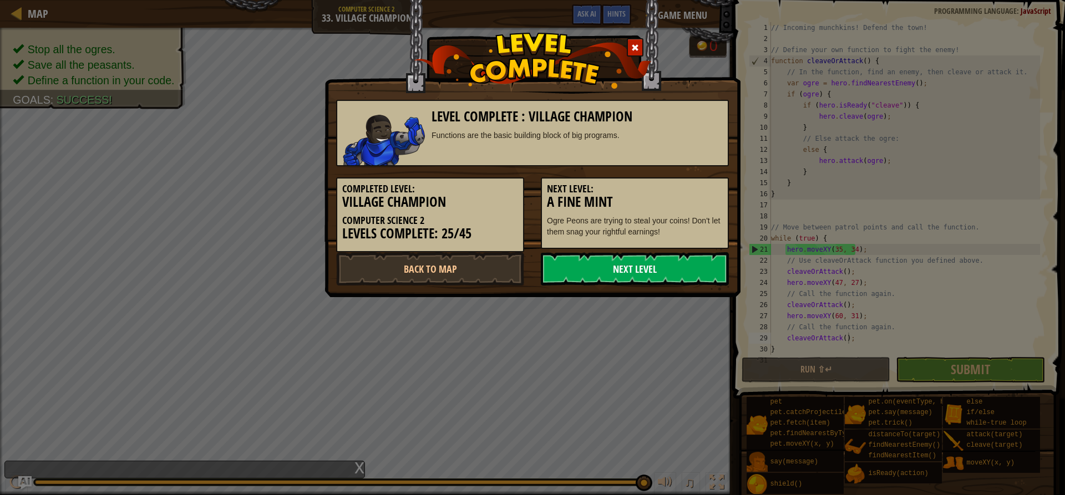
click at [668, 275] on link "Next Level" at bounding box center [635, 268] width 188 height 33
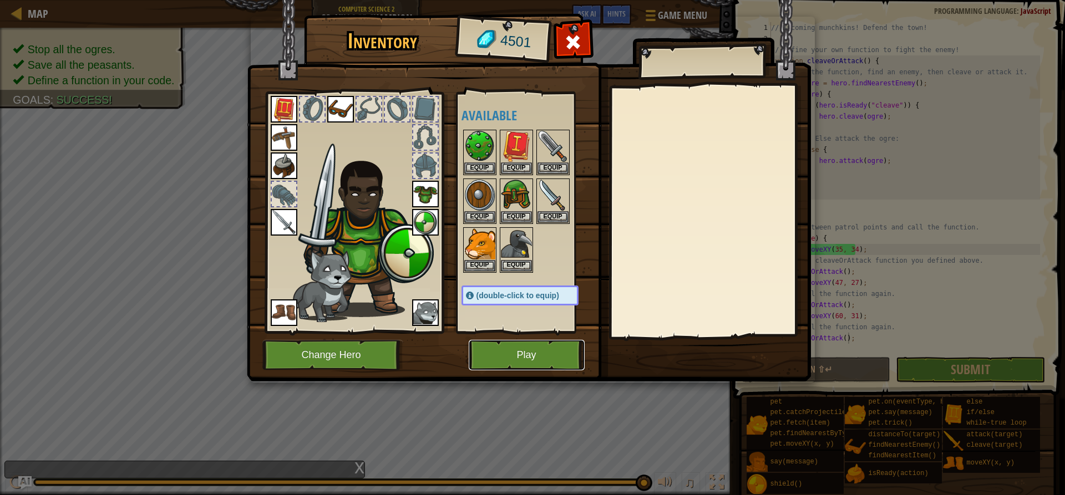
click at [504, 363] on button "Play" at bounding box center [527, 355] width 116 height 30
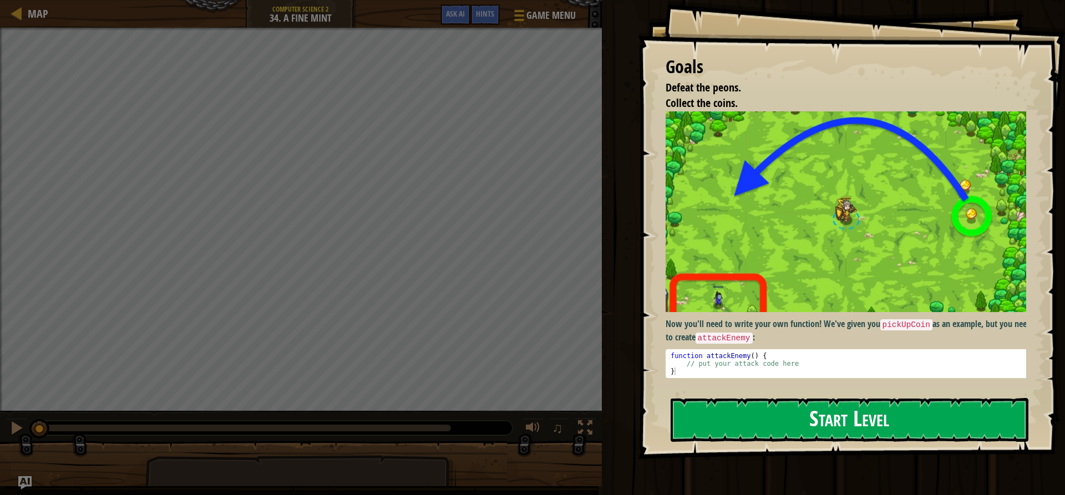
click at [722, 424] on button "Start Level" at bounding box center [849, 420] width 358 height 44
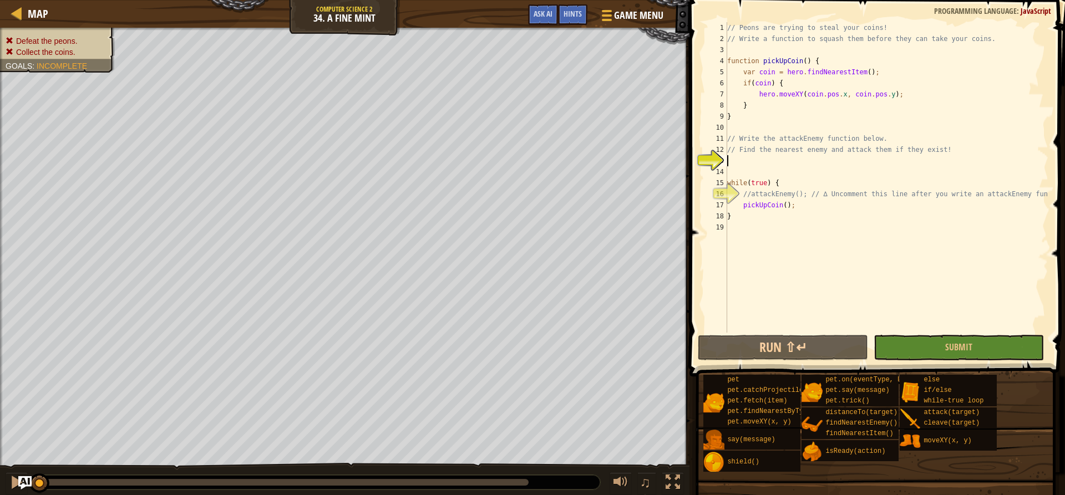
type textarea "h"
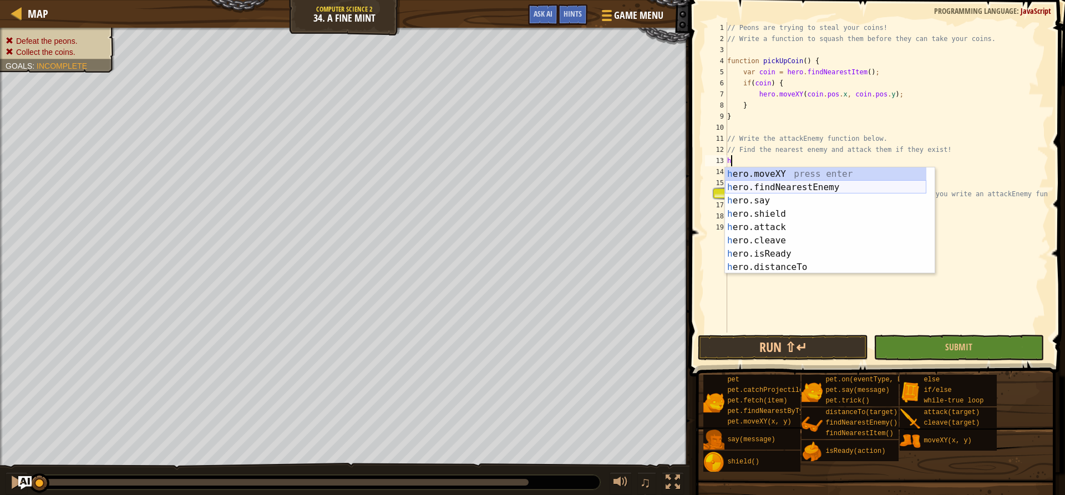
click at [847, 183] on div "h ero.moveXY press enter h ero.findNearestEnemy press enter h ero.say press ent…" at bounding box center [825, 233] width 201 height 133
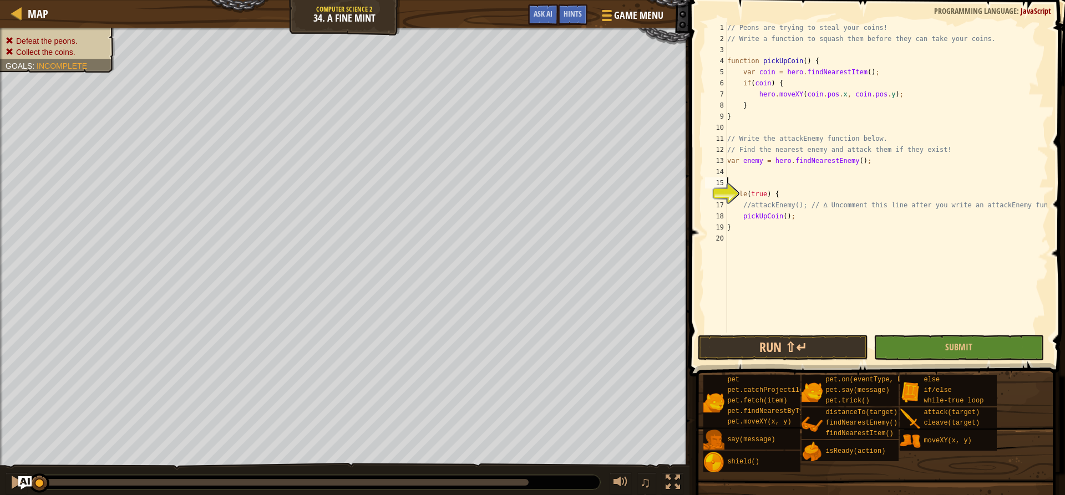
click at [794, 180] on div "// Peons are trying to steal your coins! // Write a function to squash them bef…" at bounding box center [886, 188] width 323 height 333
type textarea "i"
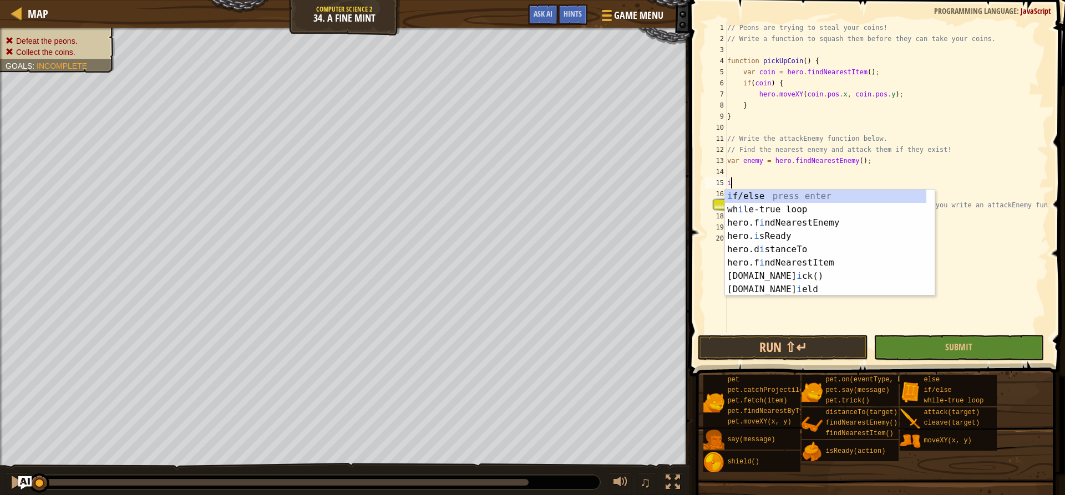
click at [792, 176] on div "// Peons are trying to steal your coins! // Write a function to squash them bef…" at bounding box center [886, 188] width 323 height 333
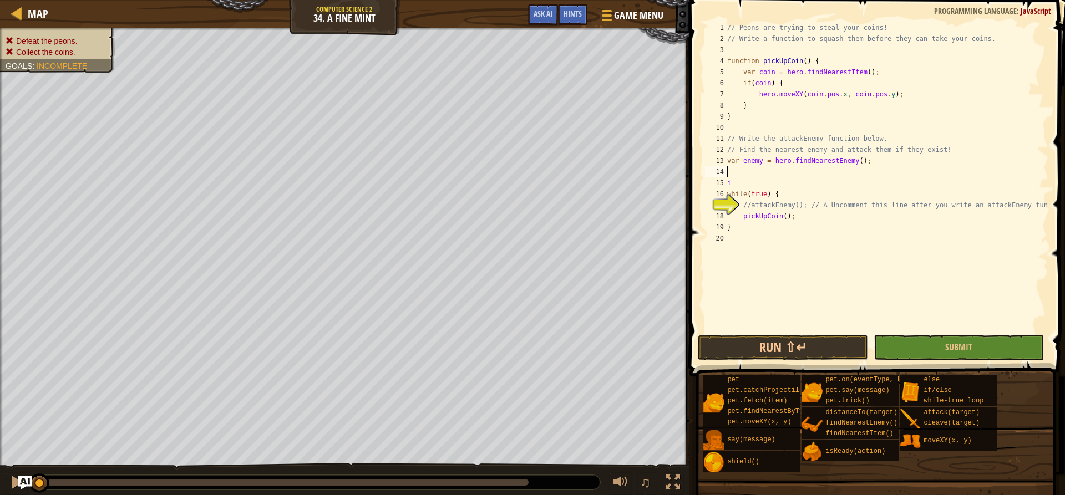
click at [778, 186] on div "// Peons are trying to steal your coins! // Write a function to squash them bef…" at bounding box center [886, 188] width 323 height 333
type textarea "i"
click at [778, 176] on div "// Peons are trying to steal your coins! // Write a function to squash them bef…" at bounding box center [886, 188] width 323 height 333
click at [781, 184] on div "if /else press enter" at bounding box center [830, 199] width 210 height 40
type textarea "if (enemy) {"
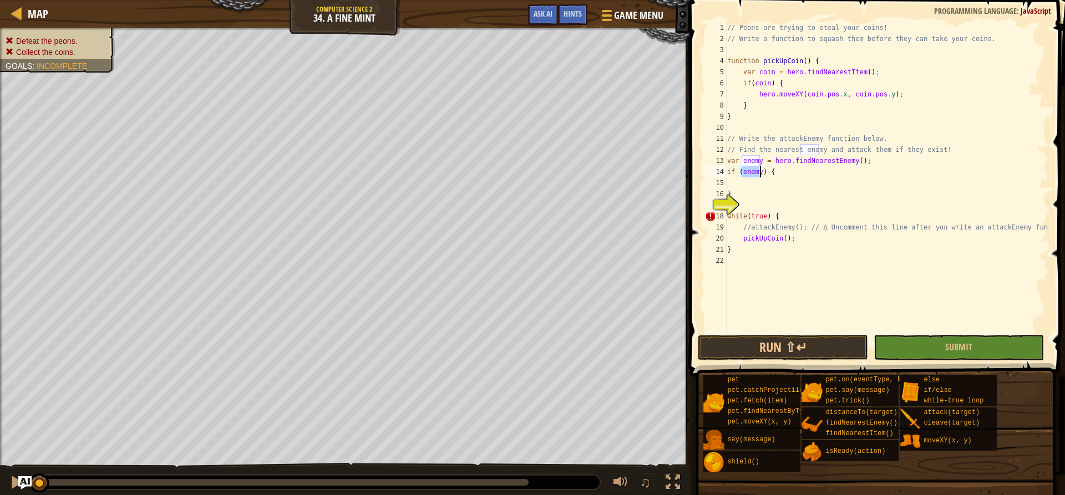
click at [776, 186] on div "// Peons are trying to steal your coins! // Write a function to squash them bef…" at bounding box center [886, 188] width 323 height 333
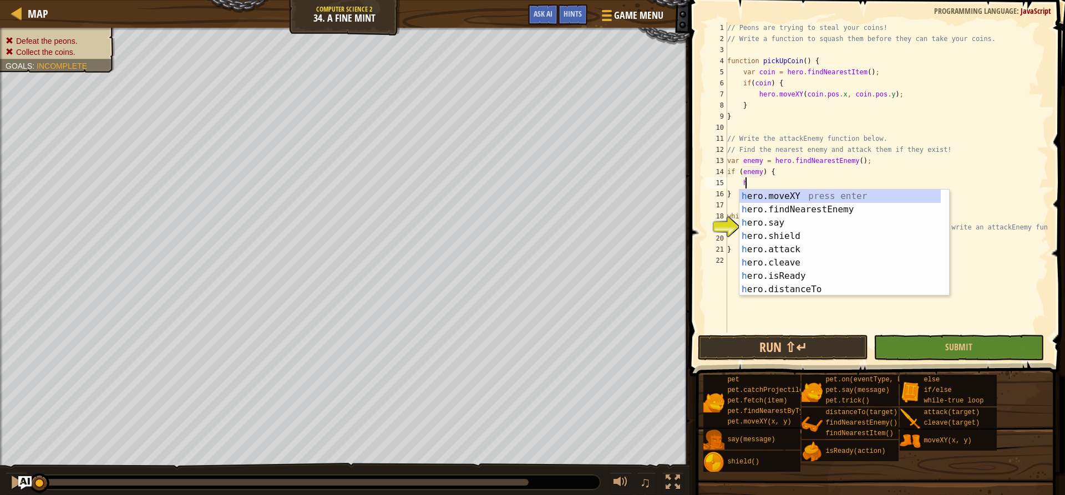
scroll to position [5, 1]
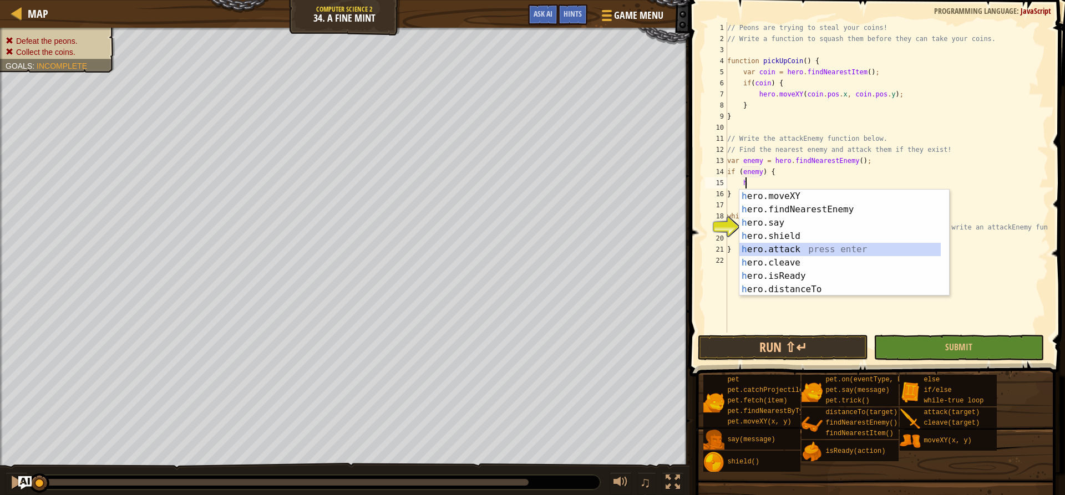
click at [758, 247] on div "h ero.moveXY press enter h ero.findNearestEnemy press enter h ero.say press ent…" at bounding box center [844, 256] width 210 height 133
type textarea "hero.attack(enemy);"
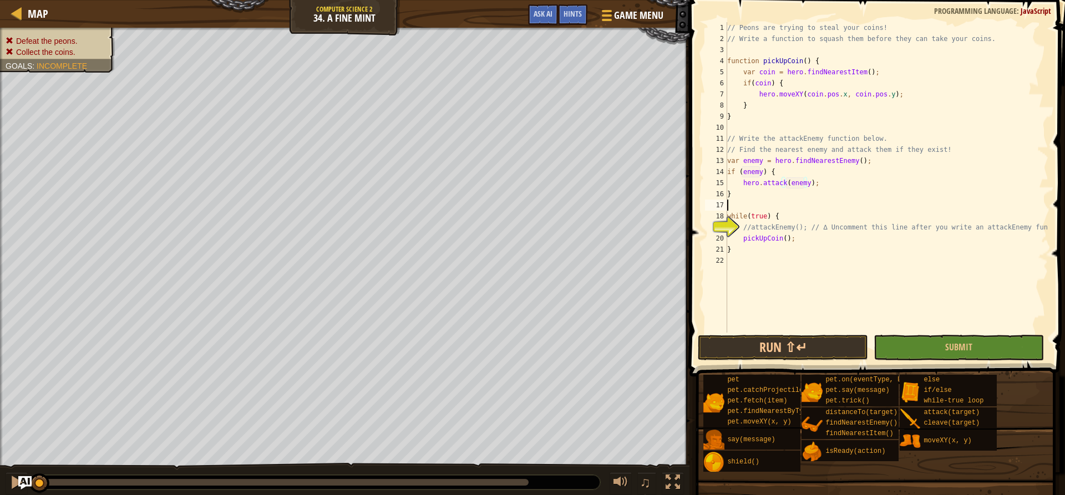
click at [798, 205] on div "// Peons are trying to steal your coins! // Write a function to squash them bef…" at bounding box center [886, 188] width 323 height 333
click at [845, 343] on button "Run ⇧↵" at bounding box center [783, 348] width 170 height 26
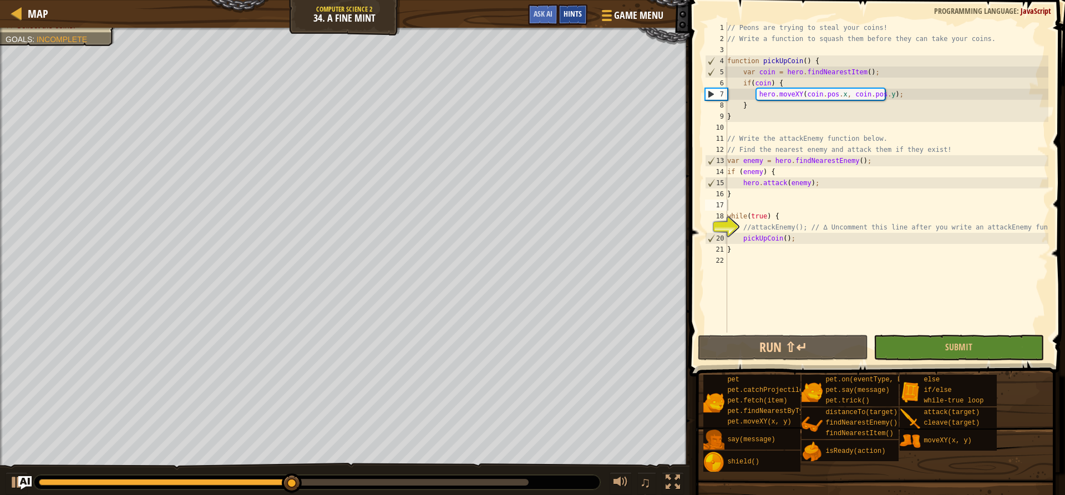
click at [577, 19] on span "Hints" at bounding box center [572, 13] width 18 height 11
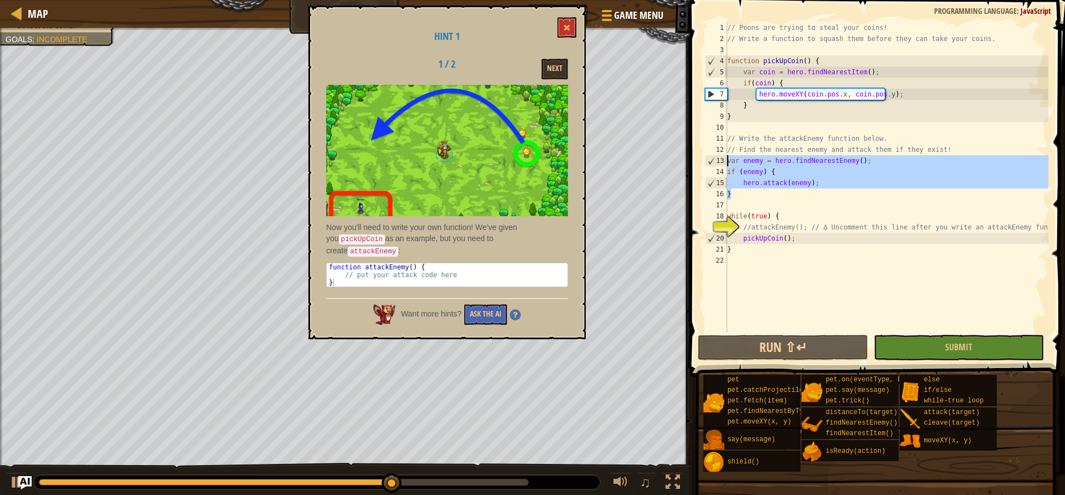
drag, startPoint x: 746, startPoint y: 195, endPoint x: 715, endPoint y: 157, distance: 48.1
click at [715, 157] on div "1 2 3 4 5 6 7 8 9 10 11 12 13 14 15 16 17 18 19 20 21 22 // Peons are trying to…" at bounding box center [874, 177] width 345 height 310
type textarea "var enemy = hero.findNearestEnemy(); if (enemy) {"
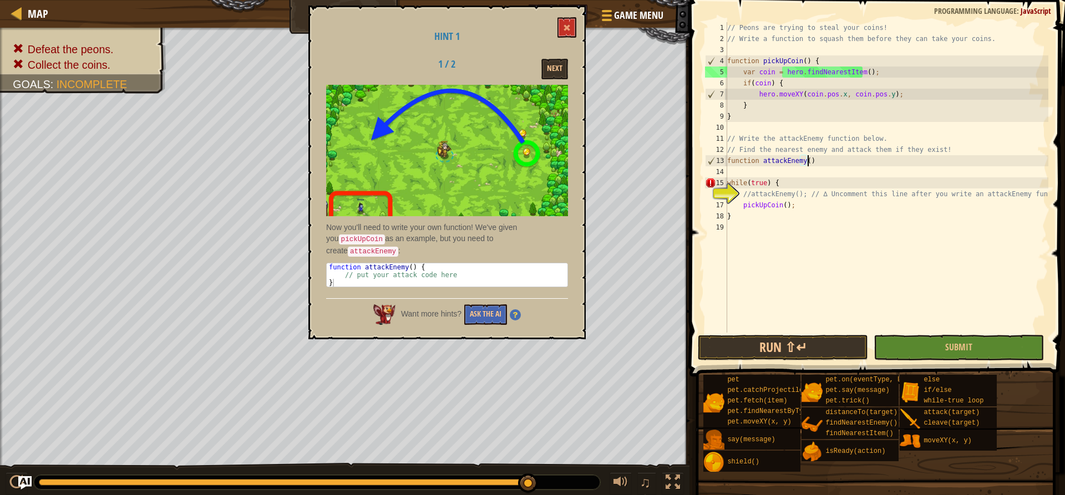
scroll to position [5, 6]
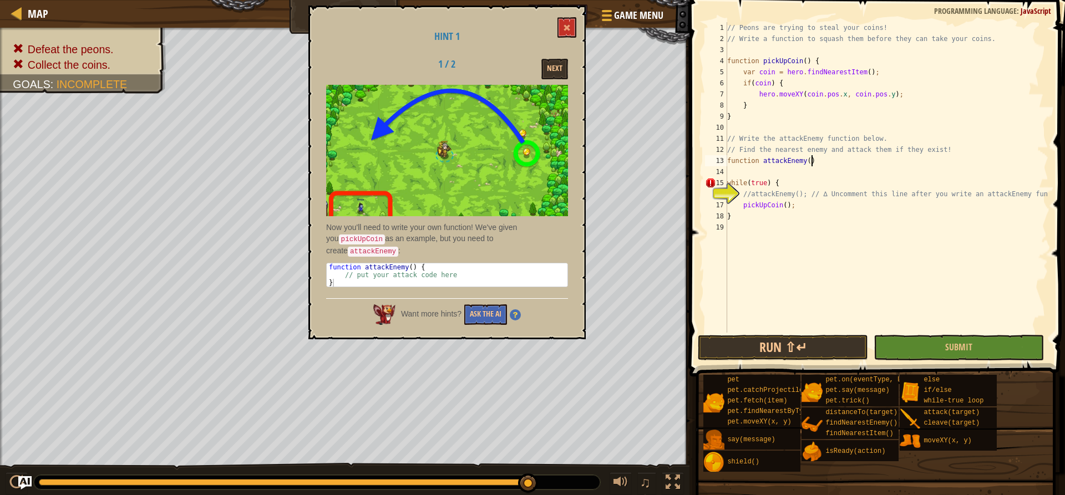
type textarea "function attackEnemy() {"
type textarea "h"
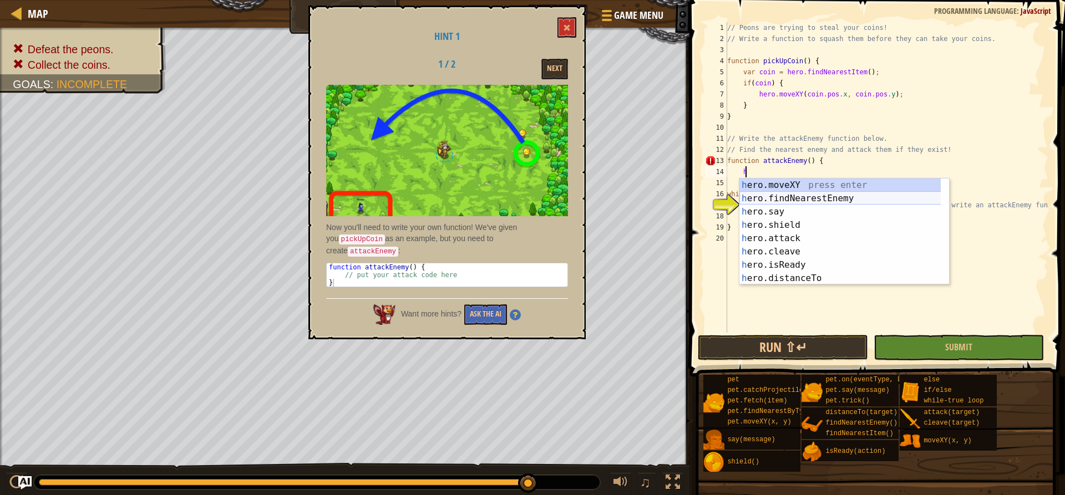
click at [795, 195] on div "h ero.moveXY press enter h ero.findNearestEnemy press enter h ero.say press ent…" at bounding box center [844, 245] width 210 height 133
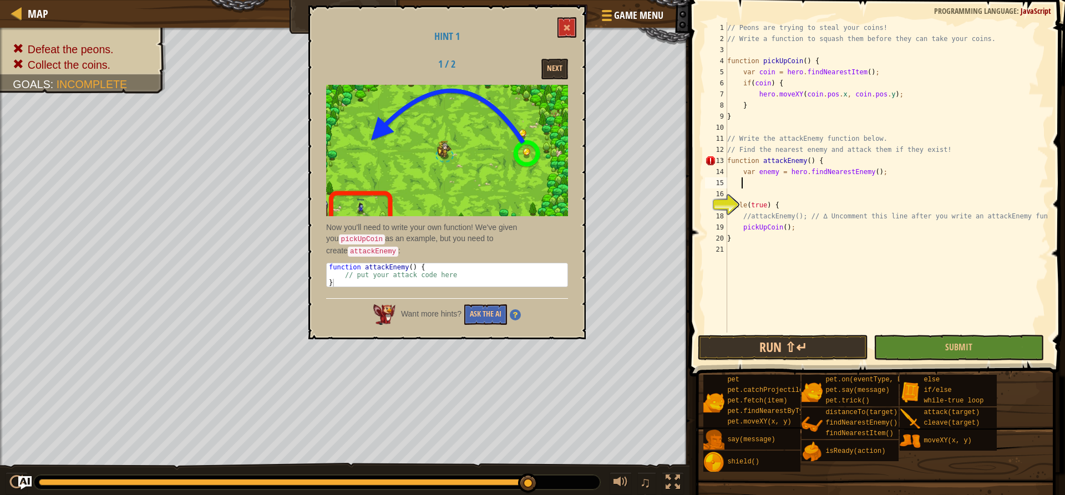
type textarea "h"
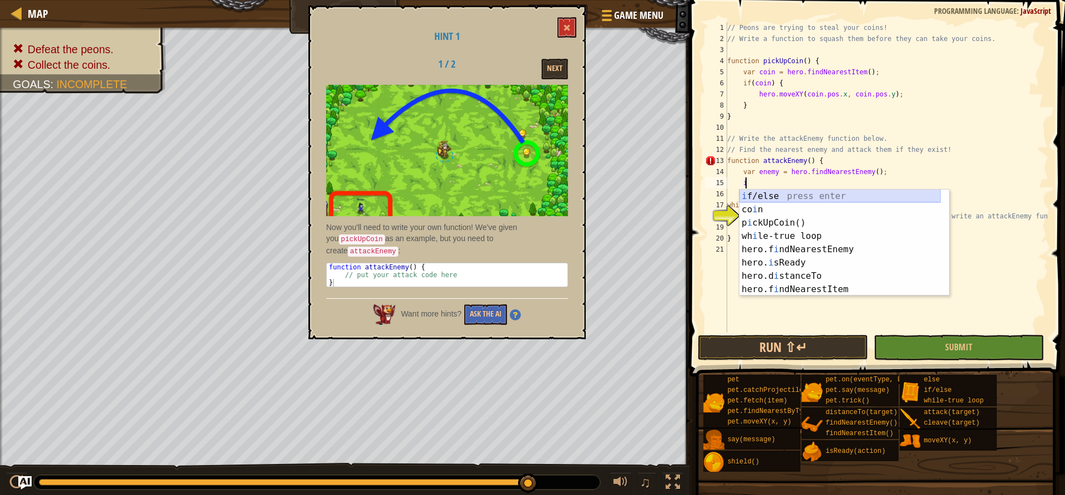
click at [774, 194] on div "i f/else press enter co i n press enter p i ckUpCoin() press enter wh i le-true…" at bounding box center [839, 256] width 201 height 133
type textarea "if (enemy) {"
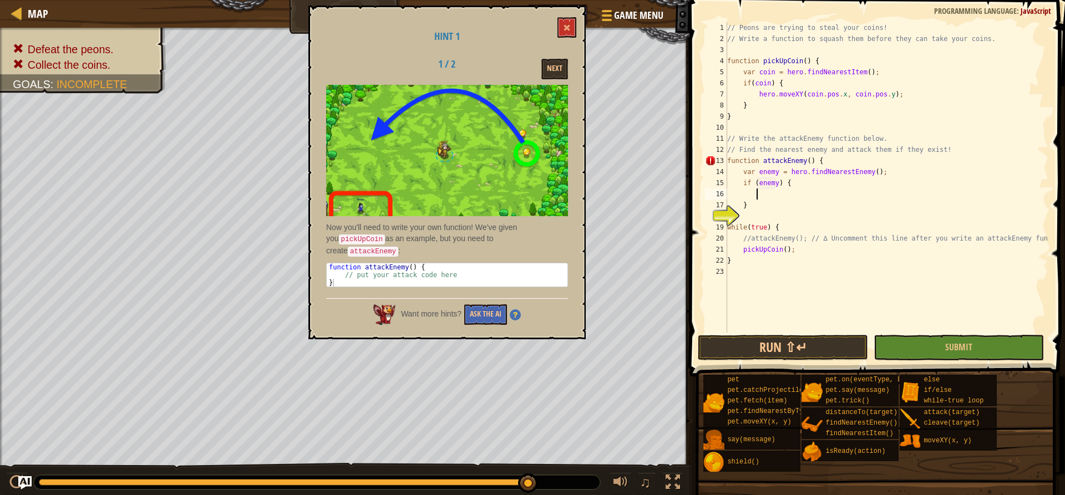
click at [770, 195] on div "// Peons are trying to steal your coins! // Write a function to squash them bef…" at bounding box center [886, 188] width 323 height 333
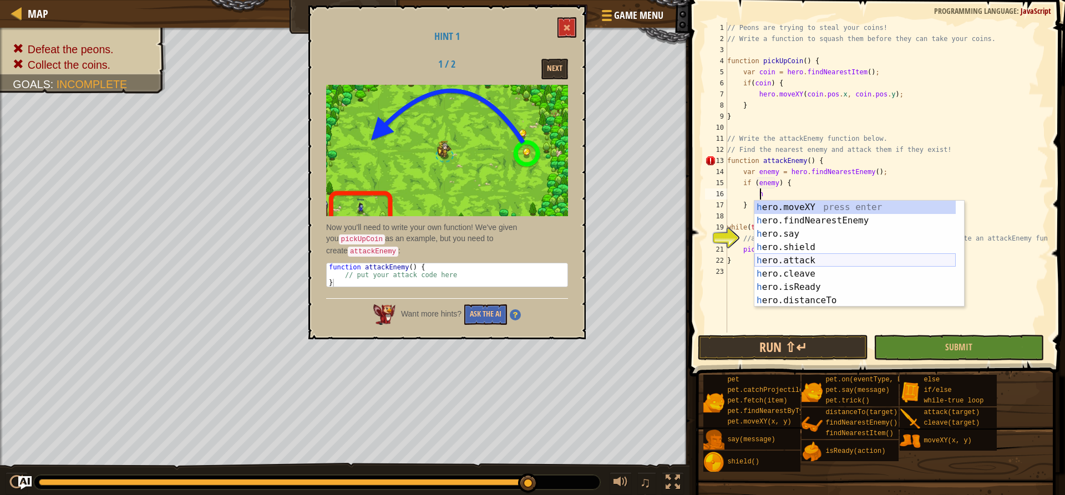
click at [793, 266] on div "h ero.moveXY press enter h ero.findNearestEnemy press enter h ero.say press ent…" at bounding box center [854, 267] width 201 height 133
type textarea "hero.attack(enemy);"
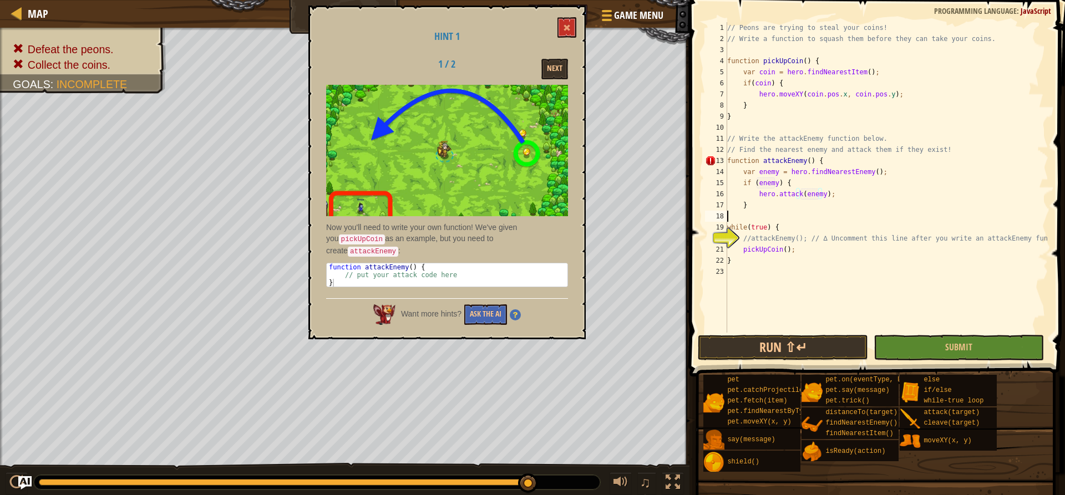
click at [825, 211] on div "// Peons are trying to steal your coins! // Write a function to squash them bef…" at bounding box center [886, 188] width 323 height 333
drag, startPoint x: 1043, startPoint y: 238, endPoint x: 737, endPoint y: 241, distance: 305.5
click at [737, 241] on div "} 1 2 3 4 5 6 7 8 9 10 11 12 13 14 15 16 17 18 19 20 21 22 23 // Peons are tryi…" at bounding box center [874, 177] width 345 height 310
type textarea "//attackEnemy(); // ∆ Uncomment this line after you write an attackEnemy functi…"
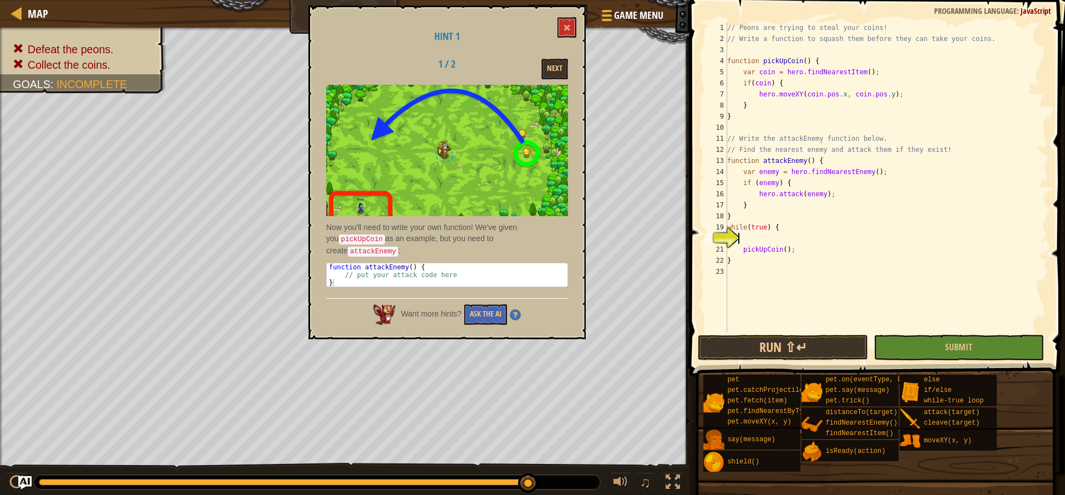
click at [802, 250] on div "// Peons are trying to steal your coins! // Write a function to squash them bef…" at bounding box center [886, 188] width 323 height 333
type textarea "pickUpCoin();"
click at [782, 234] on div "// Peons are trying to steal your coins! // Write a function to squash them bef…" at bounding box center [886, 188] width 323 height 333
type textarea "a"
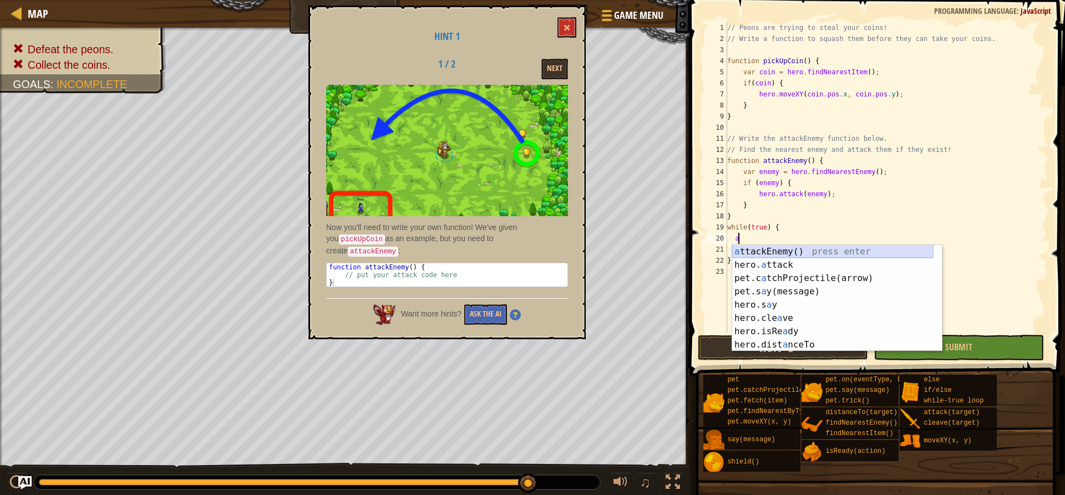
click at [777, 251] on div "a ttackEnemy() press enter hero. a ttack press enter pet.c a tchProjectile(arro…" at bounding box center [832, 311] width 201 height 133
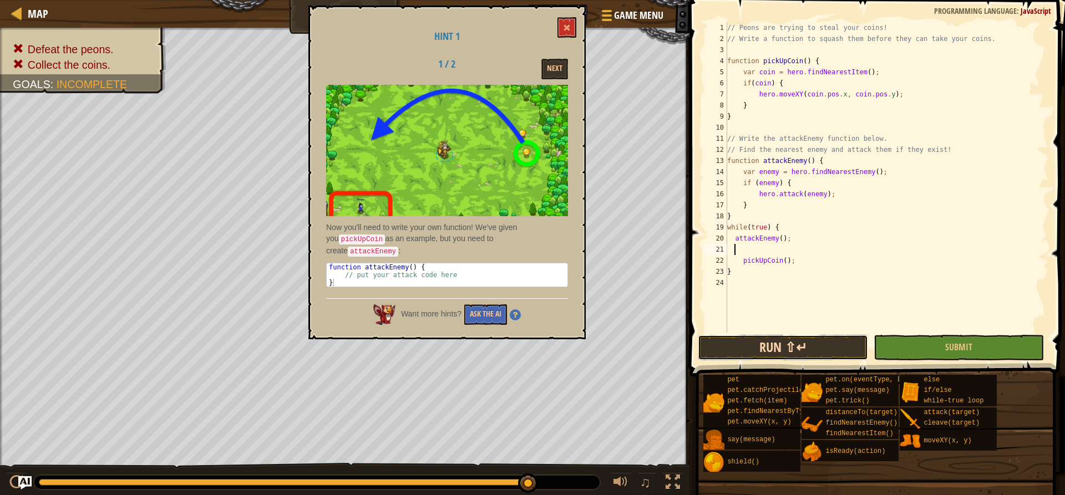
click at [789, 342] on button "Run ⇧↵" at bounding box center [783, 348] width 170 height 26
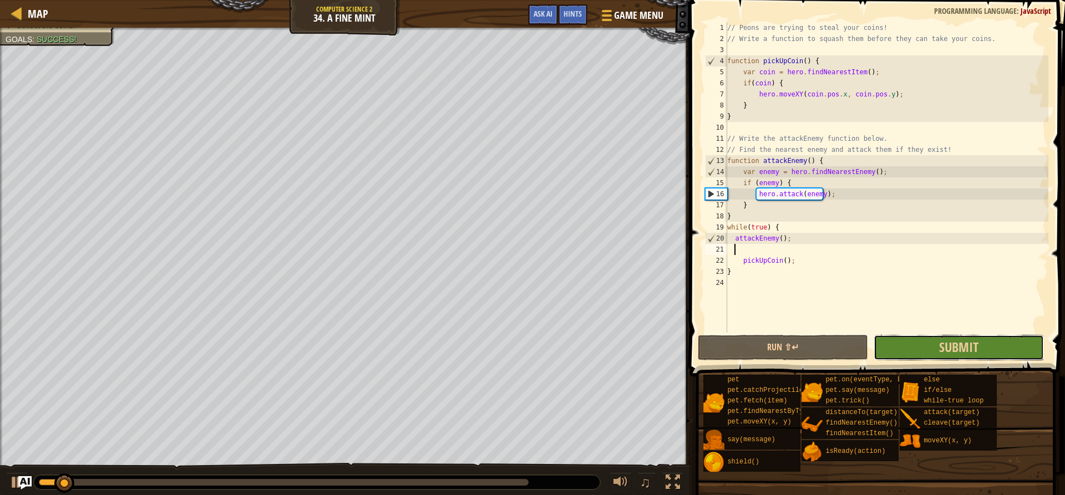
click at [924, 352] on button "Submit" at bounding box center [958, 348] width 170 height 26
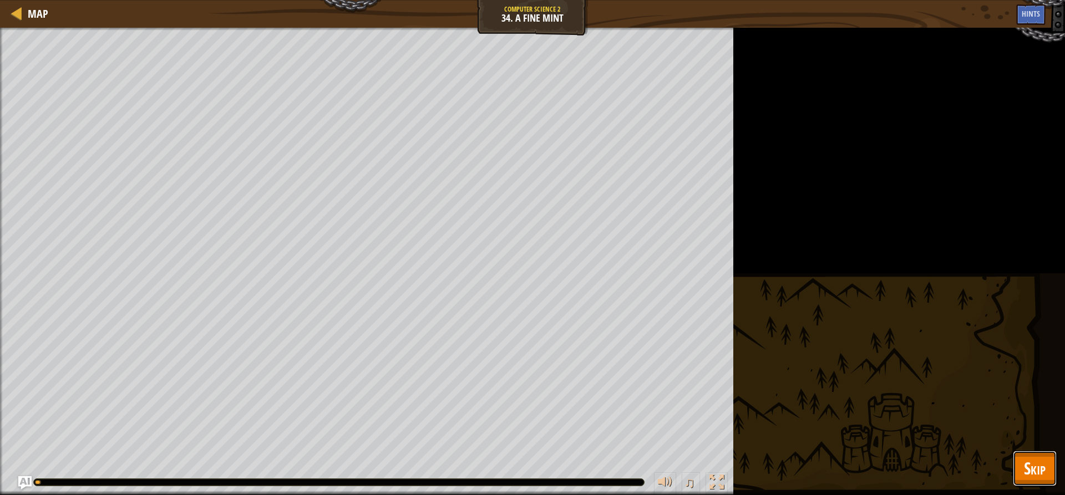
click at [1032, 465] on span "Skip" at bounding box center [1035, 468] width 22 height 23
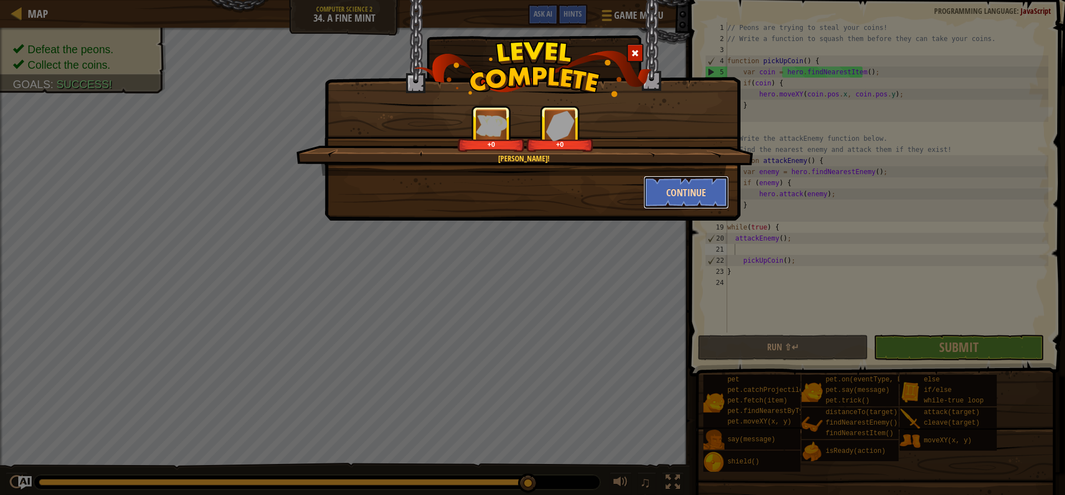
click at [683, 197] on button "Continue" at bounding box center [686, 192] width 86 height 33
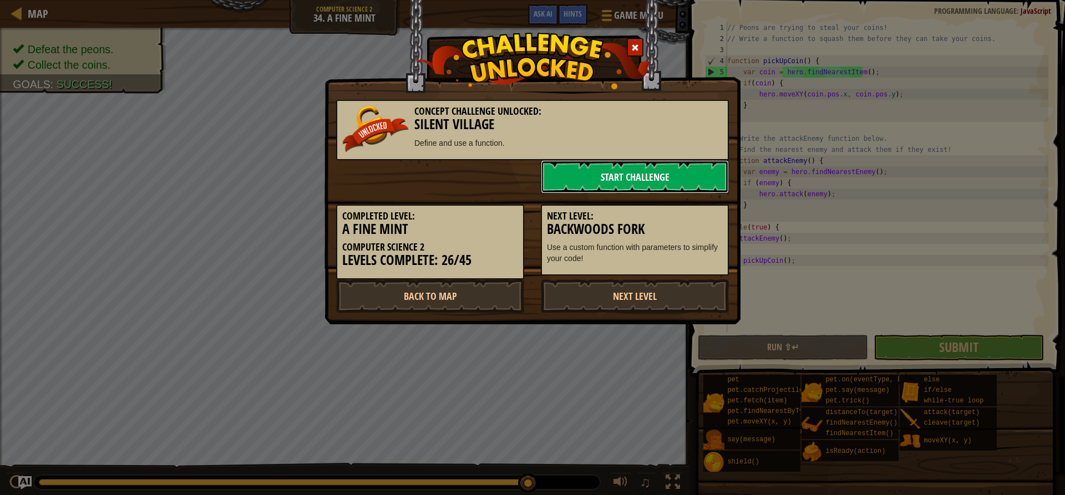
click at [673, 172] on link "Start Challenge" at bounding box center [635, 176] width 188 height 33
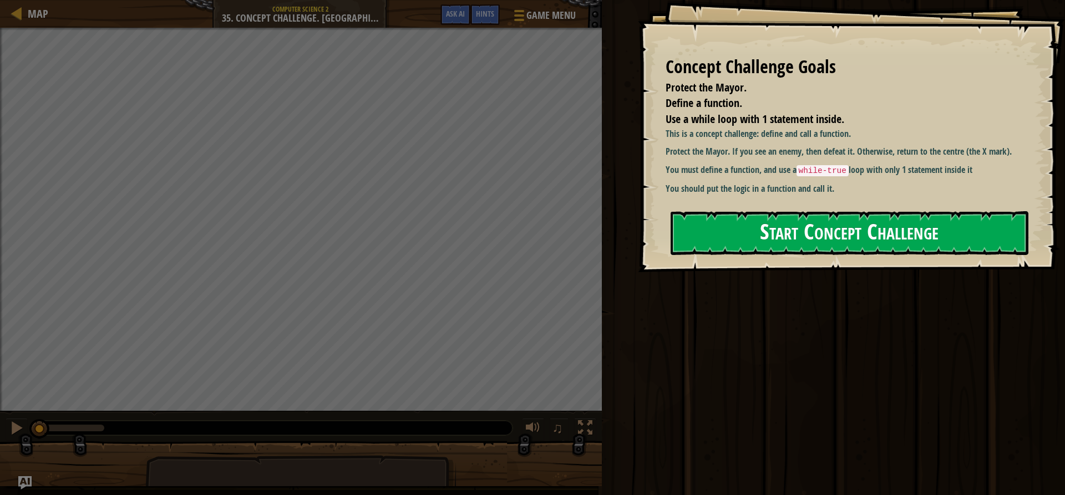
click at [746, 242] on button "Start Concept Challenge" at bounding box center [849, 233] width 358 height 44
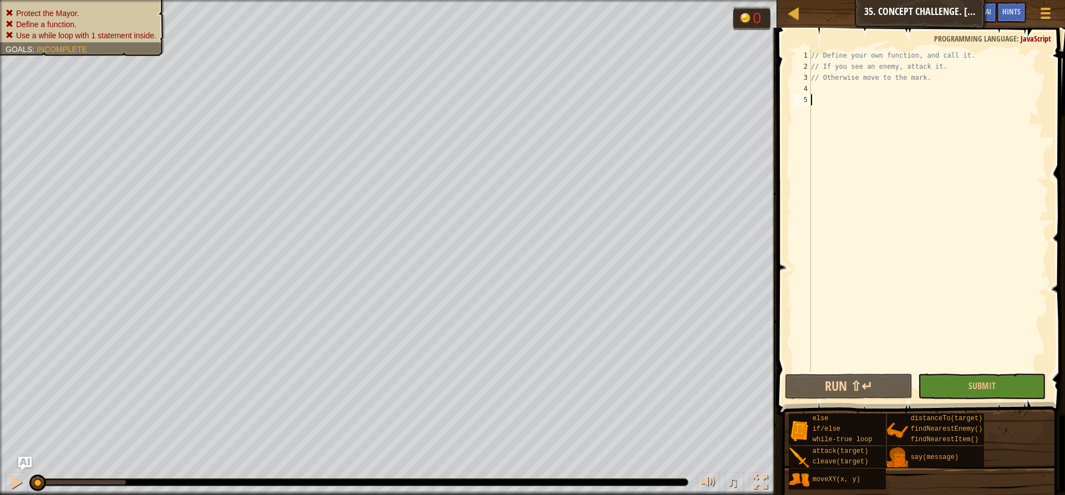
click at [867, 108] on div "// Define your own function, and call it. // If you see an enemy, attack it. //…" at bounding box center [928, 222] width 240 height 344
click at [864, 91] on div "// Define your own function, and call it. // If you see an enemy, attack it. //…" at bounding box center [928, 222] width 240 height 344
type textarea "function findAndAttack() {"
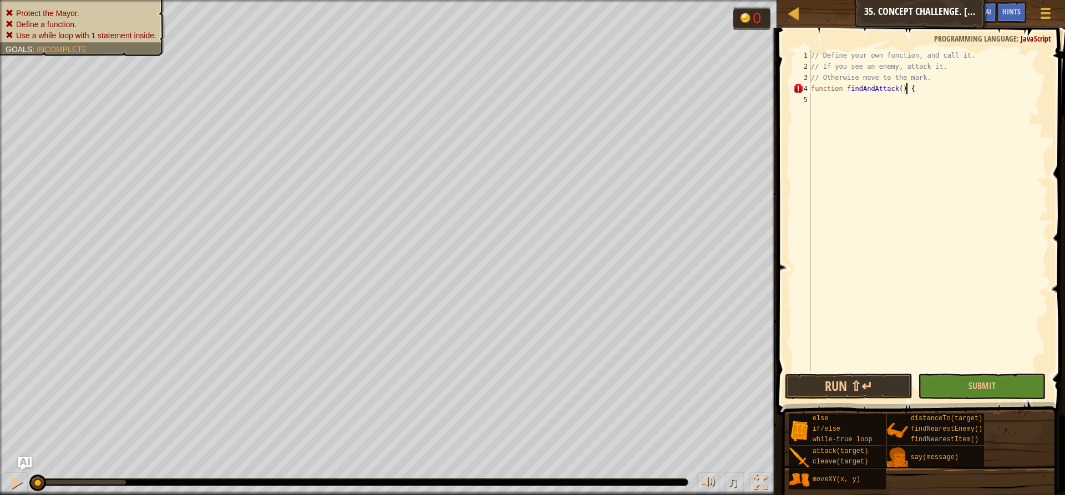
click at [833, 105] on div "// Define your own function, and call it. // If you see an enemy, attack it. //…" at bounding box center [928, 222] width 240 height 344
type textarea "h"
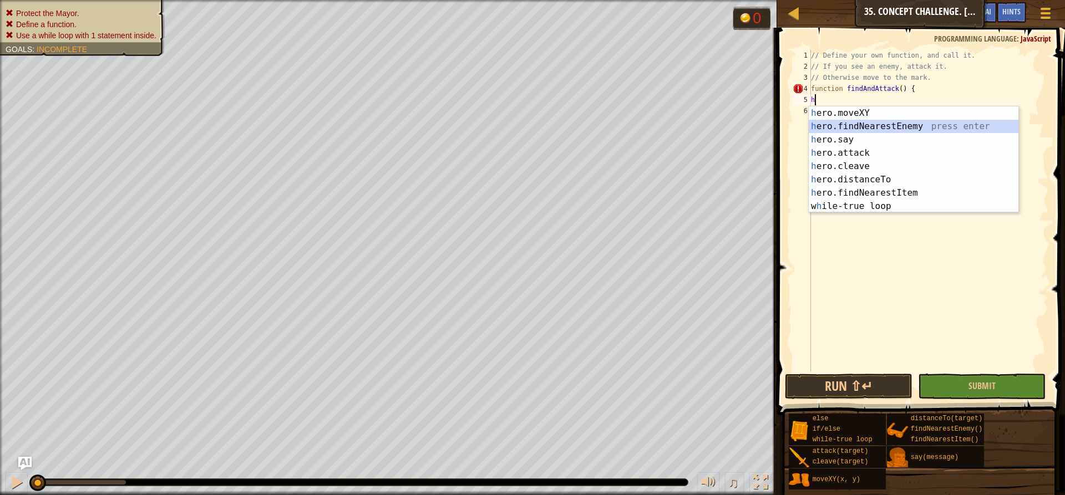
click at [897, 125] on div "h ero.moveXY press enter h ero.findNearestEnemy press enter h ero.say press ent…" at bounding box center [913, 172] width 210 height 133
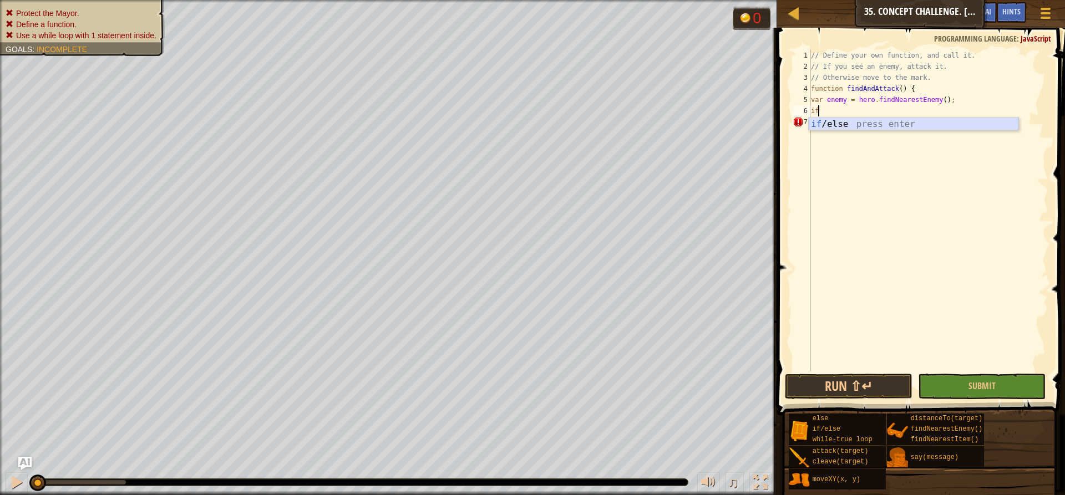
click at [904, 124] on div "if /else press enter" at bounding box center [913, 138] width 210 height 40
type textarea "if (enemy) {"
click at [859, 123] on div "// Define your own function, and call it. // If you see an enemy, attack it. //…" at bounding box center [928, 222] width 240 height 344
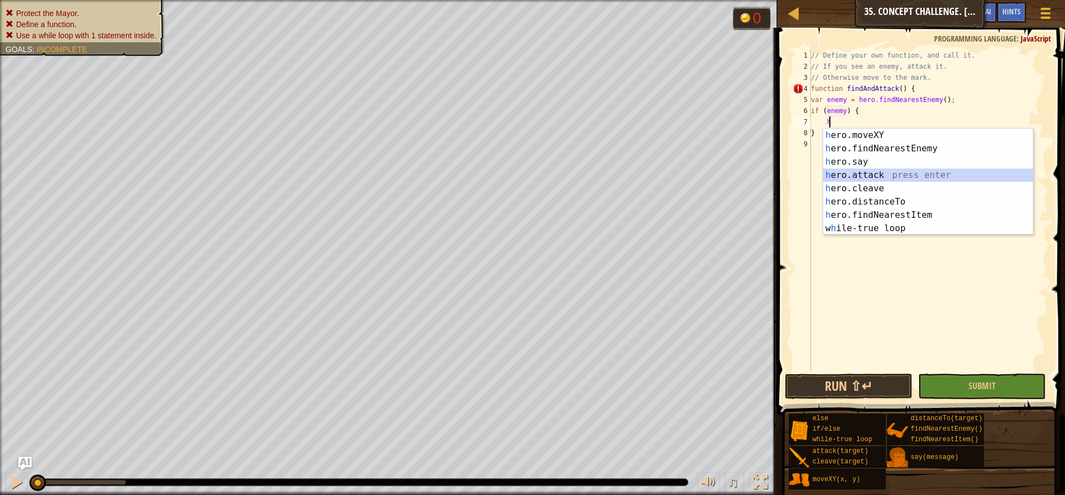
click at [895, 174] on div "h ero.moveXY press enter h ero.findNearestEnemy press enter h ero.say press ent…" at bounding box center [928, 195] width 210 height 133
type textarea "hero.attack(enemy);"
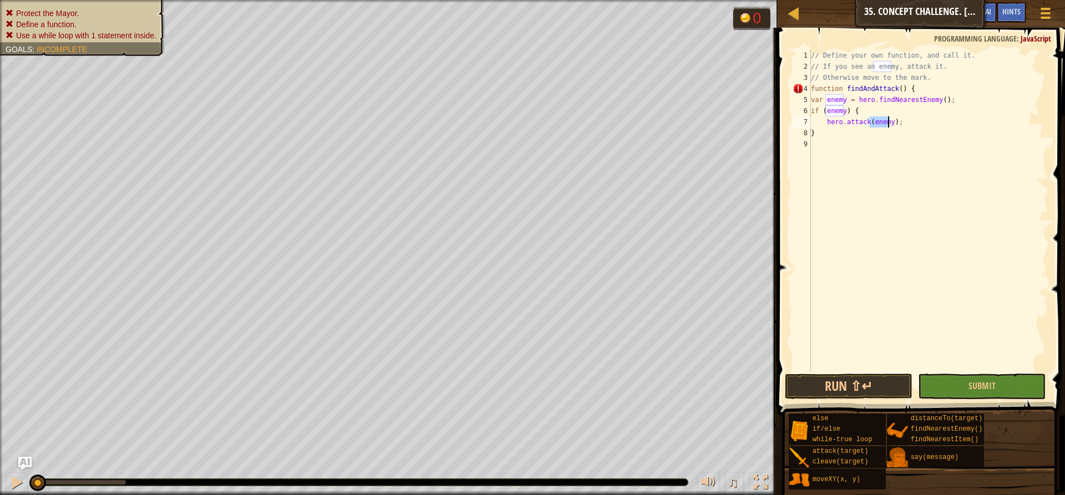
click at [902, 127] on div "// Define your own function, and call it. // If you see an enemy, attack it. //…" at bounding box center [928, 222] width 240 height 344
type textarea "e"
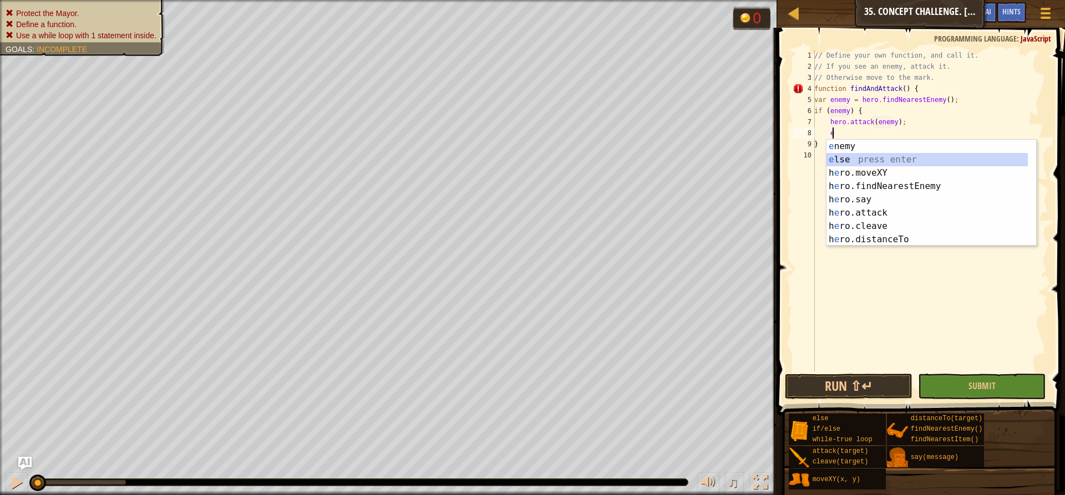
click at [889, 154] on div "e nemy press enter e lse press enter h e ro.moveXY press enter h e ro.findNeare…" at bounding box center [926, 206] width 201 height 133
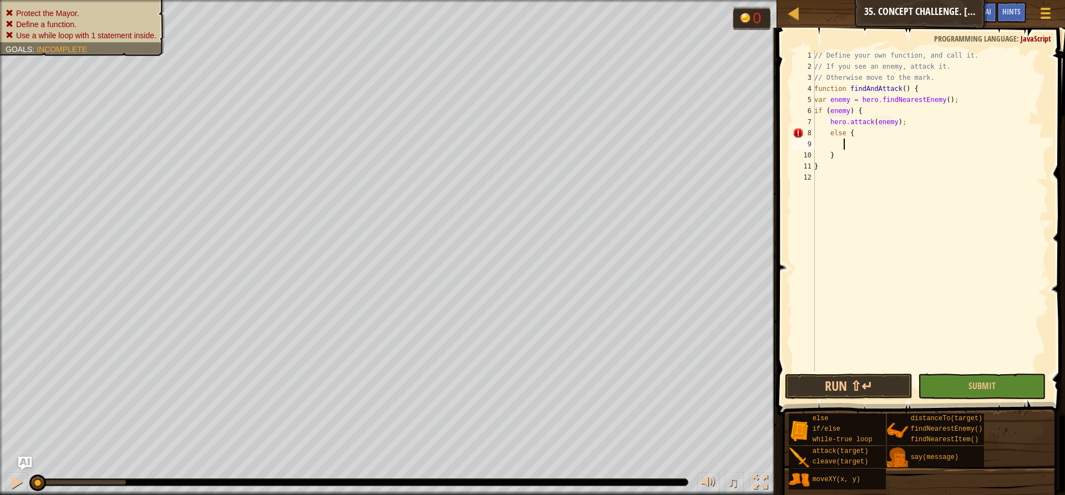
scroll to position [5, 2]
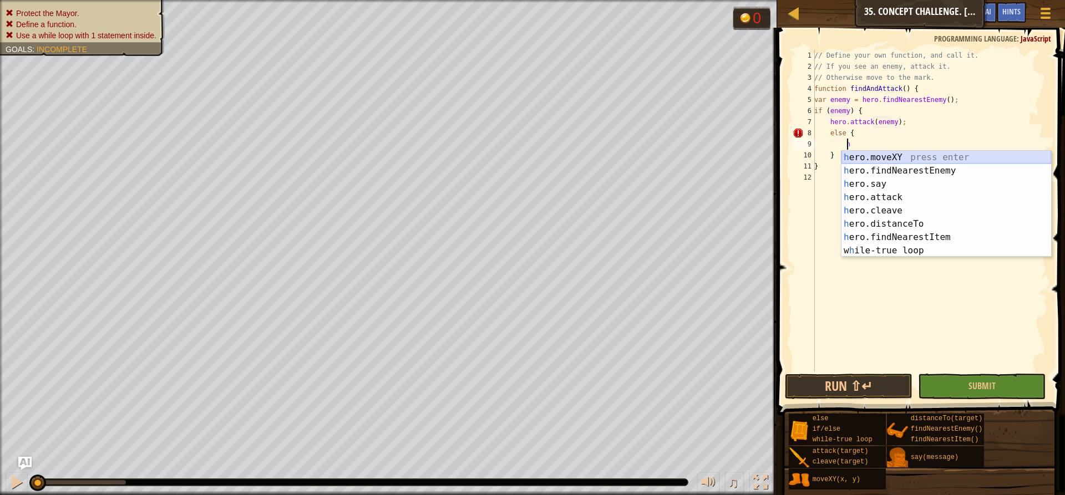
click at [881, 156] on div "h ero.moveXY press enter h ero.findNearestEnemy press enter h ero.say press ent…" at bounding box center [946, 217] width 210 height 133
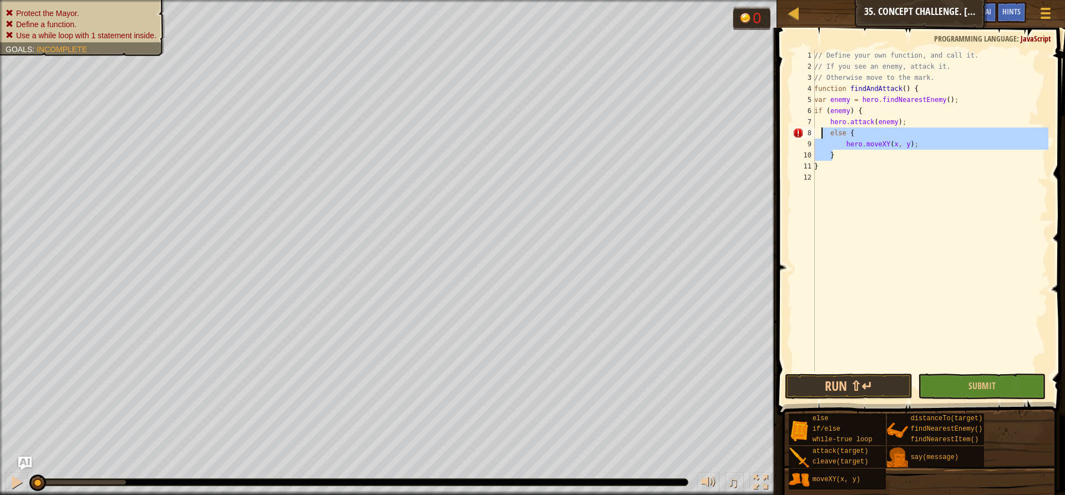
drag, startPoint x: 841, startPoint y: 154, endPoint x: 822, endPoint y: 133, distance: 28.2
click at [822, 133] on div "// Define your own function, and call it. // If you see an enemy, attack it. //…" at bounding box center [930, 222] width 236 height 344
type textarea "else { hero.moveXY(x, y);"
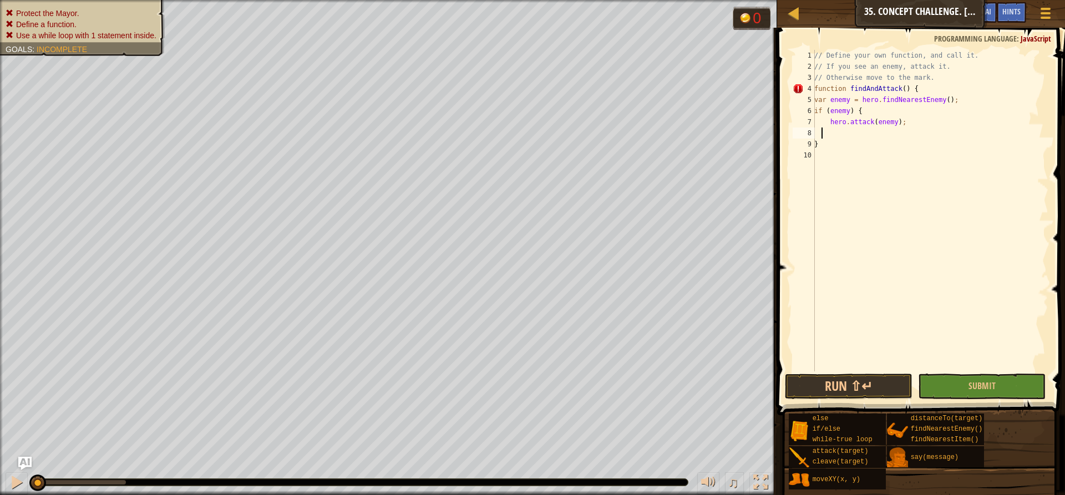
click at [834, 85] on div "// Define your own function, and call it. // If you see an enemy, attack it. //…" at bounding box center [930, 222] width 236 height 344
type textarea "function findAndAttack() {"
click at [833, 136] on div "// Define your own function, and call it. // If you see an enemy, attack it. //…" at bounding box center [930, 222] width 236 height 344
click at [823, 156] on div "// Define your own function, and call it. // If you see an enemy, attack it. //…" at bounding box center [930, 222] width 236 height 344
type textarea "}"
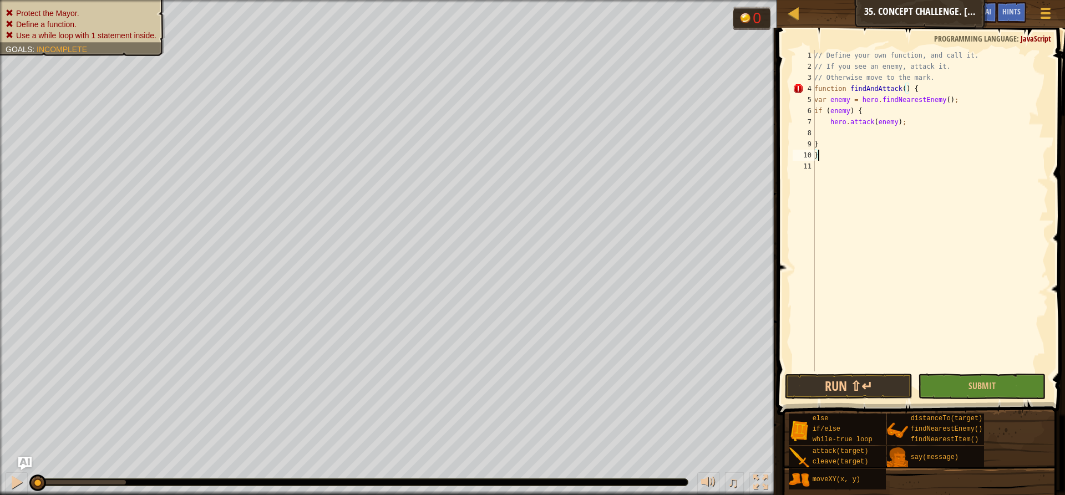
click at [829, 133] on div "// Define your own function, and call it. // If you see an enemy, attack it. //…" at bounding box center [930, 222] width 236 height 344
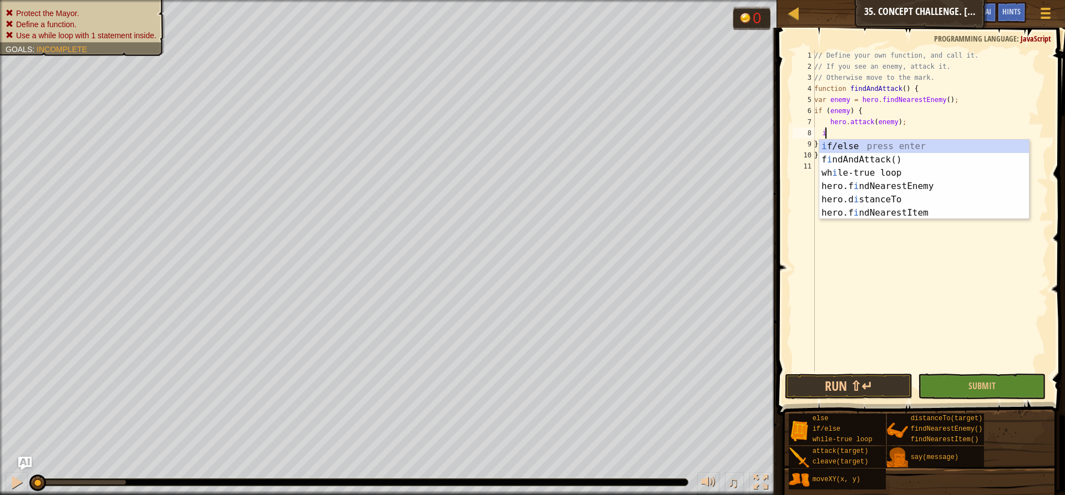
scroll to position [5, 1]
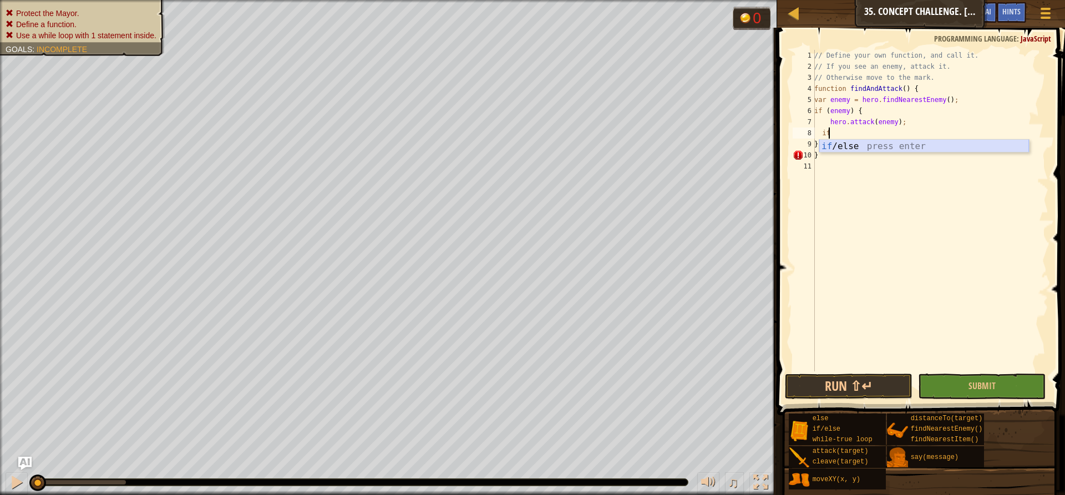
click at [863, 148] on div "if /else press enter" at bounding box center [924, 160] width 210 height 40
click at [846, 133] on div "// Define your own function, and call it. // If you see an enemy, attack it. //…" at bounding box center [930, 211] width 236 height 322
click at [846, 133] on div "// Define your own function, and call it. // If you see an enemy, attack it. //…" at bounding box center [930, 222] width 236 height 344
type textarea "if (e) {"
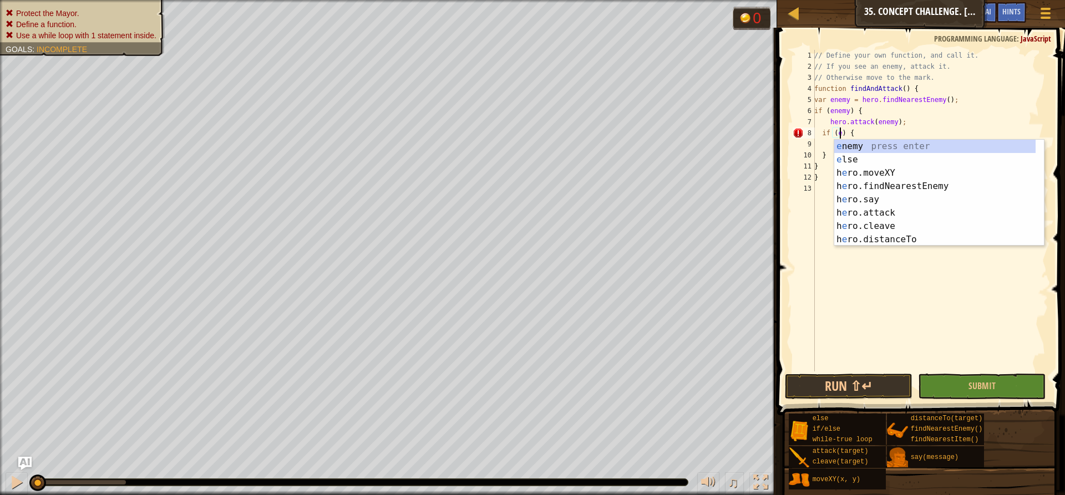
scroll to position [5, 2]
click at [846, 161] on div "e nemy press enter e lse press enter h e ro.moveXY press enter h e ro.findNeare…" at bounding box center [939, 206] width 210 height 133
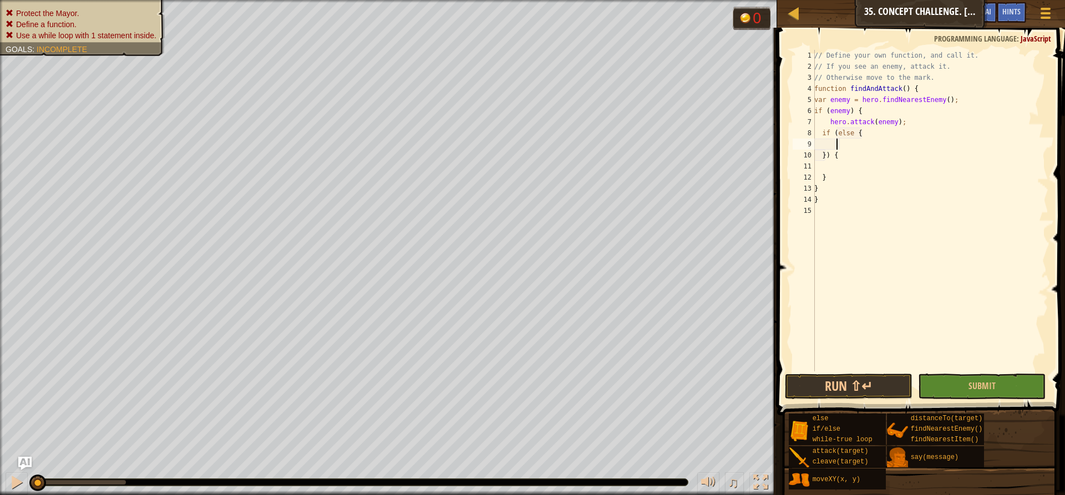
scroll to position [5, 1]
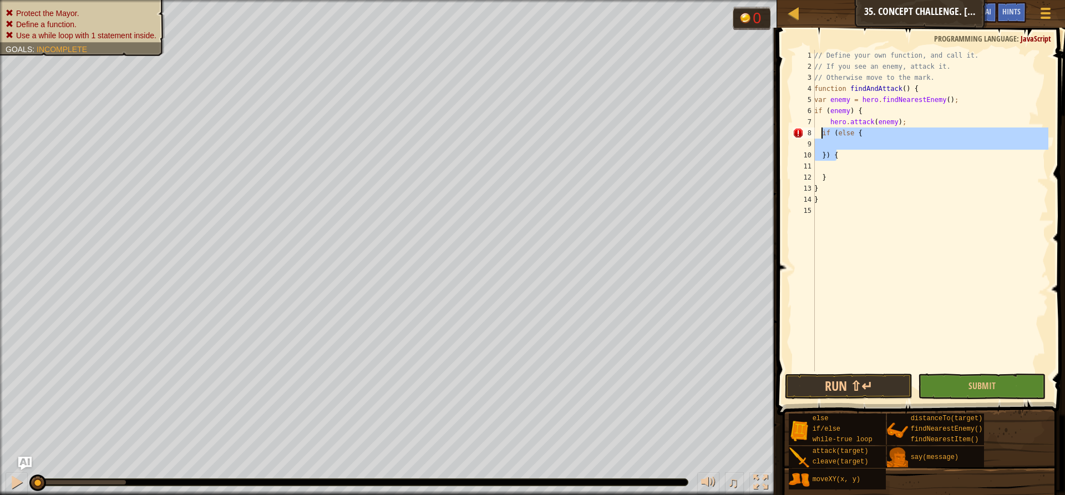
drag, startPoint x: 836, startPoint y: 159, endPoint x: 823, endPoint y: 136, distance: 26.1
click at [823, 136] on div "// Define your own function, and call it. // If you see an enemy, attack it. //…" at bounding box center [930, 222] width 236 height 344
type textarea "if (else {"
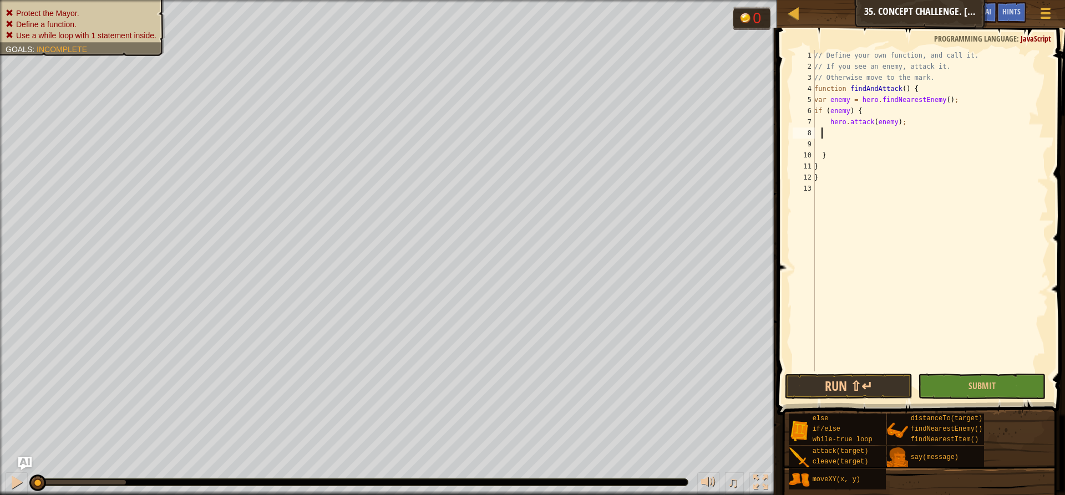
click at [832, 157] on div "// Define your own function, and call it. // If you see an enemy, attack it. //…" at bounding box center [930, 222] width 236 height 344
type textarea "}"
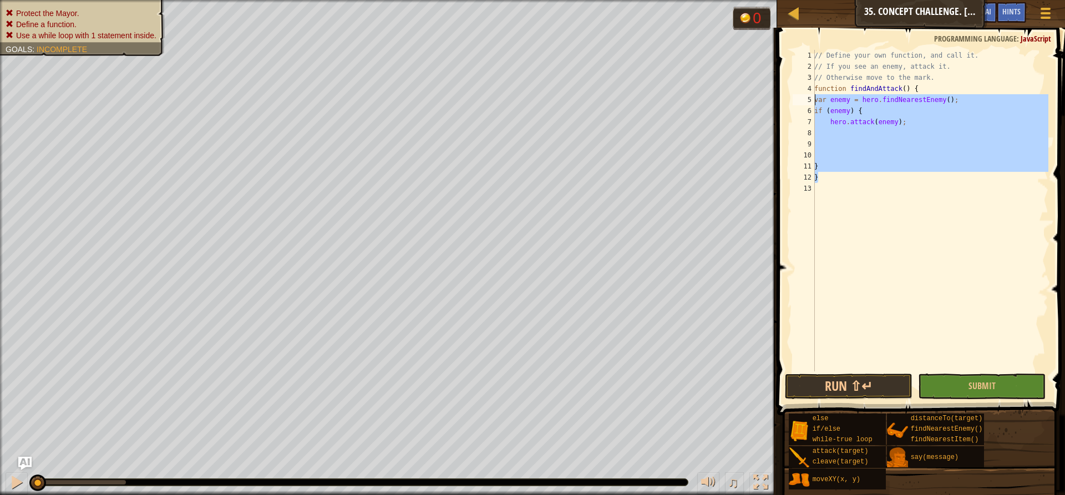
drag, startPoint x: 823, startPoint y: 176, endPoint x: 808, endPoint y: 103, distance: 74.7
click at [808, 103] on div "1 2 3 4 5 6 7 8 9 10 11 12 13 // Define your own function, and call it. // If y…" at bounding box center [919, 211] width 258 height 322
type textarea "var enemy = hero.findNearestEnemy(); if (enemy) {"
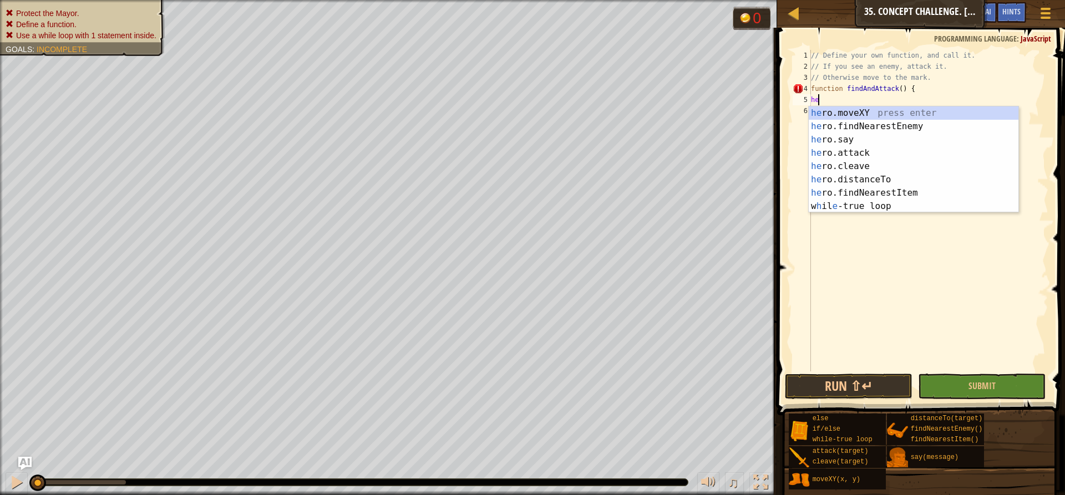
type textarea "her"
click at [858, 125] on div "her o.moveXY press enter her o.findNearestEnemy press enter her o.say press ent…" at bounding box center [913, 172] width 210 height 133
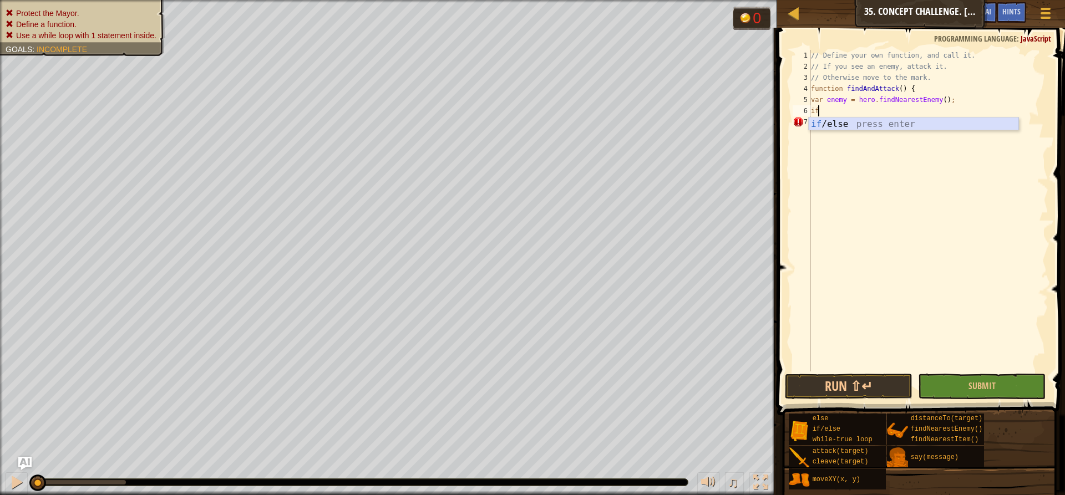
click at [852, 121] on div "if /else press enter" at bounding box center [913, 138] width 210 height 40
type textarea "if (enemy) {"
click at [848, 125] on div "// Define your own function, and call it. // If you see an enemy, attack it. //…" at bounding box center [928, 222] width 240 height 344
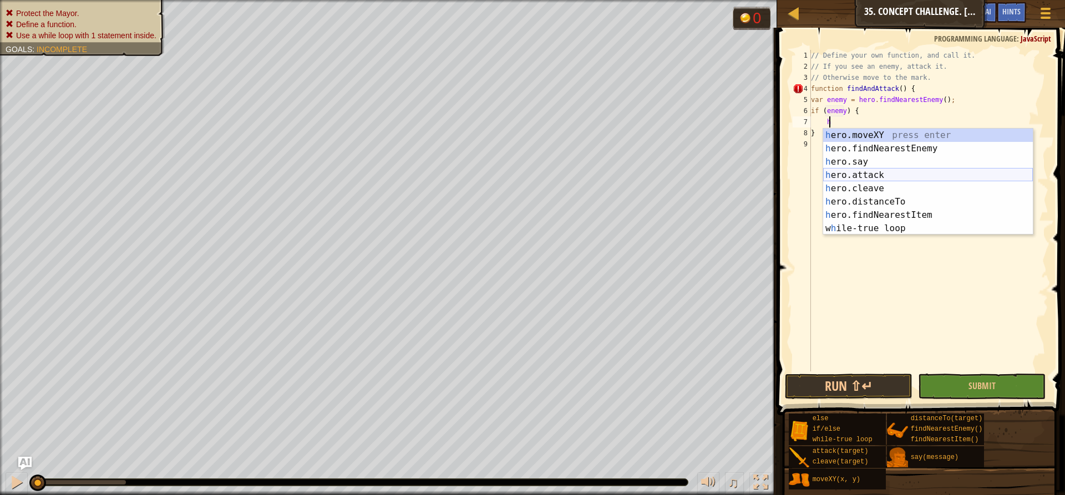
click at [856, 169] on div "h ero.moveXY press enter h ero.findNearestEnemy press enter h ero.say press ent…" at bounding box center [928, 195] width 210 height 133
type textarea "hero.attack(enemy);"
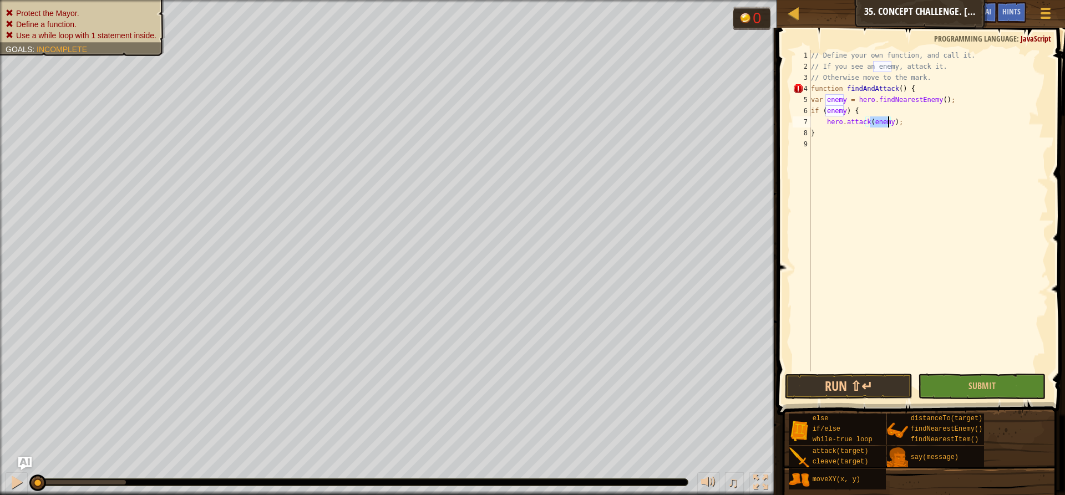
drag, startPoint x: 904, startPoint y: 118, endPoint x: 903, endPoint y: 123, distance: 5.8
click at [904, 118] on div "// Define your own function, and call it. // If you see an enemy, attack it. //…" at bounding box center [928, 222] width 240 height 344
type textarea "hero.attack(enemy);"
click at [858, 146] on div "// Define your own function, and call it. // If you see an enemy, attack it. //…" at bounding box center [928, 222] width 240 height 344
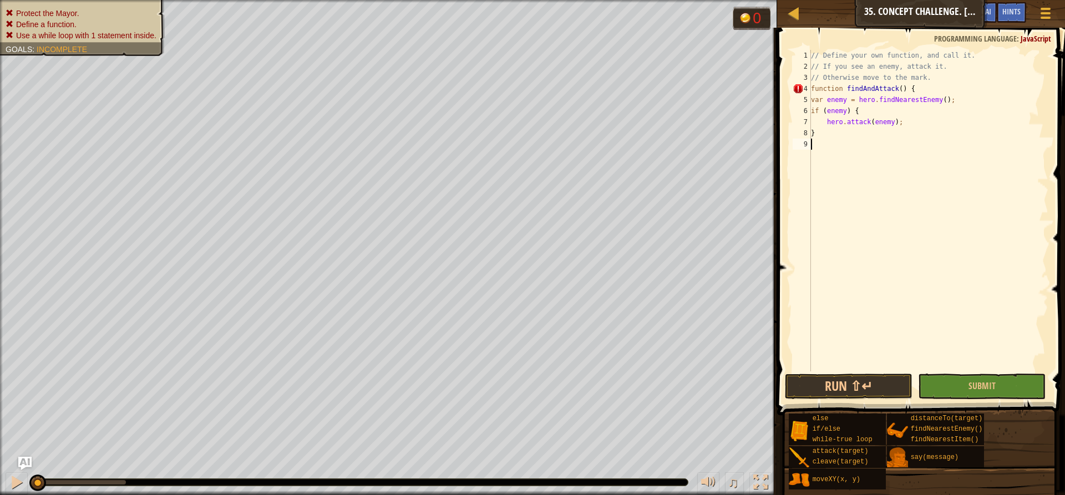
type textarea "e"
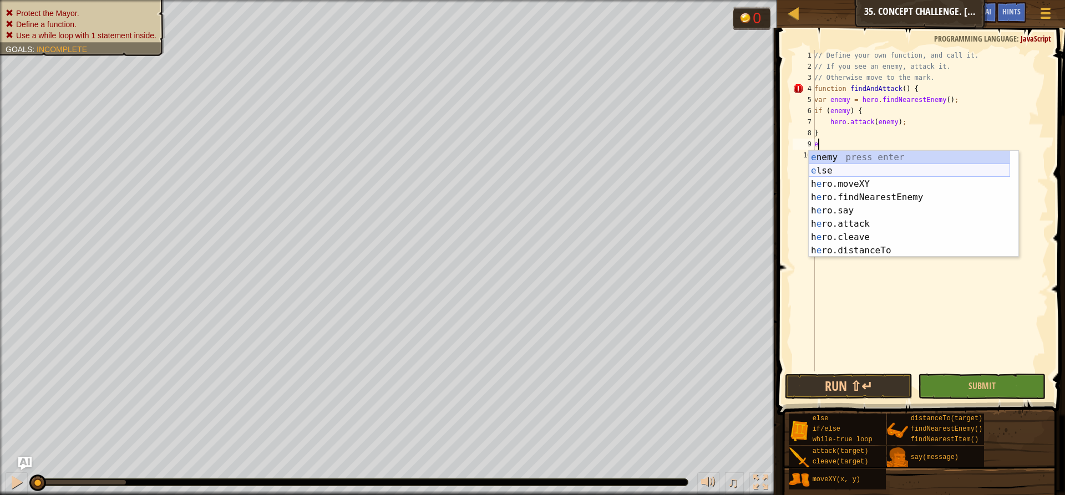
click at [851, 166] on div "e nemy press enter e lse press enter h e ro.moveXY press enter h e ro.findNeare…" at bounding box center [908, 217] width 201 height 133
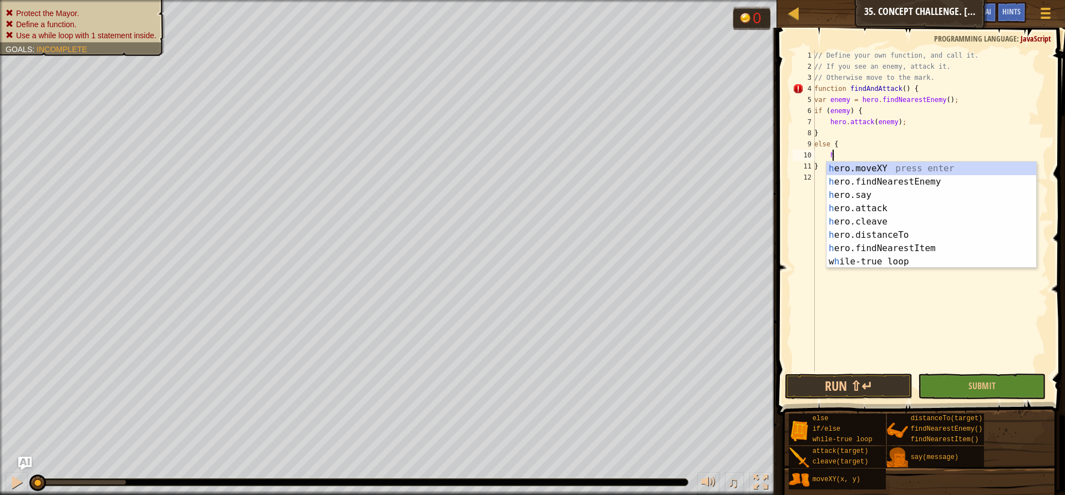
scroll to position [5, 1]
click at [868, 168] on div "h ero.moveXY press enter h ero.findNearestEnemy press enter h ero.say press ent…" at bounding box center [931, 228] width 210 height 133
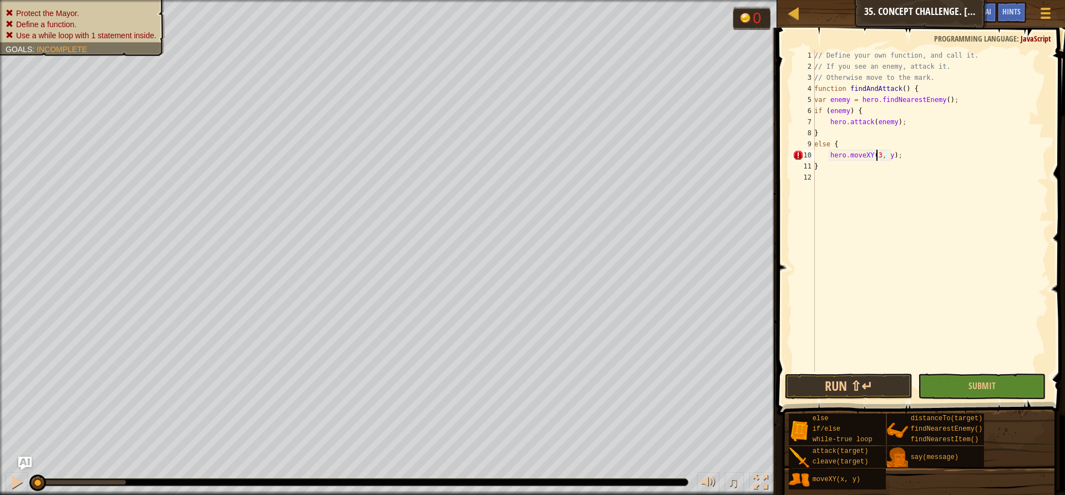
scroll to position [5, 5]
type textarea "hero.moveXY(30, 26);"
click at [825, 172] on div "// Define your own function, and call it. // If you see an enemy, attack it. //…" at bounding box center [930, 222] width 236 height 344
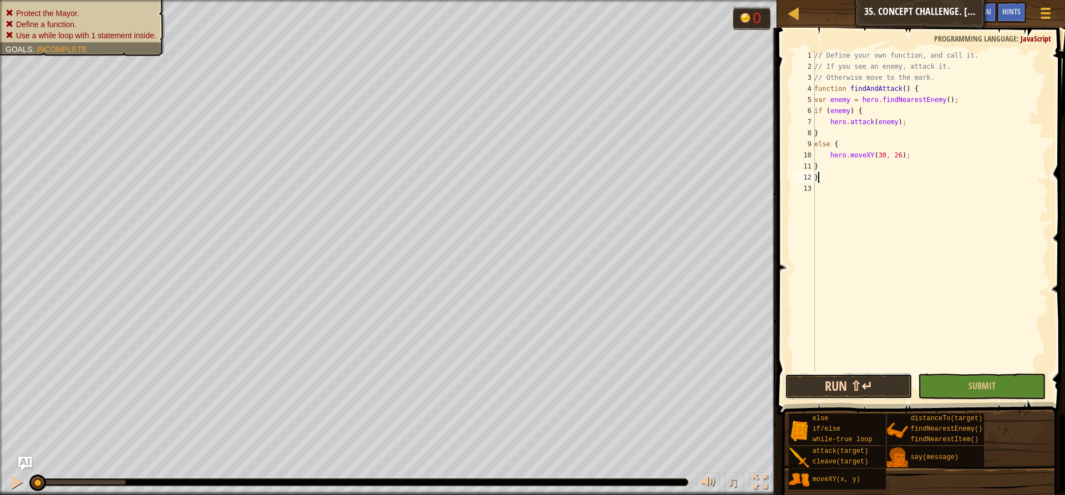
click at [847, 385] on button "Run ⇧↵" at bounding box center [849, 387] width 128 height 26
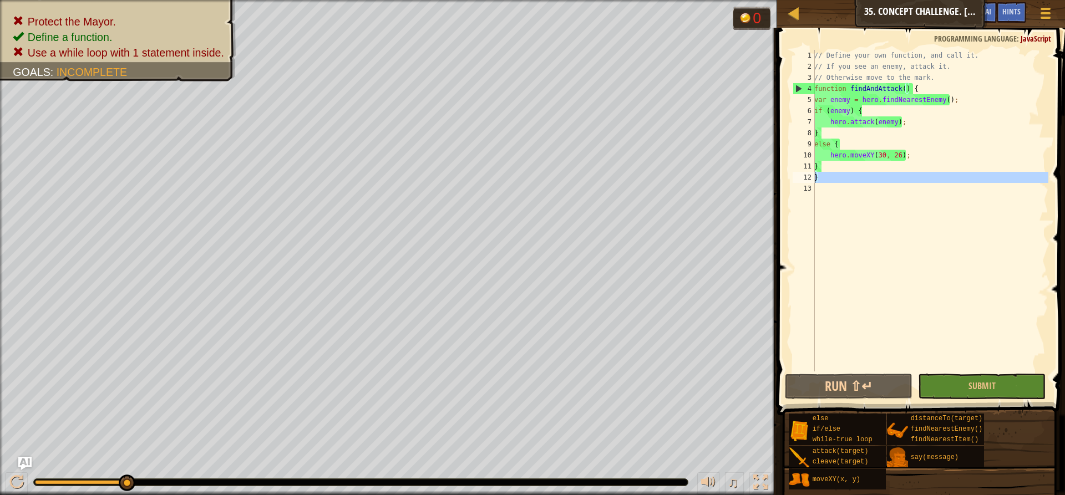
click at [806, 173] on div "12" at bounding box center [803, 177] width 22 height 11
type textarea "}"
click at [831, 189] on div "// Define your own function, and call it. // If you see an enemy, attack it. //…" at bounding box center [930, 222] width 236 height 344
type textarea "w"
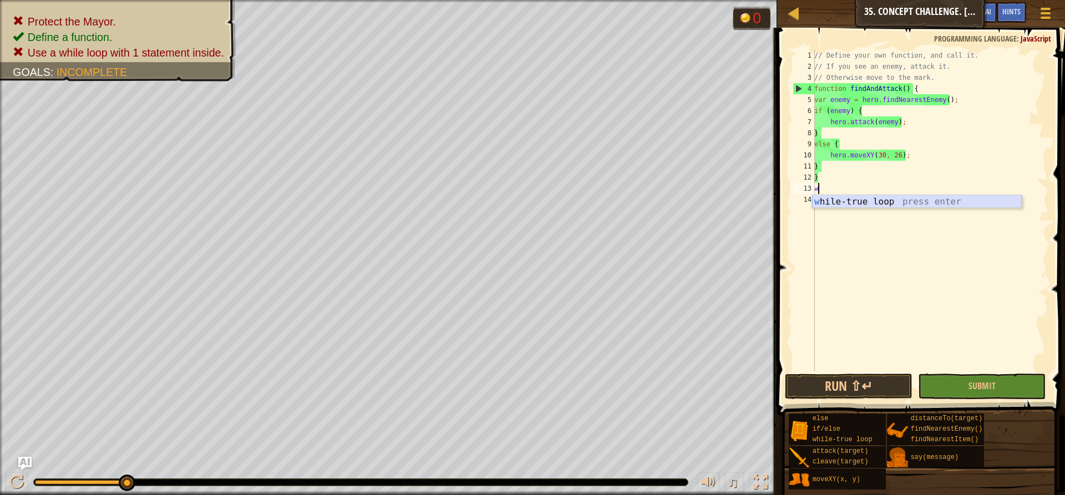
click at [838, 205] on div "w hile-true loop press enter" at bounding box center [917, 215] width 210 height 40
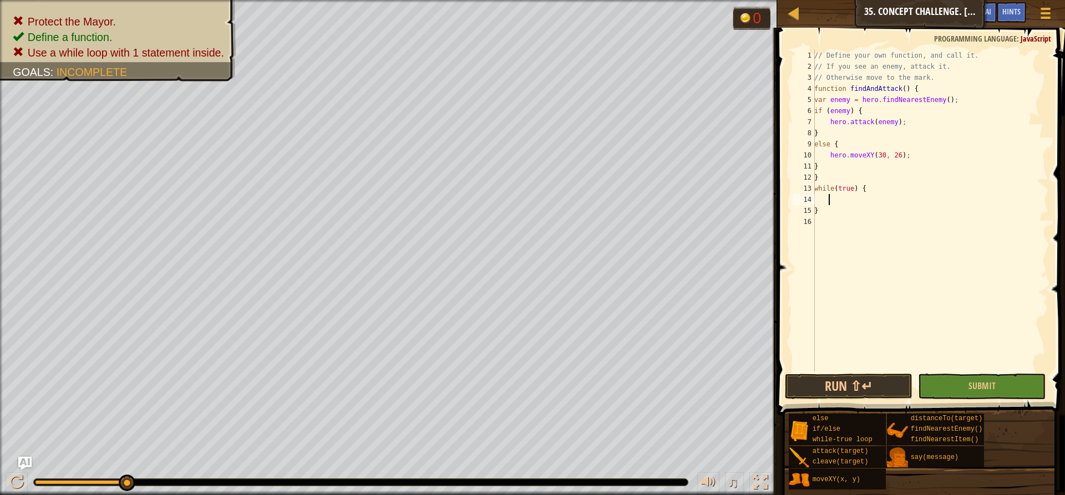
click at [838, 205] on div "// Define your own function, and call it. // If you see an enemy, attack it. //…" at bounding box center [930, 222] width 236 height 344
type textarea "}"
click at [838, 197] on div "// Define your own function, and call it. // If you see an enemy, attack it. //…" at bounding box center [930, 211] width 236 height 322
type textarea "f"
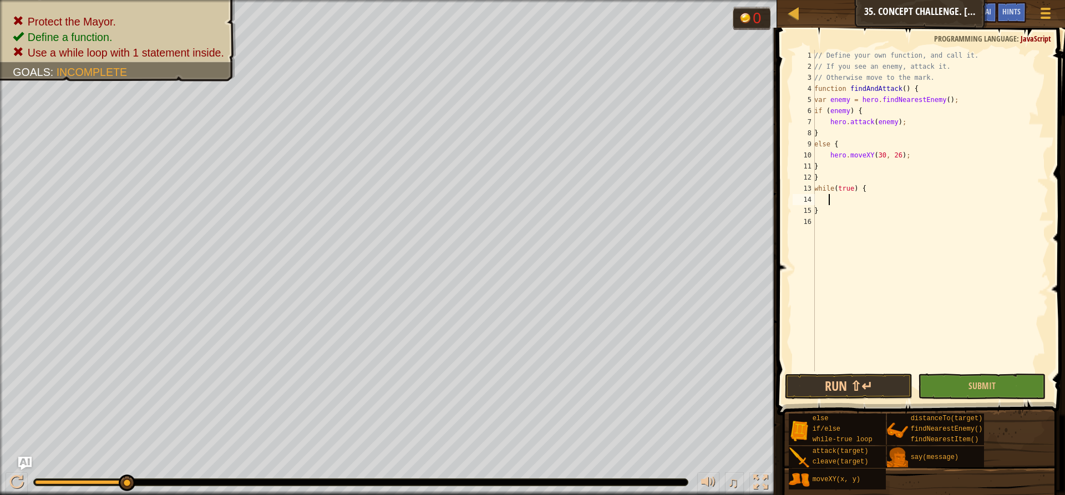
scroll to position [5, 1]
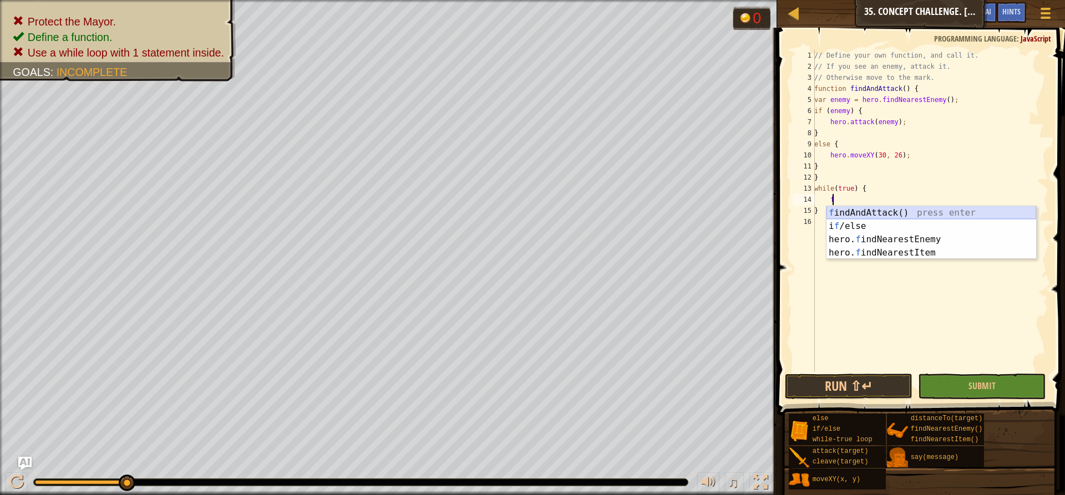
click at [843, 210] on div "f indAndAttack() press enter i f /else press enter hero. f indNearestEnemy pres…" at bounding box center [931, 246] width 210 height 80
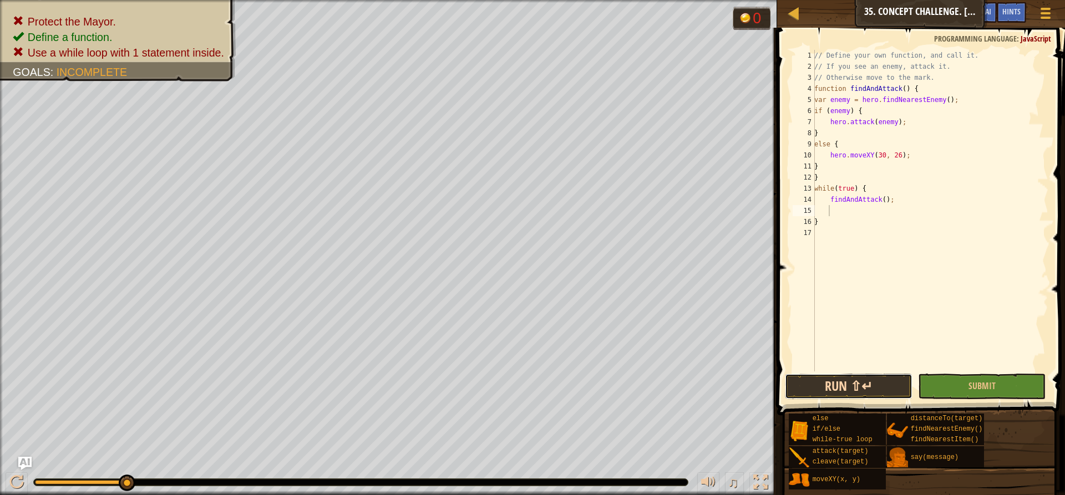
click at [816, 383] on button "Run ⇧↵" at bounding box center [849, 387] width 128 height 26
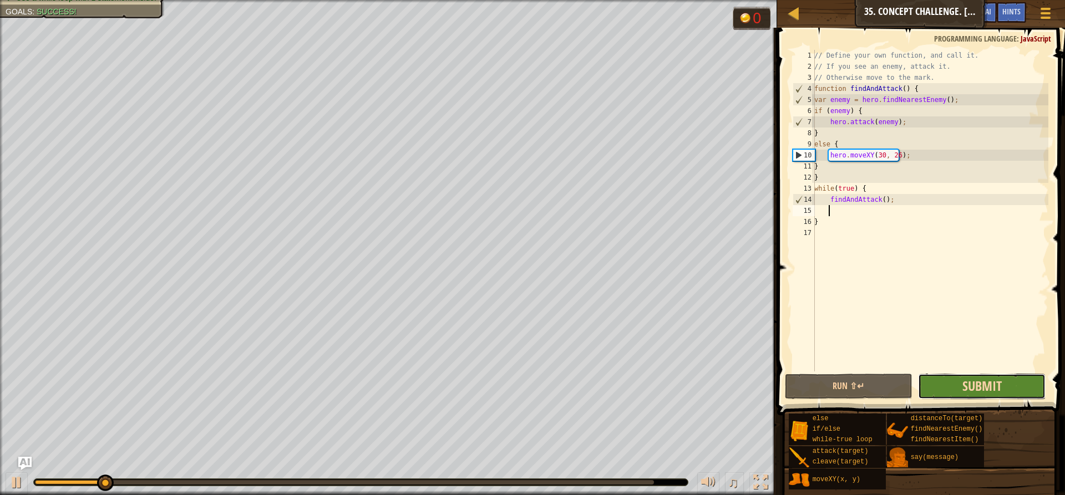
click at [967, 394] on span "Submit" at bounding box center [981, 386] width 39 height 18
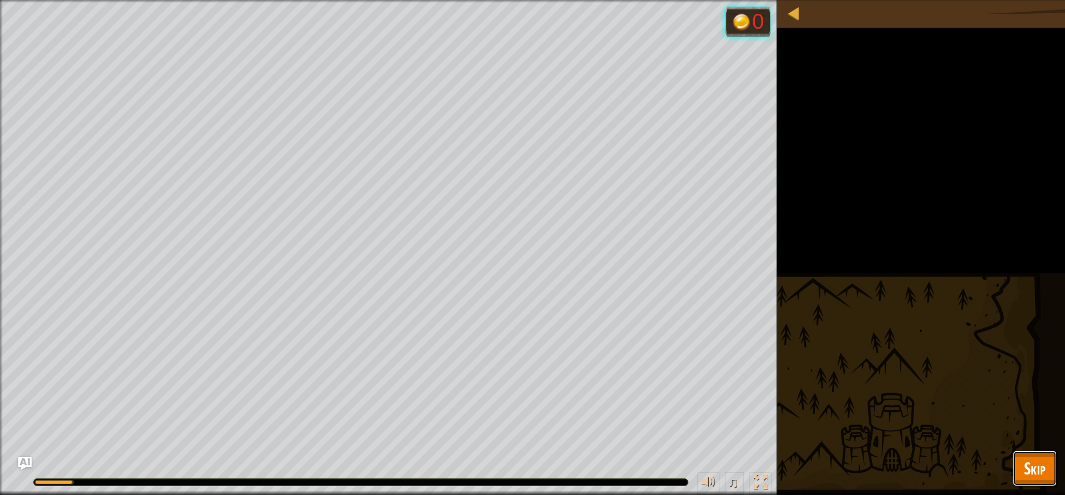
click at [1046, 469] on button "Skip" at bounding box center [1034, 468] width 44 height 35
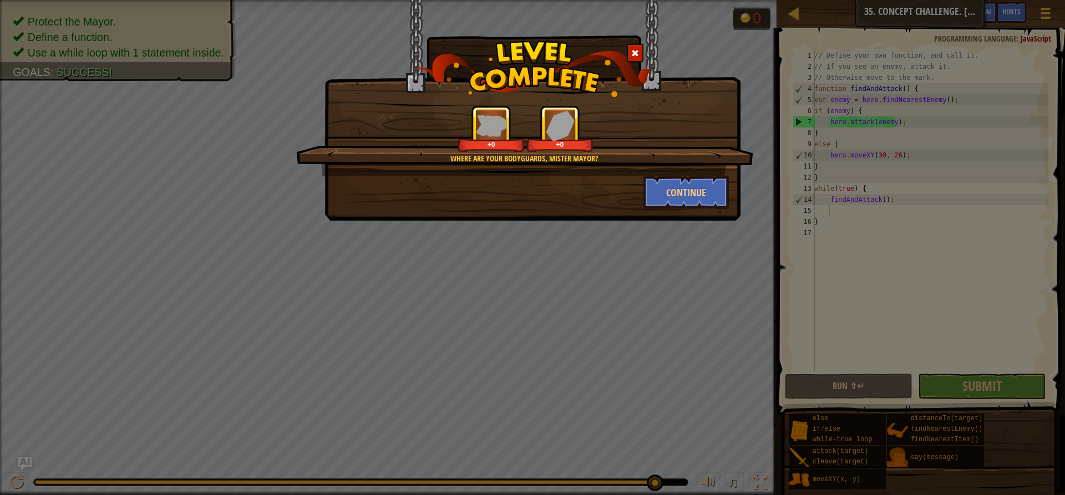
click at [679, 175] on div "Where are your bodyguards, Mister Mayor? +0 +0" at bounding box center [524, 140] width 457 height 70
click at [692, 192] on button "Continue" at bounding box center [686, 192] width 86 height 33
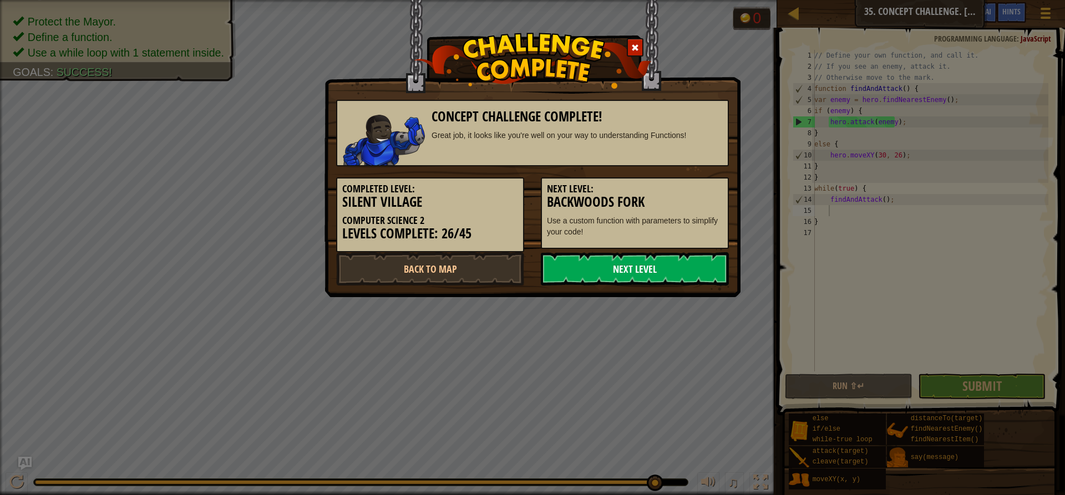
click at [673, 263] on link "Next Level" at bounding box center [635, 268] width 188 height 33
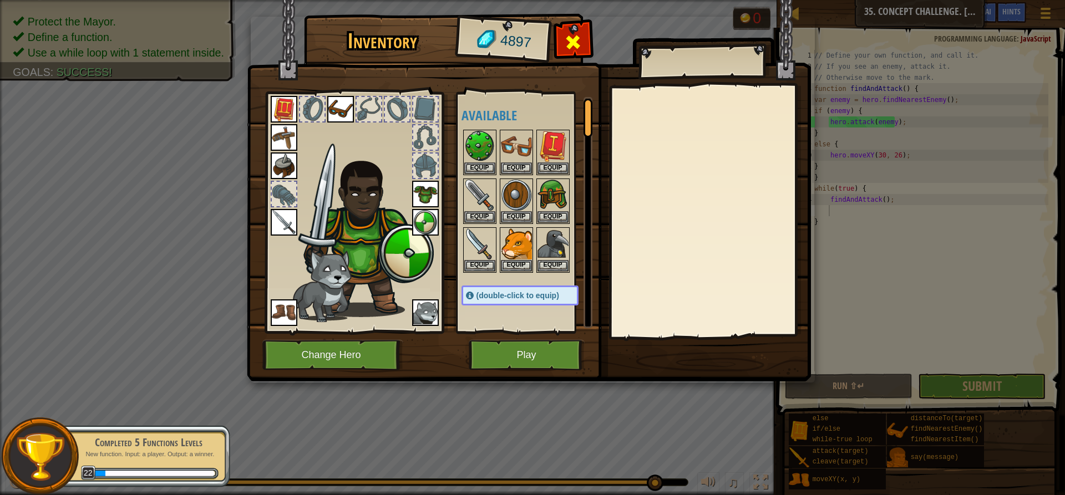
click at [584, 30] on div at bounding box center [573, 45] width 35 height 35
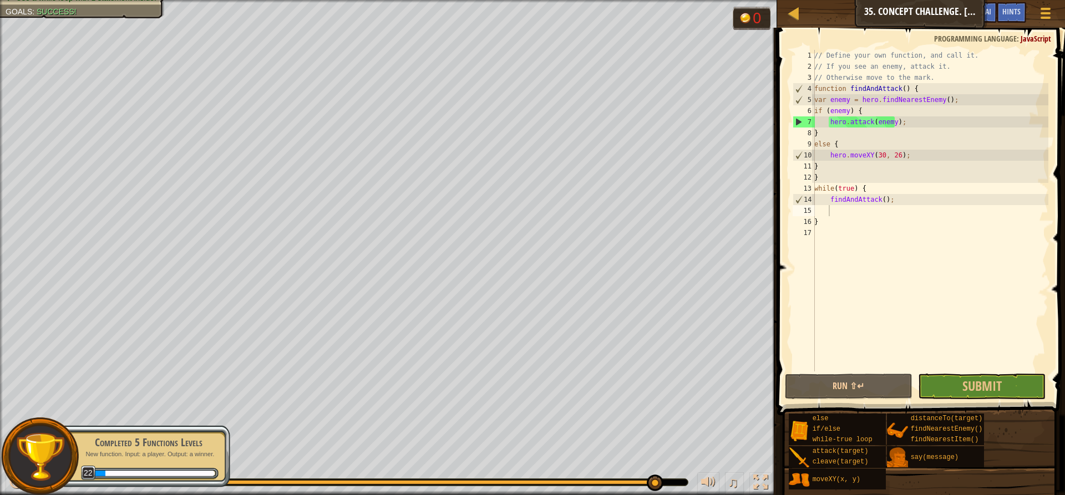
click at [995, 393] on span "Submit" at bounding box center [981, 386] width 39 height 18
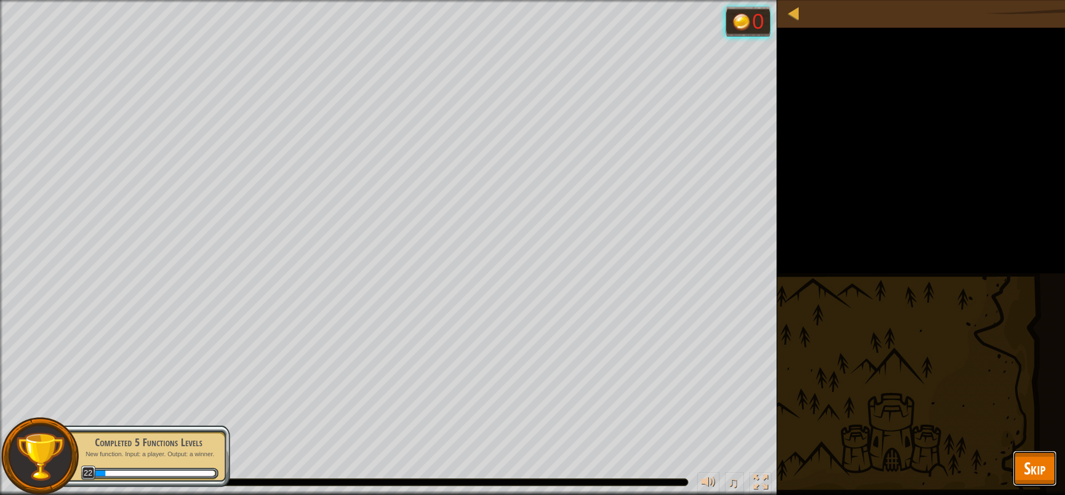
click at [1012, 459] on button "Skip" at bounding box center [1034, 468] width 44 height 35
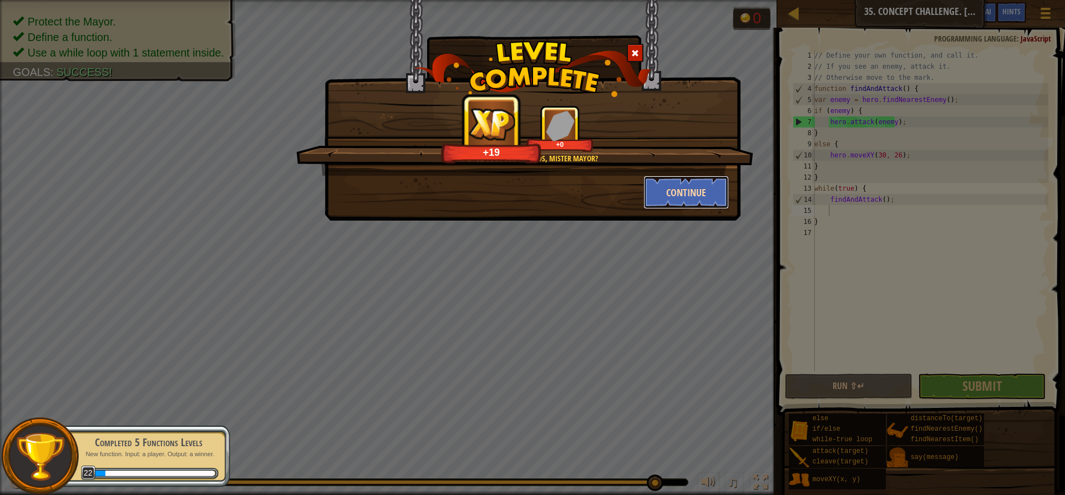
click at [661, 194] on button "Continue" at bounding box center [686, 192] width 86 height 33
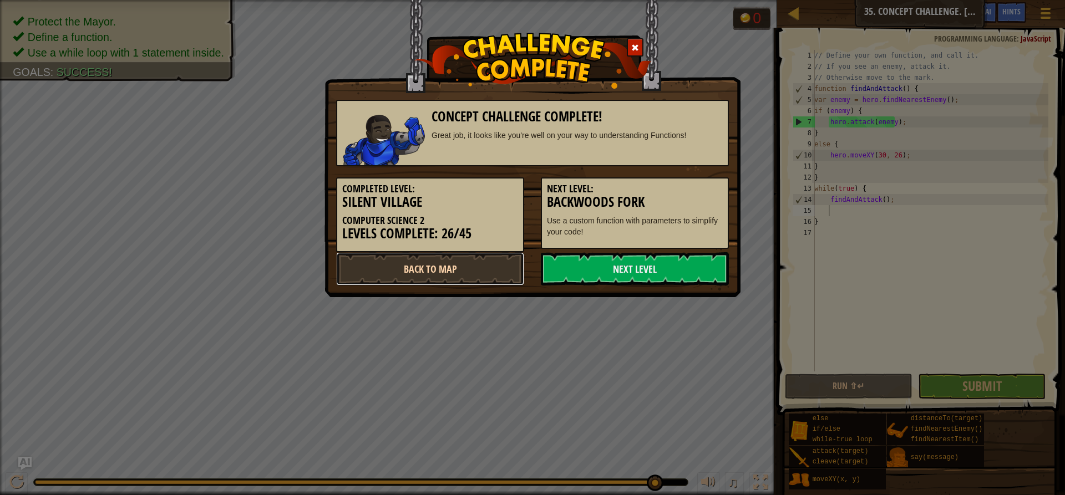
click at [468, 267] on link "Back to Map" at bounding box center [430, 268] width 188 height 33
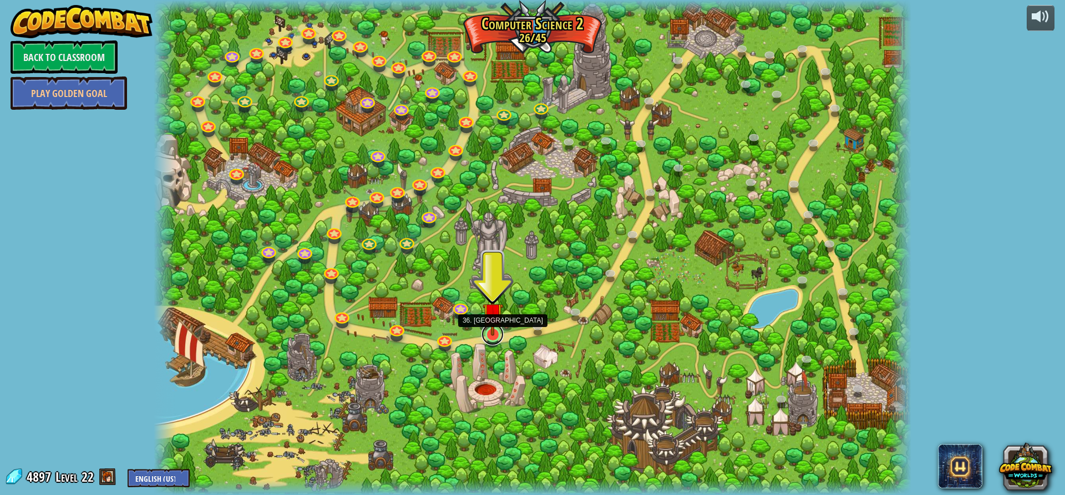
click at [488, 339] on link at bounding box center [492, 334] width 22 height 22
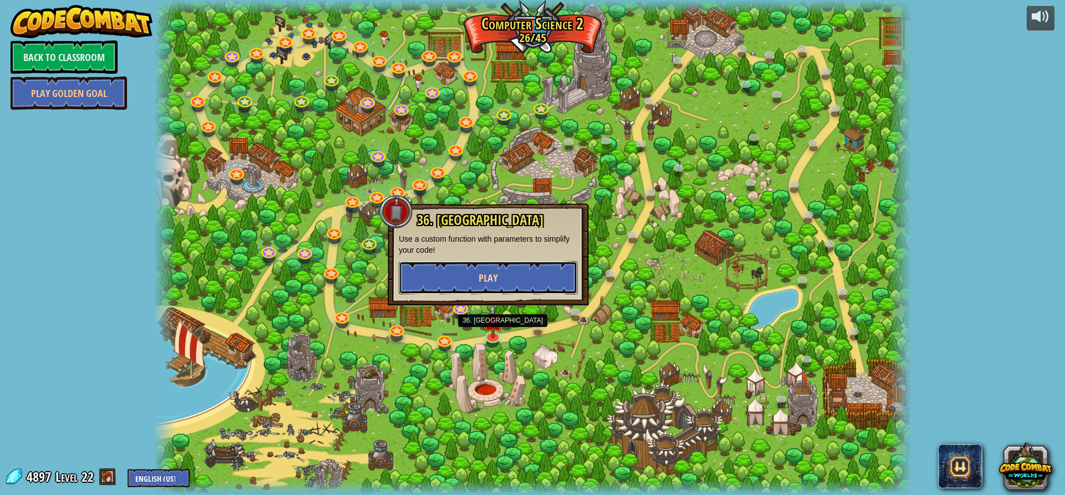
click at [492, 266] on button "Play" at bounding box center [488, 277] width 179 height 33
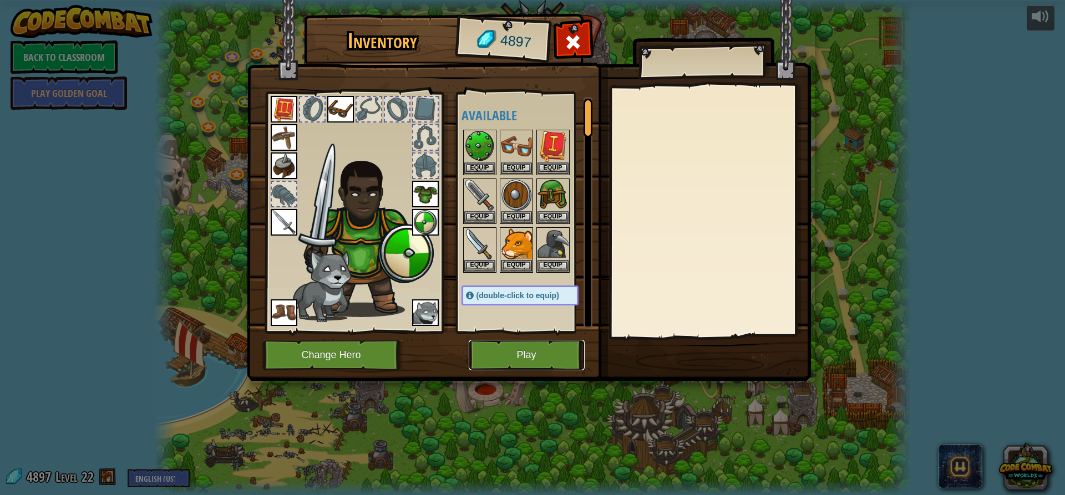
click at [498, 370] on button "Play" at bounding box center [527, 355] width 116 height 30
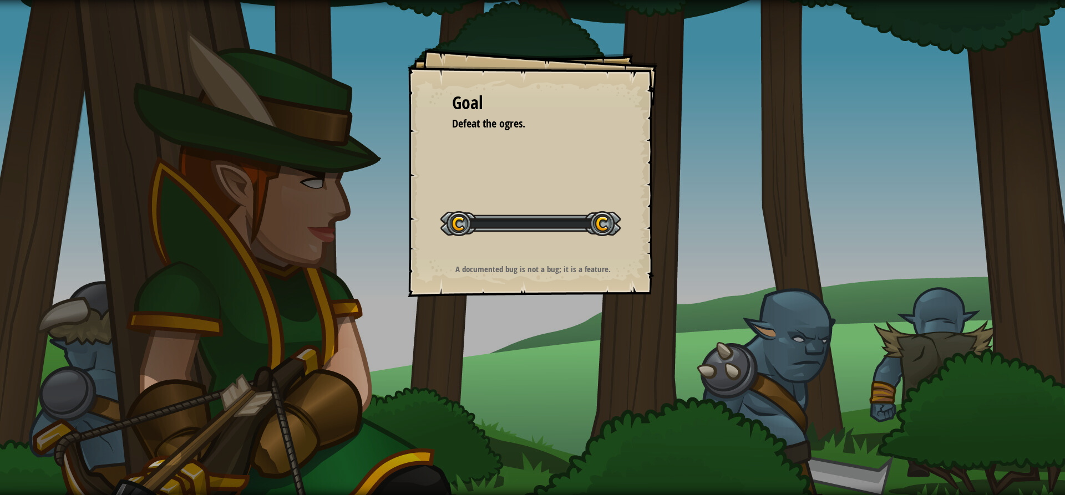
click at [506, 349] on div "Goal Defeat the ogres. Start Level Error loading from server. Try refreshing th…" at bounding box center [532, 247] width 1065 height 495
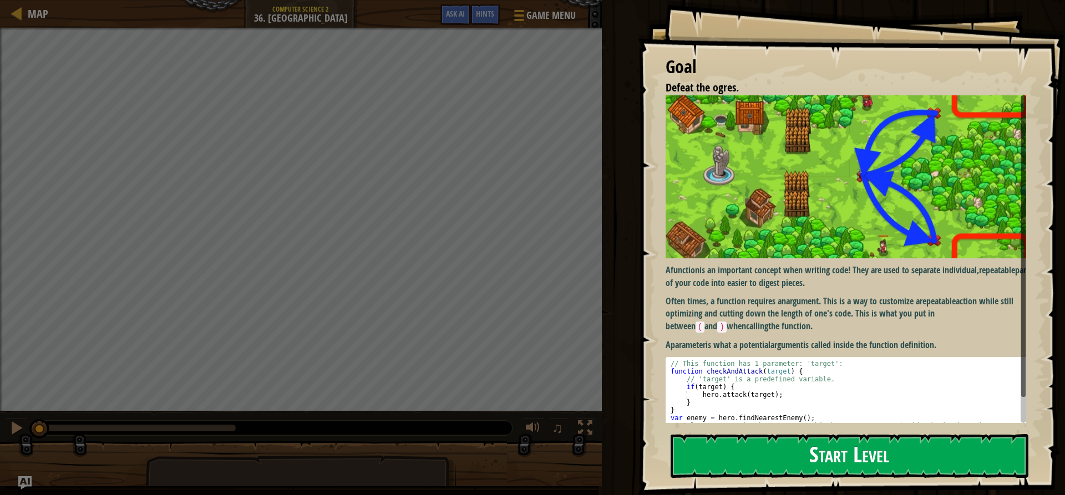
click at [750, 451] on button "Start Level" at bounding box center [849, 456] width 358 height 44
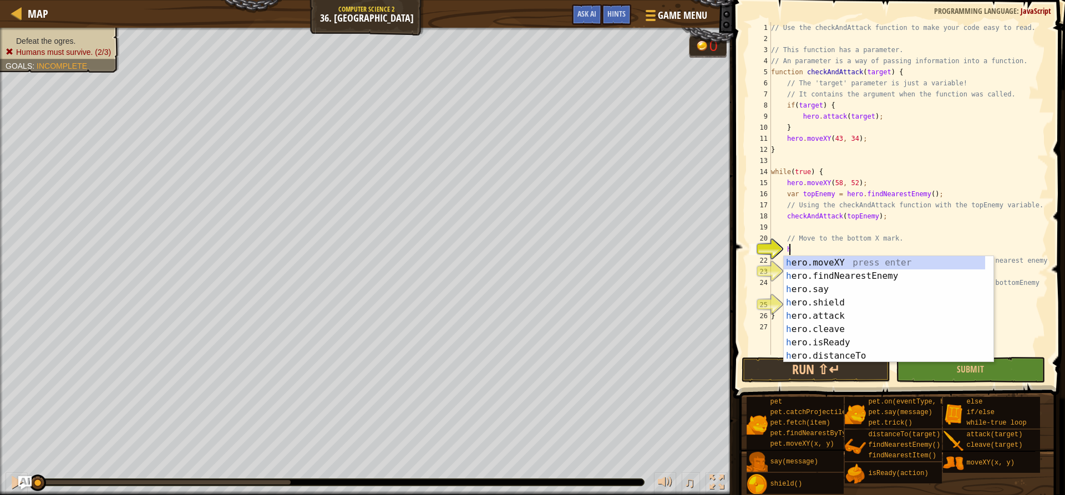
scroll to position [5, 1]
click at [812, 254] on div "// Use the checkAndAttack function to make your code easy to read. // This func…" at bounding box center [907, 199] width 279 height 355
click at [808, 267] on div "he ro.moveXY press enter he ro.findNearestEnemy press enter he ro.say press ent…" at bounding box center [883, 322] width 201 height 133
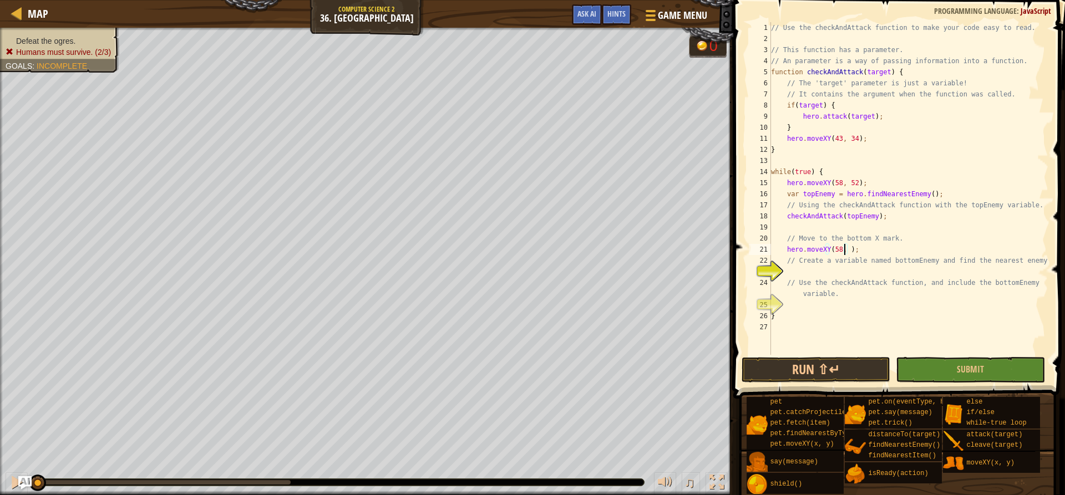
scroll to position [5, 7]
type textarea "hero.moveXY(58, 16);"
click at [805, 271] on div "// Use the checkAndAttack function to make your code easy to read. // This func…" at bounding box center [907, 199] width 279 height 355
type textarea "var bottomEnemy() {"
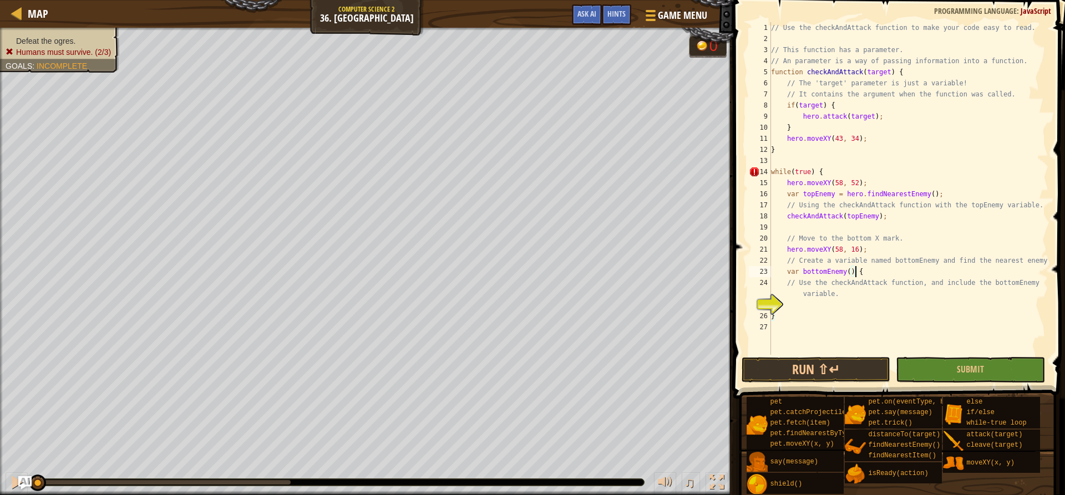
scroll to position [5, 2]
type textarea "f"
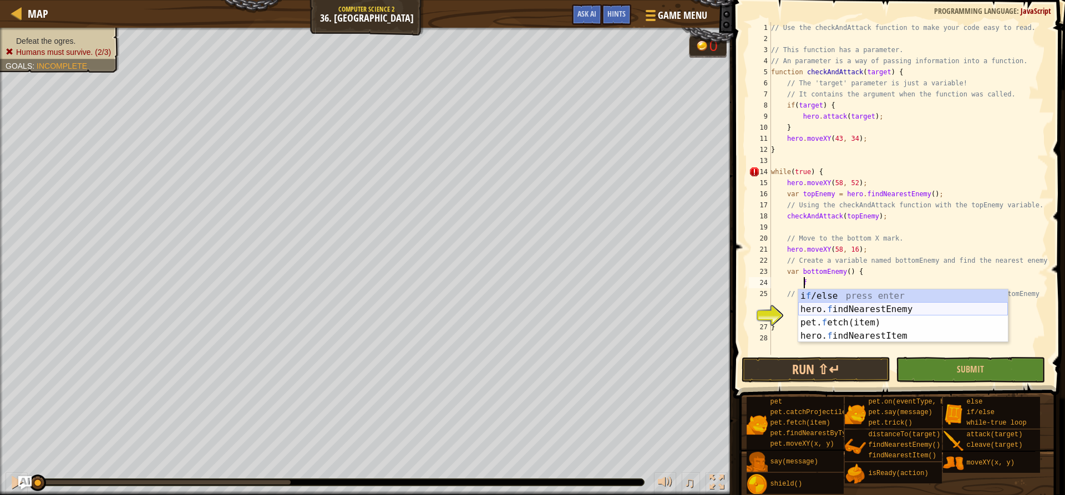
click at [866, 311] on div "i f /else press enter hero. f indNearestEnemy press enter pet. f etch(item) pre…" at bounding box center [903, 329] width 210 height 80
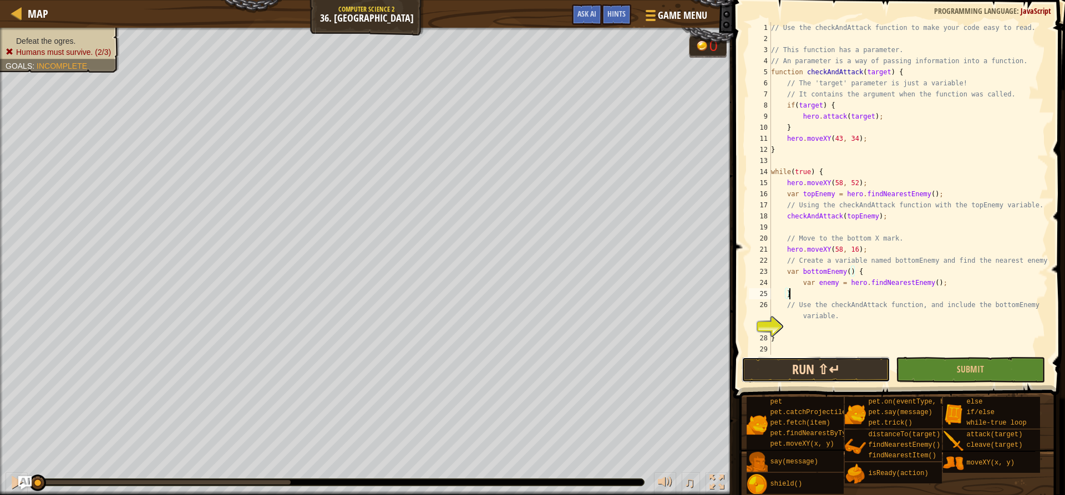
click at [792, 372] on button "Run ⇧↵" at bounding box center [815, 370] width 149 height 26
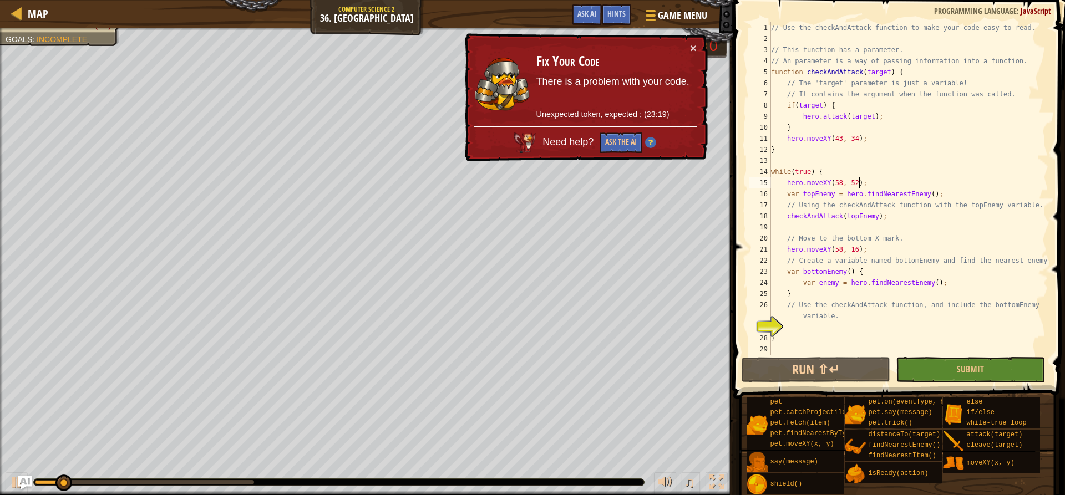
click at [872, 179] on div "// Use the checkAndAttack function to make your code easy to read. // This func…" at bounding box center [907, 199] width 279 height 355
click at [694, 47] on button "×" at bounding box center [693, 48] width 7 height 12
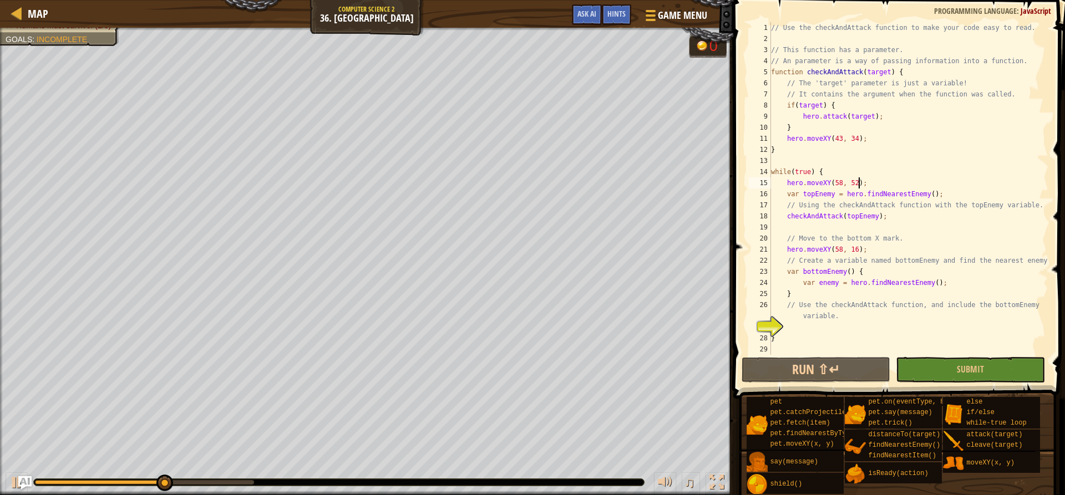
click at [869, 317] on div "// Use the checkAndAttack function to make your code easy to read. // This func…" at bounding box center [907, 199] width 279 height 355
type textarea "// Use the checkAndAttack function, and include the bottomEnemy variable."
click at [856, 327] on div "// Use the checkAndAttack function to make your code easy to read. // This func…" at bounding box center [907, 199] width 279 height 355
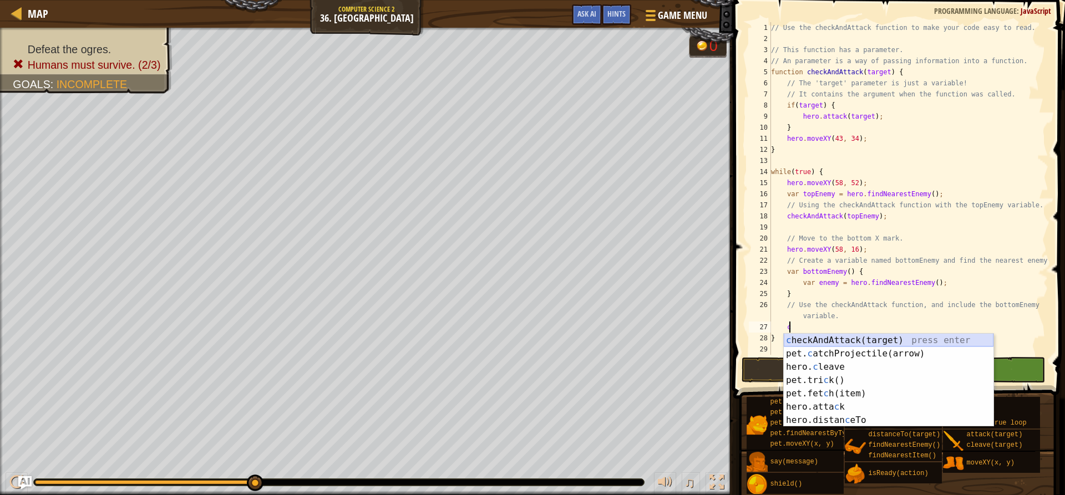
click at [844, 338] on div "c heckAndAttack(target) press enter pet. c atchProjectile(arrow) press enter he…" at bounding box center [888, 394] width 210 height 120
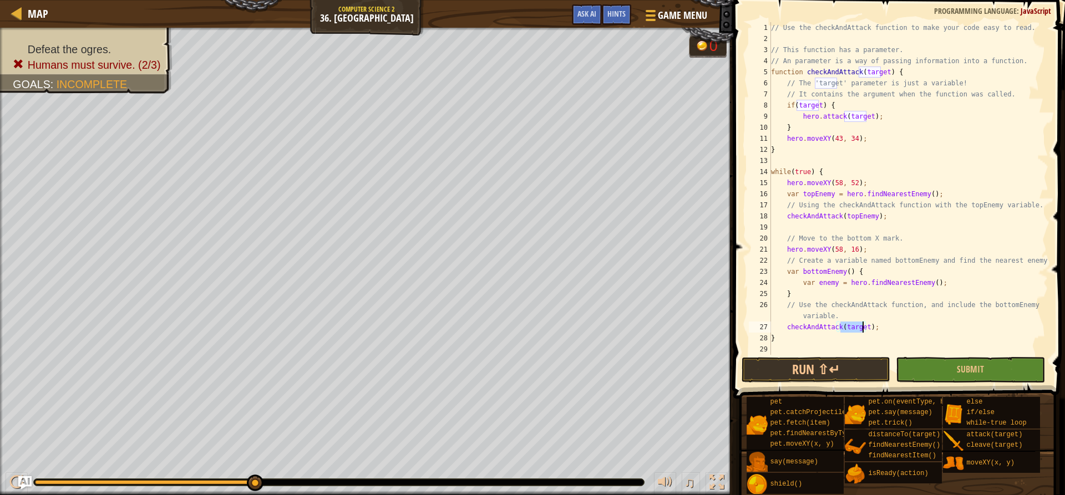
click at [849, 332] on div "// Use the checkAndAttack function to make your code easy to read. // This func…" at bounding box center [907, 188] width 279 height 333
click at [880, 334] on div "// Use the checkAndAttack function to make your code easy to read. // This func…" at bounding box center [907, 199] width 279 height 355
click at [882, 329] on div "// Use the checkAndAttack function to make your code easy to read. // This func…" at bounding box center [907, 199] width 279 height 355
type textarea "checkAndAttack(target);"
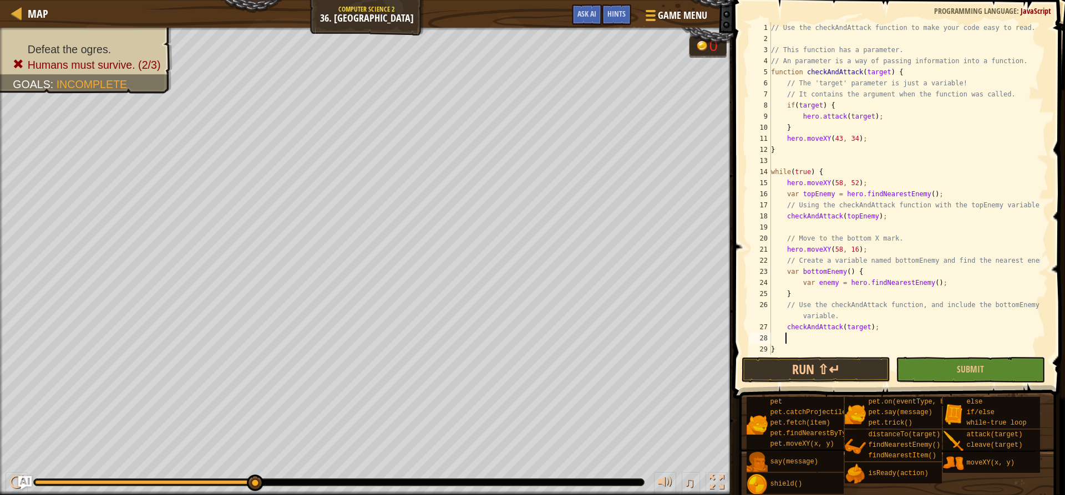
scroll to position [5, 1]
click at [875, 350] on div "b ottomEnemy press enter" at bounding box center [888, 365] width 210 height 40
click at [854, 366] on button "Run ⇧↵" at bounding box center [815, 370] width 149 height 26
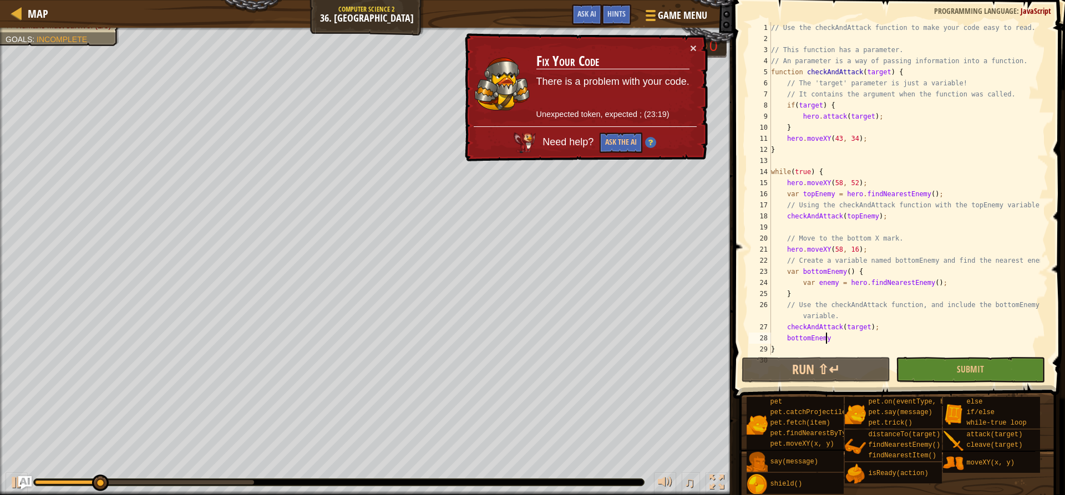
click at [697, 43] on div "× Fix Your Code There is a problem with your code. Unexpected token, expected ;…" at bounding box center [584, 97] width 245 height 129
click at [683, 52] on td "Fix Your Code There is a problem with your code. Unexpected token, expected ; (…" at bounding box center [613, 84] width 154 height 84
click at [692, 51] on button "×" at bounding box center [693, 48] width 7 height 12
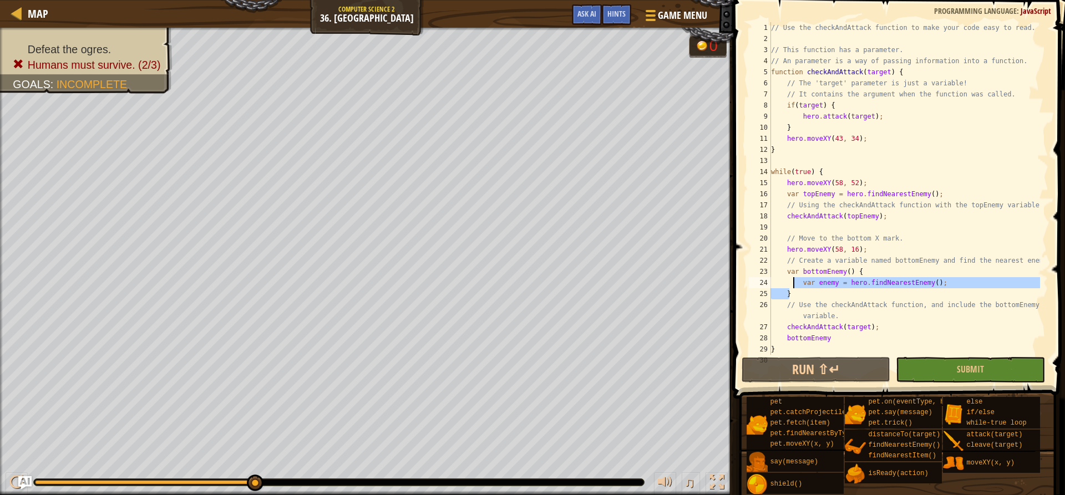
drag, startPoint x: 805, startPoint y: 295, endPoint x: 795, endPoint y: 286, distance: 13.4
click at [795, 286] on div "// Use the checkAndAttack function to make your code easy to read. // This func…" at bounding box center [903, 199] width 271 height 355
type textarea "var enemy = hero.findNearestEnemy(); }"
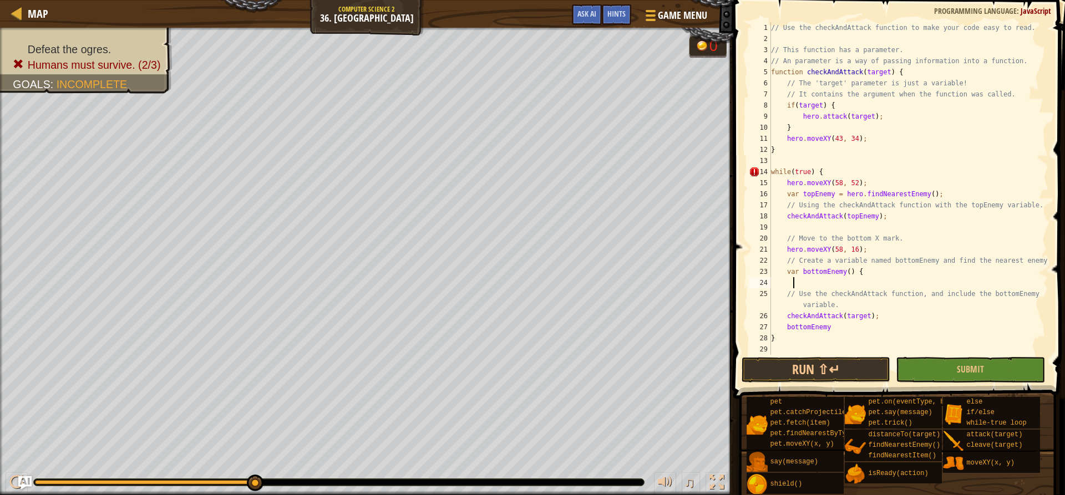
click at [851, 270] on div "// Use the checkAndAttack function to make your code easy to read. // This func…" at bounding box center [907, 199] width 279 height 355
click at [854, 271] on div "// Use the checkAndAttack function to make your code easy to read. // This func…" at bounding box center [907, 199] width 279 height 355
type textarea "var bottomEnemy = h"
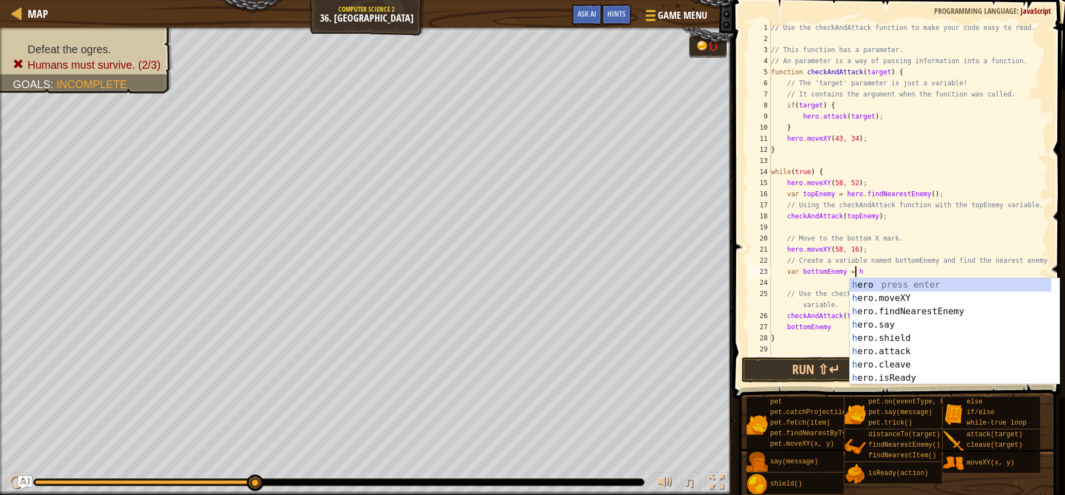
scroll to position [5, 7]
click at [917, 309] on div "h ero press enter h ero.moveXY press enter h ero.findNearestEnemy press enter h…" at bounding box center [954, 344] width 210 height 133
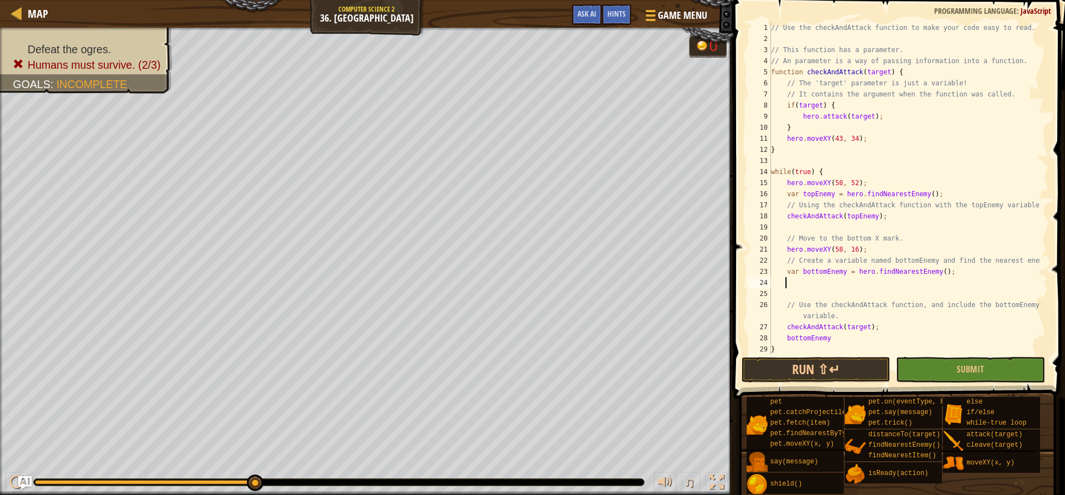
scroll to position [5, 1]
drag, startPoint x: 846, startPoint y: 339, endPoint x: 771, endPoint y: 328, distance: 75.7
click at [771, 328] on div "// Use the checkAndAttack function to make your code easy to read. // This func…" at bounding box center [903, 199] width 271 height 355
type textarea "checkAndAttack(target); bottomEnemy"
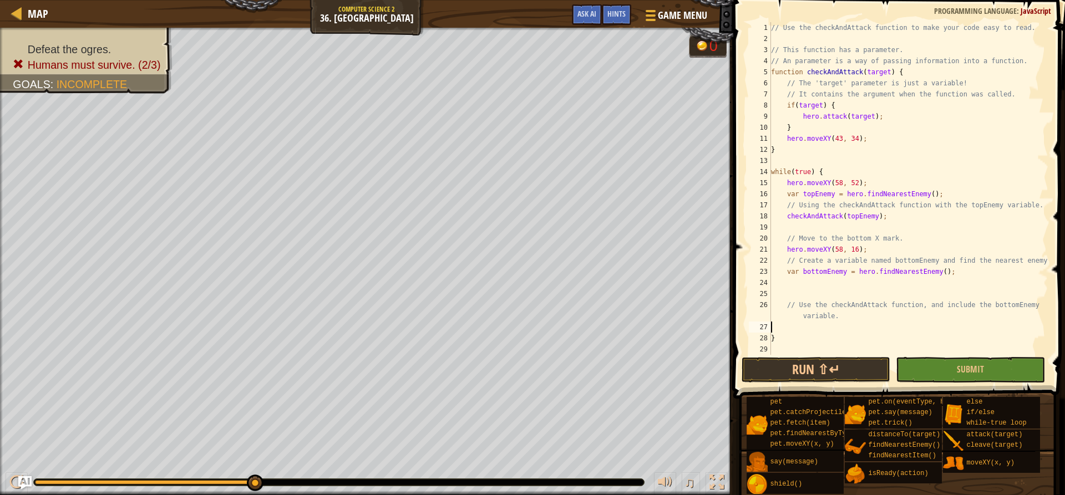
click at [782, 345] on div "// Use the checkAndAttack function to make your code easy to read. // This func…" at bounding box center [907, 199] width 279 height 355
click at [784, 344] on div "// Use the checkAndAttack function to make your code easy to read. // This func…" at bounding box center [907, 199] width 279 height 355
click at [785, 342] on div "// Use the checkAndAttack function to make your code easy to read. // This func…" at bounding box center [907, 199] width 279 height 355
type textarea "}"
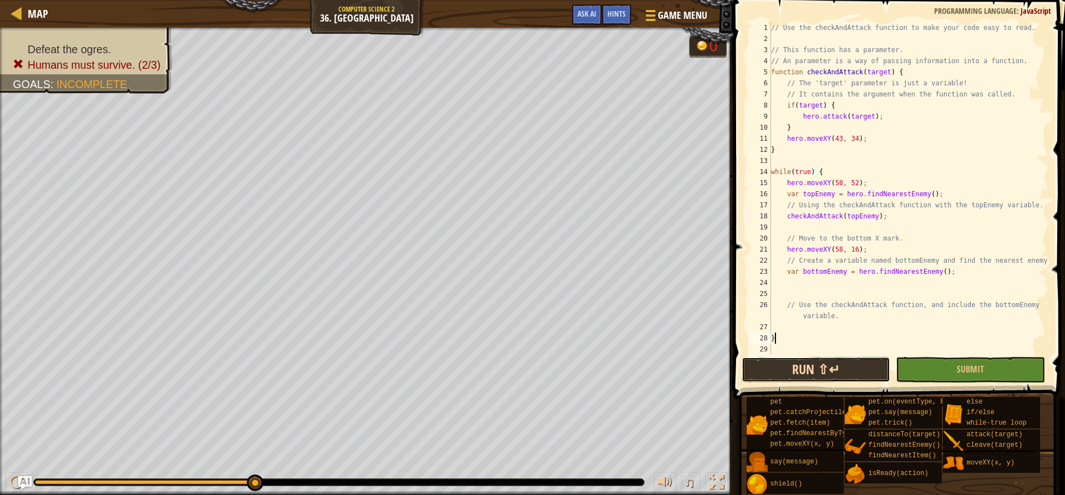
click at [825, 377] on button "Run ⇧↵" at bounding box center [815, 370] width 149 height 26
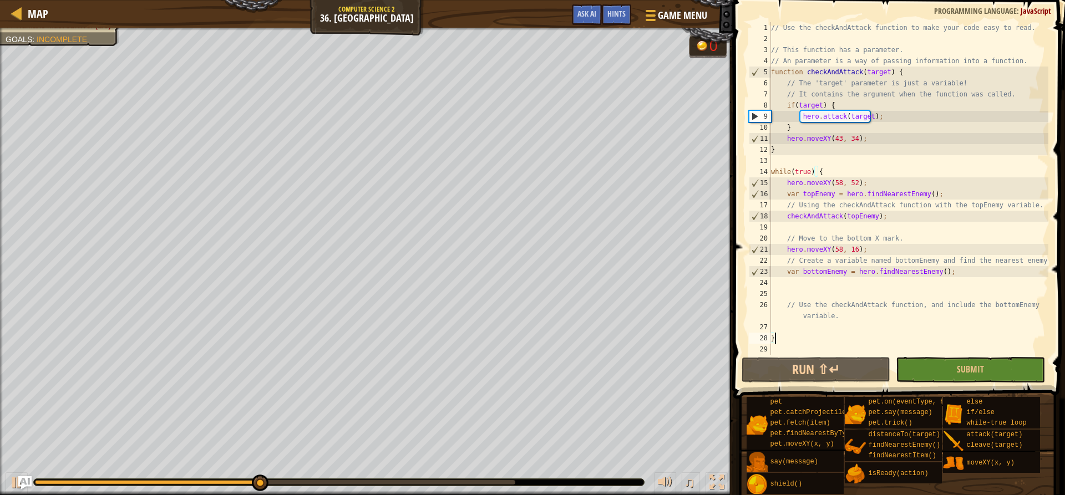
click at [829, 333] on div "// Use the checkAndAttack function to make your code easy to read. // This func…" at bounding box center [907, 199] width 279 height 355
click at [828, 342] on div "// Use the checkAndAttack function to make your code easy to read. // This func…" at bounding box center [907, 199] width 279 height 355
click at [827, 350] on div "// Use the checkAndAttack function to make your code easy to read. // This func…" at bounding box center [907, 199] width 279 height 355
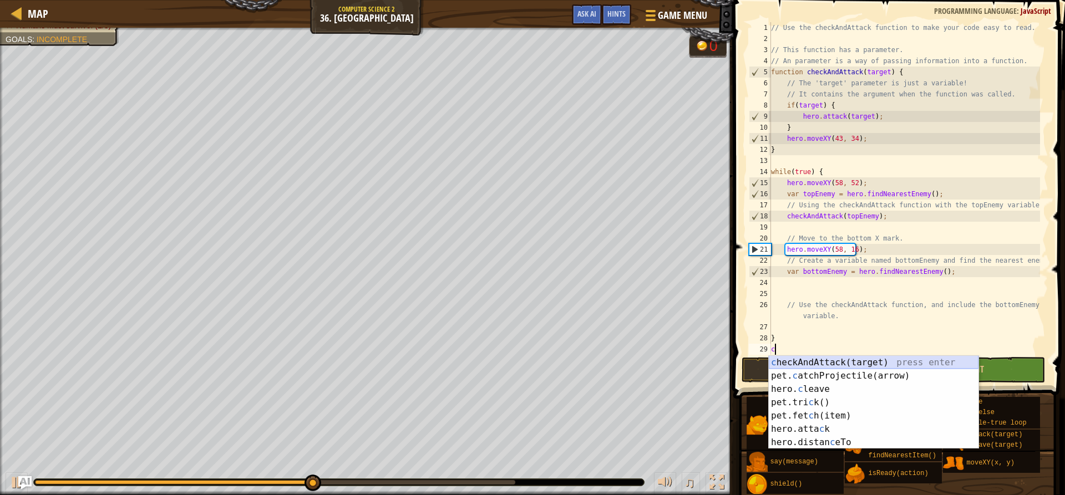
drag, startPoint x: 852, startPoint y: 364, endPoint x: 848, endPoint y: 357, distance: 8.7
click at [849, 357] on div "c heckAndAttack(target) press enter pet. c atchProjectile(arrow) press enter he…" at bounding box center [873, 416] width 210 height 120
type textarea "checkAndAttack(target);"
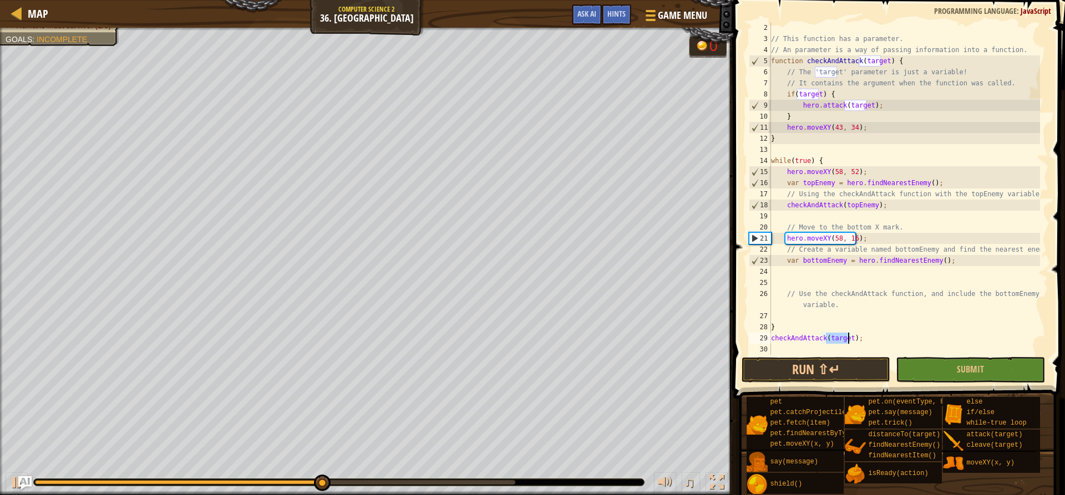
scroll to position [11, 0]
click at [873, 342] on div "// This function has a parameter. // An parameter is a way of passing informati…" at bounding box center [903, 199] width 271 height 355
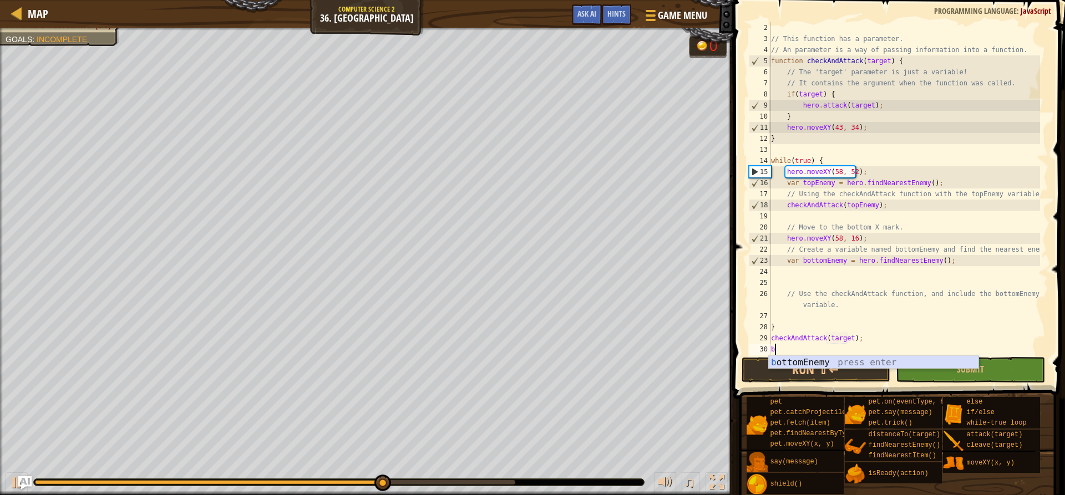
click at [874, 359] on div "b ottomEnemy press enter" at bounding box center [873, 376] width 210 height 40
click at [861, 366] on button "Run ⇧↵" at bounding box center [815, 370] width 149 height 26
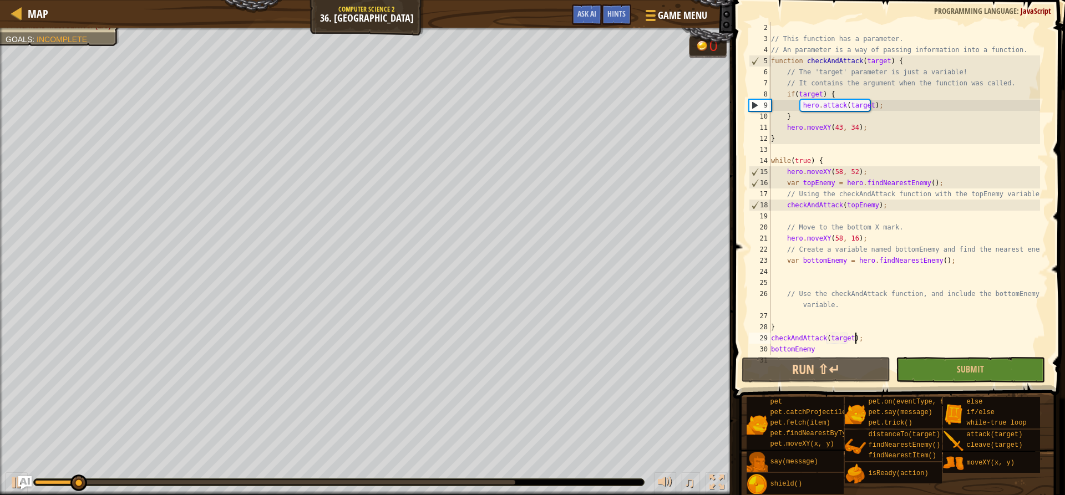
click at [864, 336] on div "// This function has a parameter. // An parameter is a way of passing informati…" at bounding box center [903, 199] width 271 height 355
click at [864, 330] on div "// This function has a parameter. // An parameter is a way of passing informati…" at bounding box center [903, 199] width 271 height 355
type textarea "}"
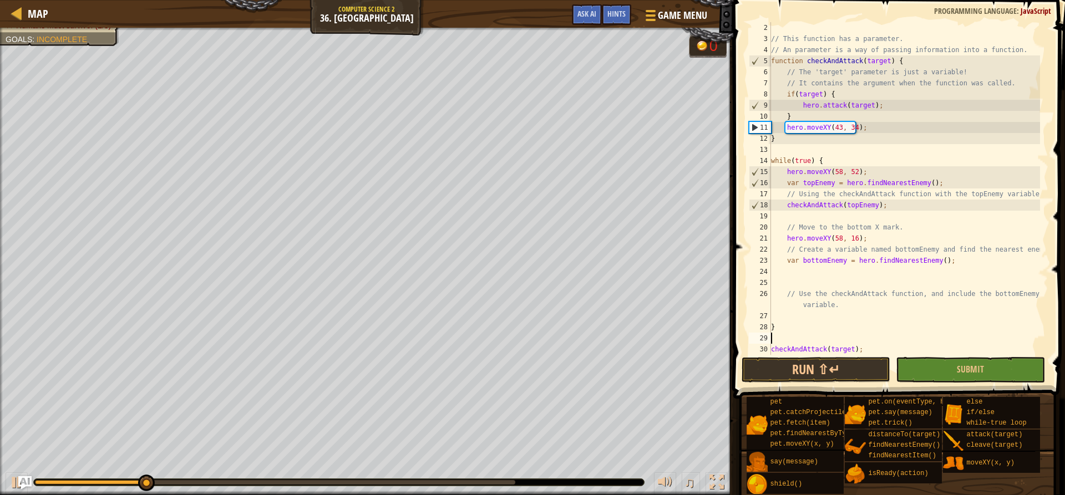
type textarea "w"
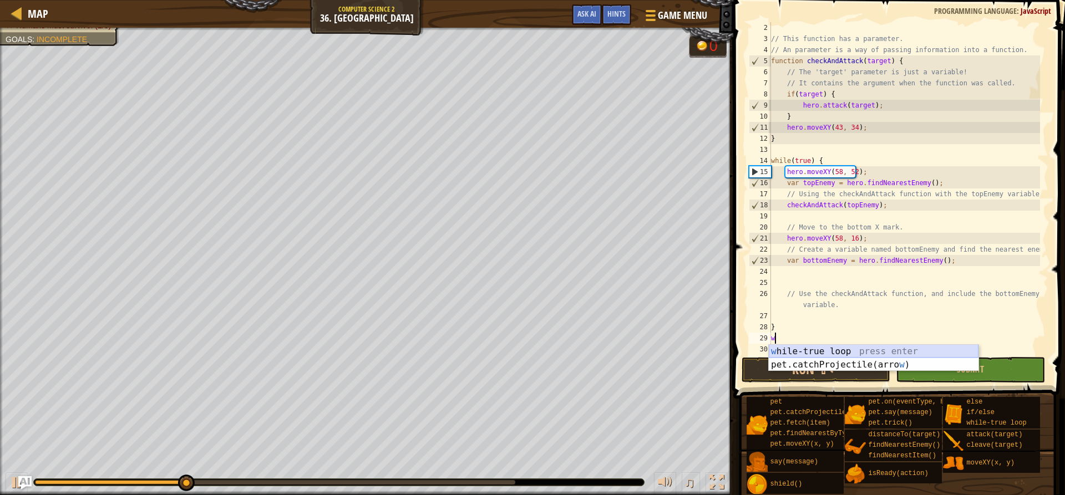
click at [853, 346] on div "w hile-true loop press enter pet.catchProjectile(arro w ) press enter" at bounding box center [873, 371] width 210 height 53
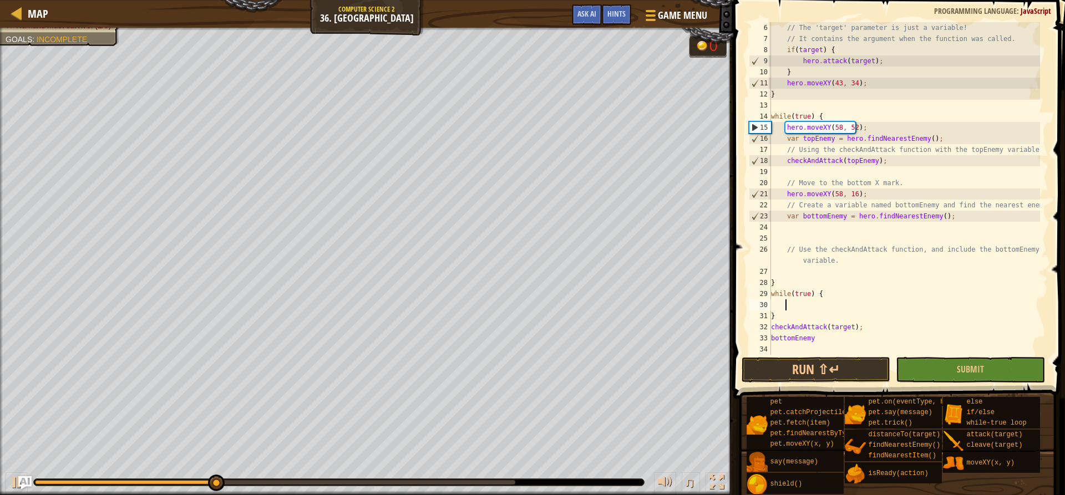
scroll to position [55, 0]
click at [818, 320] on div "// The 'target' parameter is just a variable! // It contains the argument when …" at bounding box center [903, 199] width 271 height 355
type textarea "}"
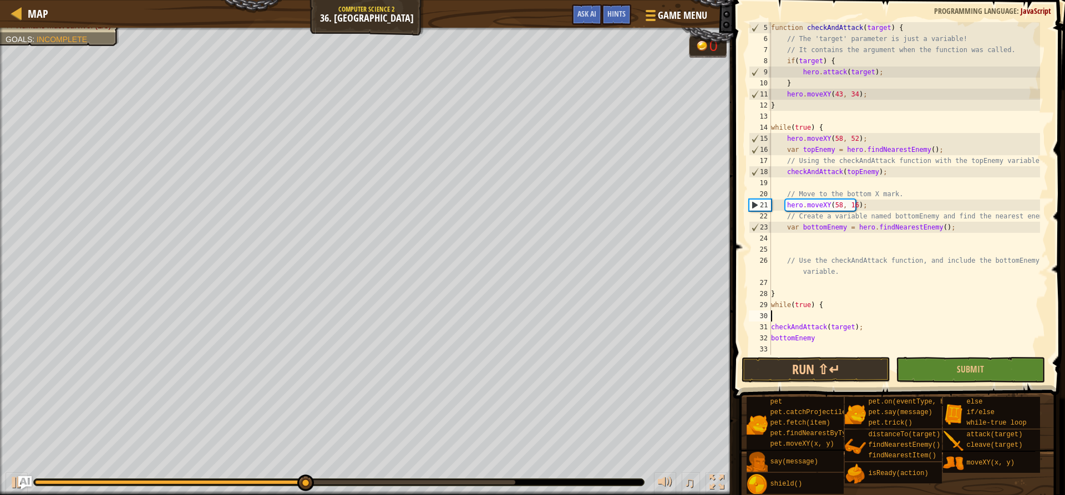
type textarea "while(true) {"
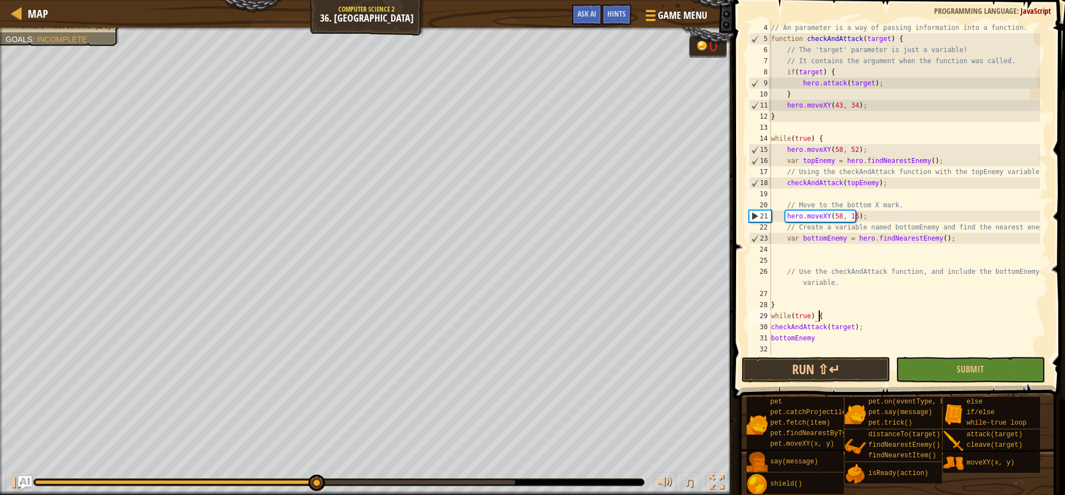
scroll to position [33, 0]
click at [812, 344] on div "// An parameter is a way of passing information into a function. function check…" at bounding box center [903, 199] width 271 height 355
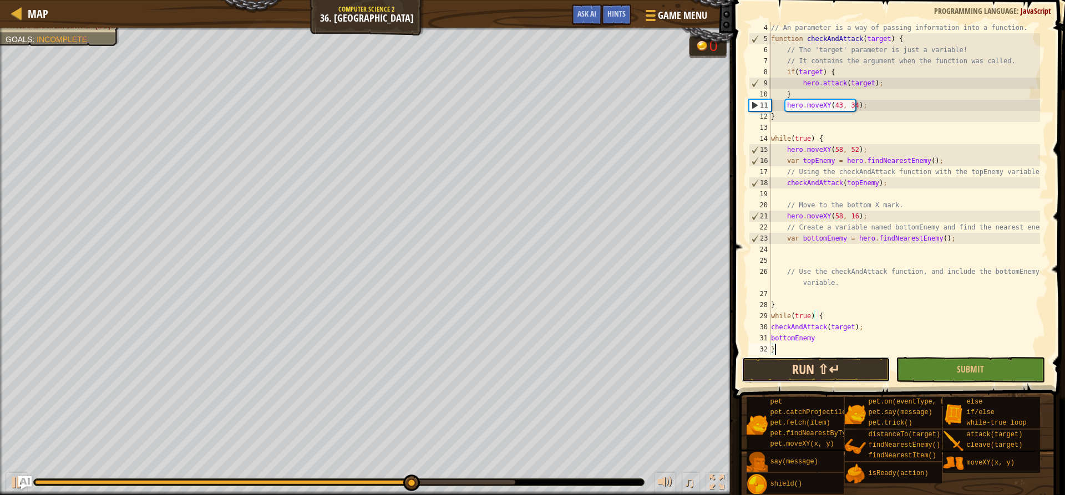
click at [826, 366] on button "Run ⇧↵" at bounding box center [815, 370] width 149 height 26
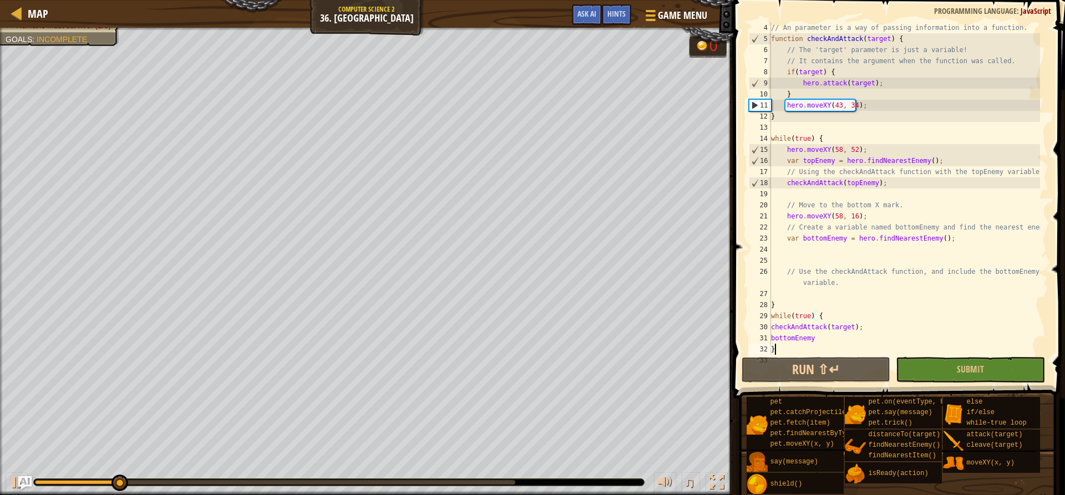
click at [797, 304] on div "// An parameter is a way of passing information into a function. function check…" at bounding box center [903, 199] width 271 height 355
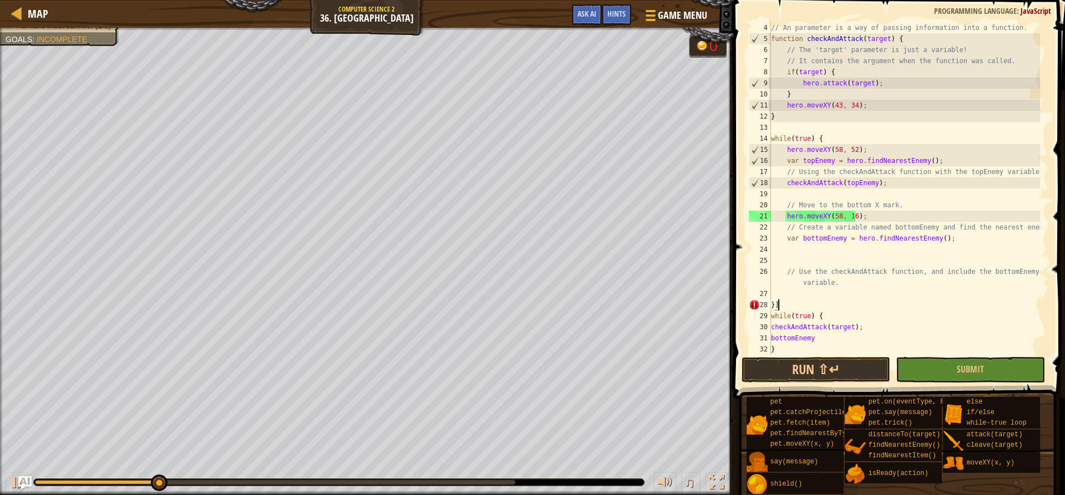
click at [846, 134] on div "// An parameter is a way of passing information into a function. function check…" at bounding box center [903, 199] width 271 height 355
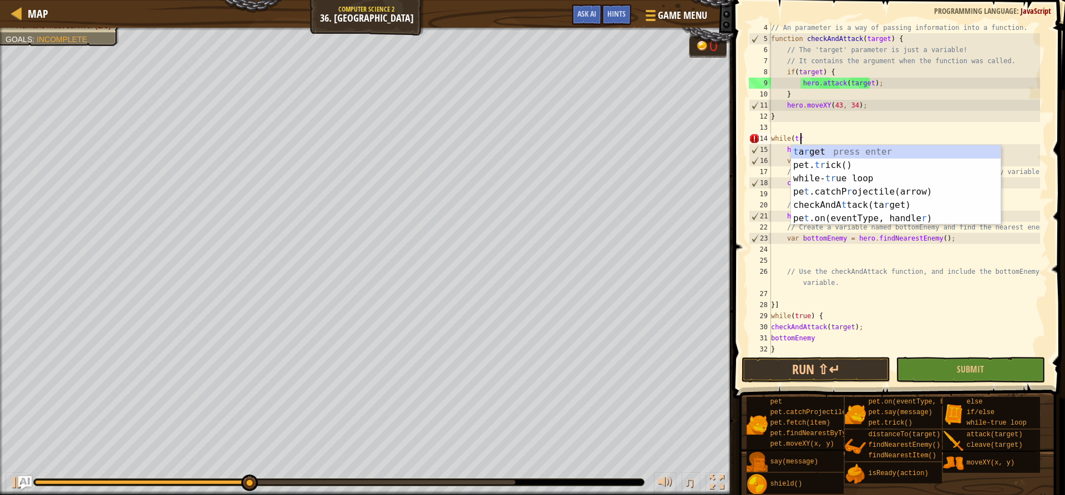
scroll to position [5, 0]
type textarea "w"
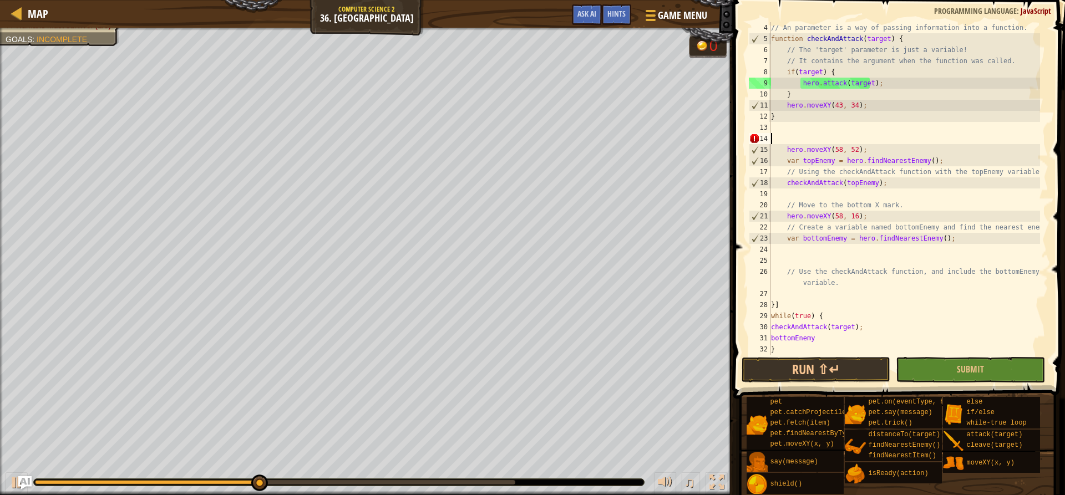
type textarea "}"
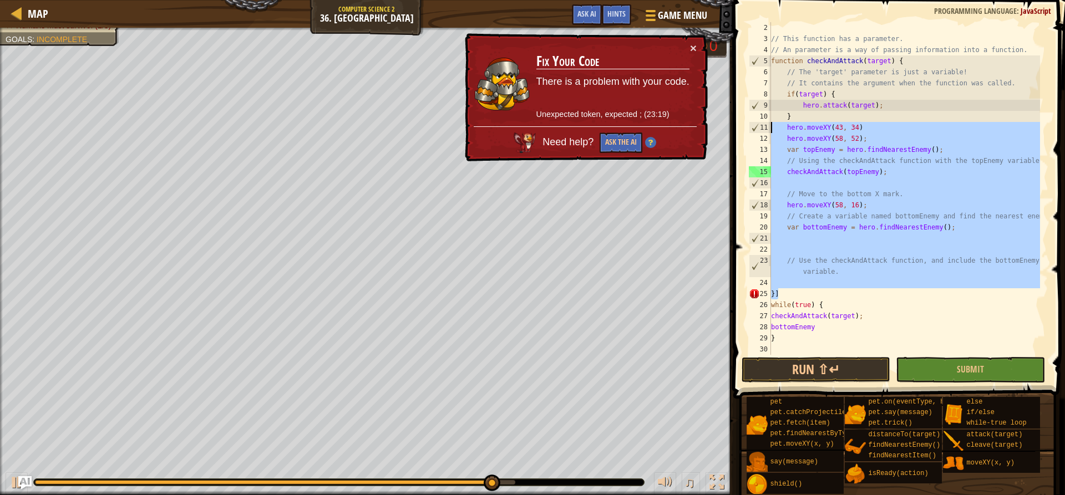
drag, startPoint x: 843, startPoint y: 296, endPoint x: 771, endPoint y: 130, distance: 180.3
click at [771, 129] on div "// This function has a parameter. // An parameter is a way of passing informati…" at bounding box center [903, 199] width 271 height 355
click at [696, 43] on button "×" at bounding box center [693, 48] width 7 height 12
type textarea "hero.moveXY(43, 34)"
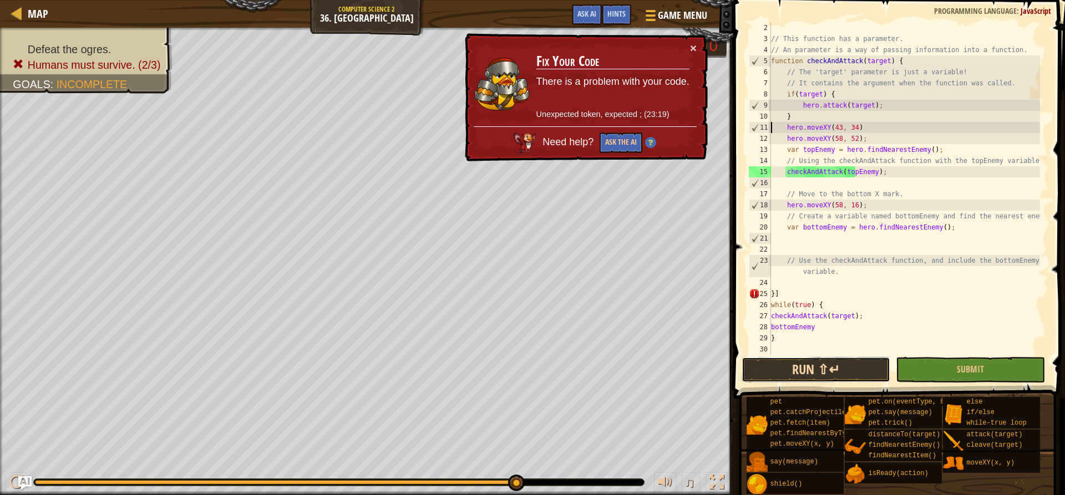
click at [818, 363] on button "Run ⇧↵" at bounding box center [815, 370] width 149 height 26
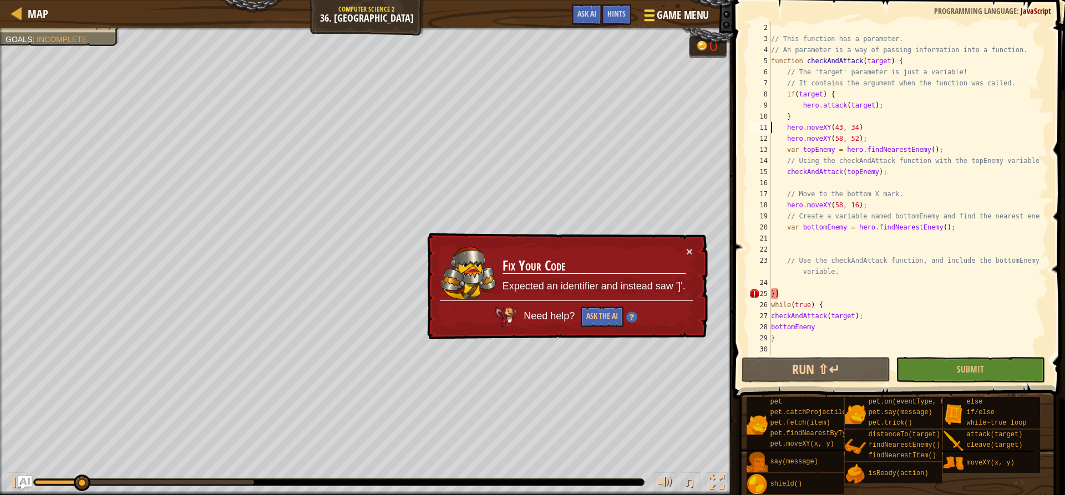
click at [683, 8] on span "Game Menu" at bounding box center [683, 15] width 52 height 15
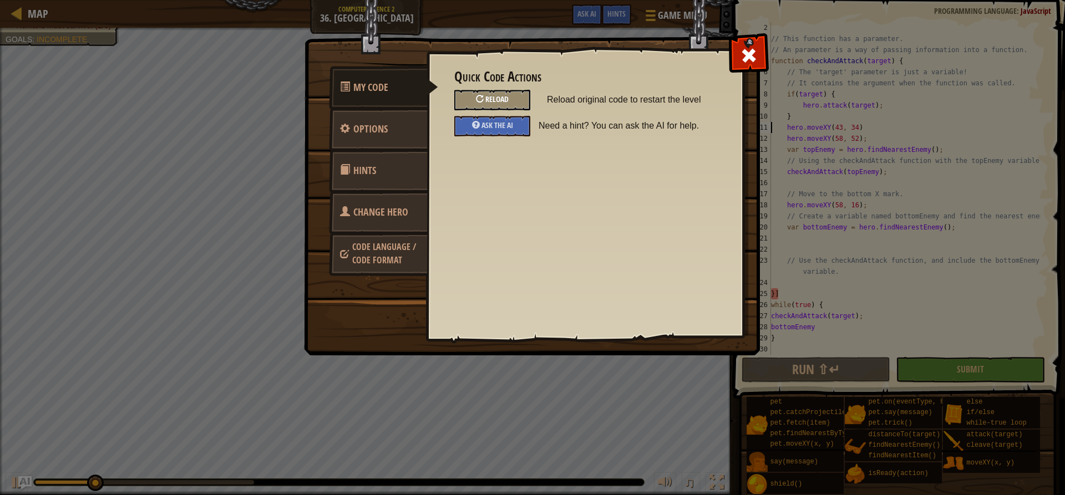
click at [498, 91] on div "Reload" at bounding box center [492, 100] width 76 height 21
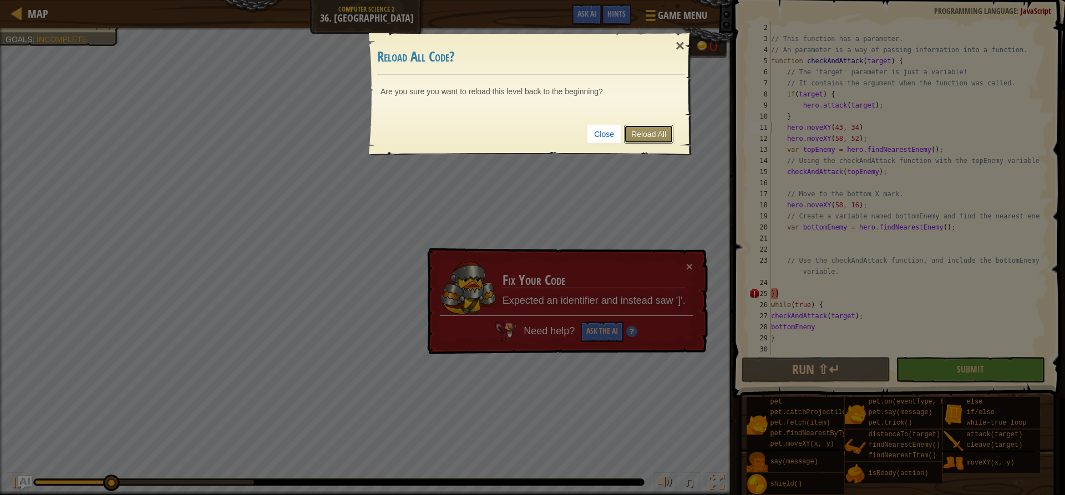
click at [649, 133] on link "Reload All" at bounding box center [648, 134] width 49 height 19
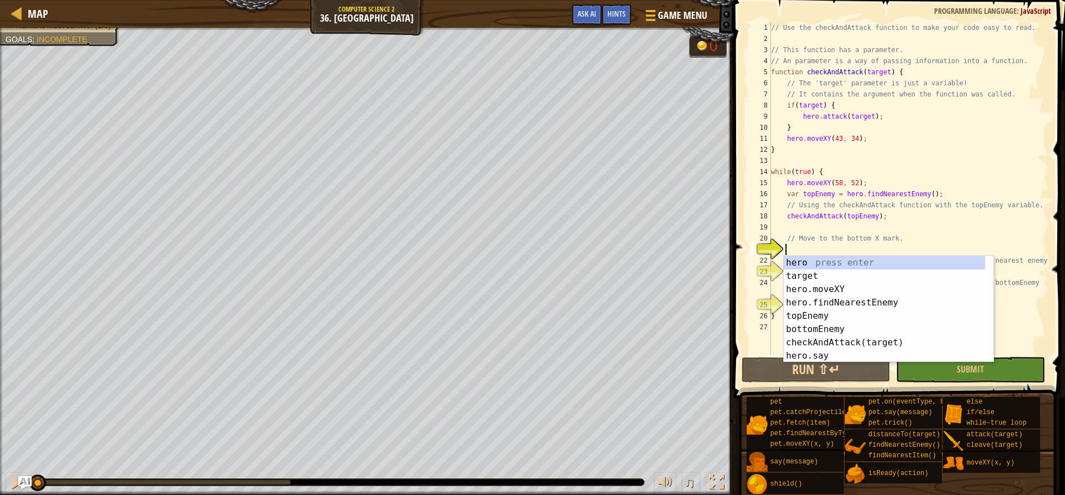
click at [922, 251] on div "// Use the checkAndAttack function to make your code easy to read. // This func…" at bounding box center [907, 199] width 279 height 355
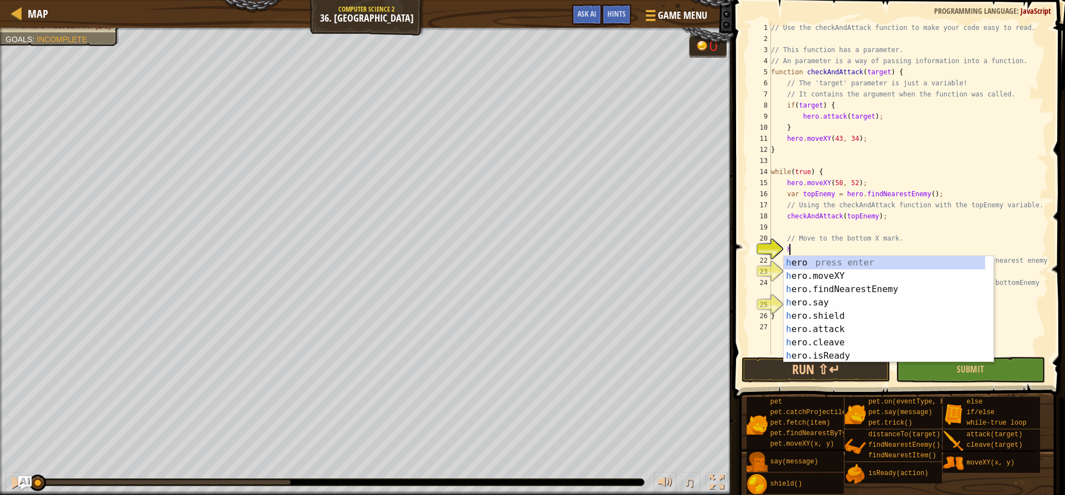
scroll to position [5, 1]
click at [838, 278] on div "h ero press enter h ero.moveXY press enter h ero.findNearestEnemy press enter h…" at bounding box center [883, 322] width 201 height 133
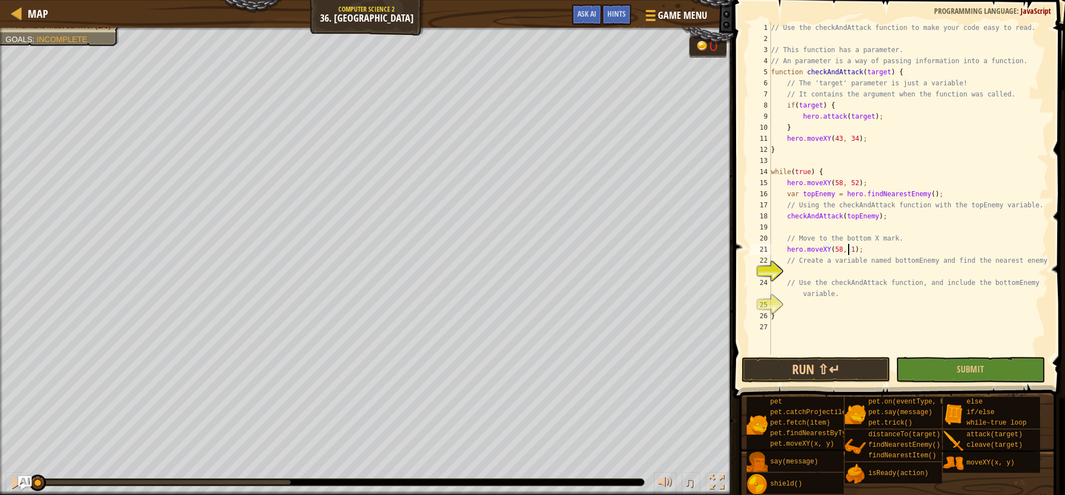
scroll to position [5, 7]
type textarea "hero.moveXY(58, 16);"
click at [940, 273] on div "// Use the checkAndAttack function to make your code easy to read. // This func…" at bounding box center [907, 199] width 279 height 355
type textarea "var bottomEnemy = h"
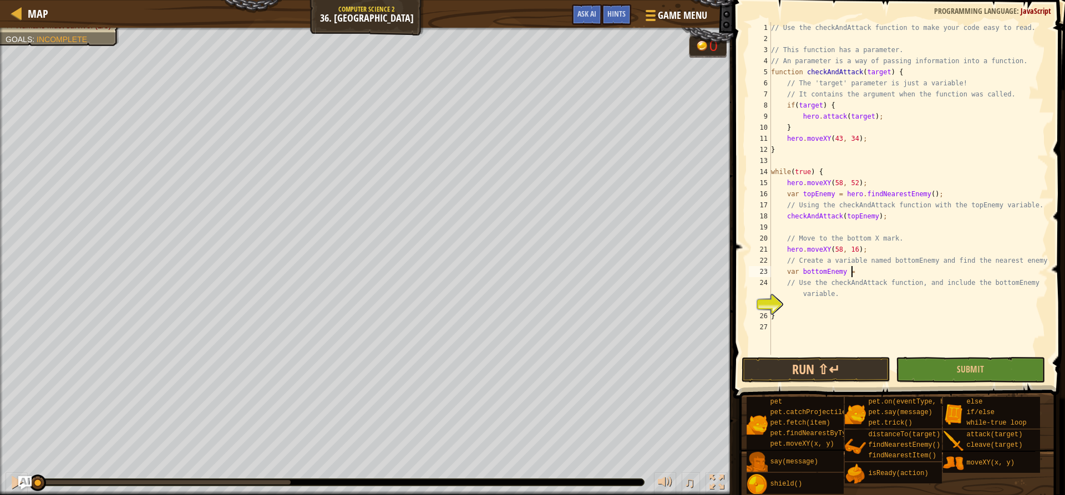
scroll to position [5, 7]
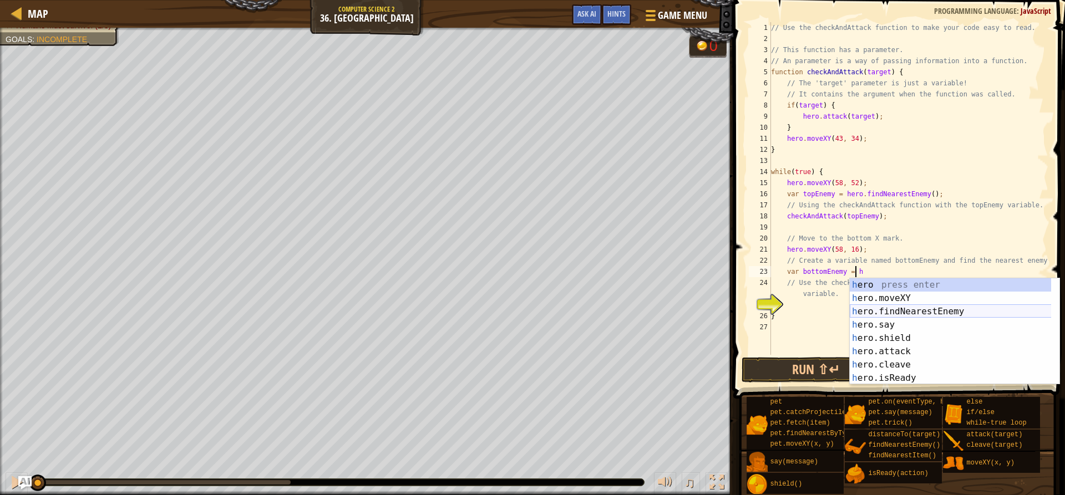
click at [937, 309] on div "h ero press enter h ero.moveXY press enter h ero.findNearestEnemy press enter h…" at bounding box center [954, 344] width 210 height 133
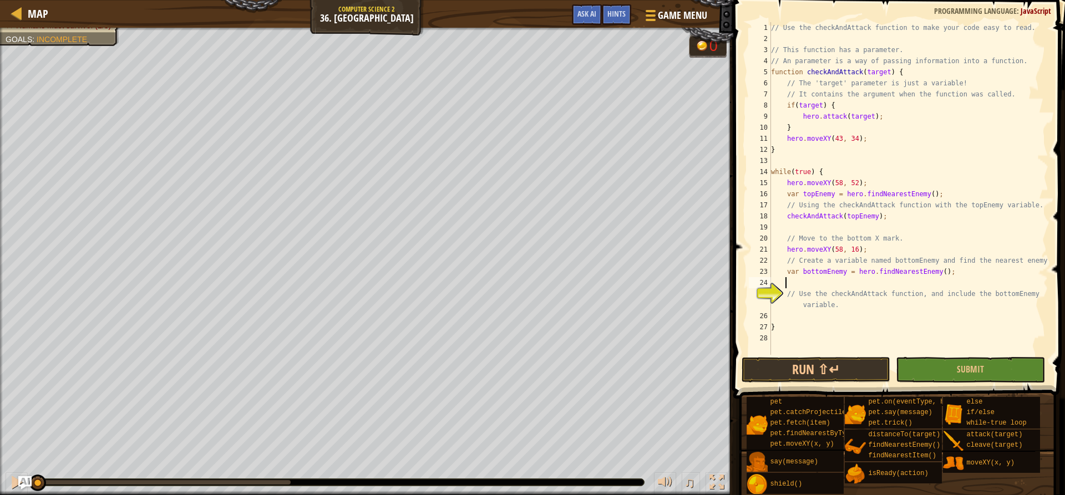
scroll to position [5, 1]
click at [857, 320] on div "// Use the checkAndAttack function to make your code easy to read. // This func…" at bounding box center [907, 199] width 279 height 355
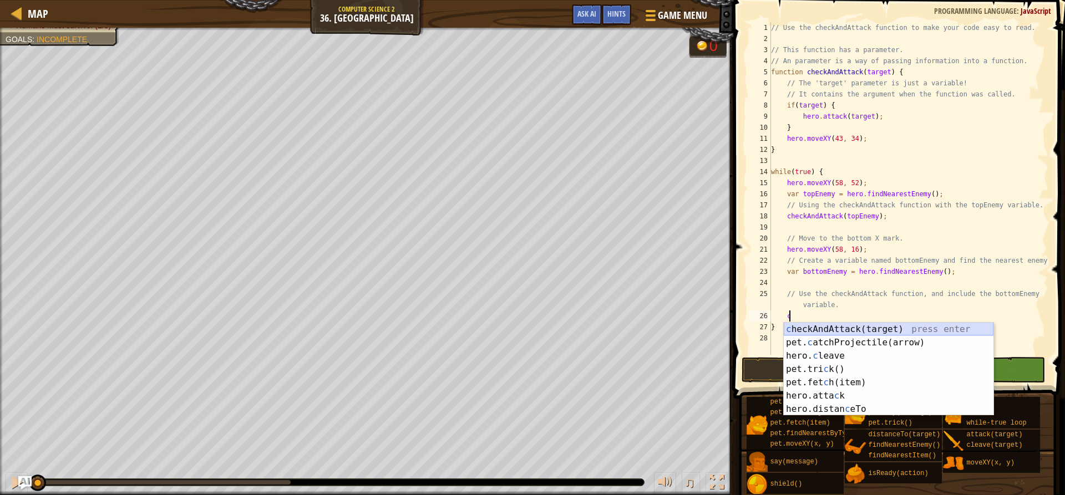
click at [856, 330] on div "c heckAndAttack(target) press enter pet. c atchProjectile(arrow) press enter he…" at bounding box center [888, 383] width 210 height 120
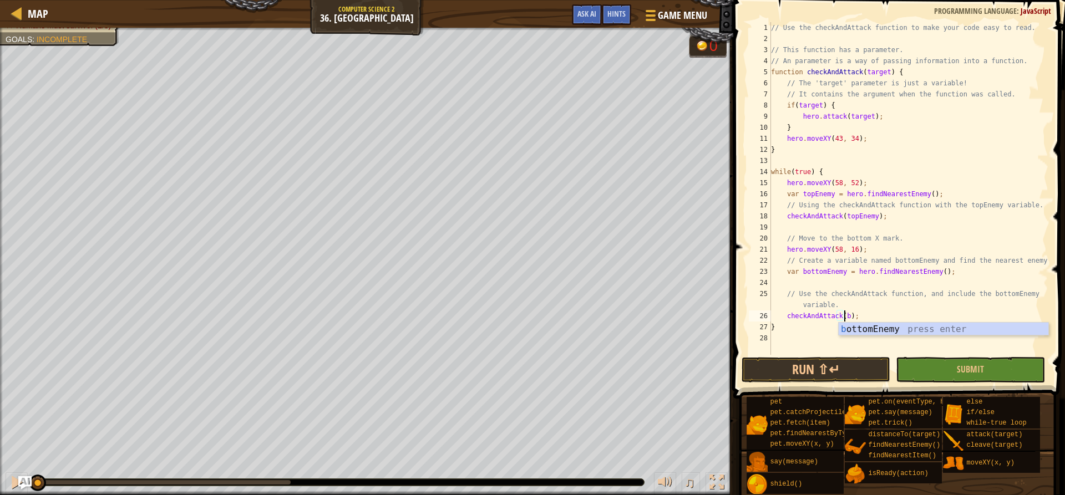
scroll to position [5, 6]
click at [898, 329] on div "b ottomEnemy press enter" at bounding box center [943, 343] width 210 height 40
type textarea "checkAndAttack(bottomEnemy);"
click at [853, 371] on button "Run ⇧↵" at bounding box center [815, 370] width 149 height 26
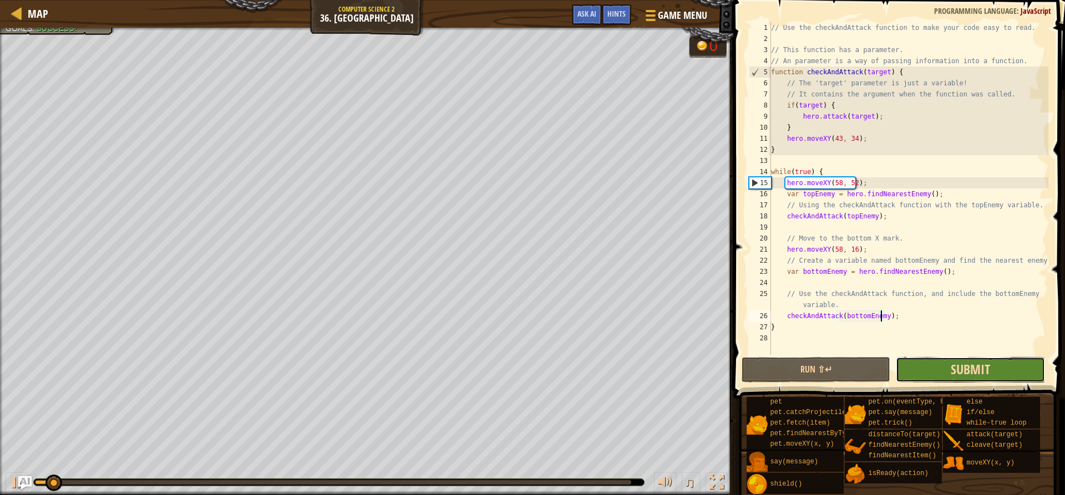
click at [989, 373] on span "Submit" at bounding box center [969, 369] width 39 height 18
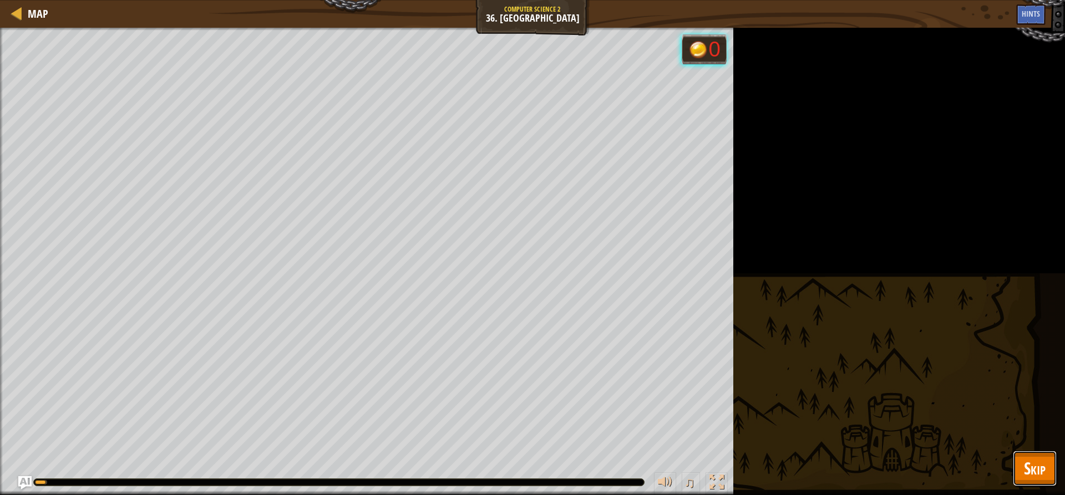
click at [1019, 459] on button "Skip" at bounding box center [1034, 468] width 44 height 35
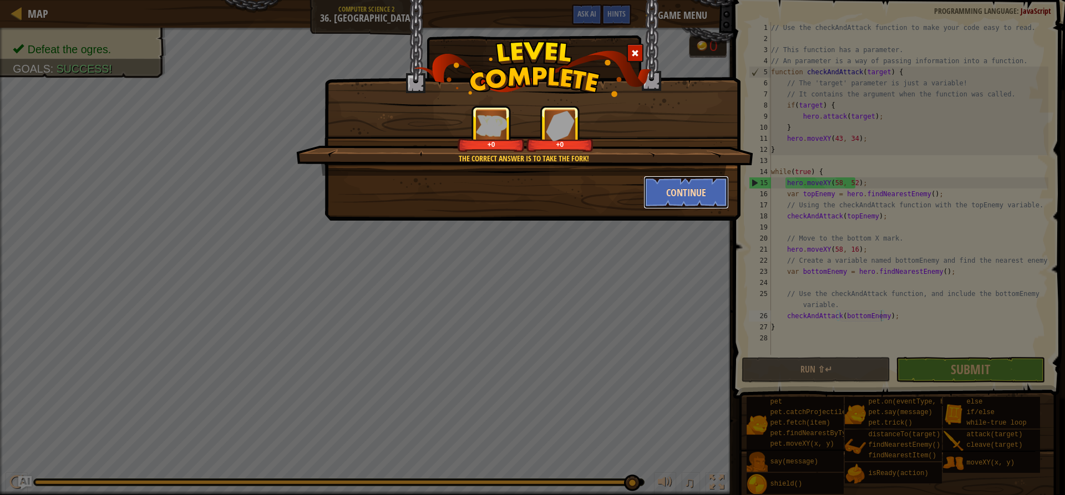
click at [693, 196] on button "Continue" at bounding box center [686, 192] width 86 height 33
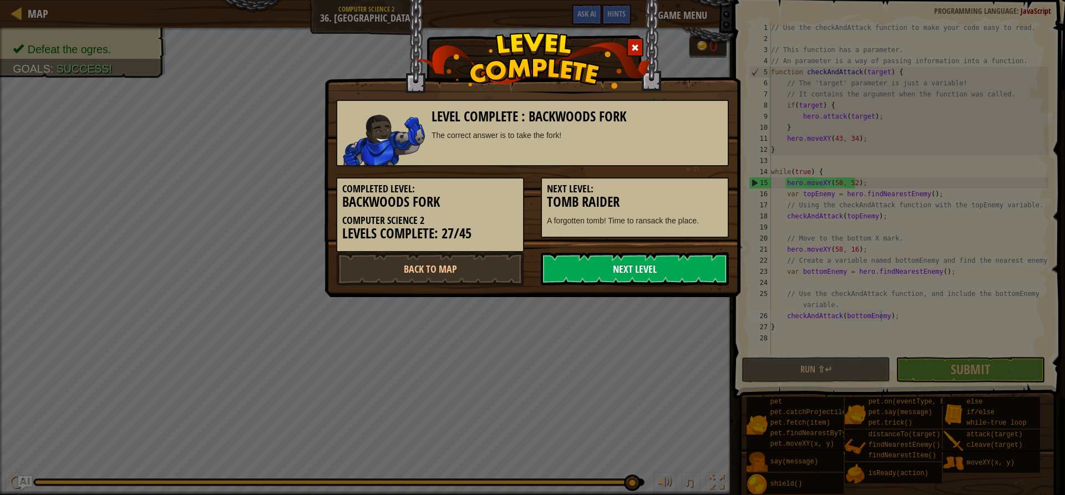
click at [592, 262] on link "Next Level" at bounding box center [635, 268] width 188 height 33
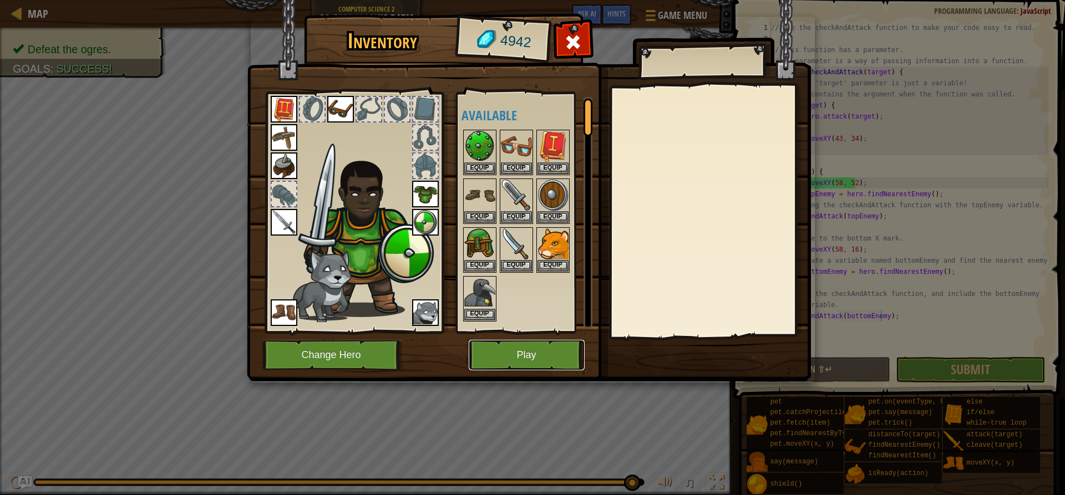
click at [521, 360] on button "Play" at bounding box center [527, 355] width 116 height 30
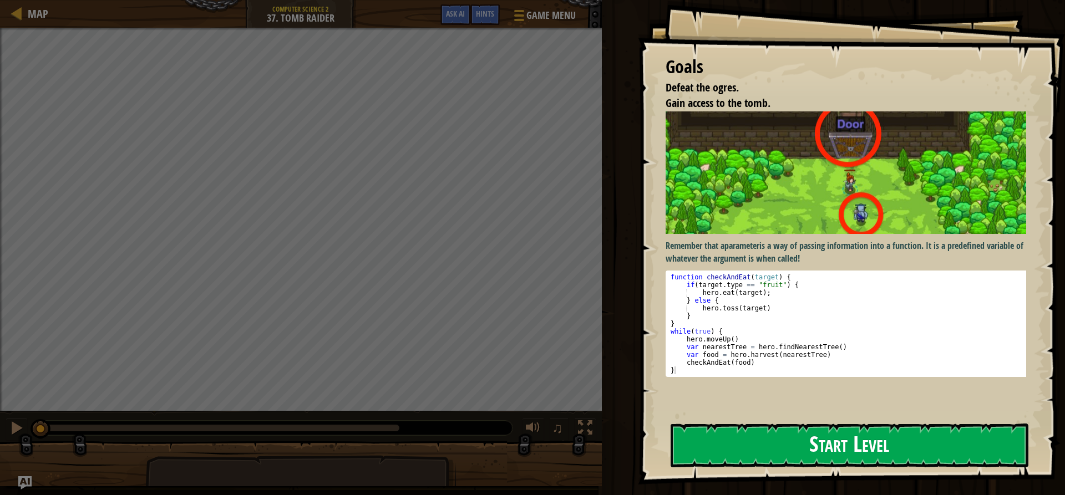
click at [816, 193] on div "Goals Defeat the ogres. Gain access to the tomb. Remember that a parameter is a…" at bounding box center [851, 242] width 427 height 485
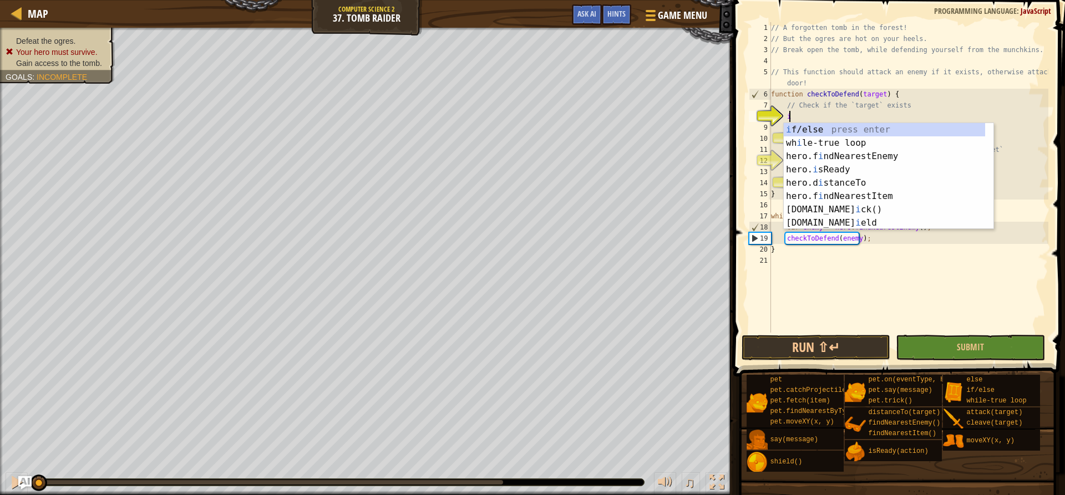
scroll to position [5, 1]
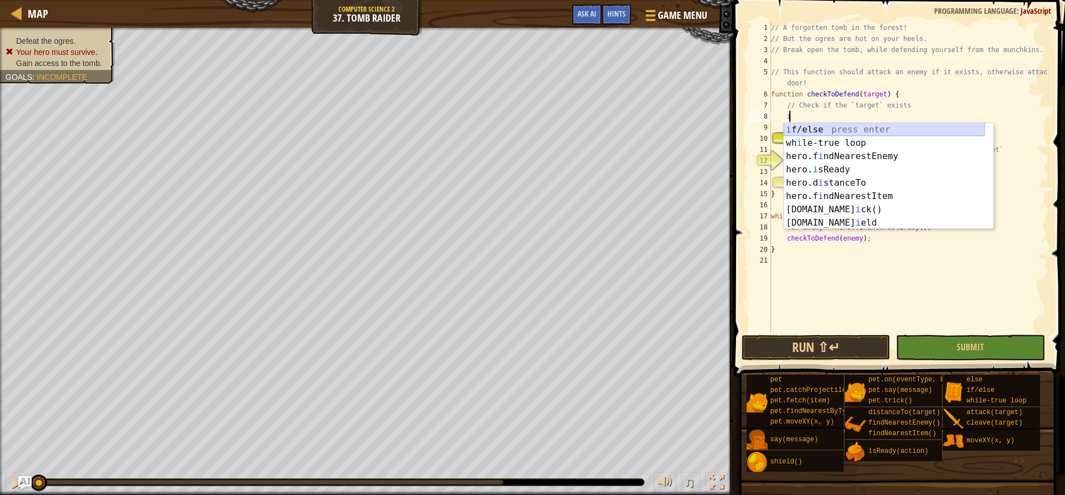
click at [873, 128] on div "i f/else press enter wh i le-true loop press enter hero.f i ndNearestEnemy pres…" at bounding box center [883, 189] width 201 height 133
type textarea "if (enemy) {"
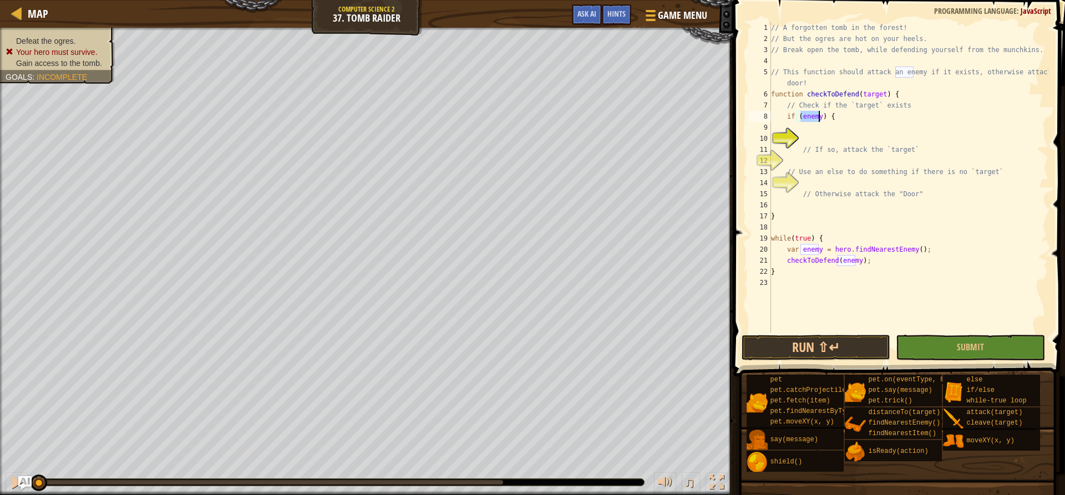
click at [864, 128] on div "// A forgotten tomb in the forest! // But the ogres are hot on your heels. // B…" at bounding box center [907, 188] width 279 height 333
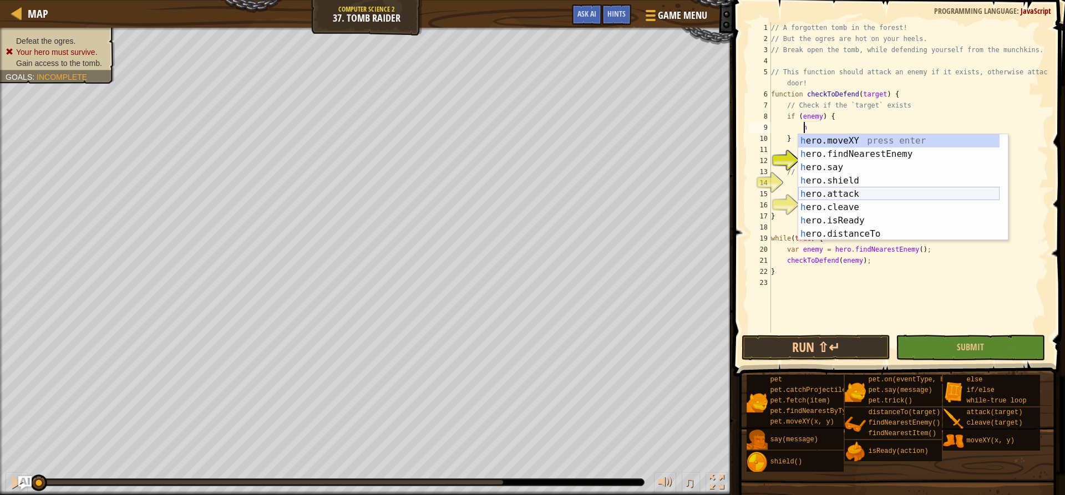
click at [844, 195] on div "h ero.moveXY press enter h ero.findNearestEnemy press enter h ero.say press ent…" at bounding box center [898, 200] width 201 height 133
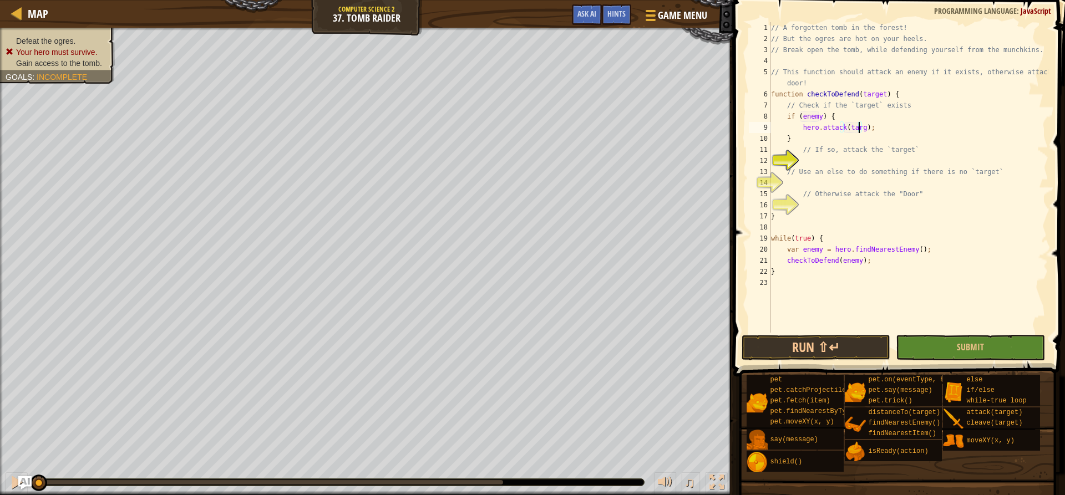
scroll to position [5, 8]
click at [874, 147] on div "// A forgotten tomb in the forest! // But the ogres are hot on your heels. // B…" at bounding box center [907, 188] width 279 height 333
click at [873, 122] on div "// A forgotten tomb in the forest! // But the ogres are hot on your heels. // B…" at bounding box center [907, 188] width 279 height 333
click at [870, 139] on div "// A forgotten tomb in the forest! // But the ogres are hot on your heels. // B…" at bounding box center [907, 188] width 279 height 333
type textarea "}"
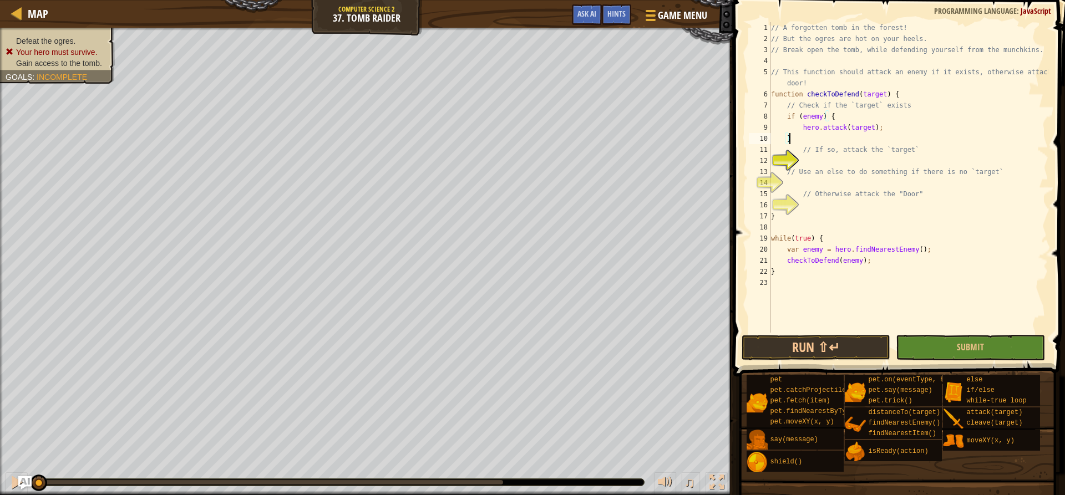
scroll to position [5, 1]
click at [862, 159] on div "// A forgotten tomb in the forest! // But the ogres are hot on your heels. // B…" at bounding box center [907, 188] width 279 height 333
type textarea "e"
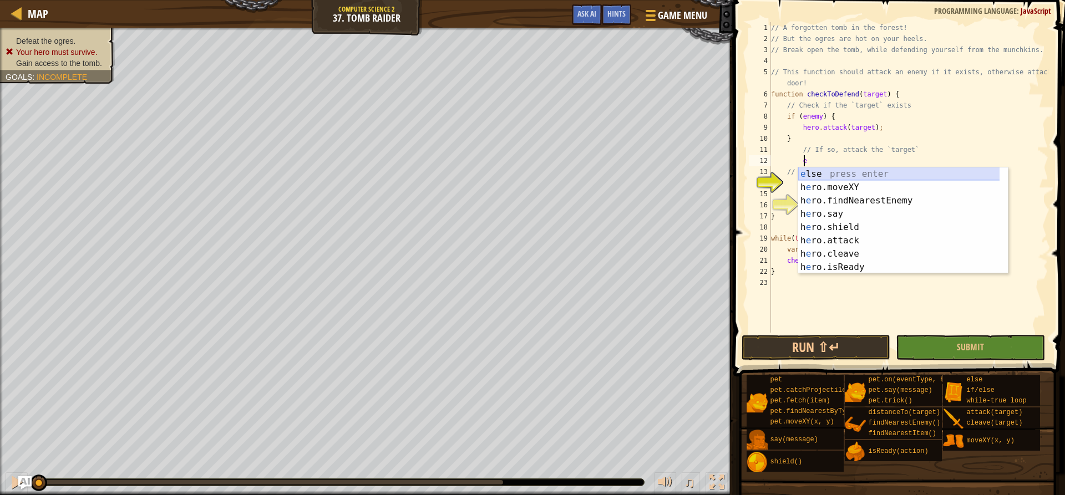
click at [852, 174] on div "e lse press enter h e ro.moveXY press enter h e ro.findNearestEnemy press enter…" at bounding box center [903, 233] width 210 height 133
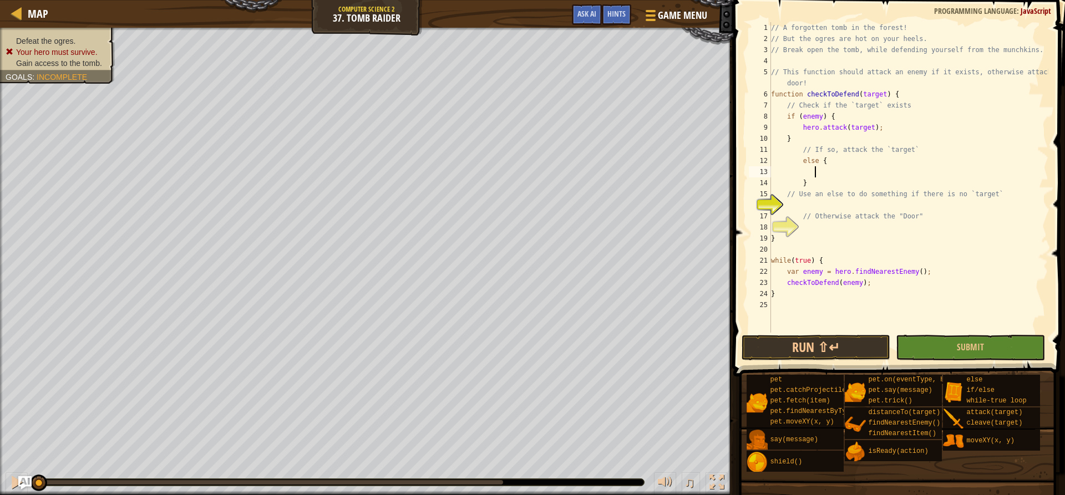
scroll to position [5, 3]
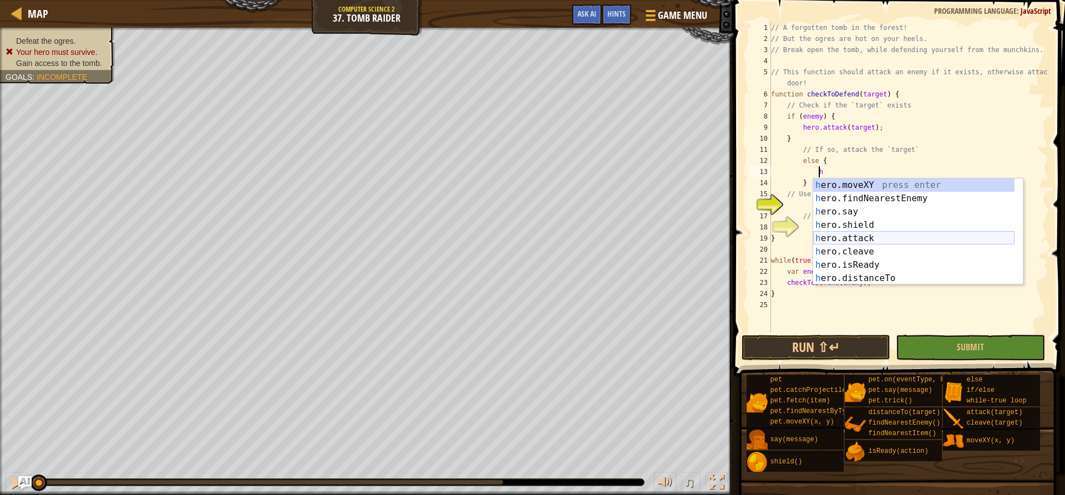
click at [876, 233] on div "h ero.moveXY press enter h ero.findNearestEnemy press enter h ero.say press ent…" at bounding box center [913, 245] width 201 height 133
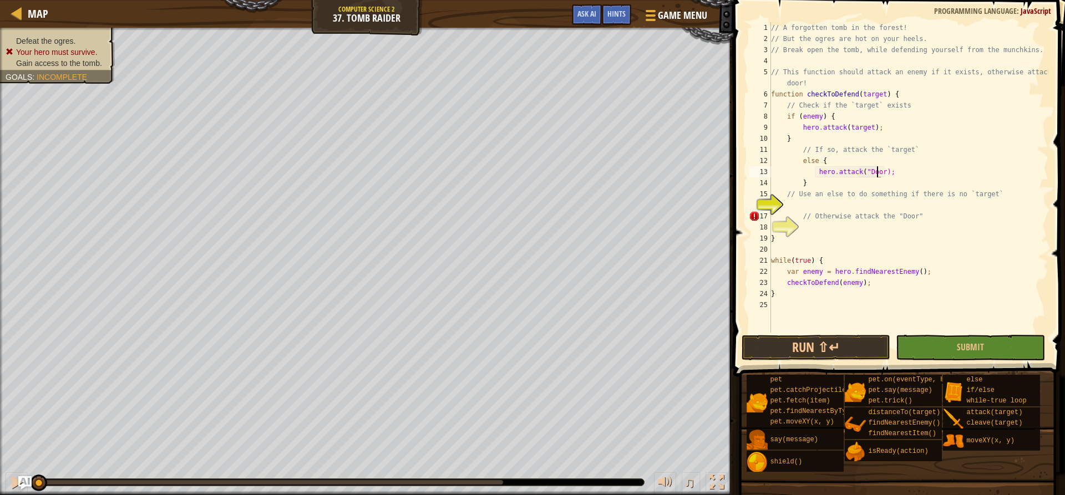
scroll to position [5, 9]
type textarea "hero.attack("Door");"
click at [826, 335] on button "Run ⇧↵" at bounding box center [815, 348] width 149 height 26
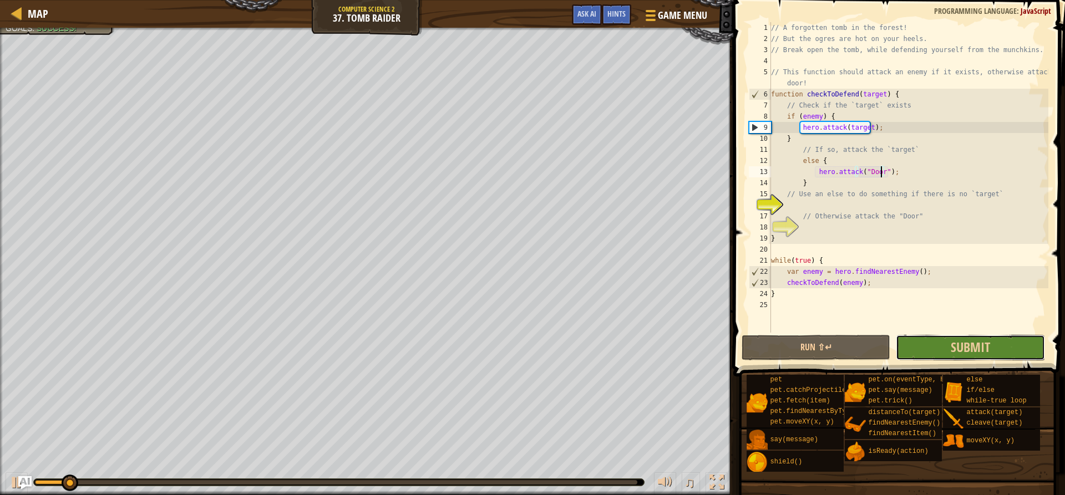
click at [913, 351] on button "Submit" at bounding box center [969, 348] width 149 height 26
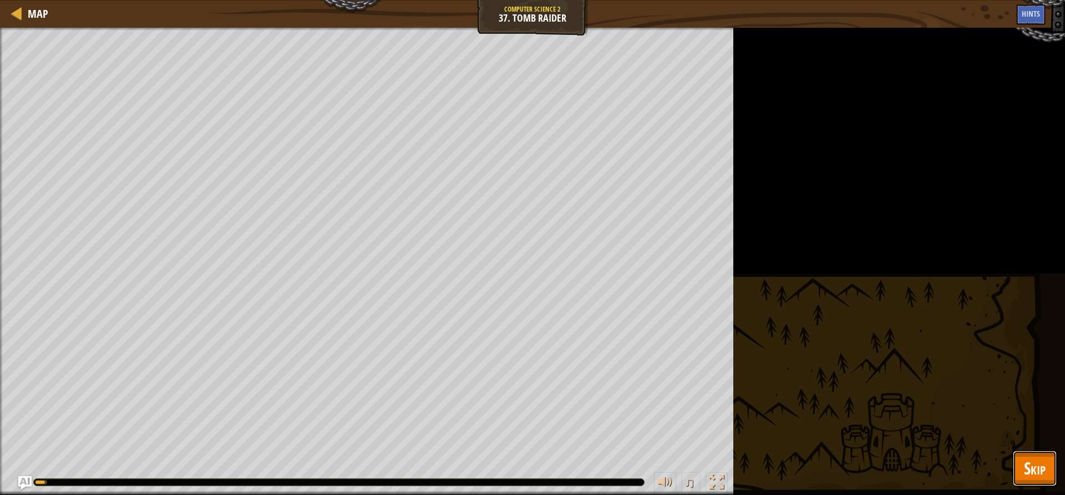
click at [1042, 470] on span "Skip" at bounding box center [1035, 468] width 22 height 23
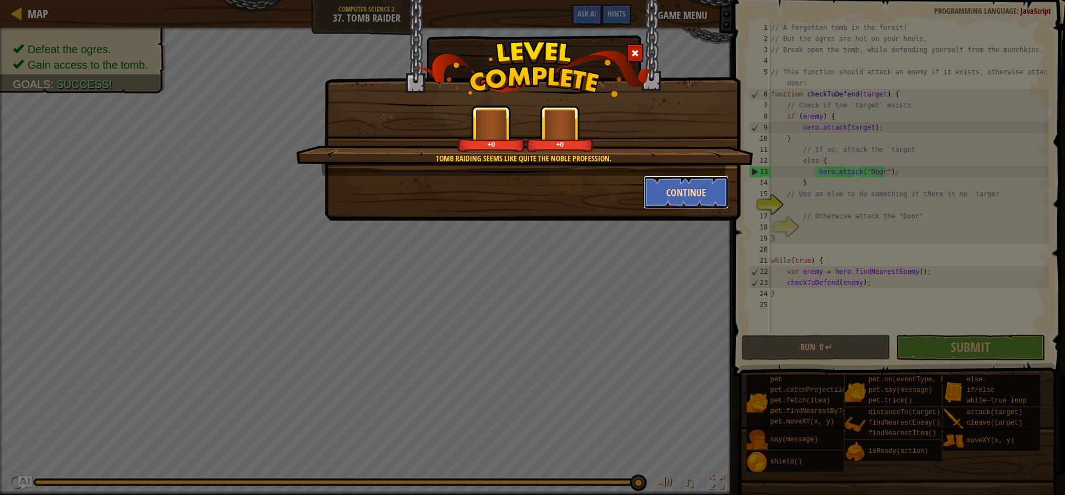
click at [721, 190] on button "Continue" at bounding box center [686, 192] width 86 height 33
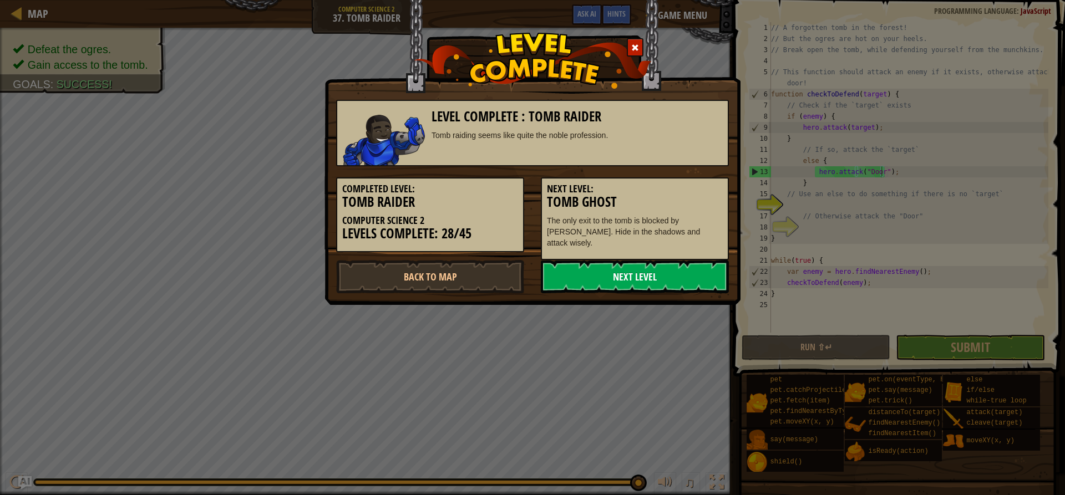
click at [614, 273] on link "Next Level" at bounding box center [635, 276] width 188 height 33
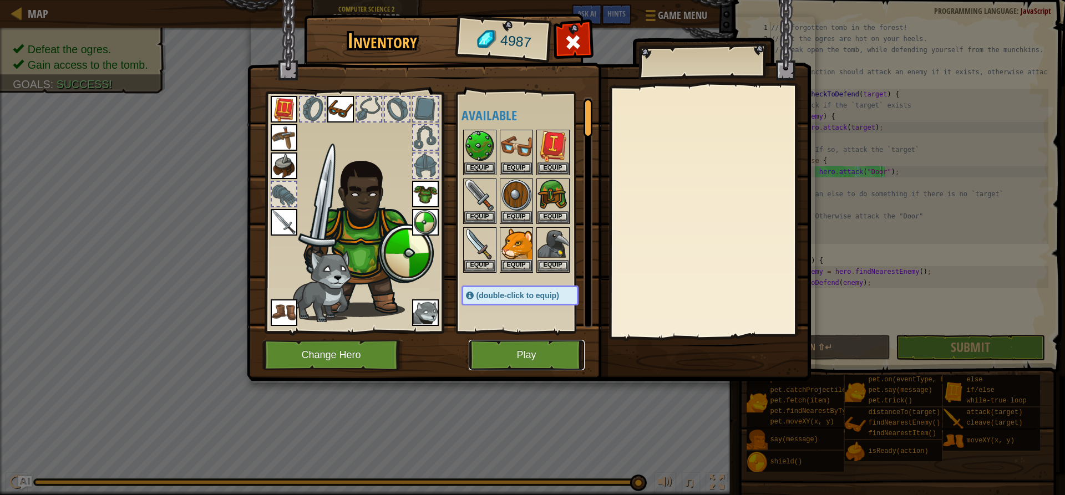
click at [547, 350] on button "Play" at bounding box center [527, 355] width 116 height 30
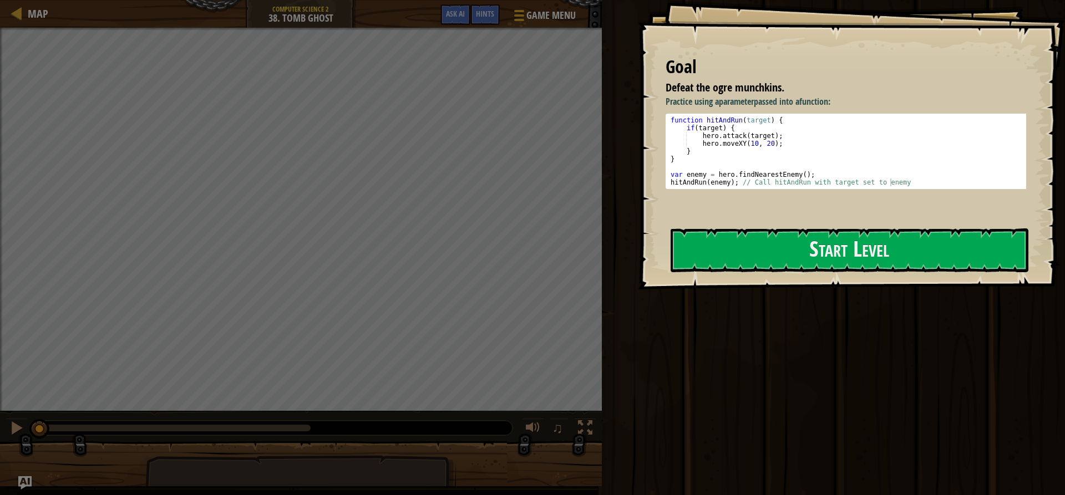
click at [767, 285] on div at bounding box center [849, 295] width 358 height 25
click at [767, 253] on button "Start Level" at bounding box center [849, 250] width 358 height 44
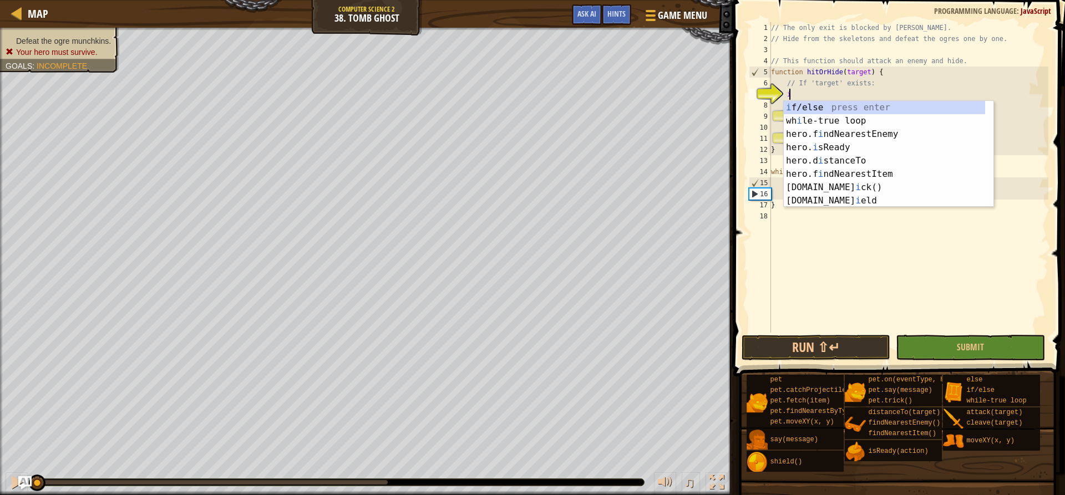
scroll to position [5, 1]
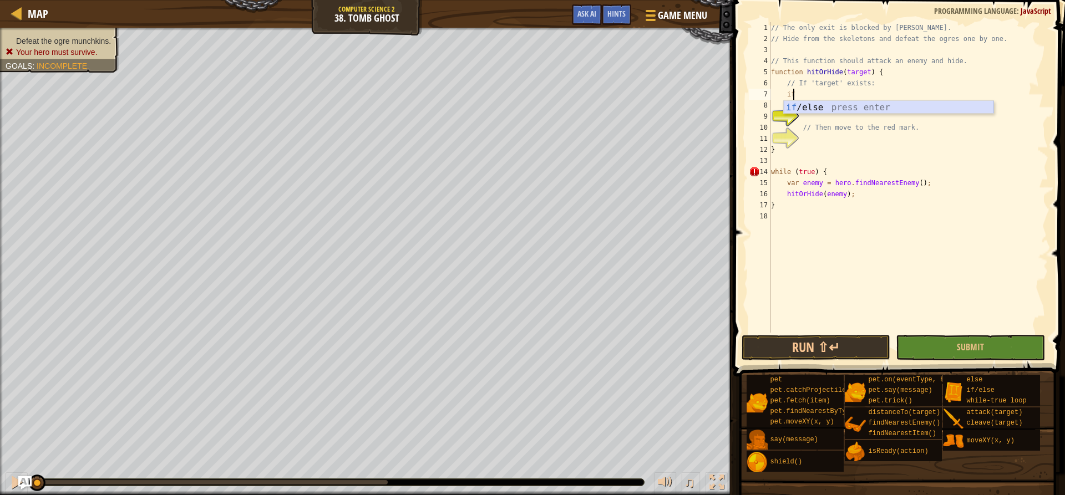
click at [826, 108] on div "if /else press enter" at bounding box center [888, 121] width 210 height 40
type textarea "if (enemy) {"
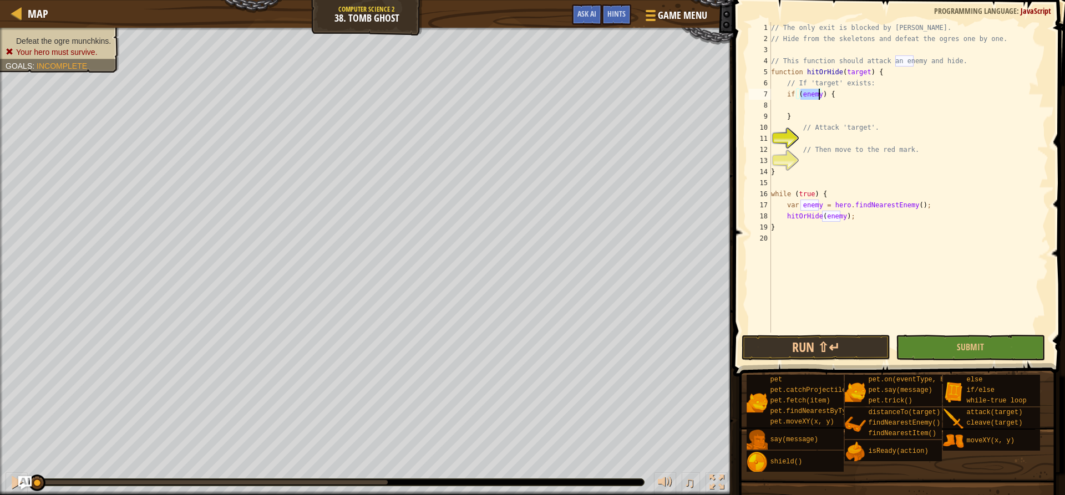
click at [828, 105] on div "// The only exit is blocked by ogres. // Hide from the skeletons and defeat the…" at bounding box center [907, 188] width 279 height 333
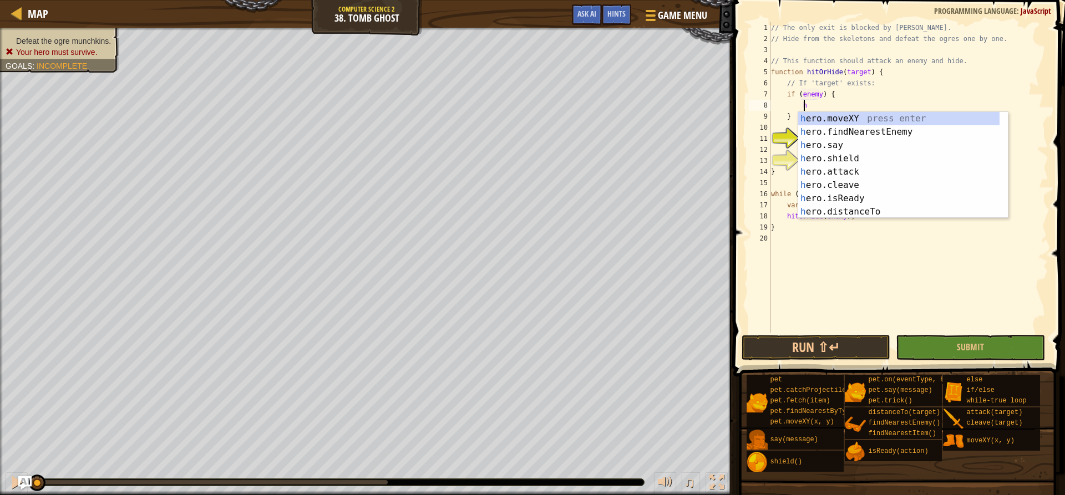
scroll to position [5, 2]
click at [848, 167] on div "h ero.moveXY press enter h ero.findNearestEnemy press enter h ero.say press ent…" at bounding box center [898, 178] width 201 height 133
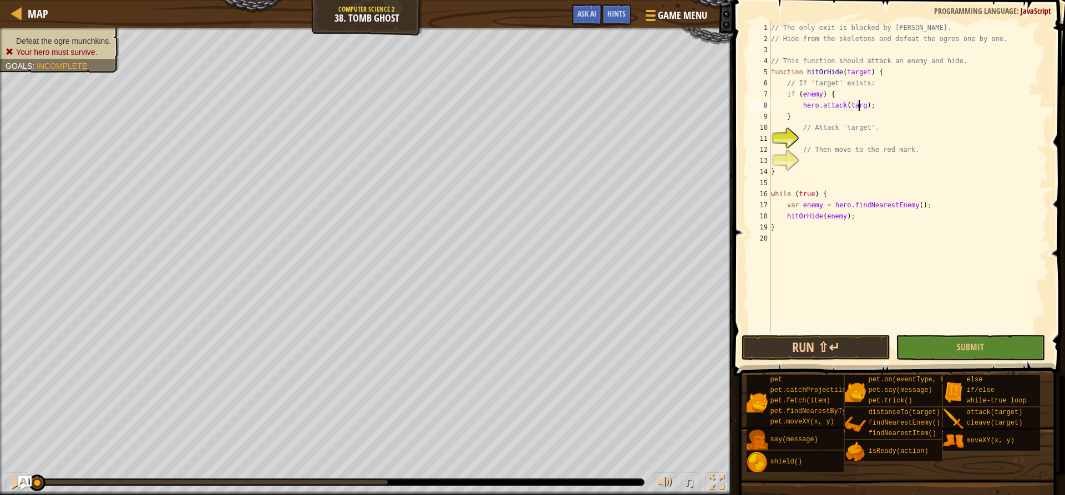
scroll to position [5, 8]
click at [824, 121] on div "// The only exit is blocked by ogres. // Hide from the skeletons and defeat the…" at bounding box center [907, 188] width 279 height 333
click at [824, 129] on div "// The only exit is blocked by ogres. // Hide from the skeletons and defeat the…" at bounding box center [907, 188] width 279 height 333
type textarea "// Attack 'target'."
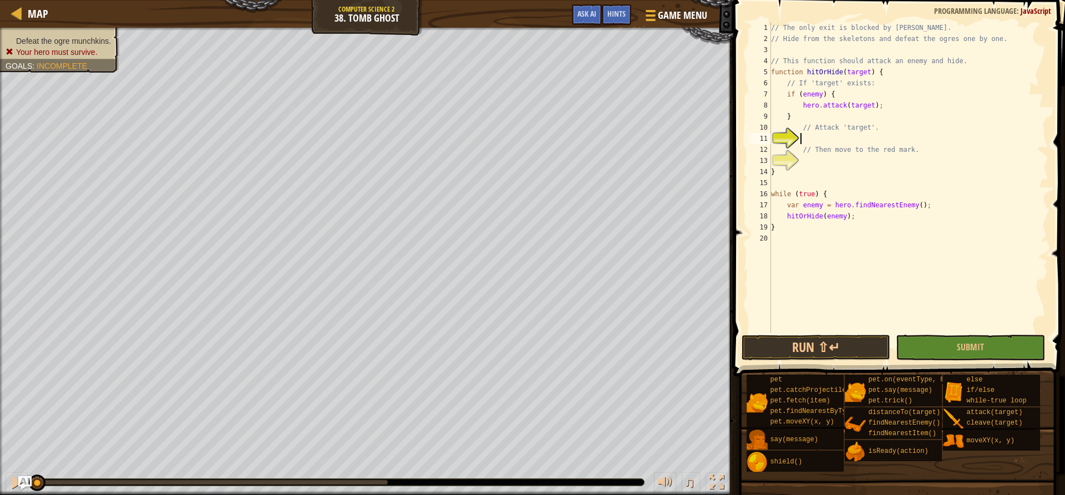
click at [823, 136] on div "// The only exit is blocked by ogres. // Hide from the skeletons and defeat the…" at bounding box center [907, 188] width 279 height 333
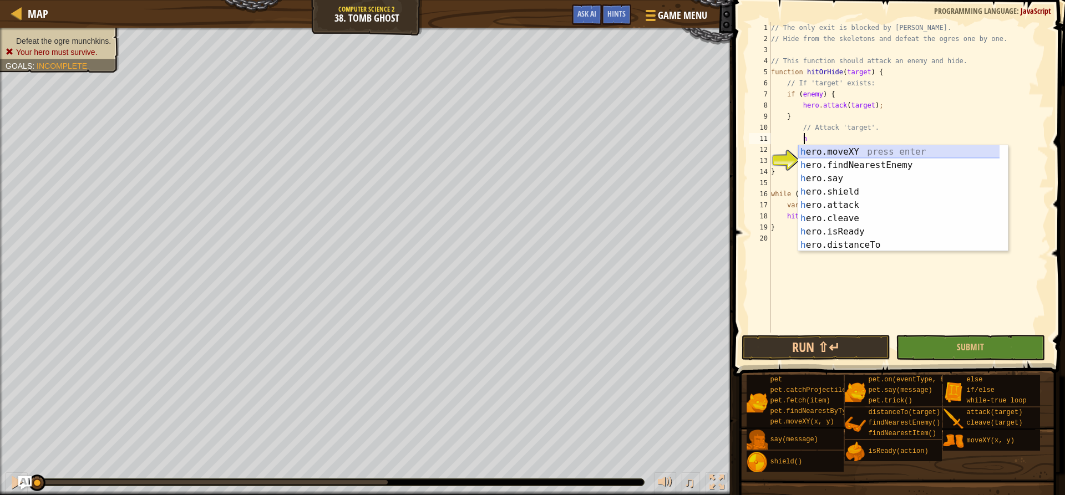
click at [809, 151] on div "h ero.moveXY press enter h ero.findNearestEnemy press enter h ero.say press ent…" at bounding box center [903, 211] width 210 height 133
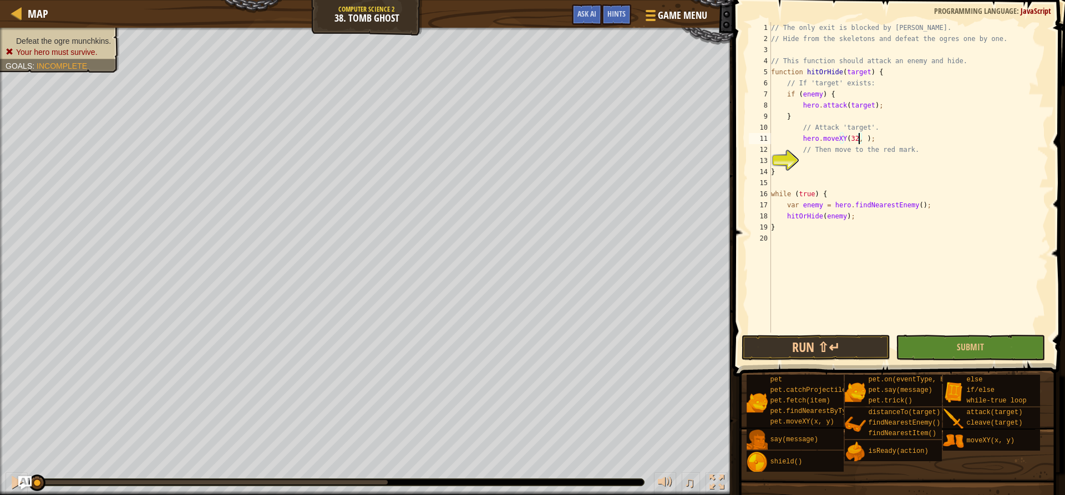
scroll to position [5, 8]
click at [825, 170] on div "// The only exit is blocked by ogres. // Hide from the skeletons and defeat the…" at bounding box center [907, 188] width 279 height 333
type textarea "}"
click at [804, 337] on button "Run ⇧↵" at bounding box center [815, 348] width 149 height 26
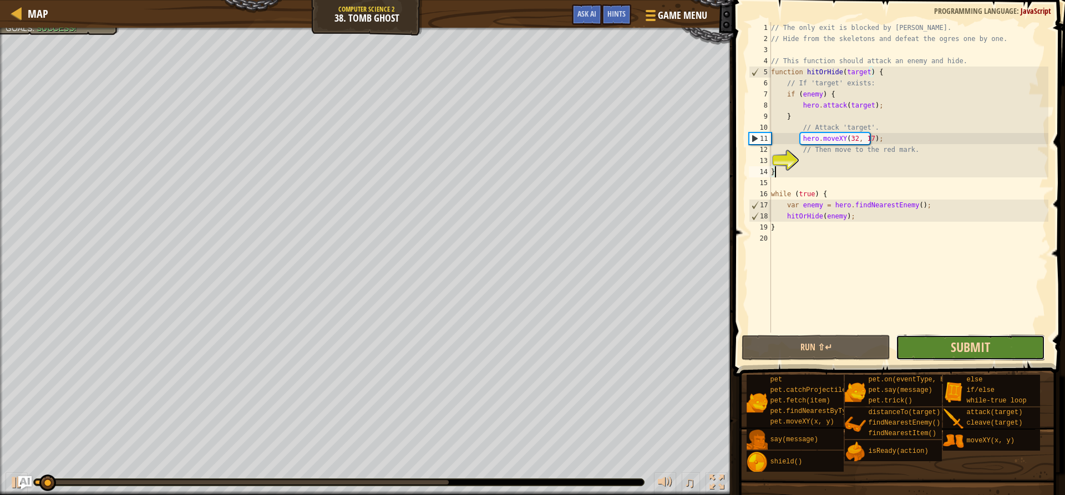
click at [965, 350] on span "Submit" at bounding box center [969, 347] width 39 height 18
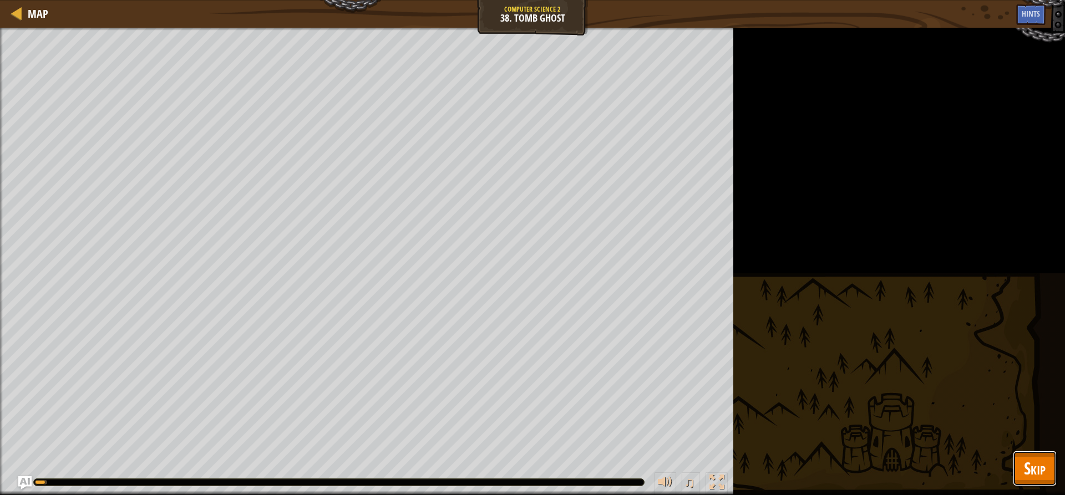
click at [1026, 474] on span "Skip" at bounding box center [1035, 468] width 22 height 23
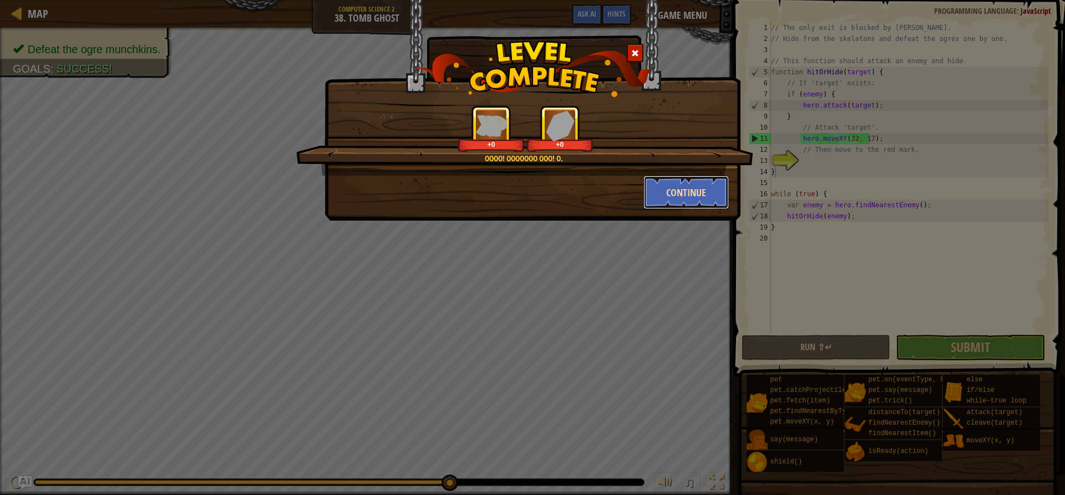
click at [707, 189] on button "Continue" at bounding box center [686, 192] width 86 height 33
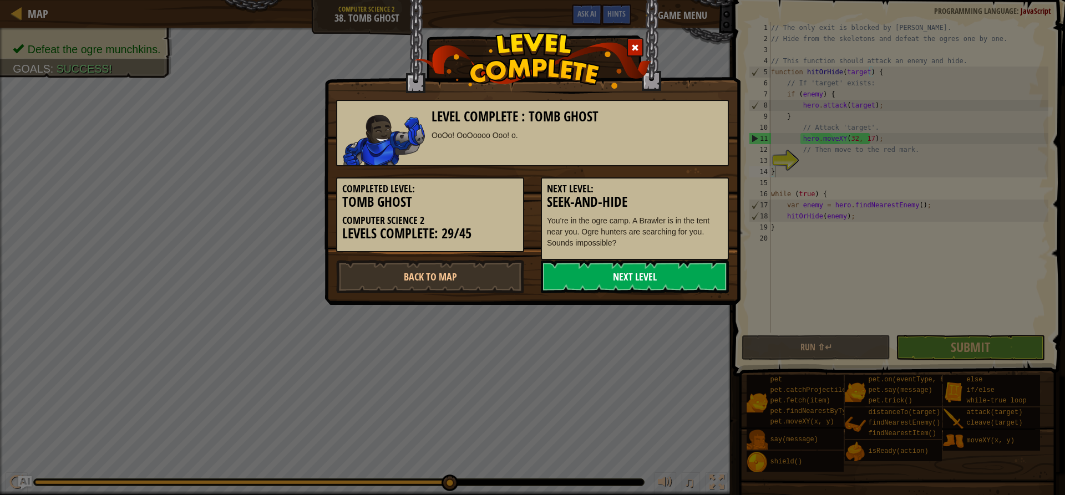
click at [689, 283] on link "Next Level" at bounding box center [635, 276] width 188 height 33
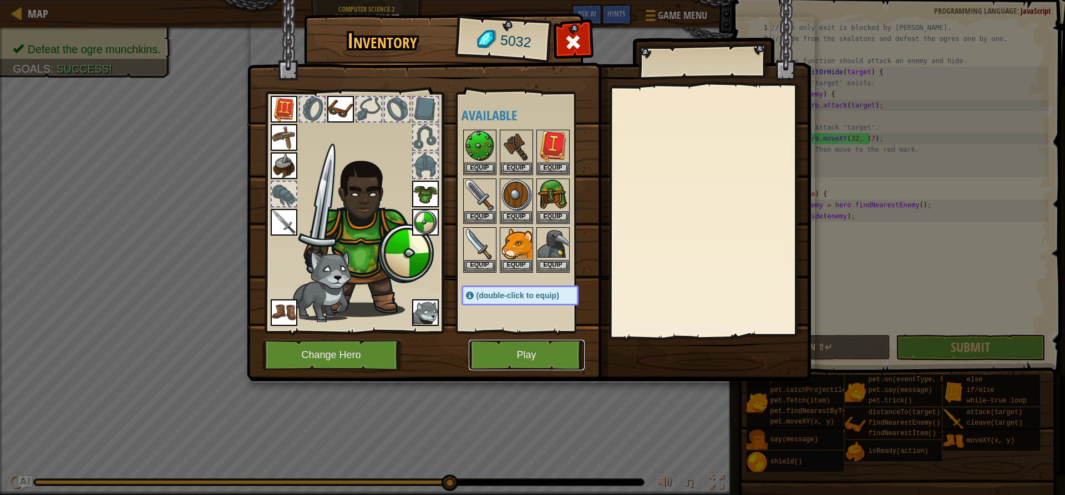
click at [562, 358] on button "Play" at bounding box center [527, 355] width 116 height 30
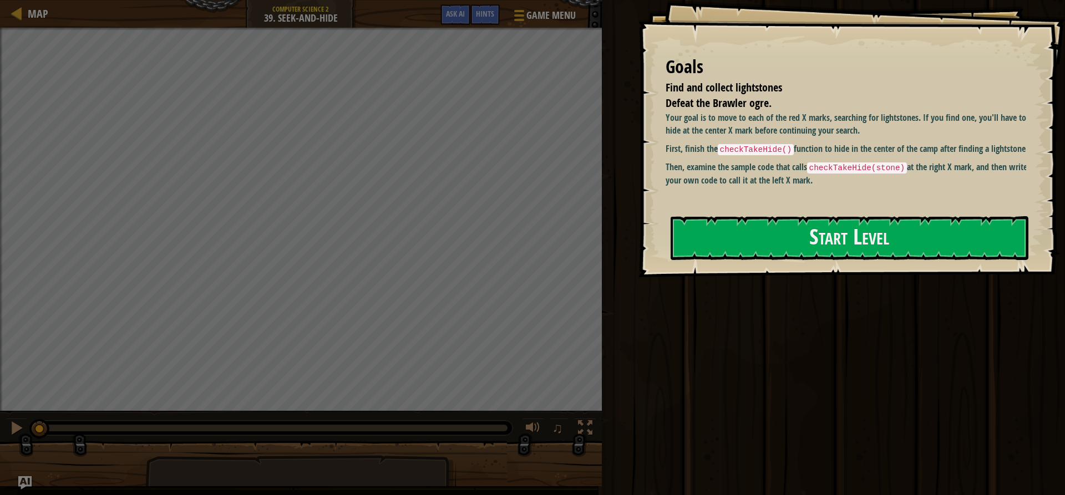
click at [980, 326] on div "Run ⇧↵ Submit Done" at bounding box center [831, 245] width 466 height 490
click at [795, 241] on button "Start Level" at bounding box center [849, 238] width 358 height 44
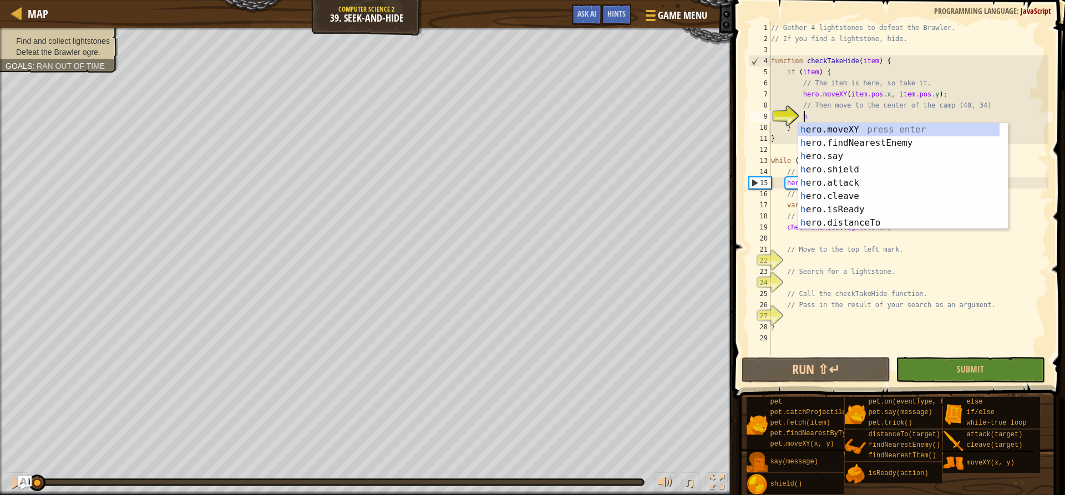
scroll to position [5, 2]
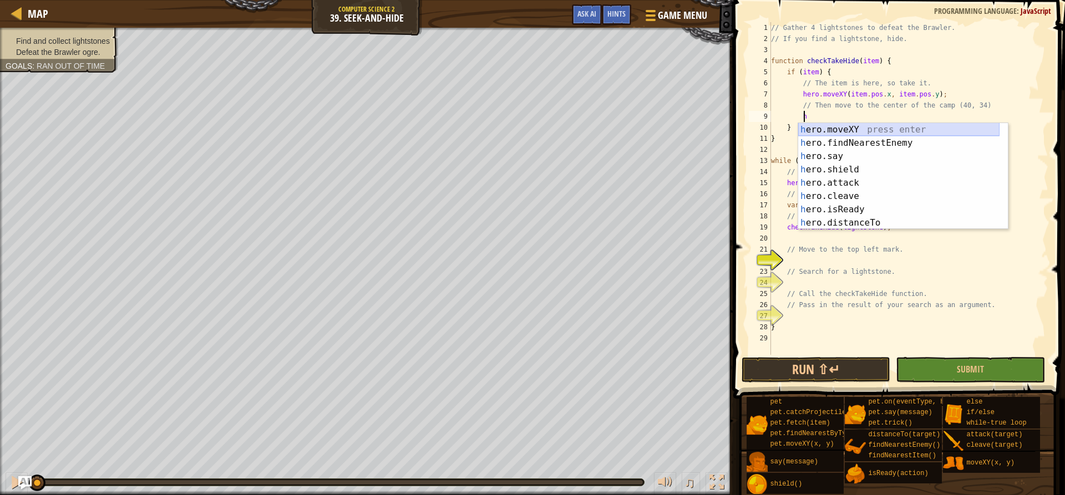
click at [888, 127] on div "h ero.moveXY press enter h ero.findNearestEnemy press enter h ero.say press ent…" at bounding box center [898, 189] width 201 height 133
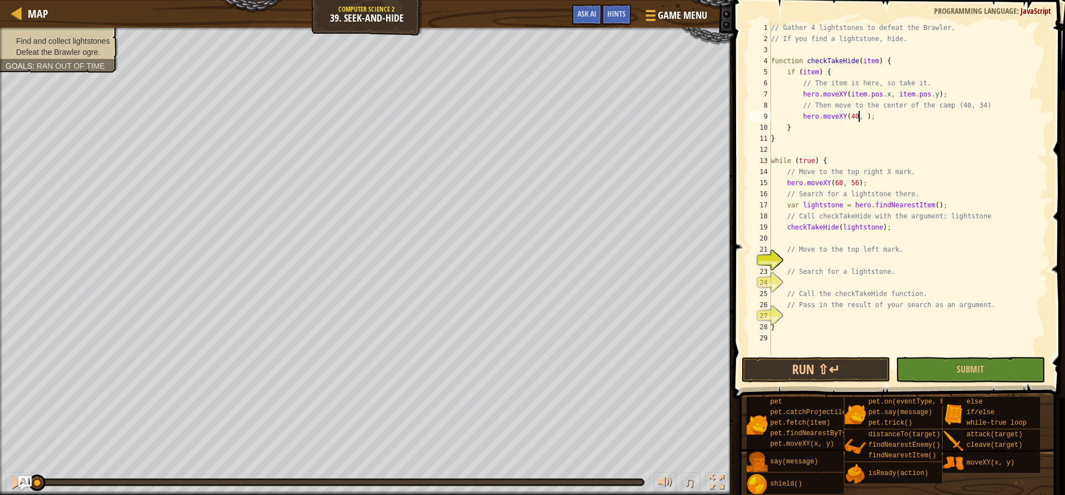
scroll to position [5, 8]
click at [844, 253] on div "// Gather 4 lightstones to defeat the Brawler. // If you find a lightstone, hid…" at bounding box center [907, 199] width 279 height 355
type textarea "// Move to the top left mark."
click at [843, 258] on div "// Gather 4 lightstones to defeat the Brawler. // If you find a lightstone, hid…" at bounding box center [907, 199] width 279 height 355
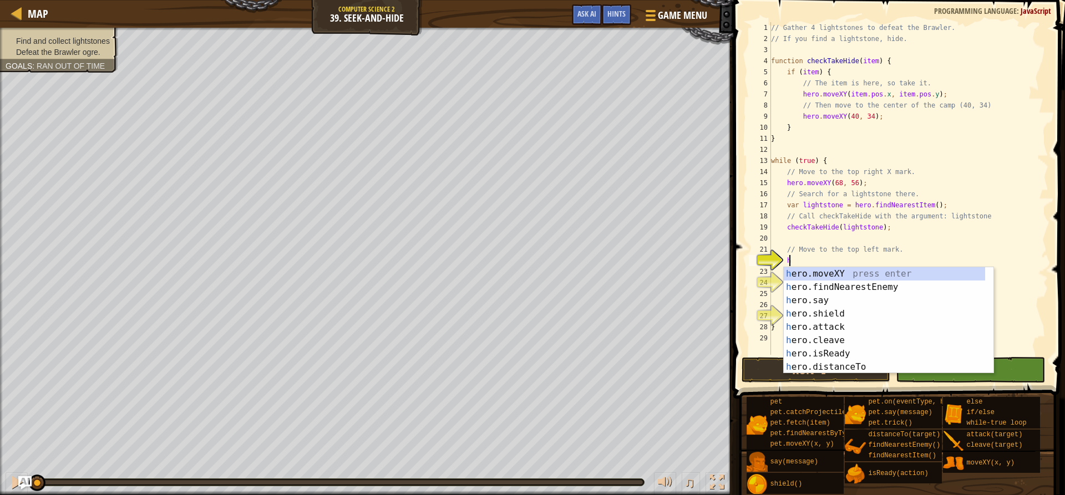
scroll to position [5, 1]
click at [895, 271] on div "h ero.moveXY press enter h ero.findNearestEnemy press enter h ero.say press ent…" at bounding box center [883, 333] width 201 height 133
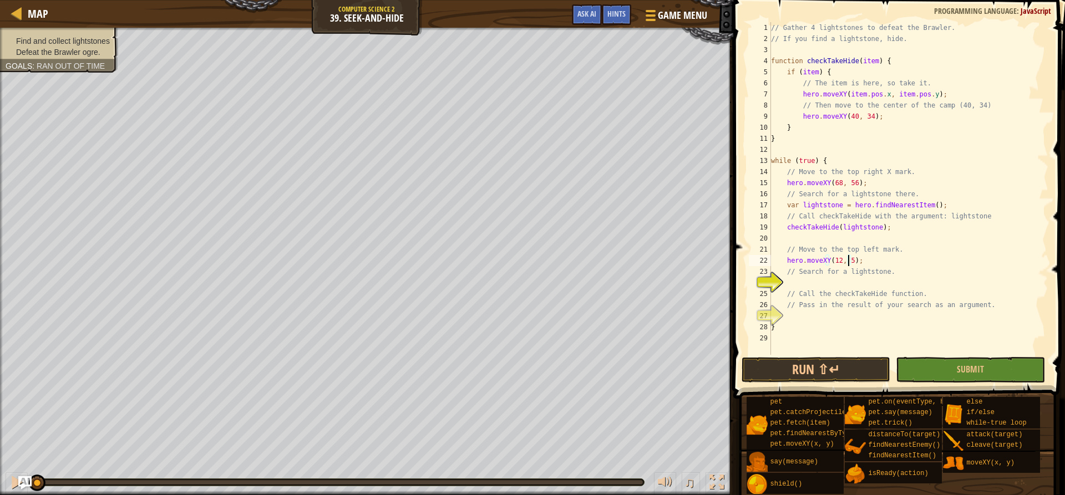
scroll to position [5, 7]
type textarea "hero.moveXY(12, 56);"
drag, startPoint x: 807, startPoint y: 279, endPoint x: 803, endPoint y: 288, distance: 9.4
click at [804, 286] on div "// Gather 4 lightstones to defeat the Brawler. // If you find a lightstone, hid…" at bounding box center [907, 199] width 279 height 355
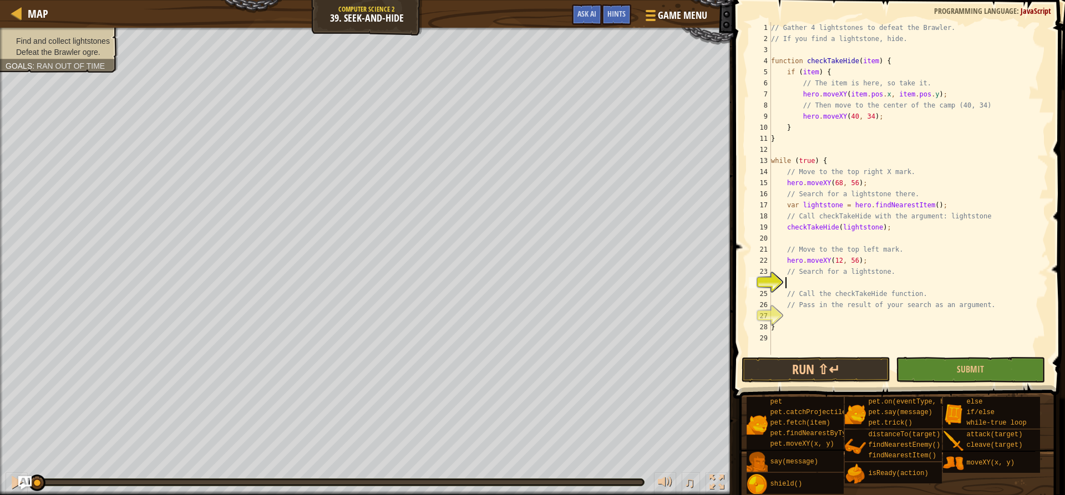
type textarea "h"
type textarea "fi"
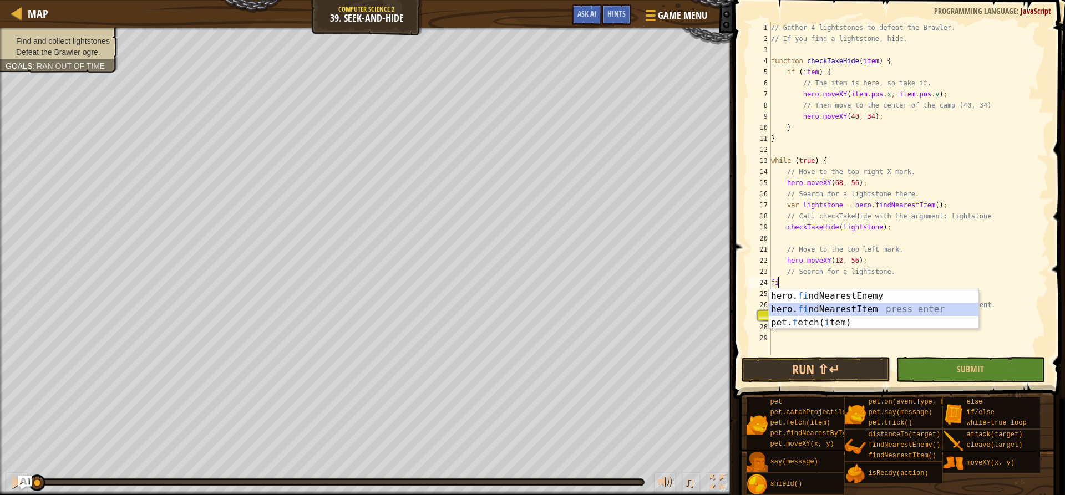
click at [875, 303] on div "hero. fi ndNearestEnemy press enter hero. fi ndNearestItem press enter pet. f e…" at bounding box center [873, 322] width 210 height 67
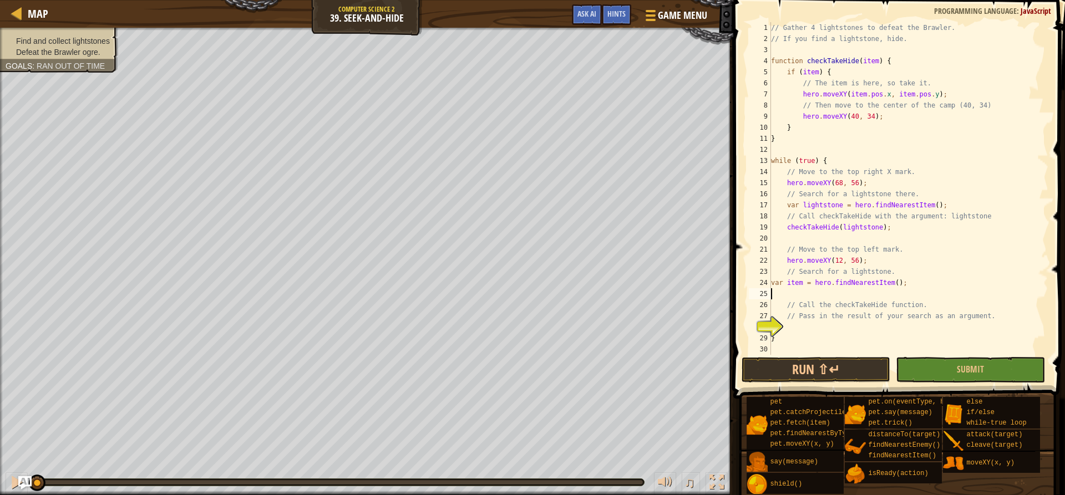
click at [888, 282] on div "// Gather 4 lightstones to defeat the Brawler. // If you find a lightstone, hid…" at bounding box center [907, 199] width 279 height 355
type textarea "var item = hero.findNearestItem(lightstone);"
click at [851, 330] on div "// Gather 4 lightstones to defeat the Brawler. // If you find a lightstone, hid…" at bounding box center [907, 199] width 279 height 355
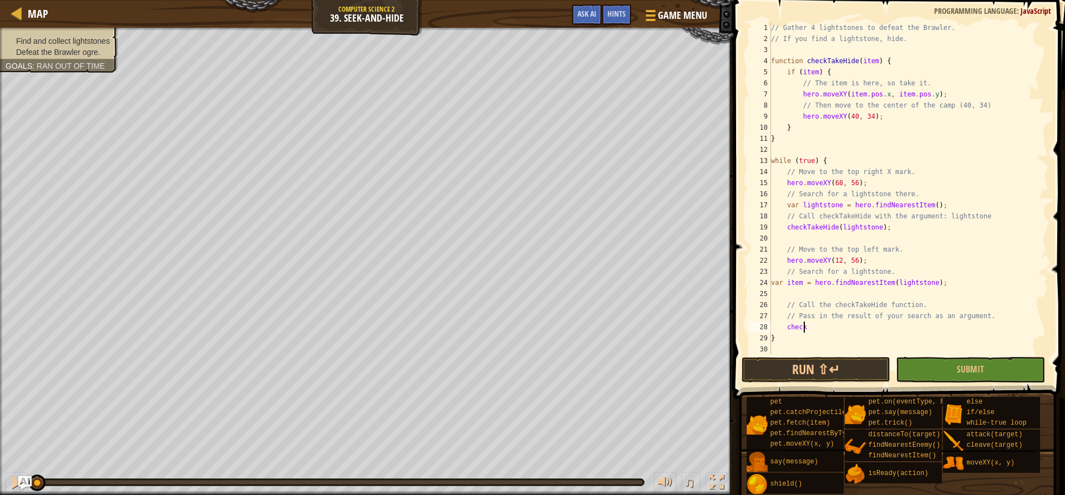
scroll to position [5, 2]
type textarea "c"
click at [834, 58] on div "// Gather 4 lightstones to defeat the Brawler. // If you find a lightstone, hid…" at bounding box center [907, 199] width 279 height 355
click at [822, 325] on div "// Gather 4 lightstones to defeat the Brawler. // If you find a lightstone, hid…" at bounding box center [907, 199] width 279 height 355
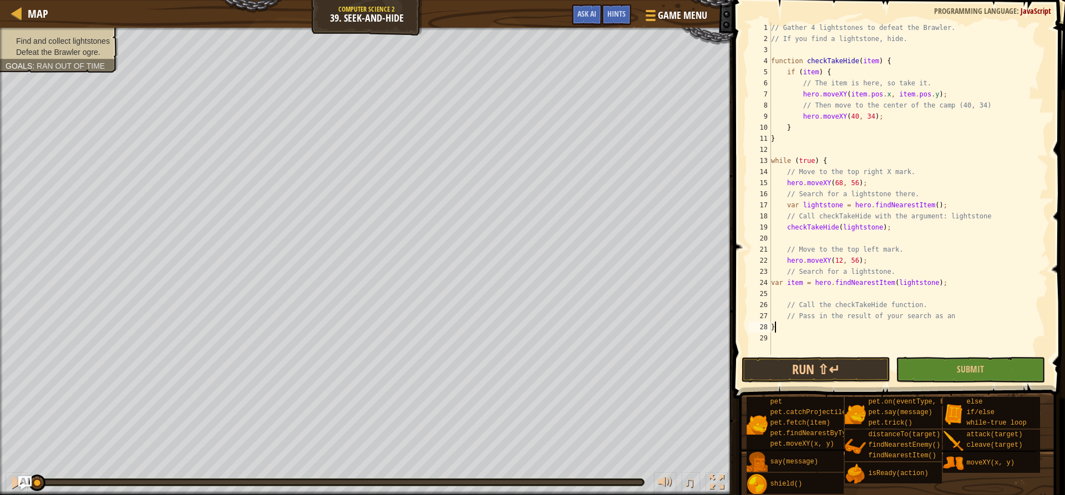
type textarea "}"
click at [822, 331] on div "// Gather 4 lightstones to defeat the Brawler. // If you find a lightstone, hid…" at bounding box center [907, 199] width 279 height 355
click at [822, 337] on div "// Gather 4 lightstones to defeat the Brawler. // If you find a lightstone, hid…" at bounding box center [907, 199] width 279 height 355
type textarea "v"
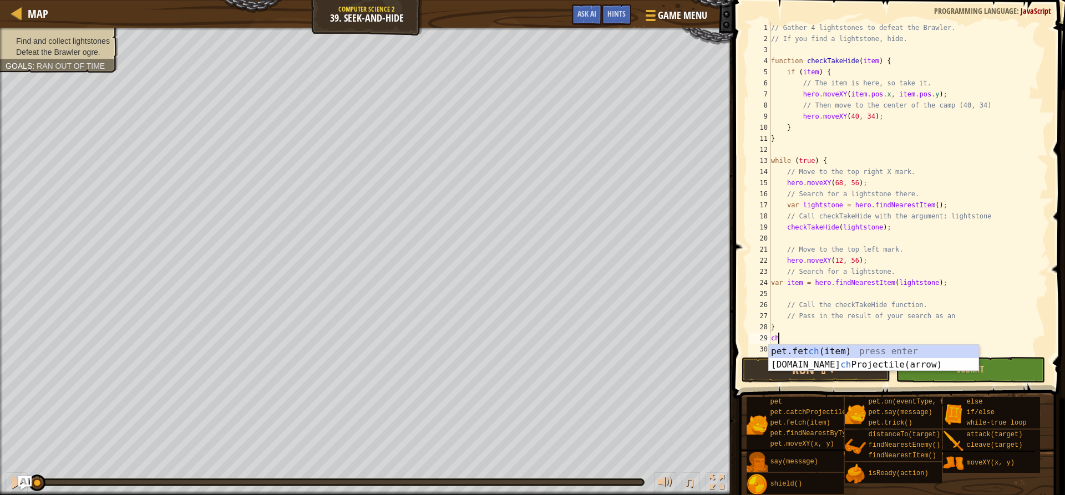
type textarea "c"
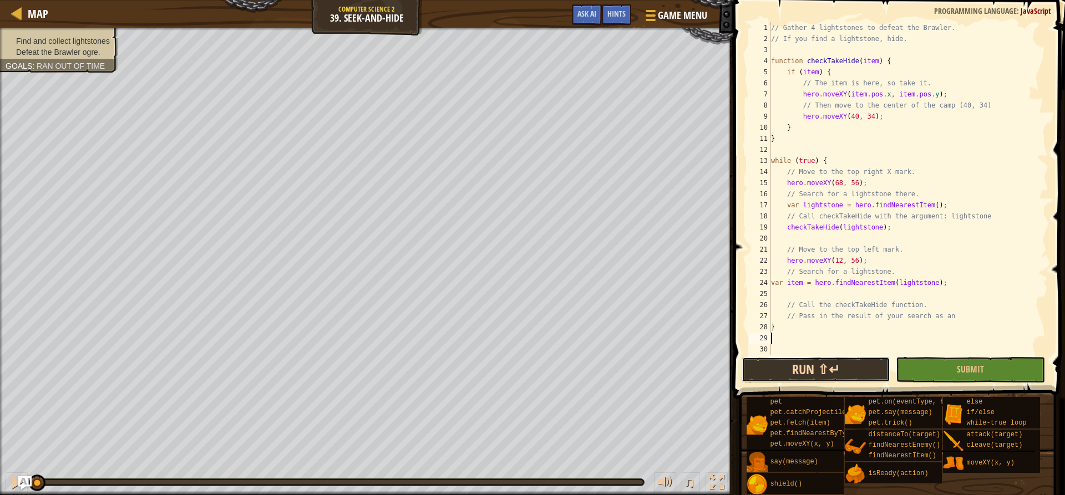
click at [834, 361] on button "Run ⇧↵" at bounding box center [815, 370] width 149 height 26
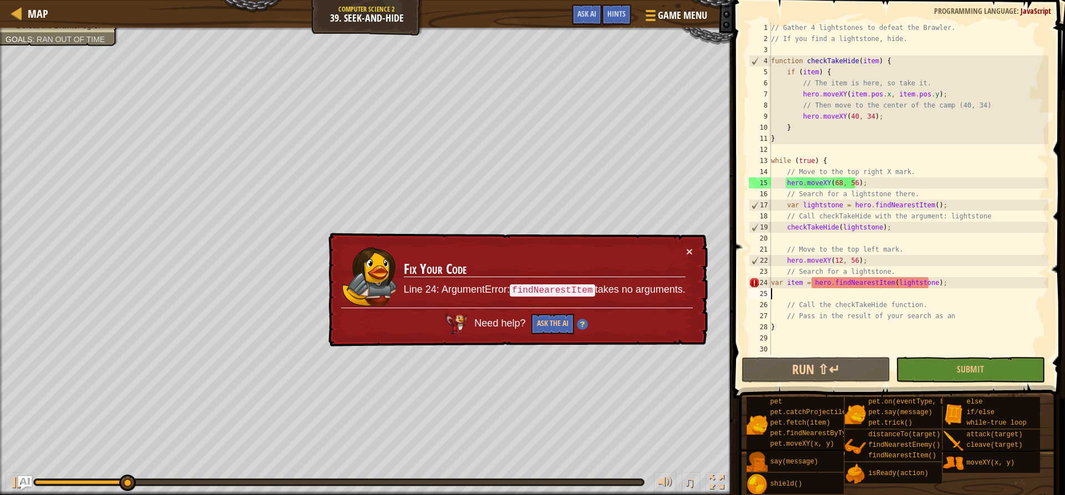
click at [896, 288] on div "// Gather 4 lightstones to defeat the Brawler. // If you find a lightstone, hid…" at bounding box center [907, 199] width 279 height 355
drag, startPoint x: 936, startPoint y: 281, endPoint x: 749, endPoint y: 283, distance: 186.9
click at [749, 283] on div "1 2 3 4 5 6 7 8 9 10 11 12 13 14 15 16 17 18 19 20 21 22 23 24 25 26 27 28 29 3…" at bounding box center [897, 188] width 302 height 333
type textarea "var item = hero.findNearestItem(lightstone);"
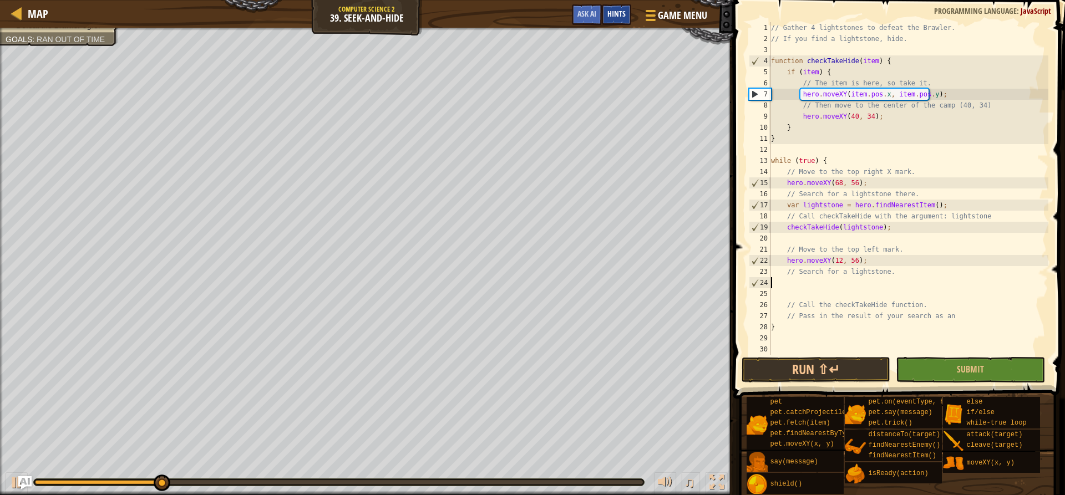
click at [622, 13] on span "Hints" at bounding box center [616, 13] width 18 height 11
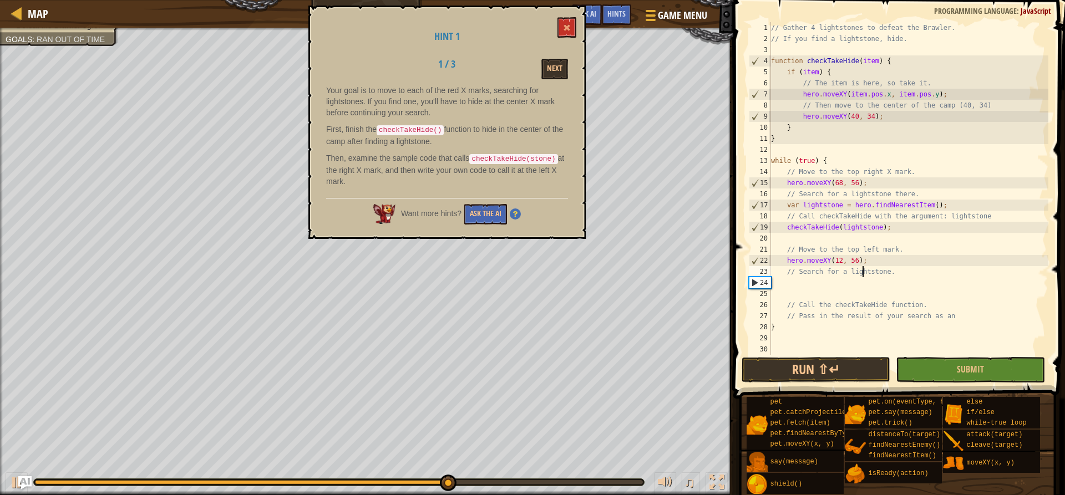
click at [862, 276] on div "// Gather 4 lightstones to defeat the Brawler. // If you find a lightstone, hid…" at bounding box center [907, 199] width 279 height 355
type textarea "// Search for a lightstone."
click at [856, 281] on div "// Gather 4 lightstones to defeat the Brawler. // If you find a lightstone, hid…" at bounding box center [907, 199] width 279 height 355
click at [916, 280] on div "// Gather 4 lightstones to defeat the Brawler. // If you find a lightstone, hid…" at bounding box center [907, 199] width 279 height 355
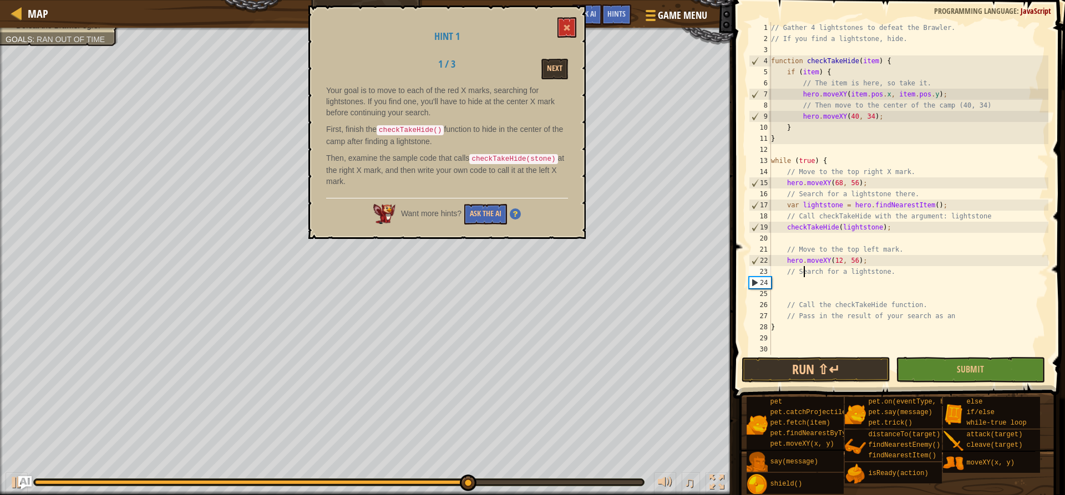
click at [803, 272] on div "// Gather 4 lightstones to defeat the Brawler. // If you find a lightstone, hid…" at bounding box center [907, 199] width 279 height 355
click at [758, 275] on div "23" at bounding box center [760, 271] width 22 height 11
type textarea "// Search for a lightstone."
click at [755, 286] on div "24" at bounding box center [760, 282] width 22 height 11
click at [823, 280] on div "// Gather 4 lightstones to defeat the Brawler. // If you find a lightstone, hid…" at bounding box center [907, 199] width 279 height 355
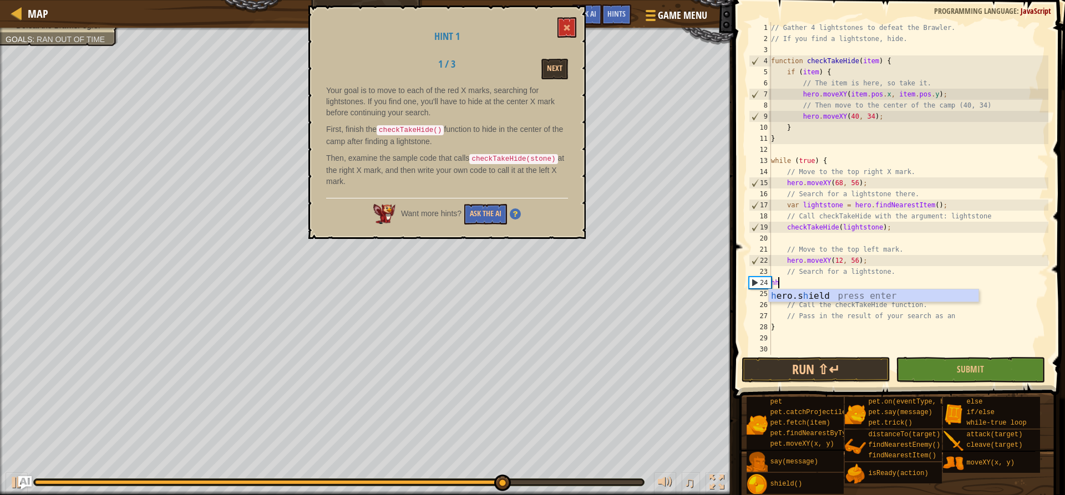
type textarea "h"
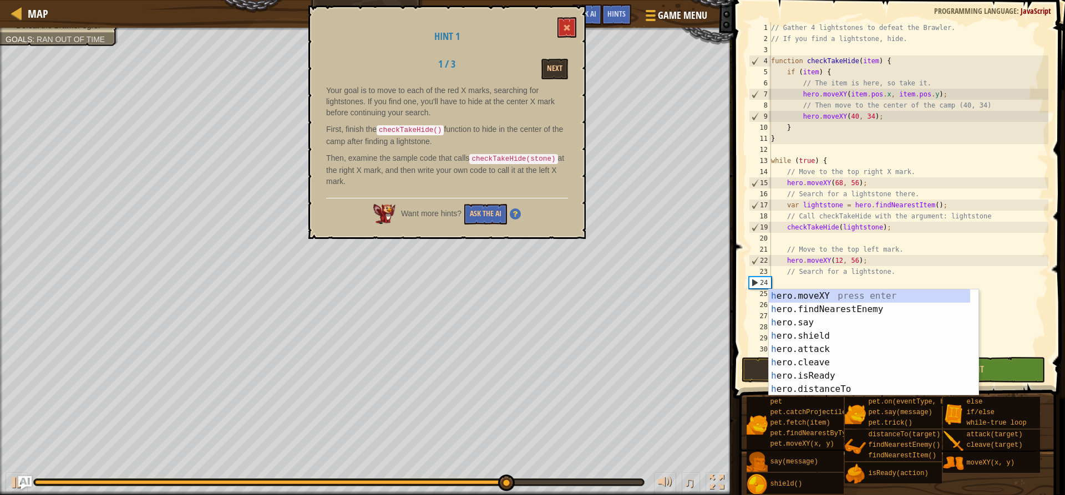
type textarea "// Search for a lightstone."
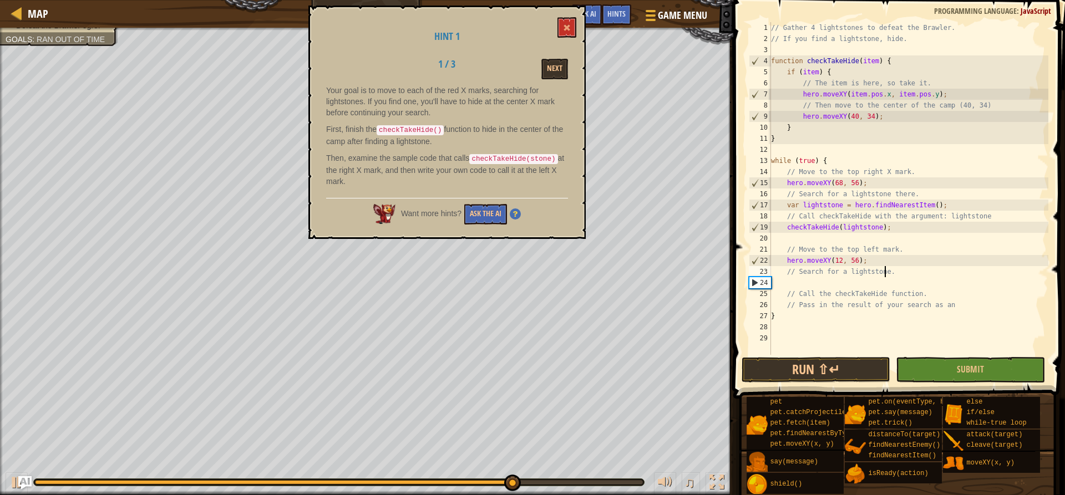
type textarea "// Call the checkTakeHide function."
click at [567, 25] on span at bounding box center [567, 28] width 8 height 8
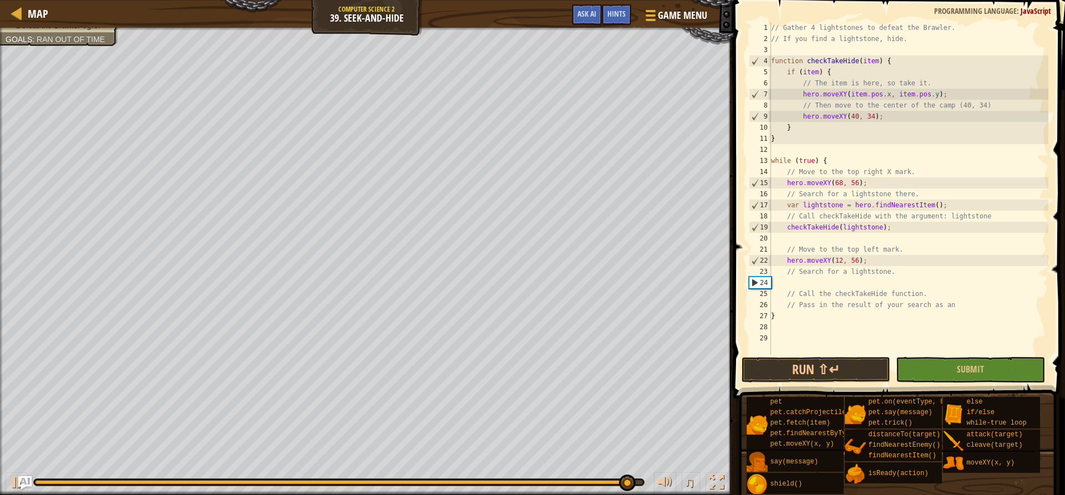
click at [846, 278] on div "// Gather 4 lightstones to defeat the Brawler. // If you find a lightstone, hid…" at bounding box center [907, 199] width 279 height 355
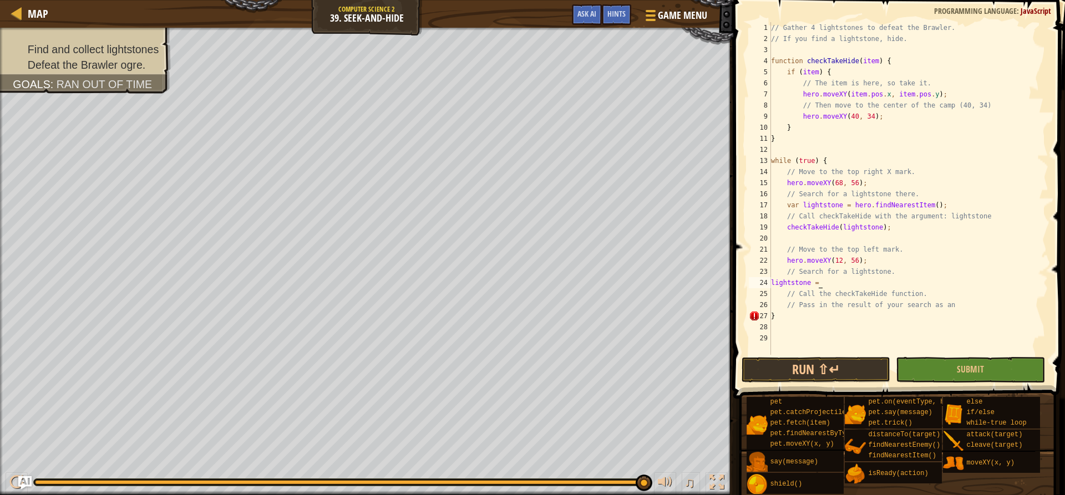
scroll to position [5, 4]
type textarea "lightstone = f"
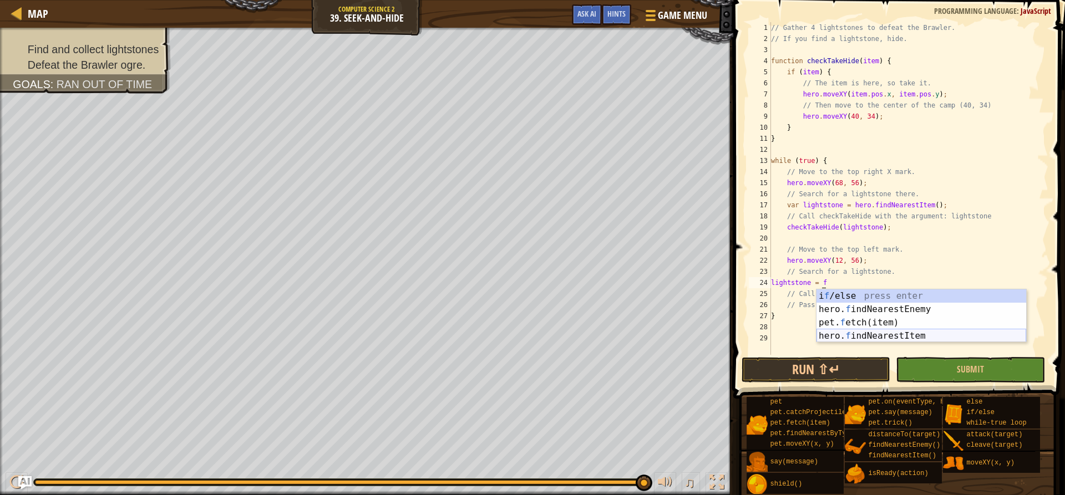
click at [926, 340] on div "i f /else press enter hero. f indNearestEnemy press enter pet. f etch(item) pre…" at bounding box center [921, 329] width 210 height 80
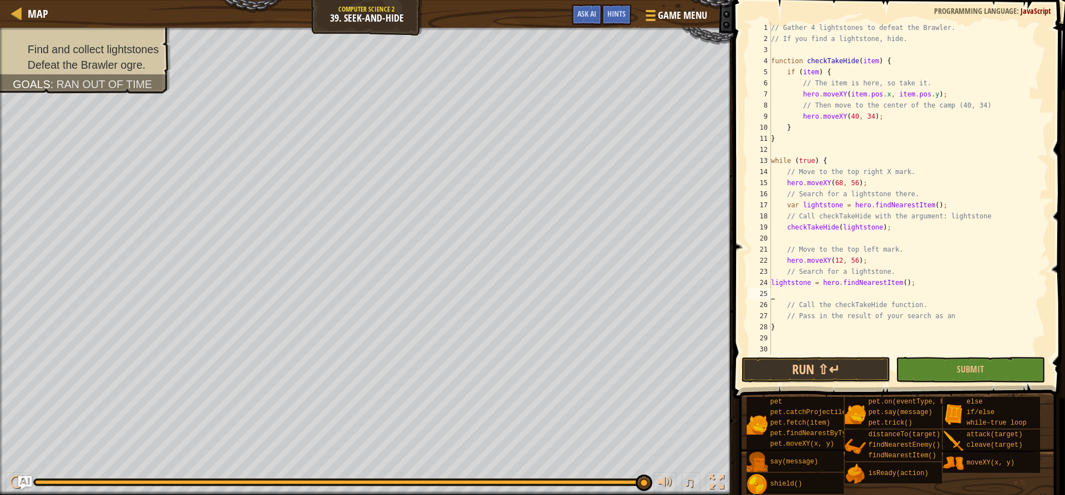
click at [822, 324] on div "// Gather 4 lightstones to defeat the Brawler. // If you find a lightstone, hid…" at bounding box center [907, 199] width 279 height 355
click at [951, 325] on div "// Gather 4 lightstones to defeat the Brawler. // If you find a lightstone, hid…" at bounding box center [907, 199] width 279 height 355
click at [953, 318] on div "// Gather 4 lightstones to defeat the Brawler. // If you find a lightstone, hid…" at bounding box center [907, 199] width 279 height 355
type textarea "// Pass in the result of your search as an"
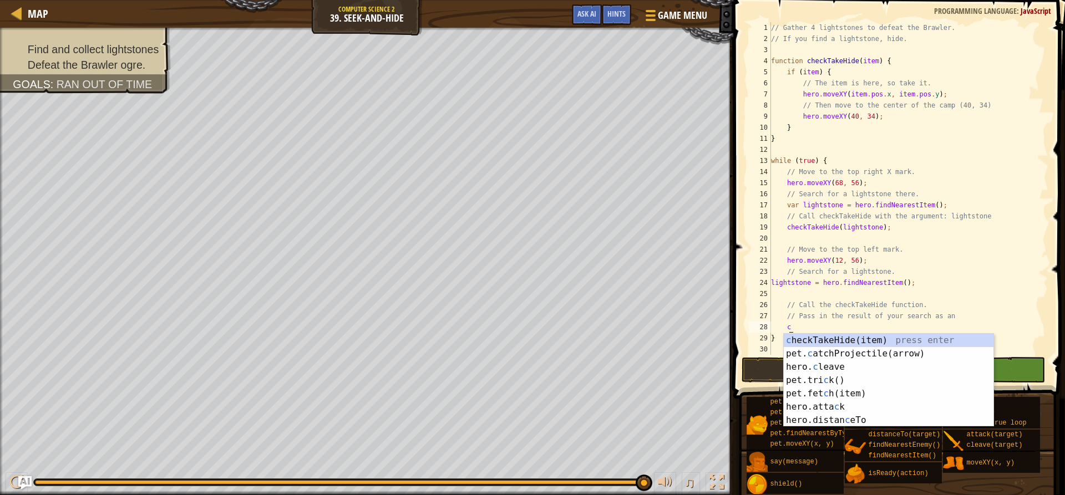
scroll to position [5, 1]
click at [899, 339] on div "c heckTakeHide(item) press enter pet. c atchProjectile(arrow) press enter hero.…" at bounding box center [888, 394] width 210 height 120
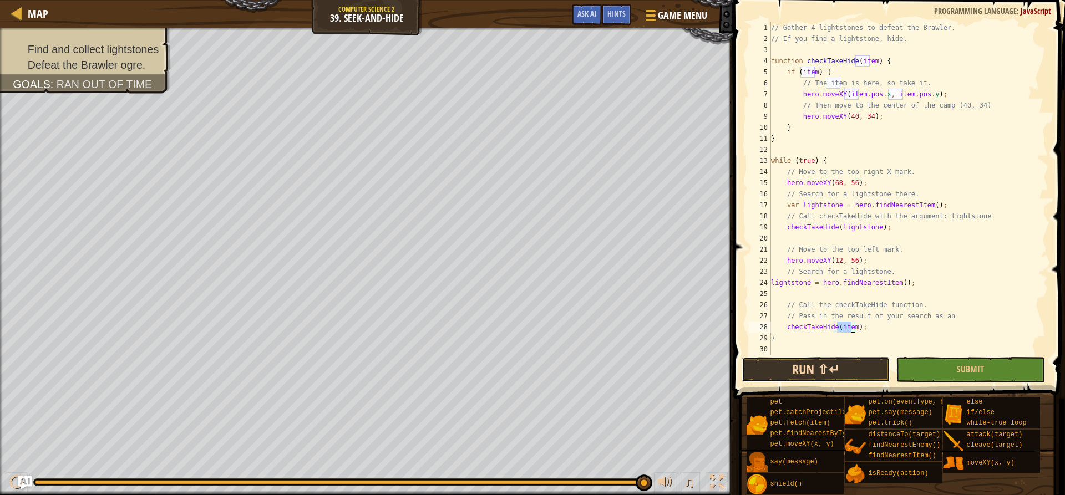
click at [810, 365] on button "Run ⇧↵" at bounding box center [815, 370] width 149 height 26
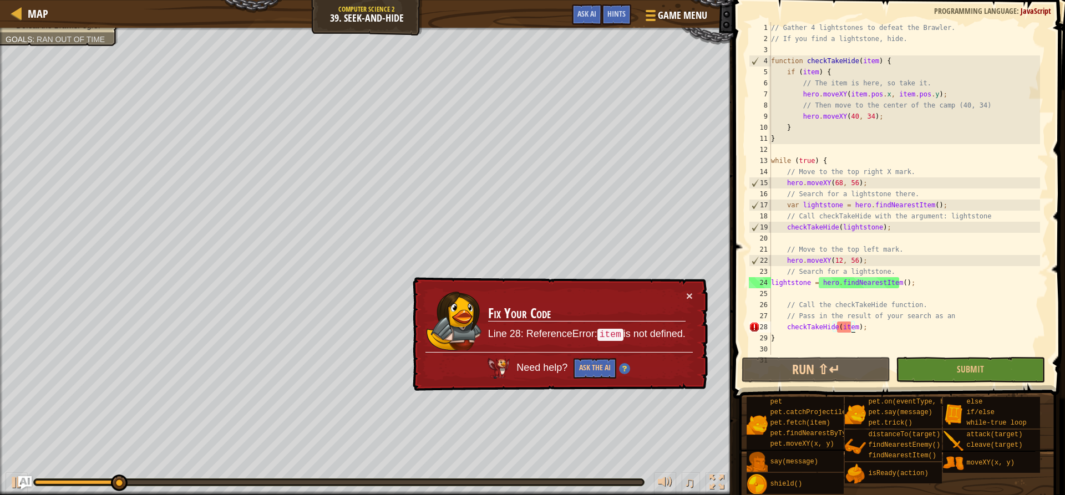
click at [846, 327] on div "// Gather 4 lightstones to defeat the Brawler. // If you find a lightstone, hid…" at bounding box center [903, 199] width 271 height 355
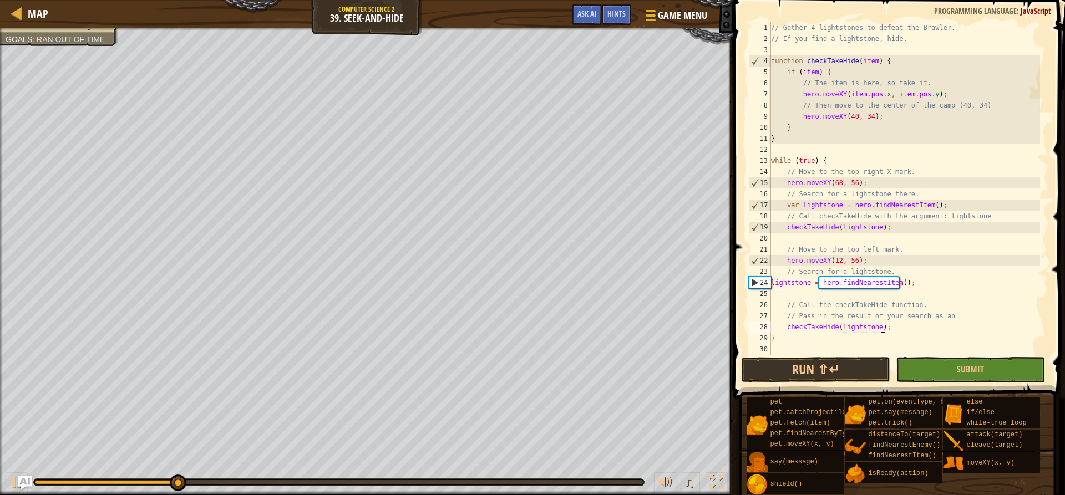
scroll to position [5, 9]
click at [842, 374] on button "Run ⇧↵" at bounding box center [815, 370] width 149 height 26
type textarea "checkTakeHide(lightstone);"
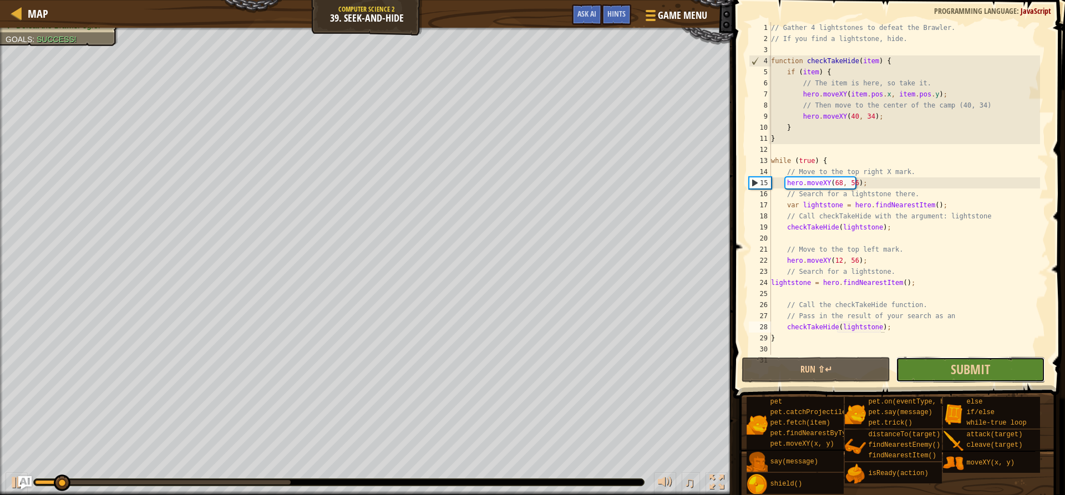
click at [917, 362] on button "Submit" at bounding box center [969, 370] width 149 height 26
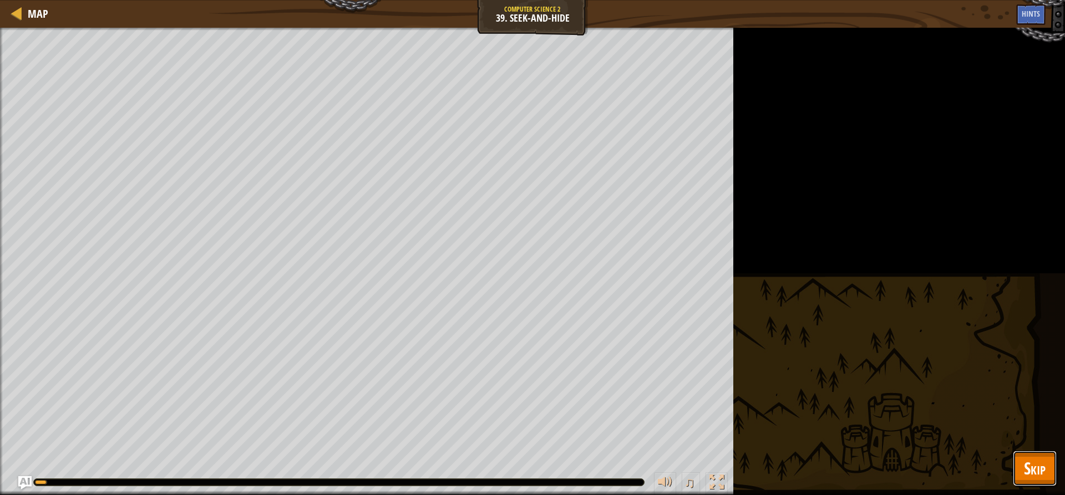
click at [1040, 465] on span "Skip" at bounding box center [1035, 468] width 22 height 23
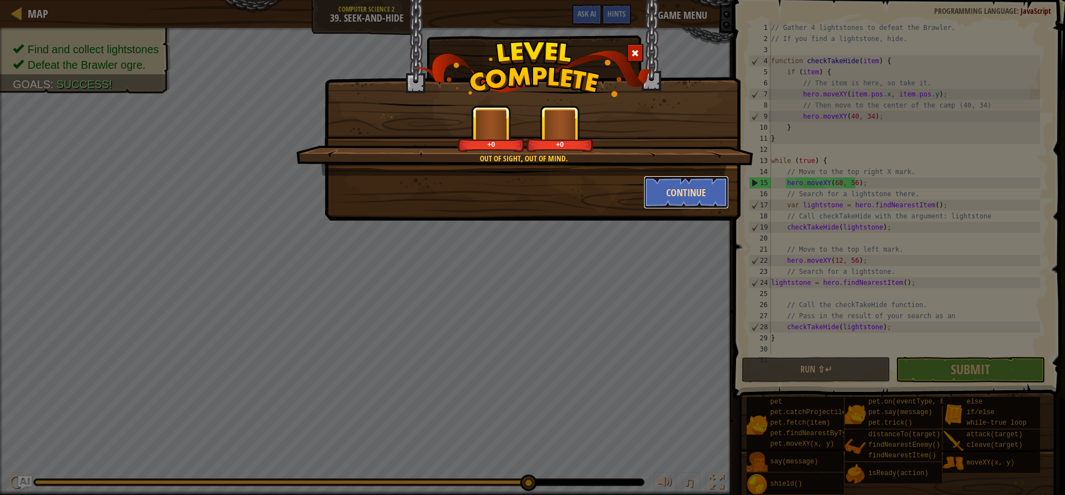
click at [660, 203] on button "Continue" at bounding box center [686, 192] width 86 height 33
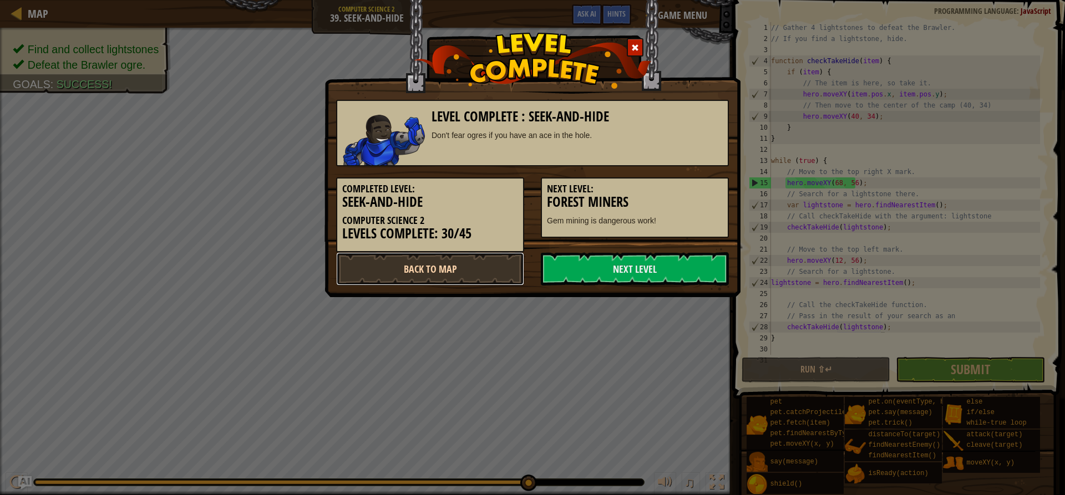
click at [502, 266] on link "Back to Map" at bounding box center [430, 268] width 188 height 33
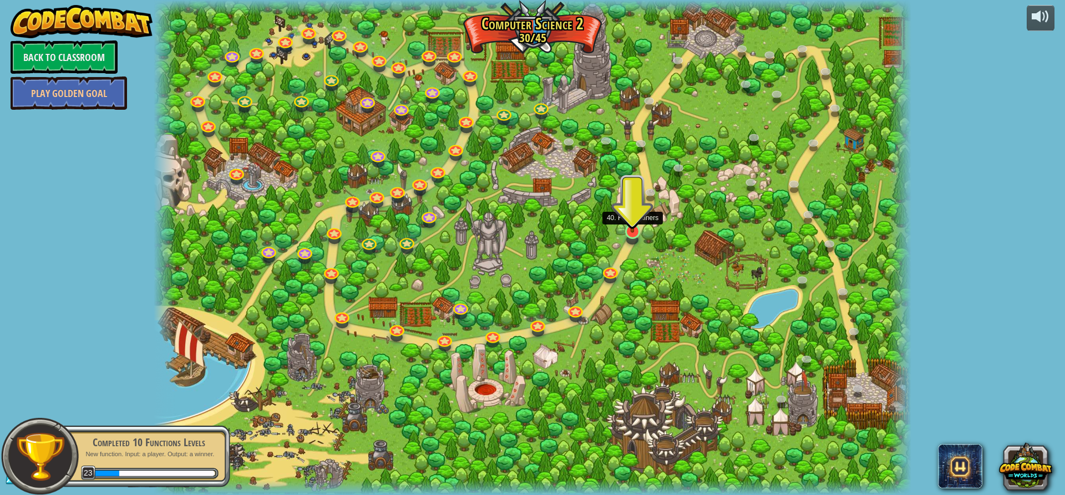
click at [641, 210] on img at bounding box center [632, 210] width 20 height 46
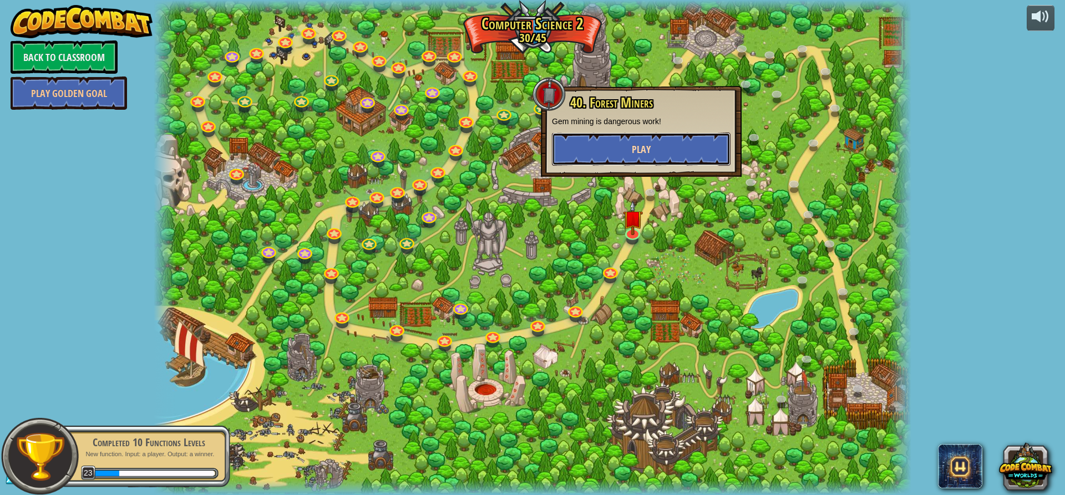
click at [654, 147] on button "Play" at bounding box center [641, 149] width 179 height 33
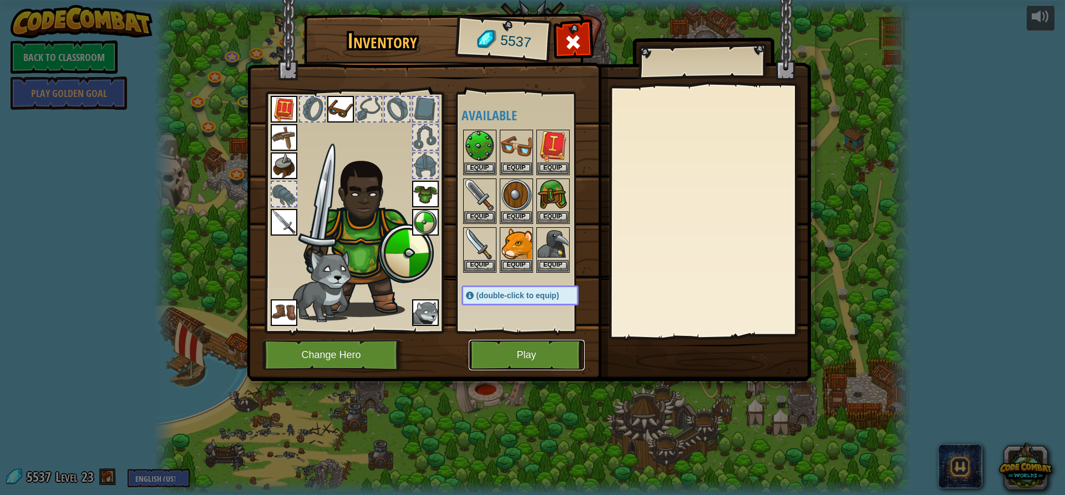
click at [527, 353] on button "Play" at bounding box center [527, 355] width 116 height 30
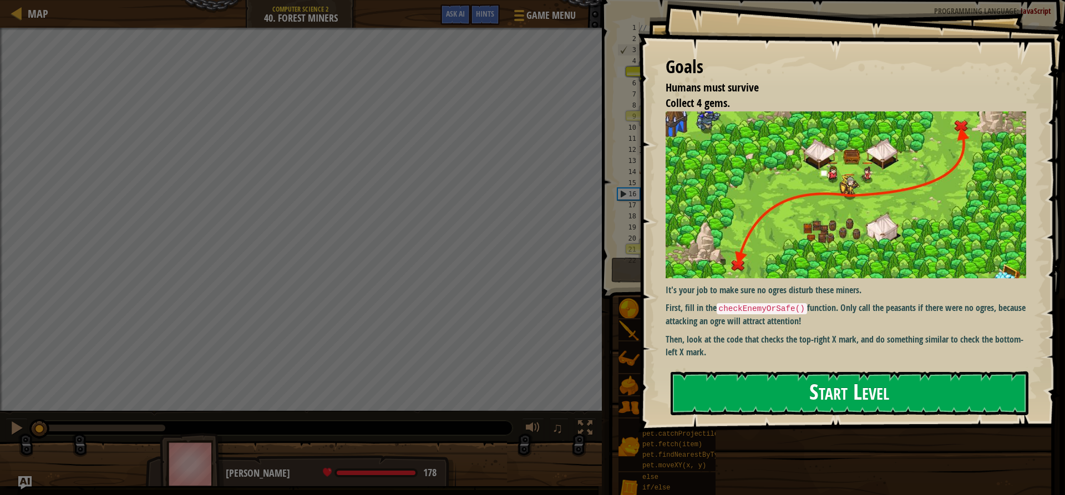
click at [779, 371] on button "Start Level" at bounding box center [849, 393] width 358 height 44
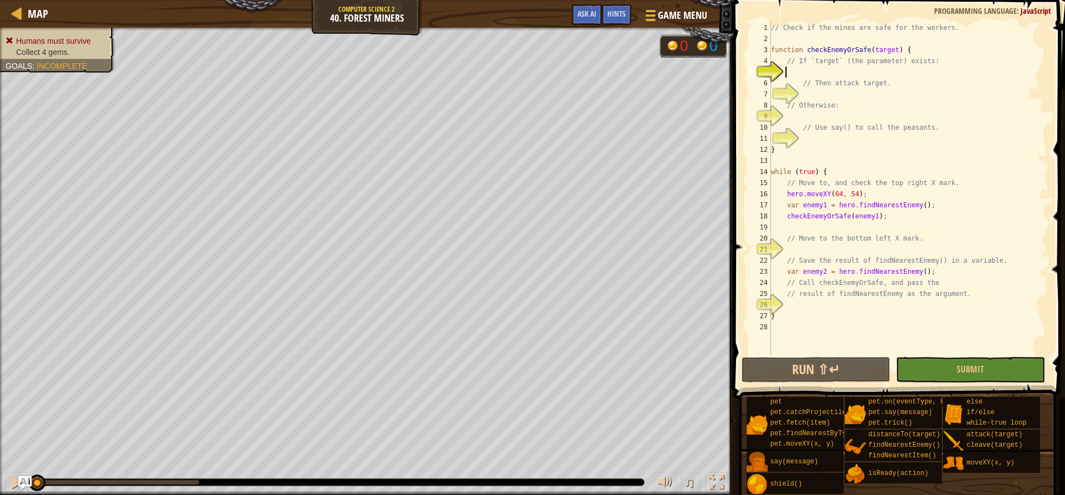
scroll to position [5, 1]
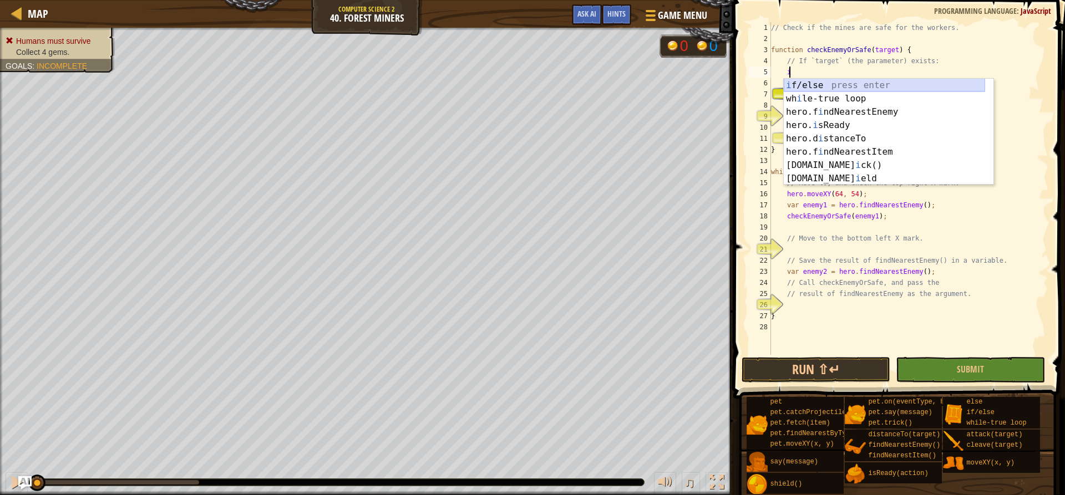
click at [821, 82] on div "i f/else press enter wh i le-true loop press enter hero.f i ndNearestEnemy pres…" at bounding box center [883, 145] width 201 height 133
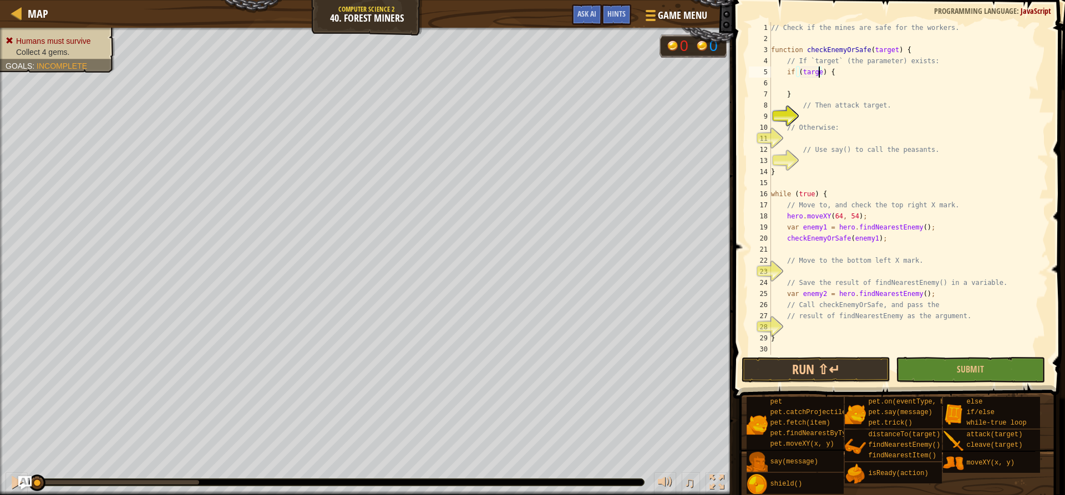
scroll to position [5, 4]
type textarea "if (target) {"
click at [821, 87] on div "// Check if the mines are safe for the workers. function checkEnemyOrSafe ( tar…" at bounding box center [907, 199] width 279 height 355
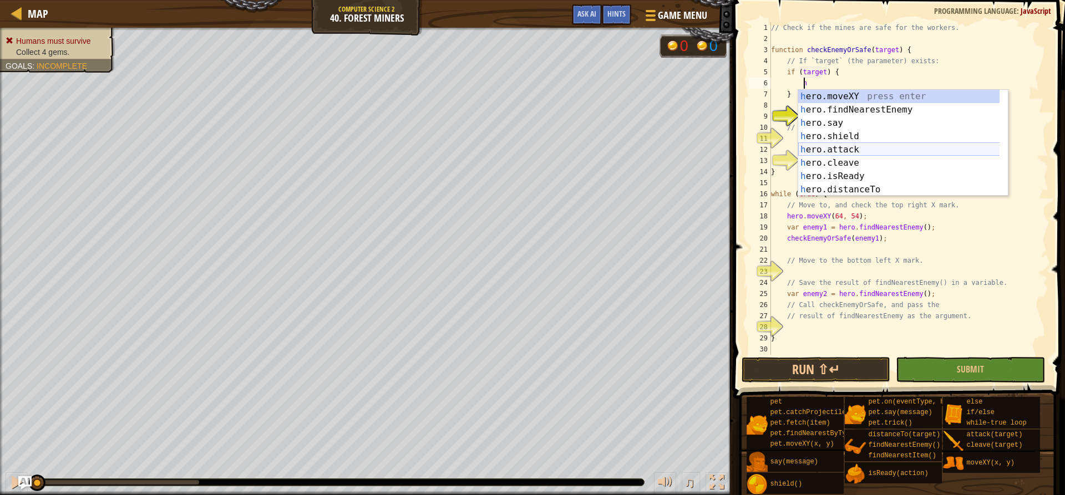
click at [854, 149] on div "h ero.moveXY press enter h ero.findNearestEnemy press enter h ero.say press ent…" at bounding box center [903, 156] width 210 height 133
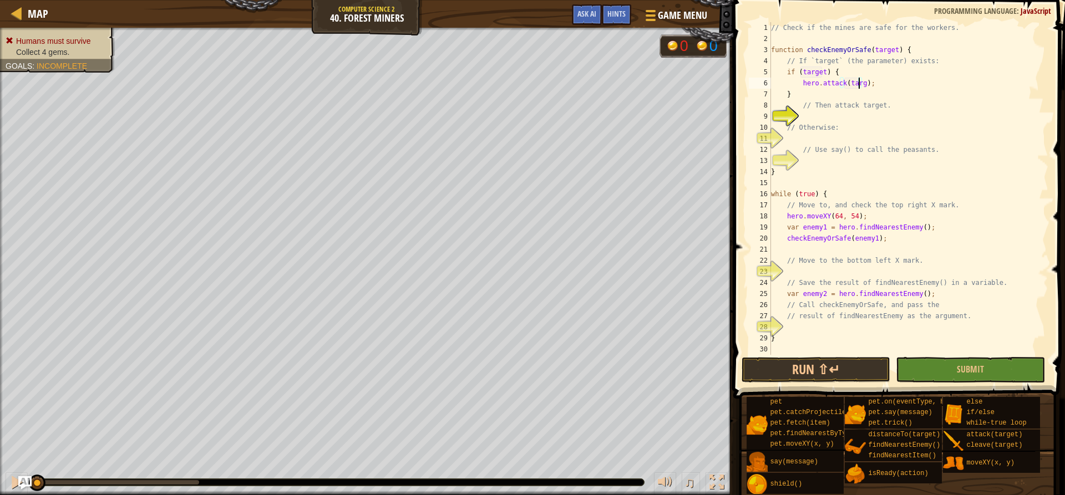
scroll to position [5, 8]
type textarea "hero.attack(target);"
drag, startPoint x: 861, startPoint y: 113, endPoint x: 868, endPoint y: 114, distance: 7.3
click at [865, 114] on div "// Check if the mines are safe for the workers. function checkEnemyOrSafe ( tar…" at bounding box center [907, 199] width 279 height 355
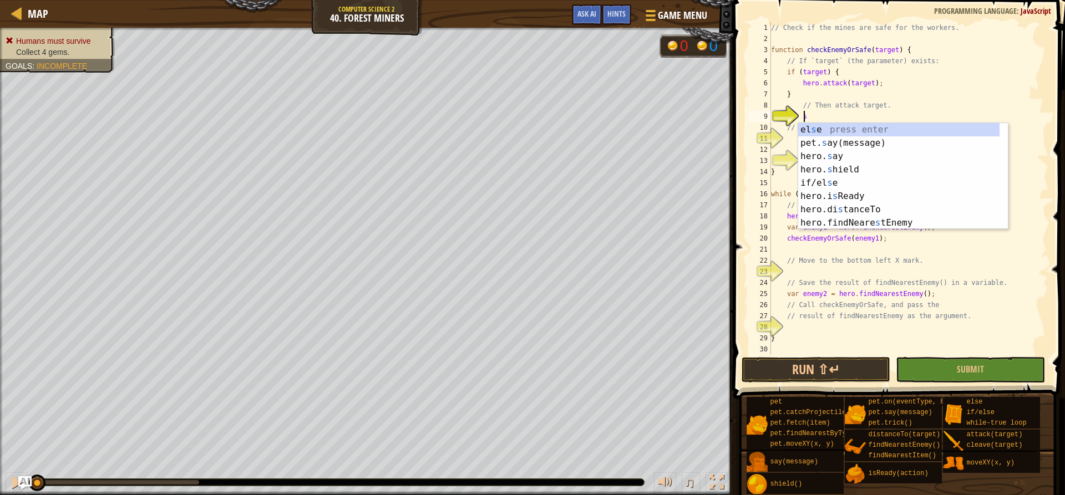
scroll to position [5, 3]
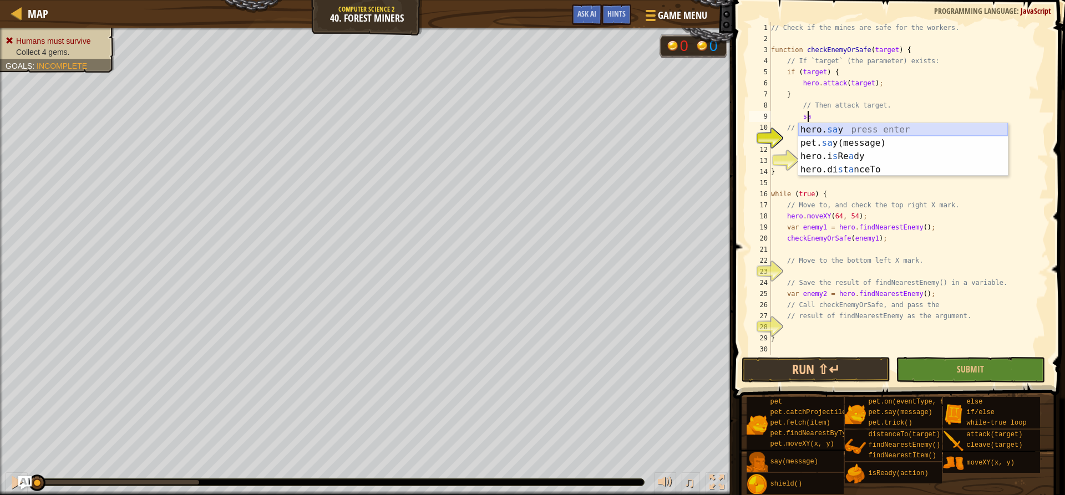
click at [866, 129] on div "hero. sa y press enter pet. sa y(message) press enter hero.i s Re a dy press en…" at bounding box center [903, 163] width 210 height 80
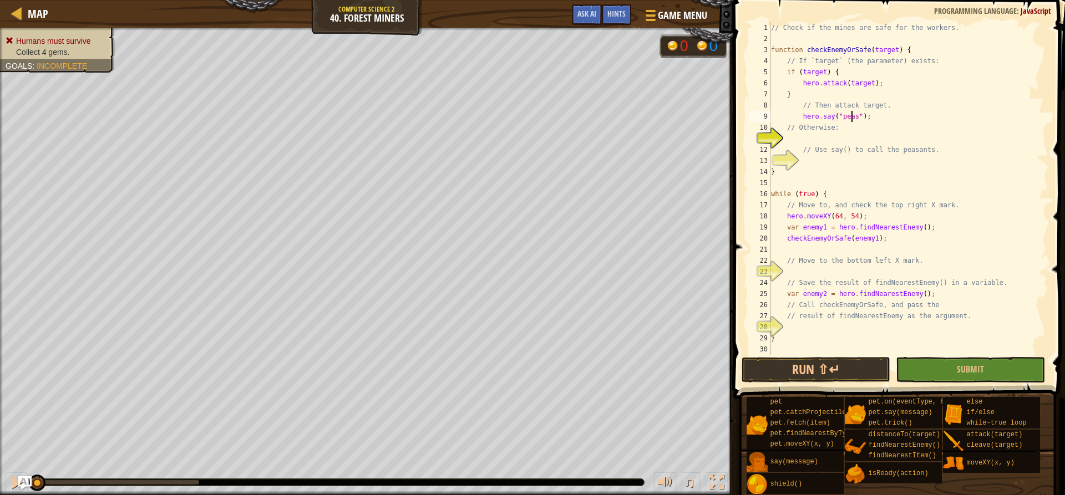
scroll to position [5, 7]
type textarea "hero.say("peasants");"
click at [820, 274] on div "// Check if the mines are safe for the workers. function checkEnemyOrSafe ( tar…" at bounding box center [907, 199] width 279 height 355
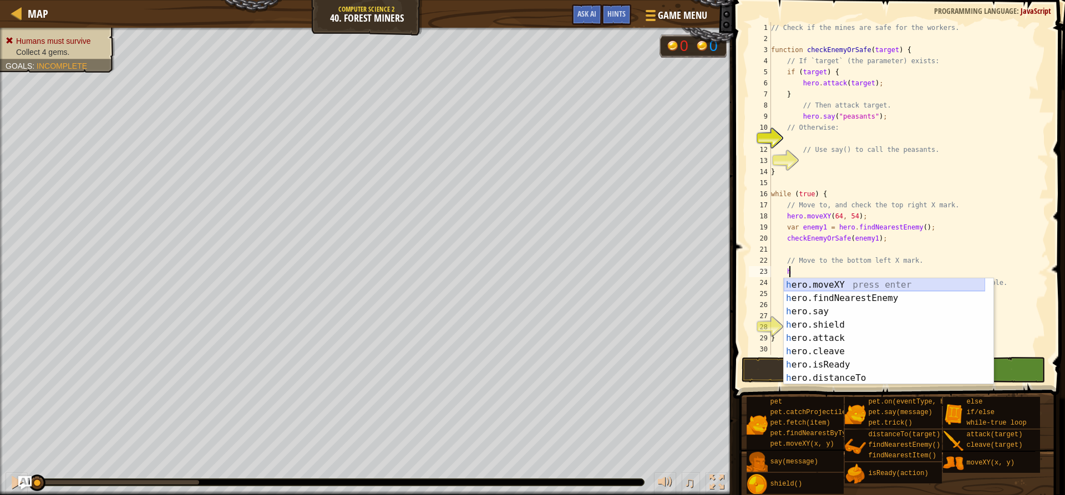
click at [915, 285] on div "h ero.moveXY press enter h ero.findNearestEnemy press enter h ero.say press ent…" at bounding box center [883, 344] width 201 height 133
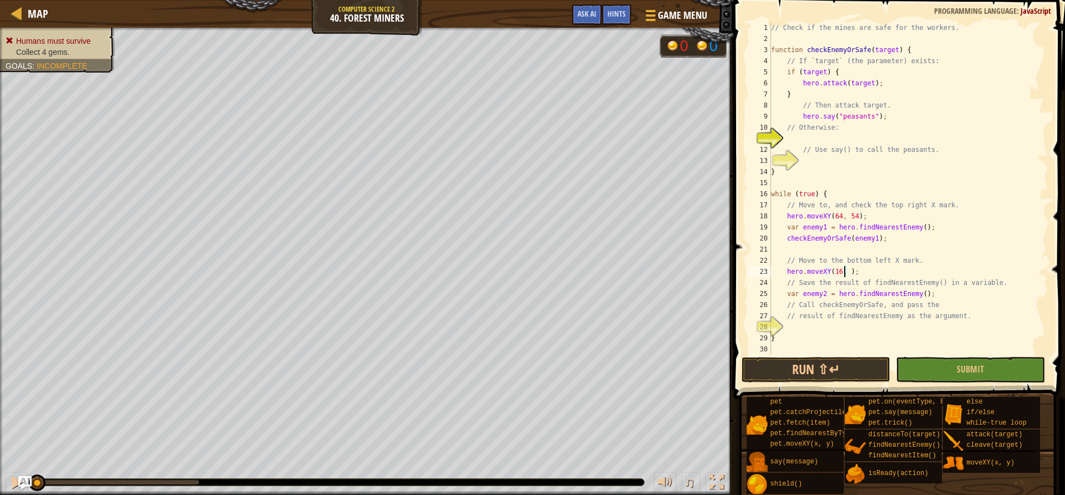
scroll to position [5, 7]
type textarea "hero.moveXY(16, 14);"
click at [842, 324] on div "// Check if the mines are safe for the workers. function checkEnemyOrSafe ( tar…" at bounding box center [907, 199] width 279 height 355
type textarea "f"
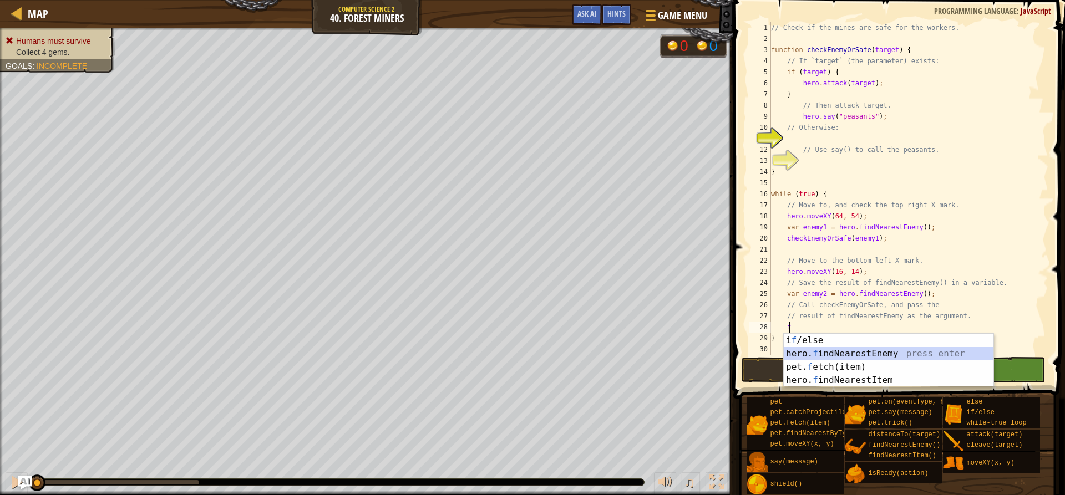
click at [882, 354] on div "i f /else press enter hero. f indNearestEnemy press enter pet. f etch(item) pre…" at bounding box center [888, 374] width 210 height 80
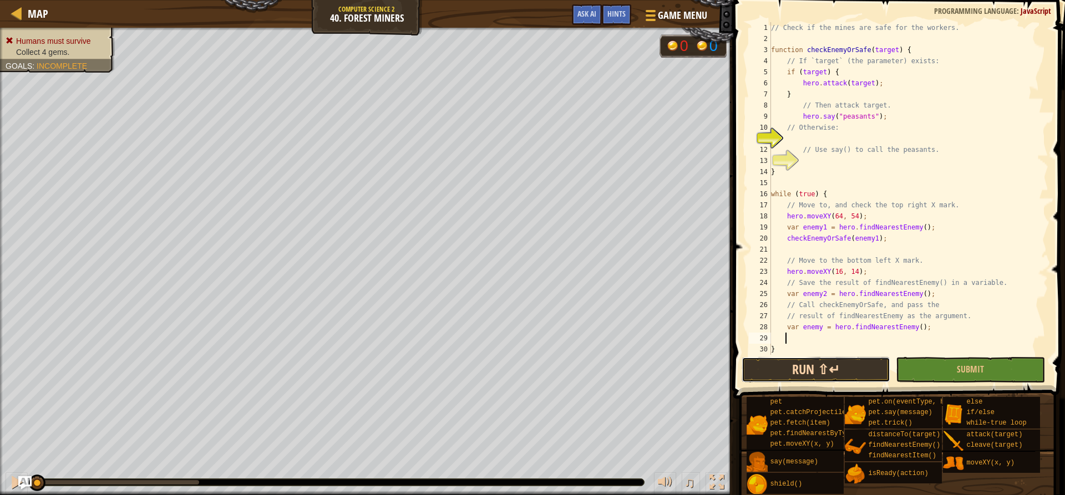
click at [864, 365] on button "Run ⇧↵" at bounding box center [815, 370] width 149 height 26
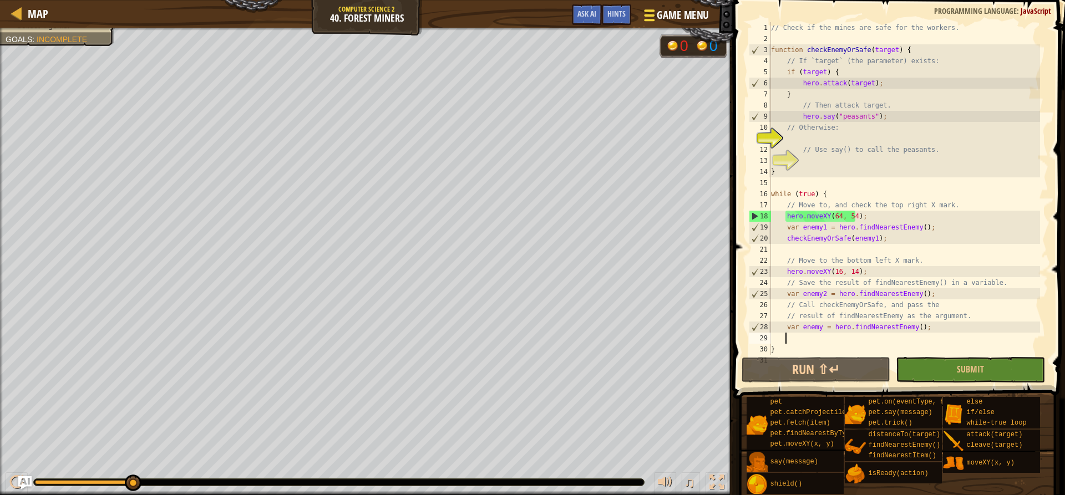
click at [658, 7] on button "Game Menu" at bounding box center [675, 17] width 81 height 27
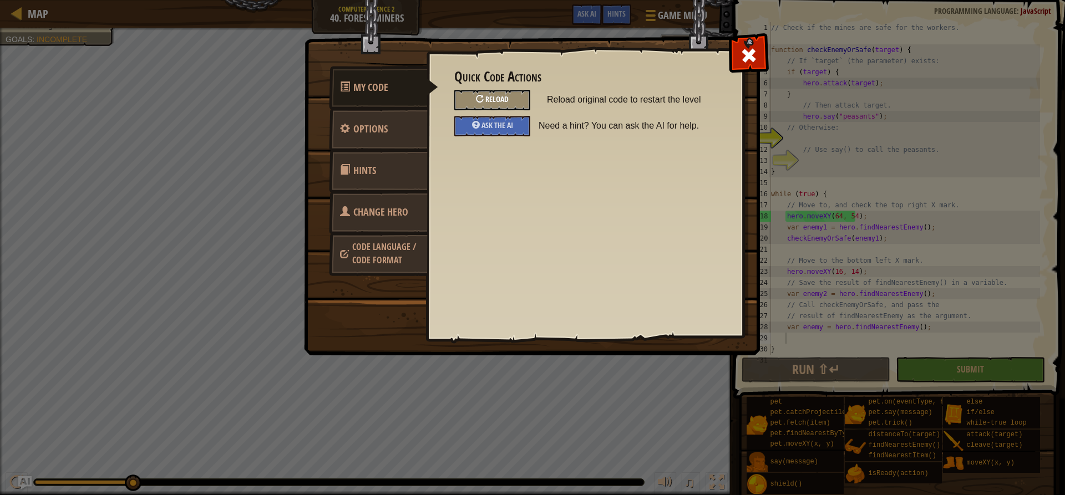
click at [502, 100] on span "Reload" at bounding box center [496, 99] width 23 height 11
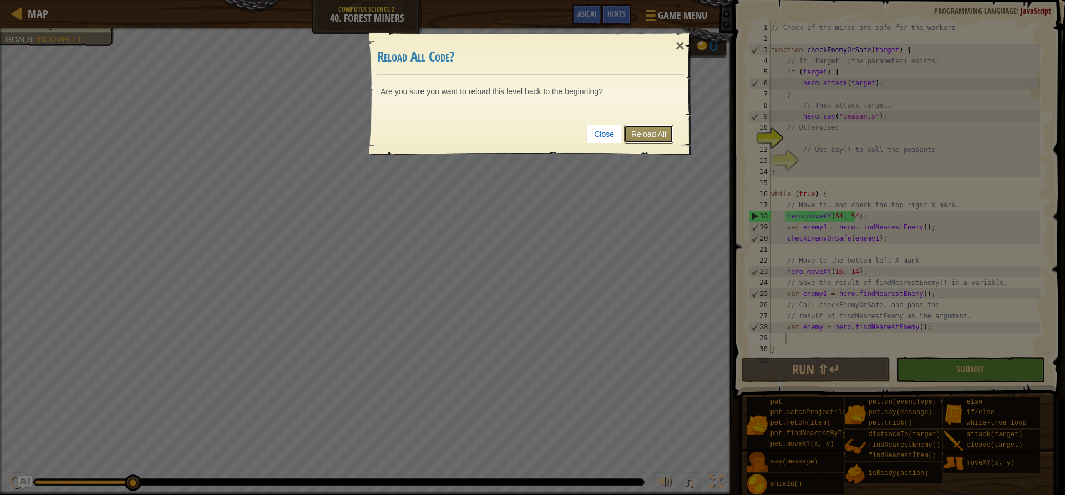
click at [646, 139] on link "Reload All" at bounding box center [648, 134] width 49 height 19
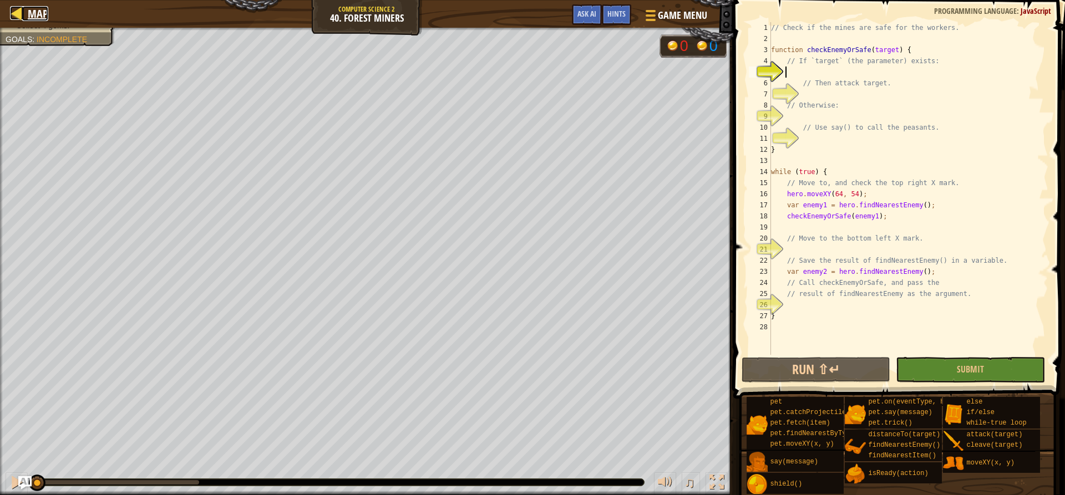
click at [29, 18] on span "Map" at bounding box center [38, 13] width 21 height 15
